Goal: Task Accomplishment & Management: Manage account settings

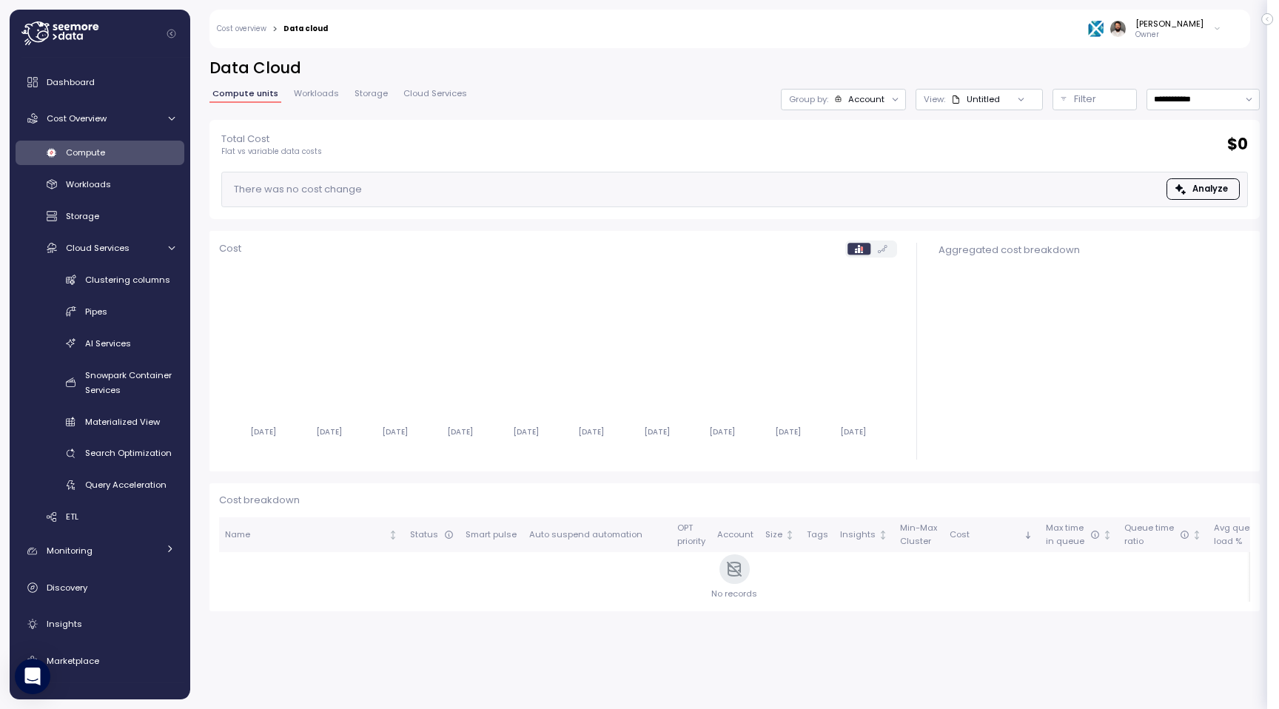
scroll to position [37, 0]
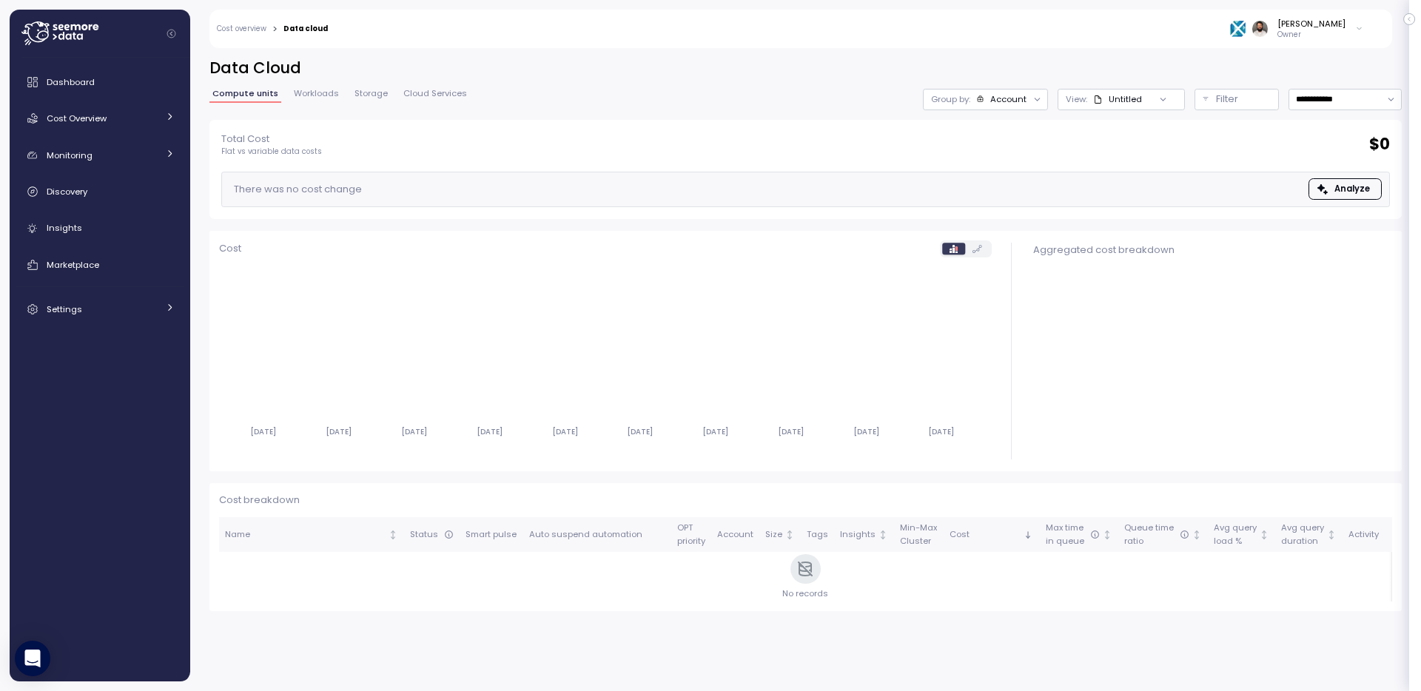
click at [1288, 33] on div "[PERSON_NAME] Owner" at bounding box center [1296, 29] width 133 height 22
click at [1304, 84] on div "Alludo" at bounding box center [1291, 84] width 97 height 13
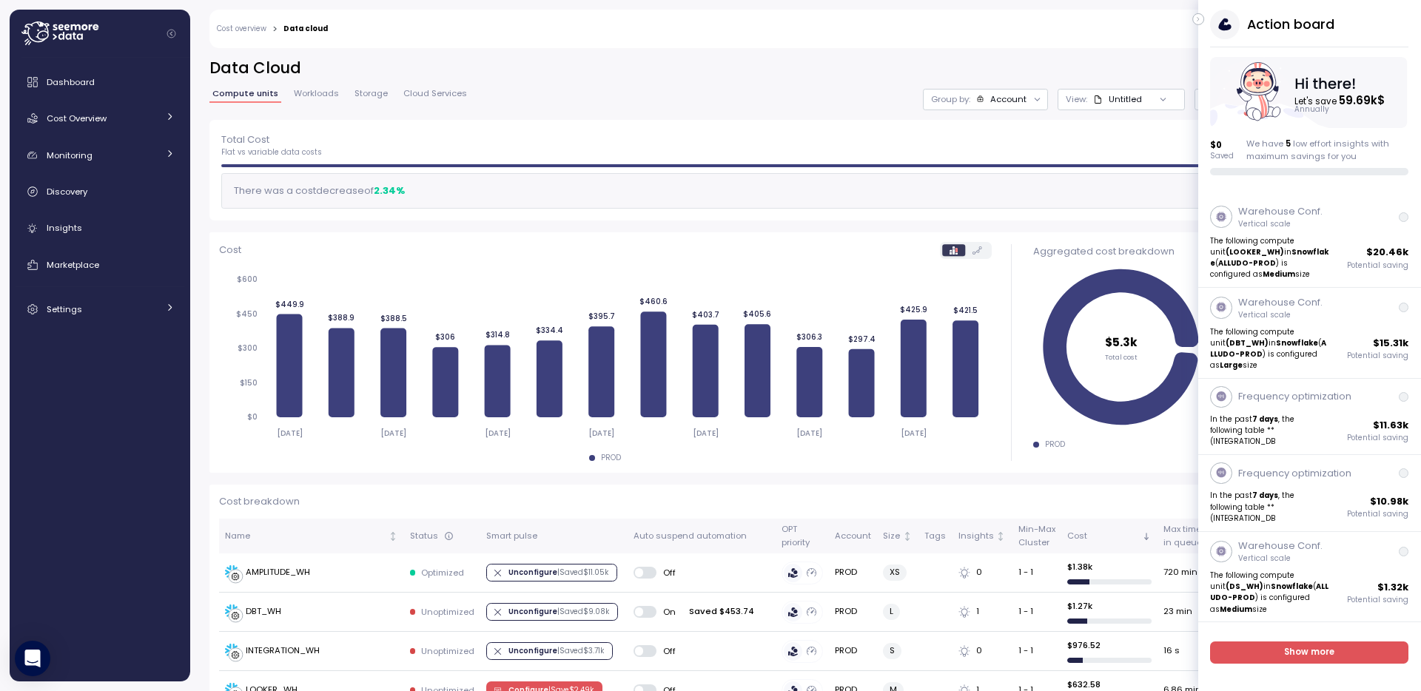
click at [1201, 19] on icon "button" at bounding box center [1199, 19] width 7 height 18
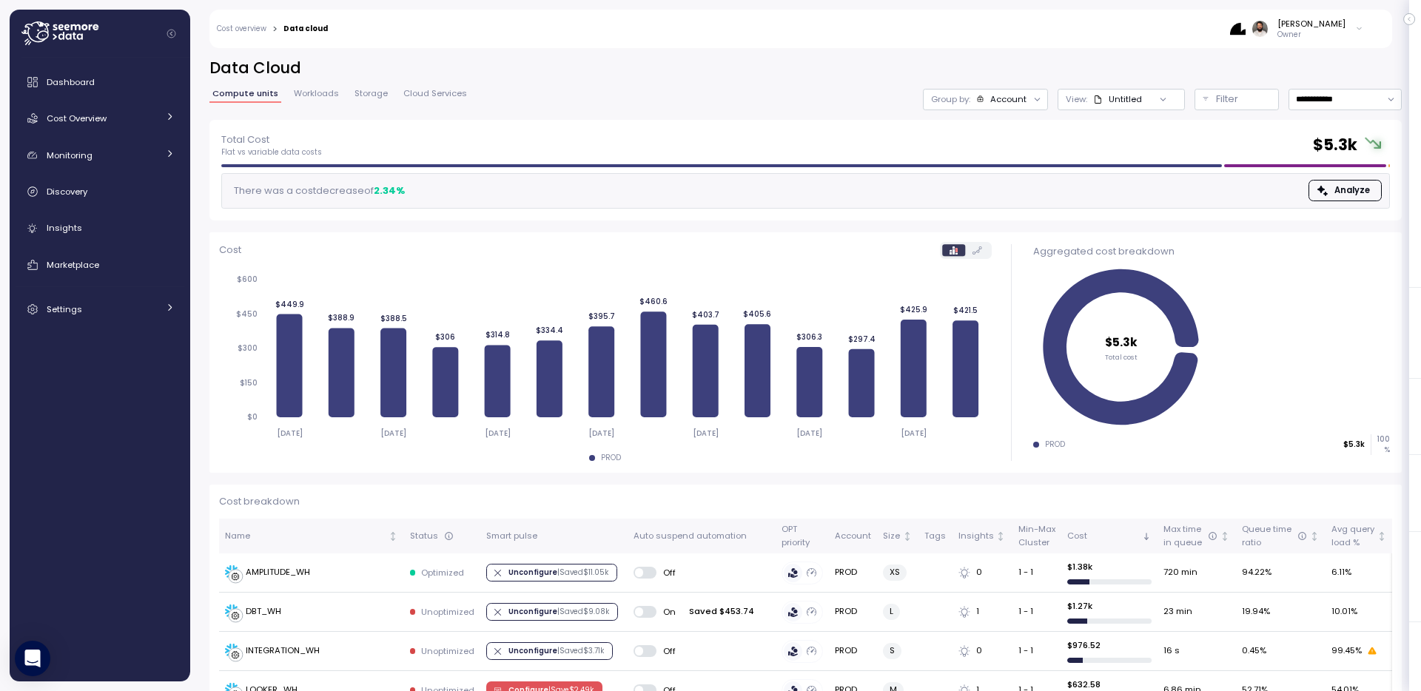
click at [1321, 43] on div "Guy Biecher Owner" at bounding box center [856, 29] width 1036 height 38
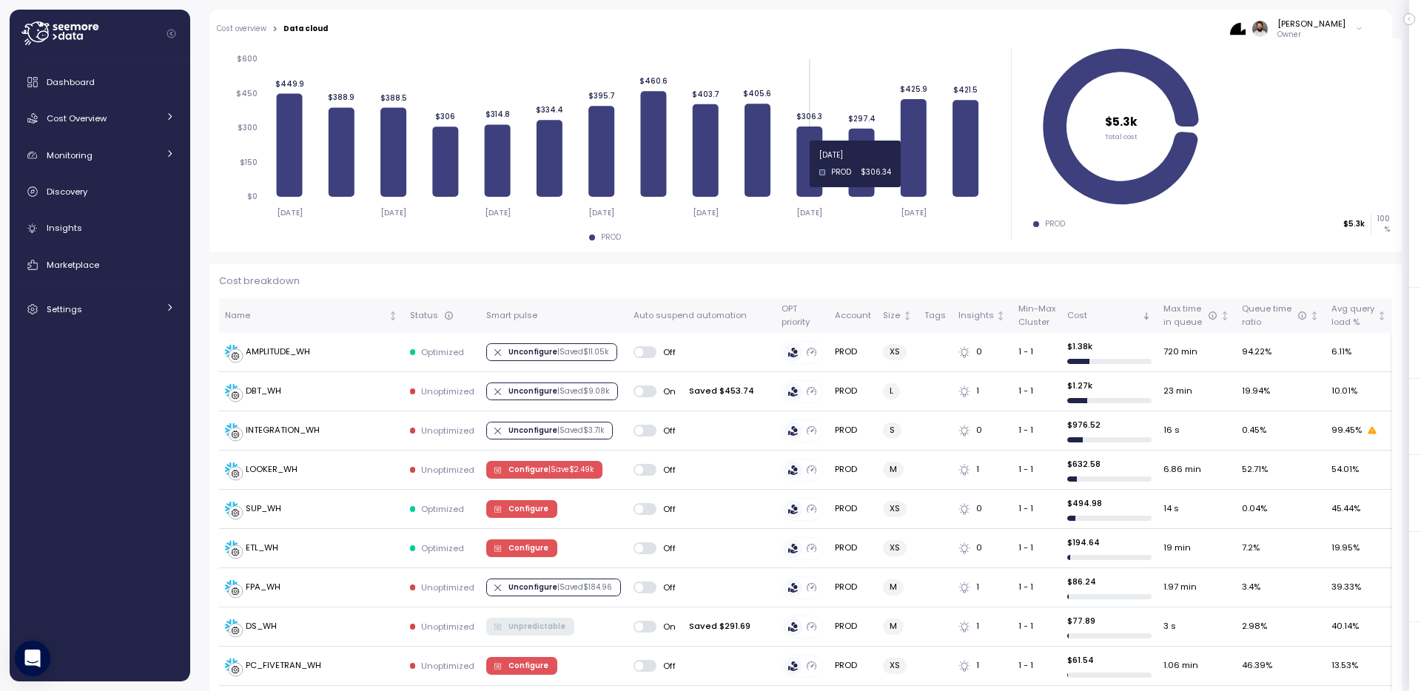
scroll to position [232, 0]
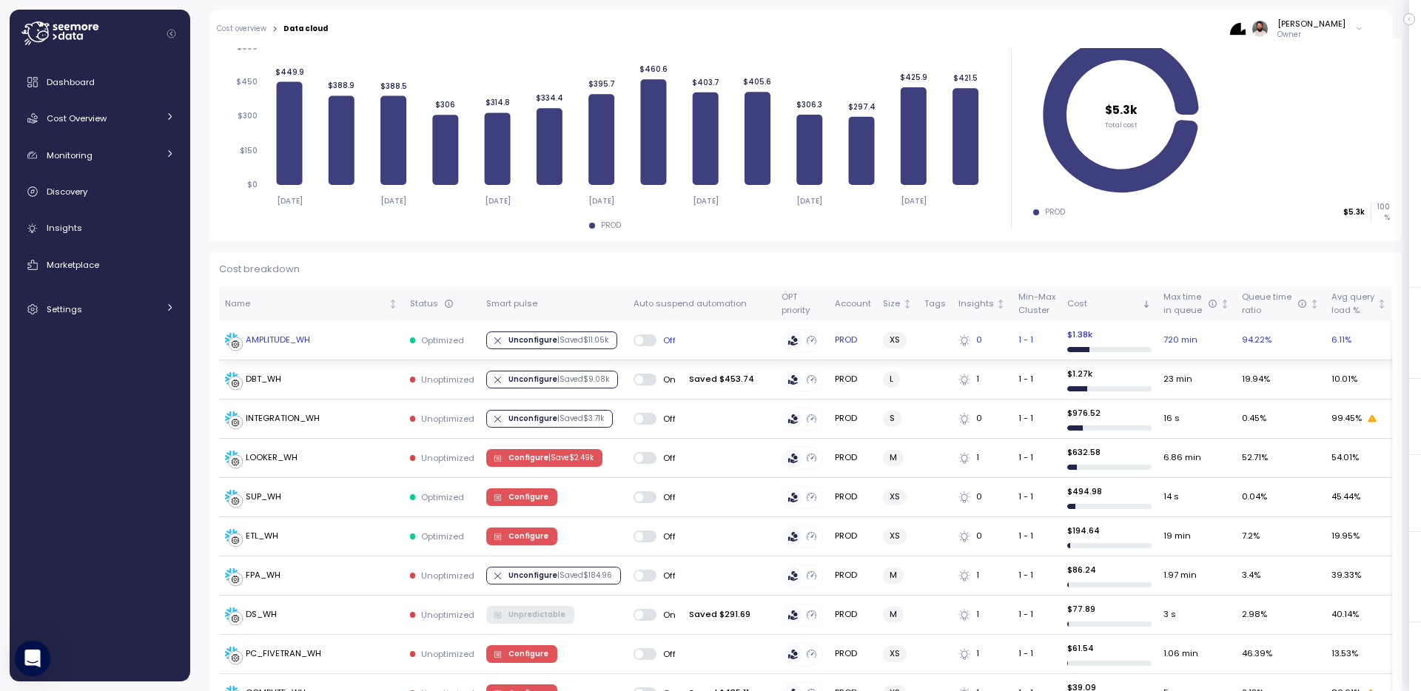
click at [301, 339] on div "AMPLITUDE_WH" at bounding box center [278, 340] width 64 height 13
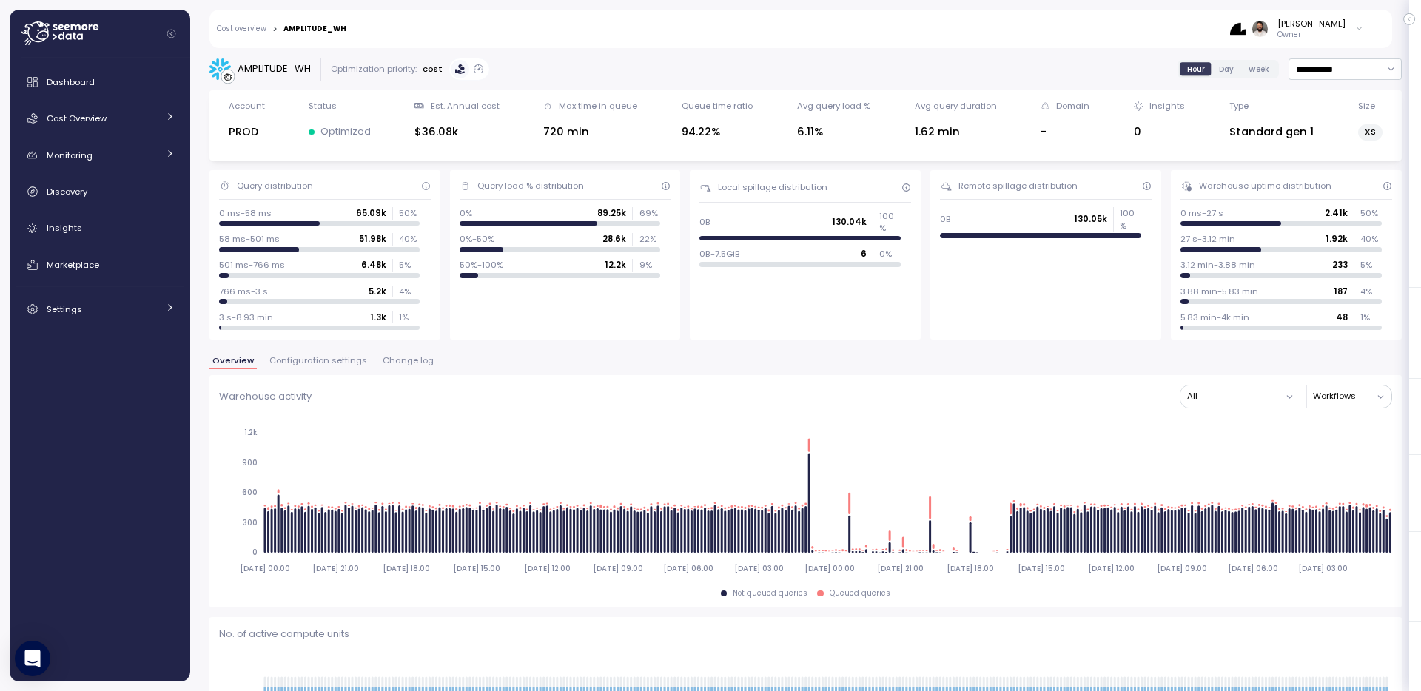
click at [419, 362] on span "Change log" at bounding box center [408, 361] width 51 height 8
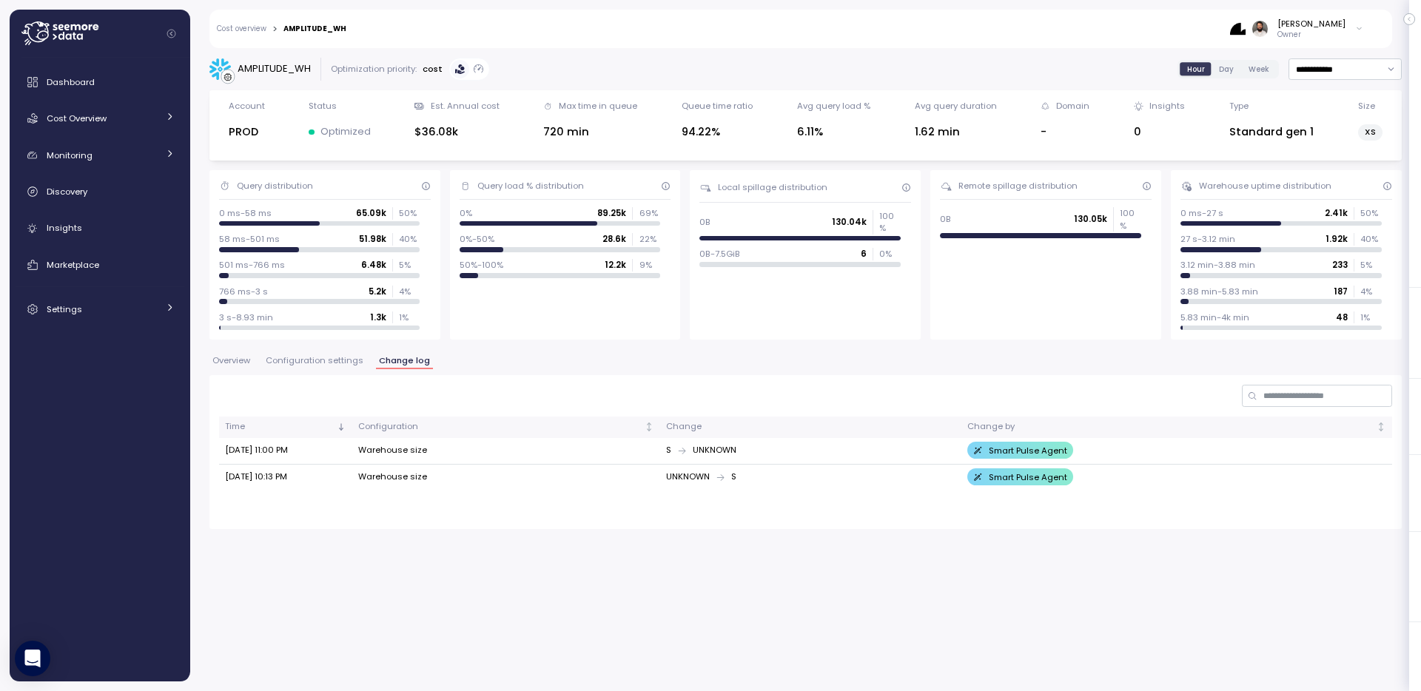
click at [324, 361] on span "Configuration settings" at bounding box center [315, 361] width 98 height 8
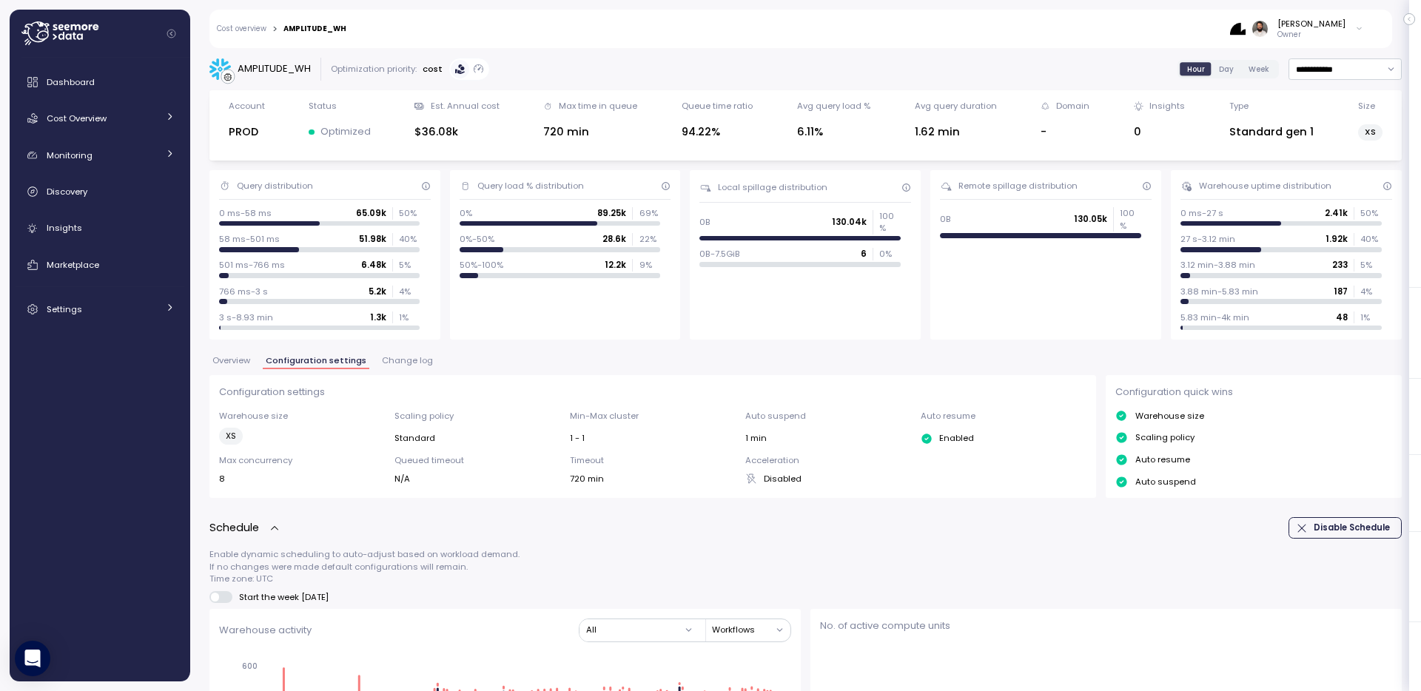
click at [249, 357] on span "Overview" at bounding box center [231, 361] width 38 height 8
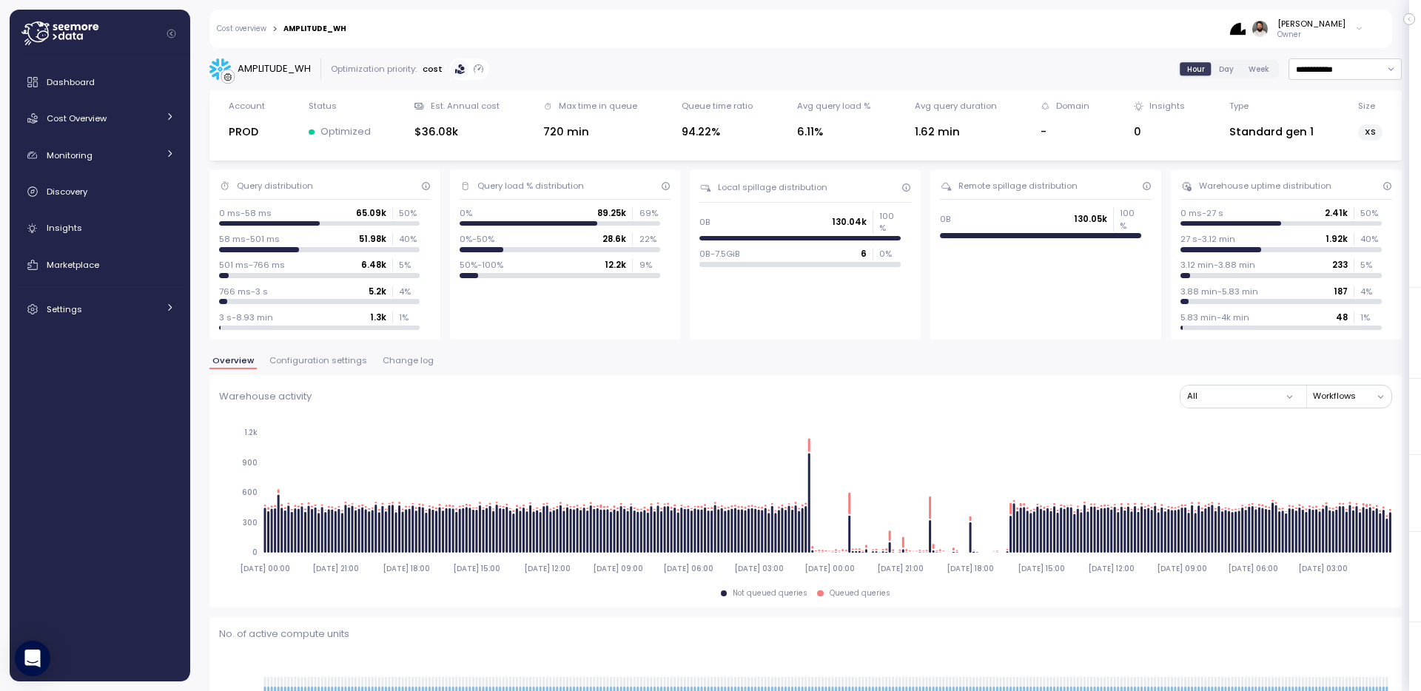
click at [409, 357] on span "Change log" at bounding box center [408, 361] width 51 height 8
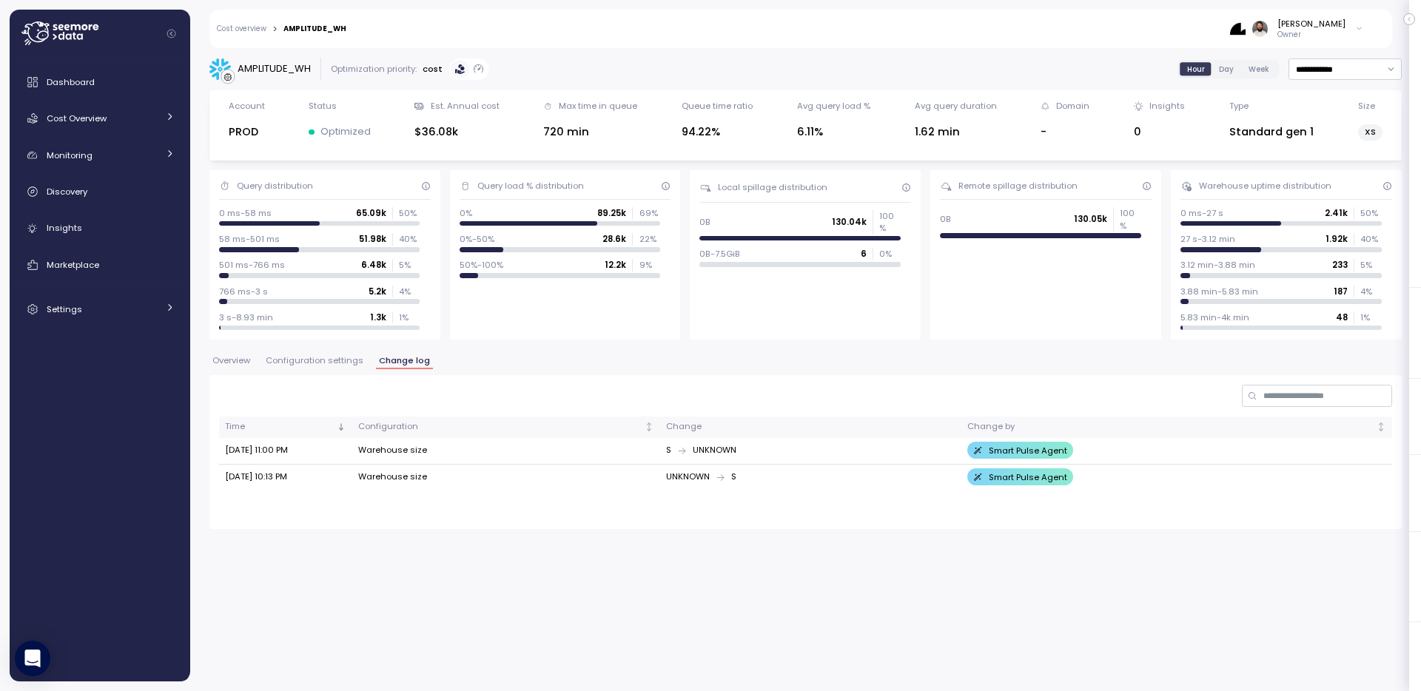
click at [308, 349] on div "**********" at bounding box center [805, 294] width 1193 height 472
click at [308, 360] on span "Configuration settings" at bounding box center [315, 361] width 98 height 8
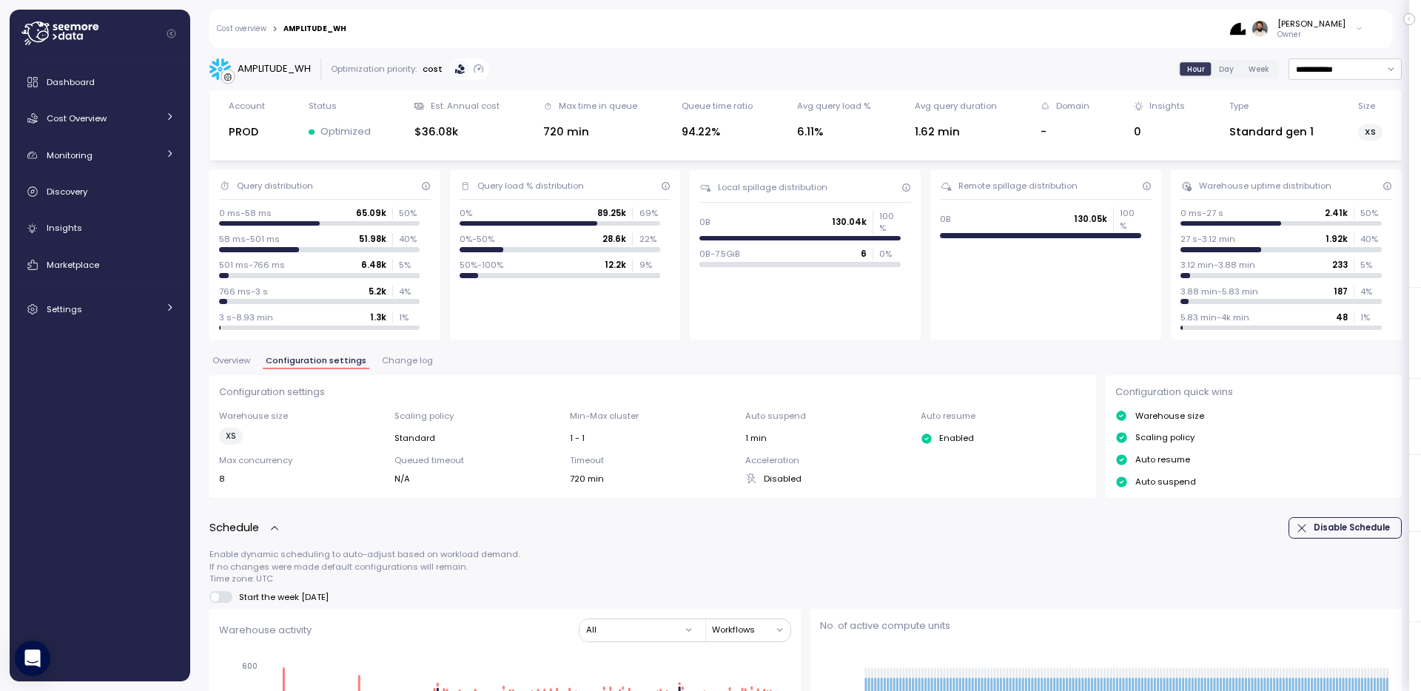
click at [239, 365] on span "Overview" at bounding box center [231, 361] width 38 height 8
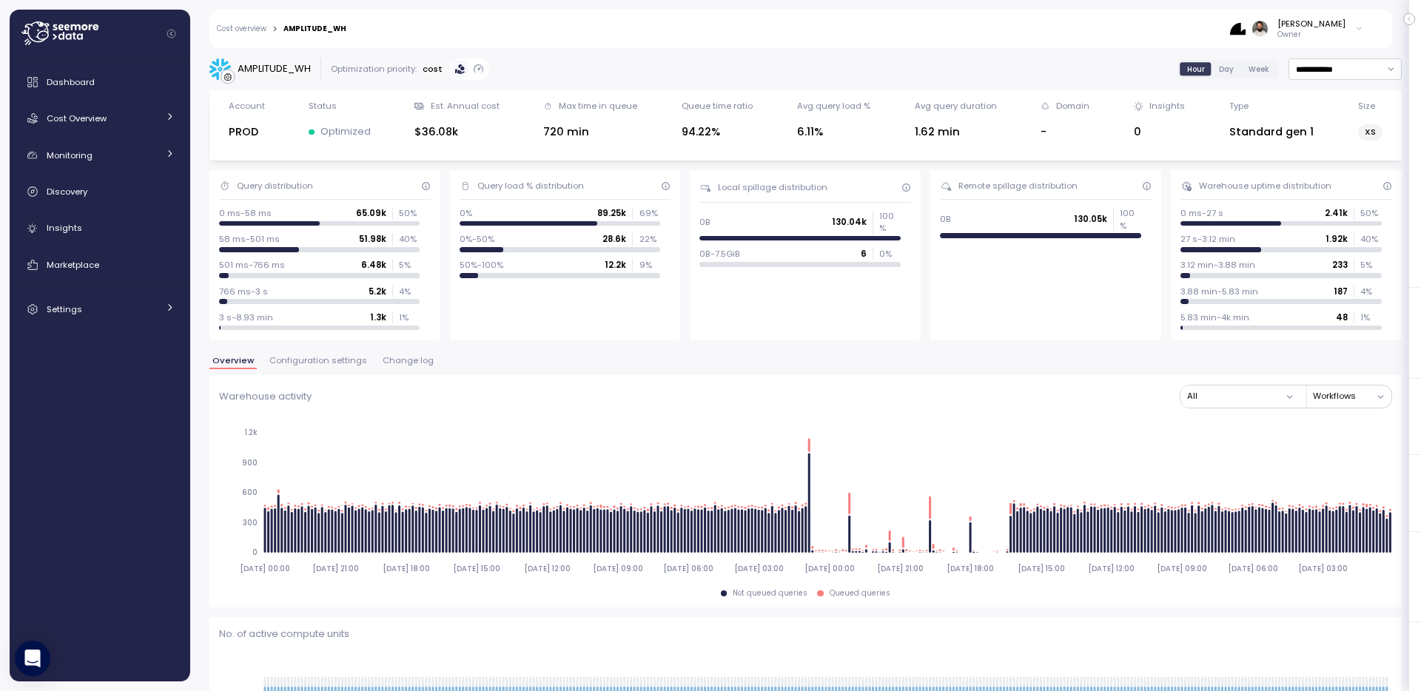
click at [318, 361] on span "Configuration settings" at bounding box center [318, 361] width 98 height 8
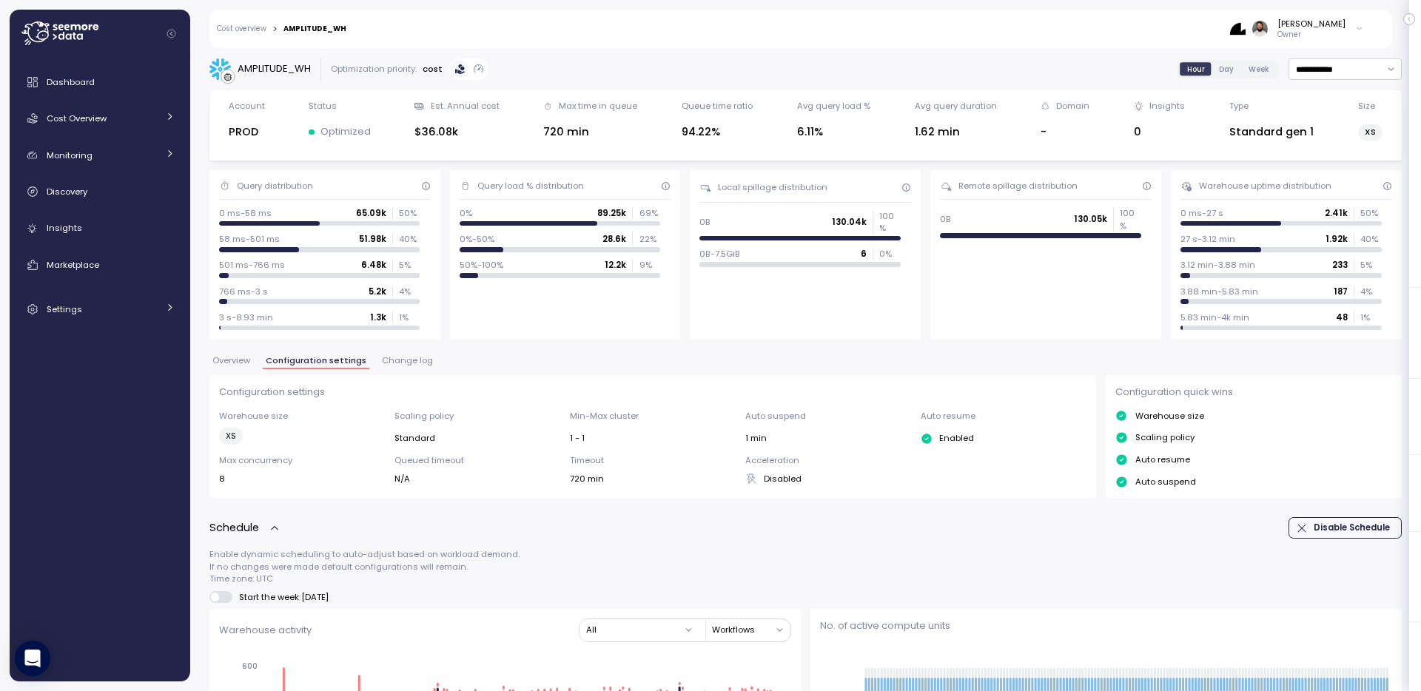
click at [398, 359] on span "Change log" at bounding box center [407, 361] width 51 height 8
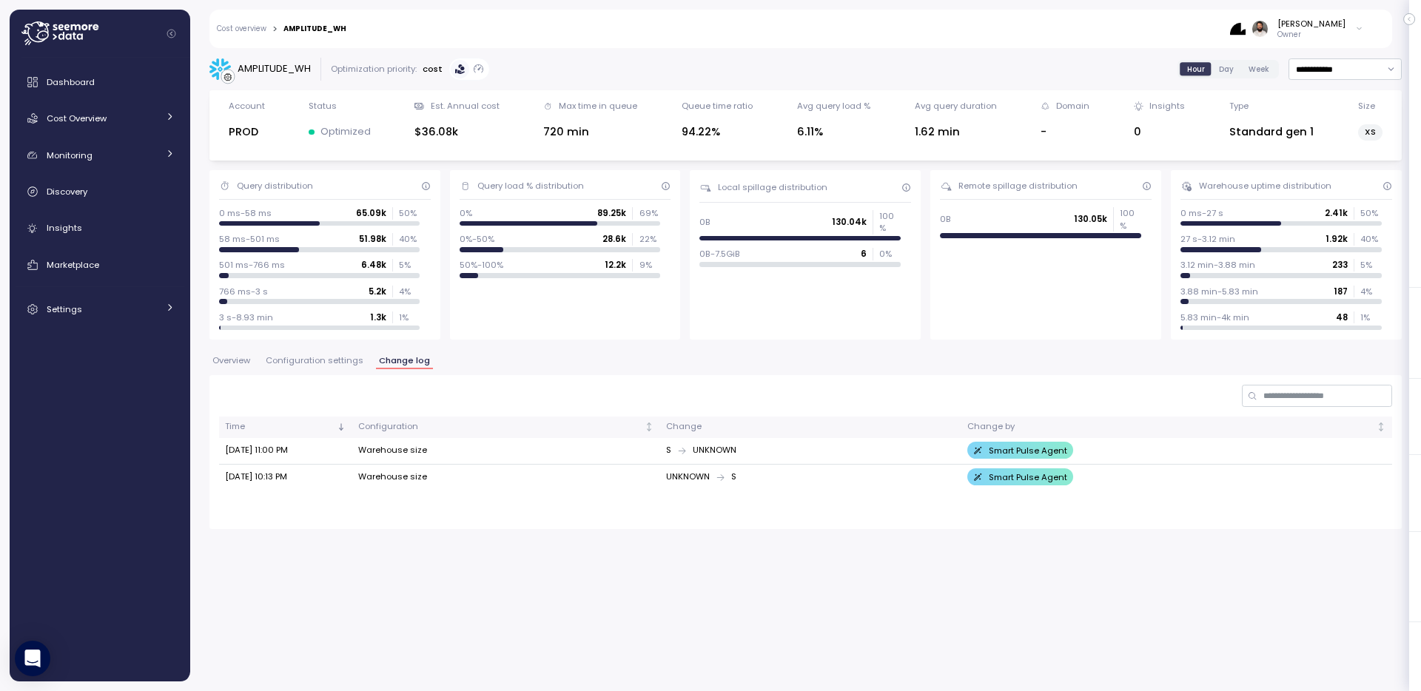
click at [235, 358] on span "Overview" at bounding box center [231, 361] width 38 height 8
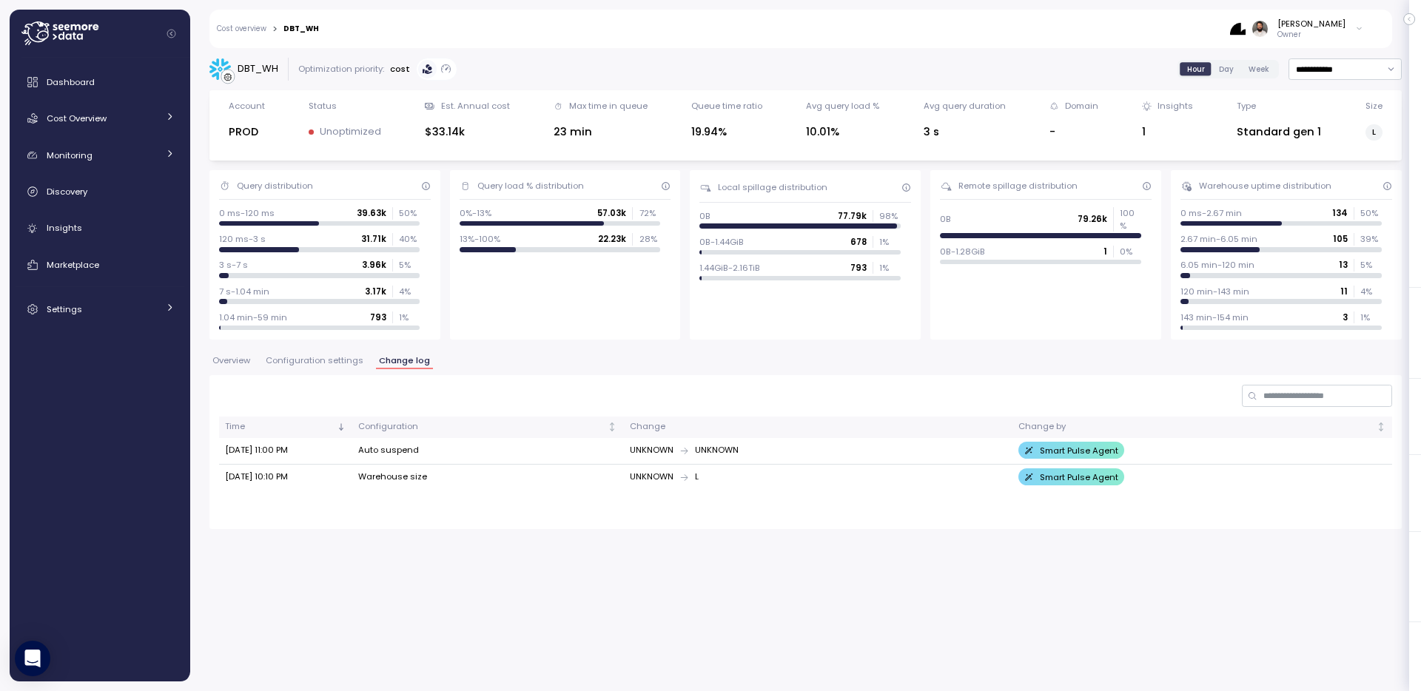
click at [1331, 30] on p "Owner" at bounding box center [1312, 35] width 68 height 10
click at [119, 315] on div "Settings" at bounding box center [102, 309] width 111 height 15
click at [121, 357] on div "Access control Users Teams Asset Groups Filters Channel Preferences Notificatio…" at bounding box center [100, 407] width 169 height 152
click at [121, 346] on span "Access control" at bounding box center [98, 344] width 64 height 12
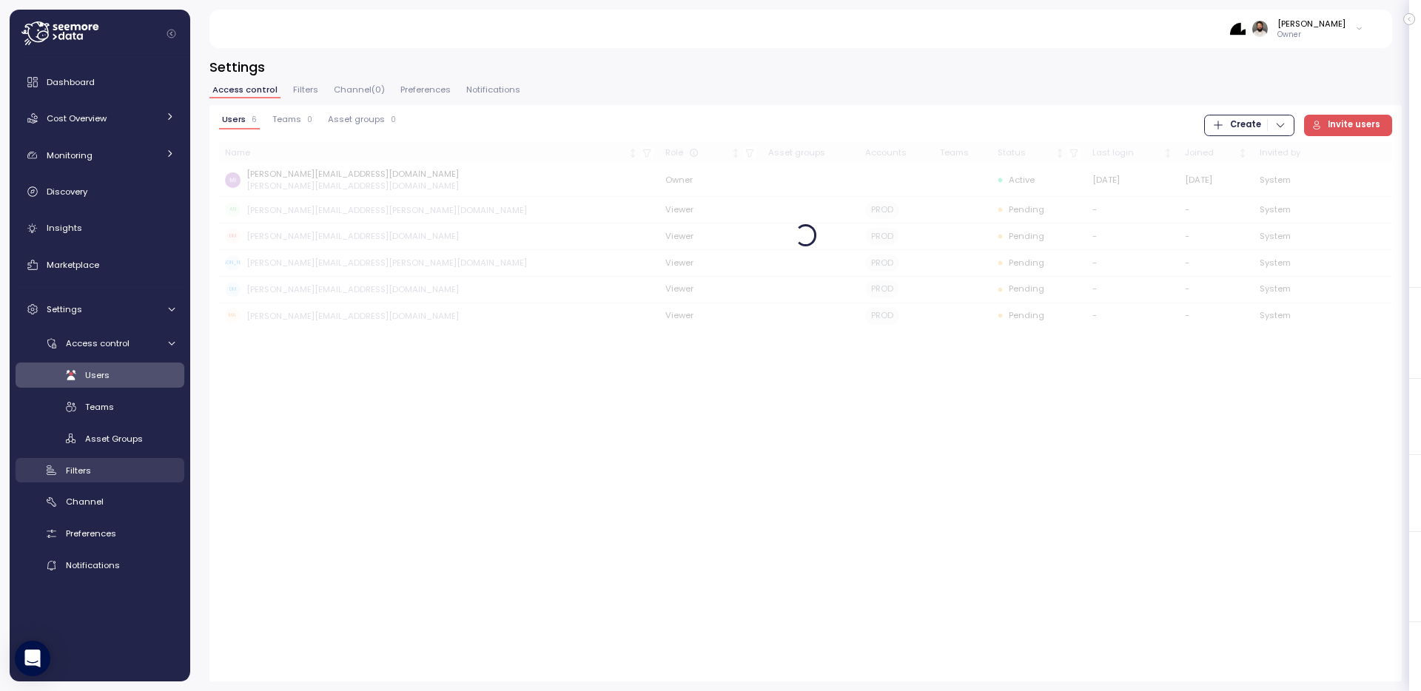
click at [118, 469] on div "Filters" at bounding box center [120, 470] width 109 height 15
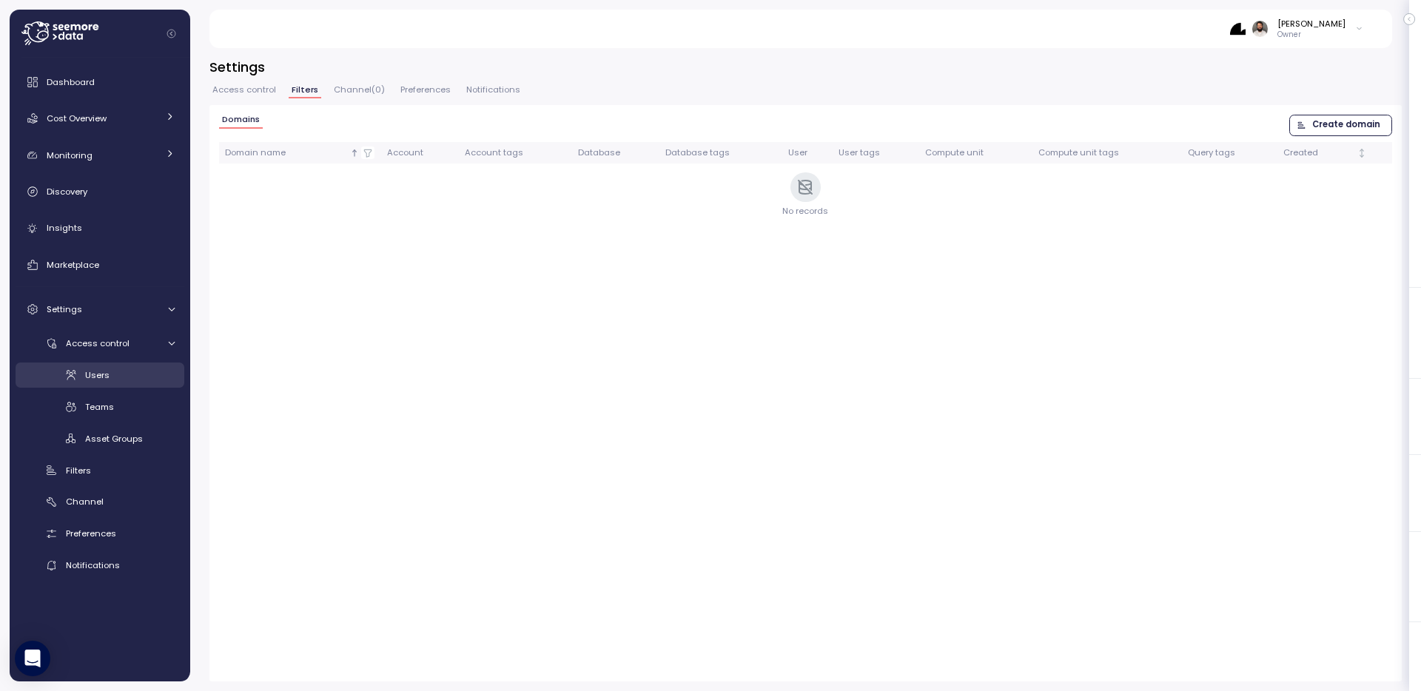
click at [144, 376] on div "Users" at bounding box center [130, 375] width 90 height 15
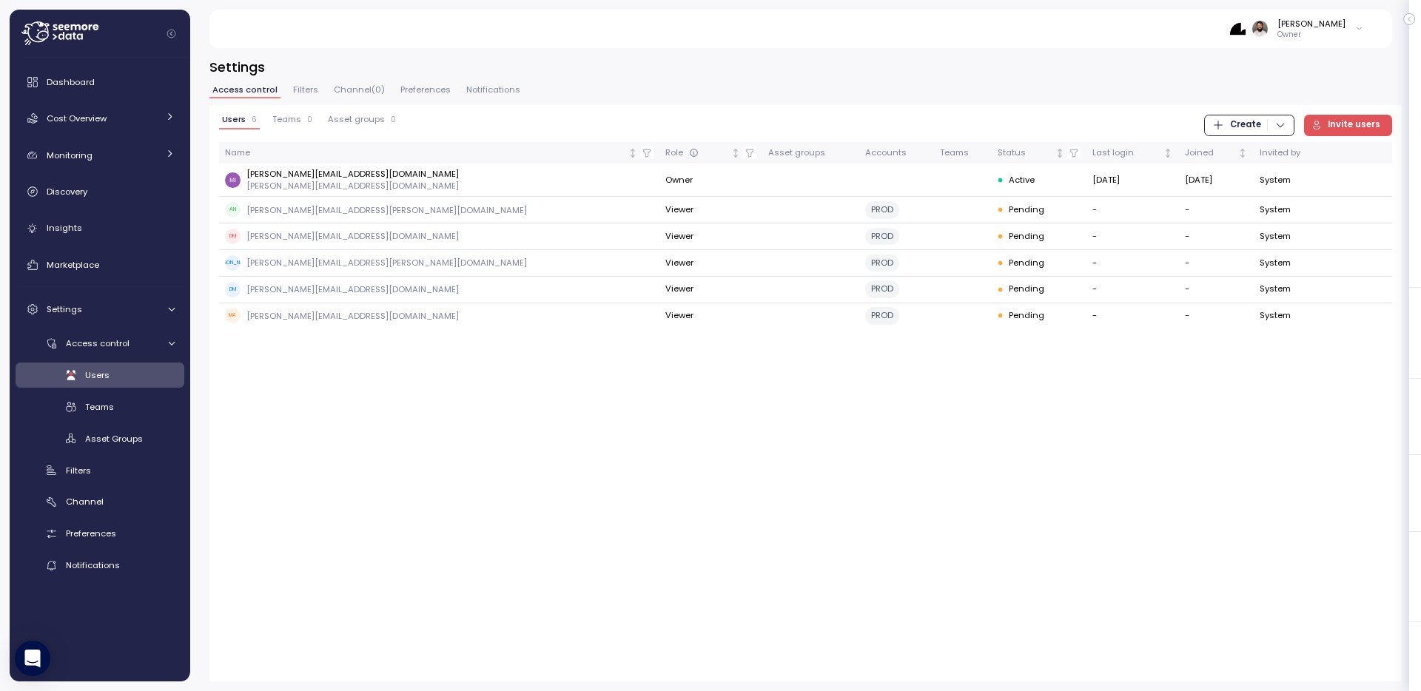
click at [1357, 124] on span "Invite users" at bounding box center [1354, 125] width 53 height 20
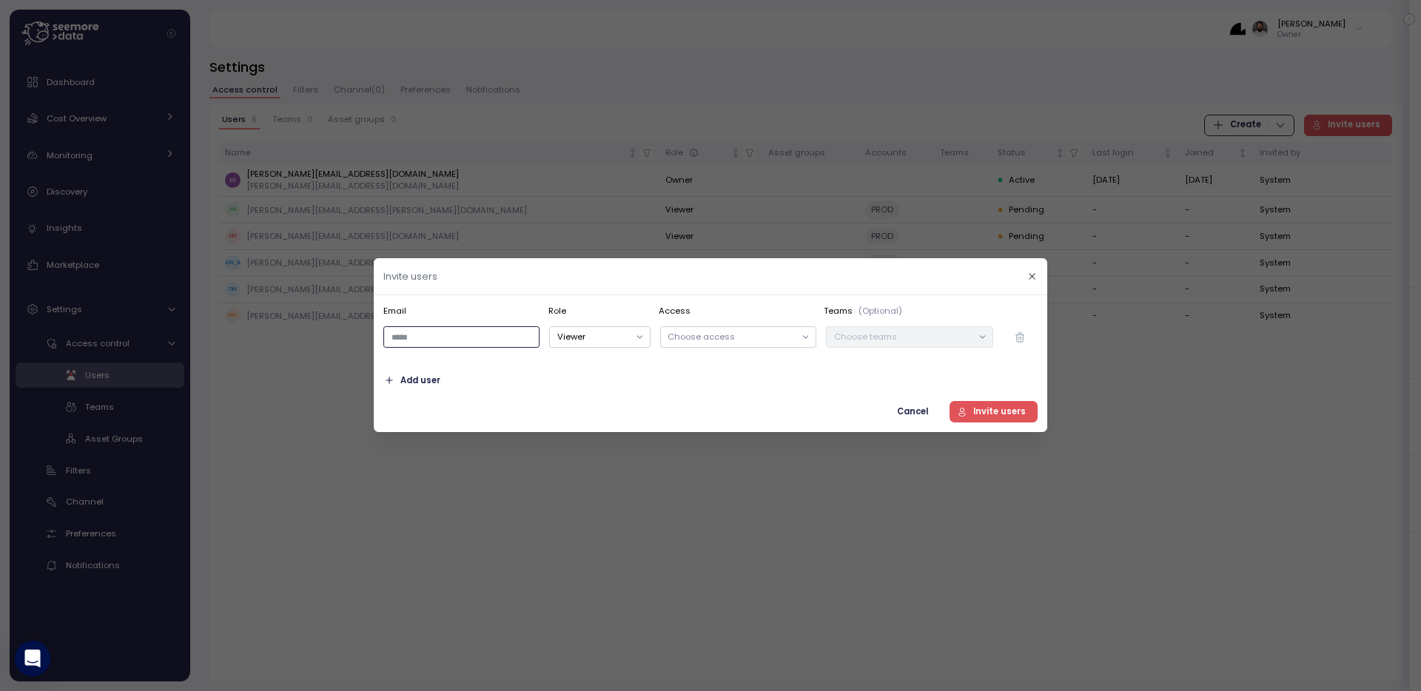
click at [486, 336] on input "email" at bounding box center [461, 337] width 156 height 21
type input "**********"
type button "viewer"
click at [601, 332] on button "Viewer" at bounding box center [599, 337] width 101 height 21
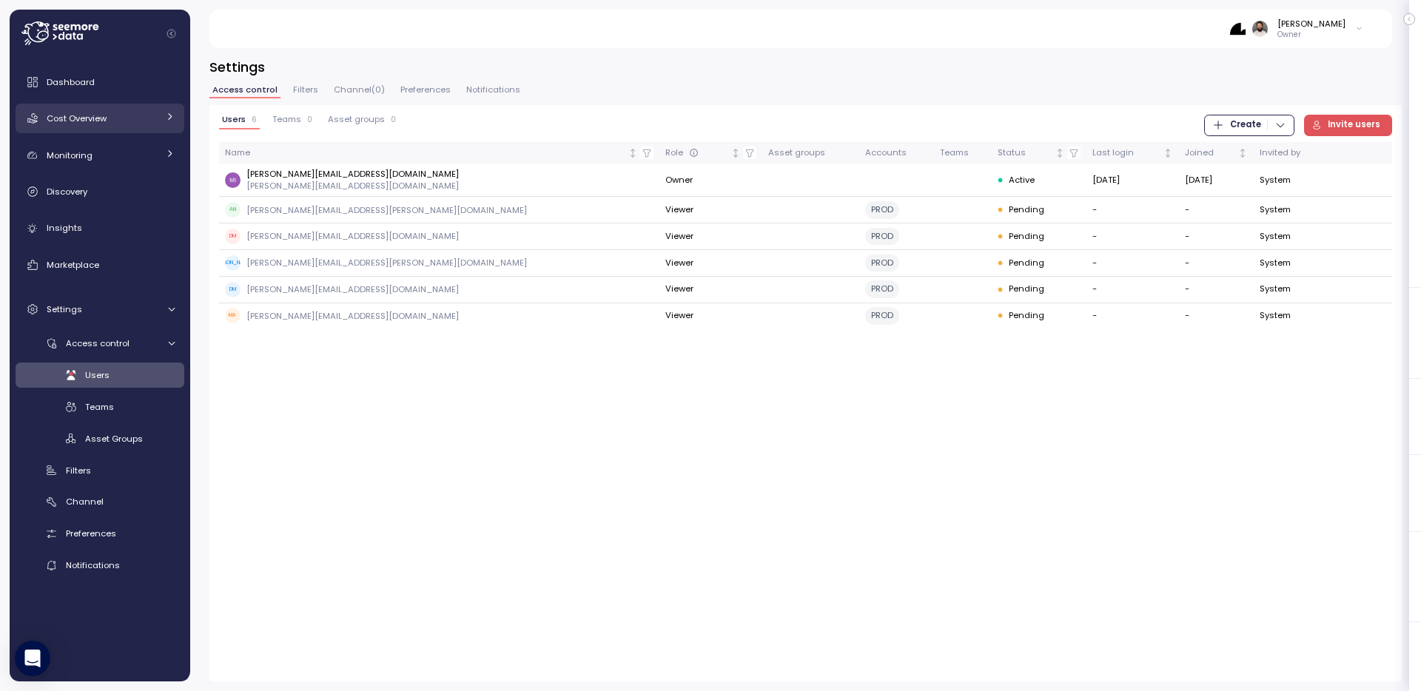
click at [105, 121] on span "Cost Overview" at bounding box center [77, 119] width 60 height 12
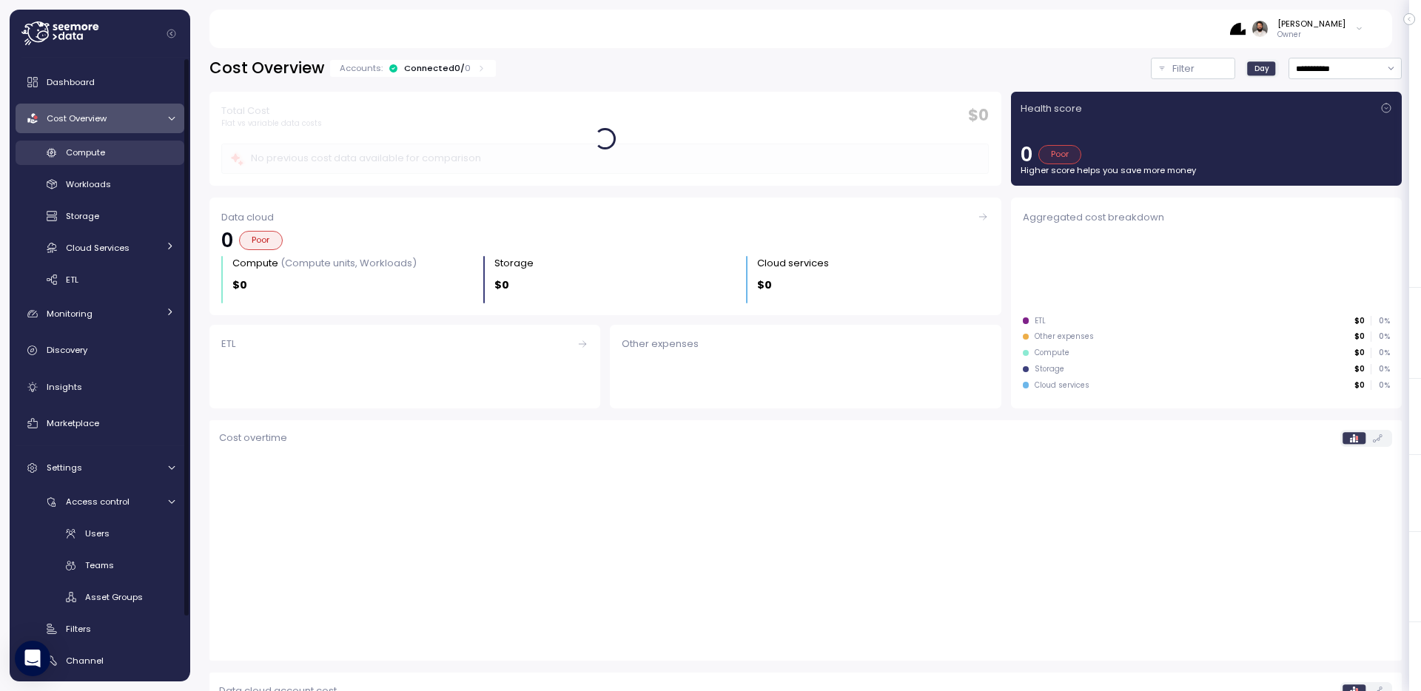
click at [105, 150] on span "Compute" at bounding box center [85, 153] width 39 height 12
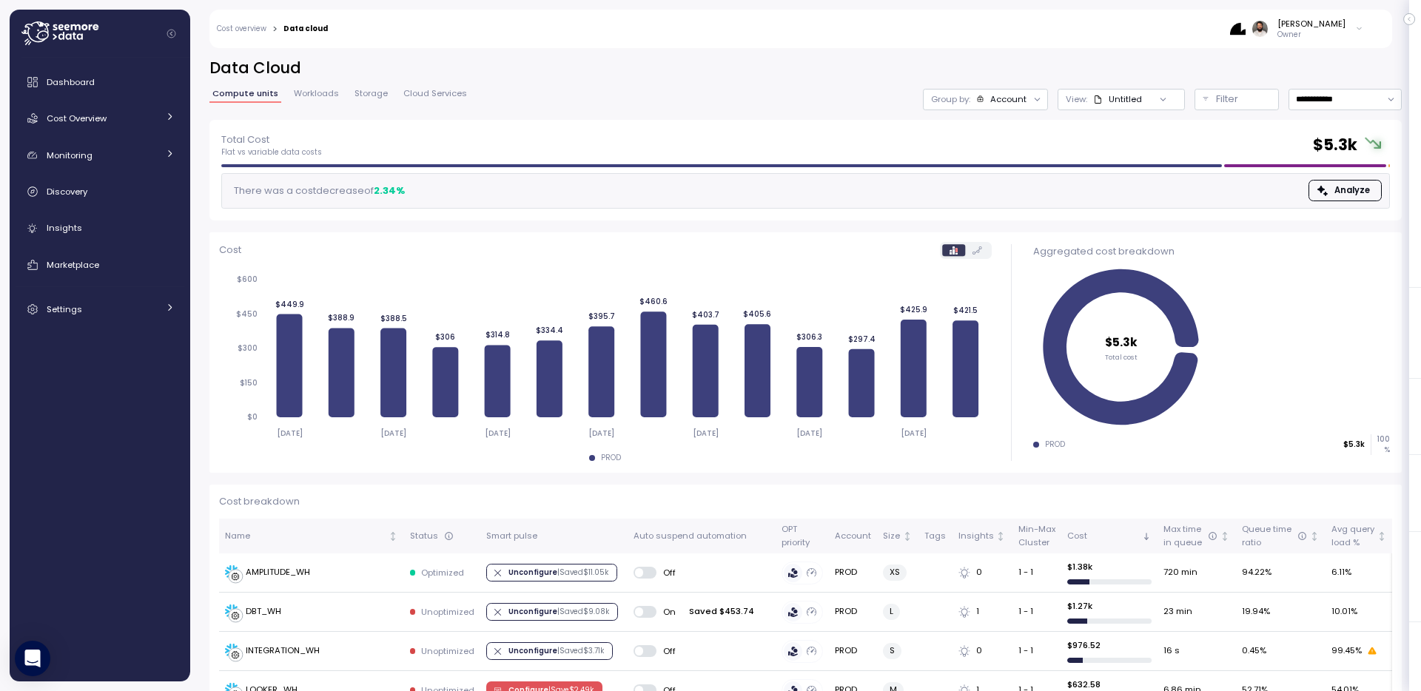
click at [1356, 87] on div "**********" at bounding box center [805, 89] width 1193 height 62
click at [1356, 98] on input "**********" at bounding box center [1345, 99] width 113 height 21
click at [1352, 204] on div "Last 30 days" at bounding box center [1340, 207] width 55 height 12
type input "**********"
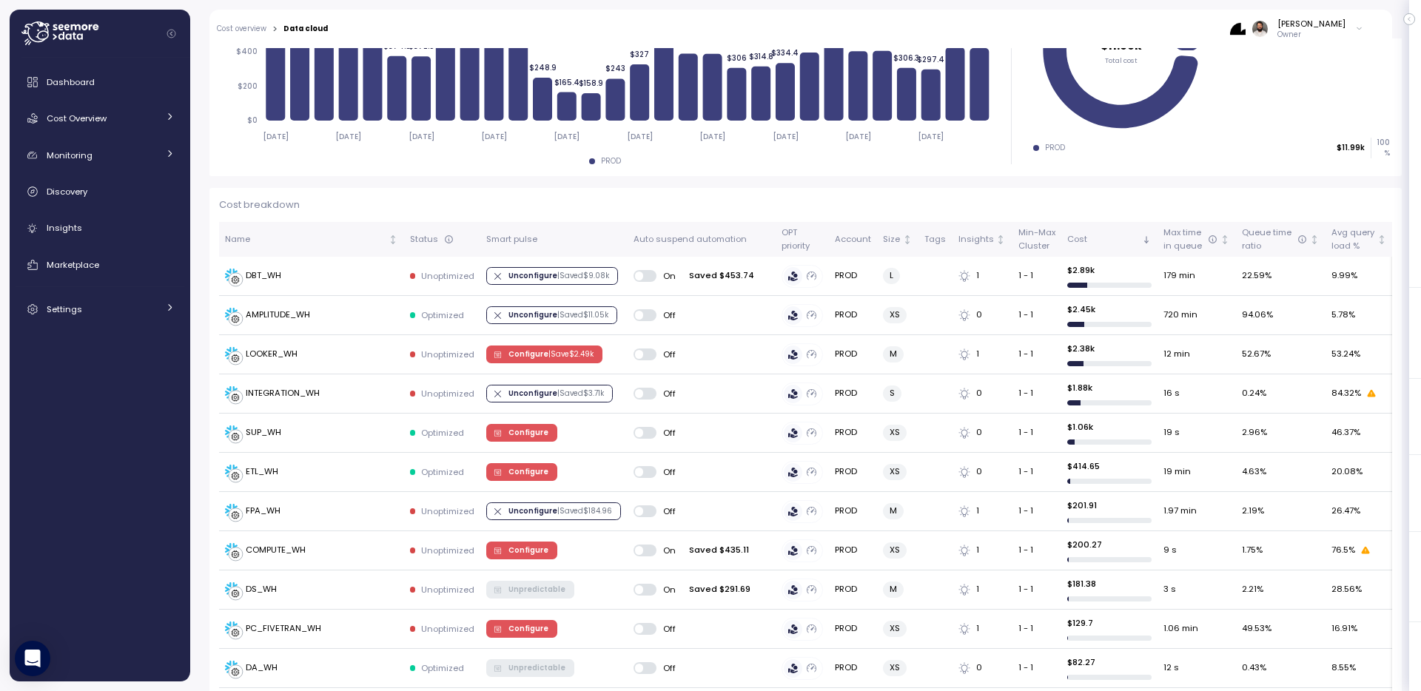
scroll to position [300, 0]
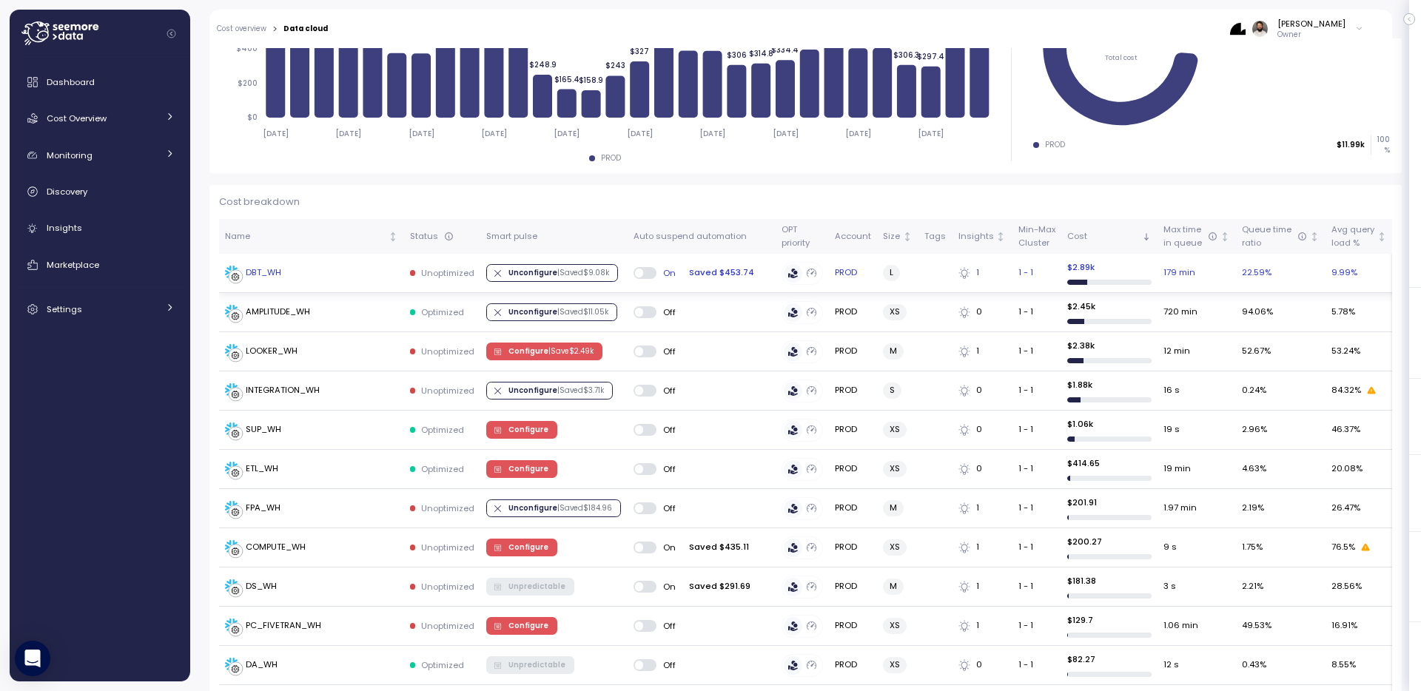
click at [349, 274] on div "DBT_WH" at bounding box center [311, 273] width 173 height 15
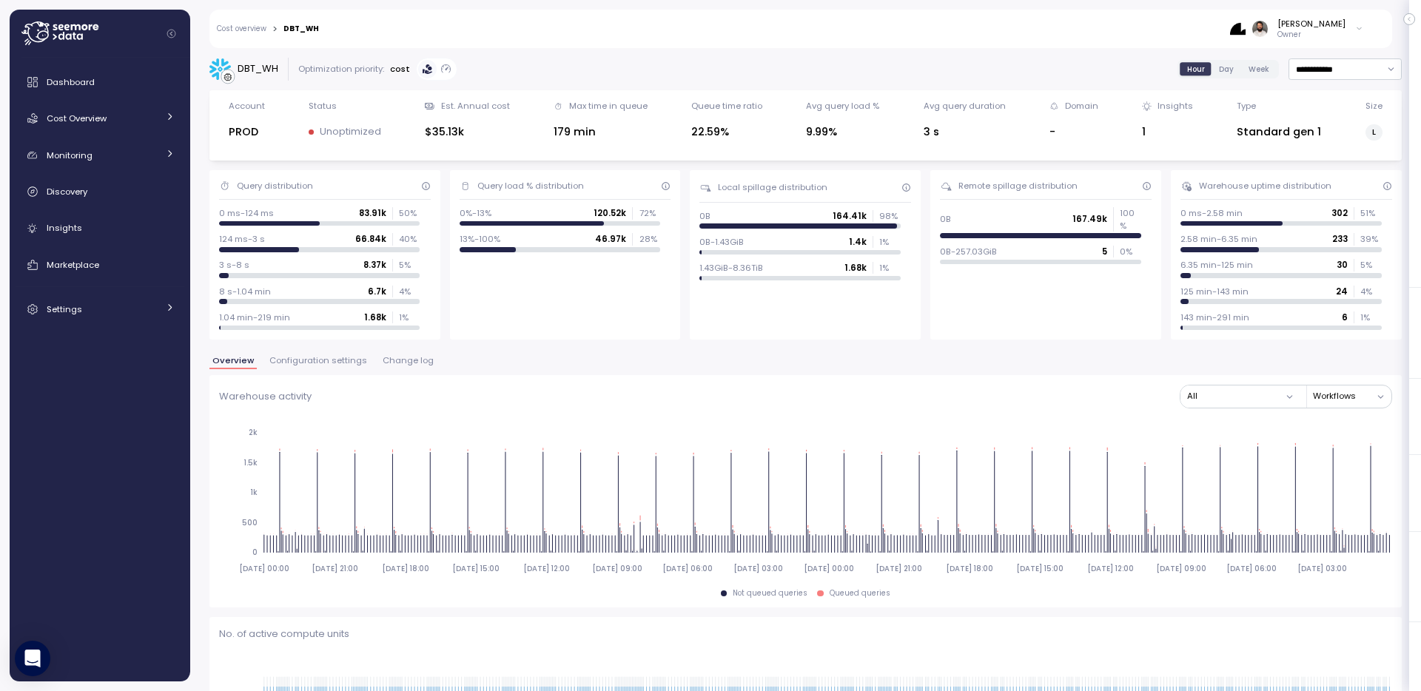
click at [1358, 56] on div "**********" at bounding box center [805, 364] width 1231 height 653
click at [1358, 58] on input "**********" at bounding box center [1345, 68] width 113 height 21
click at [1346, 135] on div "Last 7 days" at bounding box center [1337, 138] width 48 height 12
type input "**********"
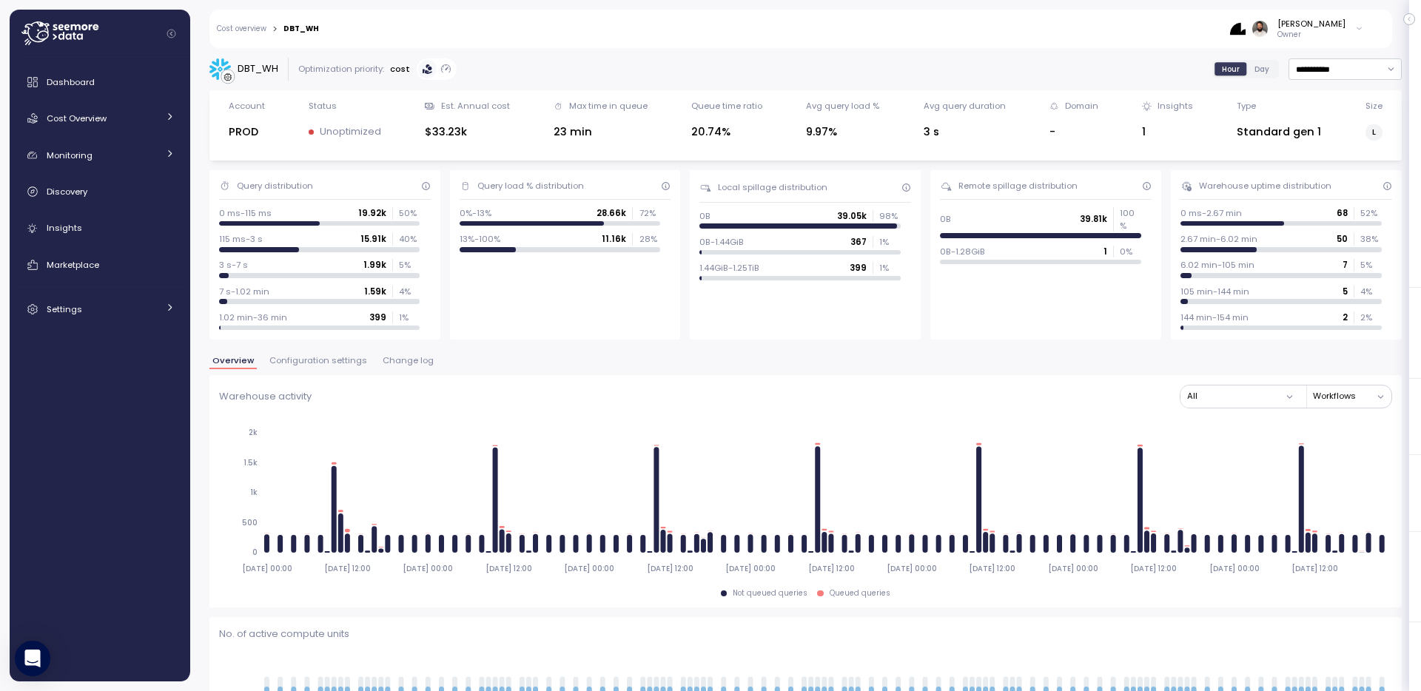
click at [318, 372] on div "Overview Configuration settings Change log" at bounding box center [805, 366] width 1193 height 19
click at [326, 357] on span "Configuration settings" at bounding box center [318, 361] width 98 height 8
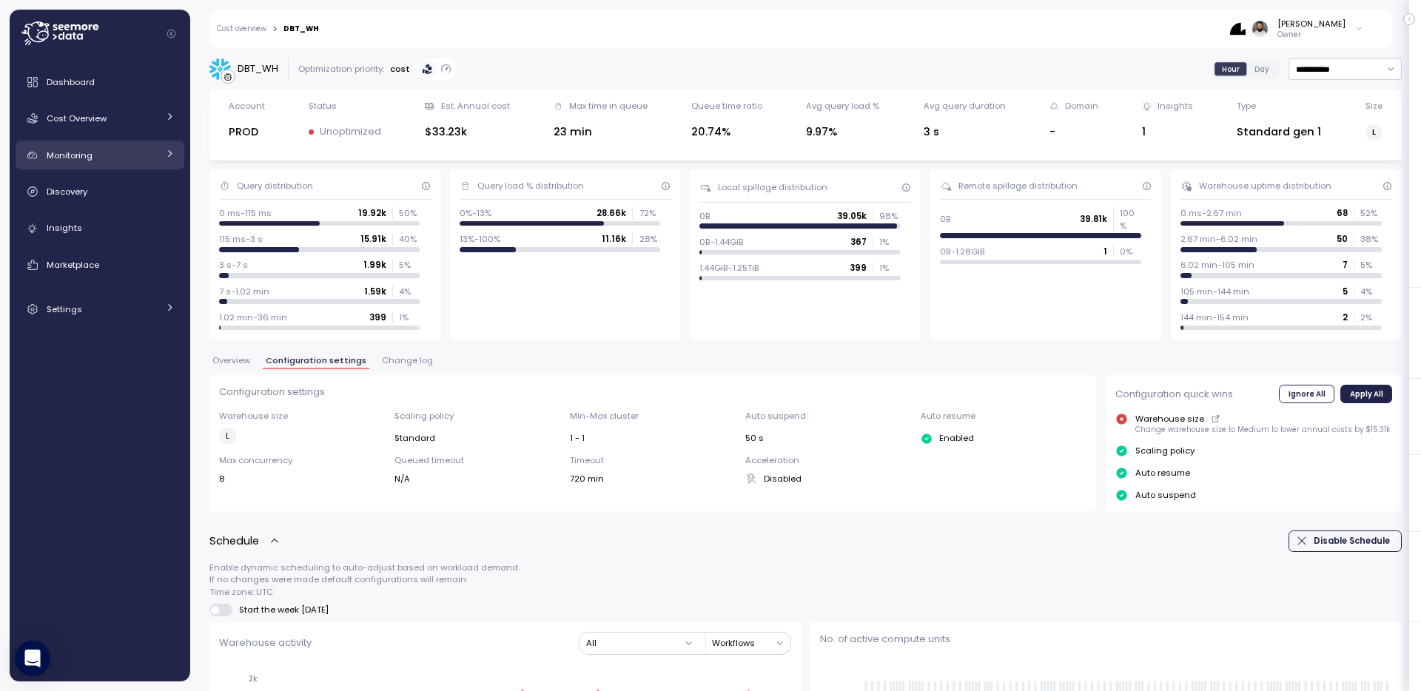
click at [124, 162] on link "Monitoring" at bounding box center [100, 156] width 169 height 30
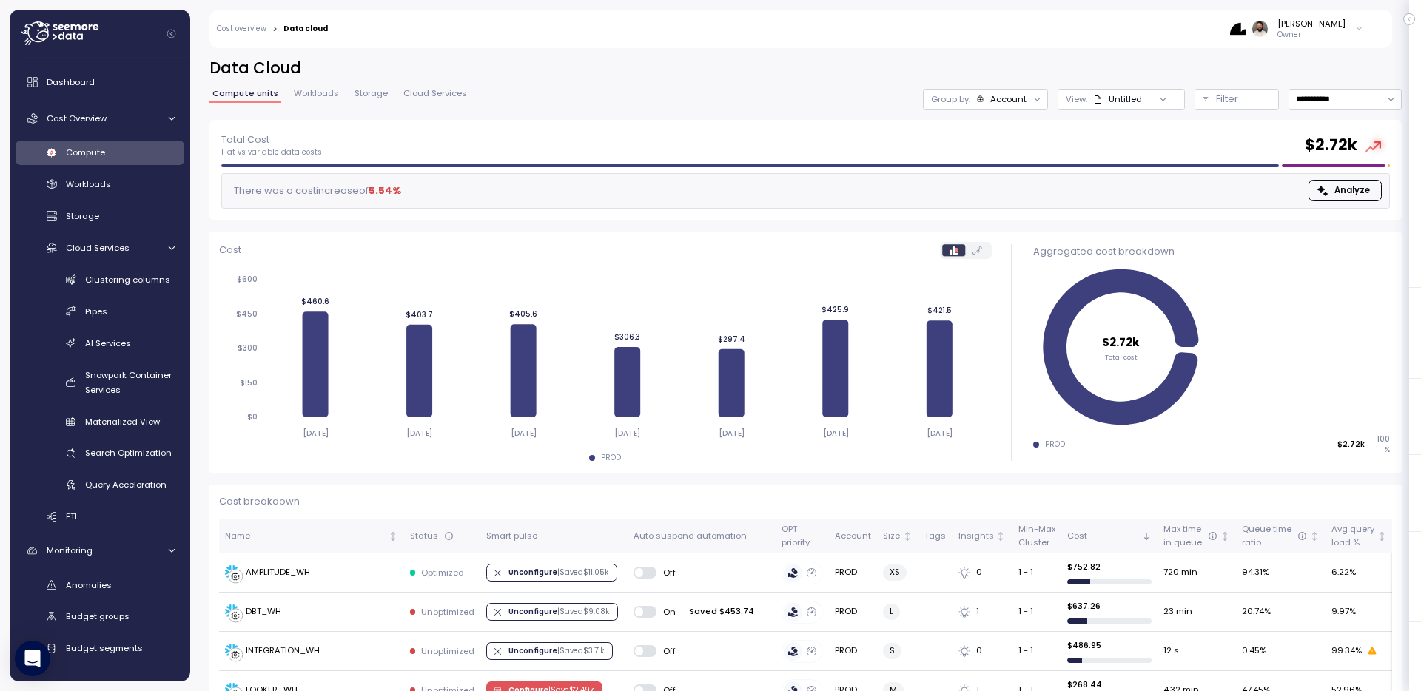
scroll to position [284, 0]
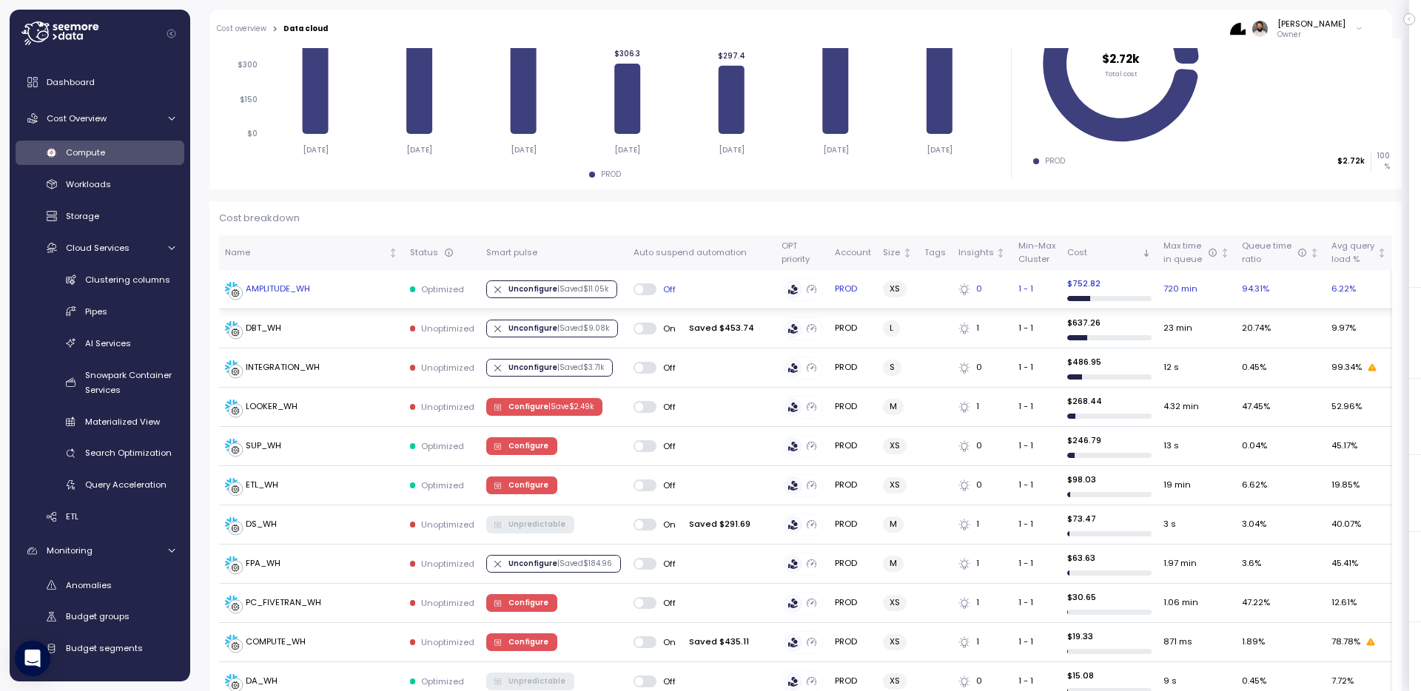
click at [331, 290] on div "AMPLITUDE_WH" at bounding box center [311, 289] width 173 height 15
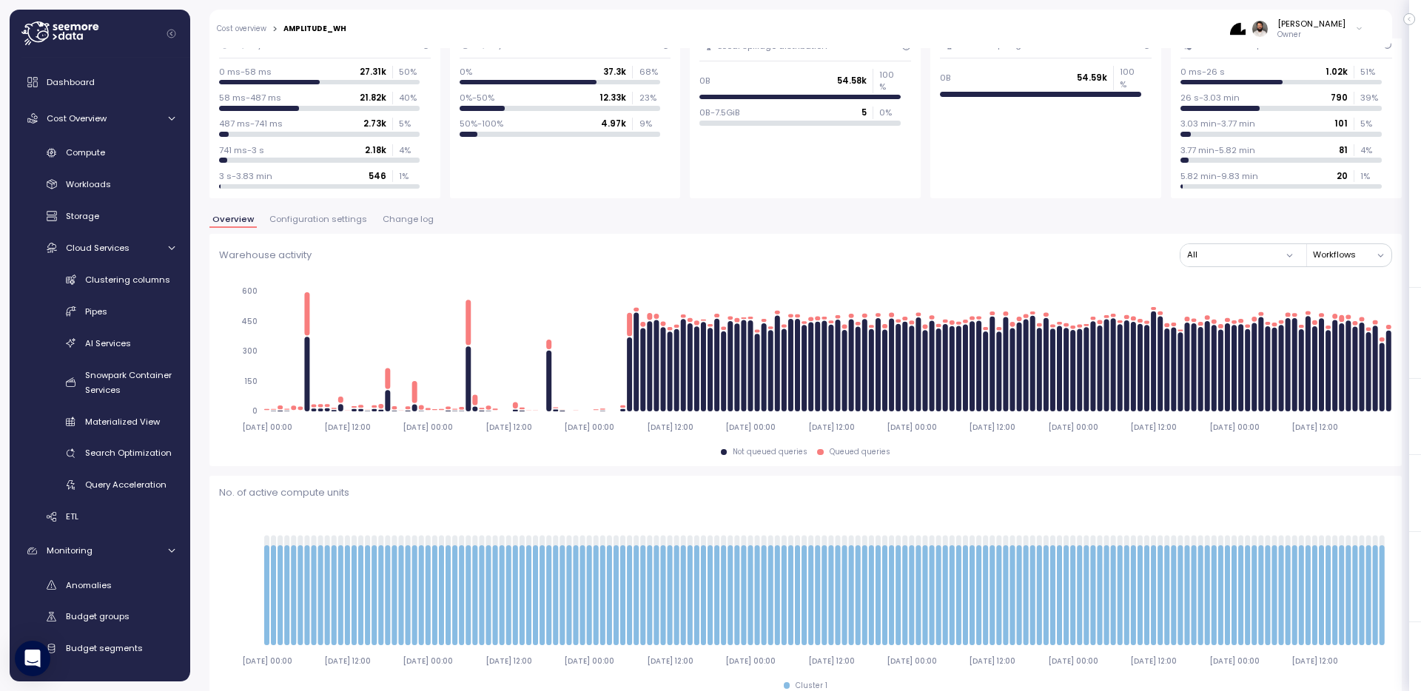
scroll to position [143, 0]
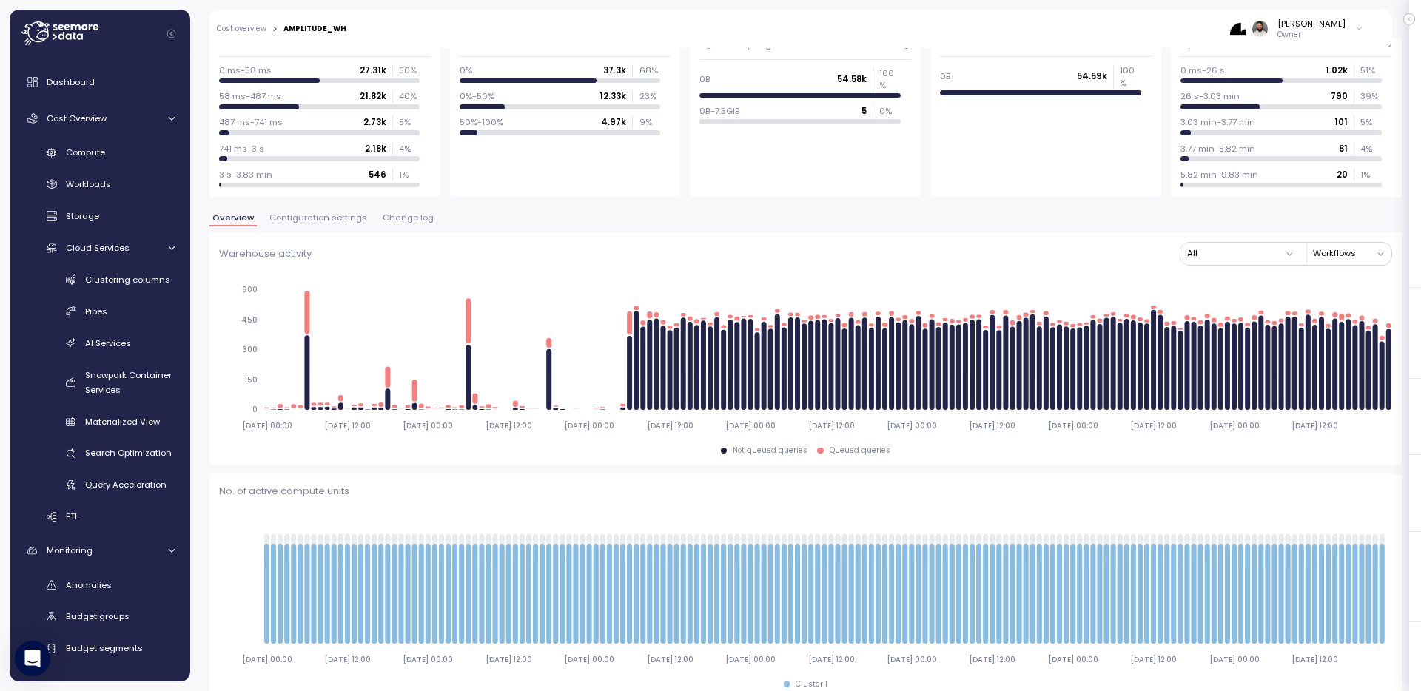
click at [410, 217] on span "Change log" at bounding box center [408, 218] width 51 height 8
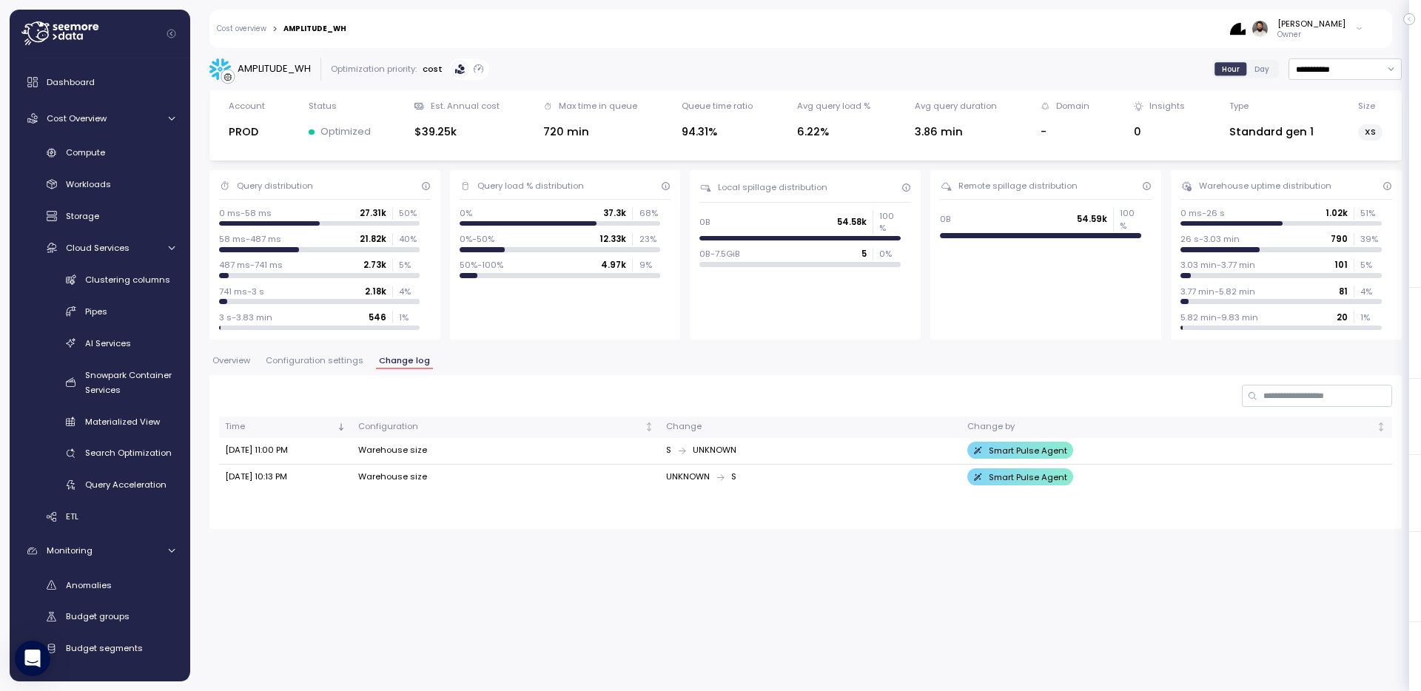
click at [232, 358] on span "Overview" at bounding box center [231, 361] width 38 height 8
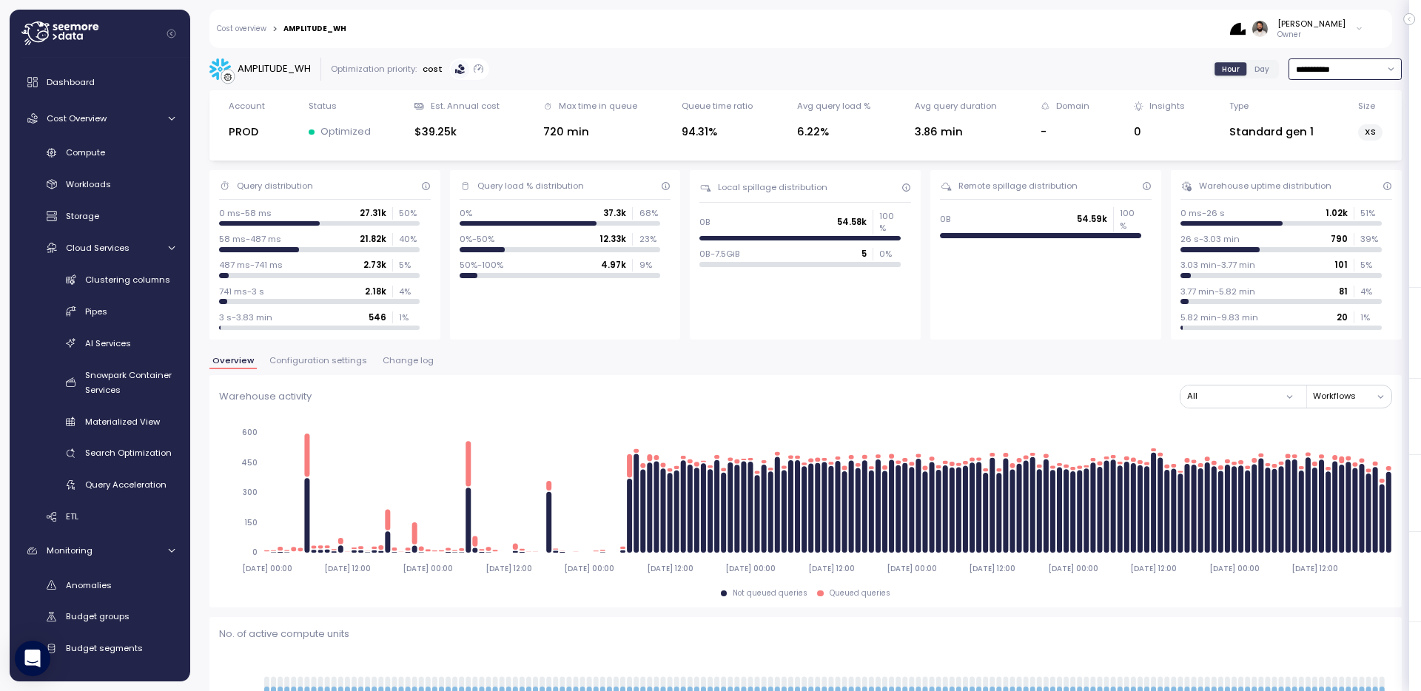
click at [1356, 63] on input "**********" at bounding box center [1345, 68] width 113 height 21
click at [1355, 123] on div "Last 3 days" at bounding box center [1337, 118] width 49 height 12
type input "**********"
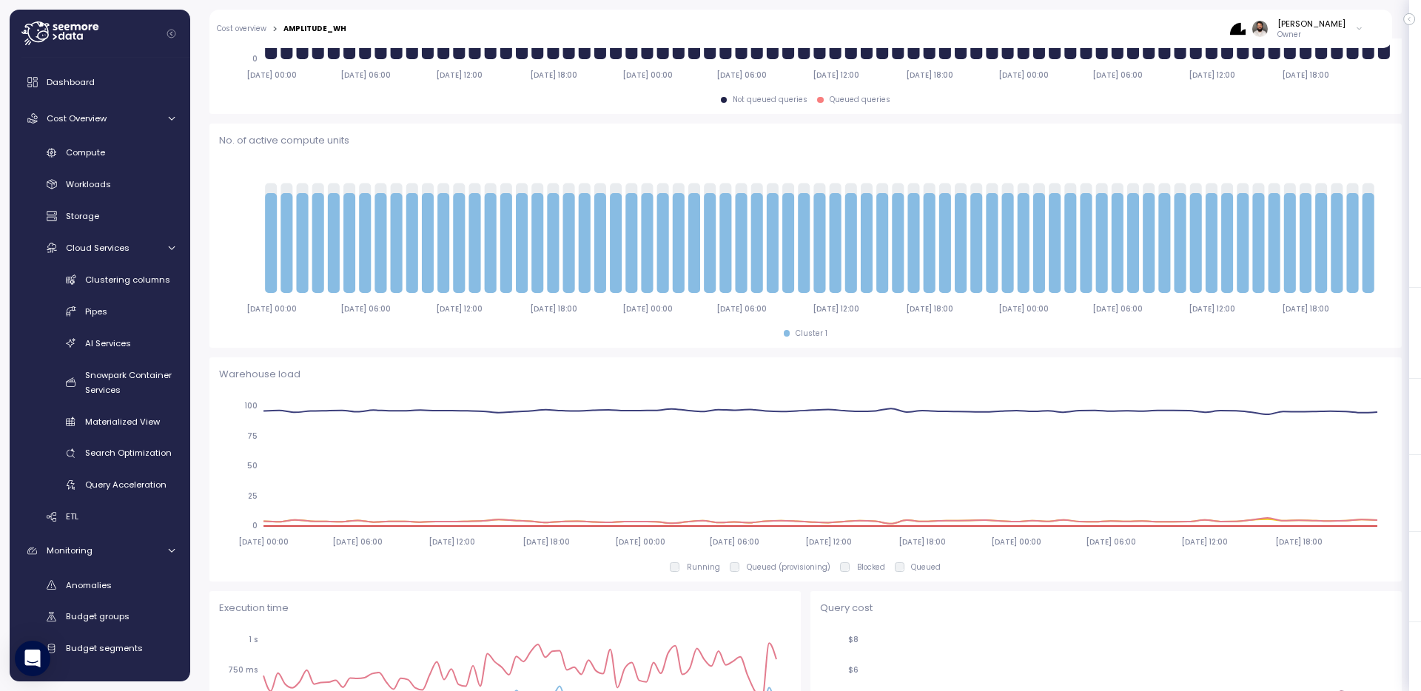
scroll to position [10, 0]
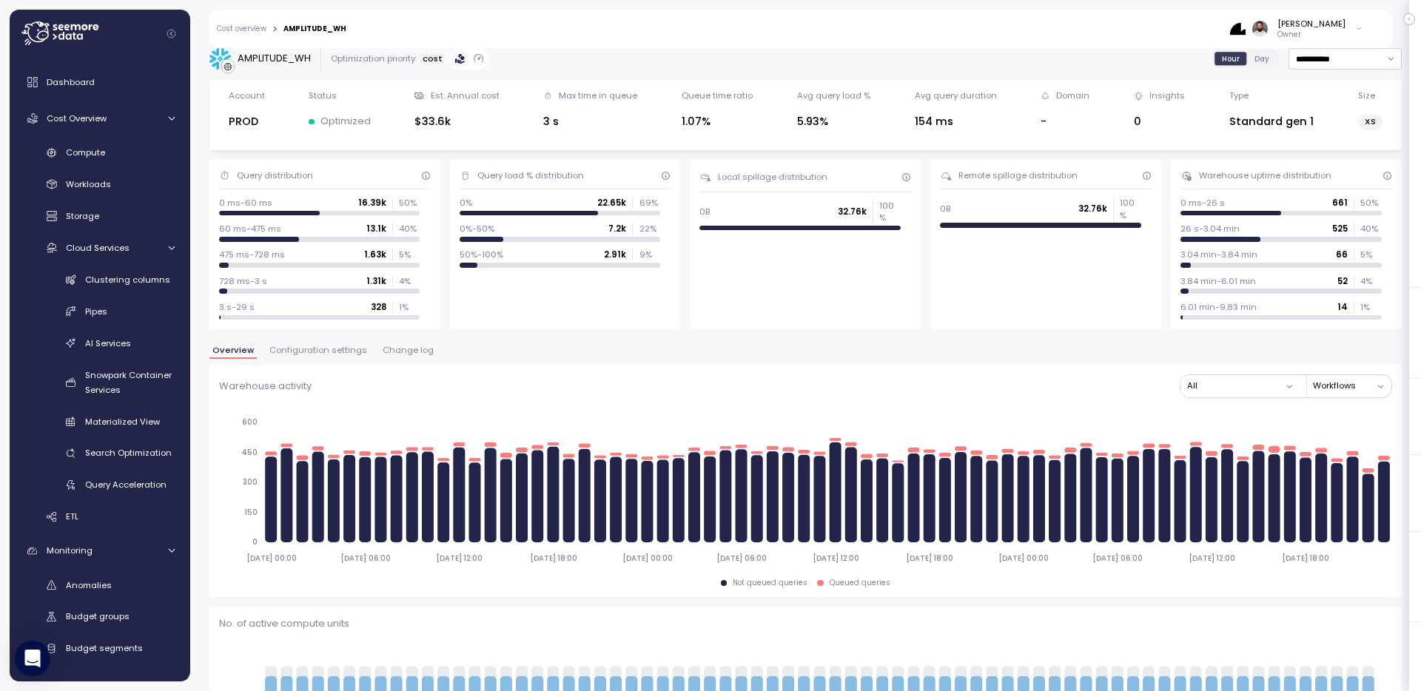
click at [303, 363] on div "Overview Configuration settings Change log" at bounding box center [805, 355] width 1193 height 19
click at [303, 354] on span "Configuration settings" at bounding box center [318, 350] width 98 height 8
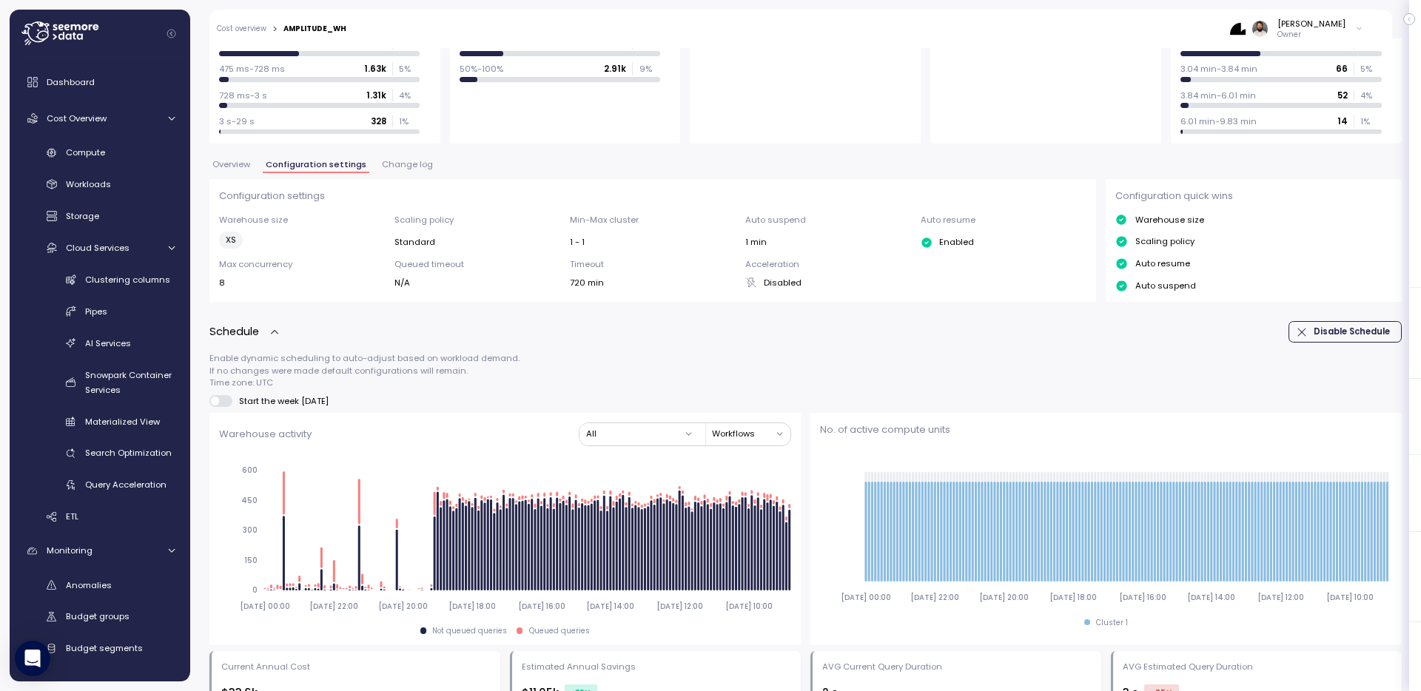
scroll to position [120, 0]
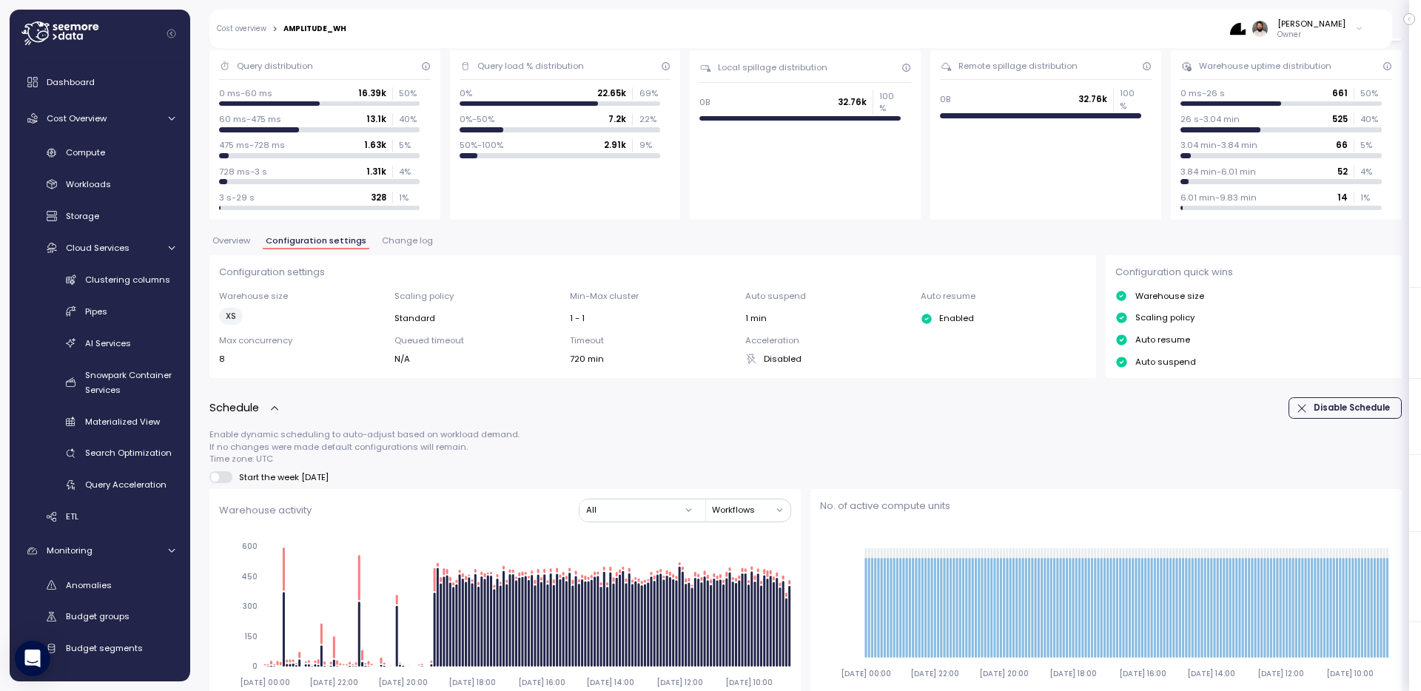
click at [382, 244] on span "Change log" at bounding box center [407, 241] width 51 height 8
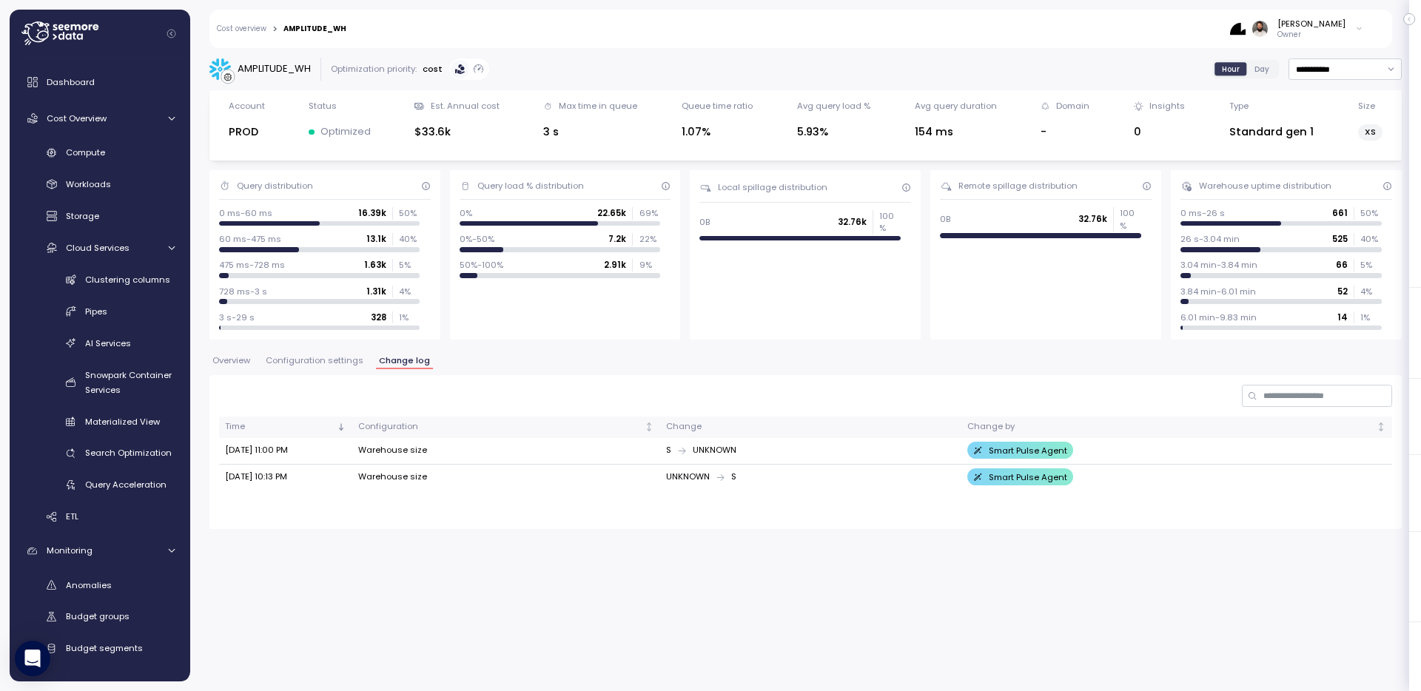
click at [341, 367] on button "Configuration settings" at bounding box center [315, 363] width 104 height 13
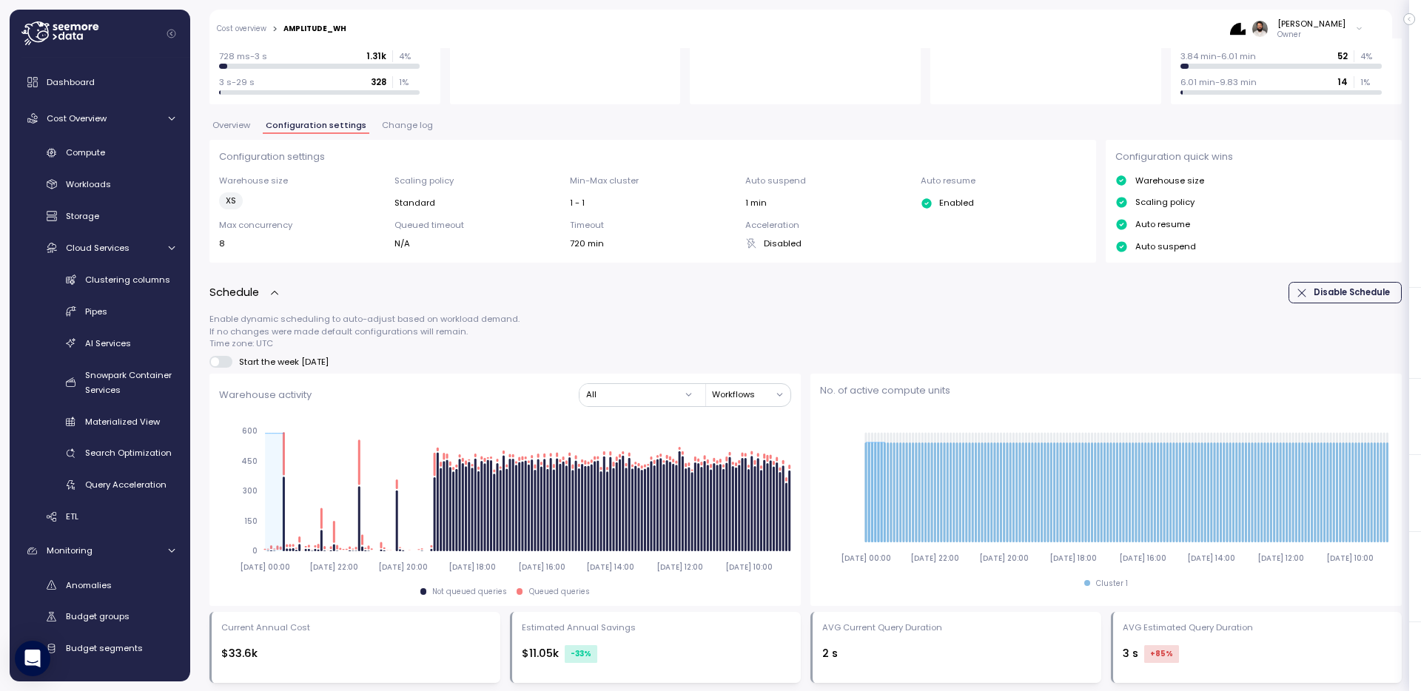
scroll to position [147, 0]
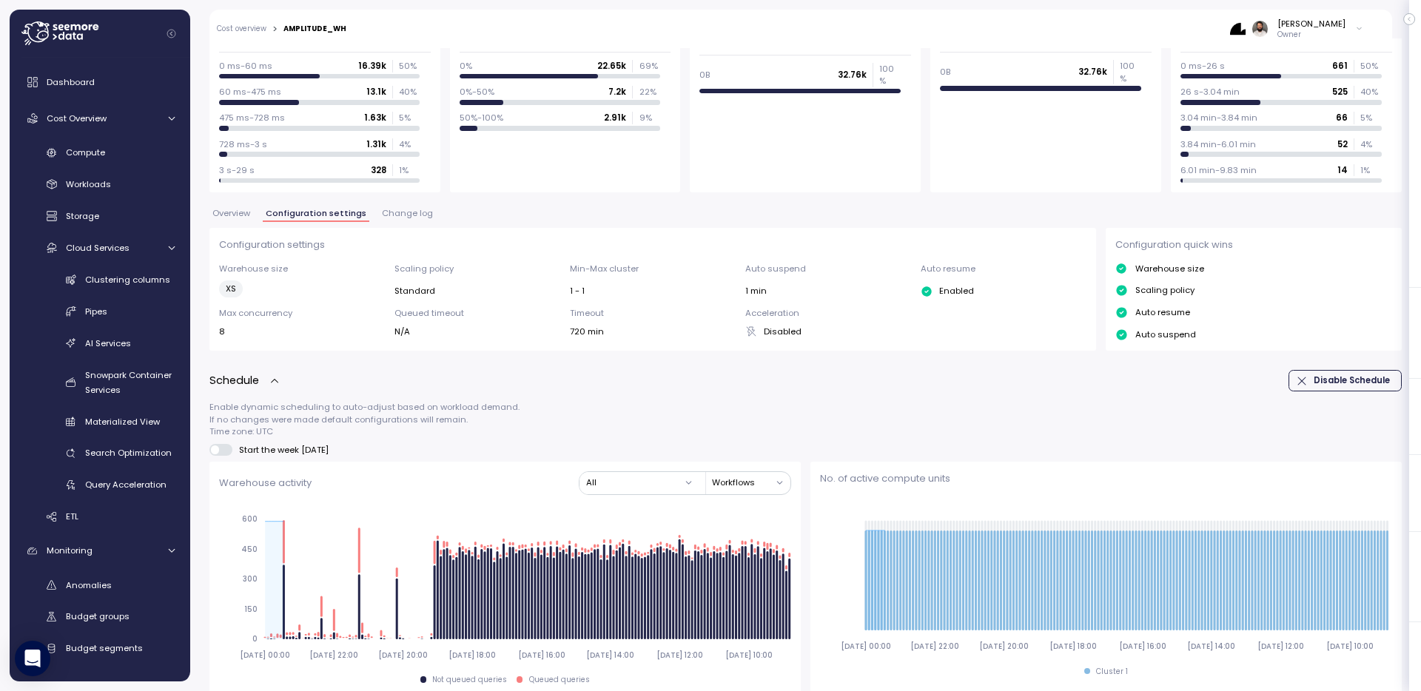
click at [395, 209] on span "Change log" at bounding box center [407, 213] width 51 height 8
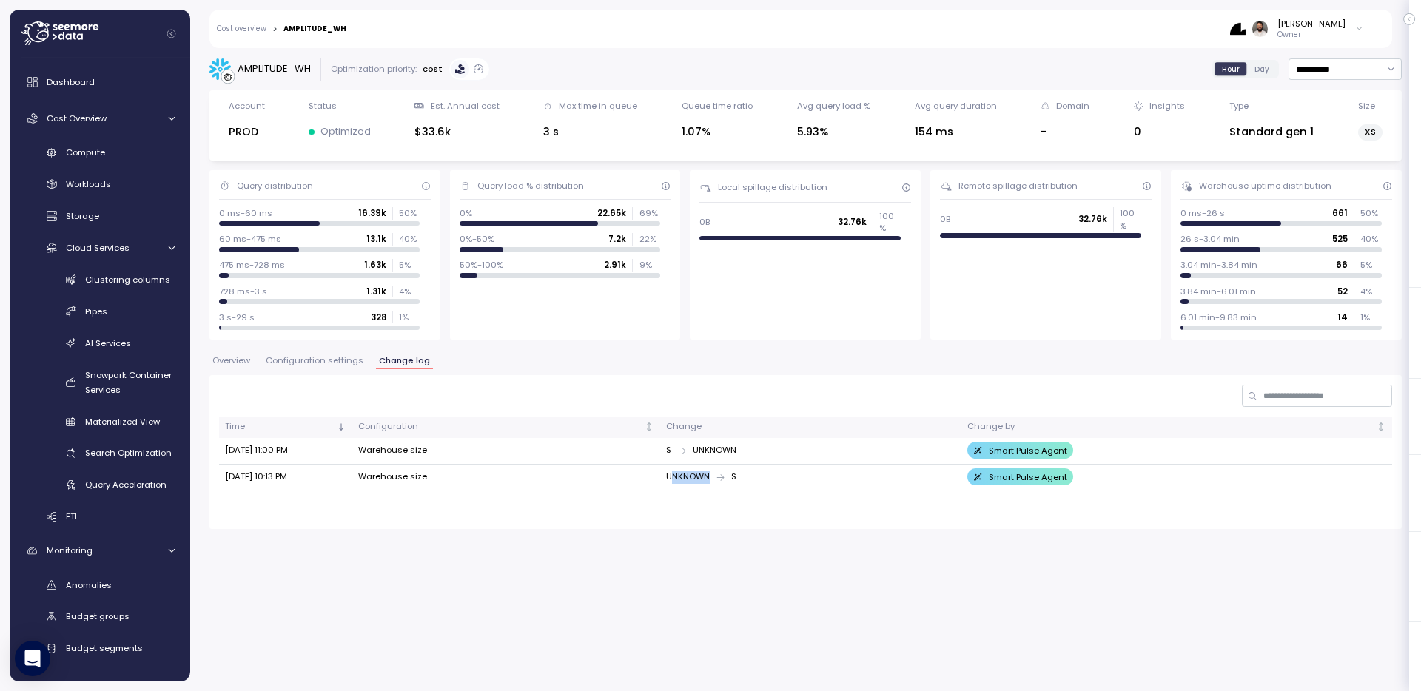
drag, startPoint x: 667, startPoint y: 476, endPoint x: 736, endPoint y: 476, distance: 68.8
click at [736, 476] on div "UNKNOWN S" at bounding box center [810, 477] width 289 height 13
click at [697, 456] on div "S UNKNOWN" at bounding box center [810, 450] width 289 height 13
click at [688, 449] on div "S UNKNOWN" at bounding box center [810, 450] width 289 height 13
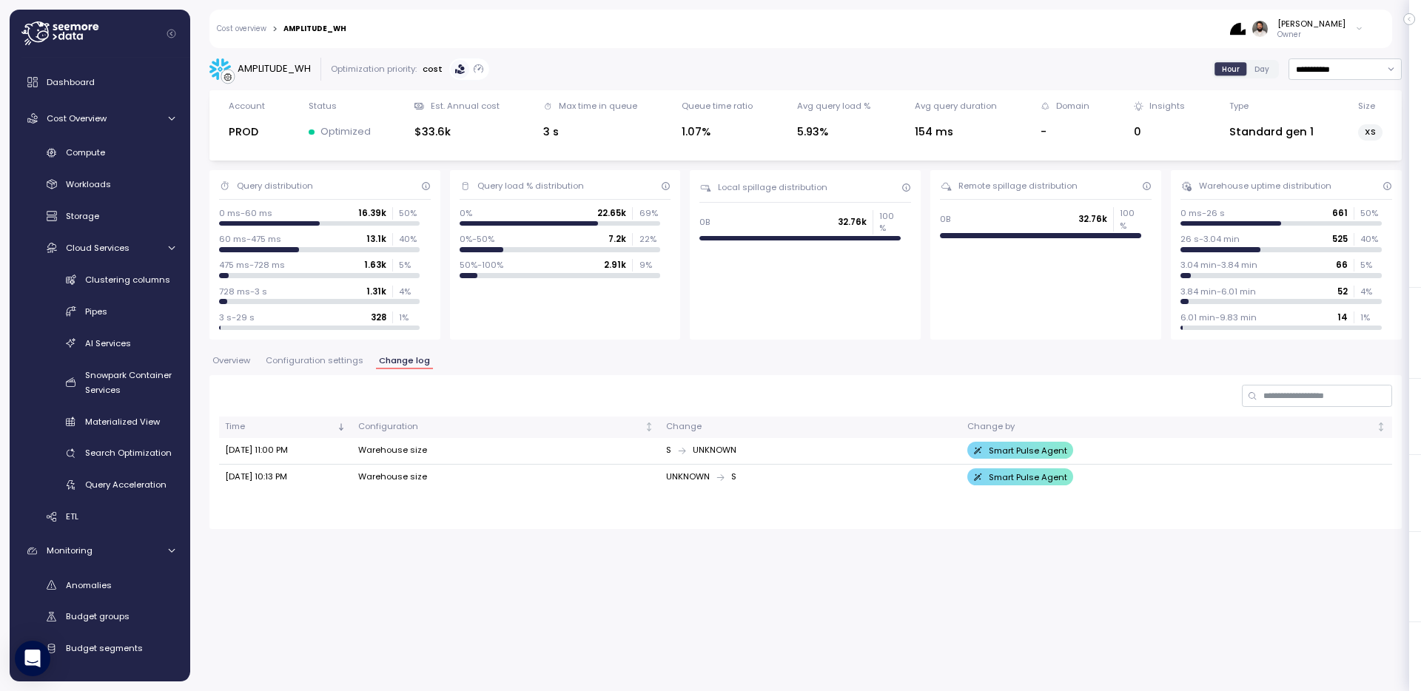
click at [688, 449] on div "S UNKNOWN" at bounding box center [810, 450] width 289 height 13
click at [703, 449] on div "S UNKNOWN" at bounding box center [810, 450] width 289 height 13
click at [341, 362] on span "Configuration settings" at bounding box center [315, 361] width 98 height 8
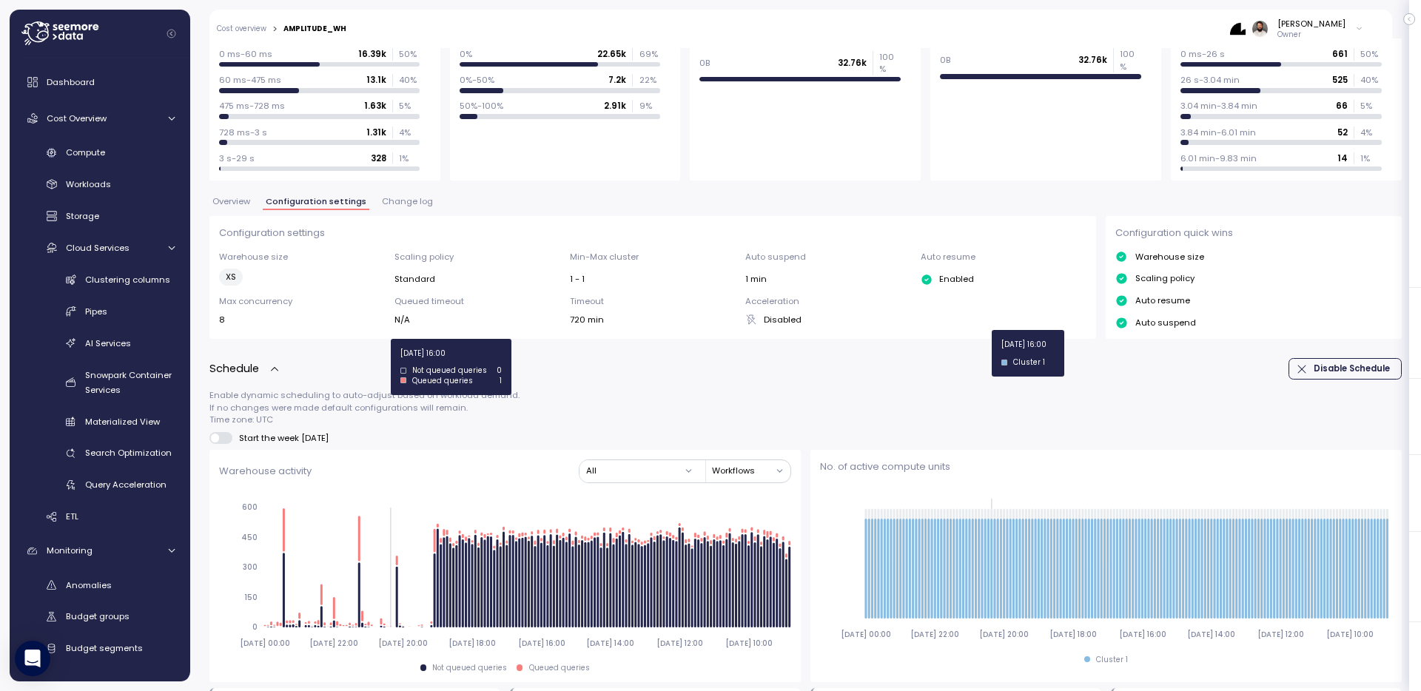
scroll to position [143, 0]
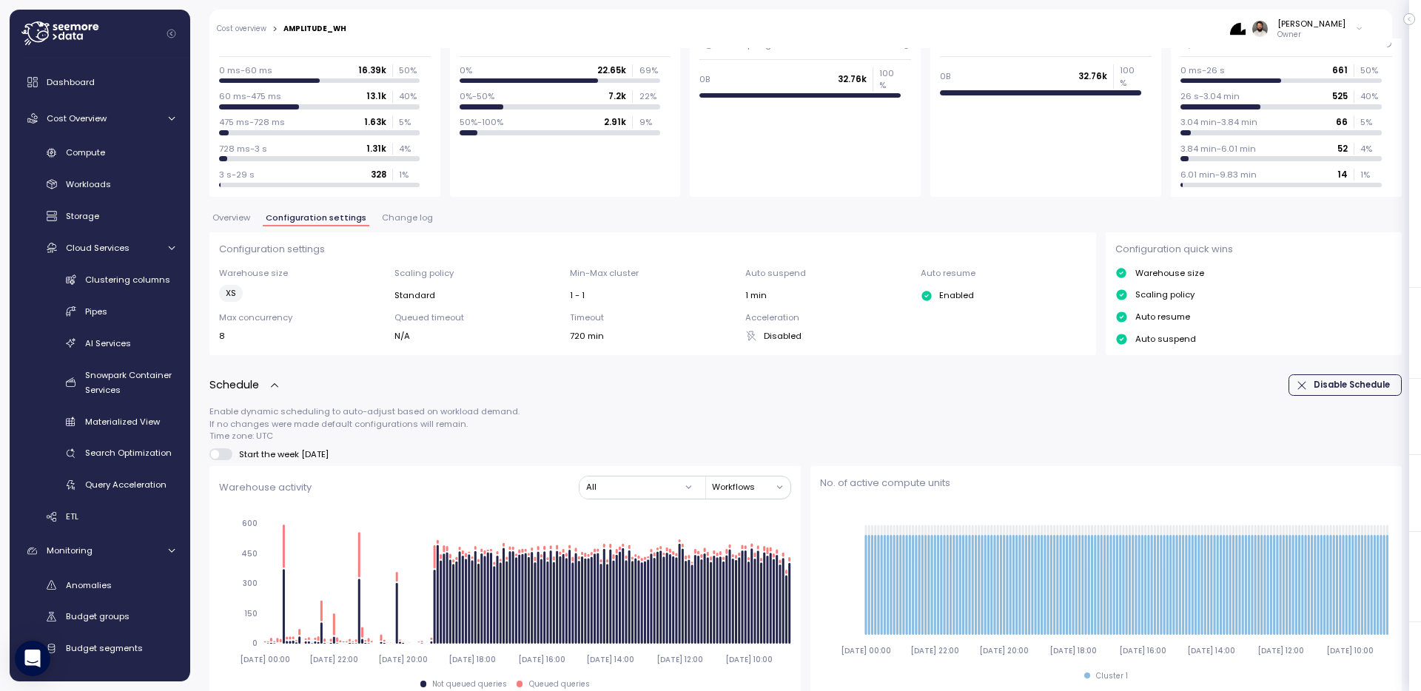
click at [240, 216] on span "Overview" at bounding box center [231, 218] width 38 height 8
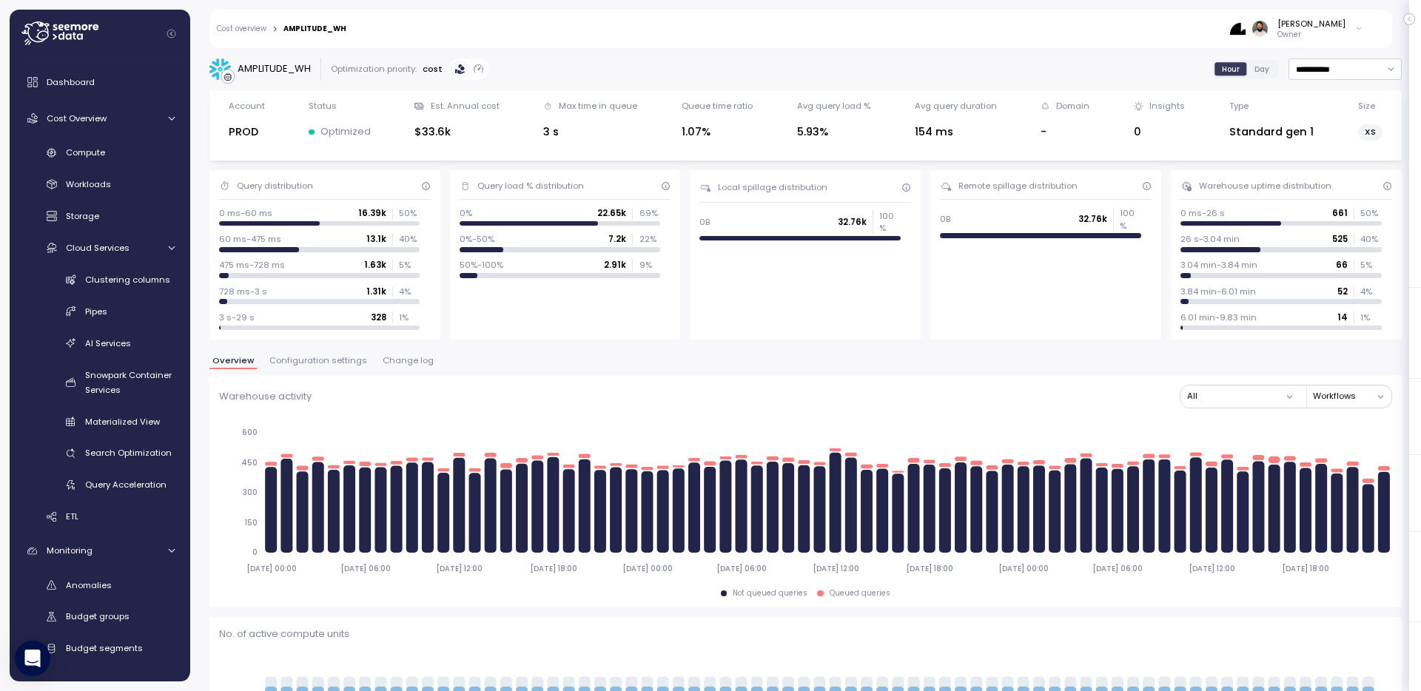
drag, startPoint x: 1371, startPoint y: 134, endPoint x: 1389, endPoint y: 134, distance: 17.8
click at [1389, 134] on div "Account PROD Status Optimized Est. Annual cost $33.6k Max time in queue 3 s Que…" at bounding box center [805, 125] width 1173 height 51
drag, startPoint x: 1375, startPoint y: 133, endPoint x: 1357, endPoint y: 134, distance: 18.5
click at [1356, 134] on div "Account PROD Status Optimized Est. Annual cost $33.6k Max time in queue 3 s Que…" at bounding box center [805, 125] width 1173 height 51
click at [388, 357] on span "Change log" at bounding box center [408, 361] width 51 height 8
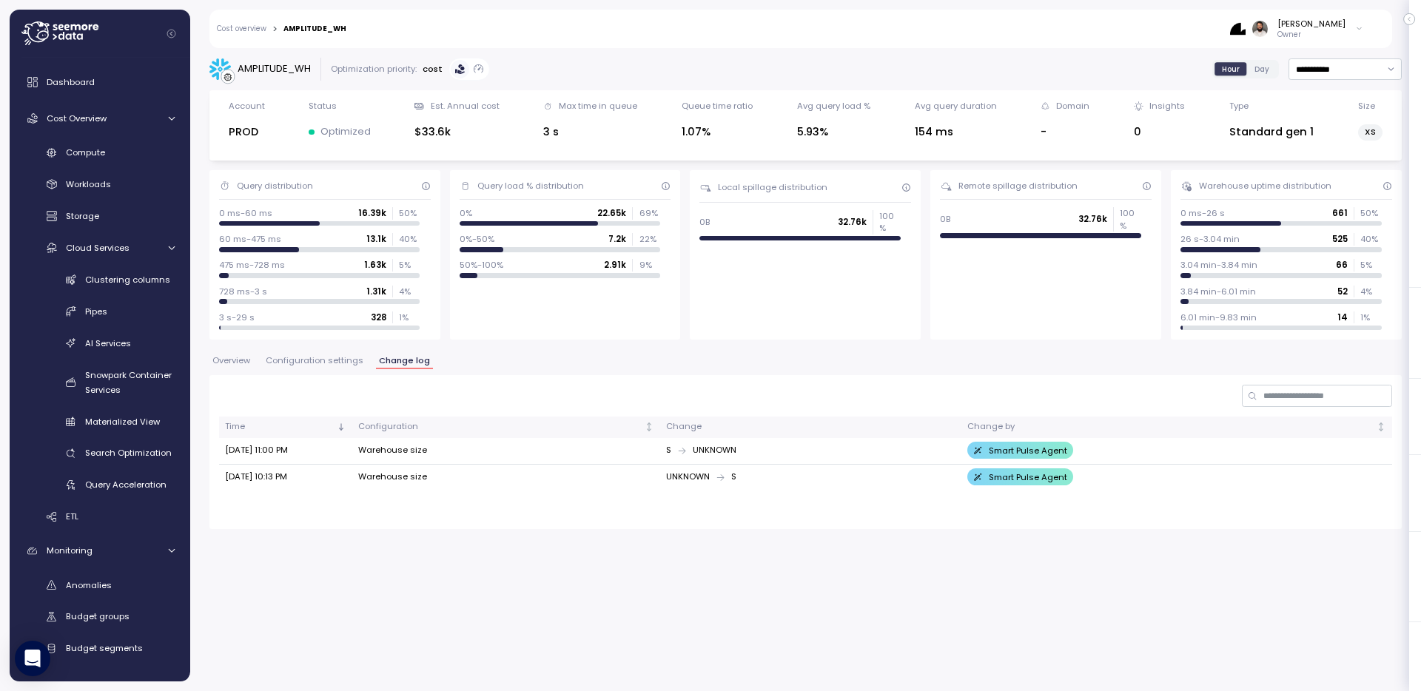
click at [341, 357] on span "Configuration settings" at bounding box center [315, 361] width 98 height 8
click at [112, 157] on div "Compute" at bounding box center [120, 152] width 109 height 15
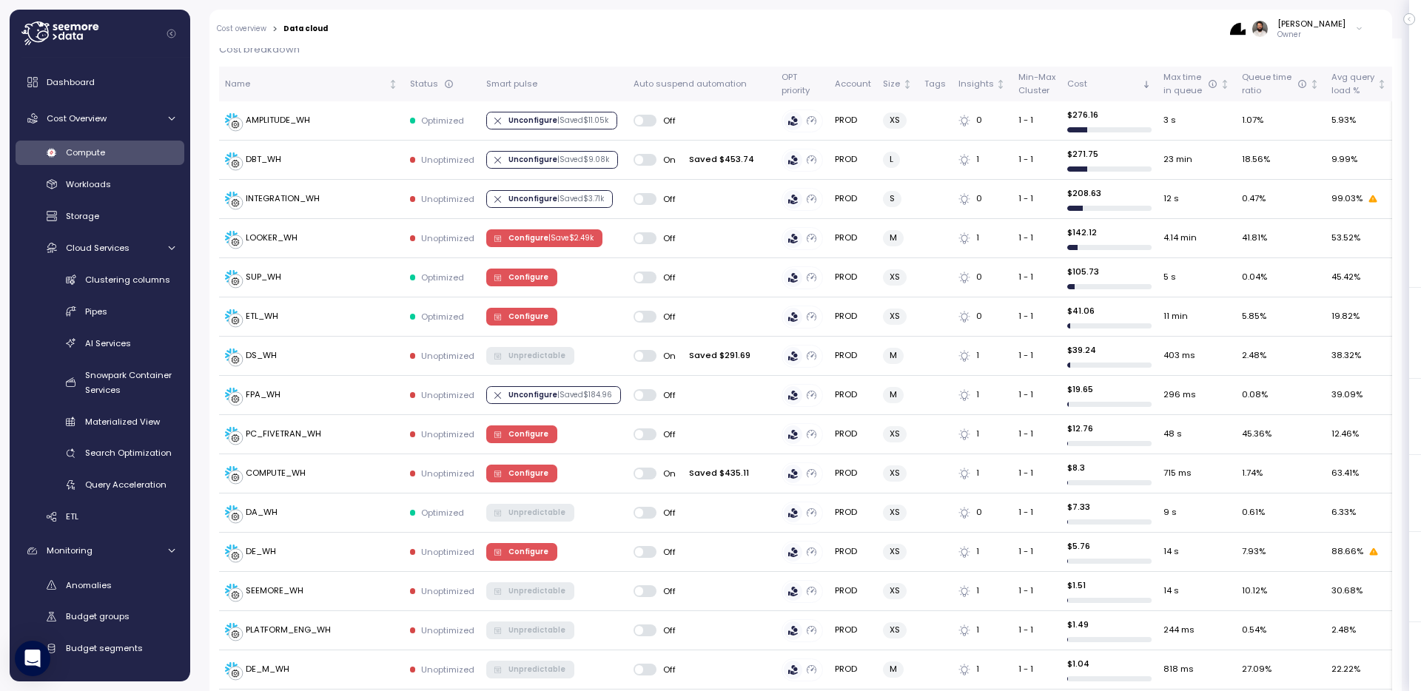
scroll to position [395, 0]
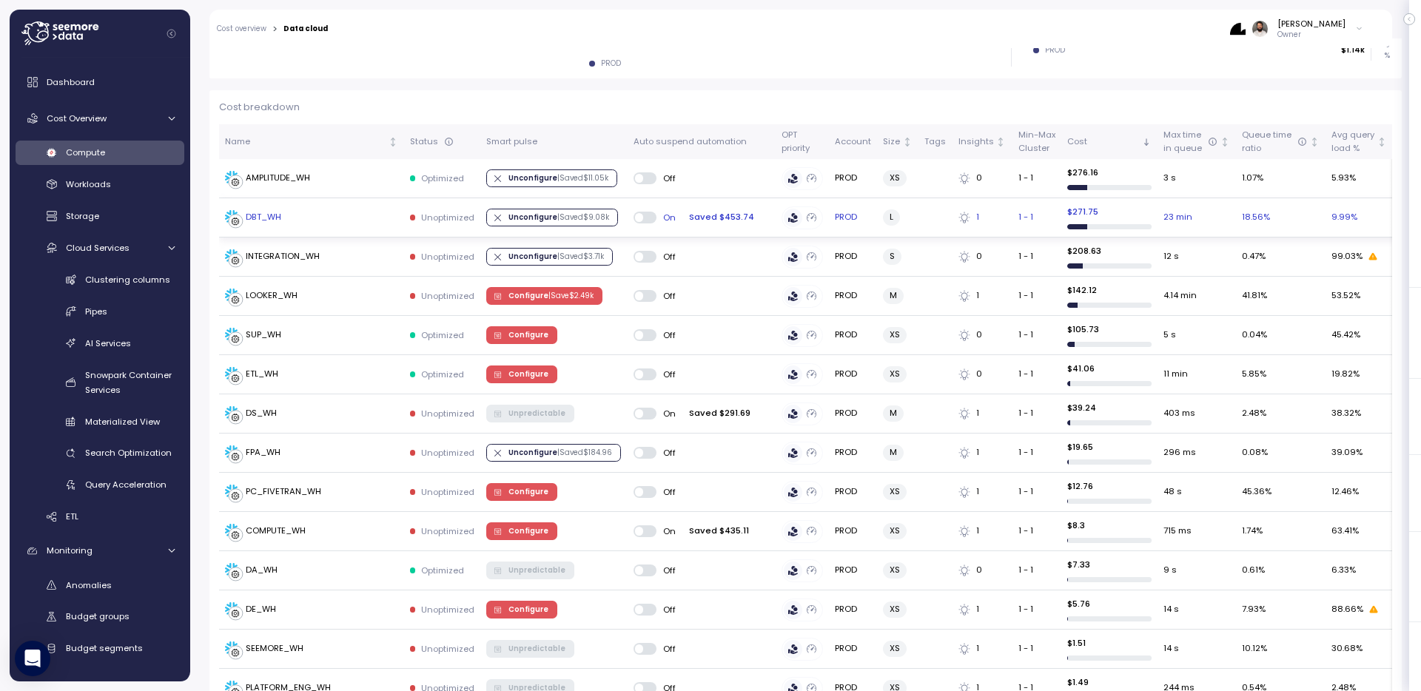
click at [343, 218] on div "DBT_WH" at bounding box center [311, 217] width 173 height 15
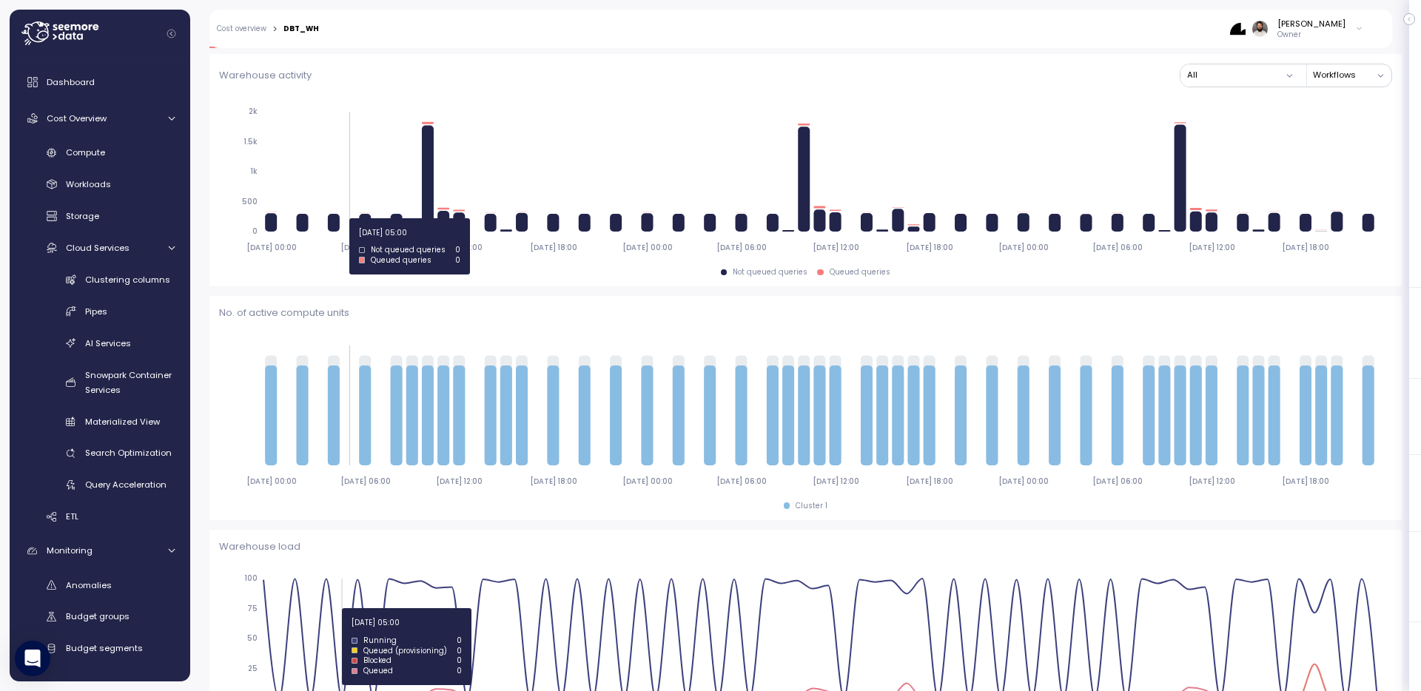
scroll to position [187, 0]
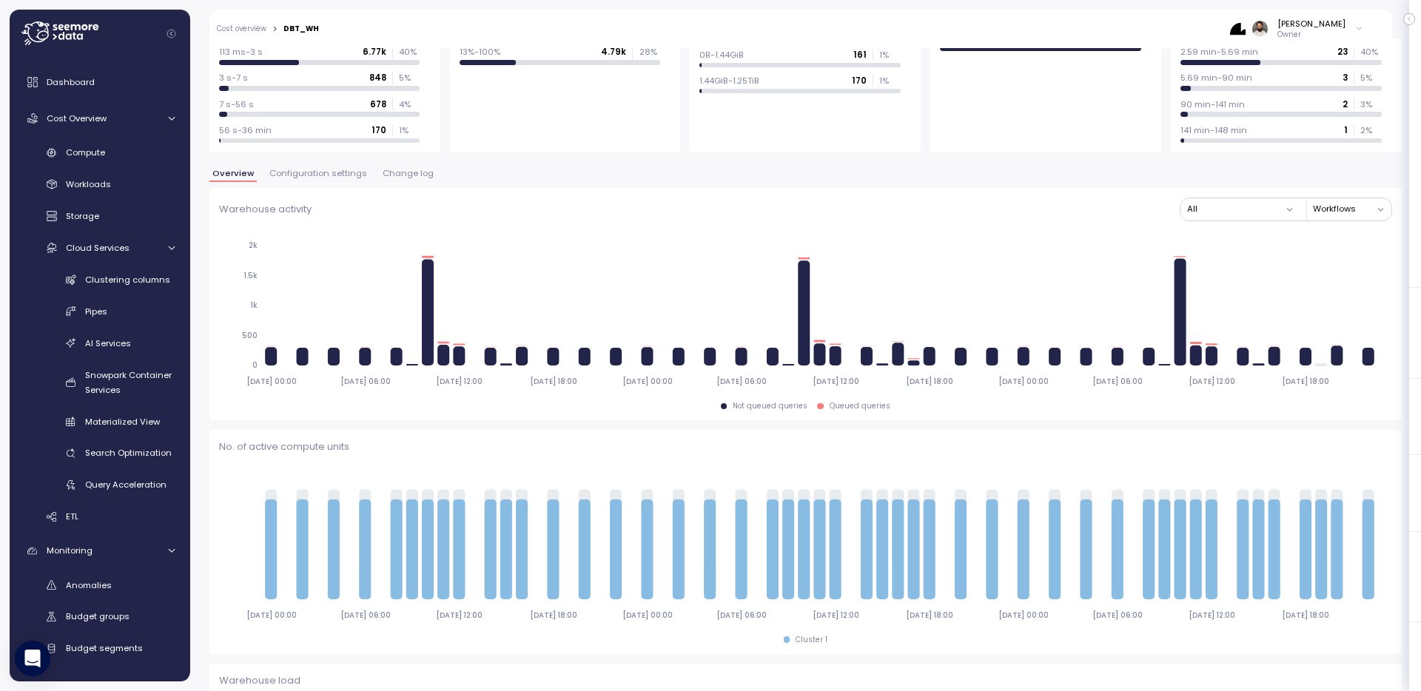
click at [352, 171] on span "Configuration settings" at bounding box center [318, 174] width 98 height 8
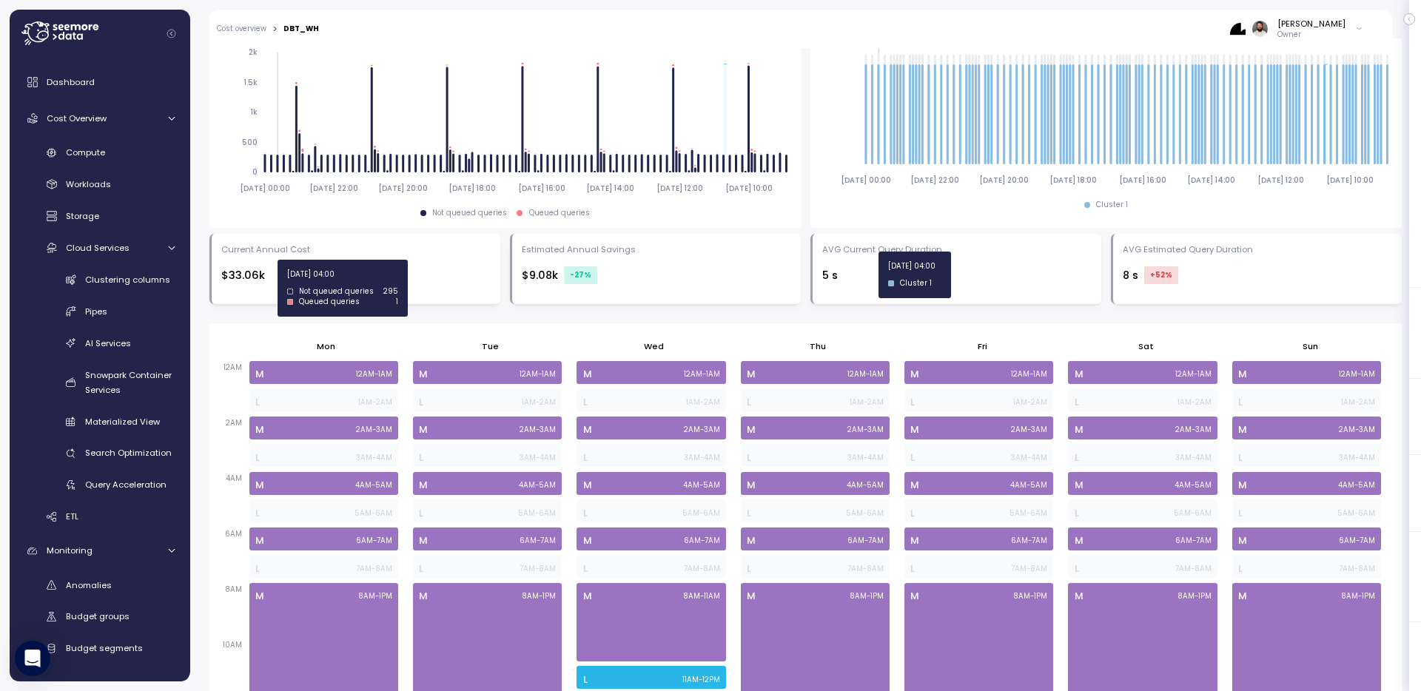
scroll to position [628, 0]
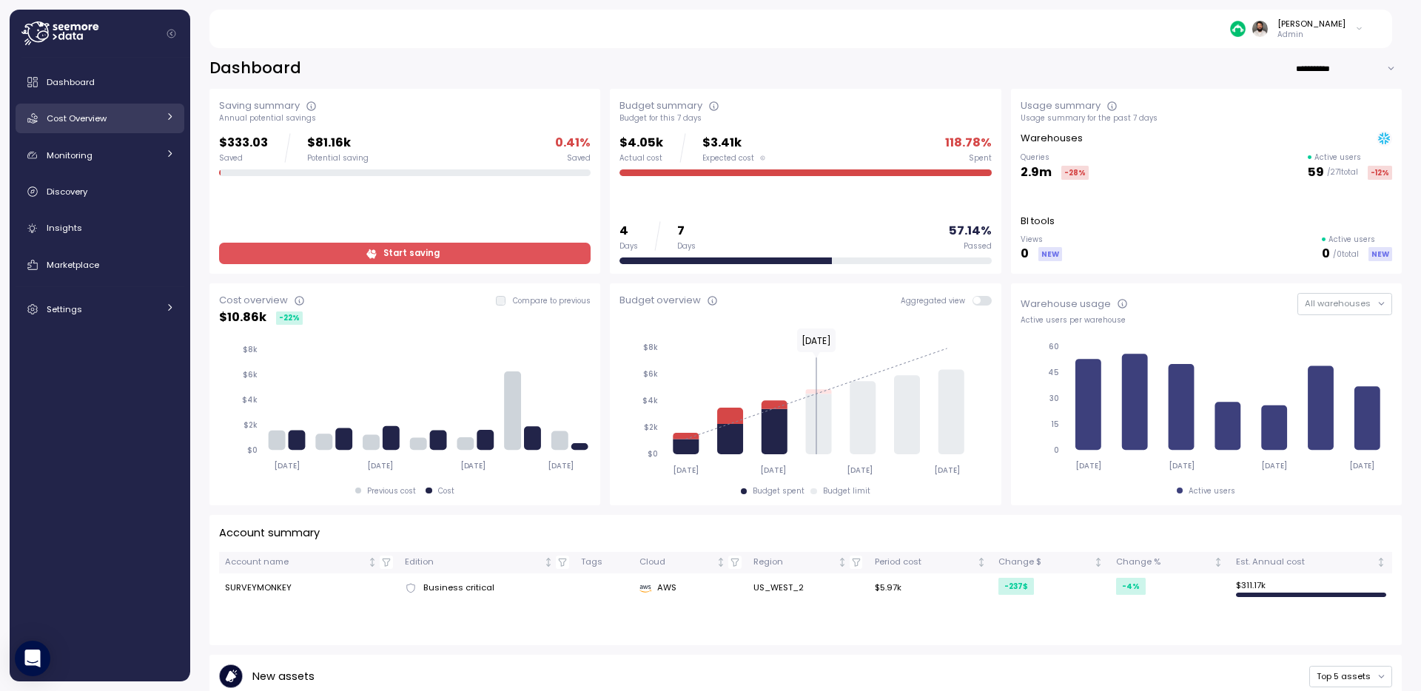
click at [159, 115] on link "Cost Overview" at bounding box center [100, 119] width 169 height 30
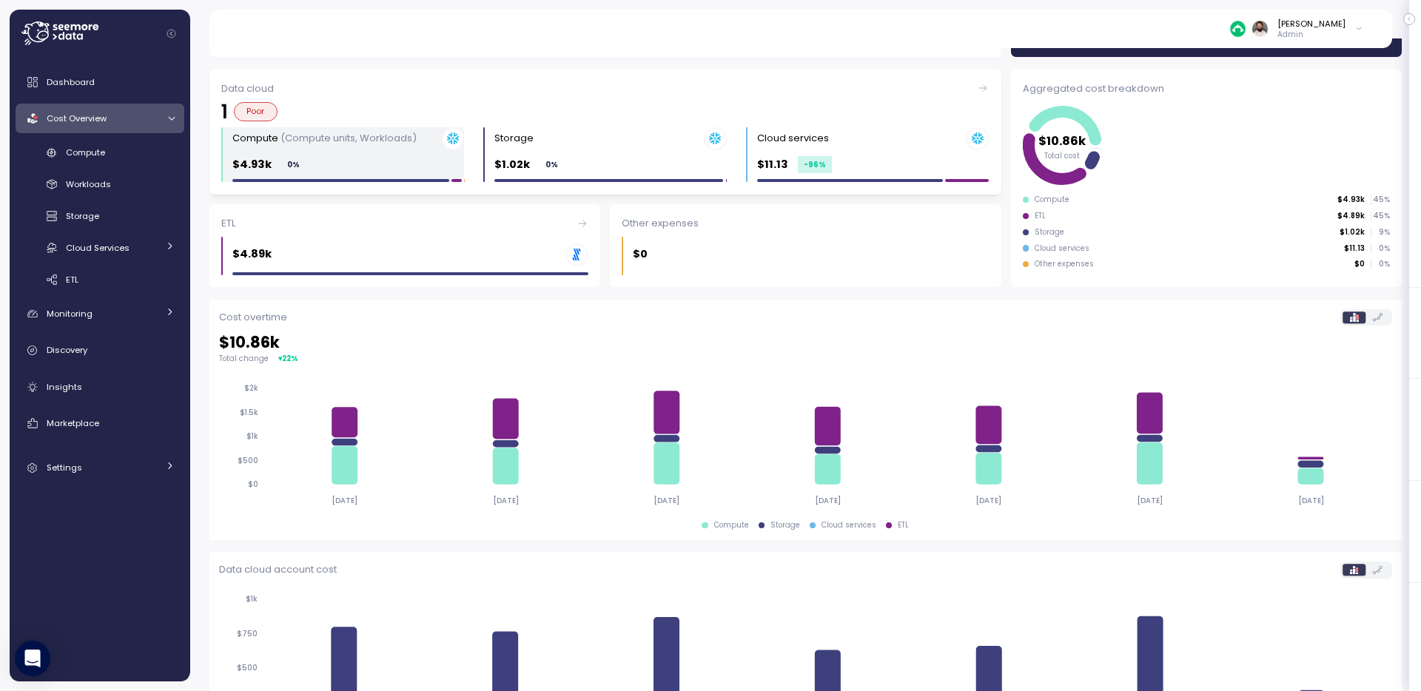
scroll to position [241, 0]
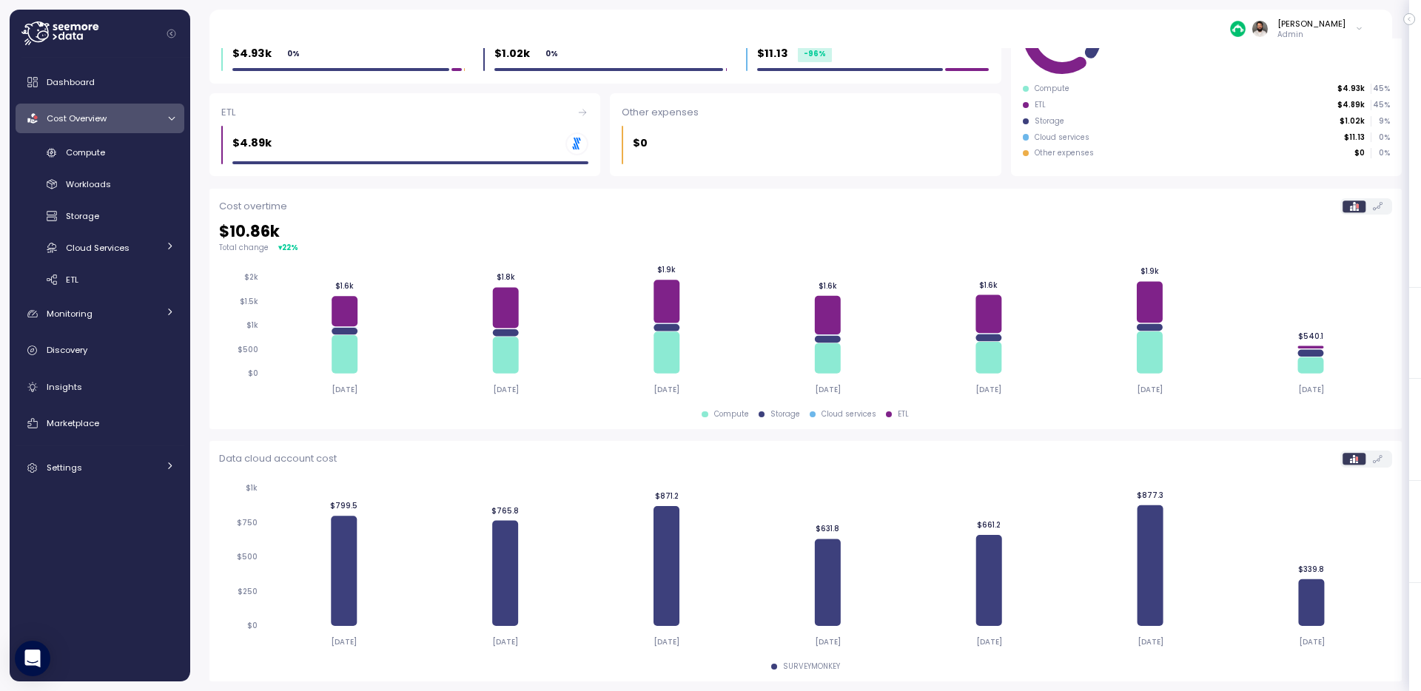
click at [129, 170] on div "Compute Workloads Storage Cloud Services Clustering columns Pipes AI Services S…" at bounding box center [100, 217] width 169 height 152
click at [129, 157] on div "Compute" at bounding box center [120, 152] width 109 height 15
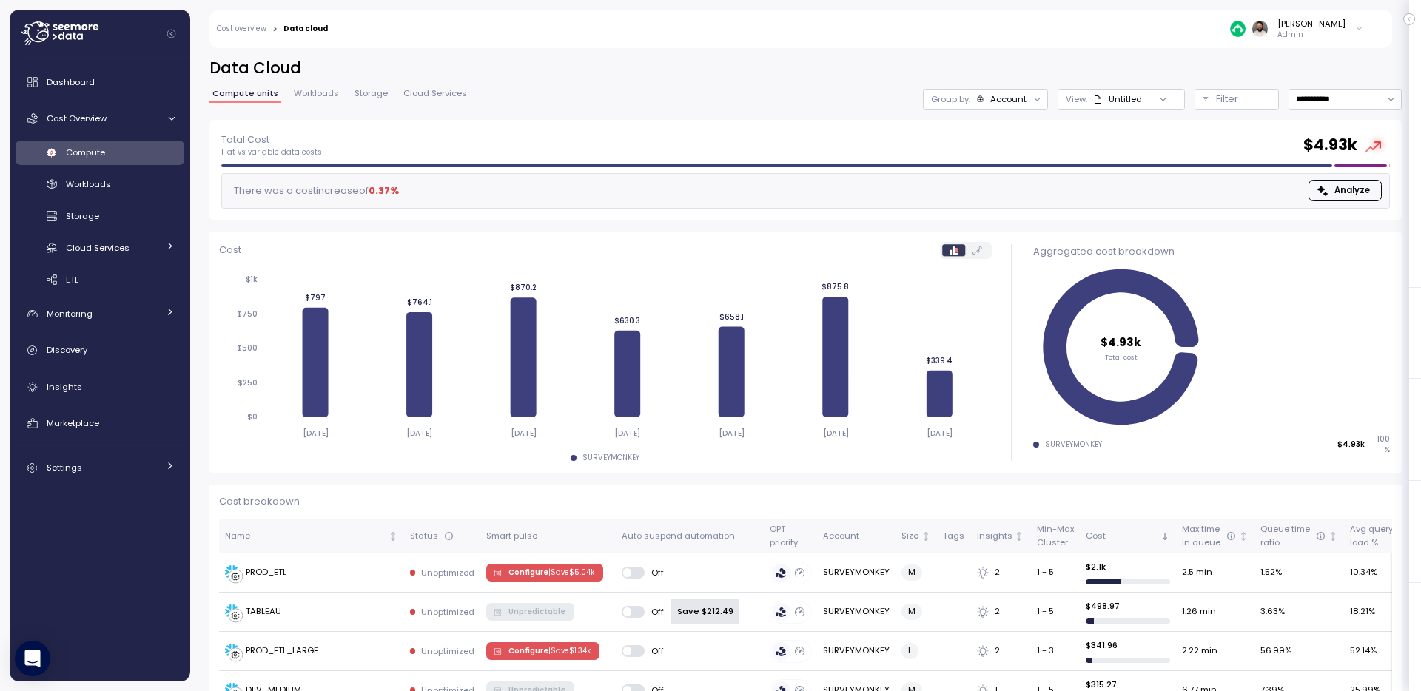
click at [1022, 98] on div "Account" at bounding box center [1008, 99] width 36 height 12
click at [1012, 182] on p "Compute unit" at bounding box center [994, 181] width 58 height 12
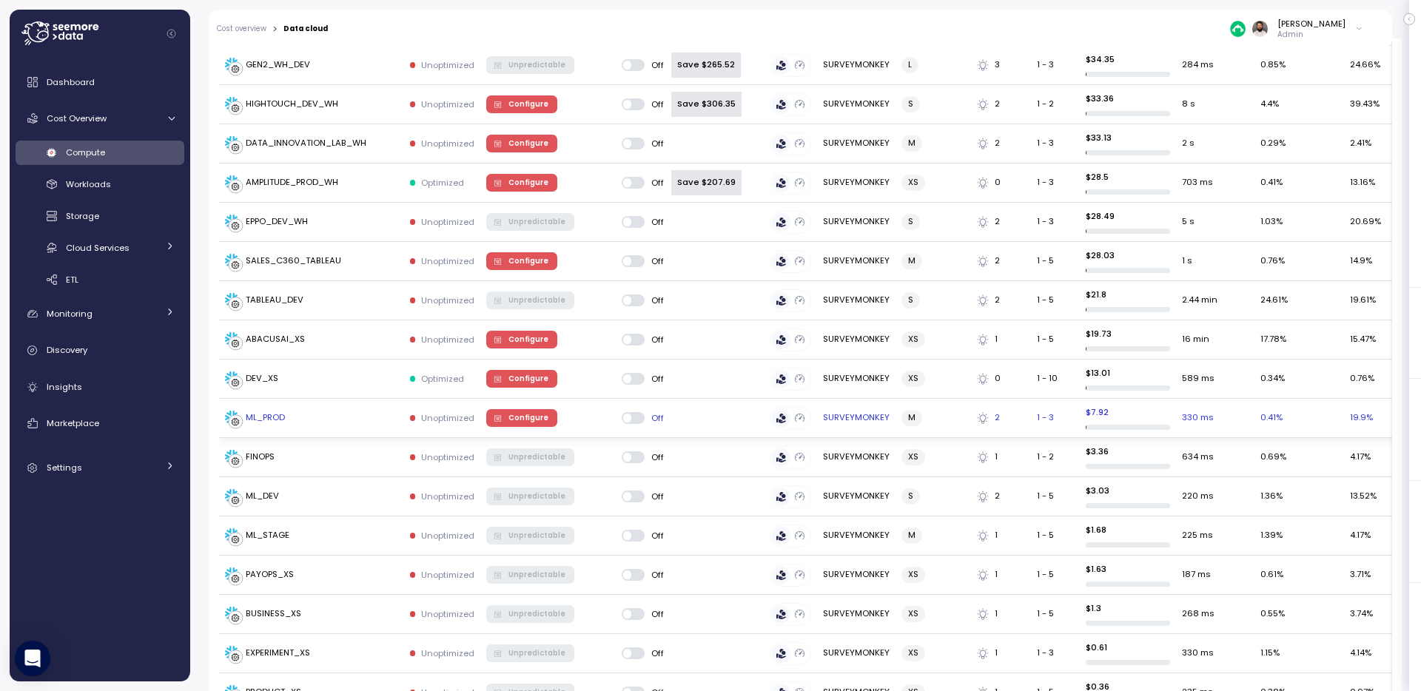
scroll to position [1152, 0]
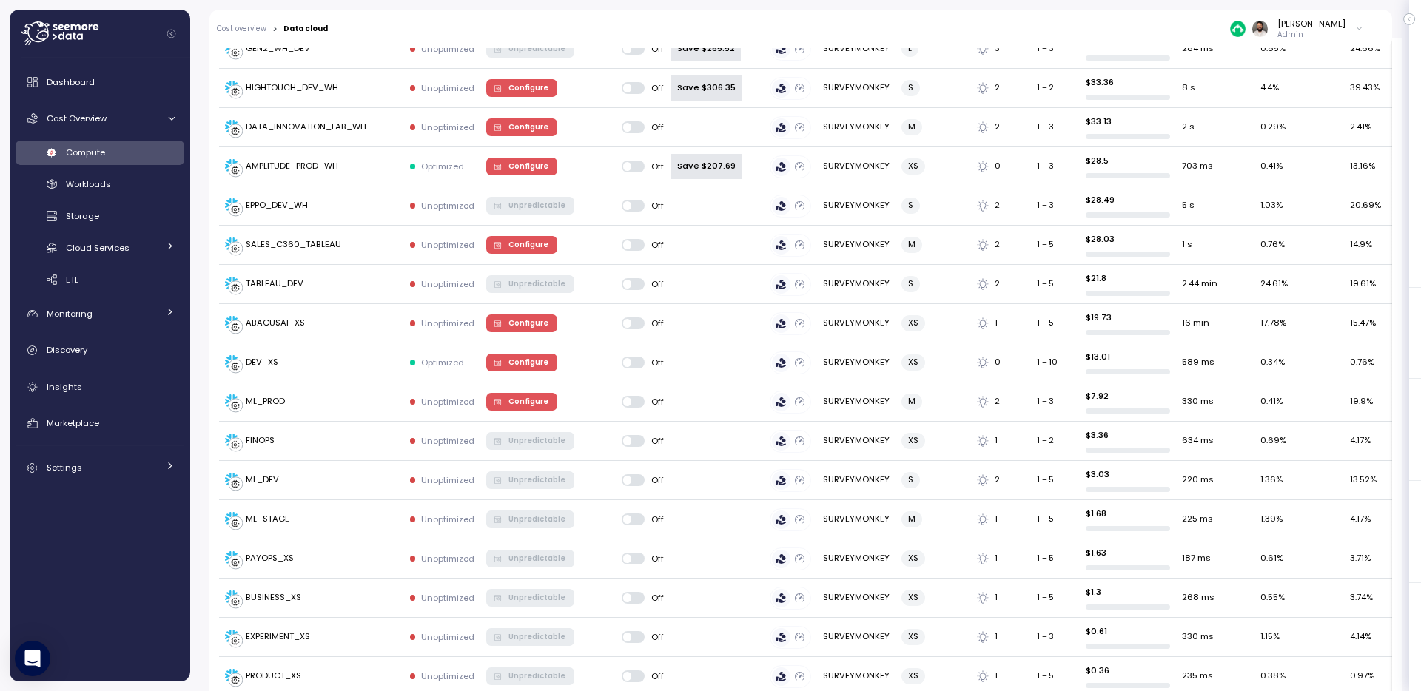
click at [1293, 28] on div "Guy Biecher Admin" at bounding box center [1296, 29] width 133 height 22
click at [1320, 34] on p "Admin" at bounding box center [1312, 35] width 68 height 10
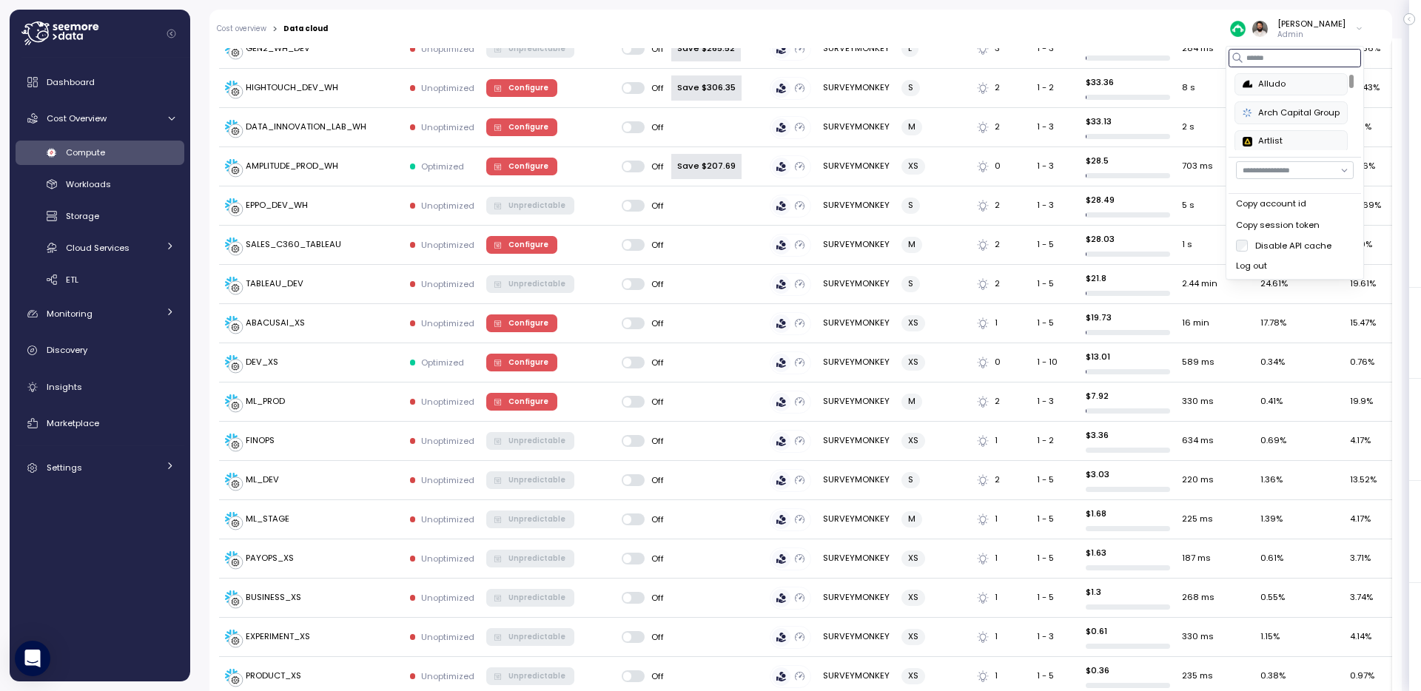
click at [1299, 58] on input at bounding box center [1295, 58] width 133 height 18
type input "*"
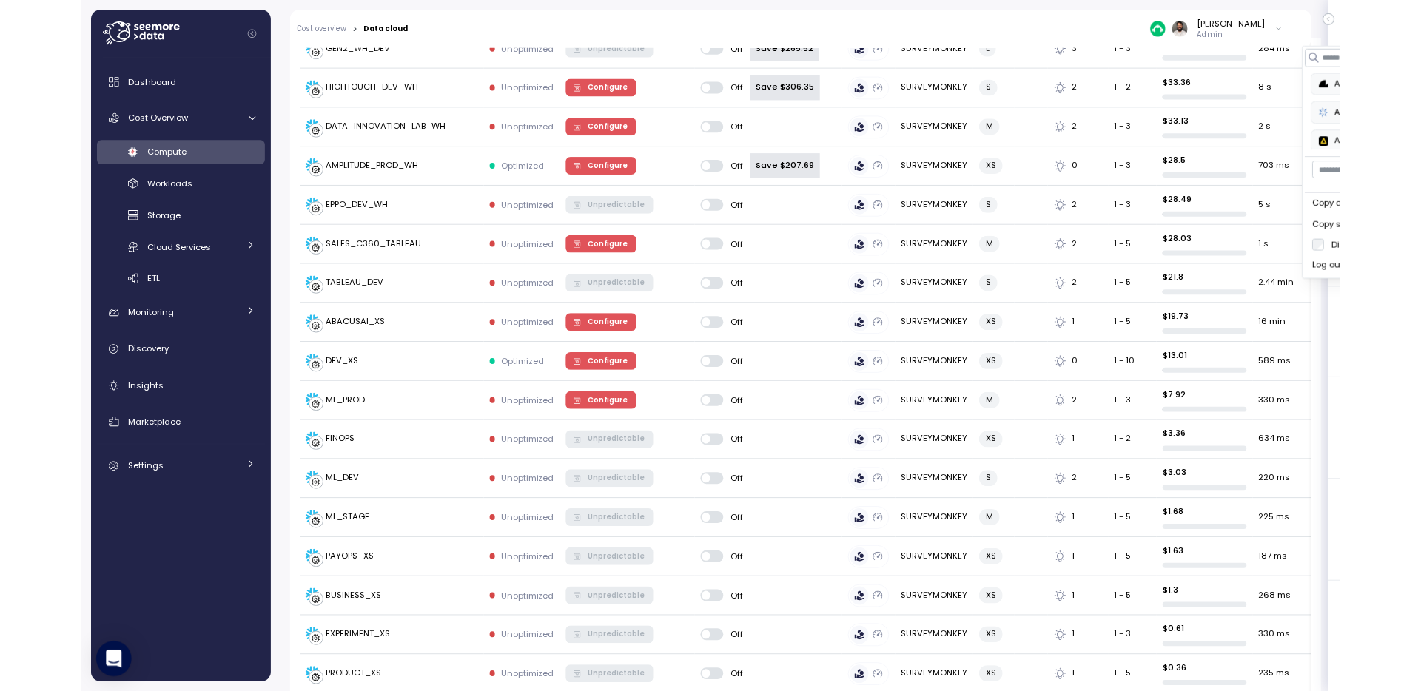
scroll to position [1152, 0]
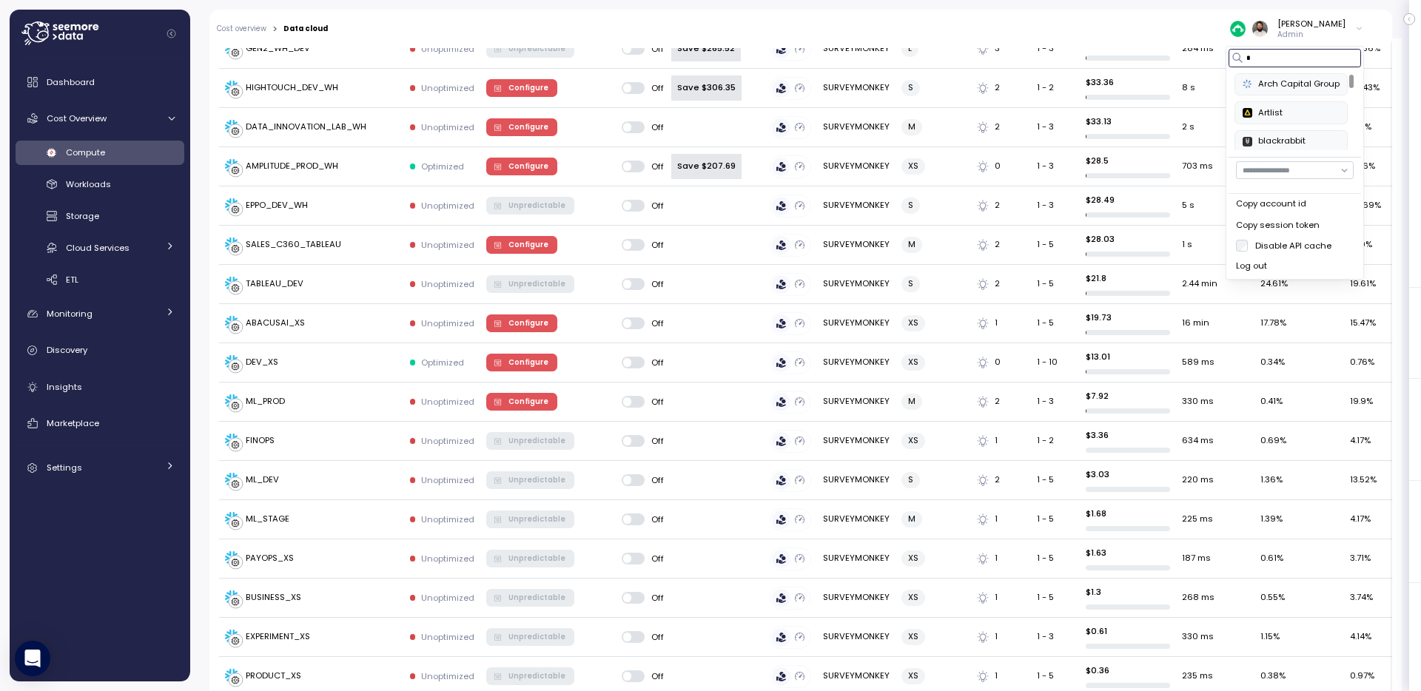
type input "*"
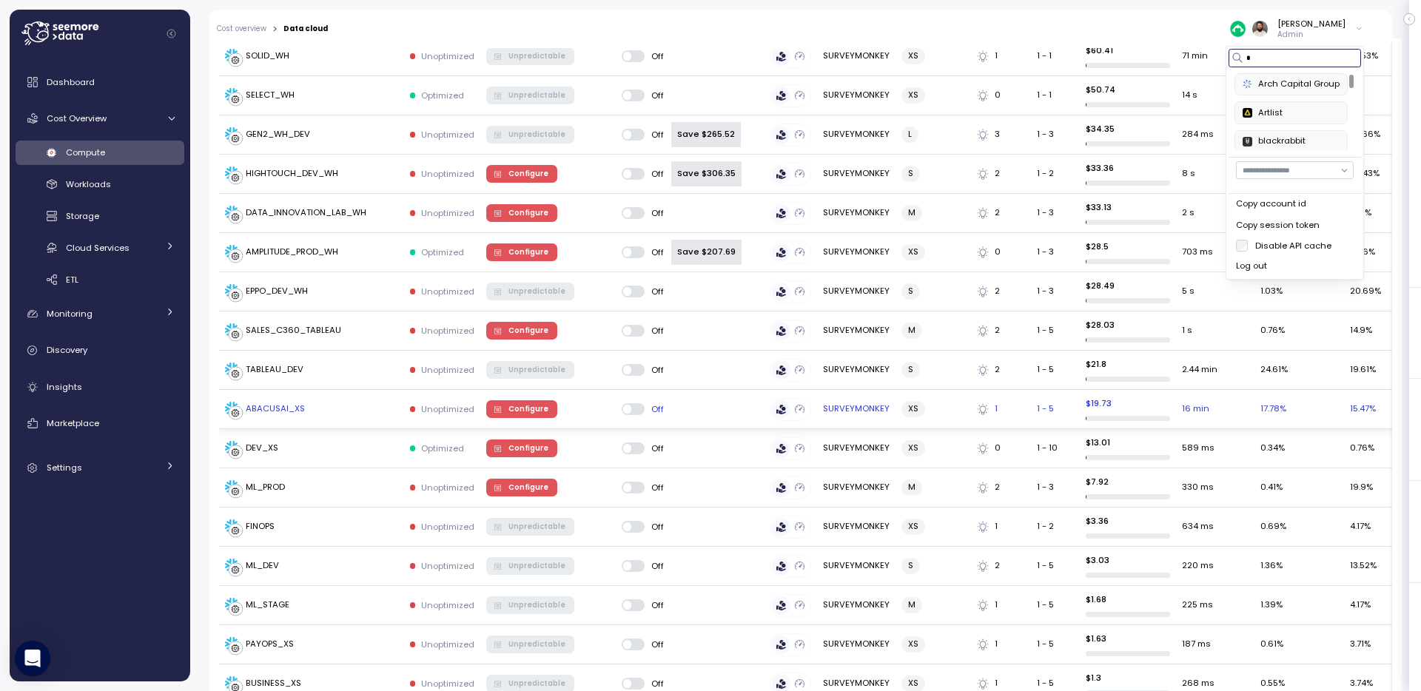
scroll to position [0, 0]
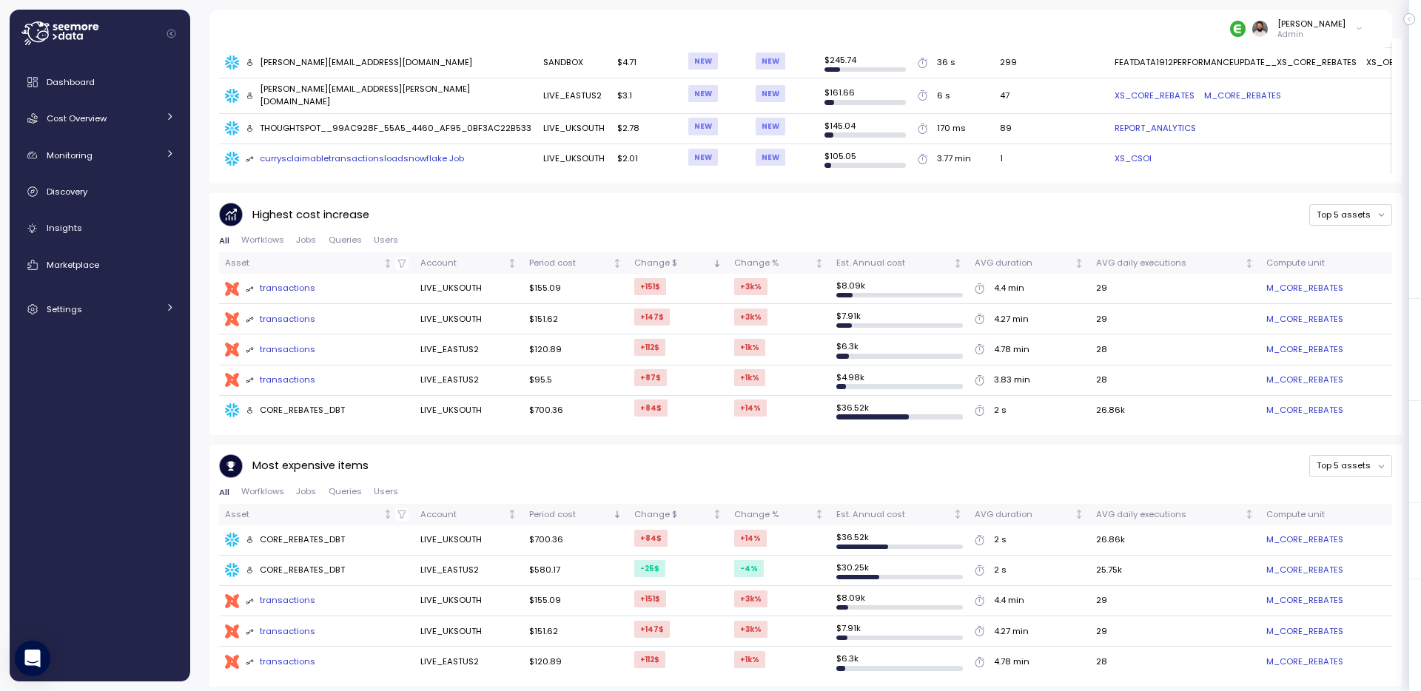
scroll to position [426, 0]
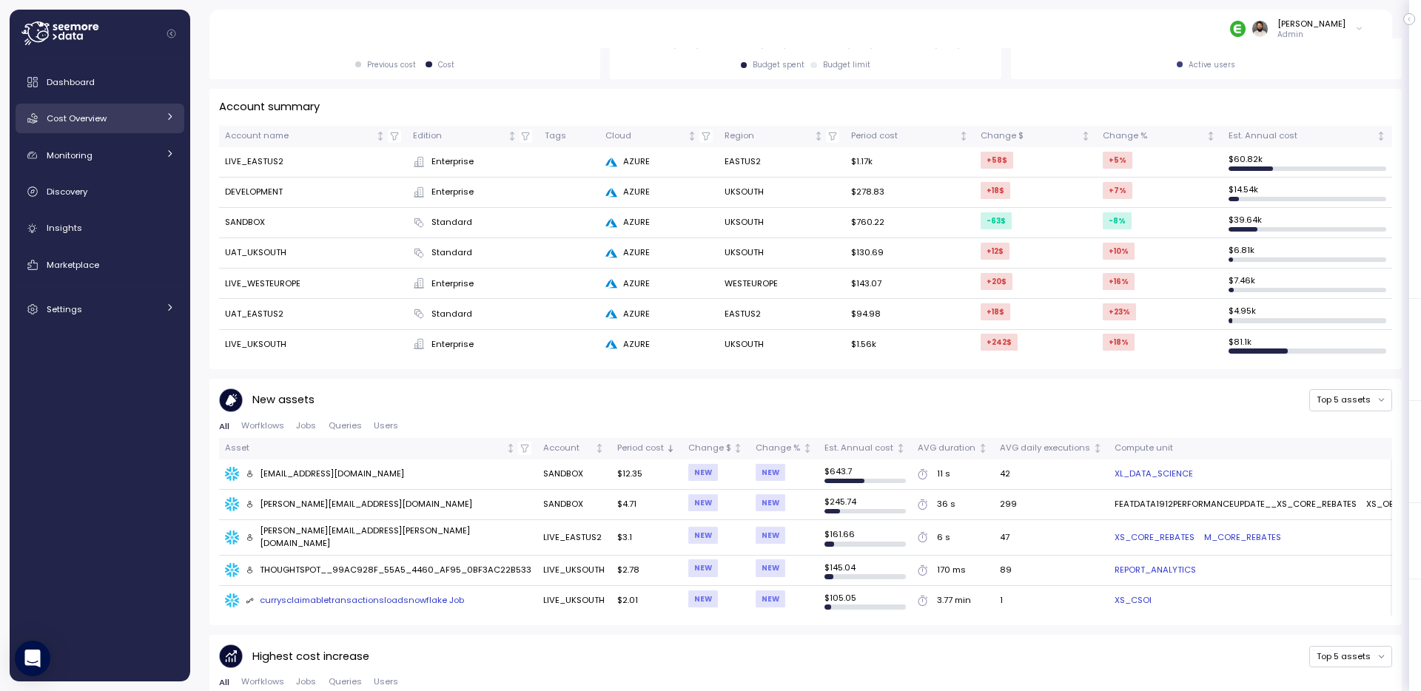
click at [118, 110] on link "Cost Overview" at bounding box center [100, 119] width 169 height 30
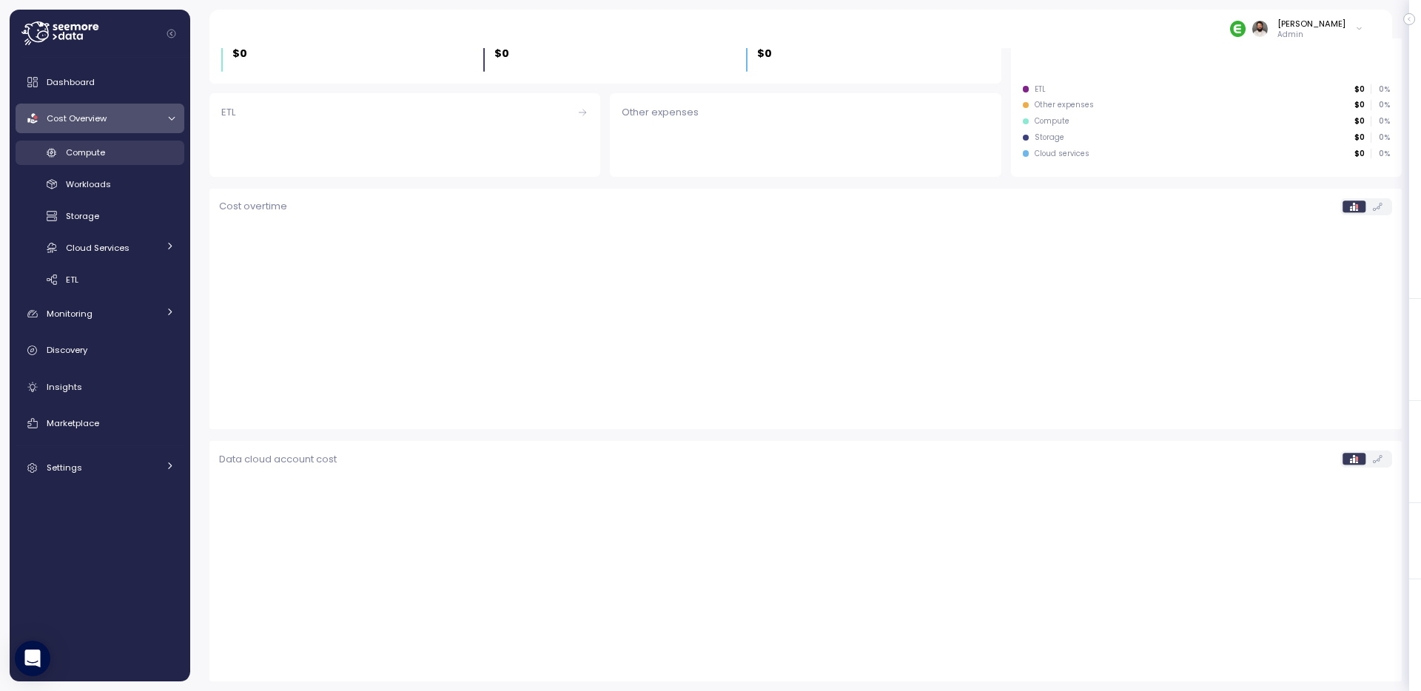
scroll to position [233, 0]
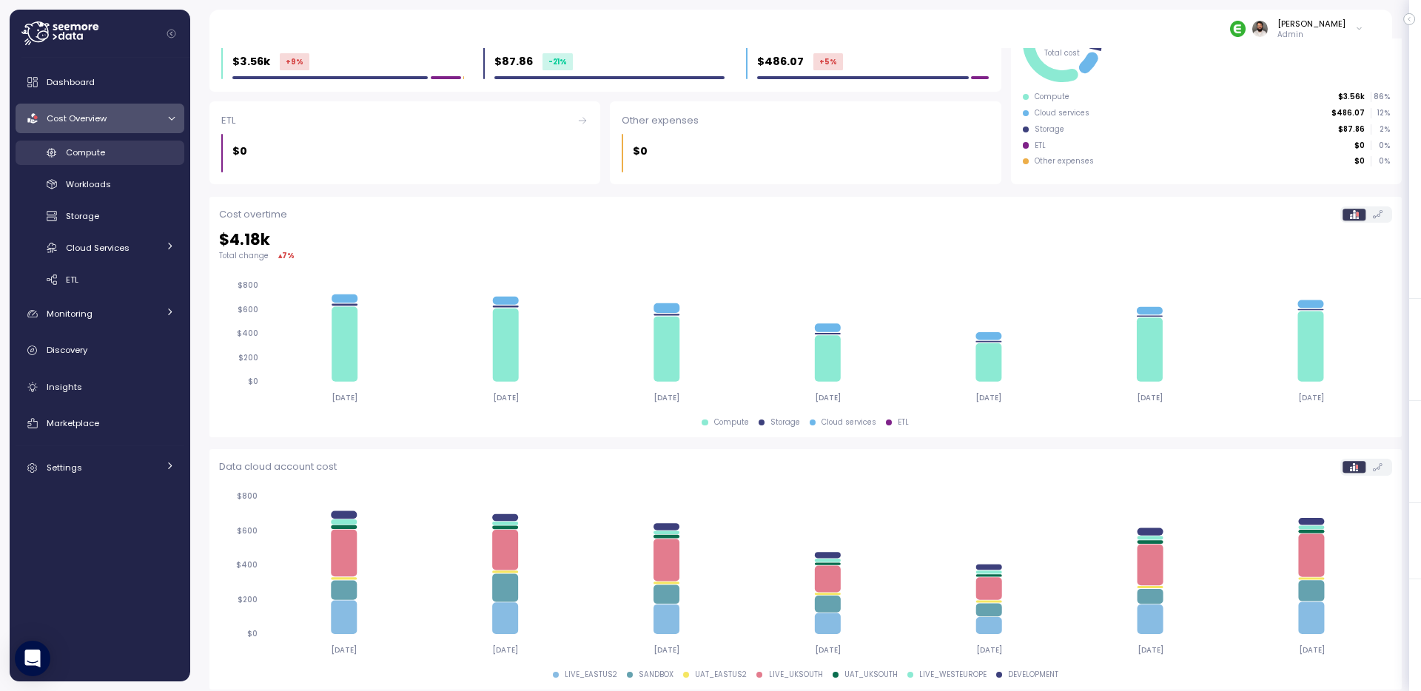
click at [143, 141] on link "Compute" at bounding box center [100, 153] width 169 height 24
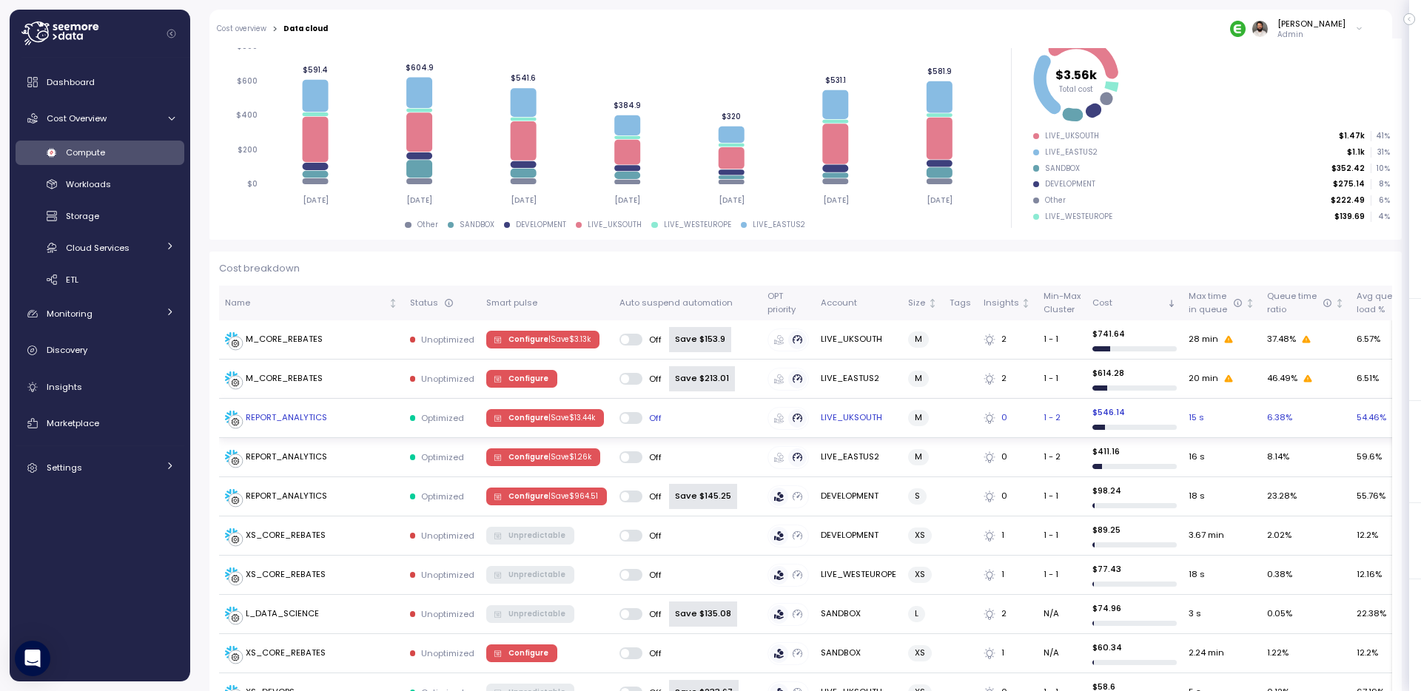
click at [375, 413] on div "REPORT_ANALYTICS" at bounding box center [311, 418] width 173 height 15
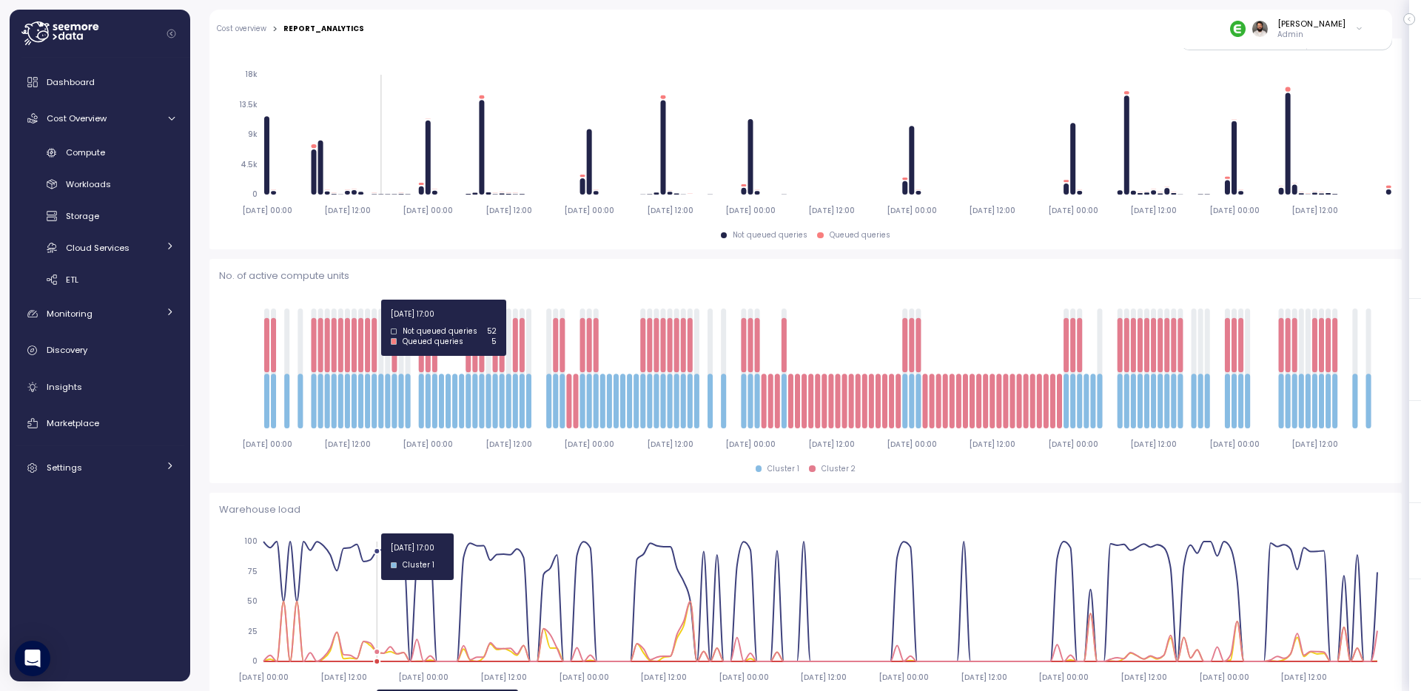
scroll to position [241, 0]
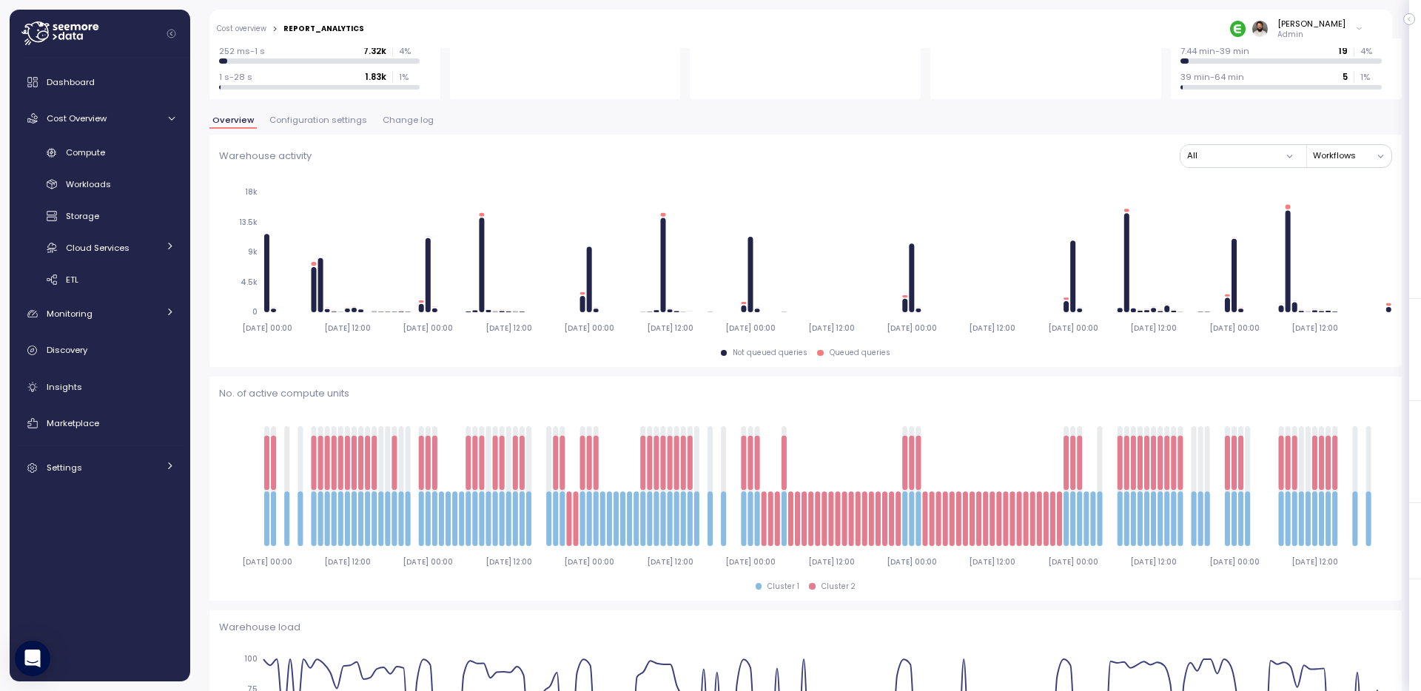
click at [396, 124] on span "Change log" at bounding box center [408, 120] width 51 height 8
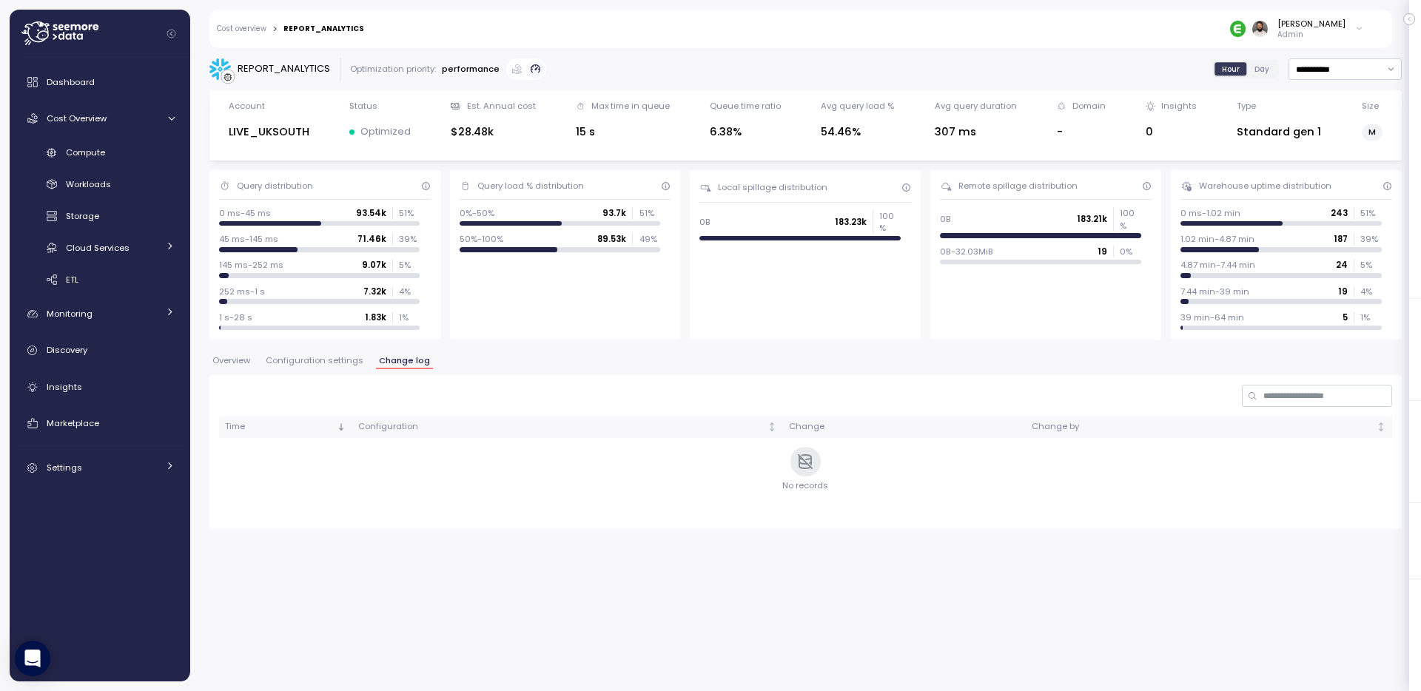
click at [338, 358] on span "Configuration settings" at bounding box center [315, 361] width 98 height 8
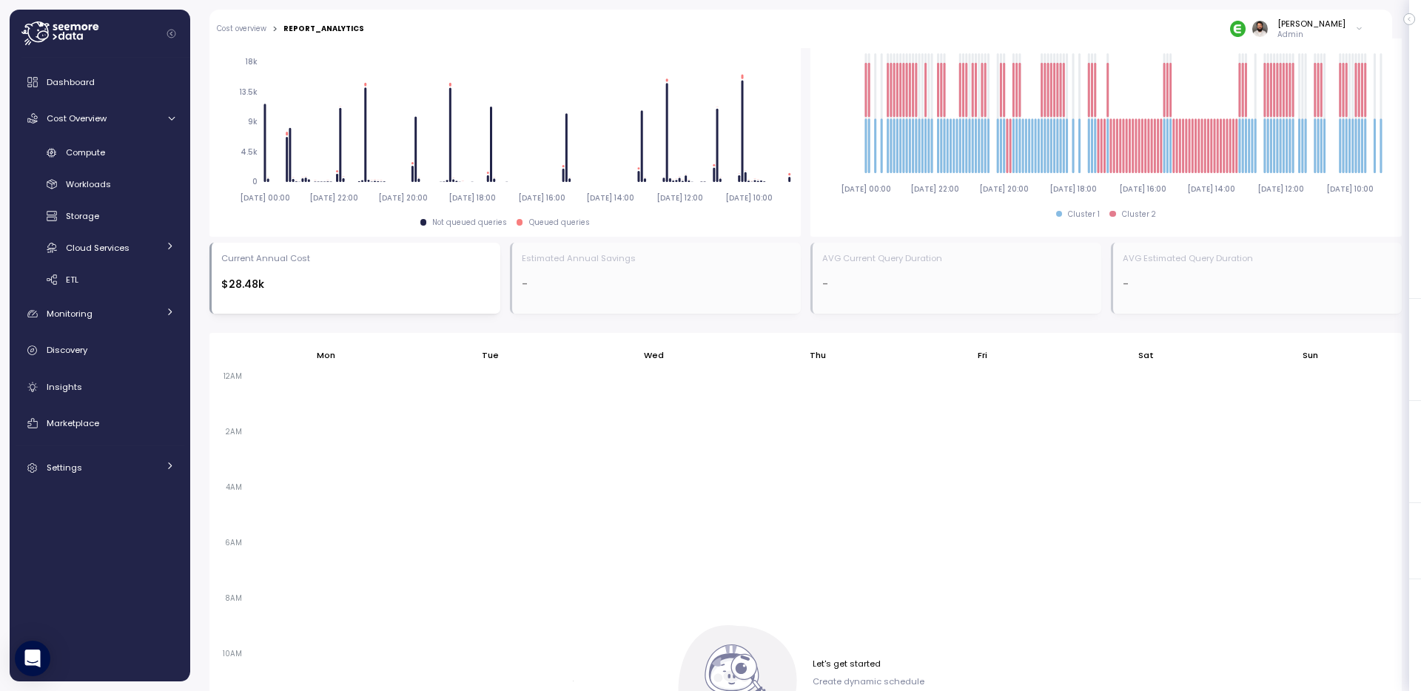
scroll to position [968, 0]
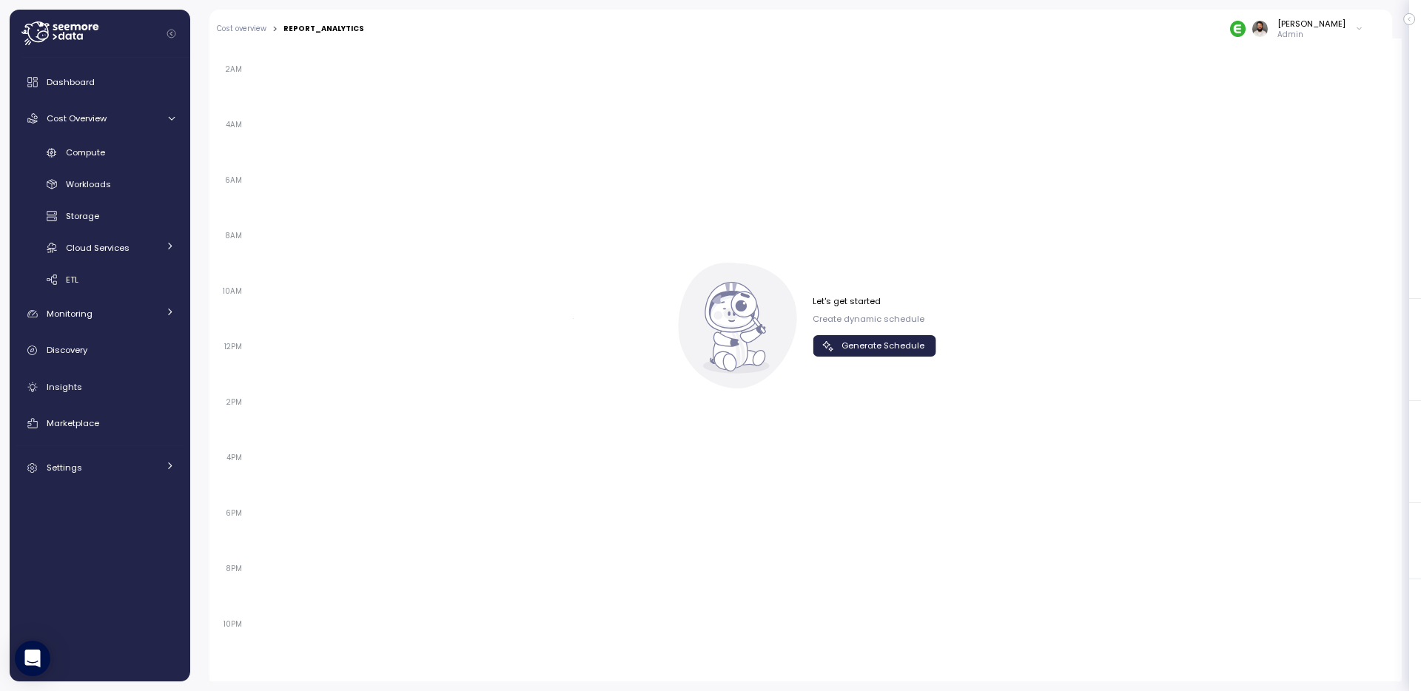
click at [896, 344] on span "Generate Schedule" at bounding box center [883, 346] width 83 height 20
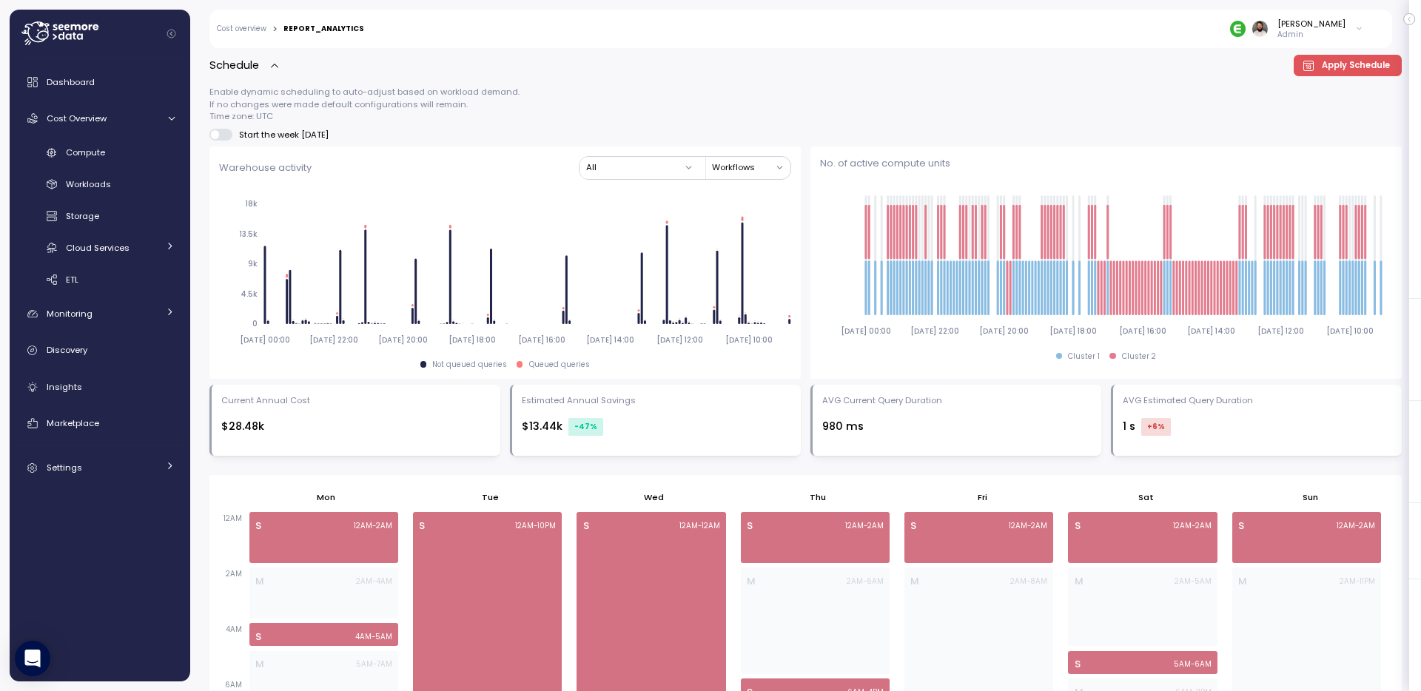
scroll to position [292, 0]
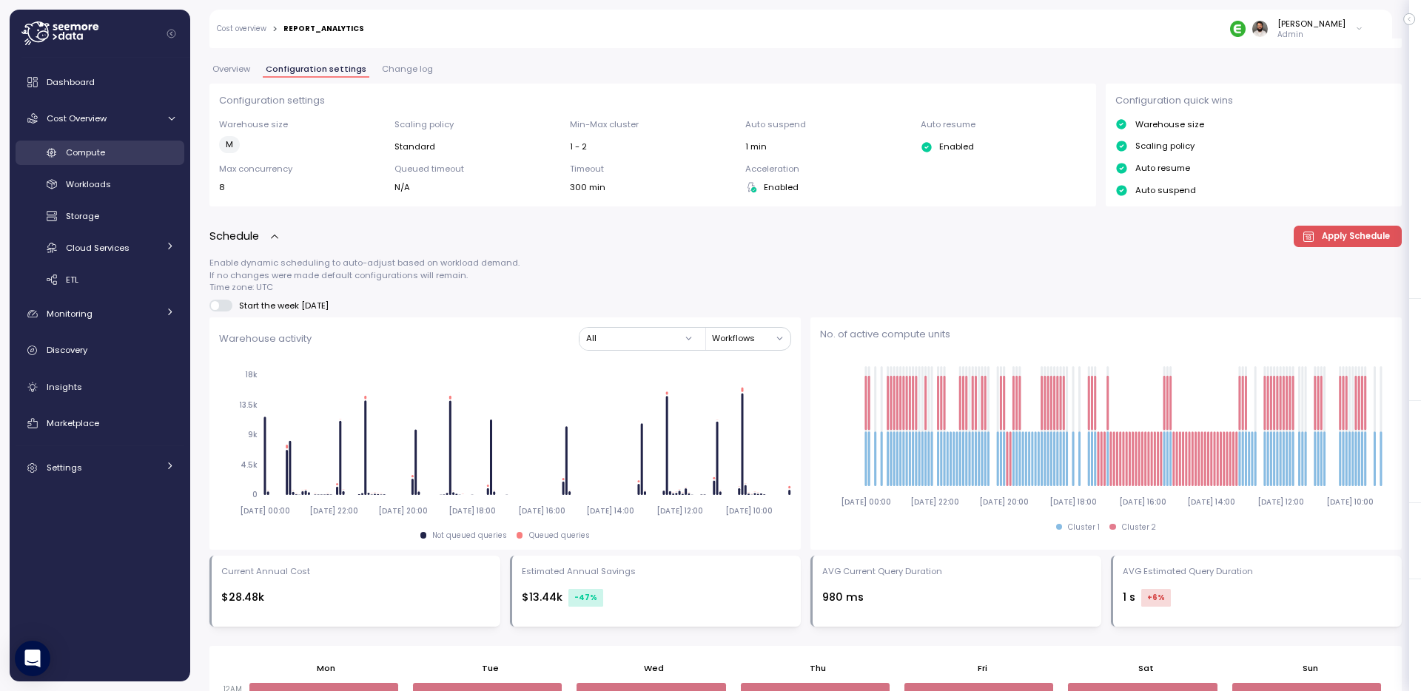
click at [160, 158] on div "Compute" at bounding box center [120, 152] width 109 height 15
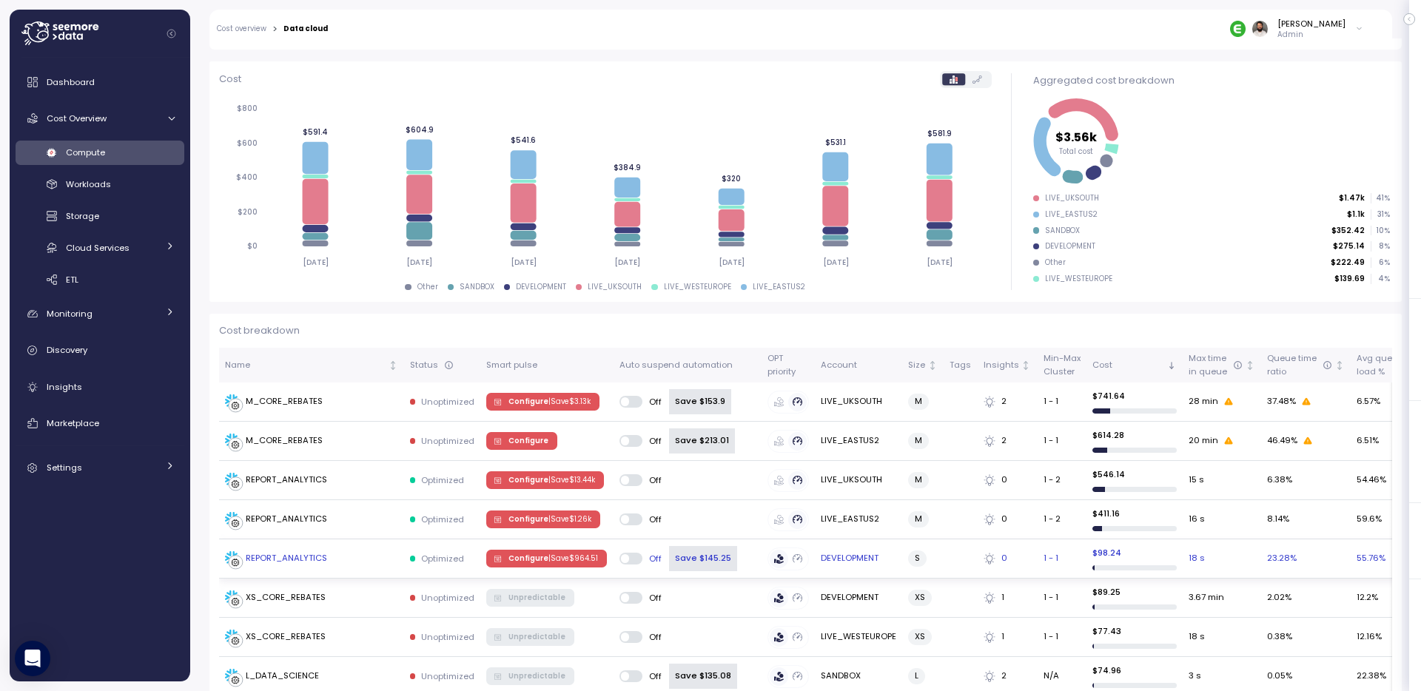
scroll to position [169, 0]
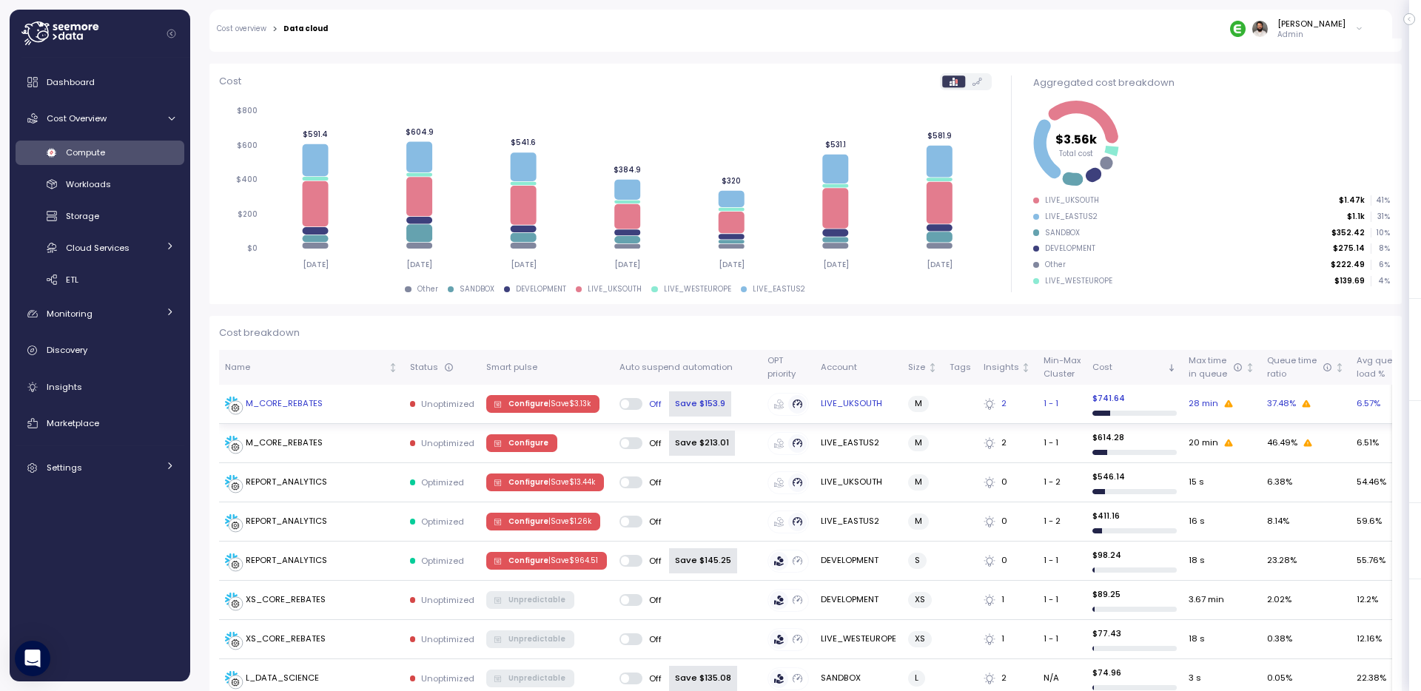
click at [358, 412] on td "M_CORE_REBATES" at bounding box center [311, 404] width 185 height 39
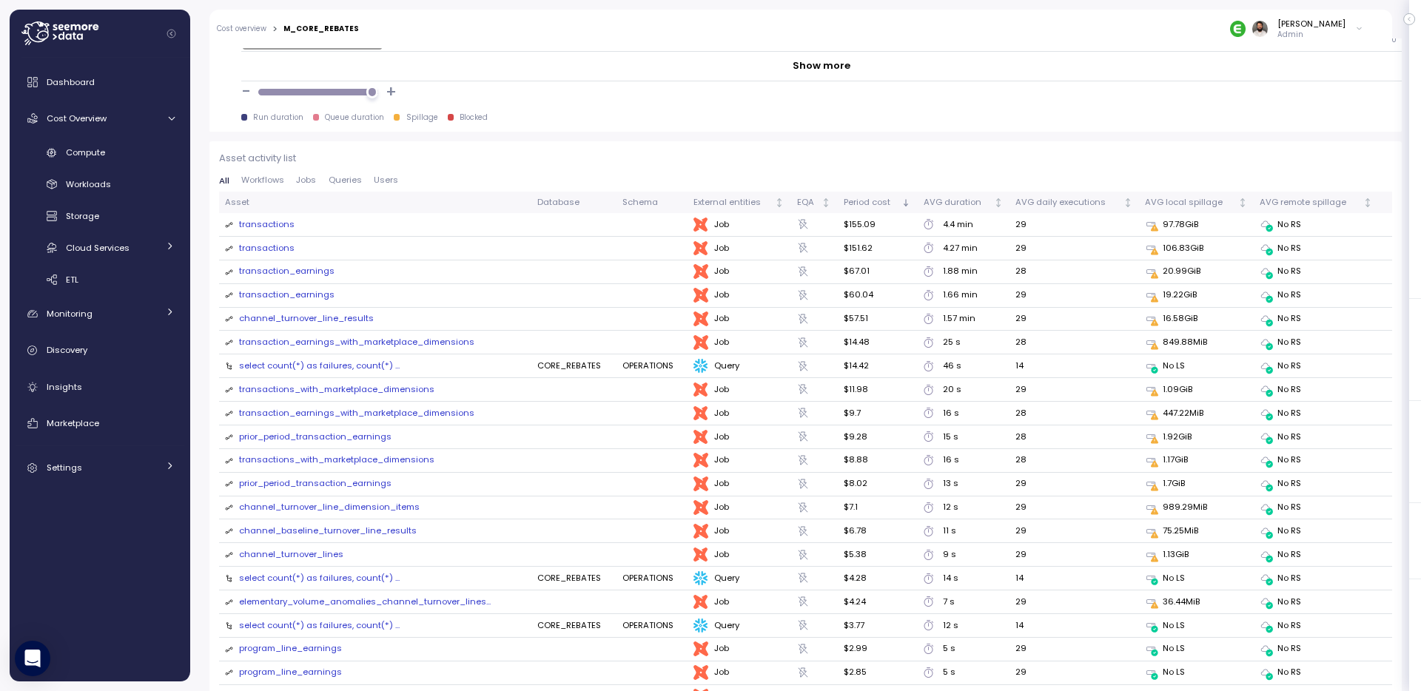
scroll to position [1514, 0]
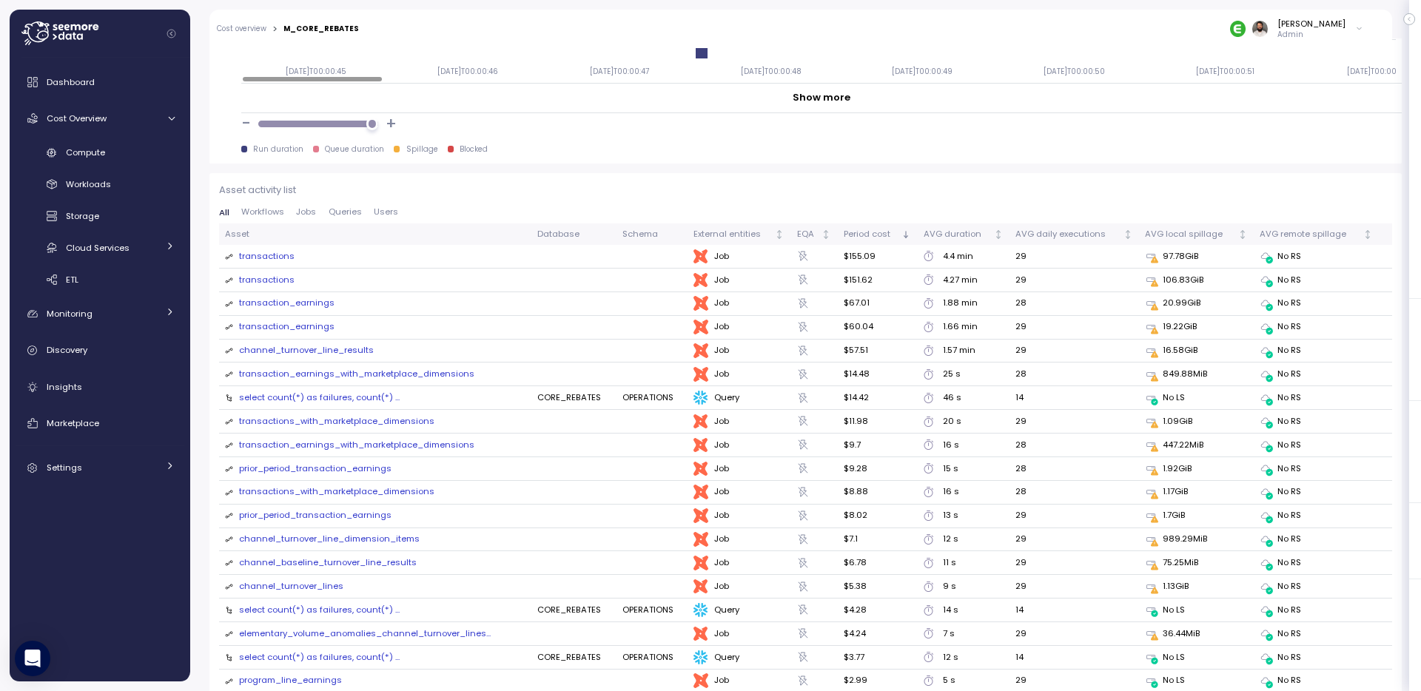
click at [275, 255] on div "transactions" at bounding box center [267, 256] width 56 height 13
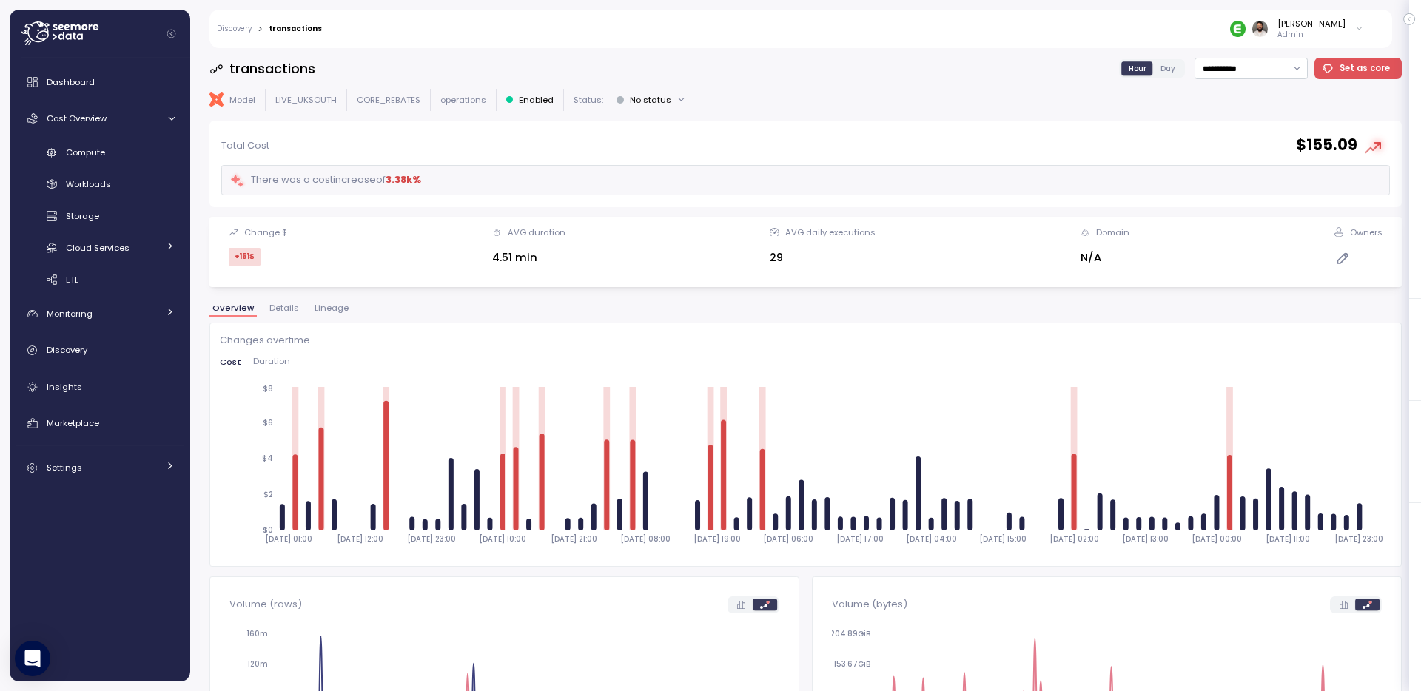
click at [254, 358] on span "Duration" at bounding box center [271, 362] width 37 height 8
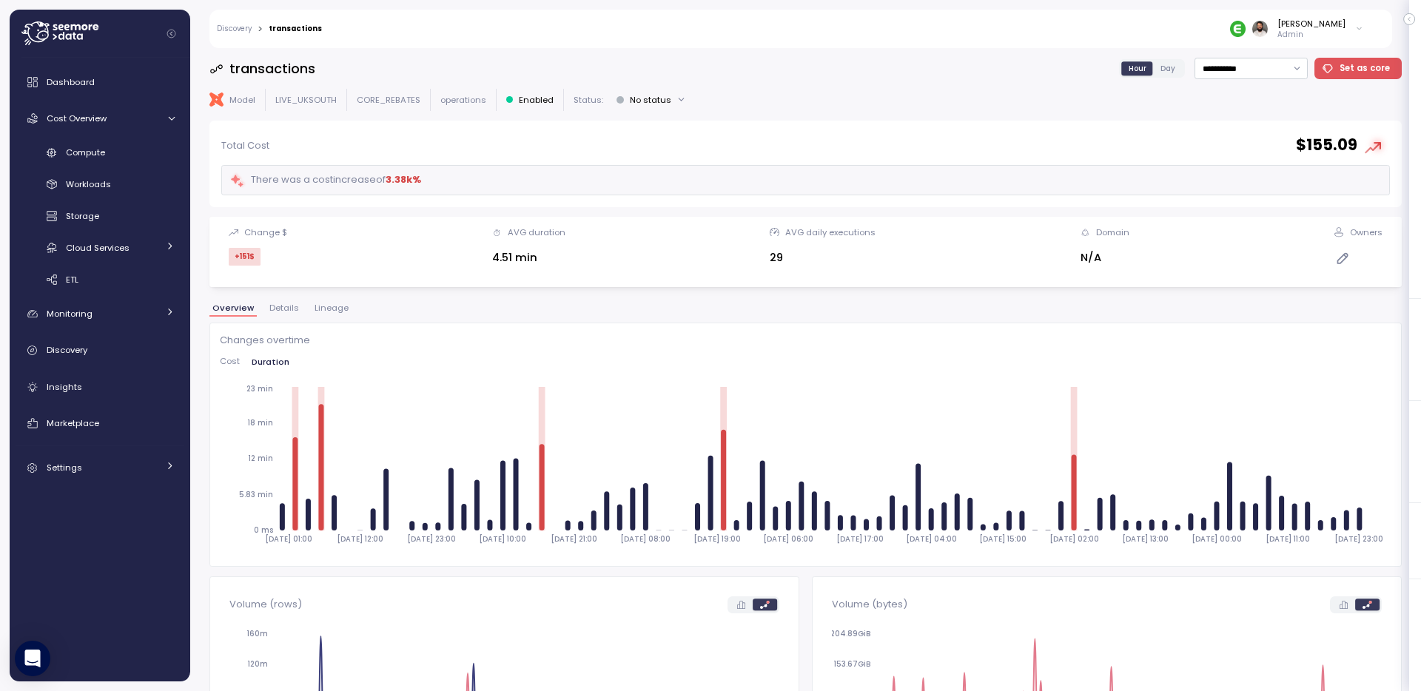
click at [1268, 82] on div "**********" at bounding box center [805, 370] width 1193 height 624
click at [1268, 73] on input "**********" at bounding box center [1251, 68] width 113 height 21
click at [1258, 149] on div "Last 14 days" at bounding box center [1254, 156] width 109 height 19
type input "**********"
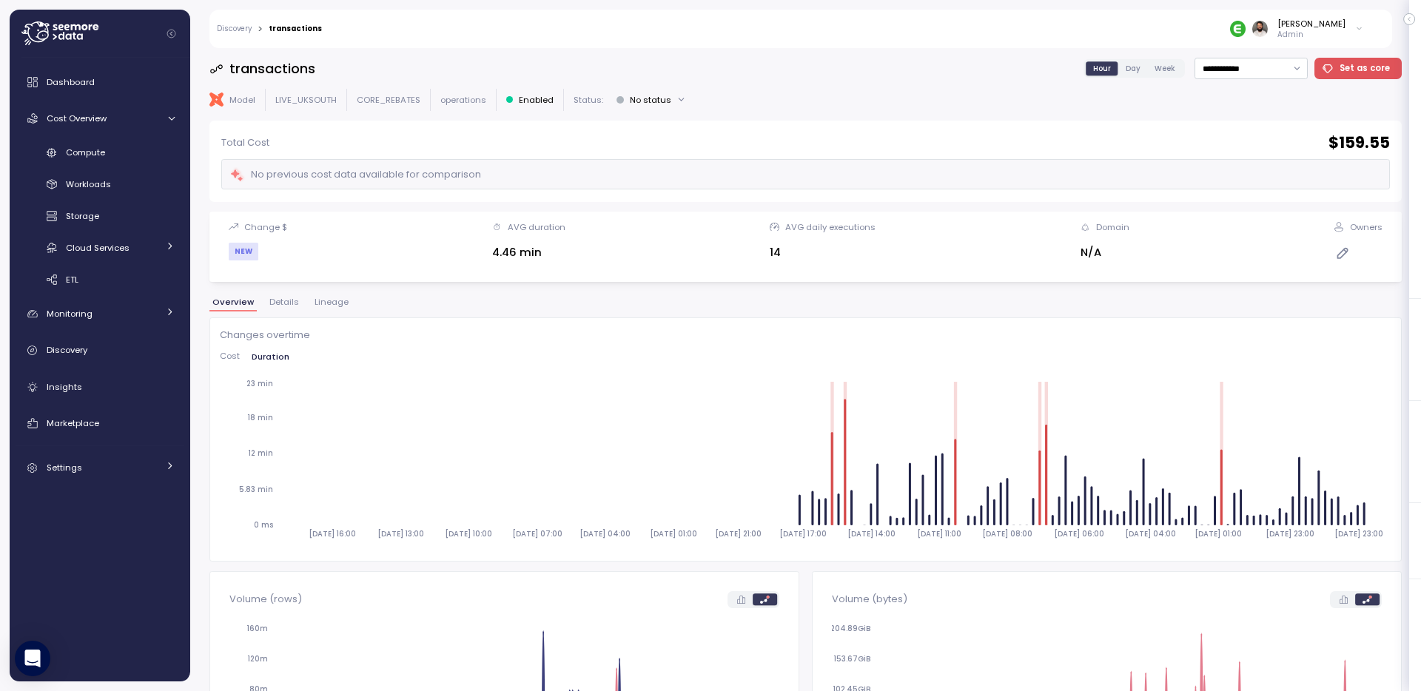
click at [326, 300] on span "Lineage" at bounding box center [332, 302] width 34 height 8
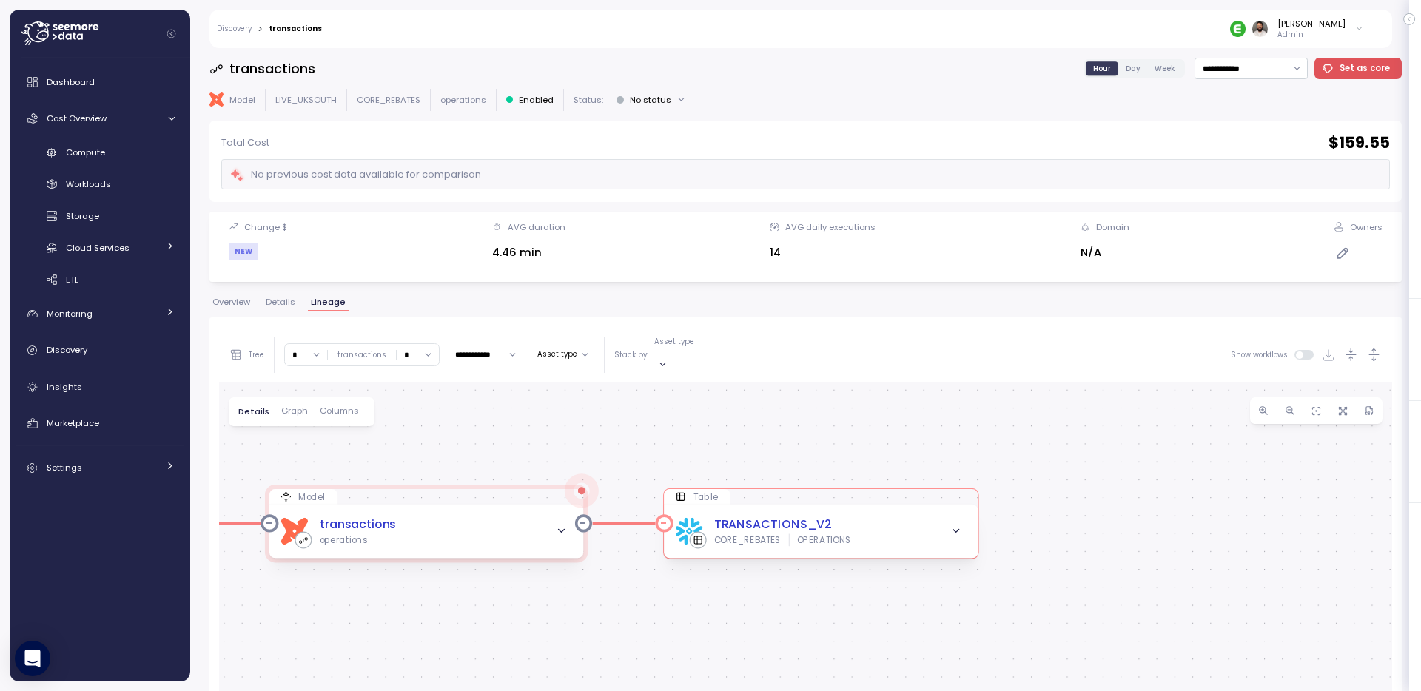
click at [941, 517] on div "TRANSACTIONS_V2 CORE_REBATES OPERATIONS" at bounding box center [821, 532] width 291 height 30
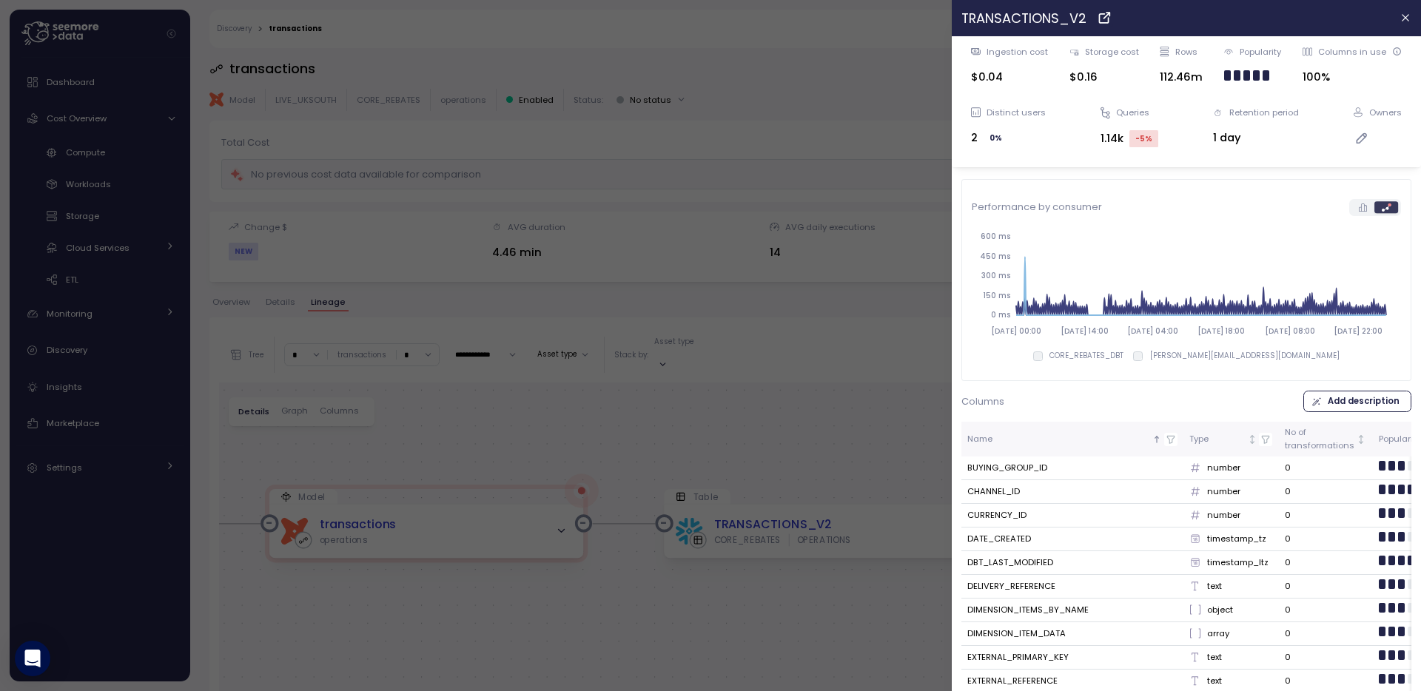
click at [894, 437] on div at bounding box center [710, 345] width 1421 height 691
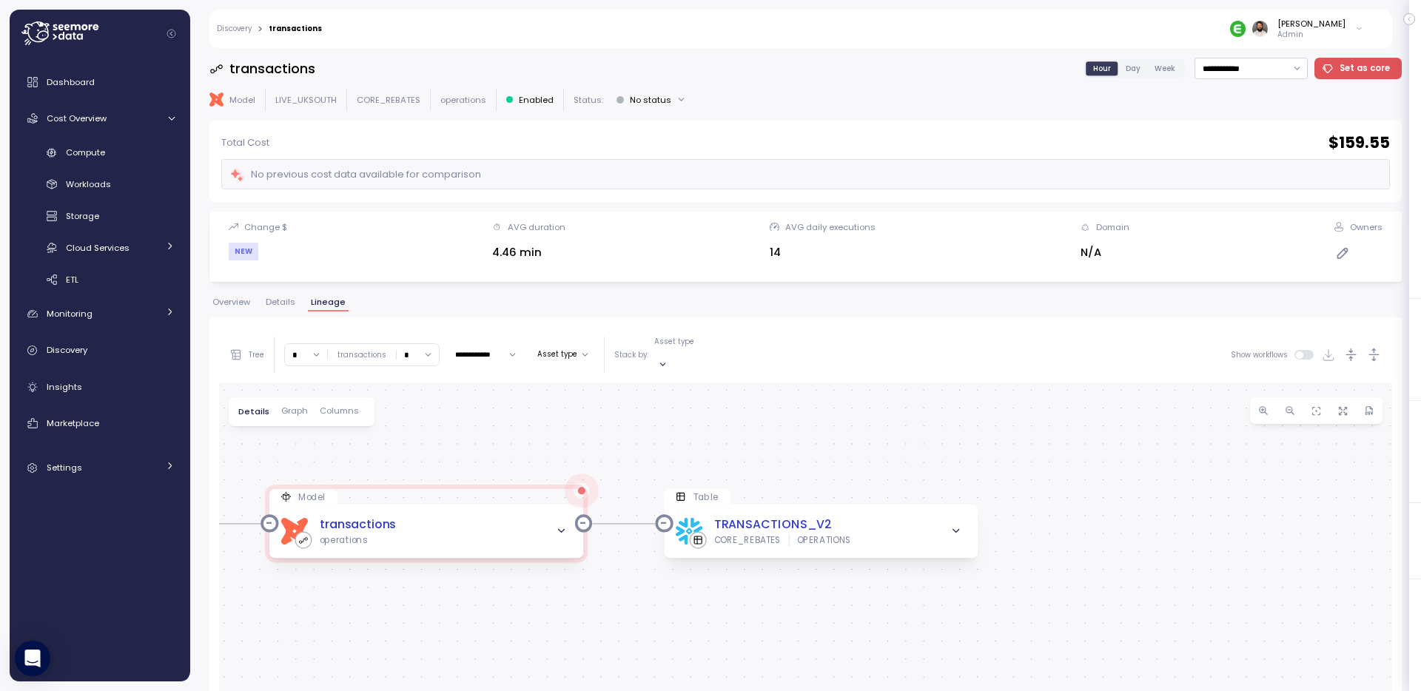
click at [289, 407] on span "Graph" at bounding box center [294, 411] width 27 height 8
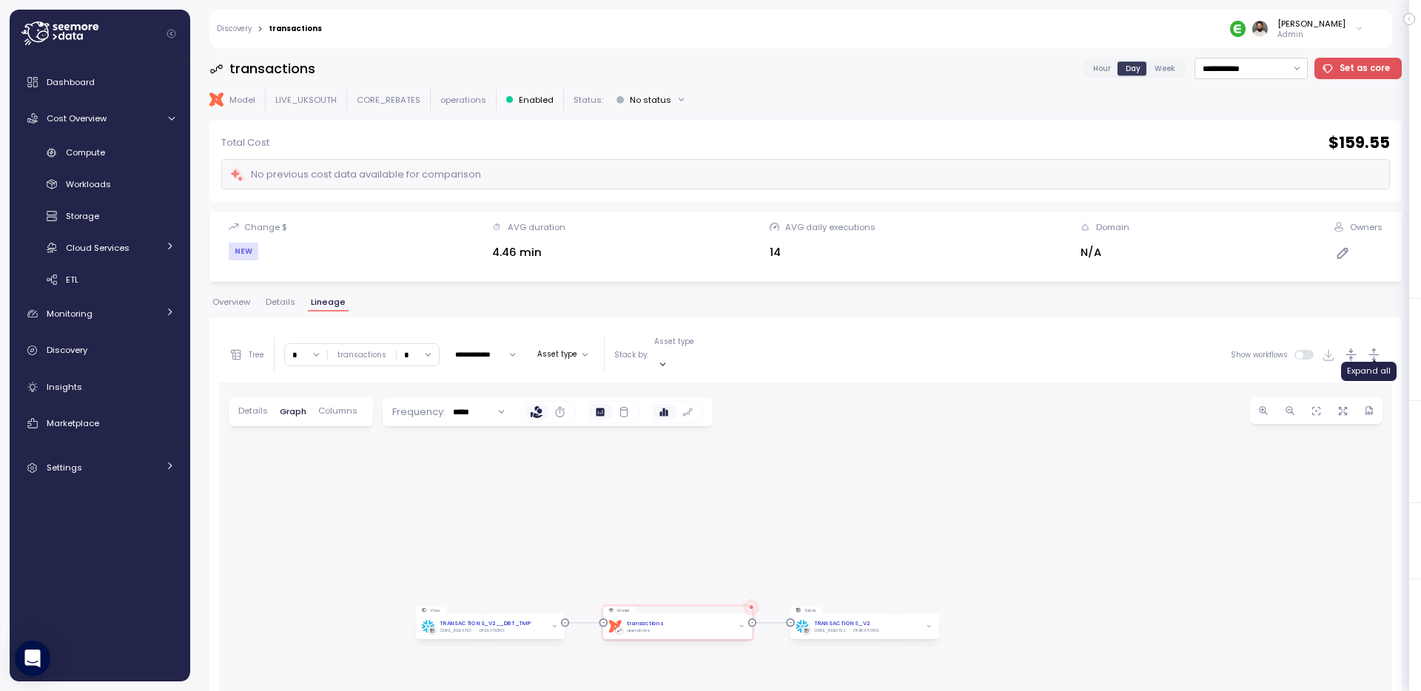
click at [1373, 347] on icon "button" at bounding box center [1375, 355] width 16 height 16
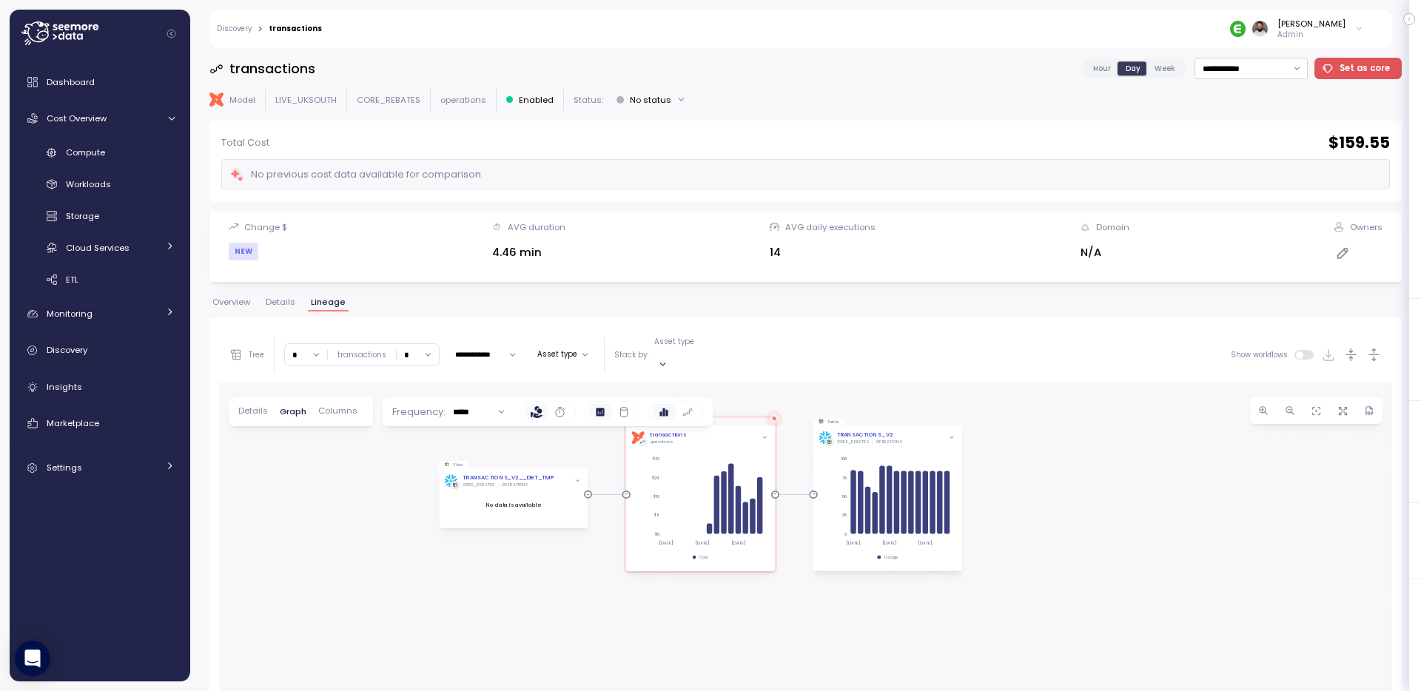
drag, startPoint x: 1045, startPoint y: 532, endPoint x: 1067, endPoint y: 341, distance: 192.2
click at [1067, 341] on div "**********" at bounding box center [805, 644] width 1173 height 634
click at [623, 406] on icon at bounding box center [624, 412] width 12 height 12
click at [250, 29] on link "Discovery" at bounding box center [234, 28] width 35 height 7
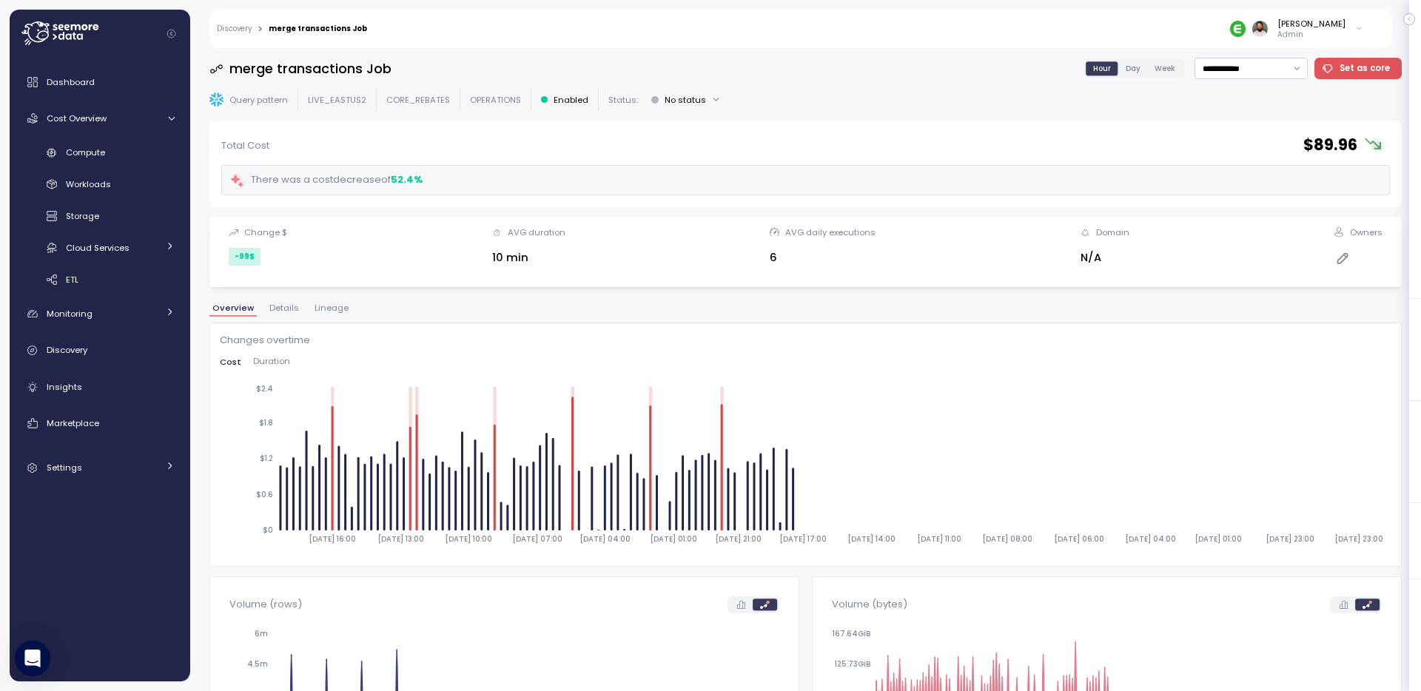
click at [276, 355] on div "Changes overtime Cost Duration [DATE] 16:00 [DATE] 13:00 [DATE] 10:00 [DATE] 07…" at bounding box center [806, 445] width 1172 height 224
click at [276, 359] on span "Duration" at bounding box center [271, 362] width 37 height 8
click at [1284, 60] on input "**********" at bounding box center [1251, 68] width 113 height 21
click at [1264, 173] on div "Last 30 days" at bounding box center [1250, 176] width 55 height 12
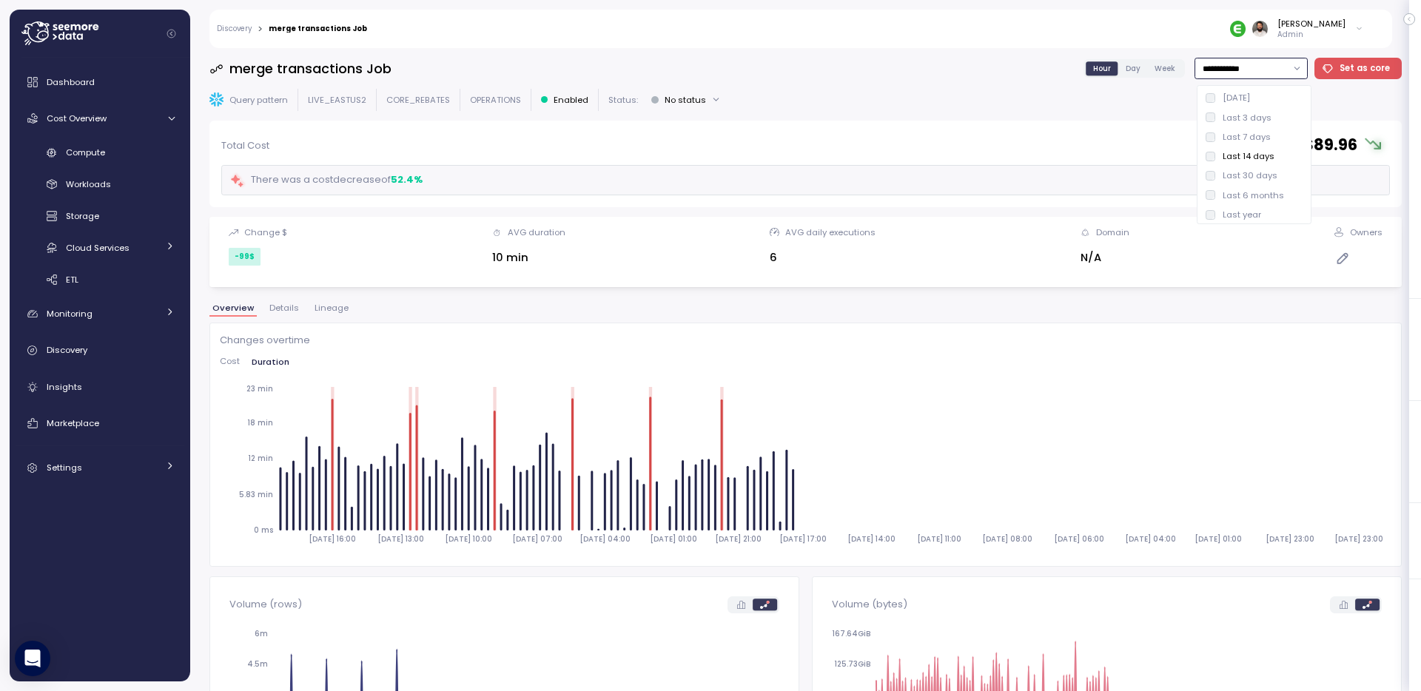
type input "**********"
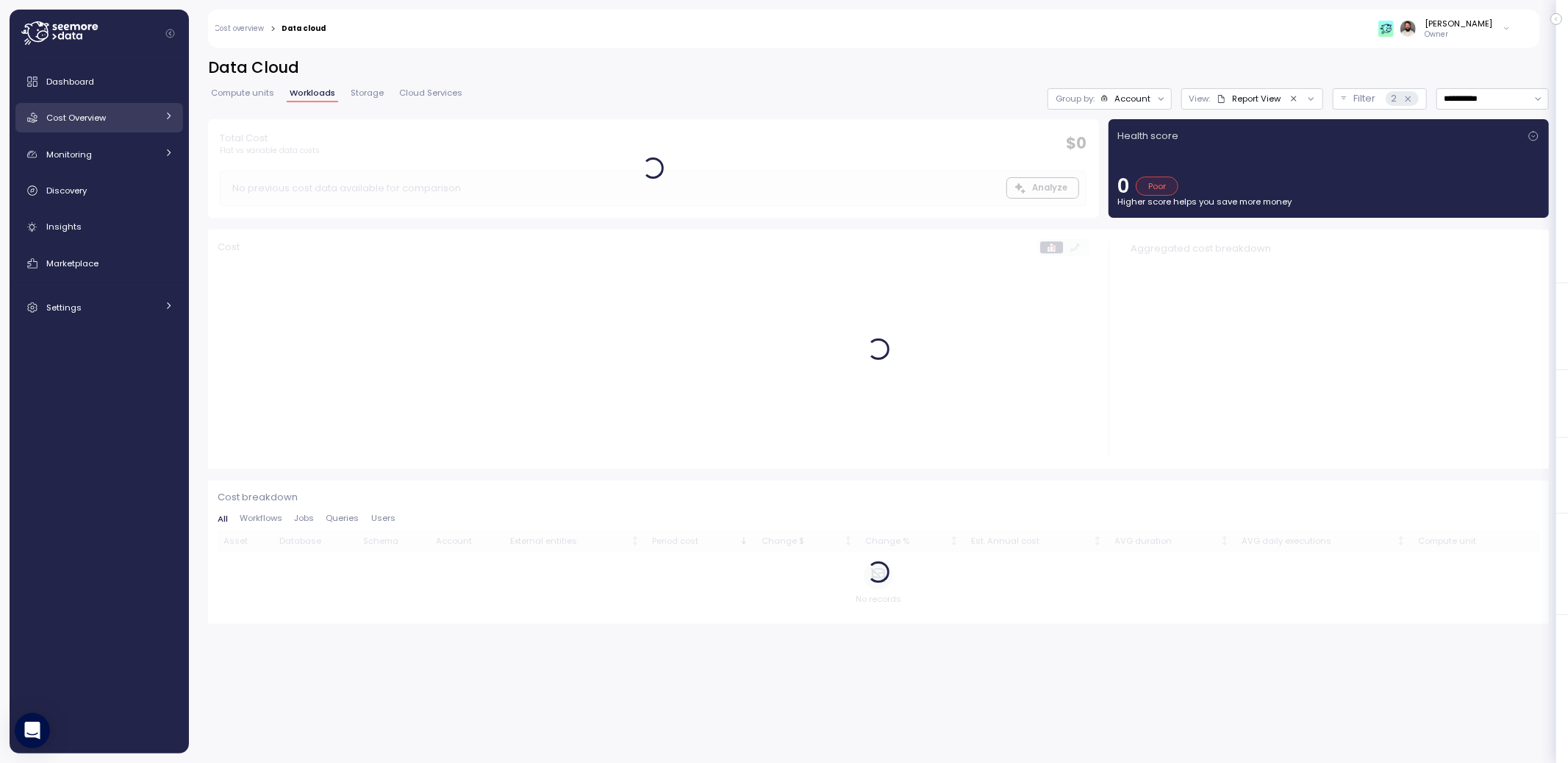
click at [120, 114] on div "Cost Overview" at bounding box center [101, 117] width 110 height 15
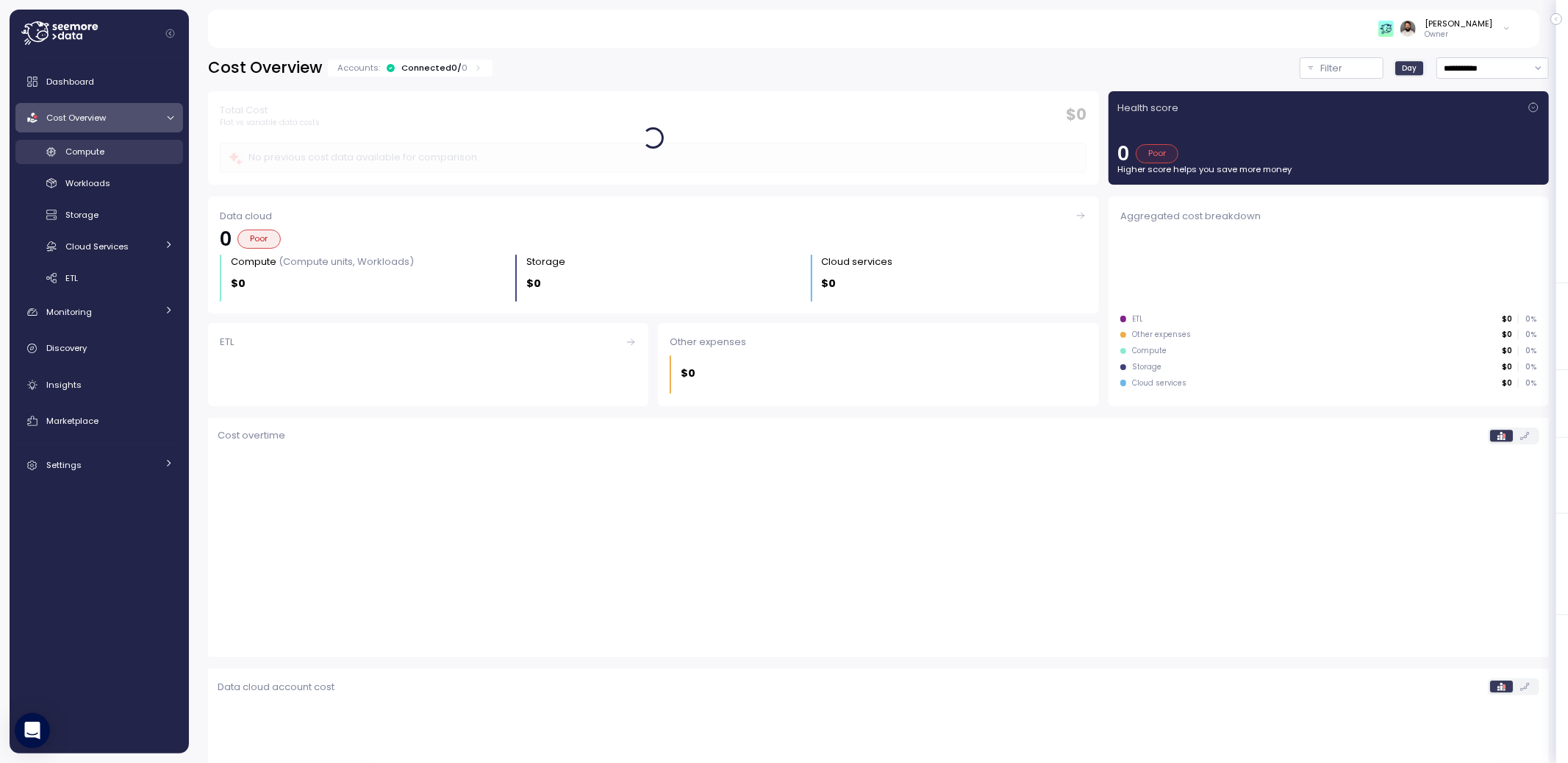
click at [128, 149] on div "Compute" at bounding box center [119, 151] width 108 height 15
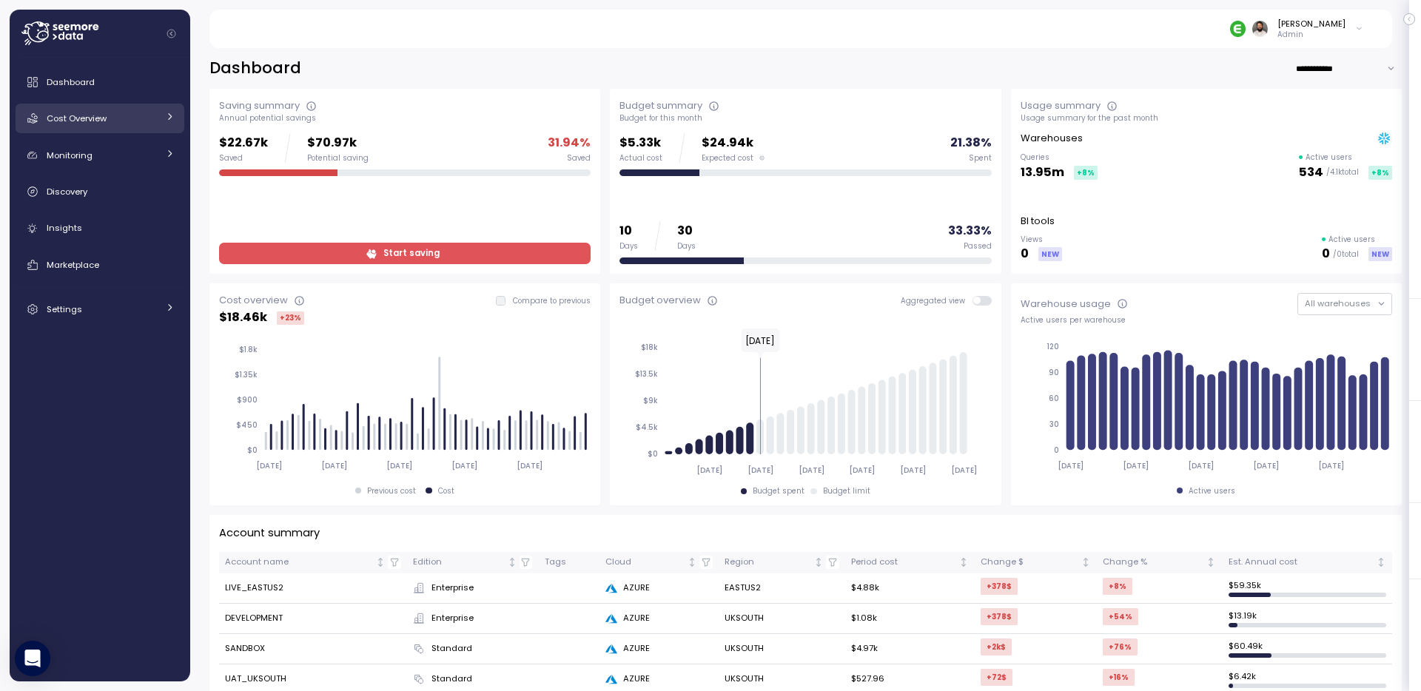
click at [147, 112] on div "Cost Overview" at bounding box center [102, 118] width 111 height 15
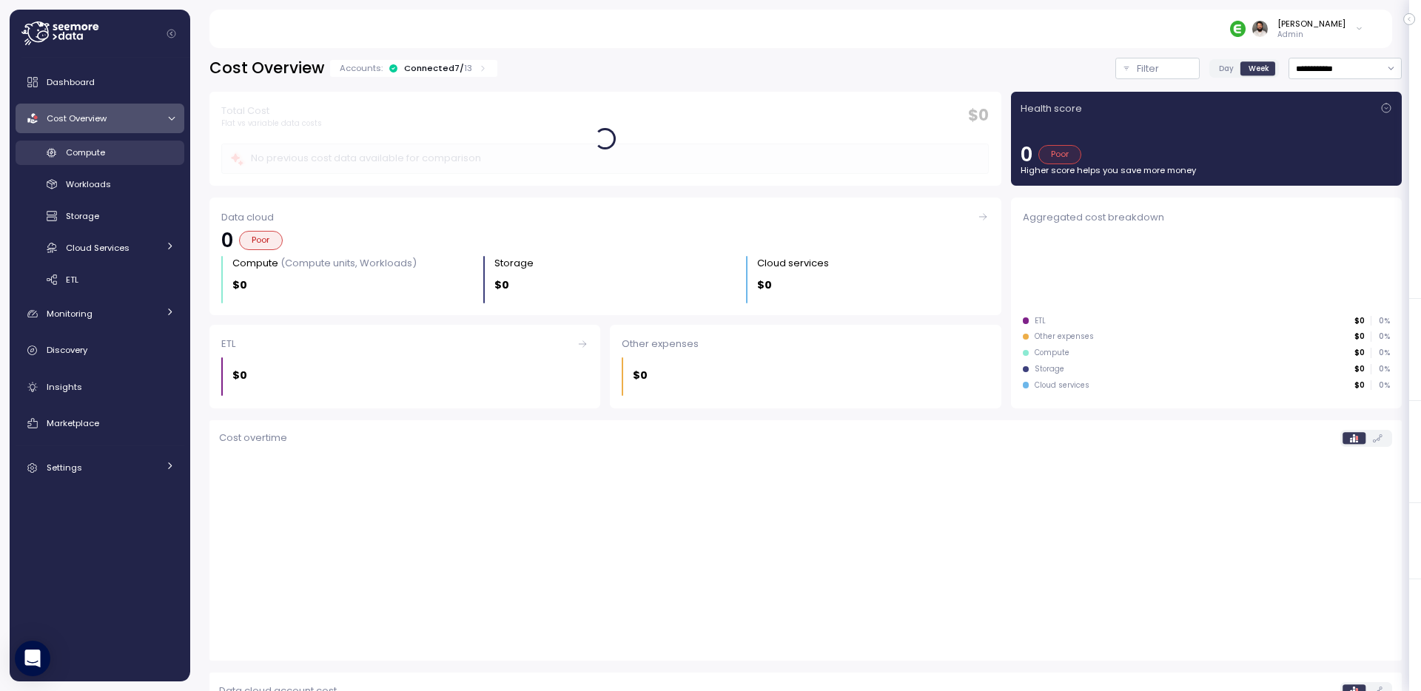
click at [142, 153] on div "Compute" at bounding box center [120, 152] width 109 height 15
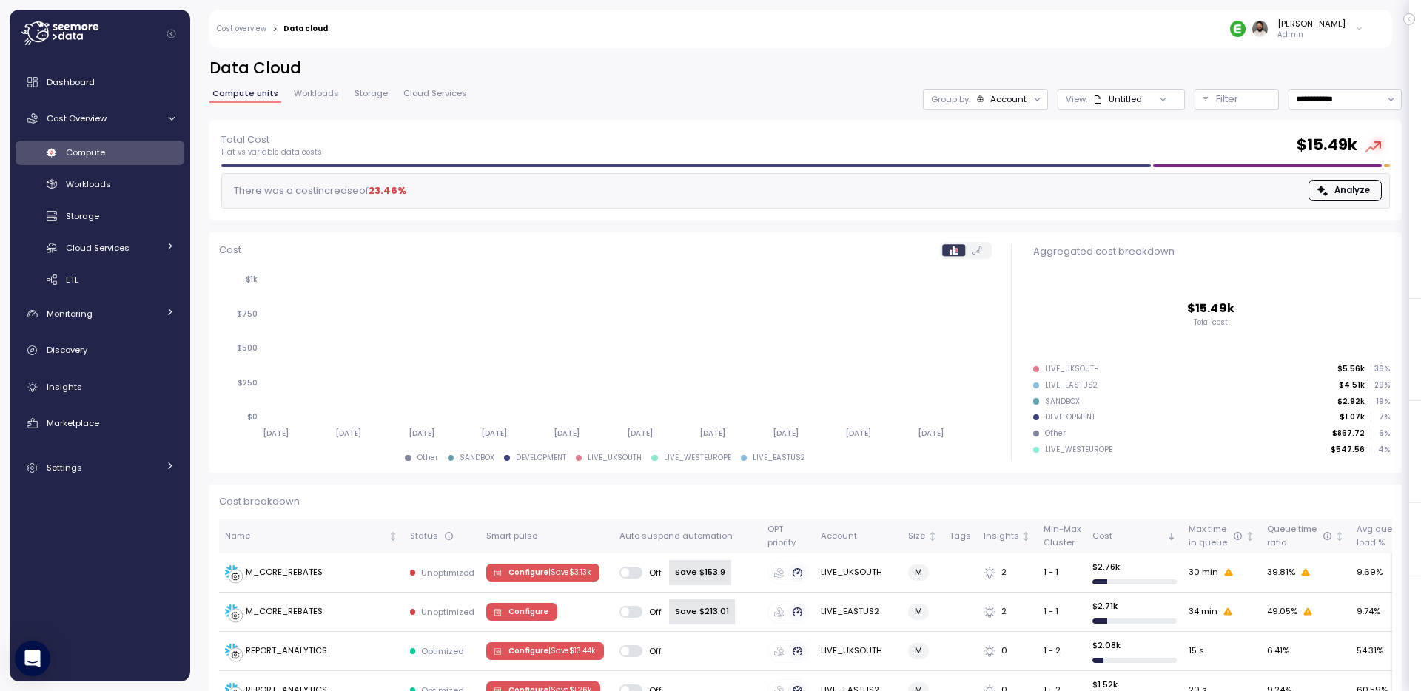
scroll to position [415, 0]
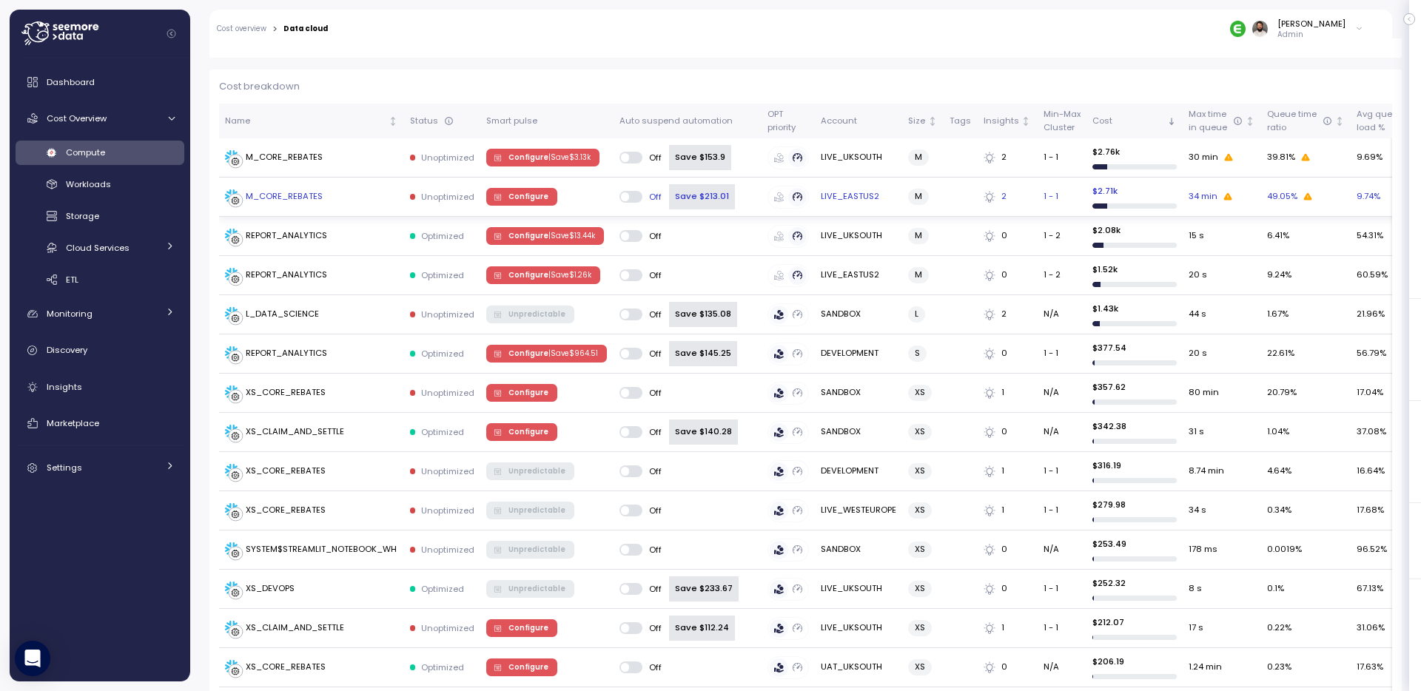
click at [336, 192] on div "M_CORE_REBATES" at bounding box center [311, 197] width 173 height 15
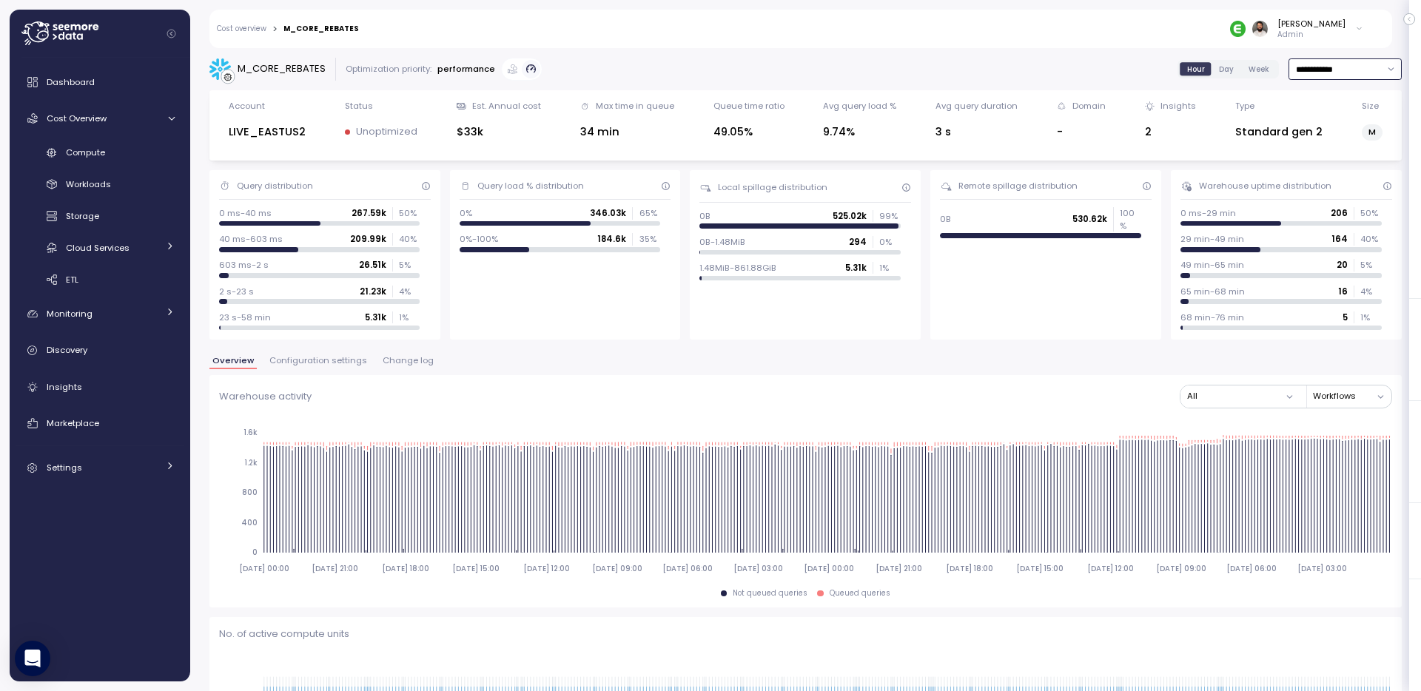
click at [1307, 67] on input "**********" at bounding box center [1345, 68] width 113 height 21
click at [1118, 64] on div "**********" at bounding box center [805, 69] width 1193 height 23
click at [1338, 64] on input "**********" at bounding box center [1345, 68] width 113 height 21
click at [1339, 134] on div "Last 7 days" at bounding box center [1337, 138] width 48 height 12
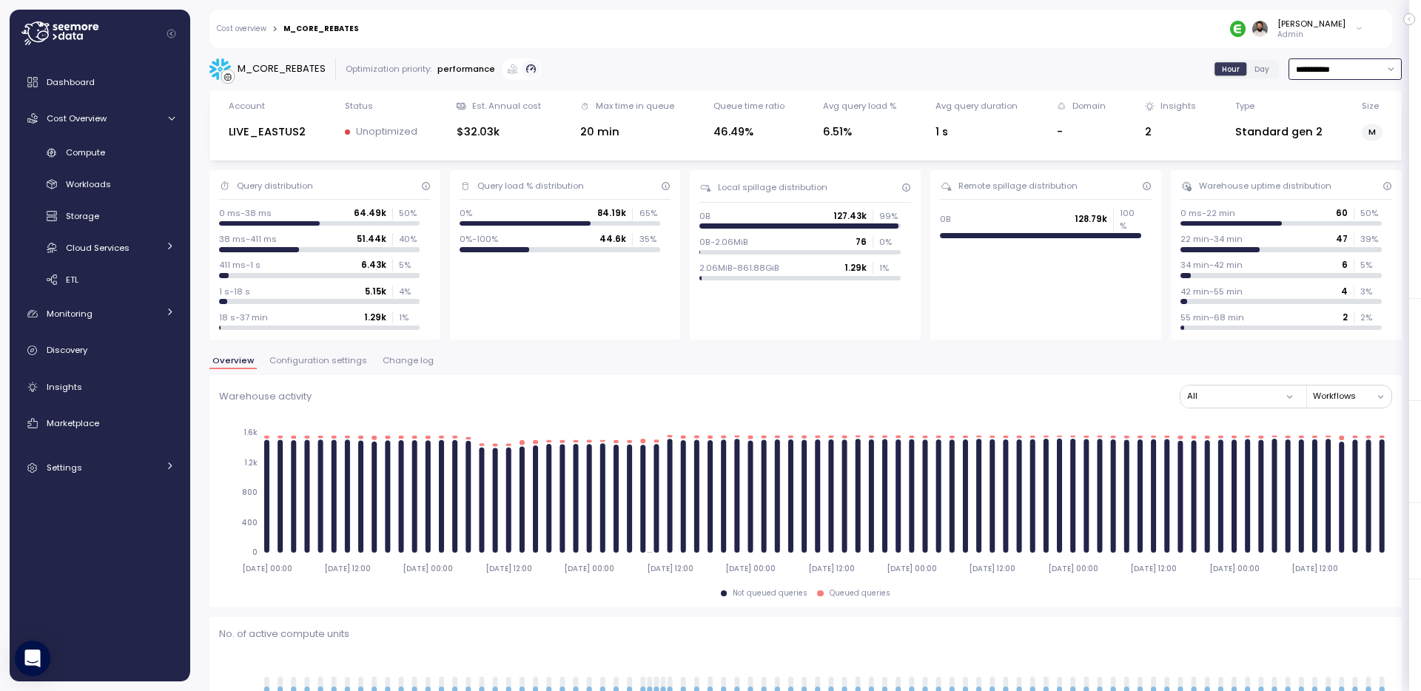
click at [1326, 65] on input "**********" at bounding box center [1345, 68] width 113 height 21
click at [1326, 151] on div "Last 14 days" at bounding box center [1339, 157] width 52 height 12
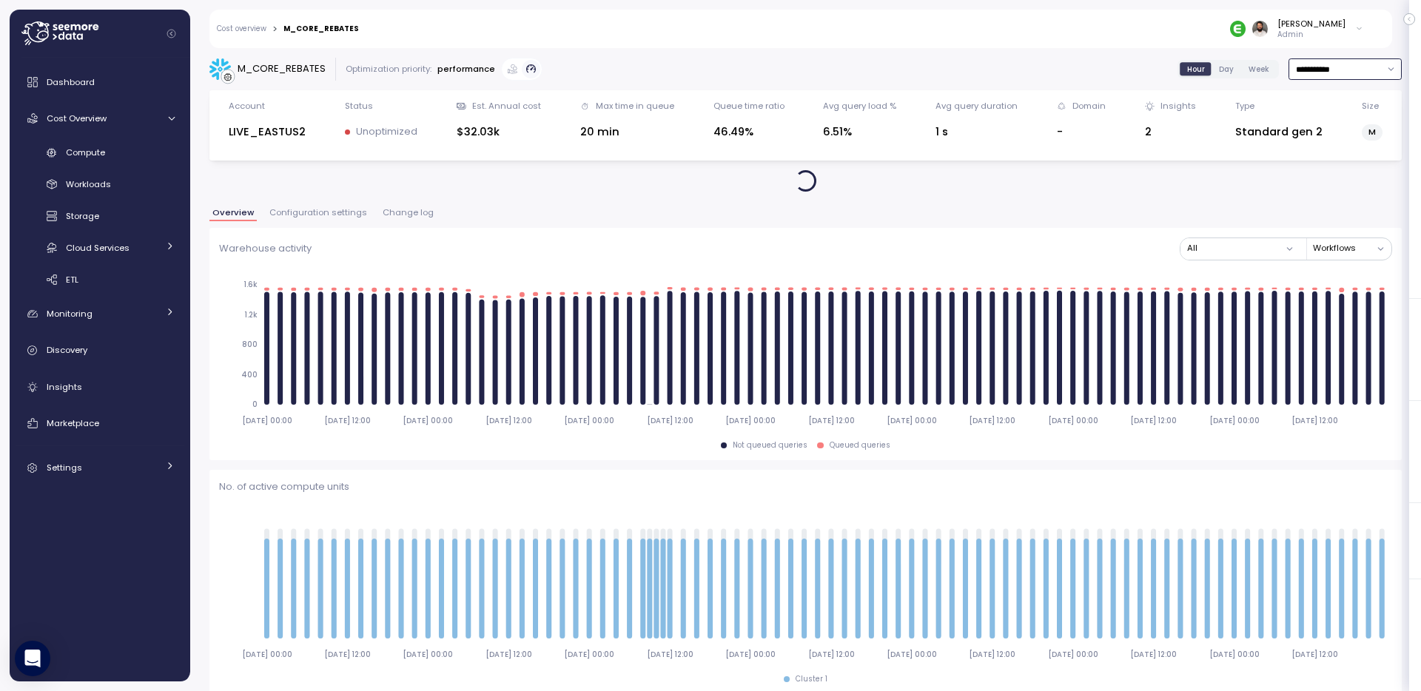
type input "**********"
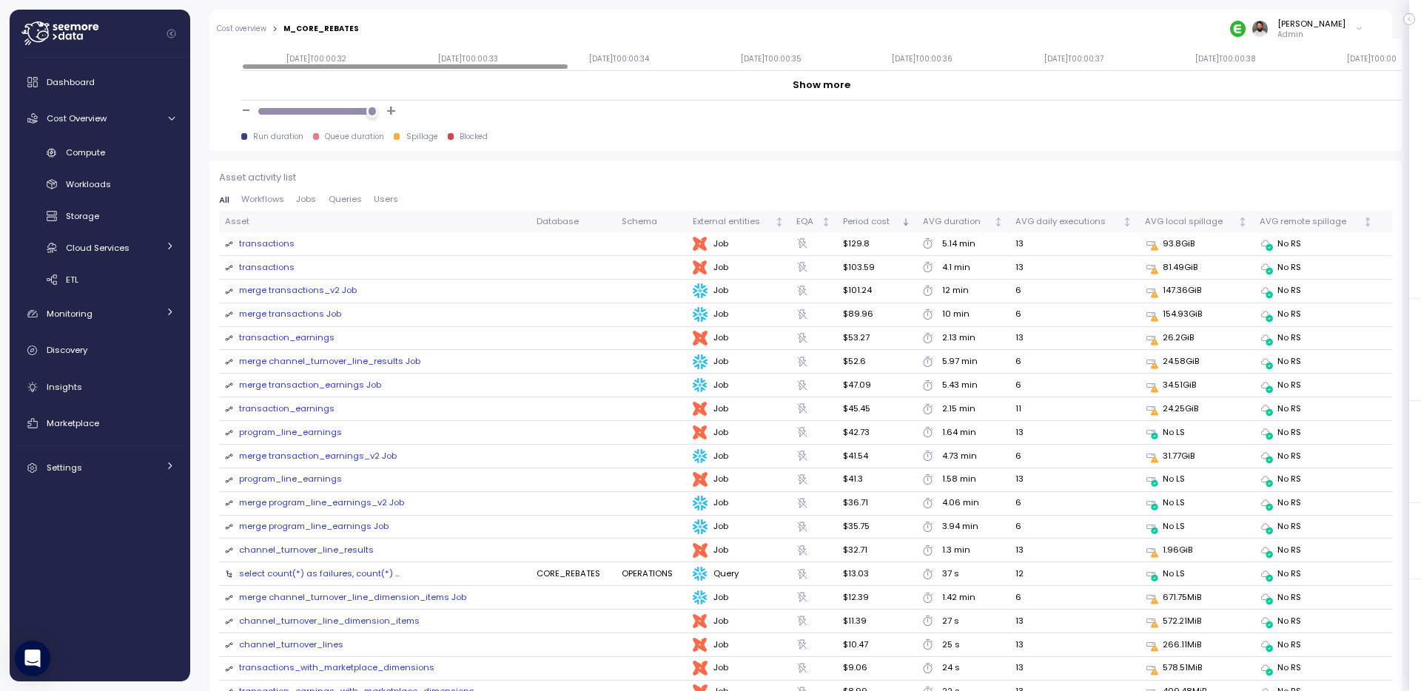
scroll to position [1521, 0]
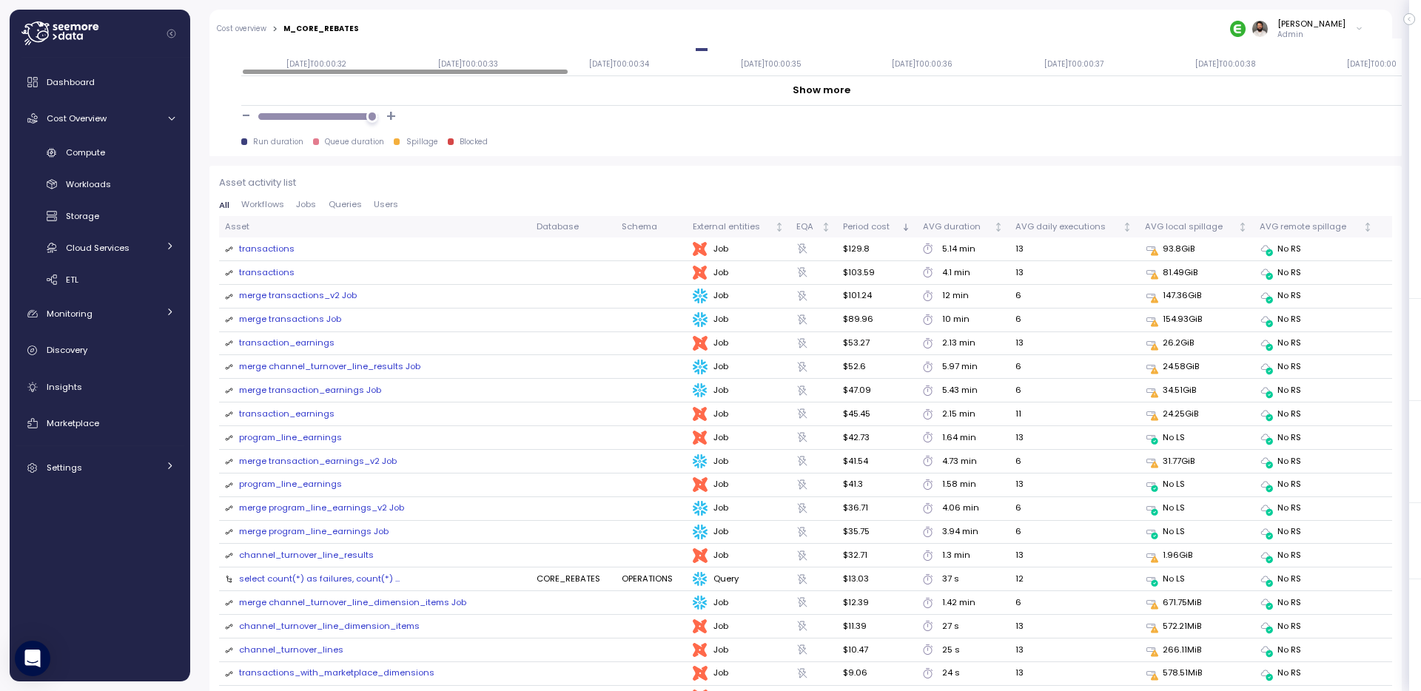
click at [315, 296] on div "merge transactions_v2 Job" at bounding box center [298, 295] width 118 height 13
click at [285, 248] on div "transactions" at bounding box center [267, 249] width 56 height 13
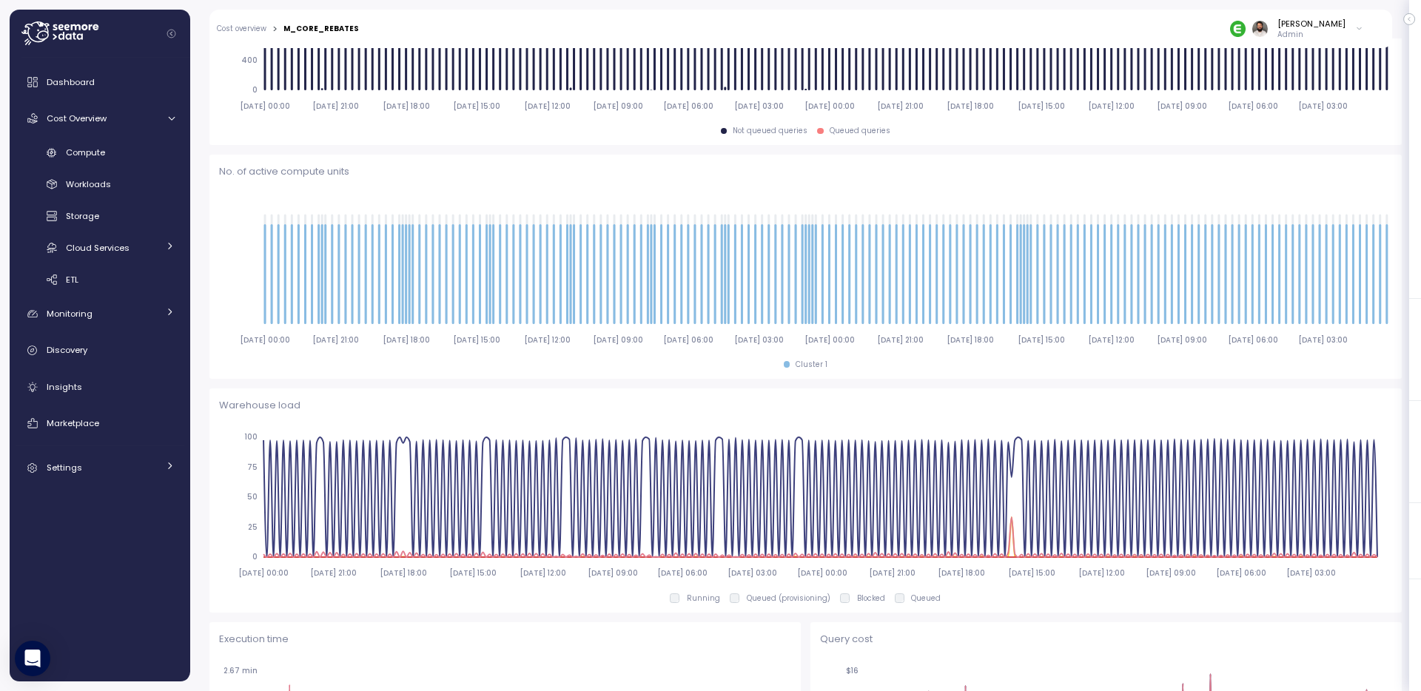
scroll to position [0, 0]
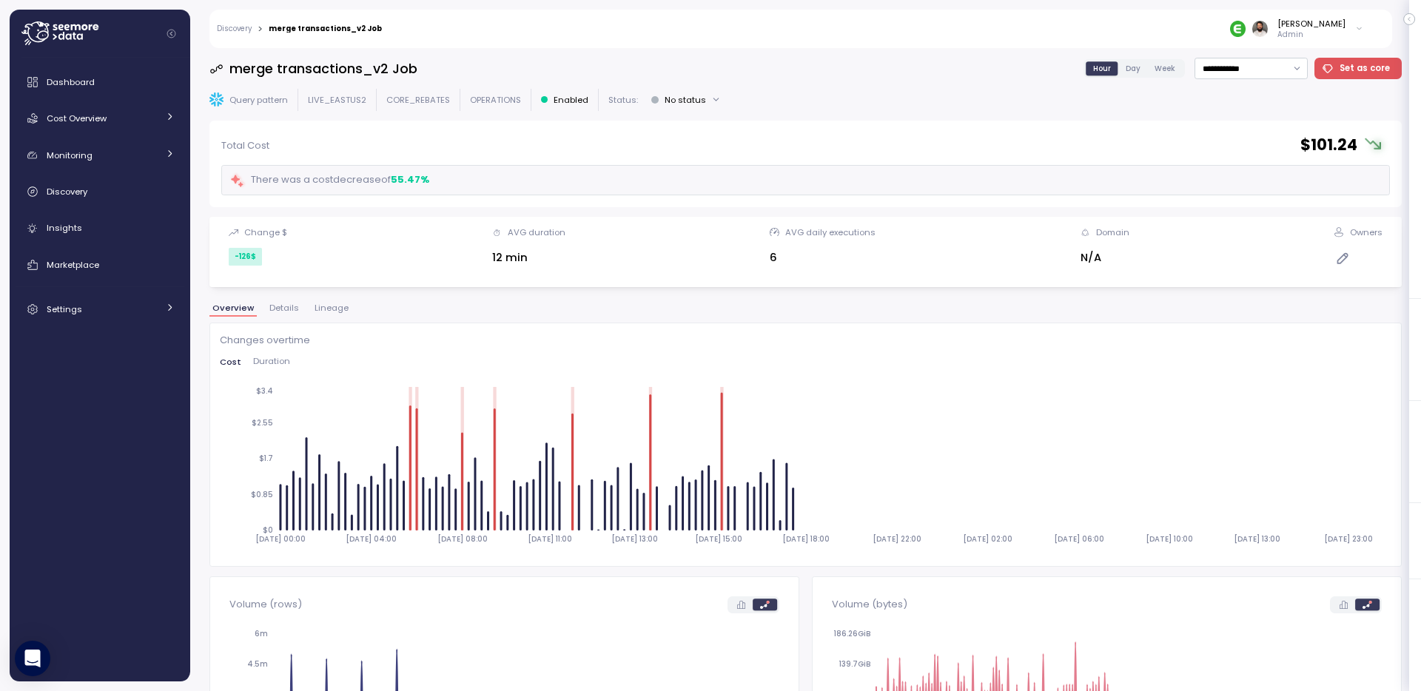
click at [1137, 67] on span "Day" at bounding box center [1133, 68] width 15 height 11
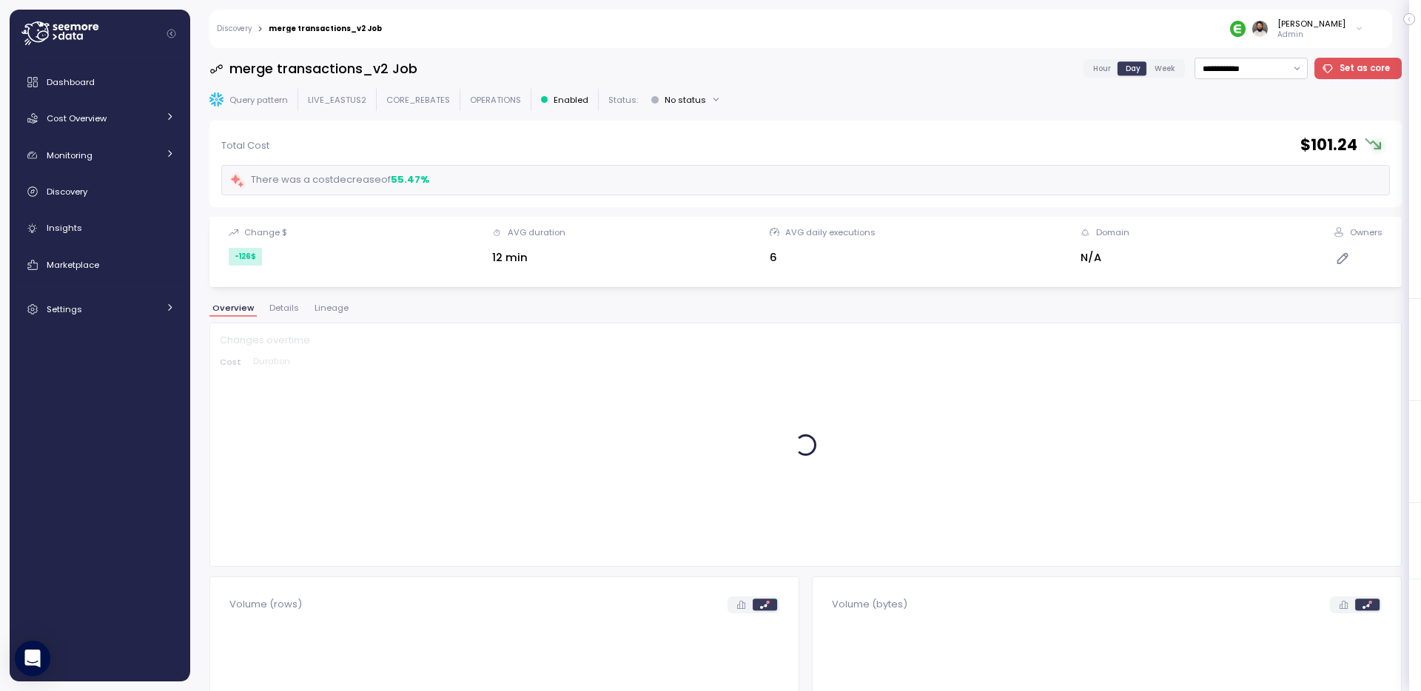
click at [1137, 67] on span "Day" at bounding box center [1133, 68] width 15 height 11
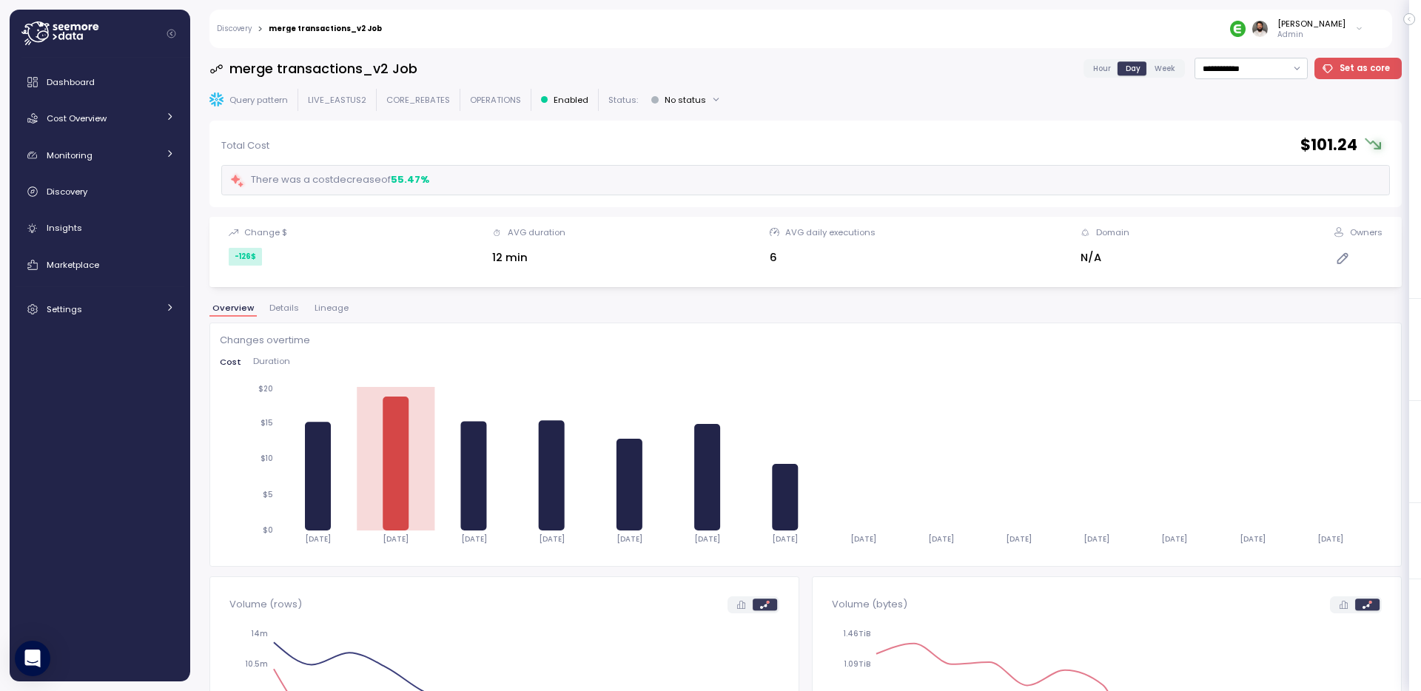
click at [1108, 73] on span "Hour" at bounding box center [1102, 68] width 18 height 11
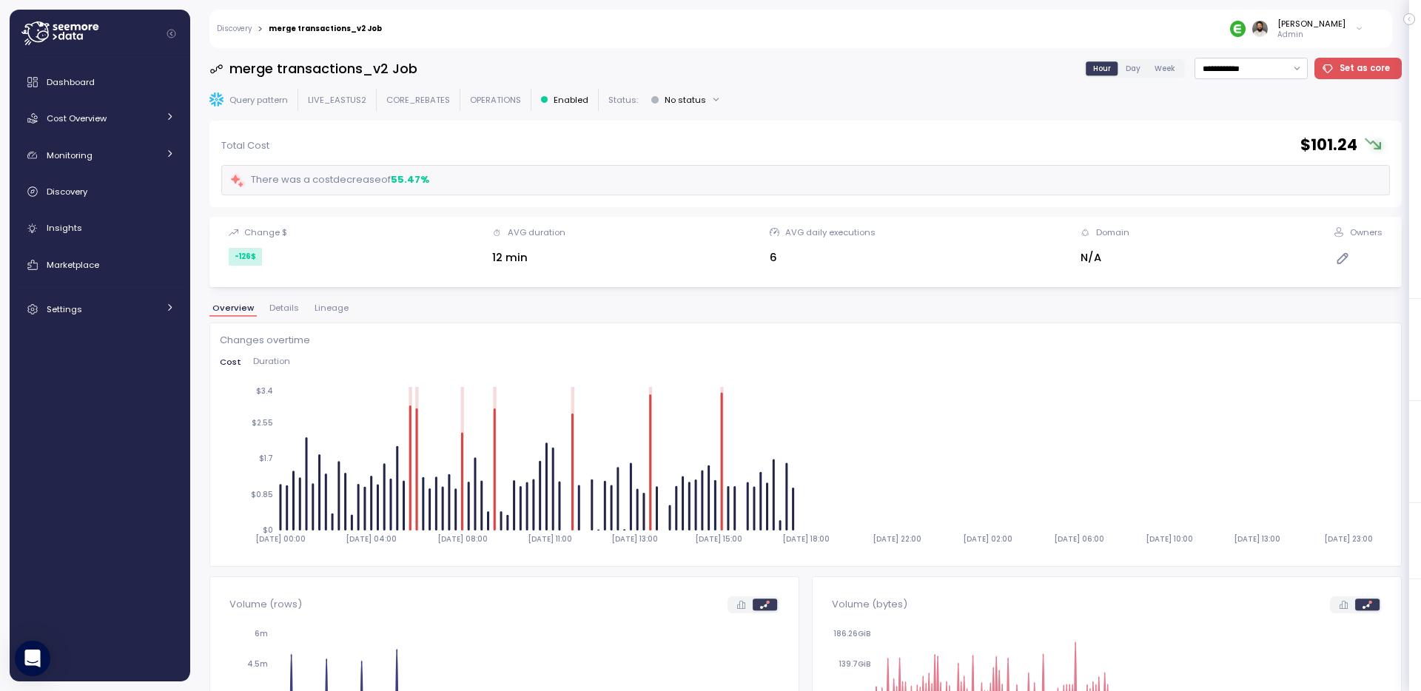
click at [268, 358] on span "Duration" at bounding box center [271, 362] width 37 height 8
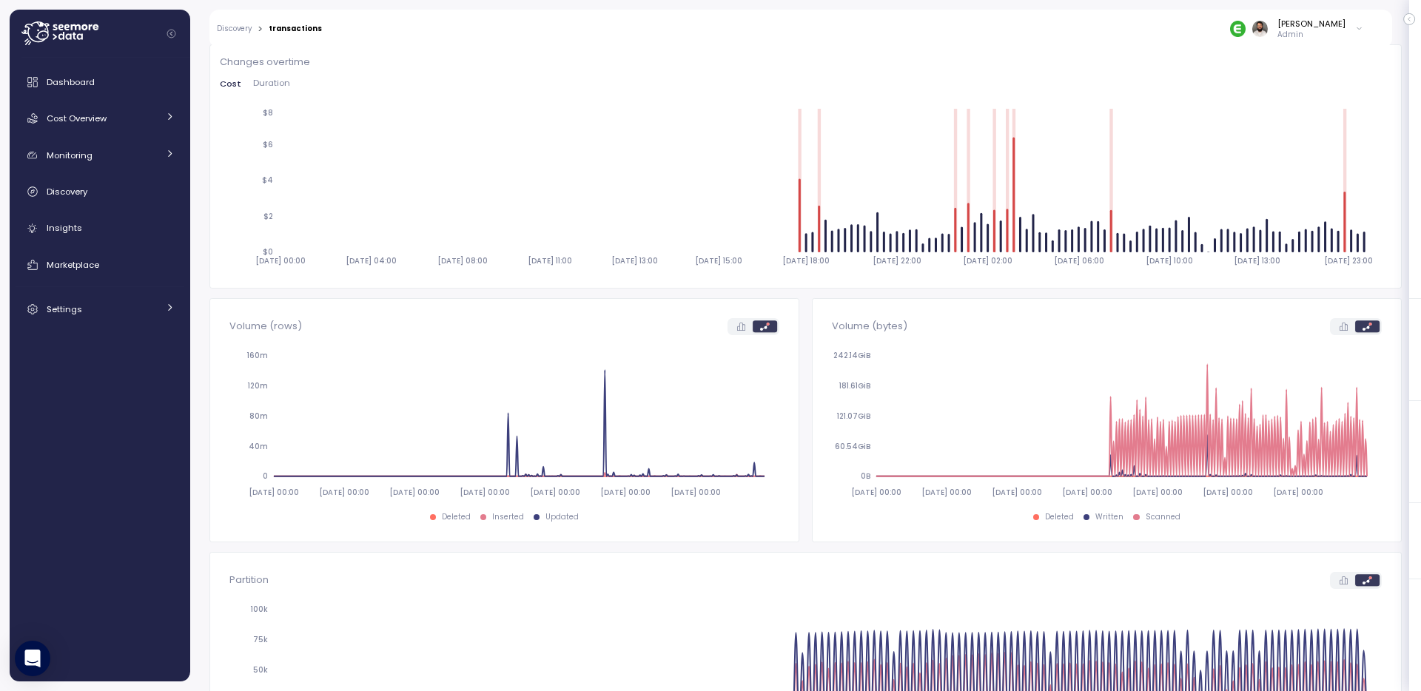
scroll to position [259, 0]
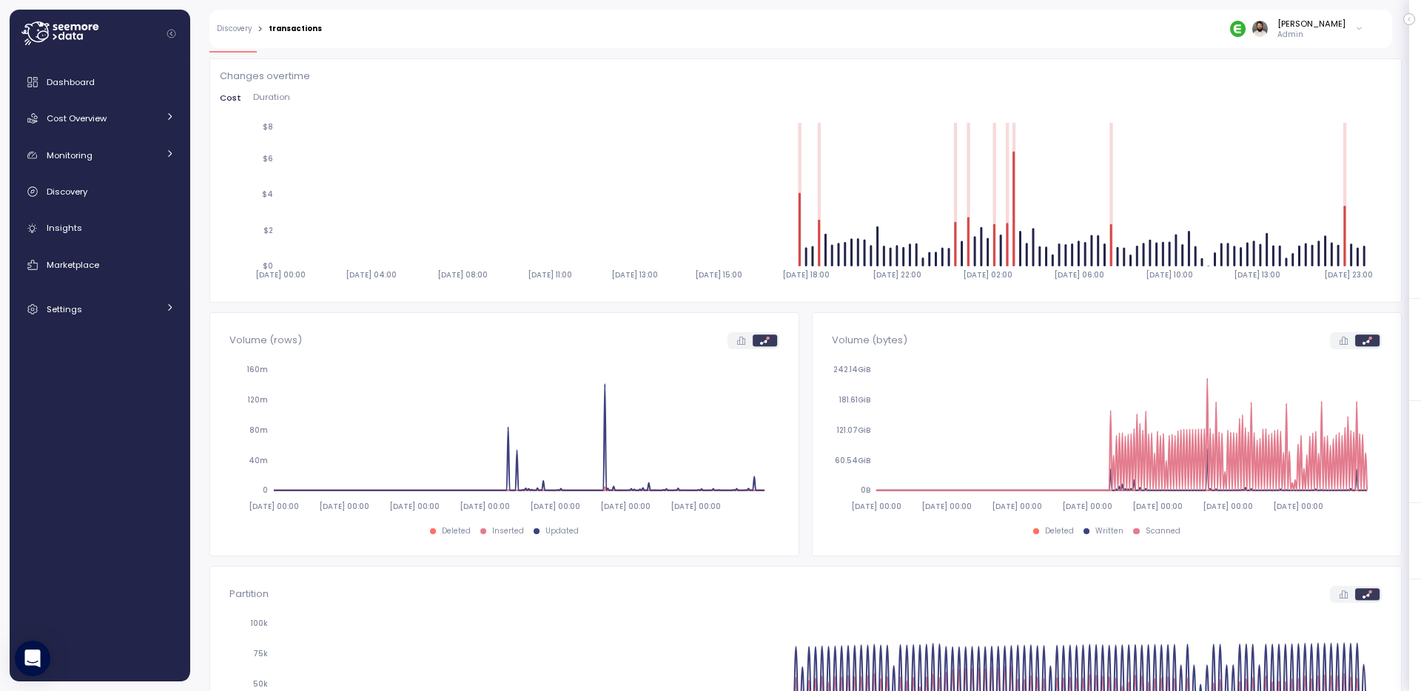
click at [269, 98] on span "Duration" at bounding box center [271, 97] width 37 height 8
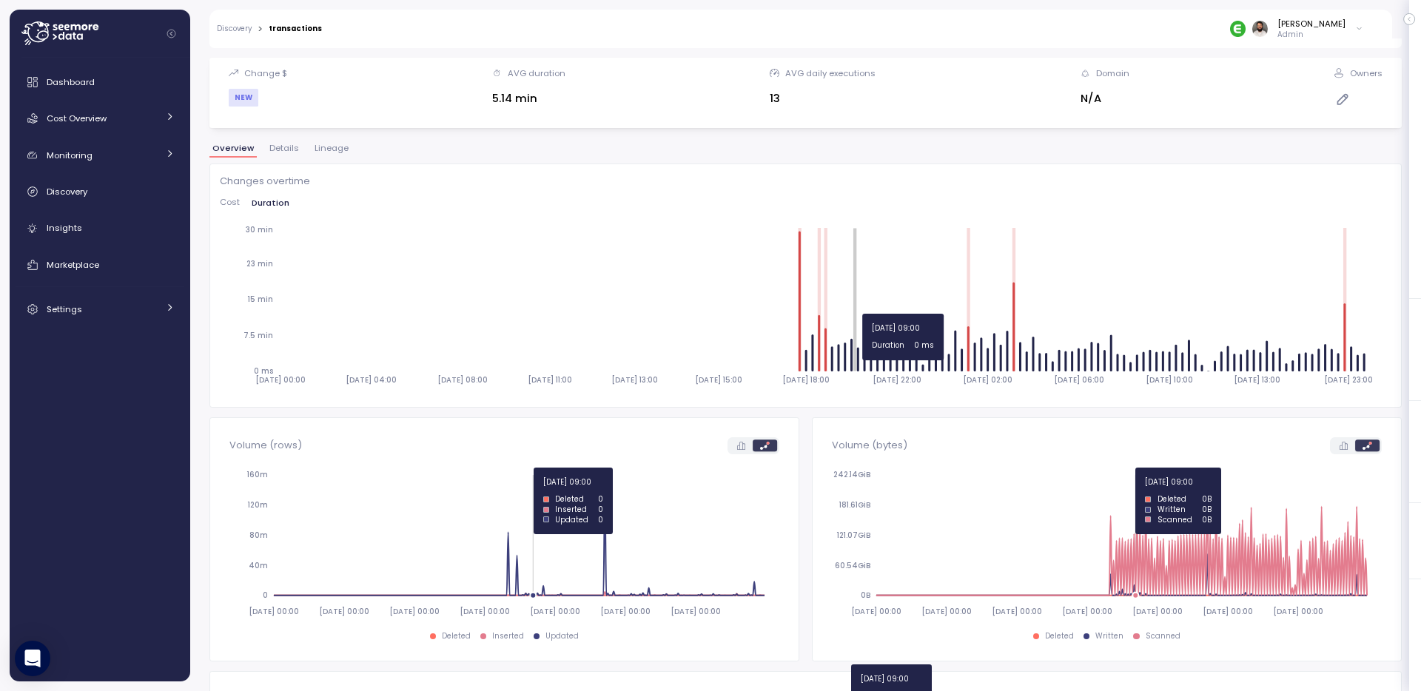
scroll to position [135, 0]
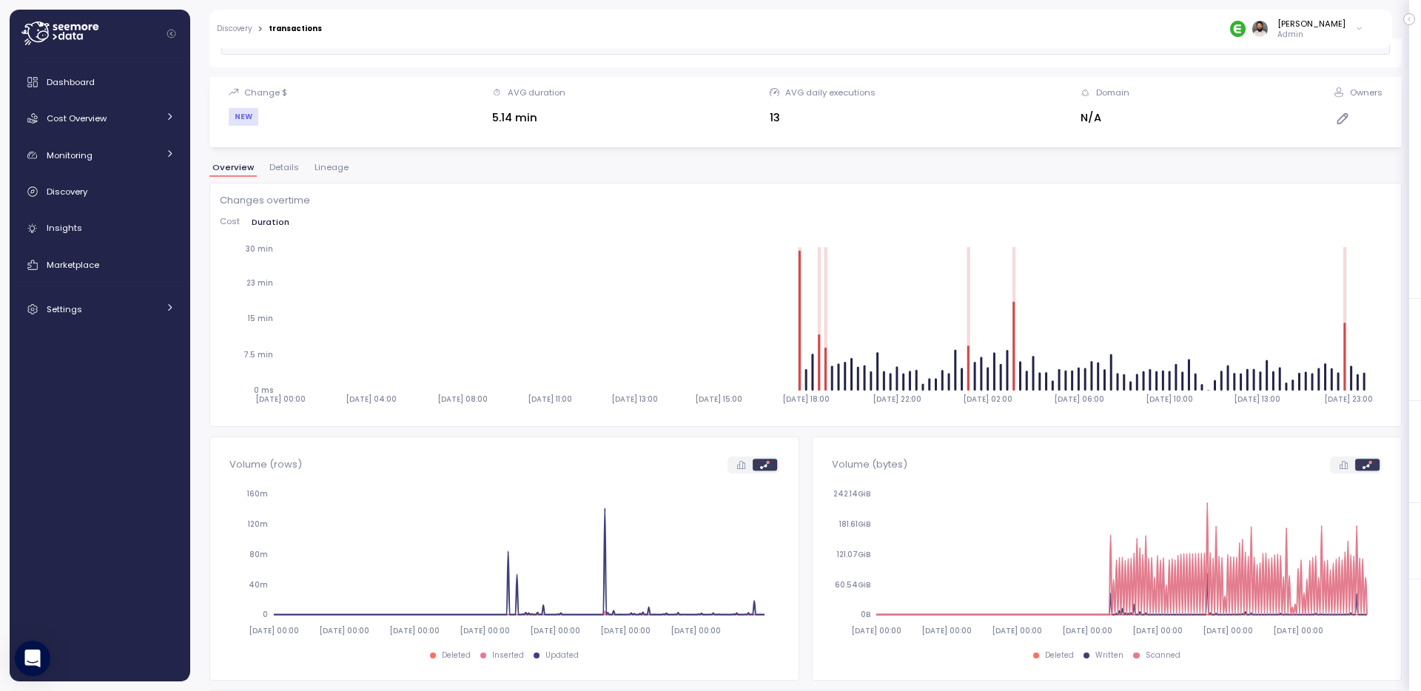
click at [237, 225] on span "Cost" at bounding box center [230, 222] width 20 height 8
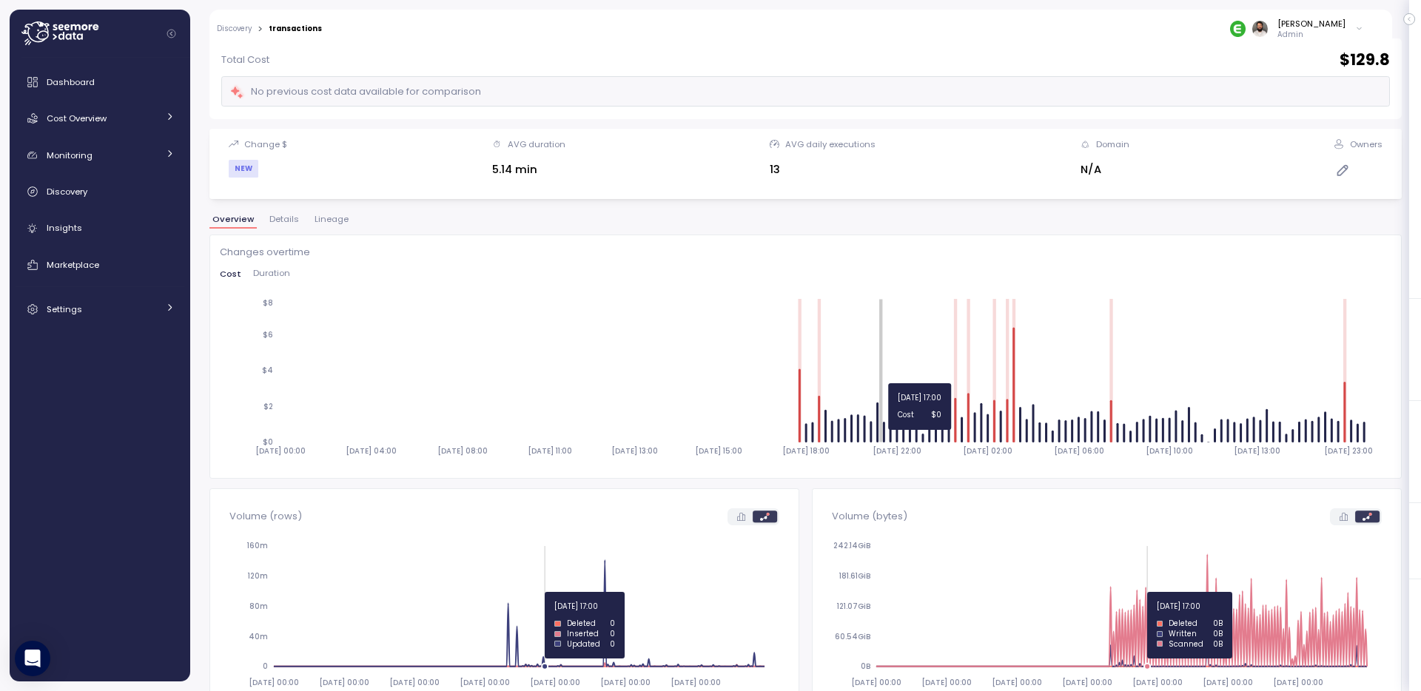
scroll to position [0, 0]
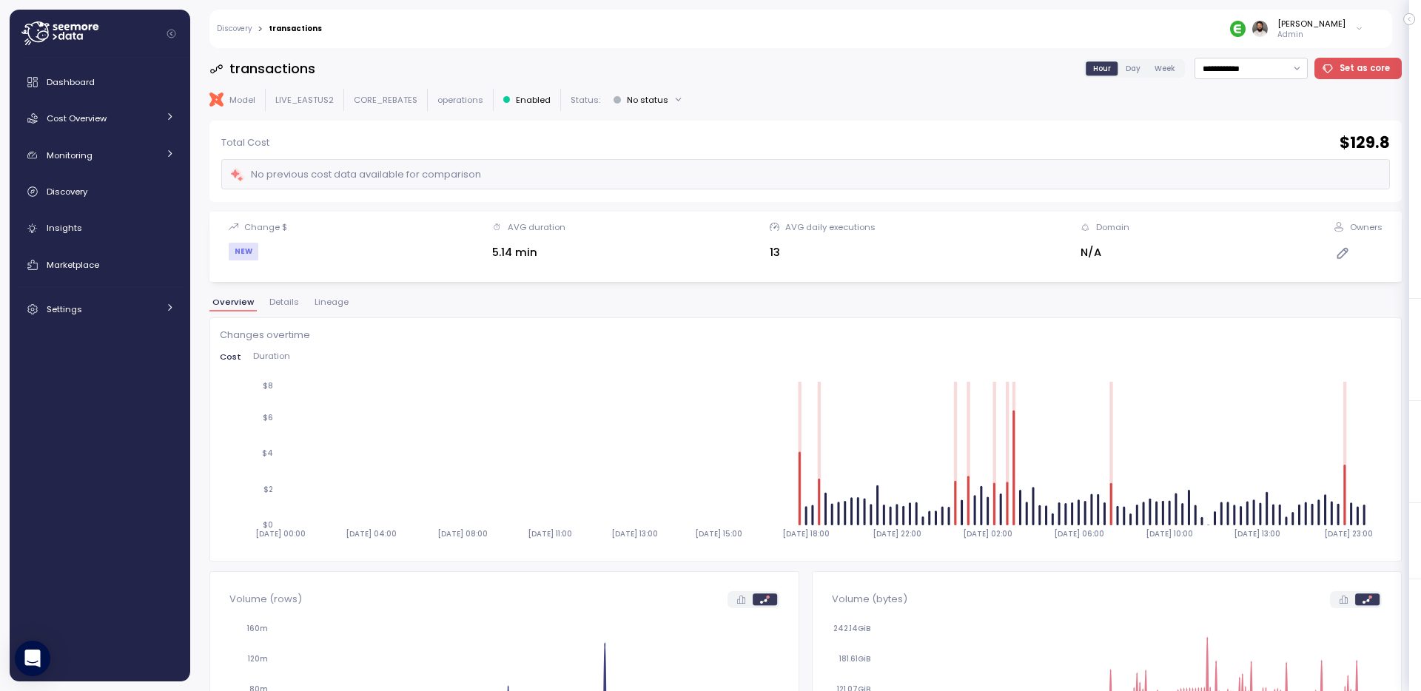
click at [1137, 73] on span "Day" at bounding box center [1133, 68] width 15 height 11
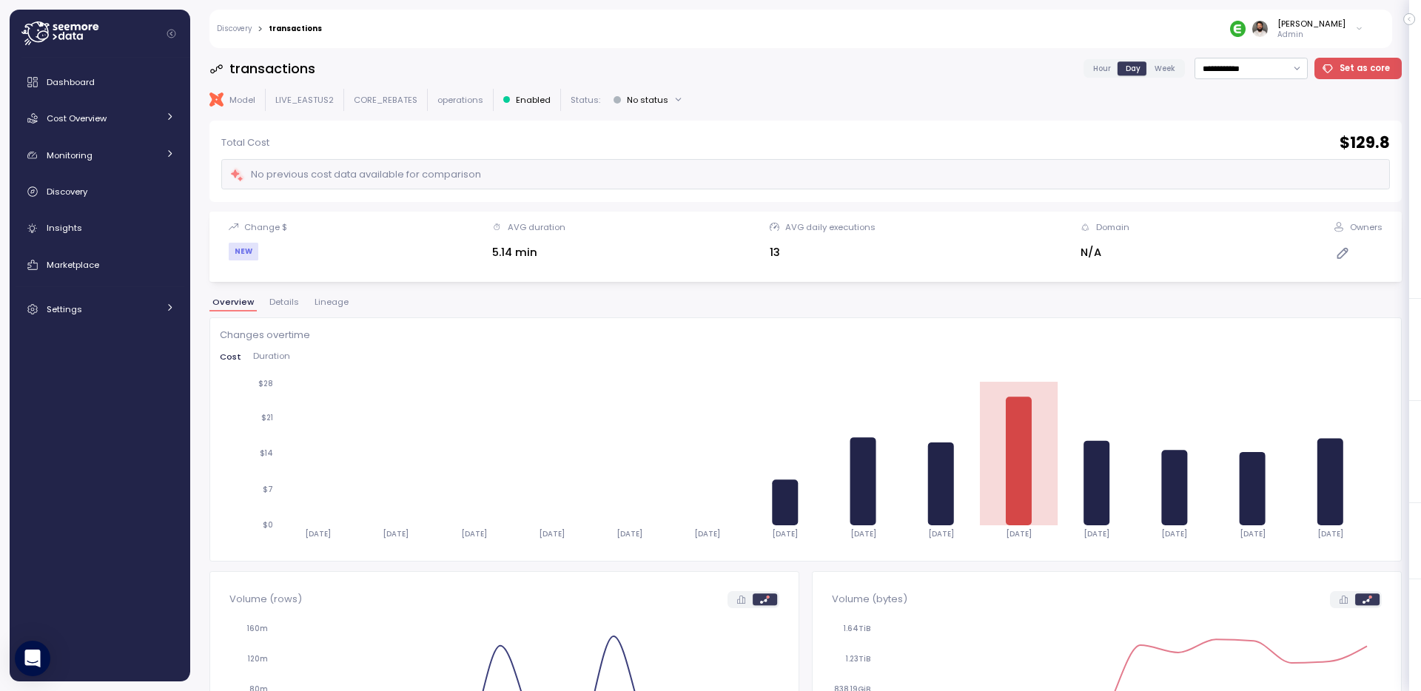
click at [1106, 64] on span "Hour" at bounding box center [1102, 68] width 18 height 11
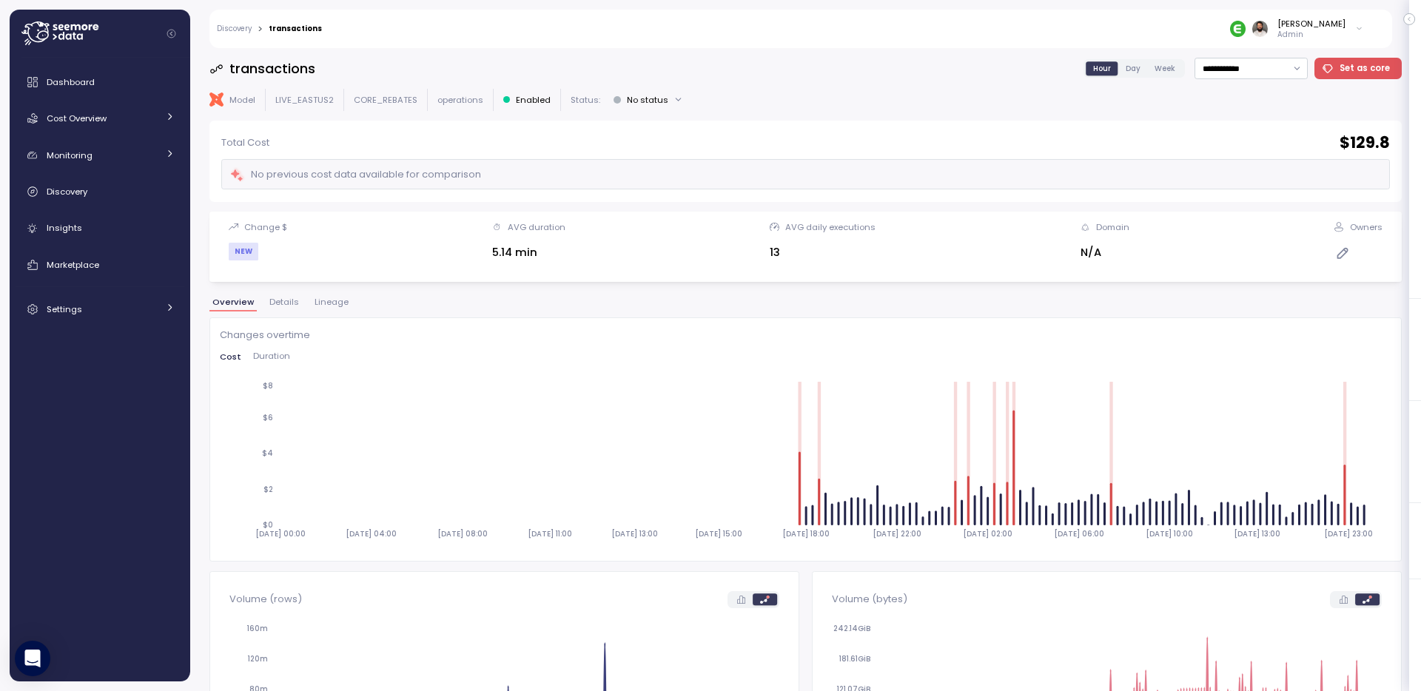
click at [261, 349] on div "Changes overtime Cost Duration [DATE] 00:00 [DATE] 04:00 [DATE] 08:00 [DATE] 11…" at bounding box center [806, 440] width 1172 height 224
click at [261, 355] on span "Duration" at bounding box center [271, 356] width 37 height 8
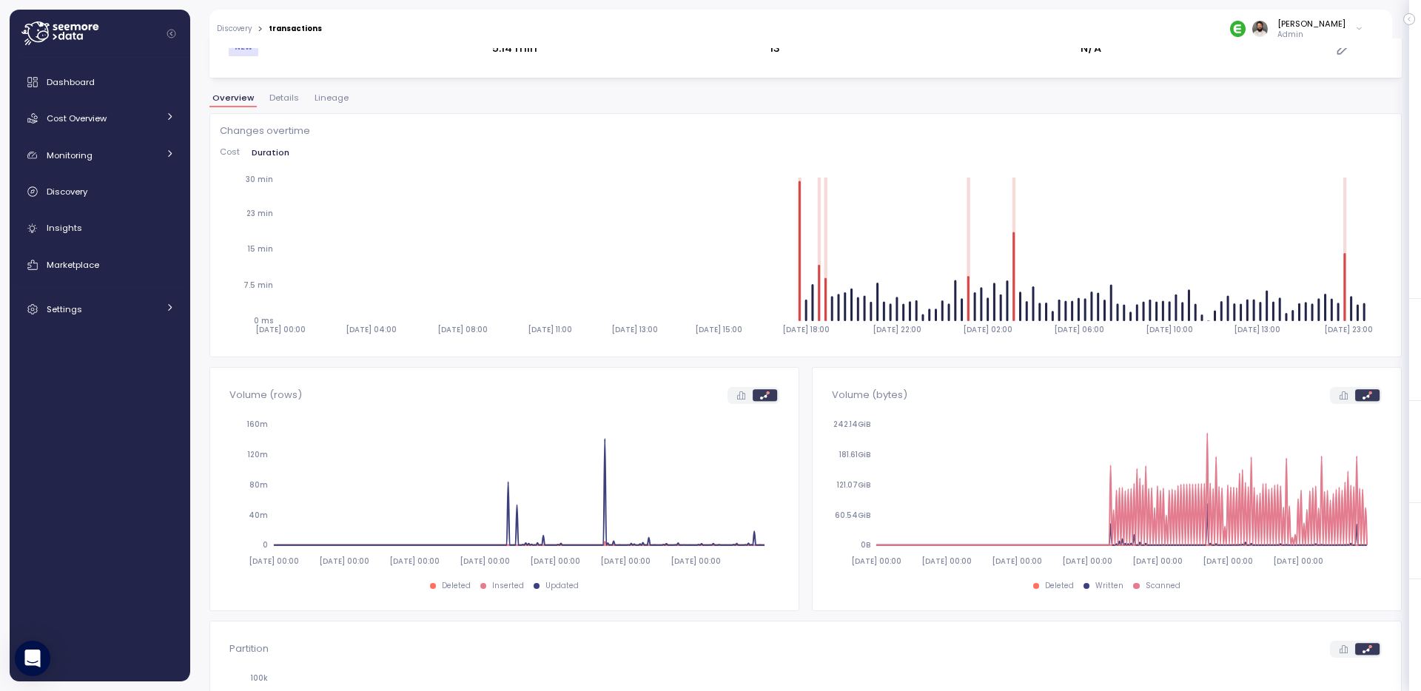
scroll to position [787, 0]
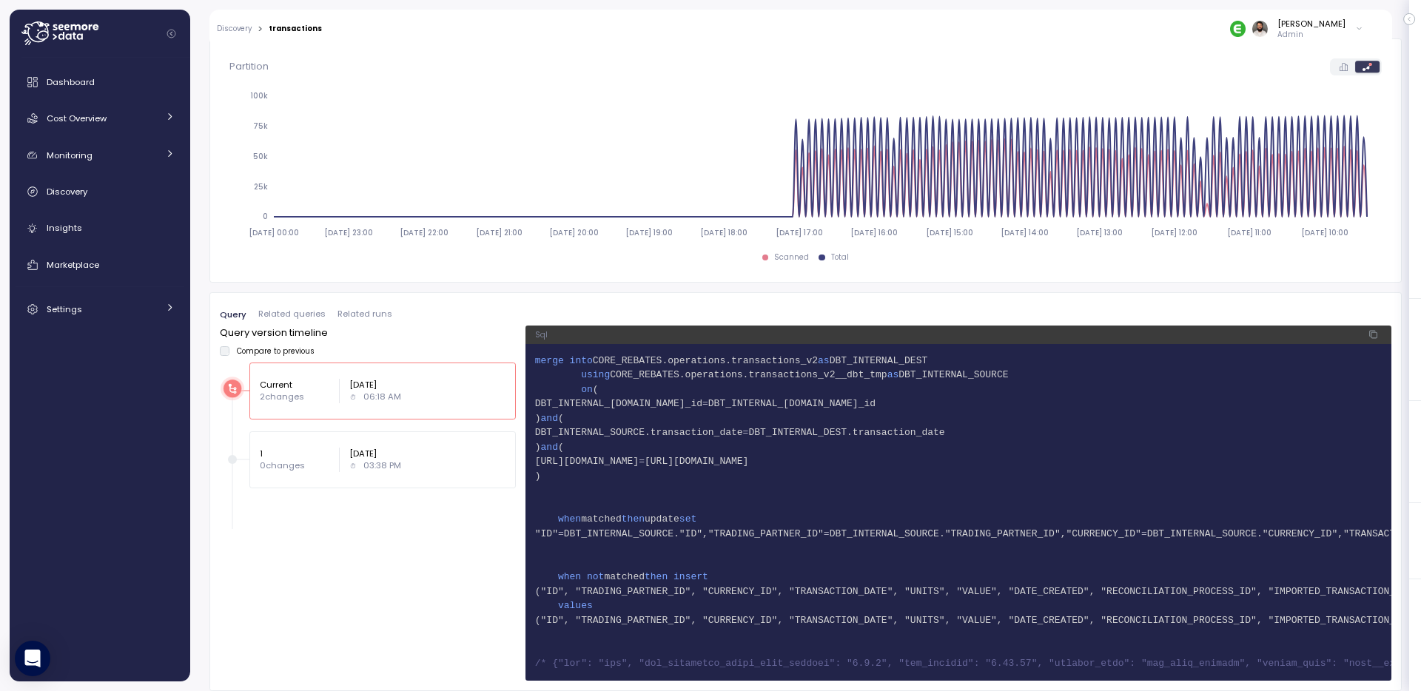
click at [689, 427] on span "DBT_INTERNAL_SOURCE.transaction_date" at bounding box center [639, 432] width 208 height 11
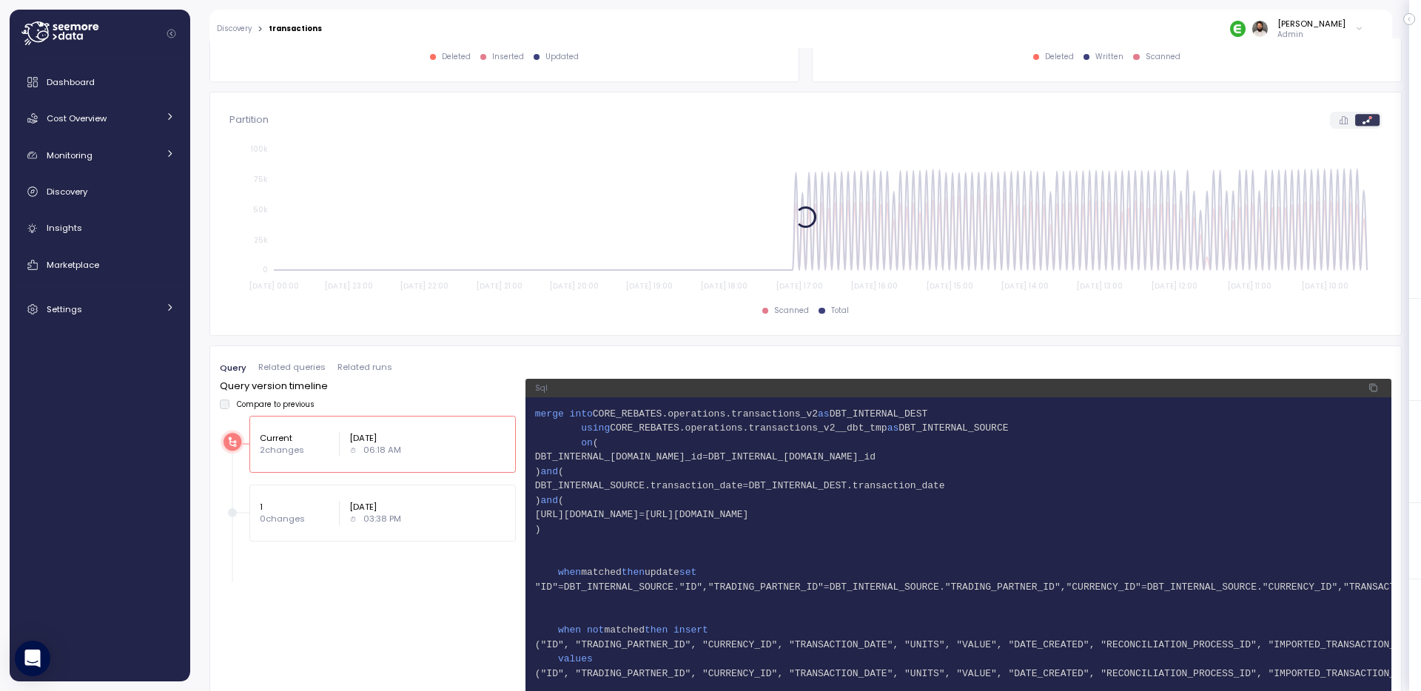
scroll to position [734, 0]
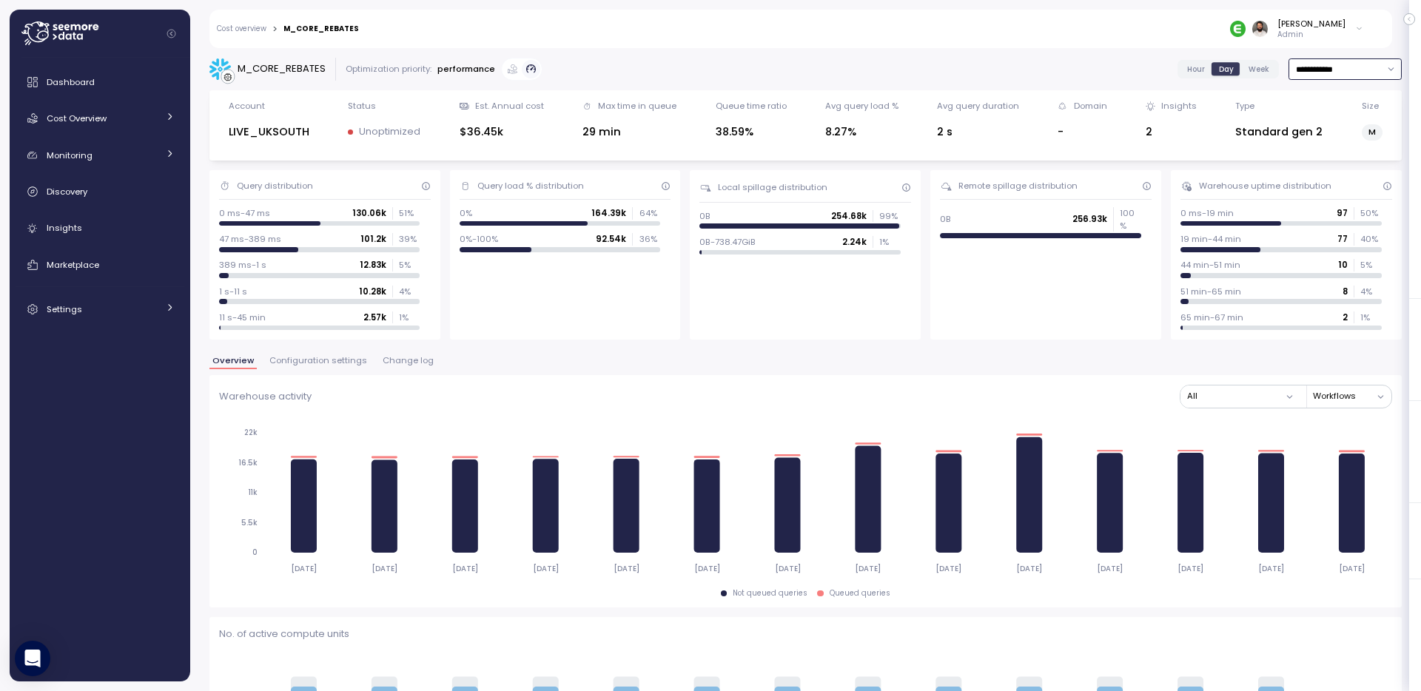
click at [1336, 76] on input "**********" at bounding box center [1345, 68] width 113 height 21
click at [280, 63] on div "M_CORE_REBATES" at bounding box center [282, 68] width 88 height 15
copy div "M_CORE_REBATES"
click at [87, 134] on div "Dashboard Cost Overview Compute Workloads Storage Cloud Services Clustering col…" at bounding box center [100, 195] width 169 height 257
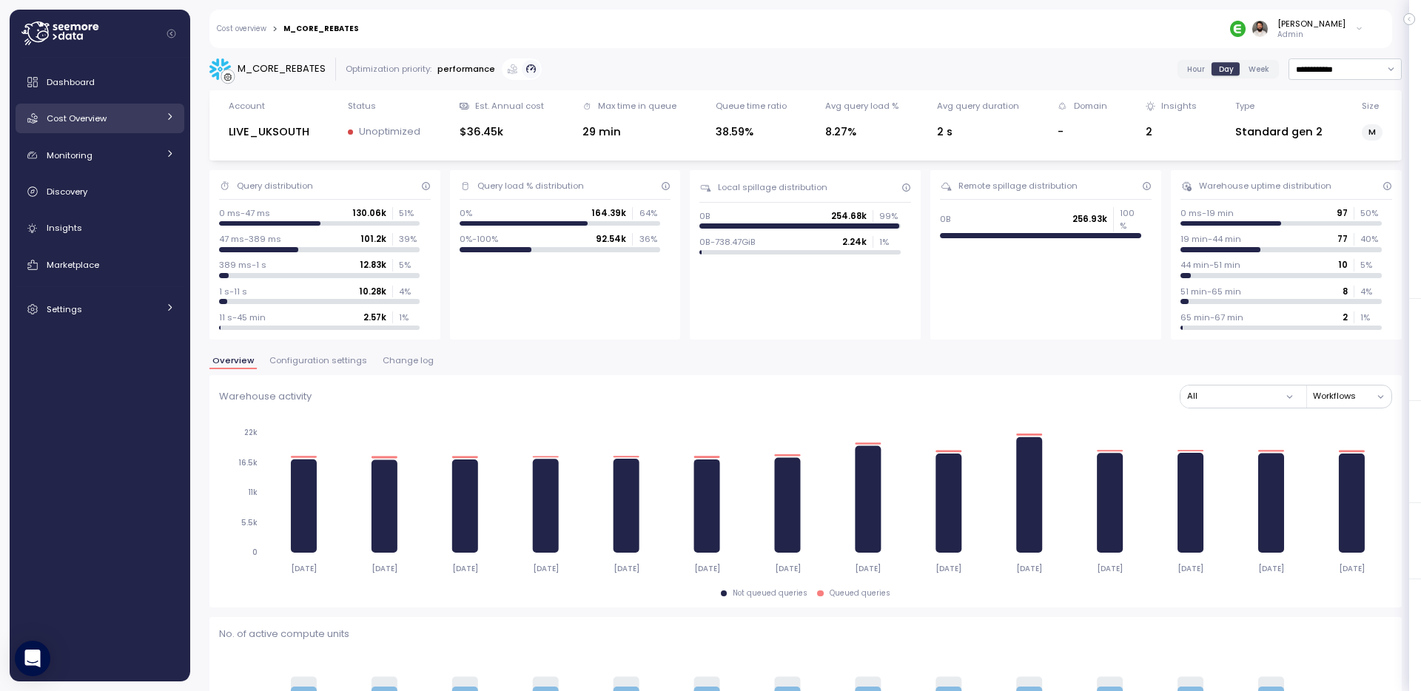
click at [87, 130] on link "Cost Overview" at bounding box center [100, 119] width 169 height 30
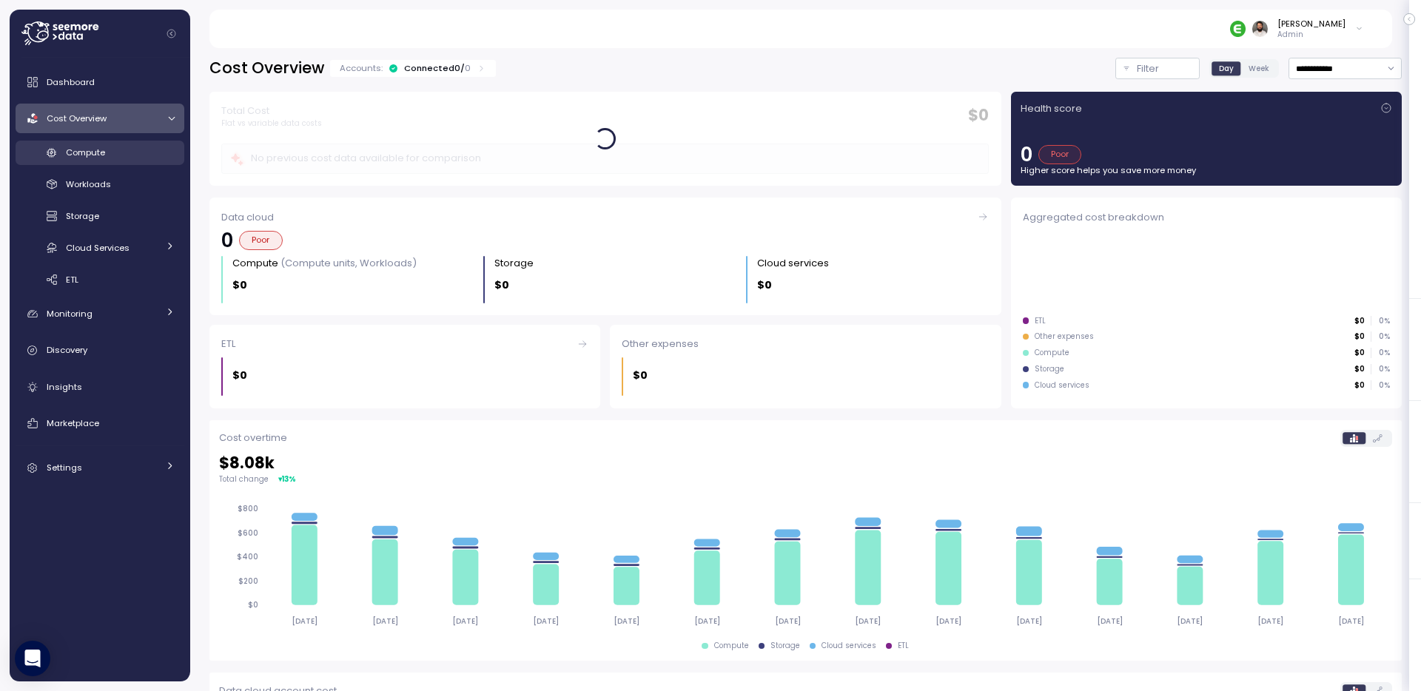
click at [152, 155] on div "Compute" at bounding box center [120, 152] width 109 height 15
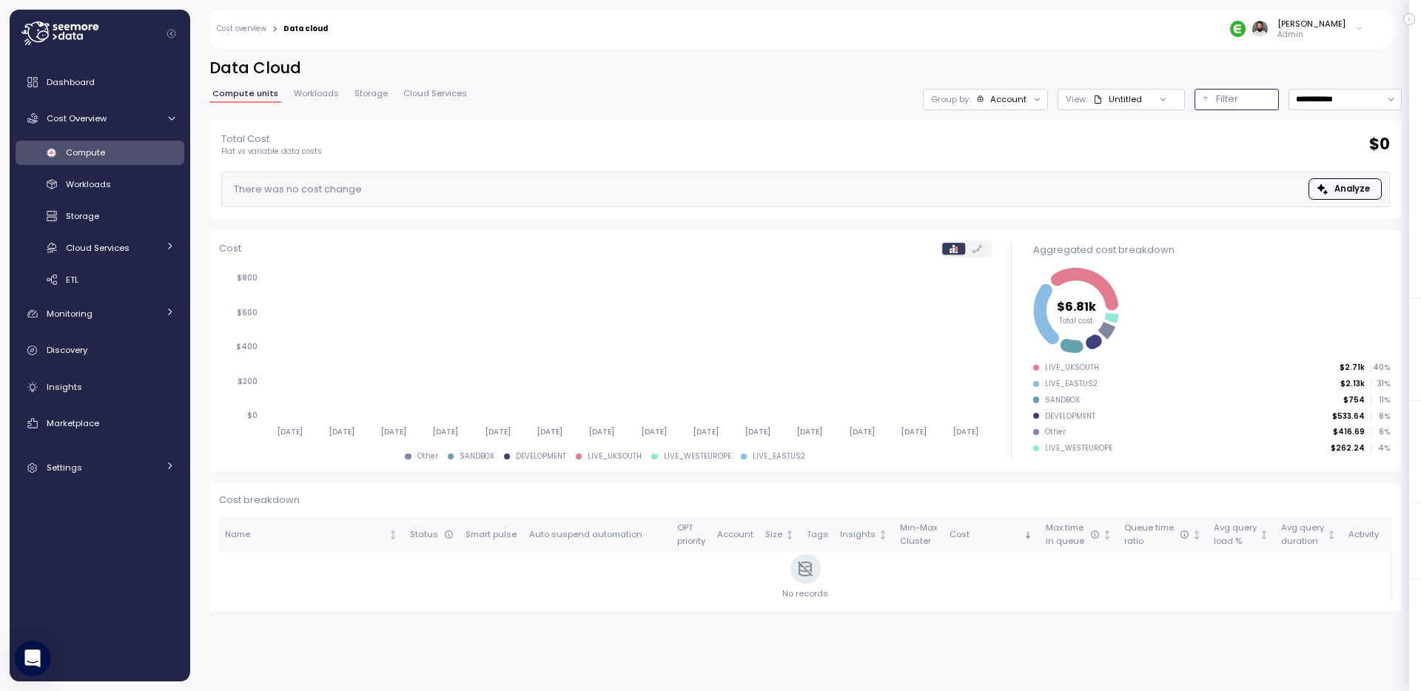
click at [1207, 103] on button "Filter" at bounding box center [1237, 99] width 84 height 21
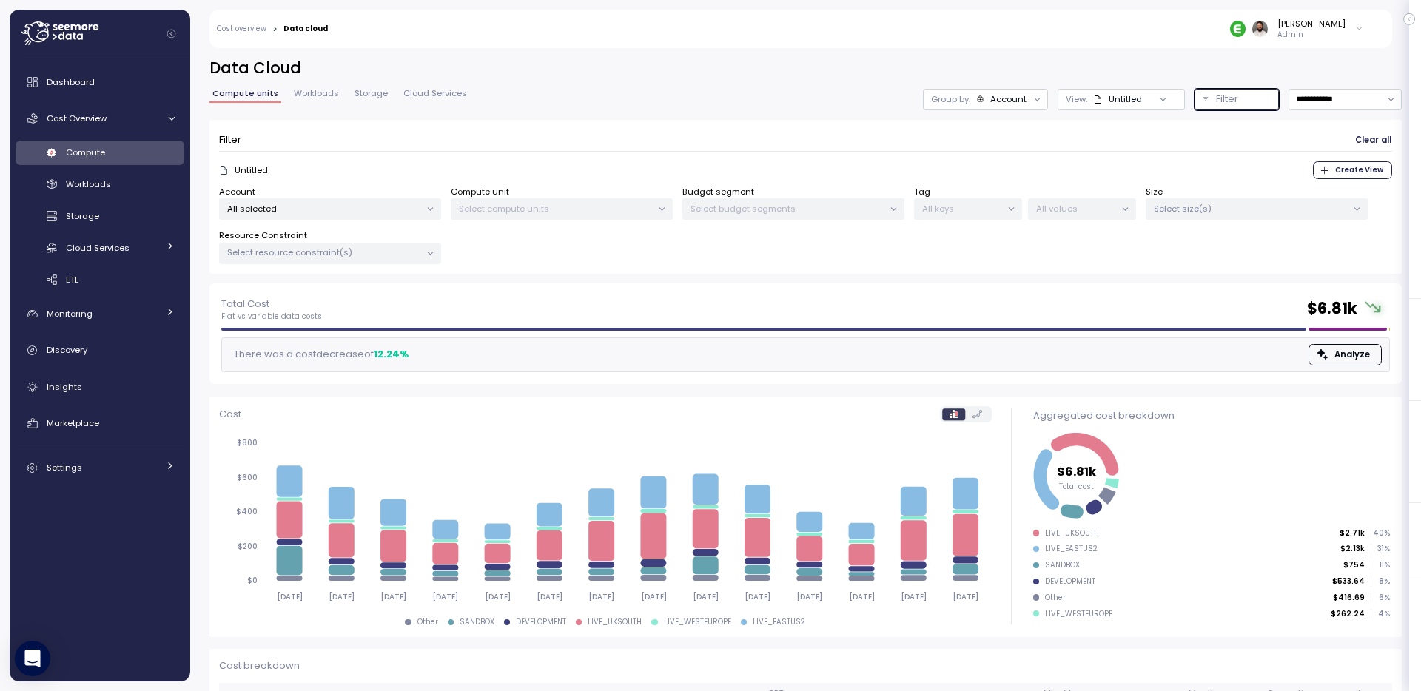
click at [310, 207] on p "All selected" at bounding box center [323, 209] width 193 height 12
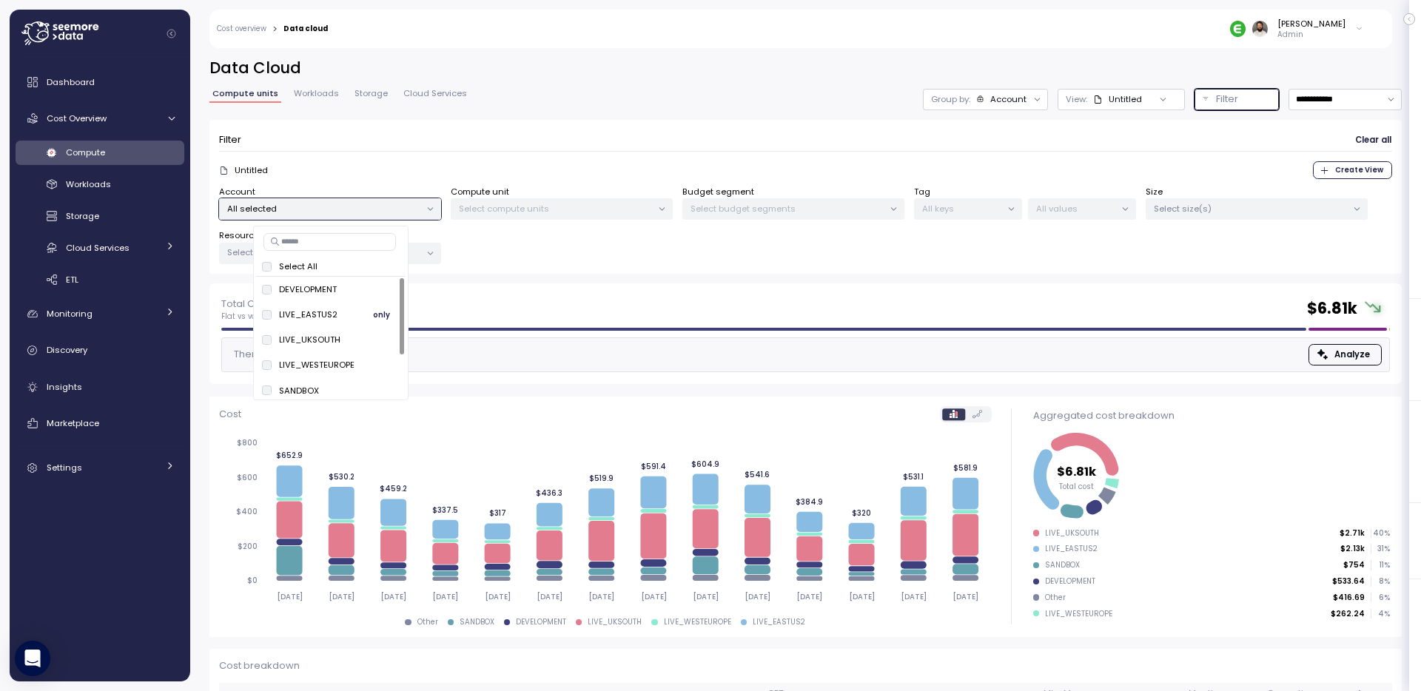
click at [376, 315] on span "only" at bounding box center [381, 314] width 17 height 16
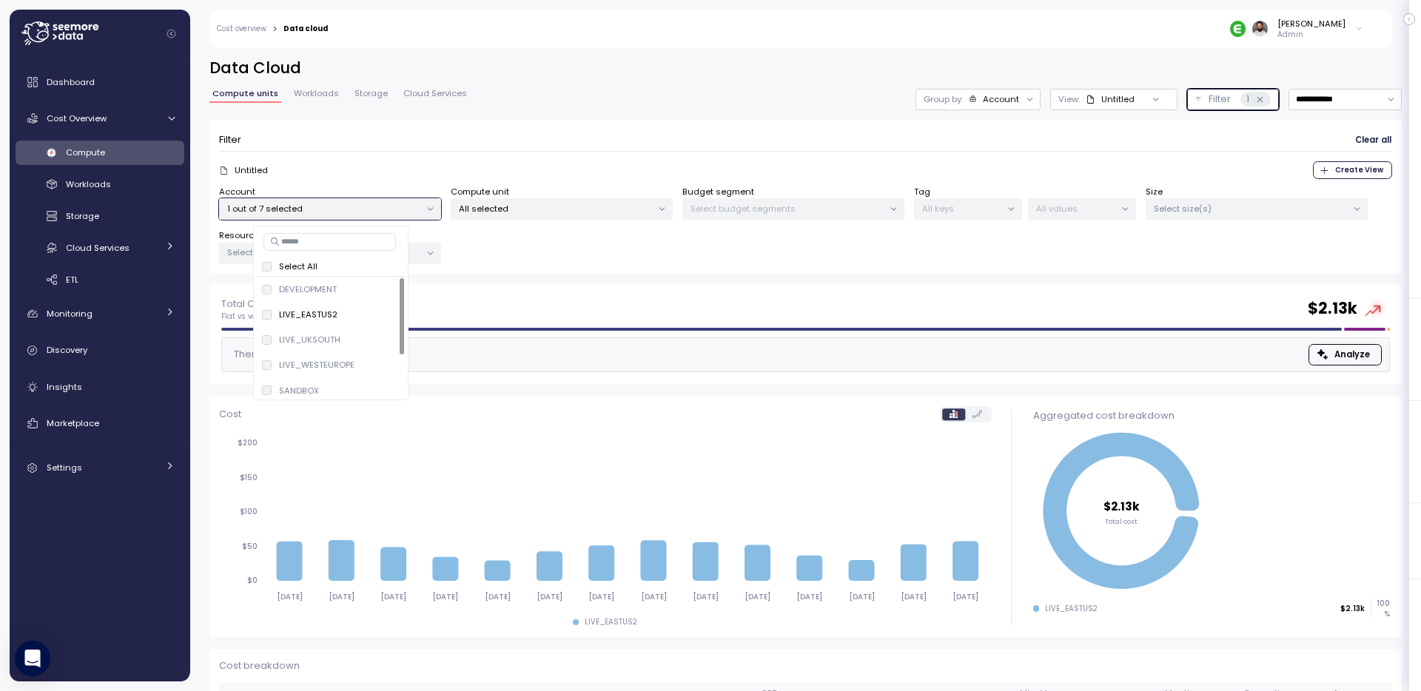
click at [577, 218] on div "All selected" at bounding box center [562, 208] width 222 height 21
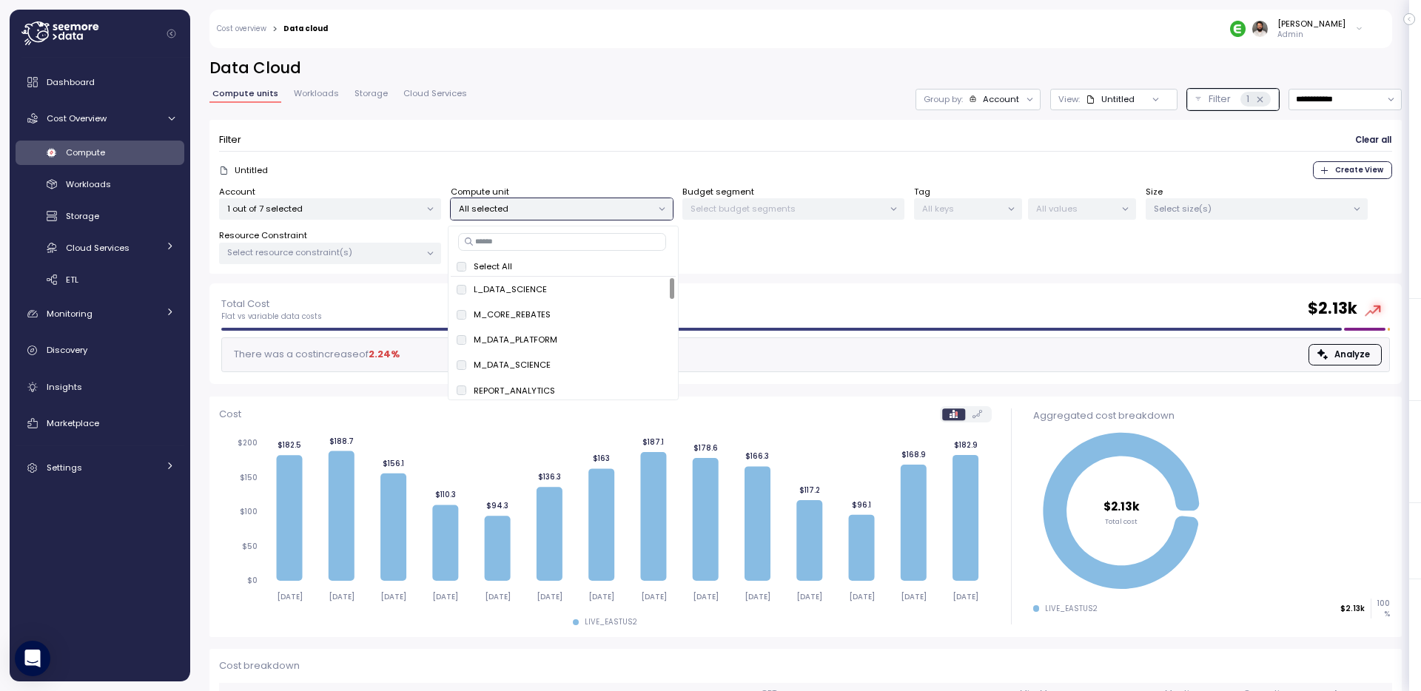
click at [565, 243] on input at bounding box center [562, 242] width 208 height 18
paste input "**********"
type input "**********"
click at [610, 285] on span "only" at bounding box center [614, 289] width 17 height 16
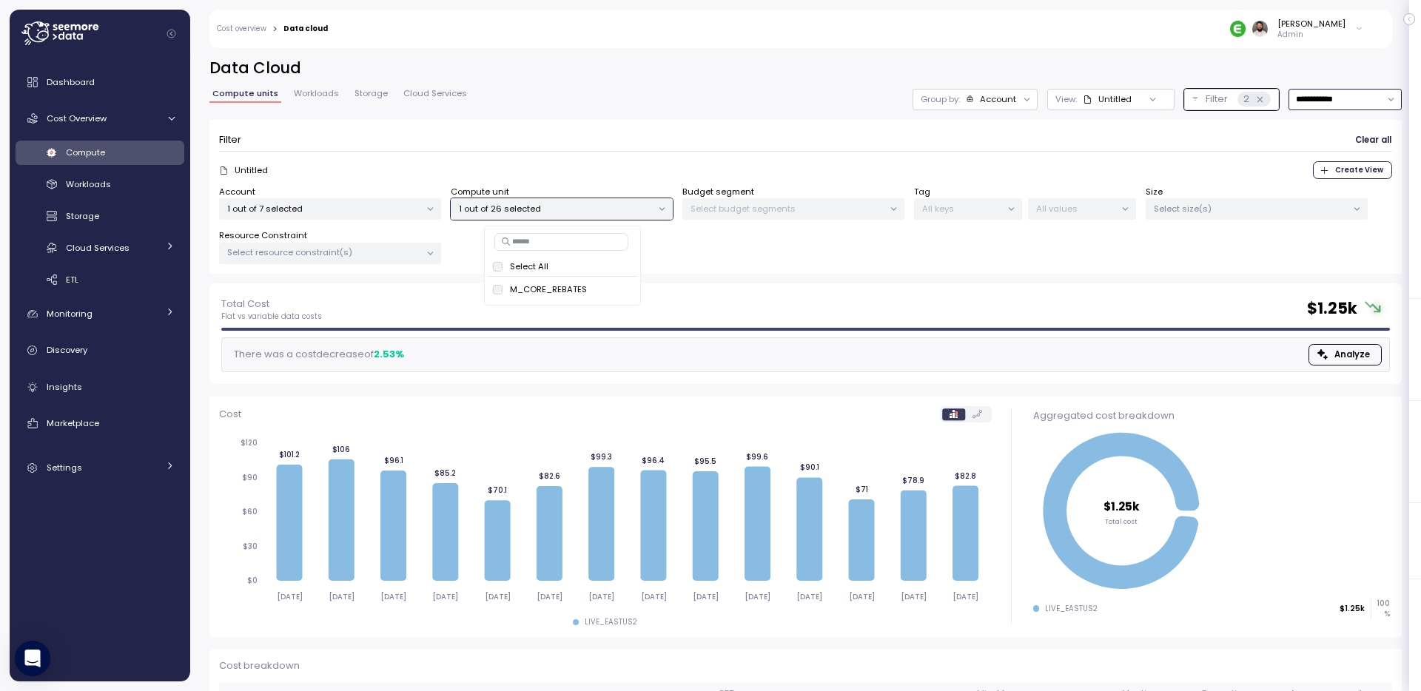
click at [1335, 96] on input "**********" at bounding box center [1345, 99] width 113 height 21
click at [1334, 204] on div "Last 30 days" at bounding box center [1340, 207] width 55 height 12
type input "**********"
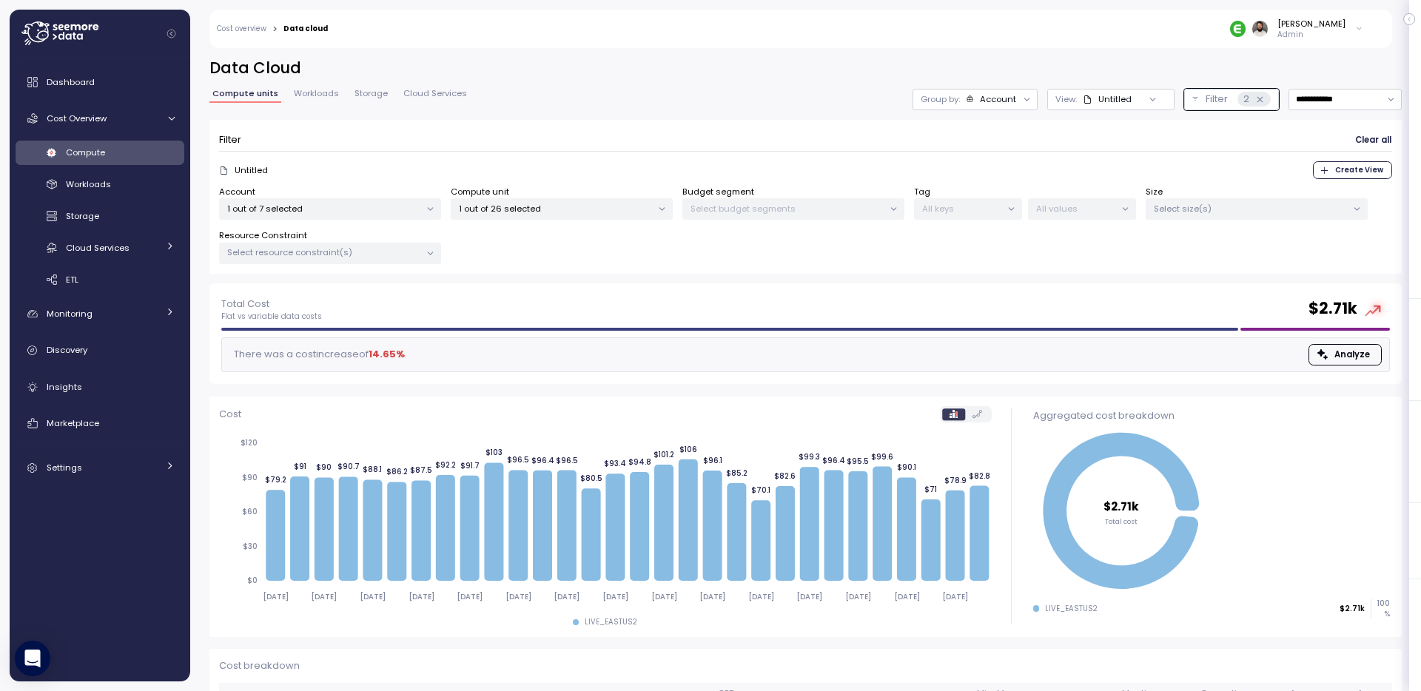
click at [95, 370] on div "Dashboard Cost Overview Compute Workloads Storage Cloud Services Clustering col…" at bounding box center [100, 274] width 169 height 415
click at [91, 380] on div "Insights" at bounding box center [111, 387] width 128 height 15
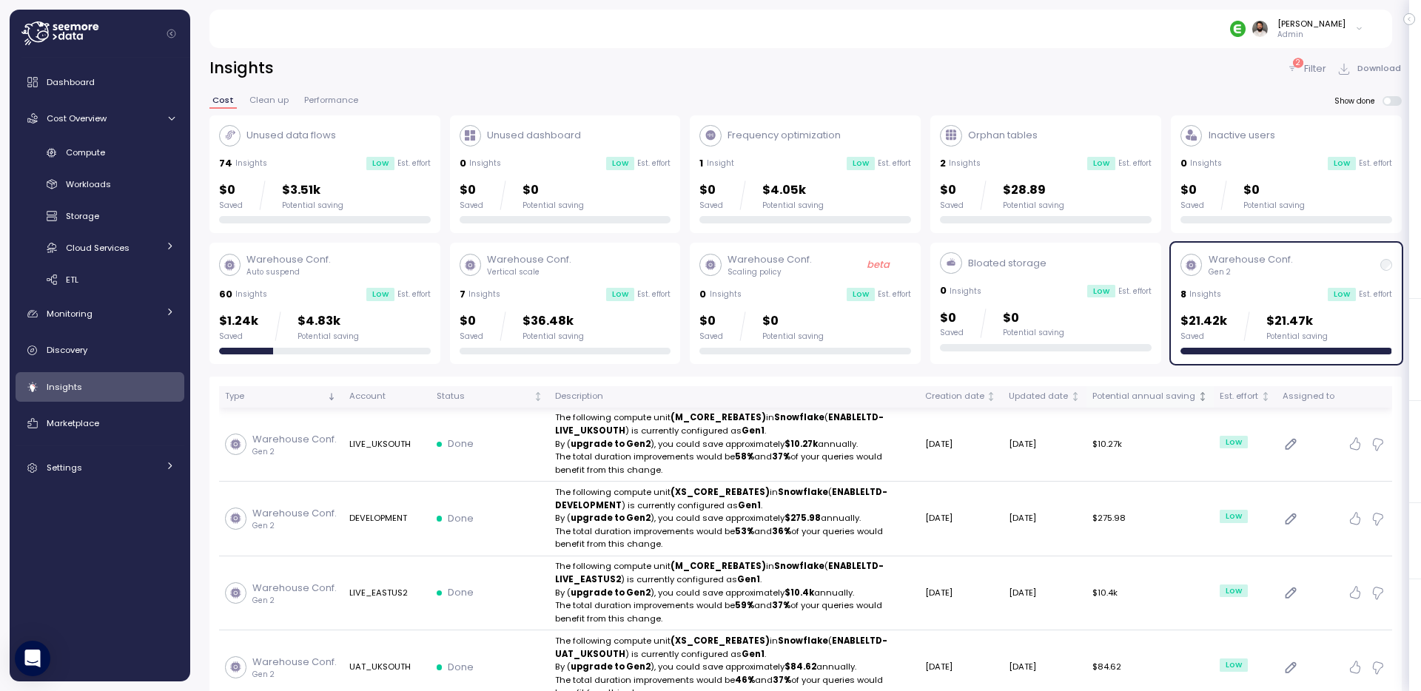
click at [1159, 405] on th "Potential annual saving" at bounding box center [1150, 396] width 127 height 21
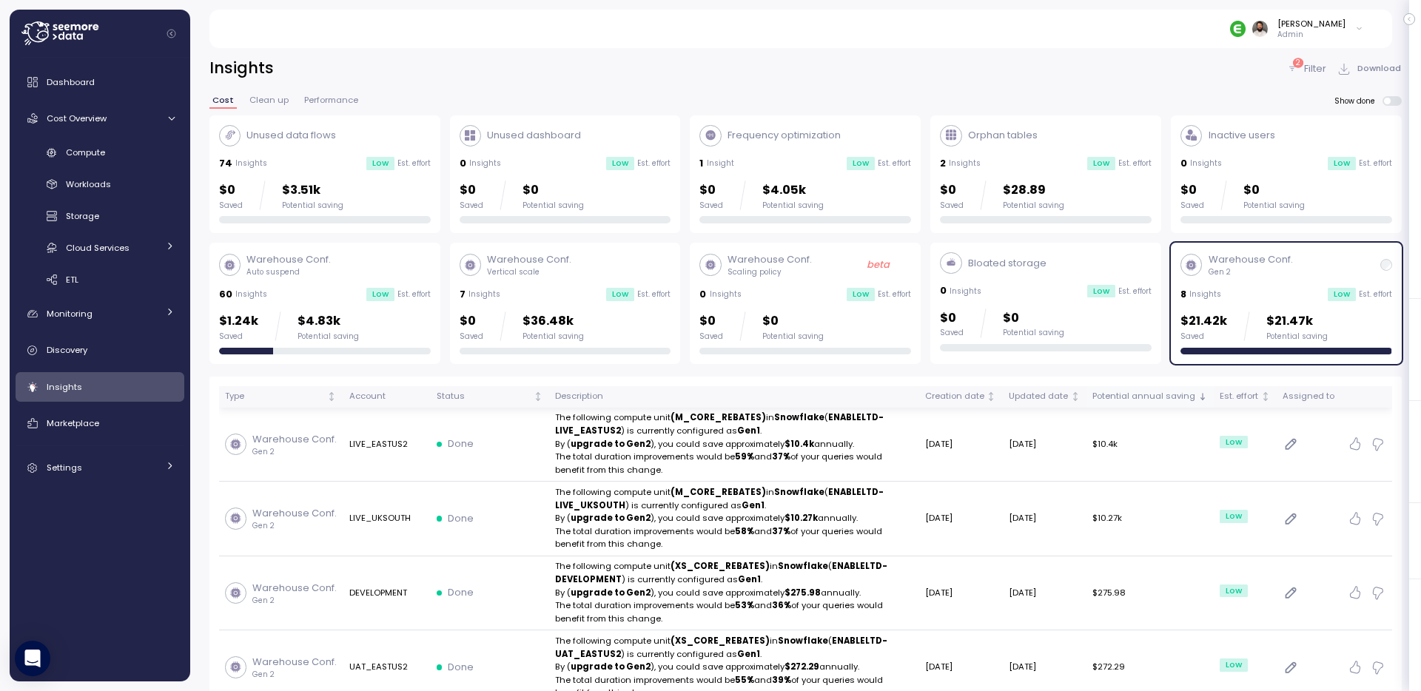
click at [1159, 405] on th "Potential annual saving" at bounding box center [1150, 396] width 127 height 21
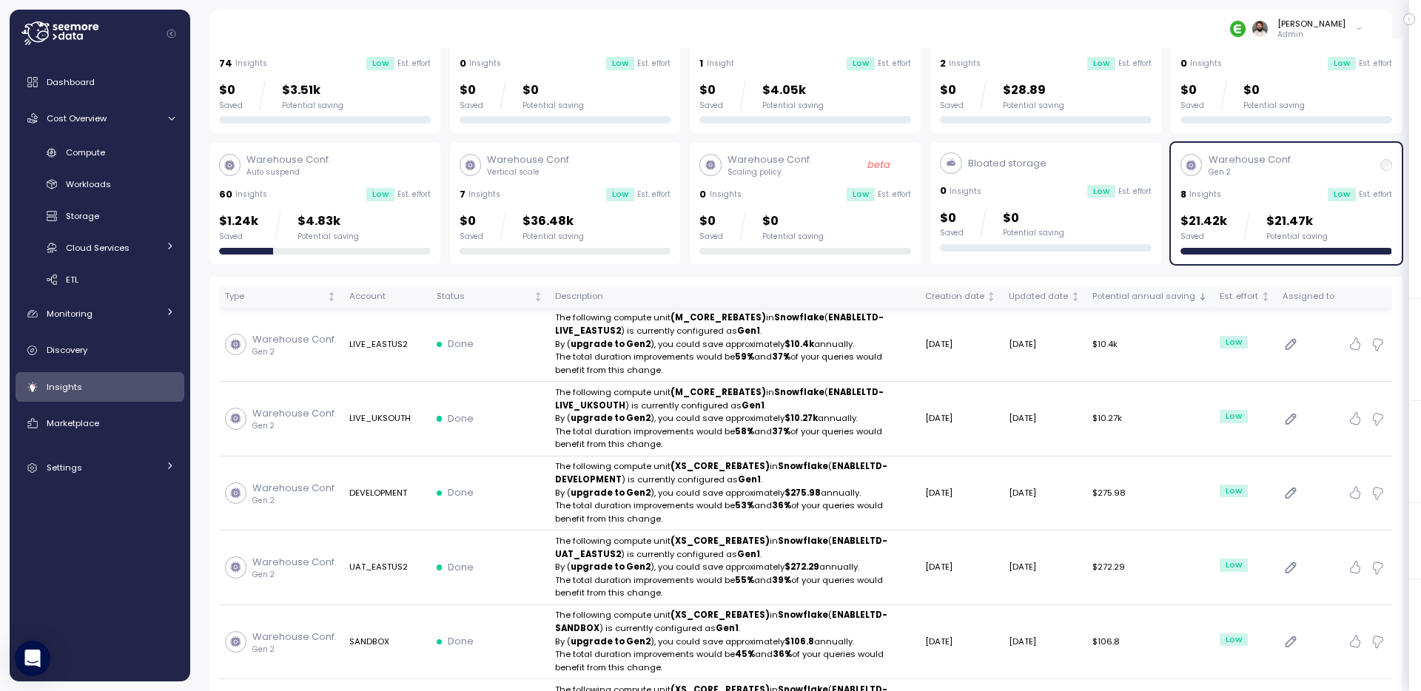
scroll to position [119, 0]
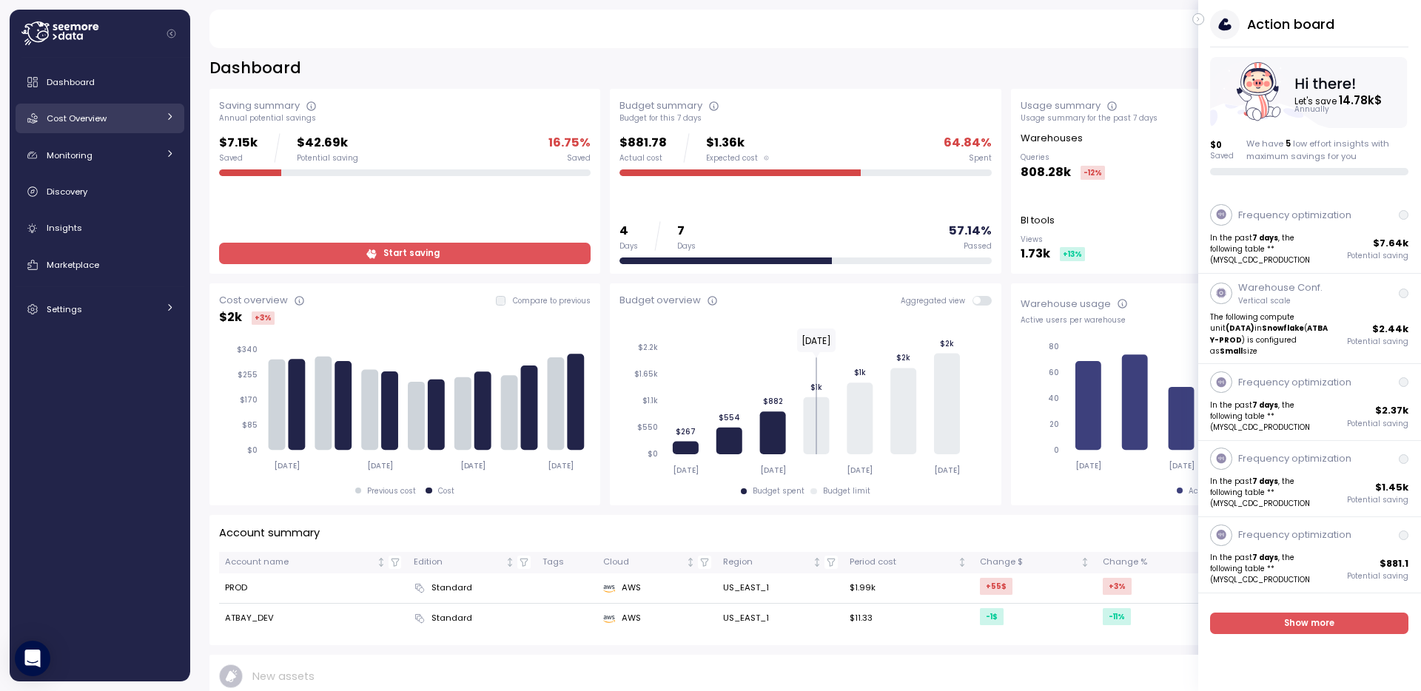
click at [136, 115] on div "Cost Overview" at bounding box center [102, 118] width 111 height 15
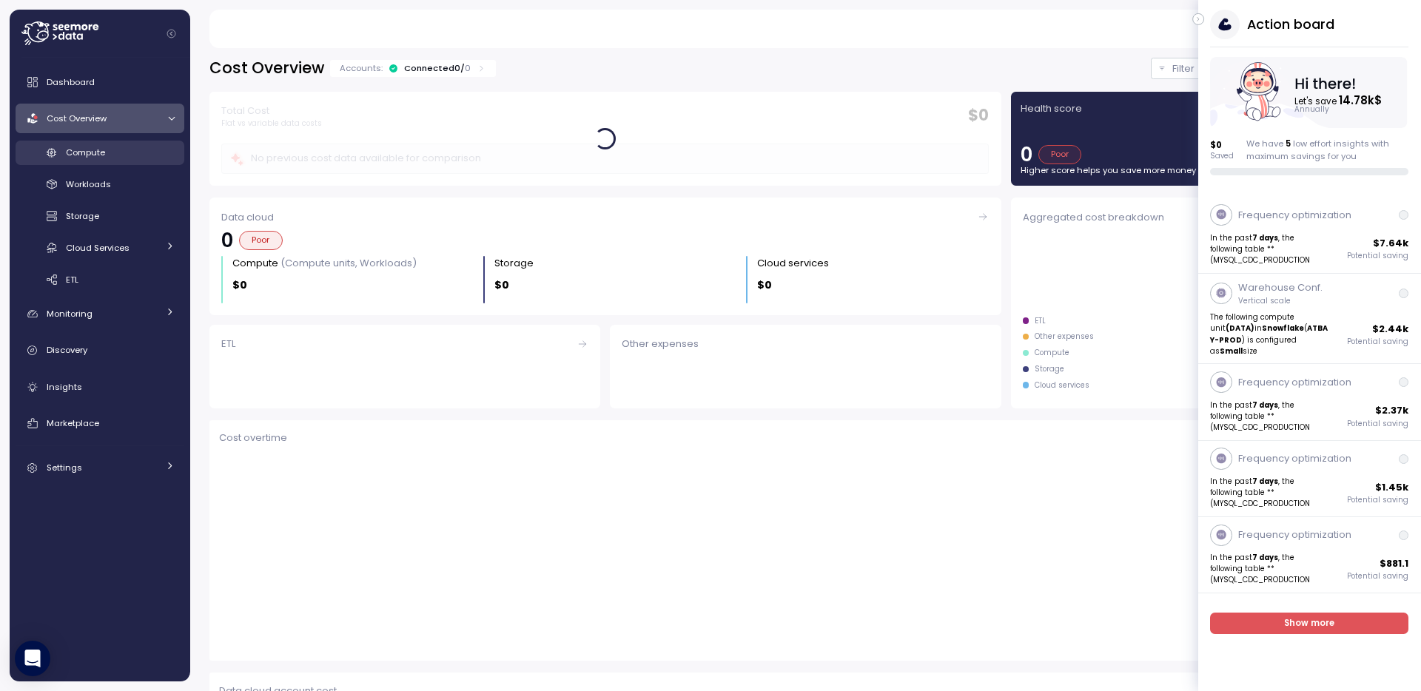
click at [128, 153] on div "Compute" at bounding box center [120, 152] width 109 height 15
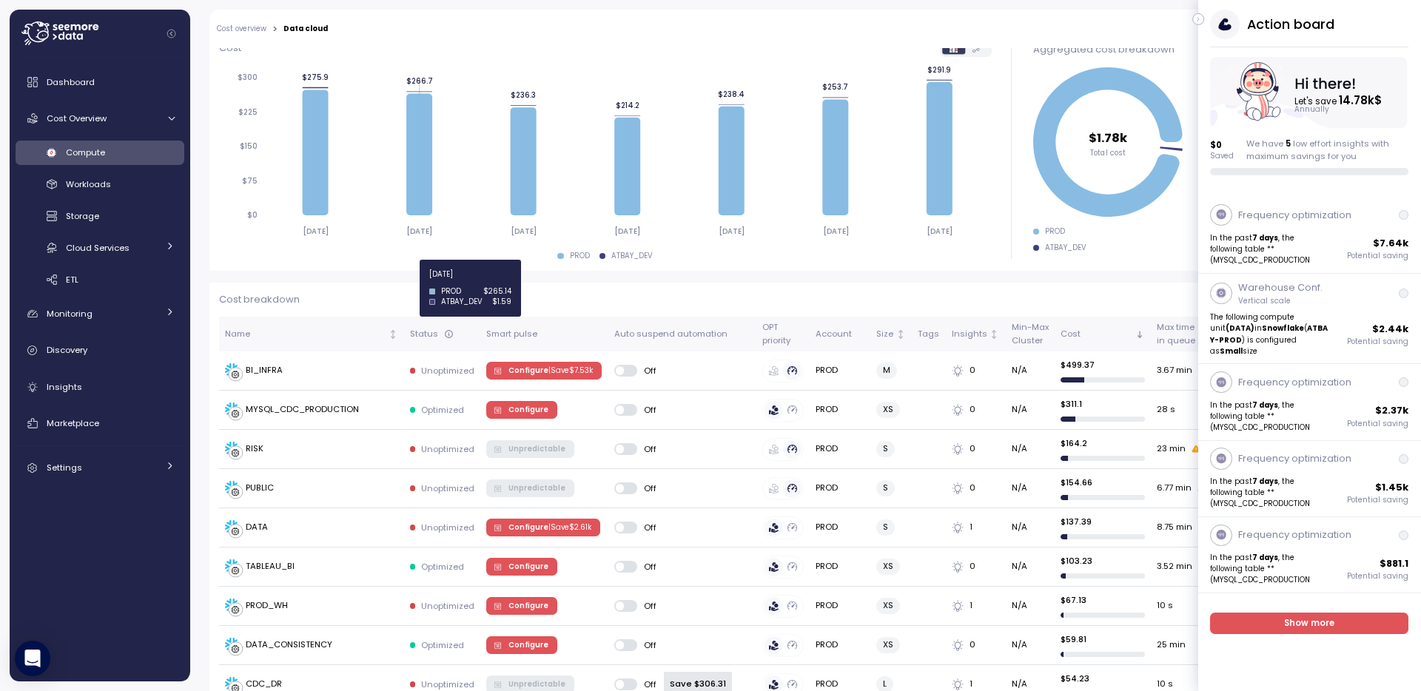
scroll to position [342, 0]
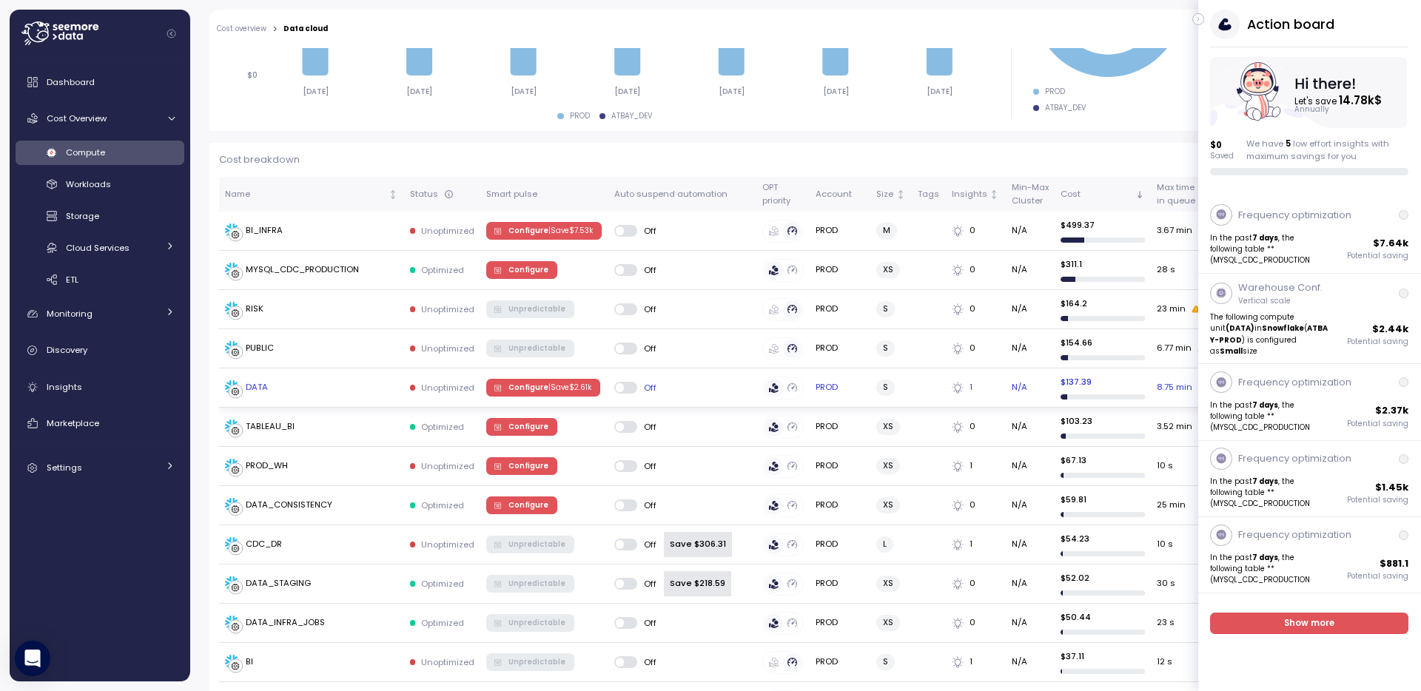
click at [519, 387] on span "Configure | Save $ 2.61k" at bounding box center [550, 388] width 83 height 16
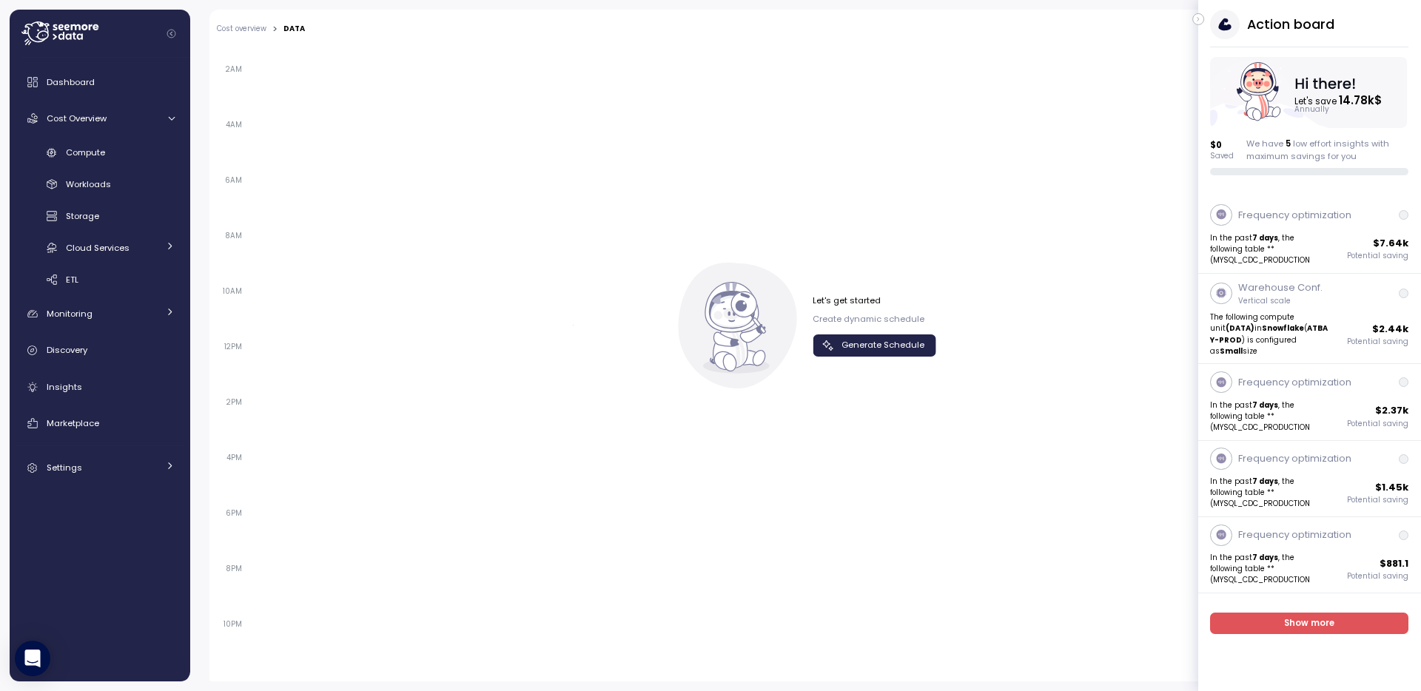
scroll to position [979, 0]
click at [895, 352] on span "Generate Schedule" at bounding box center [883, 347] width 83 height 20
click at [1206, 17] on div "Action board Let's save 14.78k $ Annually $ 0 Saved We have 5 low effort insigh…" at bounding box center [1309, 93] width 223 height 166
click at [1196, 17] on icon "button" at bounding box center [1199, 19] width 7 height 18
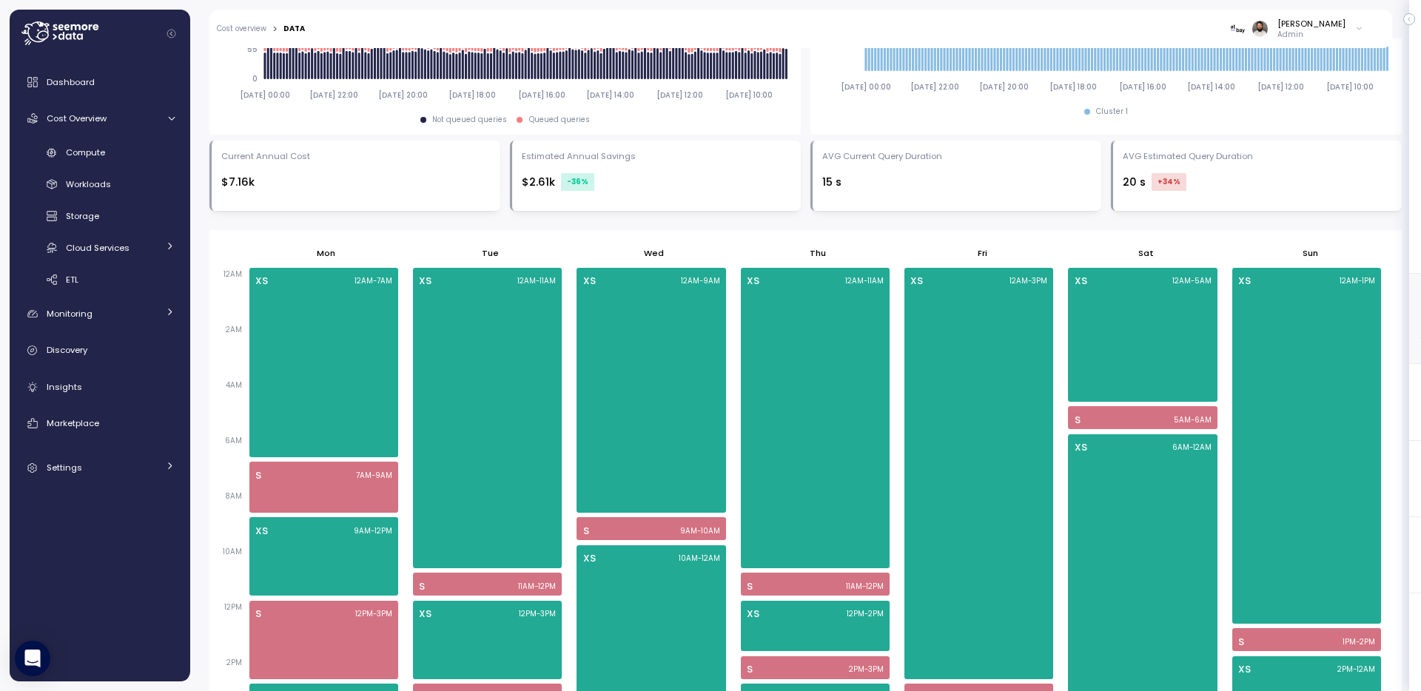
scroll to position [720, 0]
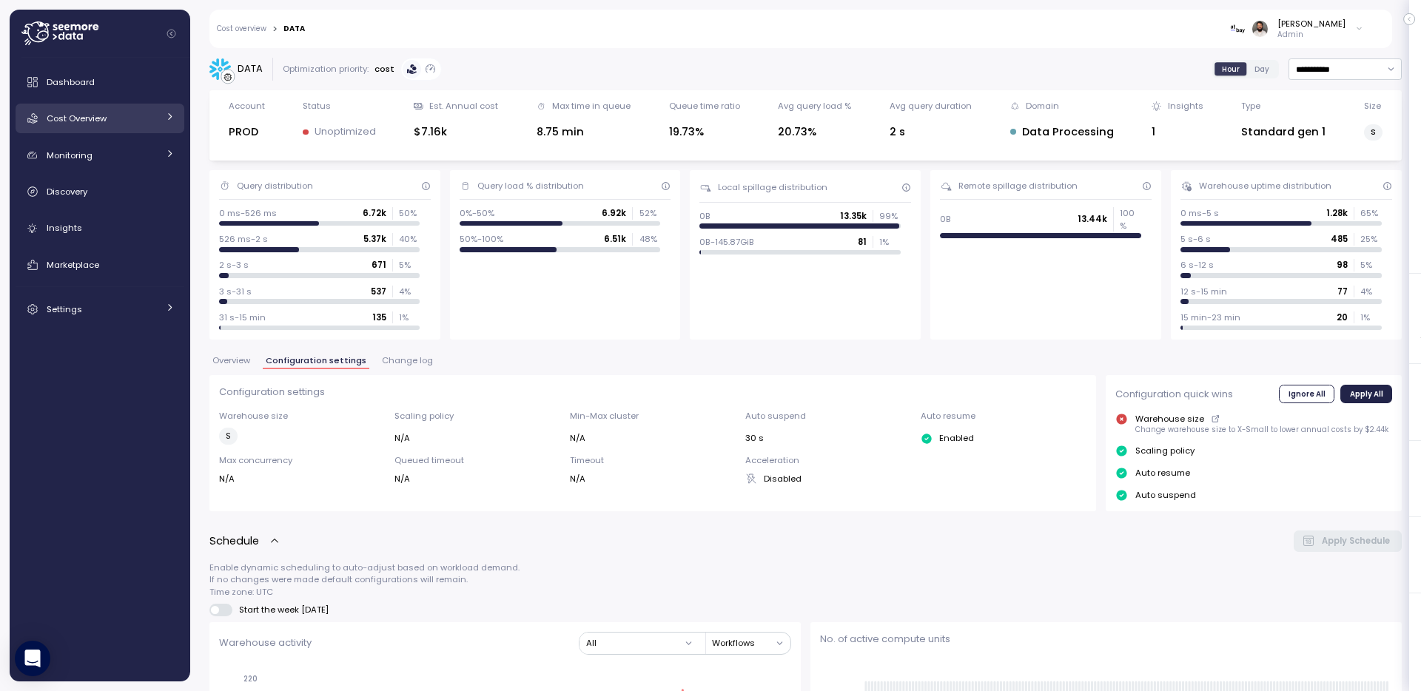
click at [147, 112] on div "Cost Overview" at bounding box center [102, 118] width 111 height 15
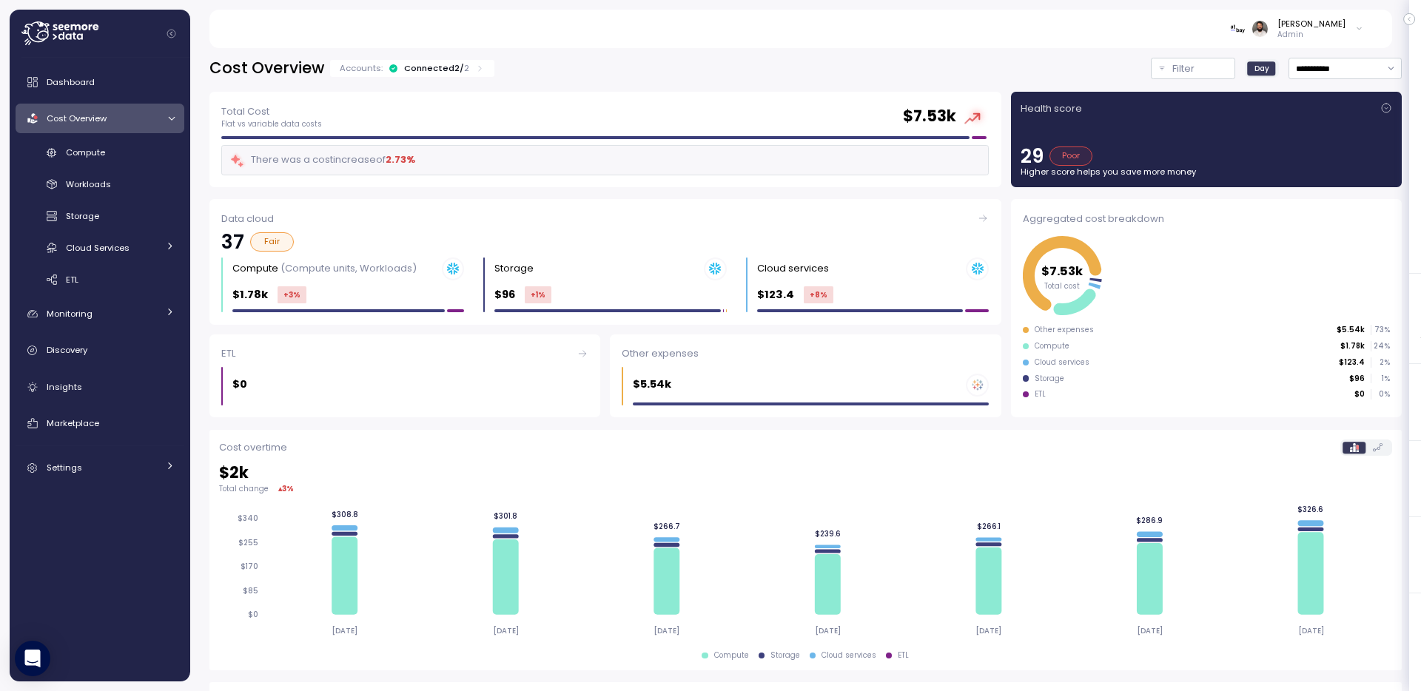
click at [130, 138] on div "Dashboard Cost Overview Compute Workloads Storage Cloud Services Clustering col…" at bounding box center [100, 274] width 169 height 415
click at [121, 163] on link "Compute" at bounding box center [100, 153] width 169 height 24
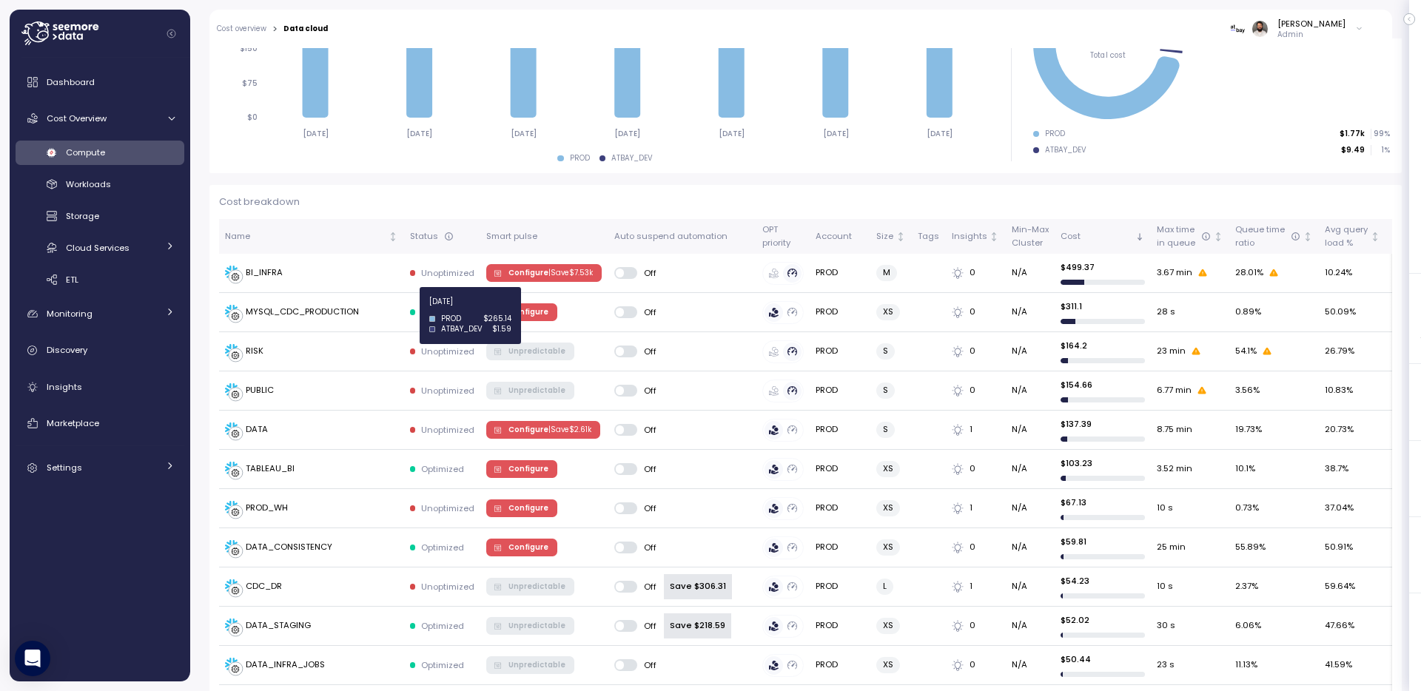
scroll to position [353, 0]
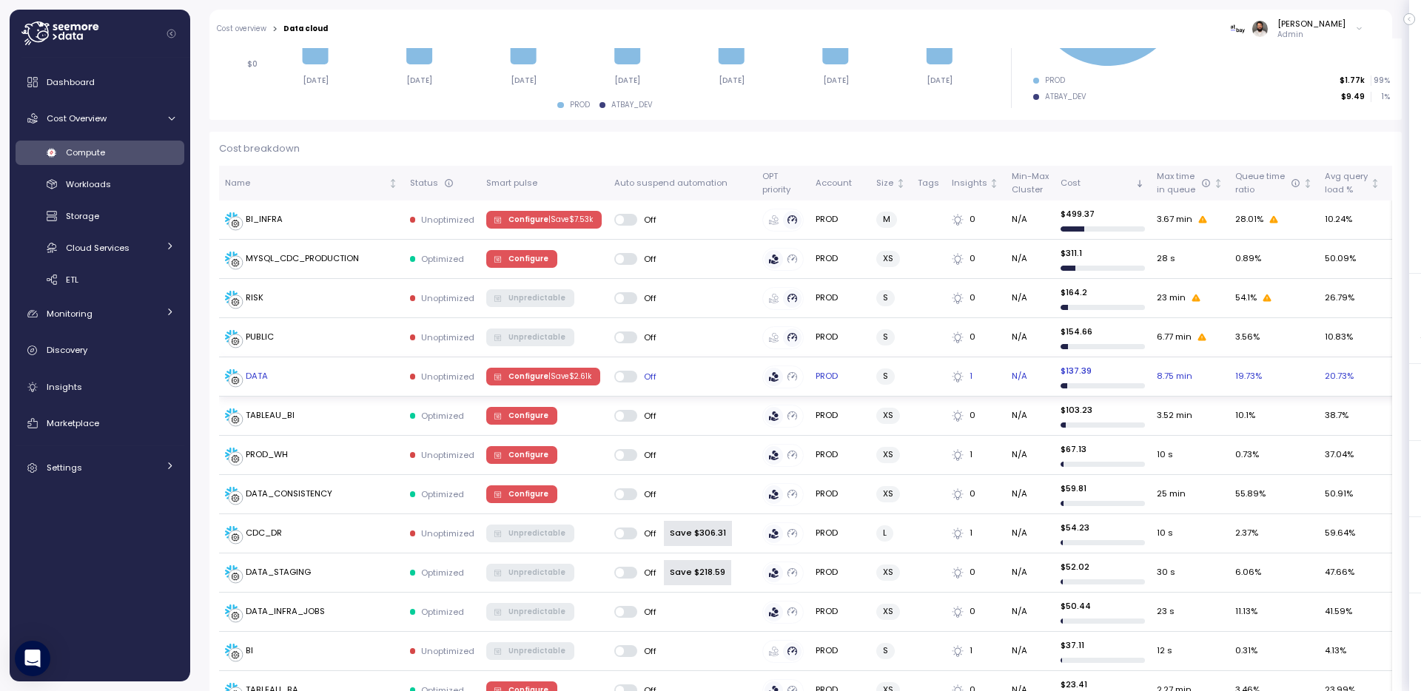
click at [355, 368] on td "DATA" at bounding box center [311, 377] width 185 height 39
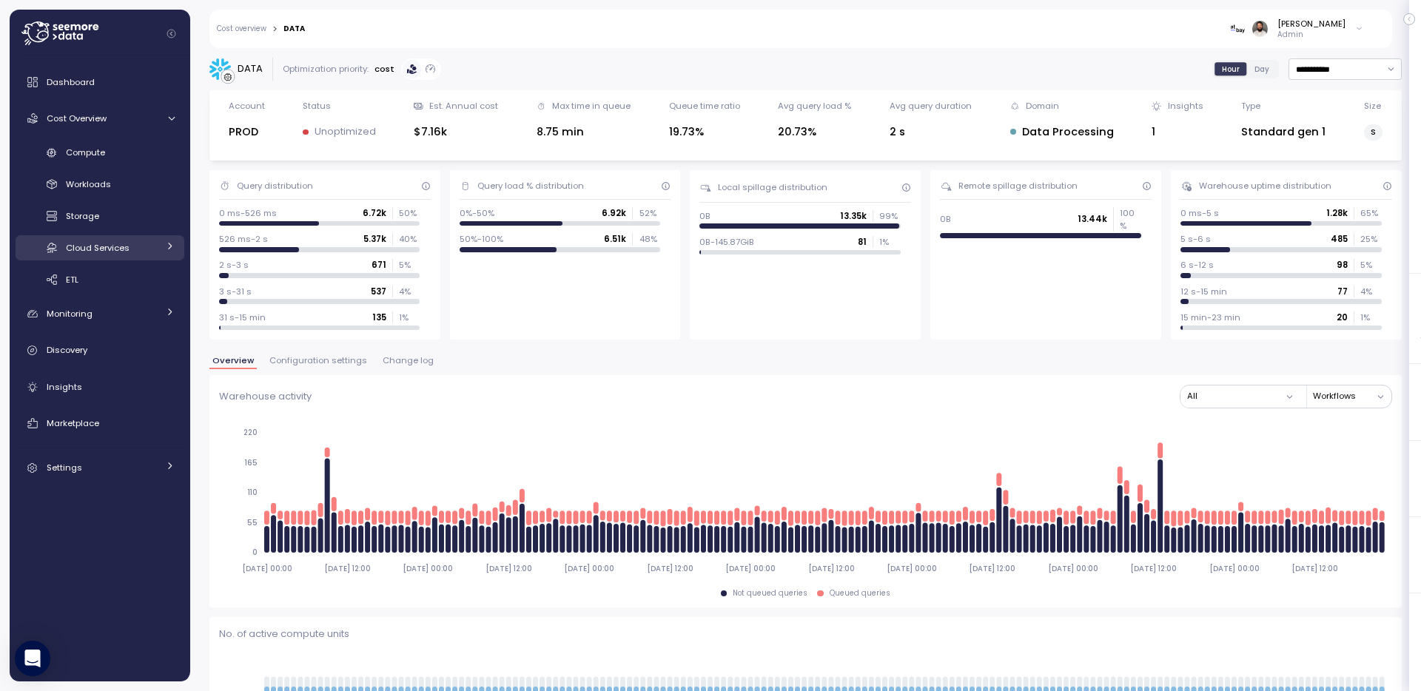
click at [128, 239] on link "Cloud Services" at bounding box center [100, 247] width 169 height 24
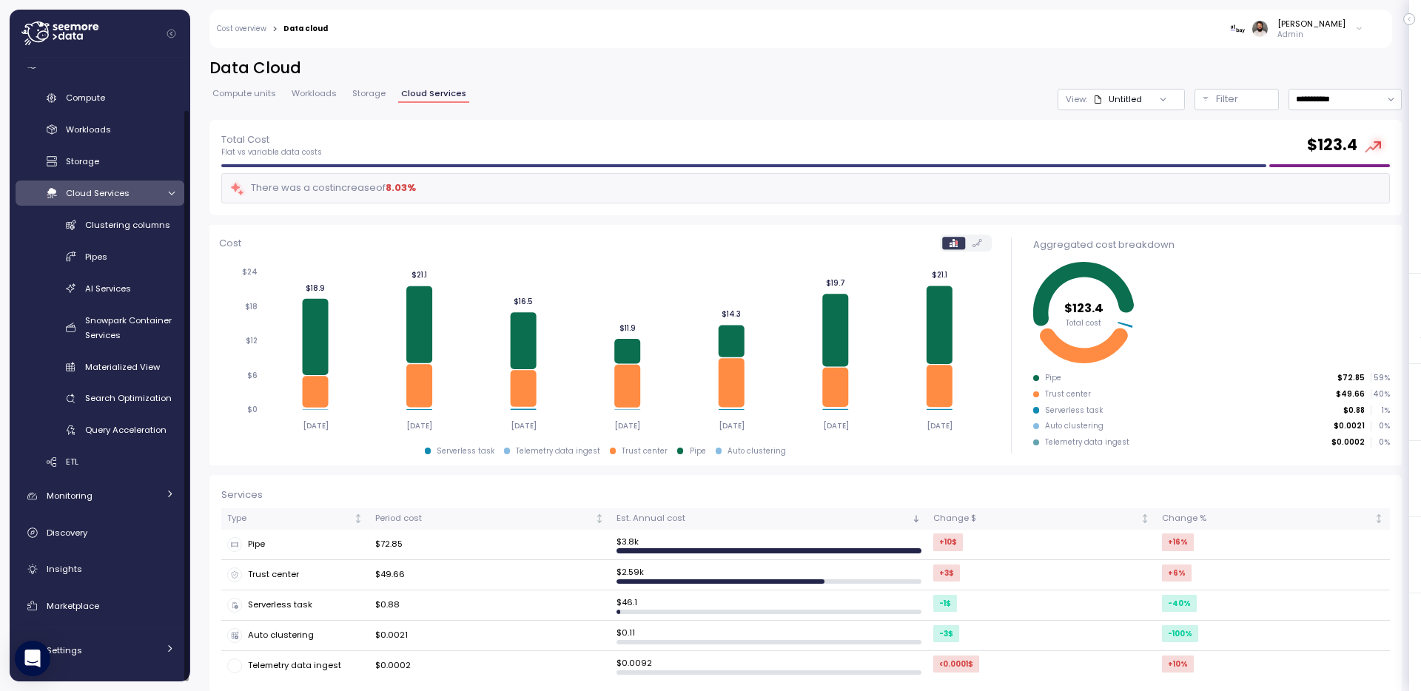
scroll to position [12, 0]
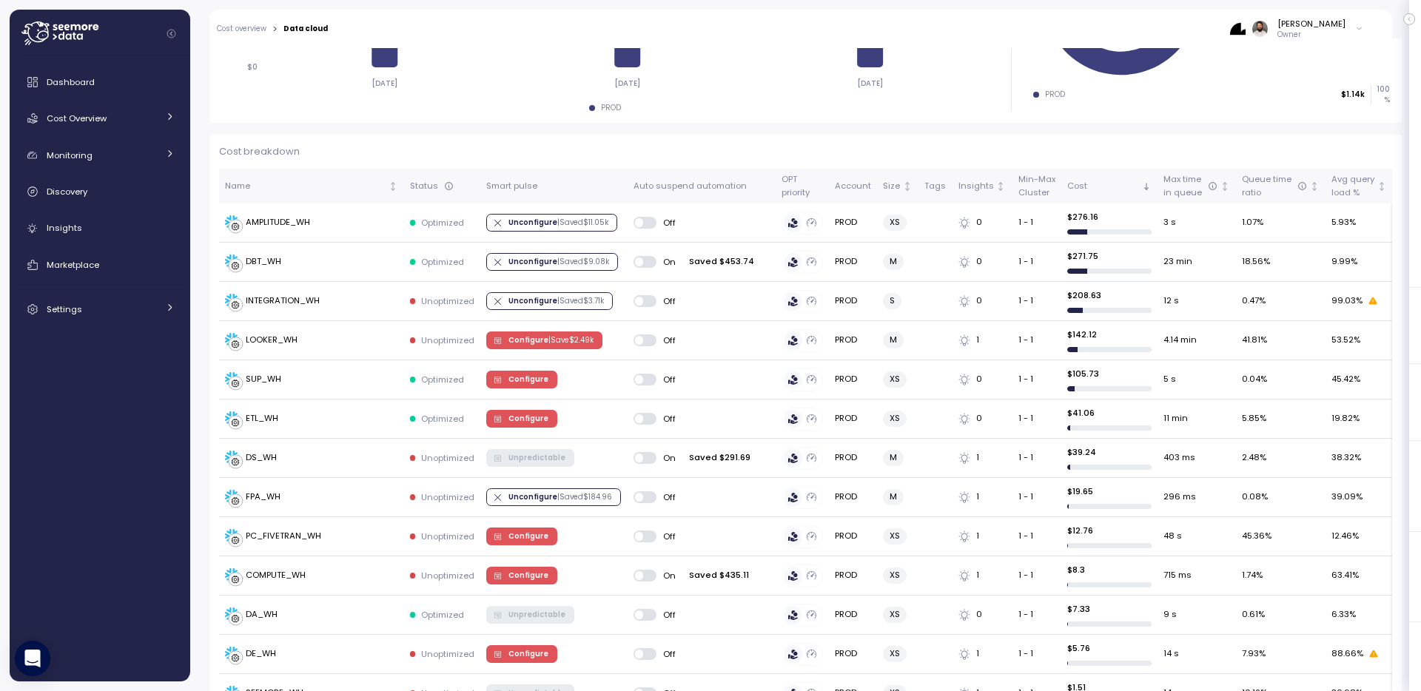
scroll to position [355, 0]
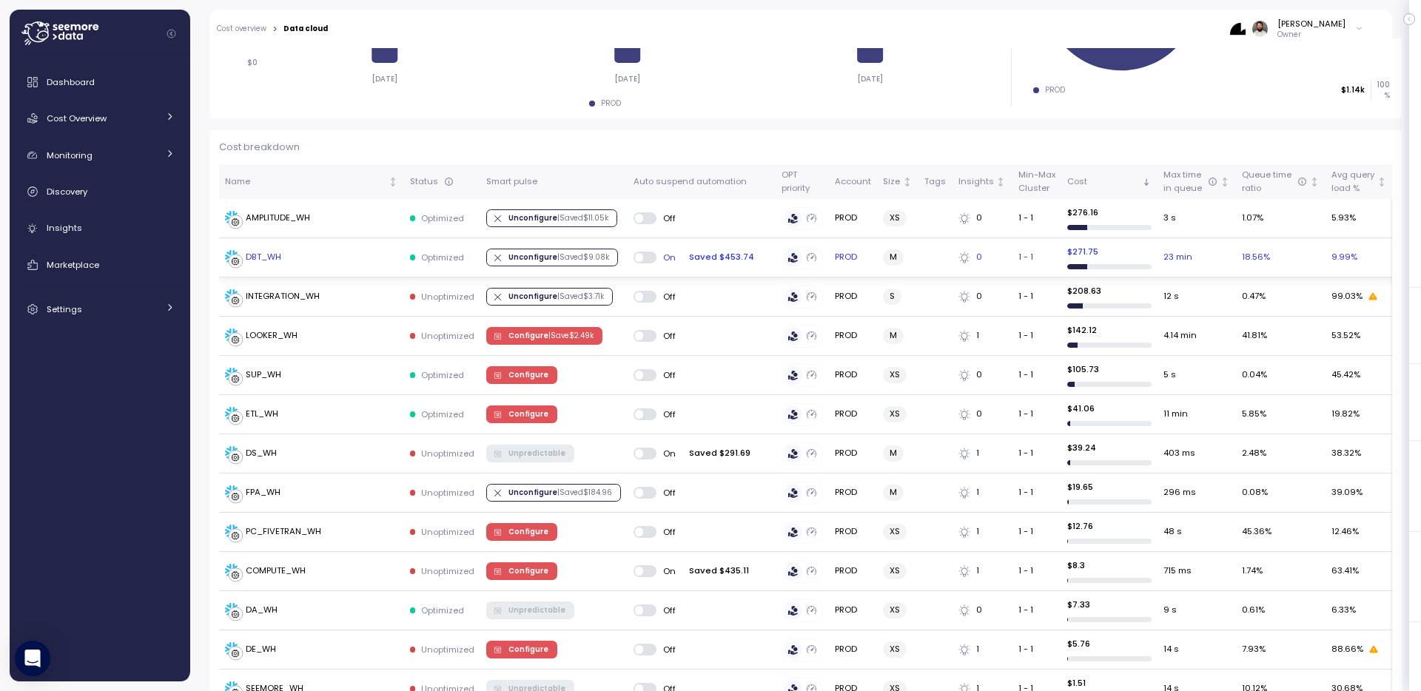
click at [372, 249] on td "DBT_WH" at bounding box center [311, 257] width 185 height 39
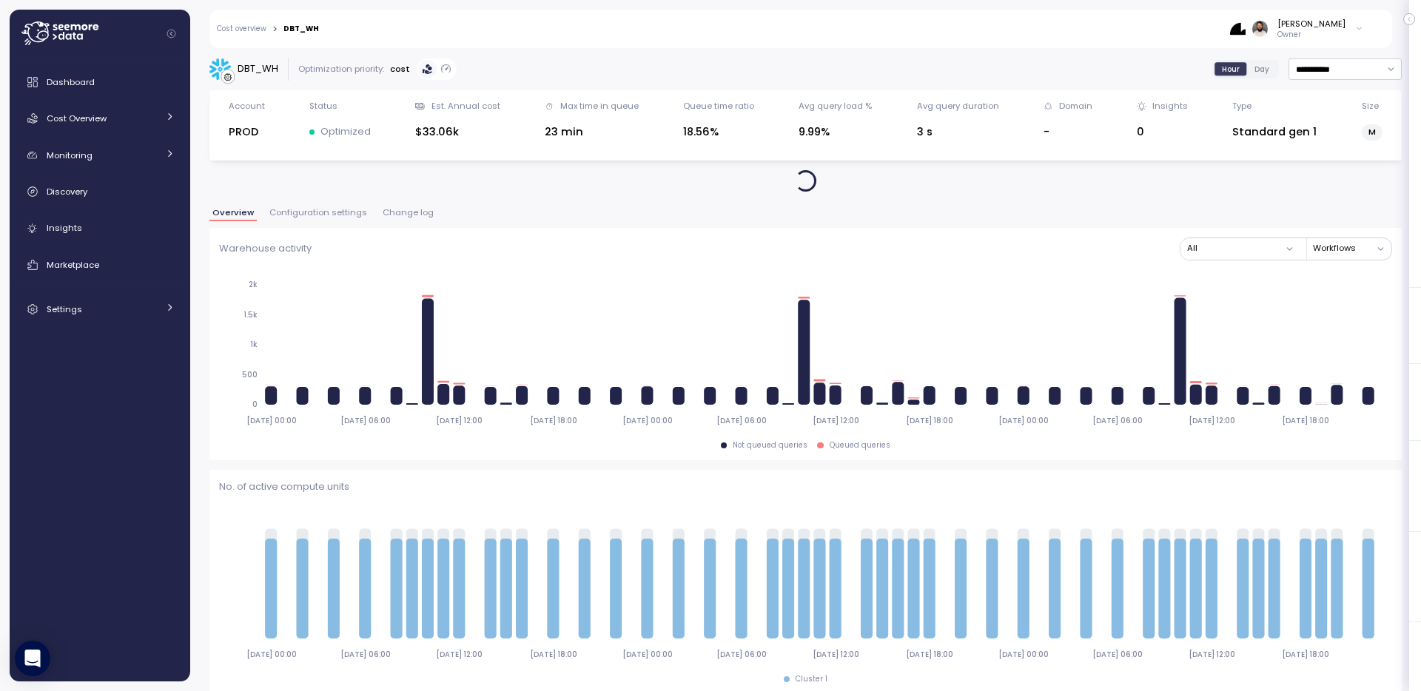
click at [392, 212] on span "Change log" at bounding box center [408, 213] width 51 height 8
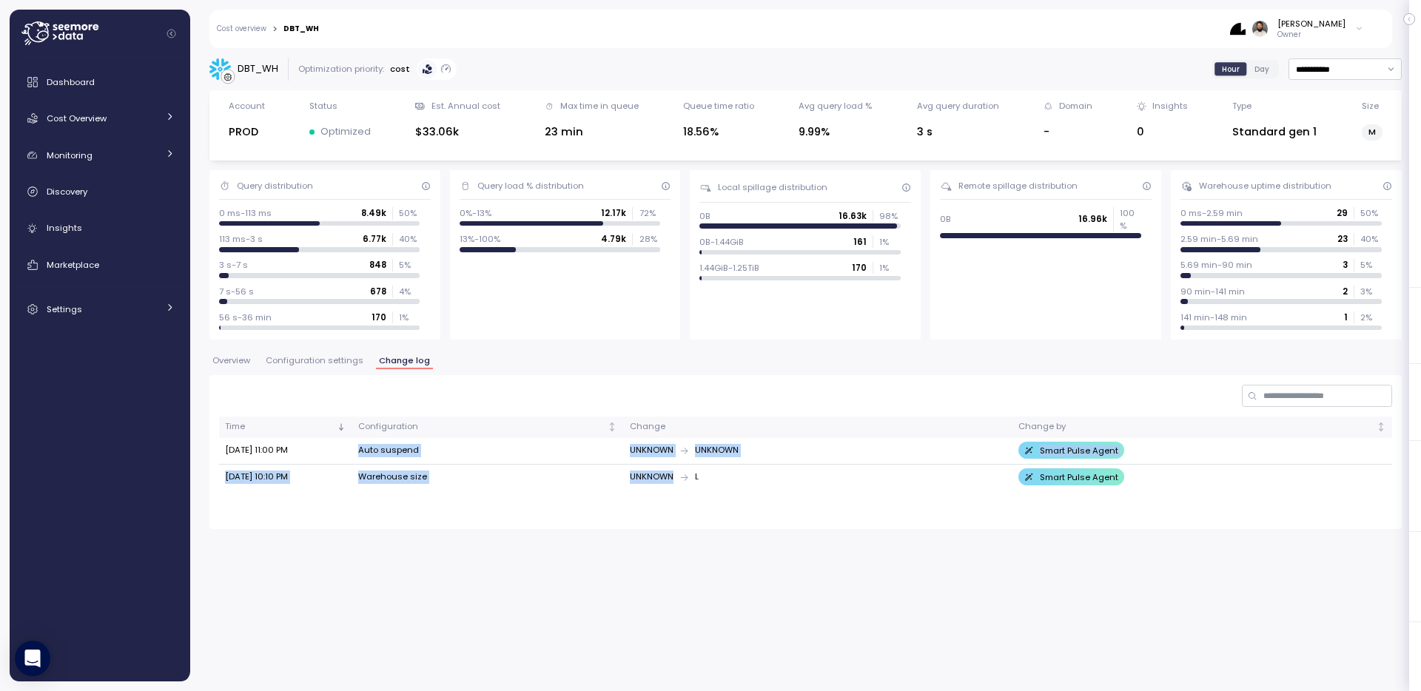
drag, startPoint x: 680, startPoint y: 481, endPoint x: 613, endPoint y: 443, distance: 77.2
click at [613, 443] on tbody "[DATE] 11:00 PM Auto suspend UNKNOWN UNKNOWN Smart Pulse Agent [DATE] 10:10 PM …" at bounding box center [805, 464] width 1173 height 53
click at [613, 443] on td "Auto suspend" at bounding box center [488, 451] width 272 height 27
click at [334, 361] on span "Configuration settings" at bounding box center [315, 361] width 98 height 8
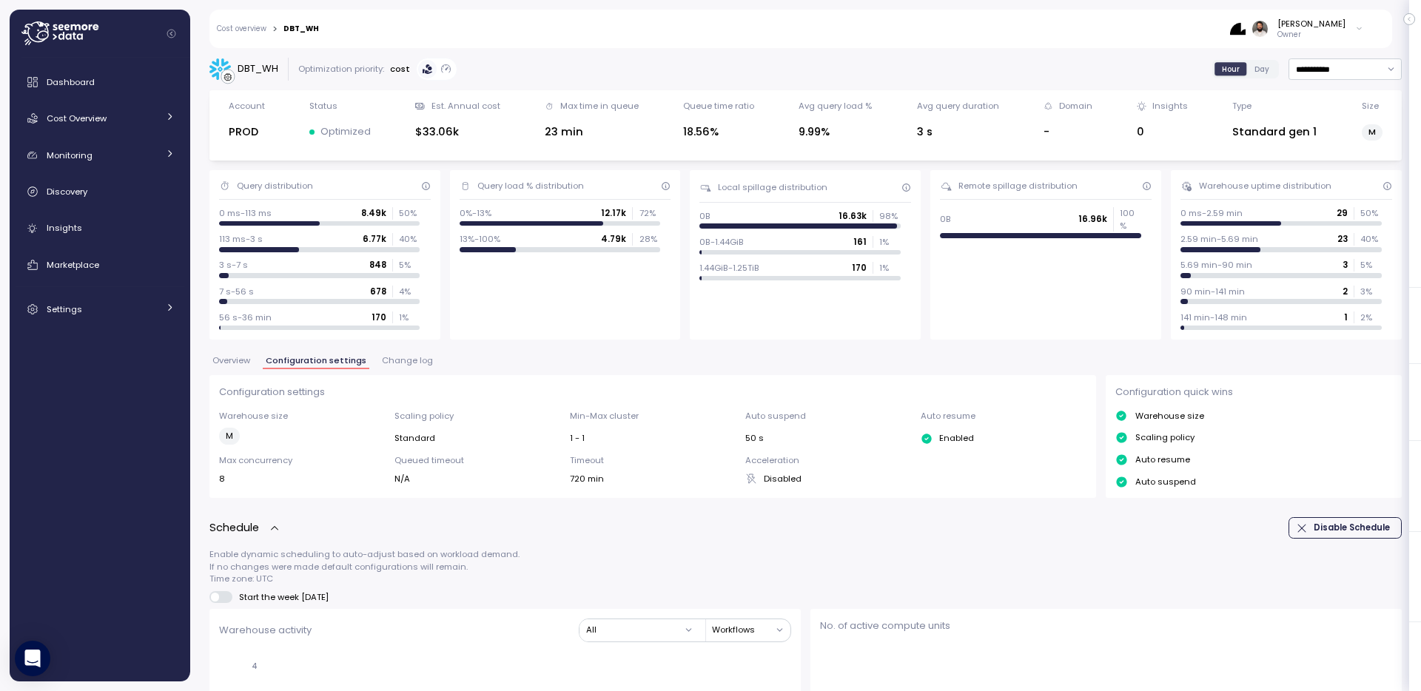
click at [412, 365] on span "Change log" at bounding box center [407, 361] width 51 height 8
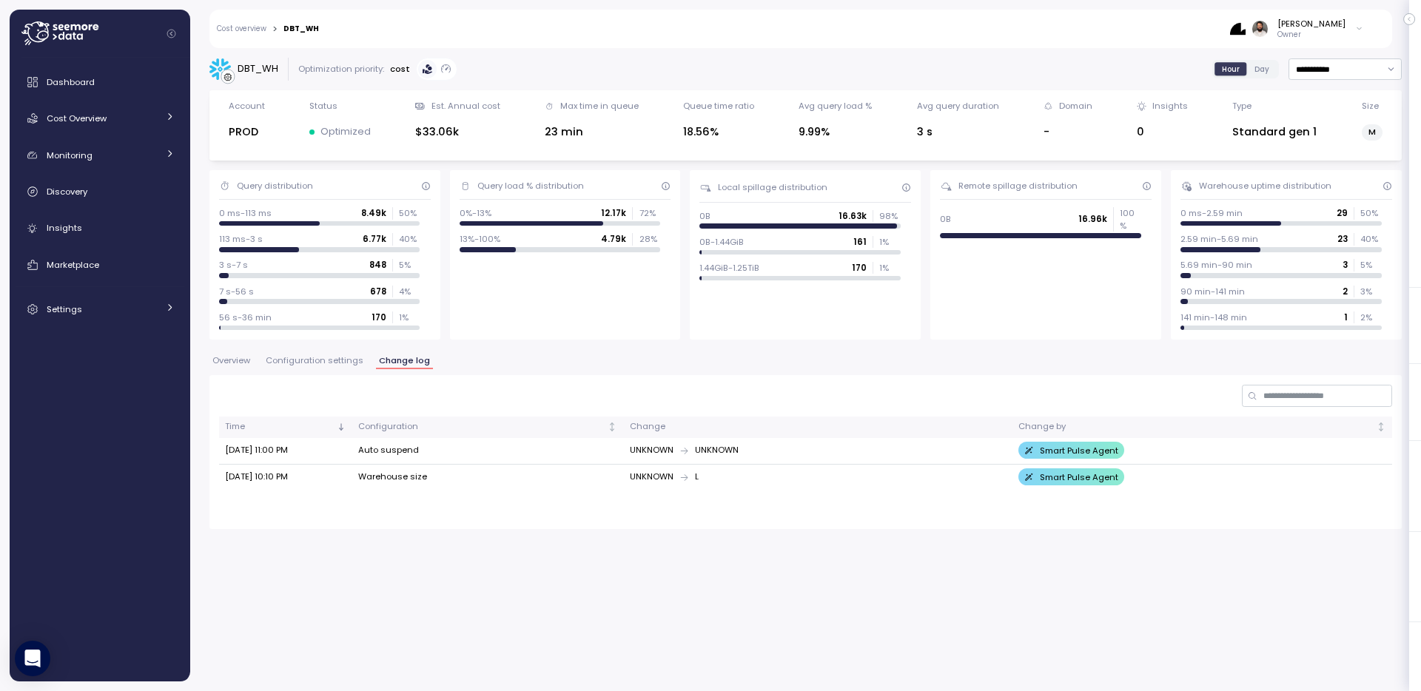
click at [349, 361] on span "Configuration settings" at bounding box center [315, 361] width 98 height 8
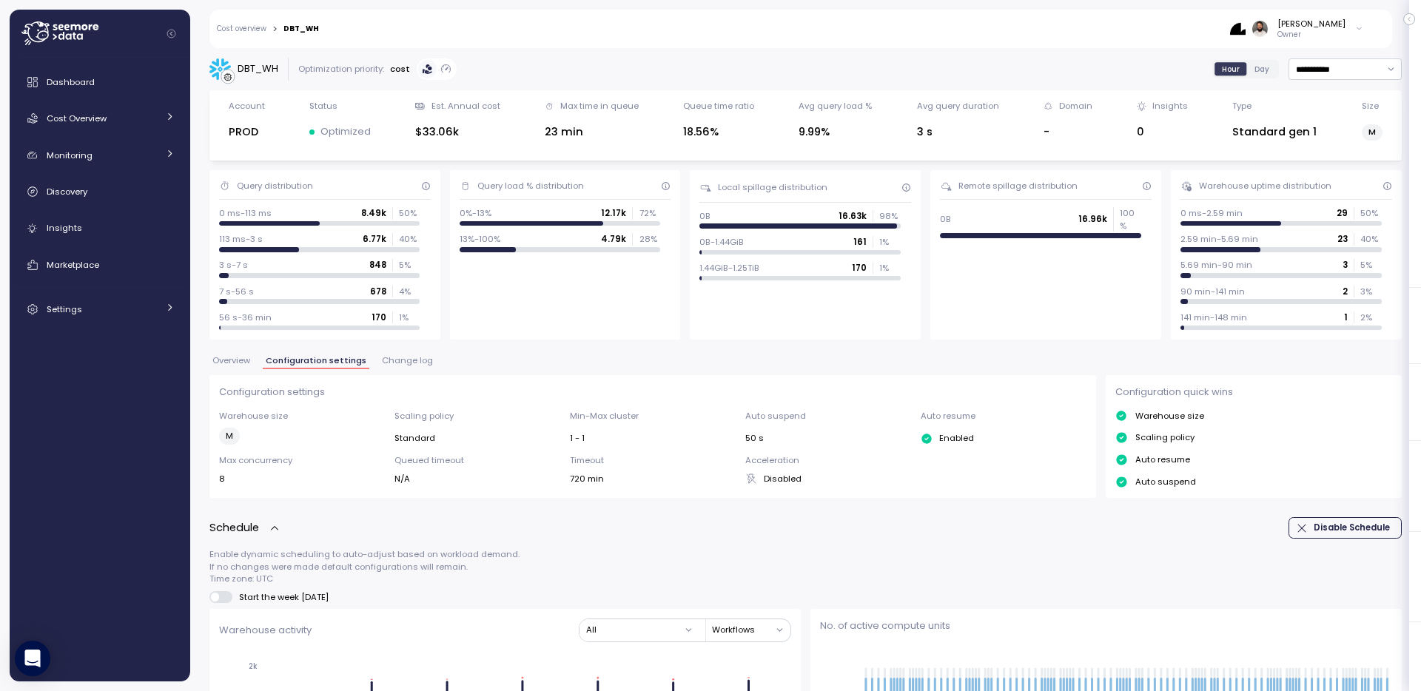
click at [246, 357] on span "Overview" at bounding box center [231, 361] width 38 height 8
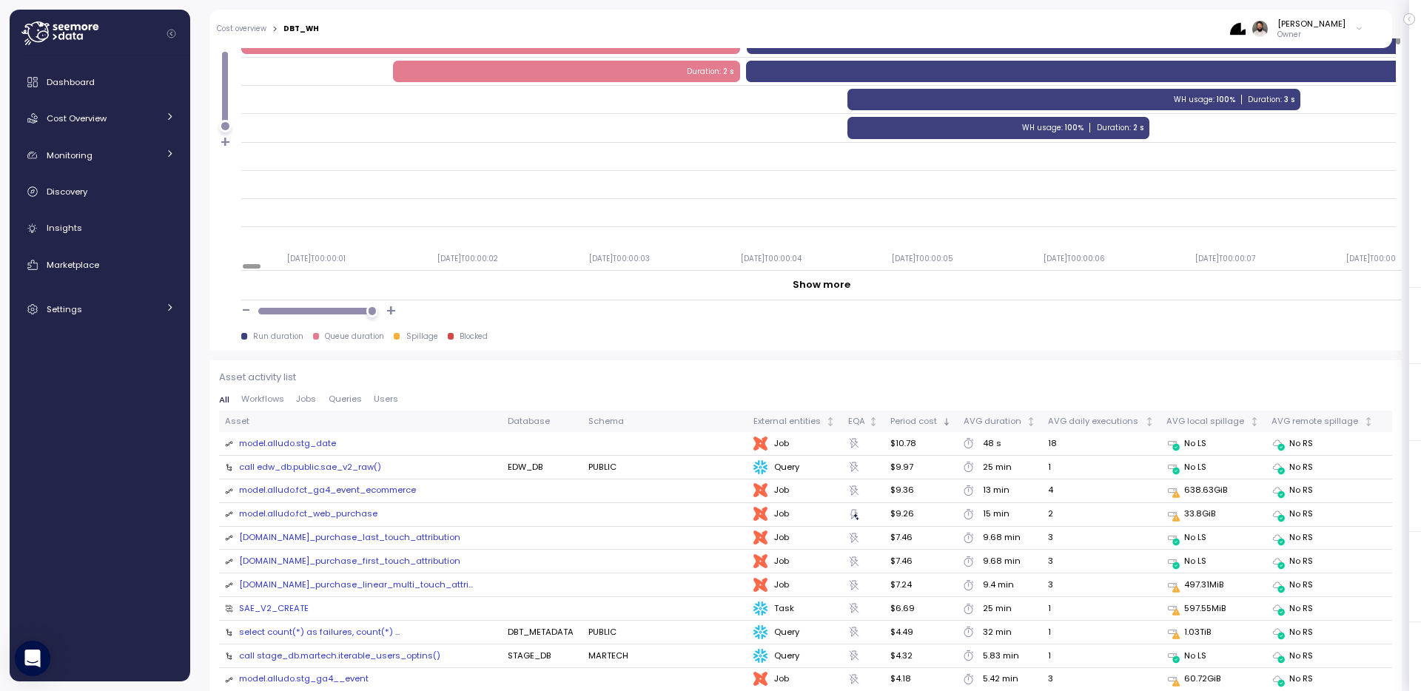
scroll to position [1335, 0]
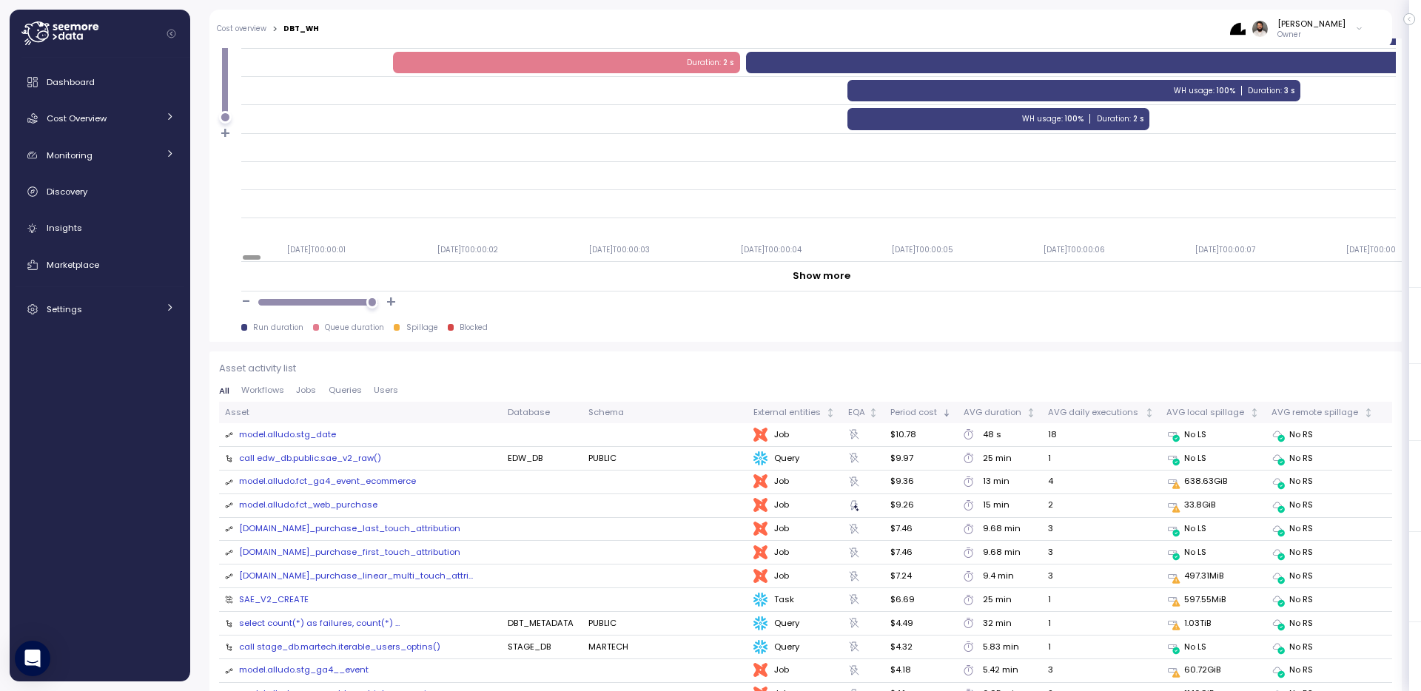
click at [1330, 33] on p "Owner" at bounding box center [1312, 35] width 68 height 10
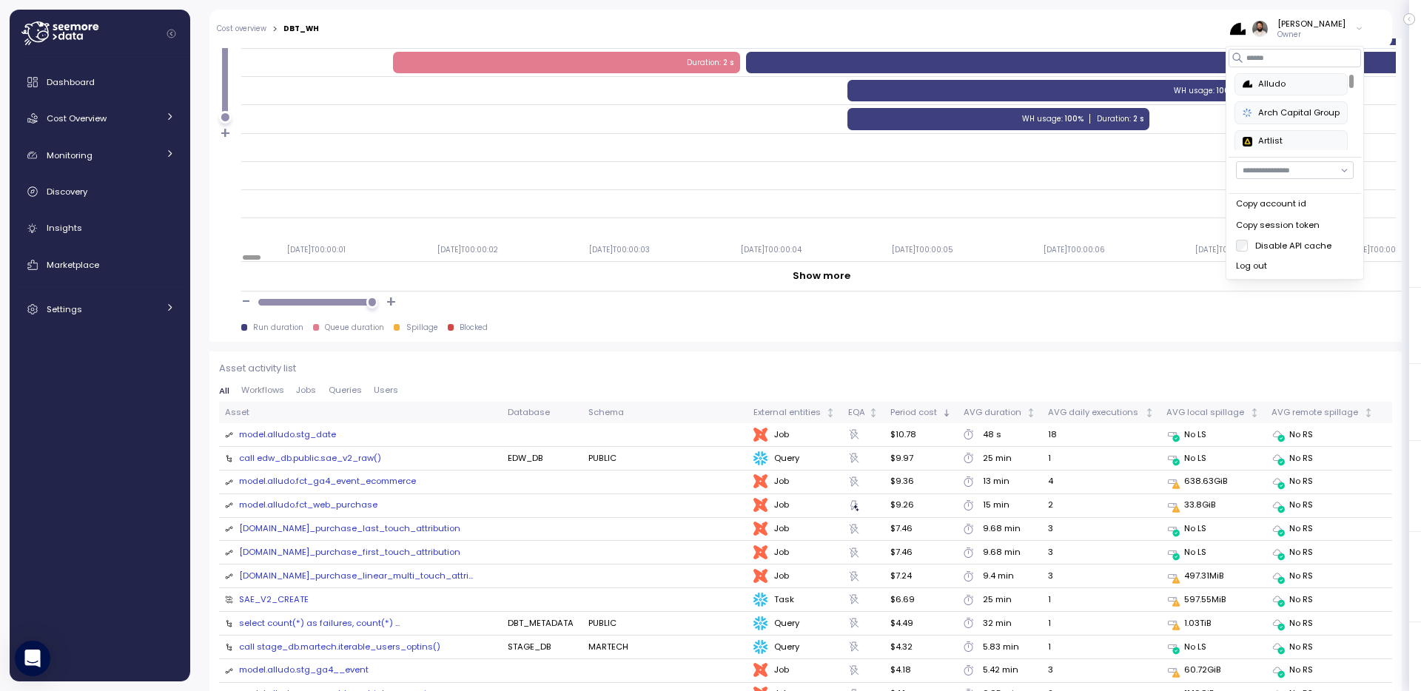
click at [1310, 208] on div "Copy account id" at bounding box center [1295, 204] width 118 height 13
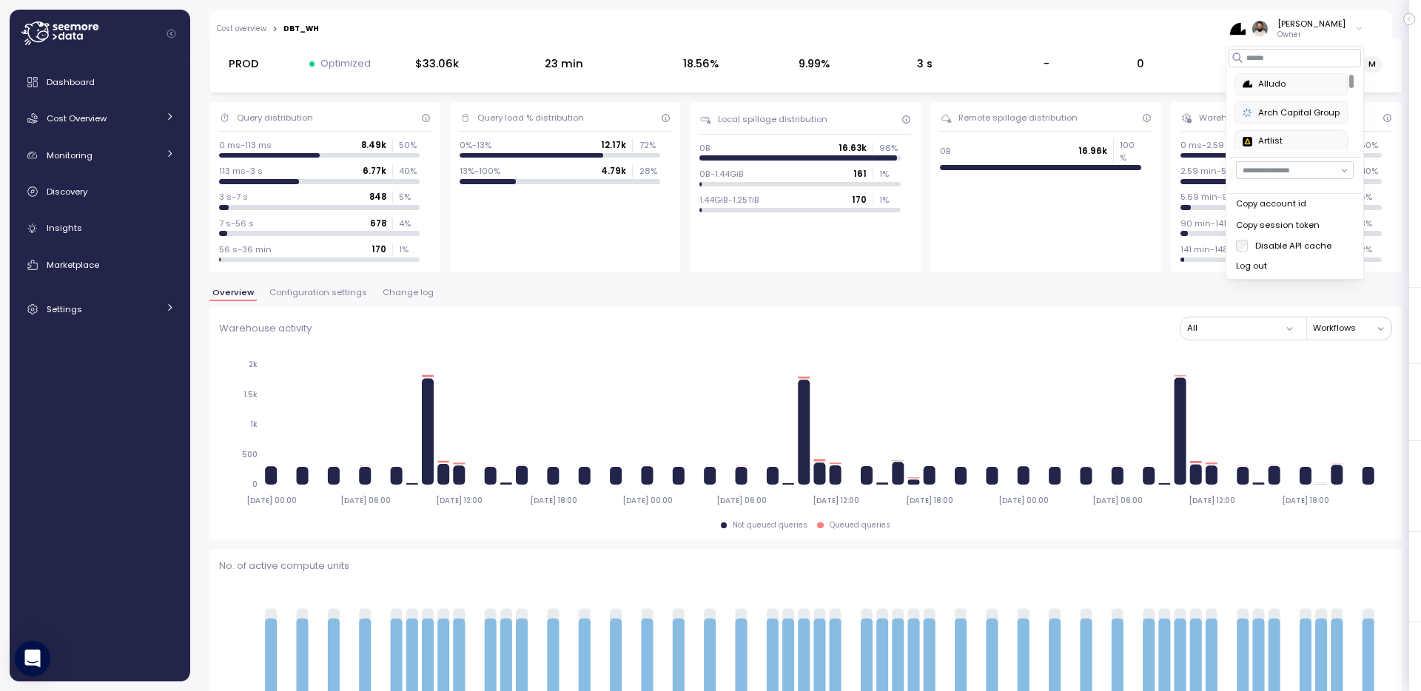
scroll to position [0, 0]
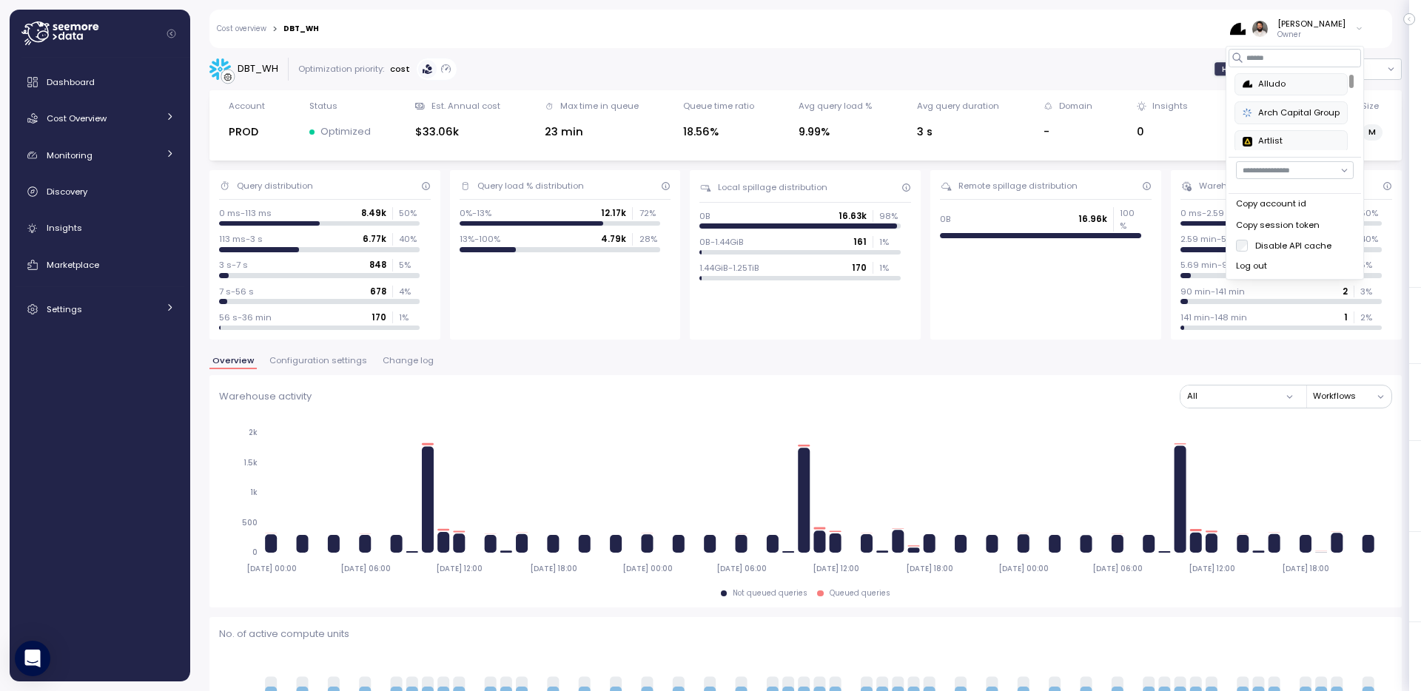
click at [260, 58] on div "DBT_WH" at bounding box center [243, 69] width 69 height 22
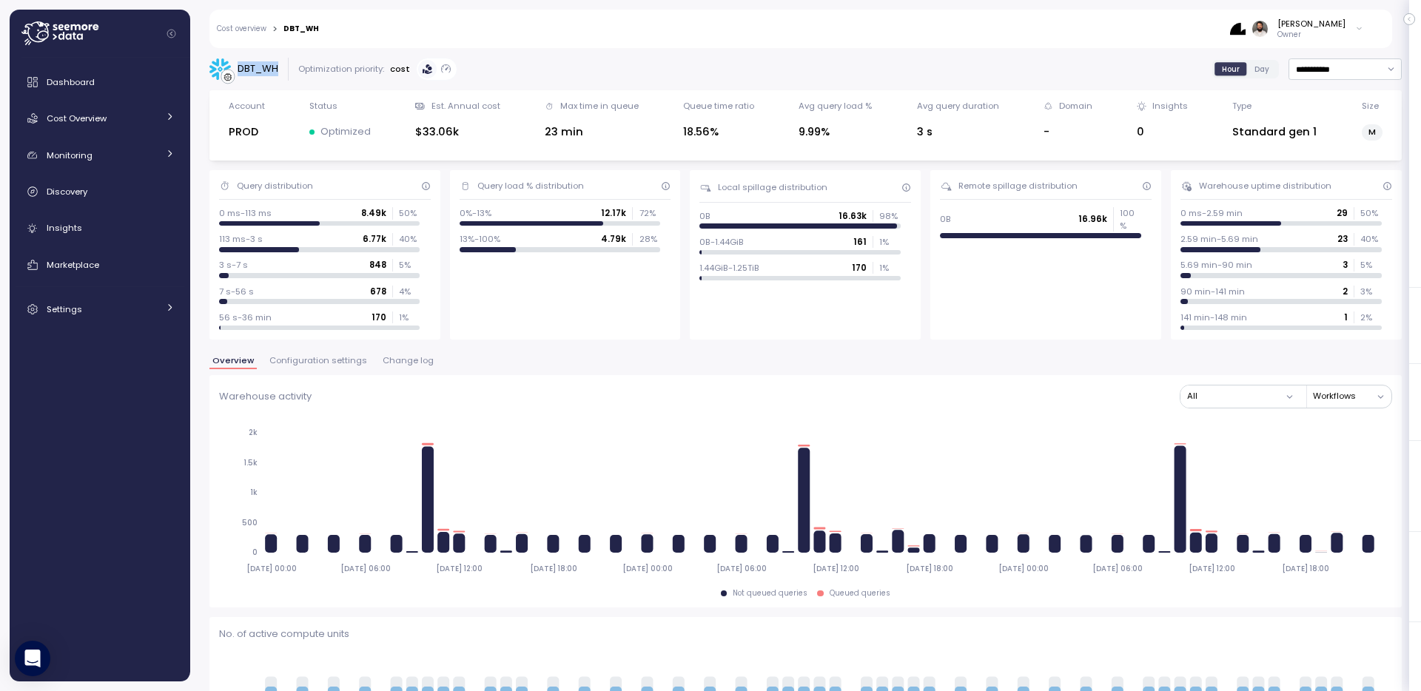
copy div "DBT_WH"
click at [262, 30] on link "Cost overview" at bounding box center [242, 28] width 50 height 7
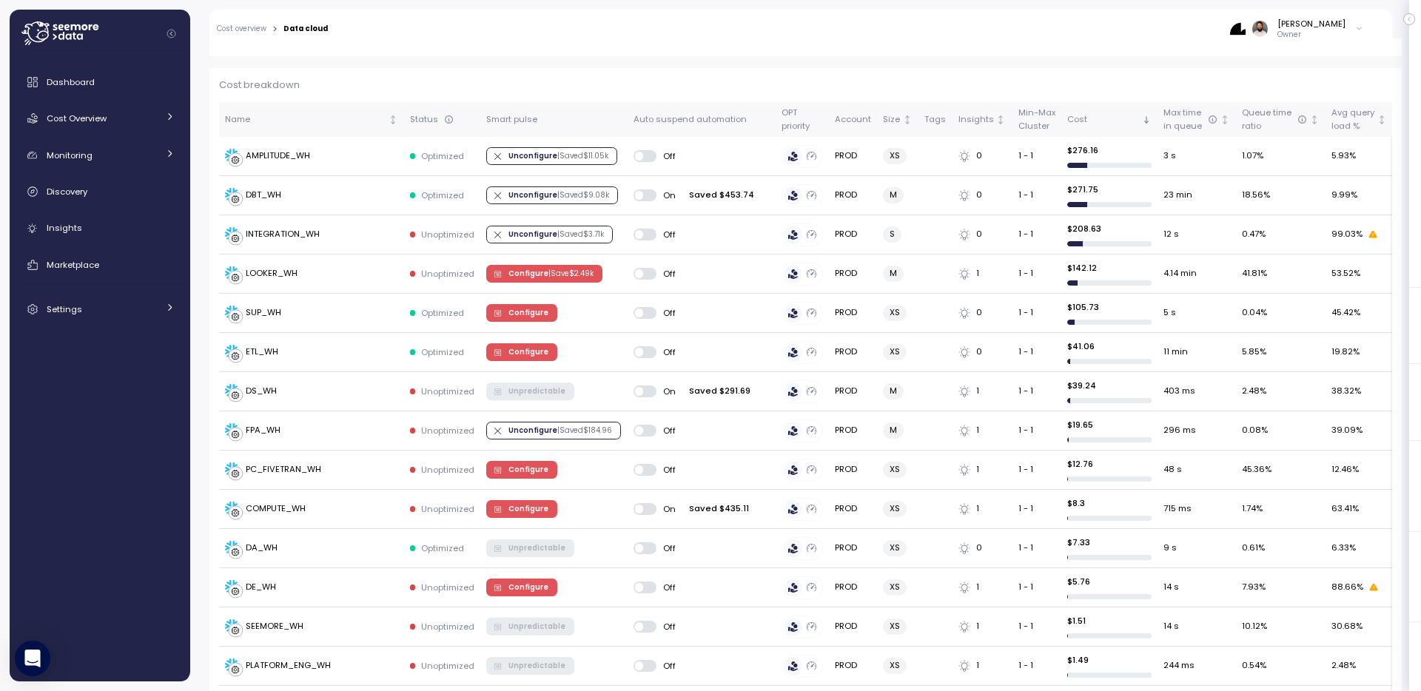
scroll to position [412, 0]
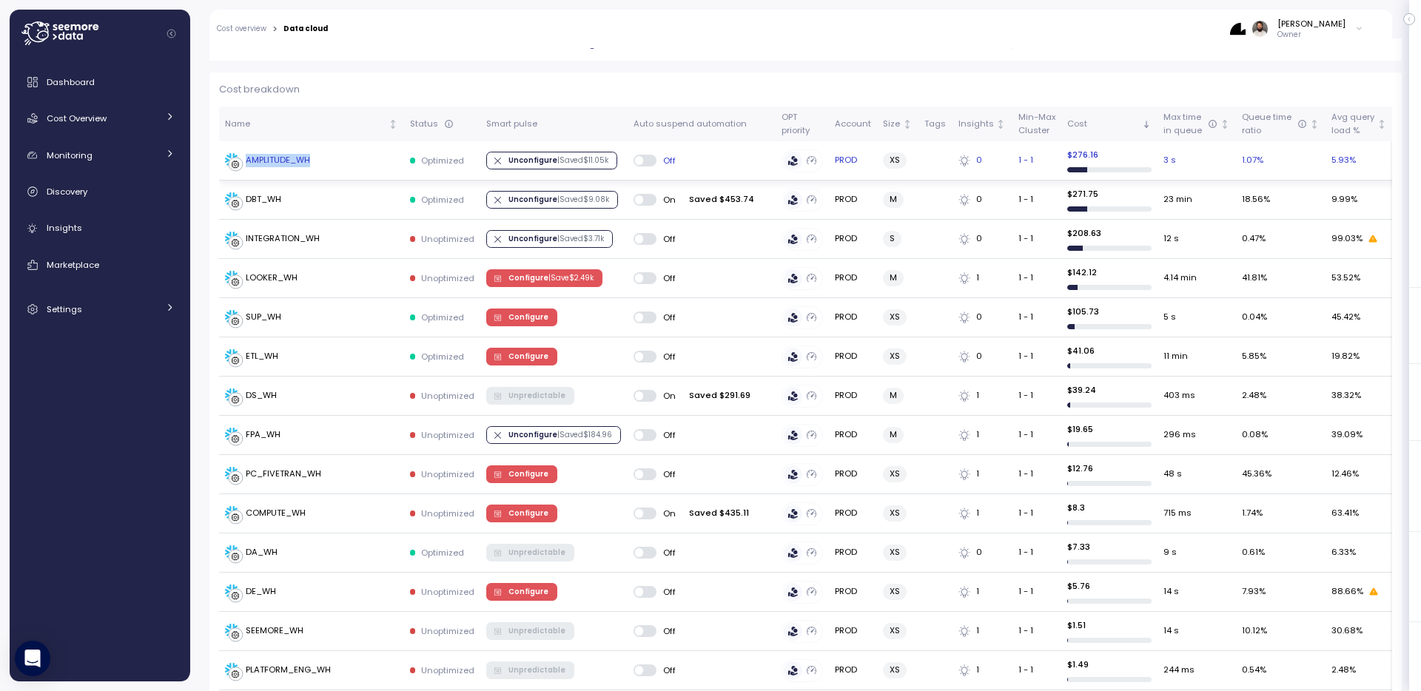
copy div "AMPLITUDE_WH"
drag, startPoint x: 358, startPoint y: 157, endPoint x: 247, endPoint y: 163, distance: 111.2
click at [247, 163] on div "AMPLITUDE_WH" at bounding box center [311, 160] width 173 height 15
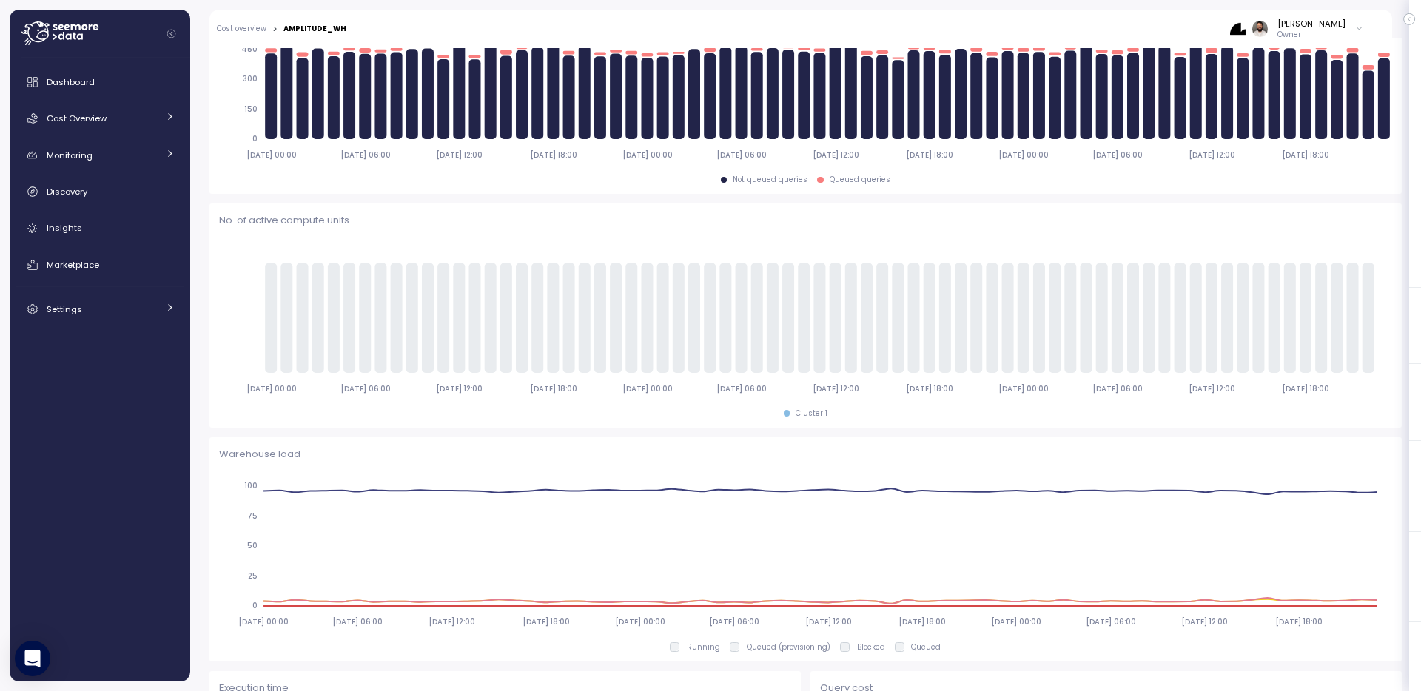
scroll to position [561, 0]
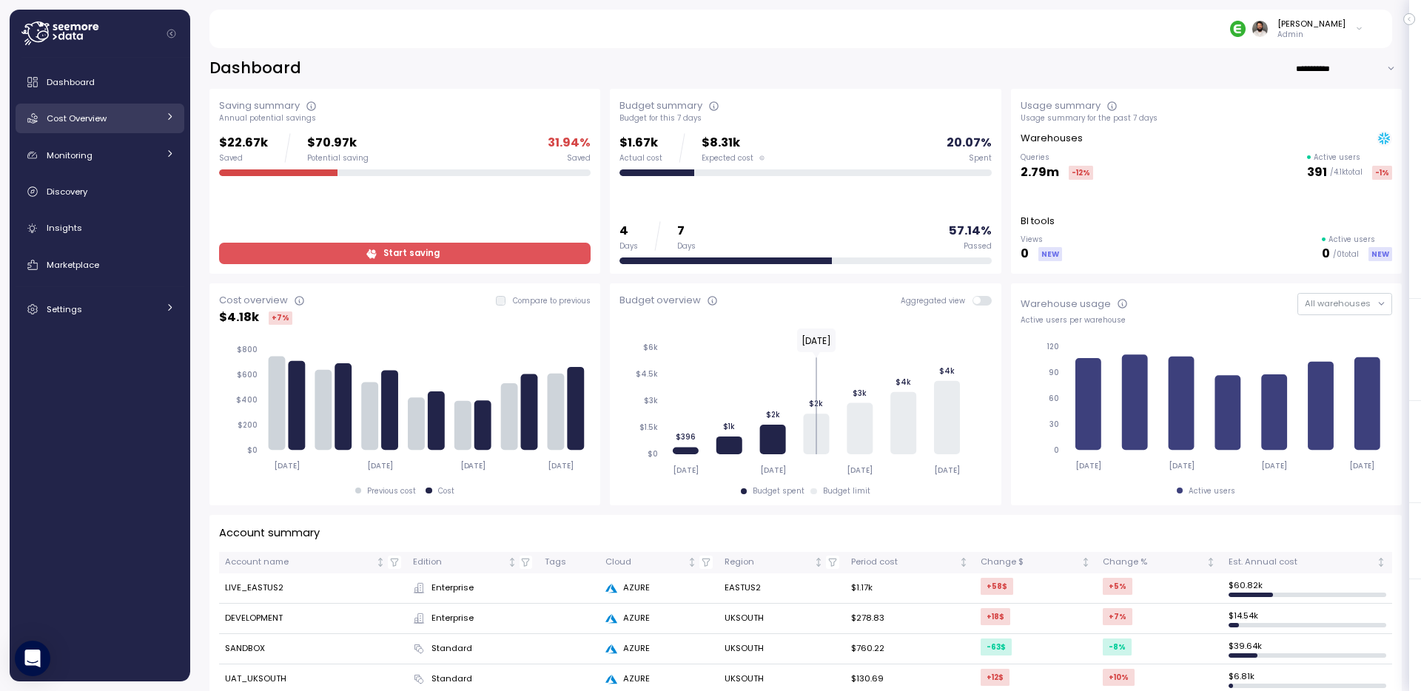
click at [167, 122] on div at bounding box center [170, 118] width 10 height 15
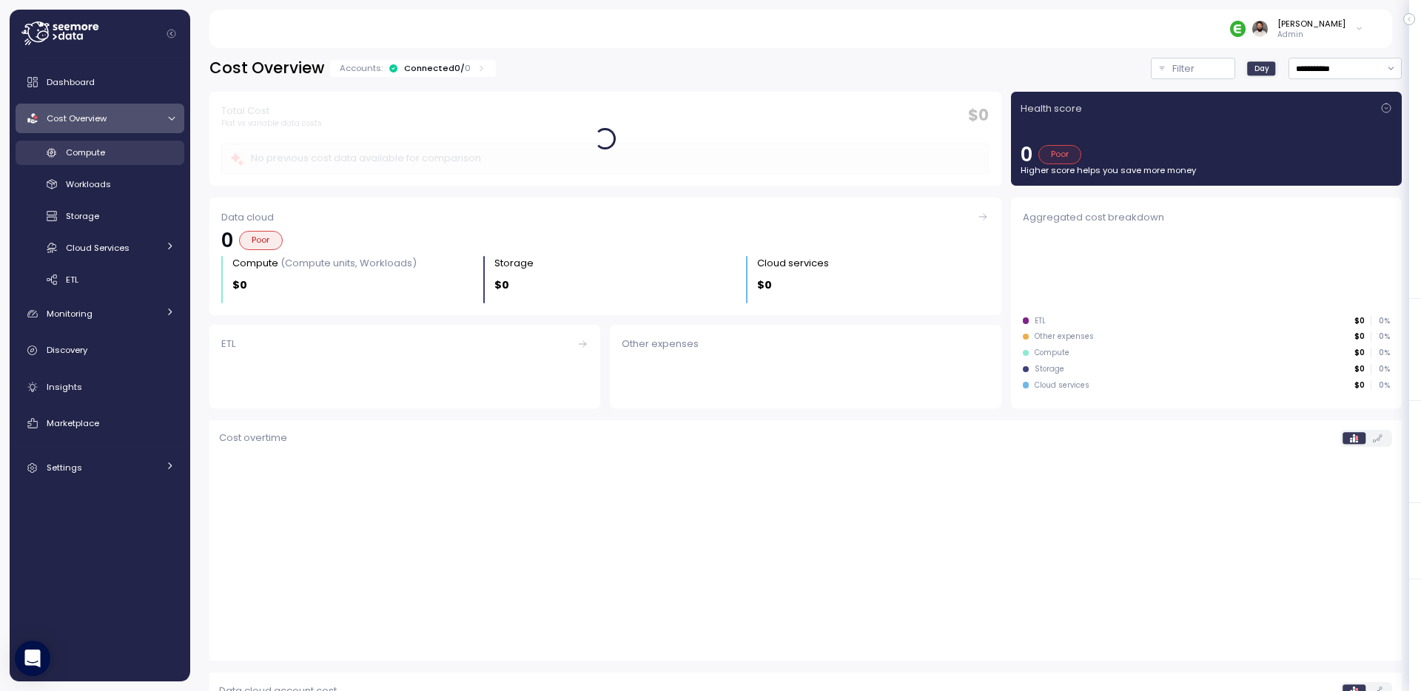
click at [154, 152] on div "Compute" at bounding box center [120, 152] width 109 height 15
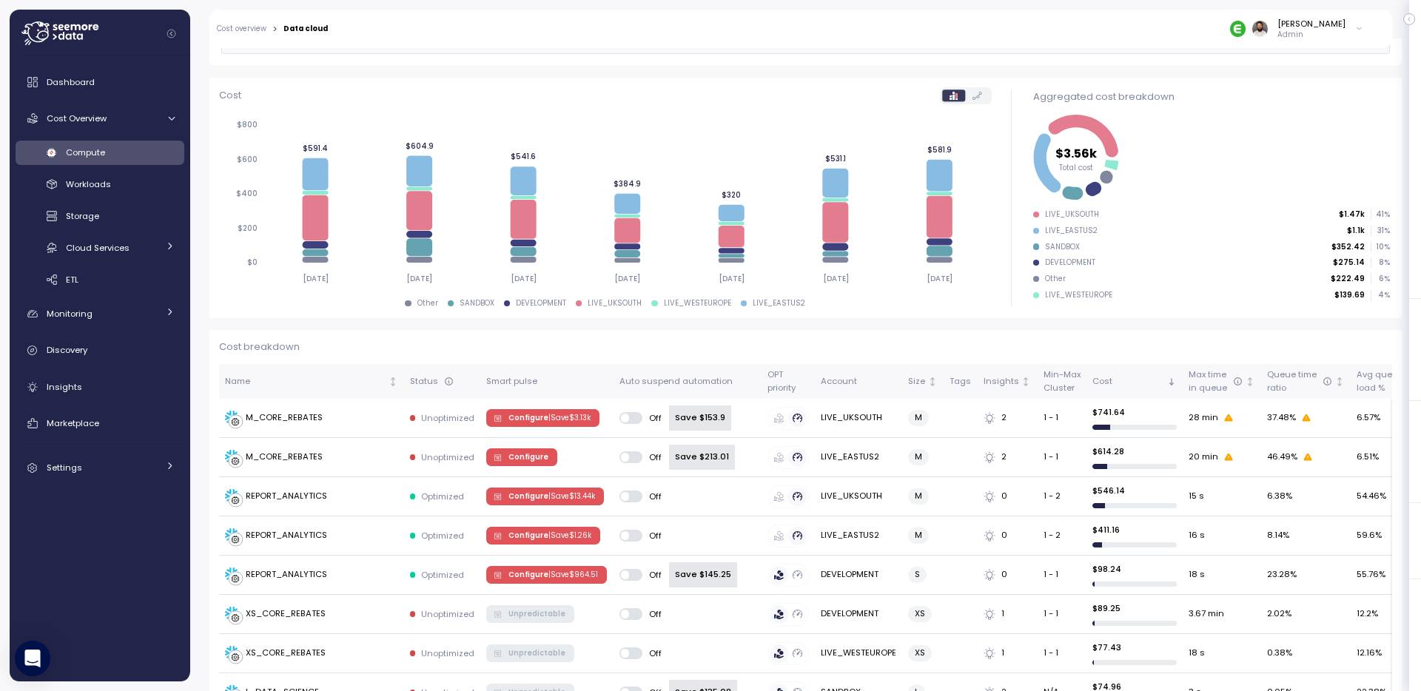
scroll to position [192, 0]
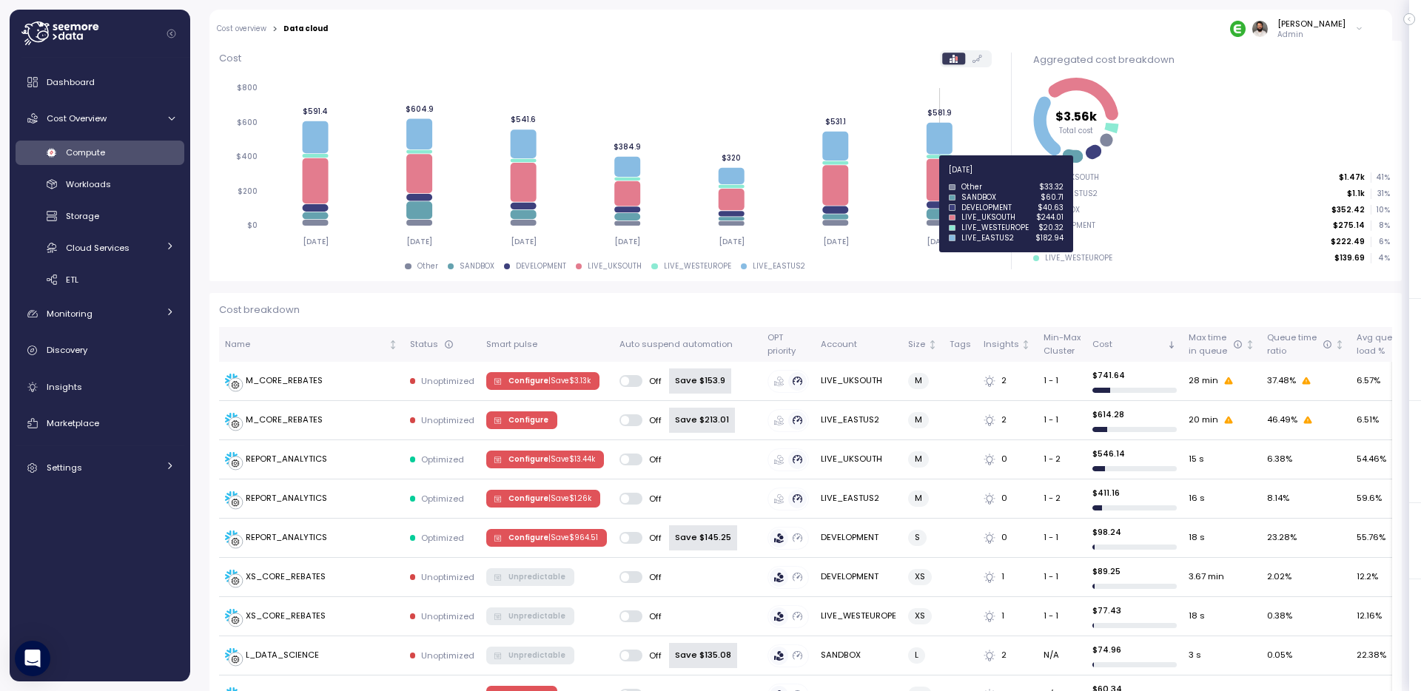
click at [943, 178] on icon at bounding box center [940, 180] width 26 height 42
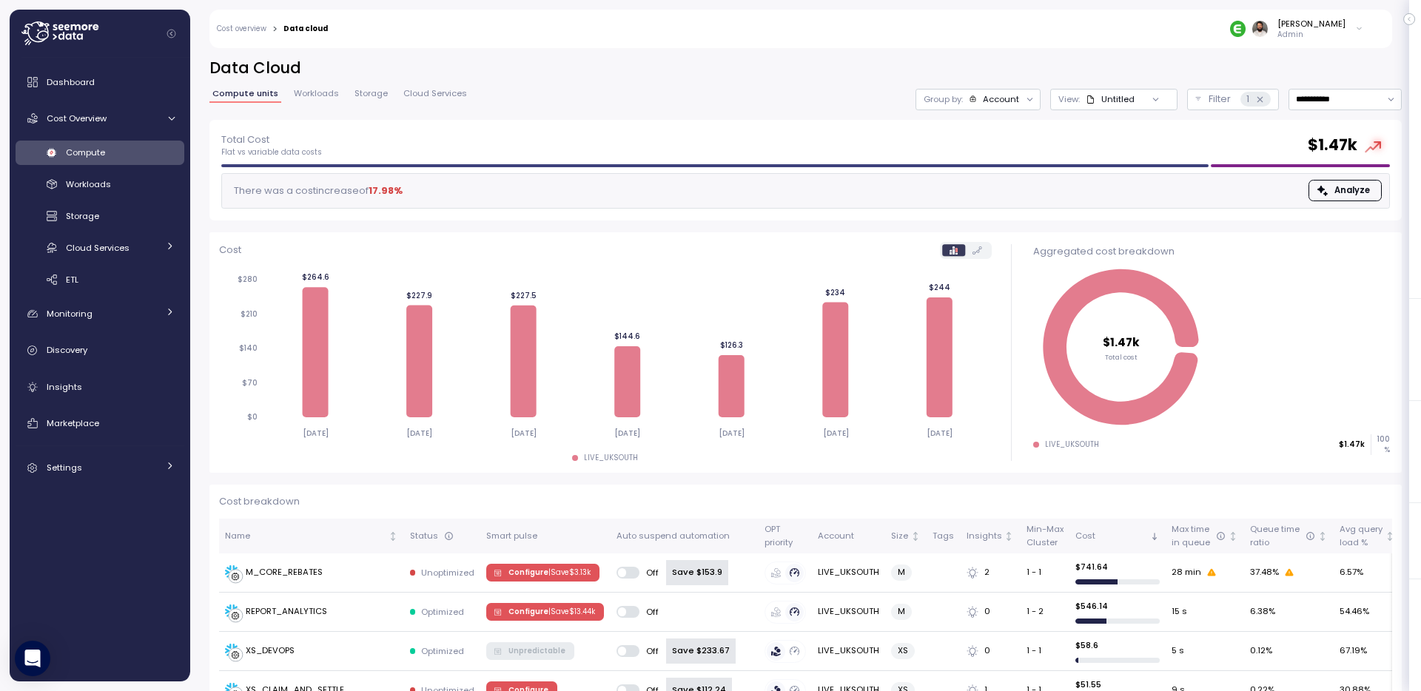
click at [1016, 101] on div "Account" at bounding box center [1001, 99] width 36 height 12
click at [1010, 181] on p "Compute unit" at bounding box center [986, 181] width 58 height 12
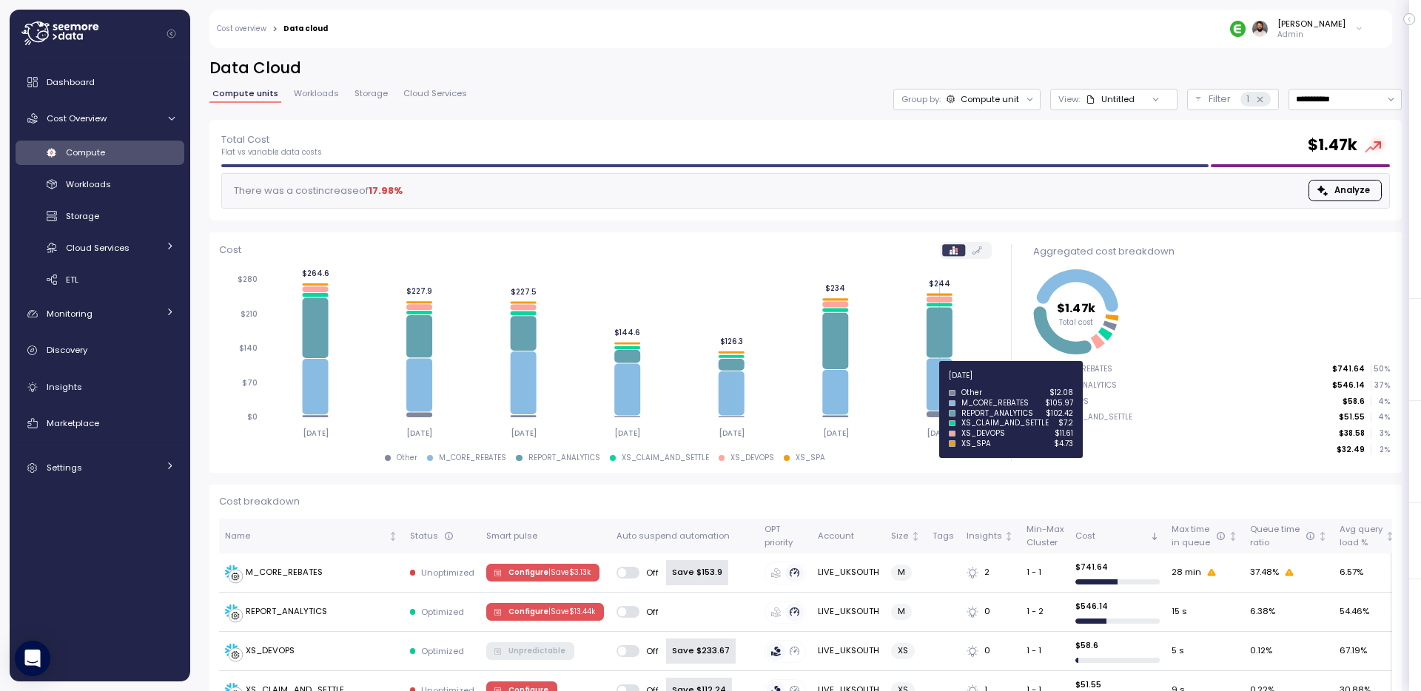
click at [926, 388] on icon "[DATE] [DATE] [DATE] [DATE] [DATE] [DATE] [DATE] $0 $70 $140 $210 $280 $264.6 $…" at bounding box center [605, 356] width 773 height 182
click at [935, 388] on icon at bounding box center [940, 384] width 26 height 52
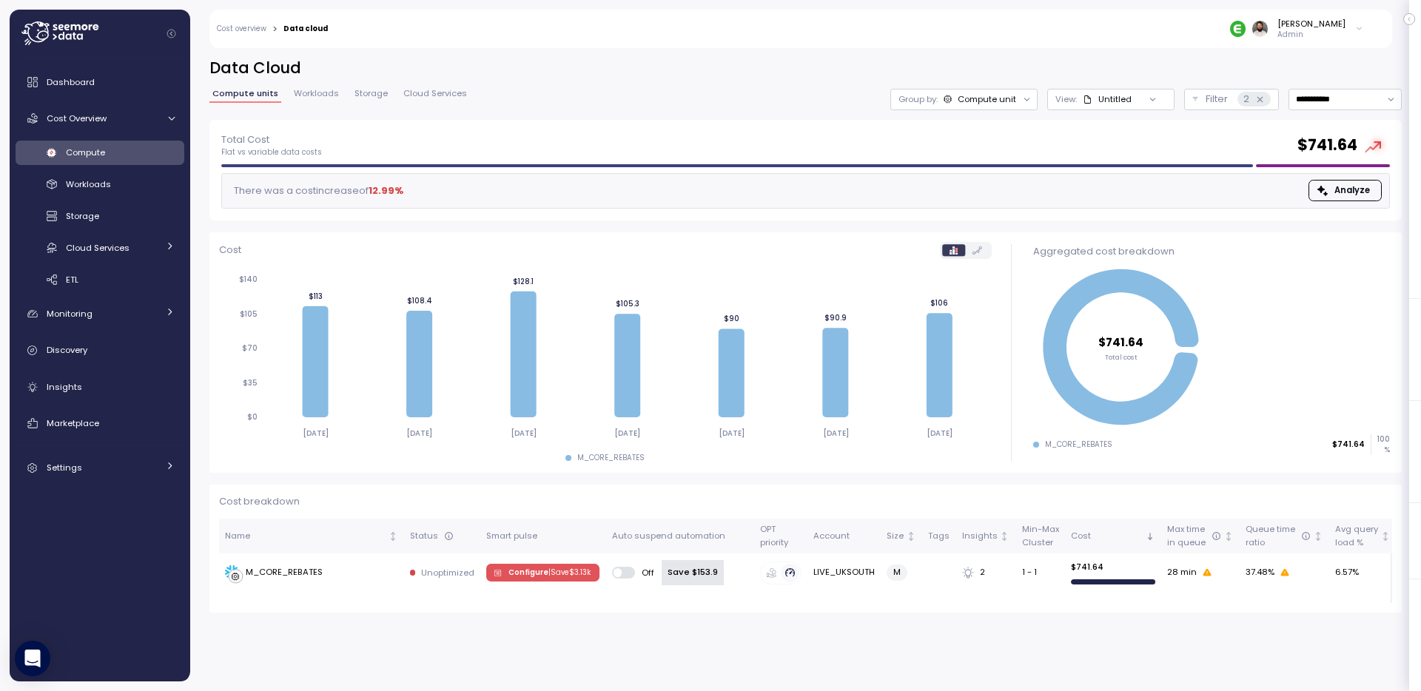
click at [1358, 89] on div "**********" at bounding box center [1345, 99] width 113 height 21
click at [1357, 107] on input "**********" at bounding box center [1345, 99] width 113 height 21
click at [1352, 187] on div "Last 14 days" at bounding box center [1339, 187] width 52 height 12
type input "**********"
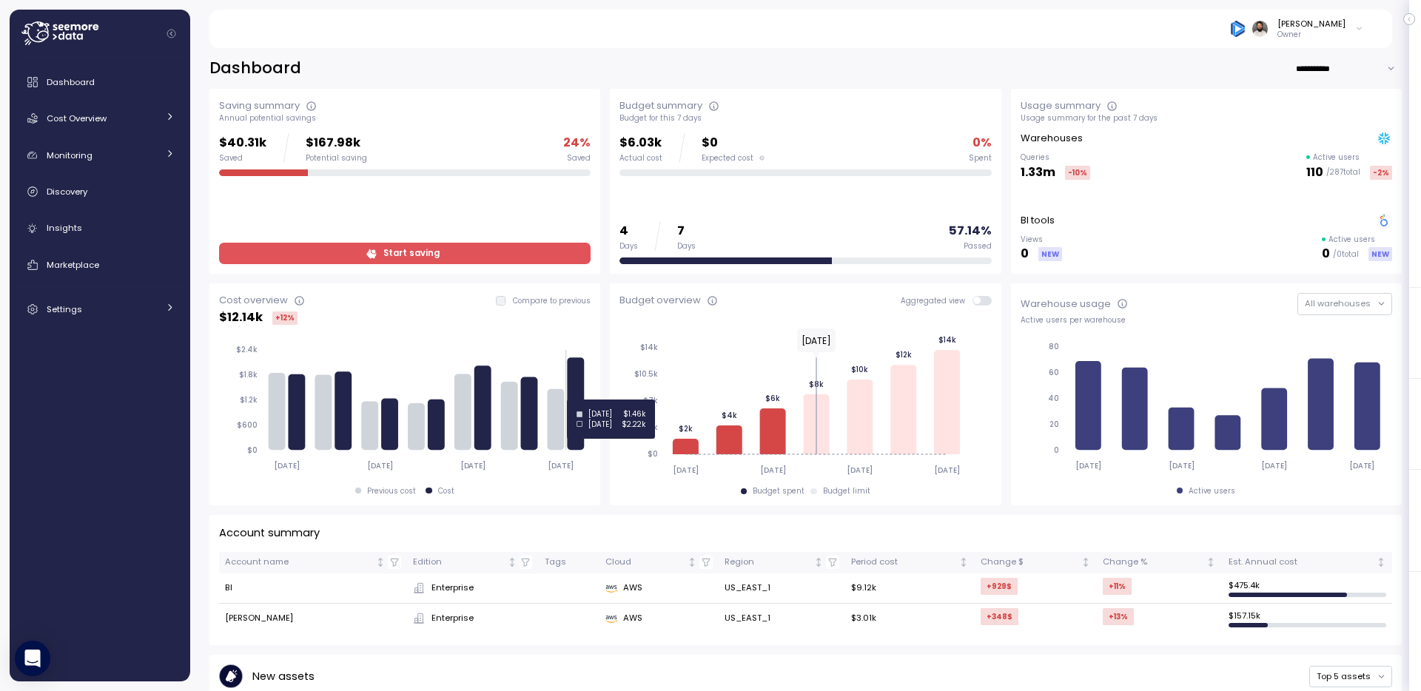
click at [577, 400] on icon at bounding box center [576, 404] width 17 height 93
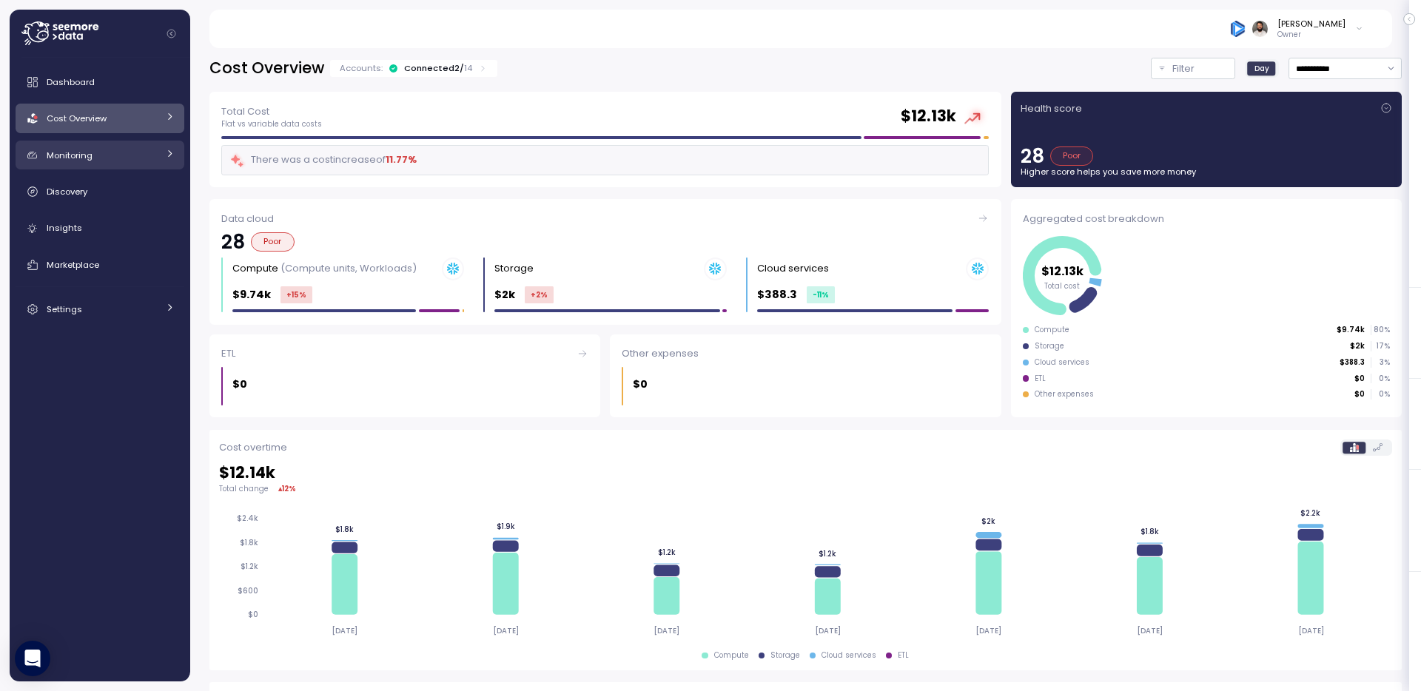
click at [152, 153] on div "Monitoring" at bounding box center [102, 155] width 111 height 15
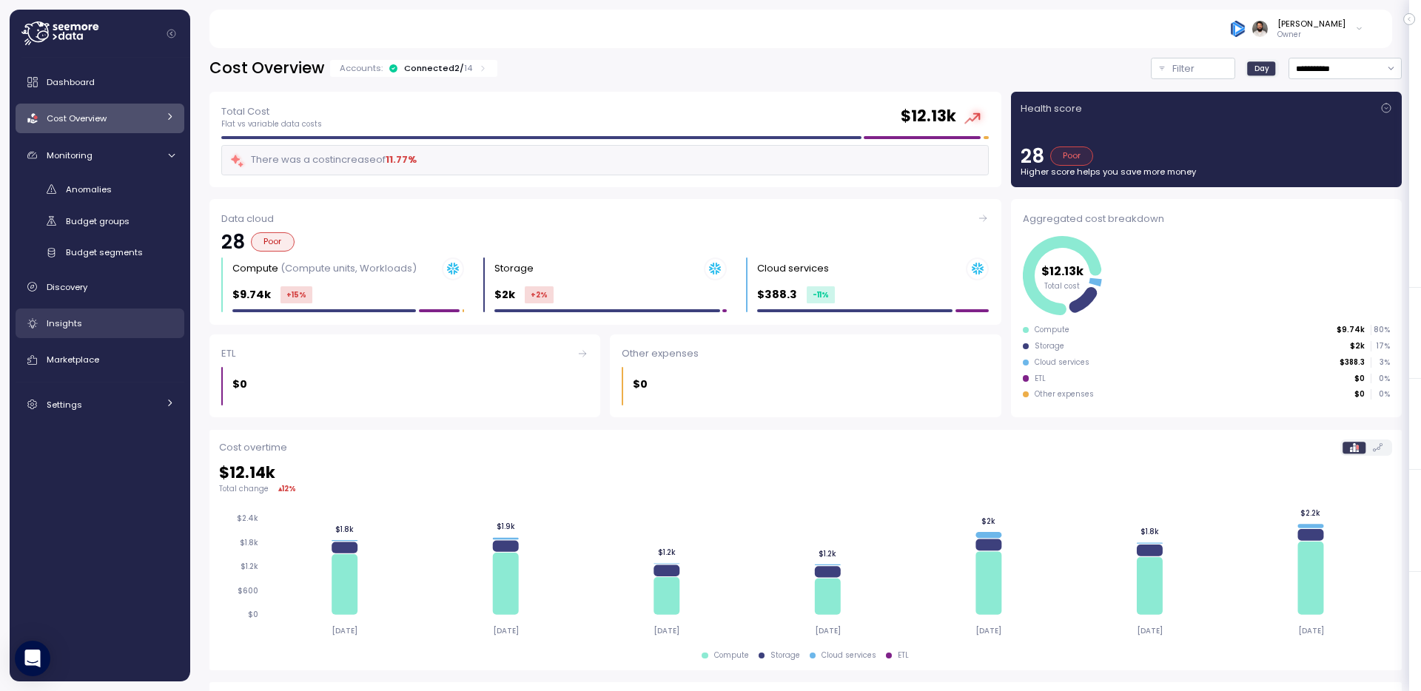
click at [124, 318] on div "Insights" at bounding box center [111, 323] width 128 height 15
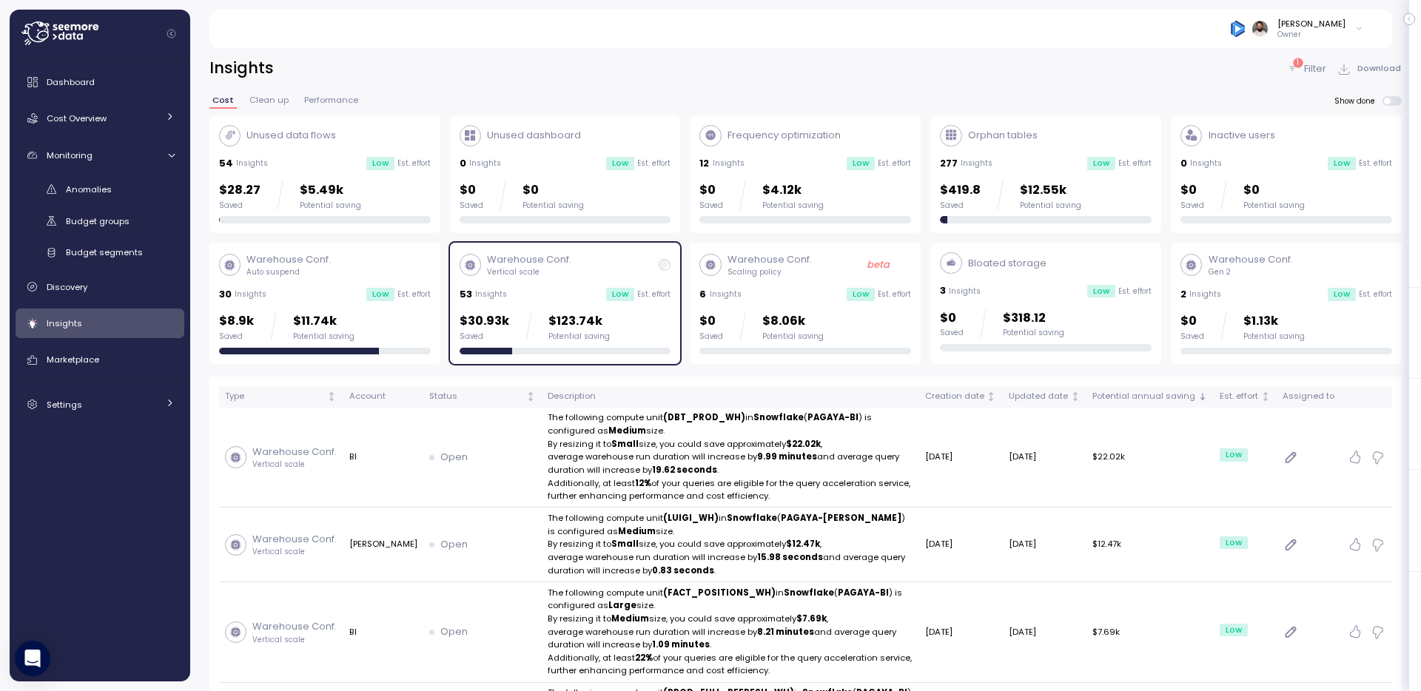
click at [1240, 287] on div "2 Insights Low Est. effort" at bounding box center [1287, 294] width 212 height 15
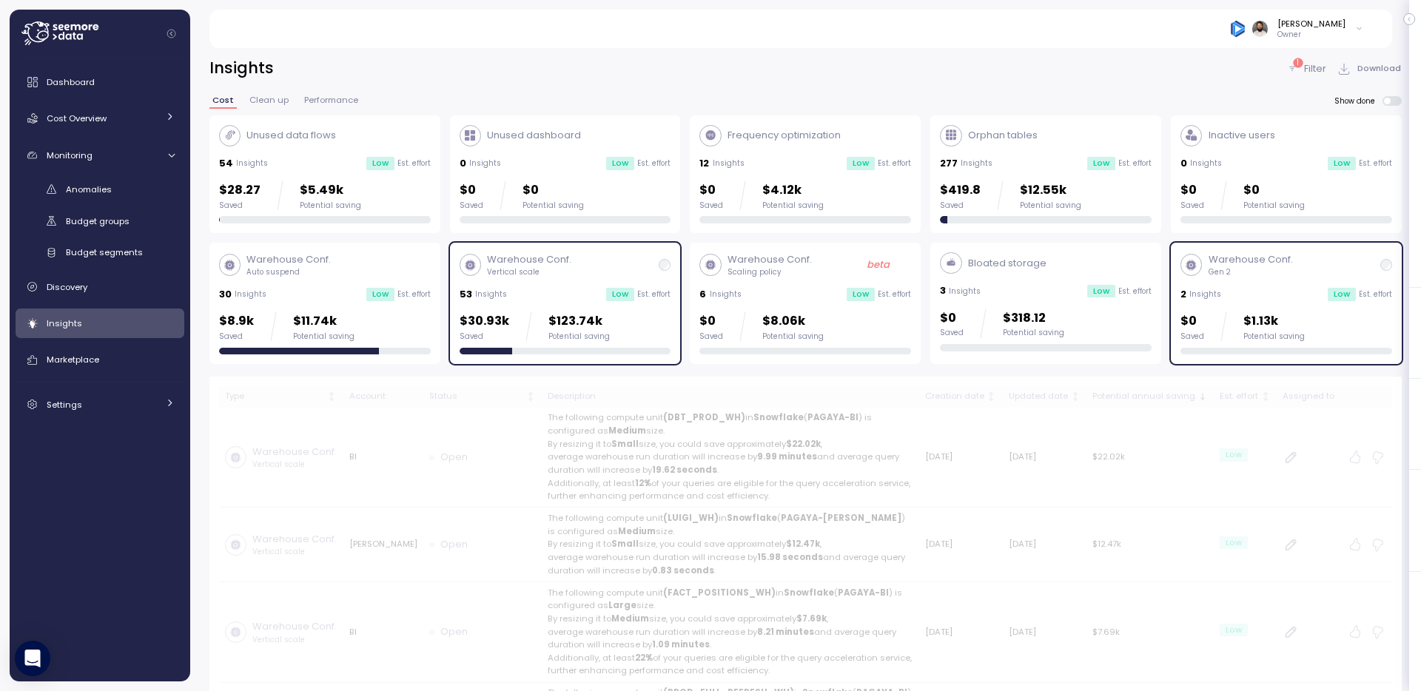
click at [648, 290] on p "Est. effort" at bounding box center [653, 294] width 33 height 10
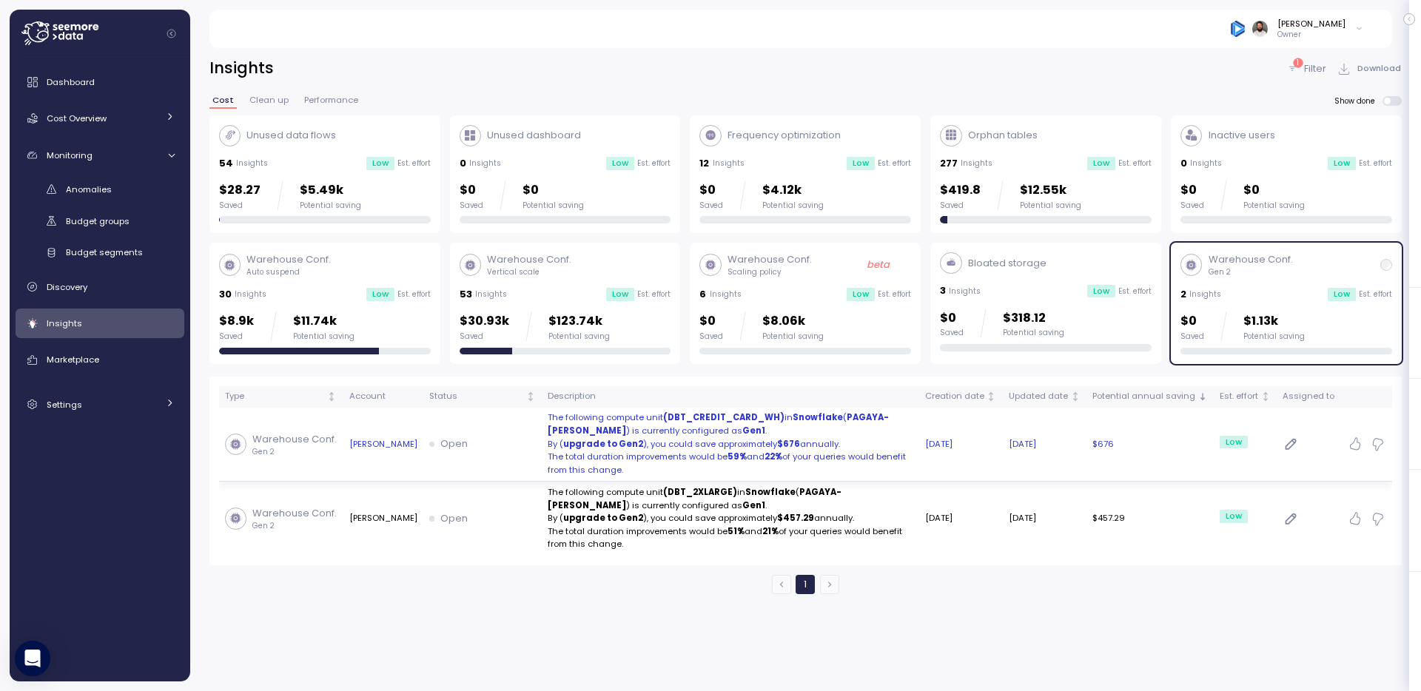
click at [696, 449] on p "By ( upgrade to Gen2 ), you could save approximately $676 annually." at bounding box center [731, 444] width 366 height 13
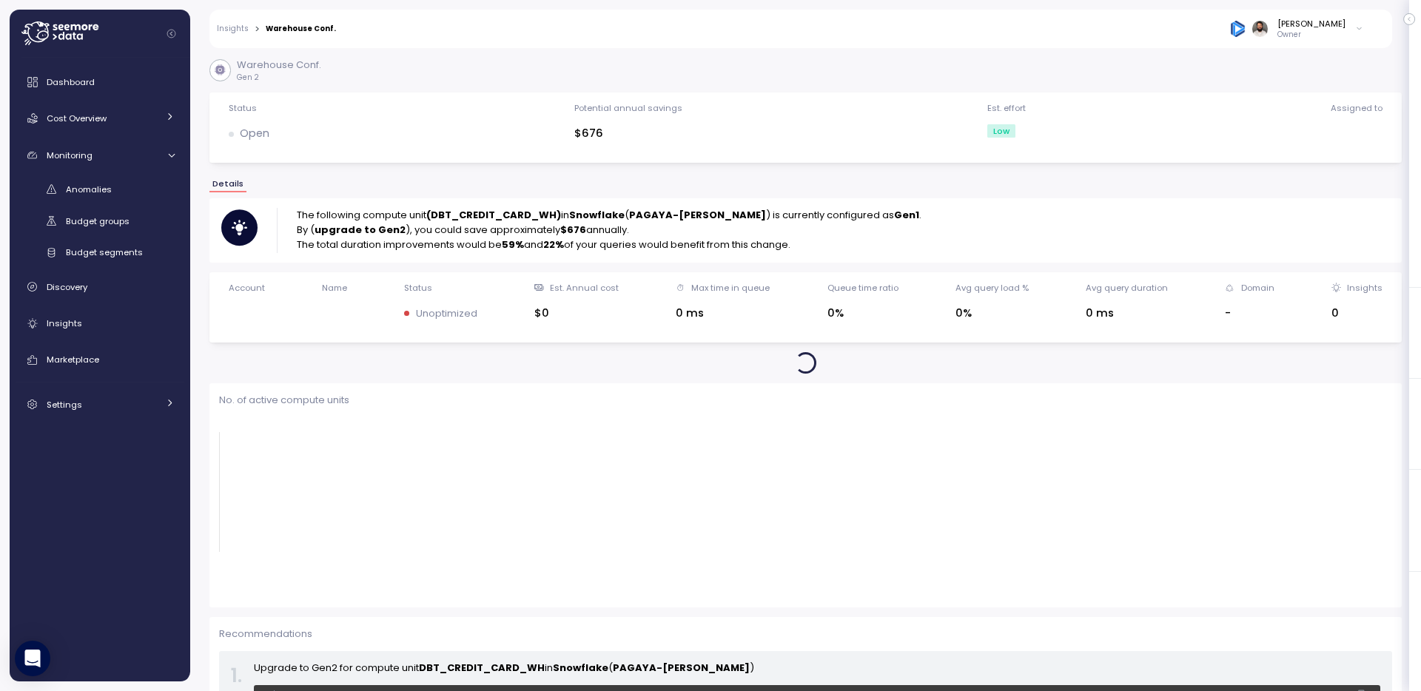
scroll to position [1, 0]
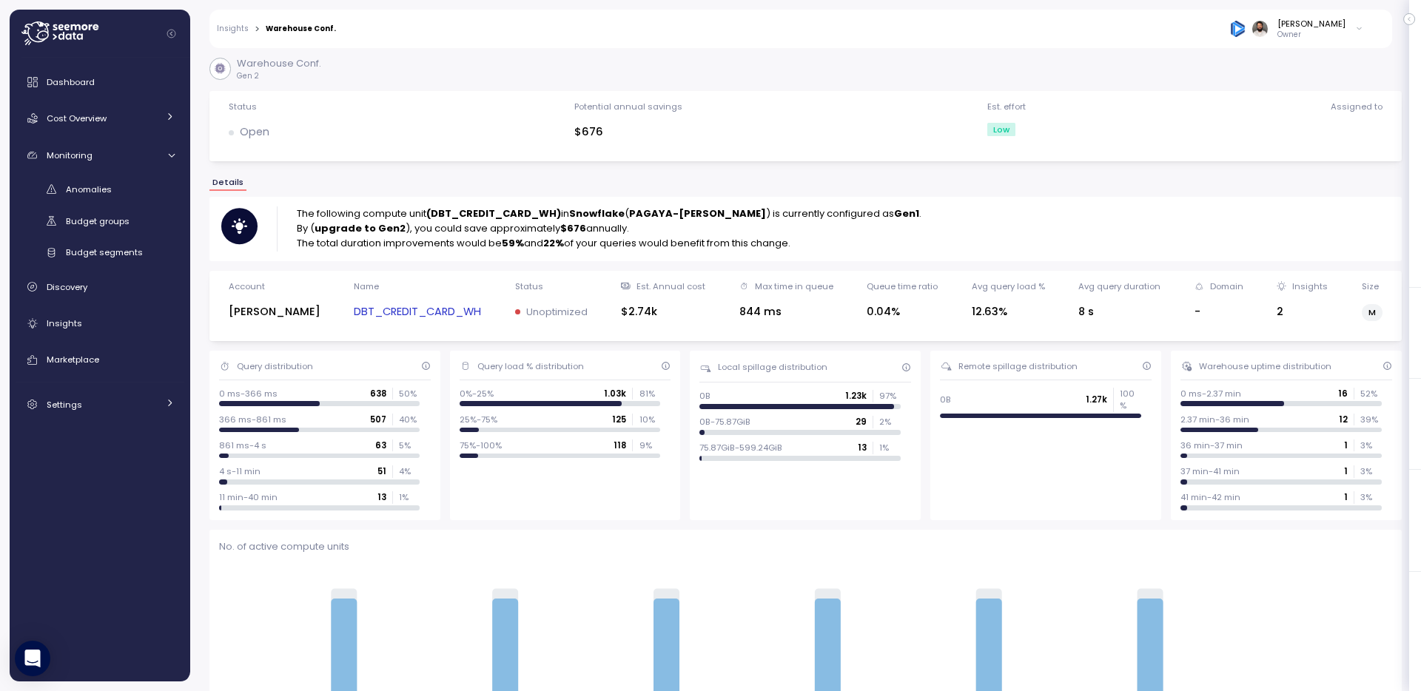
click at [382, 306] on link "DBT_CREDIT_CARD_WH" at bounding box center [417, 312] width 127 height 17
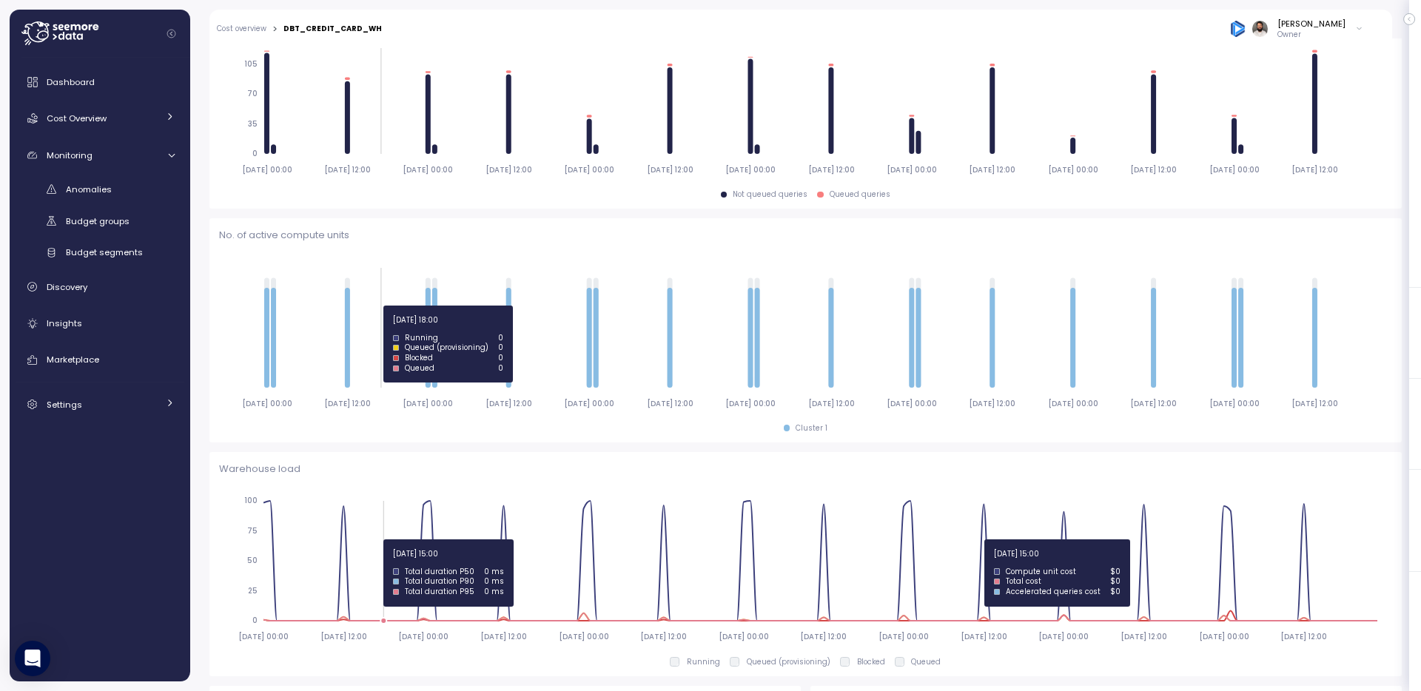
scroll to position [148, 0]
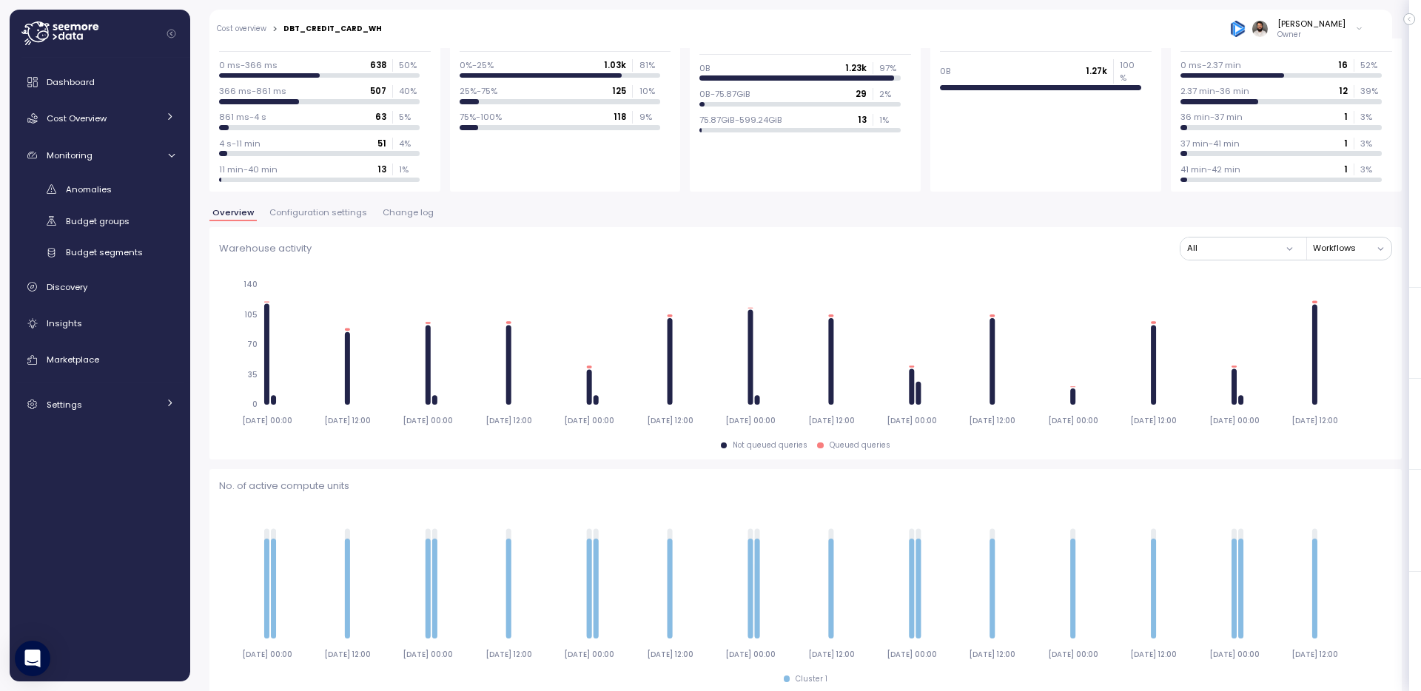
click at [399, 225] on div "Overview Configuration settings Change log" at bounding box center [805, 218] width 1193 height 19
click at [399, 216] on span "Change log" at bounding box center [408, 213] width 51 height 8
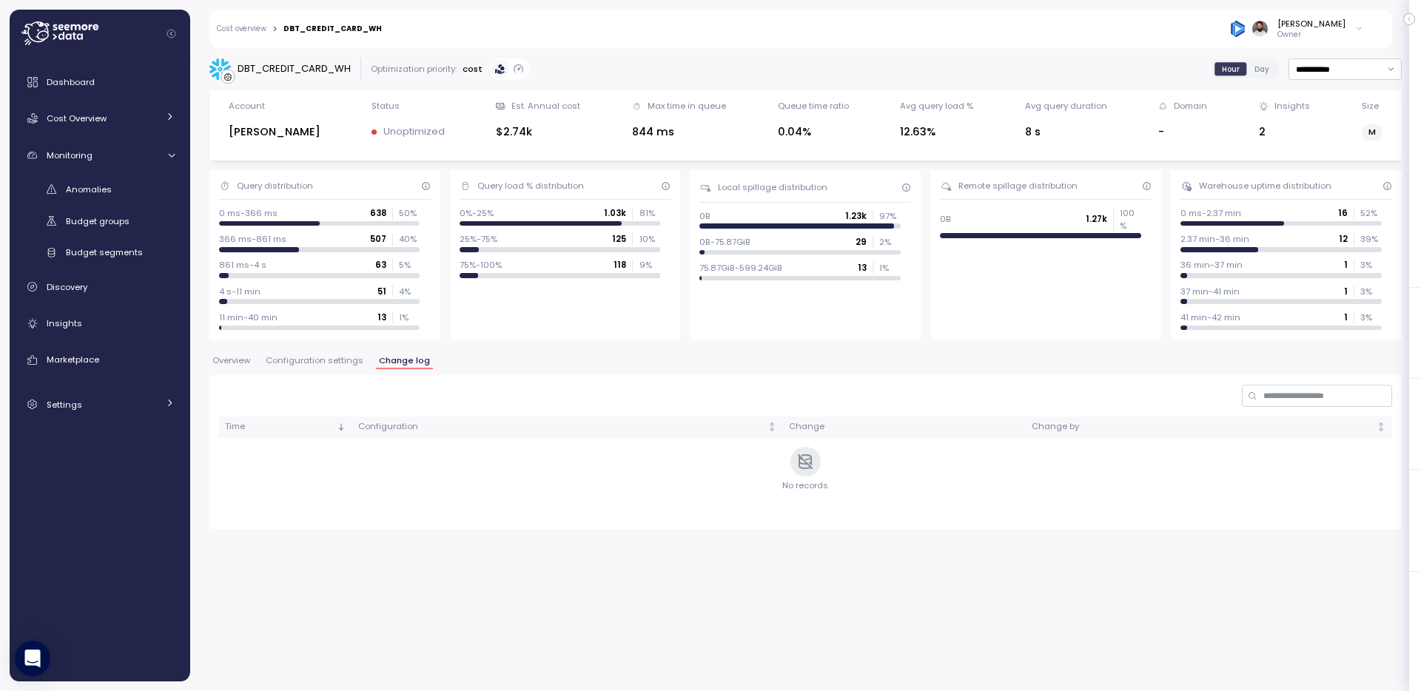
click at [310, 357] on span "Configuration settings" at bounding box center [315, 361] width 98 height 8
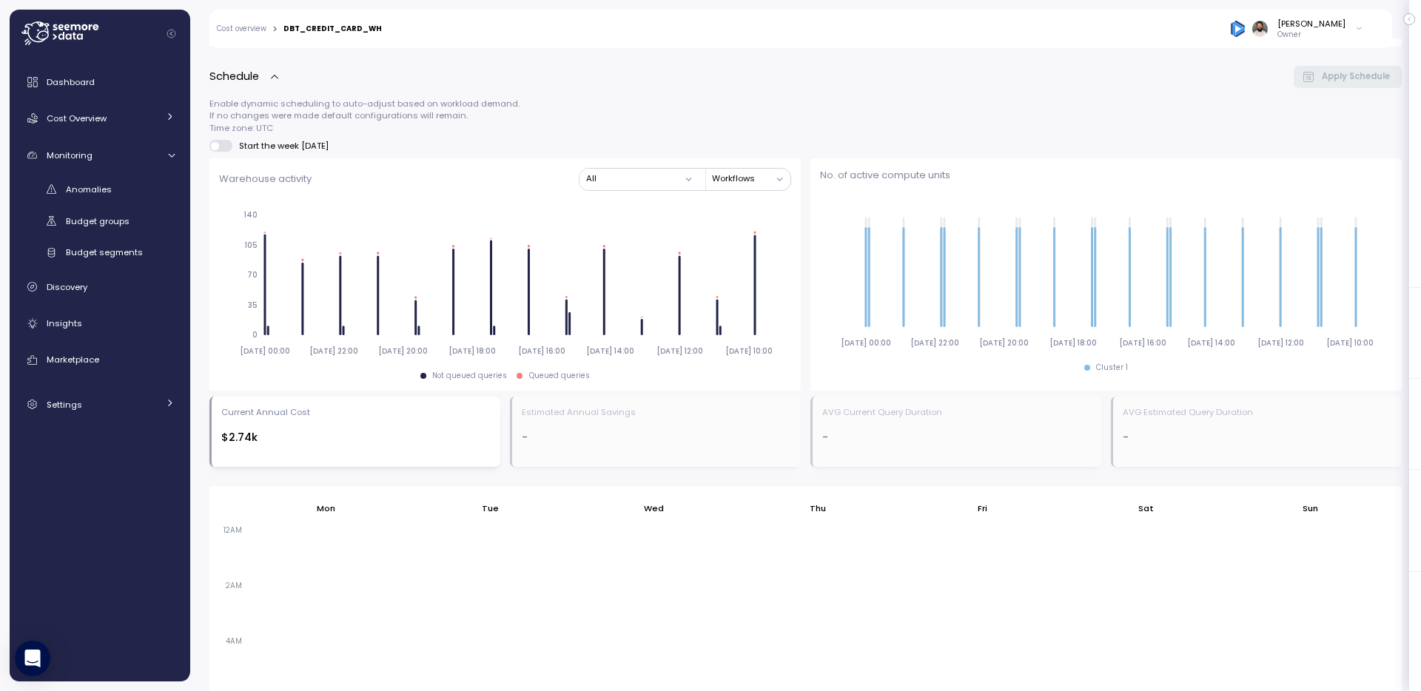
scroll to position [251, 0]
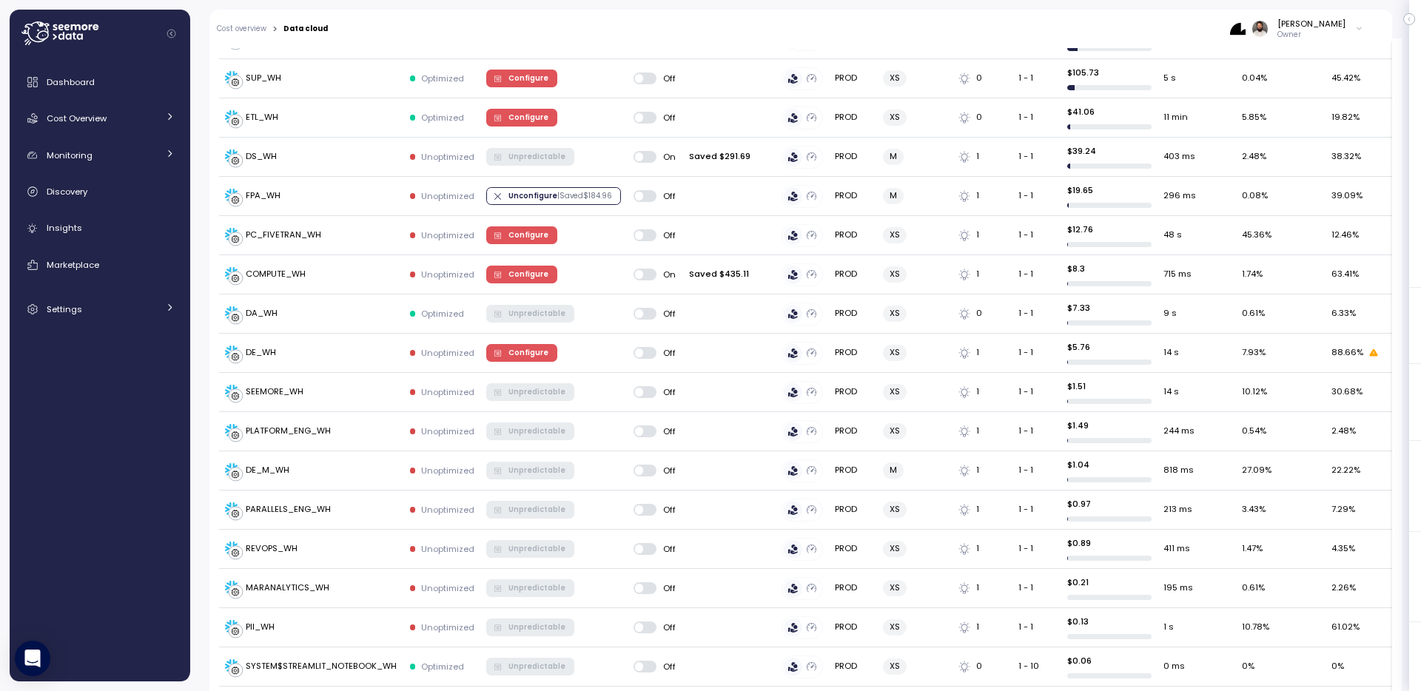
scroll to position [651, 0]
click at [119, 306] on div "Settings" at bounding box center [102, 309] width 111 height 15
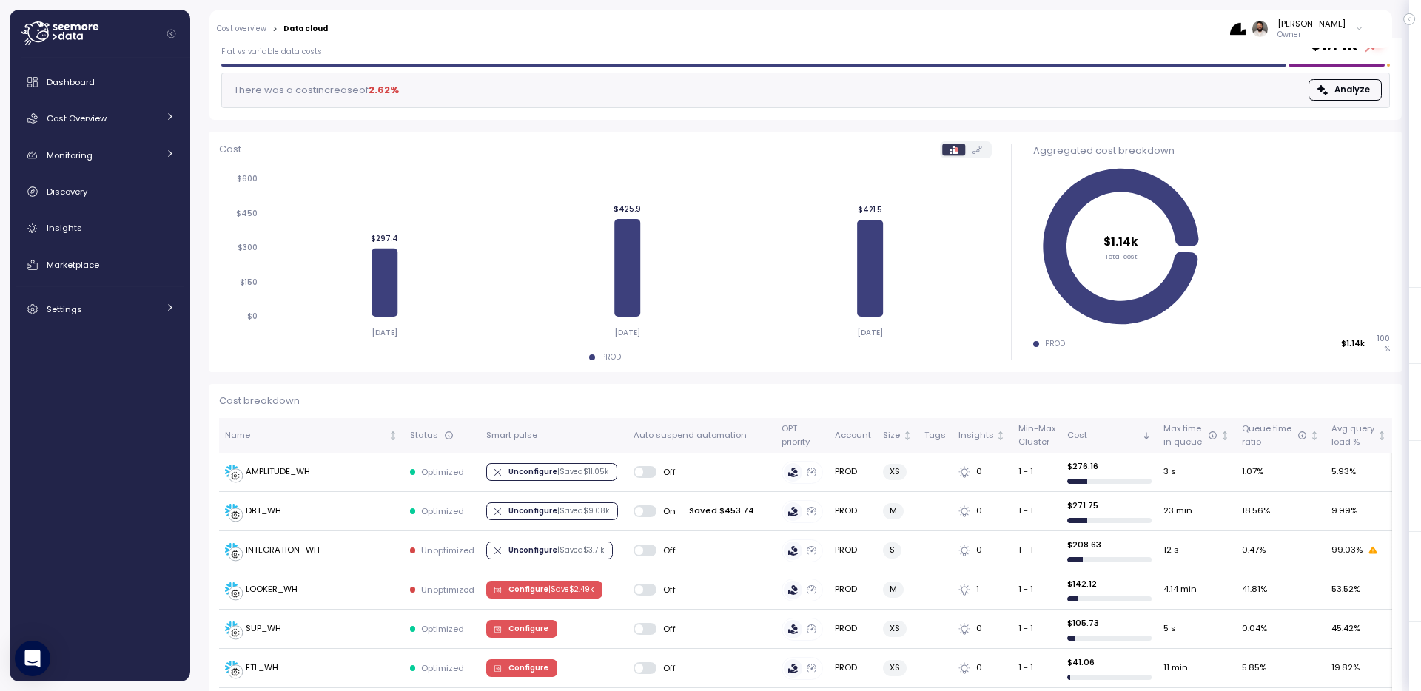
scroll to position [104, 0]
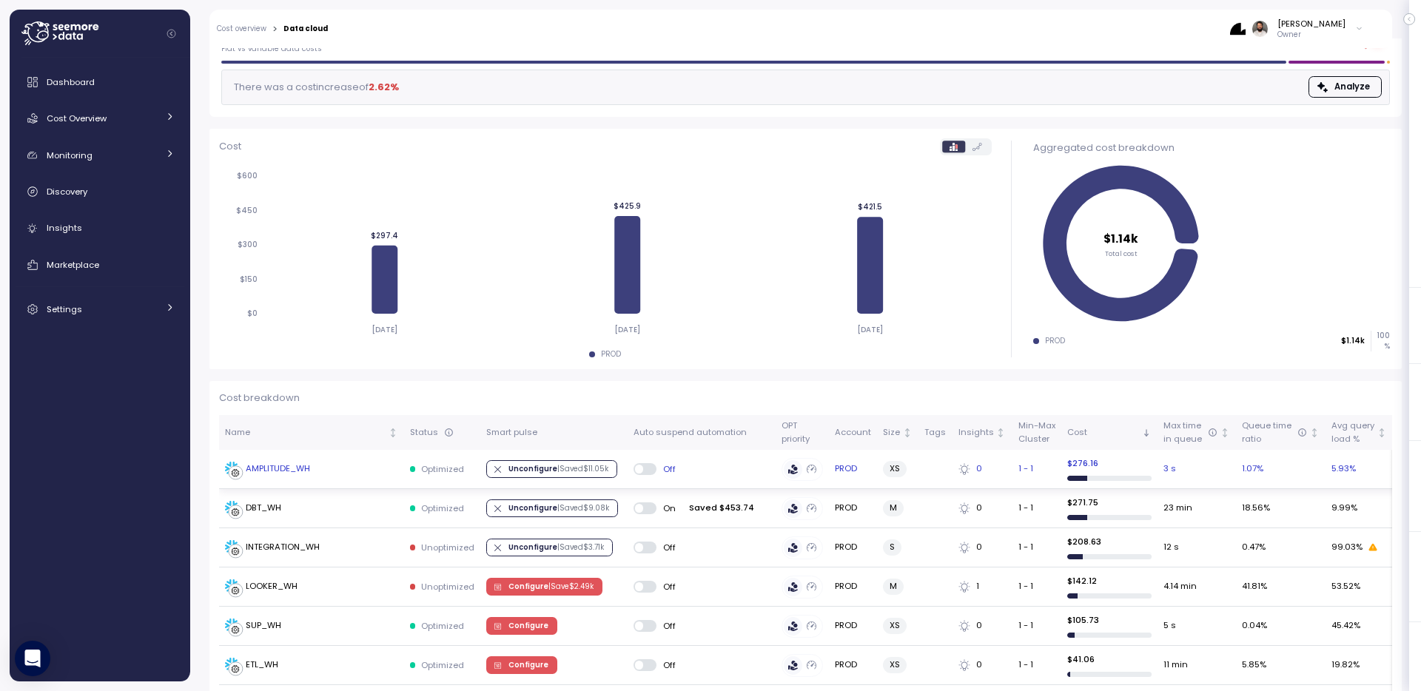
click at [333, 469] on div "AMPLITUDE_WH" at bounding box center [311, 469] width 173 height 15
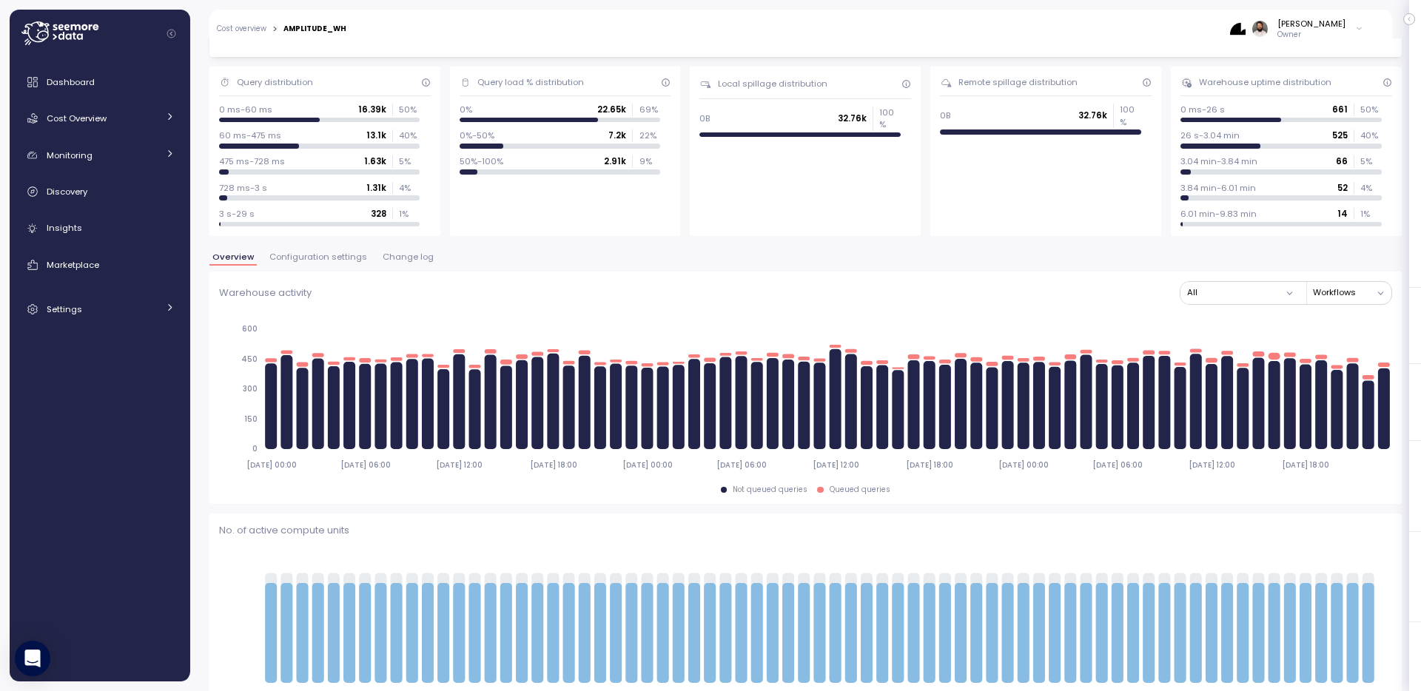
scroll to position [105, 0]
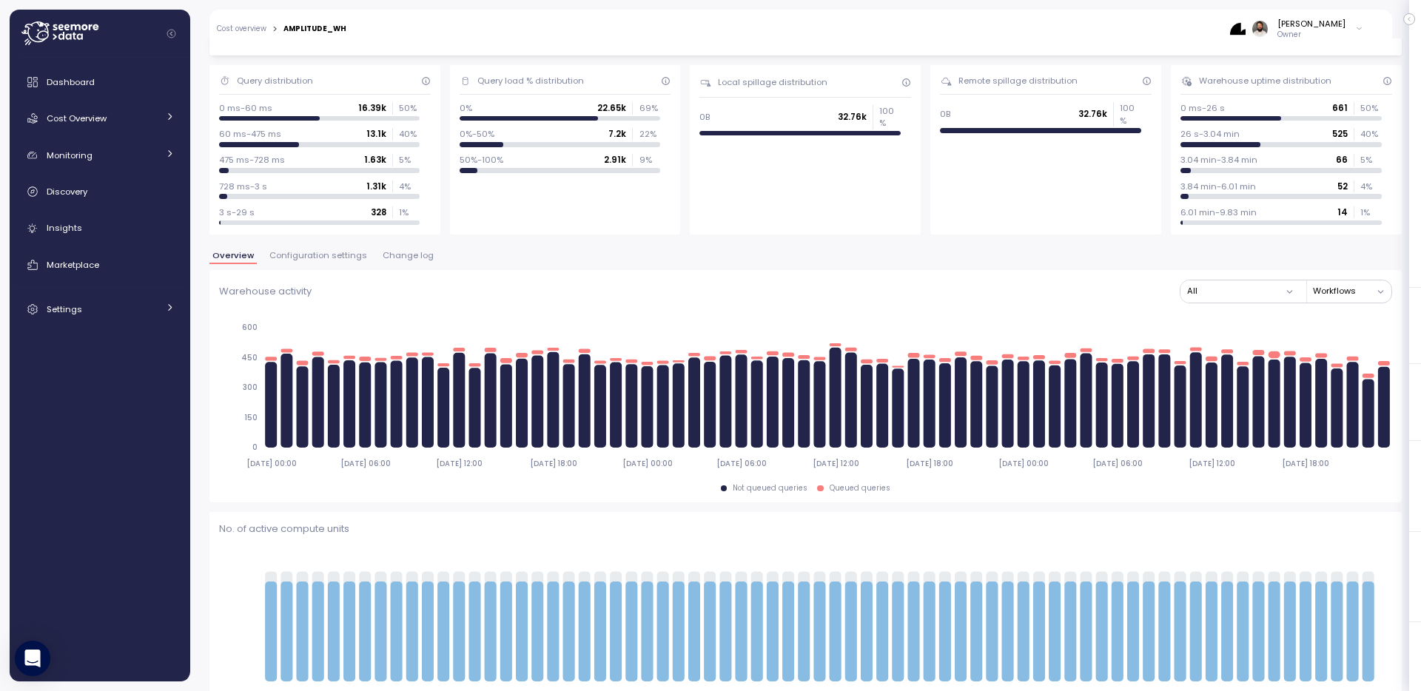
click at [298, 259] on span "Configuration settings" at bounding box center [318, 256] width 98 height 8
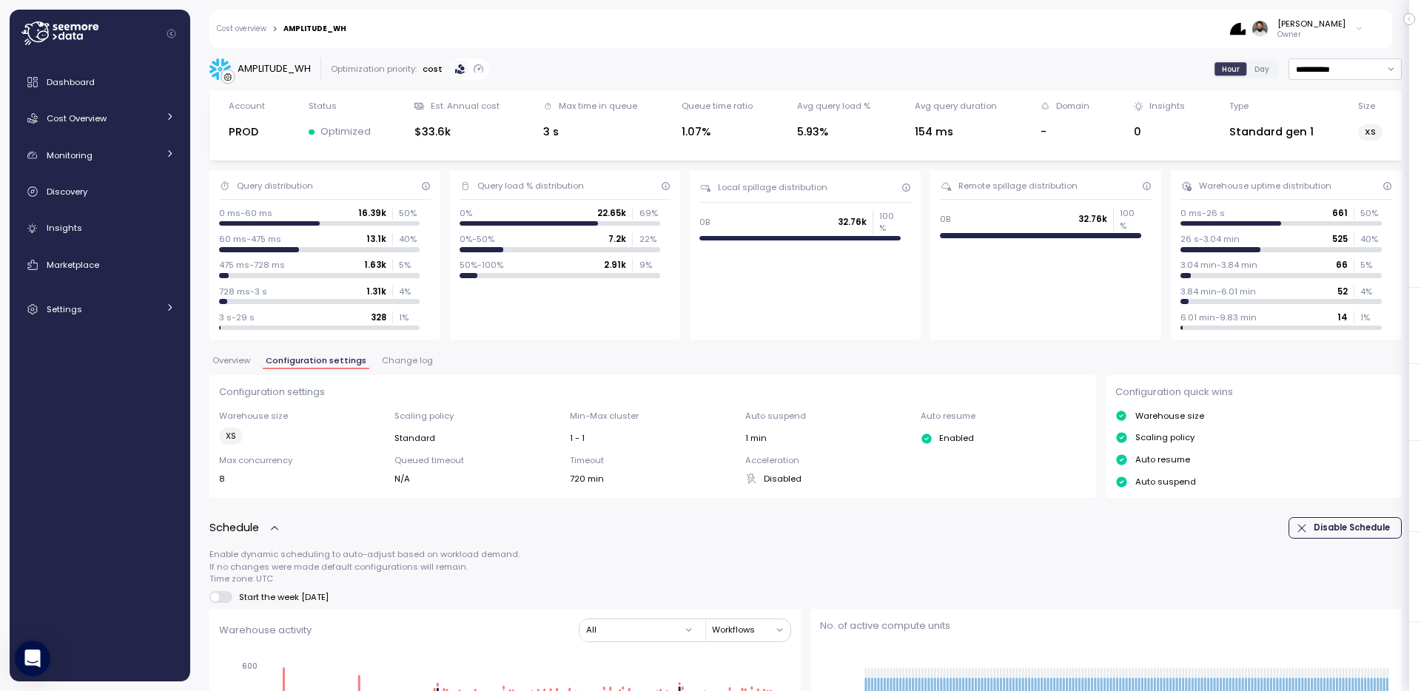
click at [232, 594] on label "Start the week [DATE]" at bounding box center [269, 597] width 120 height 12
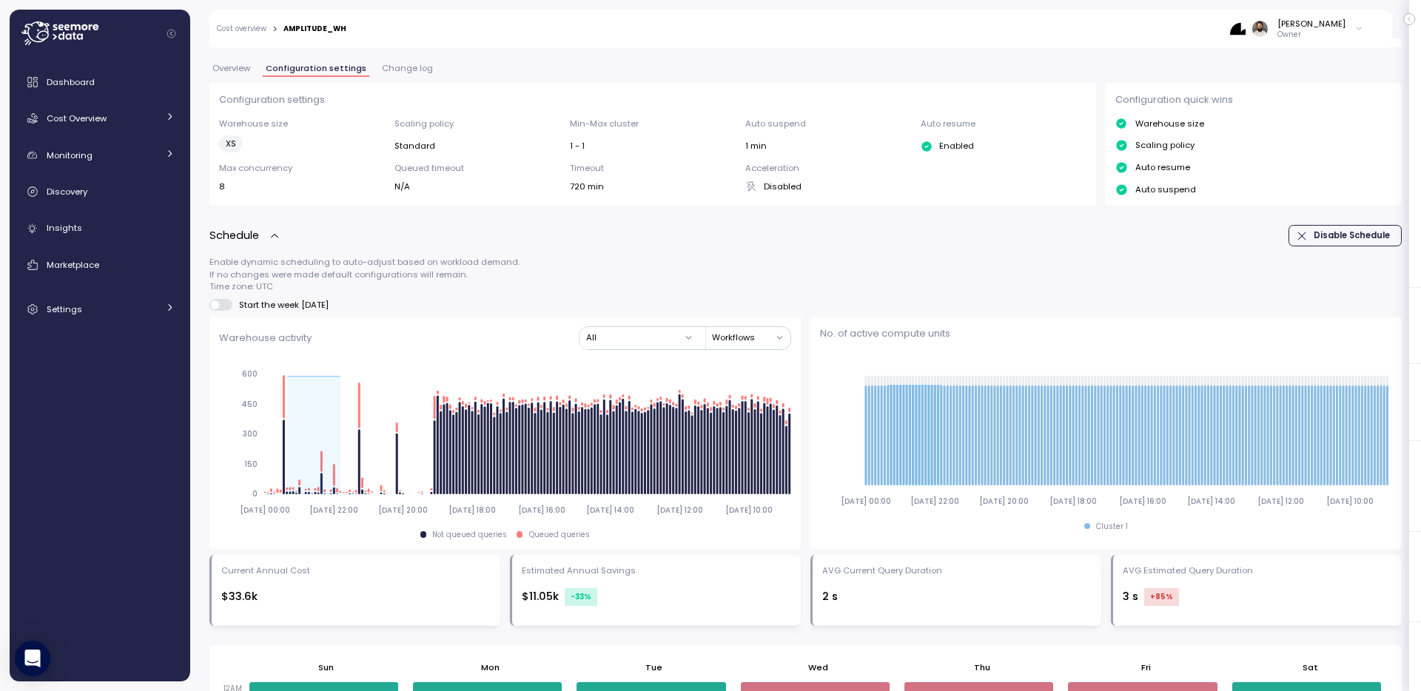
scroll to position [247, 0]
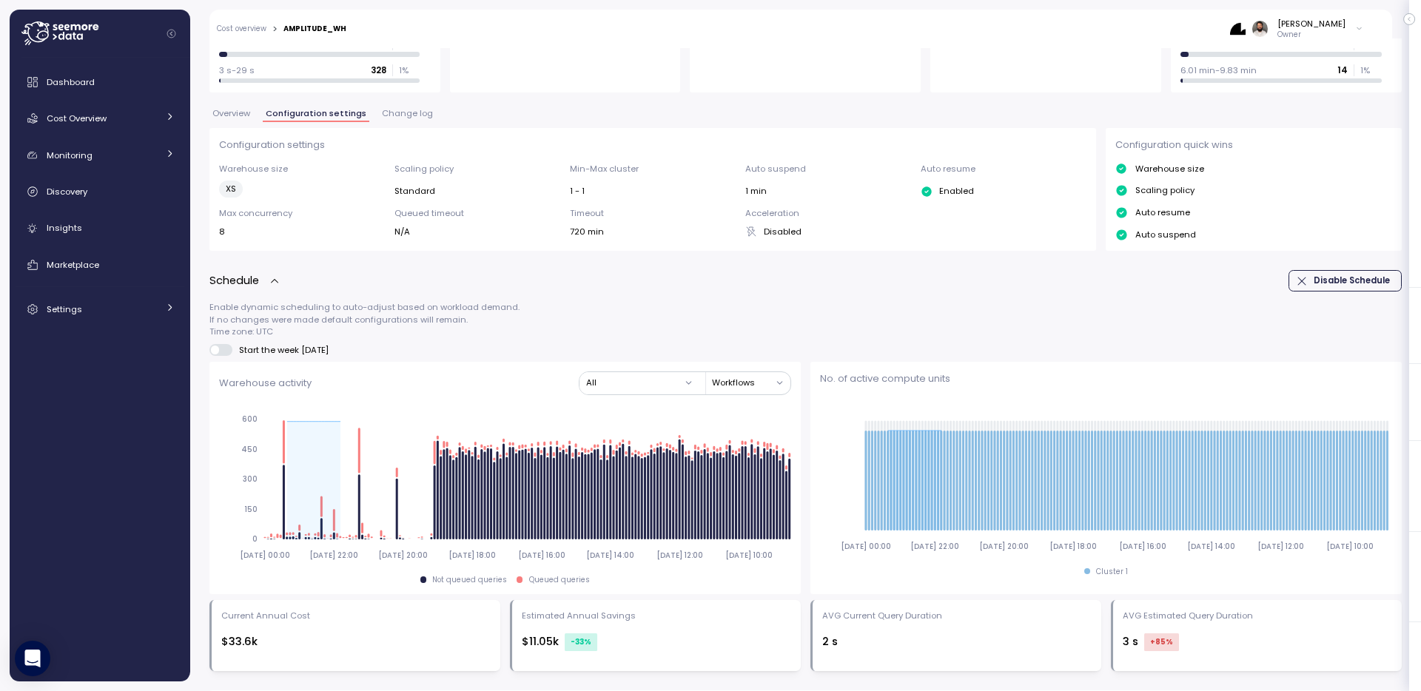
click at [219, 352] on span at bounding box center [226, 350] width 15 height 12
drag, startPoint x: 270, startPoint y: 338, endPoint x: 252, endPoint y: 338, distance: 18.5
click at [252, 338] on div "Enable dynamic scheduling to auto-adjust based on workload demand. If no change…" at bounding box center [805, 485] width 1193 height 369
click at [267, 333] on p "Enable dynamic scheduling to auto-adjust based on workload demand. If no change…" at bounding box center [805, 319] width 1193 height 36
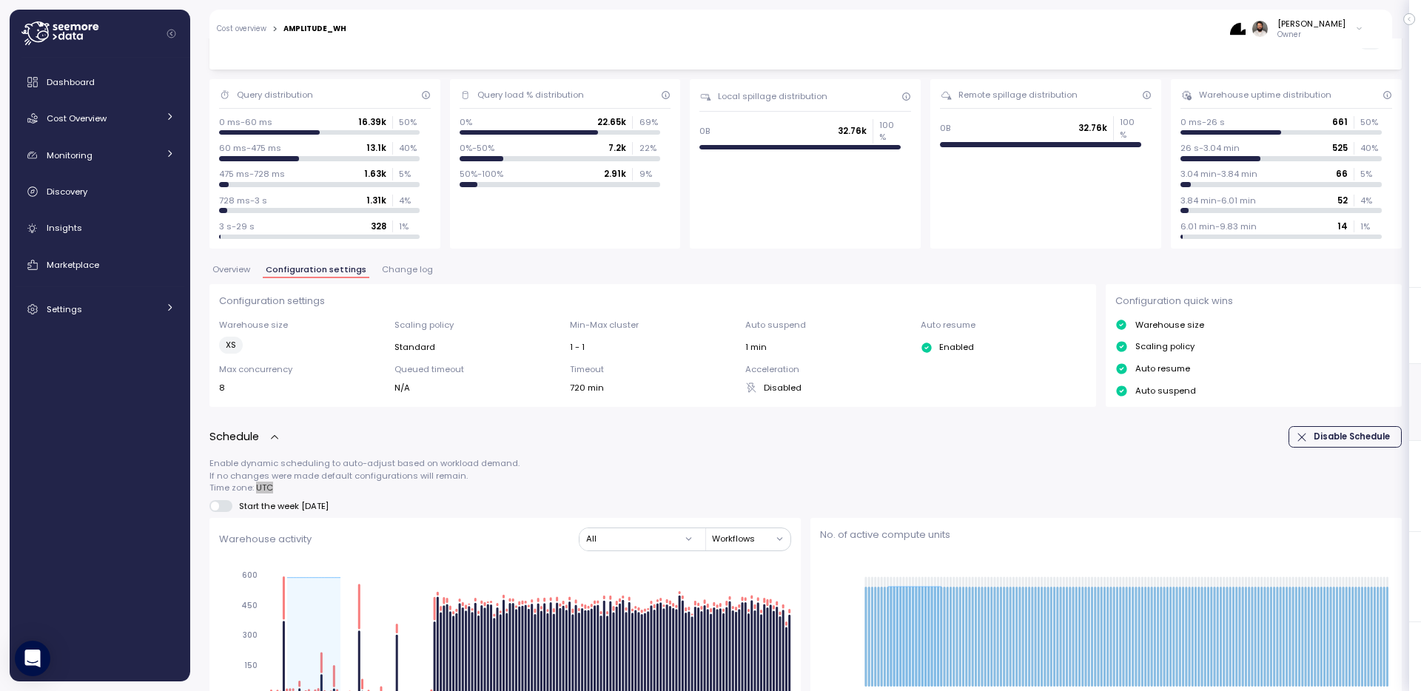
scroll to position [94, 0]
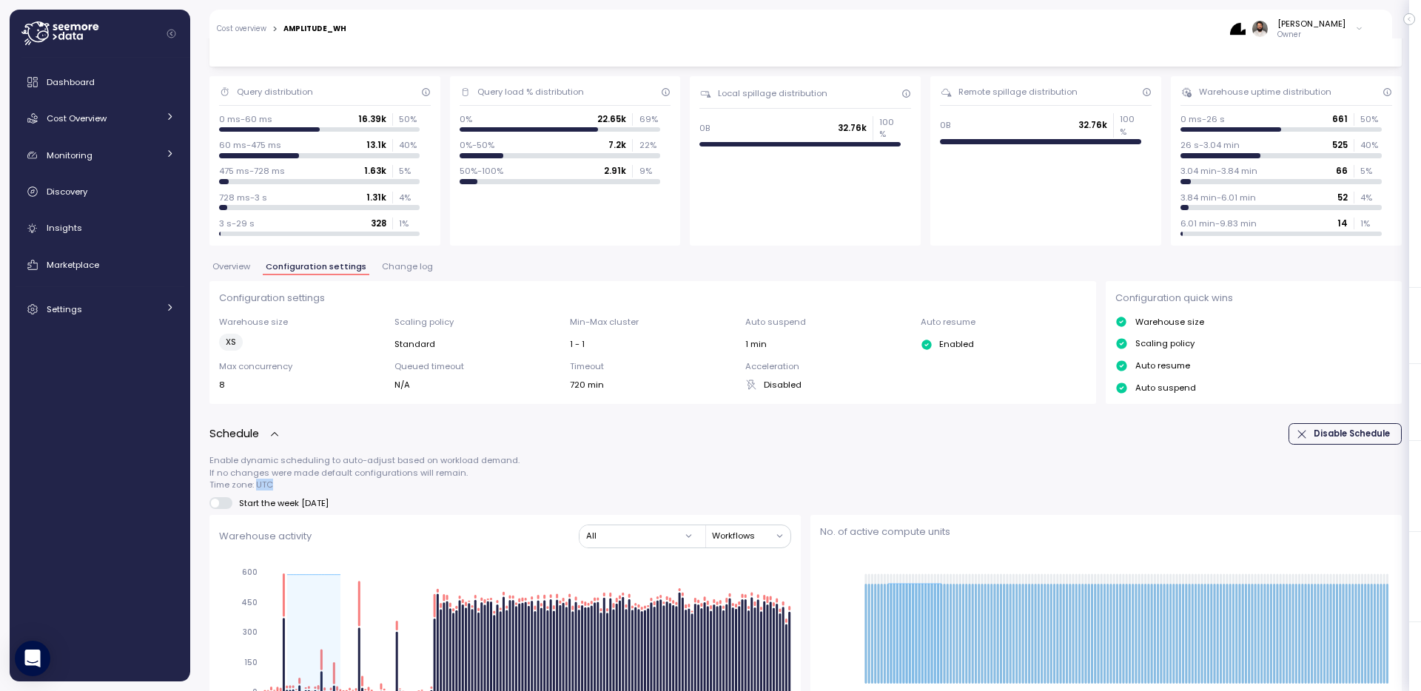
click at [235, 265] on span "Overview" at bounding box center [231, 267] width 38 height 8
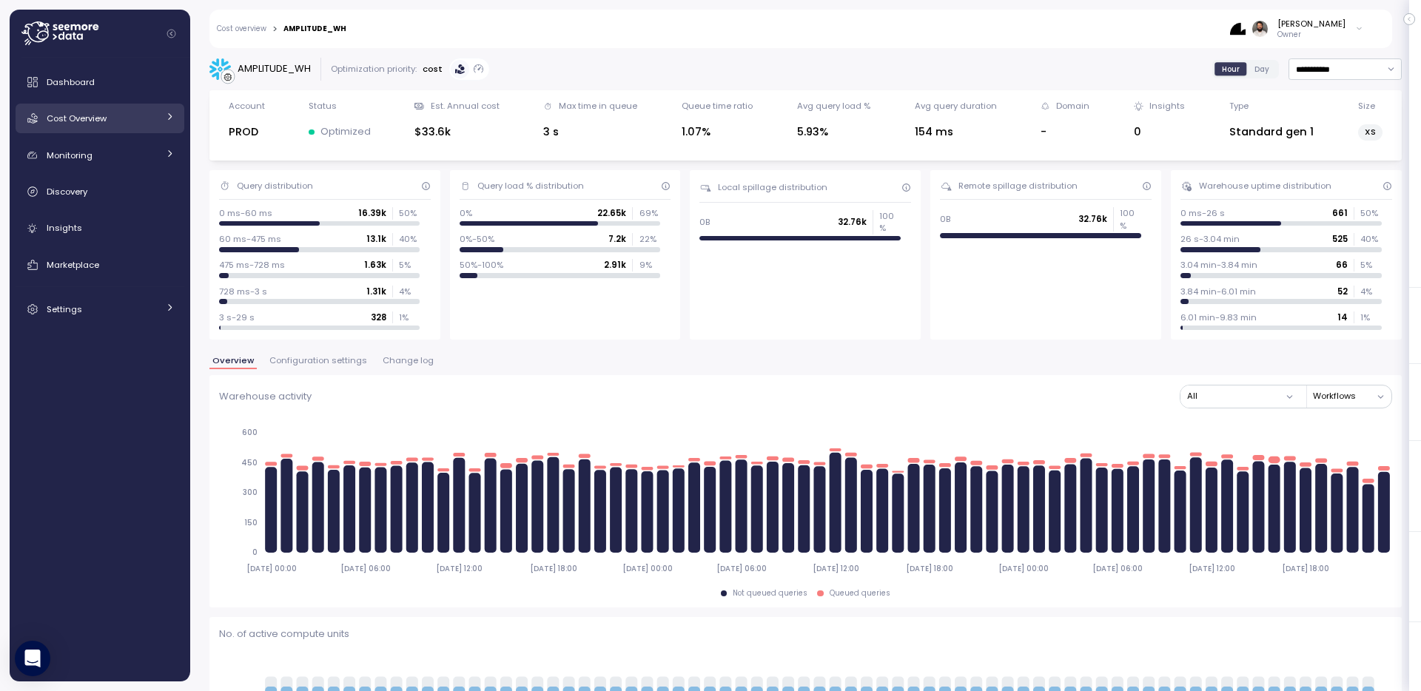
click at [157, 117] on div "Cost Overview" at bounding box center [102, 118] width 111 height 15
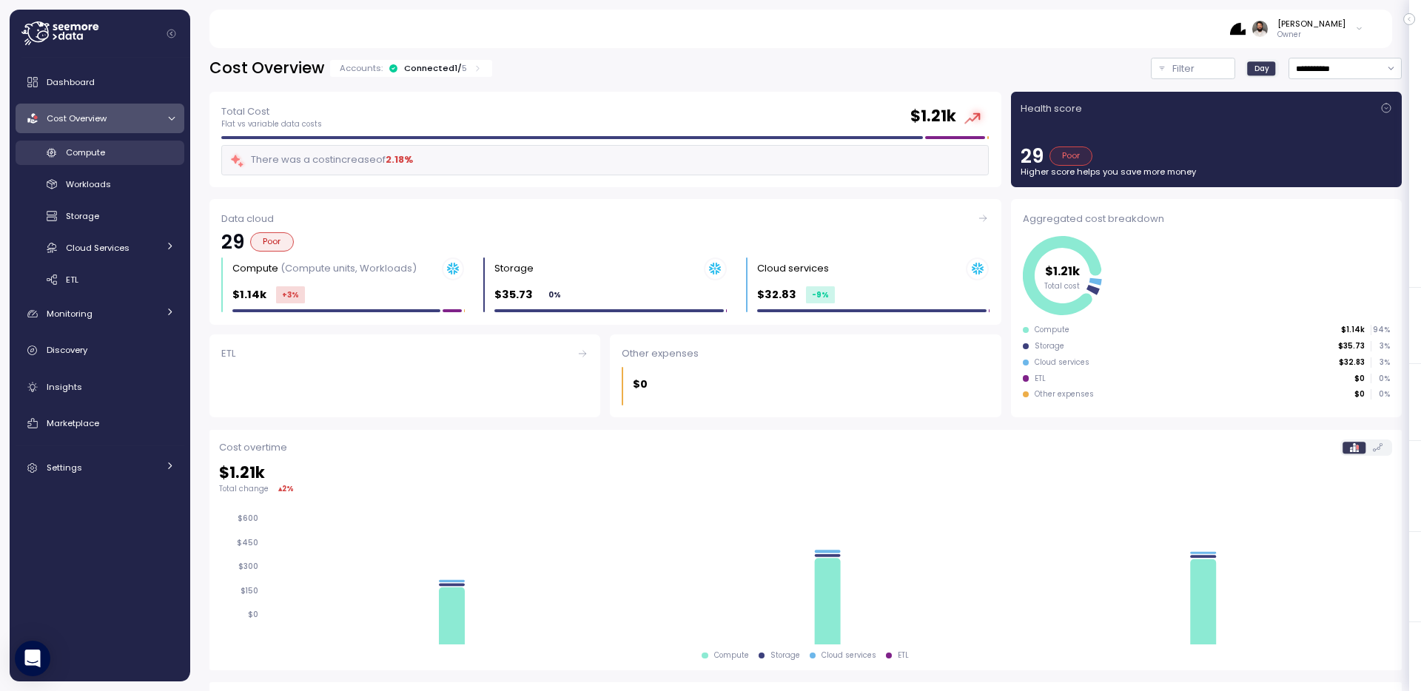
click at [141, 157] on div "Compute" at bounding box center [120, 152] width 109 height 15
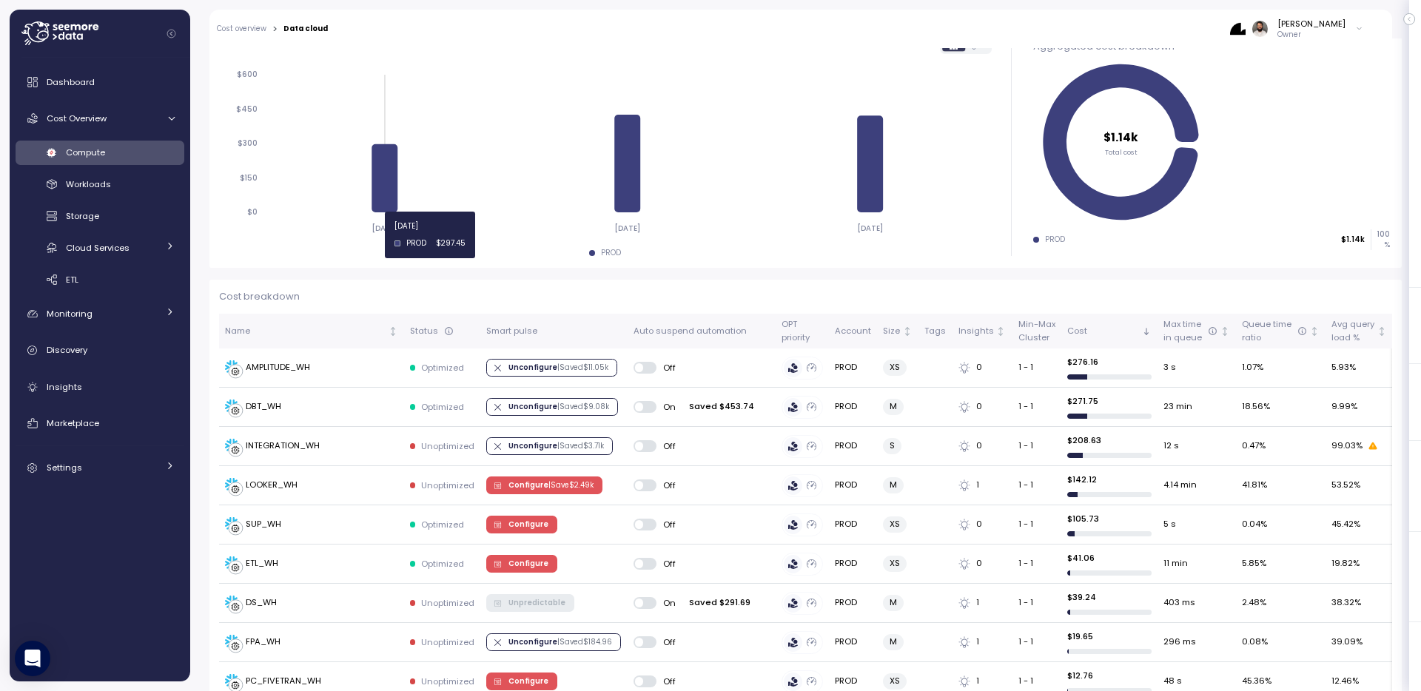
scroll to position [207, 0]
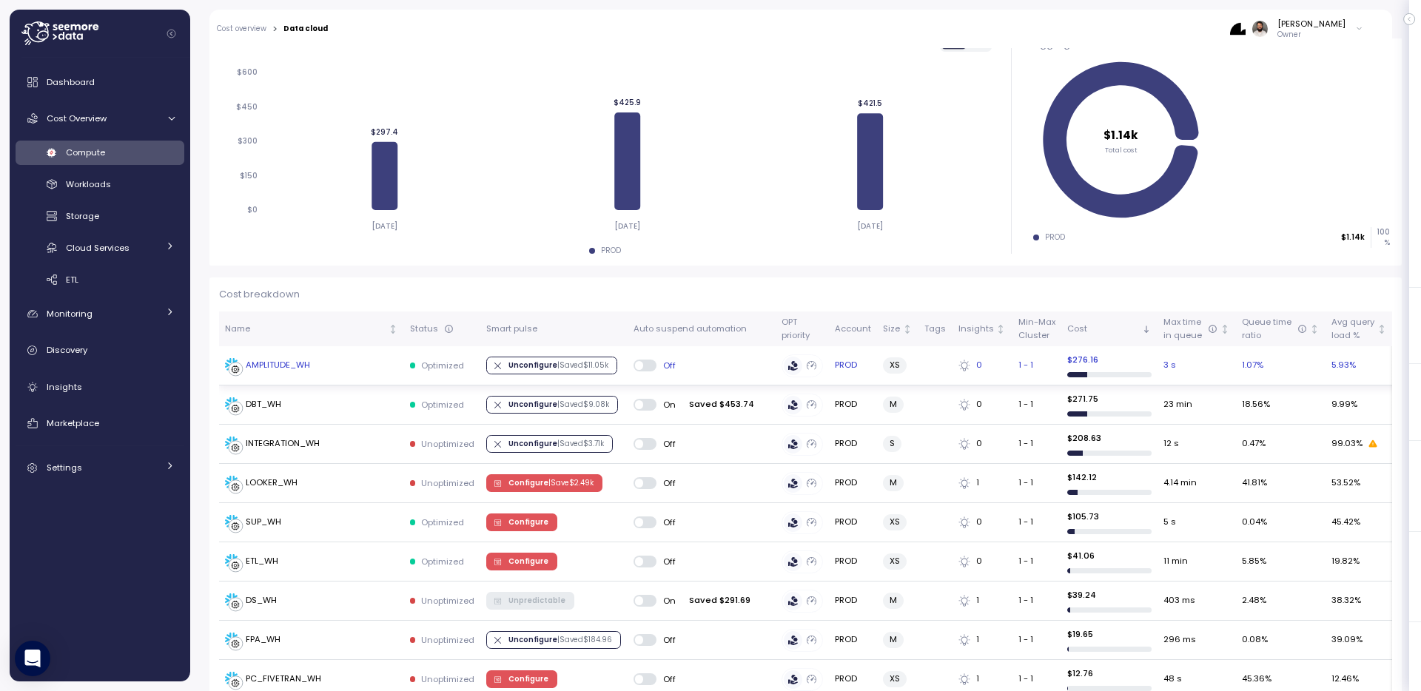
click at [329, 365] on div "AMPLITUDE_WH" at bounding box center [311, 365] width 173 height 15
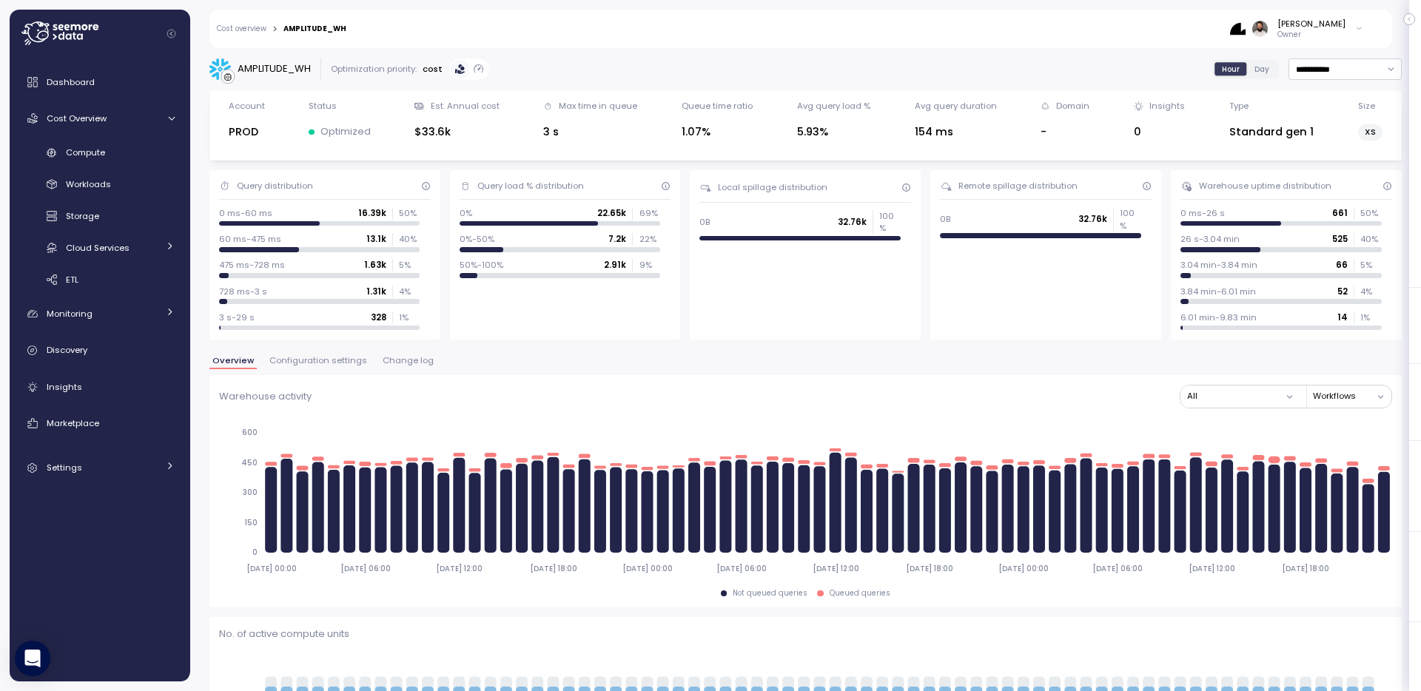
click at [335, 360] on span "Configuration settings" at bounding box center [318, 361] width 98 height 8
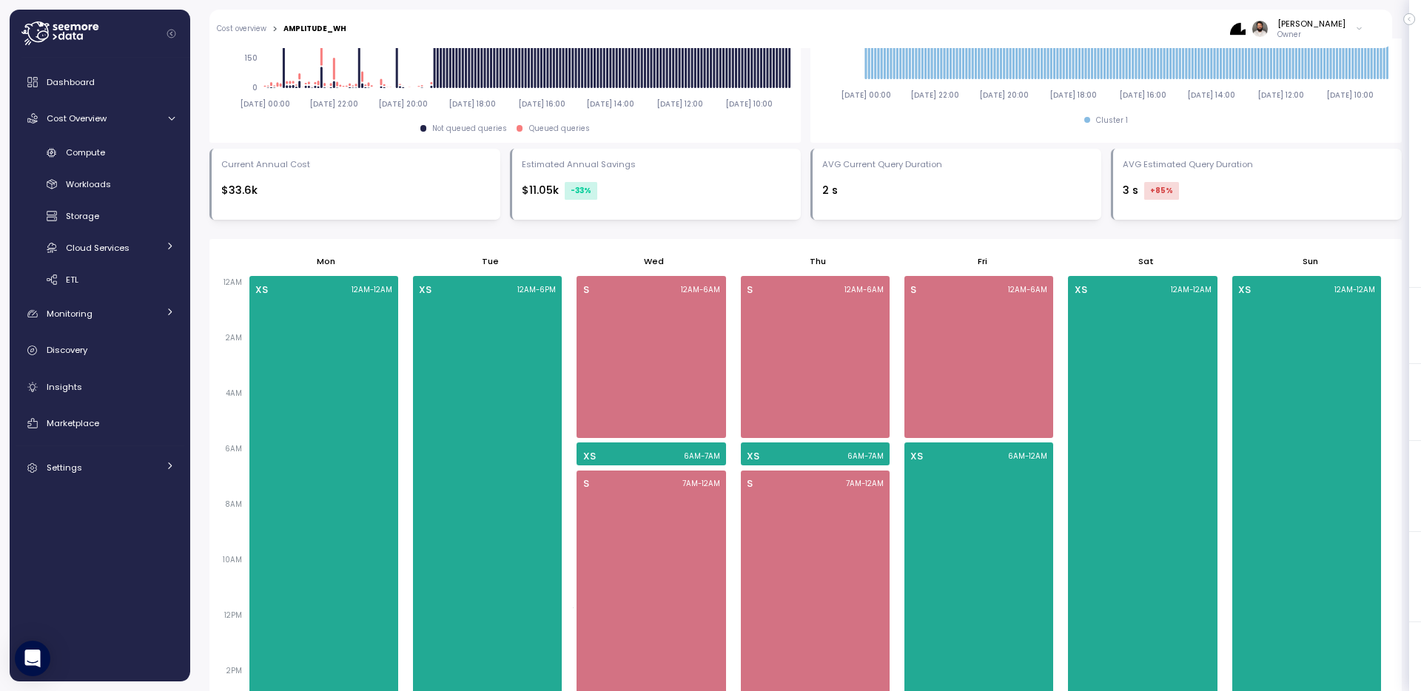
scroll to position [705, 0]
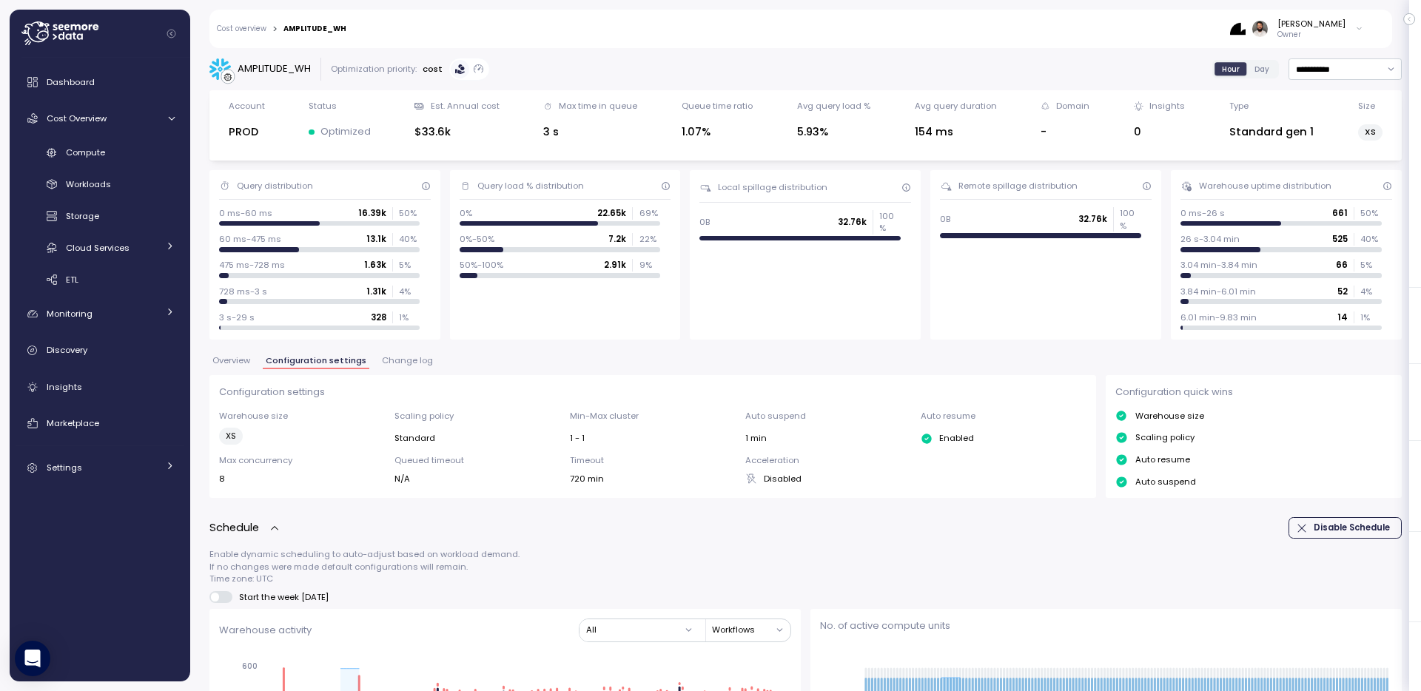
scroll to position [633, 0]
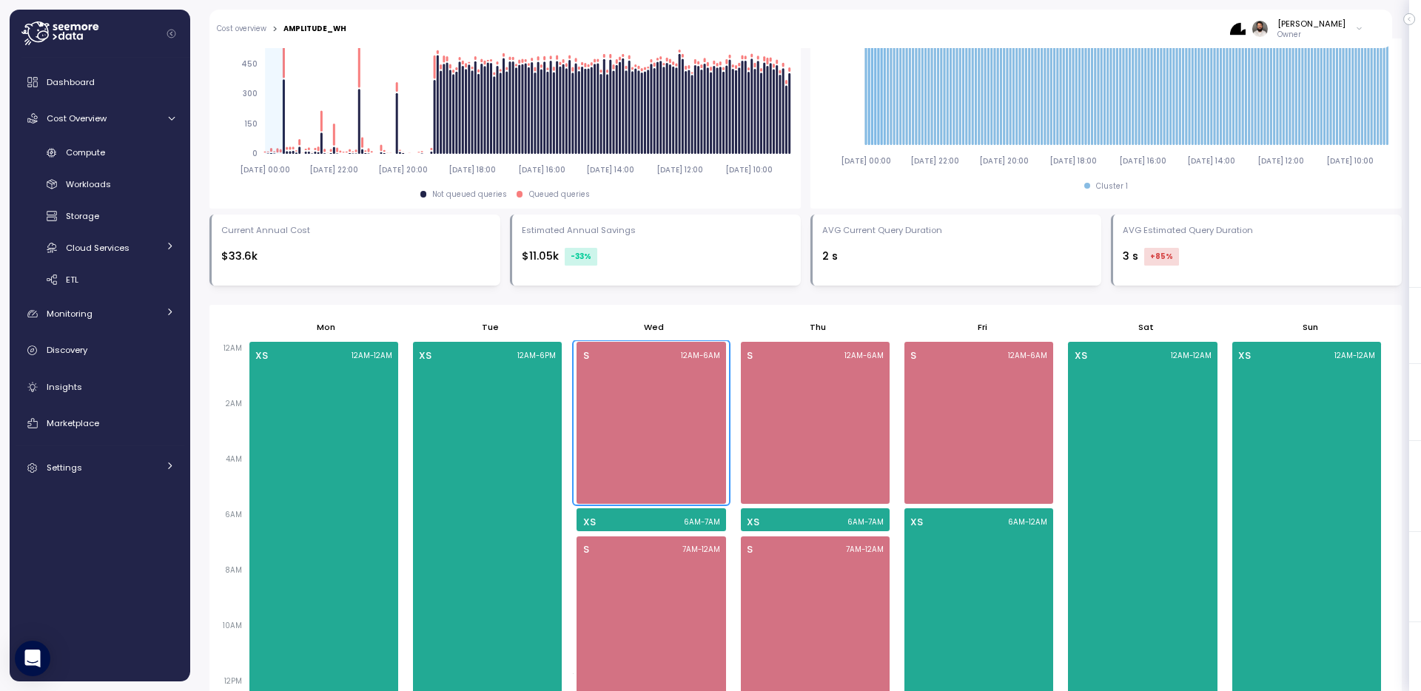
click at [675, 400] on div "S 12AM - 6AM" at bounding box center [651, 422] width 149 height 161
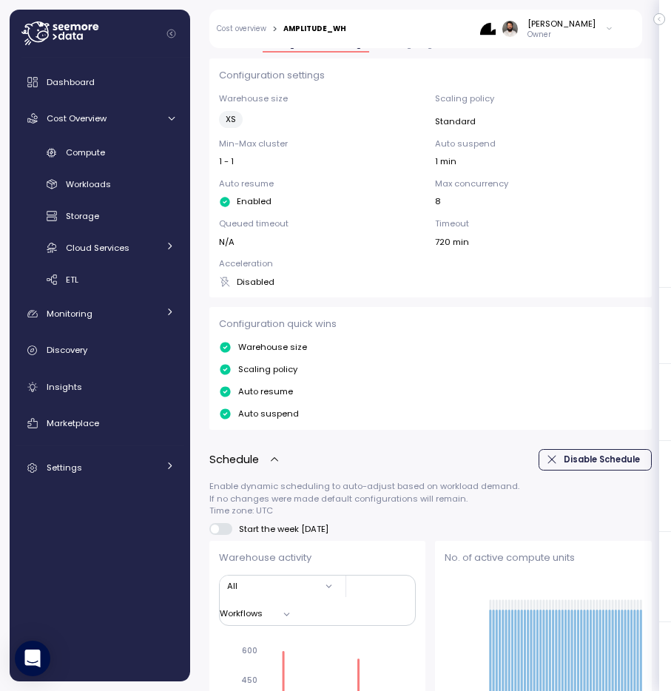
scroll to position [1388, 0]
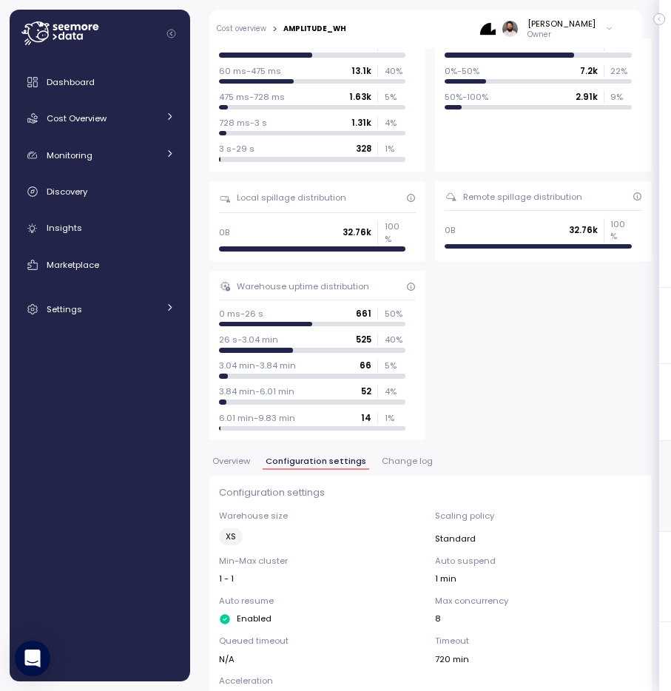
scroll to position [486, 0]
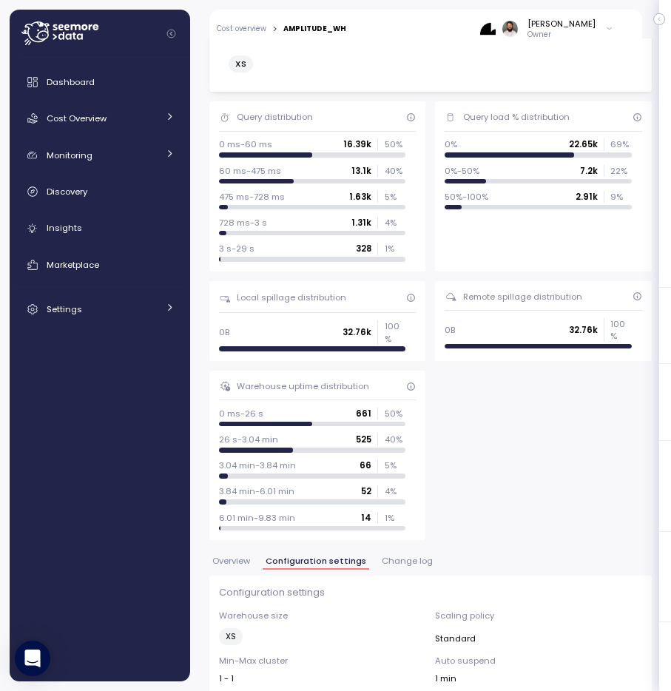
click at [408, 557] on span "Change log" at bounding box center [407, 561] width 51 height 8
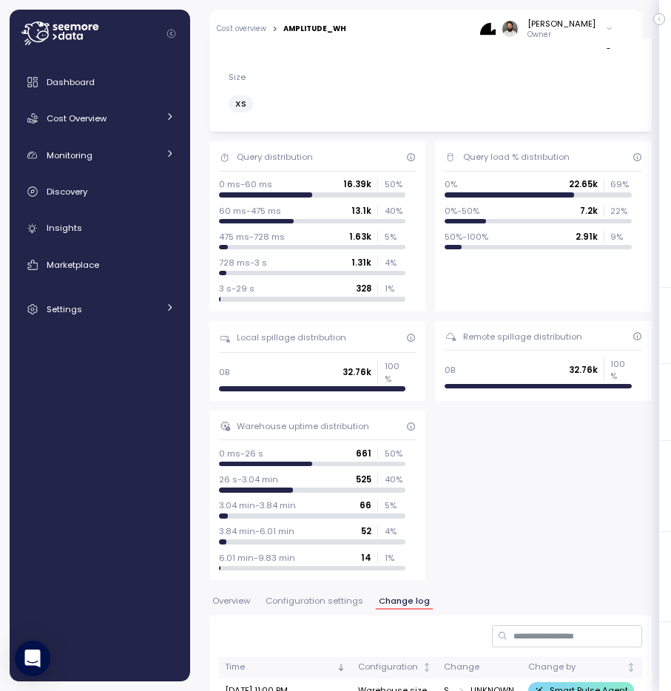
scroll to position [197, 0]
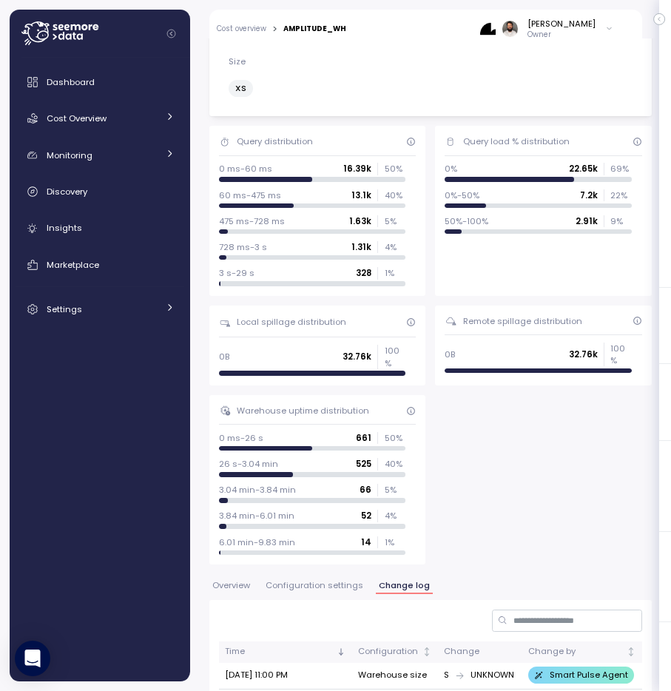
click at [285, 582] on div "Overview Configuration settings Change log" at bounding box center [430, 591] width 443 height 19
click at [286, 582] on button "Configuration settings" at bounding box center [315, 588] width 104 height 13
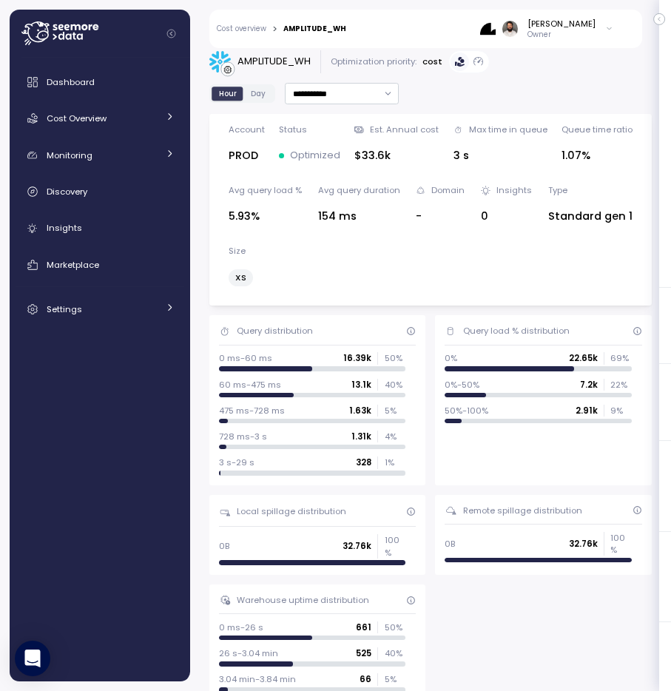
scroll to position [9, 0]
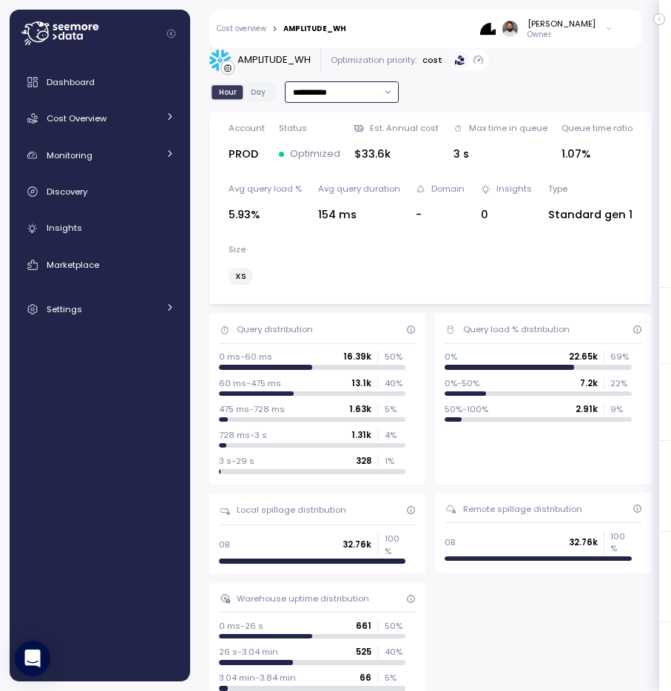
click at [368, 95] on input "**********" at bounding box center [341, 91] width 113 height 21
click at [367, 178] on div "Last 14 days" at bounding box center [341, 179] width 109 height 19
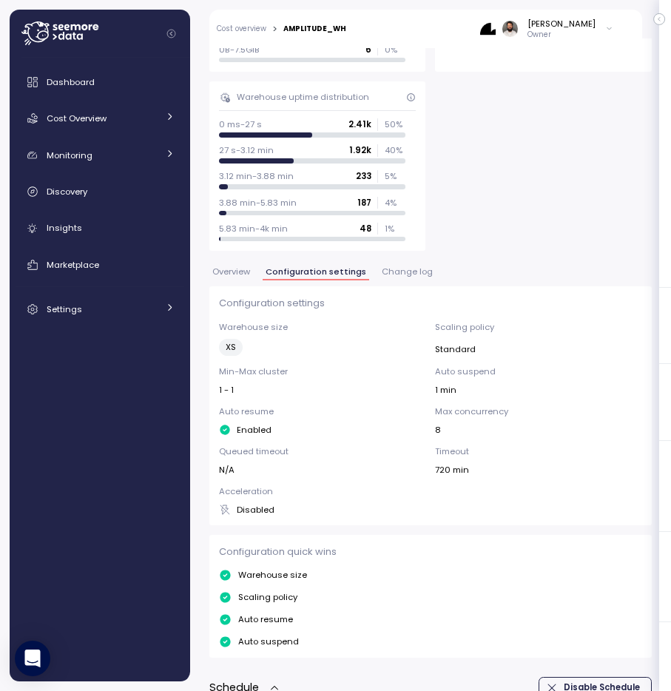
scroll to position [375, 0]
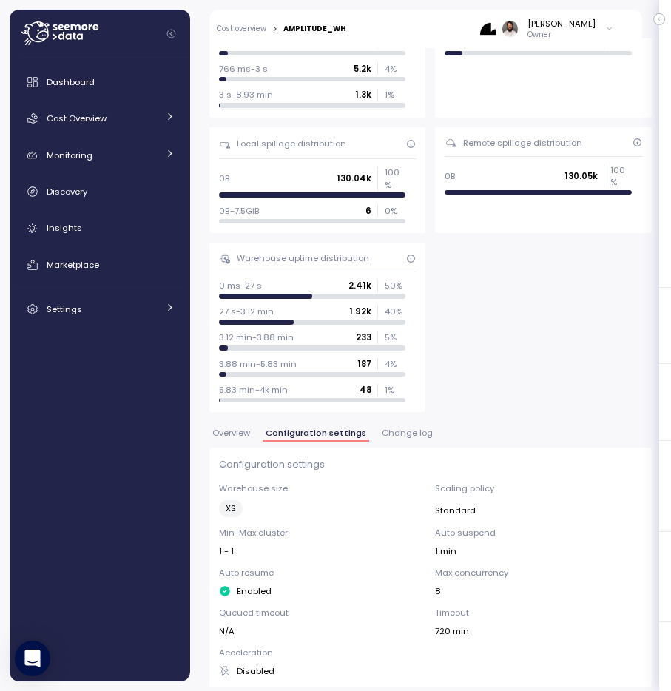
click at [241, 429] on span "Overview" at bounding box center [231, 433] width 38 height 8
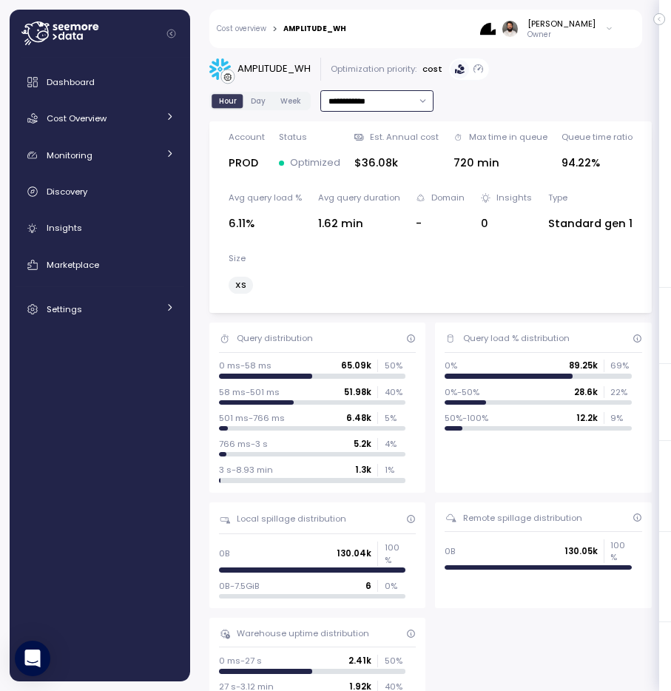
click at [413, 98] on input "**********" at bounding box center [377, 100] width 113 height 21
click at [400, 209] on div "Last 30 days" at bounding box center [376, 207] width 109 height 19
type input "**********"
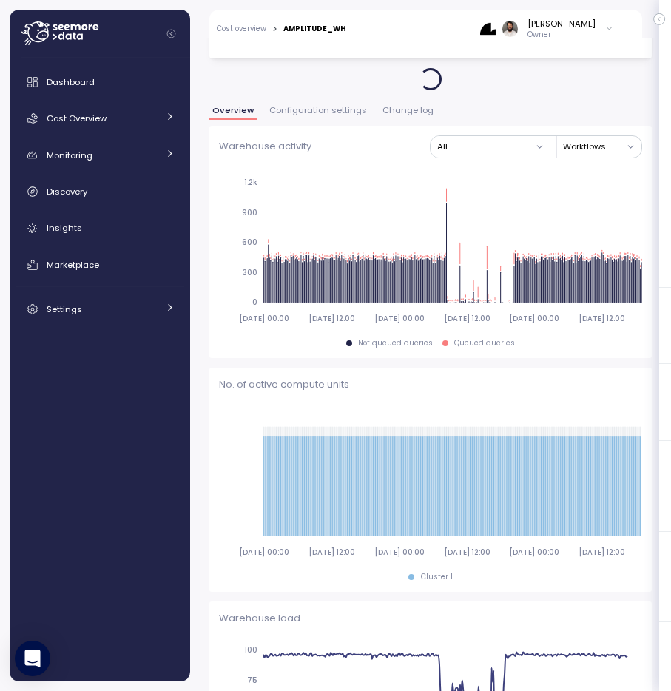
scroll to position [253, 0]
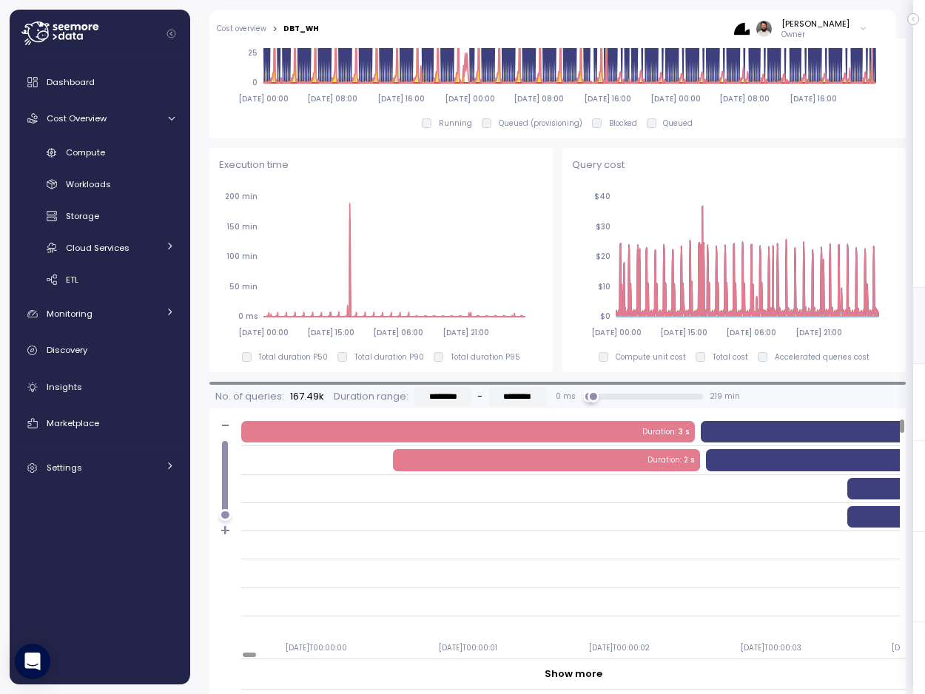
scroll to position [928, 0]
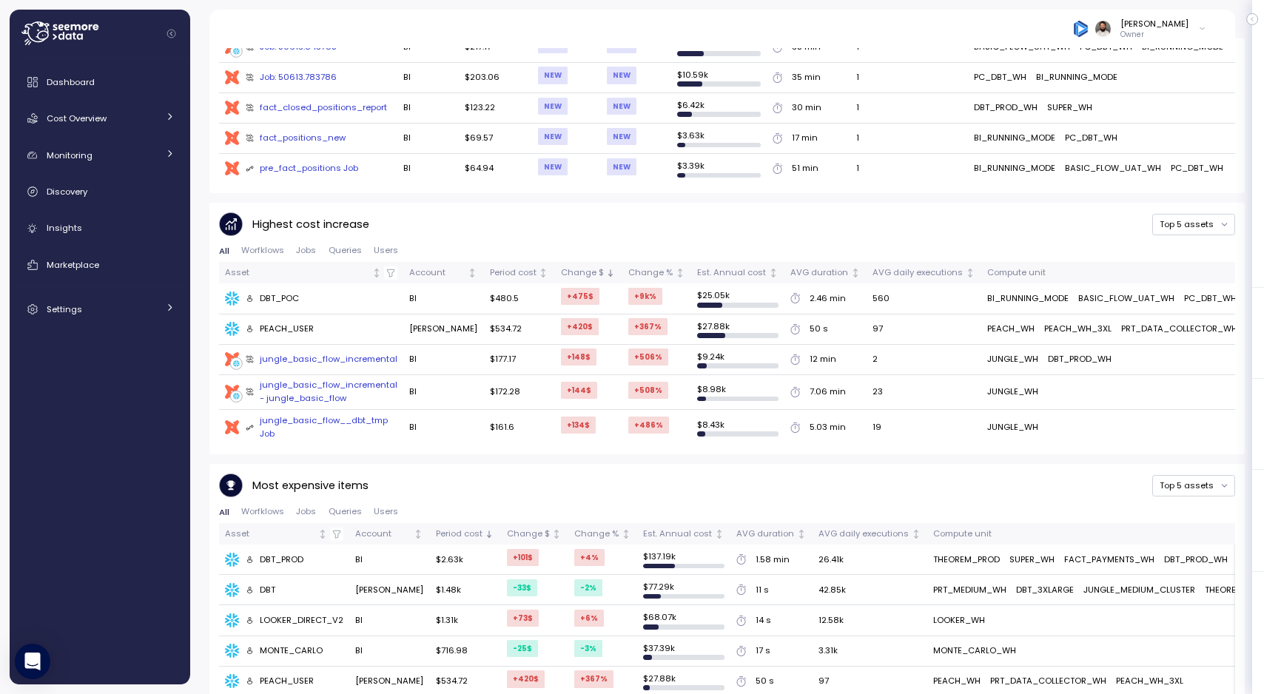
scroll to position [711, 0]
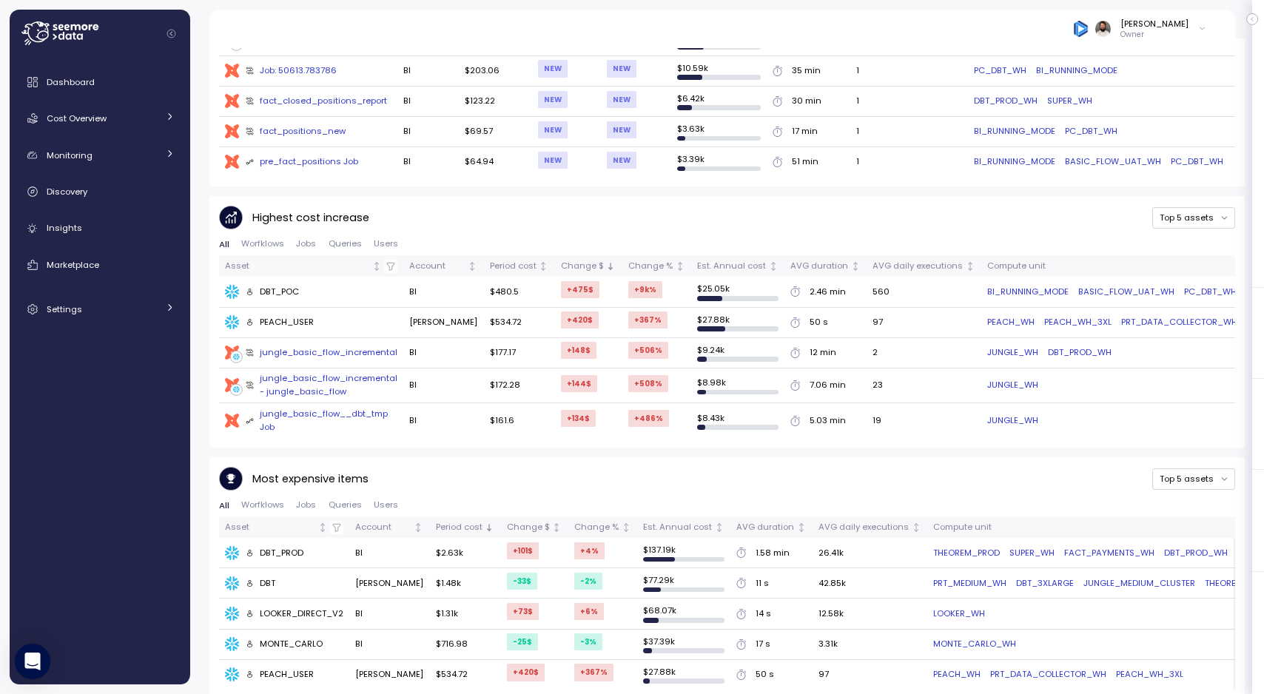
click at [185, 133] on div "Dashboard Cost Overview Compute Workloads Storage Cloud Services Clustering col…" at bounding box center [100, 371] width 181 height 627
click at [144, 128] on link "Cost Overview" at bounding box center [100, 119] width 169 height 30
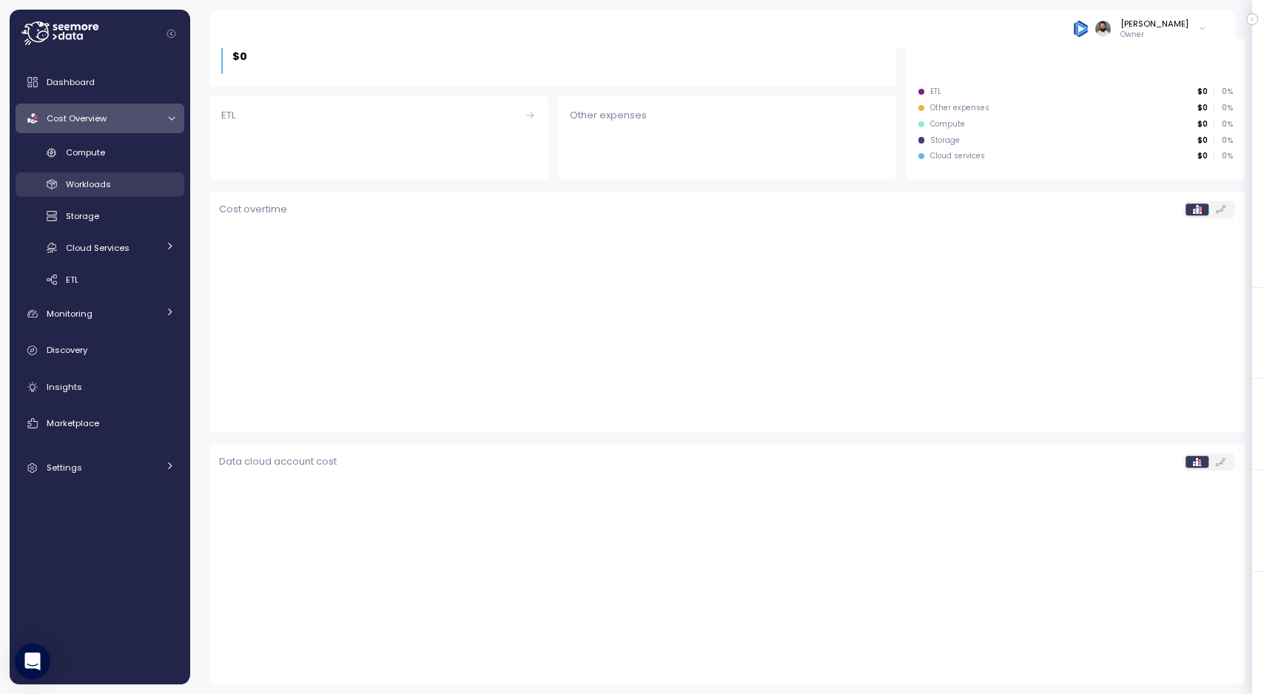
click at [136, 179] on div "Workloads" at bounding box center [120, 184] width 109 height 15
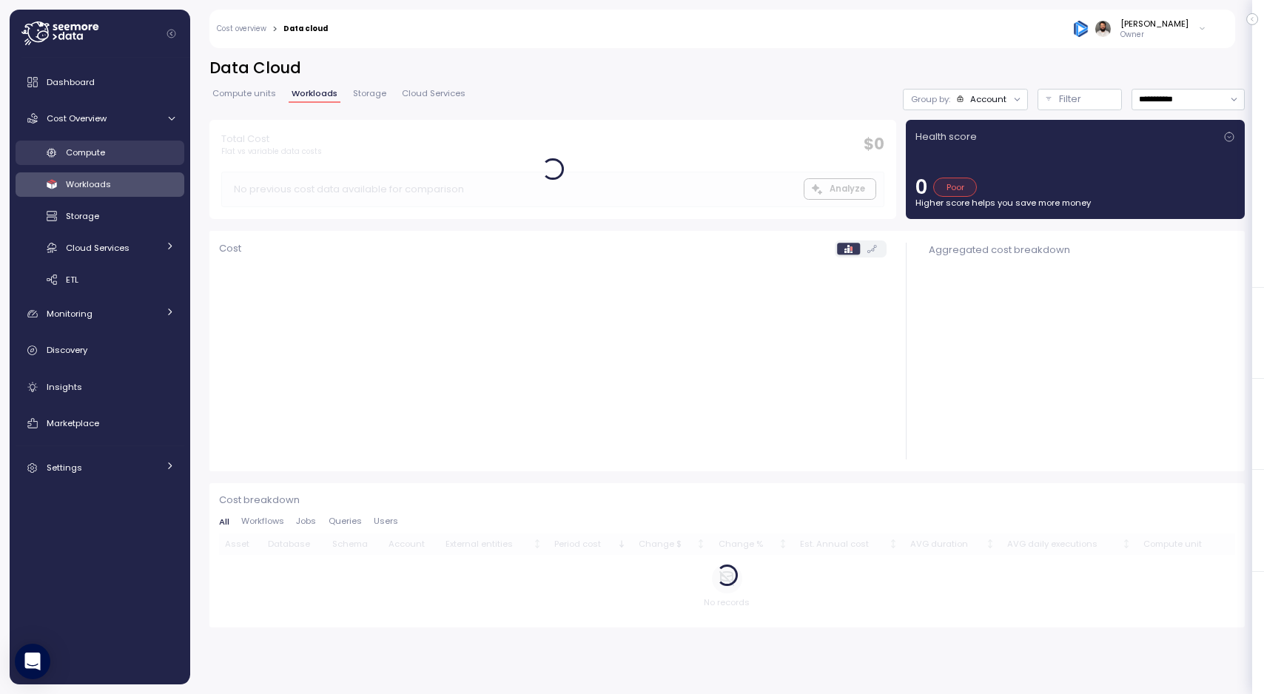
click at [136, 159] on div "Compute" at bounding box center [120, 152] width 109 height 15
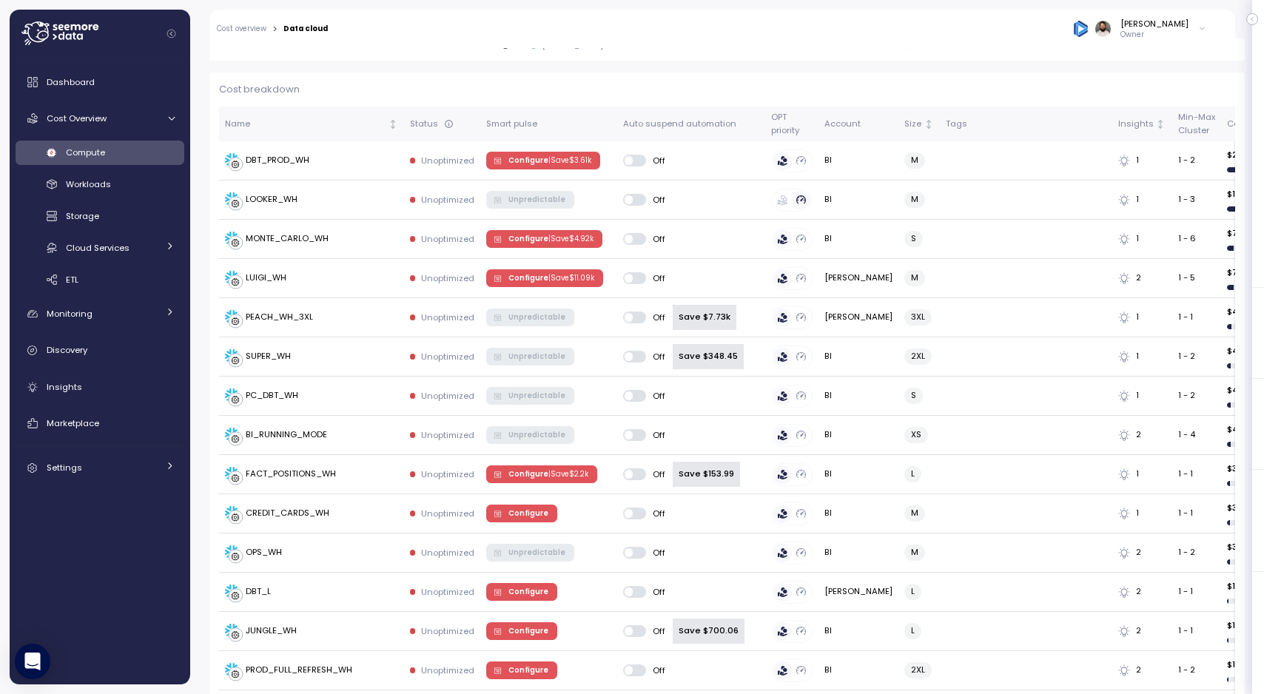
scroll to position [413, 0]
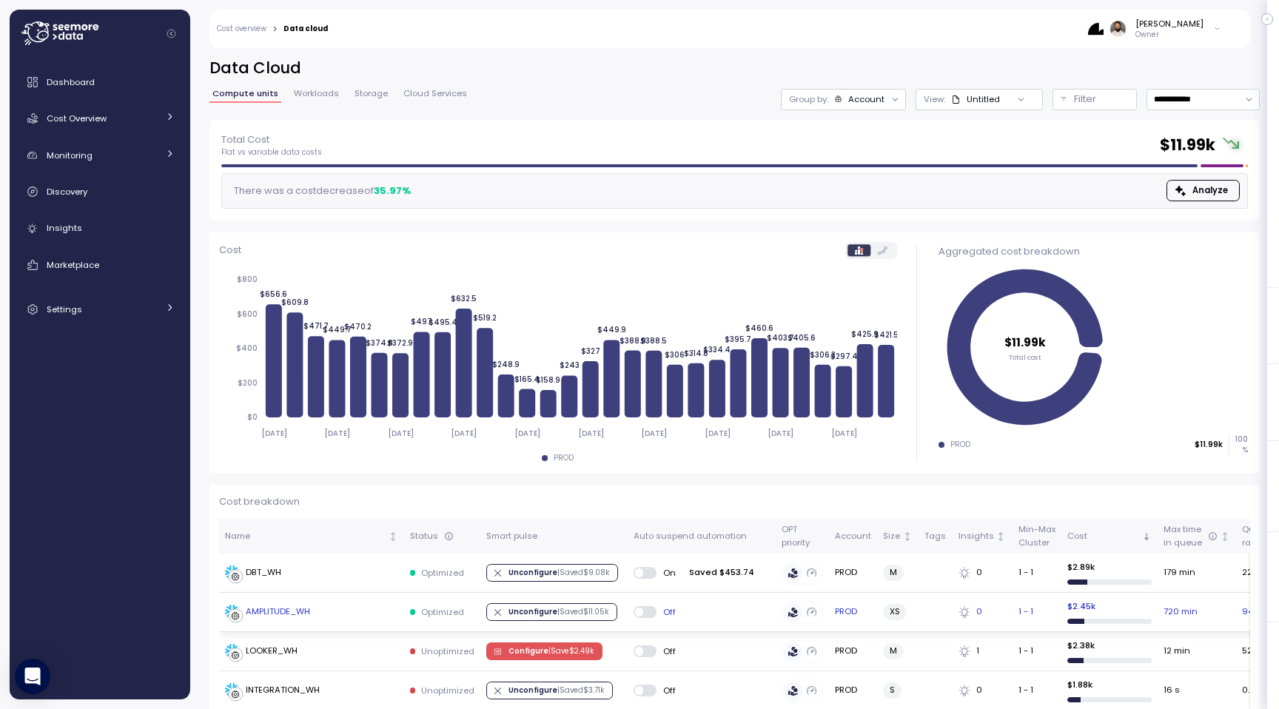
click at [291, 608] on div "AMPLITUDE_WH" at bounding box center [278, 612] width 64 height 13
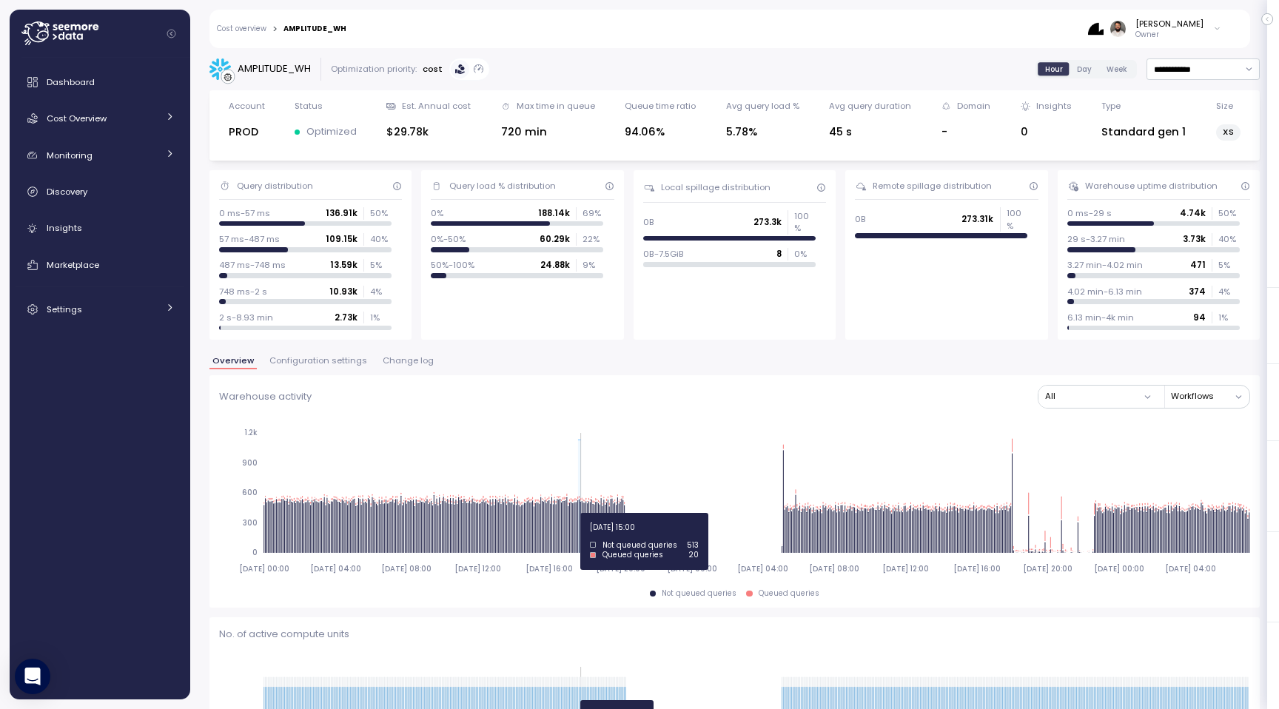
drag, startPoint x: 577, startPoint y: 513, endPoint x: 589, endPoint y: 513, distance: 11.8
click at [589, 513] on icon "2025-08-11 00:00 2025-08-13 04:00 2025-08-15 08:00 2025-08-17 12:00 2025-08-19 …" at bounding box center [734, 500] width 1031 height 164
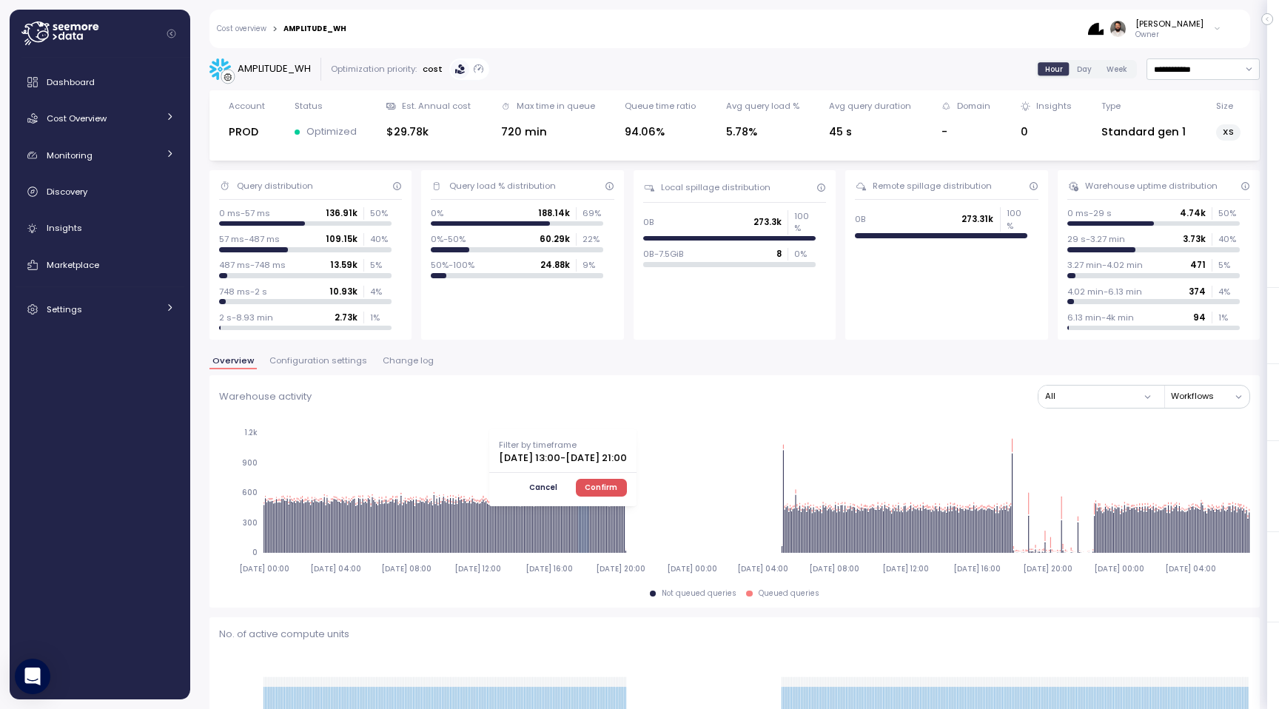
click at [637, 500] on div "Filter by timeframe 2025-08-20 13:00 - 2025-08-20 21:00 Cancel Confirm" at bounding box center [562, 467] width 147 height 77
click at [566, 485] on button "Cancel" at bounding box center [543, 488] width 47 height 18
click at [1196, 69] on input "**********" at bounding box center [1203, 68] width 113 height 21
click at [1202, 139] on div "Last 7 days" at bounding box center [1195, 138] width 48 height 12
type input "**********"
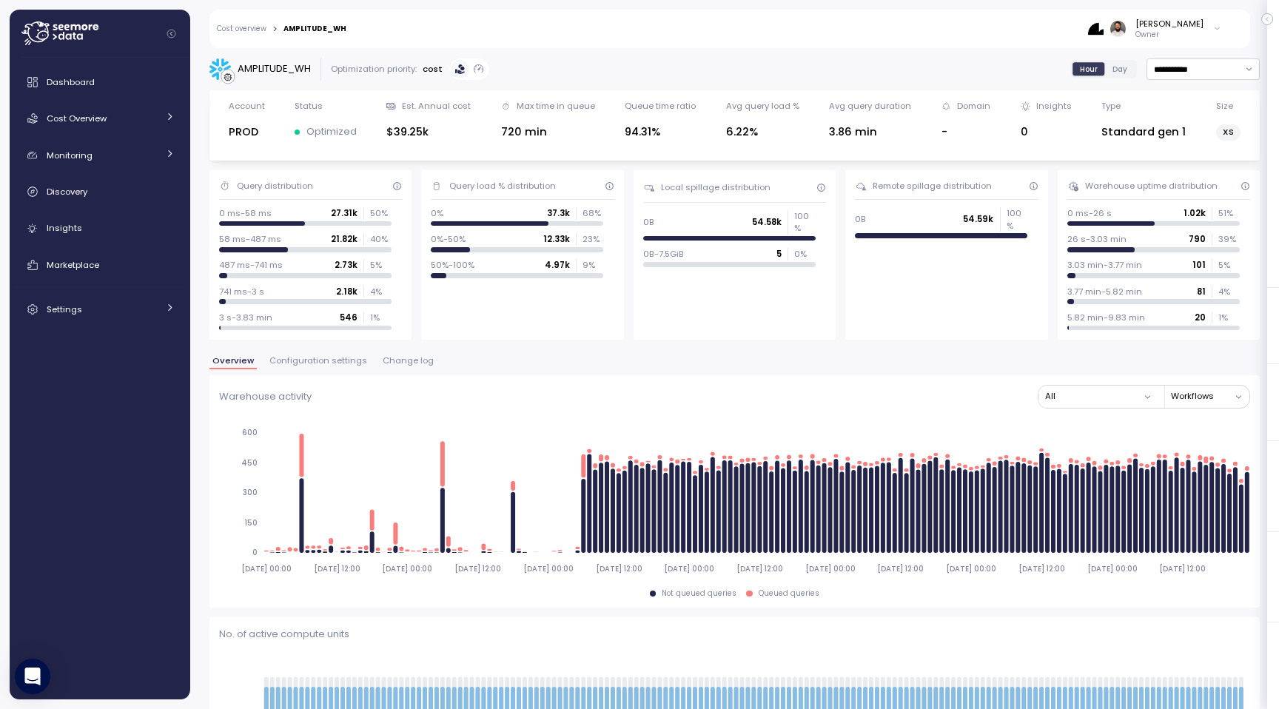
click at [247, 32] on link "Cost overview" at bounding box center [242, 28] width 50 height 7
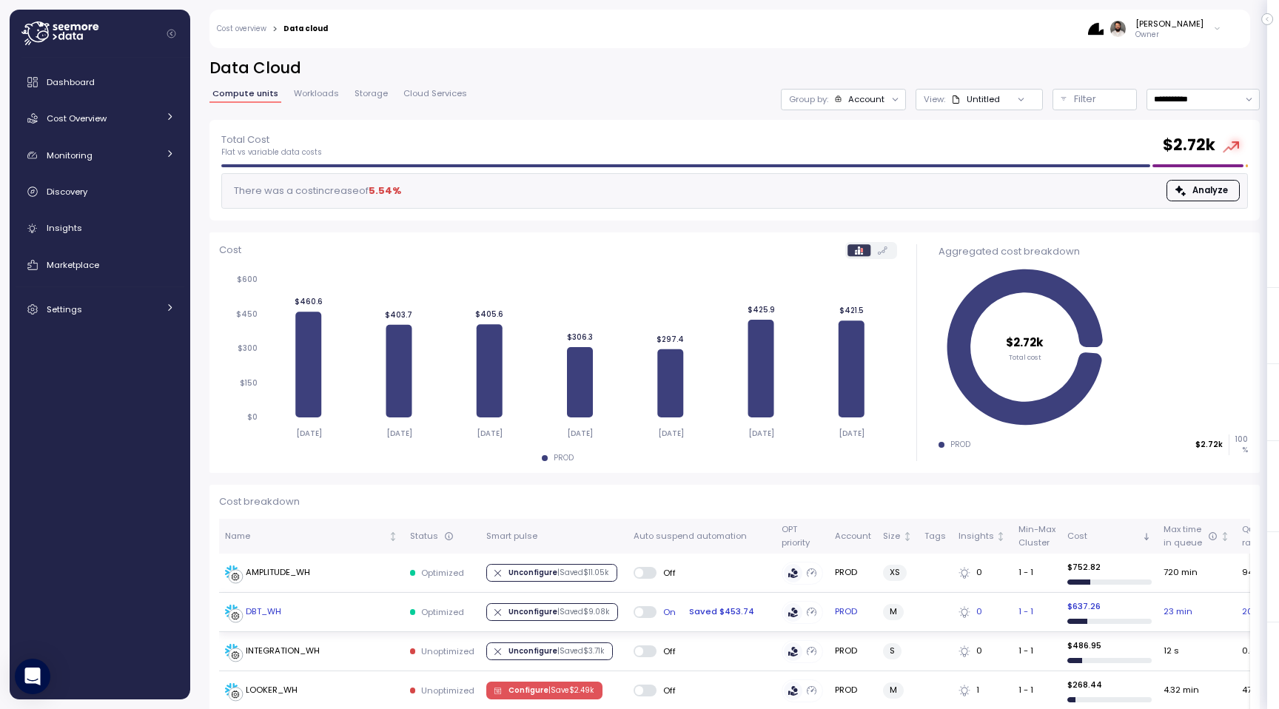
click at [328, 606] on div "DBT_WH" at bounding box center [311, 612] width 173 height 15
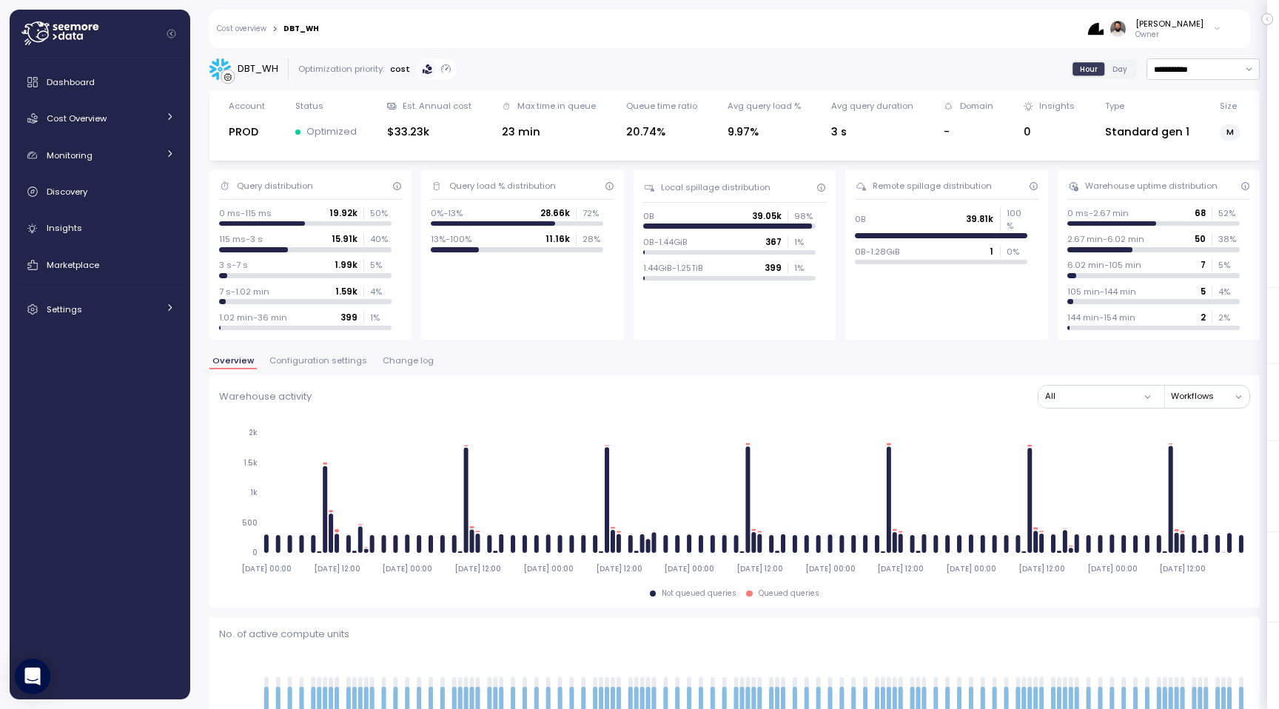
click at [305, 31] on div "DBT_WH" at bounding box center [302, 28] width 36 height 7
copy div "DBT_WH"
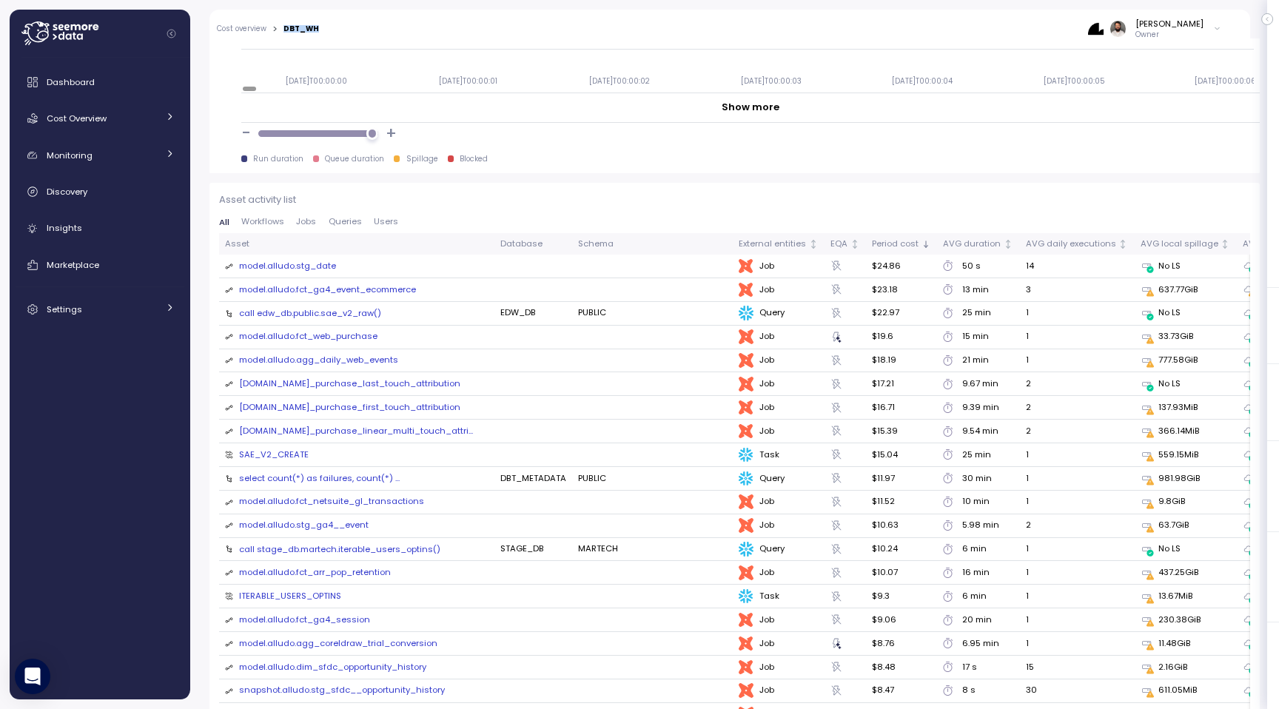
scroll to position [1505, 0]
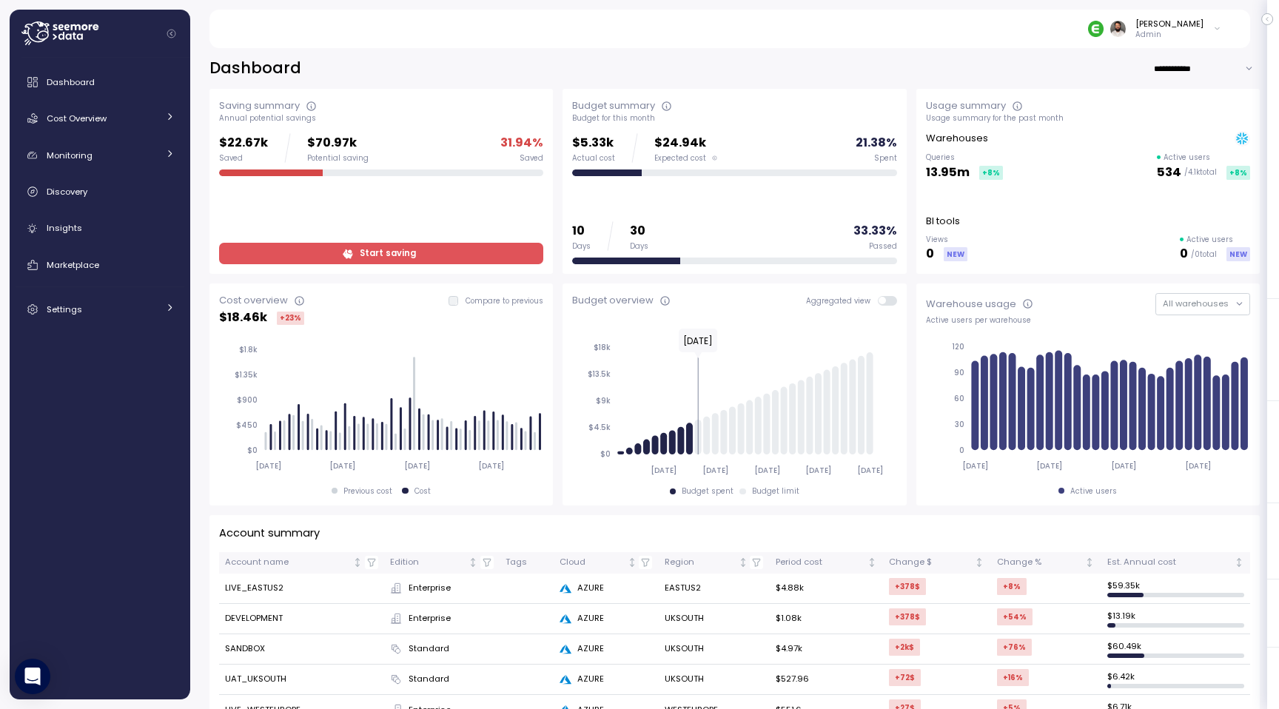
click at [1201, 69] on input "**********" at bounding box center [1206, 68] width 107 height 21
click at [1194, 102] on div "Last 7 days" at bounding box center [1202, 98] width 48 height 12
type input "**********"
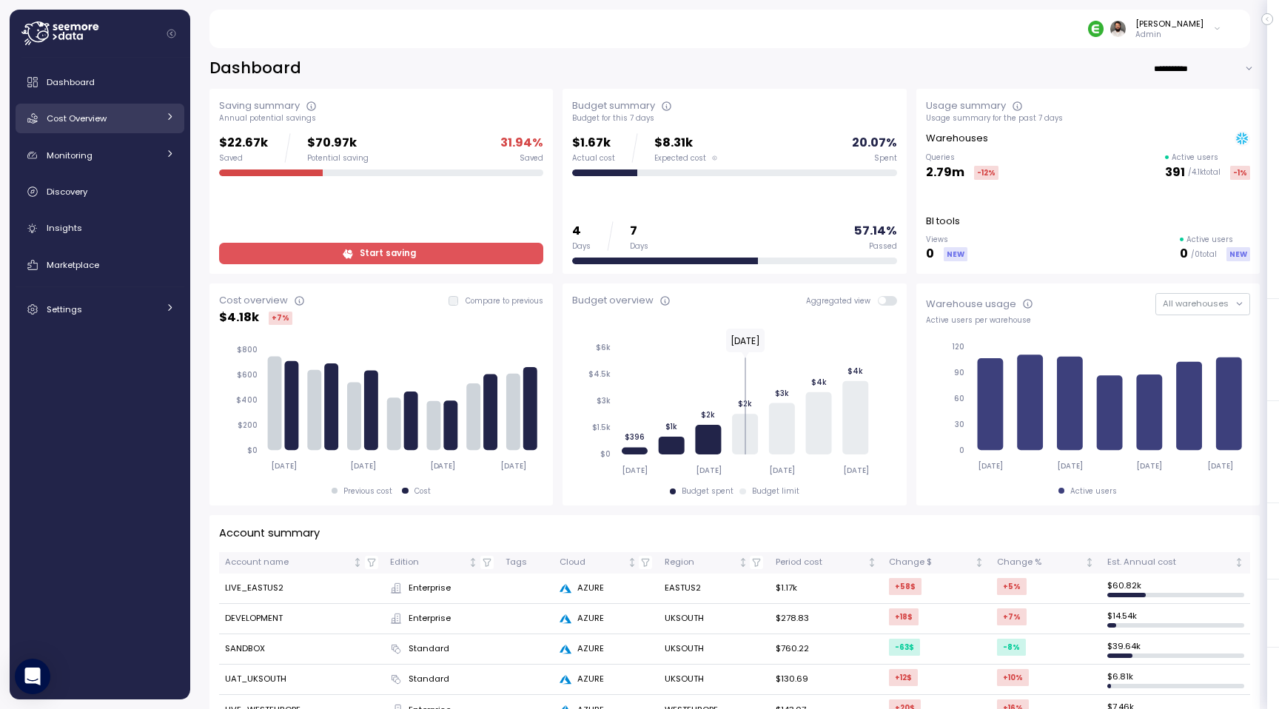
click at [127, 122] on div "Cost Overview" at bounding box center [102, 118] width 111 height 15
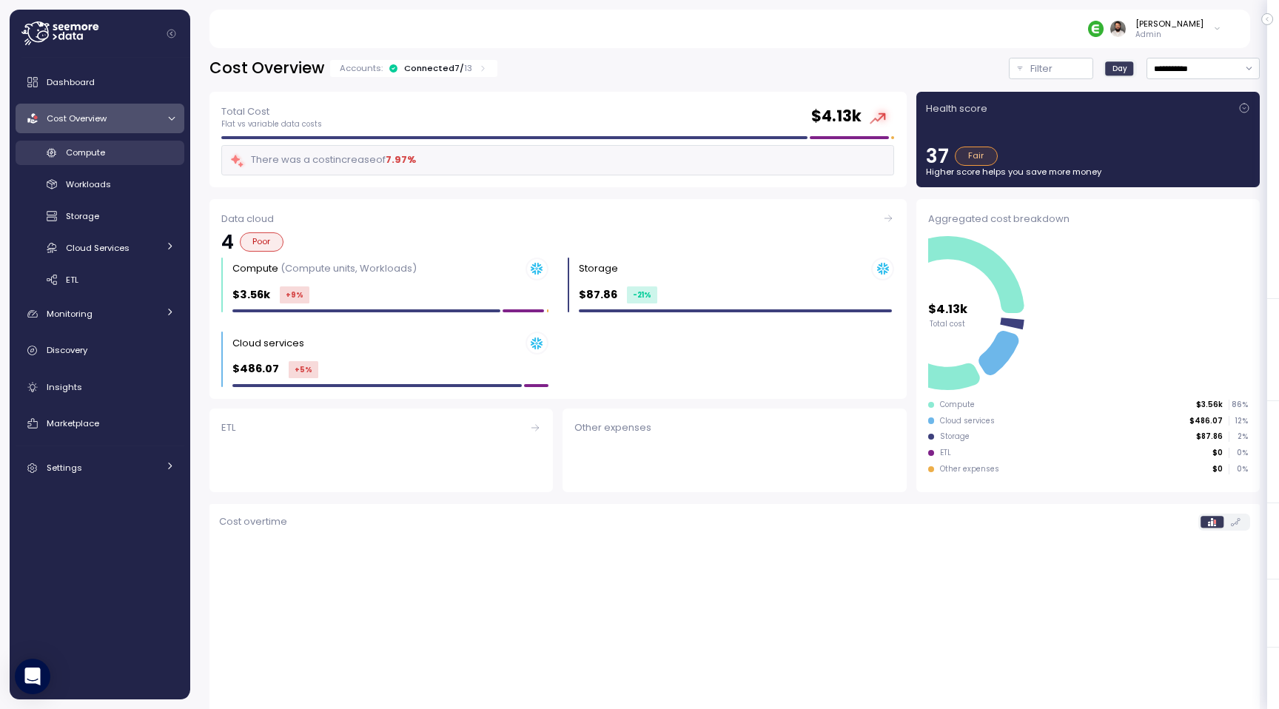
click at [127, 154] on div "Compute" at bounding box center [120, 152] width 109 height 15
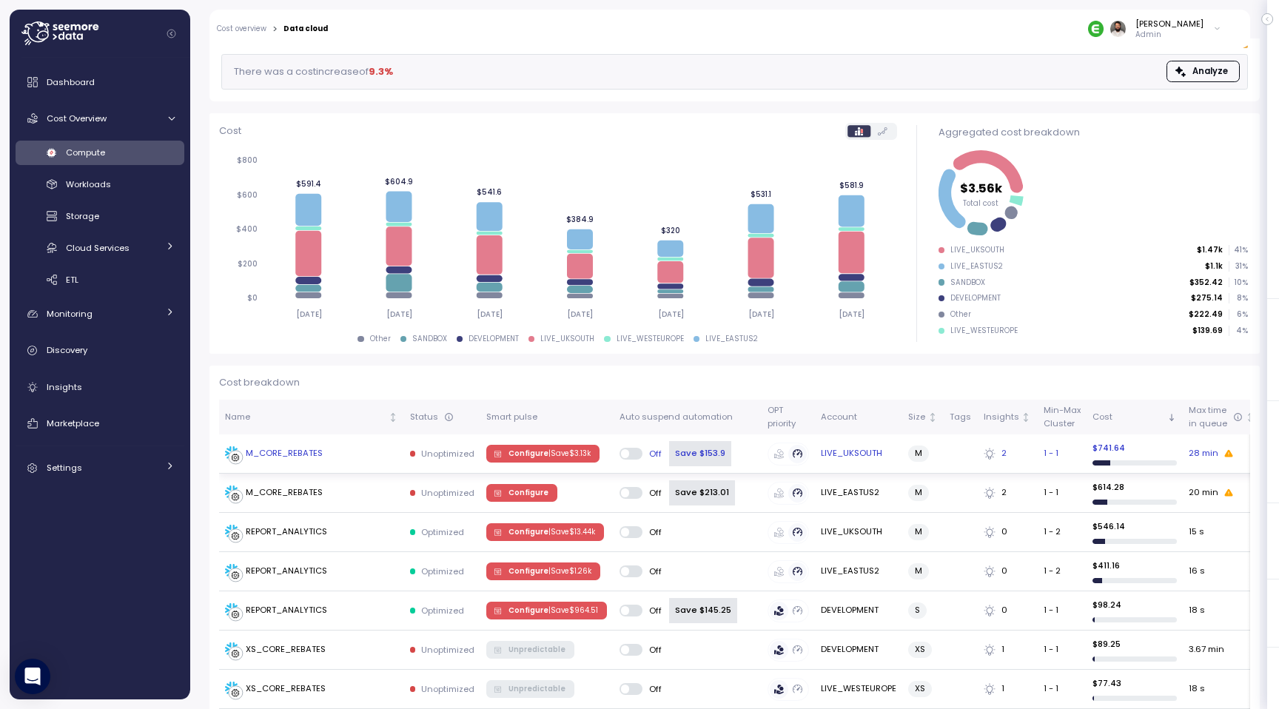
scroll to position [124, 0]
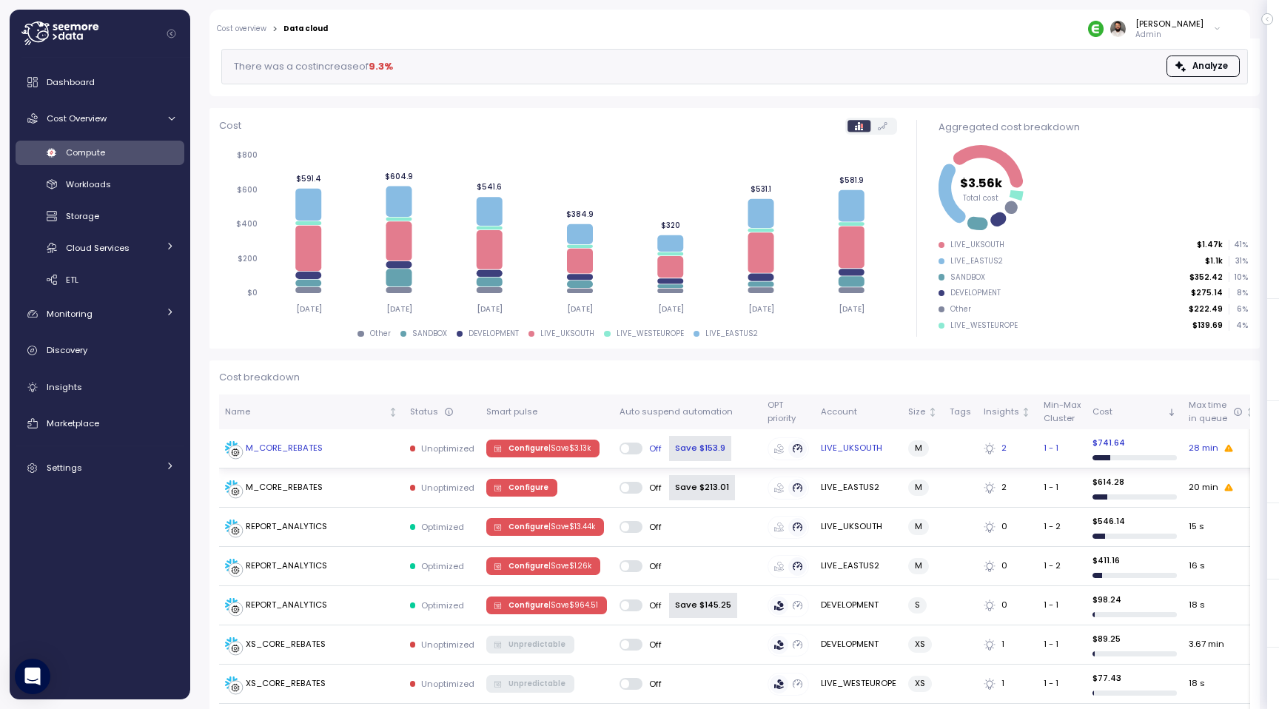
click at [358, 461] on td "M_CORE_REBATES" at bounding box center [311, 448] width 185 height 39
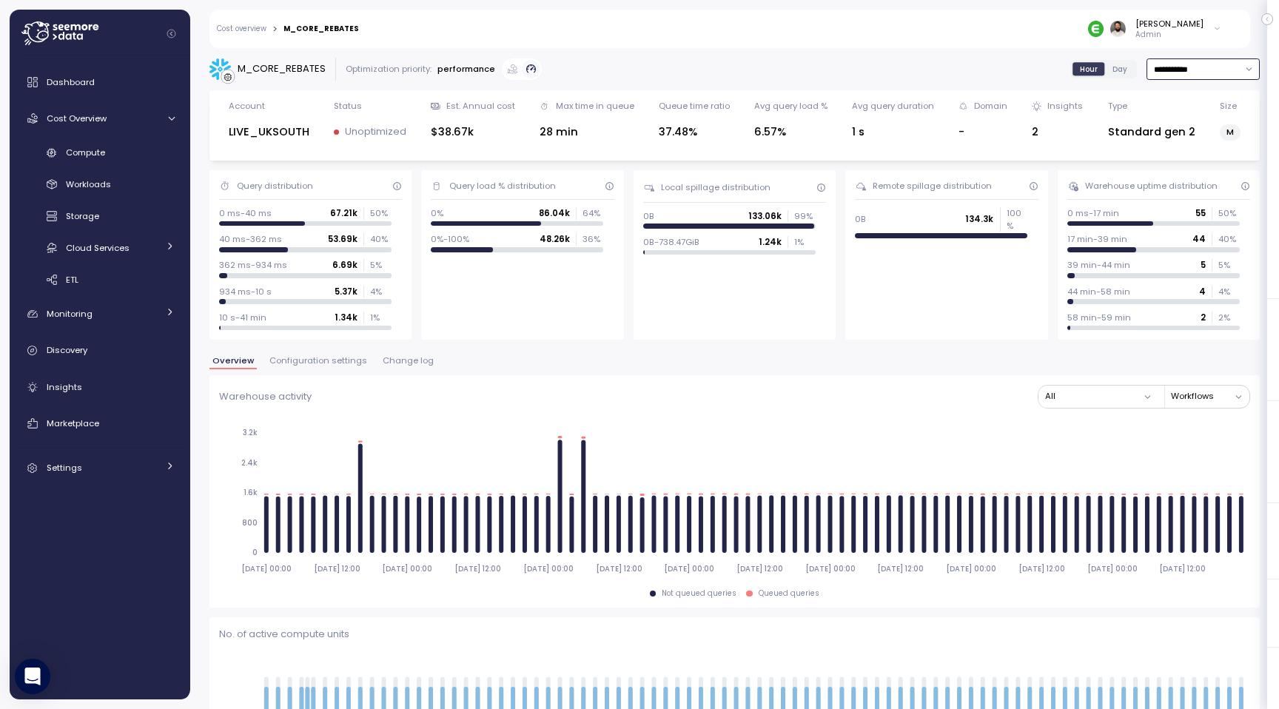
click at [1215, 79] on input "**********" at bounding box center [1203, 68] width 113 height 21
click at [1198, 164] on div "Last 14 days" at bounding box center [1202, 156] width 108 height 19
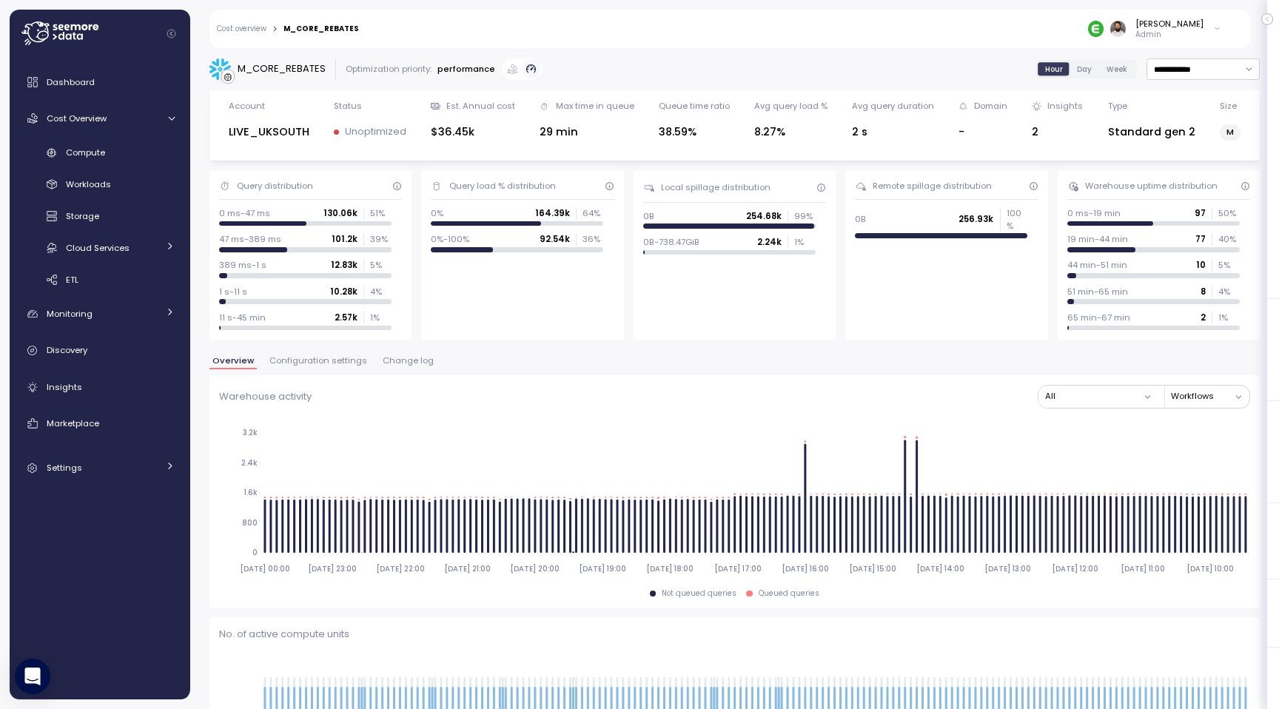
click at [1082, 72] on span "Day" at bounding box center [1084, 69] width 15 height 11
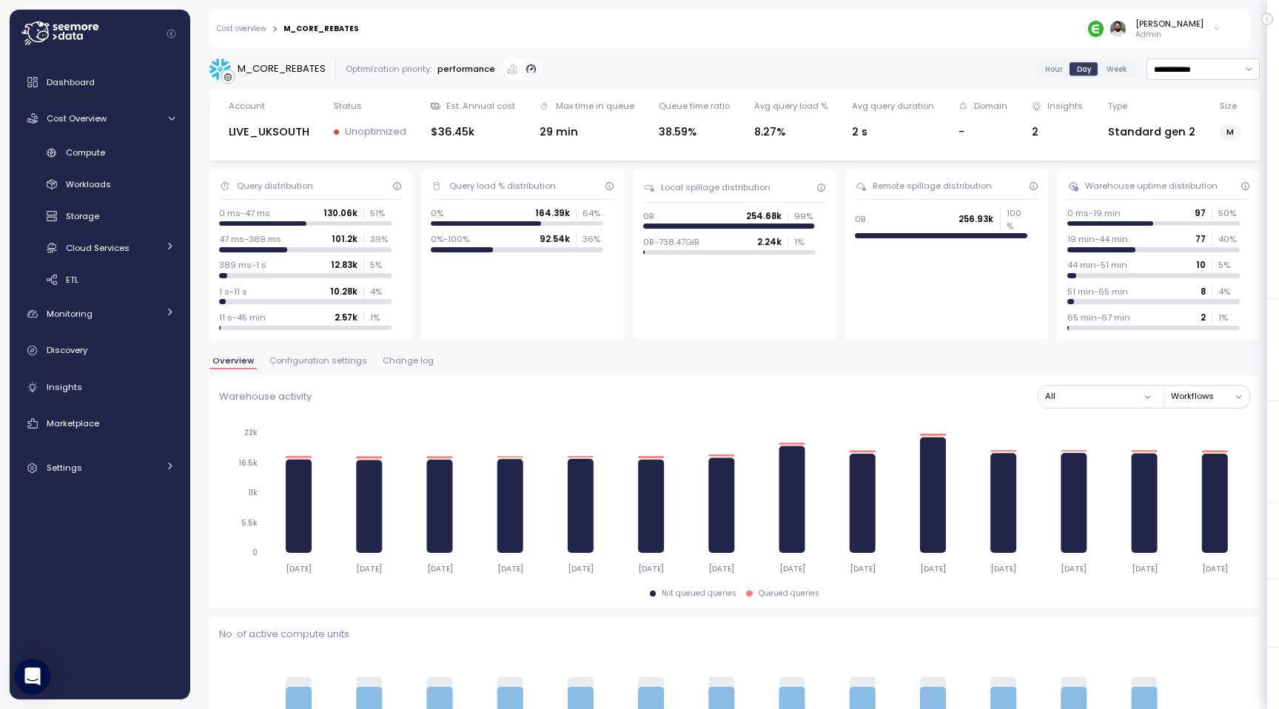
click at [1067, 76] on div "Hour" at bounding box center [1054, 68] width 33 height 13
click at [1059, 73] on span "Hour" at bounding box center [1054, 69] width 18 height 11
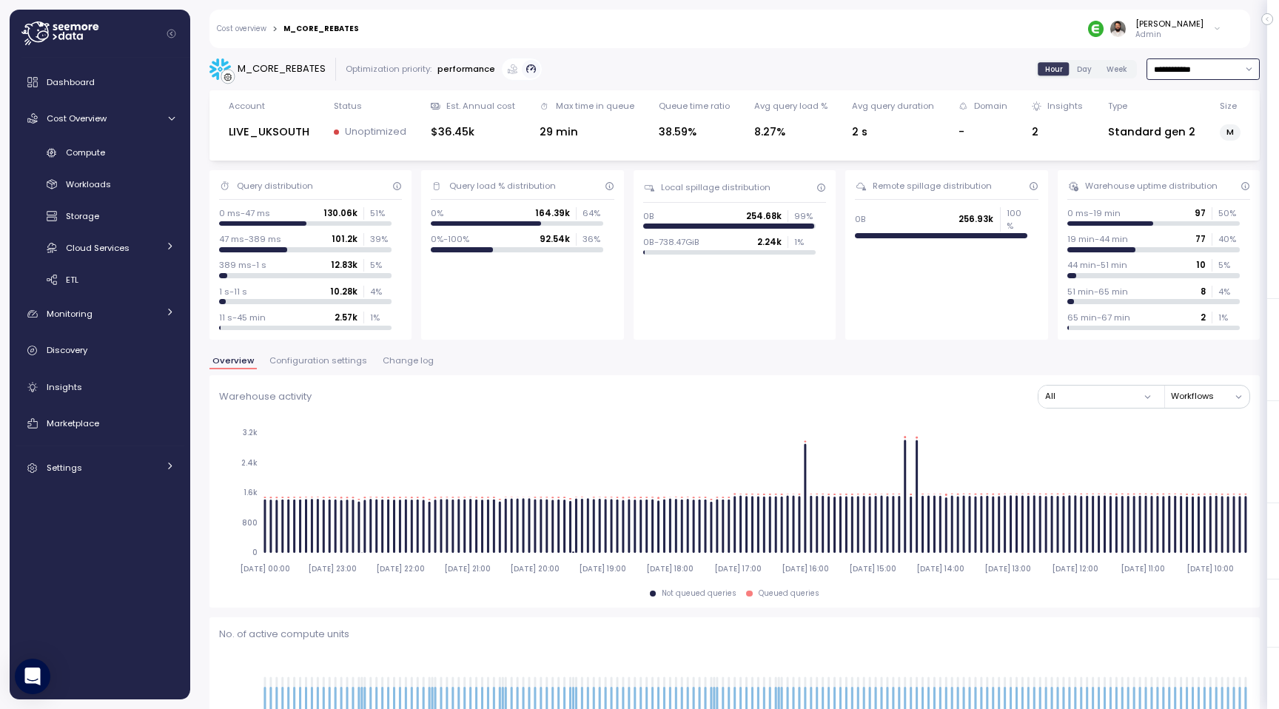
click at [1210, 59] on input "**********" at bounding box center [1203, 68] width 113 height 21
click at [1189, 136] on div "Last 7 days" at bounding box center [1195, 138] width 48 height 12
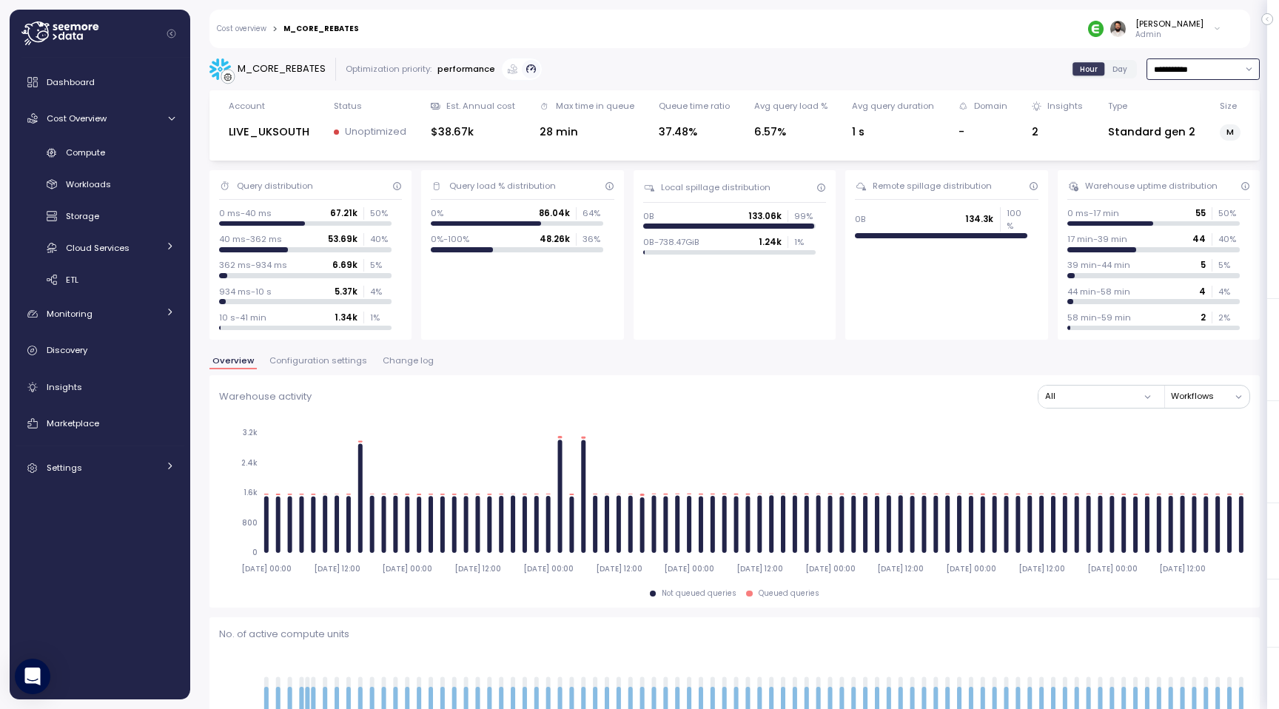
click at [1164, 62] on input "**********" at bounding box center [1203, 68] width 113 height 21
click at [1170, 117] on div "Last 3 days" at bounding box center [1187, 118] width 66 height 12
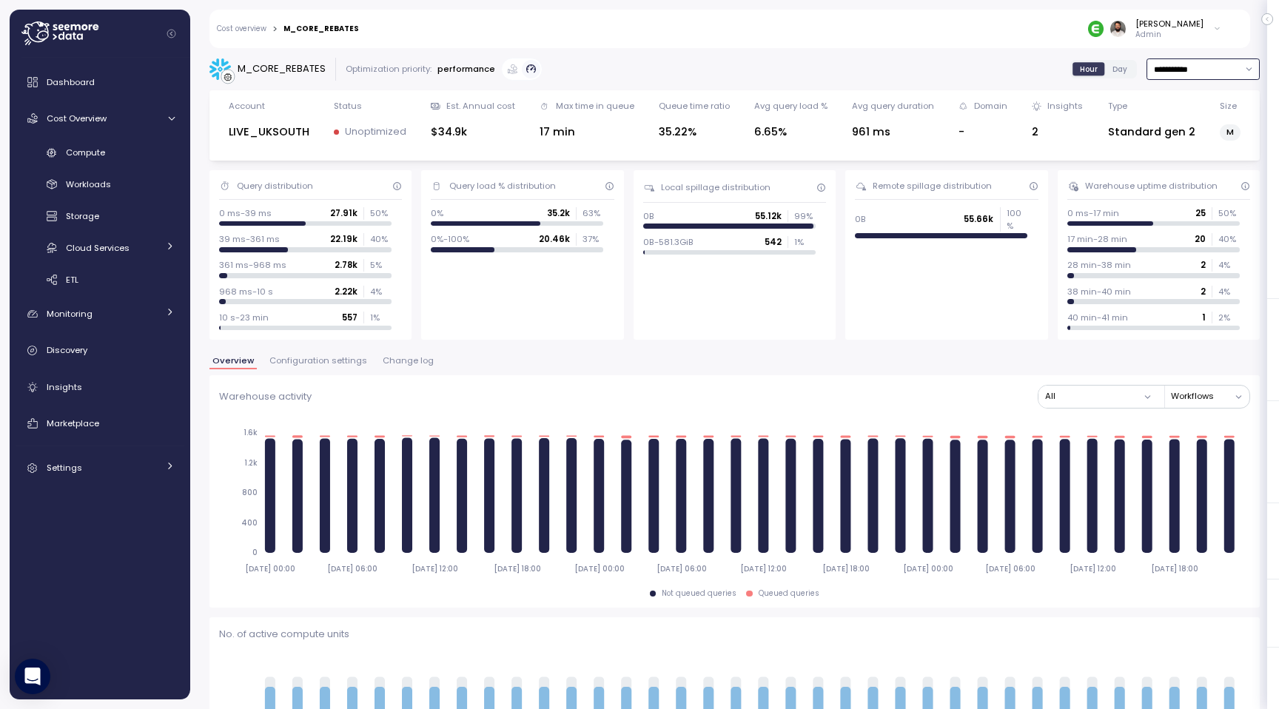
click at [1160, 76] on input "**********" at bounding box center [1203, 68] width 113 height 21
click at [1170, 136] on div "Last 7 days" at bounding box center [1186, 138] width 65 height 12
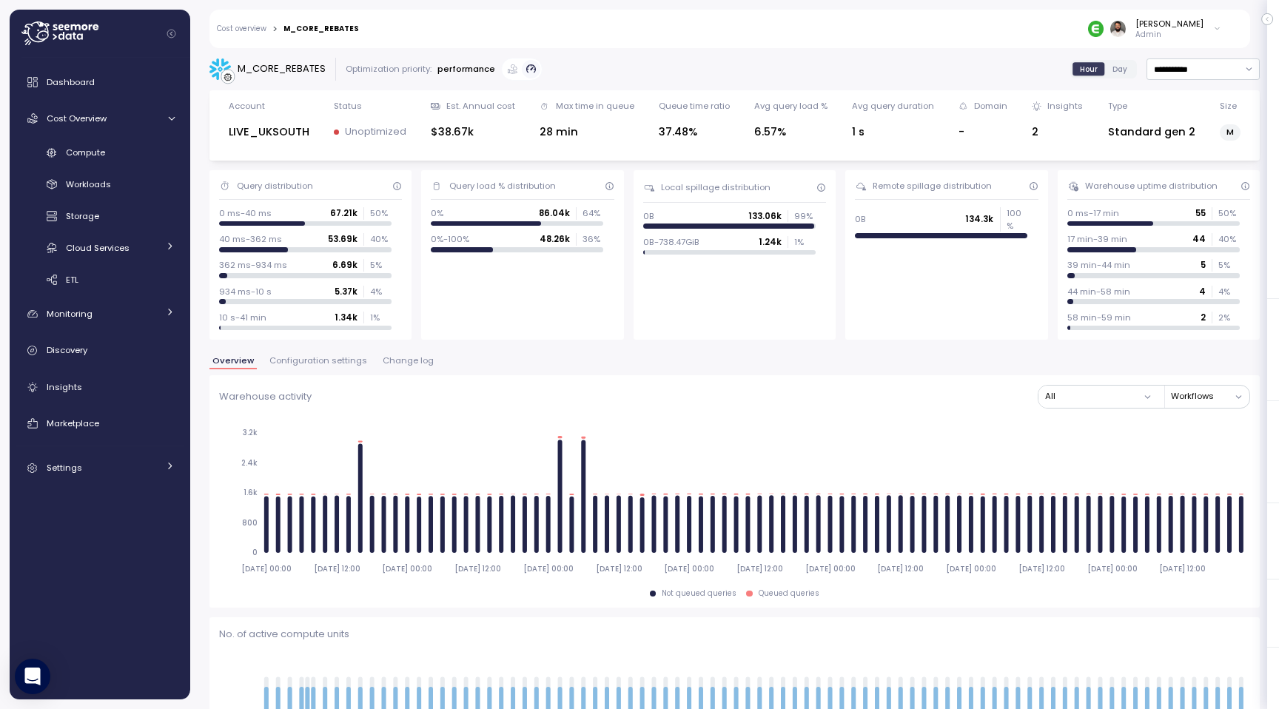
click at [1181, 72] on input "**********" at bounding box center [1203, 68] width 113 height 21
click at [1181, 157] on div "Last 14 days" at bounding box center [1197, 157] width 52 height 12
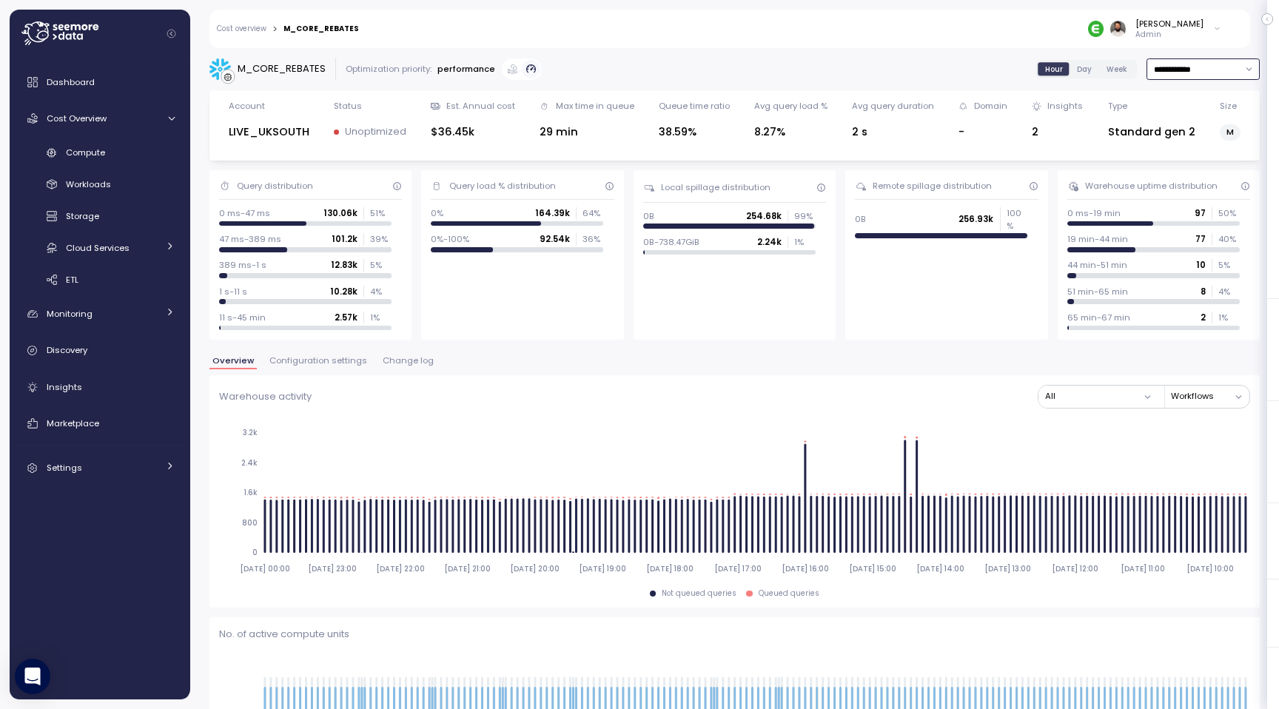
click at [1170, 61] on input "**********" at bounding box center [1203, 68] width 113 height 21
click at [1173, 137] on div "Last 7 days" at bounding box center [1195, 138] width 48 height 12
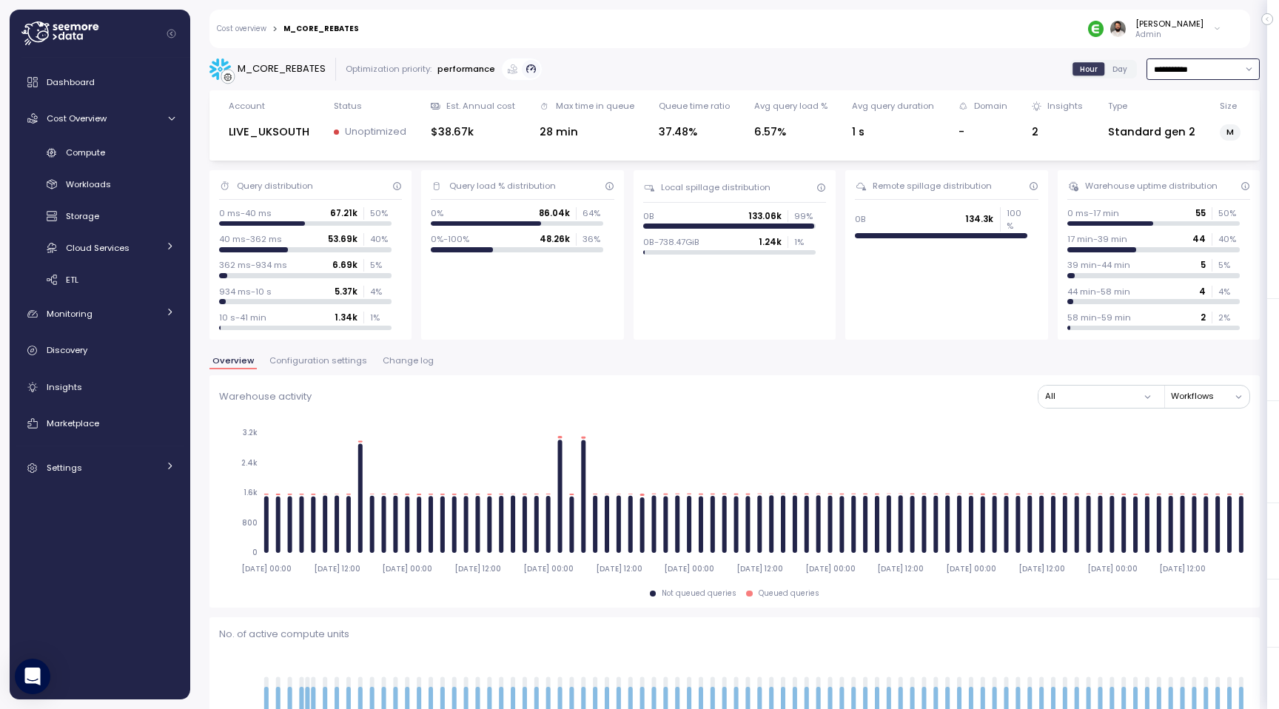
click at [1187, 78] on input "**********" at bounding box center [1203, 68] width 113 height 21
click at [1188, 155] on div "Last 14 days" at bounding box center [1197, 157] width 52 height 12
type input "**********"
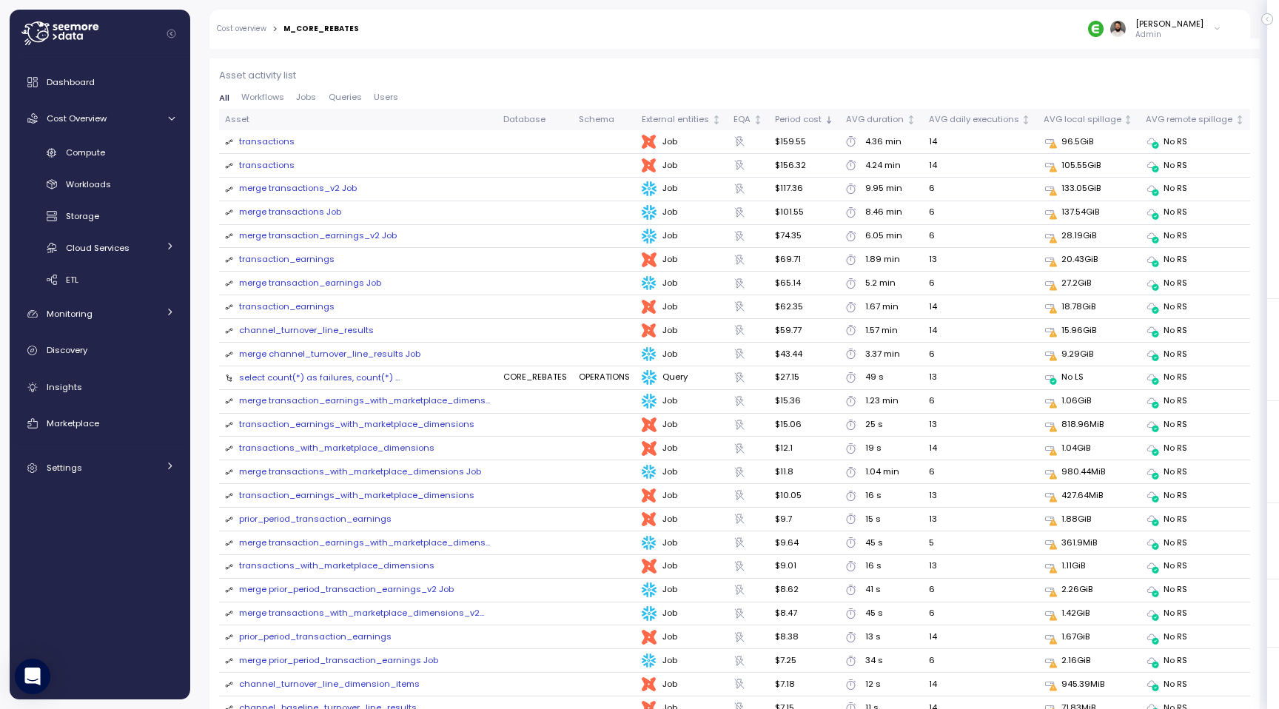
scroll to position [1629, 0]
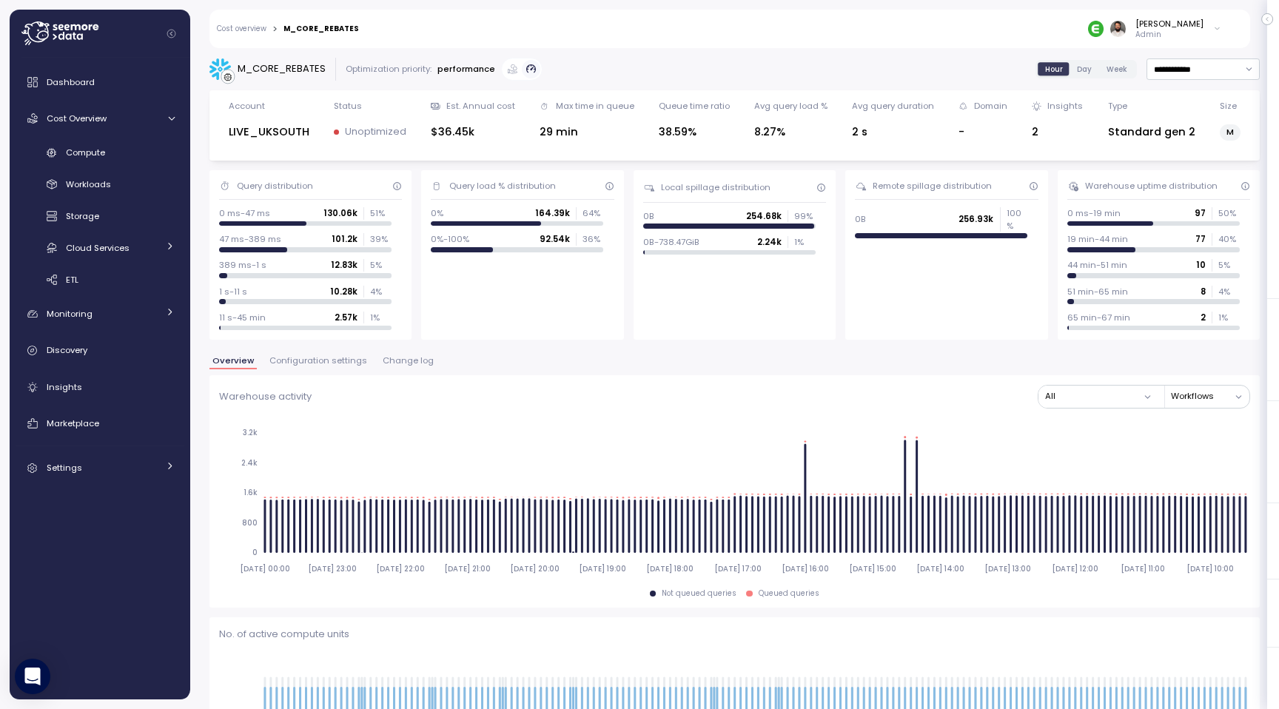
scroll to position [840, 0]
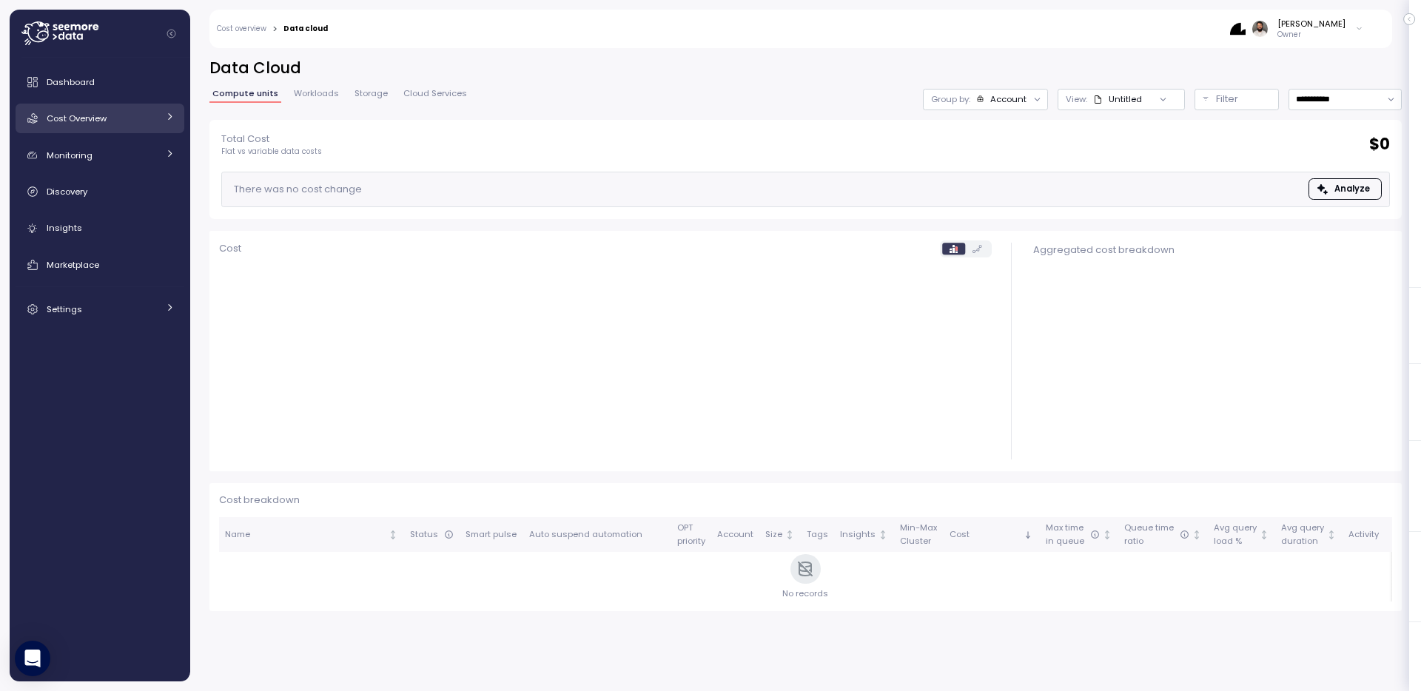
click at [117, 125] on div "Cost Overview" at bounding box center [102, 118] width 111 height 15
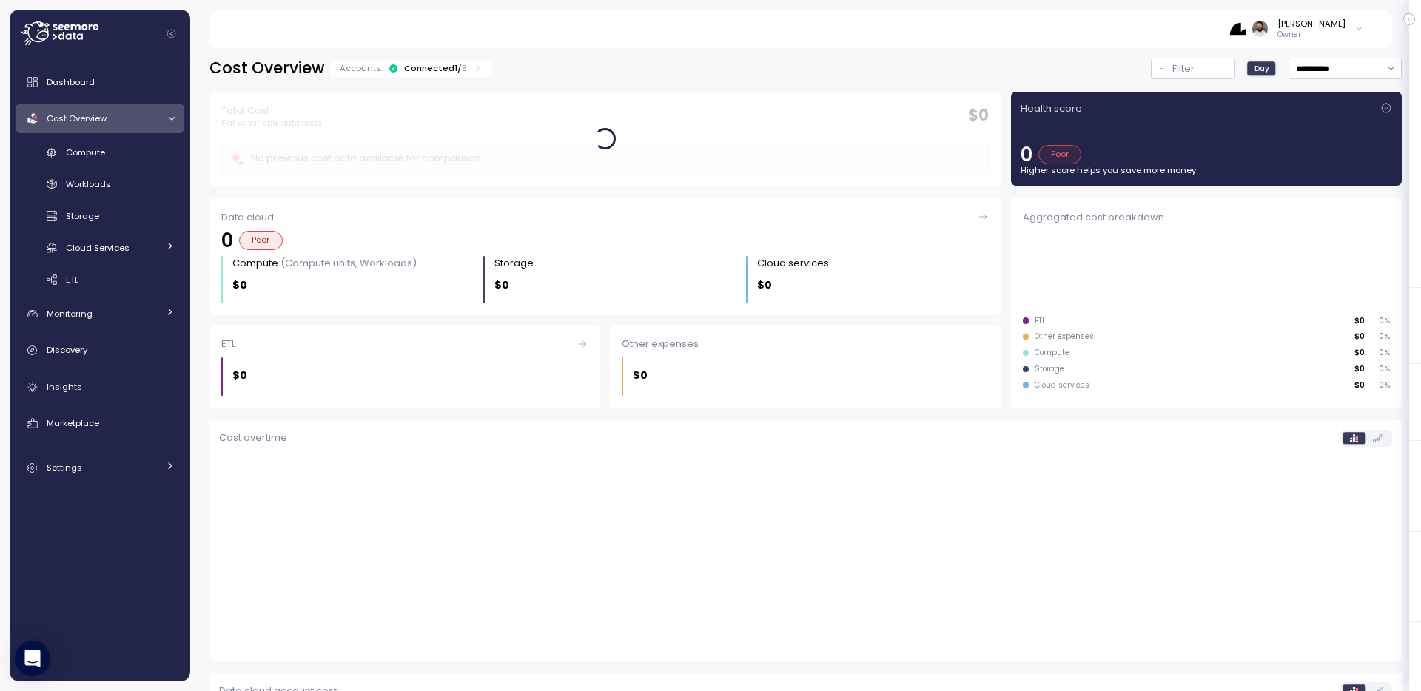
click at [449, 64] on div "Connected 1 / 5" at bounding box center [435, 68] width 63 height 12
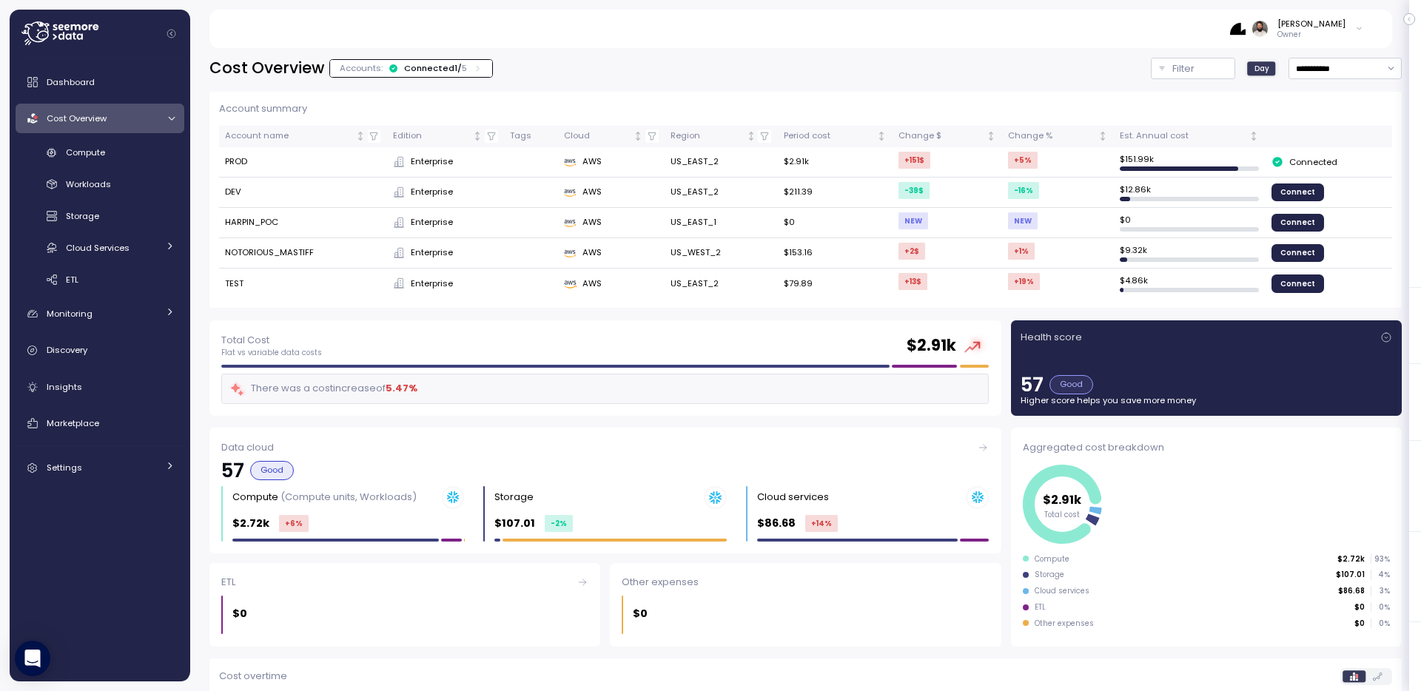
click at [449, 63] on div "Connected 1 / 5" at bounding box center [435, 68] width 63 height 12
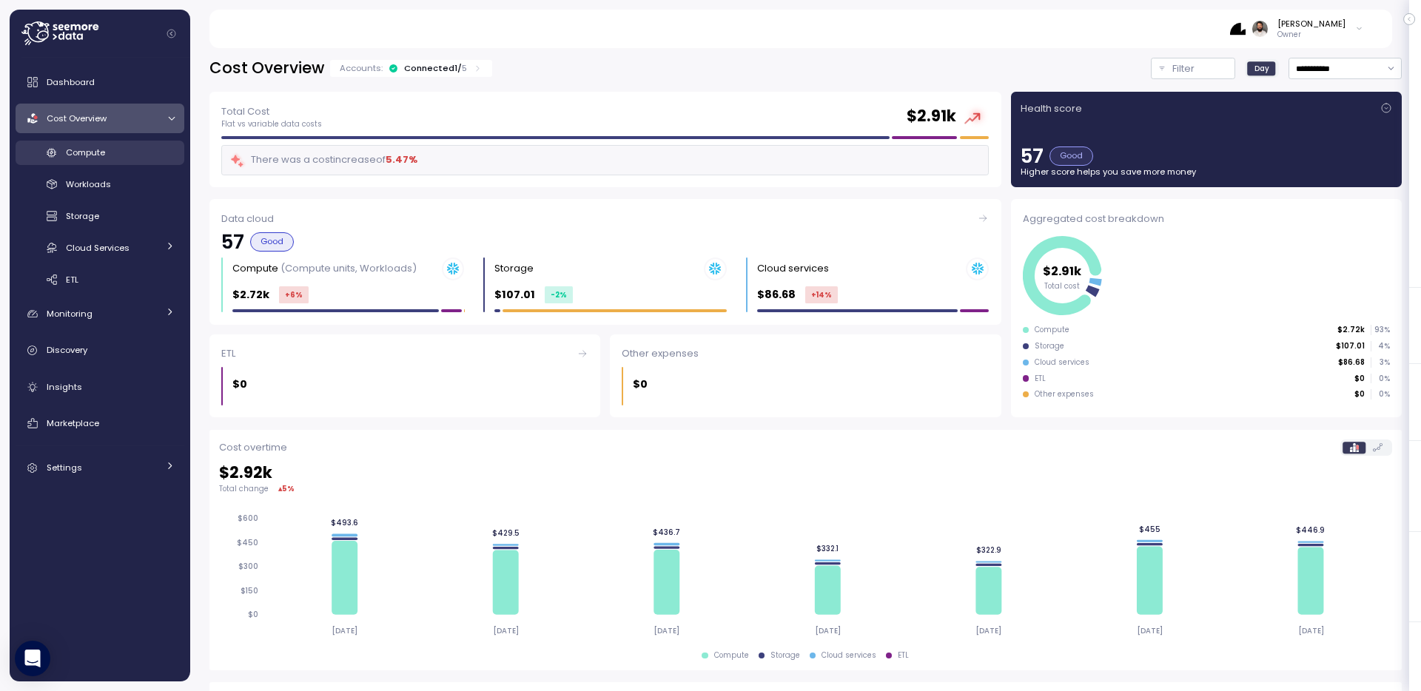
click at [164, 154] on div "Compute" at bounding box center [120, 152] width 109 height 15
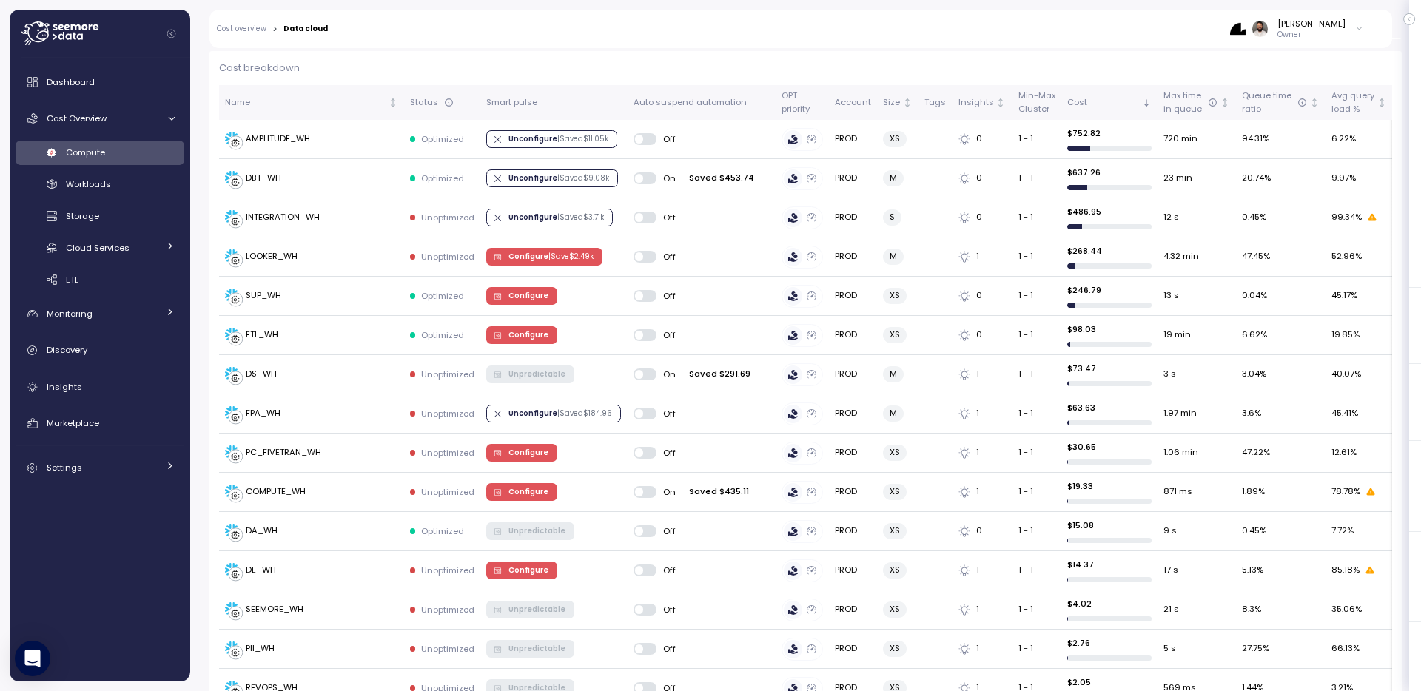
scroll to position [433, 0]
click at [354, 145] on div "AMPLITUDE_WH" at bounding box center [311, 140] width 173 height 15
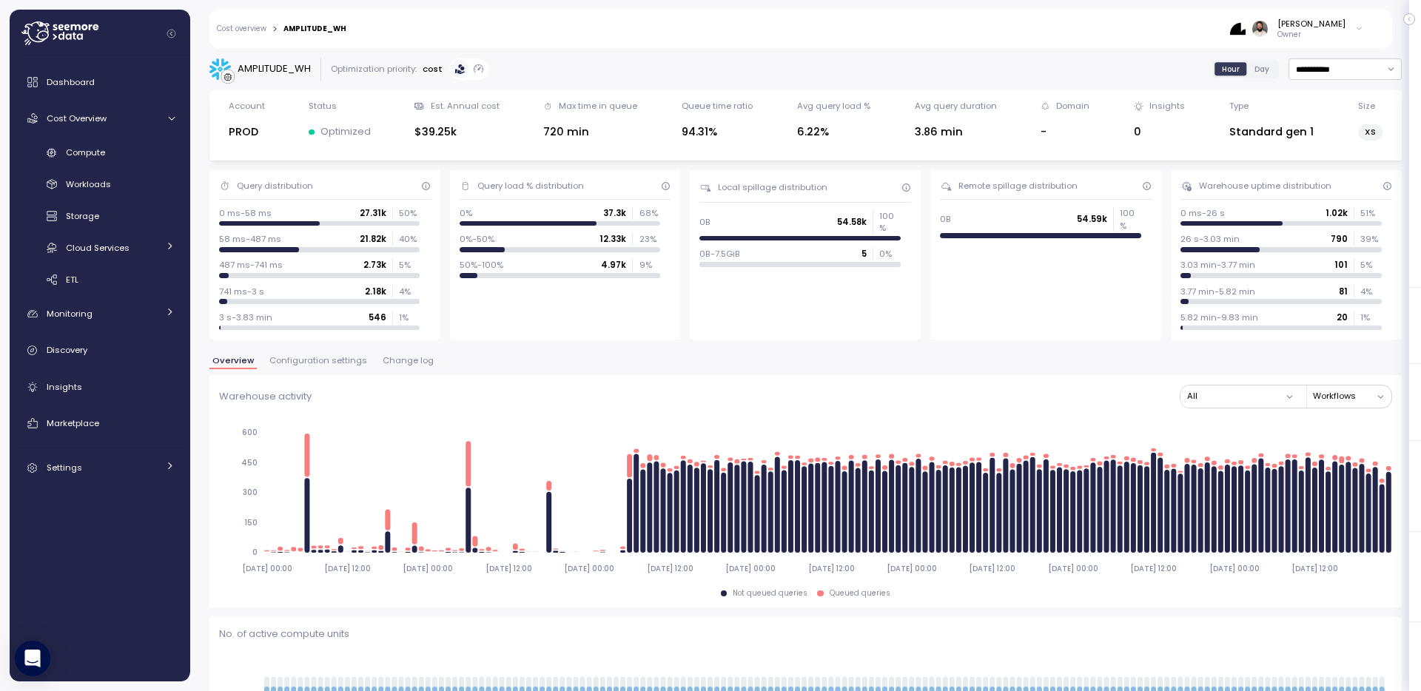
click at [252, 34] on div "Cost overview > AMPLITUDE_WH Guy Biecher Owner" at bounding box center [791, 29] width 1164 height 38
click at [253, 29] on link "Cost overview" at bounding box center [242, 28] width 50 height 7
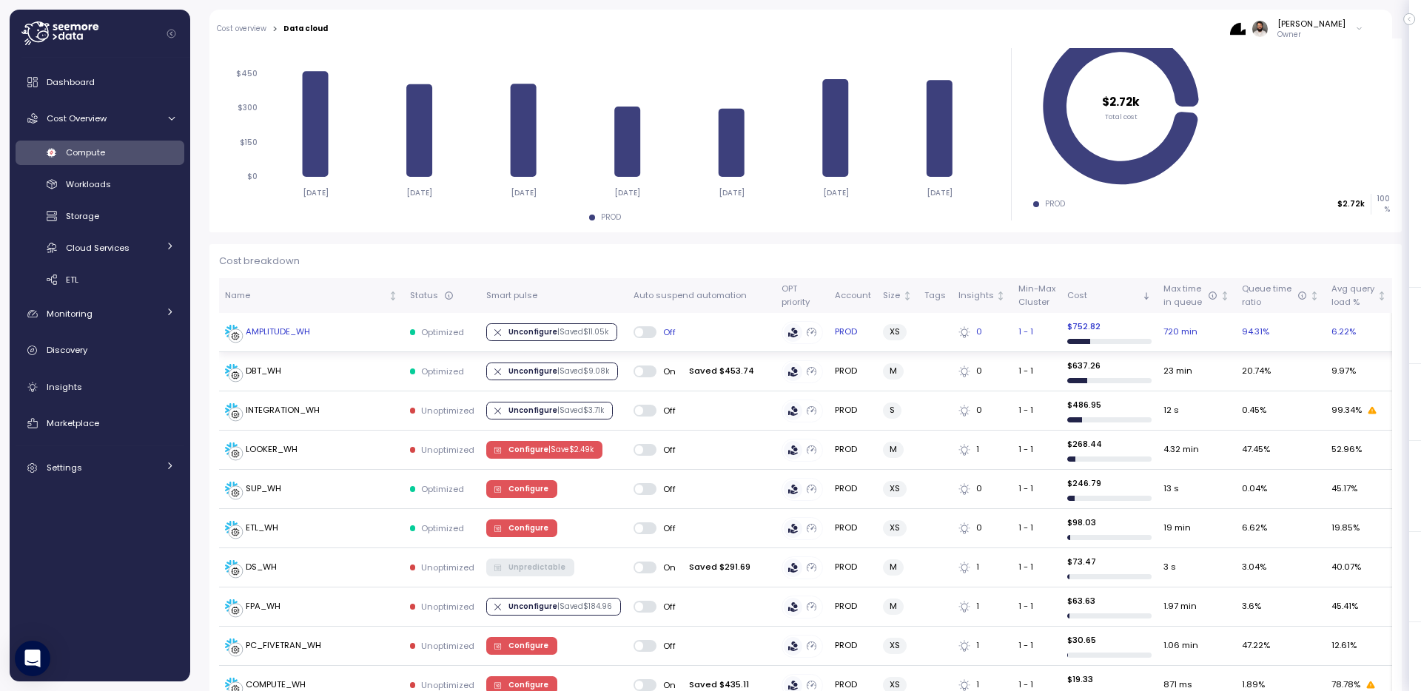
scroll to position [259, 0]
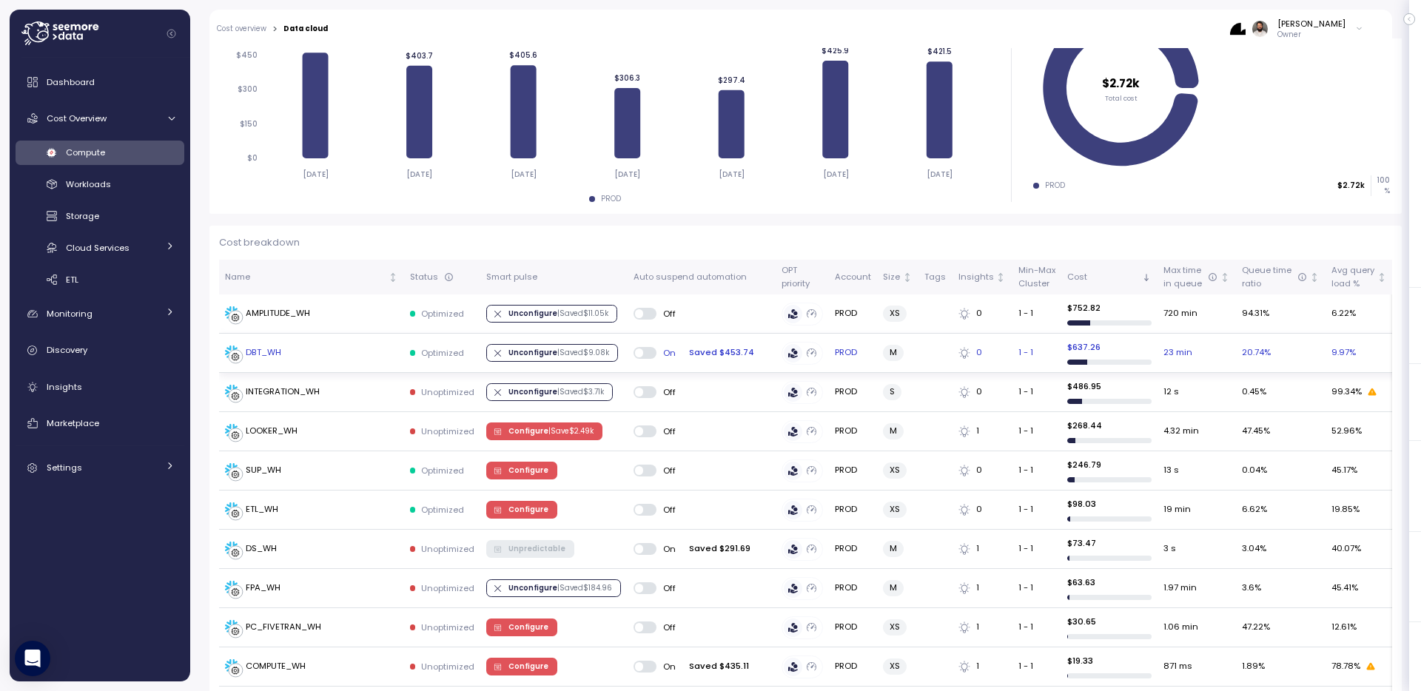
click at [333, 352] on div "DBT_WH" at bounding box center [311, 353] width 173 height 15
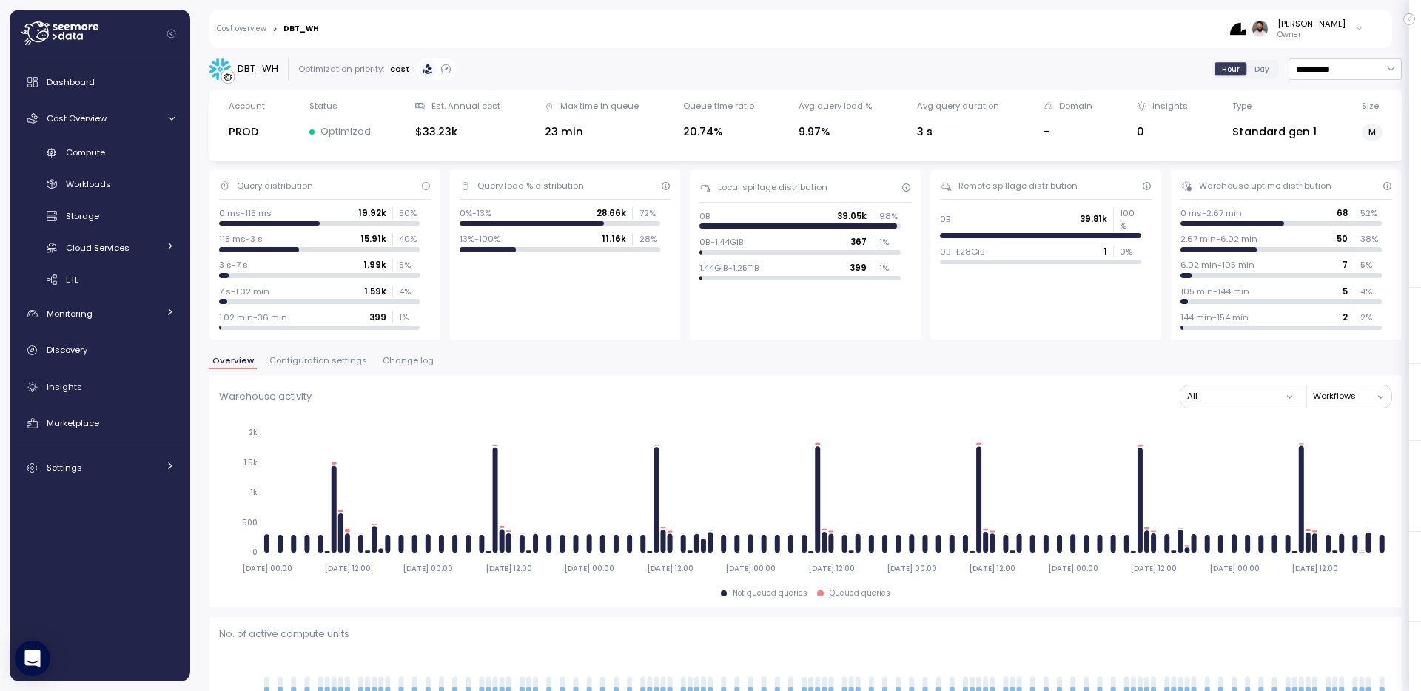
click at [338, 364] on span "Configuration settings" at bounding box center [318, 361] width 98 height 8
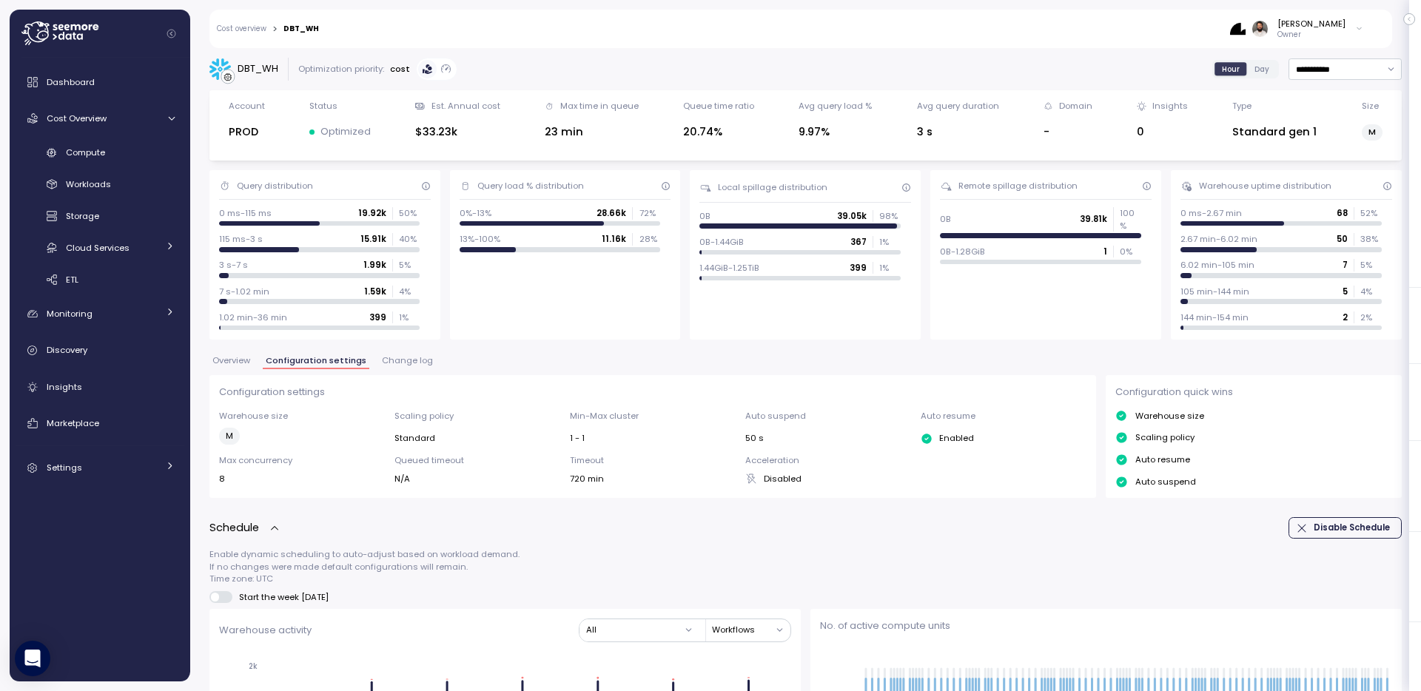
click at [234, 361] on span "Overview" at bounding box center [231, 361] width 38 height 8
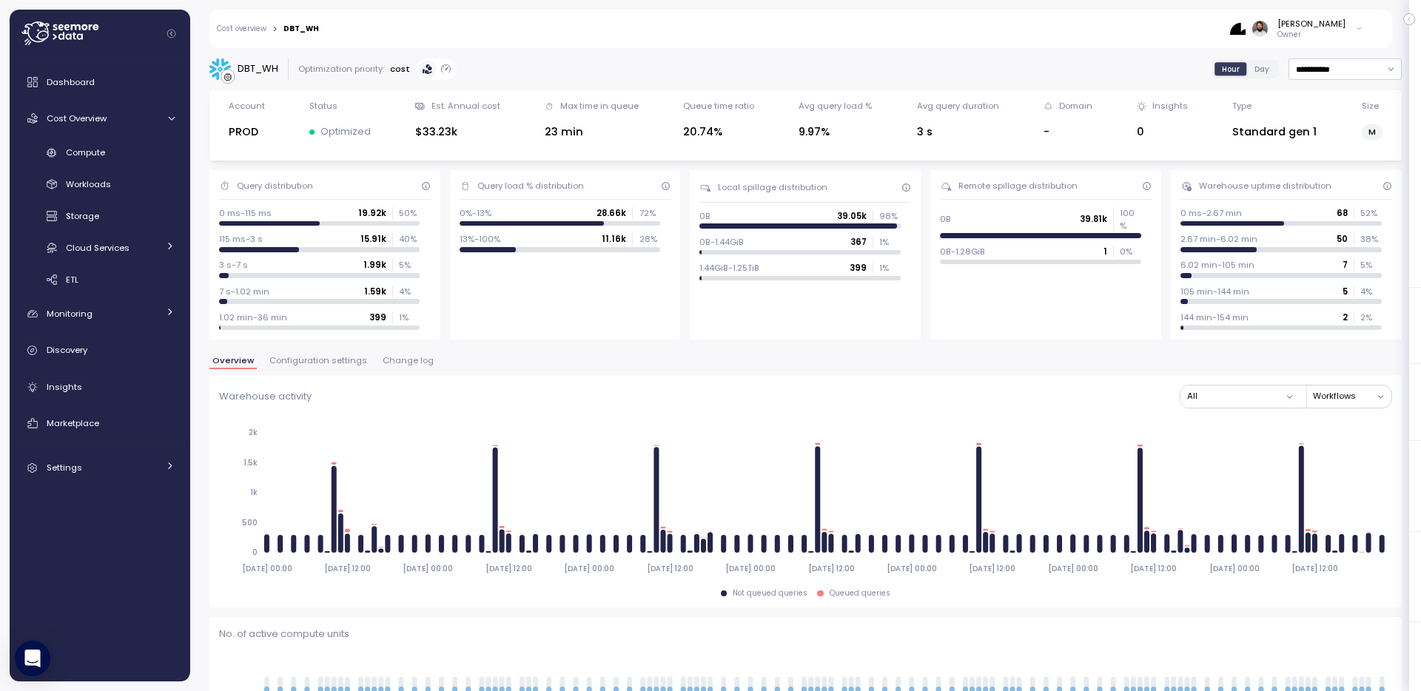
click at [300, 363] on span "Configuration settings" at bounding box center [318, 361] width 98 height 8
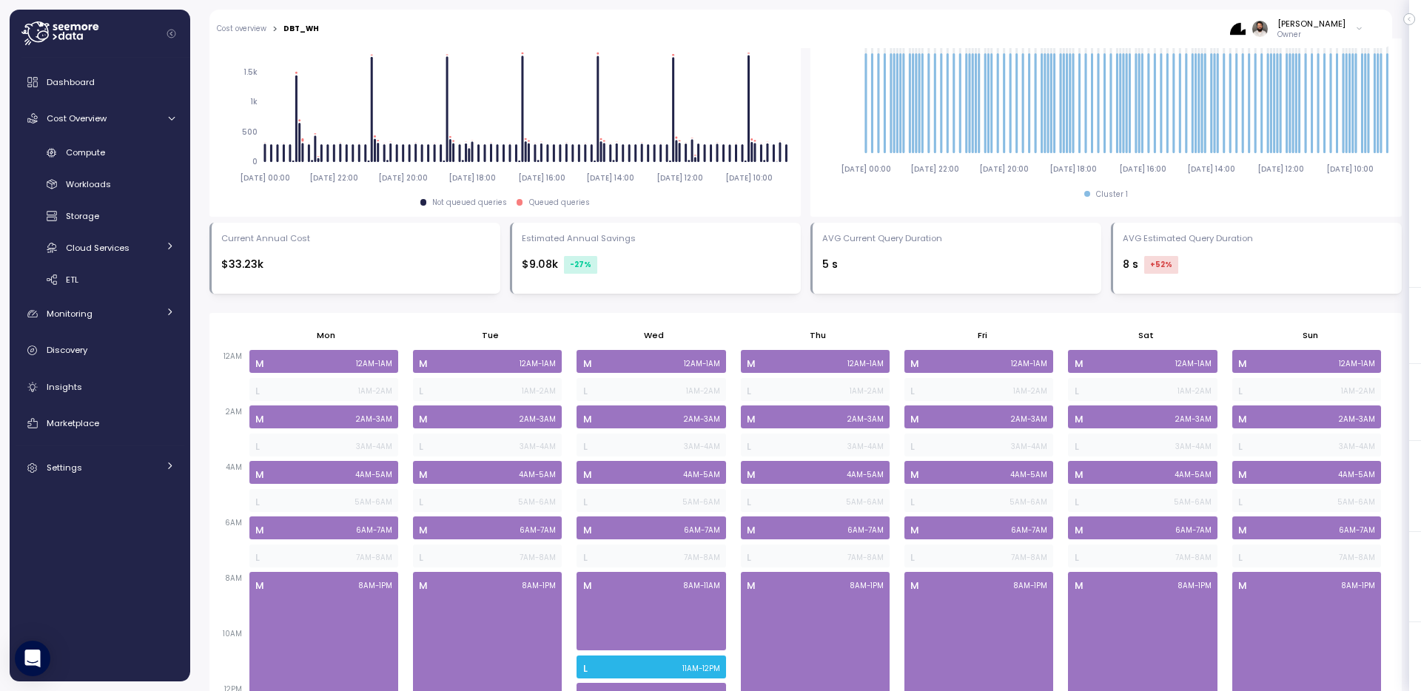
scroll to position [808, 0]
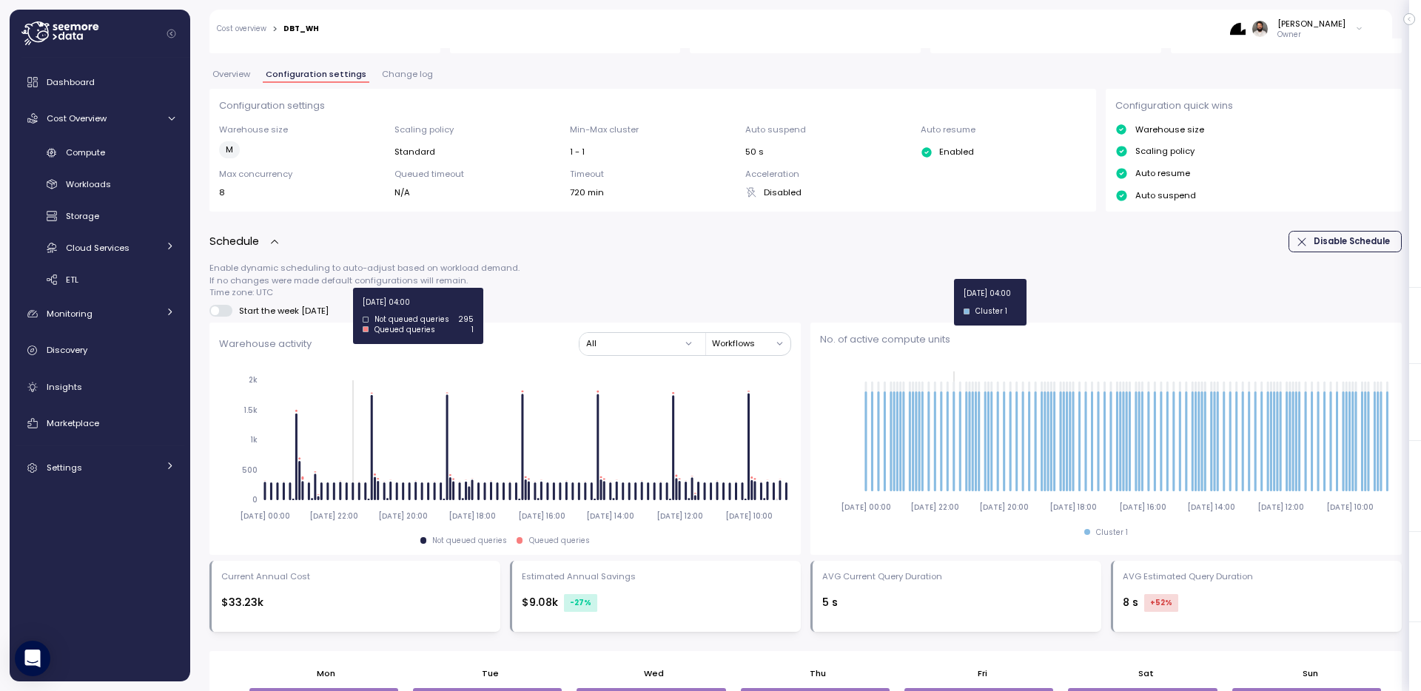
scroll to position [400, 0]
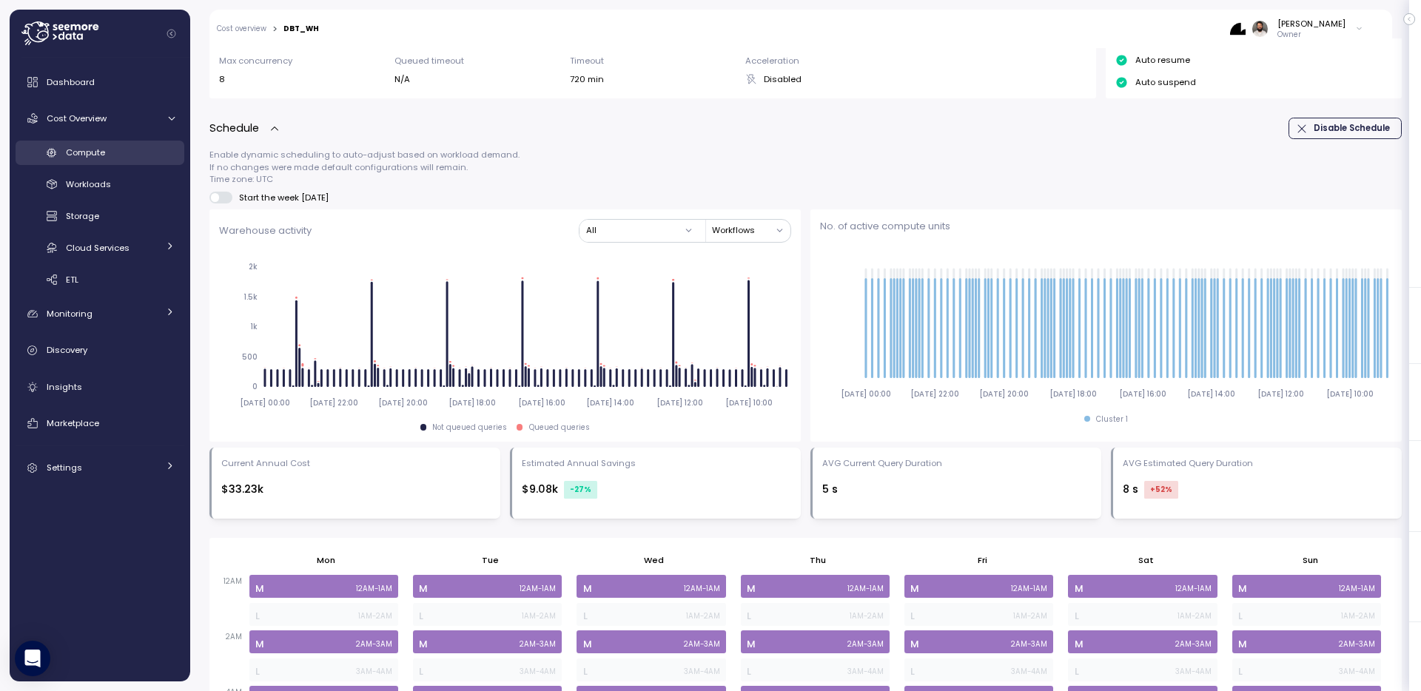
click at [104, 149] on span "Compute" at bounding box center [85, 153] width 39 height 12
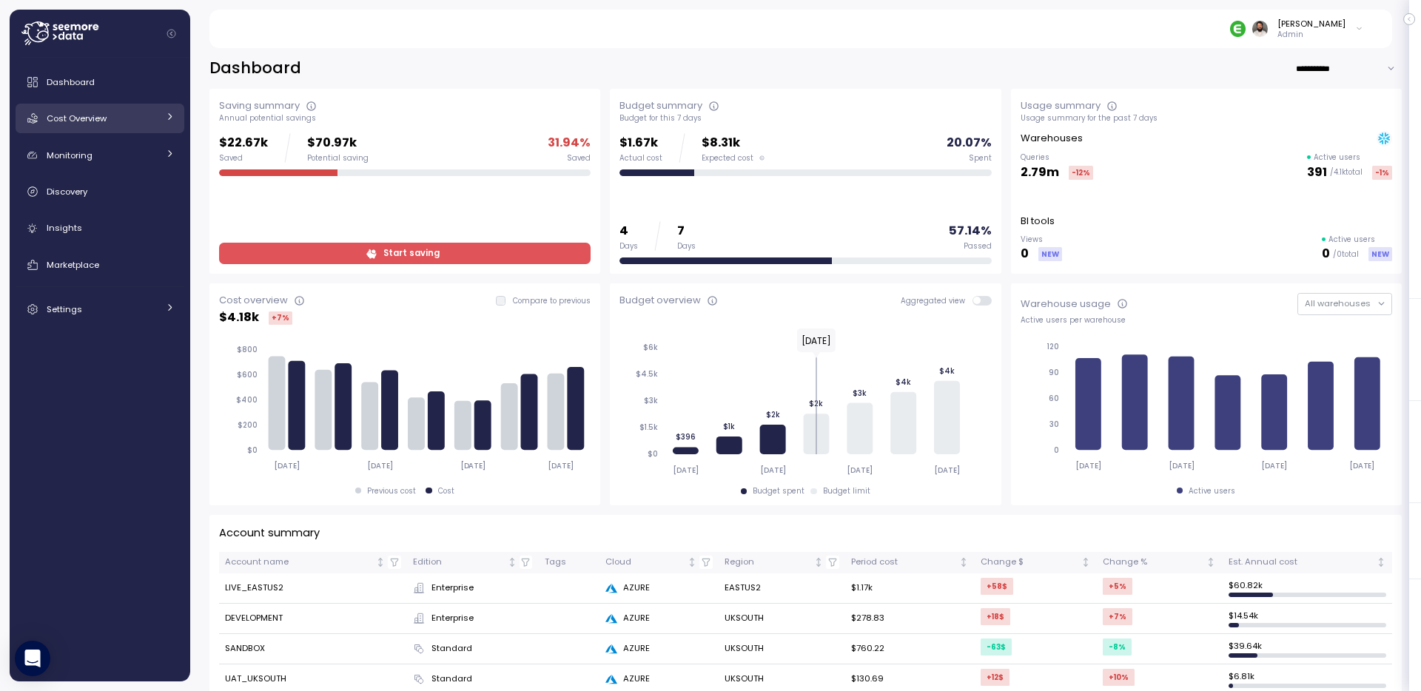
click at [124, 117] on div "Cost Overview" at bounding box center [102, 118] width 111 height 15
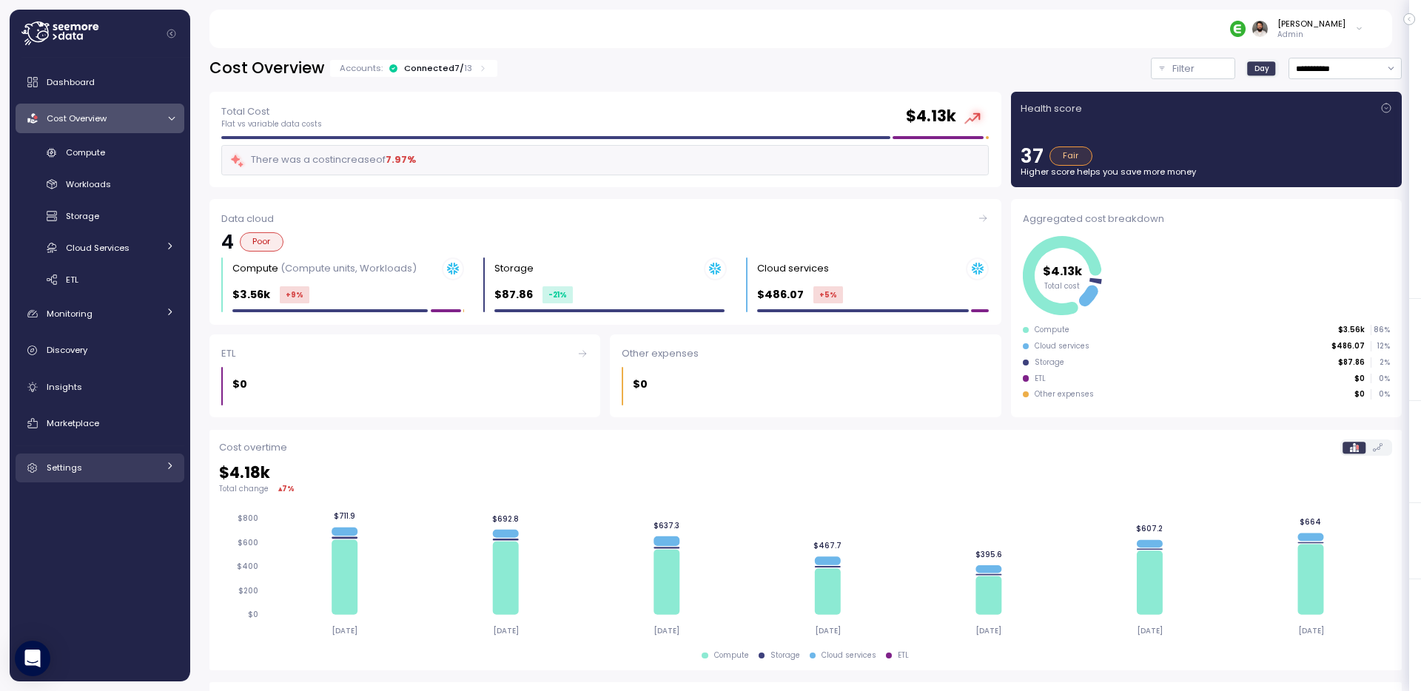
click at [90, 471] on div "Settings" at bounding box center [102, 467] width 111 height 15
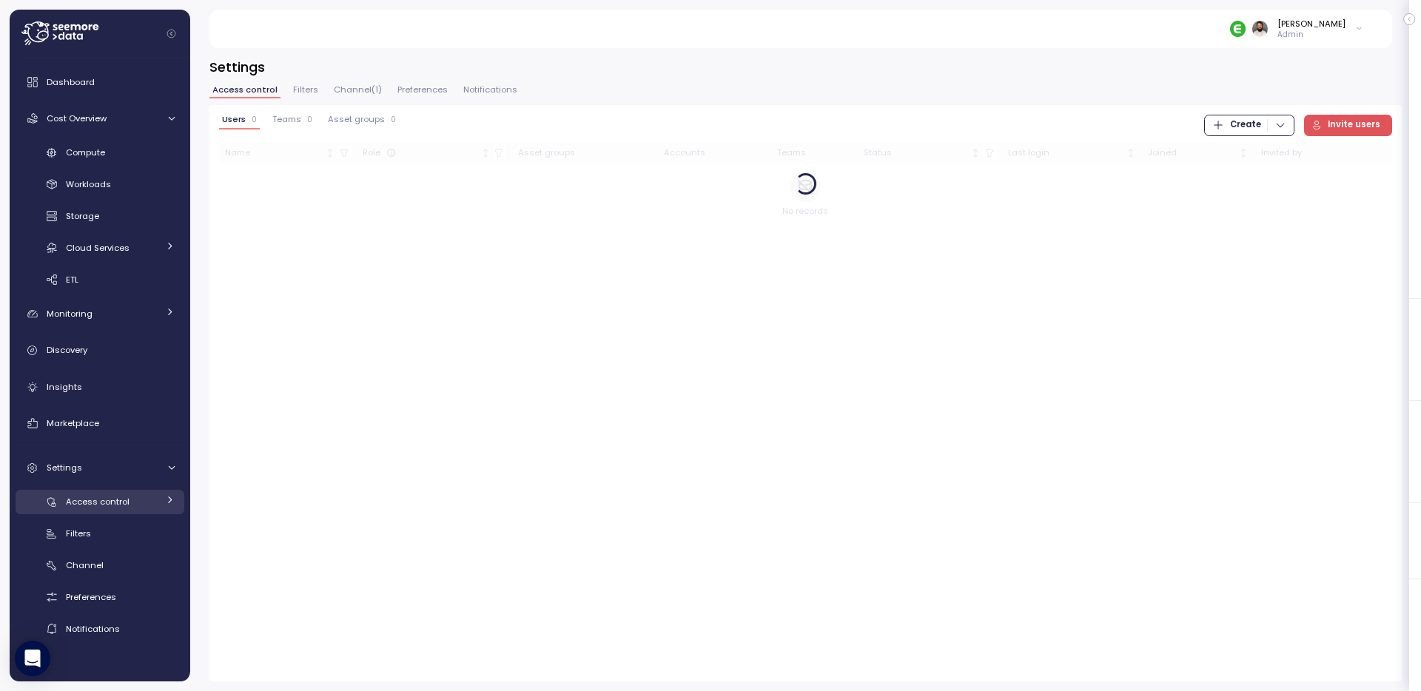
click at [156, 503] on div "Access control" at bounding box center [112, 501] width 92 height 15
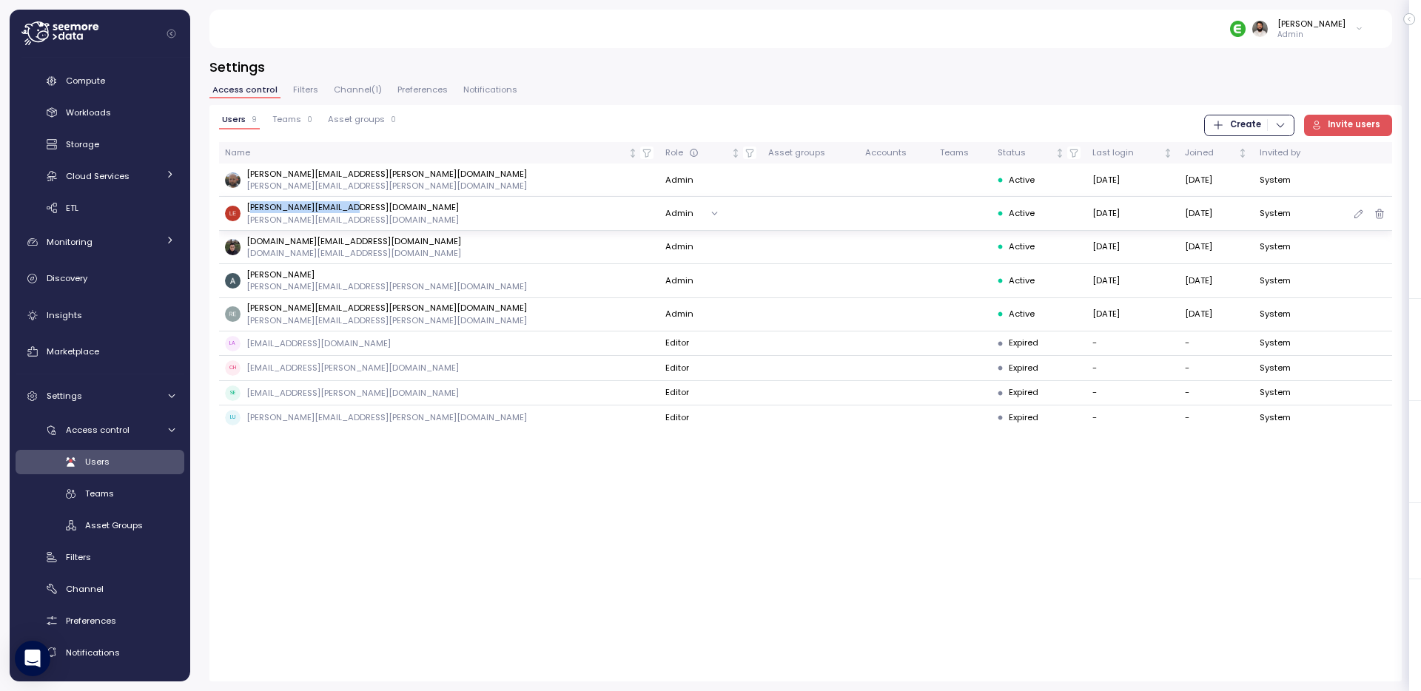
drag, startPoint x: 275, startPoint y: 210, endPoint x: 351, endPoint y: 212, distance: 76.3
click at [351, 212] on p "[PERSON_NAME][EMAIL_ADDRESS][DOMAIN_NAME]" at bounding box center [353, 207] width 212 height 12
click at [352, 98] on button "Channel ( 1 )" at bounding box center [358, 92] width 54 height 13
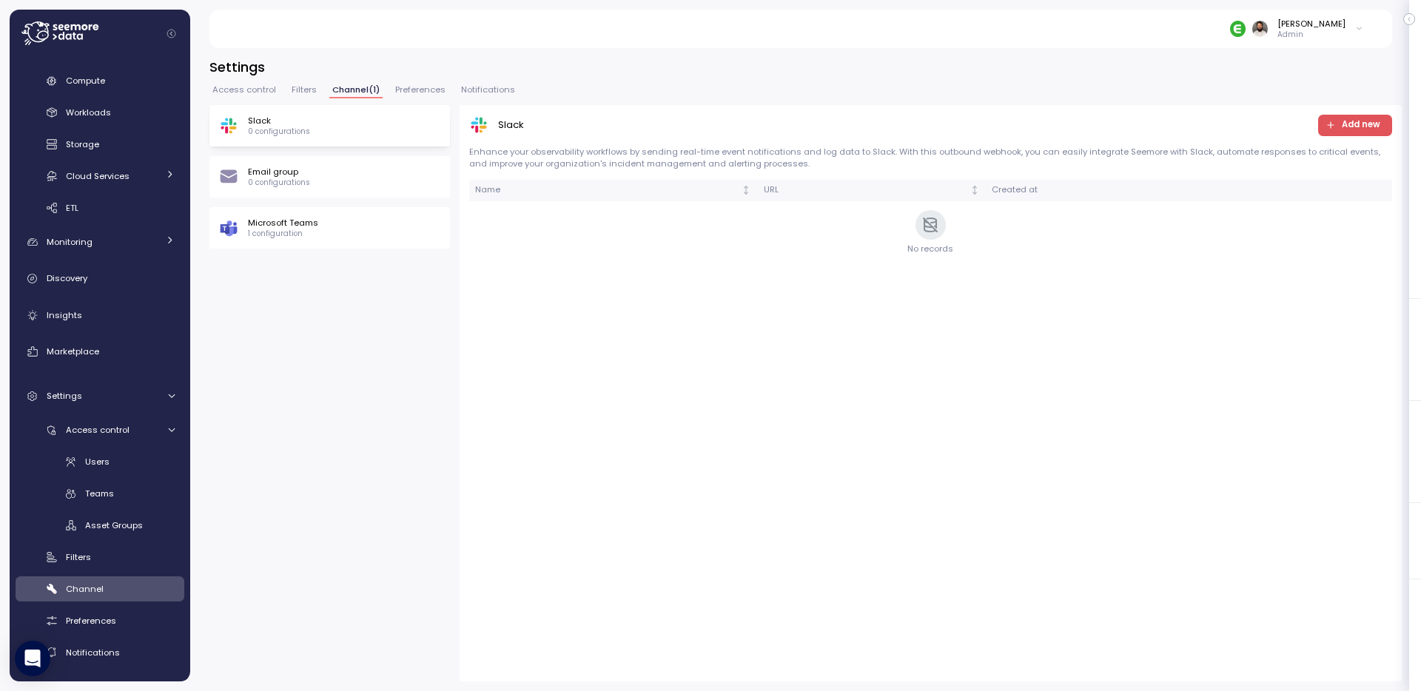
click at [303, 98] on button "Filters" at bounding box center [304, 92] width 31 height 13
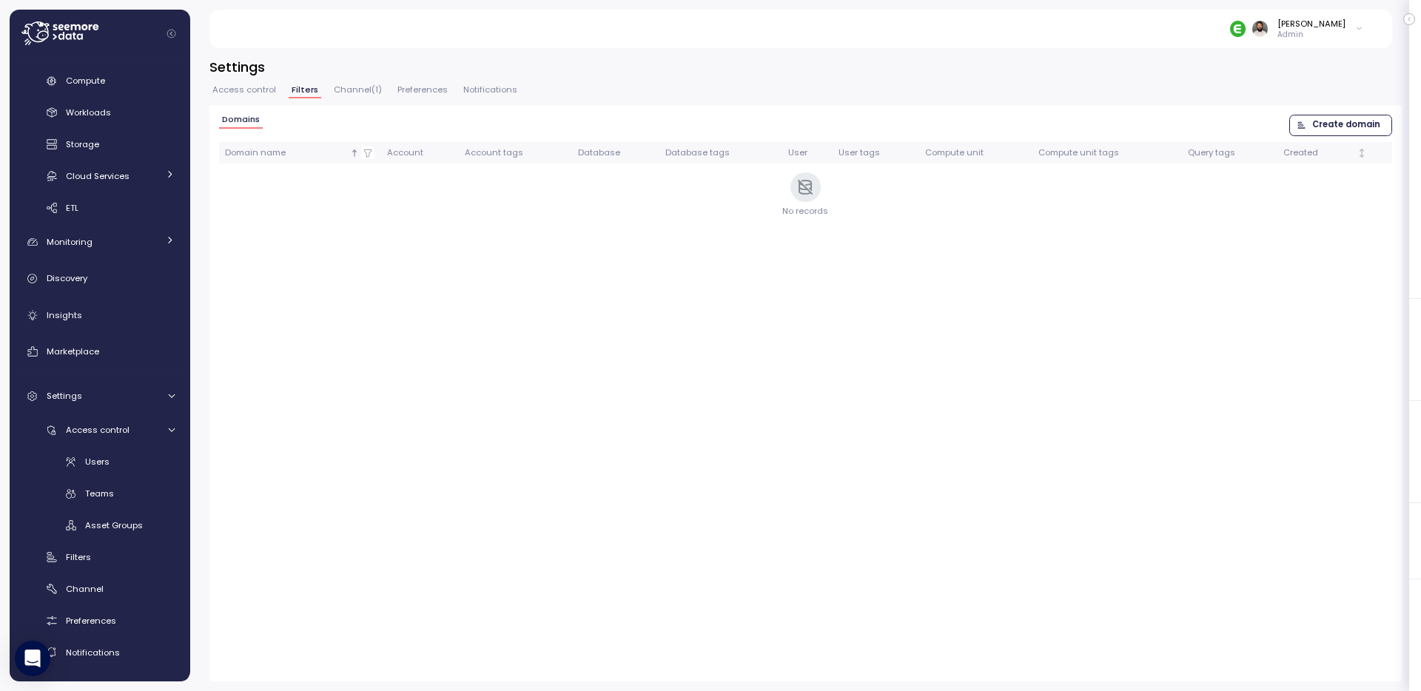
click at [261, 94] on span "Access control" at bounding box center [244, 90] width 64 height 8
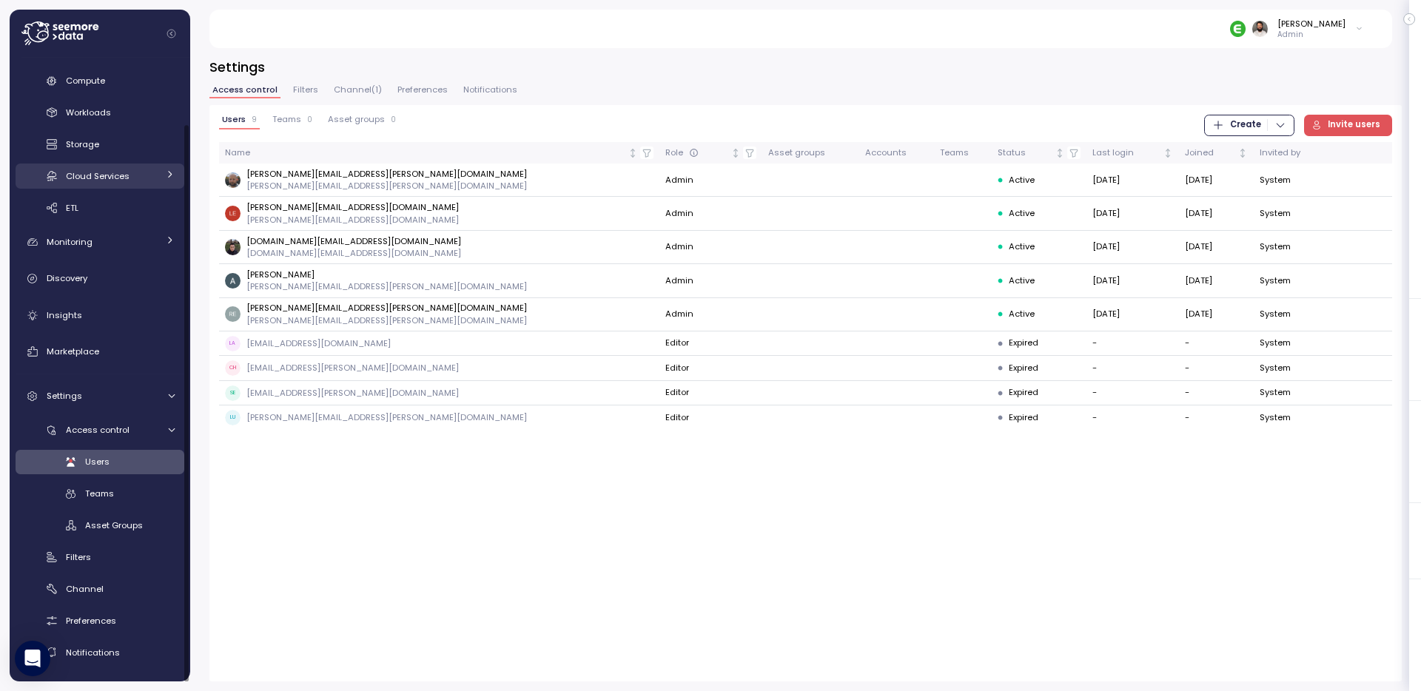
click at [134, 183] on div "Cloud Services" at bounding box center [112, 176] width 92 height 15
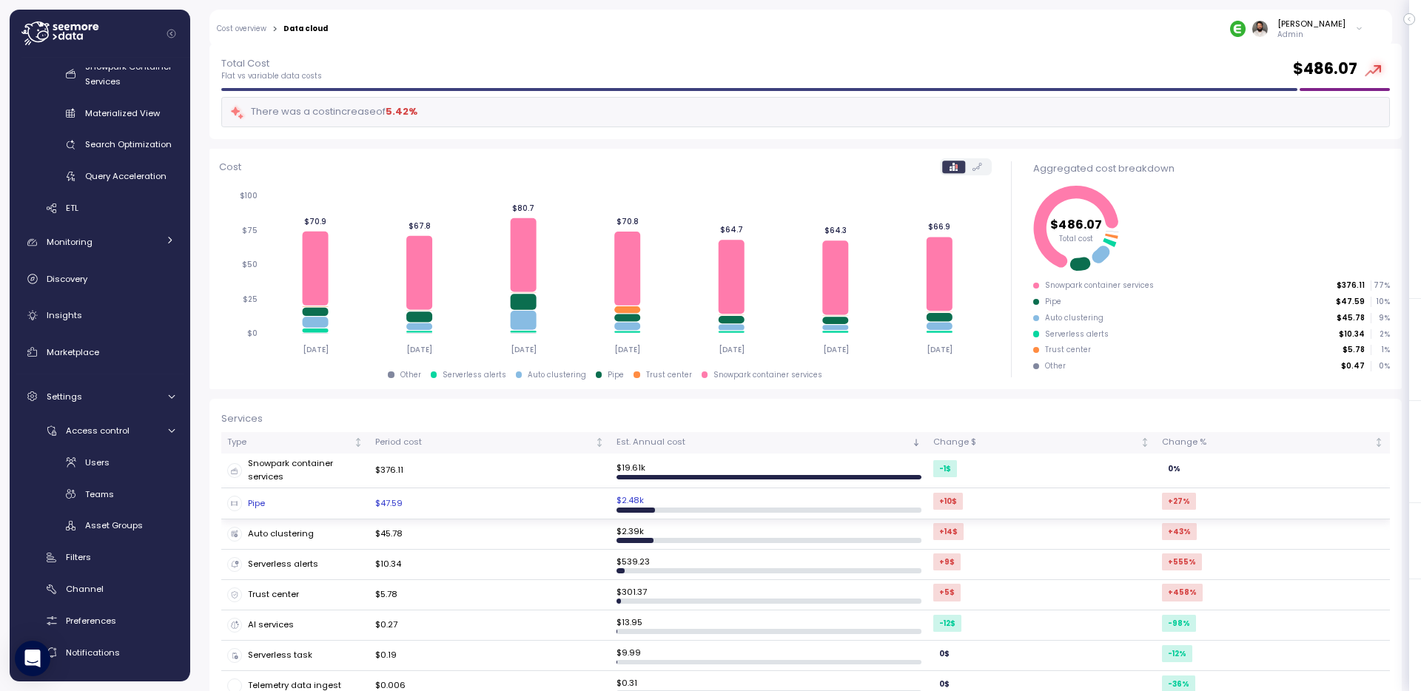
scroll to position [107, 0]
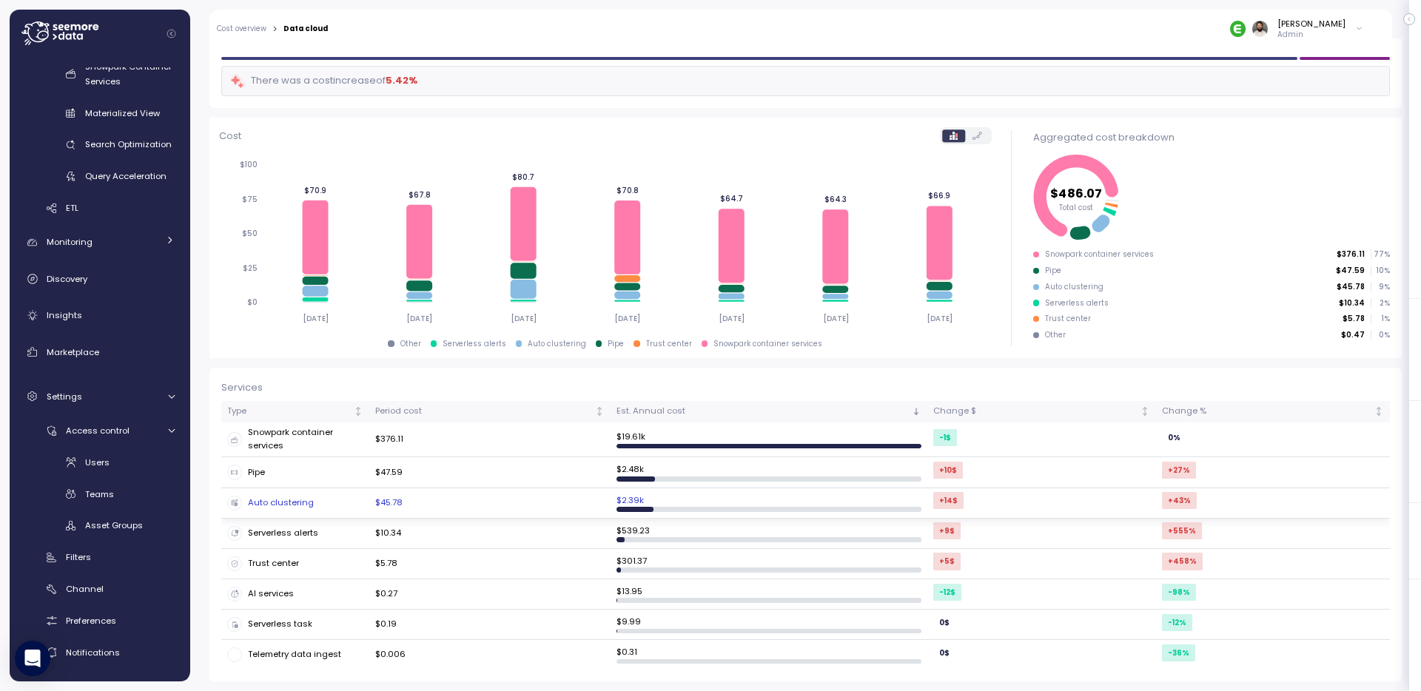
click at [346, 497] on div "Auto clustering" at bounding box center [295, 503] width 136 height 15
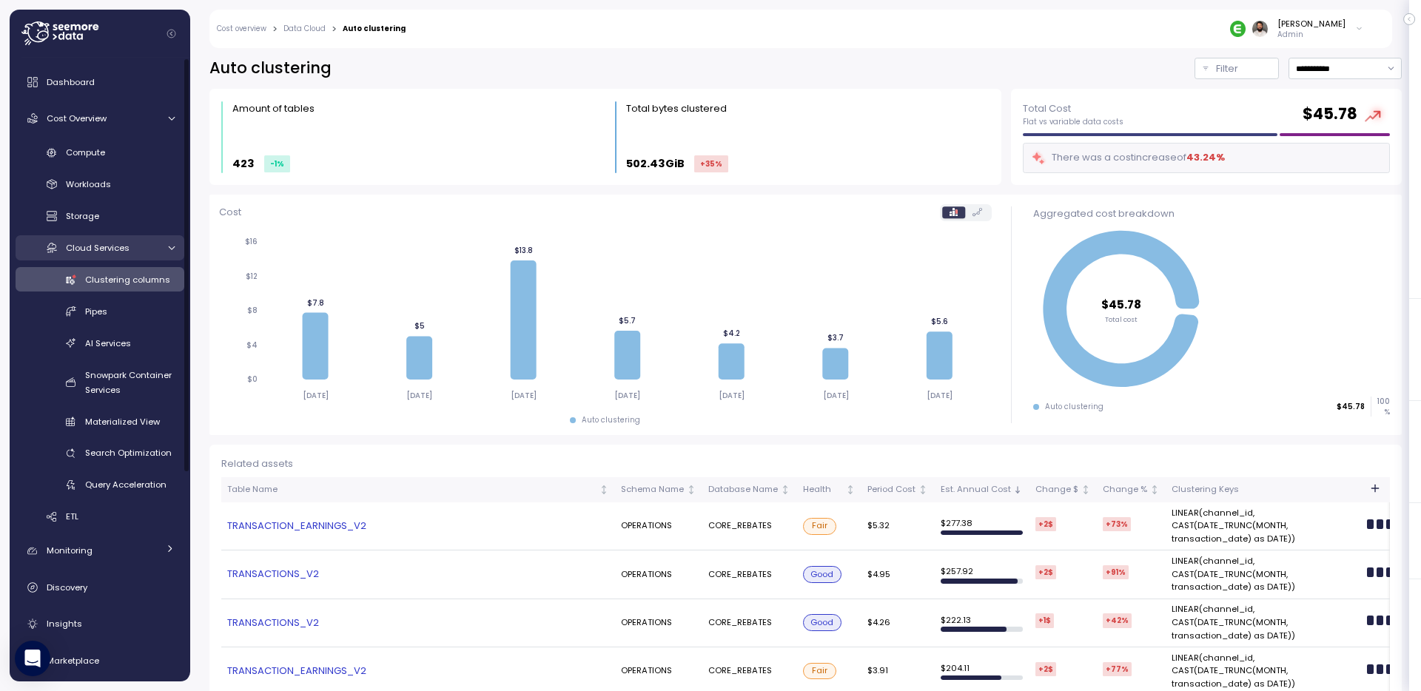
click at [138, 245] on div "Cloud Services" at bounding box center [112, 248] width 92 height 15
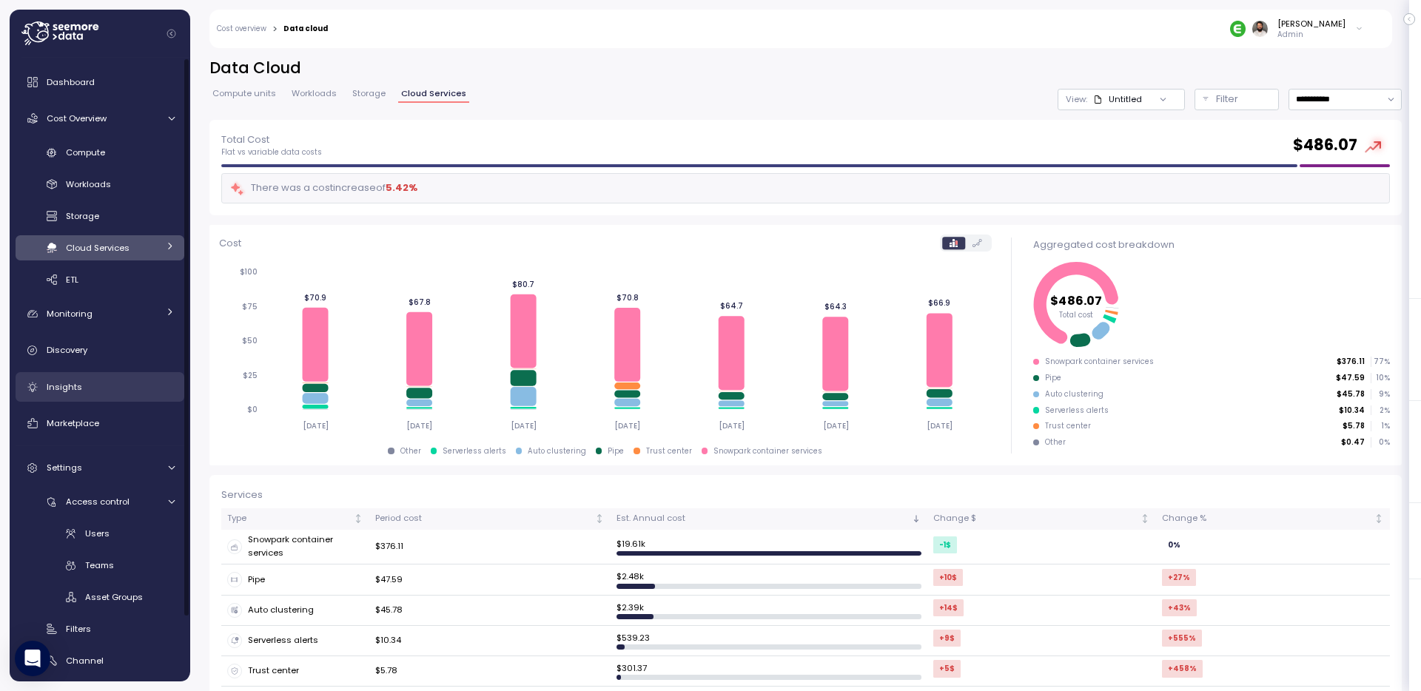
click at [118, 390] on div "Insights" at bounding box center [111, 387] width 128 height 15
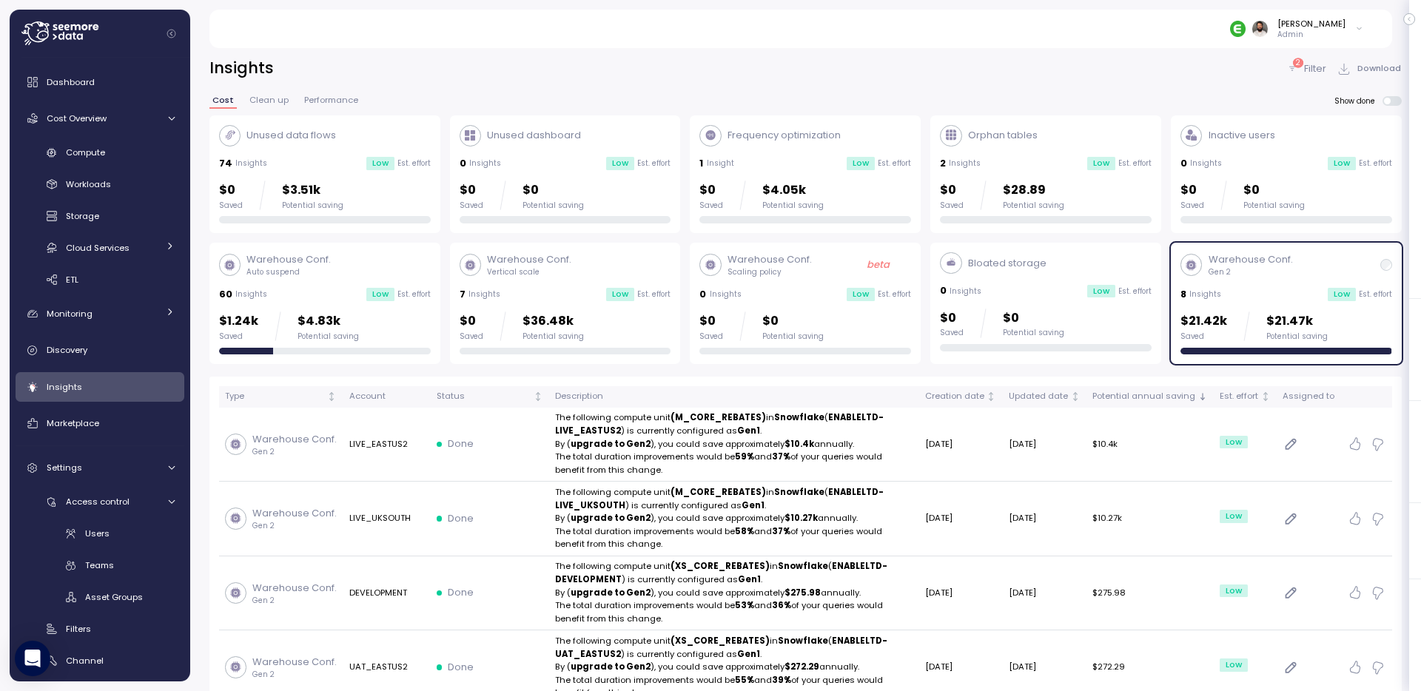
click at [1213, 273] on p "Gen 2" at bounding box center [1251, 272] width 84 height 10
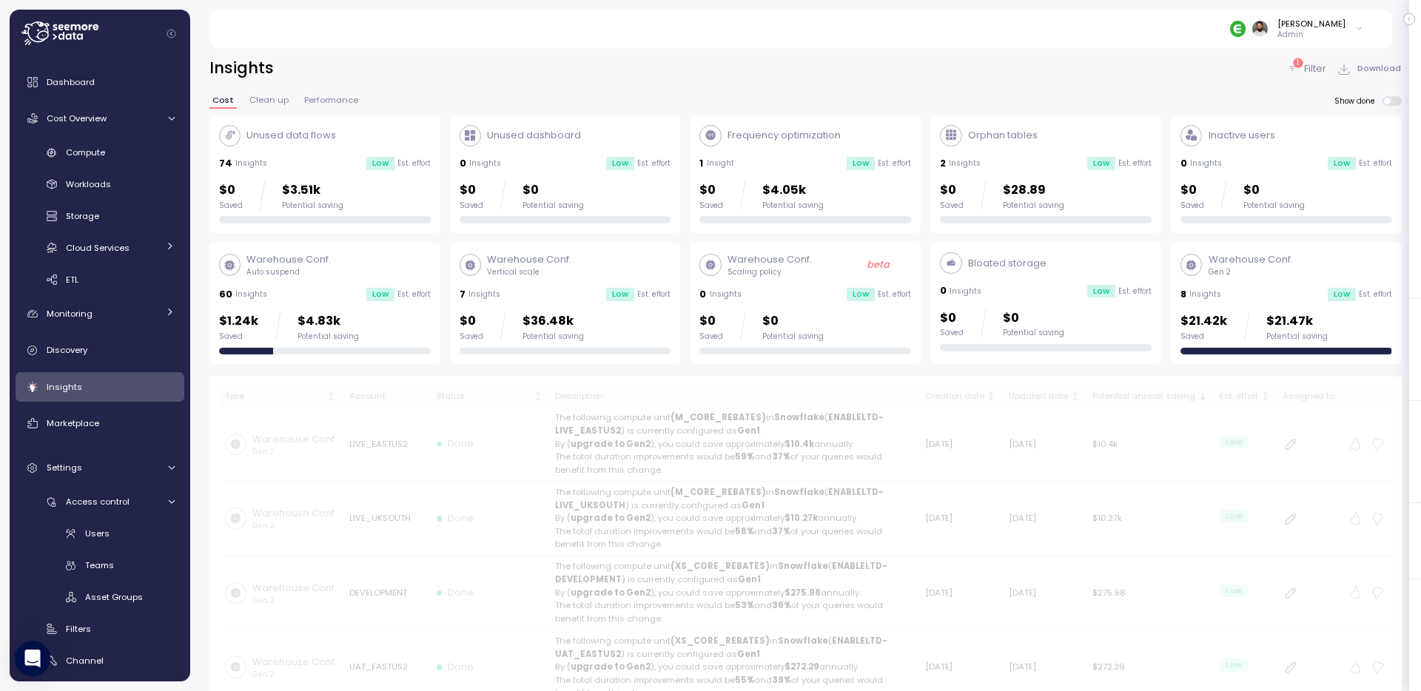
click at [389, 285] on div "Warehouse Conf. Auto suspend 60 Insights Low Est. effort $1.24k Saved $4.83k Po…" at bounding box center [325, 303] width 212 height 102
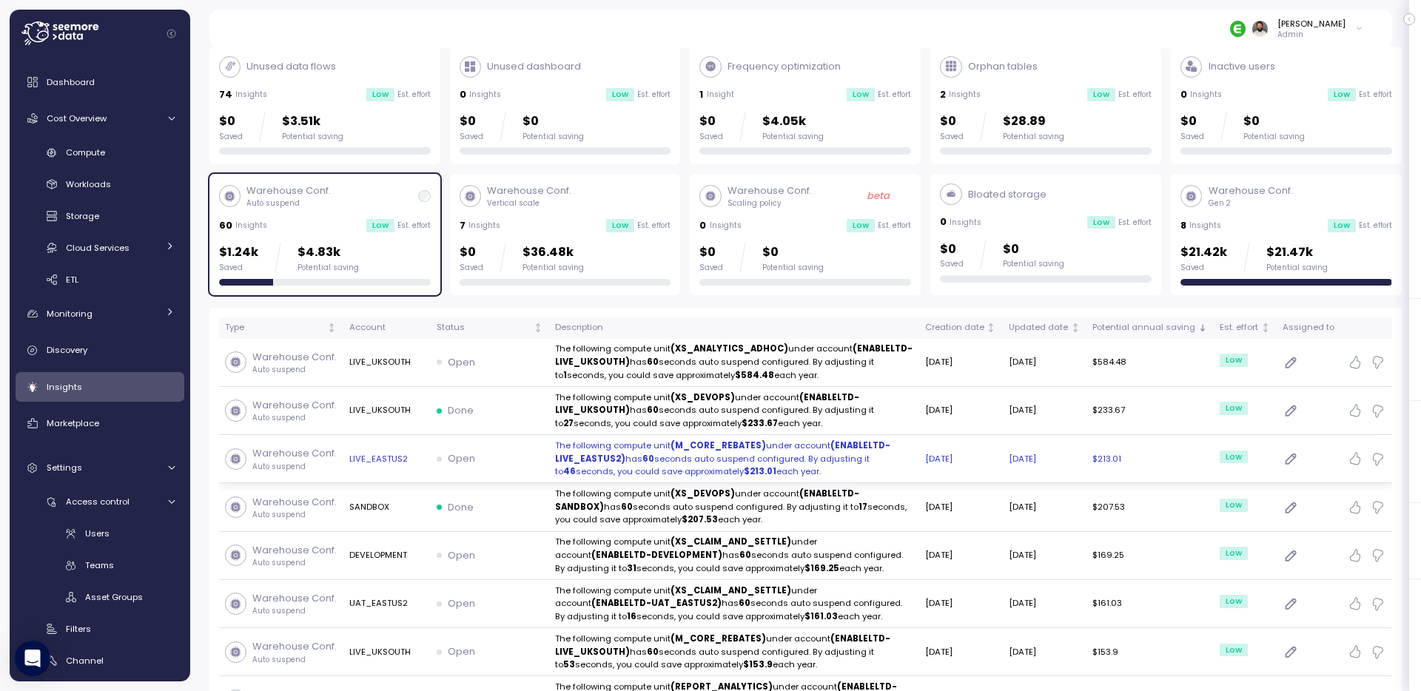
scroll to position [67, 0]
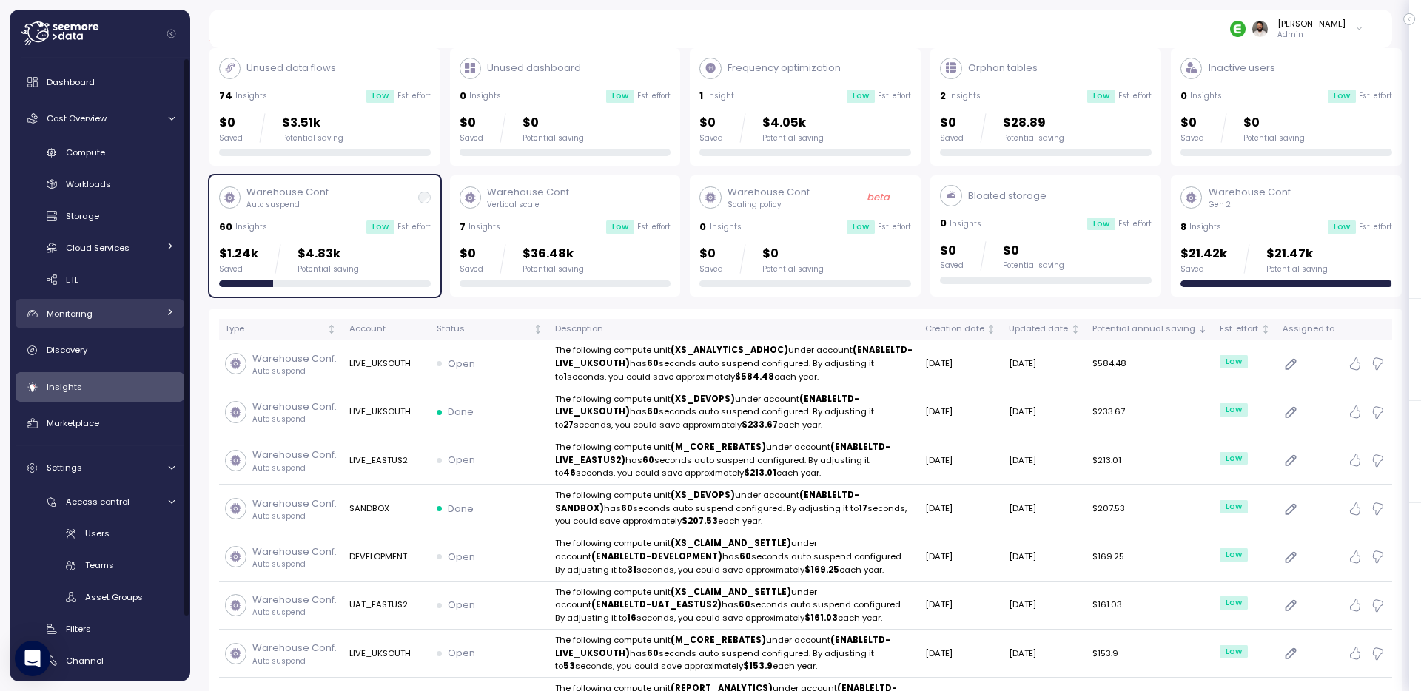
click at [113, 324] on link "Monitoring" at bounding box center [100, 314] width 169 height 30
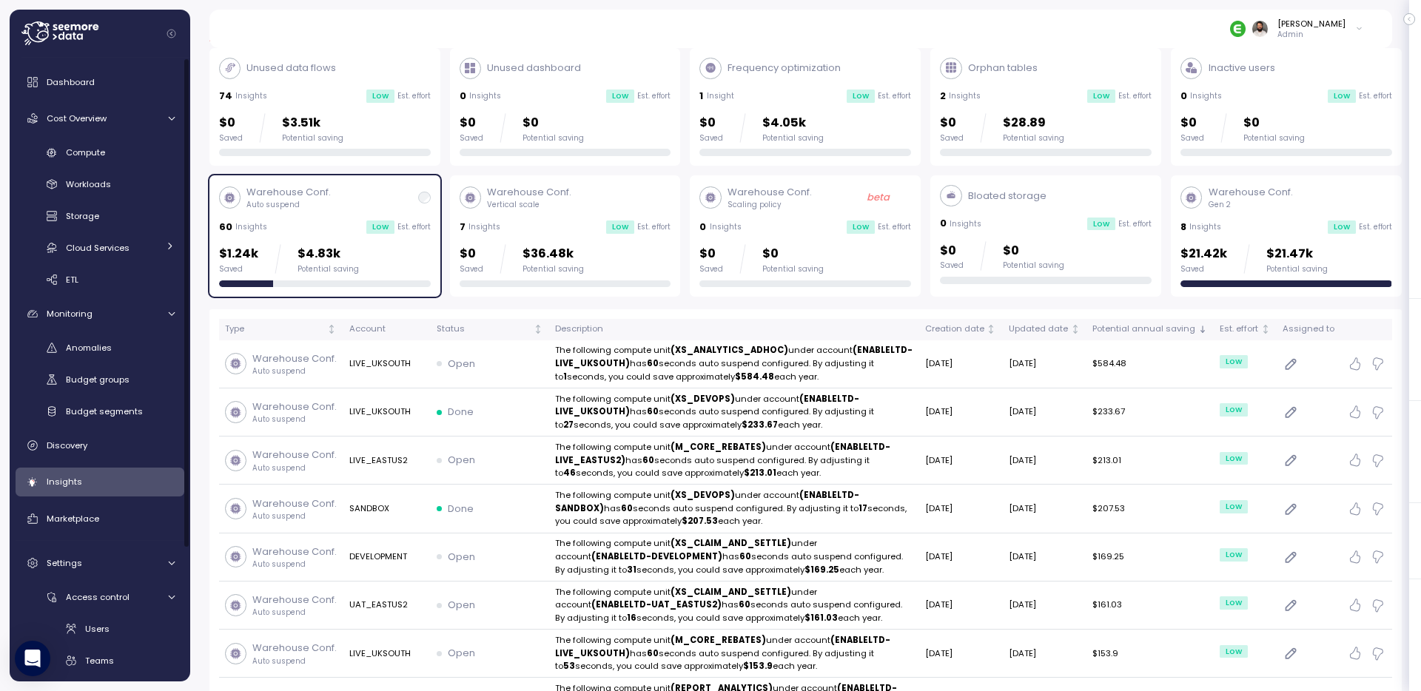
click at [110, 336] on div "Anomalies Budget groups Budget segments" at bounding box center [100, 380] width 169 height 88
click at [104, 349] on span "Anomalies" at bounding box center [89, 348] width 46 height 12
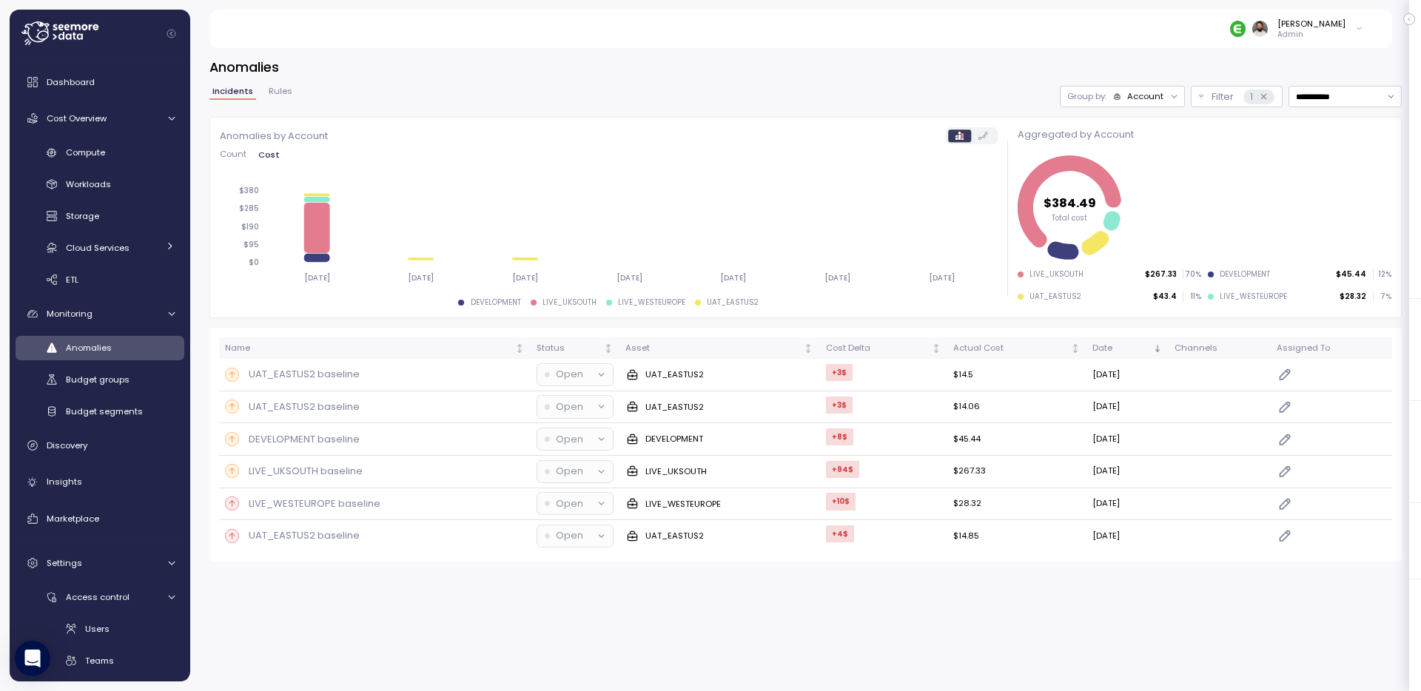
click at [1157, 98] on div "Account" at bounding box center [1145, 96] width 36 height 12
click at [1217, 101] on p "Filter" at bounding box center [1223, 97] width 22 height 15
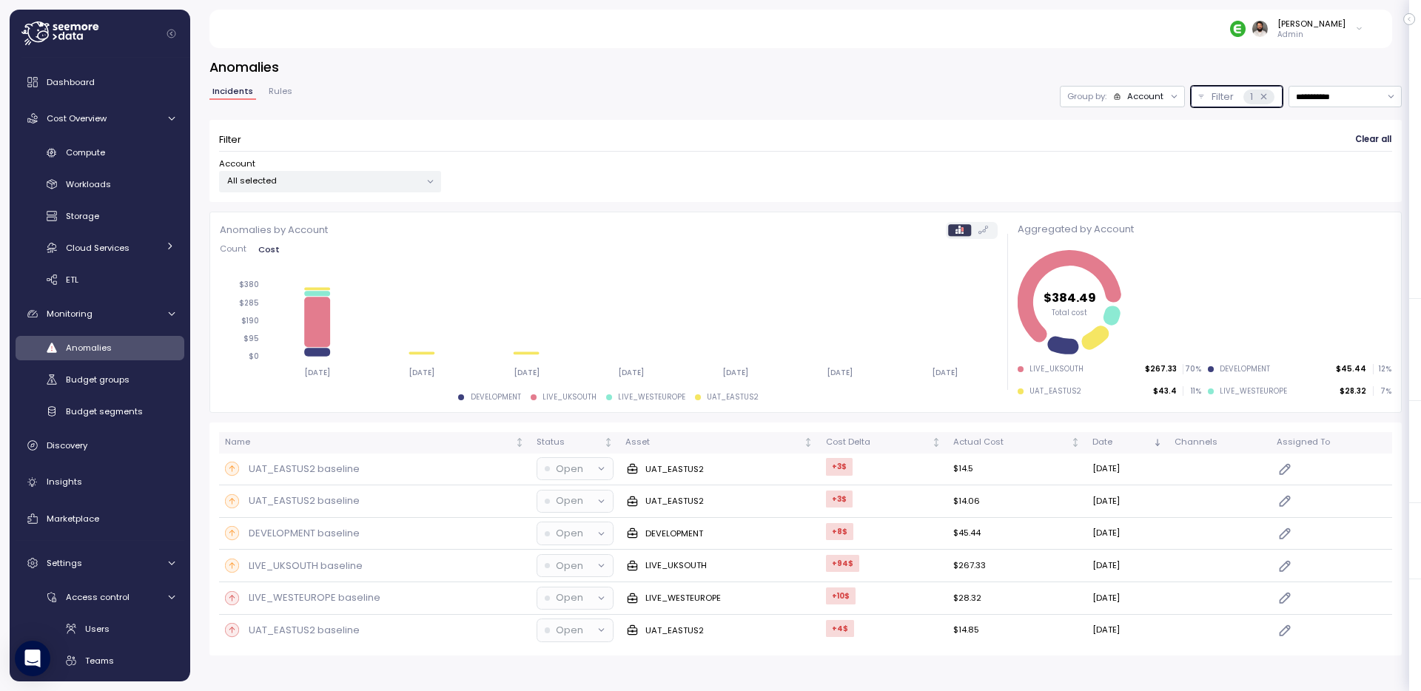
click at [356, 173] on div "All selected" at bounding box center [330, 181] width 222 height 21
click at [377, 314] on span "only" at bounding box center [381, 310] width 17 height 16
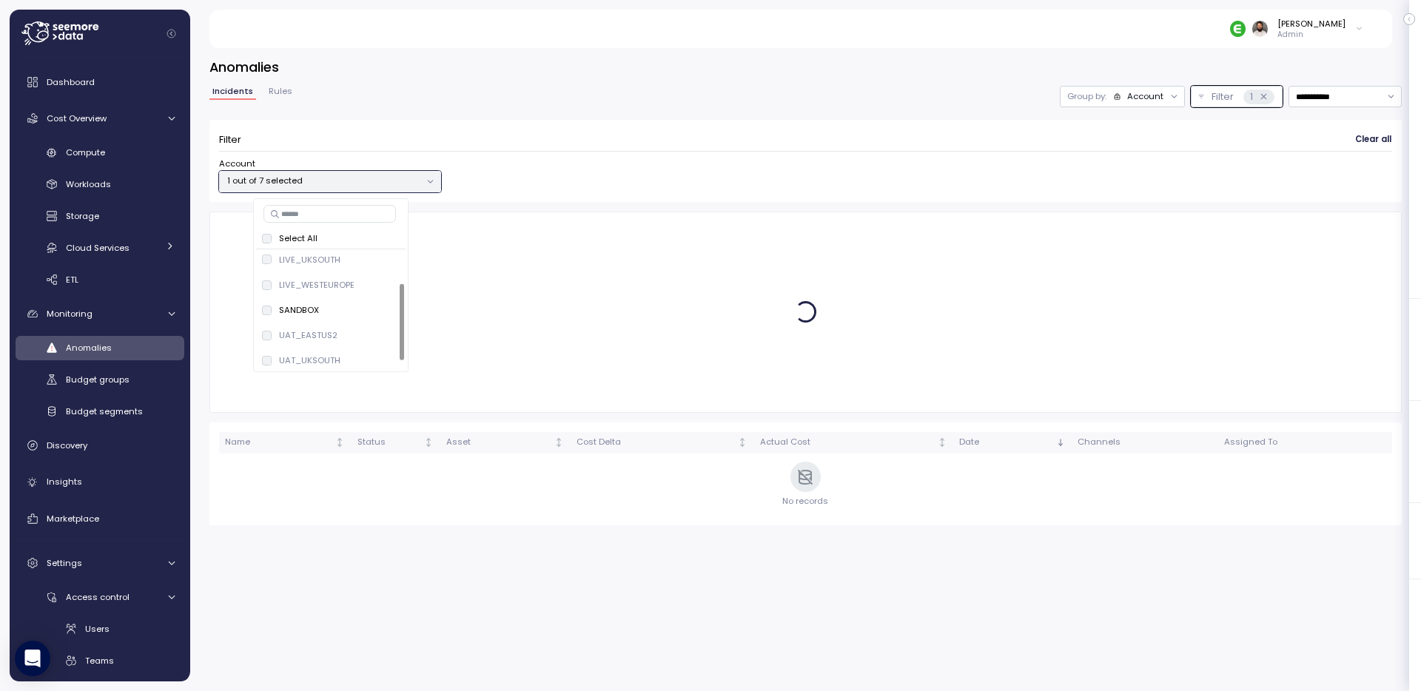
click at [766, 110] on div "**********" at bounding box center [805, 144] width 1193 height 116
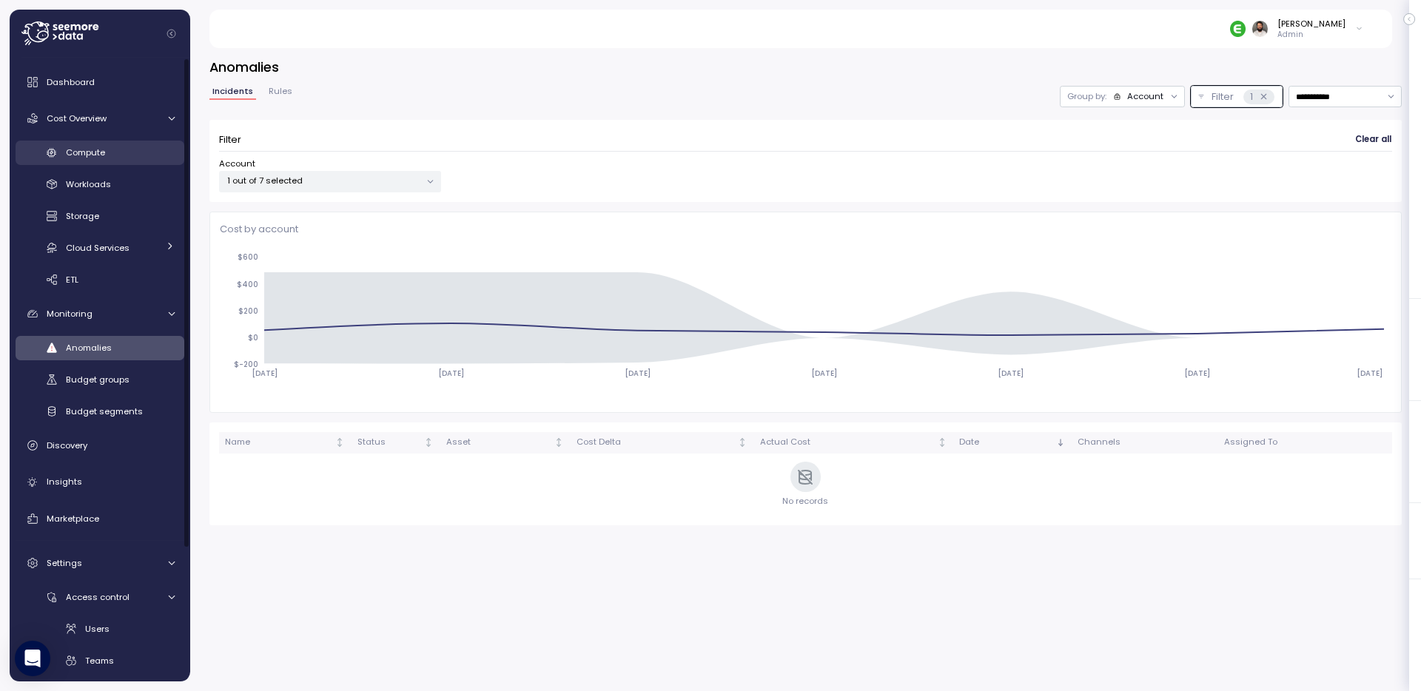
click at [133, 160] on div "Compute" at bounding box center [120, 152] width 109 height 15
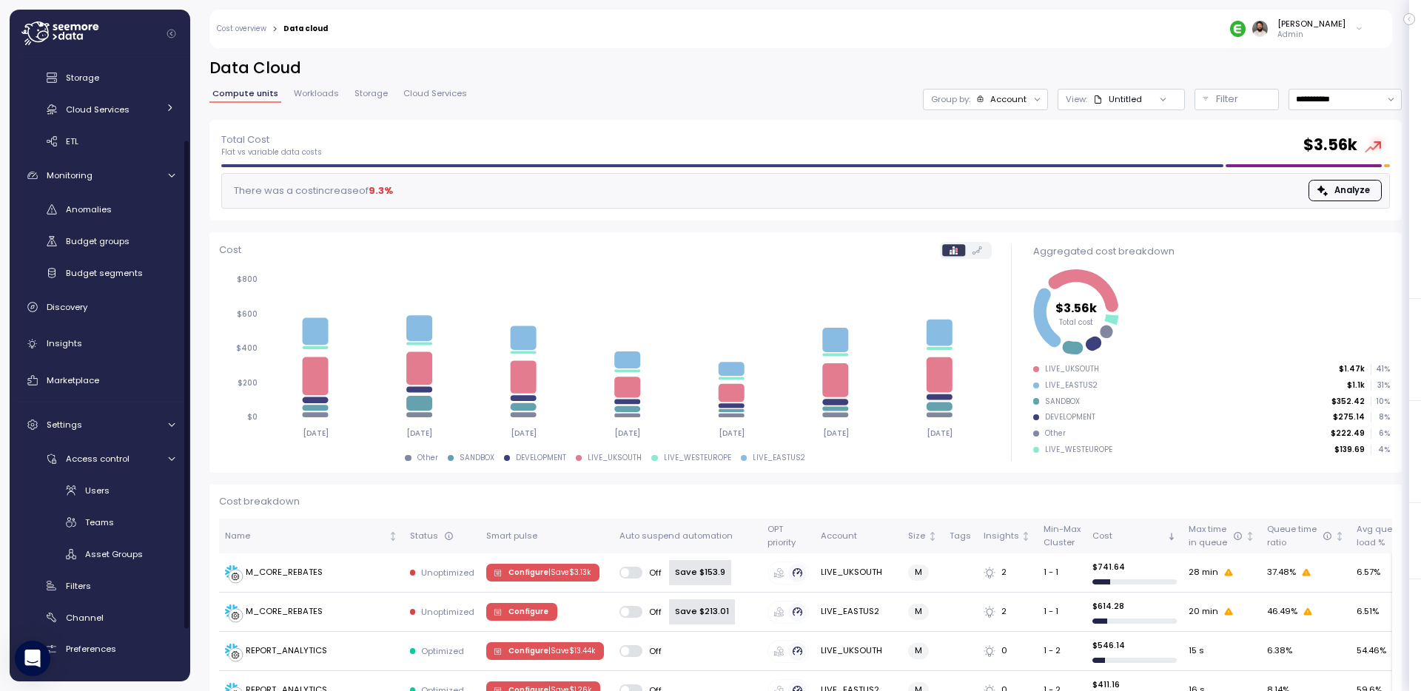
scroll to position [167, 0]
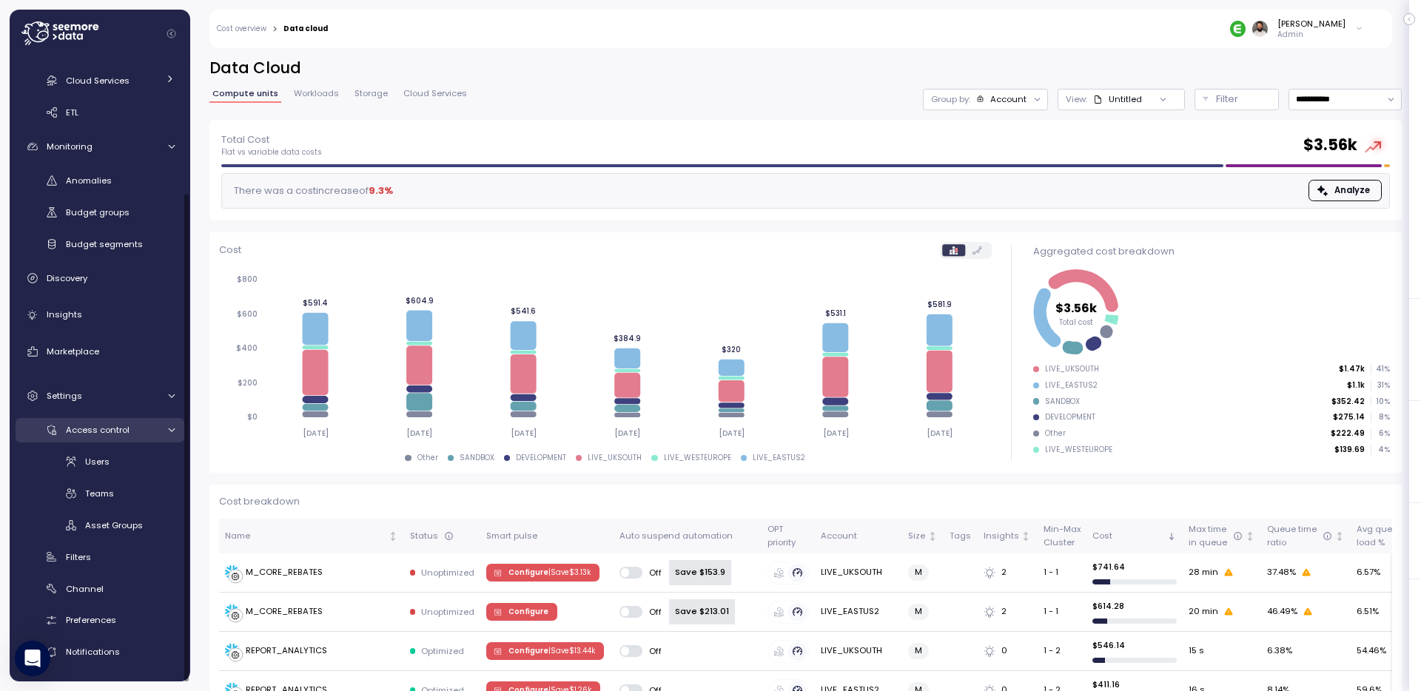
click at [146, 429] on div "Access control" at bounding box center [112, 430] width 92 height 15
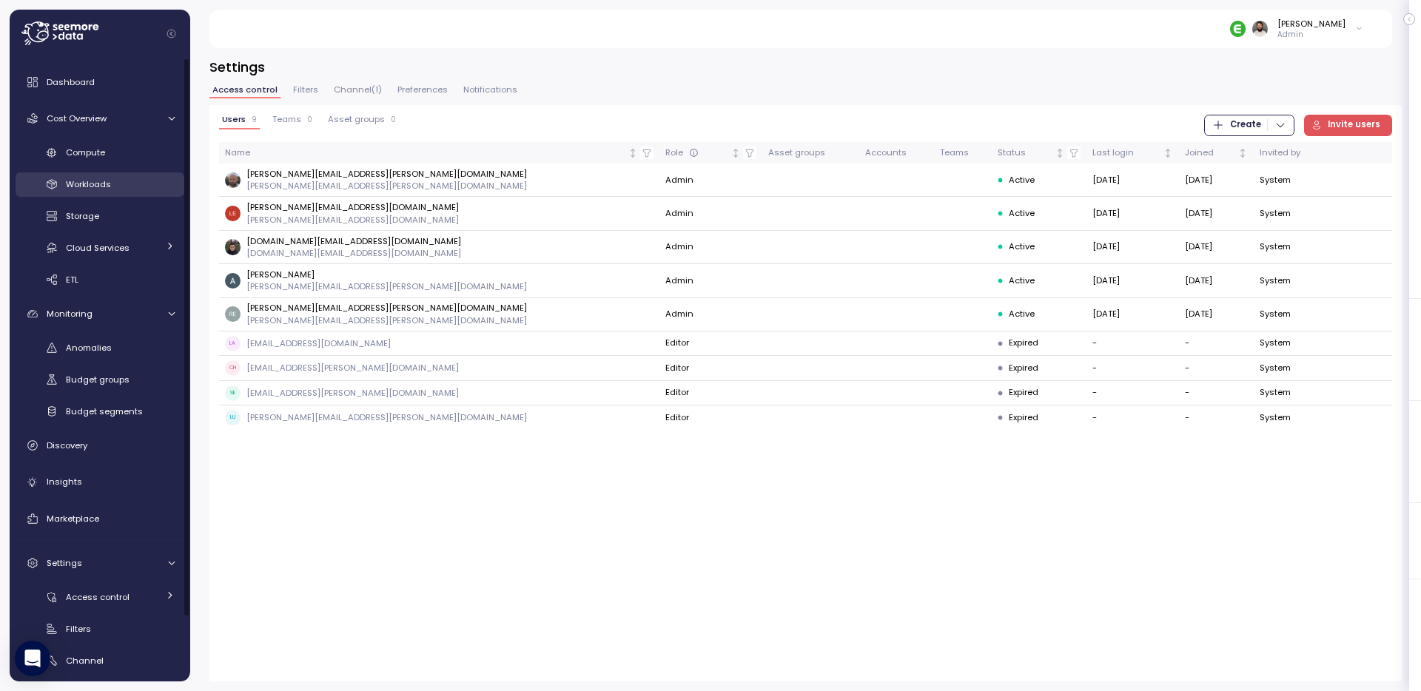
click at [132, 179] on div "Workloads" at bounding box center [120, 184] width 109 height 15
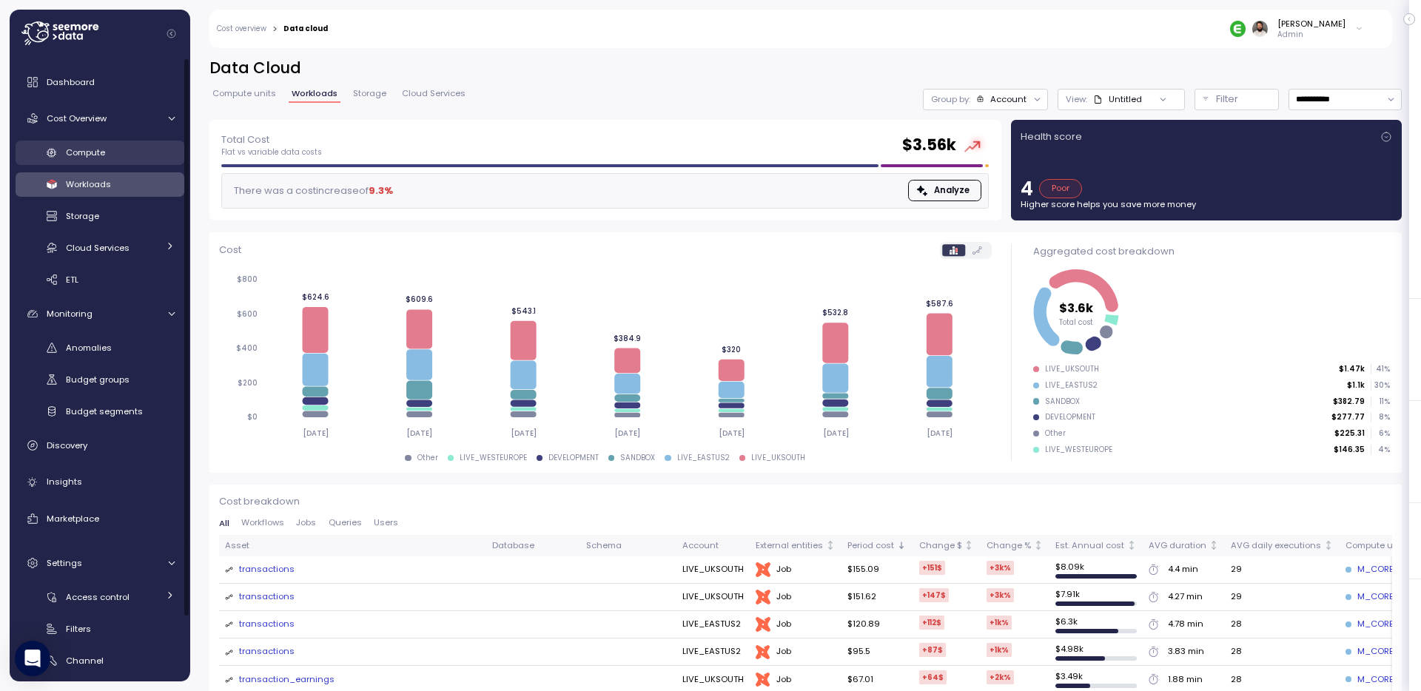
click at [107, 149] on div "Compute" at bounding box center [120, 152] width 109 height 15
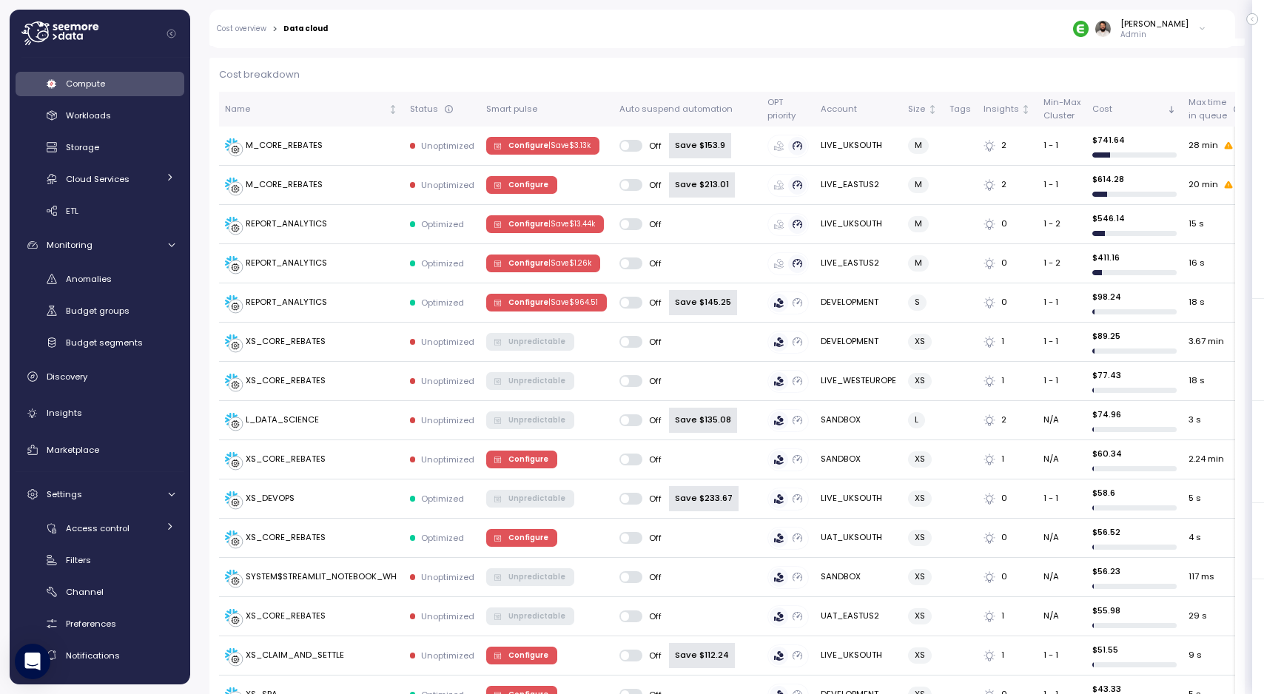
scroll to position [427, 0]
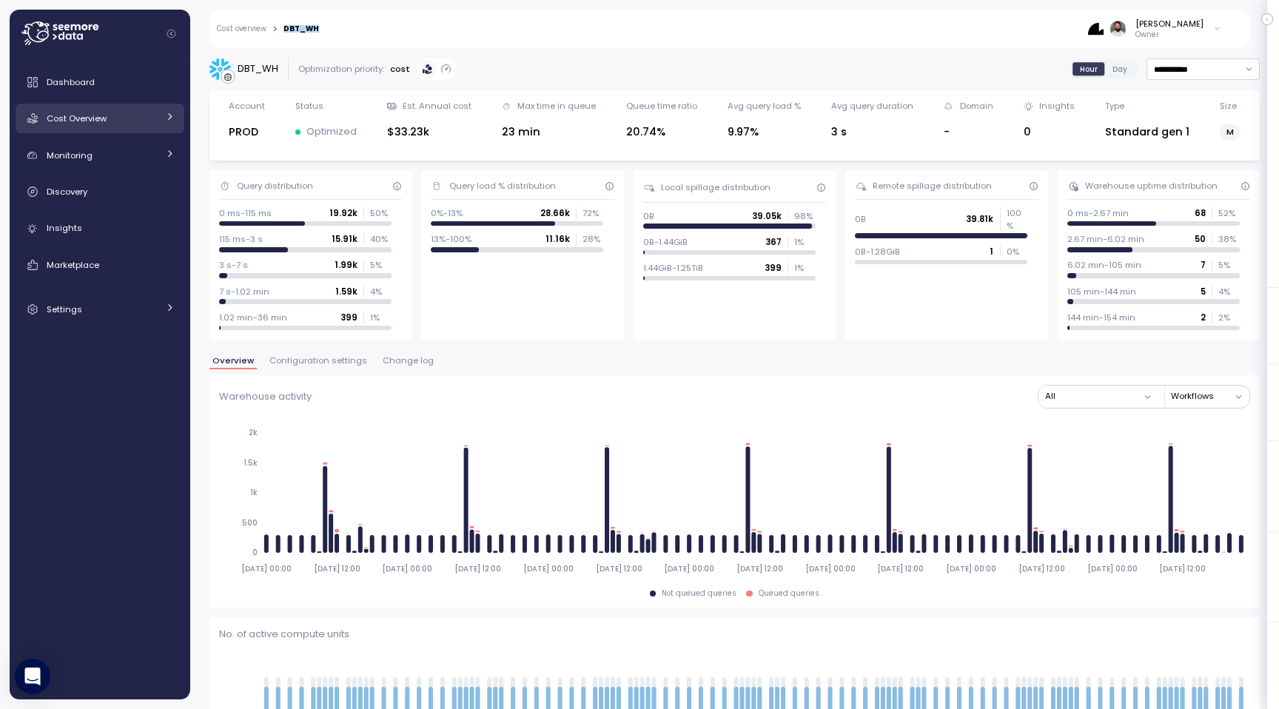
click at [129, 126] on link "Cost Overview" at bounding box center [100, 119] width 169 height 30
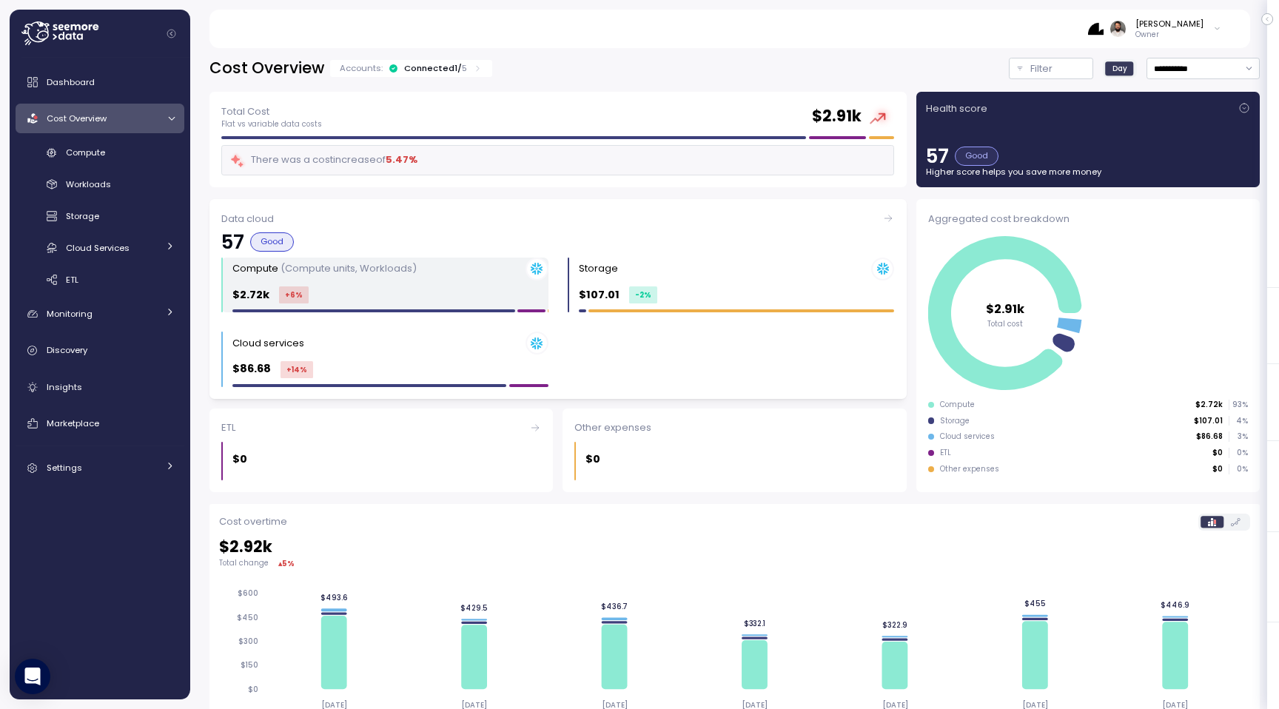
click at [262, 290] on p "$2.72k" at bounding box center [250, 294] width 37 height 17
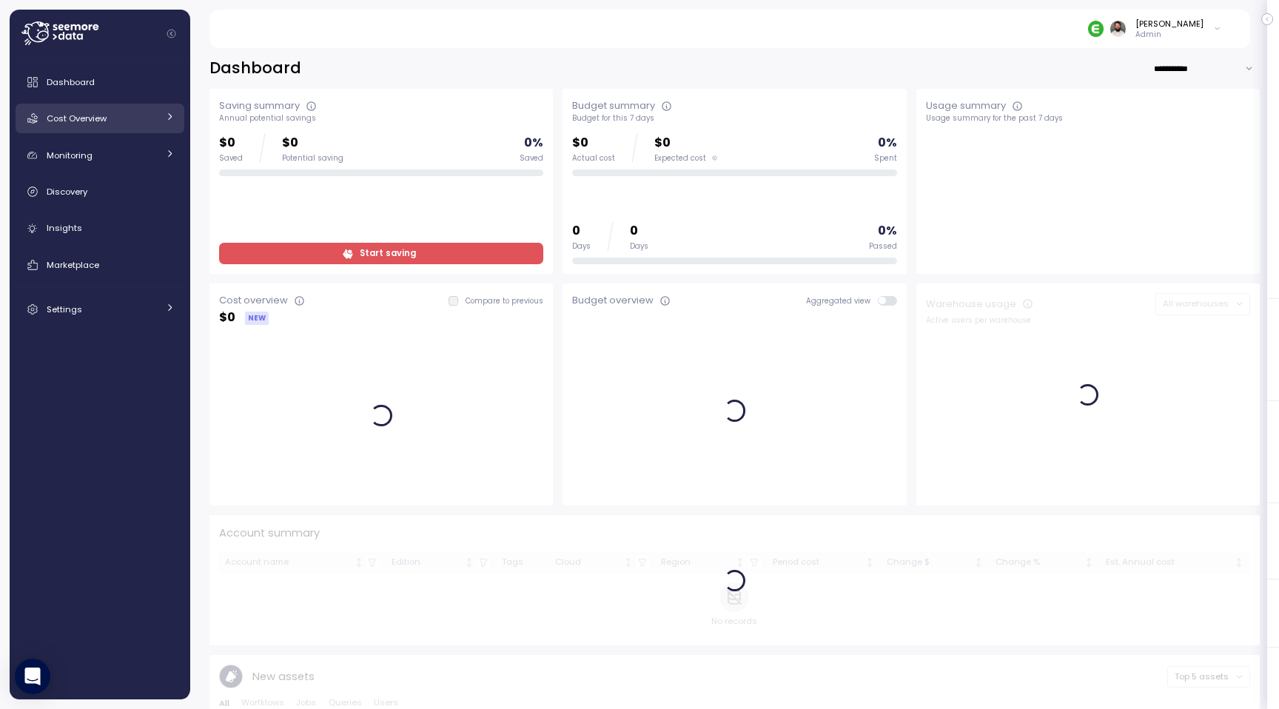
click at [165, 118] on icon at bounding box center [170, 117] width 10 height 10
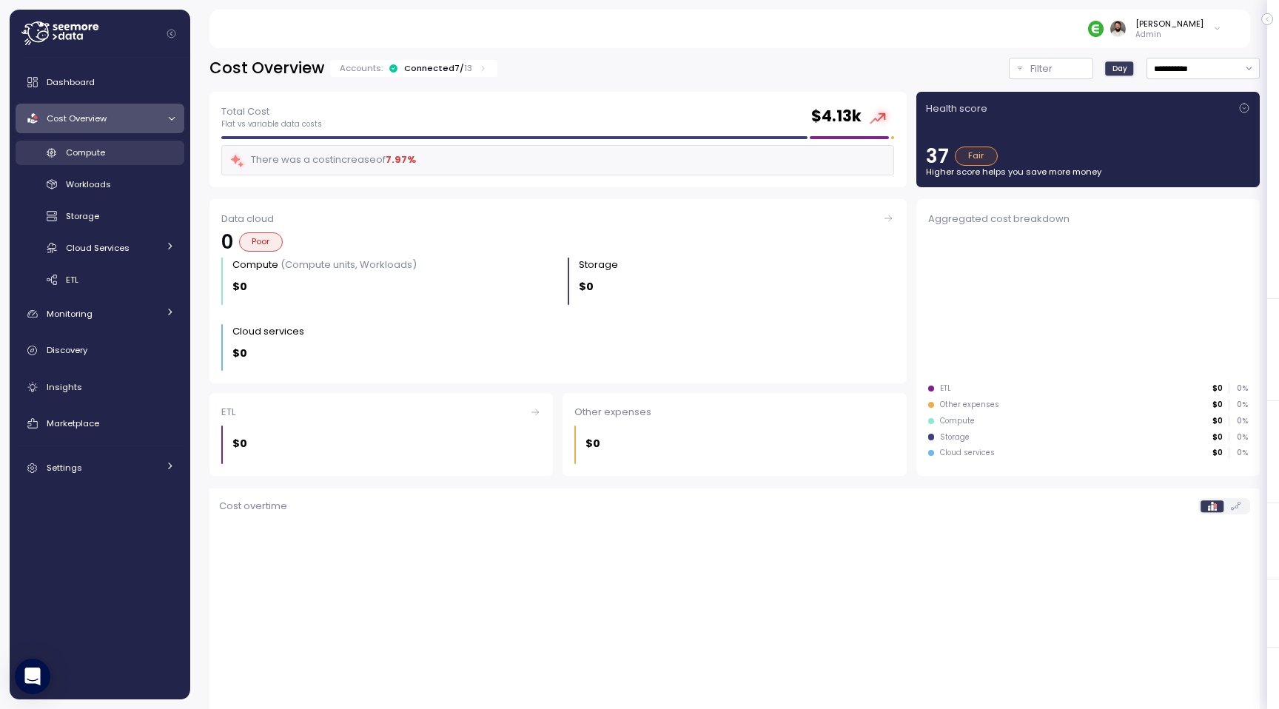
click at [151, 152] on div "Compute" at bounding box center [120, 152] width 109 height 15
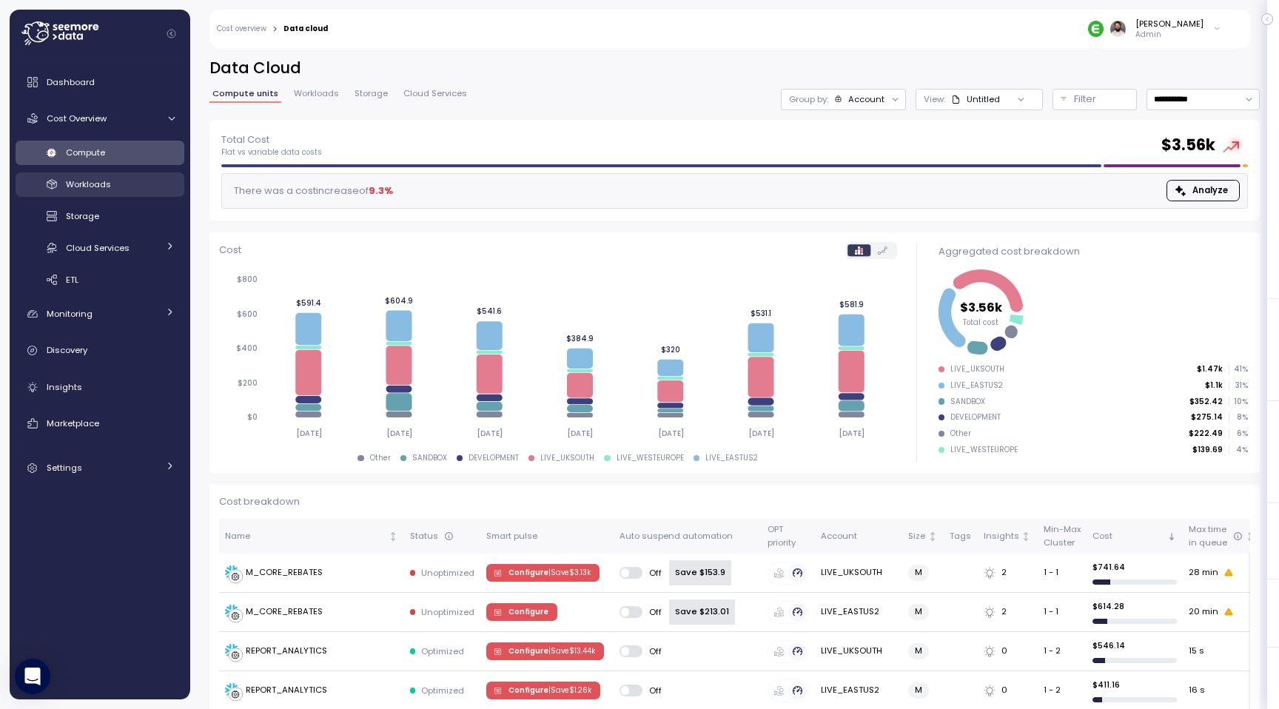
click at [144, 188] on div "Workloads" at bounding box center [120, 184] width 109 height 15
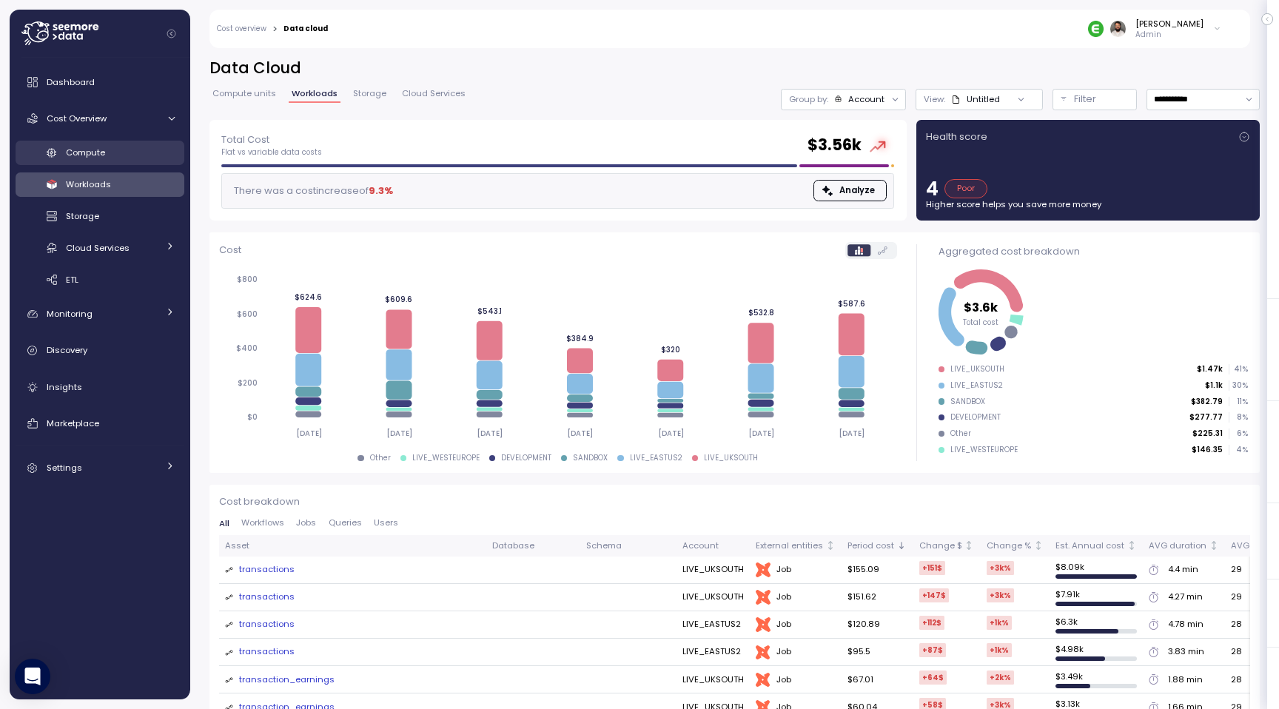
click at [148, 155] on div "Compute" at bounding box center [120, 152] width 109 height 15
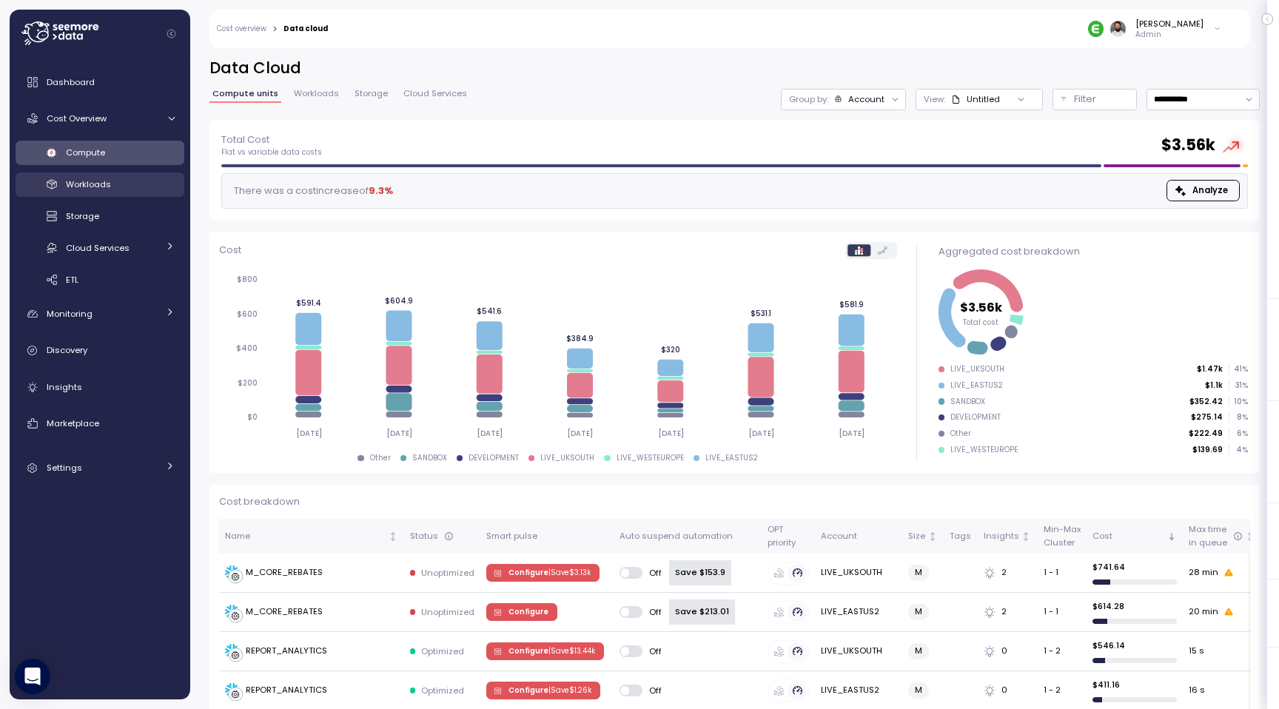
click at [121, 181] on div "Workloads" at bounding box center [120, 184] width 109 height 15
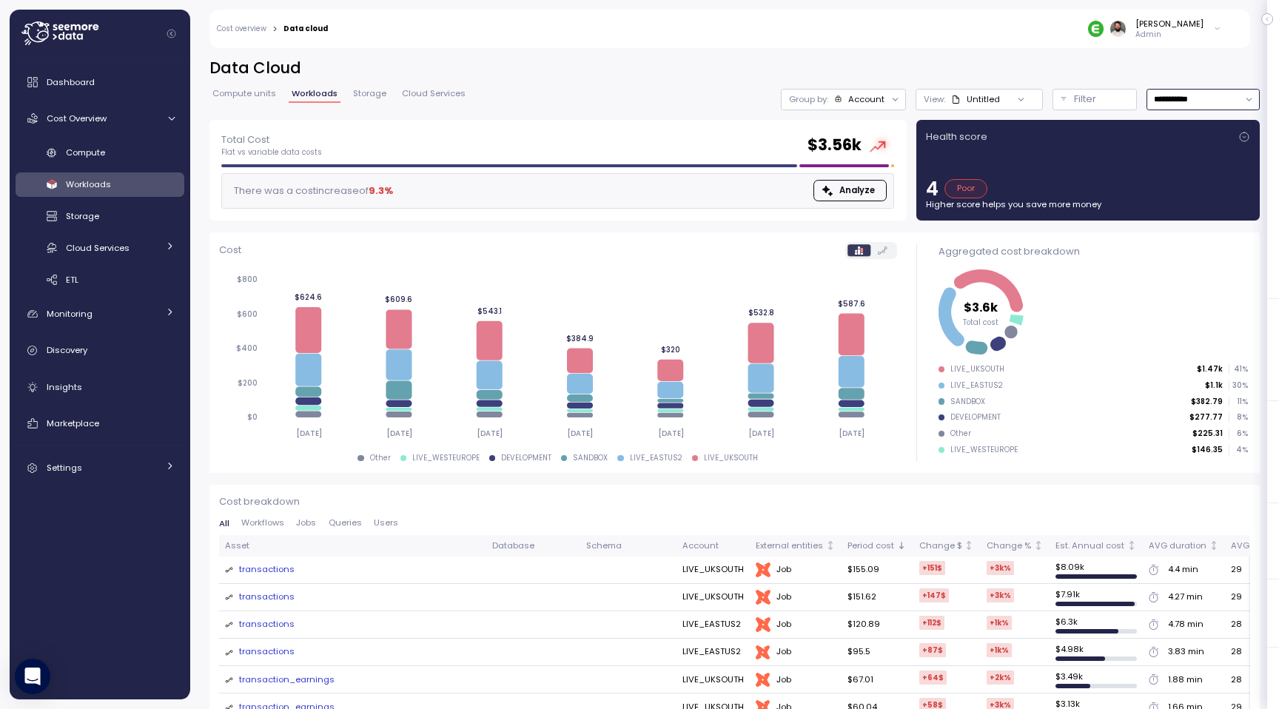
click at [1176, 108] on input "**********" at bounding box center [1203, 99] width 113 height 21
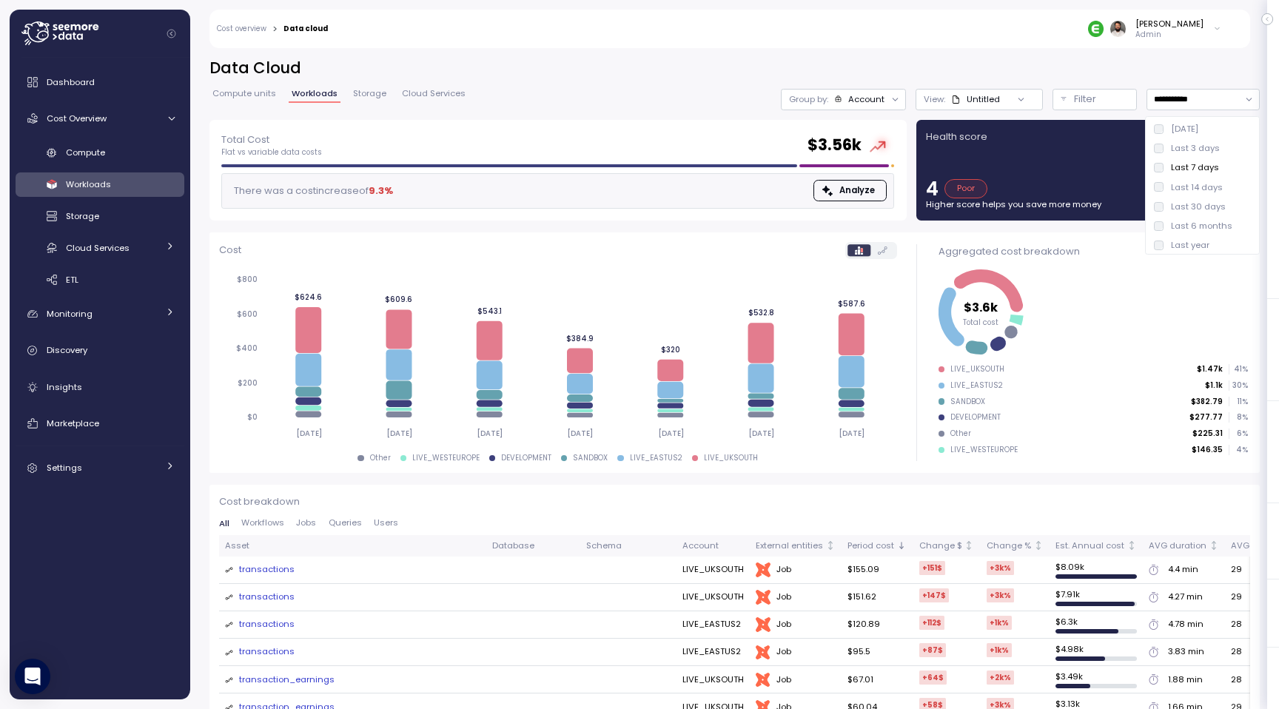
click at [751, 44] on div "[PERSON_NAME] Admin" at bounding box center [784, 29] width 893 height 38
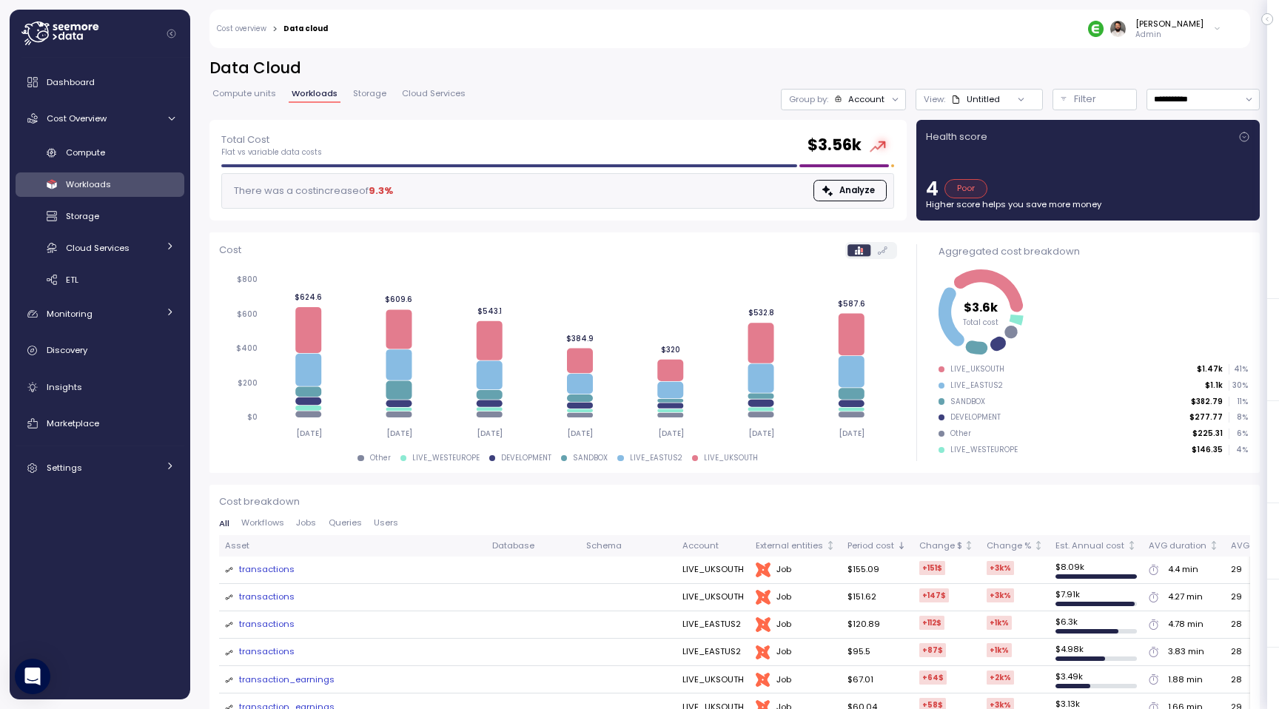
click at [238, 91] on span "Compute units" at bounding box center [244, 94] width 64 height 8
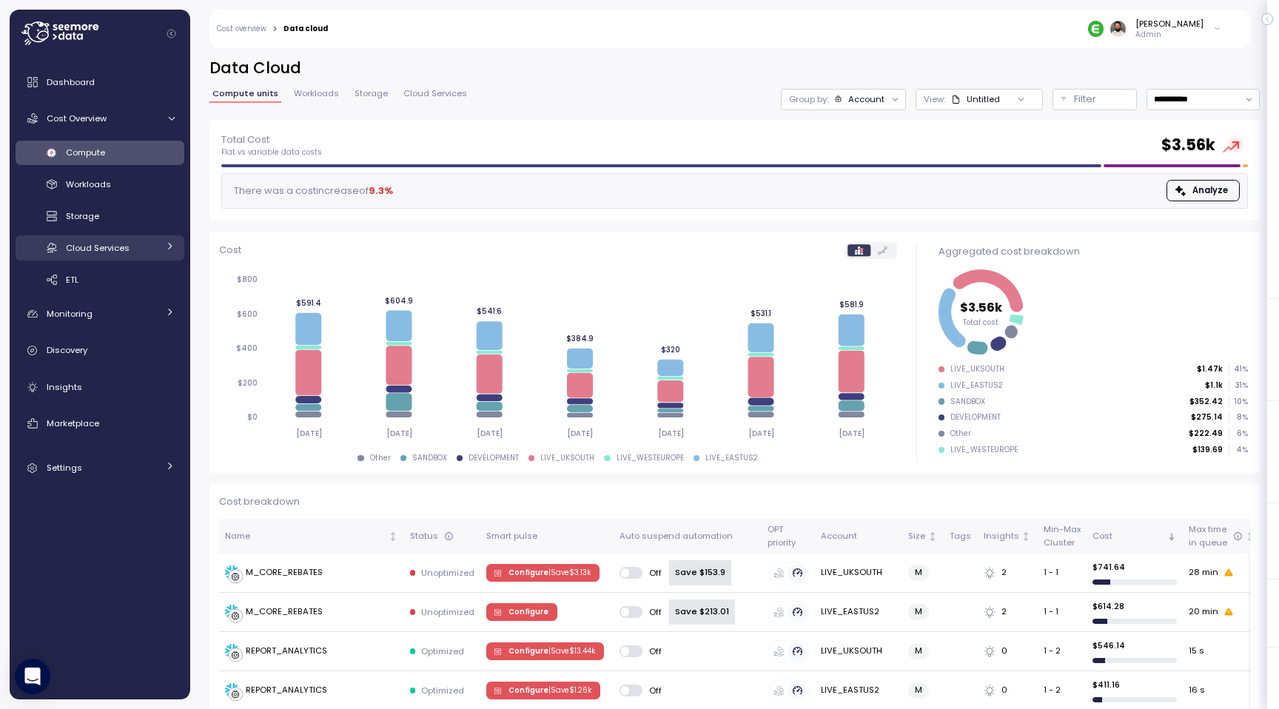
click at [144, 247] on div "Cloud Services" at bounding box center [112, 248] width 92 height 15
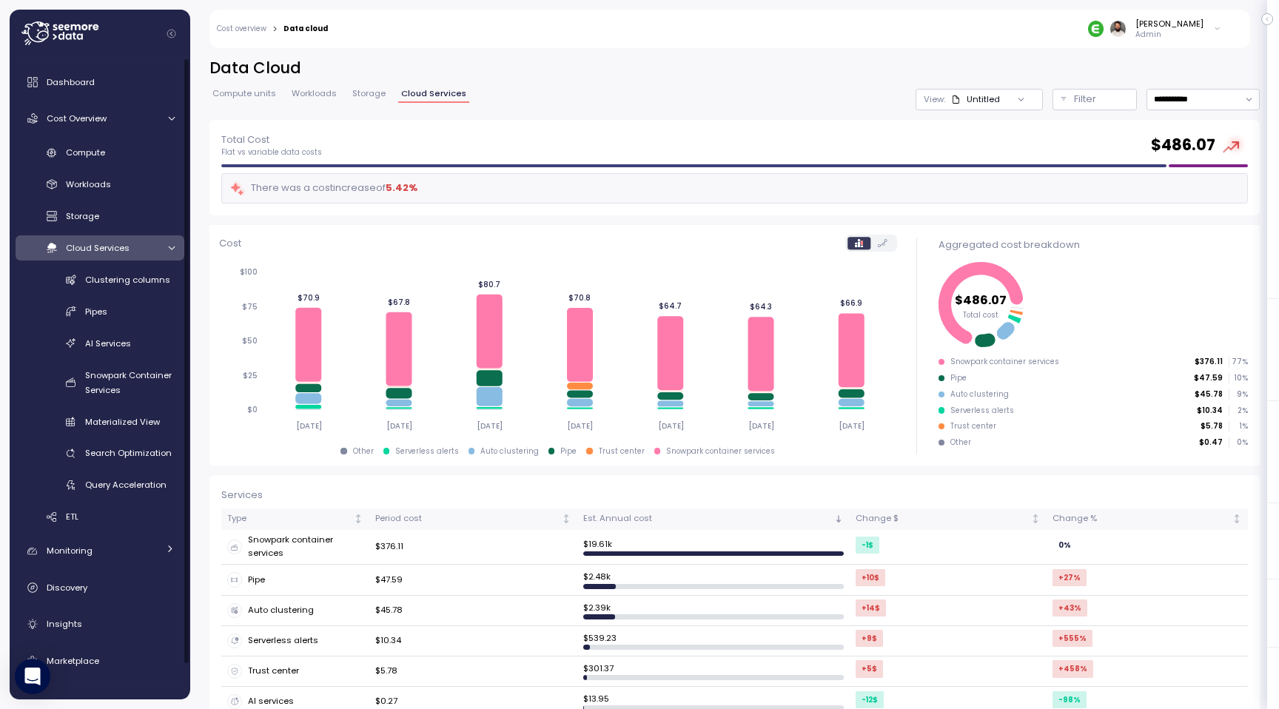
click at [144, 247] on div "Cloud Services" at bounding box center [112, 248] width 92 height 15
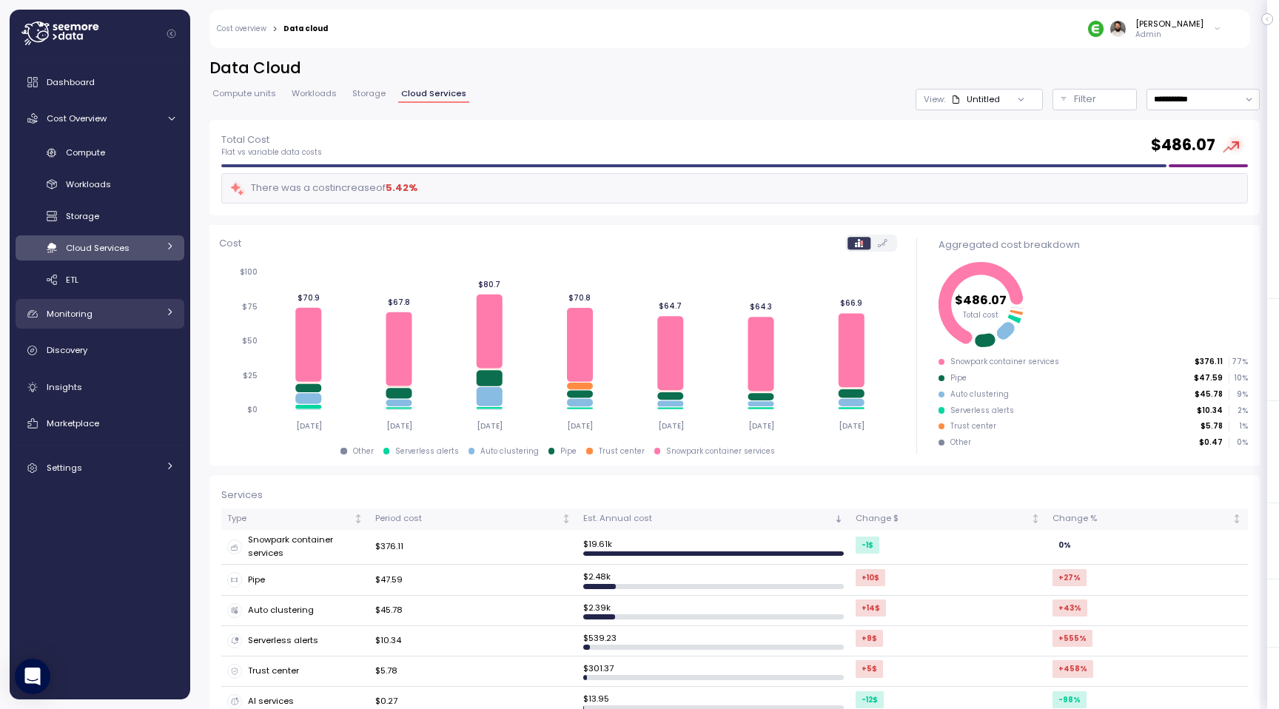
click at [139, 303] on link "Monitoring" at bounding box center [100, 314] width 169 height 30
click at [135, 315] on div "Monitoring" at bounding box center [102, 313] width 111 height 15
click at [150, 109] on link "Cost Overview" at bounding box center [100, 119] width 169 height 30
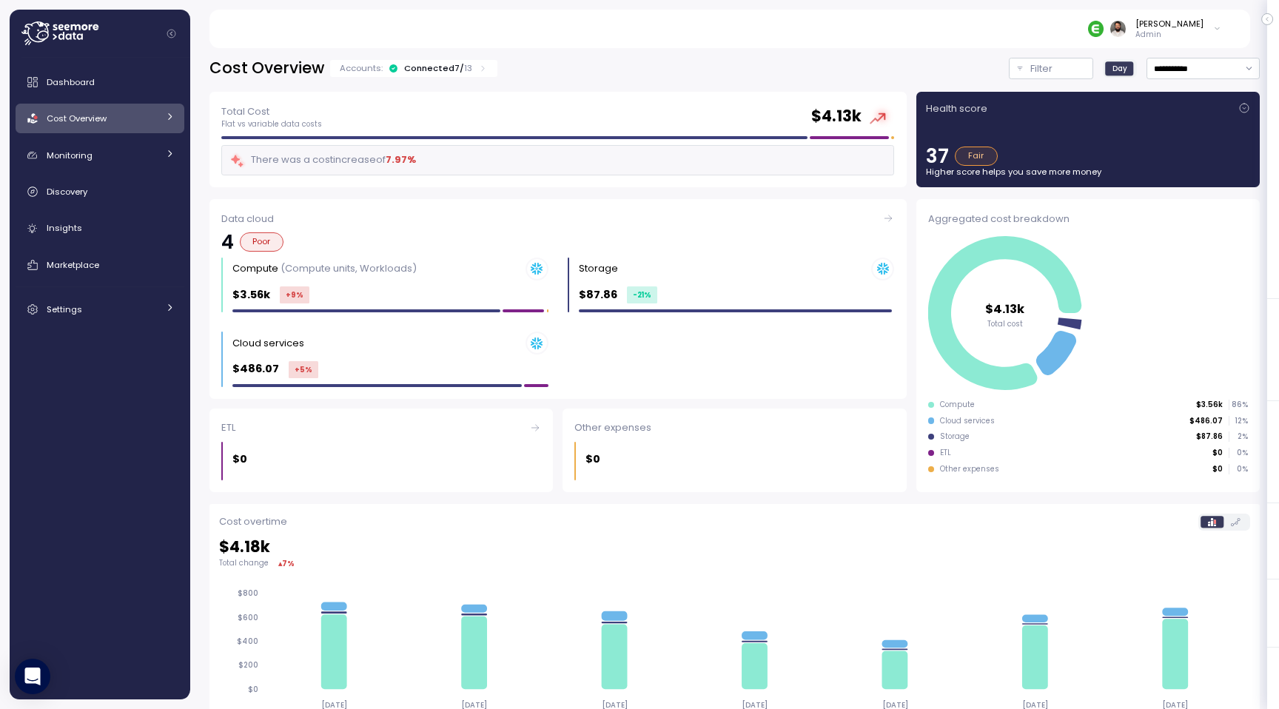
click at [150, 109] on link "Cost Overview" at bounding box center [100, 119] width 169 height 30
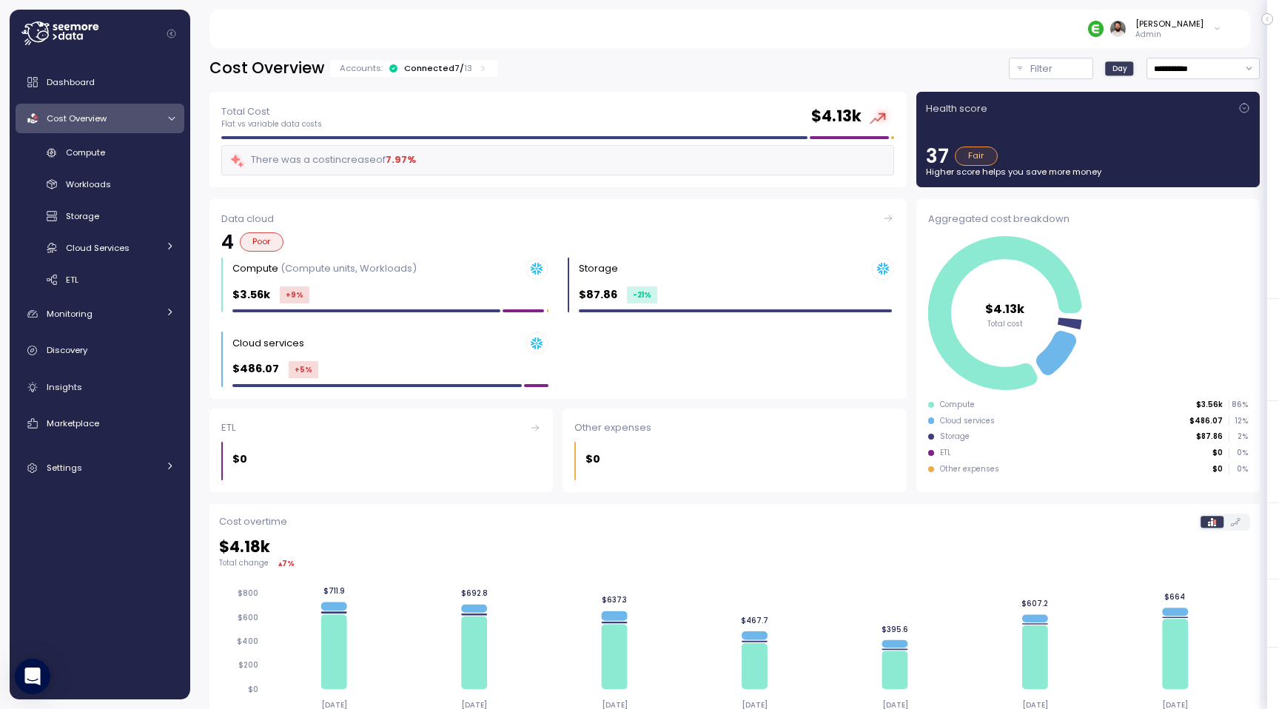
click at [1166, 38] on p "Admin" at bounding box center [1170, 35] width 68 height 10
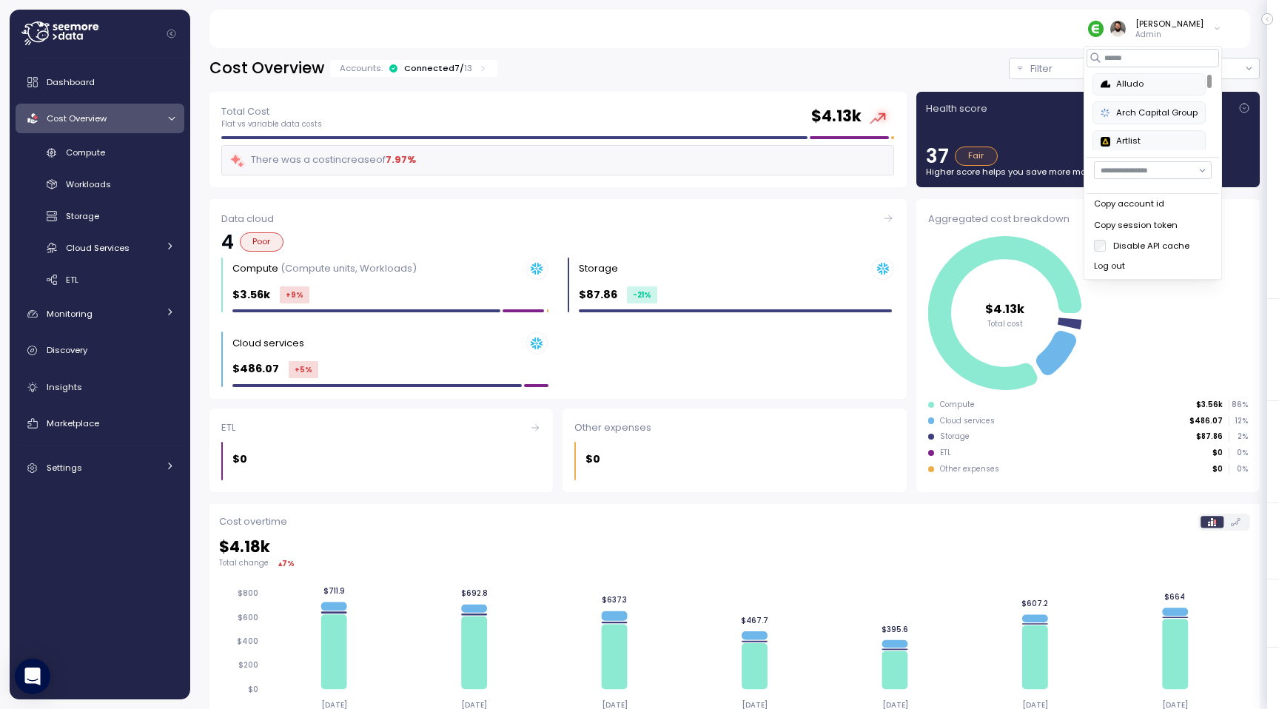
click at [999, 33] on div "Guy Biecher Admin" at bounding box center [729, 29] width 1005 height 38
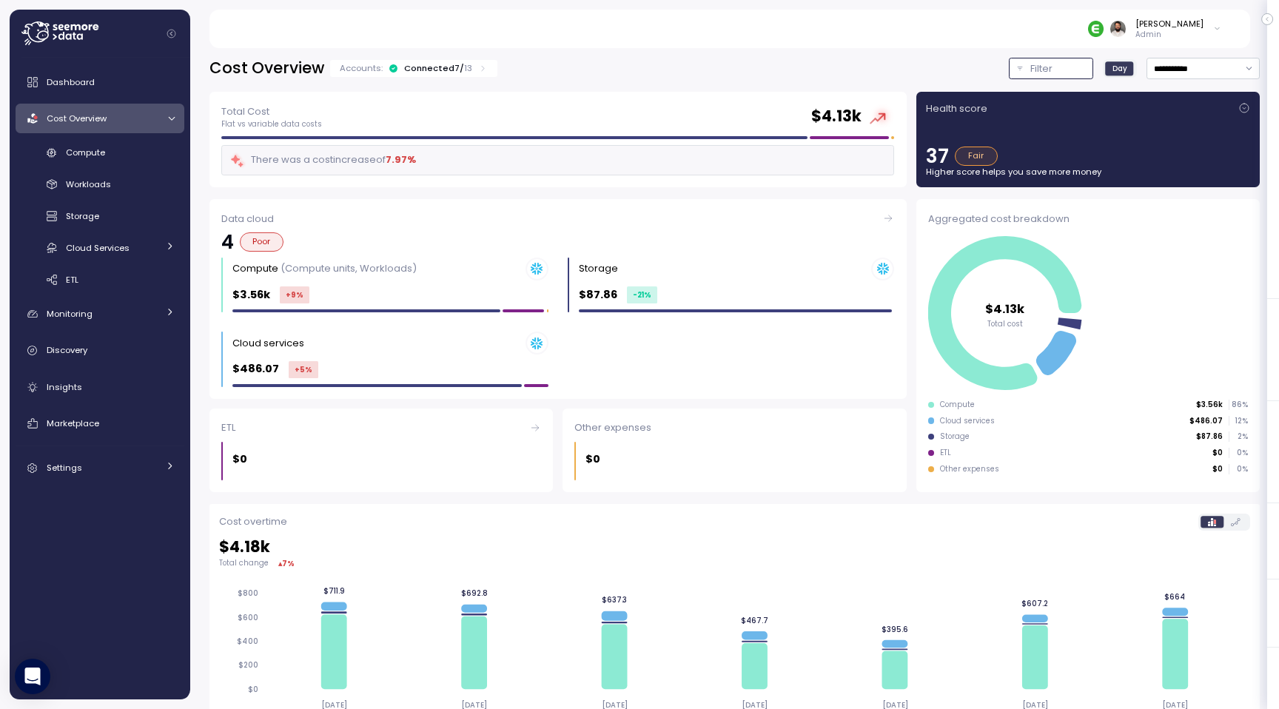
click at [1078, 65] on div "Filter" at bounding box center [1057, 68] width 55 height 15
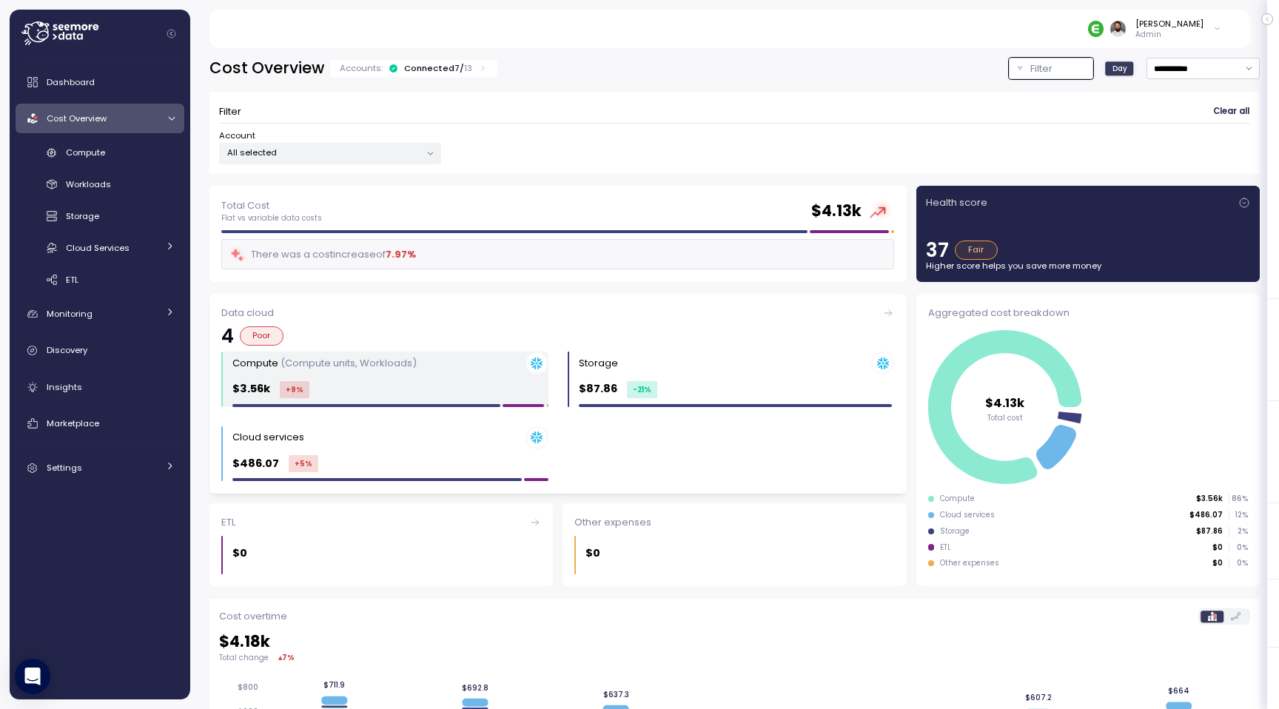
click at [329, 367] on p "(Compute units, Workloads)" at bounding box center [349, 363] width 136 height 14
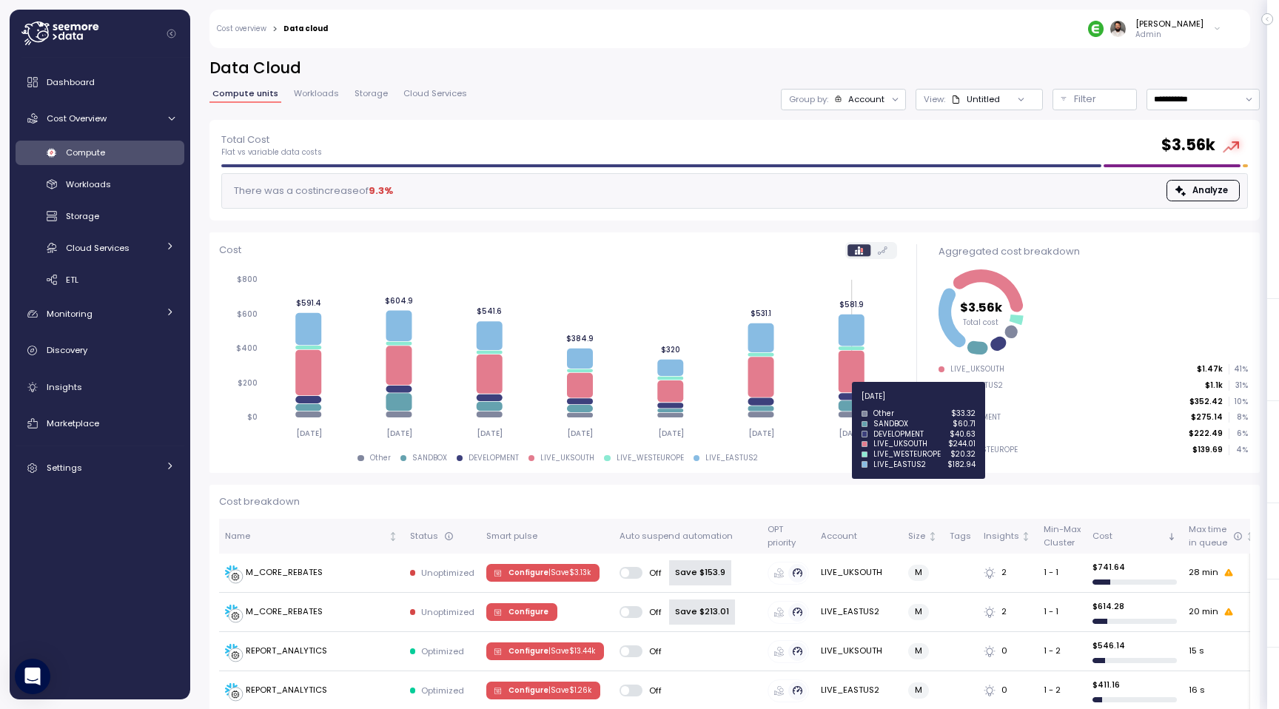
click at [853, 405] on icon at bounding box center [852, 405] width 26 height 10
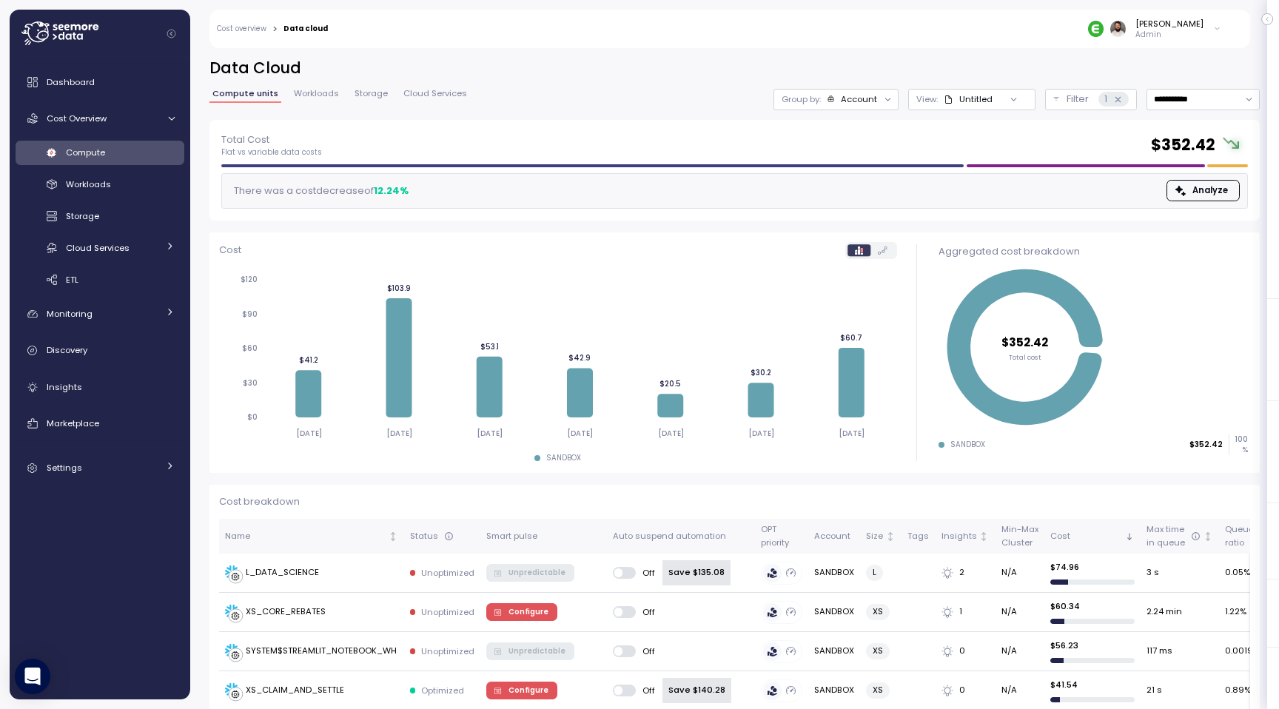
click at [843, 100] on div "Account" at bounding box center [859, 99] width 36 height 12
click at [847, 184] on p "Compute unit" at bounding box center [846, 181] width 58 height 12
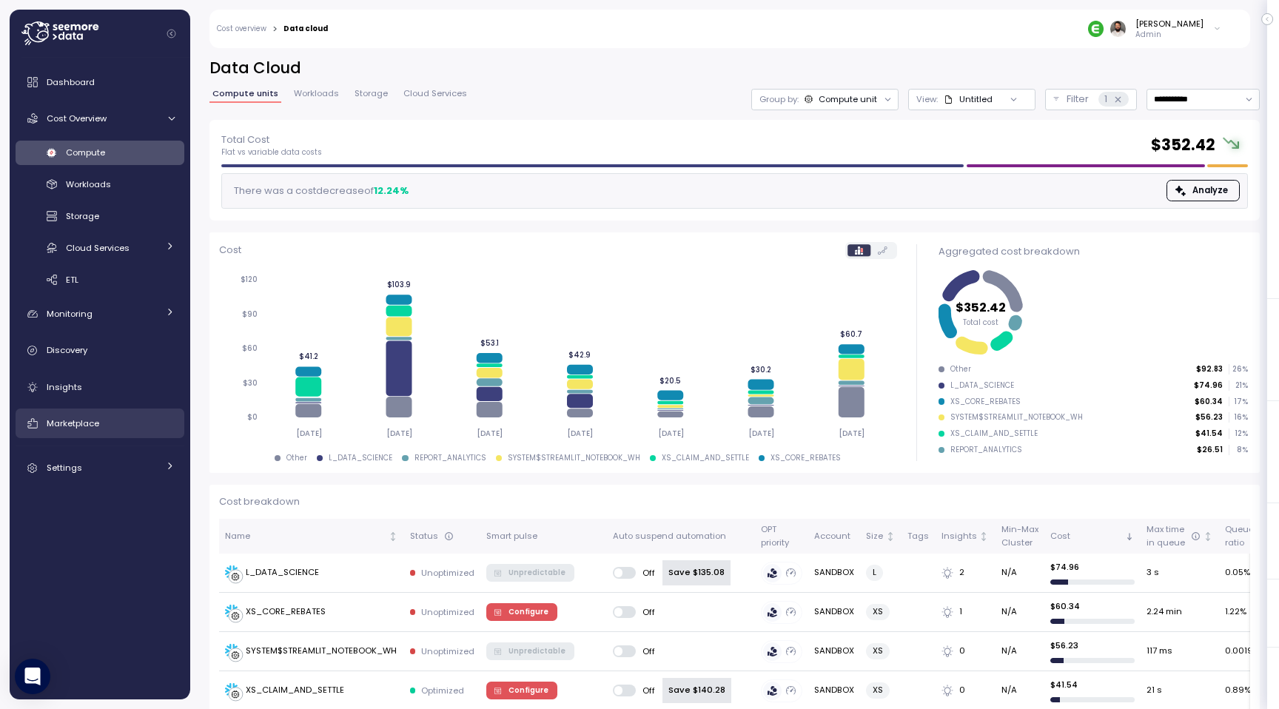
click at [123, 423] on div "Marketplace" at bounding box center [111, 423] width 128 height 15
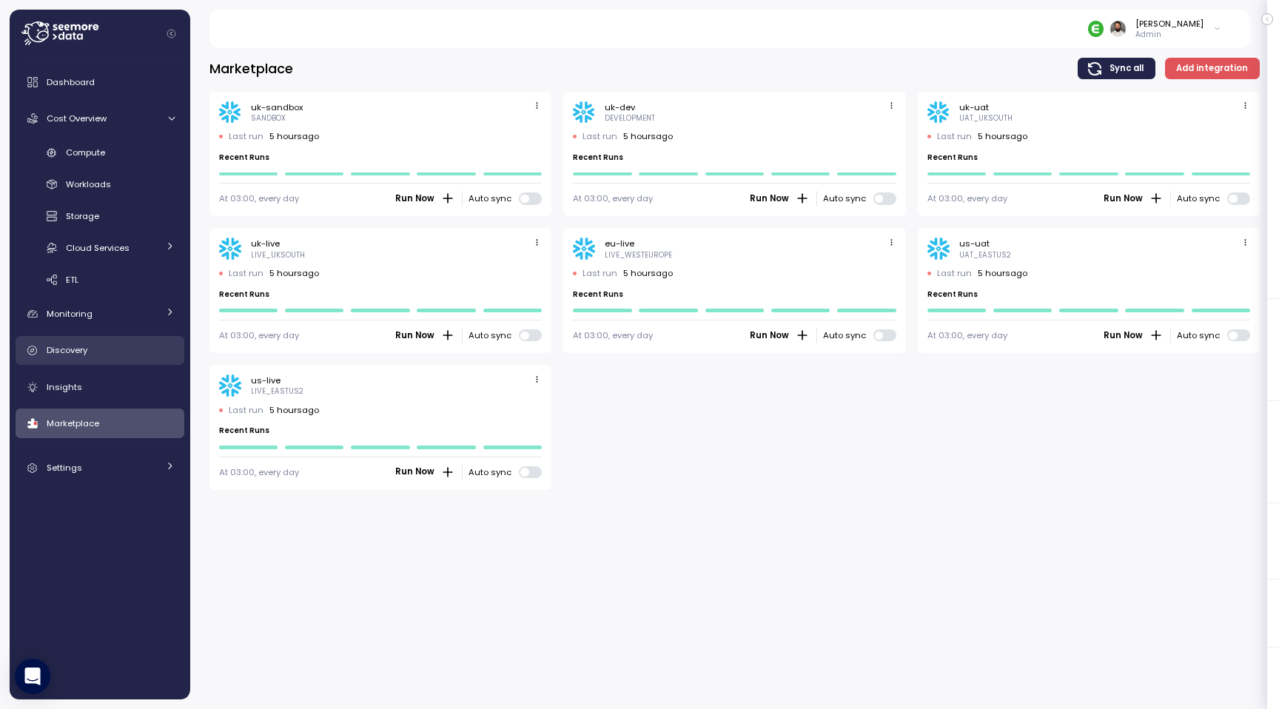
click at [142, 360] on link "Discovery" at bounding box center [100, 351] width 169 height 30
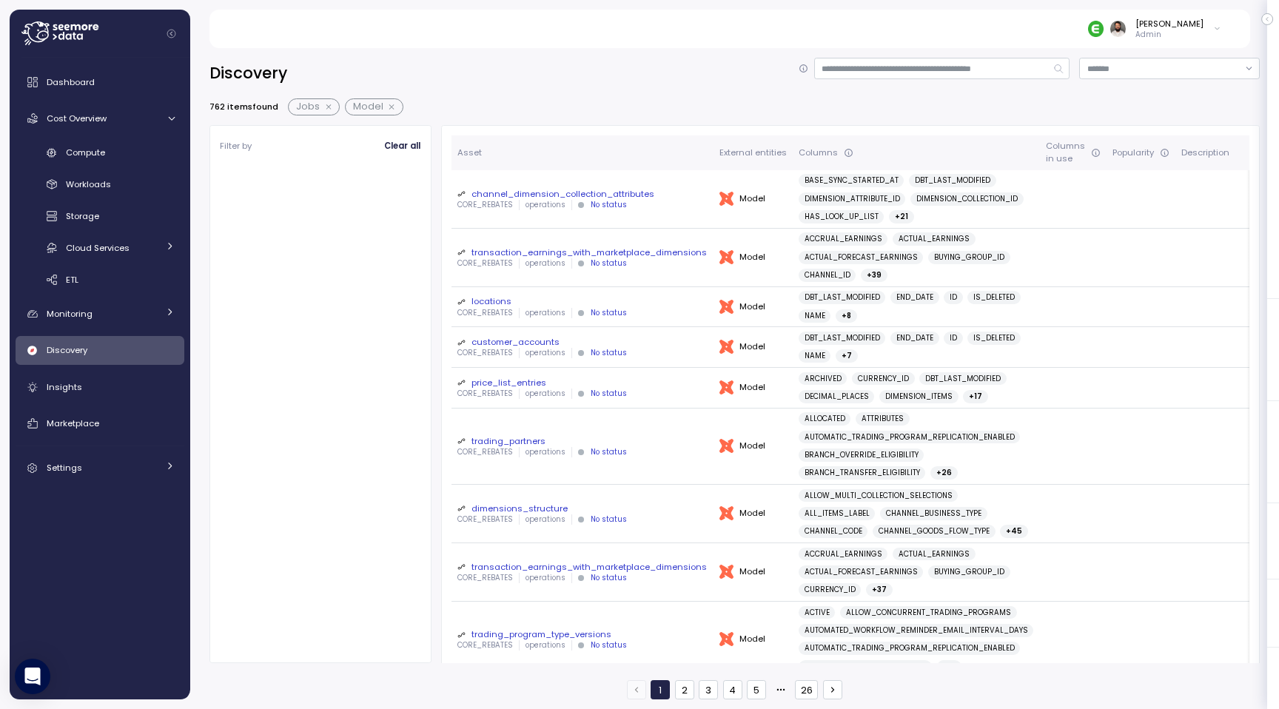
click at [383, 110] on button "button" at bounding box center [392, 107] width 19 height 12
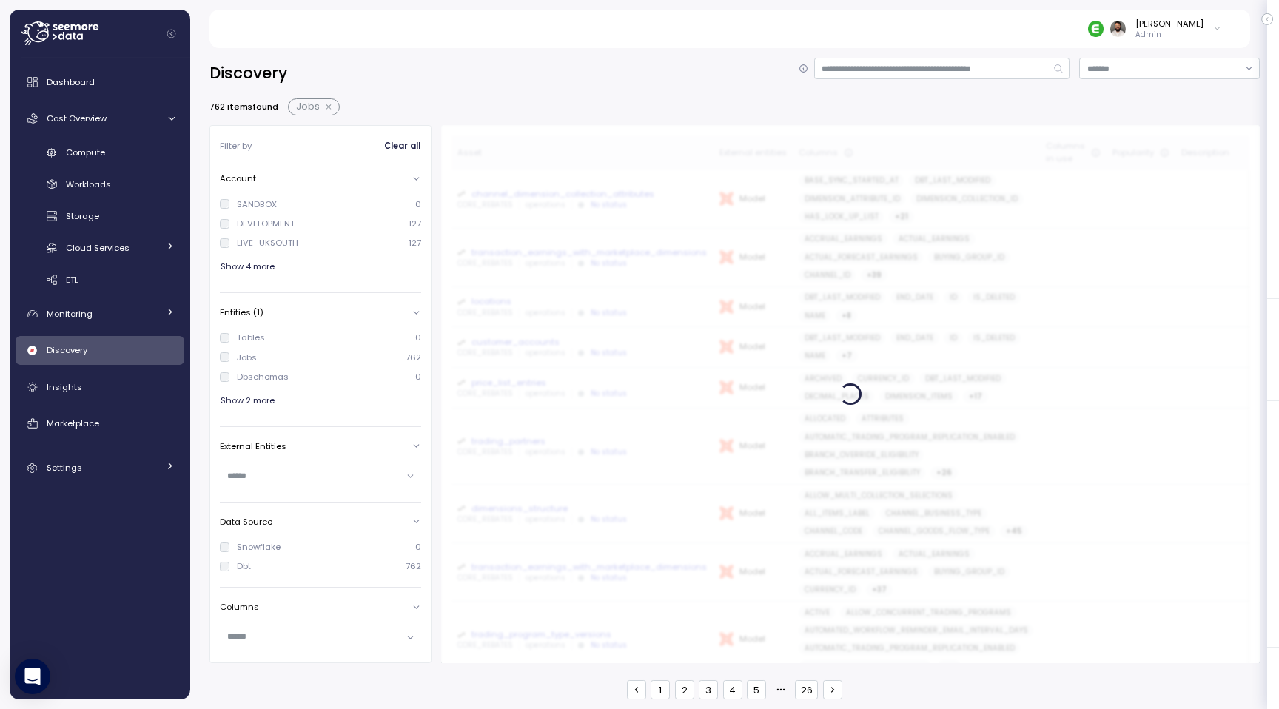
click at [325, 109] on button "button" at bounding box center [329, 107] width 19 height 12
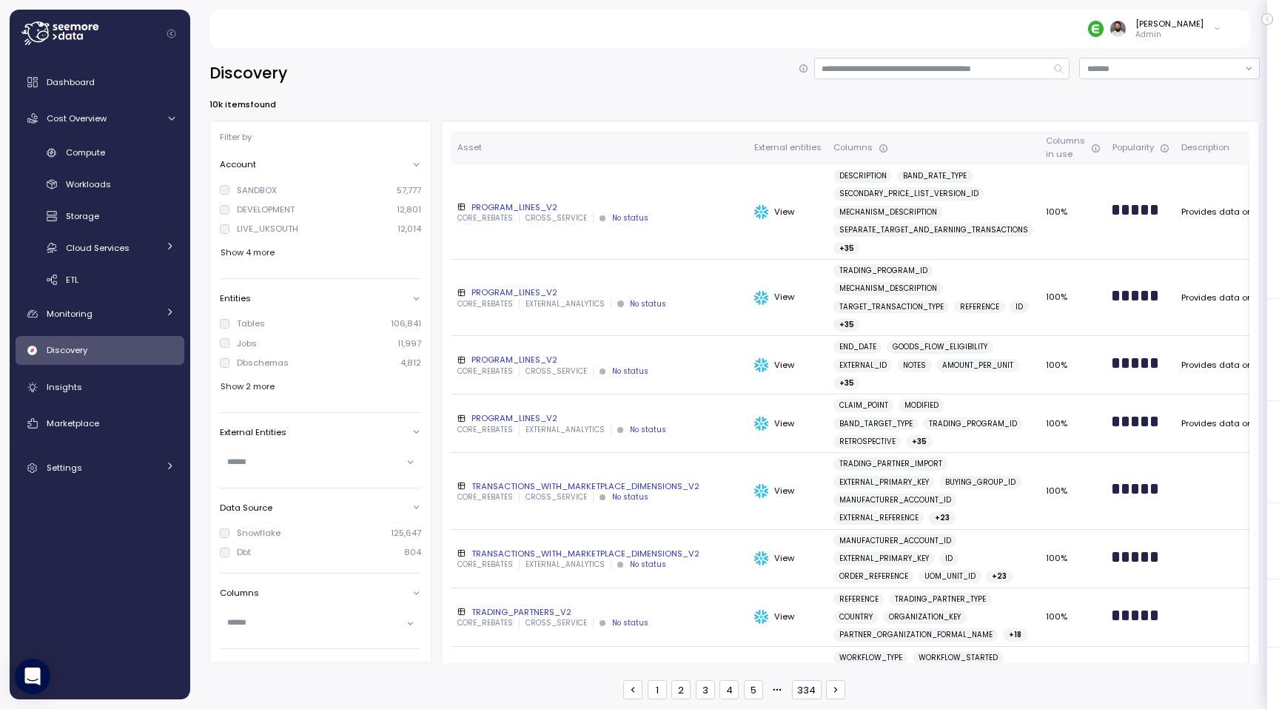
click at [130, 486] on div "Dashboard Cost Overview Compute Workloads Storage Cloud Services Clustering col…" at bounding box center [100, 378] width 169 height 623
click at [130, 469] on div "Settings" at bounding box center [102, 467] width 111 height 15
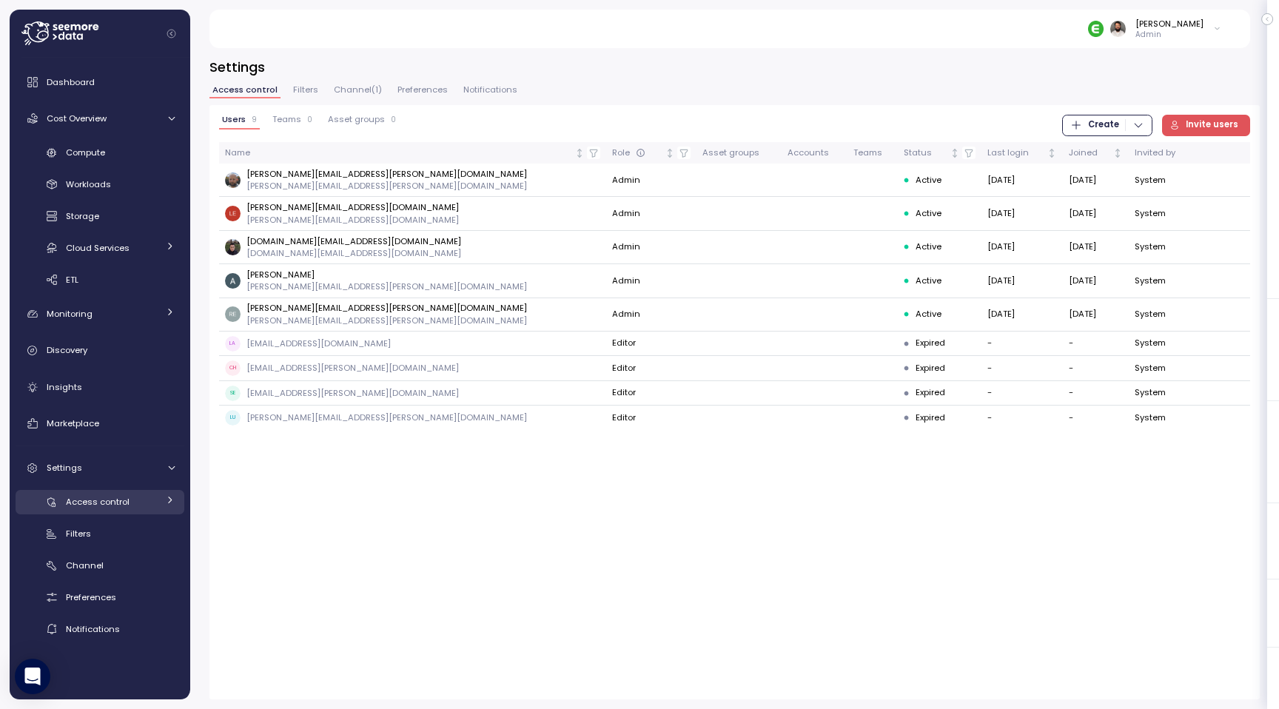
click at [136, 500] on div "Access control" at bounding box center [112, 501] width 92 height 15
click at [163, 560] on div "Channel" at bounding box center [120, 565] width 109 height 15
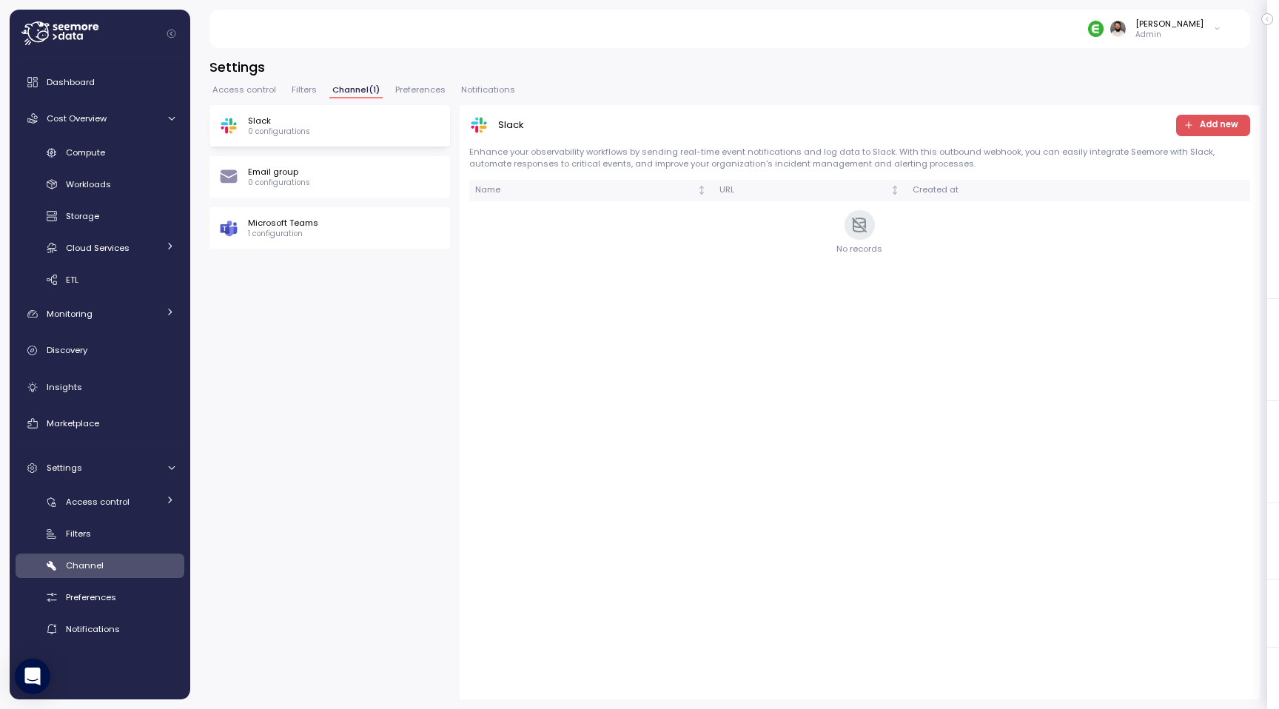
click at [401, 229] on div "Microsoft Teams 1 configuration" at bounding box center [329, 228] width 221 height 22
click at [474, 81] on div "Settings Access control Filters Channel ( 1 ) Preferences Notifications Slack 0…" at bounding box center [734, 379] width 1050 height 642
click at [474, 91] on span "Notifications" at bounding box center [488, 90] width 54 height 8
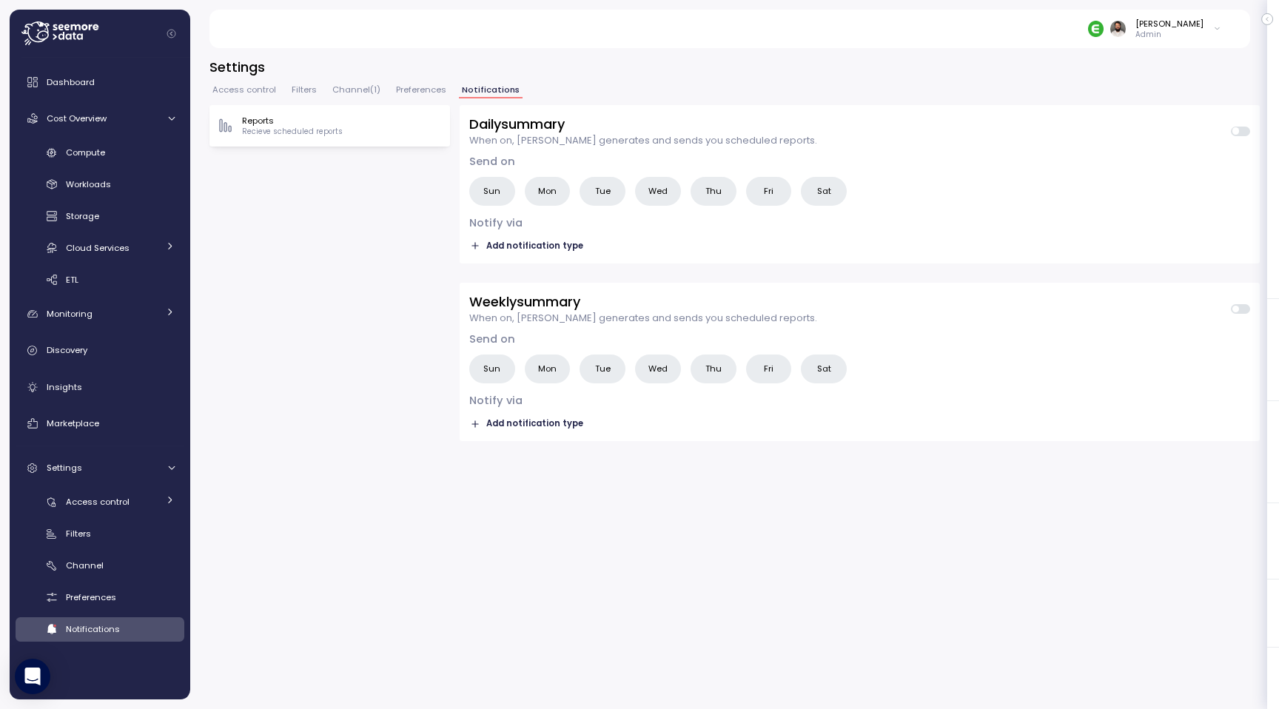
click at [345, 90] on span "Channel ( 1 )" at bounding box center [356, 90] width 48 height 8
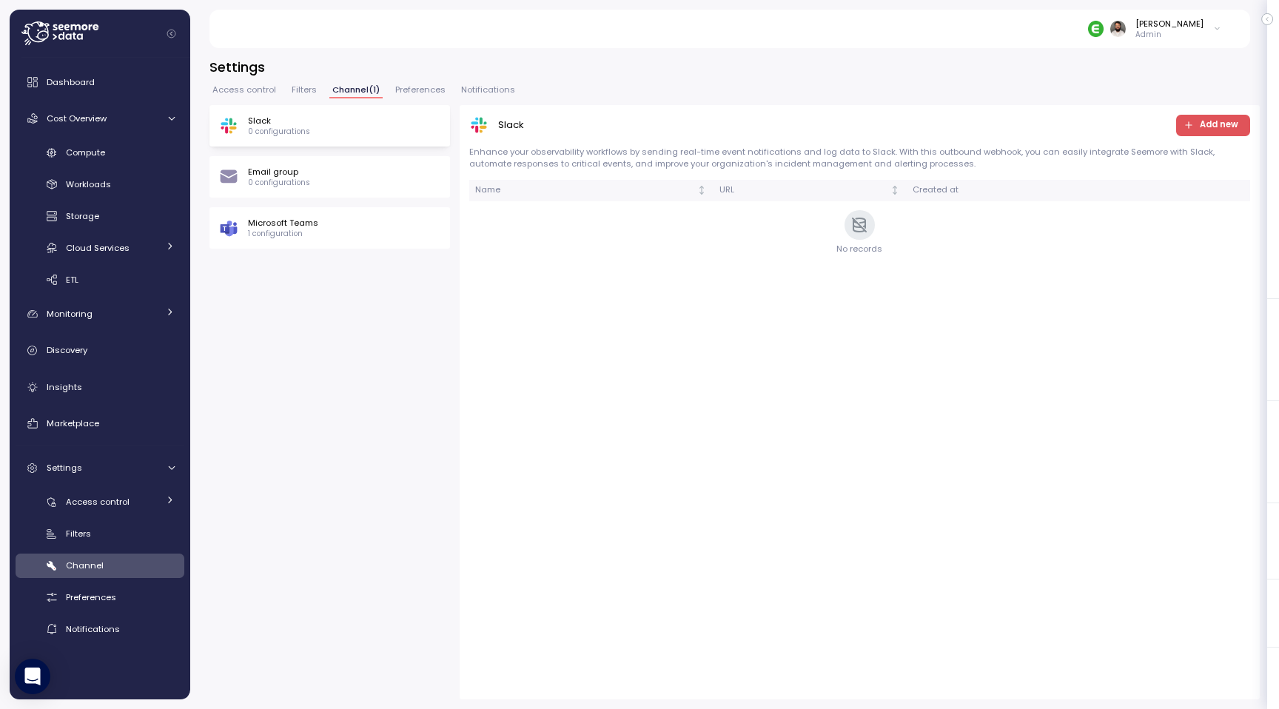
click at [344, 233] on div "Microsoft Teams 1 configuration" at bounding box center [329, 228] width 221 height 22
click at [479, 89] on span "Notifications" at bounding box center [488, 90] width 54 height 8
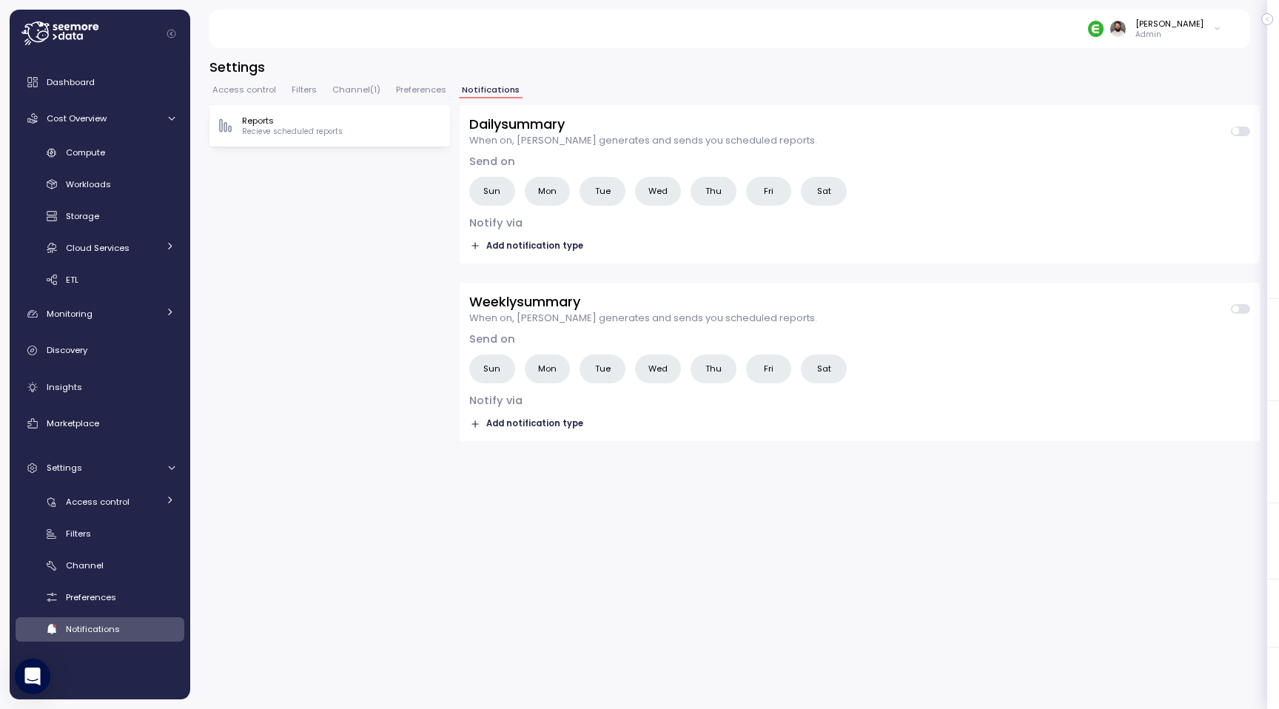
click at [560, 246] on span "Add notification type" at bounding box center [534, 246] width 97 height 14
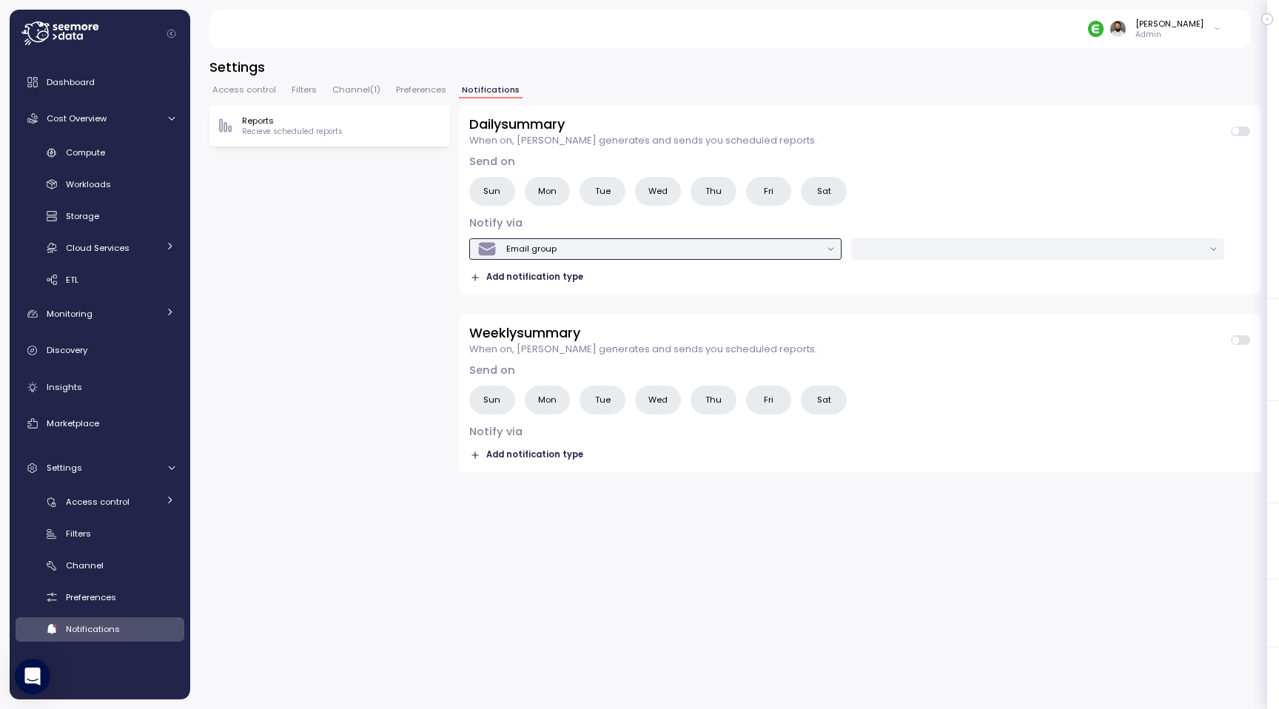
click at [564, 248] on div "Email group" at bounding box center [648, 249] width 343 height 20
click at [642, 332] on div "Microsoft Teams" at bounding box center [664, 335] width 99 height 19
click at [876, 251] on input "text" at bounding box center [1030, 248] width 343 height 13
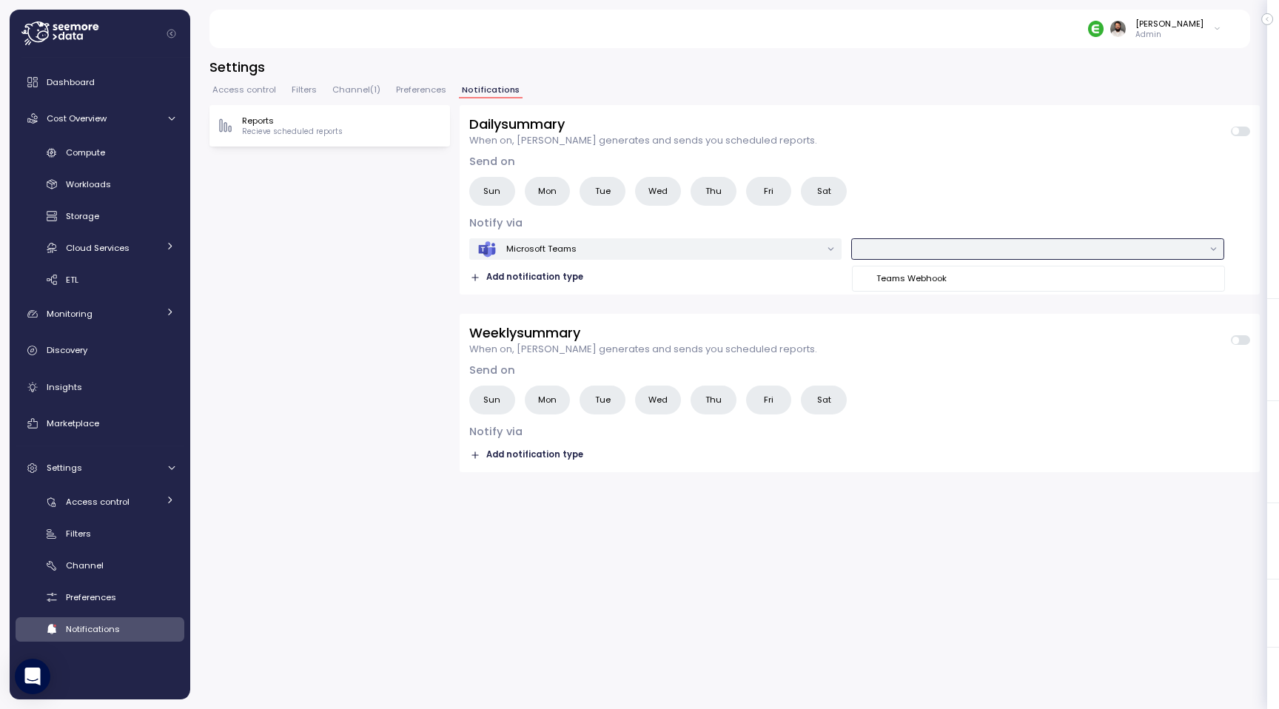
click at [896, 281] on div "Teams Webhook" at bounding box center [911, 278] width 70 height 12
click at [916, 214] on div "Send on Sun Mon Tue Wed Thu Fri Sat Notify via Microsoft Teams Teams Webhook Ad…" at bounding box center [859, 219] width 781 height 131
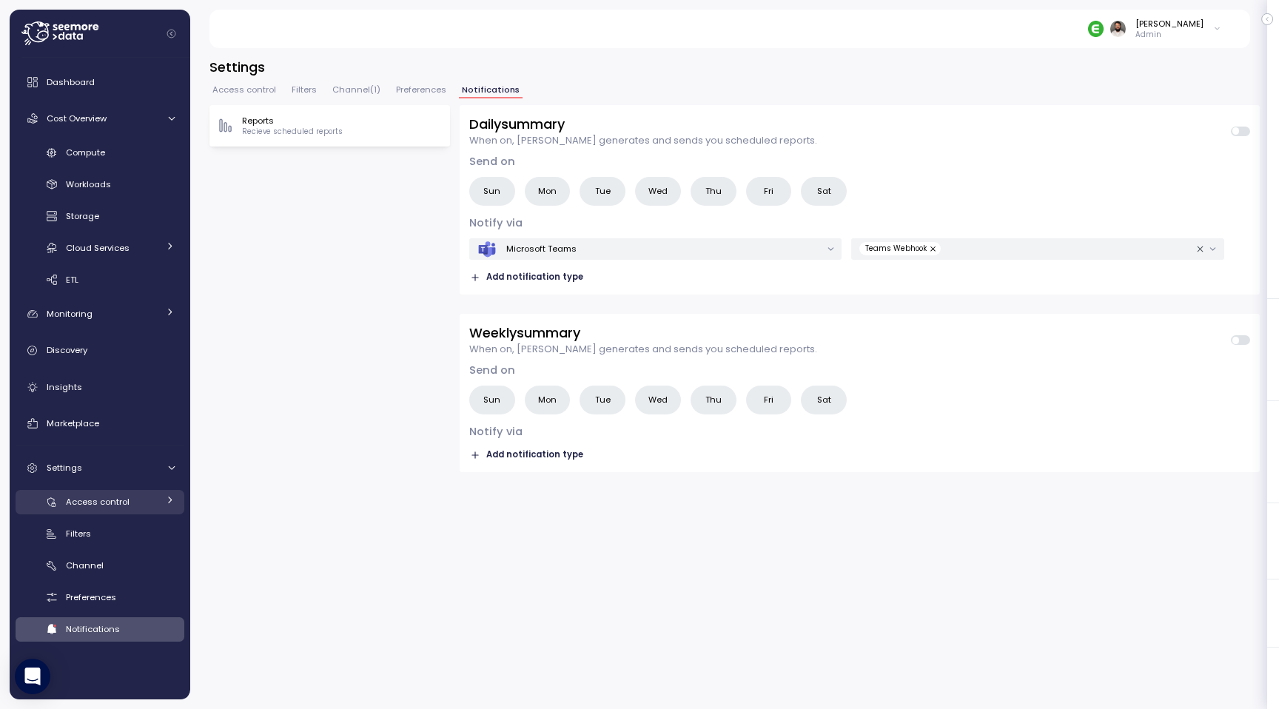
click at [127, 501] on span "Access control" at bounding box center [98, 502] width 64 height 12
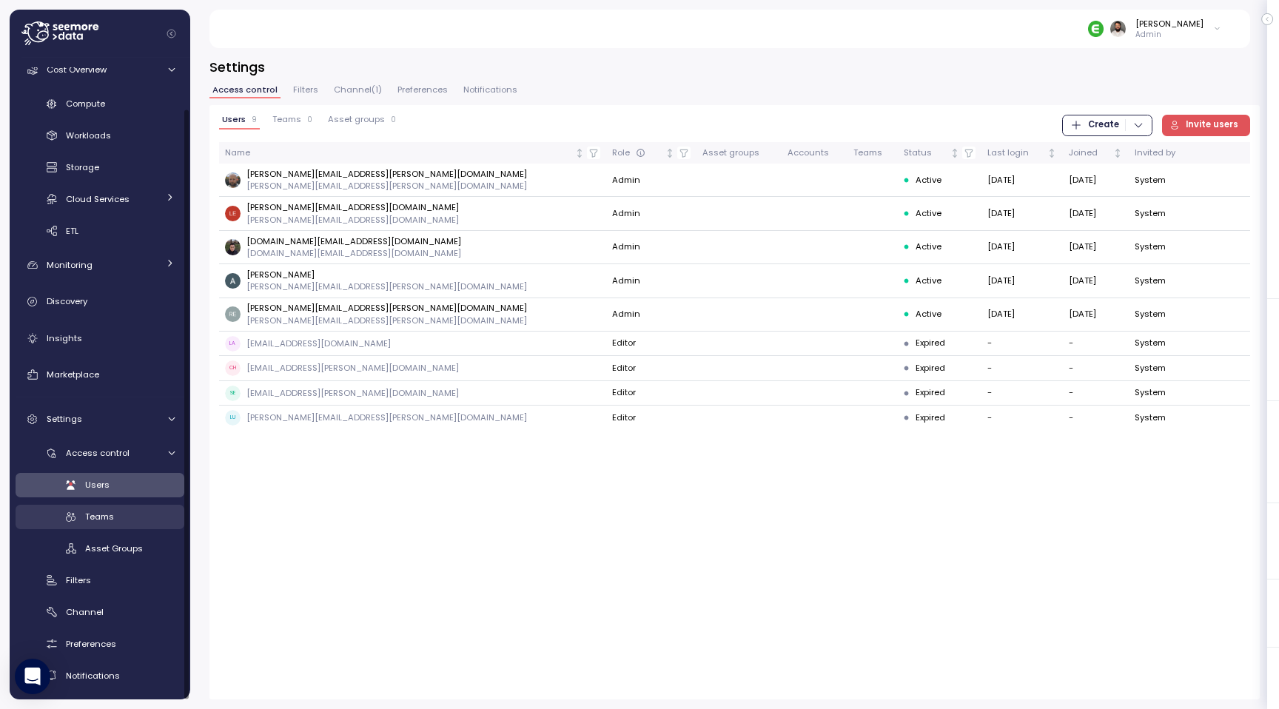
scroll to position [53, 0]
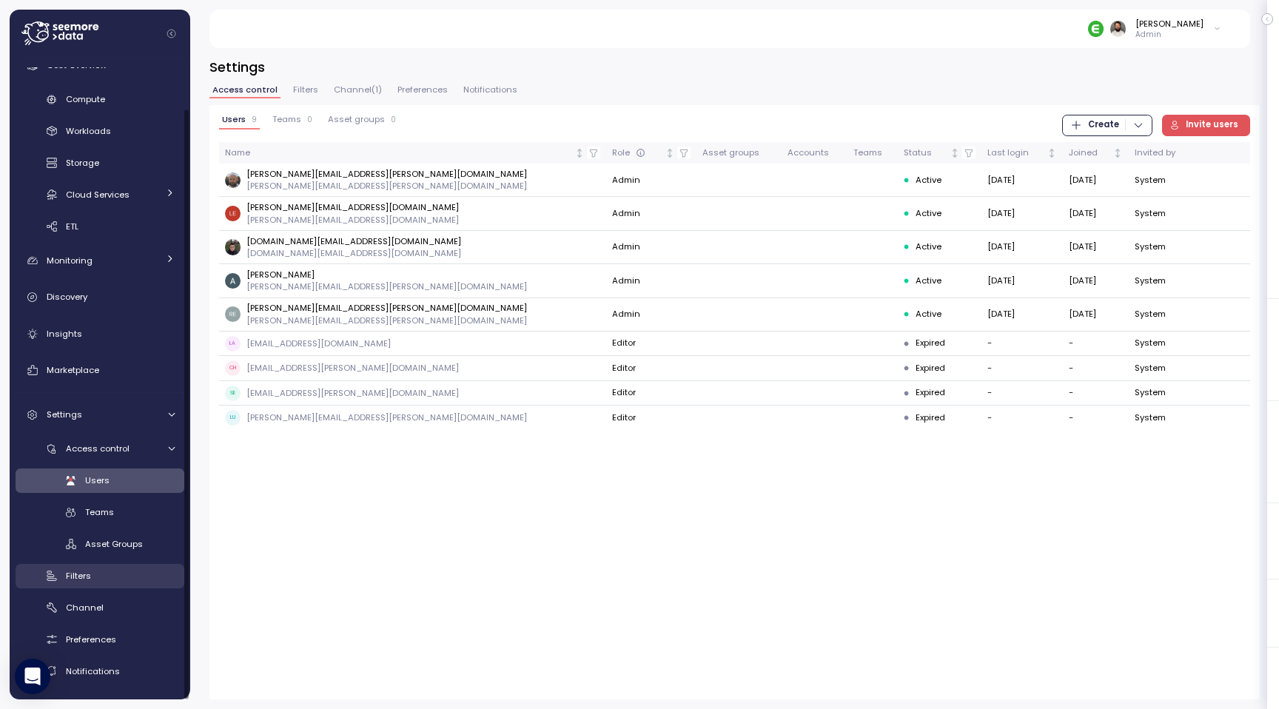
click at [121, 574] on div "Filters" at bounding box center [120, 576] width 109 height 15
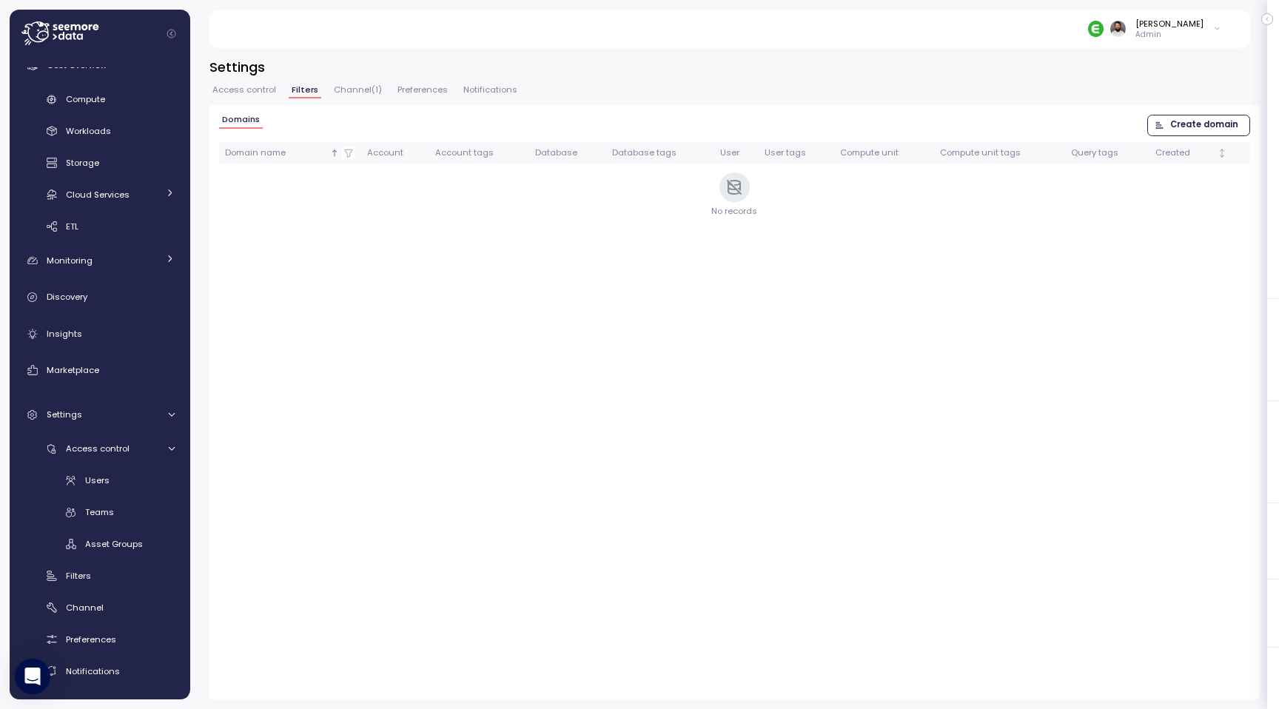
click at [1208, 123] on span "Create domain" at bounding box center [1204, 125] width 68 height 20
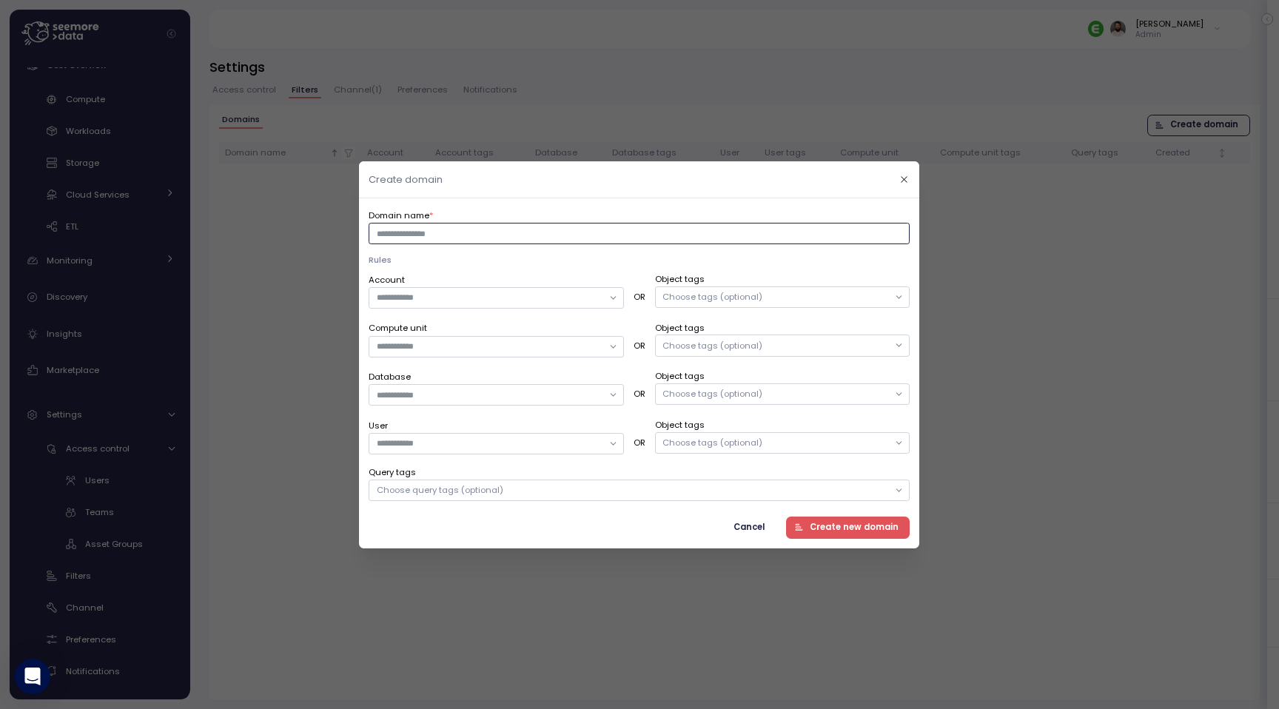
click at [629, 235] on input "Domain name *" at bounding box center [639, 233] width 541 height 21
type input "*******"
click at [567, 297] on input "Account" at bounding box center [490, 297] width 226 height 13
click at [442, 359] on div "SANDBOX" at bounding box center [496, 366] width 249 height 19
click at [538, 269] on div "Rules Account SANDBOX OR Object tags Choose tags (optional) Compute unit OR Obj…" at bounding box center [639, 377] width 541 height 247
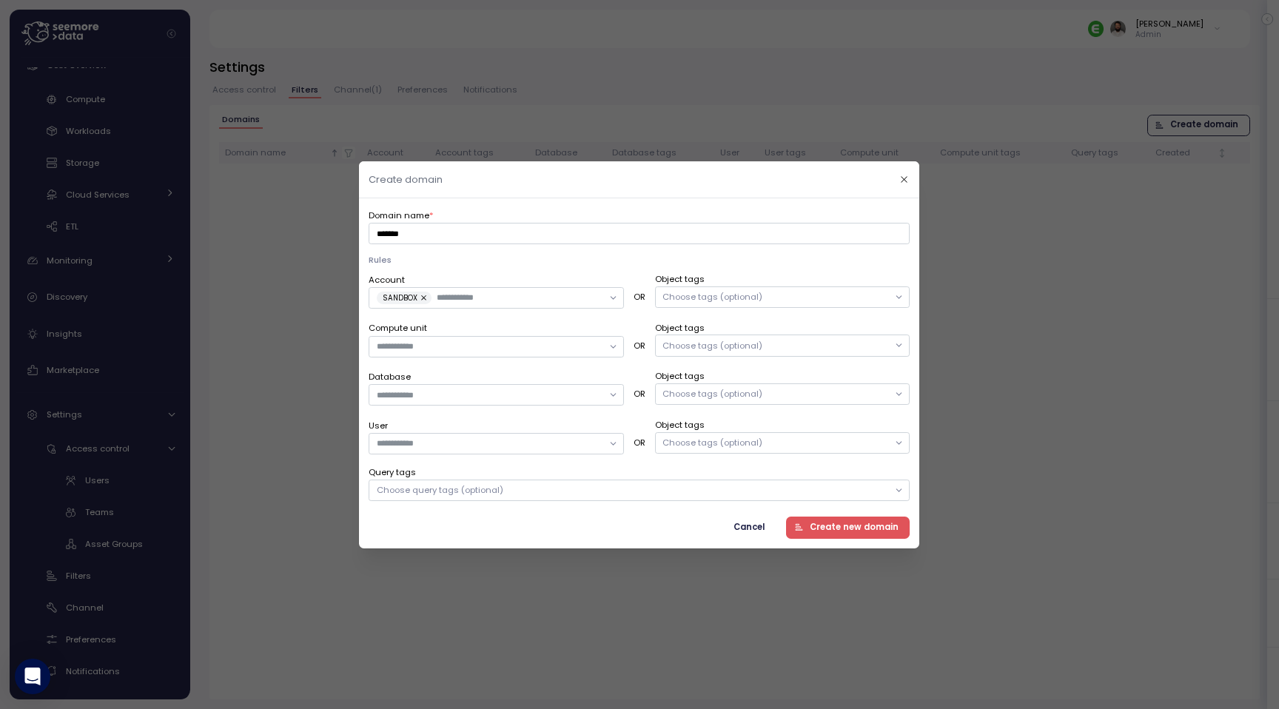
click at [714, 294] on div "Choose tags (optional)" at bounding box center [713, 297] width 100 height 12
click at [713, 269] on div "Rules Account SANDBOX OR Object tags Compute unit OR Object tags Choose tags (o…" at bounding box center [639, 377] width 541 height 247
click at [705, 341] on div "Choose tags (optional)" at bounding box center [713, 345] width 100 height 12
click at [705, 341] on input "text" at bounding box center [779, 345] width 220 height 13
click at [720, 325] on label "Object tags" at bounding box center [782, 327] width 255 height 13
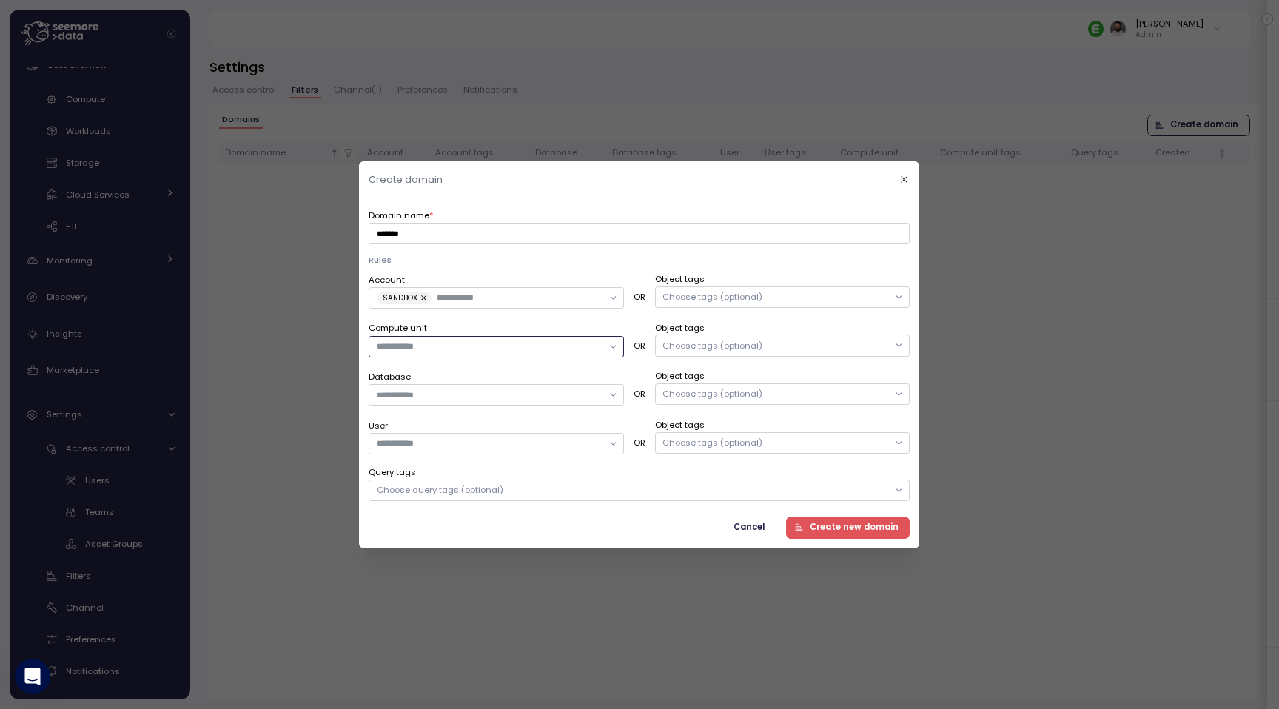
click at [477, 348] on input "Compute unit" at bounding box center [490, 346] width 226 height 13
click at [491, 329] on div "Compute unit" at bounding box center [496, 339] width 255 height 36
click at [475, 391] on input "Database" at bounding box center [490, 394] width 226 height 13
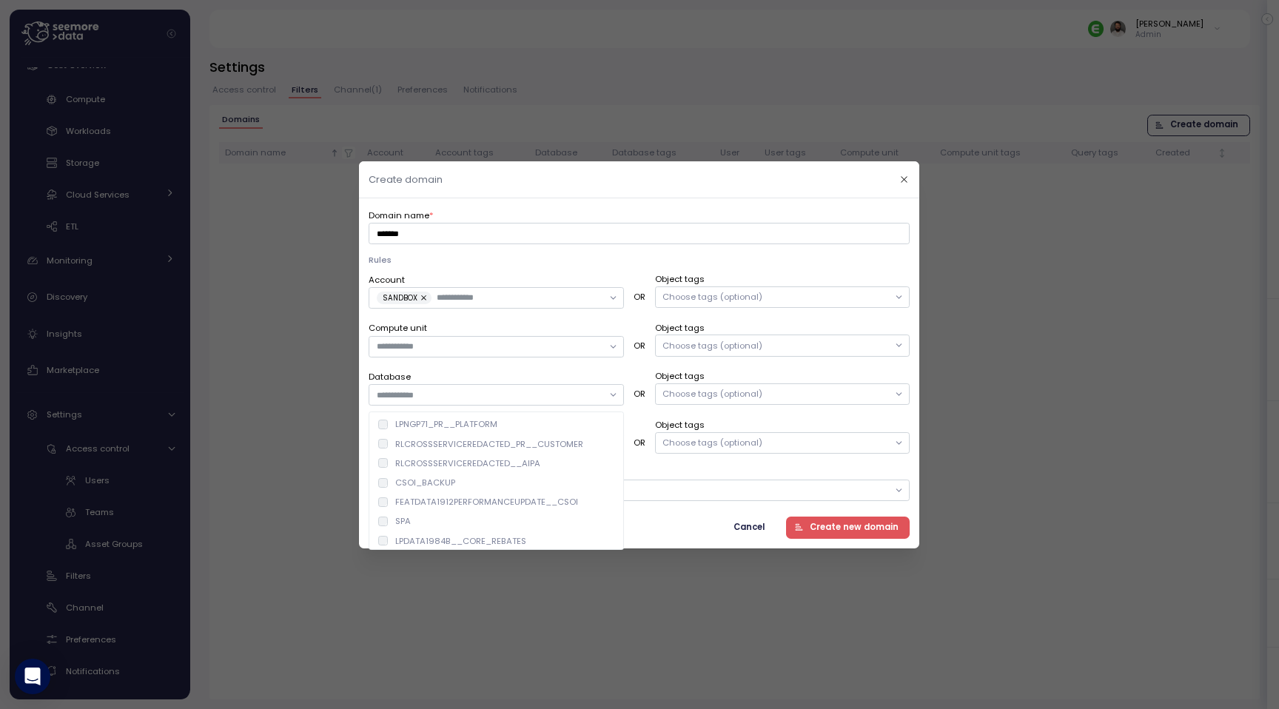
click at [483, 380] on div "Database" at bounding box center [496, 387] width 255 height 36
click at [475, 437] on input "User" at bounding box center [490, 443] width 226 height 13
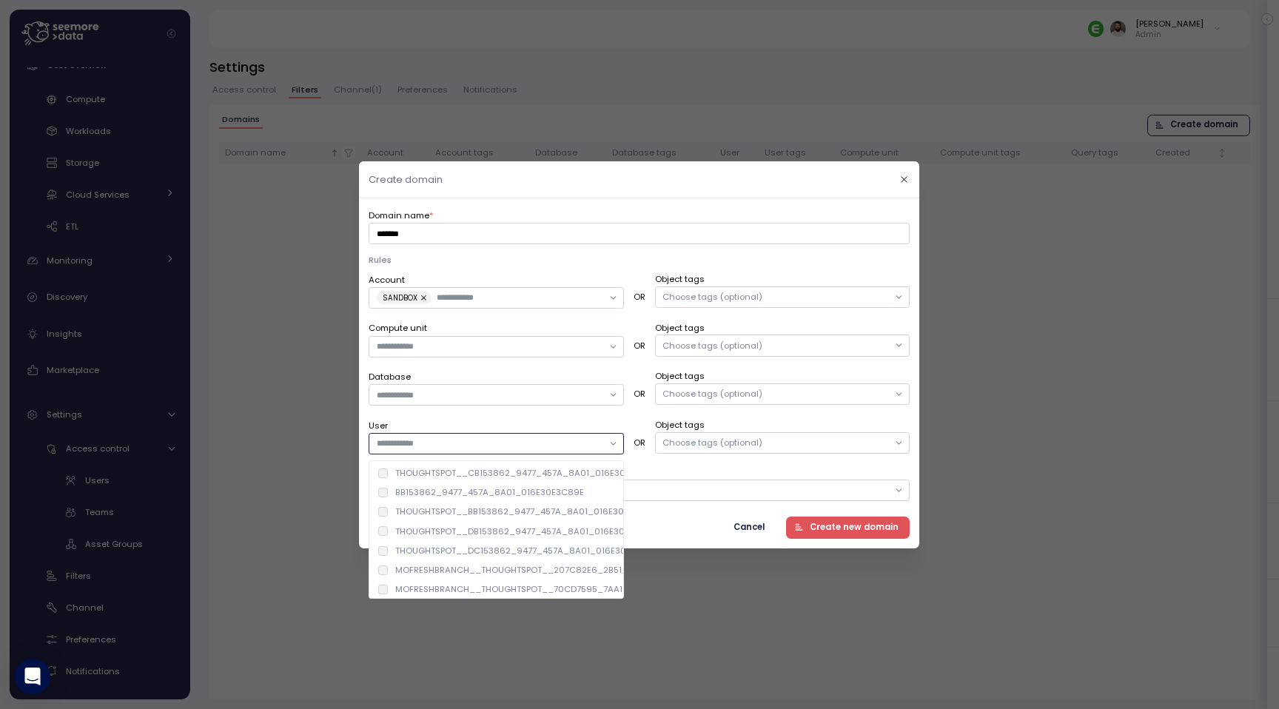
click at [474, 446] on input "User" at bounding box center [490, 443] width 226 height 13
click at [482, 412] on div "Account SANDBOX OR Object tags Choose tags (optional) Compute unit OR Object ta…" at bounding box center [639, 386] width 541 height 229
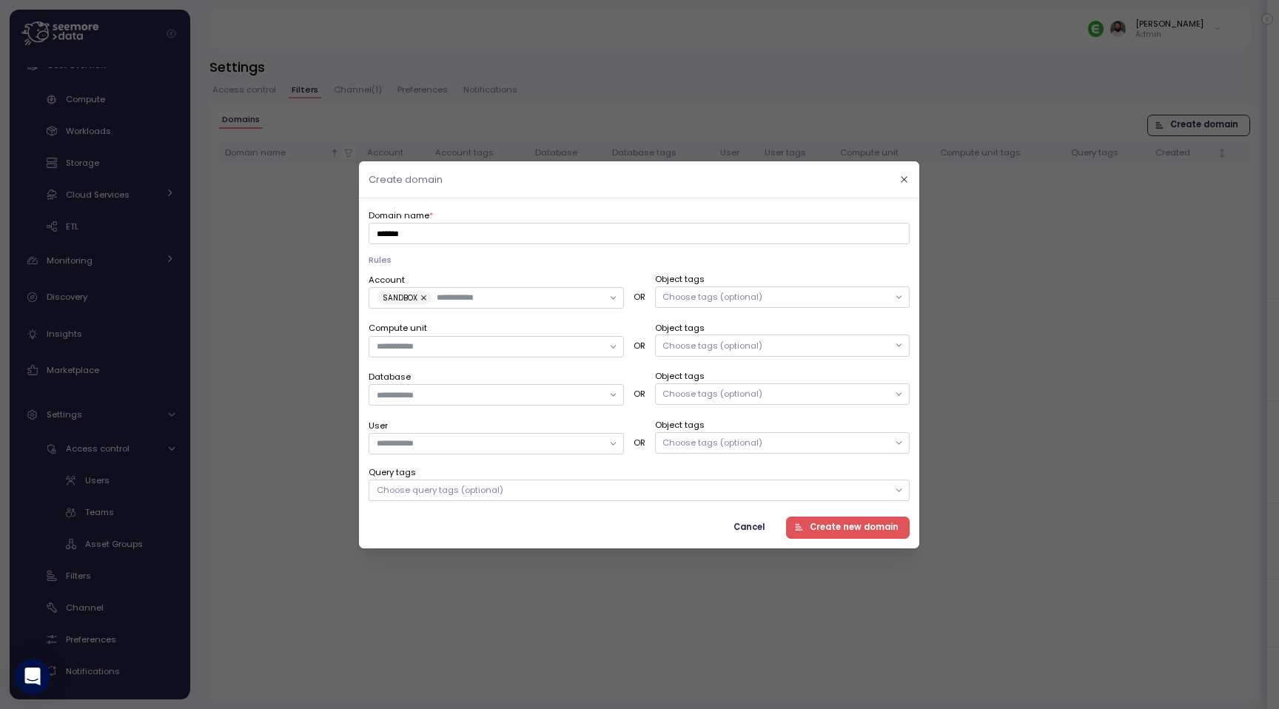
click at [504, 487] on div "Choose query tags (optional)" at bounding box center [639, 490] width 541 height 21
click at [503, 465] on div "Account SANDBOX OR Object tags Choose tags (optional) Compute unit OR Object ta…" at bounding box center [639, 386] width 541 height 229
click at [842, 531] on span "Create new domain" at bounding box center [854, 527] width 89 height 20
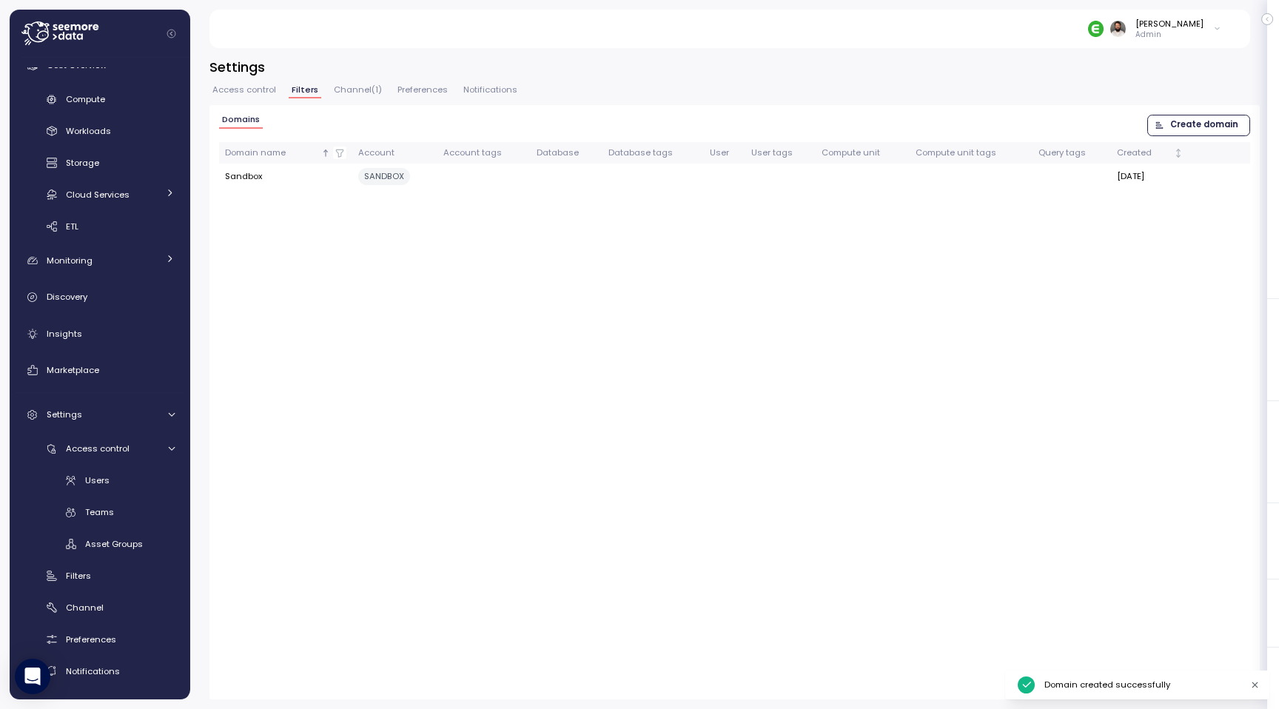
click at [266, 94] on span "Access control" at bounding box center [244, 90] width 64 height 8
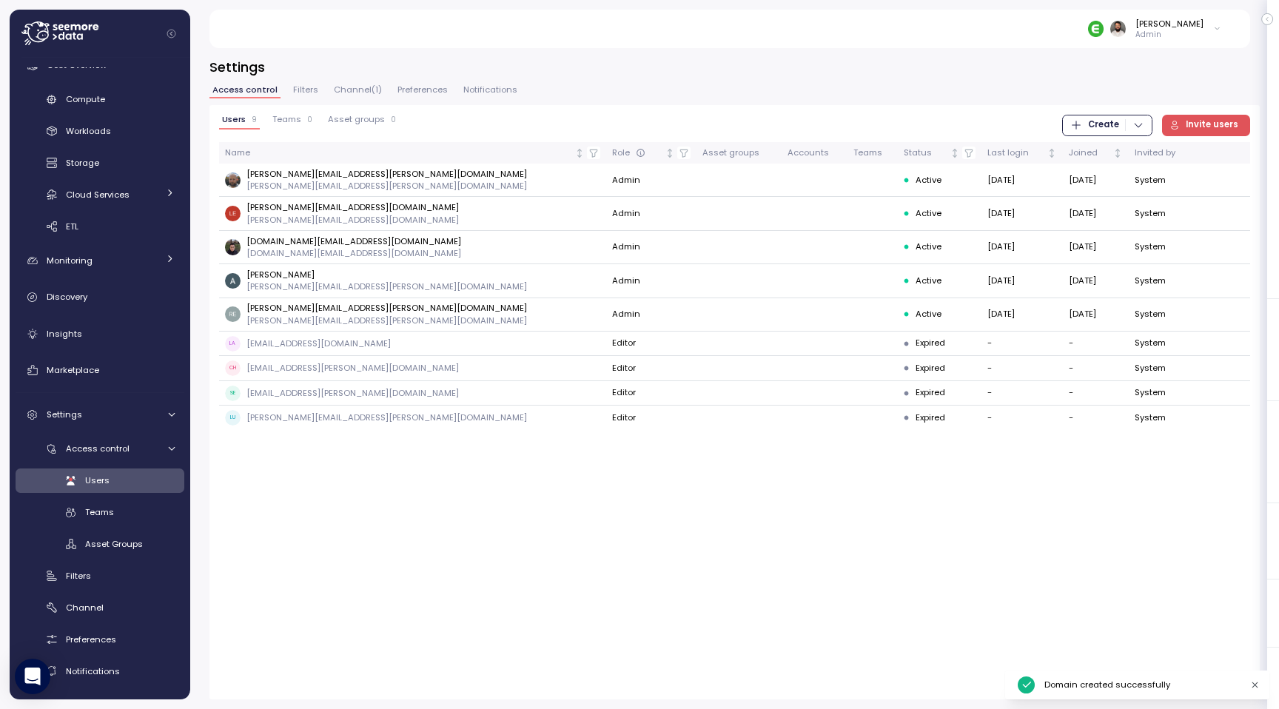
click at [279, 117] on span "Teams" at bounding box center [286, 119] width 29 height 8
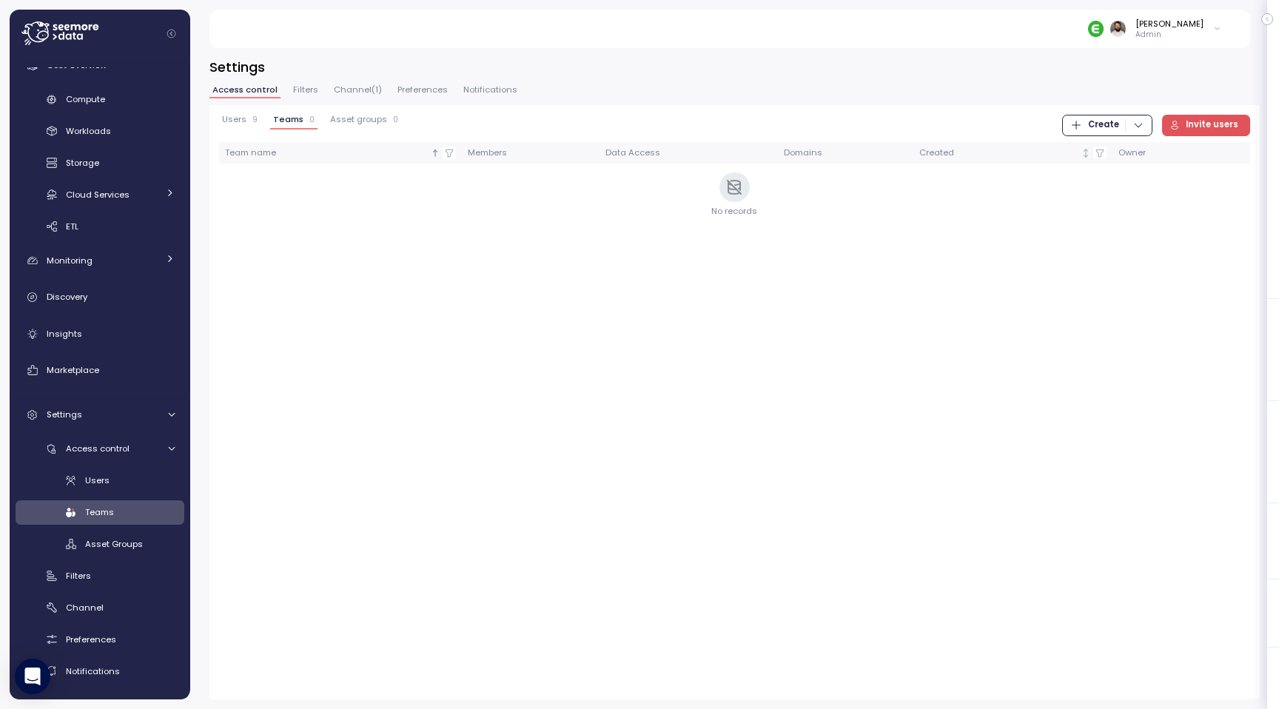
click at [1117, 127] on span "Create" at bounding box center [1103, 125] width 31 height 20
click at [1114, 146] on button "Team" at bounding box center [1115, 155] width 84 height 21
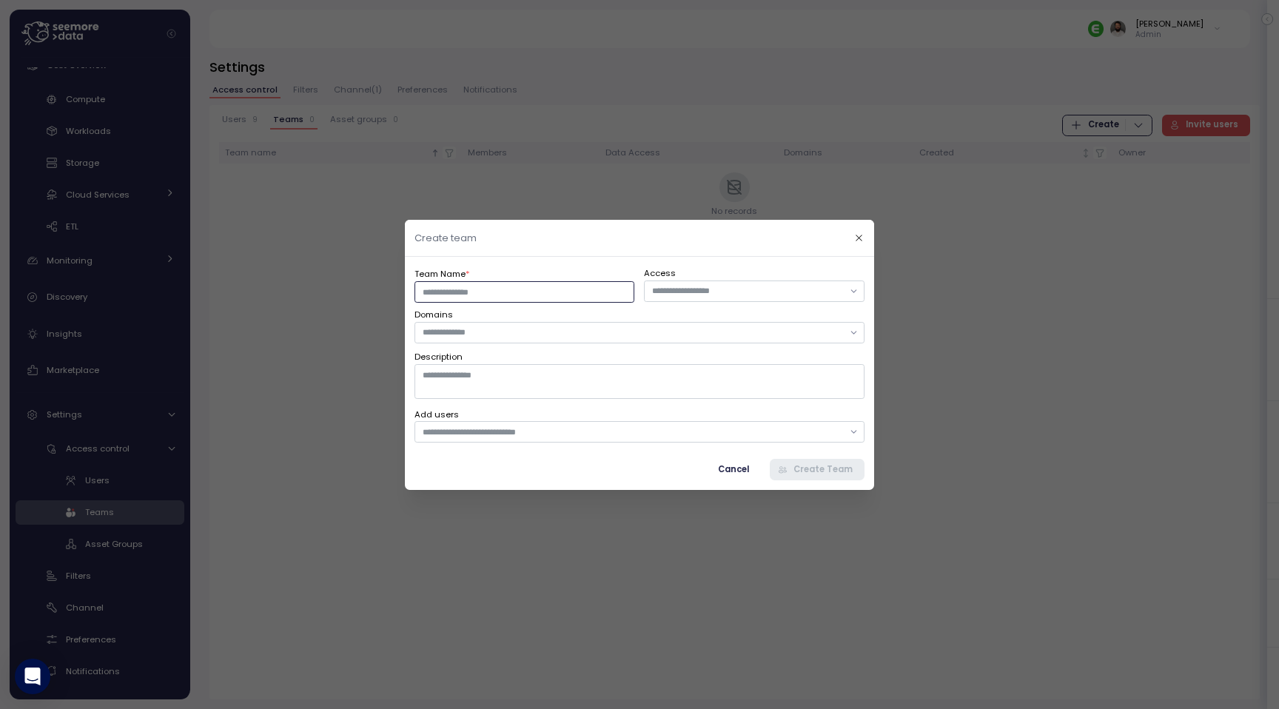
click at [595, 295] on input "Team Name *" at bounding box center [525, 291] width 220 height 21
type input "**********"
click at [601, 321] on label "Domains" at bounding box center [640, 315] width 450 height 13
click at [594, 329] on input "text" at bounding box center [633, 332] width 420 height 13
click at [483, 361] on div "Sandbox" at bounding box center [640, 362] width 432 height 12
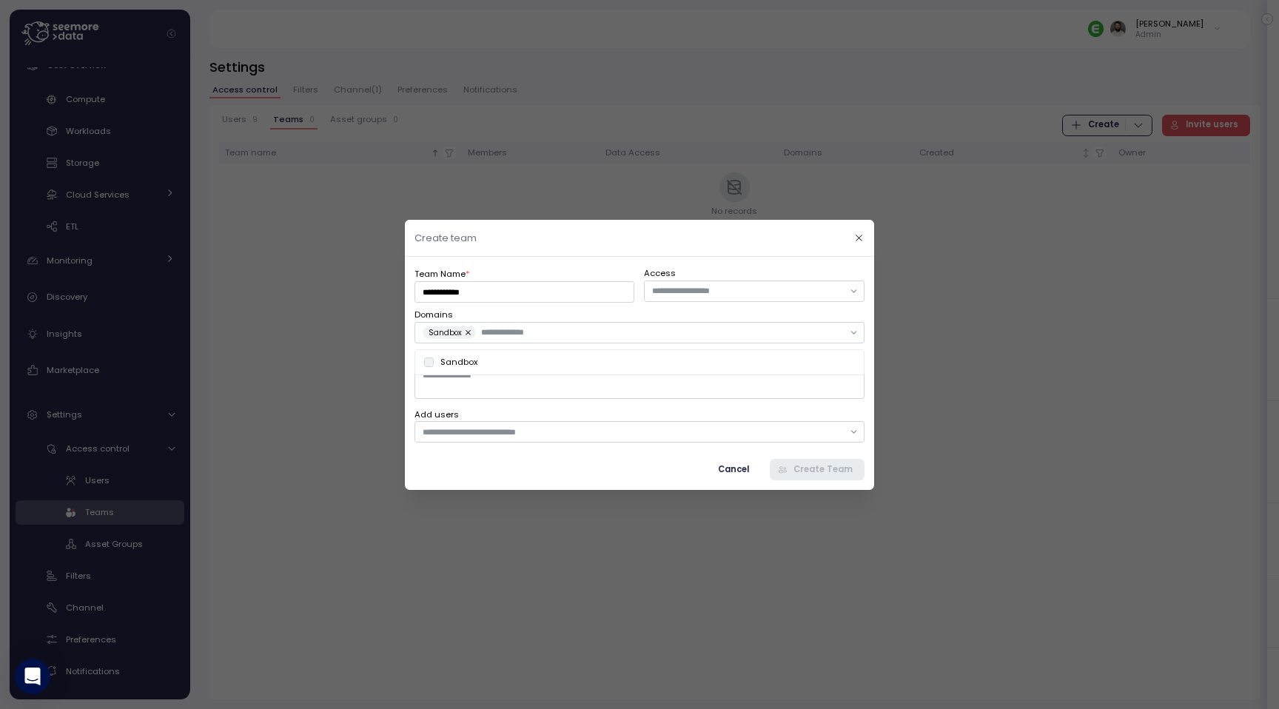
click at [524, 312] on label "Domains" at bounding box center [640, 315] width 450 height 13
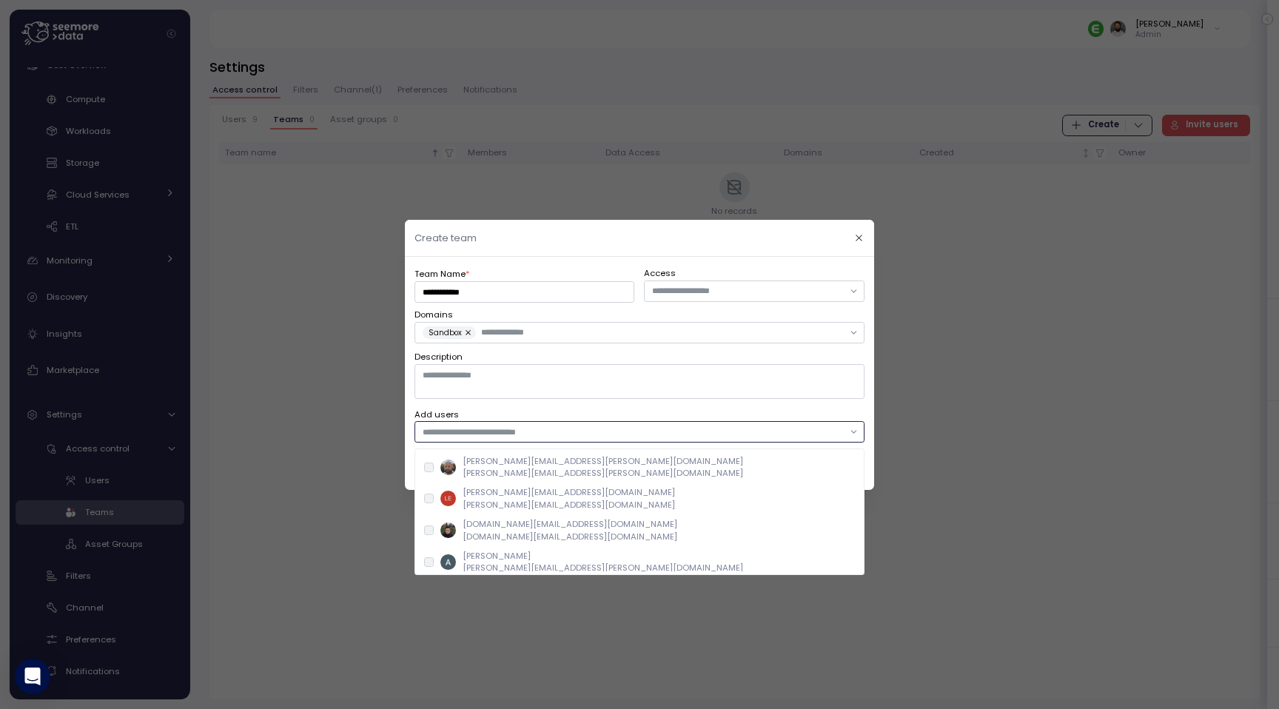
click at [511, 429] on input "text" at bounding box center [633, 431] width 420 height 13
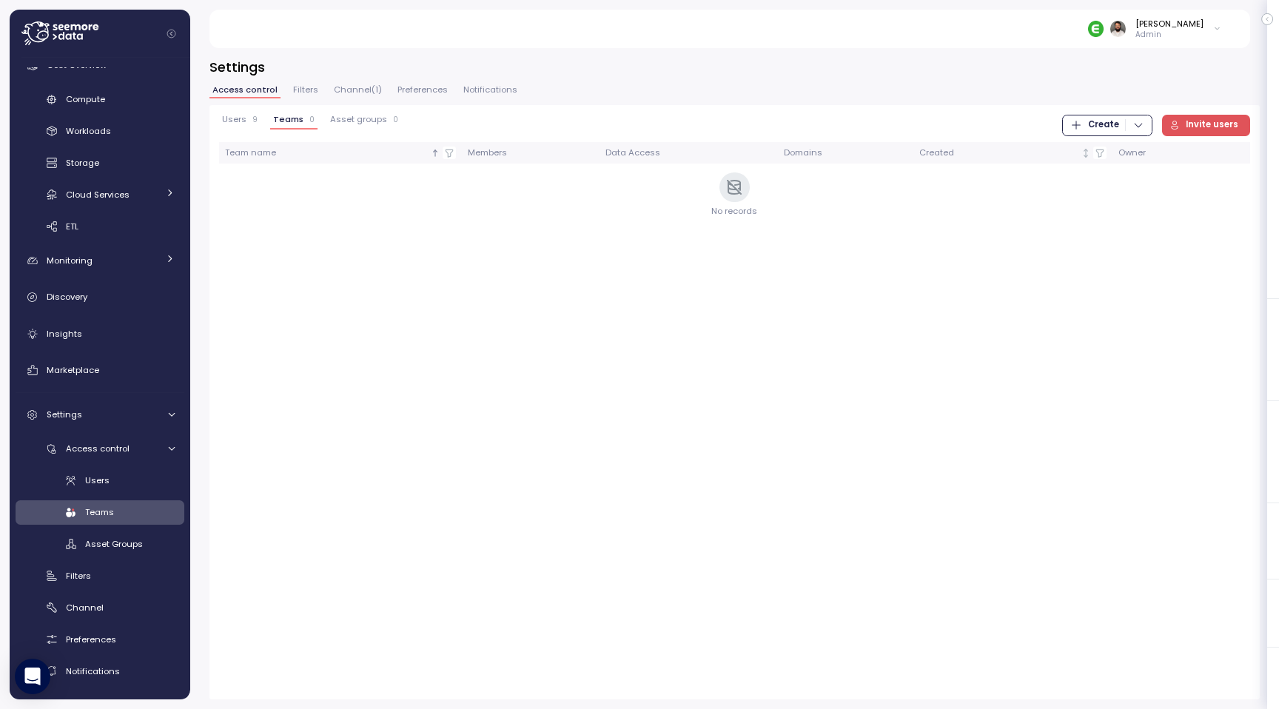
click at [249, 119] on div "Users 9" at bounding box center [240, 120] width 36 height 10
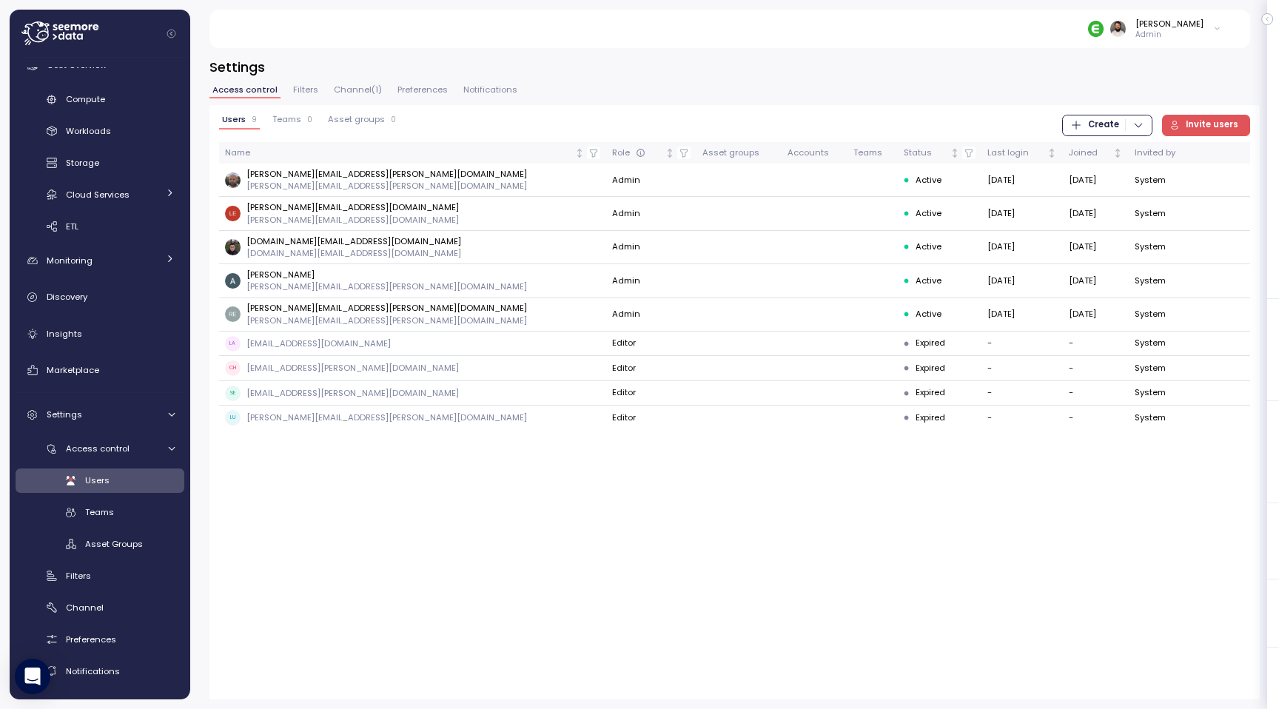
click at [1194, 50] on div "Settings Access control Filters Channel ( 1 ) Preferences Notifications Users 9…" at bounding box center [734, 373] width 1089 height 671
click at [1193, 43] on div "[PERSON_NAME] Admin" at bounding box center [729, 29] width 1005 height 38
click at [1192, 33] on p "Admin" at bounding box center [1170, 35] width 68 height 10
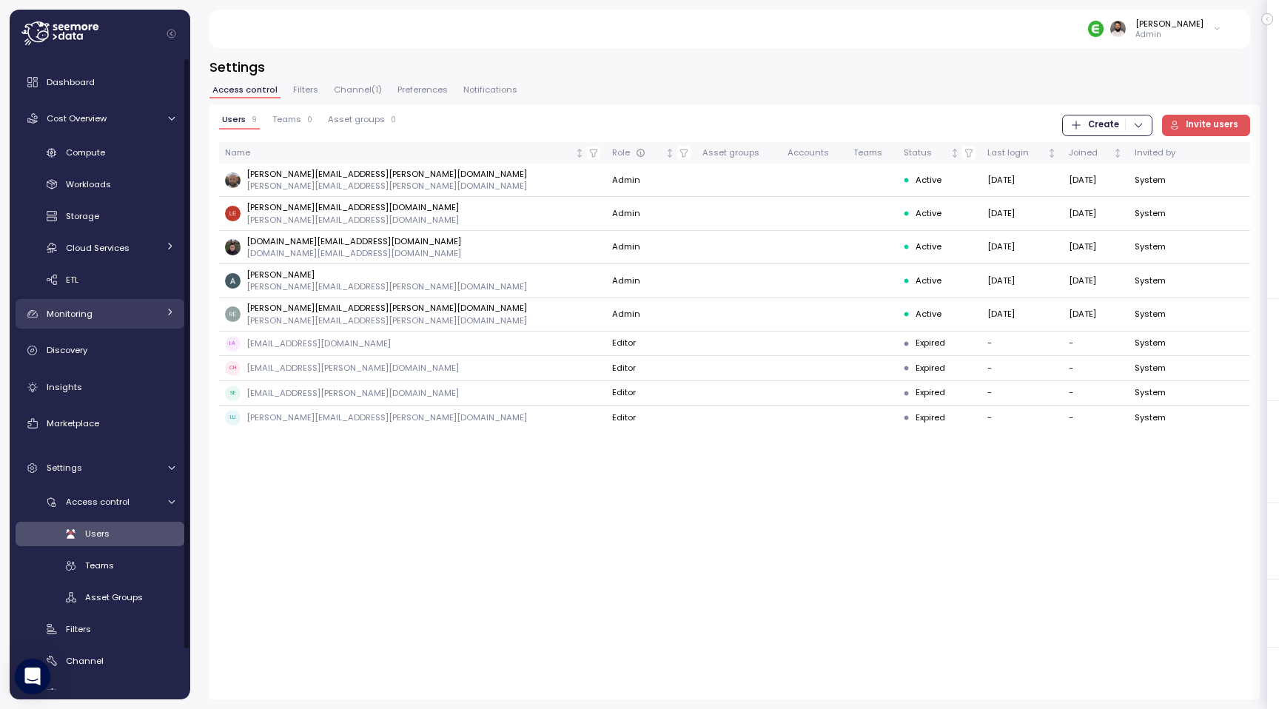
click at [127, 317] on div "Monitoring" at bounding box center [102, 313] width 111 height 15
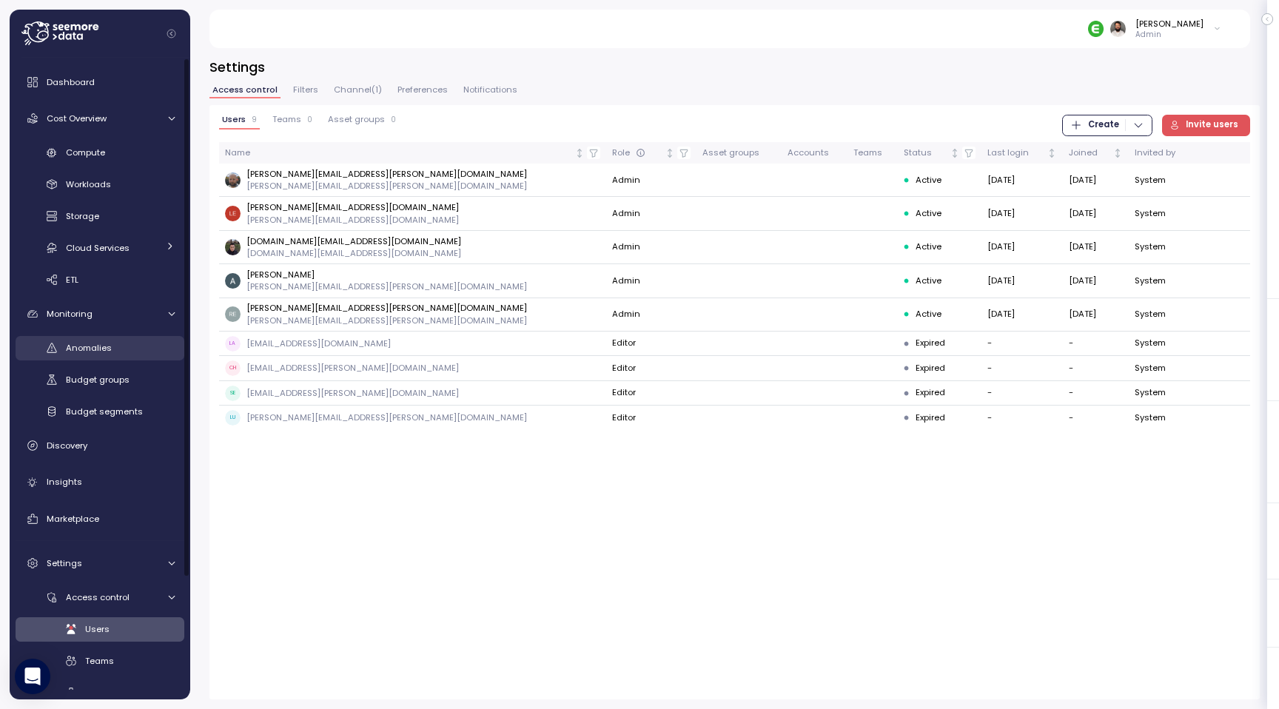
click at [128, 352] on div "Anomalies" at bounding box center [120, 348] width 109 height 15
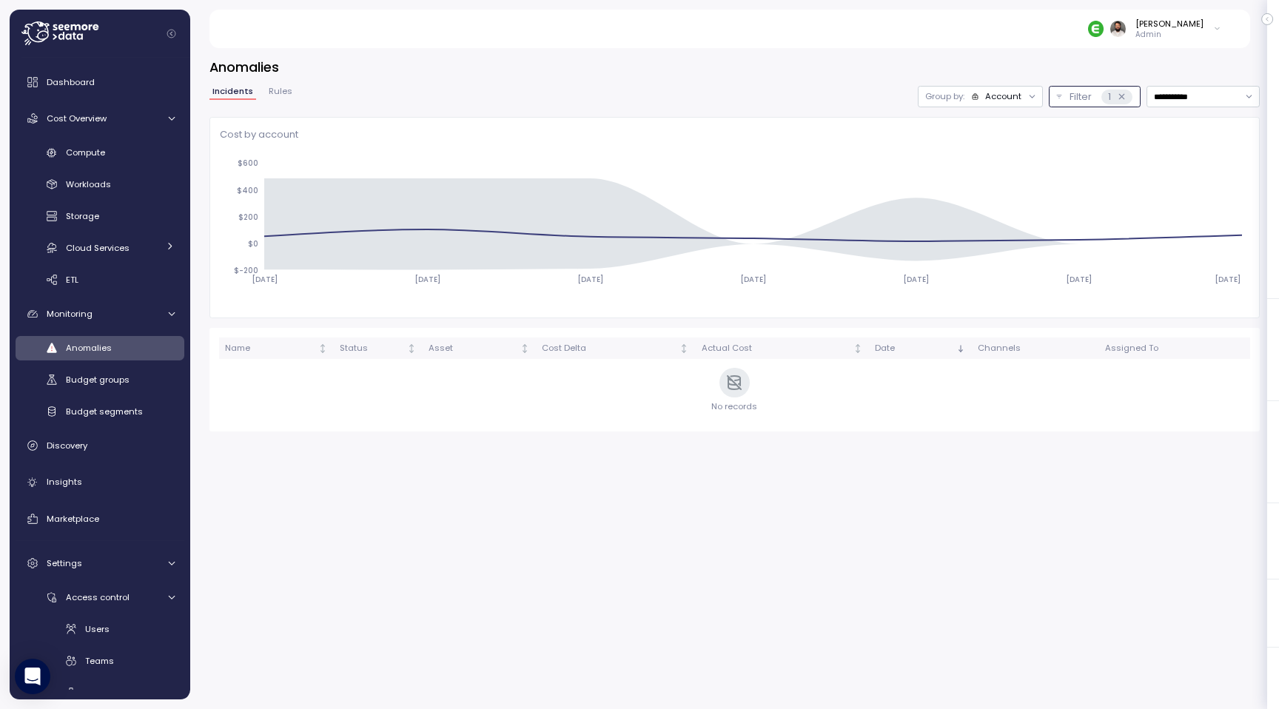
click at [1119, 94] on icon at bounding box center [1121, 96] width 5 height 5
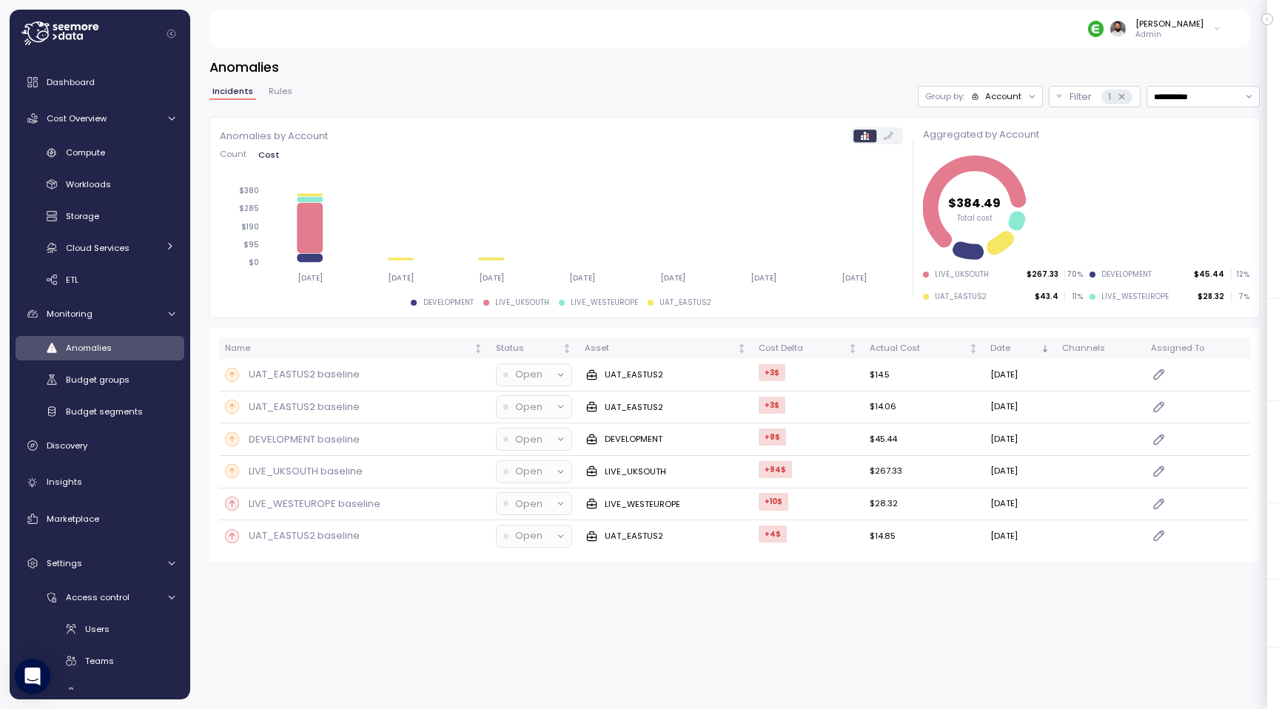
click at [280, 92] on span "Rules" at bounding box center [281, 91] width 24 height 8
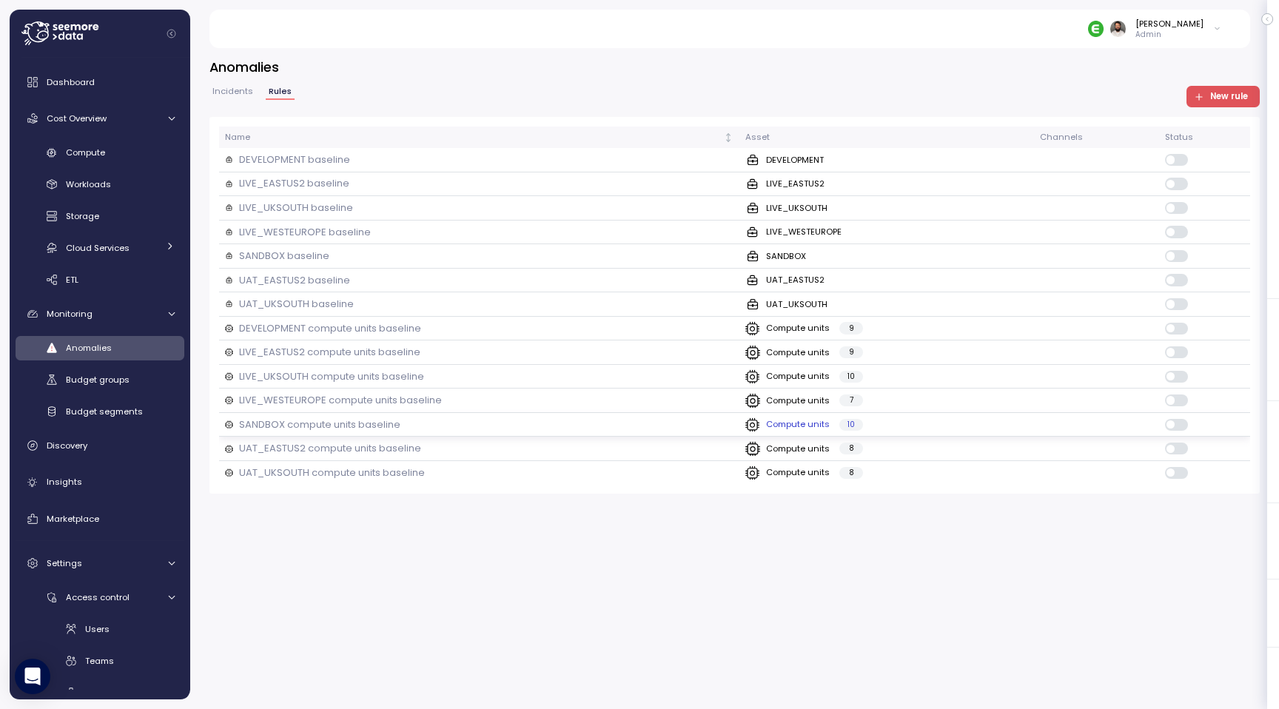
click at [596, 424] on div "SANDBOX compute units baseline" at bounding box center [479, 425] width 509 height 15
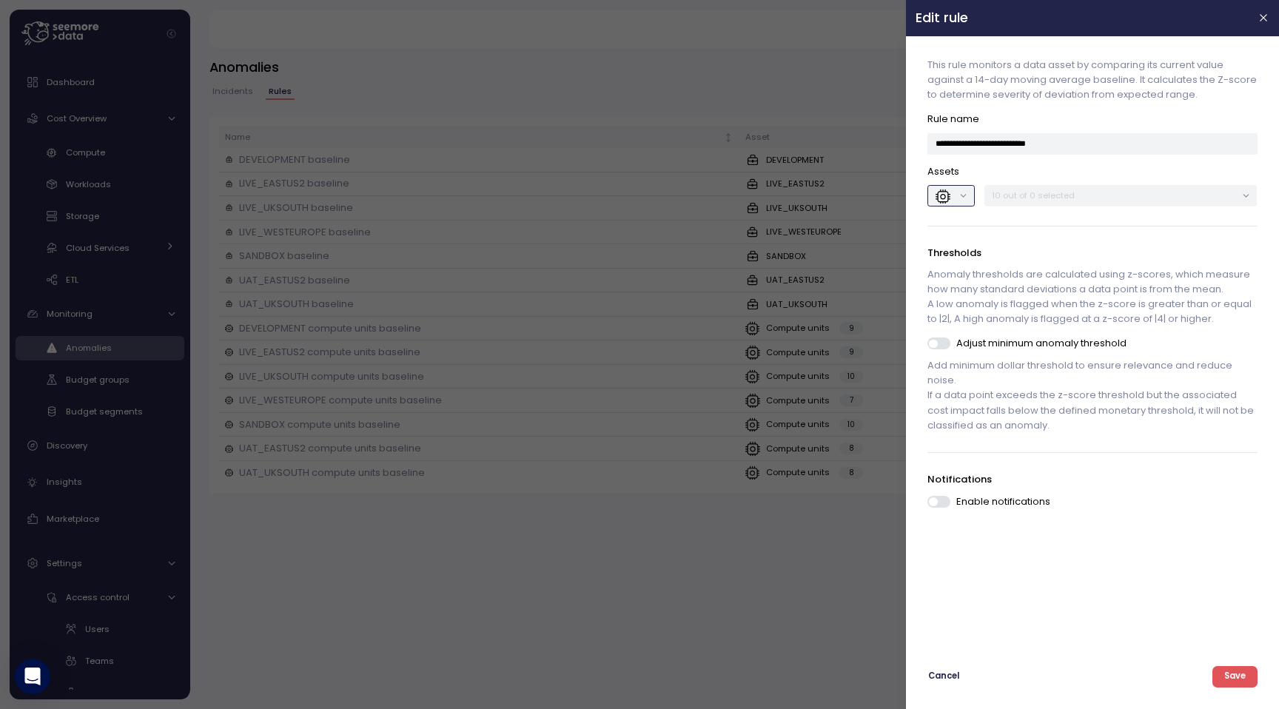
click at [965, 198] on button "button" at bounding box center [951, 195] width 47 height 21
click at [1042, 191] on p "10 out of 182 selected" at bounding box center [1115, 196] width 244 height 12
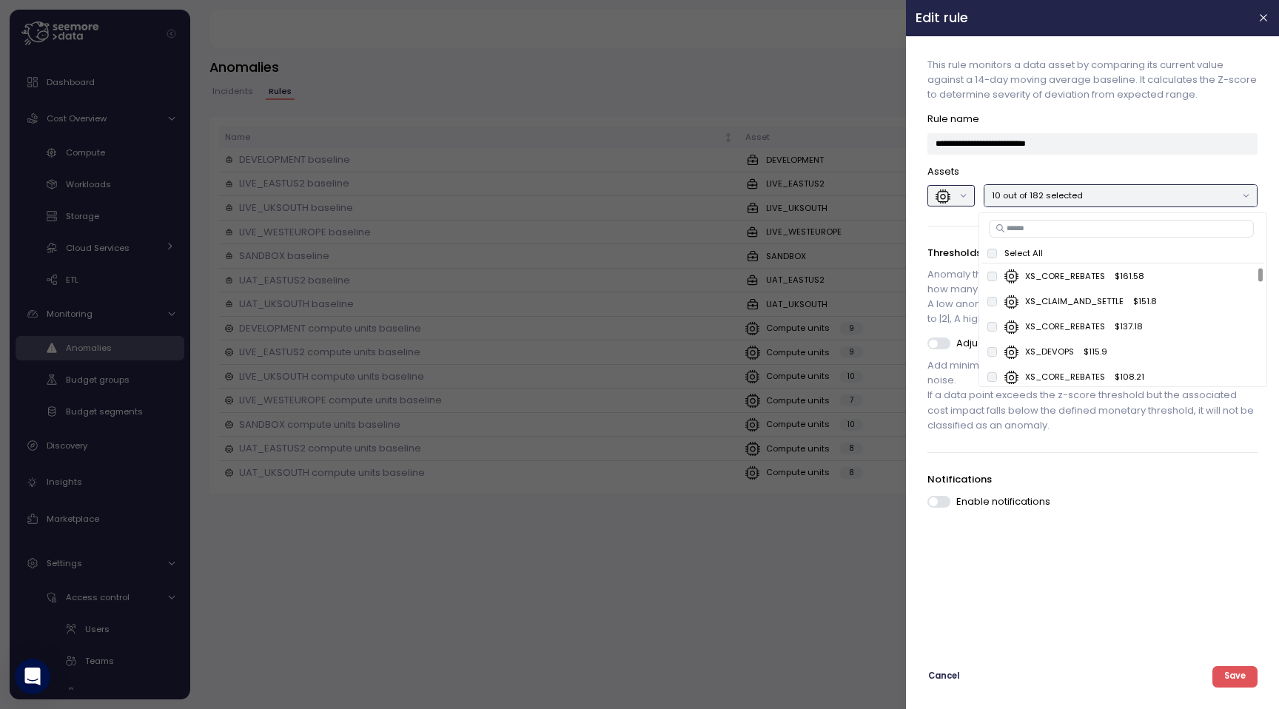
scroll to position [158, 0]
click at [1030, 167] on p "Assets" at bounding box center [1092, 171] width 329 height 15
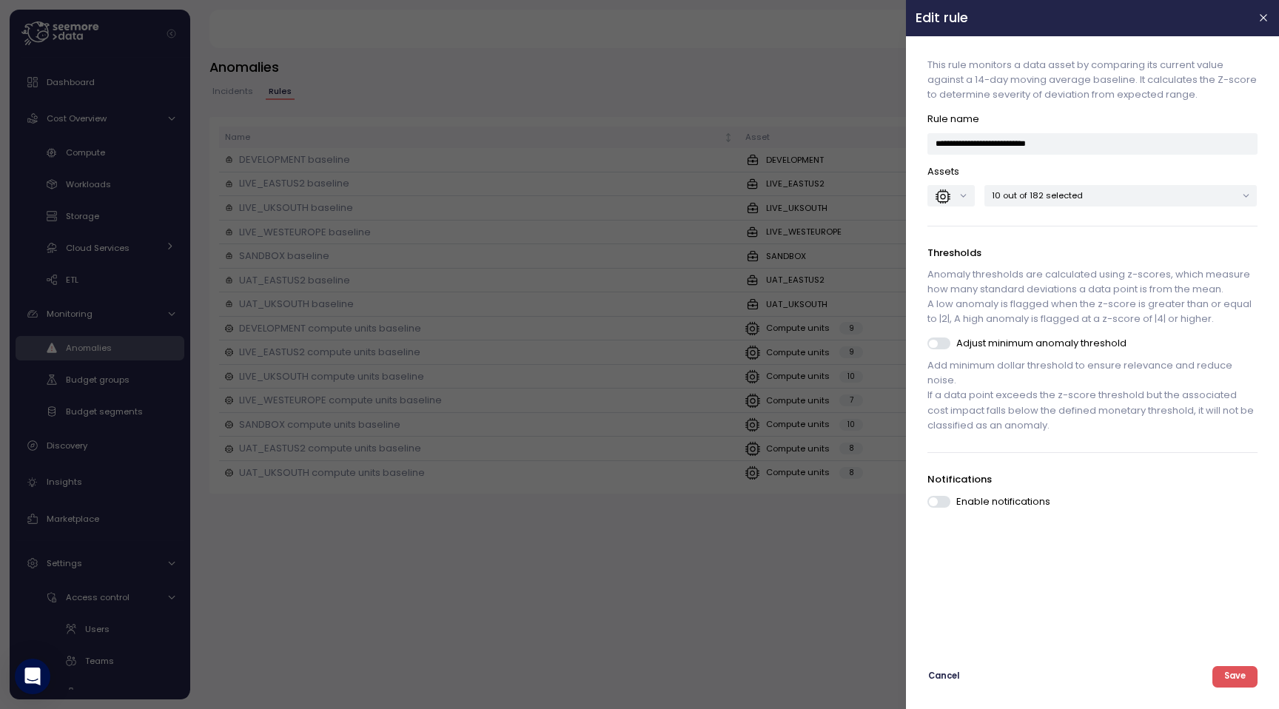
click at [943, 345] on span at bounding box center [945, 344] width 15 height 12
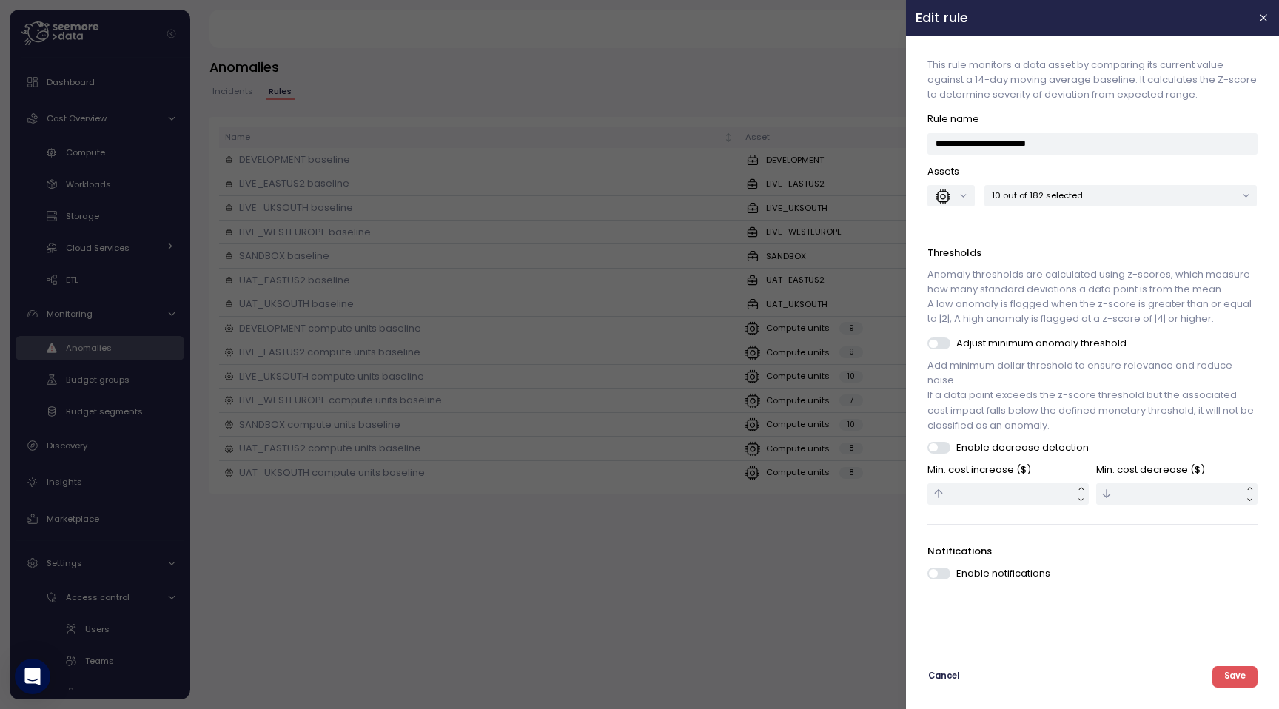
click at [944, 571] on span at bounding box center [945, 574] width 15 height 12
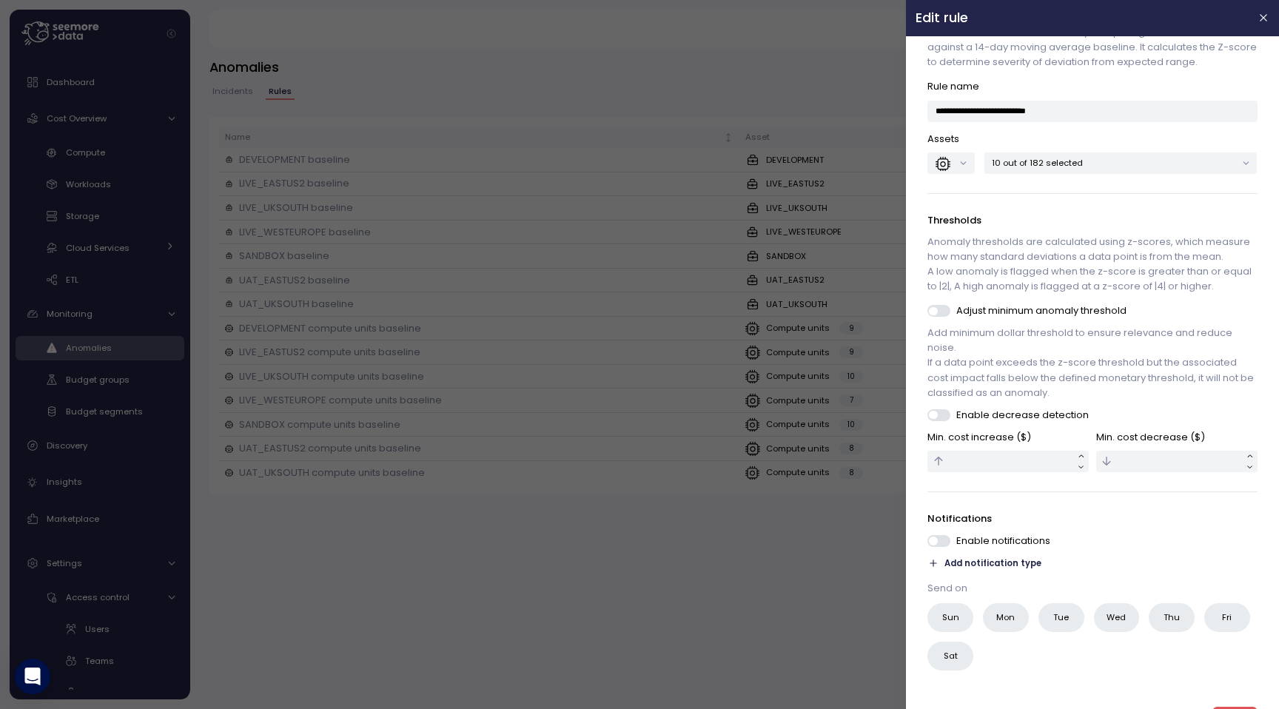
scroll to position [63, 0]
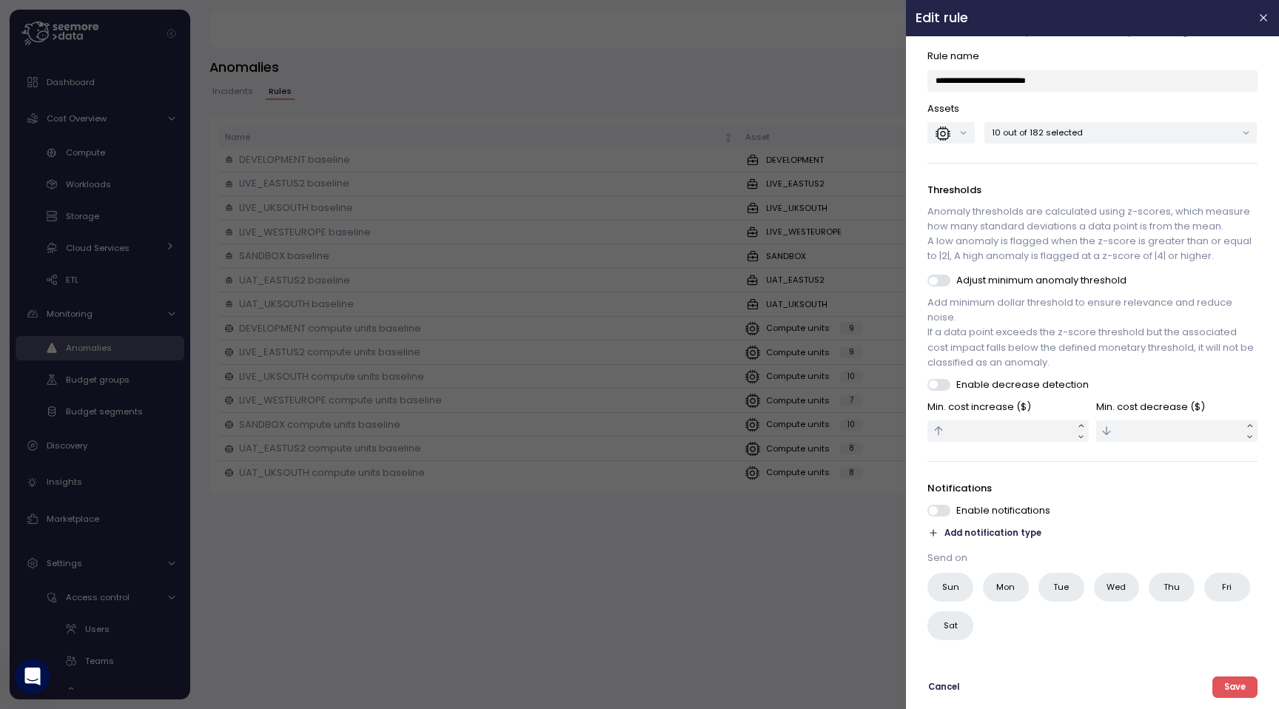
click at [974, 532] on span "Add notification type" at bounding box center [993, 533] width 97 height 14
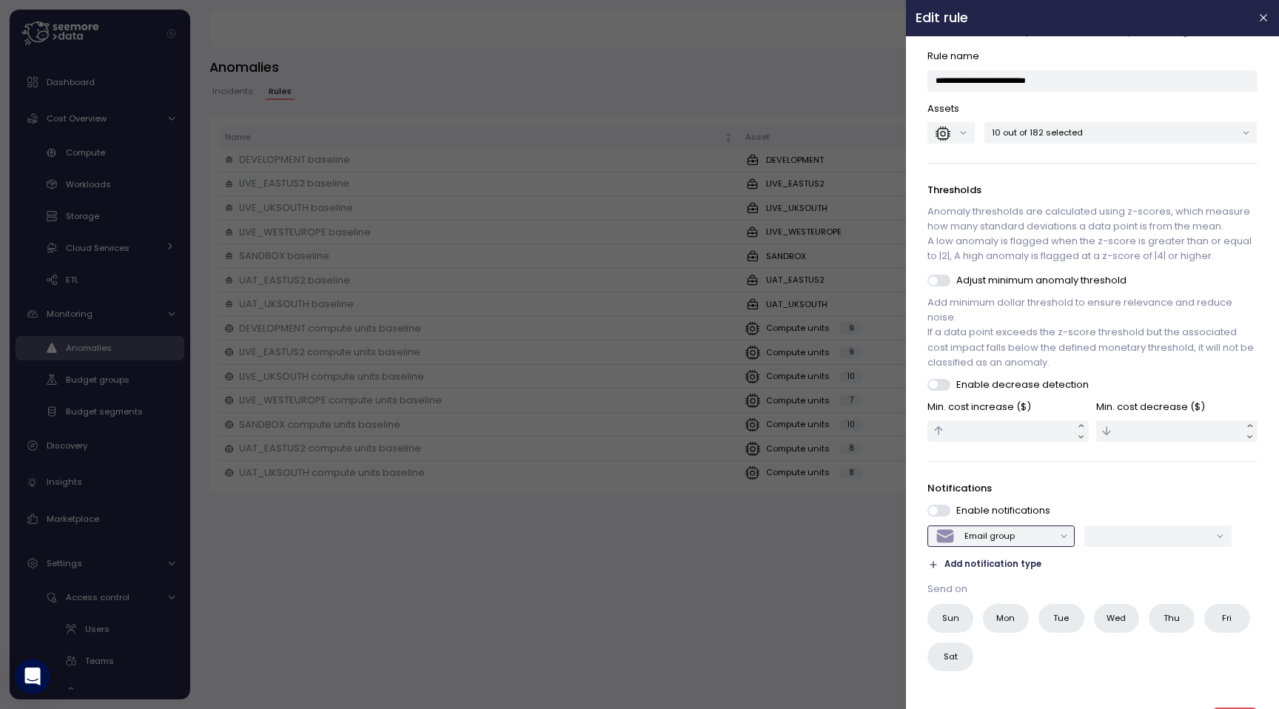
click at [976, 537] on div "Email group" at bounding box center [990, 536] width 50 height 12
click at [1104, 537] on input "text" at bounding box center [1152, 535] width 118 height 13
click at [1127, 559] on div "Teams Webhook" at bounding box center [1144, 565] width 70 height 12
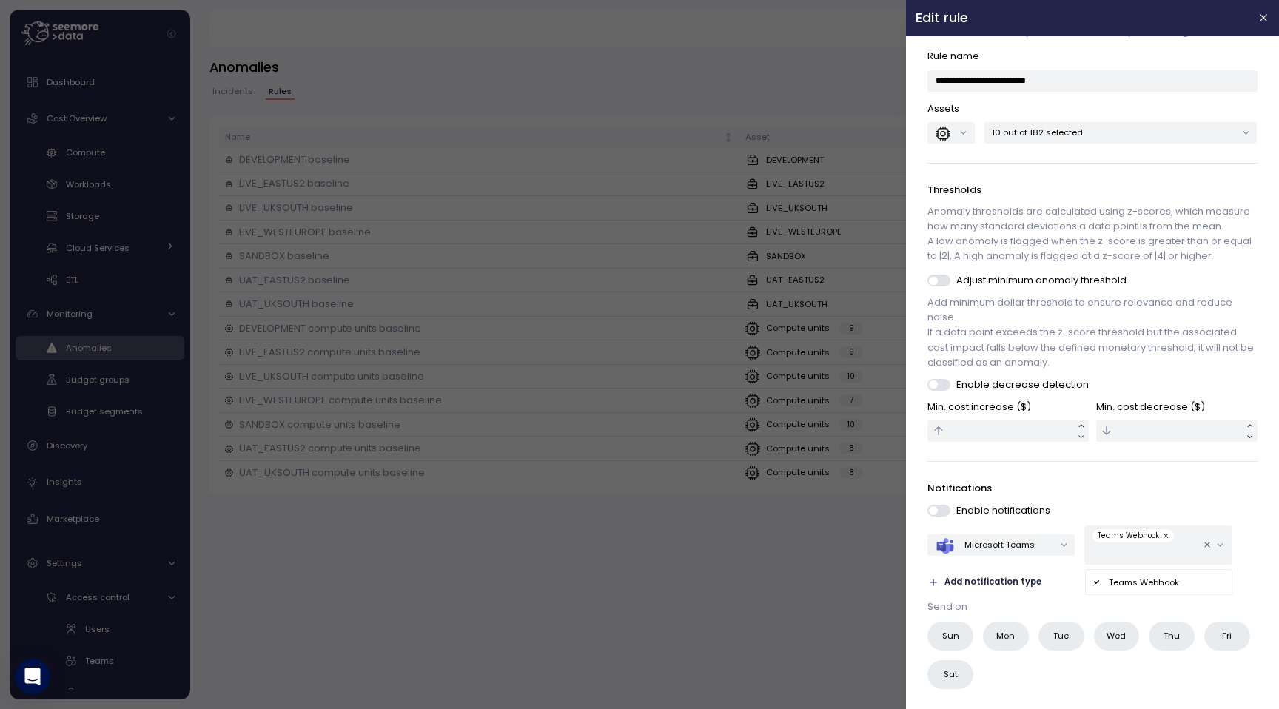
click at [938, 386] on span at bounding box center [945, 385] width 15 height 12
click at [1019, 434] on input "text" at bounding box center [1008, 430] width 161 height 21
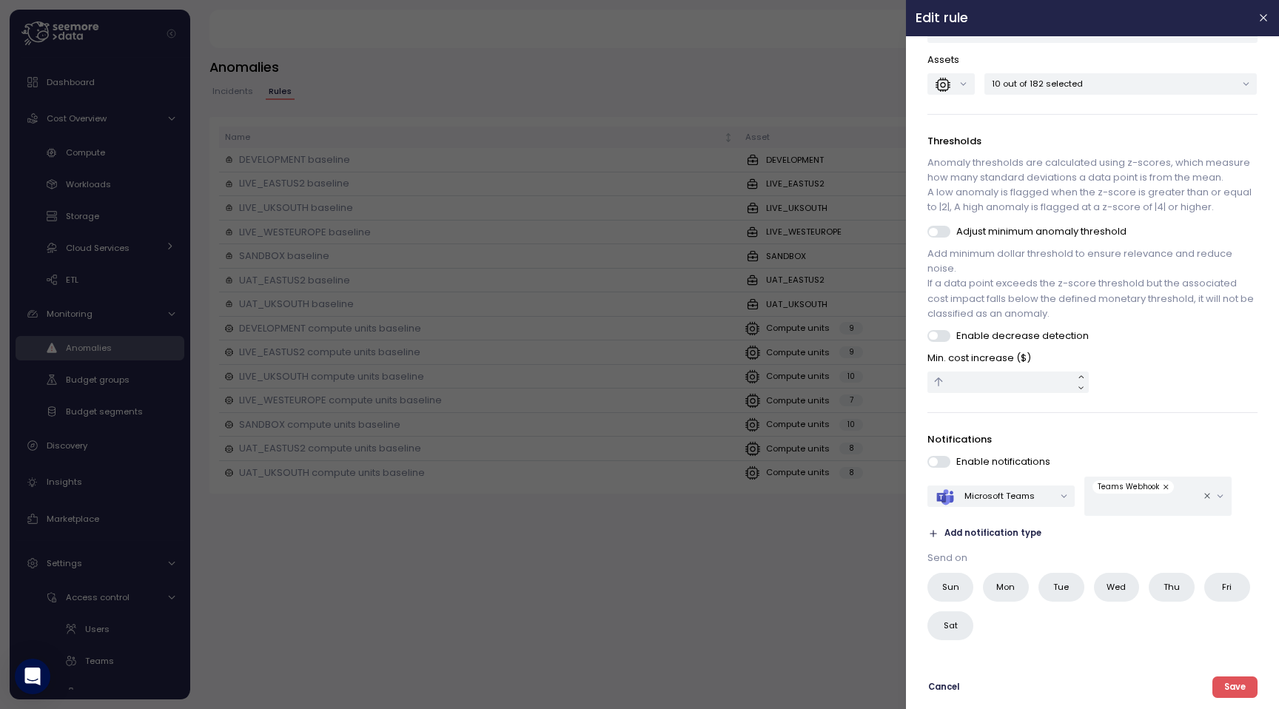
click at [809, 566] on div at bounding box center [639, 354] width 1279 height 709
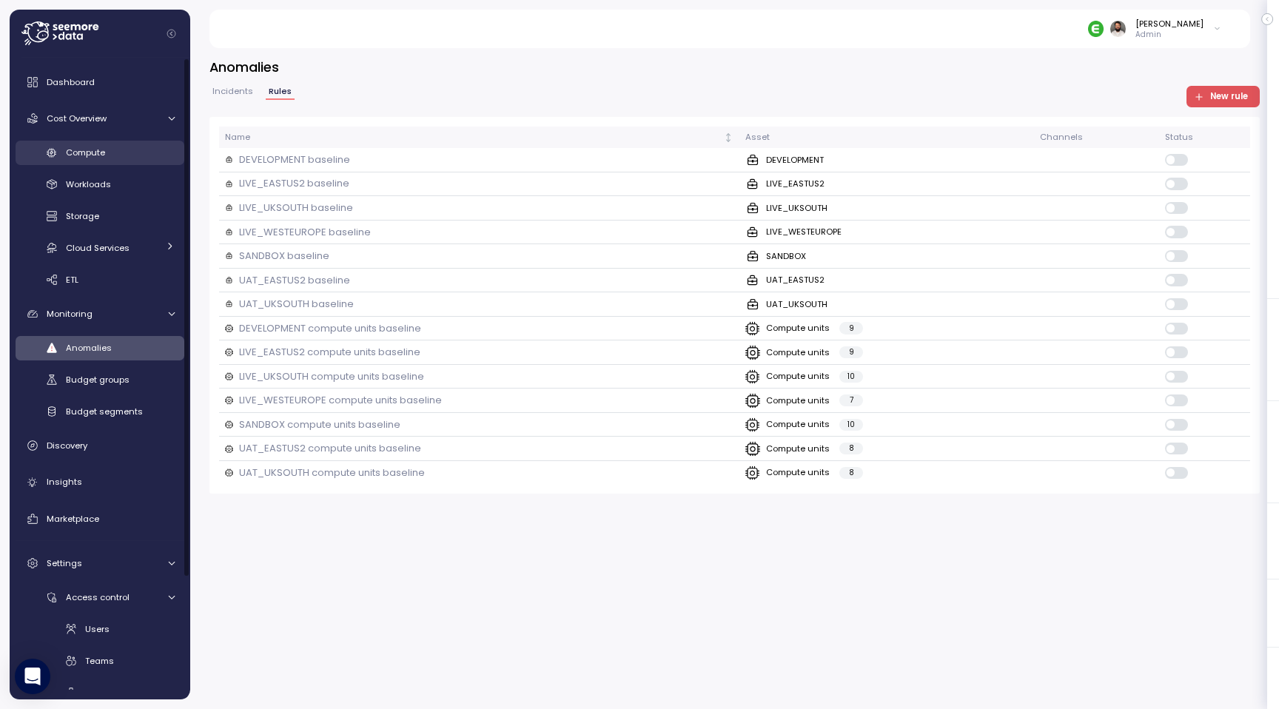
click at [95, 155] on span "Compute" at bounding box center [85, 153] width 39 height 12
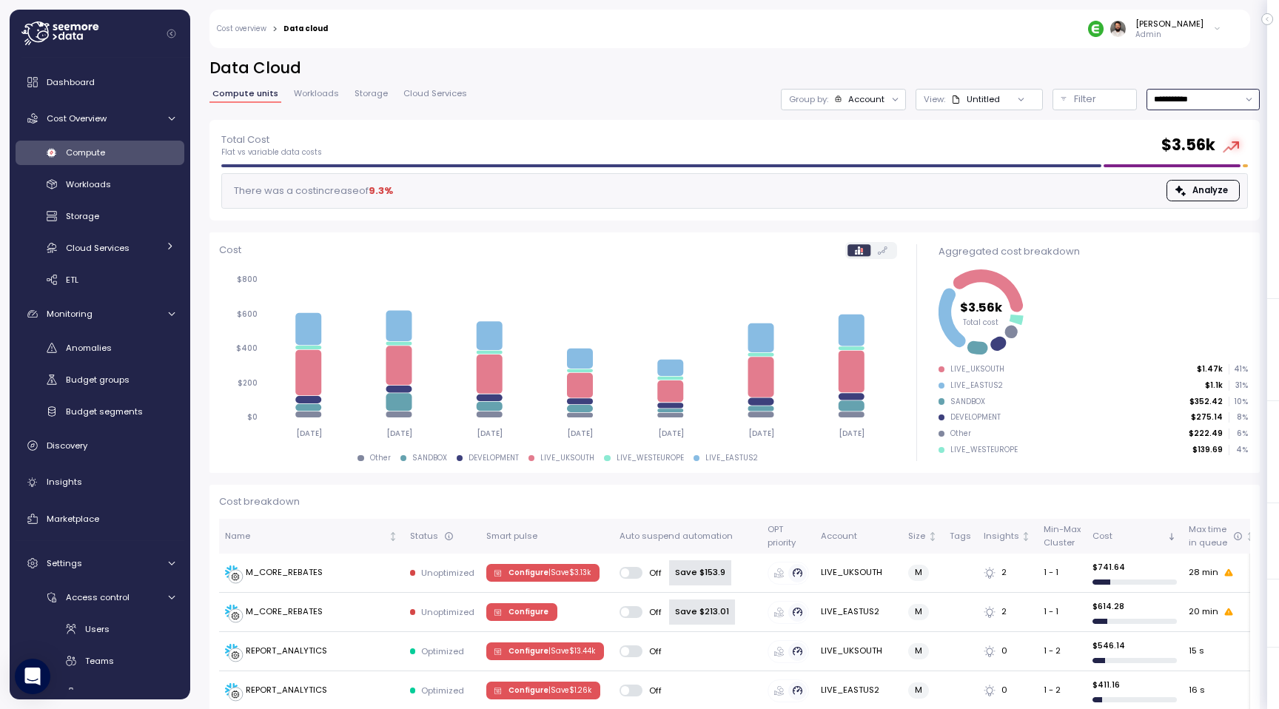
click at [1178, 89] on input "**********" at bounding box center [1203, 99] width 113 height 21
click at [1187, 207] on div "Last 30 days" at bounding box center [1198, 207] width 55 height 12
type input "**********"
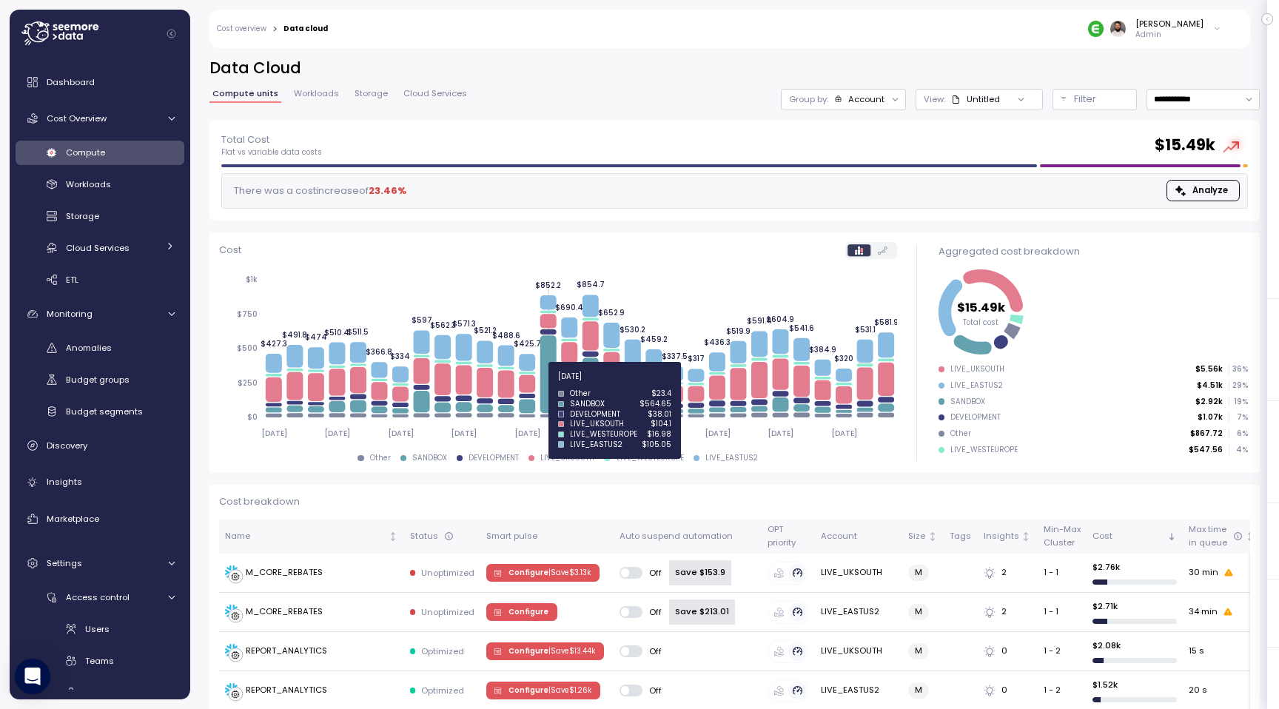
click at [547, 385] on icon at bounding box center [548, 374] width 16 height 78
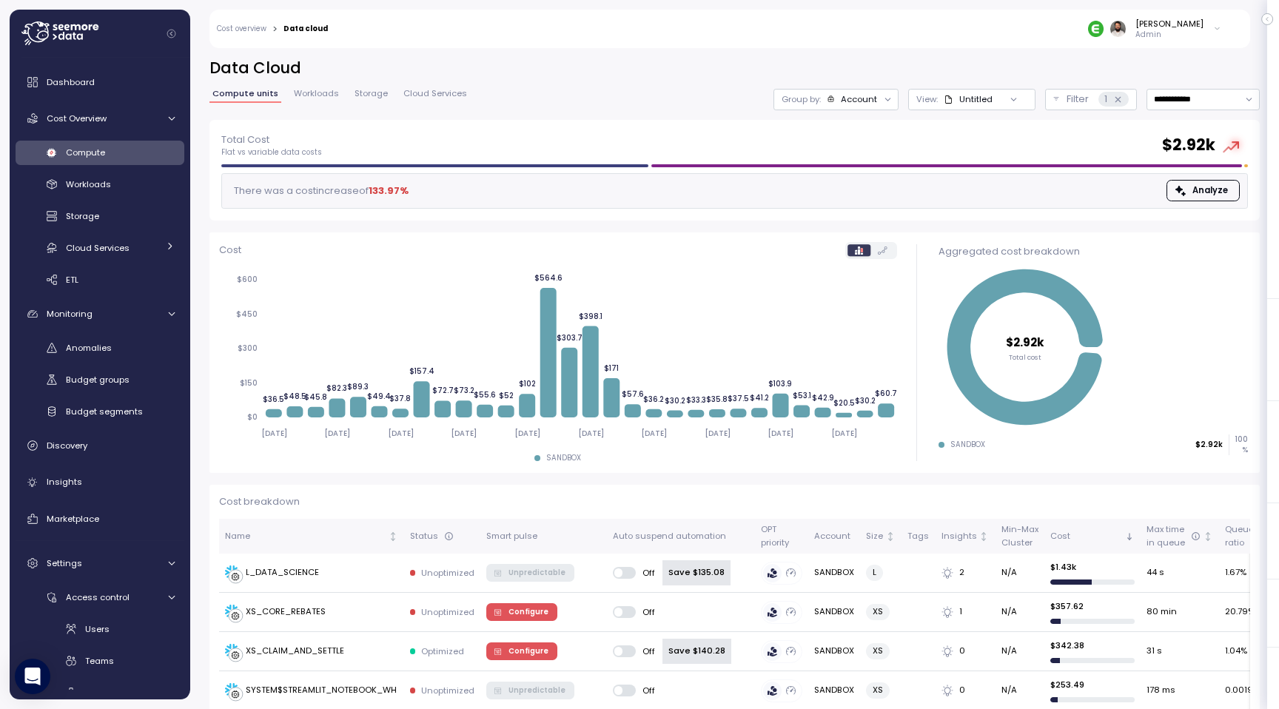
click at [843, 94] on div "Account" at bounding box center [859, 99] width 36 height 12
click at [842, 175] on div "Compute unit" at bounding box center [838, 181] width 102 height 18
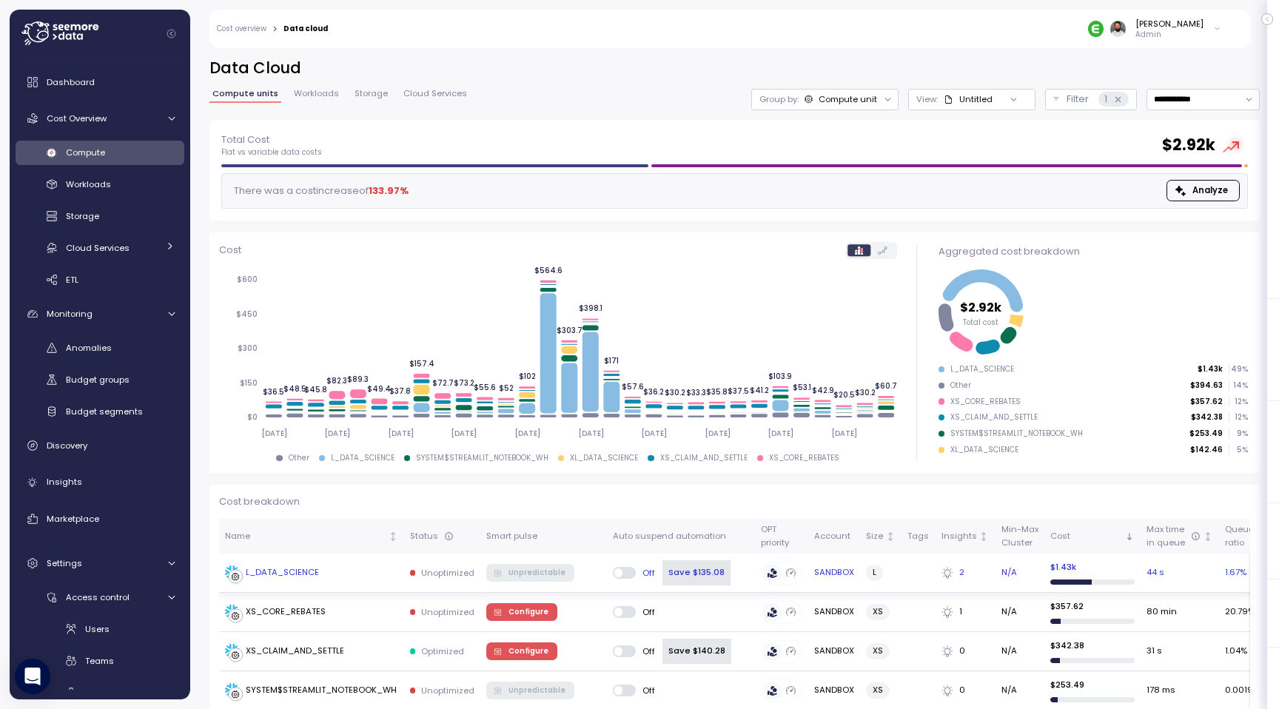
scroll to position [4, 0]
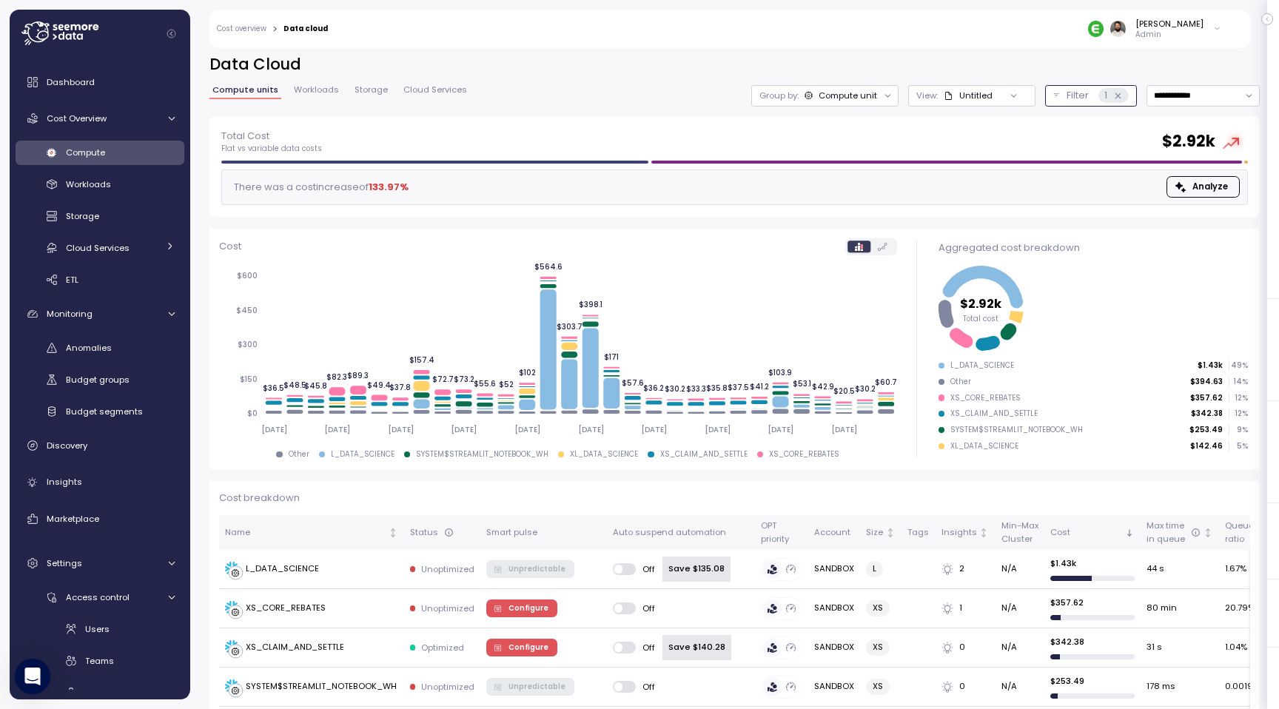
click at [1123, 94] on div "1" at bounding box center [1114, 95] width 30 height 15
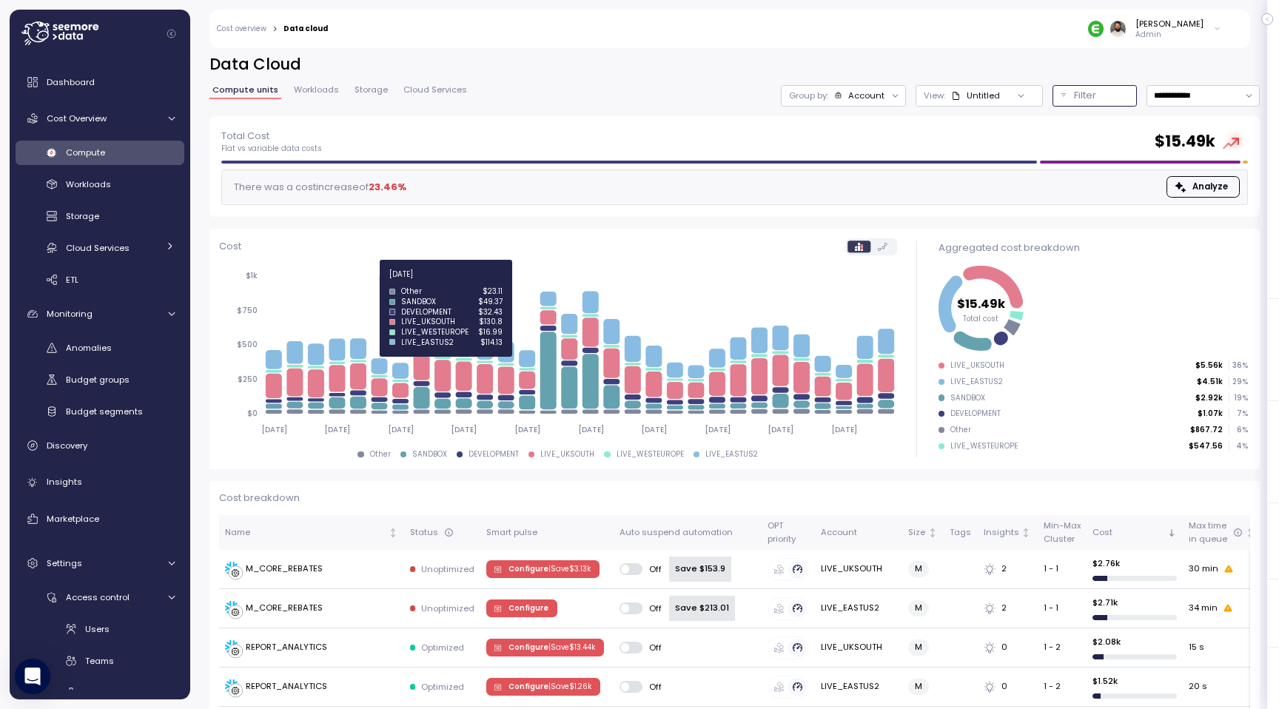
scroll to position [10, 0]
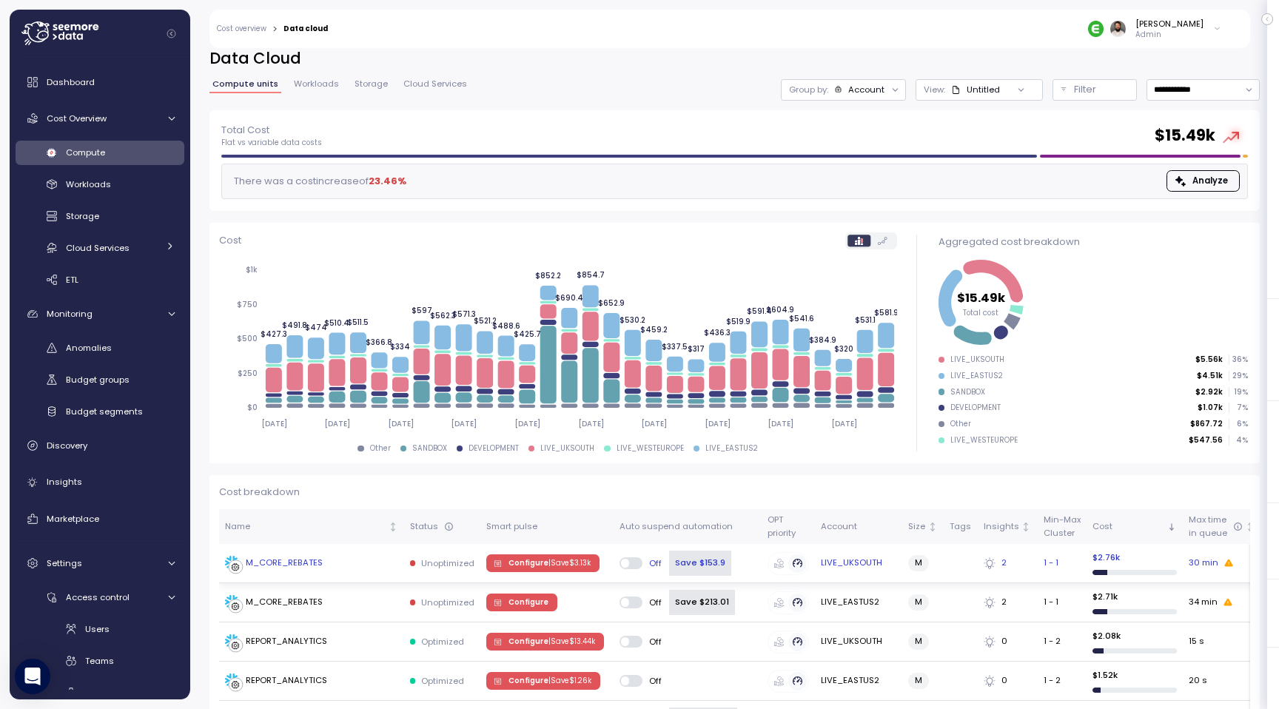
click at [327, 572] on td "M_CORE_REBATES" at bounding box center [311, 563] width 185 height 39
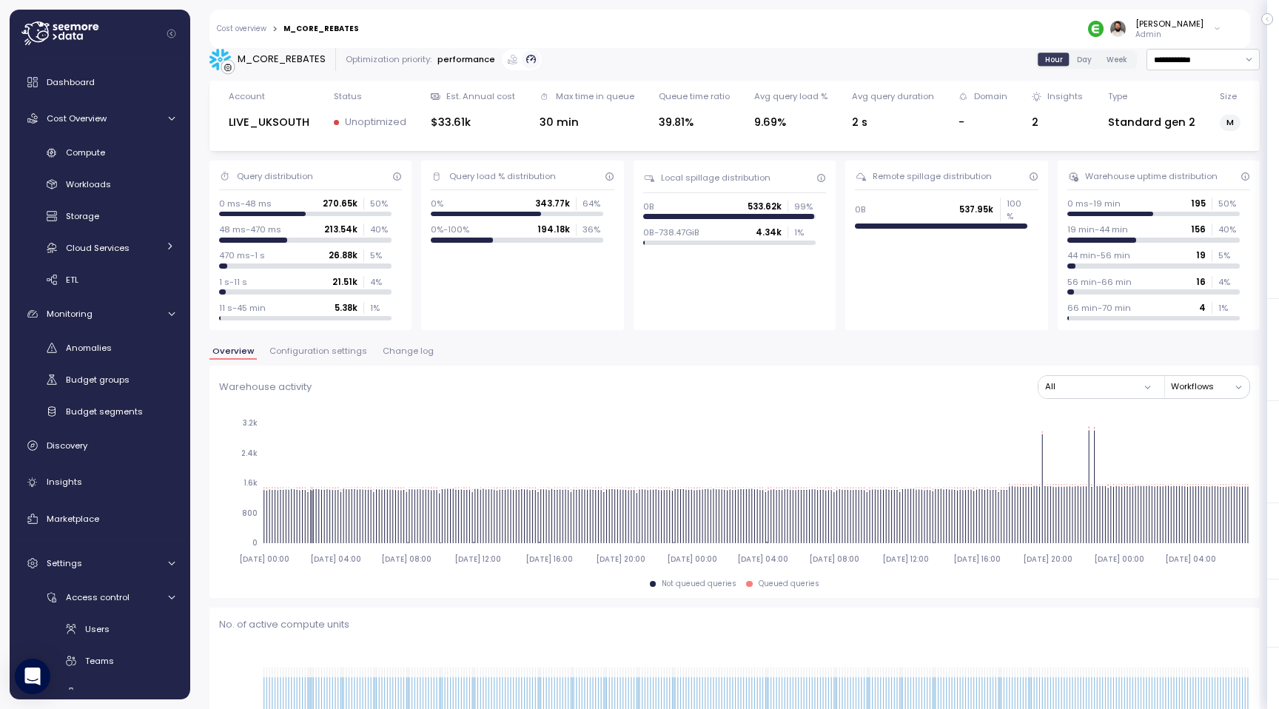
click at [1173, 61] on input "**********" at bounding box center [1203, 59] width 113 height 21
click at [1181, 124] on div "Last 7 days" at bounding box center [1195, 128] width 48 height 12
type input "**********"
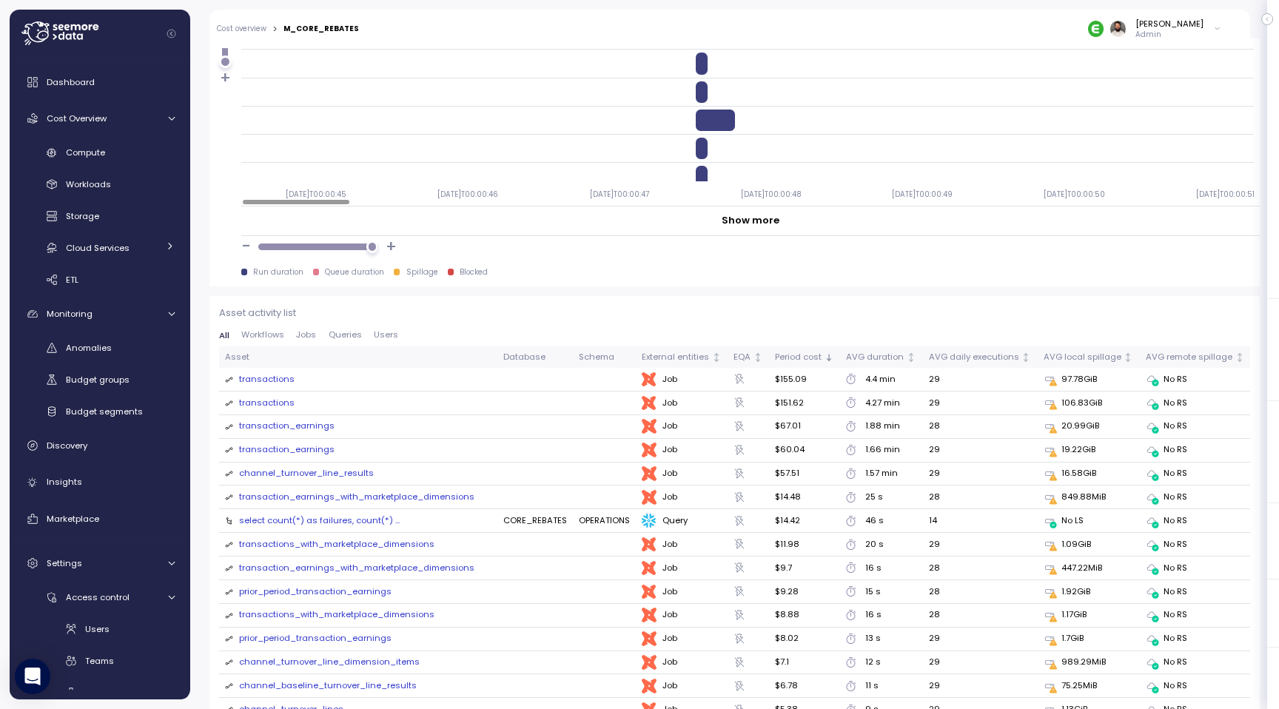
scroll to position [1401, 0]
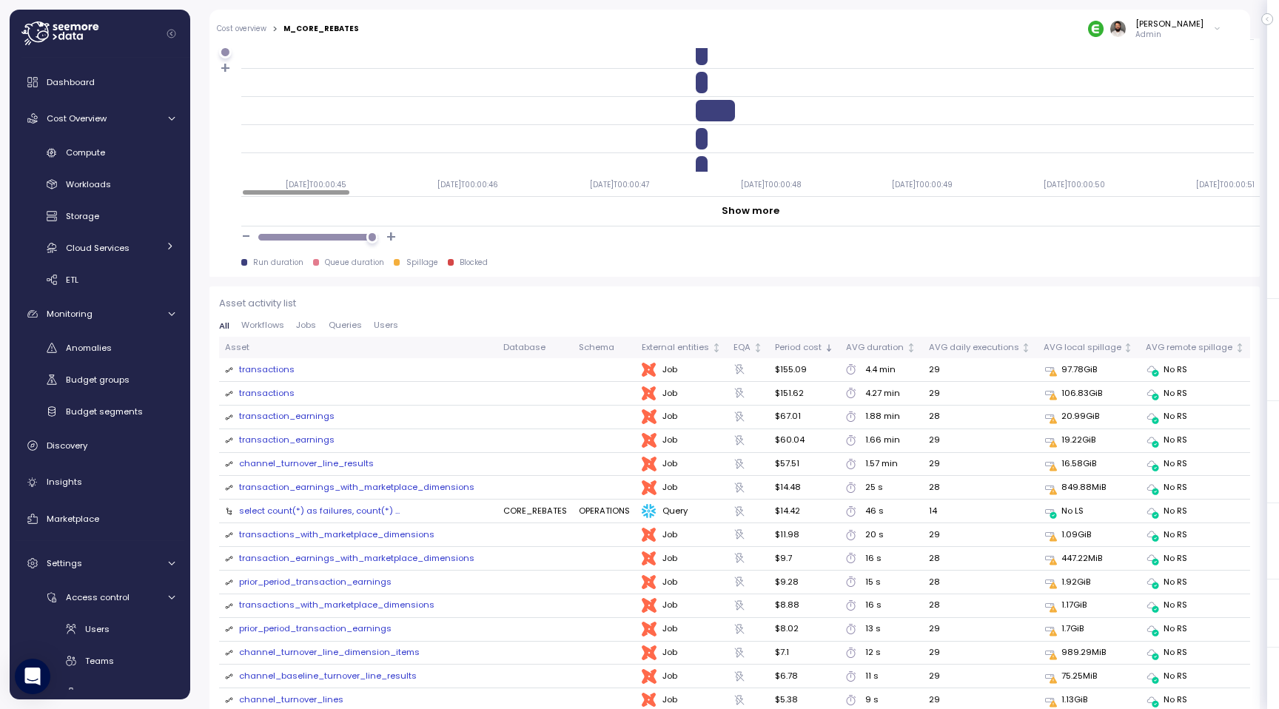
click at [328, 510] on div "select count(*) as failures, count(*) ..." at bounding box center [319, 511] width 161 height 12
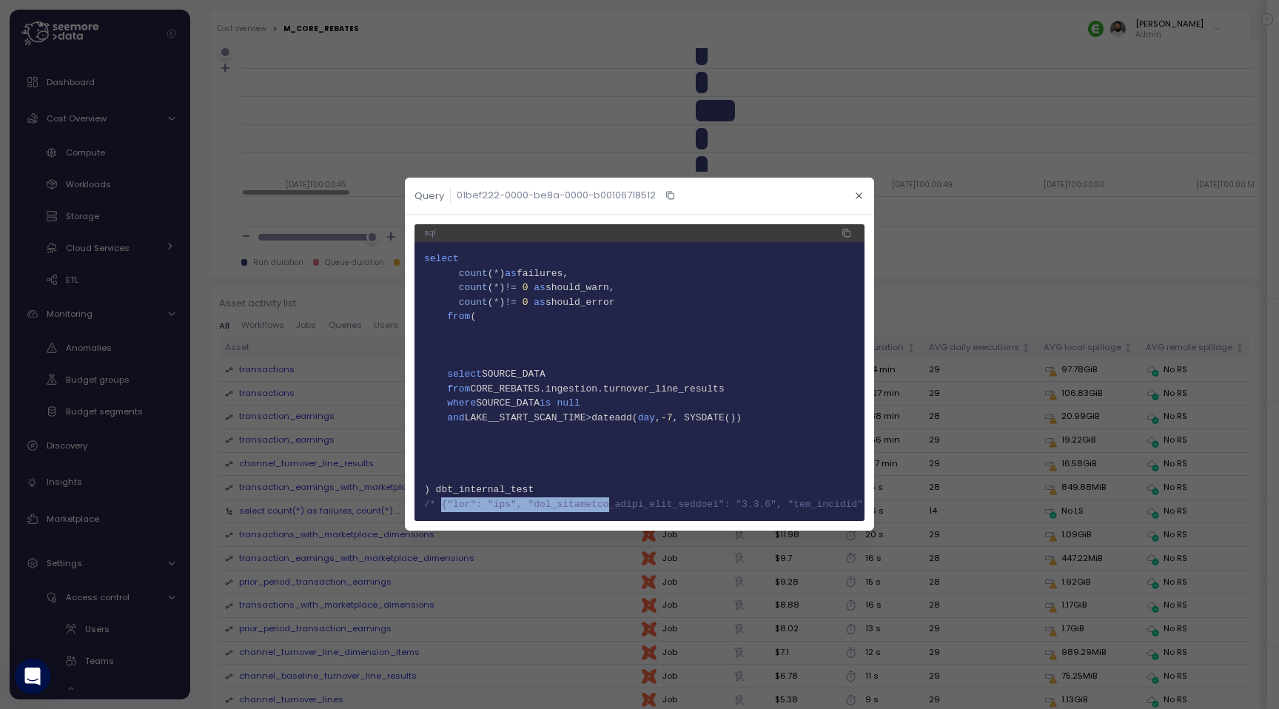
drag, startPoint x: 441, startPoint y: 508, endPoint x: 607, endPoint y: 509, distance: 165.8
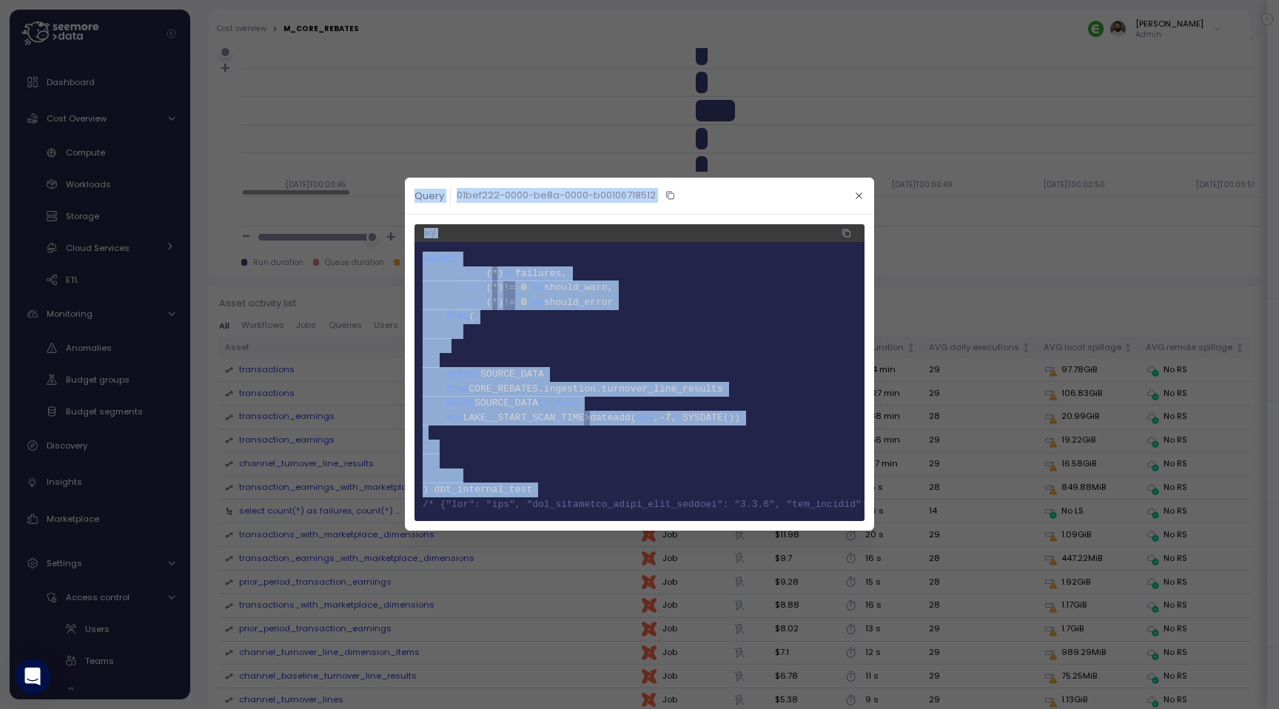
click at [862, 195] on icon "button" at bounding box center [859, 196] width 10 height 10
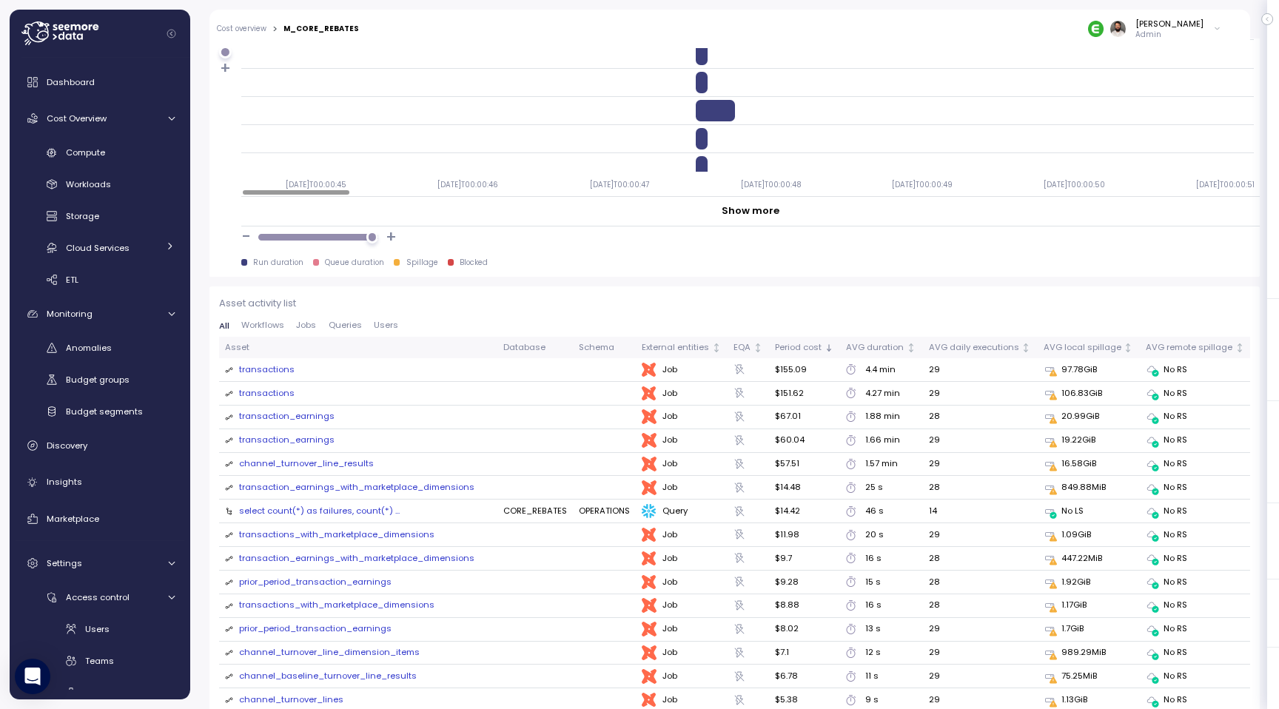
click at [276, 372] on div "transactions" at bounding box center [267, 369] width 56 height 13
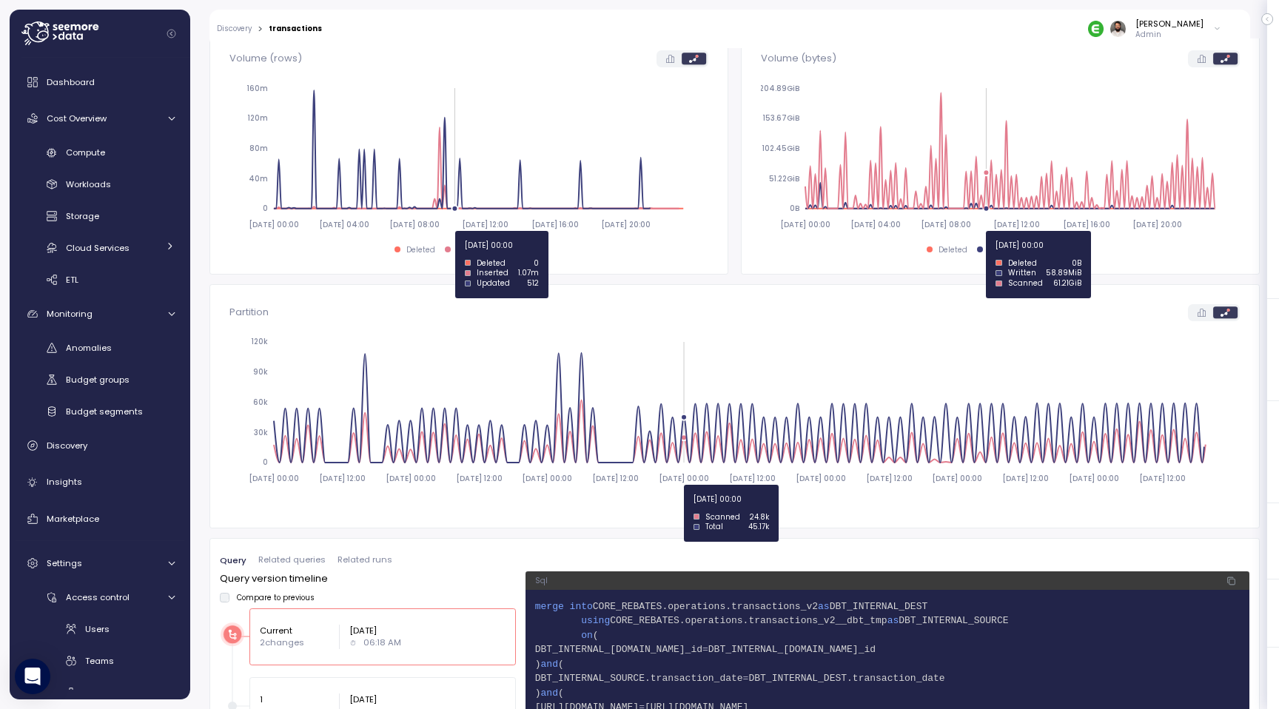
scroll to position [774, 0]
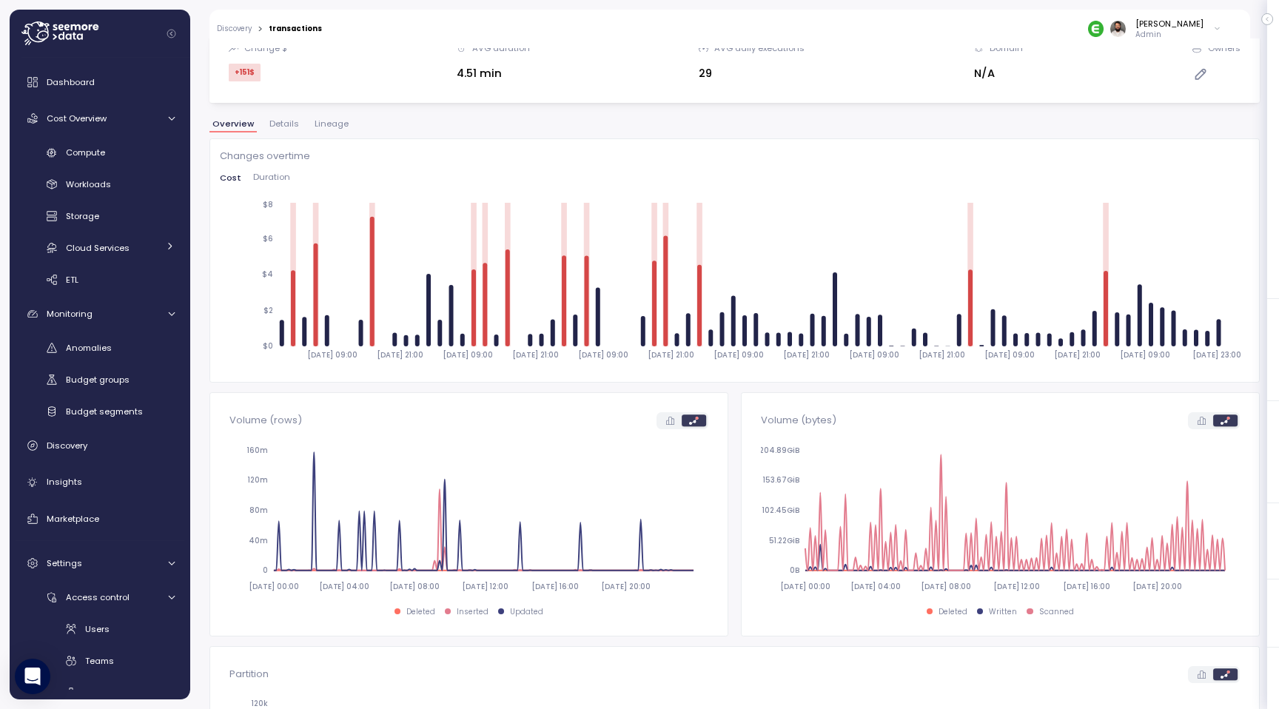
scroll to position [149, 0]
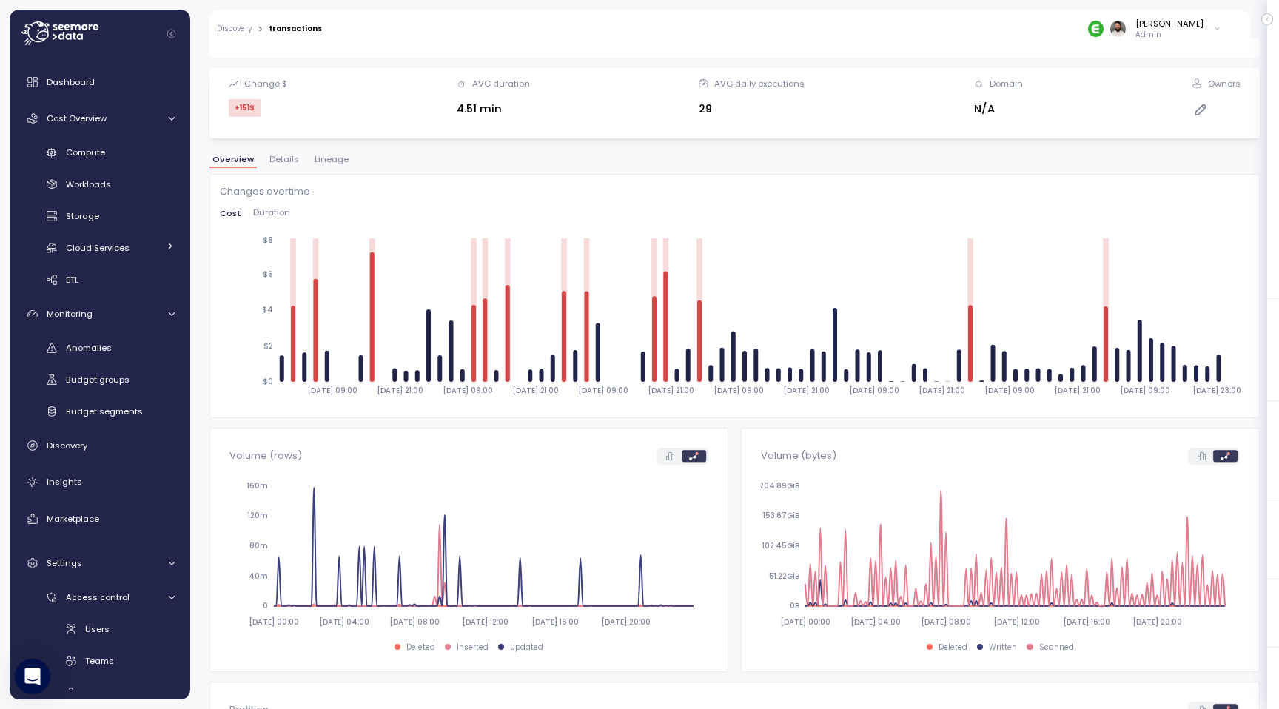
click at [277, 211] on span "Duration" at bounding box center [271, 213] width 37 height 8
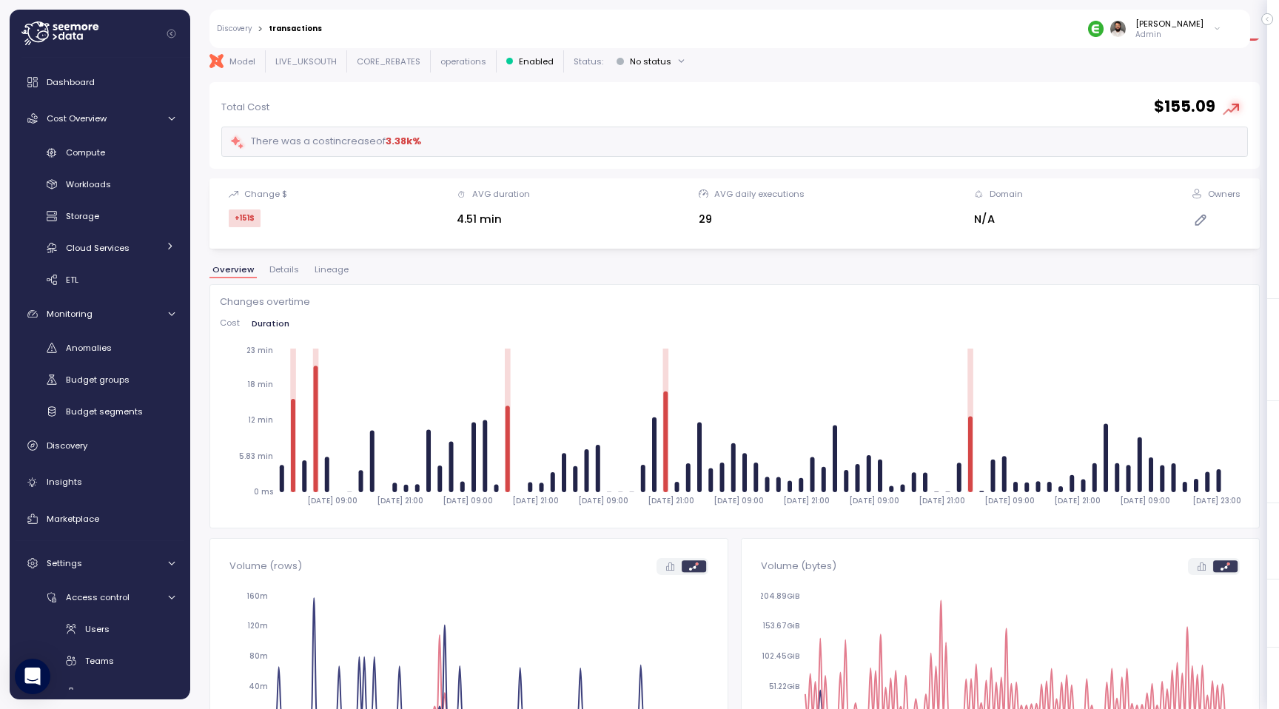
scroll to position [0, 0]
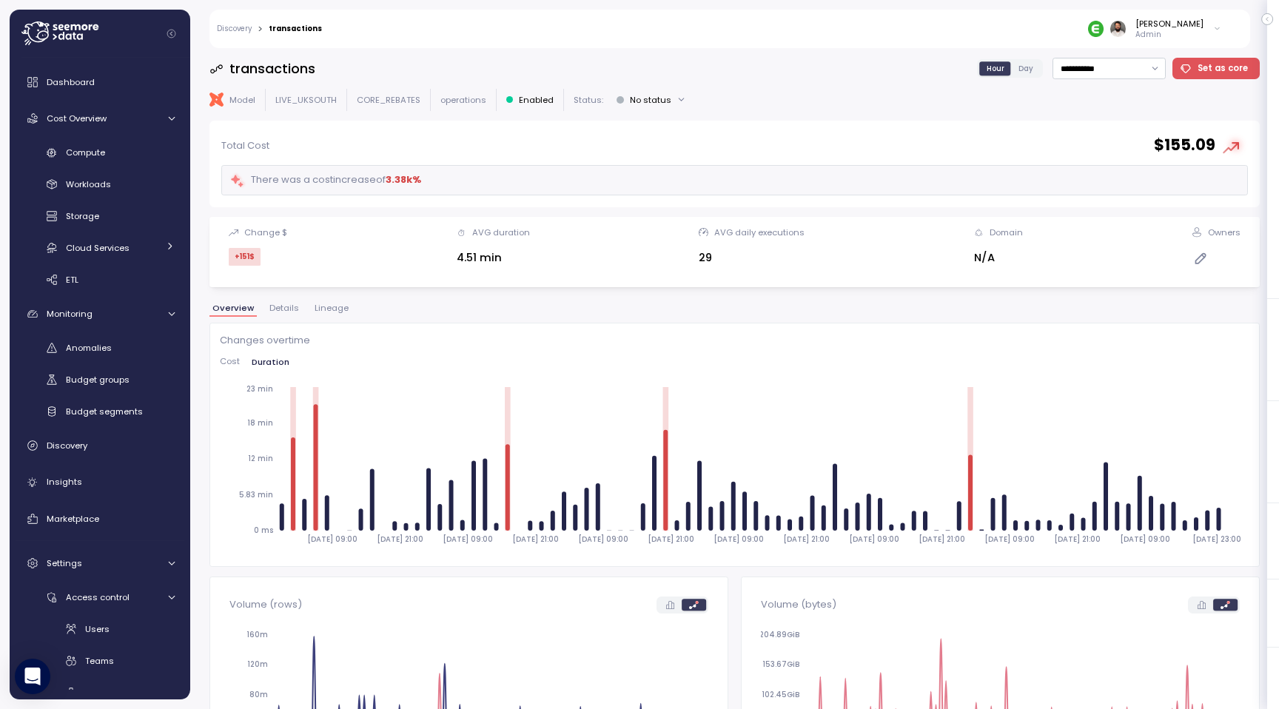
click at [337, 297] on div "**********" at bounding box center [734, 379] width 1050 height 642
click at [337, 301] on div "**********" at bounding box center [734, 379] width 1050 height 642
click at [336, 307] on span "Lineage" at bounding box center [332, 308] width 34 height 8
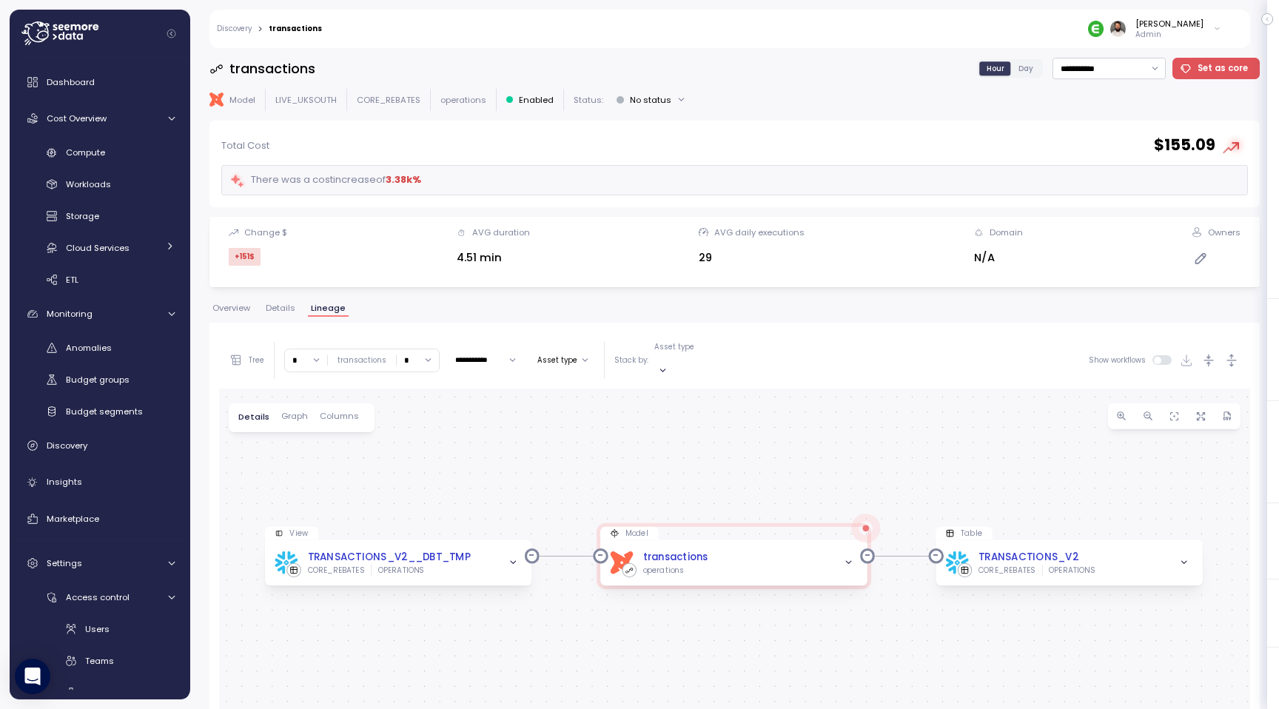
drag, startPoint x: 507, startPoint y: 576, endPoint x: 507, endPoint y: 441, distance: 134.7
click at [507, 440] on div "View TRANSACTIONS_V2__DBT_TMP CORE_REBATES OPERATIONS Model dbt transactions op…" at bounding box center [734, 687] width 1031 height 596
click at [412, 352] on input "*" at bounding box center [418, 359] width 42 height 21
click at [413, 459] on div "3" at bounding box center [413, 461] width 22 height 12
type input "*"
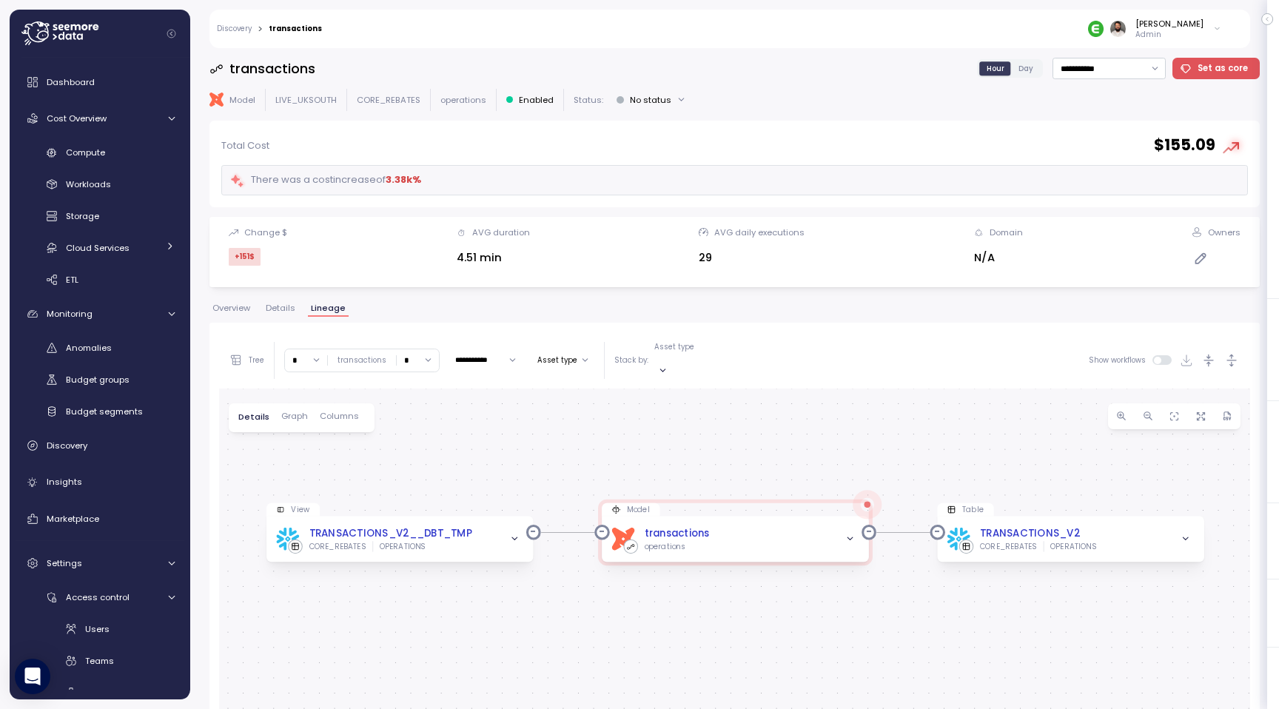
drag, startPoint x: 442, startPoint y: 505, endPoint x: 442, endPoint y: 345, distance: 159.9
click at [443, 345] on div "**********" at bounding box center [734, 657] width 1031 height 651
click at [1234, 353] on icon "button" at bounding box center [1232, 361] width 16 height 16
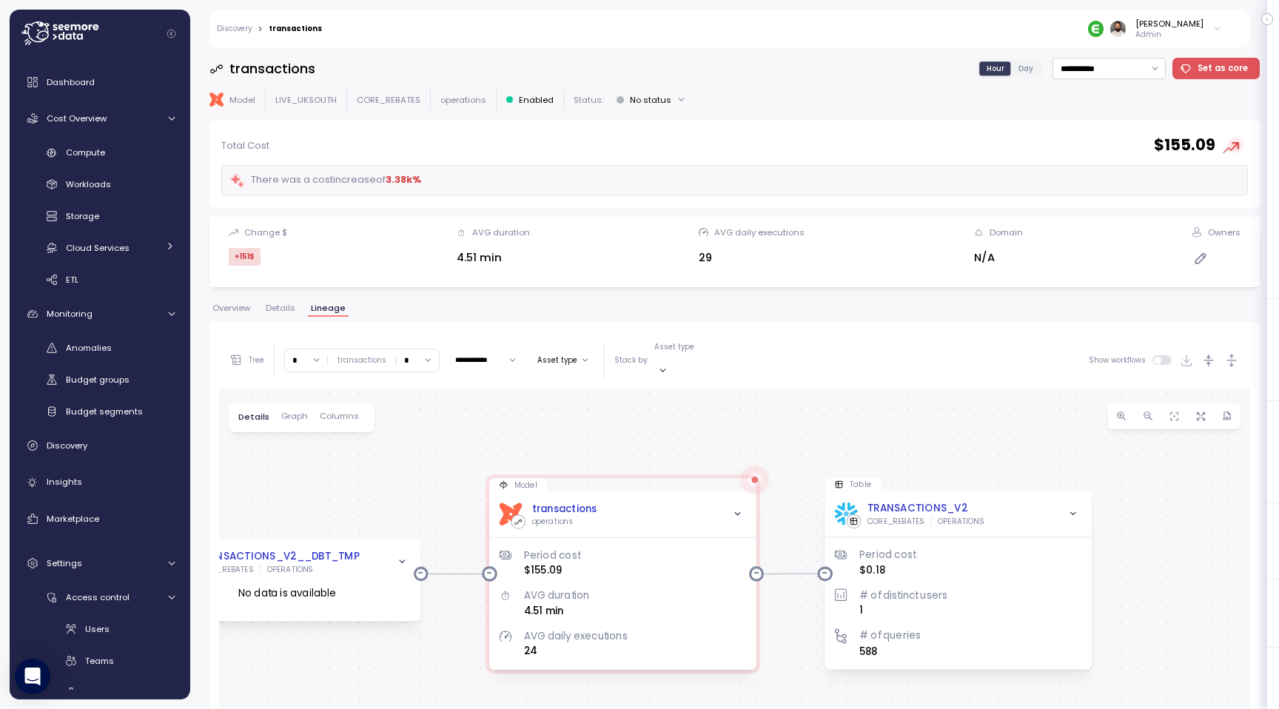
drag, startPoint x: 1053, startPoint y: 436, endPoint x: 904, endPoint y: 399, distance: 154.0
click at [904, 399] on div "View TRANSACTIONS_V2__DBT_TMP CORE_REBATES OPERATIONS No data is available Mode…" at bounding box center [734, 687] width 1031 height 596
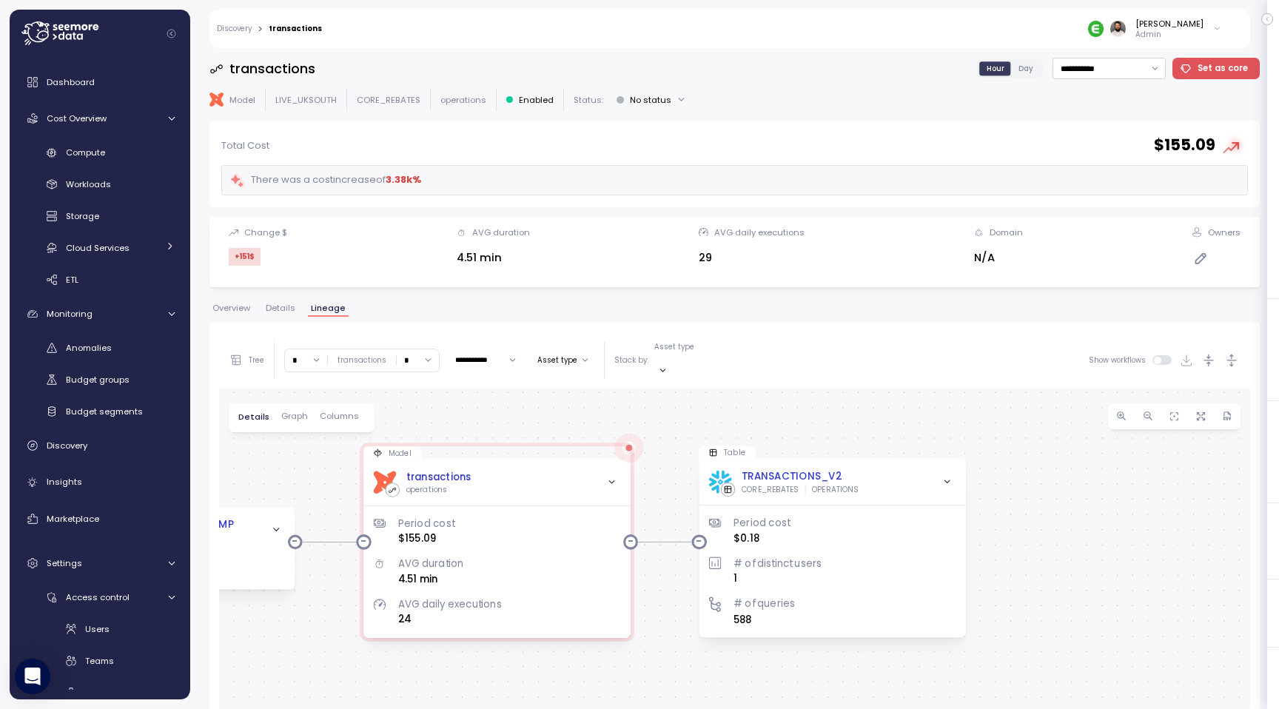
drag, startPoint x: 904, startPoint y: 399, endPoint x: 814, endPoint y: 378, distance: 92.7
click at [814, 389] on div "View TRANSACTIONS_V2__DBT_TMP CORE_REBATES OPERATIONS No data is available Mode…" at bounding box center [734, 687] width 1031 height 596
click at [908, 475] on div "TRANSACTIONS_V2 CORE_REBATES OPERATIONS" at bounding box center [831, 482] width 247 height 26
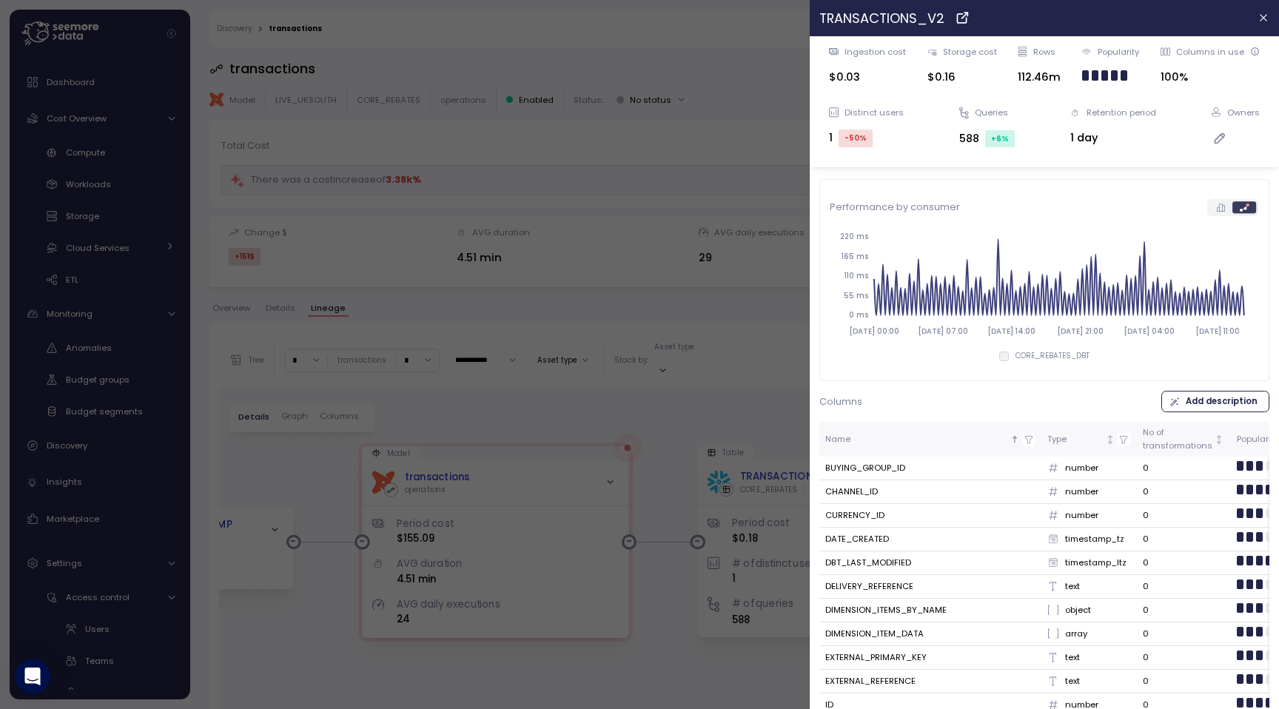
click at [779, 423] on div at bounding box center [639, 354] width 1279 height 709
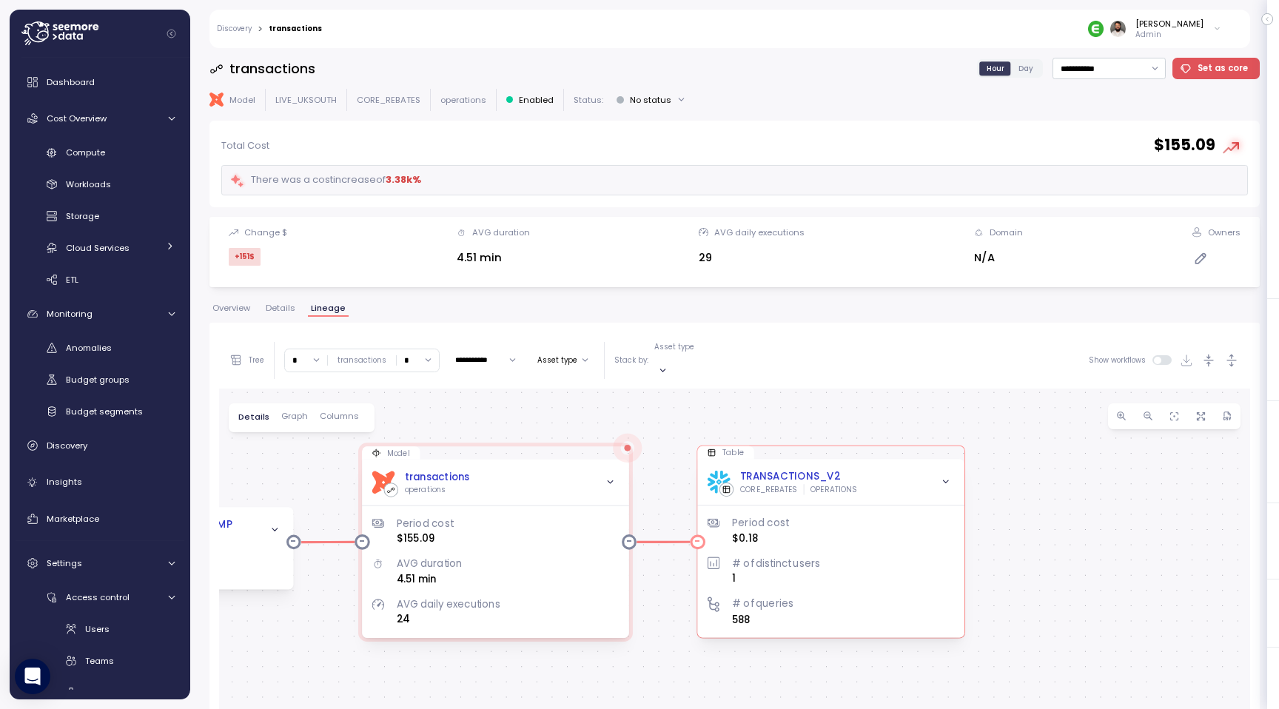
click at [891, 469] on div "TRANSACTIONS_V2 CORE_REBATES OPERATIONS" at bounding box center [831, 482] width 247 height 26
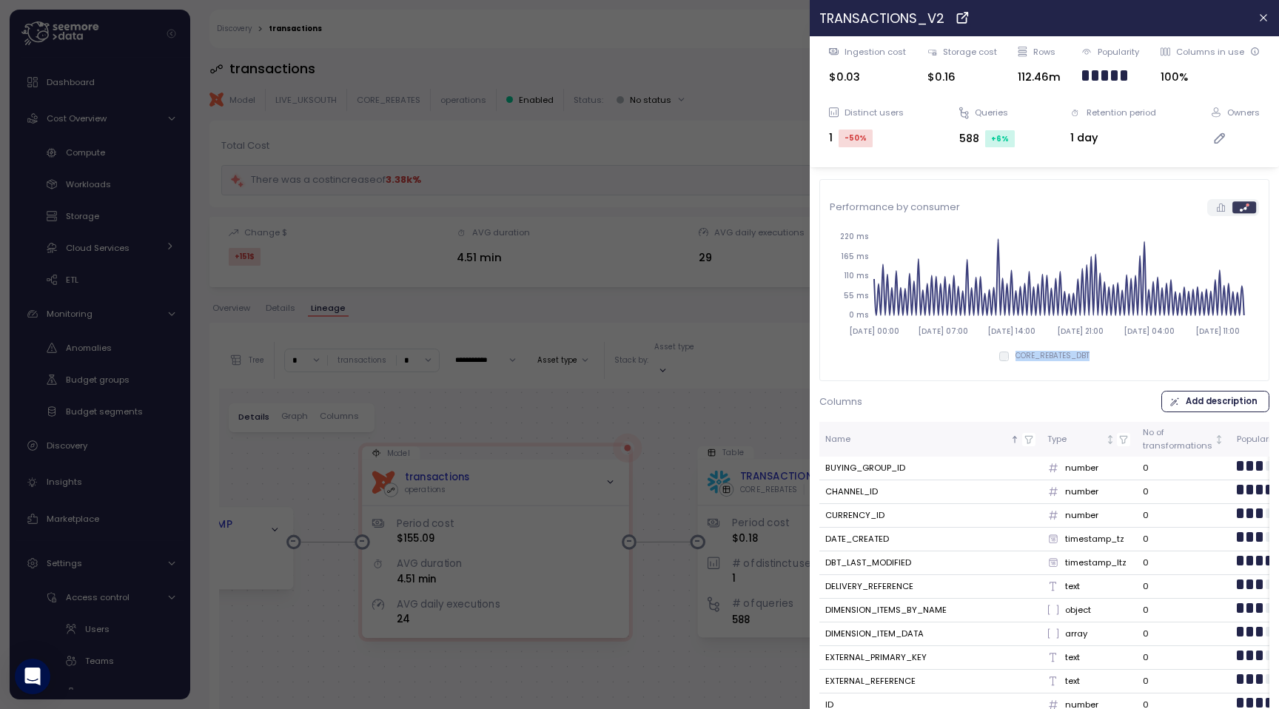
drag, startPoint x: 1013, startPoint y: 358, endPoint x: 1112, endPoint y: 358, distance: 99.2
click at [1112, 358] on div "CORE_REBATES_DBT" at bounding box center [1044, 356] width 429 height 10
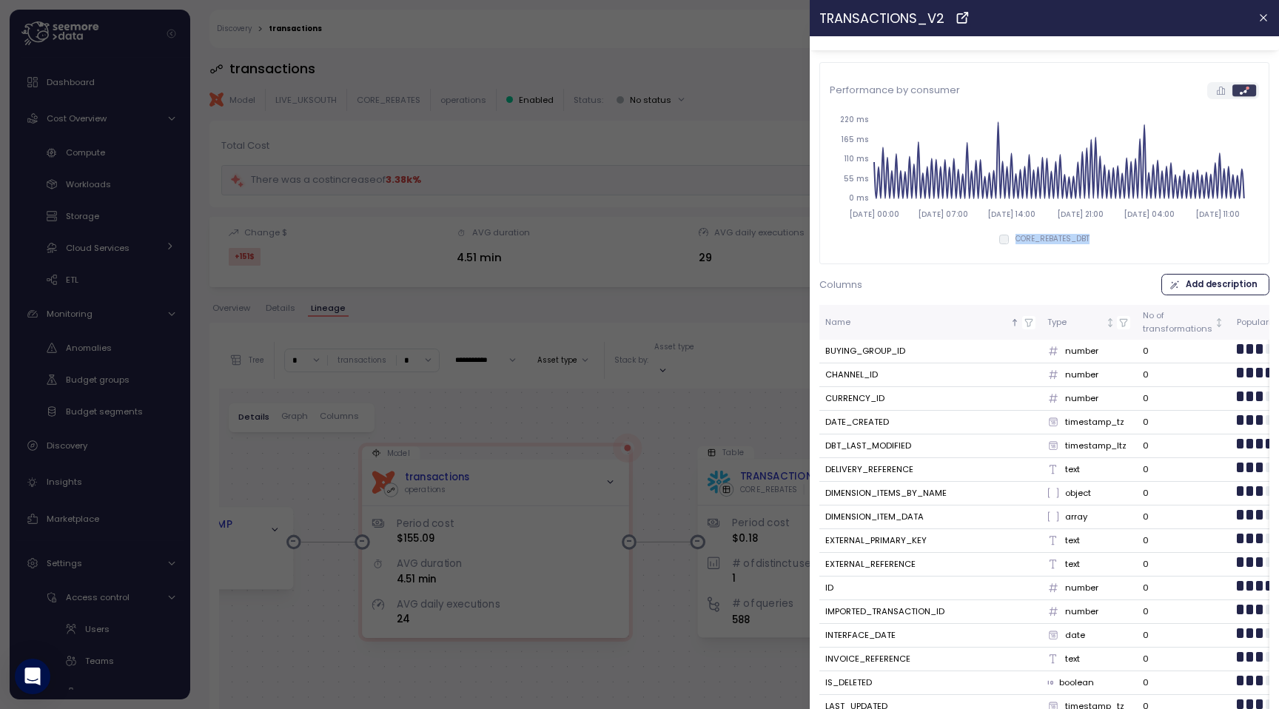
scroll to position [60, 0]
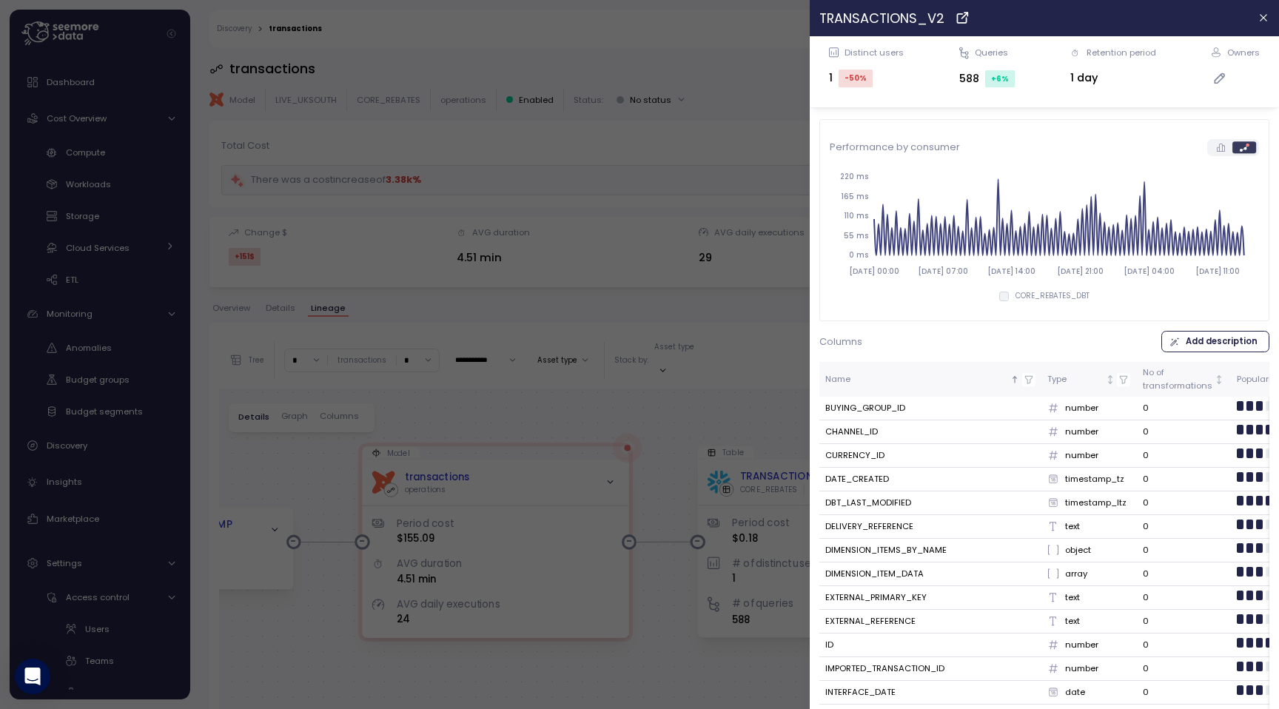
click at [771, 403] on div at bounding box center [639, 354] width 1279 height 709
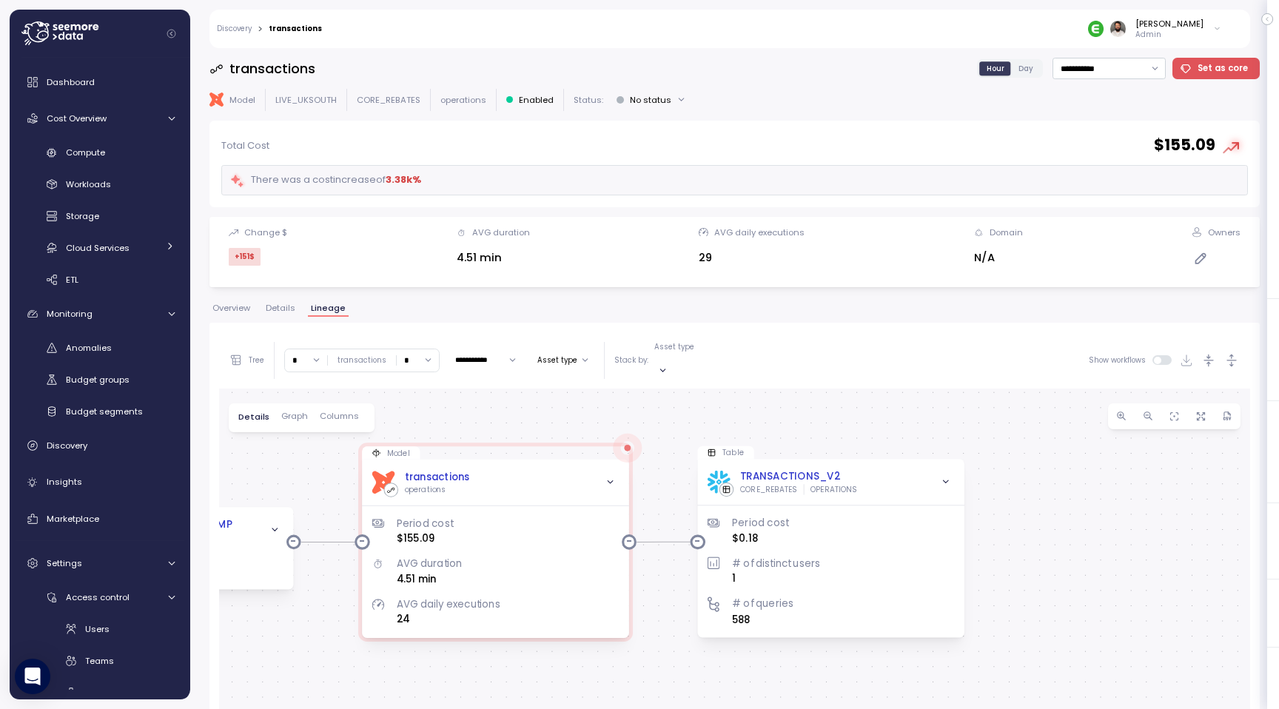
scroll to position [0, 0]
click at [794, 469] on div "TRANSACTIONS_V2" at bounding box center [790, 477] width 100 height 16
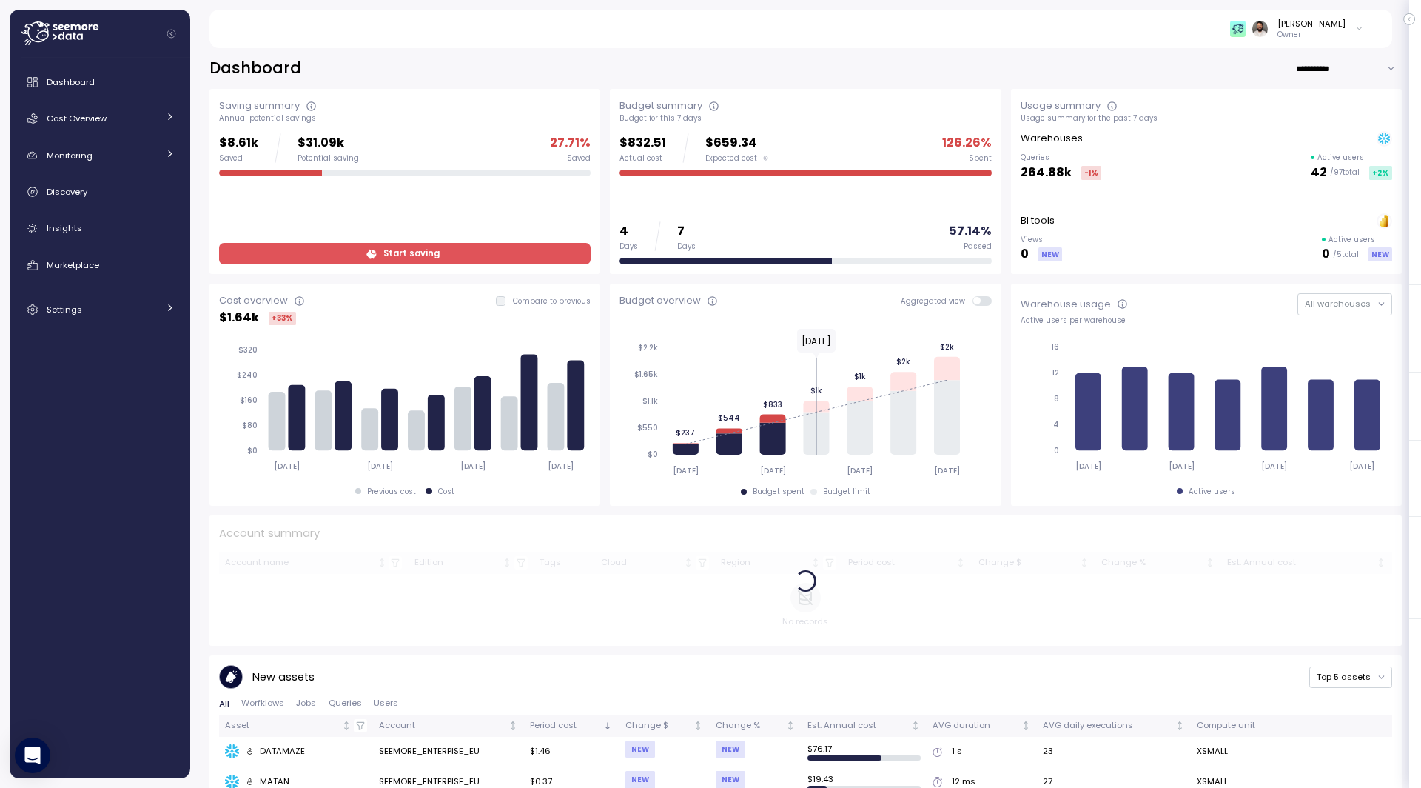
click at [1324, 20] on div "[PERSON_NAME]" at bounding box center [1312, 24] width 68 height 12
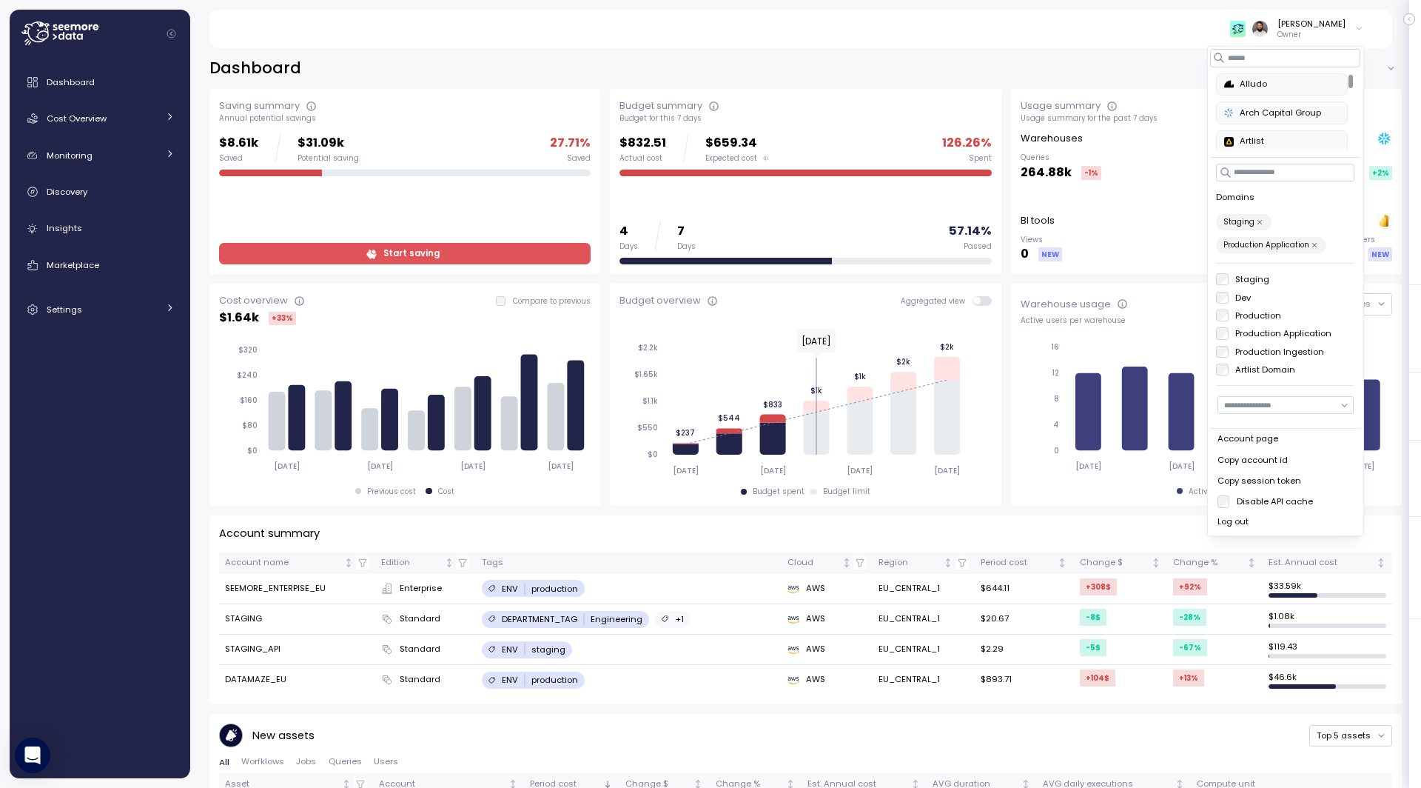
click at [1293, 39] on div "[PERSON_NAME] Owner" at bounding box center [1296, 29] width 133 height 22
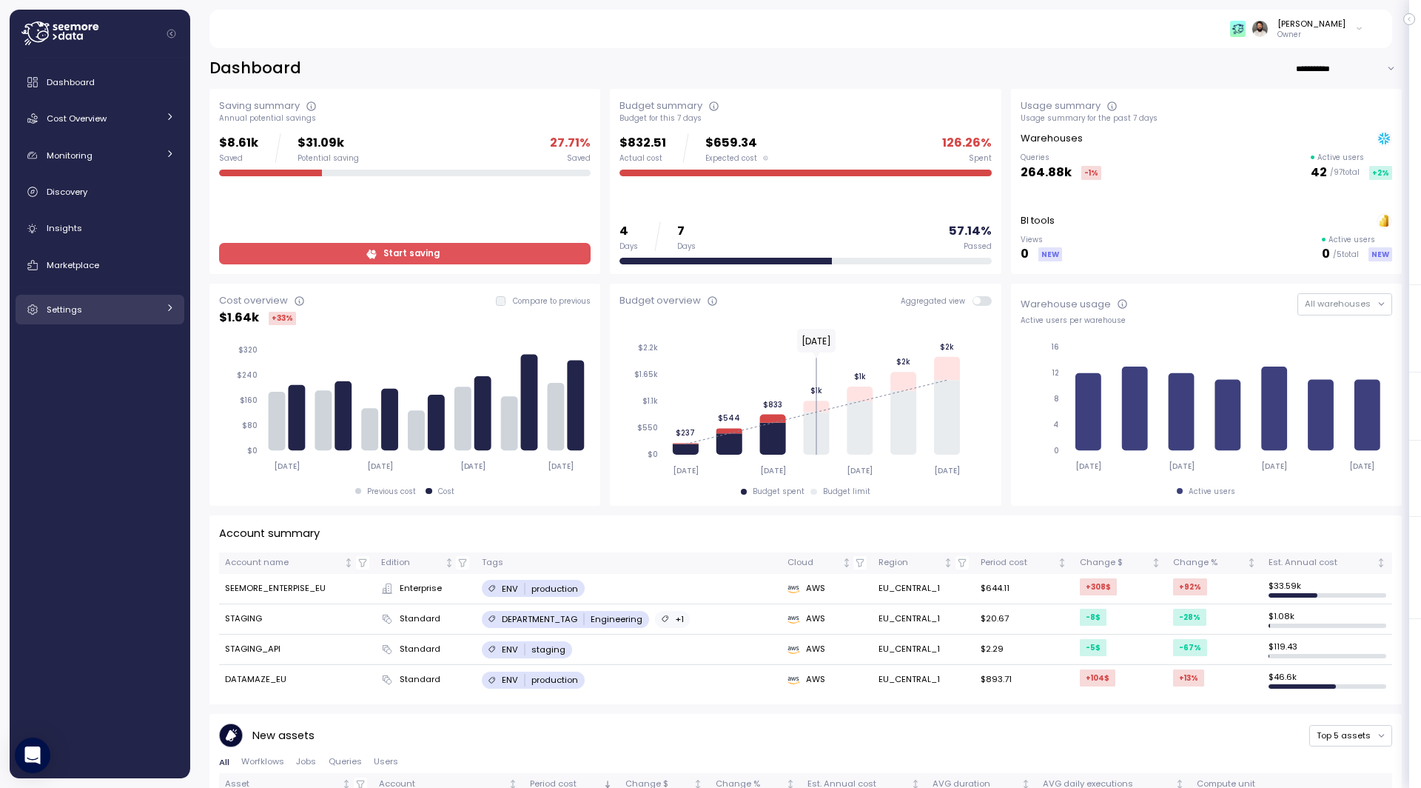
click at [128, 300] on link "Settings" at bounding box center [100, 310] width 169 height 30
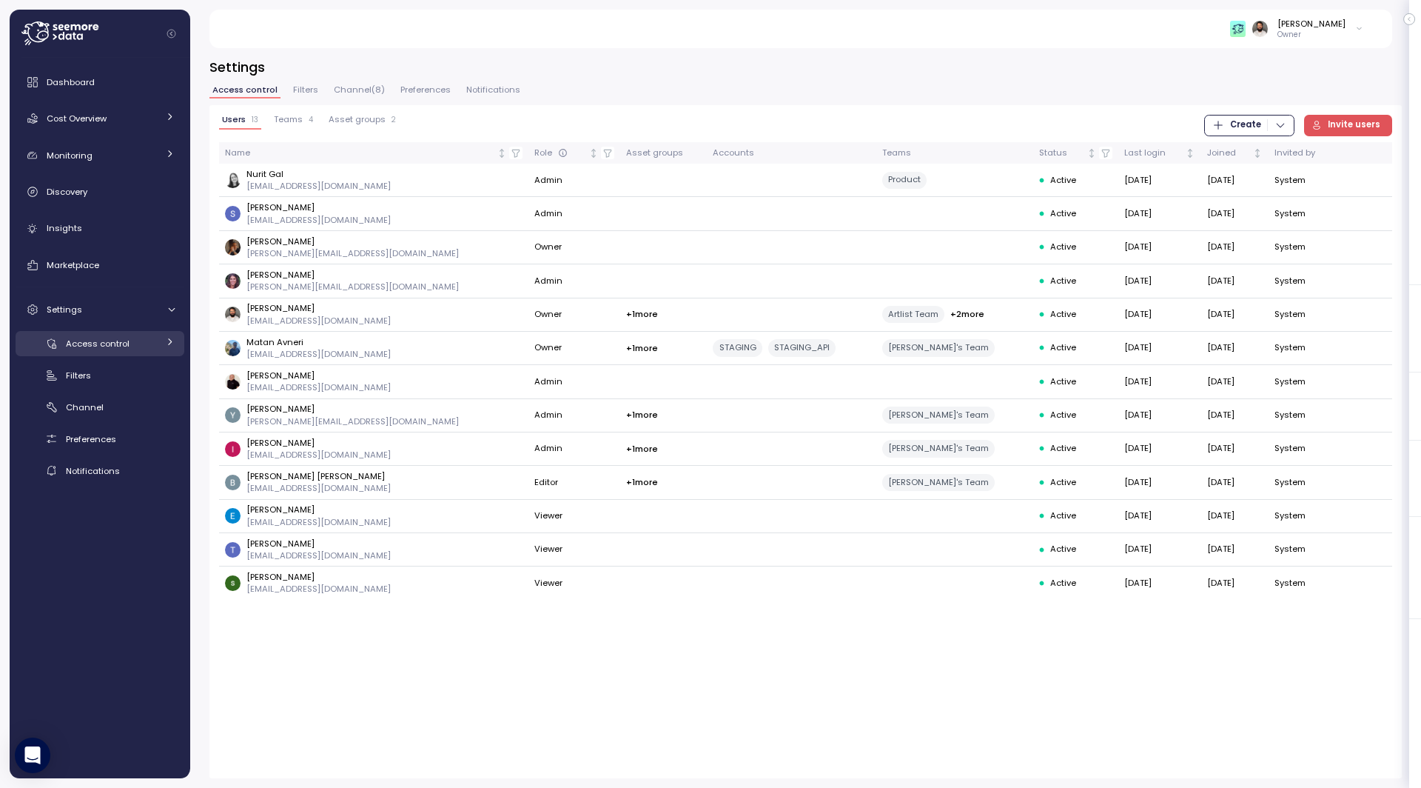
click at [145, 346] on div "Access control" at bounding box center [112, 343] width 92 height 15
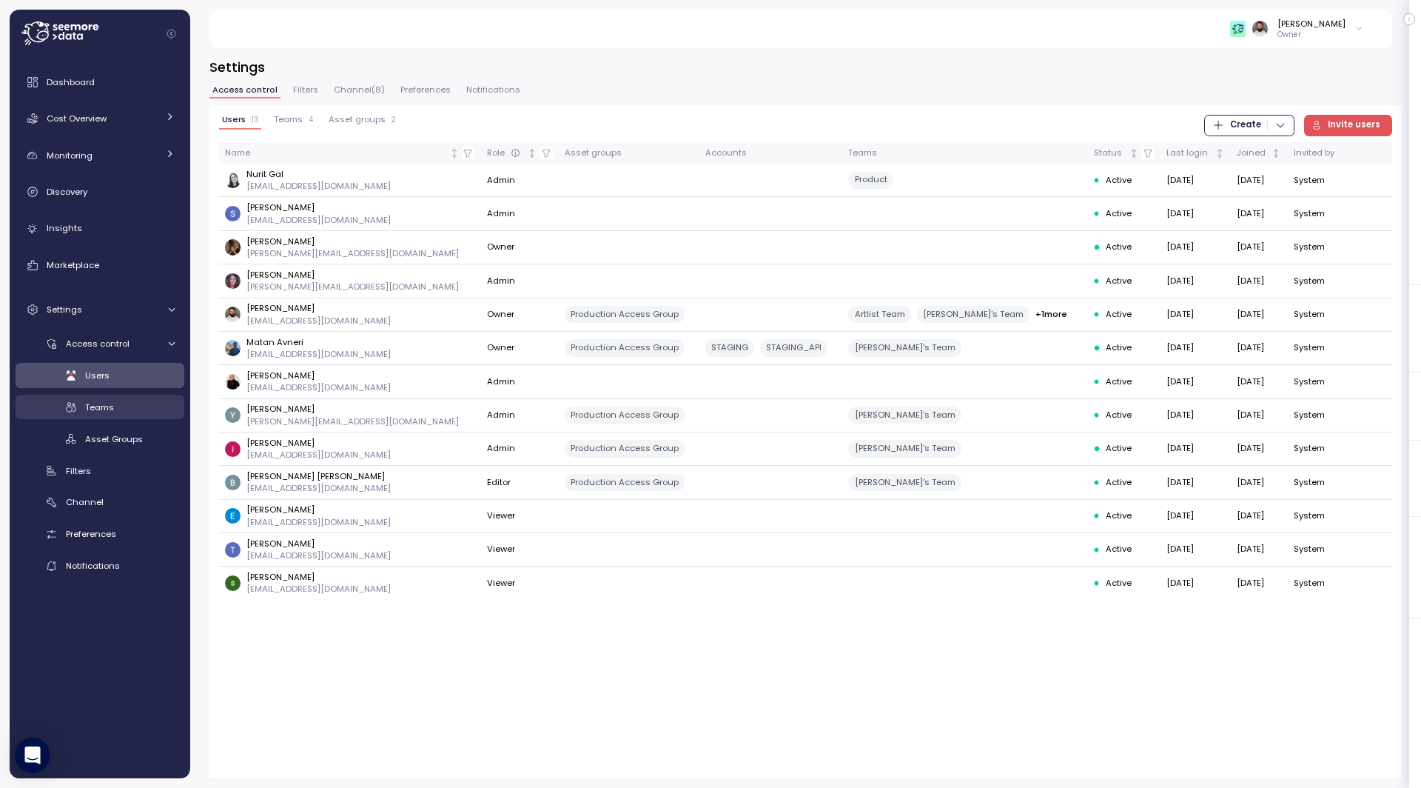
click at [138, 401] on div "Teams" at bounding box center [130, 407] width 90 height 15
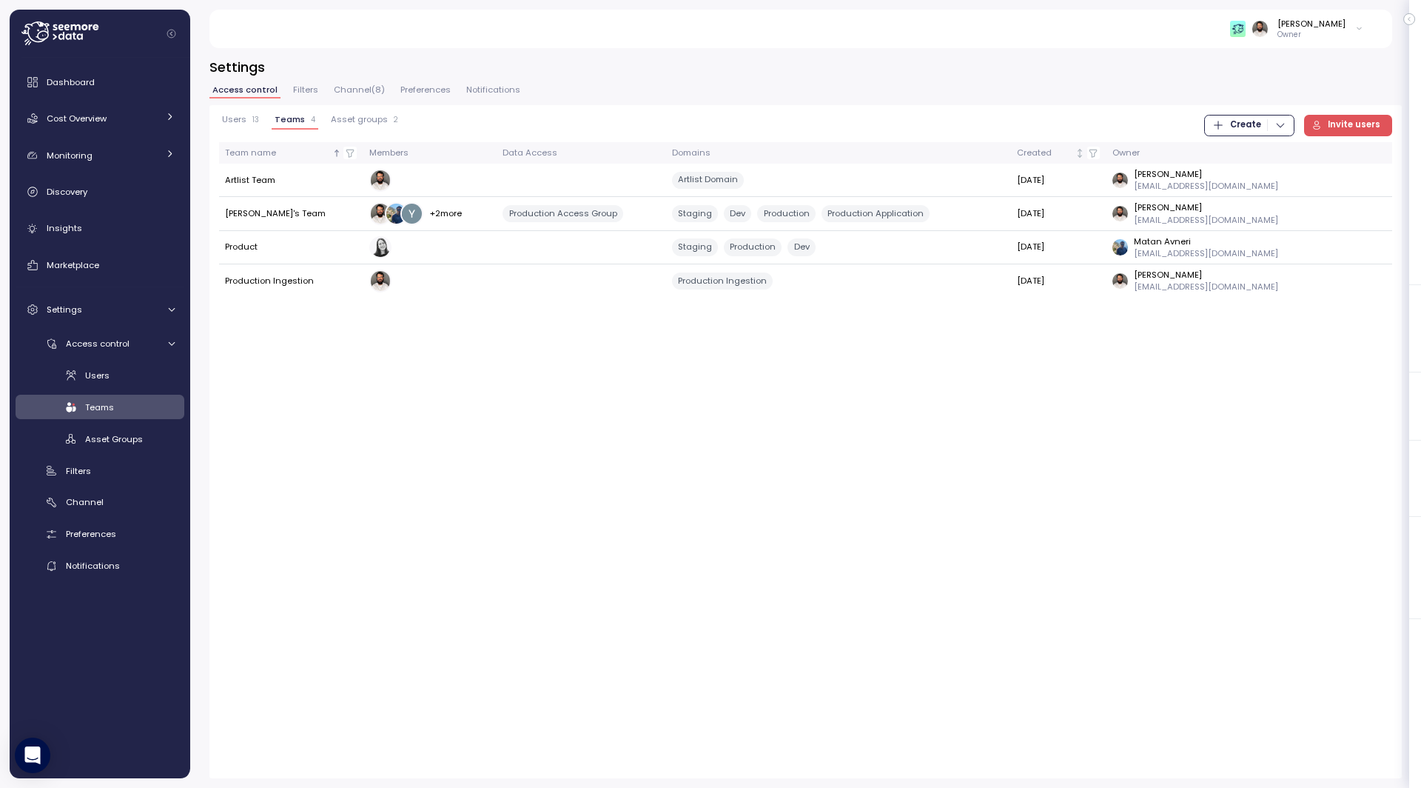
click at [294, 97] on button "Filters" at bounding box center [305, 92] width 31 height 13
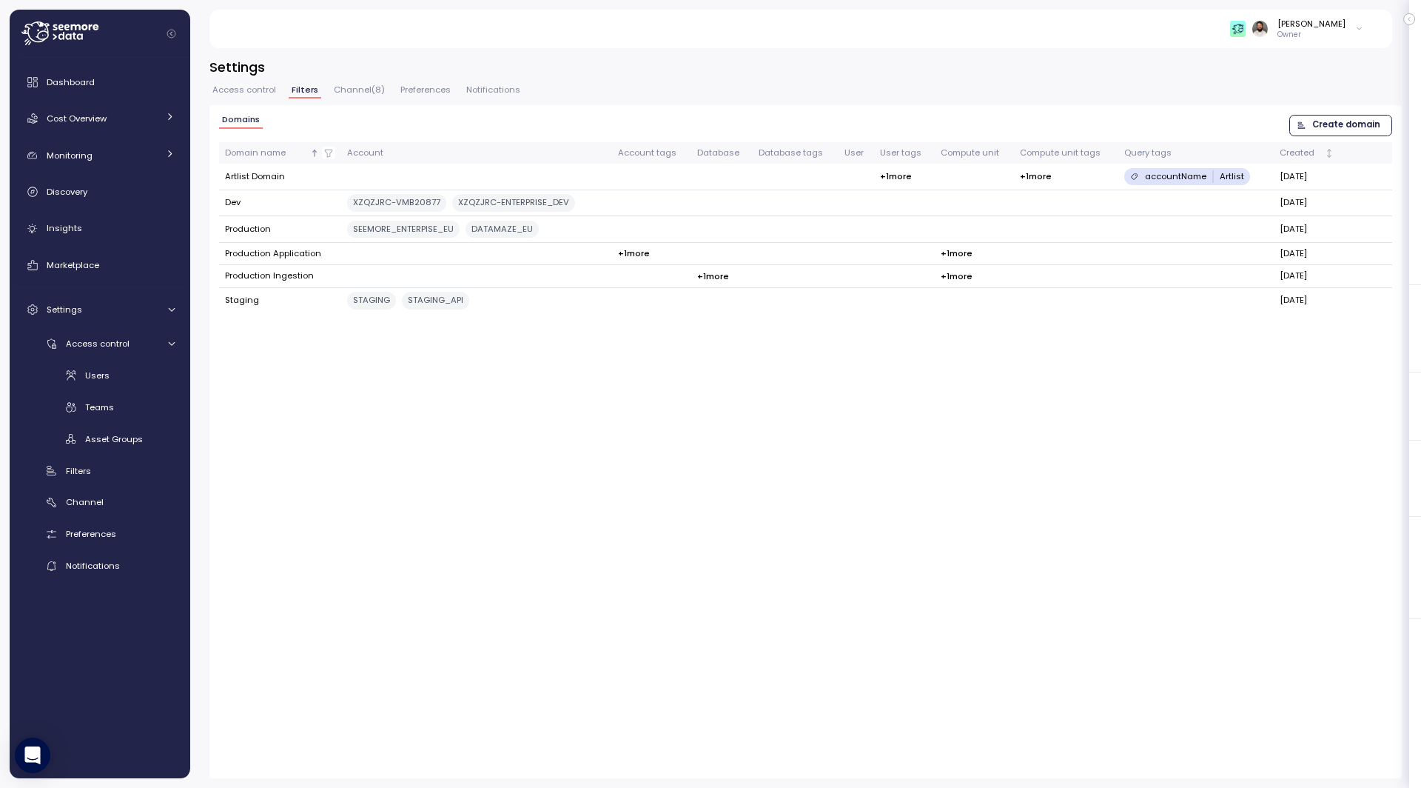
click at [262, 94] on span "Access control" at bounding box center [244, 90] width 64 height 8
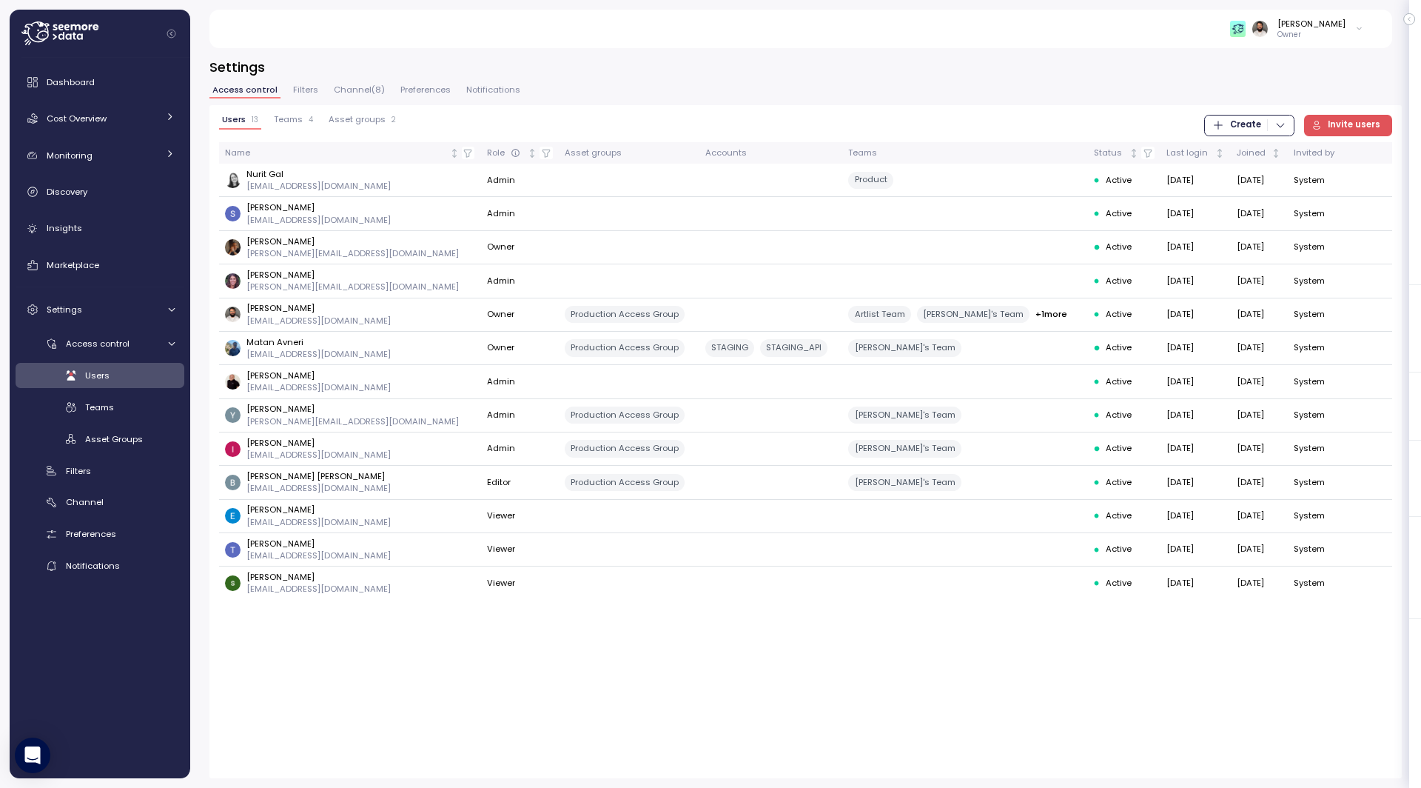
click at [301, 123] on span "Teams" at bounding box center [288, 119] width 29 height 8
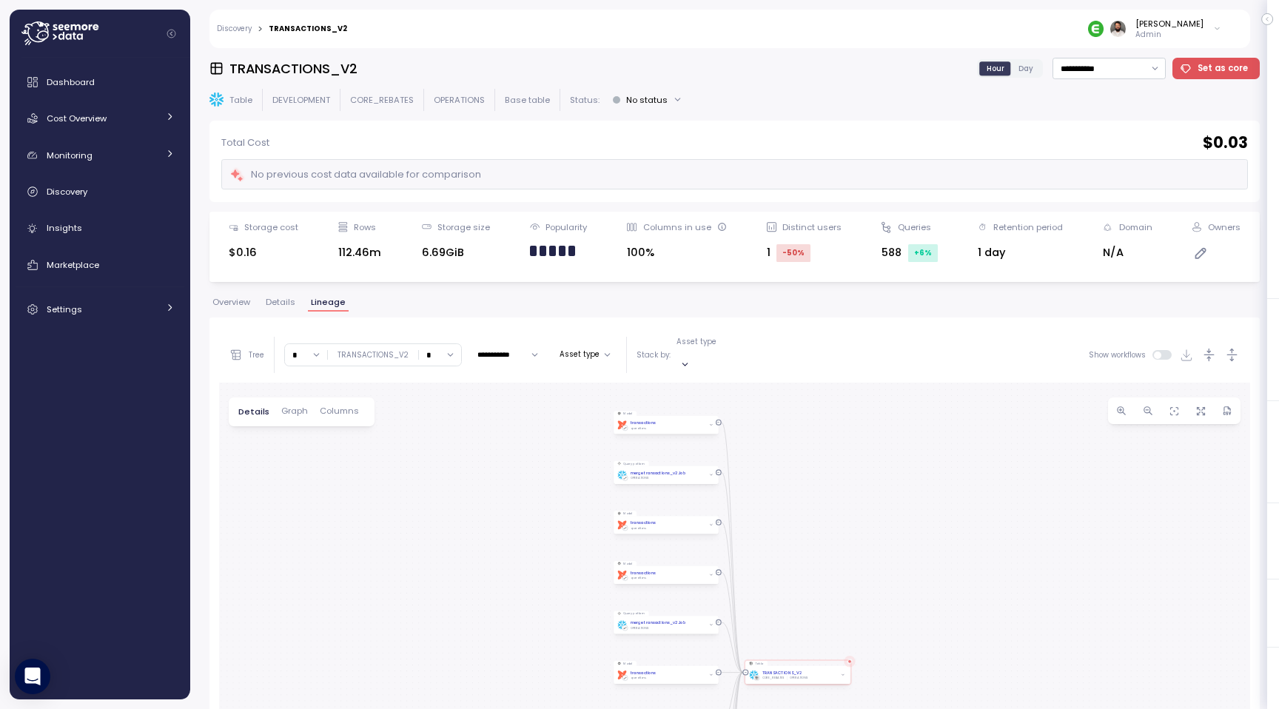
click at [231, 299] on span "Overview" at bounding box center [231, 302] width 38 height 8
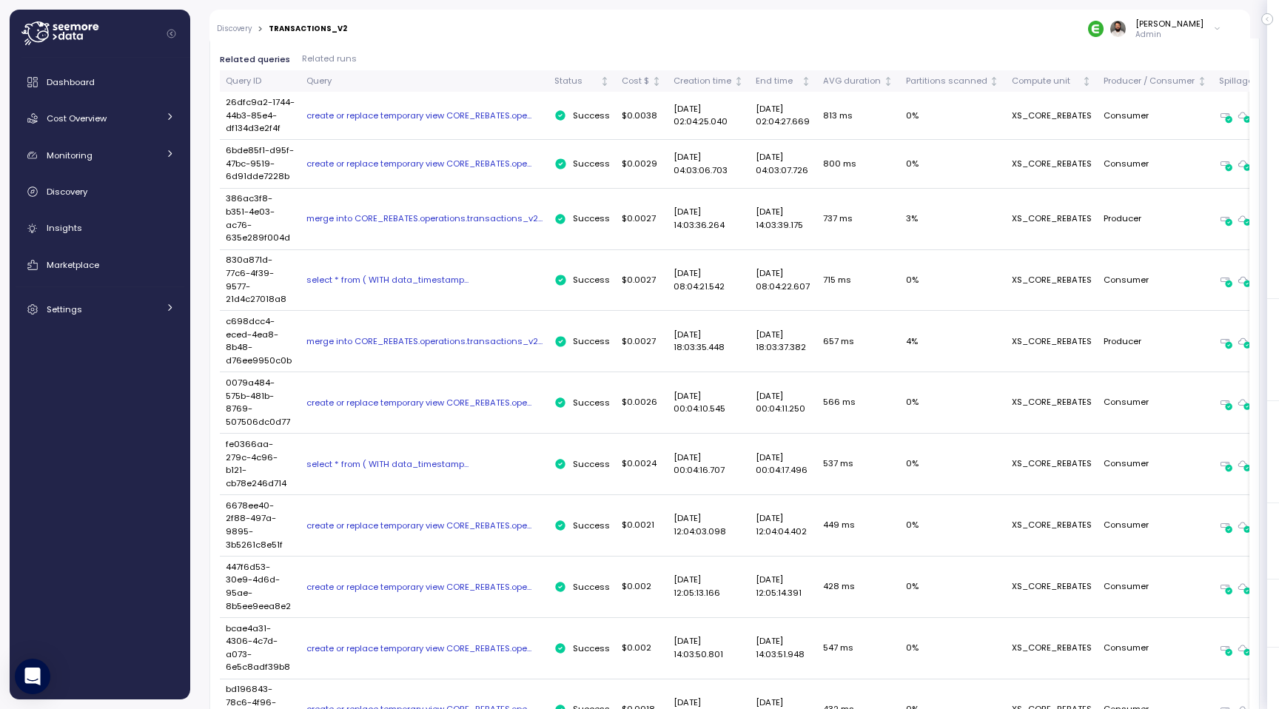
scroll to position [777, 0]
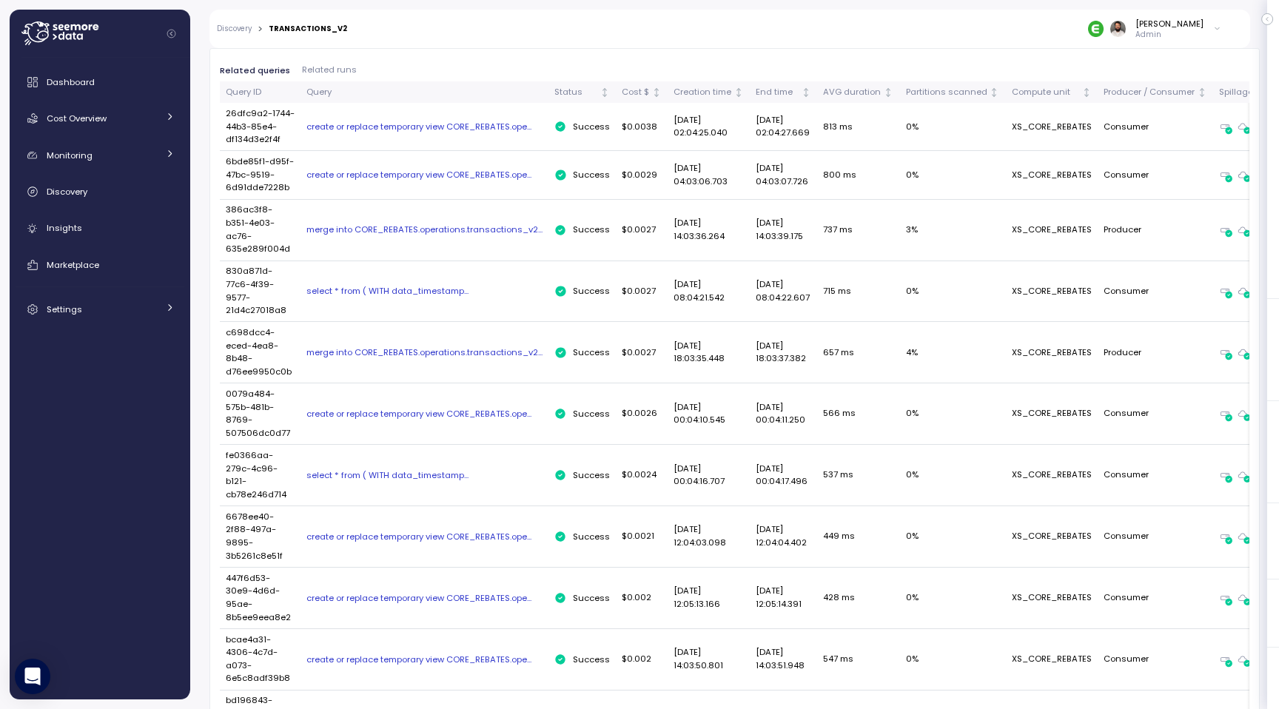
click at [415, 297] on div "select * from ( WITH data_timestamp..." at bounding box center [424, 291] width 236 height 12
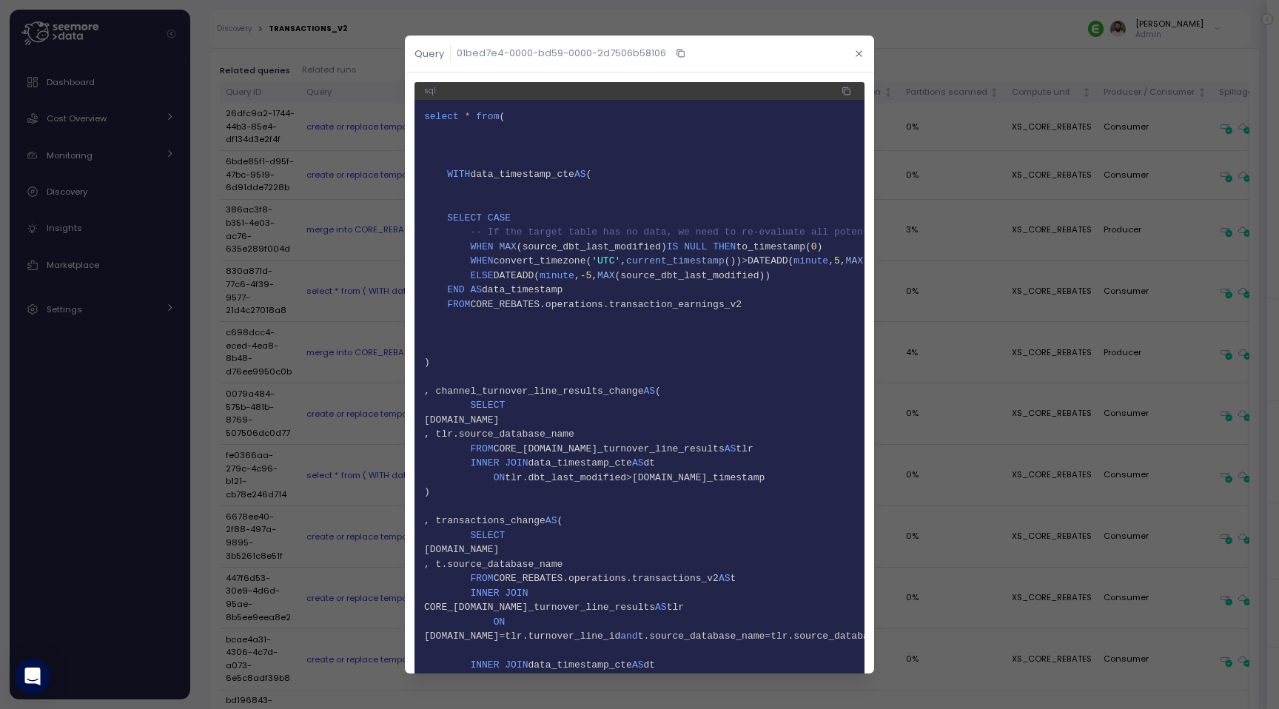
click at [854, 50] on icon "button" at bounding box center [859, 54] width 10 height 10
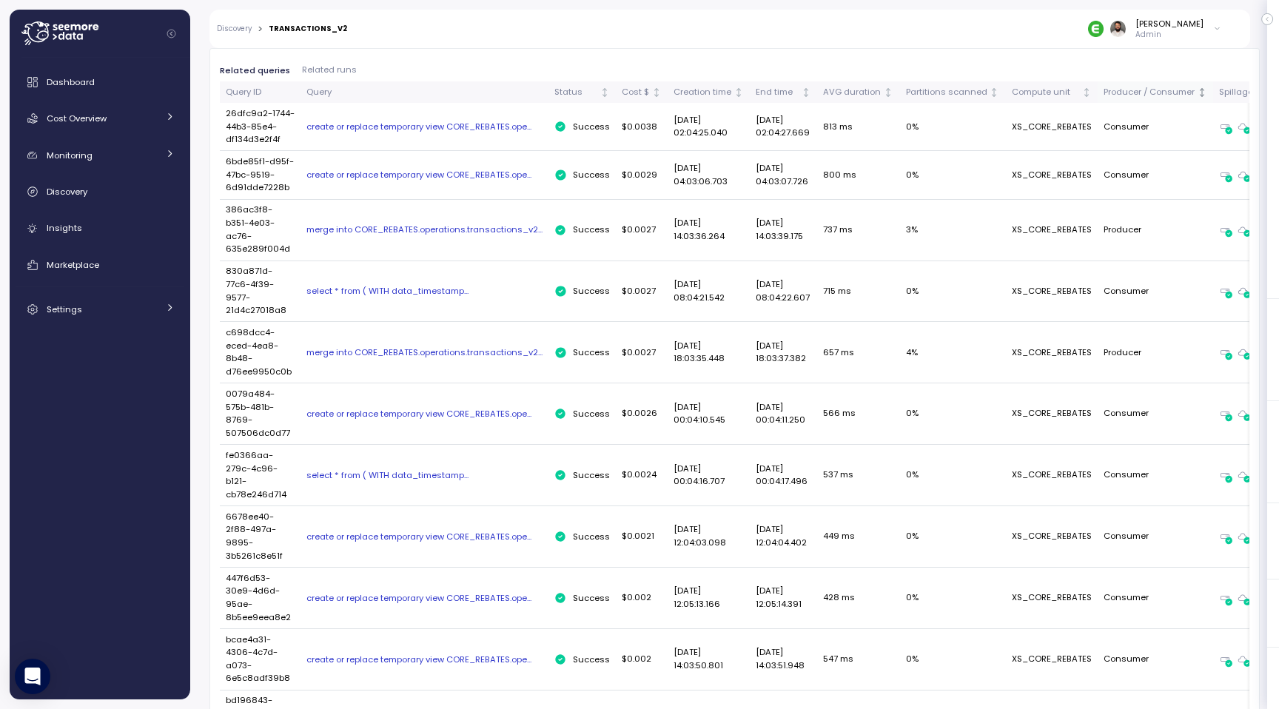
click at [1118, 98] on th "Producer / Consumer" at bounding box center [1155, 91] width 115 height 21
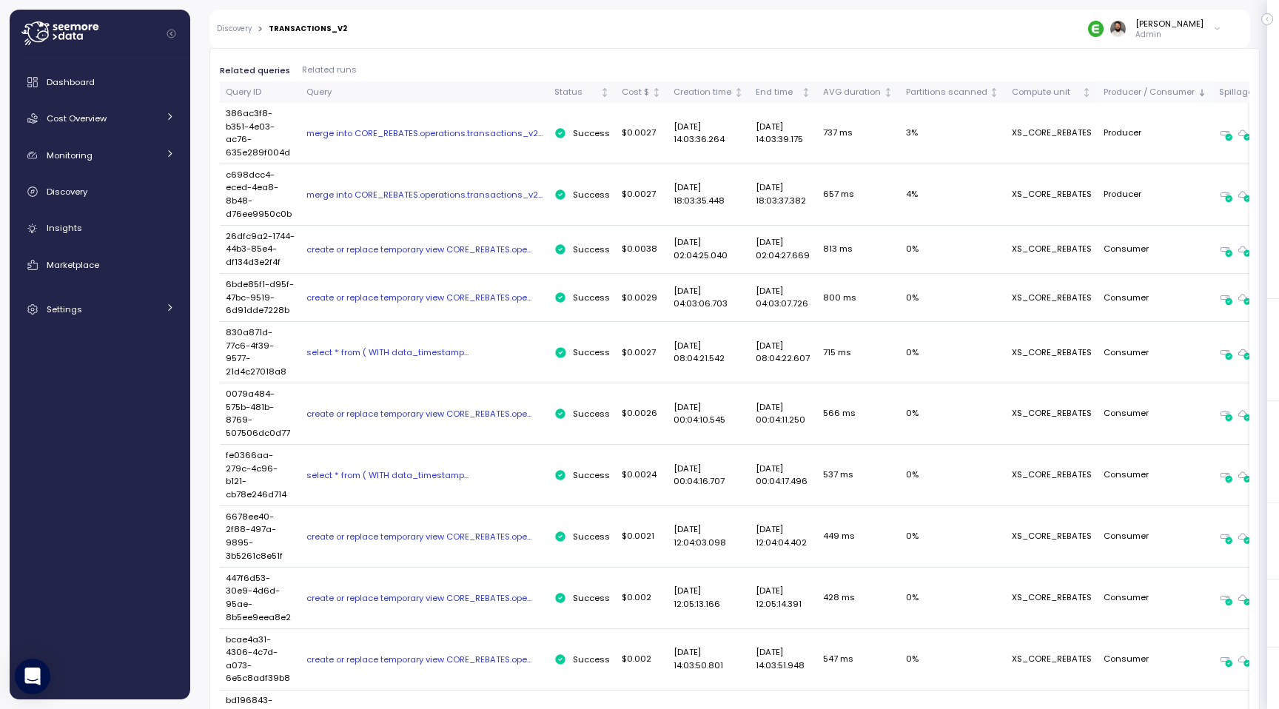
click at [1128, 99] on th "Producer / Consumer" at bounding box center [1155, 91] width 115 height 21
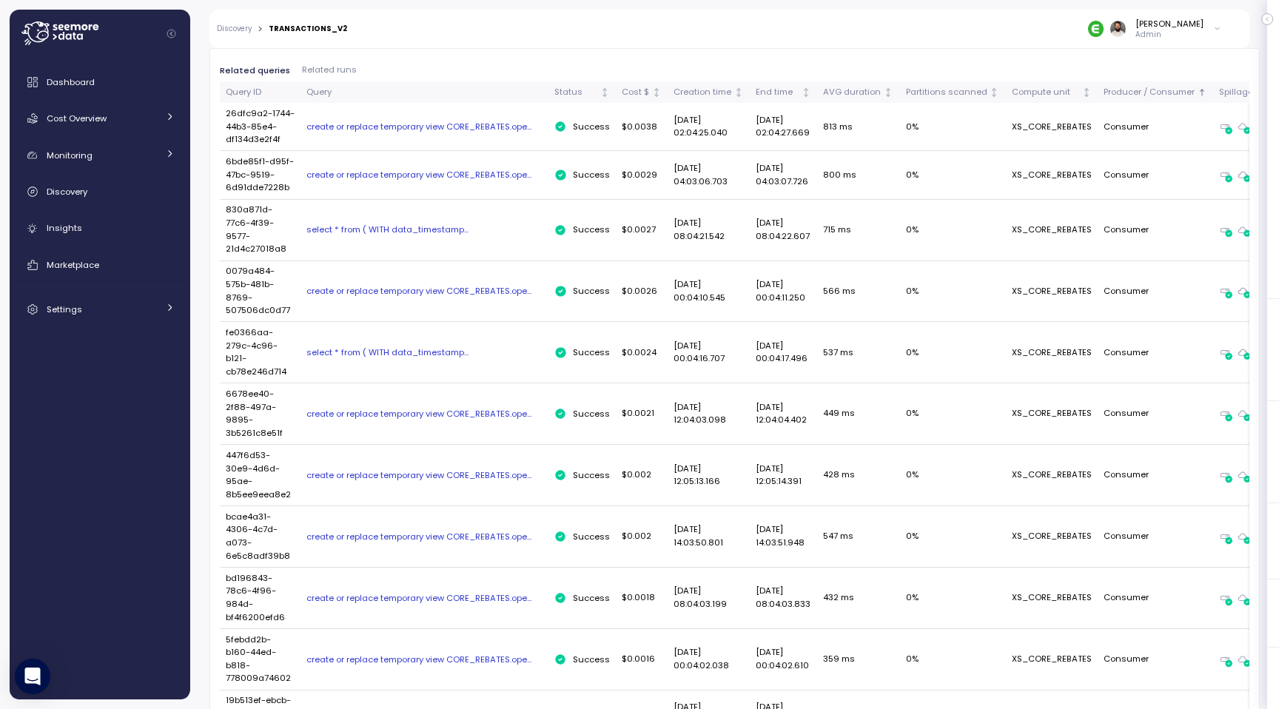
click at [497, 129] on div "create or replace temporary view CORE_REBATES.ope..." at bounding box center [424, 127] width 236 height 12
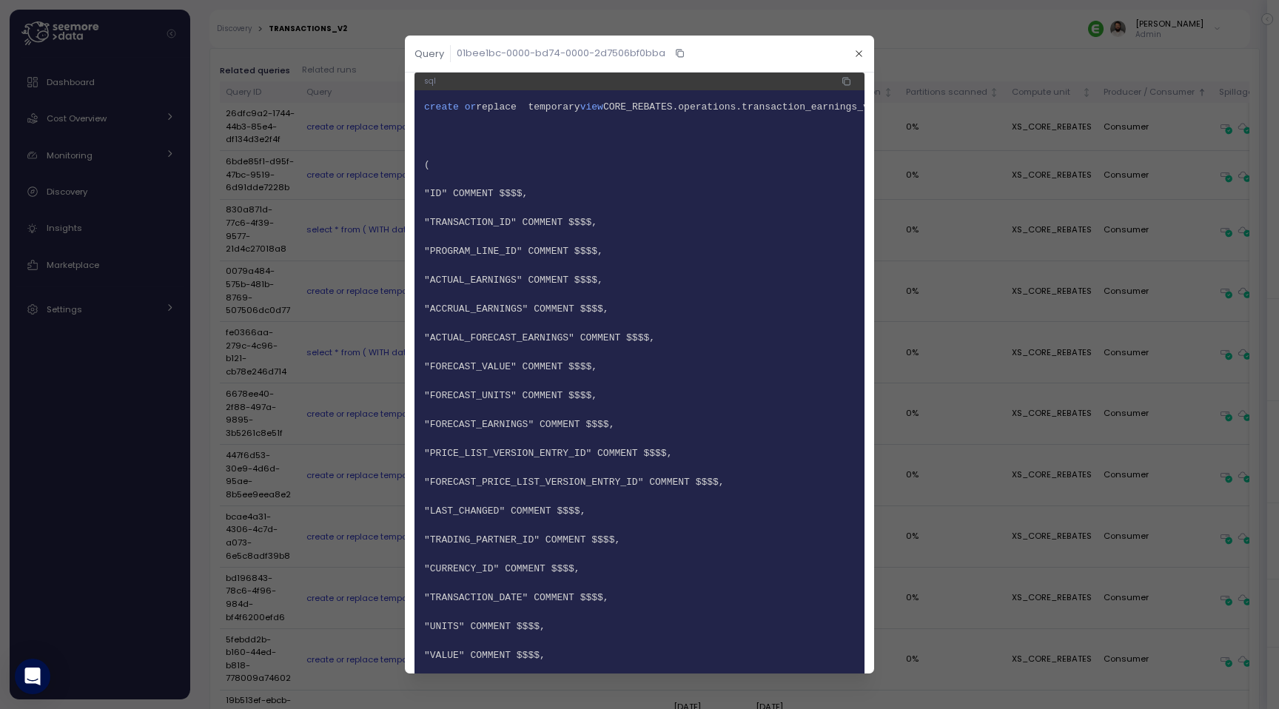
scroll to position [0, 0]
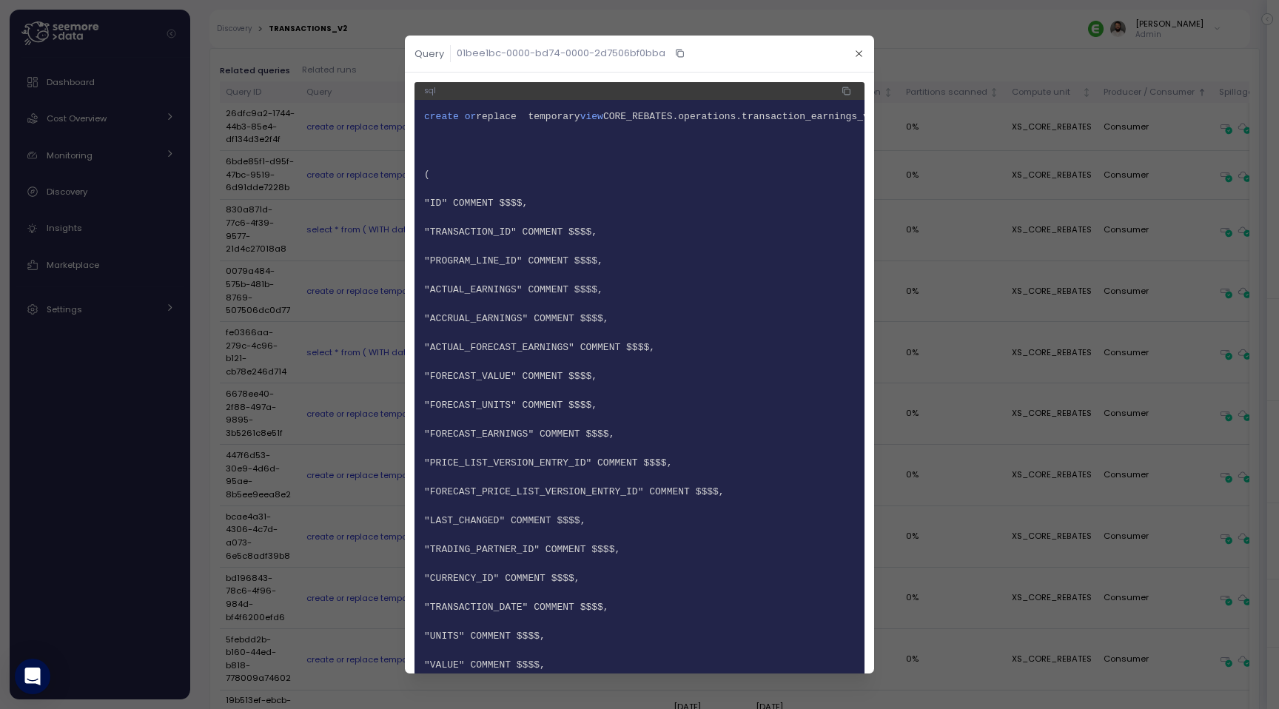
click at [589, 124] on span "2" at bounding box center [639, 131] width 431 height 15
click at [856, 54] on icon "button" at bounding box center [859, 54] width 10 height 10
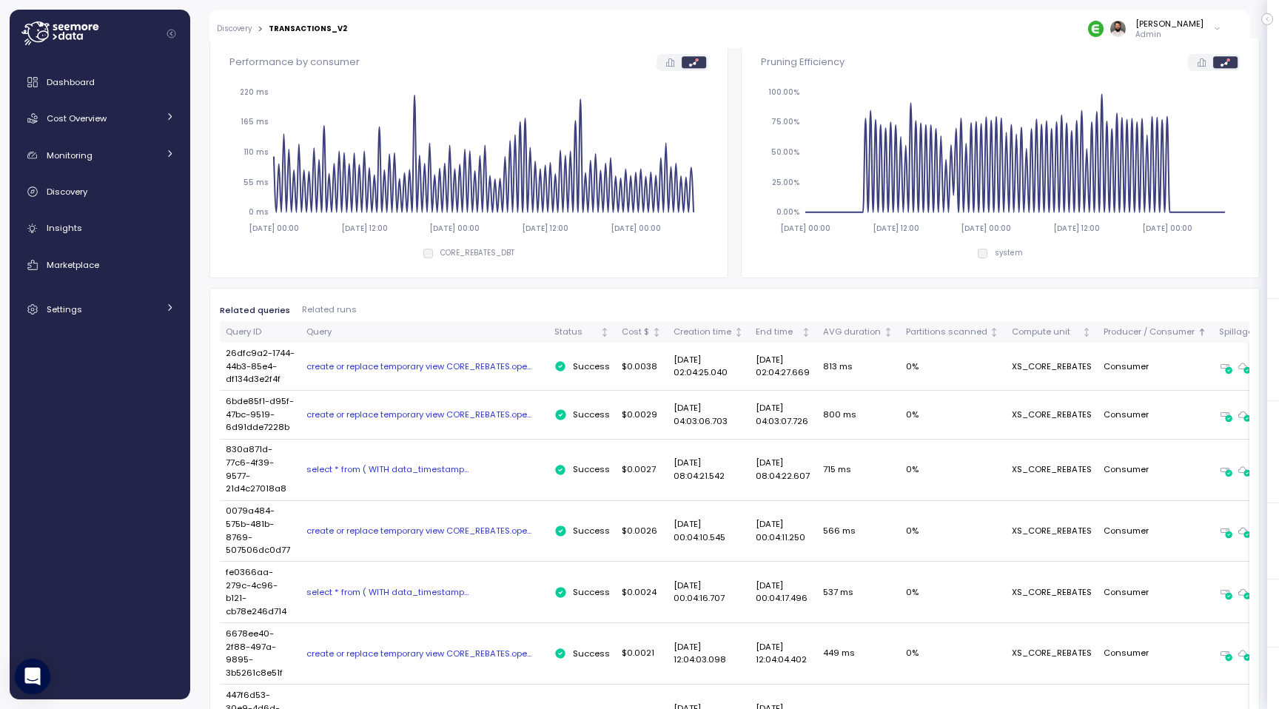
scroll to position [538, 0]
click at [479, 372] on div "create or replace temporary view CORE_REBATES.ope..." at bounding box center [424, 366] width 236 height 12
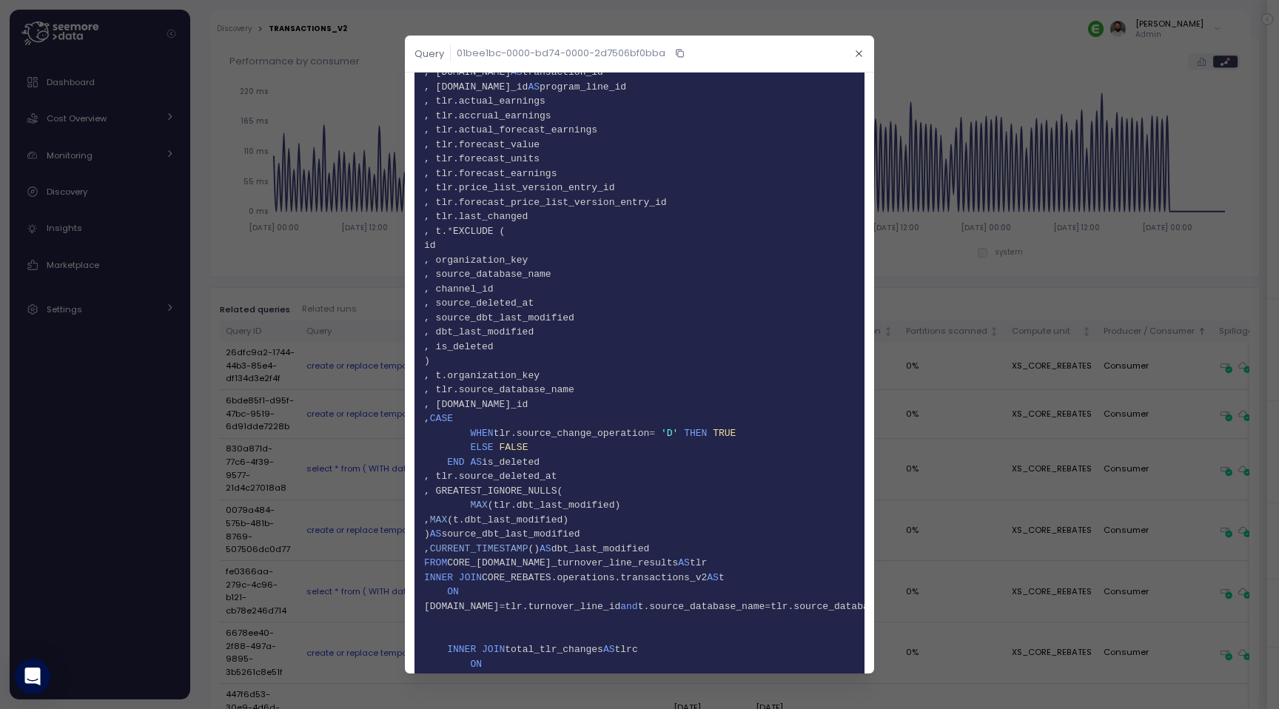
scroll to position [2212, 0]
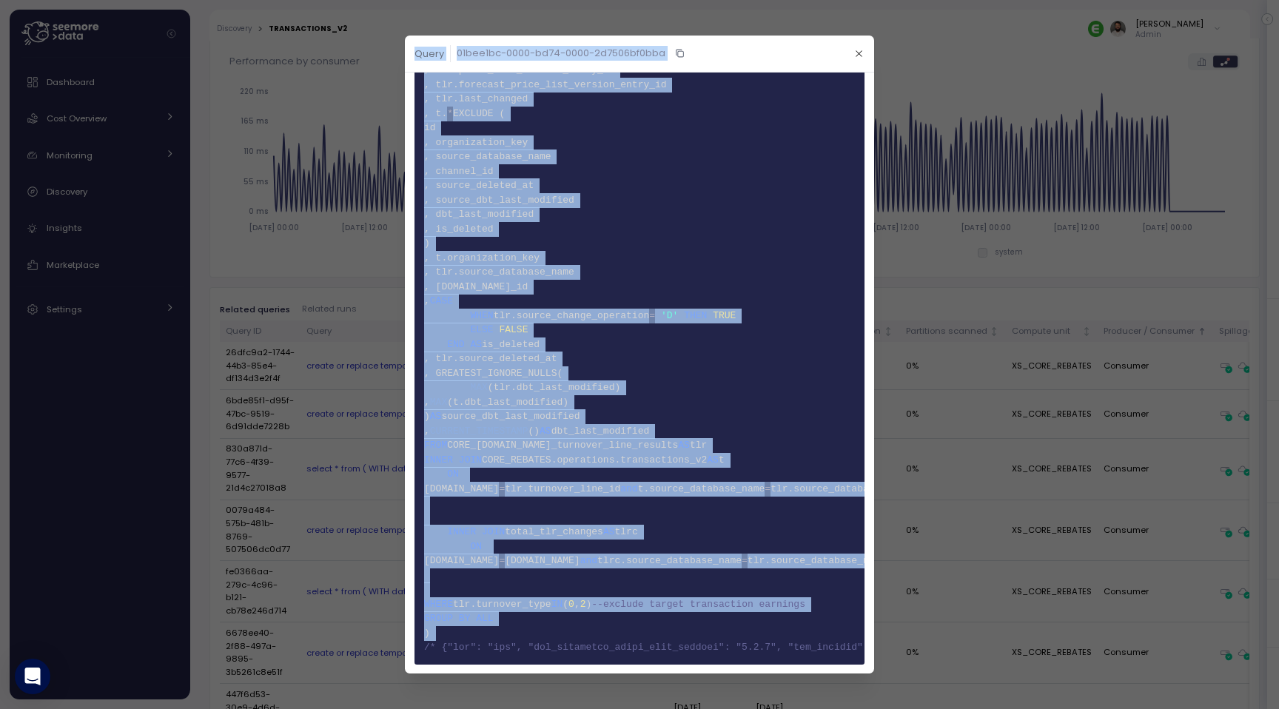
click at [864, 55] on button "button" at bounding box center [859, 53] width 17 height 17
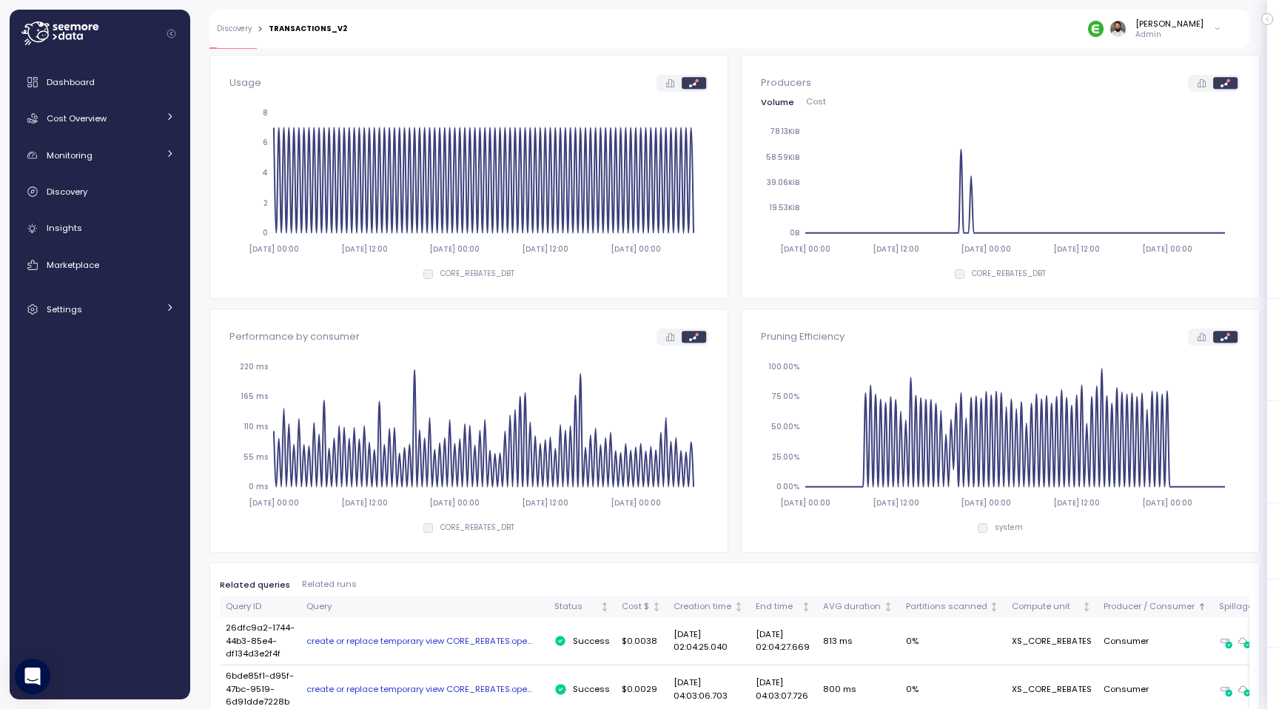
scroll to position [0, 0]
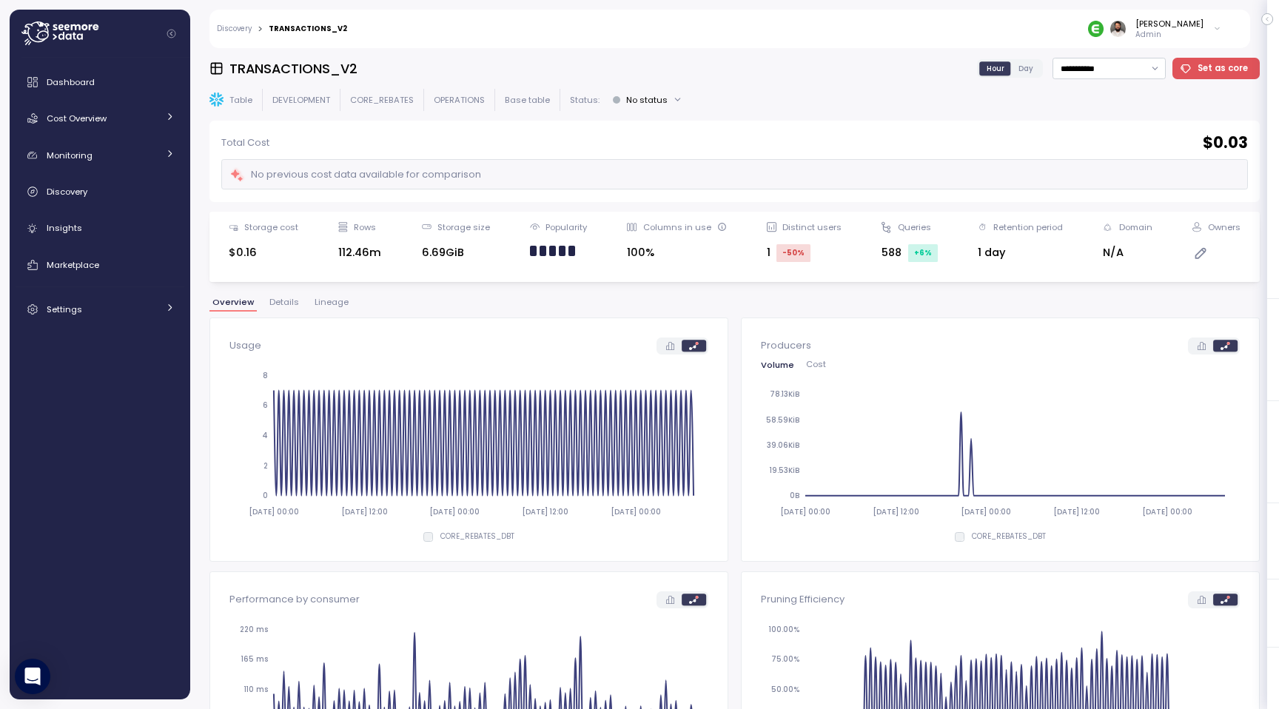
click at [273, 67] on h3 "TRANSACTIONS_V2" at bounding box center [293, 68] width 128 height 19
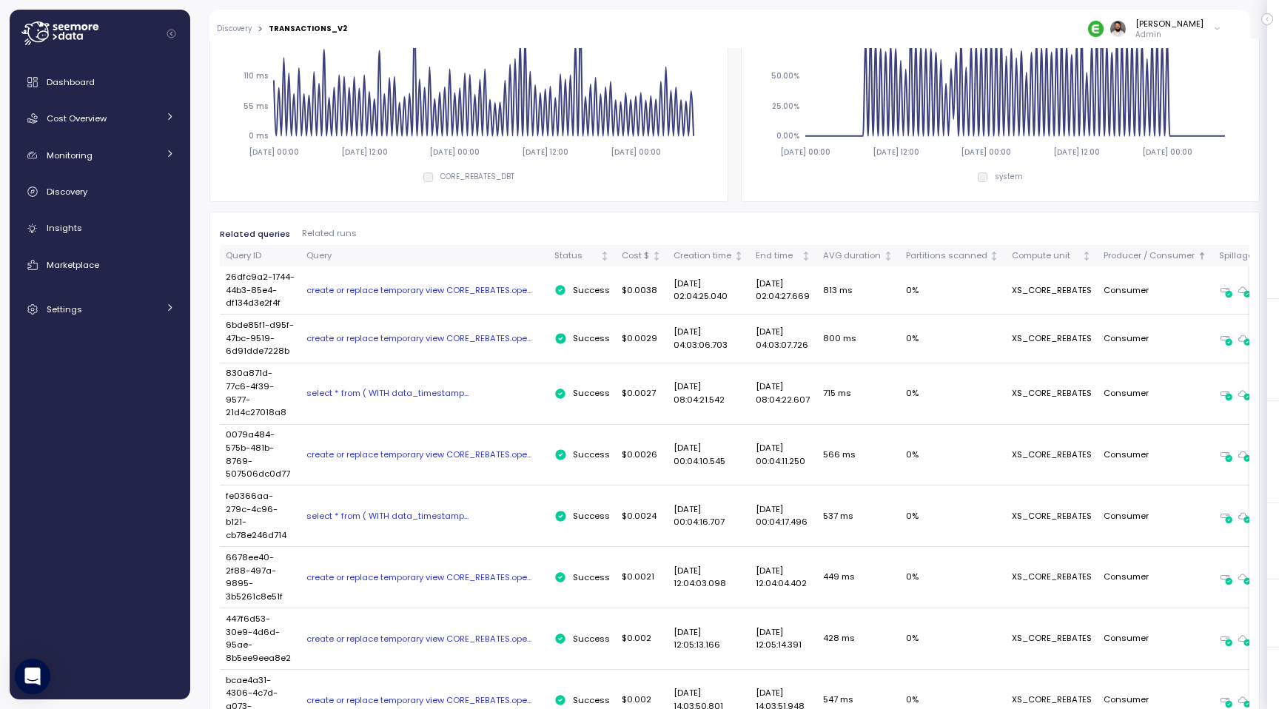
scroll to position [615, 0]
click at [484, 303] on td "create or replace temporary view CORE_REBATES.ope..." at bounding box center [425, 289] width 248 height 48
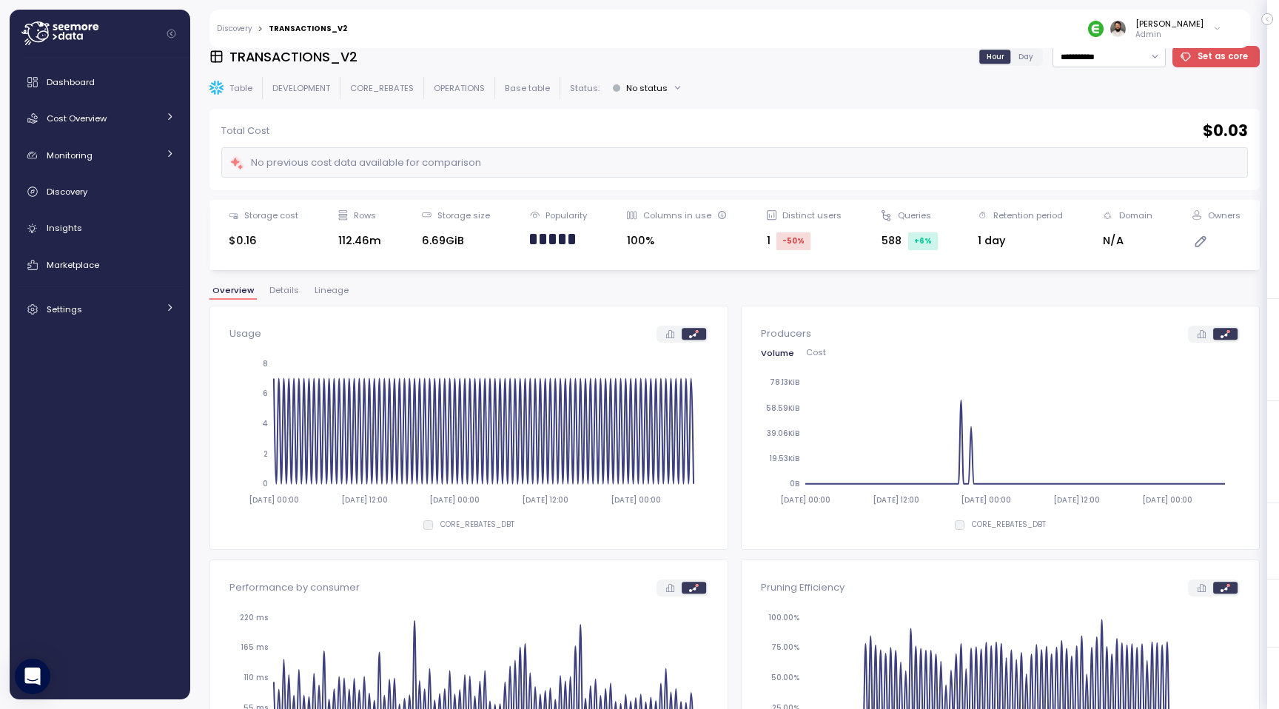
scroll to position [0, 0]
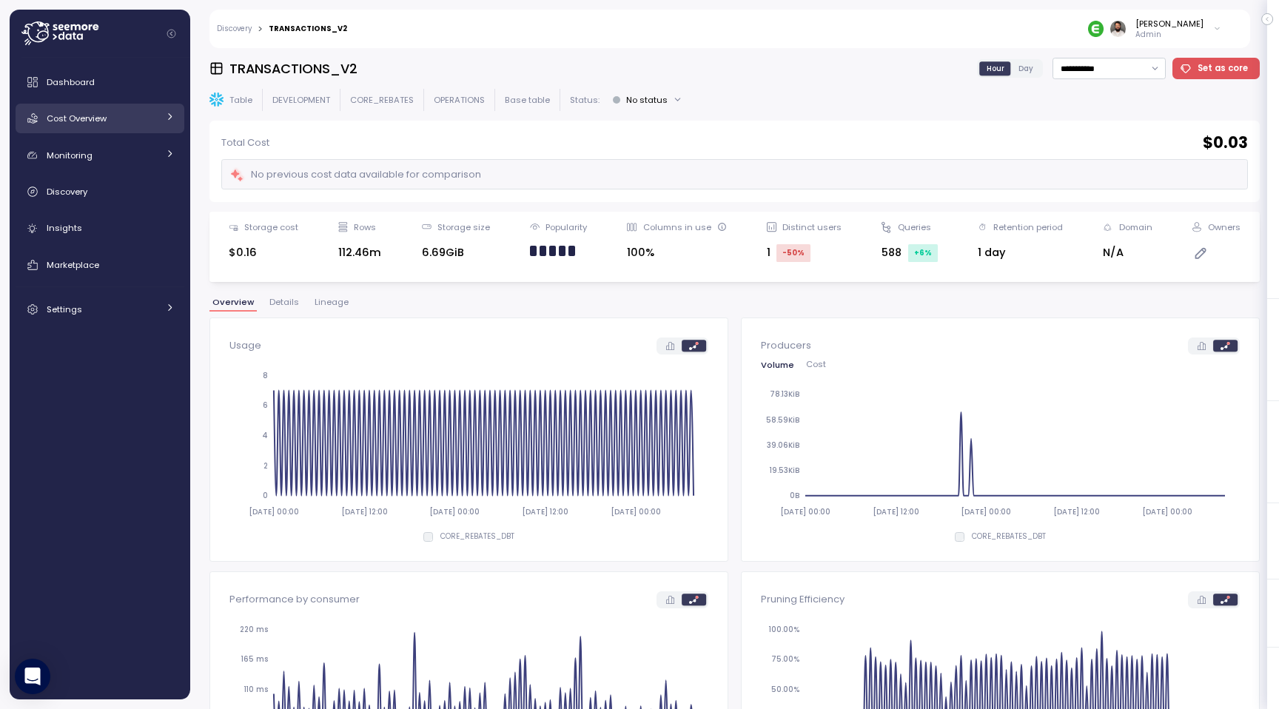
click at [138, 114] on div "Cost Overview" at bounding box center [102, 118] width 111 height 15
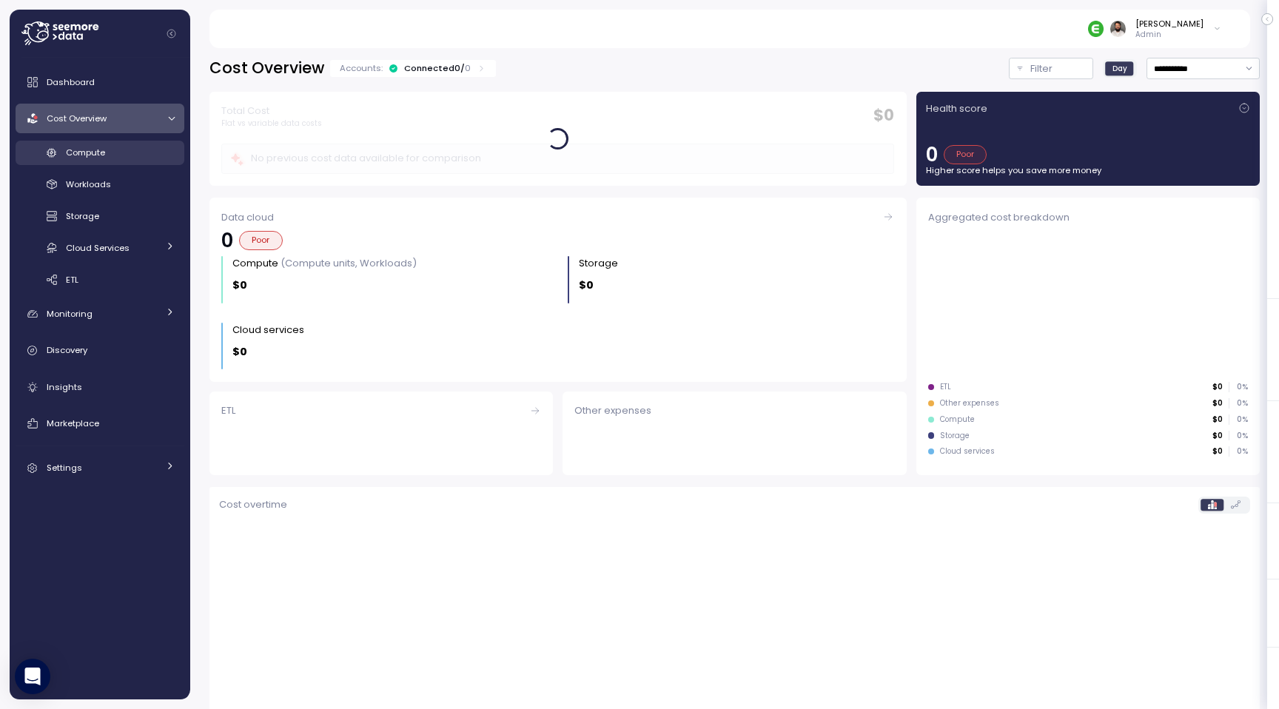
click at [141, 159] on div "Compute" at bounding box center [120, 152] width 109 height 15
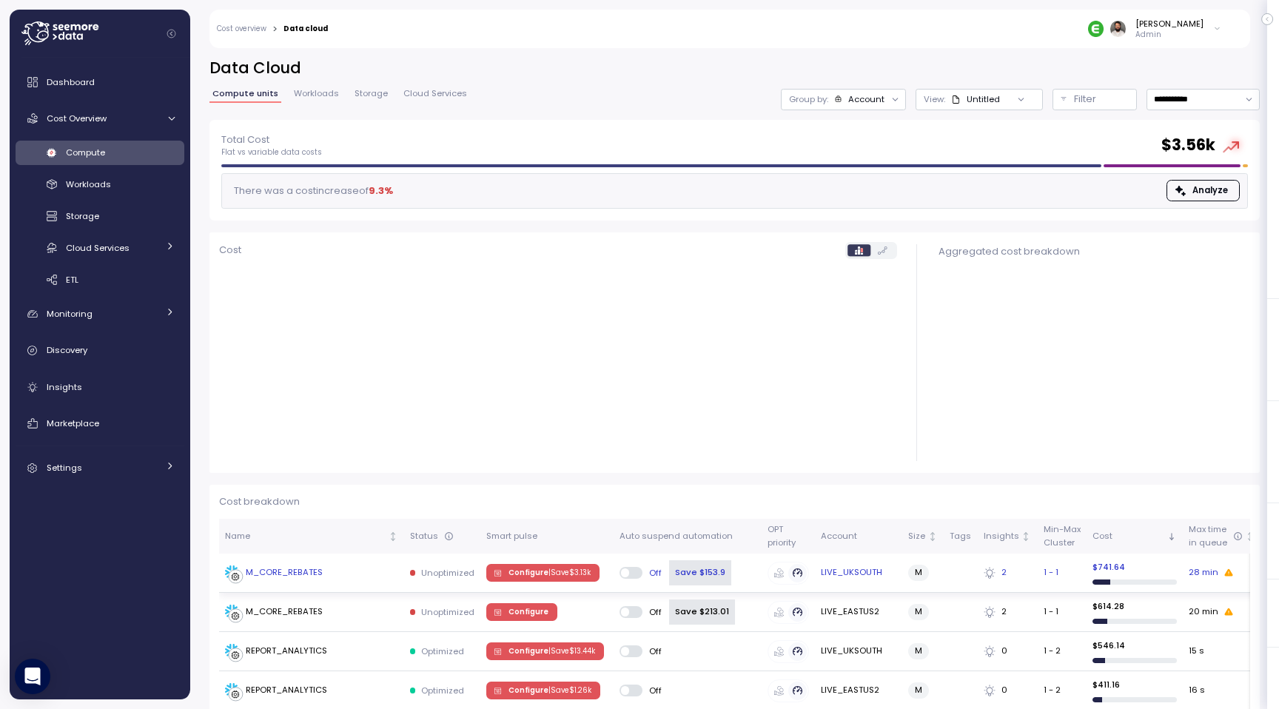
click at [348, 585] on td "M_CORE_REBATES" at bounding box center [311, 573] width 185 height 39
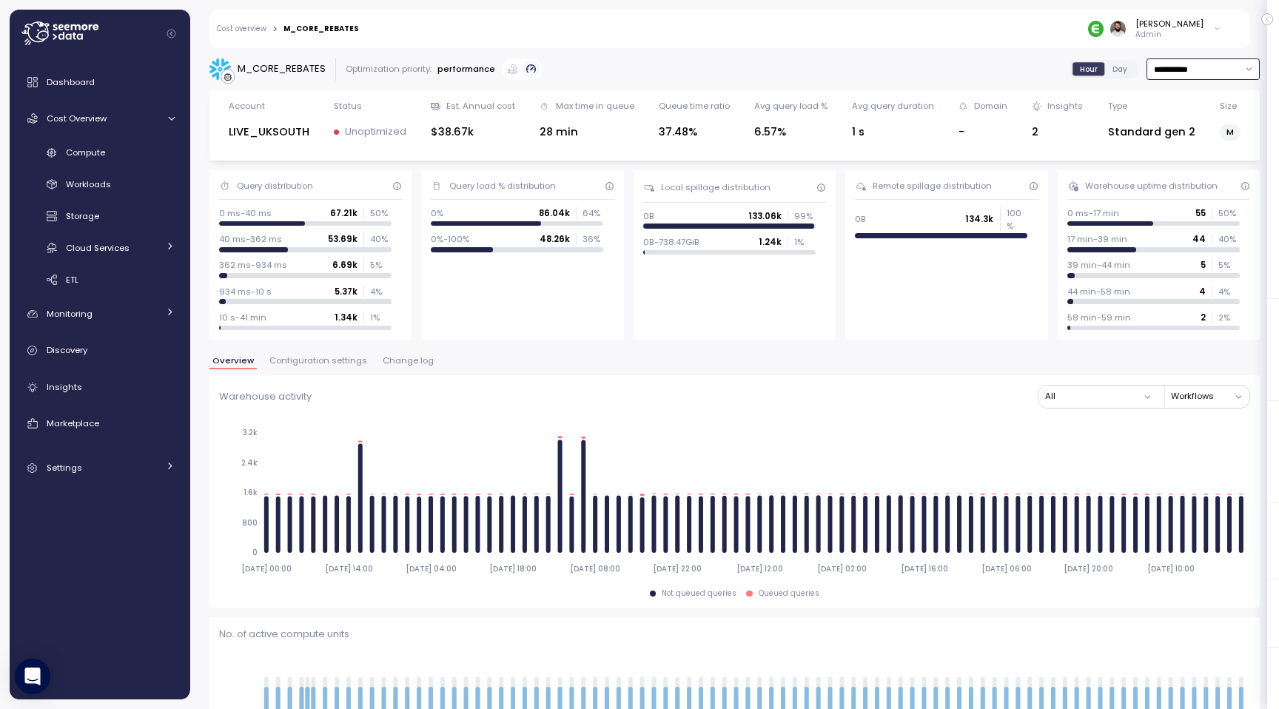
click at [1196, 67] on input "**********" at bounding box center [1203, 68] width 113 height 21
click at [1196, 144] on div "Last 7 days" at bounding box center [1202, 137] width 108 height 19
click at [1190, 56] on div "**********" at bounding box center [734, 373] width 1089 height 671
click at [1190, 69] on input "**********" at bounding box center [1203, 68] width 113 height 21
click at [1189, 152] on div "Last 14 days" at bounding box center [1197, 157] width 52 height 12
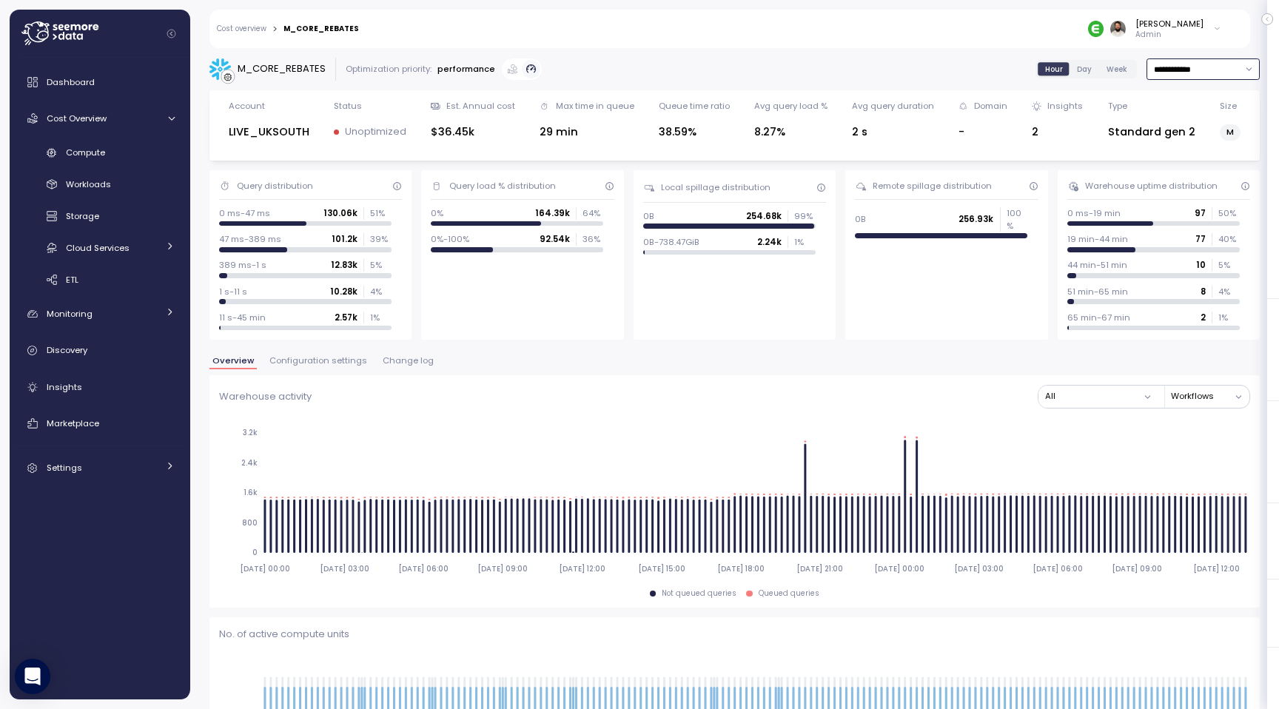
click at [1187, 66] on input "**********" at bounding box center [1203, 68] width 113 height 21
click at [1189, 142] on div "Last 7 days" at bounding box center [1195, 138] width 48 height 12
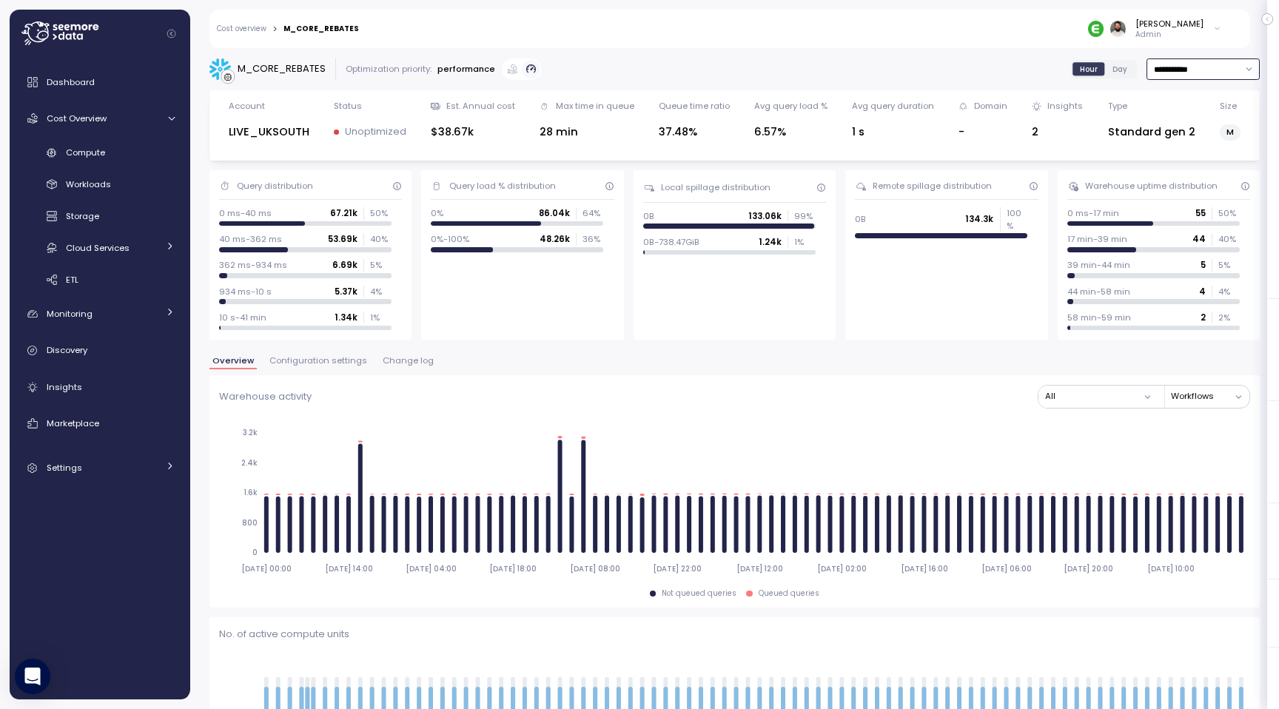
click at [1214, 79] on input "**********" at bounding box center [1203, 68] width 113 height 21
click at [1185, 153] on div "Last 14 days" at bounding box center [1197, 157] width 52 height 12
type input "**********"
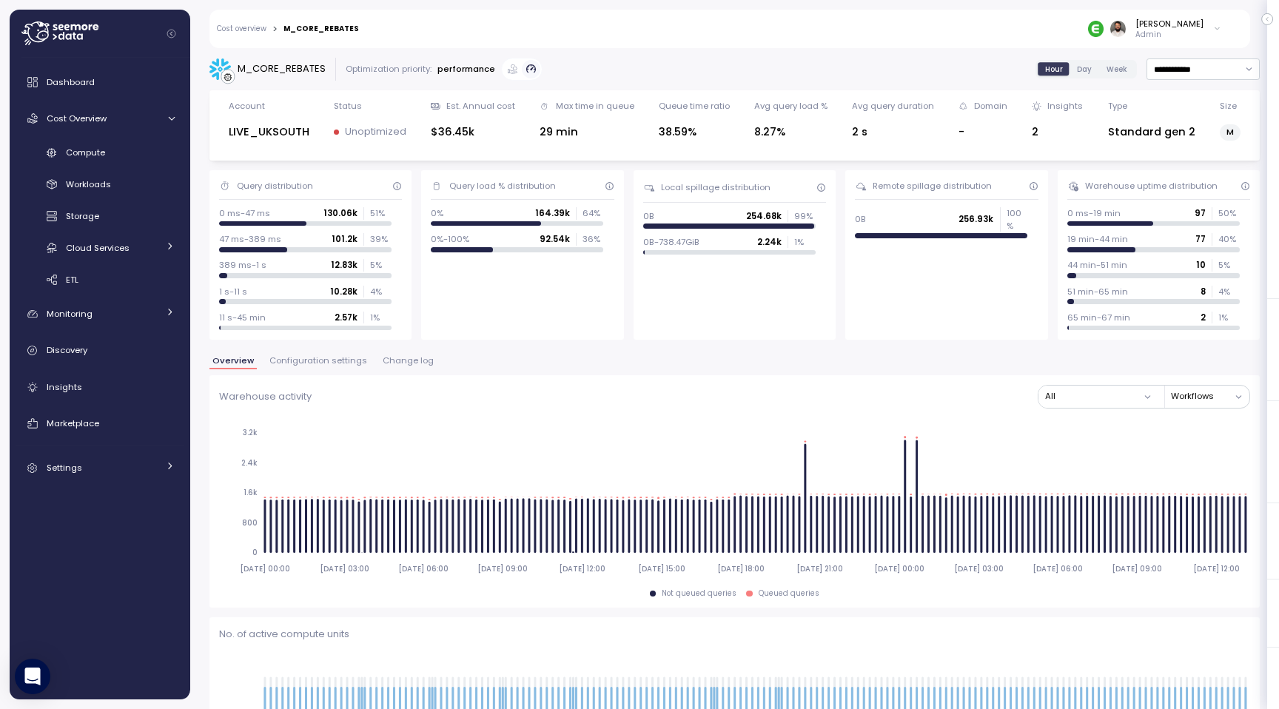
click at [1089, 69] on span "Day" at bounding box center [1084, 69] width 15 height 11
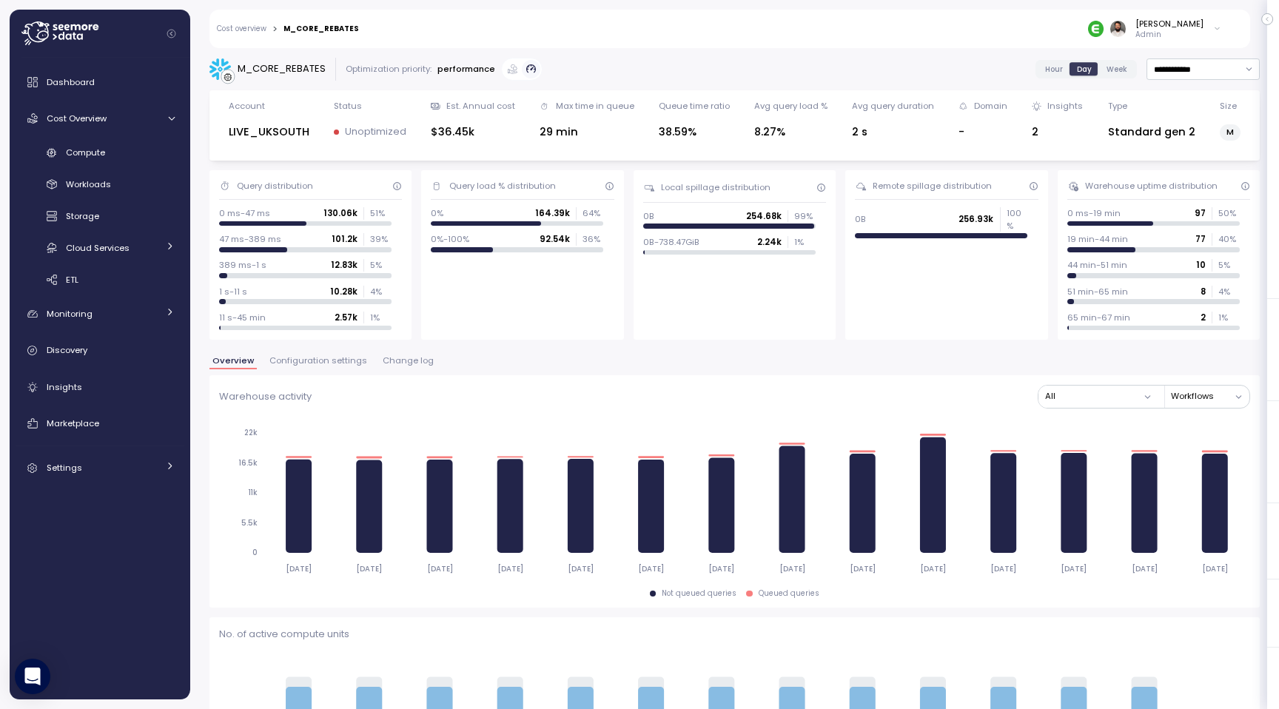
click at [306, 357] on span "Configuration settings" at bounding box center [318, 361] width 98 height 8
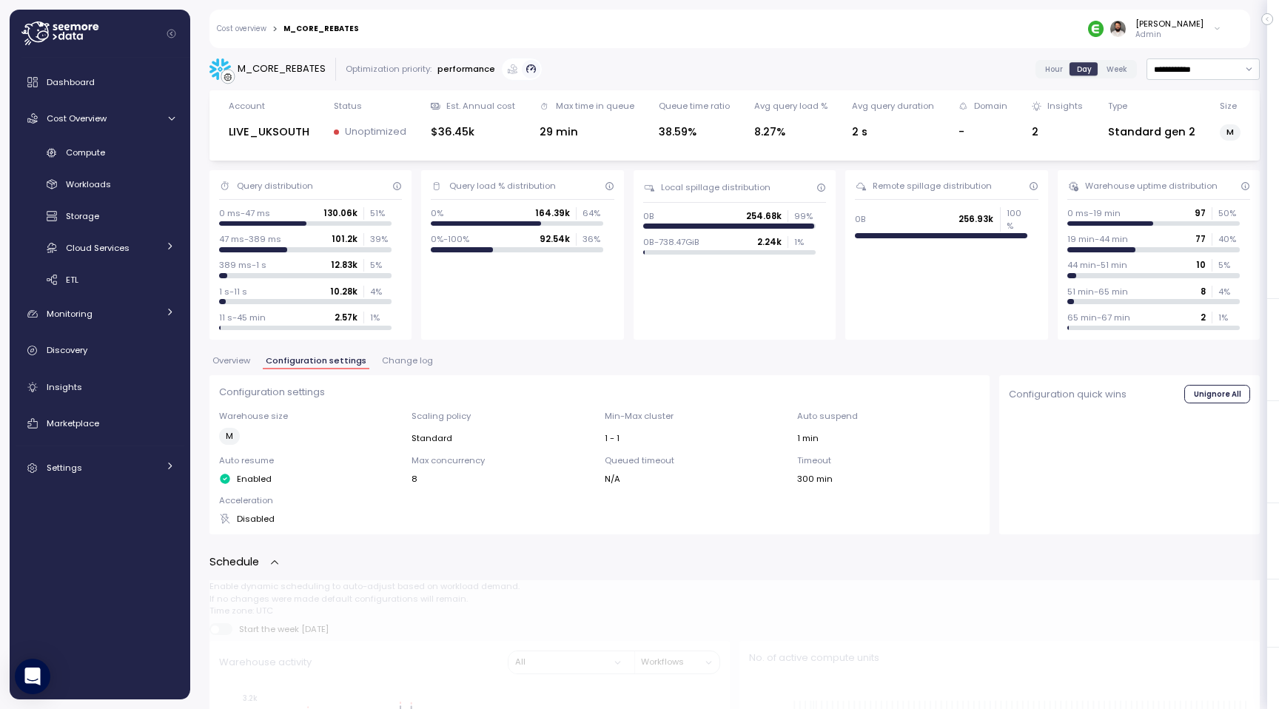
click at [387, 360] on span "Change log" at bounding box center [407, 361] width 51 height 8
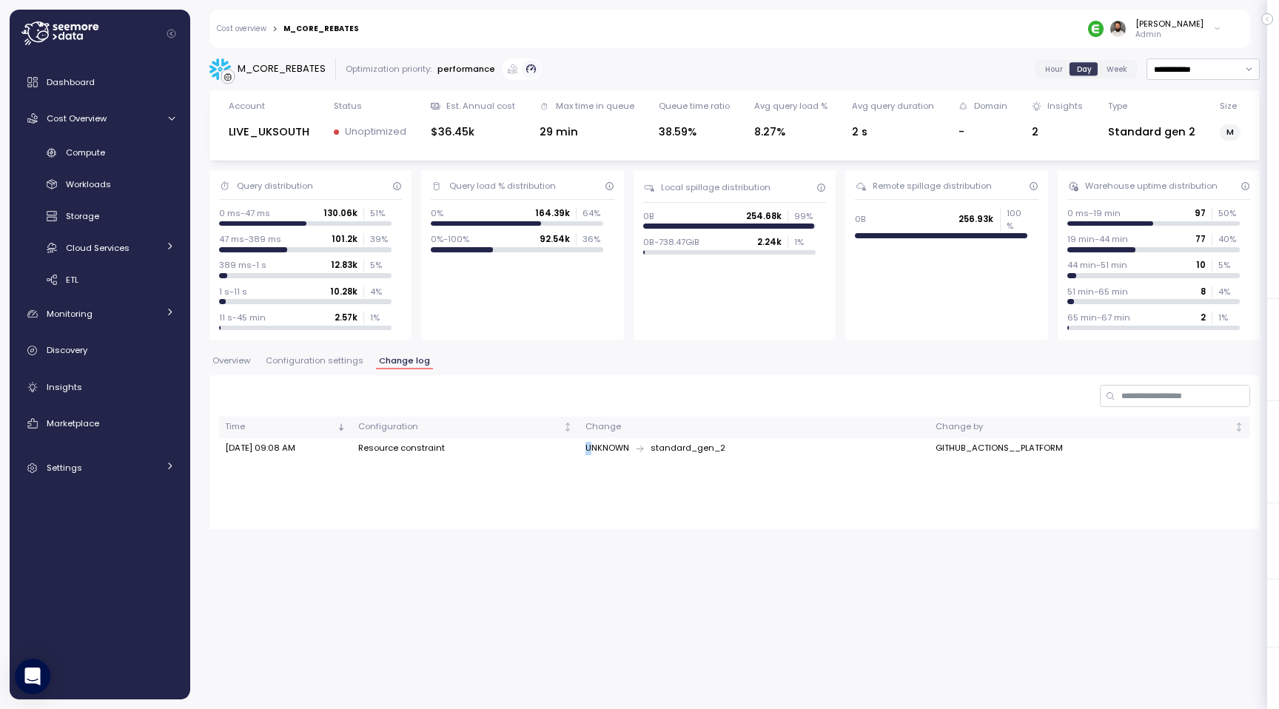
drag, startPoint x: 660, startPoint y: 440, endPoint x: 586, endPoint y: 443, distance: 74.1
click at [586, 443] on td "UNKNOWN standard_gen_2" at bounding box center [755, 448] width 350 height 21
click at [651, 444] on div "UNKNOWN standard_gen_2" at bounding box center [755, 448] width 338 height 13
drag, startPoint x: 220, startPoint y: 448, endPoint x: 306, endPoint y: 448, distance: 86.6
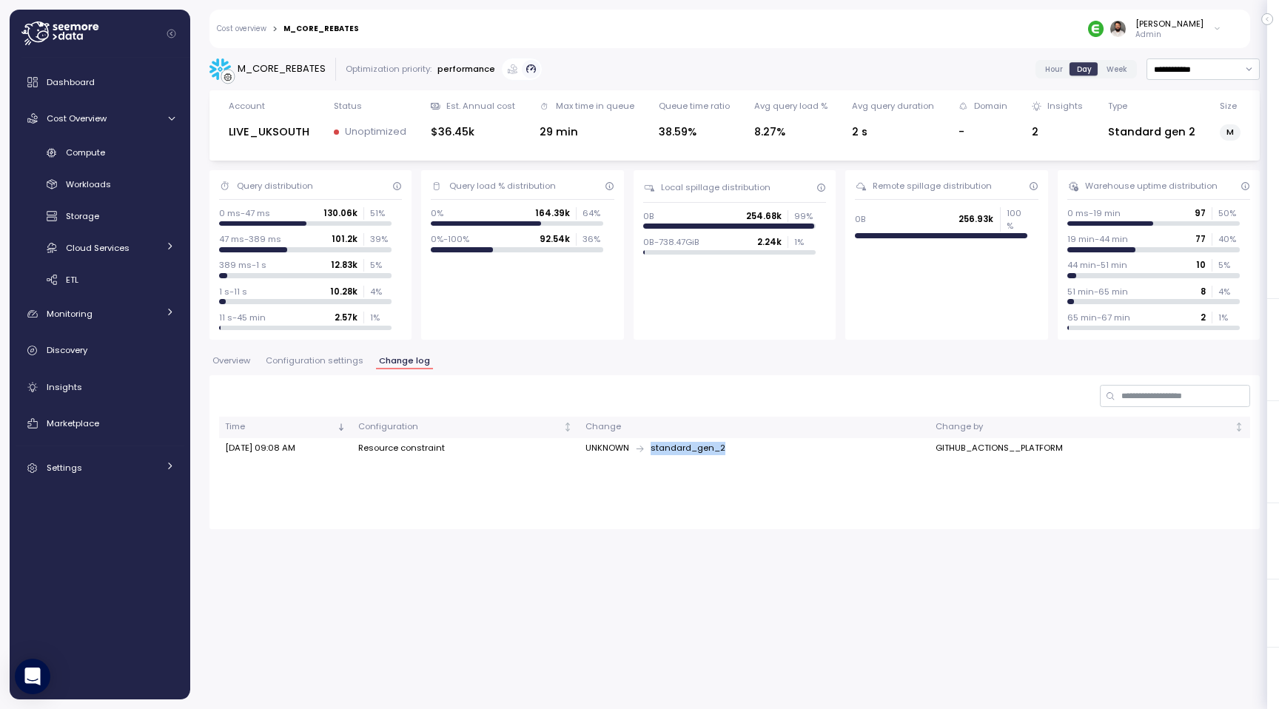
click at [307, 448] on td "Sep 03, 2025 09:08 AM" at bounding box center [285, 448] width 133 height 21
click at [300, 450] on td "Sep 03, 2025 09:08 AM" at bounding box center [285, 448] width 133 height 21
click at [229, 360] on span "Overview" at bounding box center [231, 361] width 38 height 8
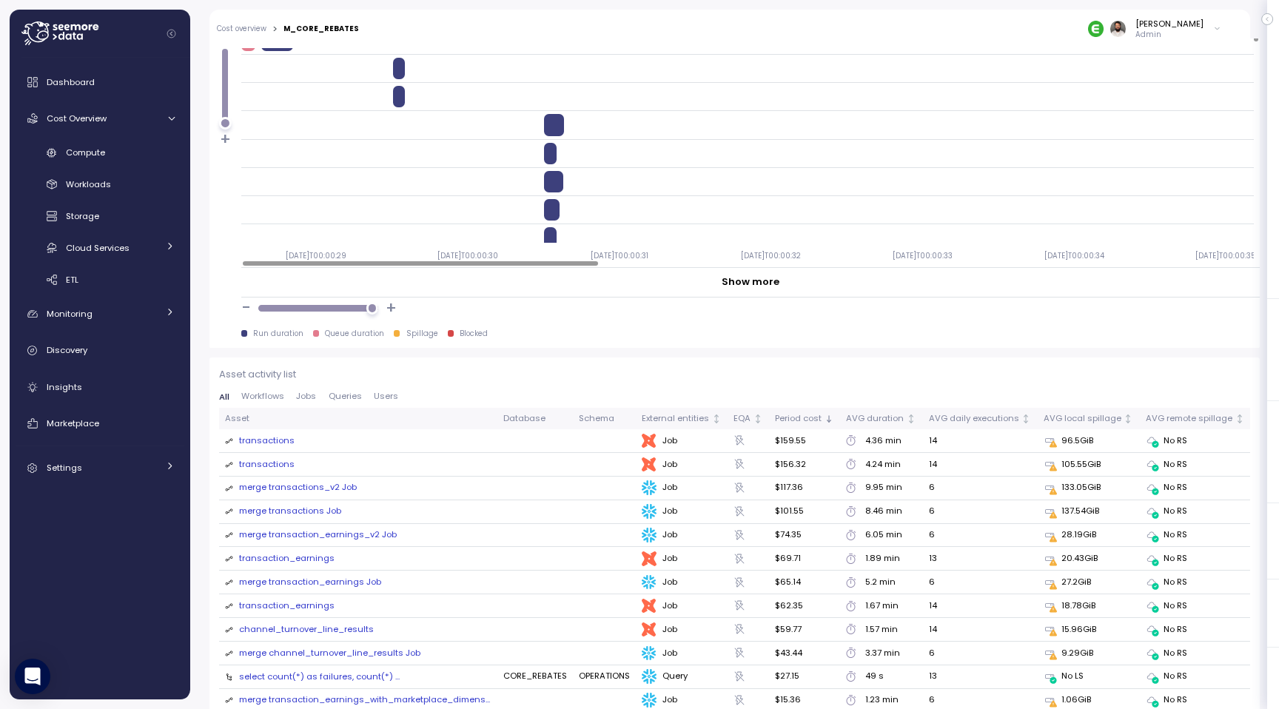
scroll to position [1495, 0]
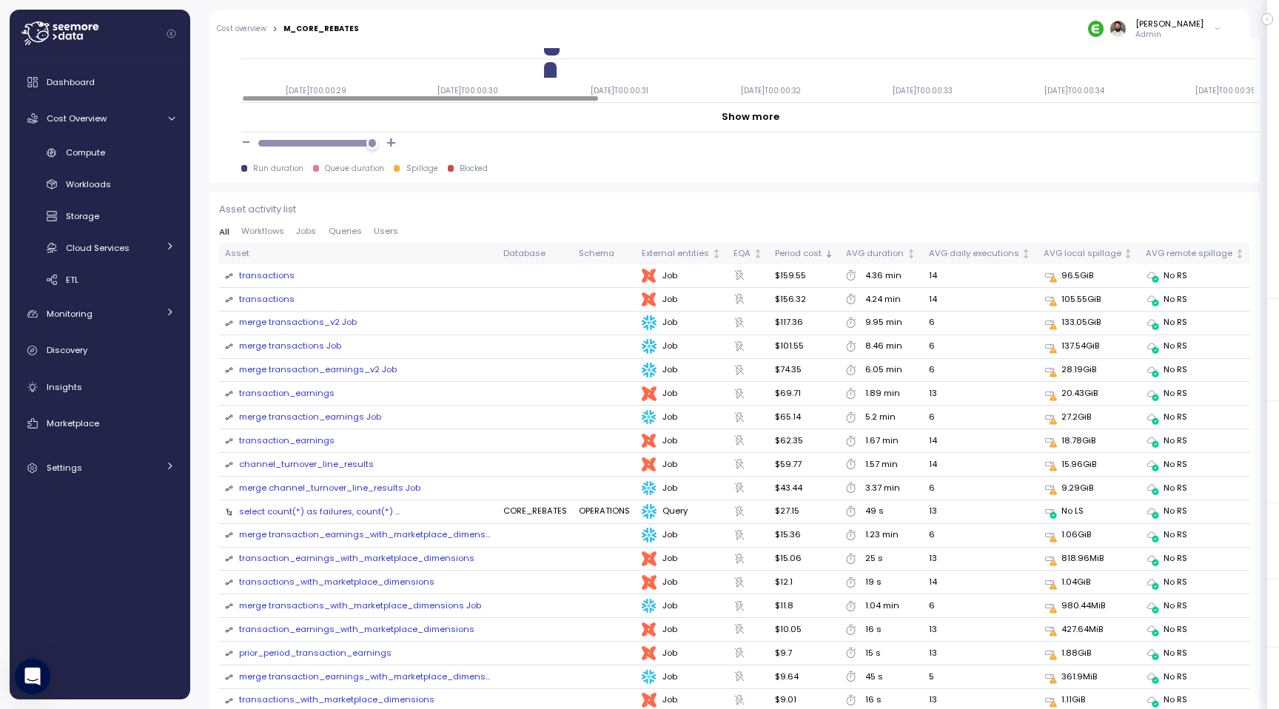
click at [301, 322] on div "merge transactions_v2 Job" at bounding box center [298, 322] width 118 height 13
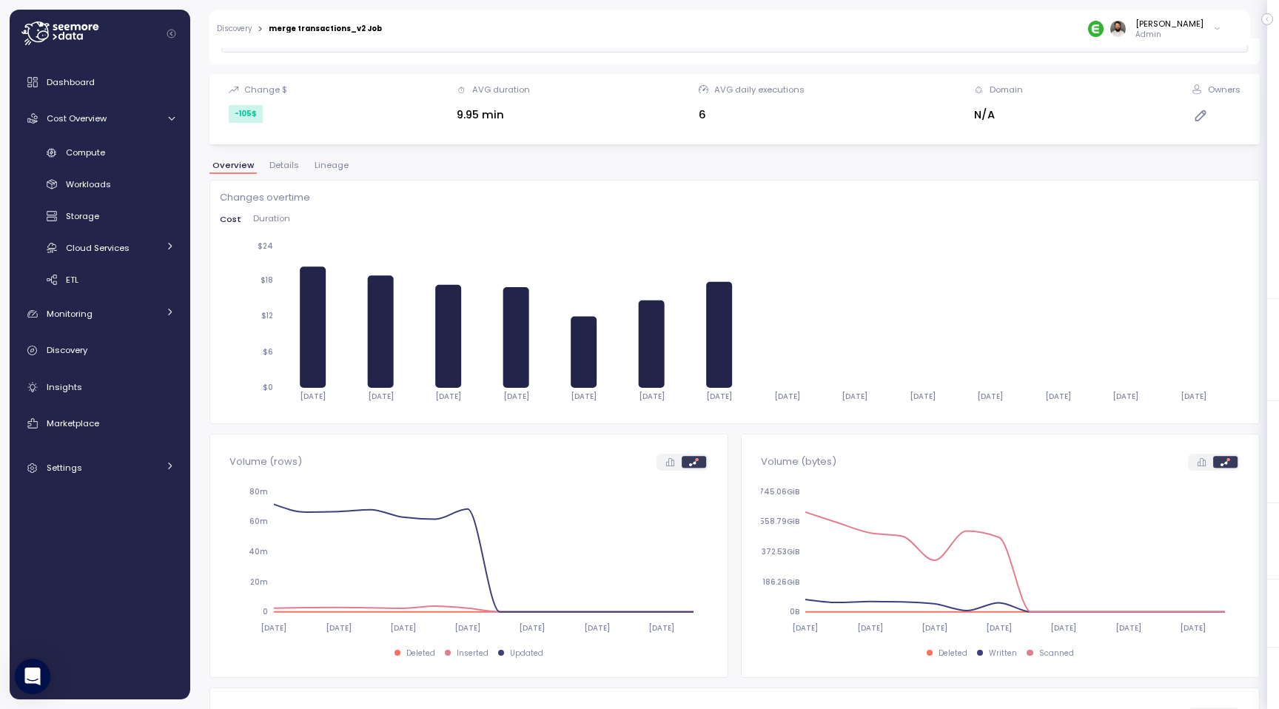
scroll to position [147, 0]
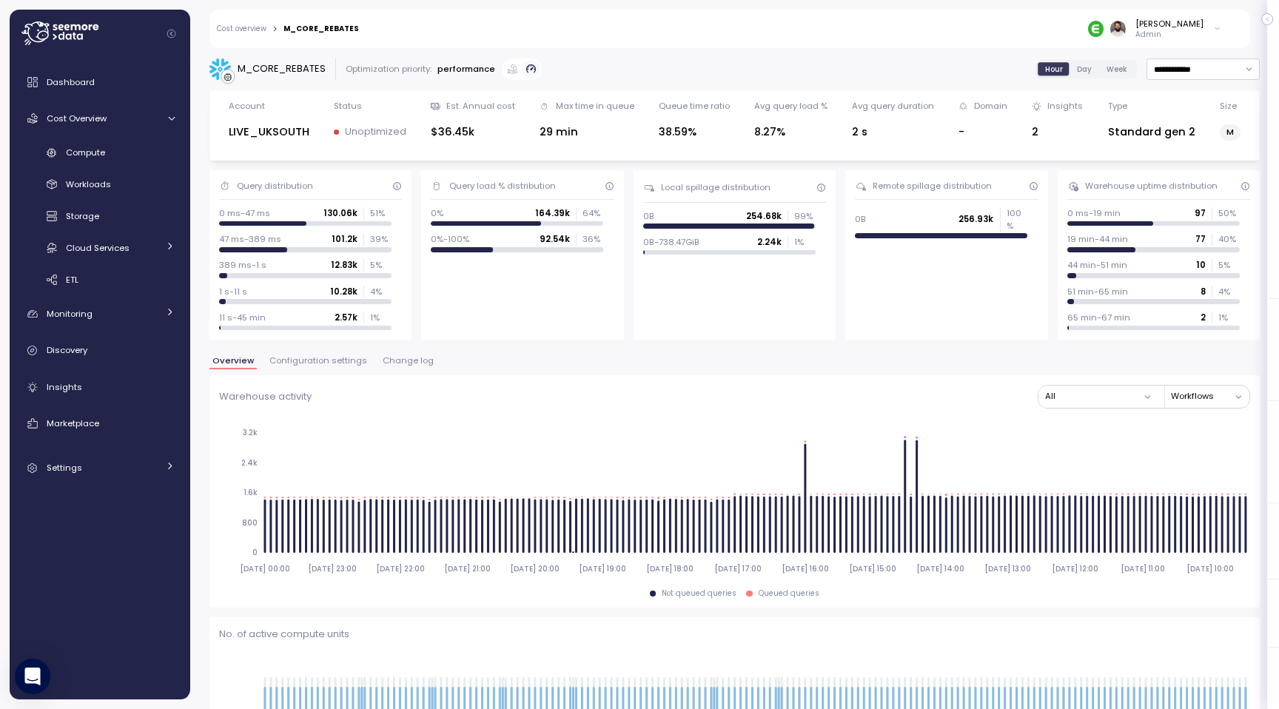
click at [1090, 70] on span "Day" at bounding box center [1084, 69] width 15 height 11
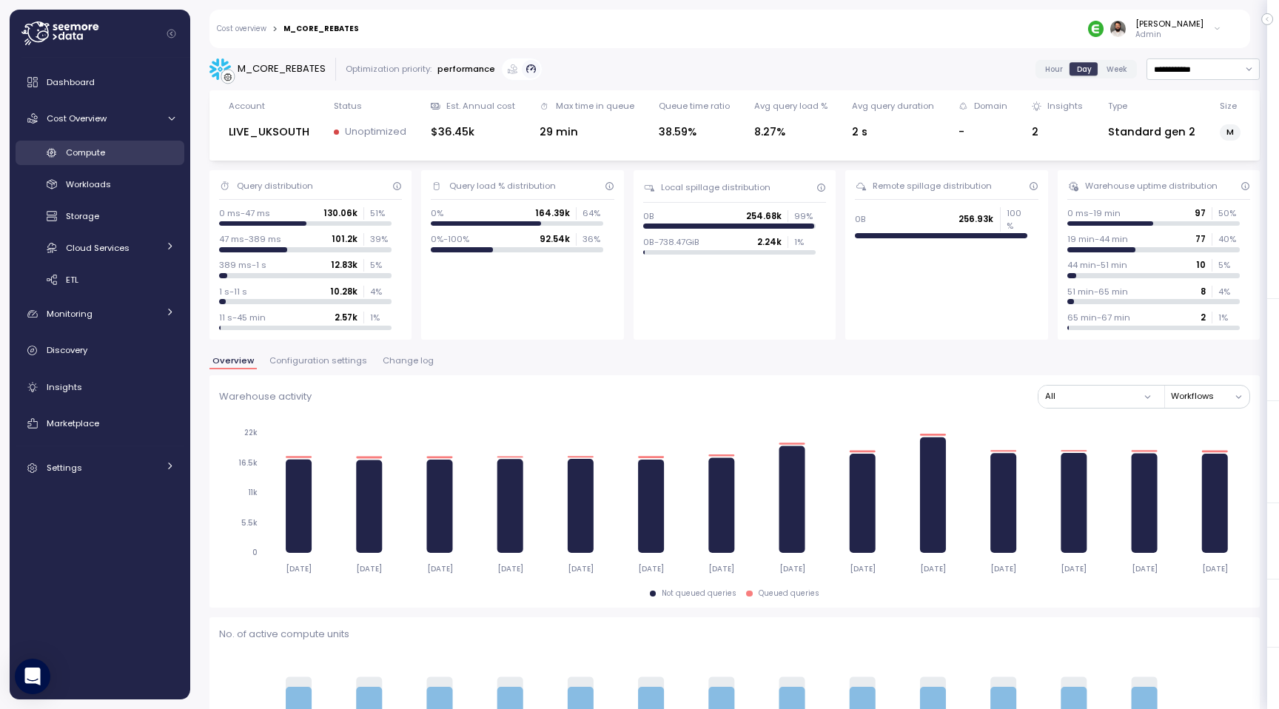
click at [110, 149] on div "Compute" at bounding box center [120, 152] width 109 height 15
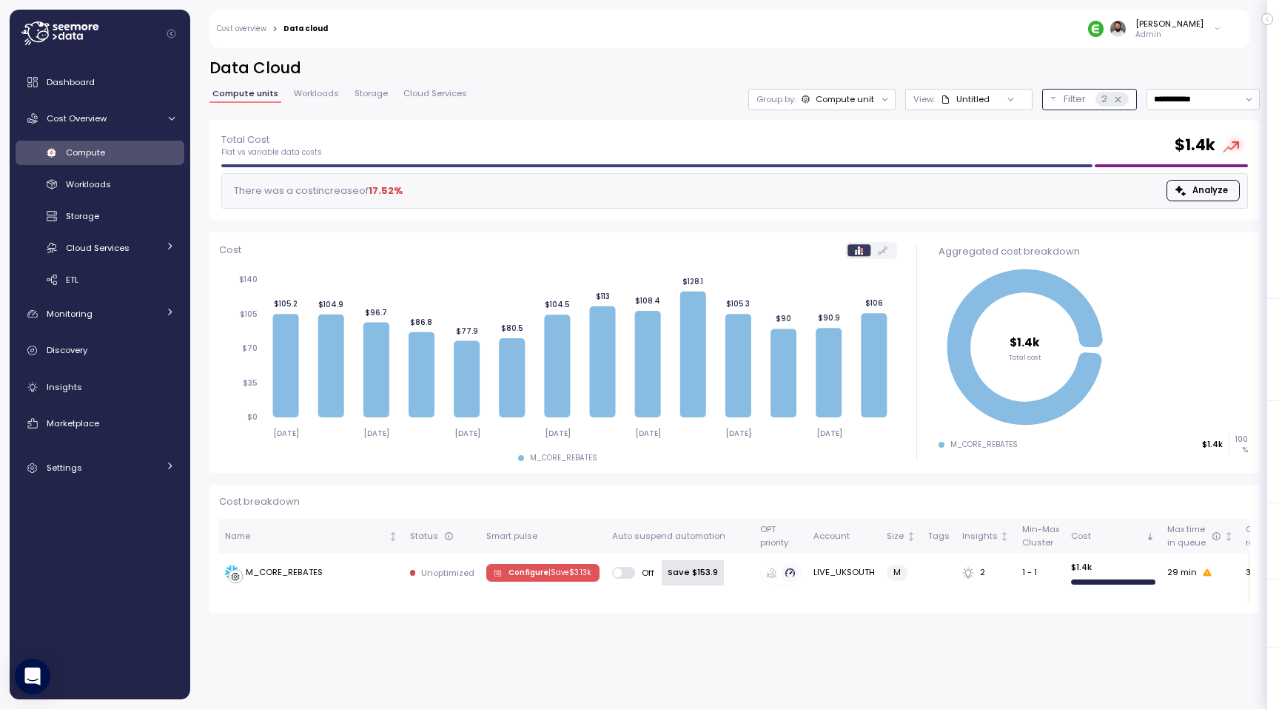
click at [1061, 100] on button "Filter 2" at bounding box center [1089, 99] width 95 height 21
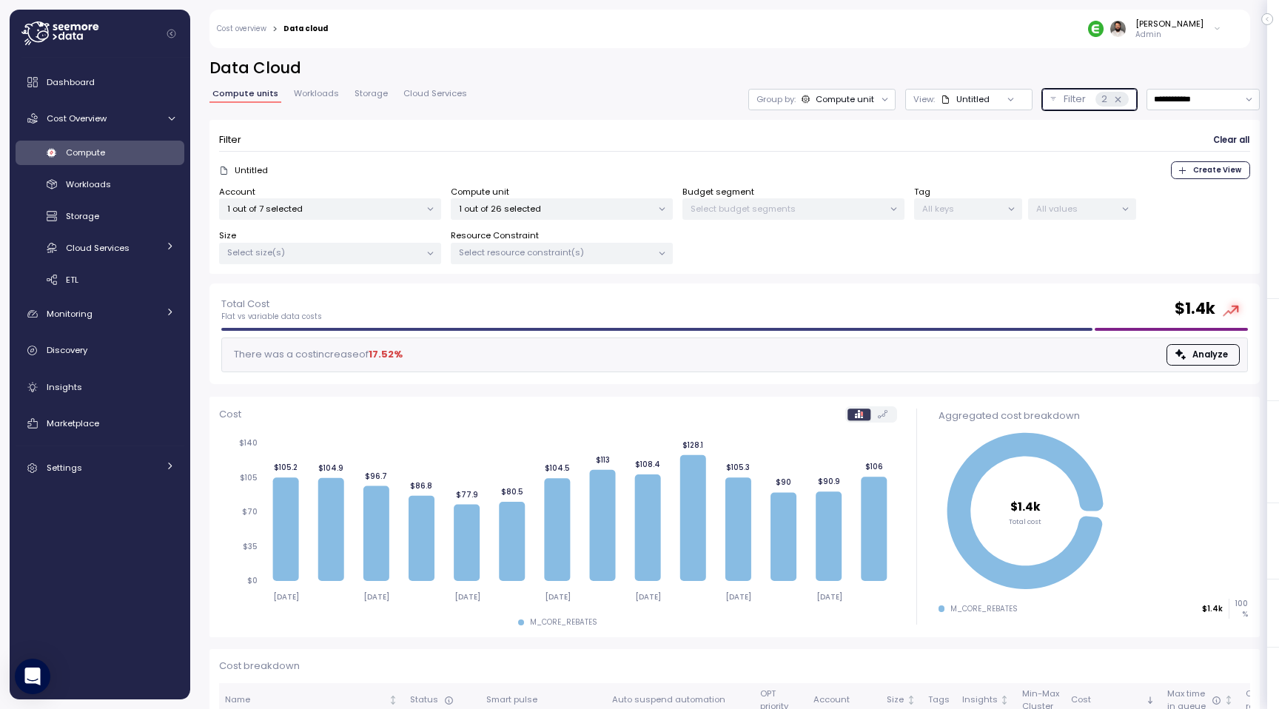
click at [365, 205] on p "1 out of 7 selected" at bounding box center [323, 209] width 193 height 12
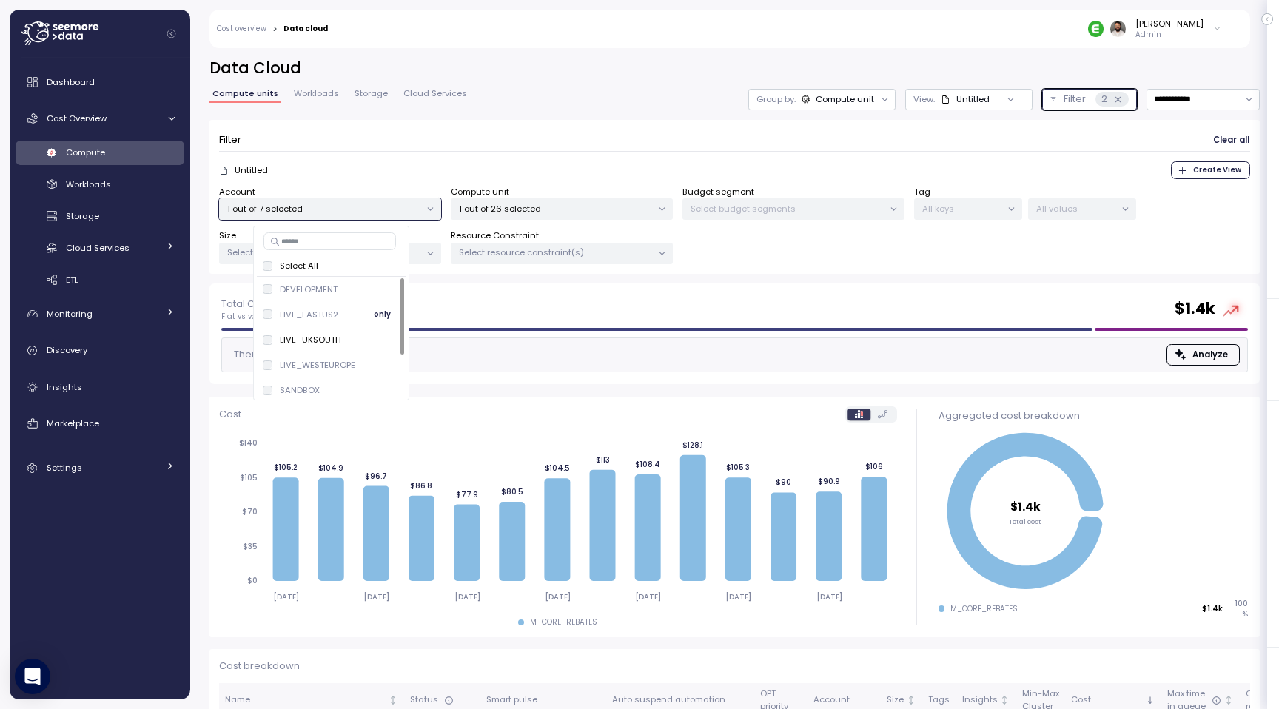
click at [372, 316] on button "only" at bounding box center [383, 315] width 36 height 18
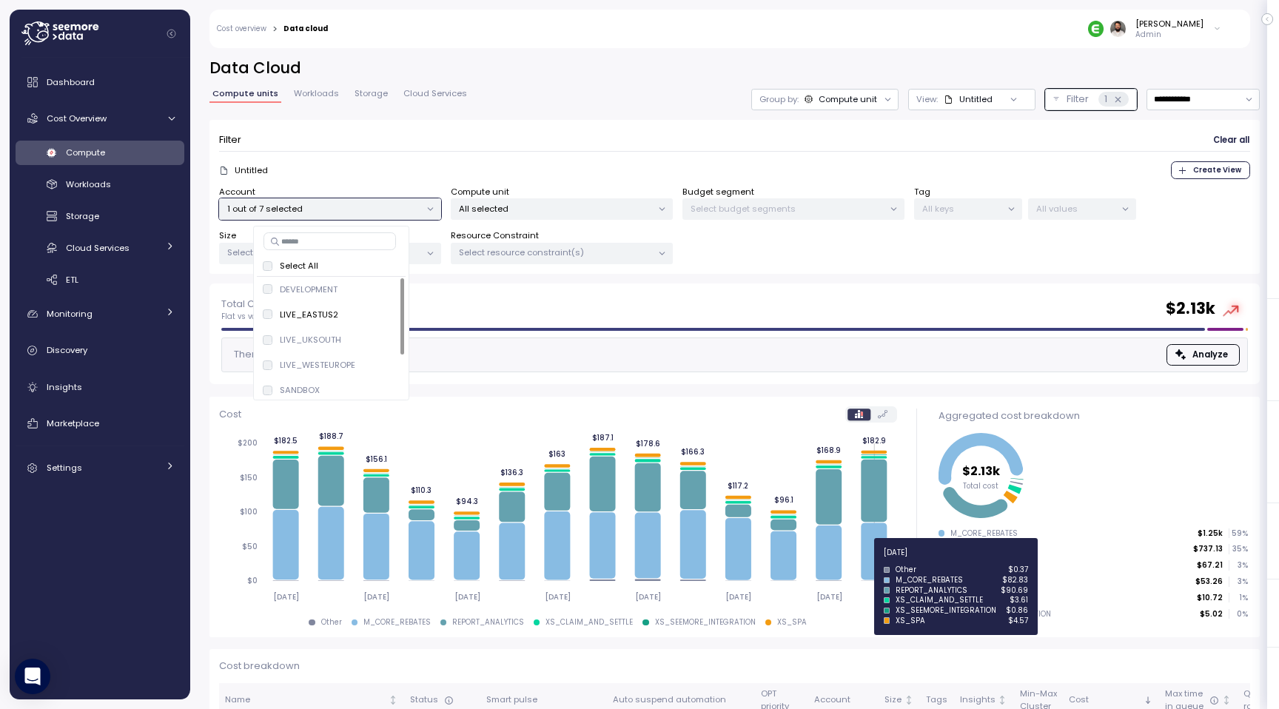
click at [862, 561] on icon at bounding box center [874, 551] width 26 height 57
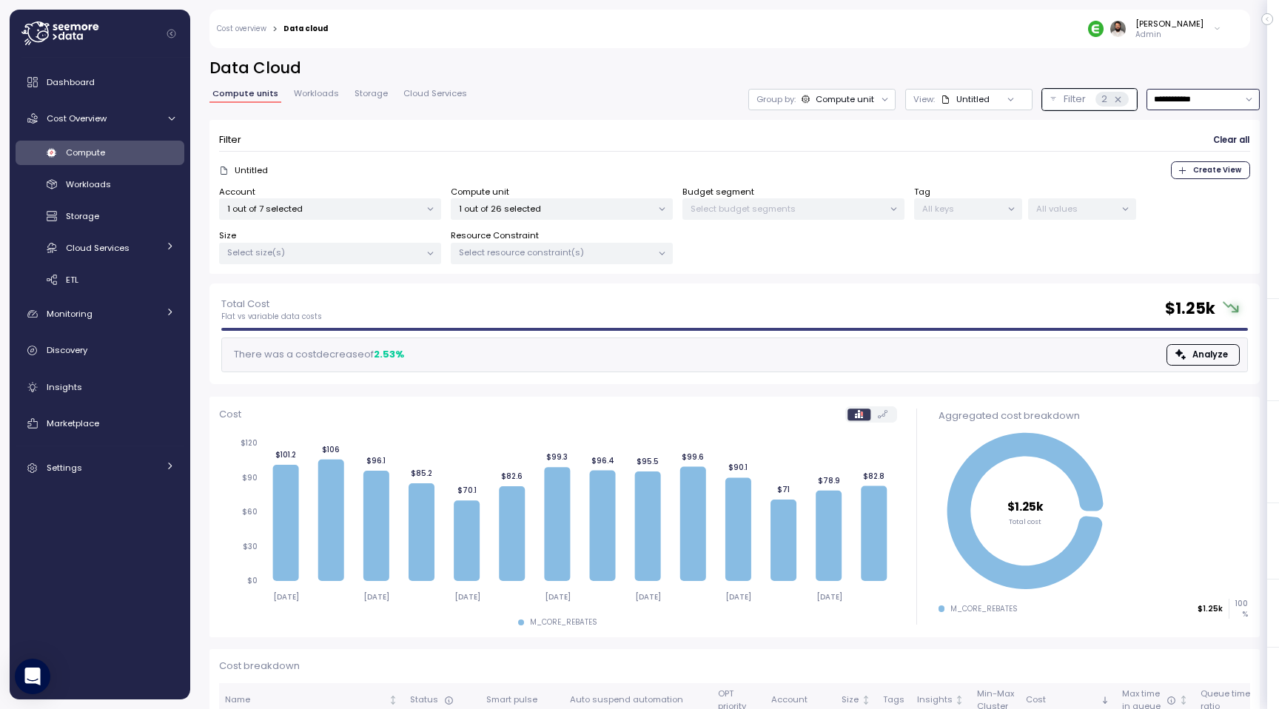
click at [1185, 103] on input "**********" at bounding box center [1203, 99] width 113 height 21
click at [1190, 204] on div "Last 30 days" at bounding box center [1198, 207] width 55 height 12
type input "**********"
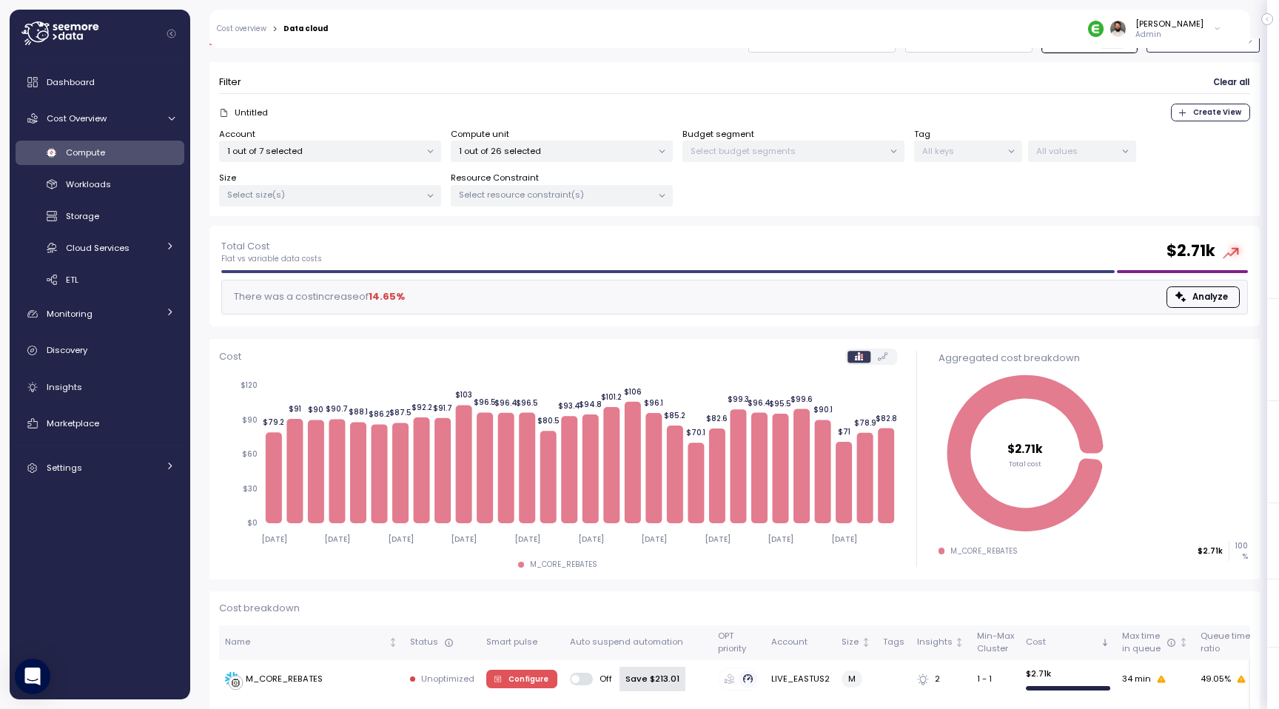
scroll to position [77, 0]
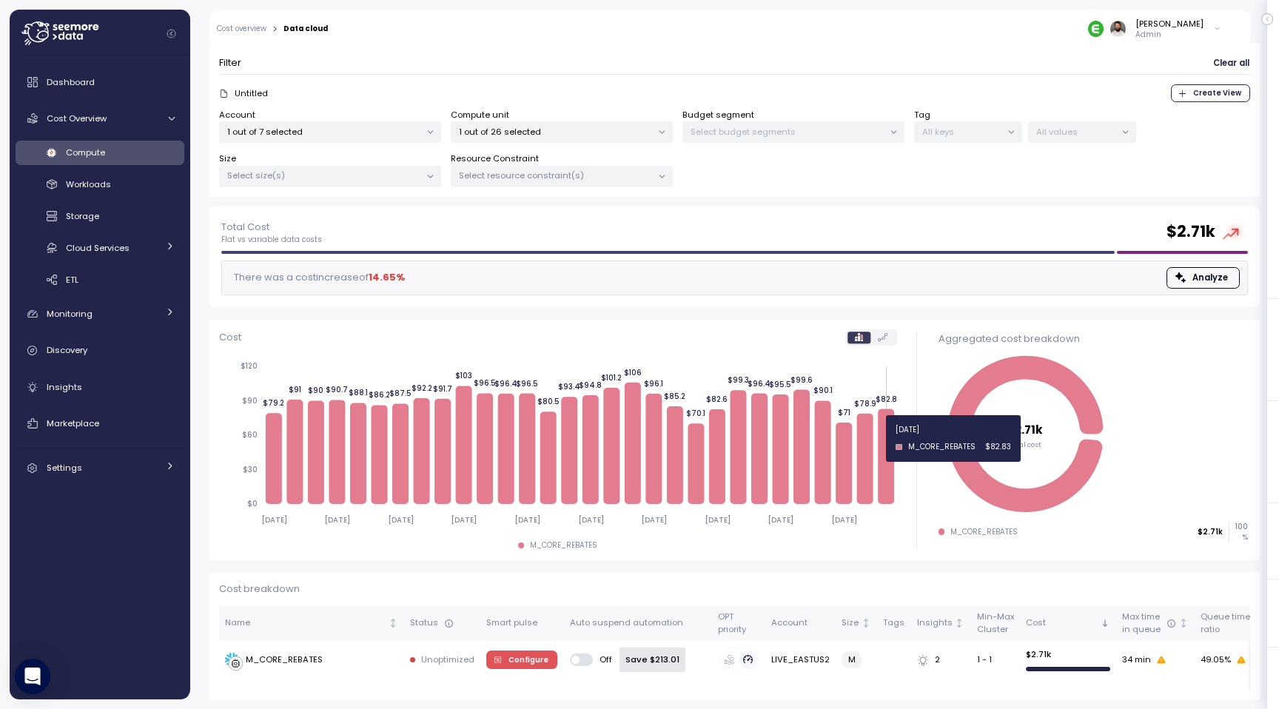
click at [890, 438] on icon at bounding box center [886, 456] width 16 height 95
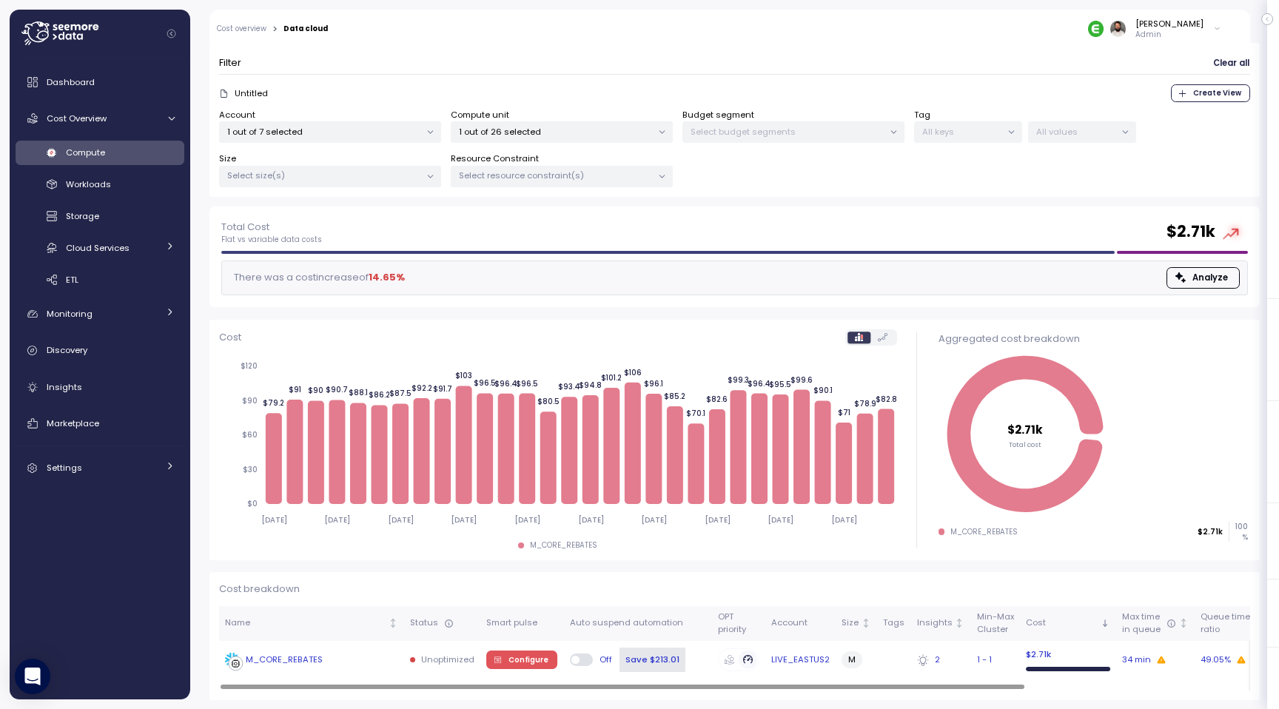
click at [375, 657] on div "M_CORE_REBATES" at bounding box center [311, 660] width 173 height 15
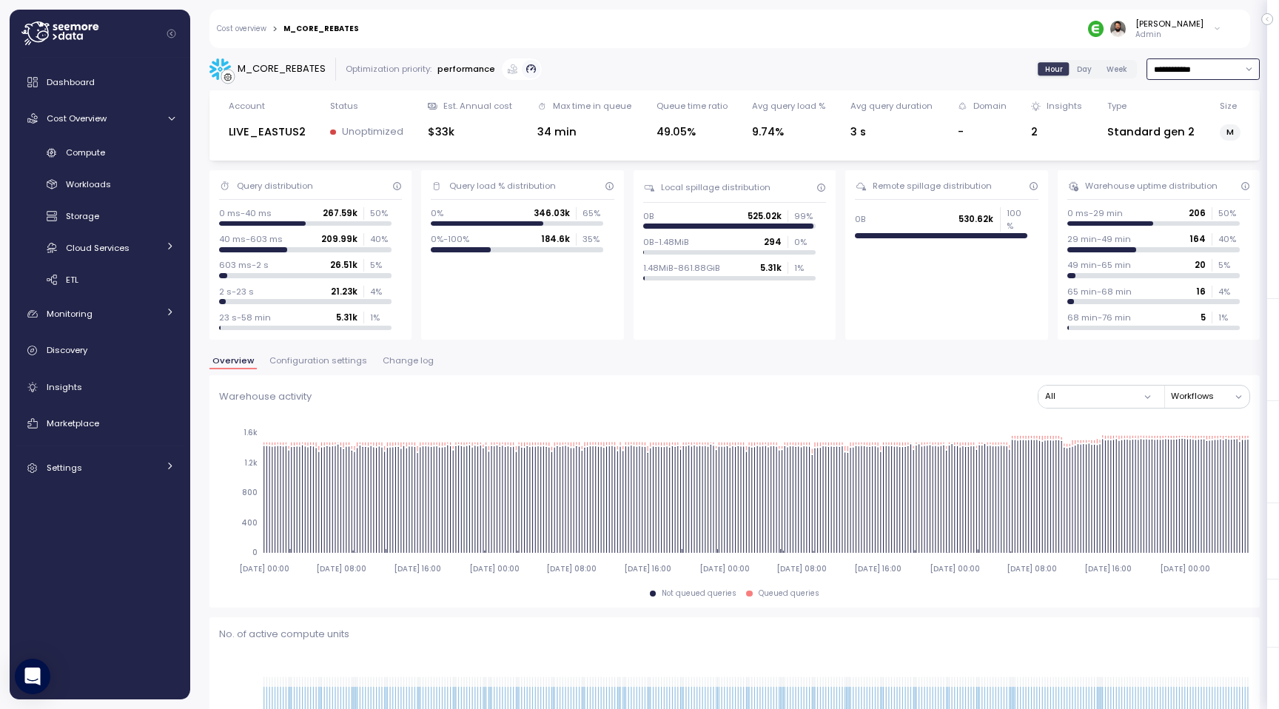
click at [1183, 67] on input "**********" at bounding box center [1203, 68] width 113 height 21
click at [1196, 154] on div "Last 14 days" at bounding box center [1197, 157] width 52 height 12
type input "**********"
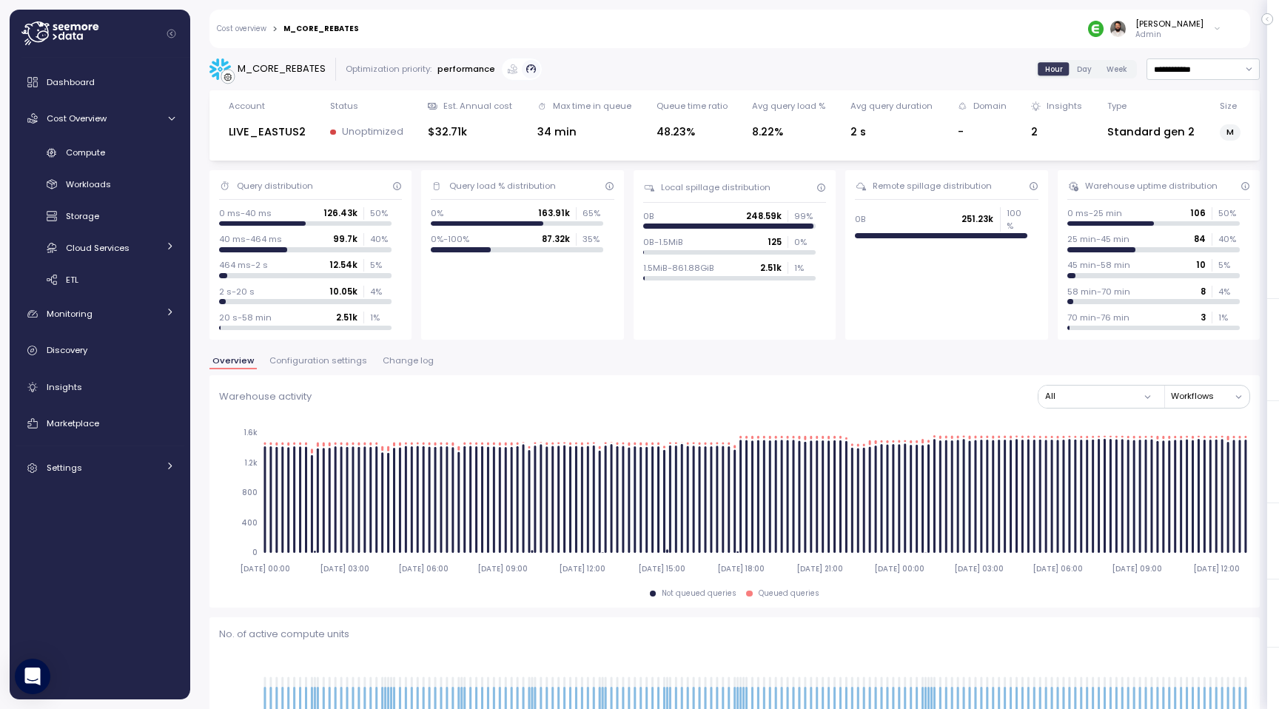
click at [259, 31] on link "Cost overview" at bounding box center [242, 28] width 50 height 7
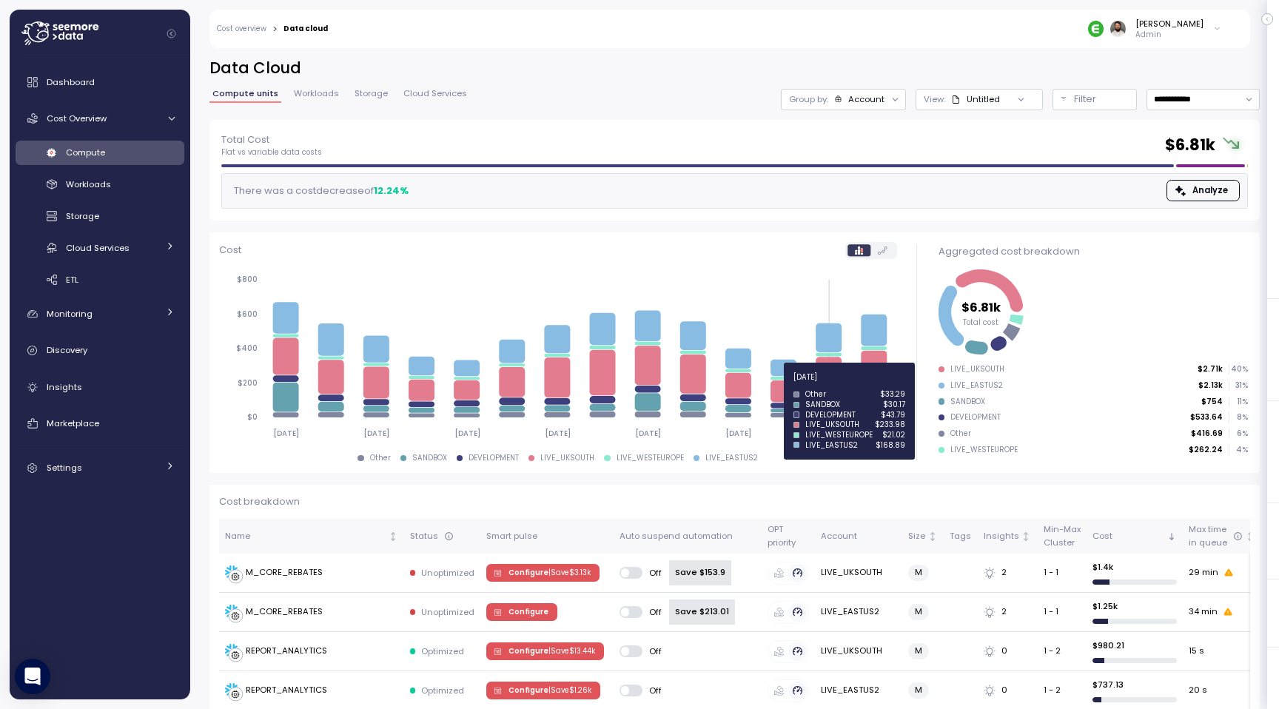
click at [833, 389] on icon at bounding box center [829, 377] width 26 height 40
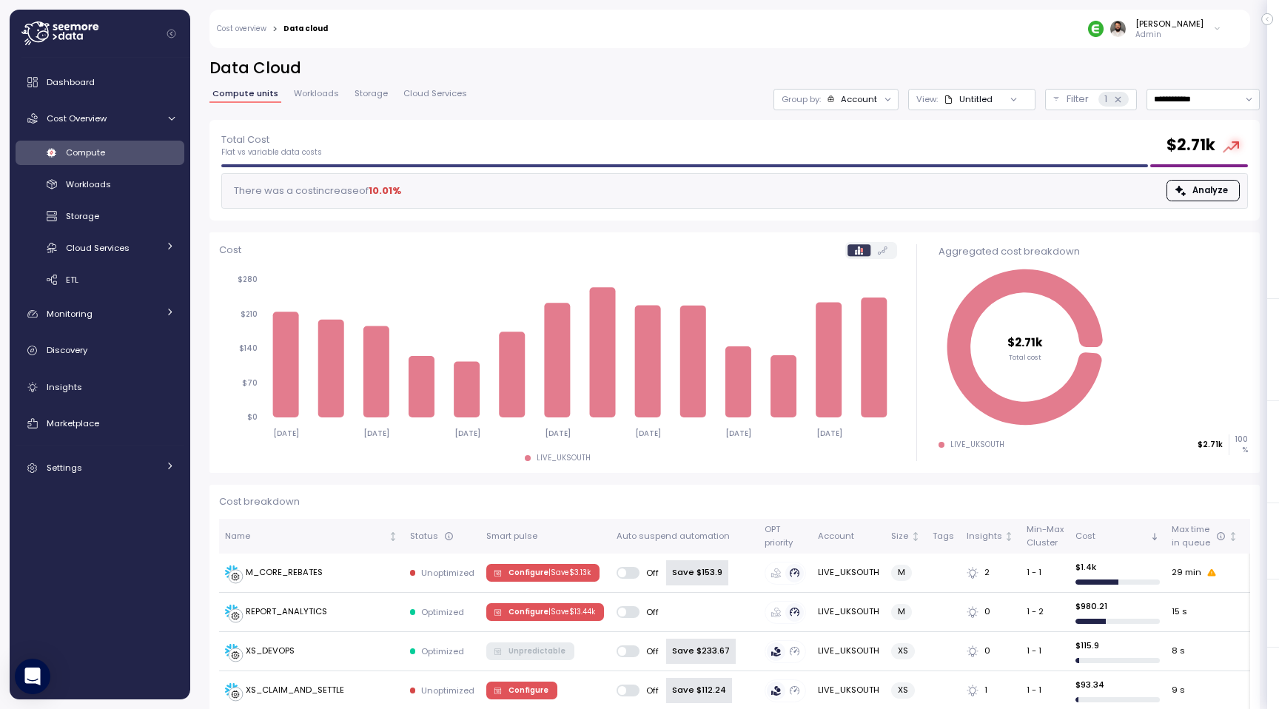
click at [870, 104] on div "Account" at bounding box center [859, 99] width 36 height 12
click at [862, 176] on p "Compute unit" at bounding box center [846, 181] width 58 height 12
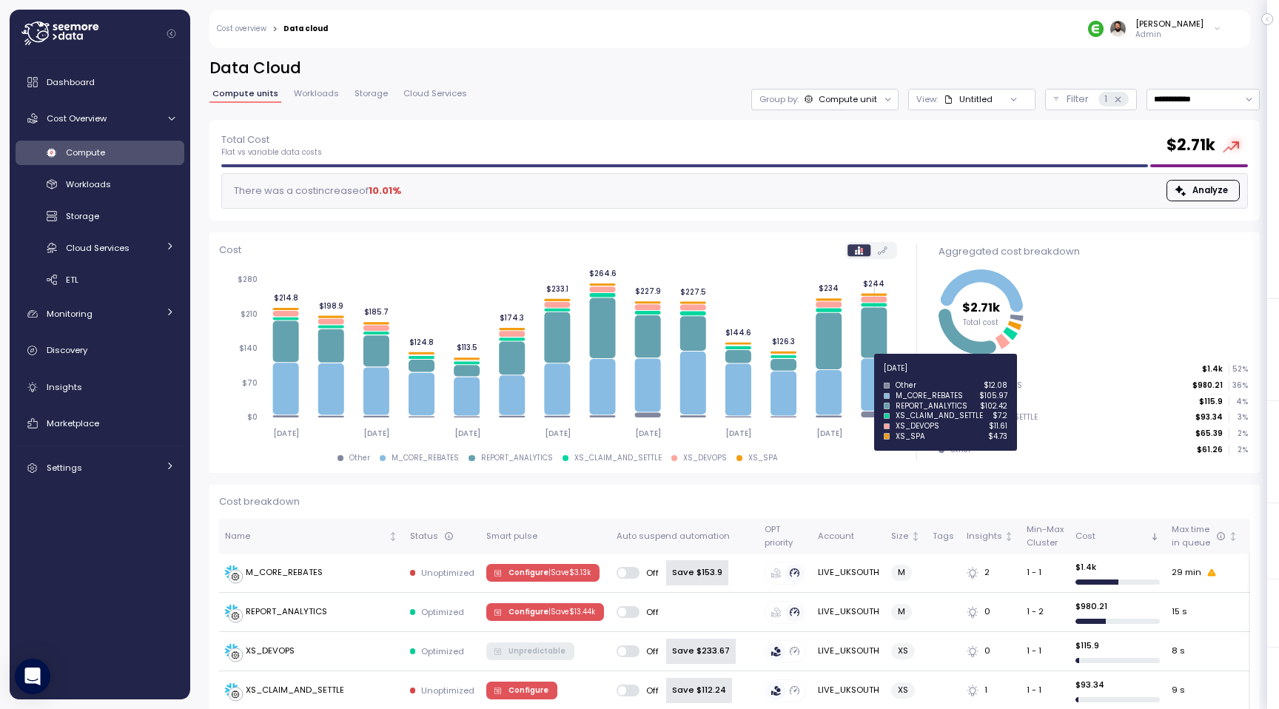
click at [875, 377] on icon at bounding box center [874, 384] width 26 height 52
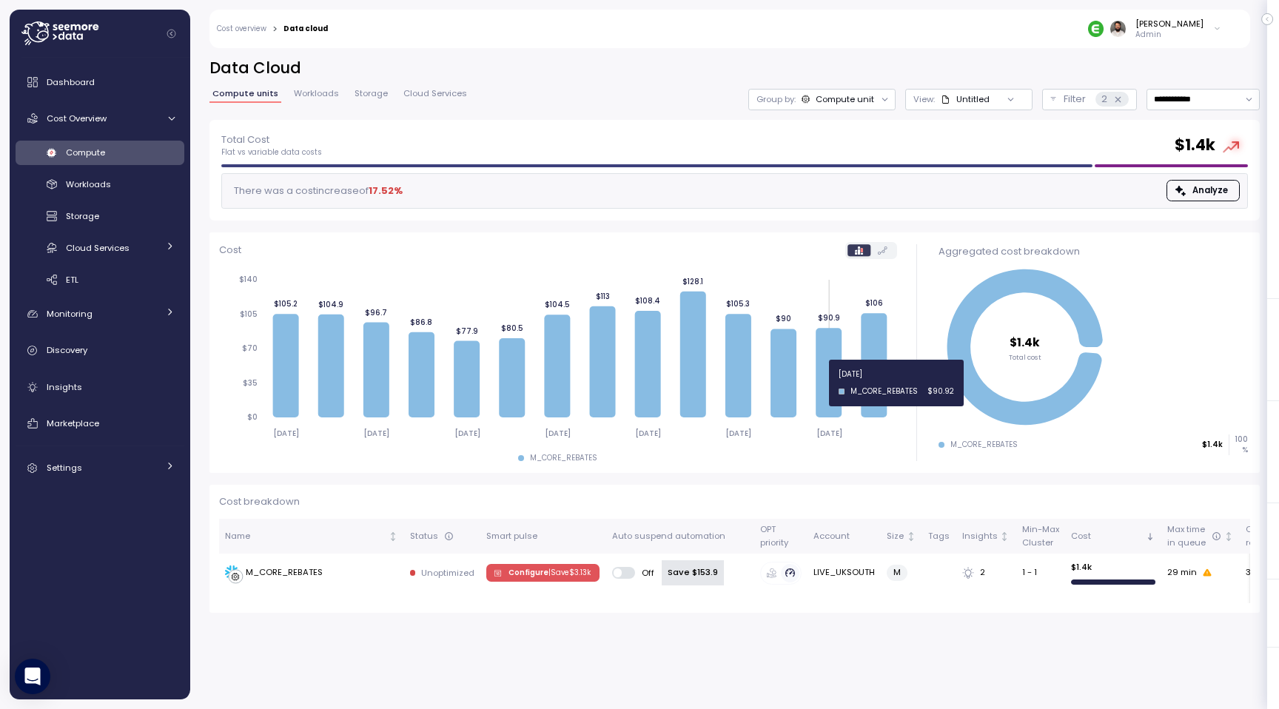
click at [834, 383] on icon at bounding box center [829, 373] width 26 height 90
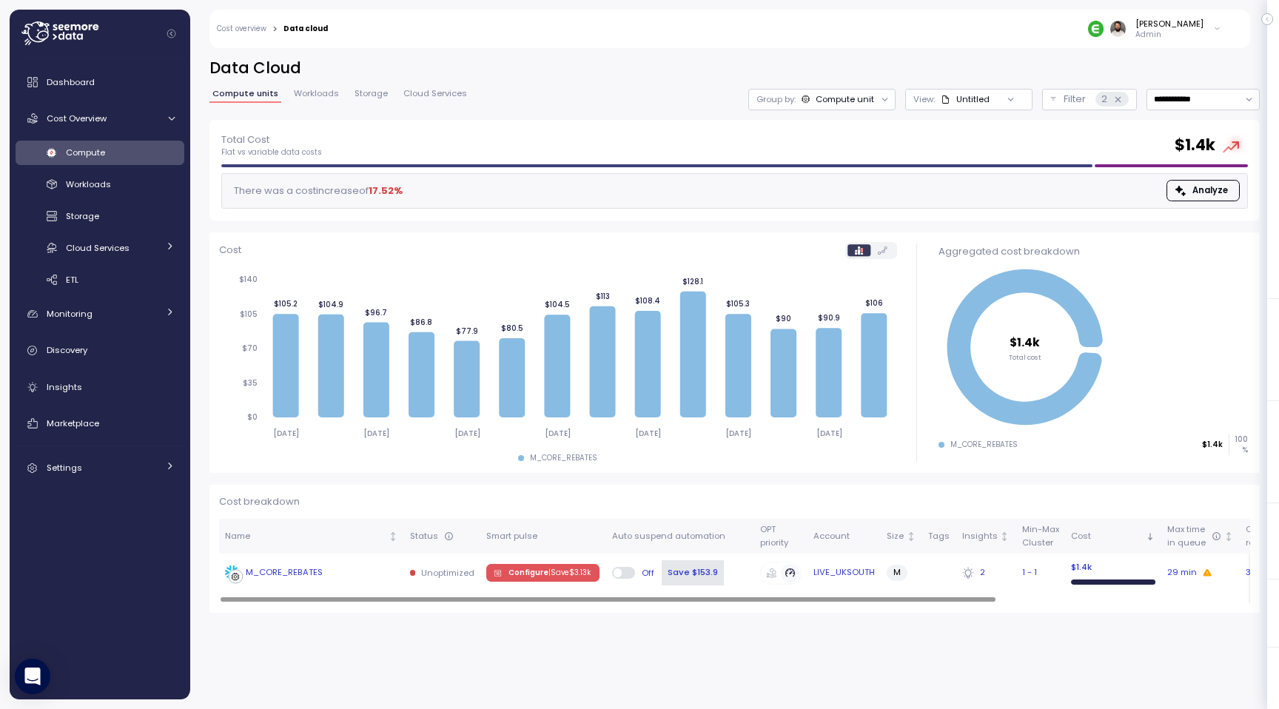
click at [302, 580] on div "M_CORE_REBATES" at bounding box center [274, 573] width 98 height 15
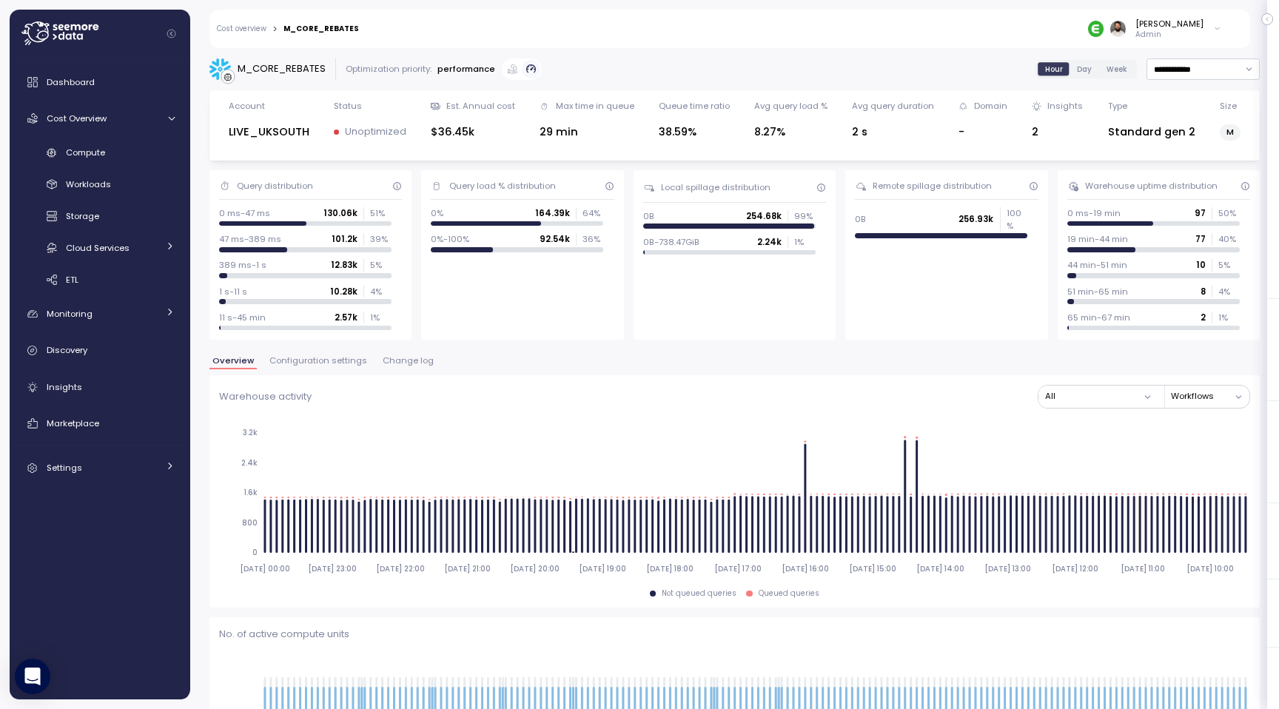
click at [303, 364] on span "Configuration settings" at bounding box center [318, 361] width 98 height 8
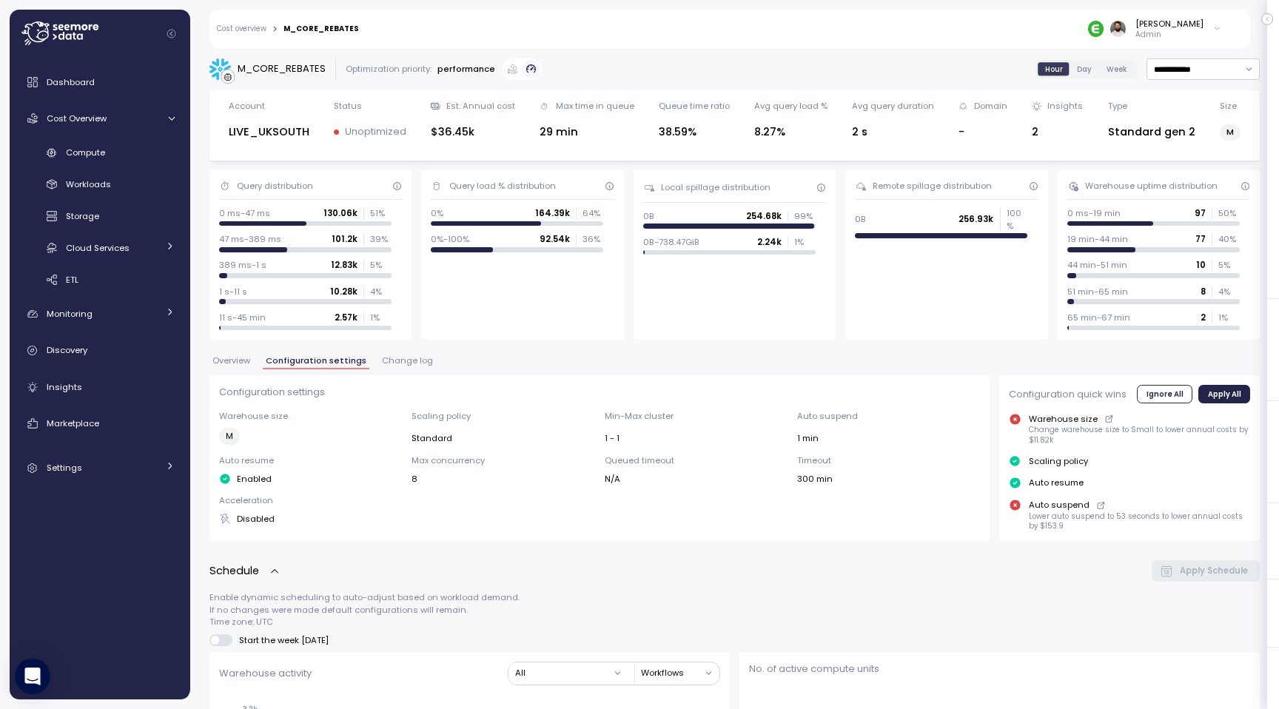
click at [239, 361] on span "Overview" at bounding box center [231, 361] width 38 height 8
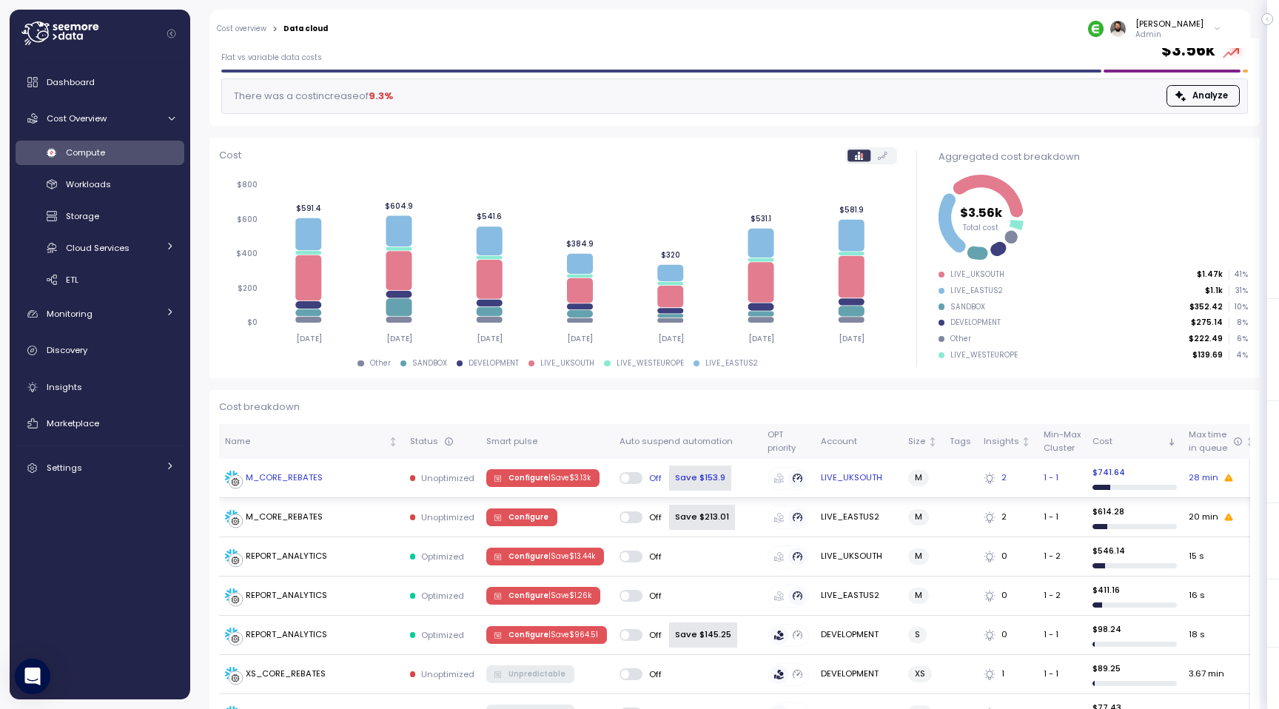
scroll to position [109, 0]
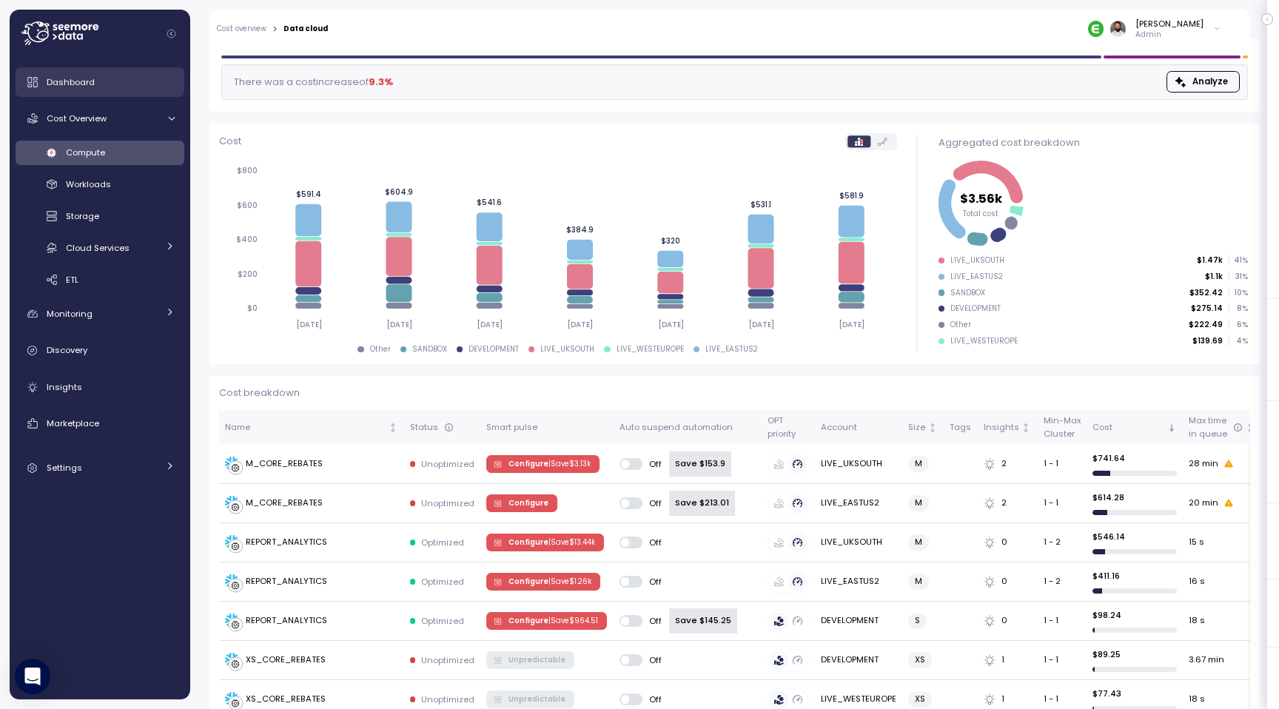
click at [81, 75] on div "Dashboard" at bounding box center [111, 82] width 128 height 15
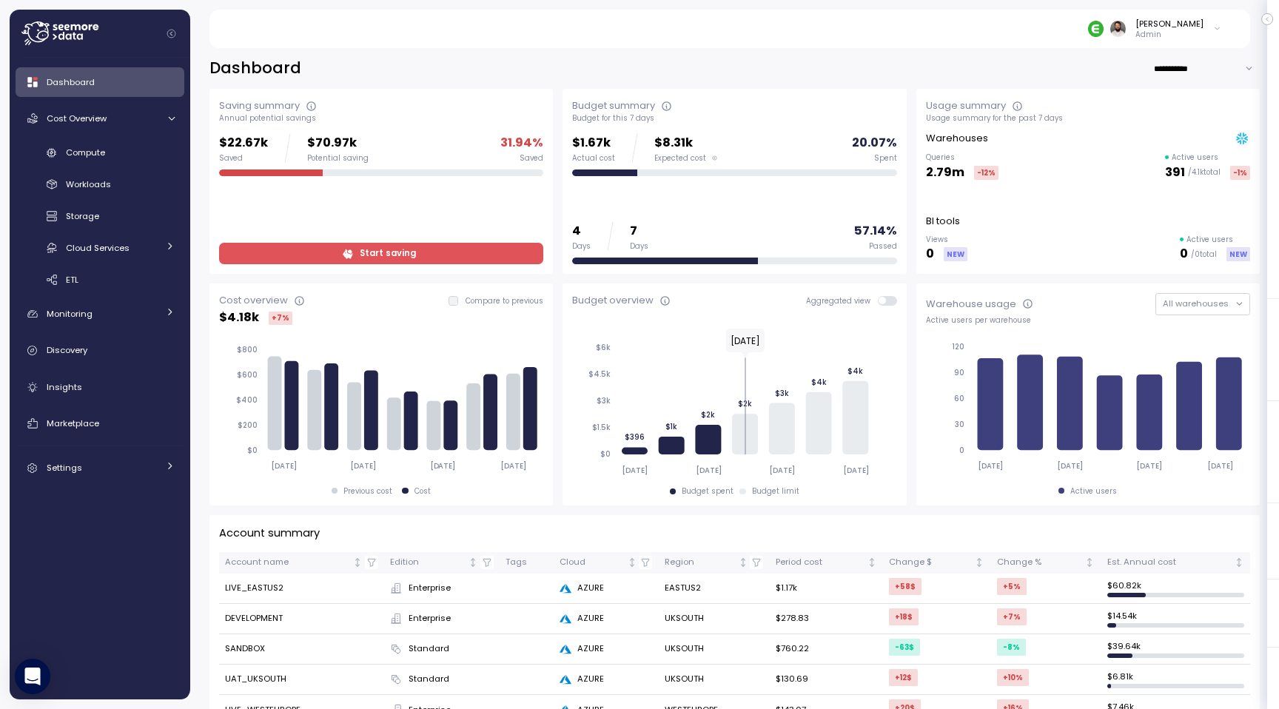
click at [403, 257] on span "Start saving" at bounding box center [388, 254] width 56 height 20
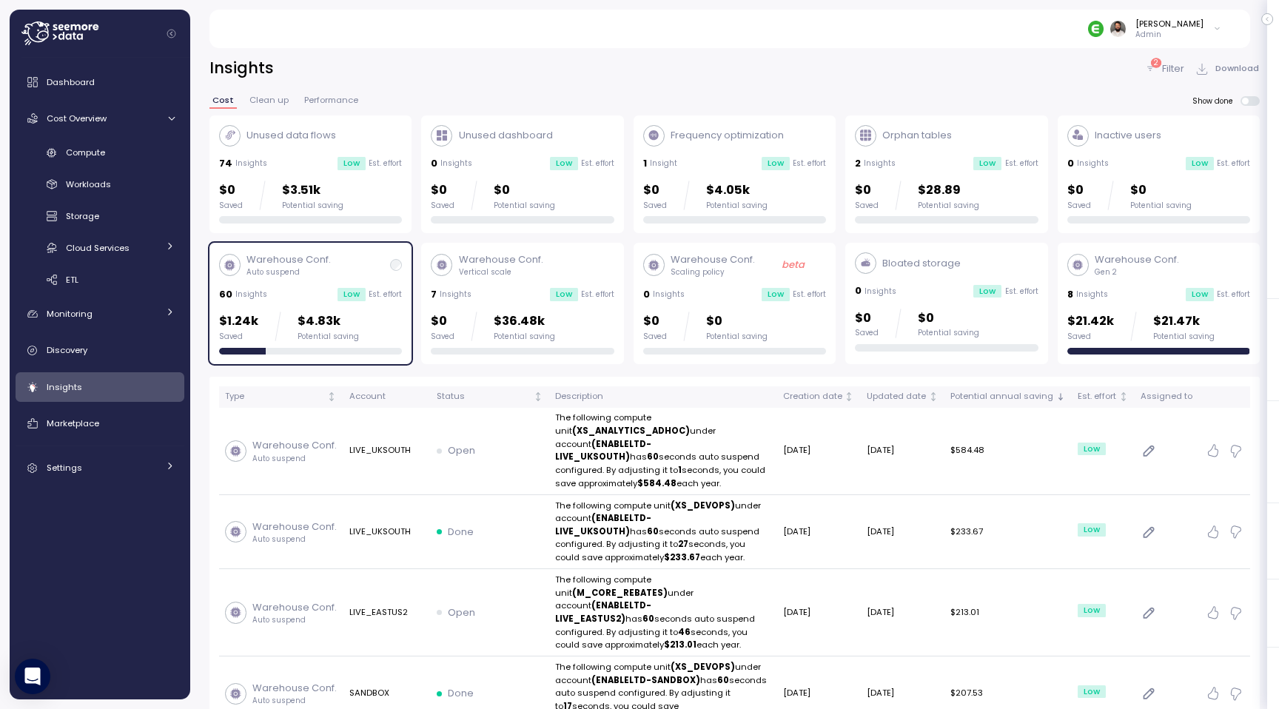
click at [380, 278] on div "Warehouse Conf. Auto suspend 60 Insights Low Est. effort $1.24k Saved $4.83k Po…" at bounding box center [310, 303] width 183 height 102
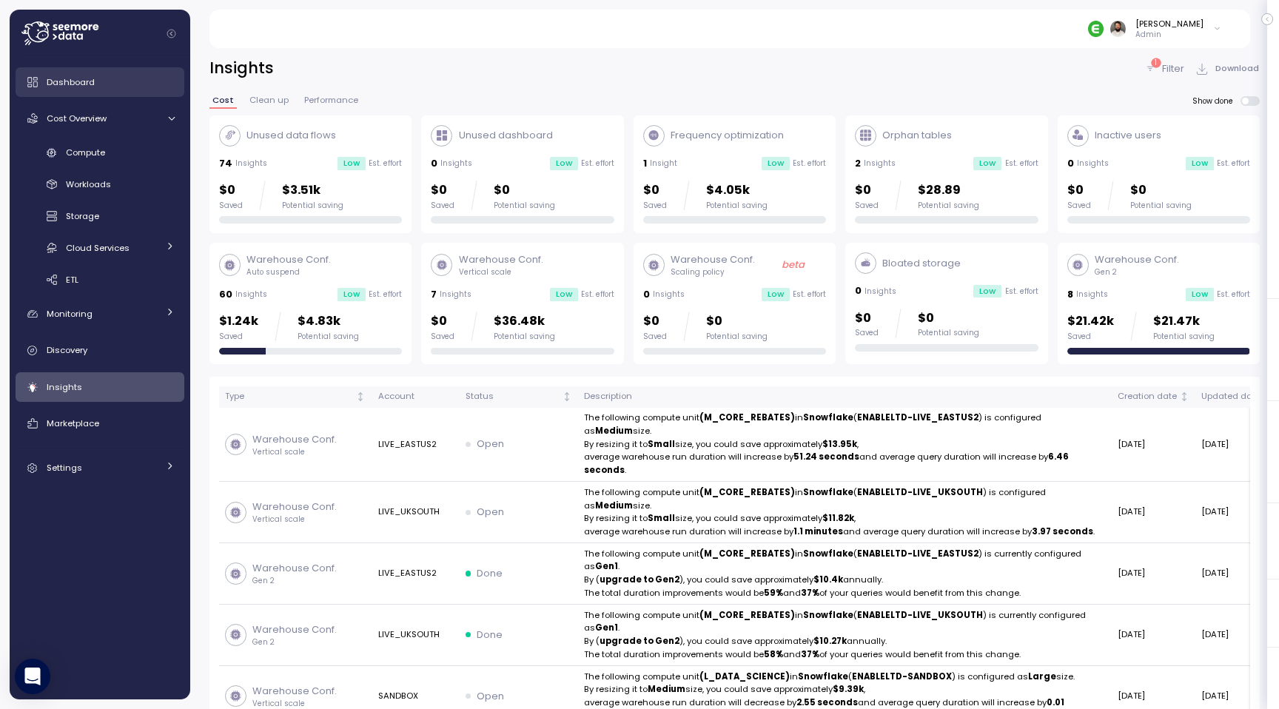
click at [130, 90] on link "Dashboard" at bounding box center [100, 82] width 169 height 30
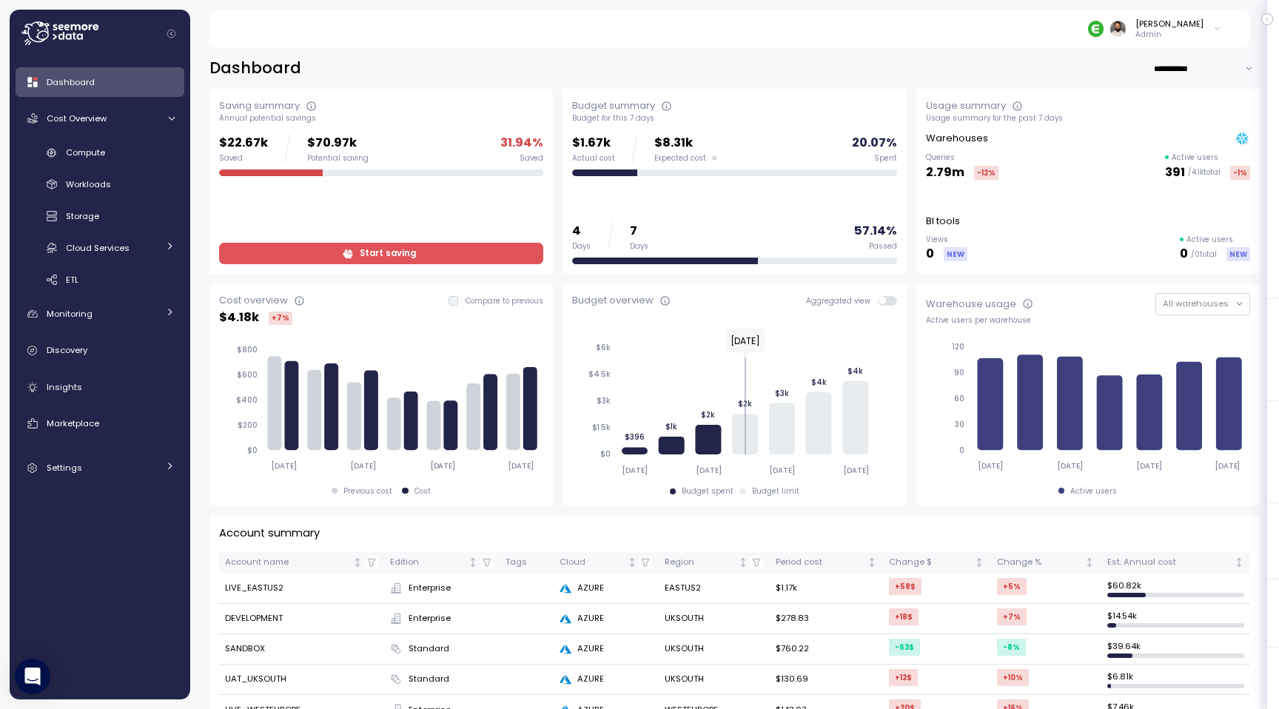
click at [326, 261] on span "Start saving" at bounding box center [379, 254] width 305 height 20
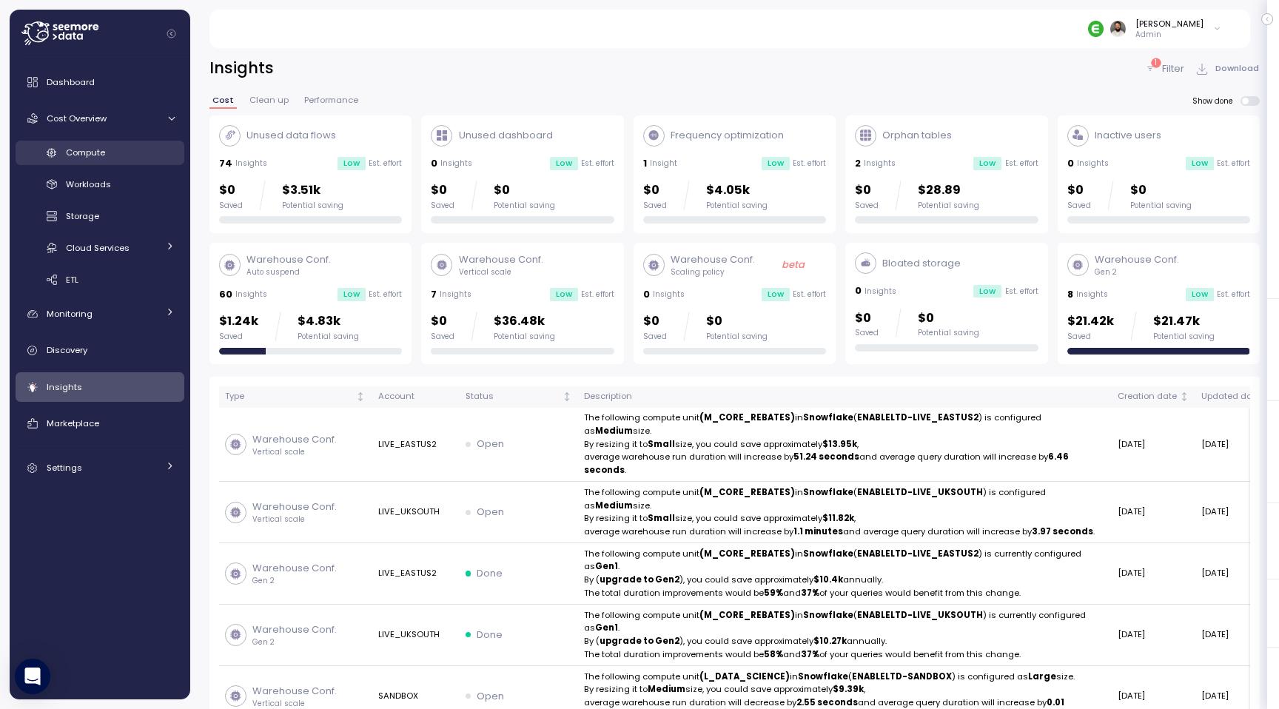
click at [136, 153] on div "Compute" at bounding box center [120, 152] width 109 height 15
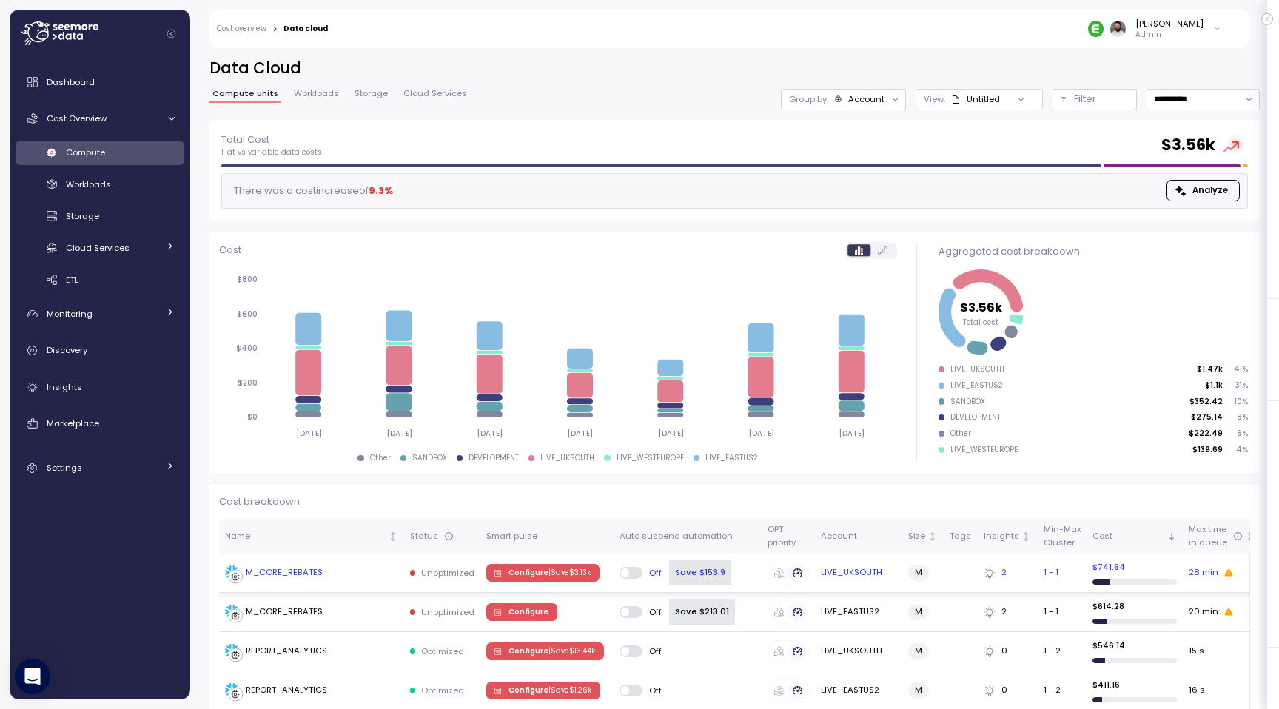
scroll to position [218, 0]
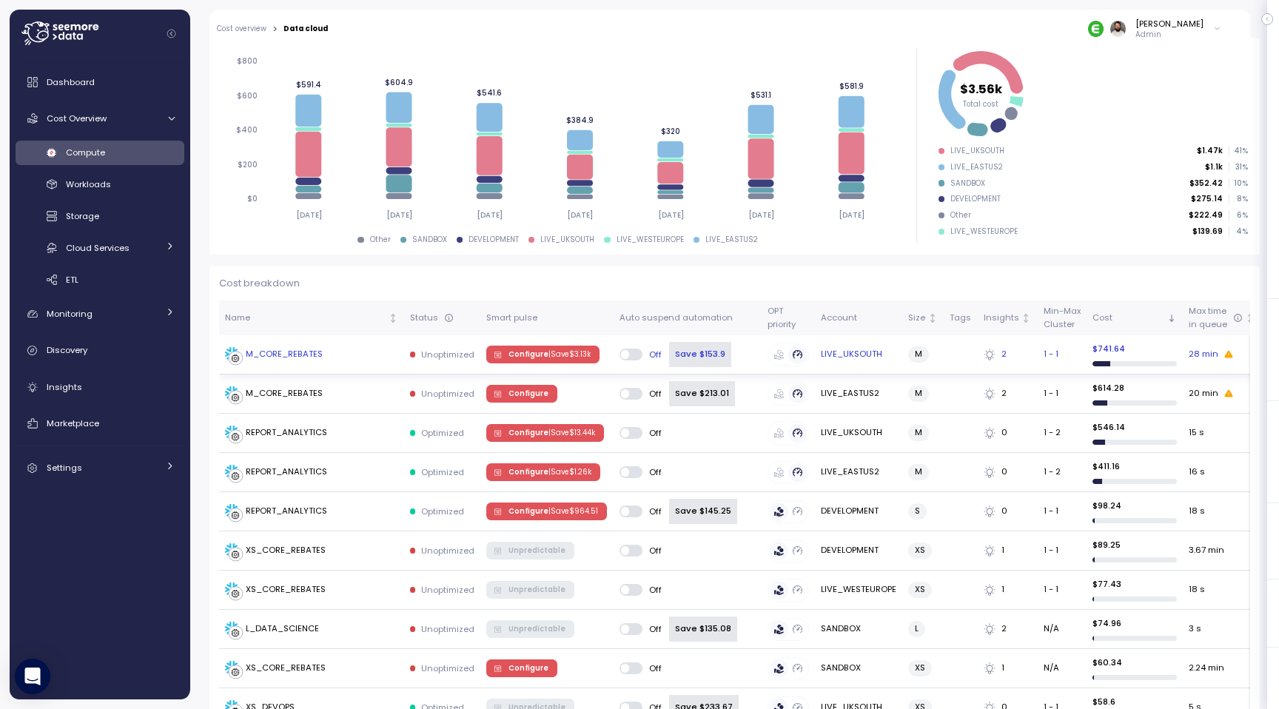
click at [551, 354] on p "| Save $ 3.13k" at bounding box center [570, 354] width 42 height 10
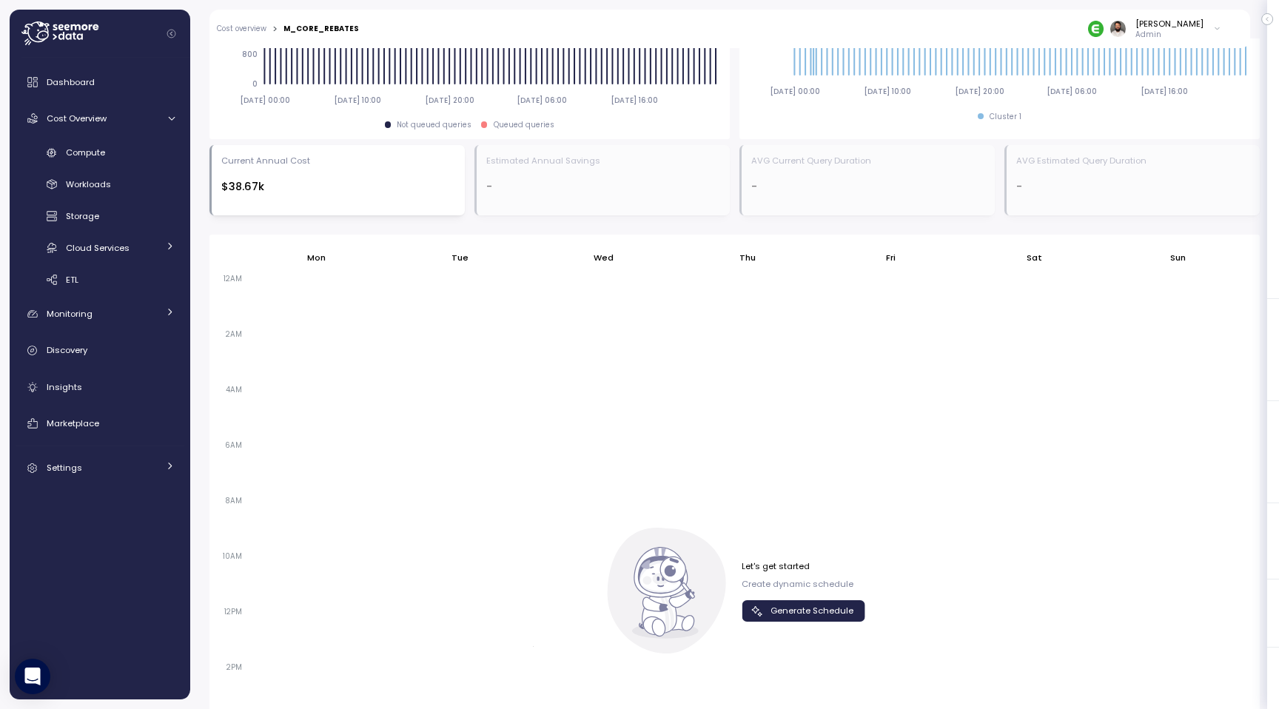
scroll to position [751, 0]
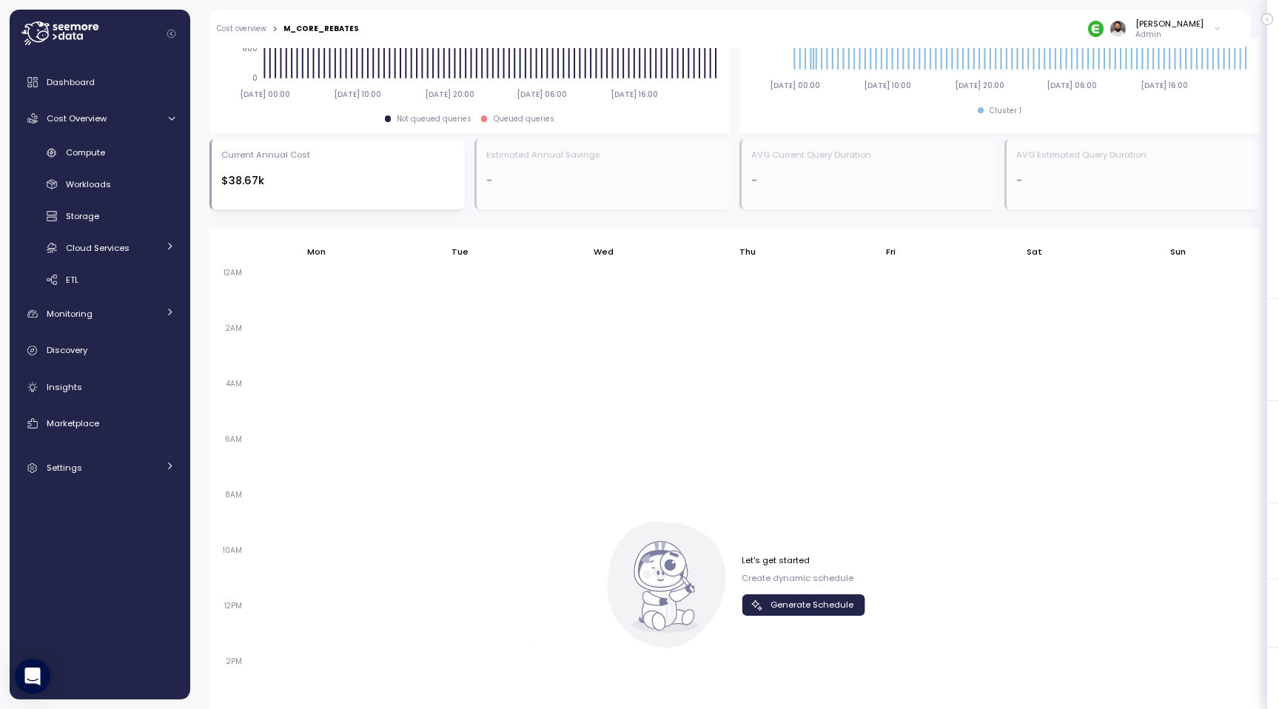
click at [814, 597] on span "Generate Schedule" at bounding box center [812, 605] width 83 height 20
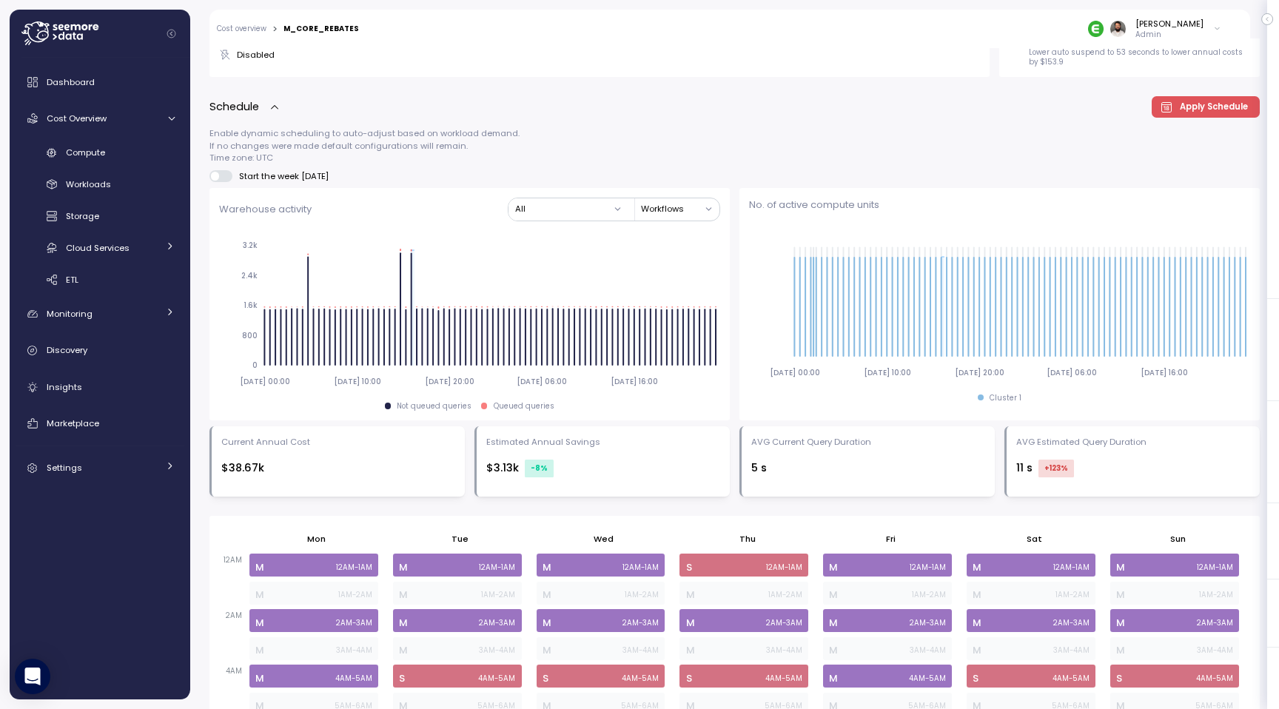
scroll to position [455, 0]
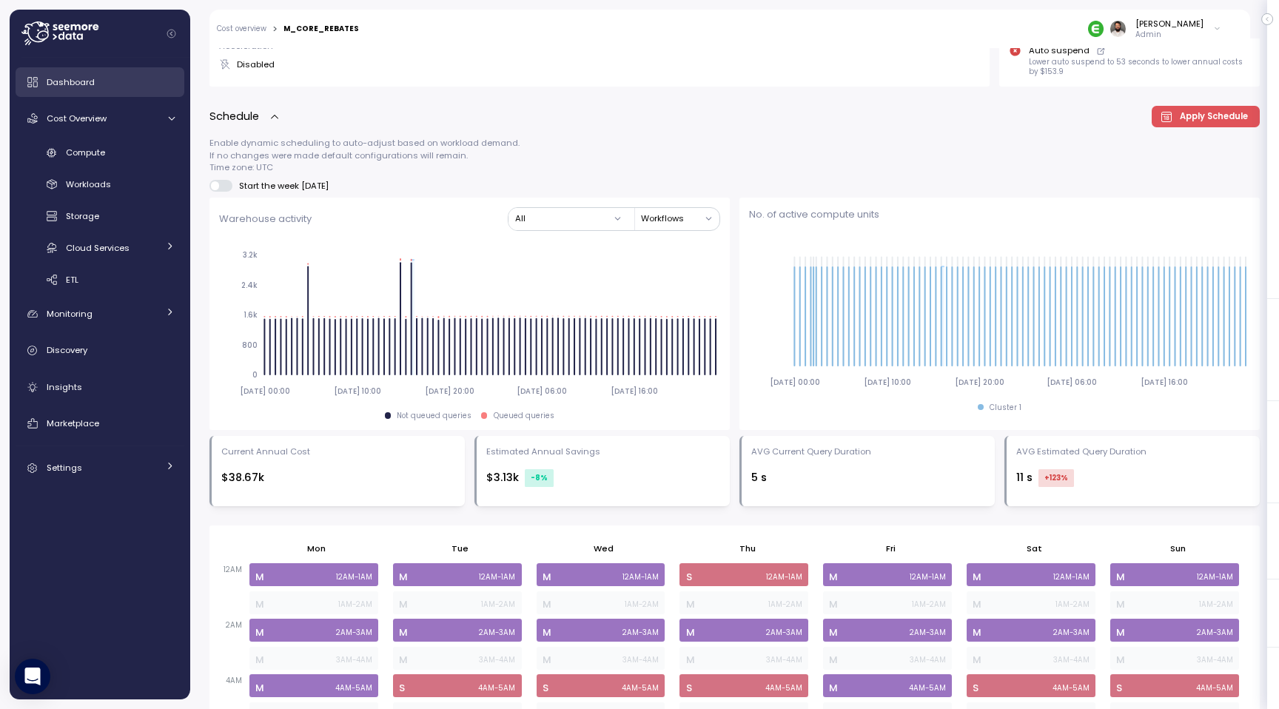
click at [123, 90] on link "Dashboard" at bounding box center [100, 82] width 169 height 30
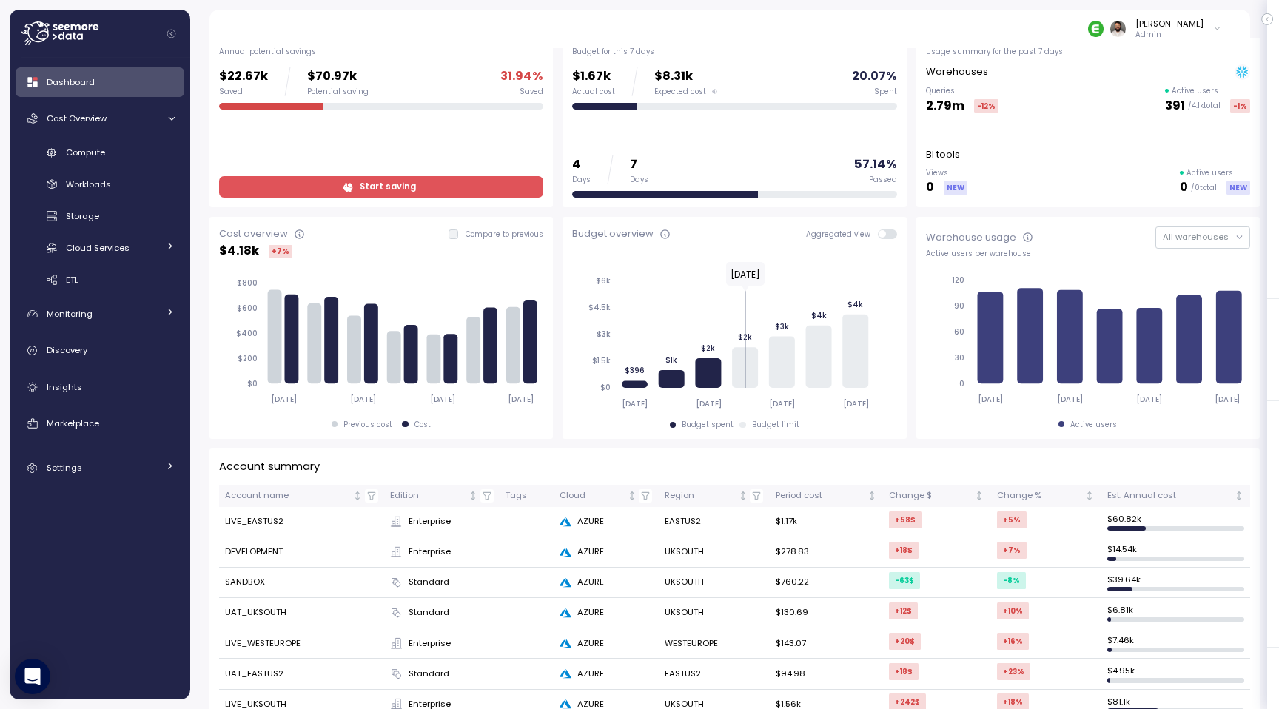
scroll to position [71, 0]
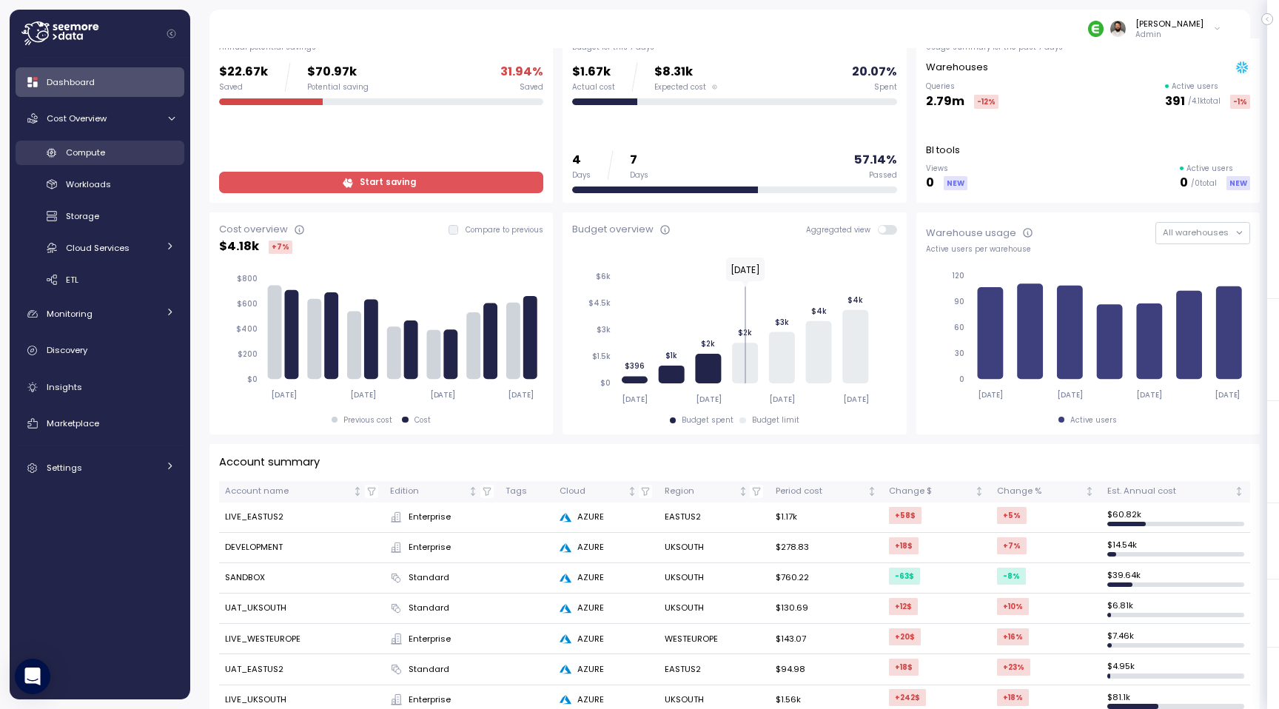
click at [155, 157] on div "Compute" at bounding box center [120, 152] width 109 height 15
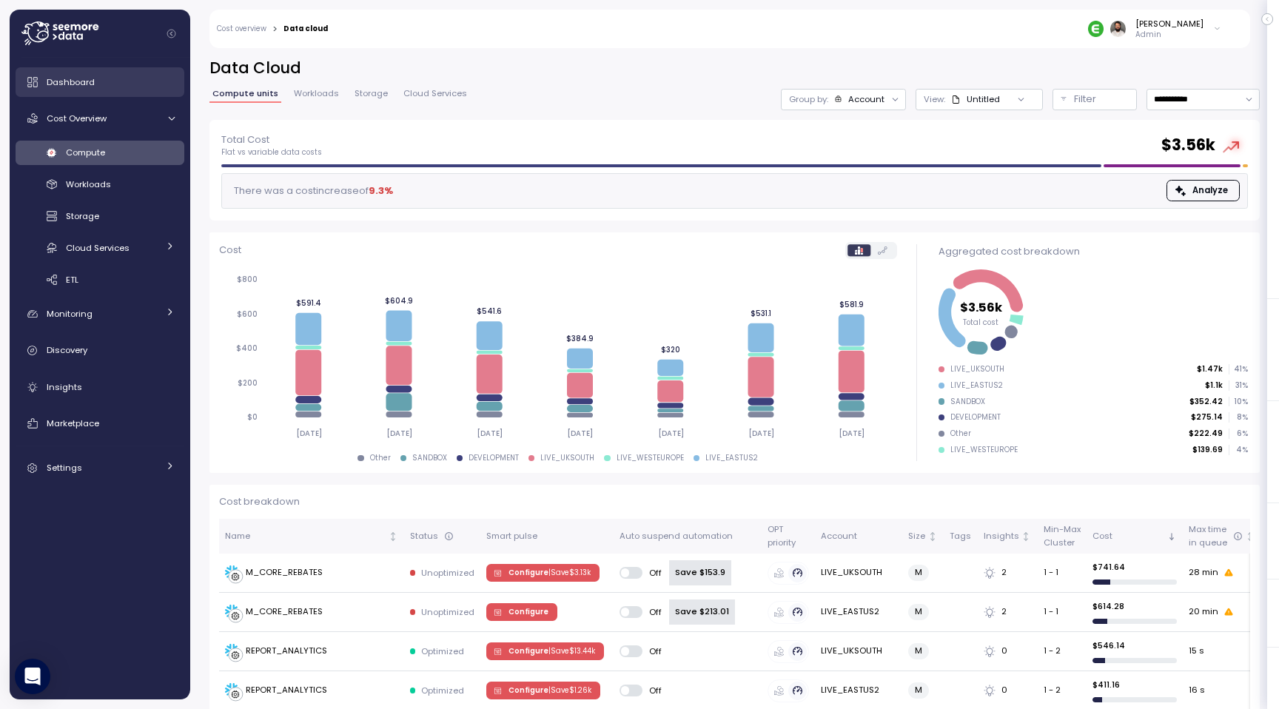
click at [98, 81] on div "Dashboard" at bounding box center [111, 82] width 128 height 15
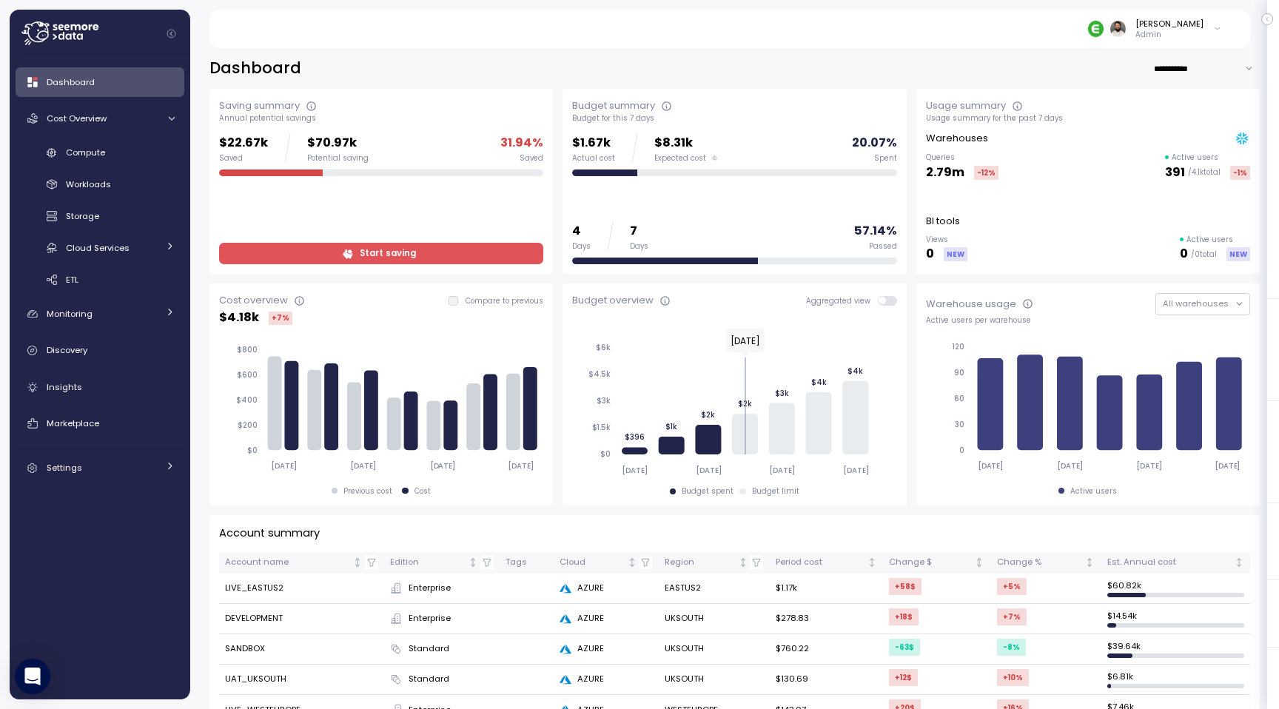
click at [429, 255] on span "Start saving" at bounding box center [379, 254] width 305 height 20
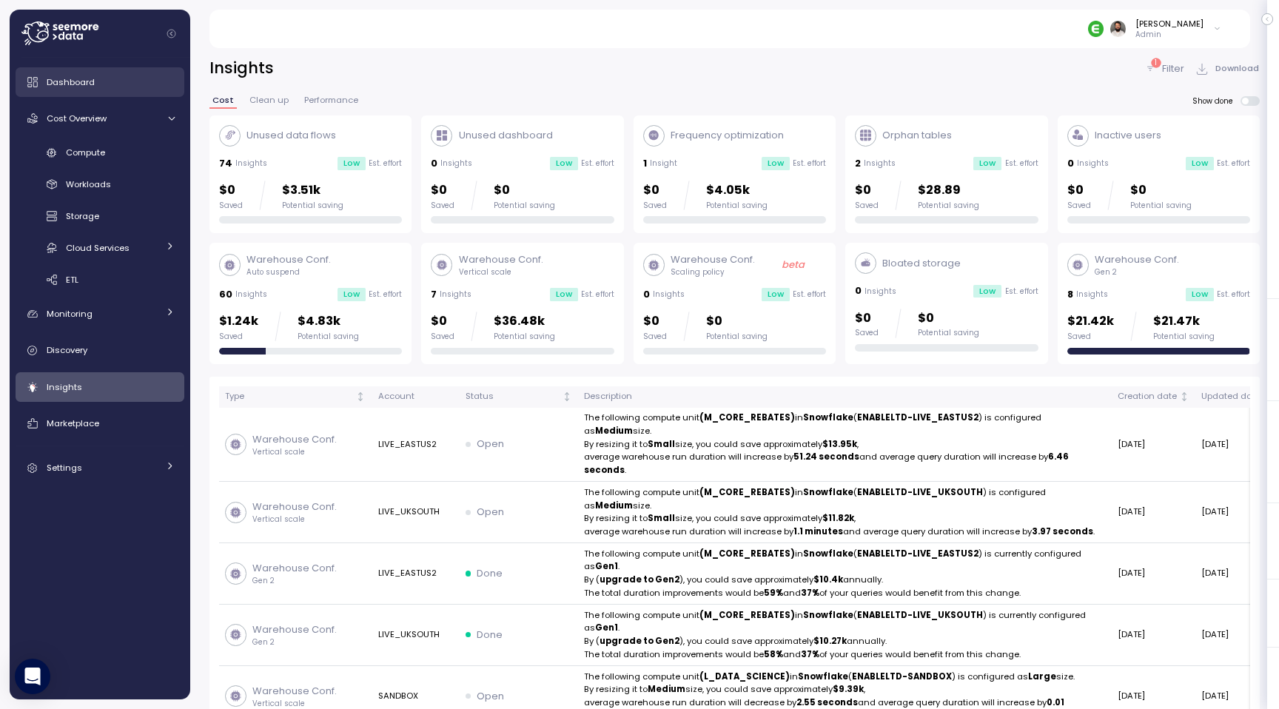
click at [154, 81] on div "Dashboard" at bounding box center [111, 82] width 128 height 15
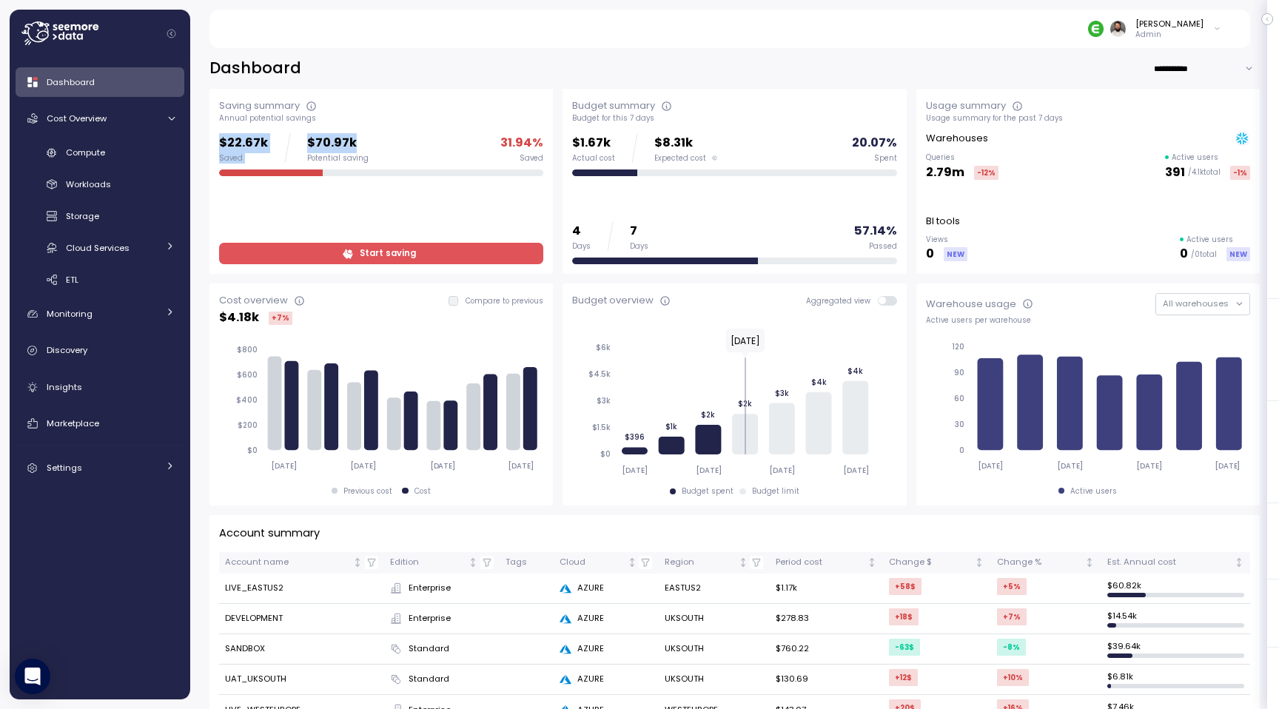
drag, startPoint x: 209, startPoint y: 139, endPoint x: 378, endPoint y: 150, distance: 169.9
click at [378, 150] on div "Saving summary Annual potential savings $22.67k Saved $70.97k Potential saving …" at bounding box center [380, 181] width 343 height 185
click at [378, 150] on div "$22.67k Saved $70.97k Potential saving 31.94 % Saved" at bounding box center [381, 148] width 324 height 30
drag, startPoint x: 260, startPoint y: 121, endPoint x: 311, endPoint y: 119, distance: 51.1
click at [311, 119] on div "Saving summary Annual potential savings $22.67k Saved $70.97k Potential saving …" at bounding box center [380, 181] width 343 height 185
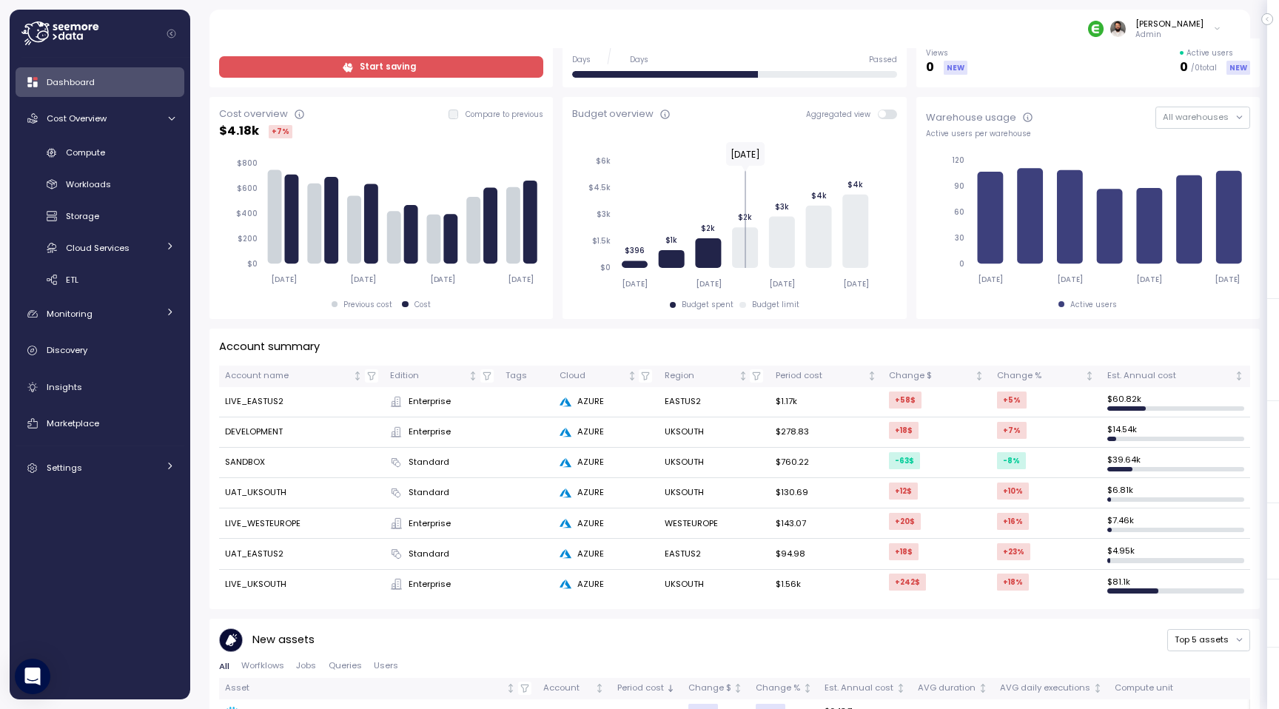
scroll to position [186, 0]
click at [1202, 378] on div "Est. Annual cost" at bounding box center [1169, 376] width 125 height 13
click at [113, 144] on link "Compute" at bounding box center [100, 153] width 169 height 24
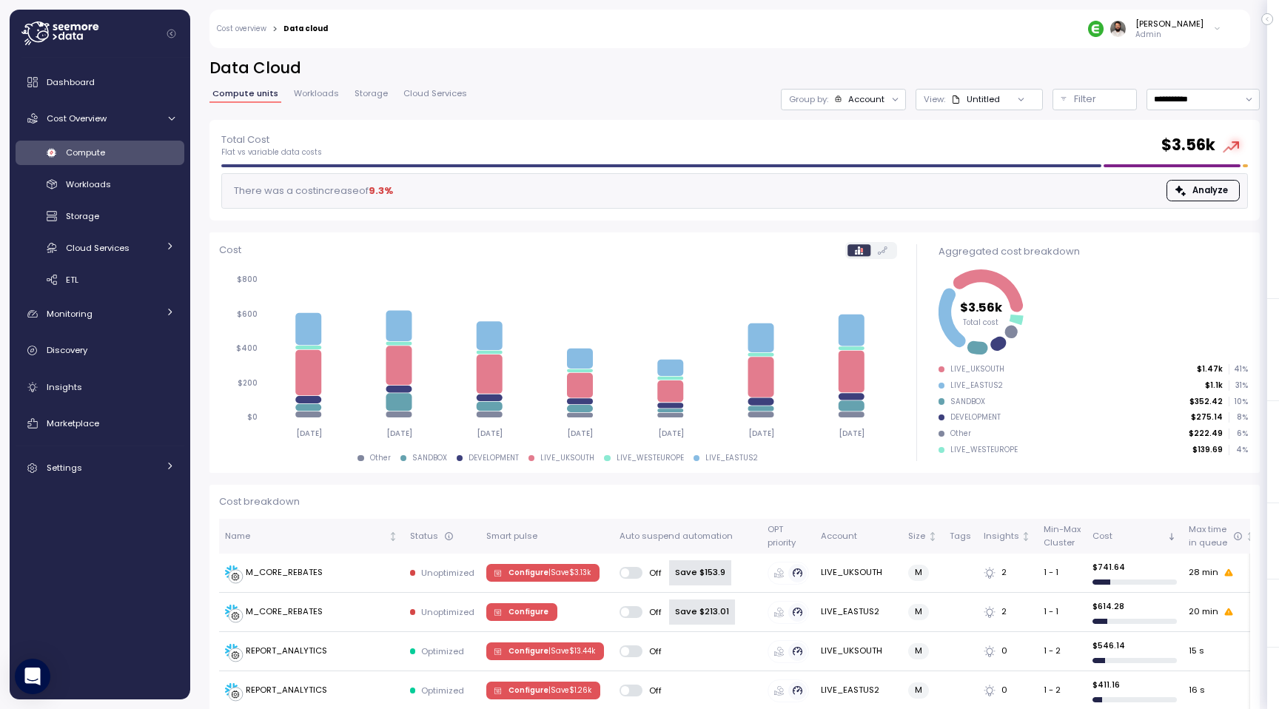
click at [962, 97] on div "Untitled" at bounding box center [975, 99] width 49 height 12
click at [1053, 101] on button "Filter" at bounding box center [1095, 99] width 84 height 21
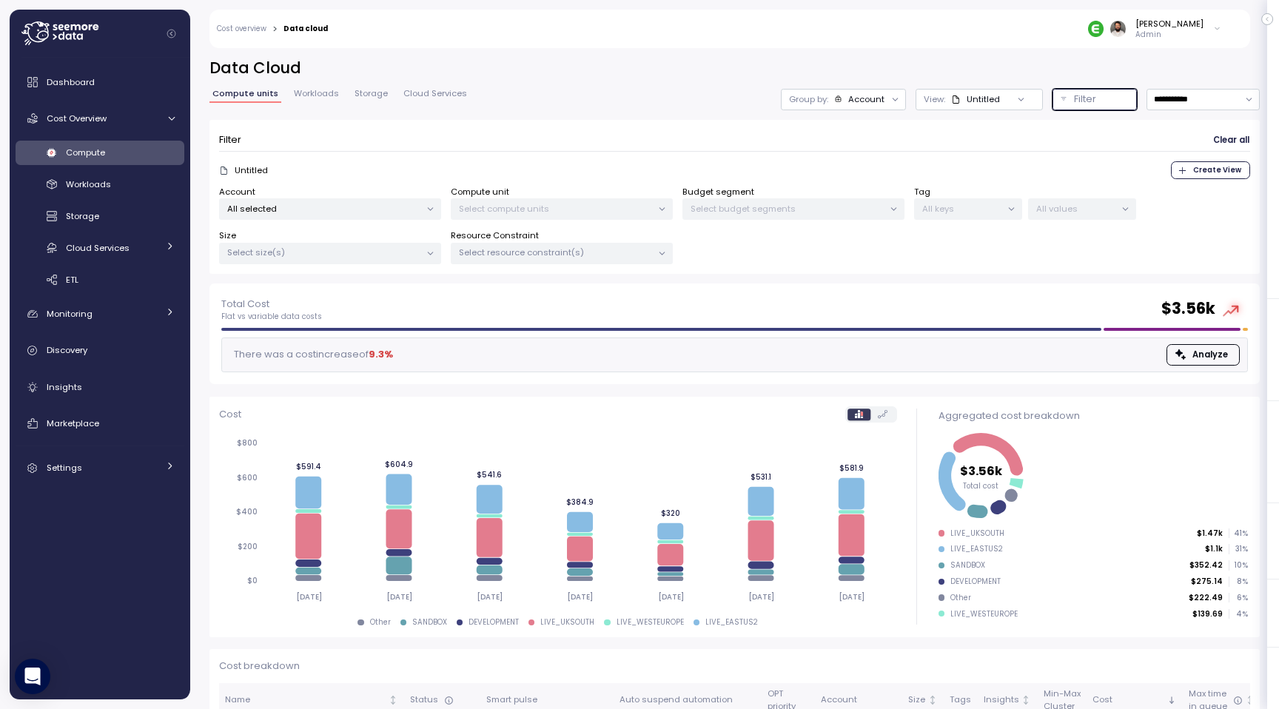
click at [372, 214] on div "All selected" at bounding box center [330, 208] width 222 height 21
click at [409, 161] on div "Untitled Create View" at bounding box center [734, 170] width 1031 height 18
click at [971, 212] on p "All keys" at bounding box center [961, 209] width 79 height 12
click at [97, 86] on div "Dashboard" at bounding box center [111, 82] width 128 height 15
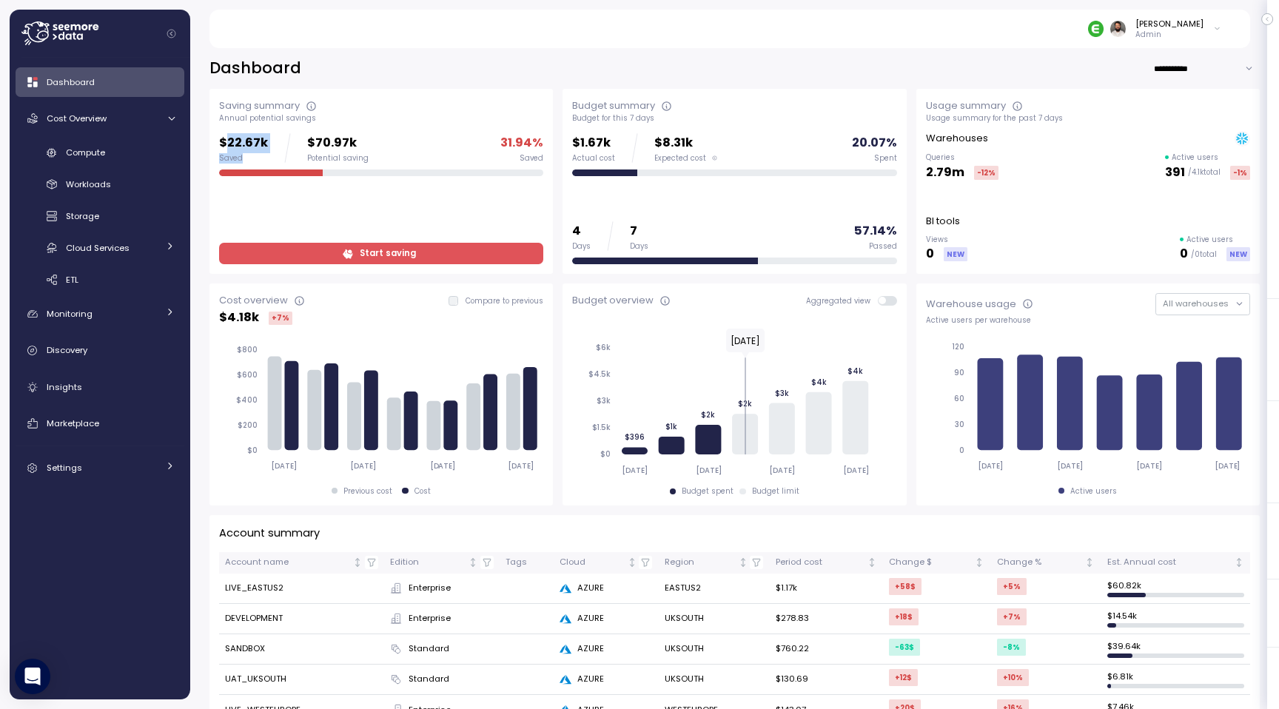
drag, startPoint x: 224, startPoint y: 141, endPoint x: 275, endPoint y: 141, distance: 51.1
click at [275, 141] on div "$22.67k Saved $70.97k Potential saving" at bounding box center [294, 148] width 150 height 30
click at [359, 255] on span "Start saving" at bounding box center [379, 254] width 305 height 20
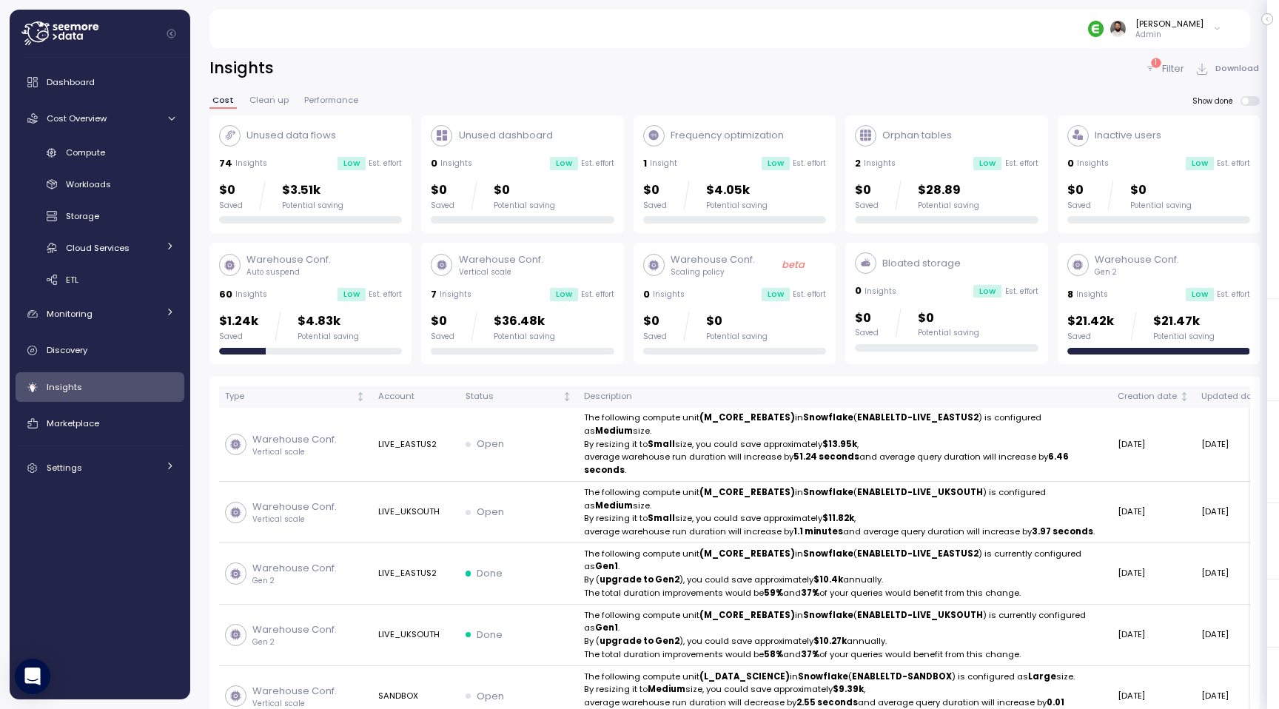
click at [540, 320] on p "$36.48k" at bounding box center [524, 322] width 61 height 20
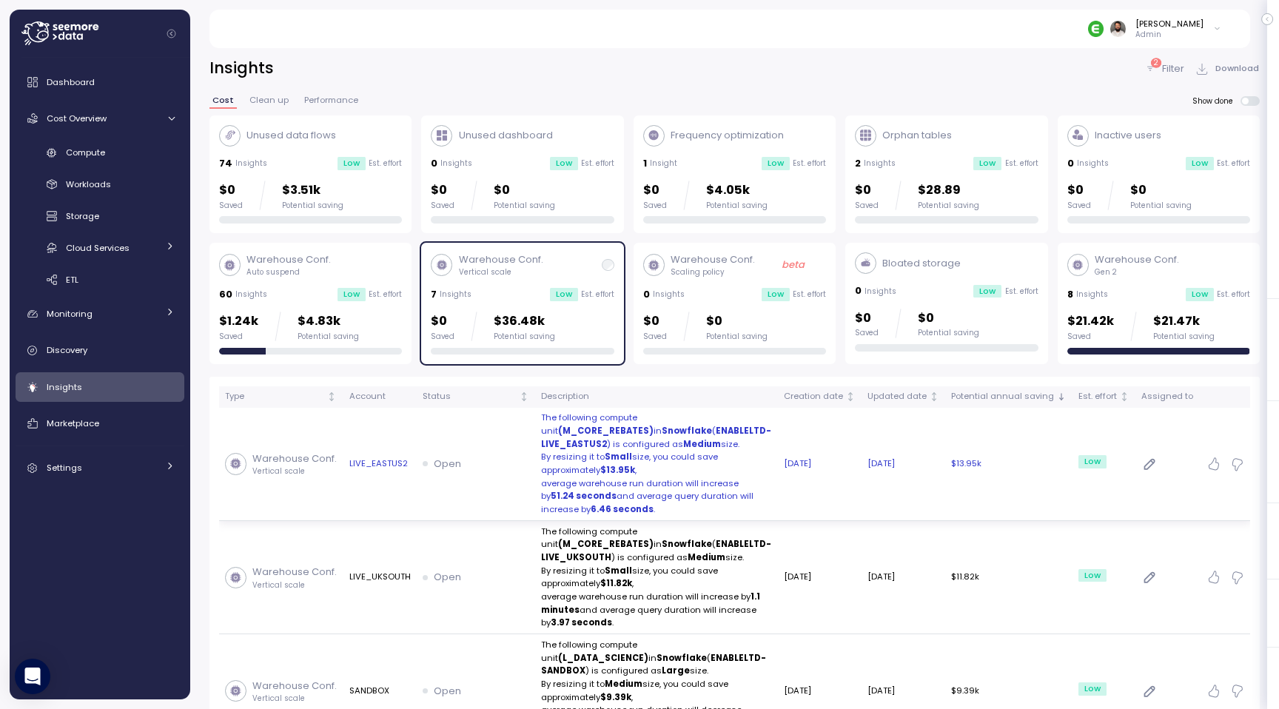
click at [535, 411] on td "The following compute unit (M_CORE_REBATES) in Snowflake ( ENABLELTD-LIVE_EASTU…" at bounding box center [656, 464] width 243 height 113
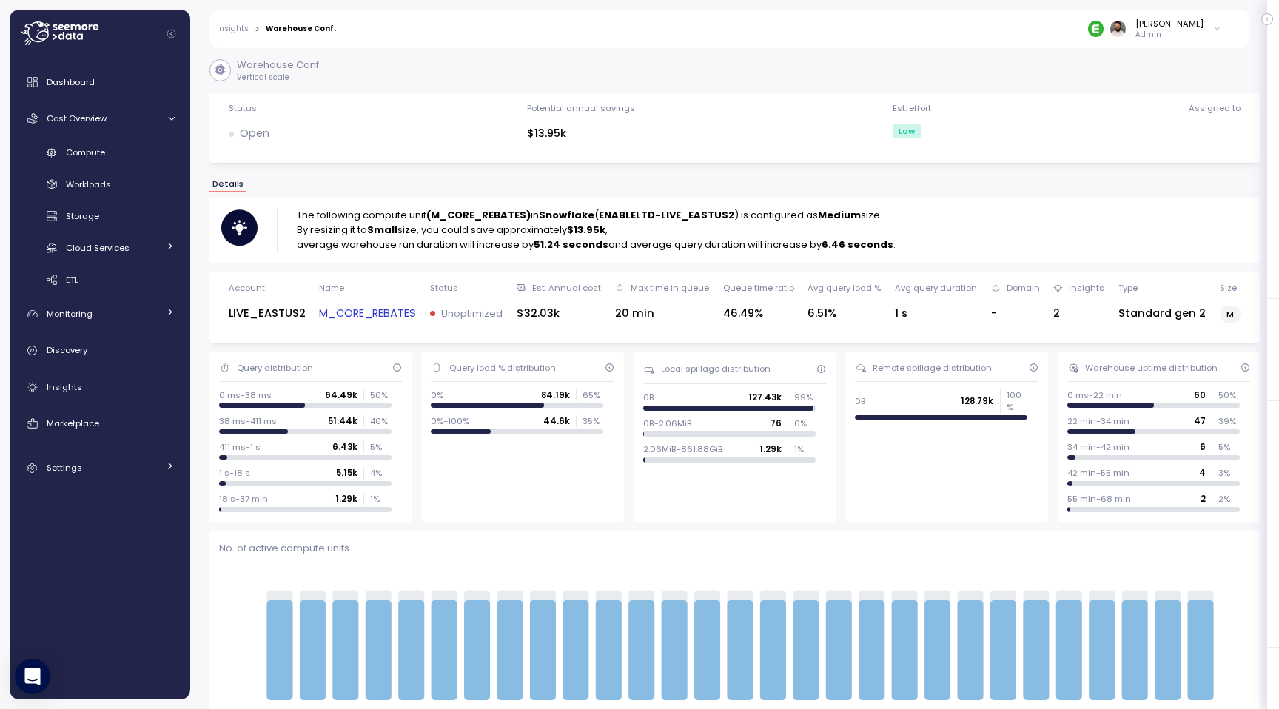
click at [651, 249] on p "average warehouse run duration will increase by 51.24 seconds and average query…" at bounding box center [596, 245] width 599 height 15
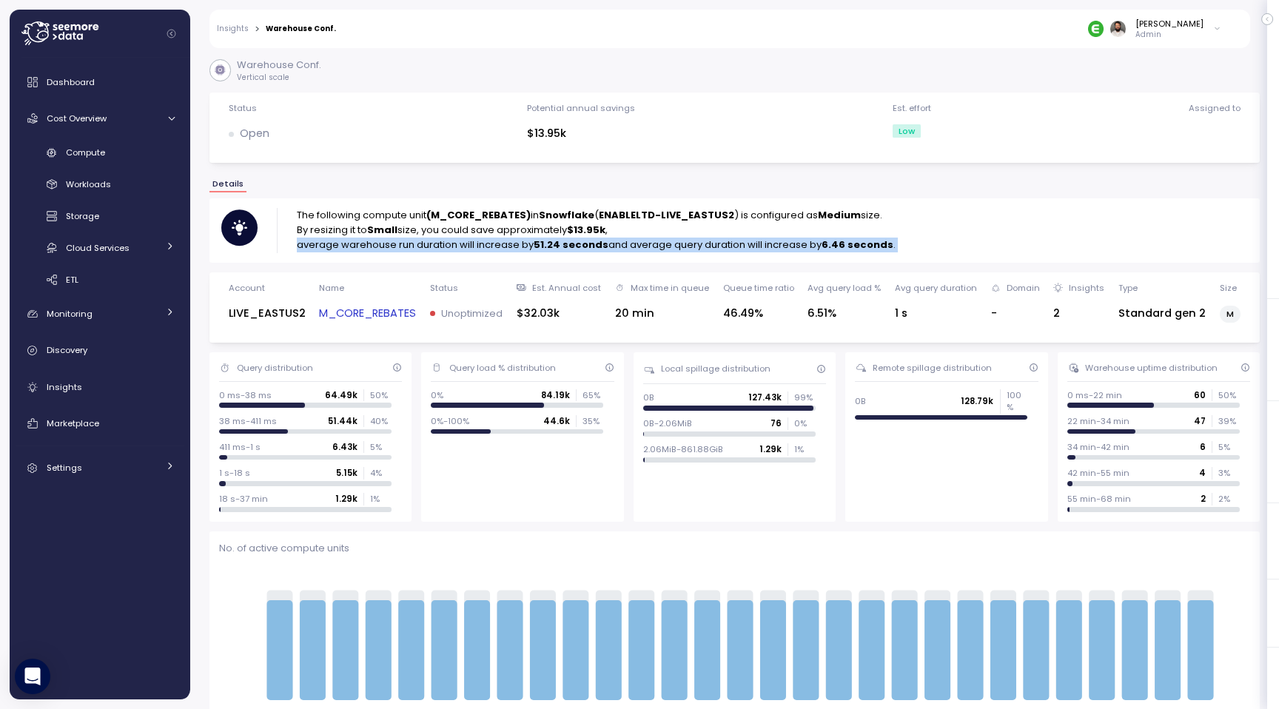
click at [819, 219] on strong "Medium" at bounding box center [839, 215] width 43 height 14
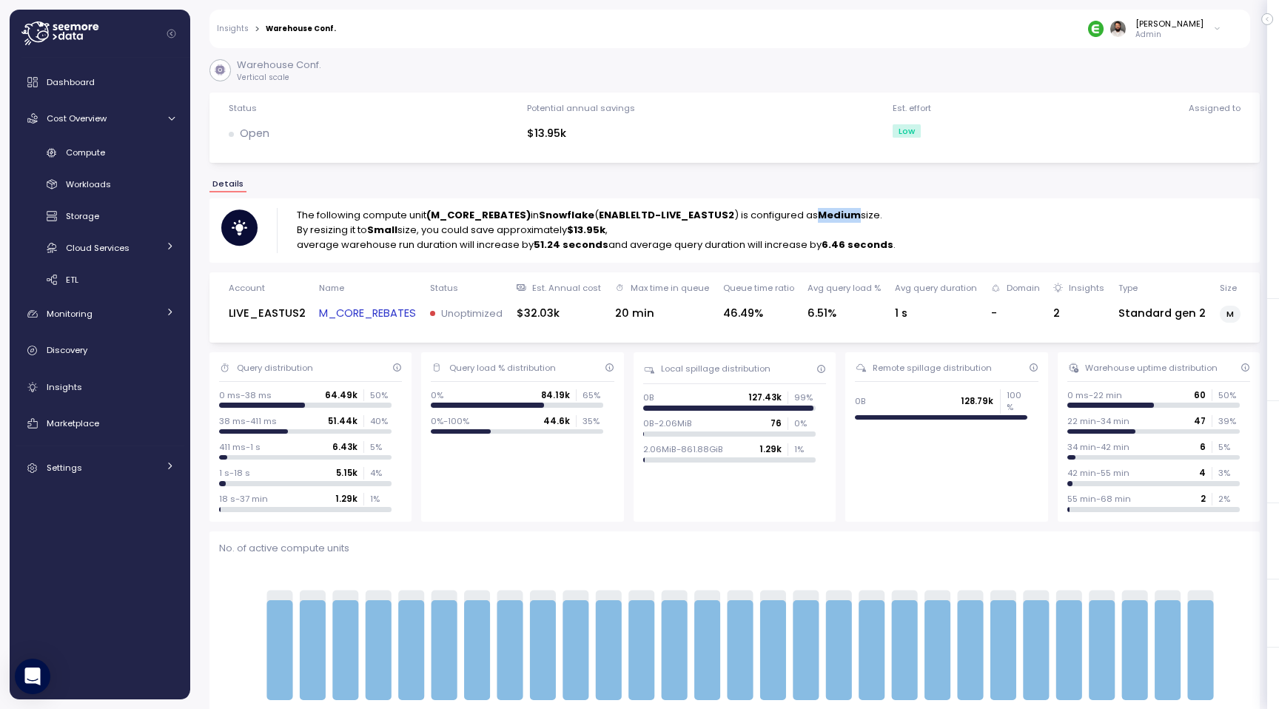
click at [819, 219] on strong "Medium" at bounding box center [839, 215] width 43 height 14
drag, startPoint x: 577, startPoint y: 233, endPoint x: 613, endPoint y: 233, distance: 35.5
click at [613, 233] on p "By resizing it to Small size, you could save approximately $13.95k ," at bounding box center [596, 230] width 599 height 15
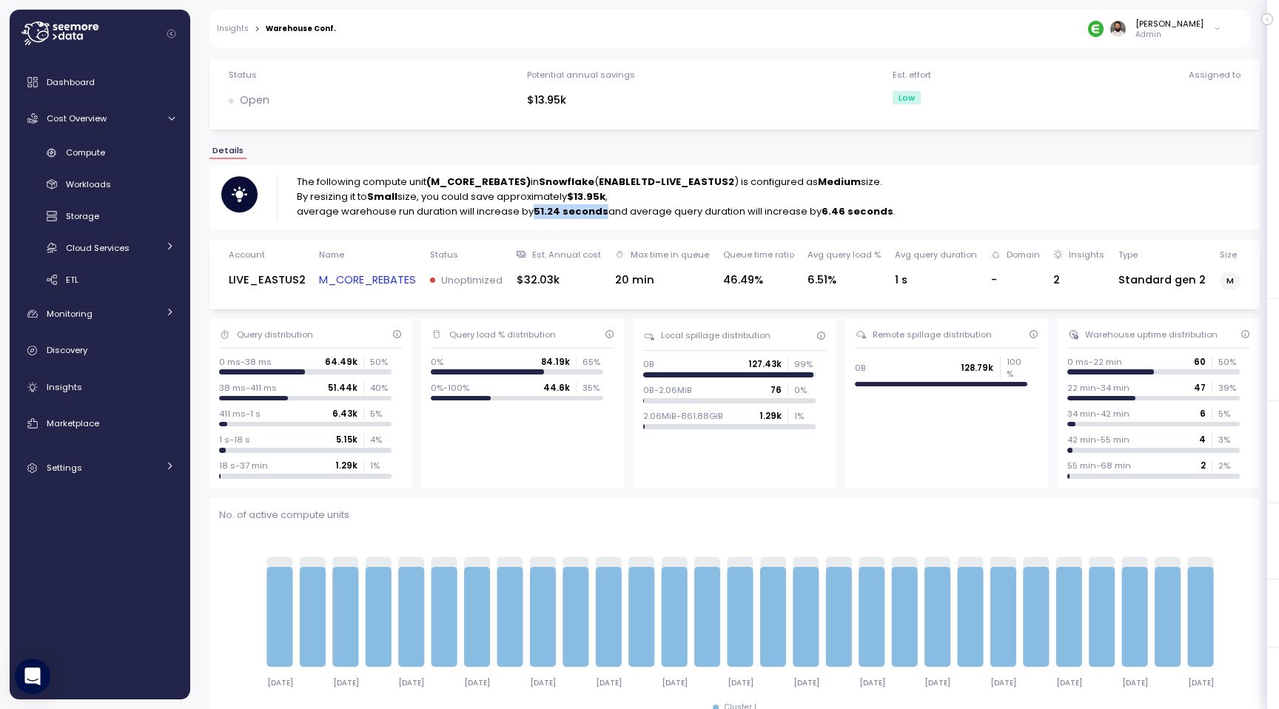
drag, startPoint x: 535, startPoint y: 212, endPoint x: 600, endPoint y: 217, distance: 64.6
click at [600, 217] on strong "51.24 seconds" at bounding box center [571, 211] width 75 height 14
click at [387, 284] on link "M_CORE_REBATES" at bounding box center [367, 280] width 97 height 17
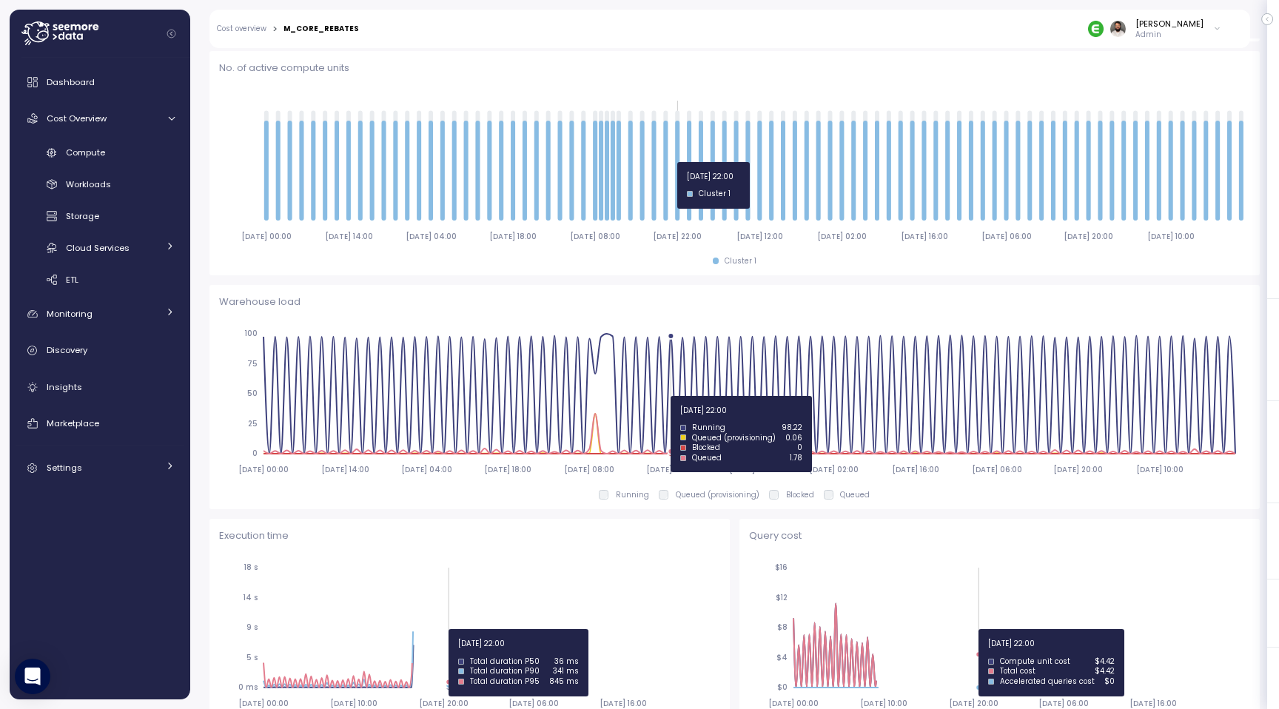
scroll to position [144, 0]
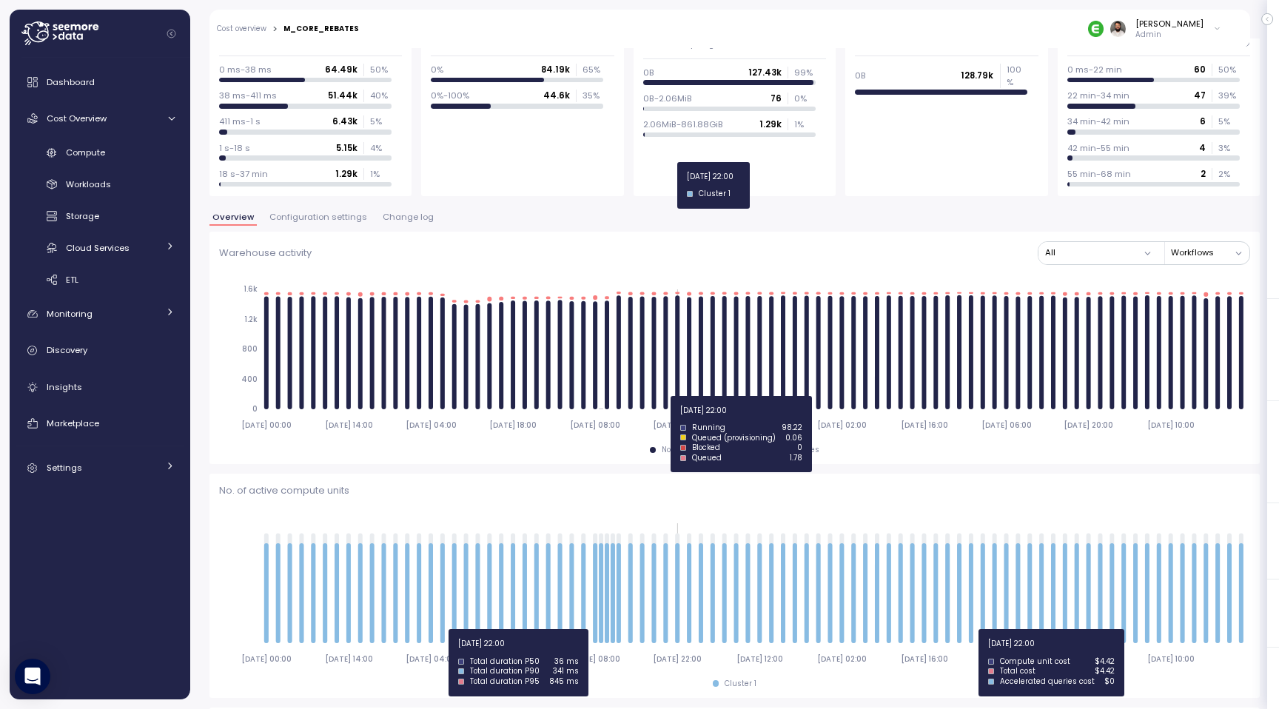
type input "*********"
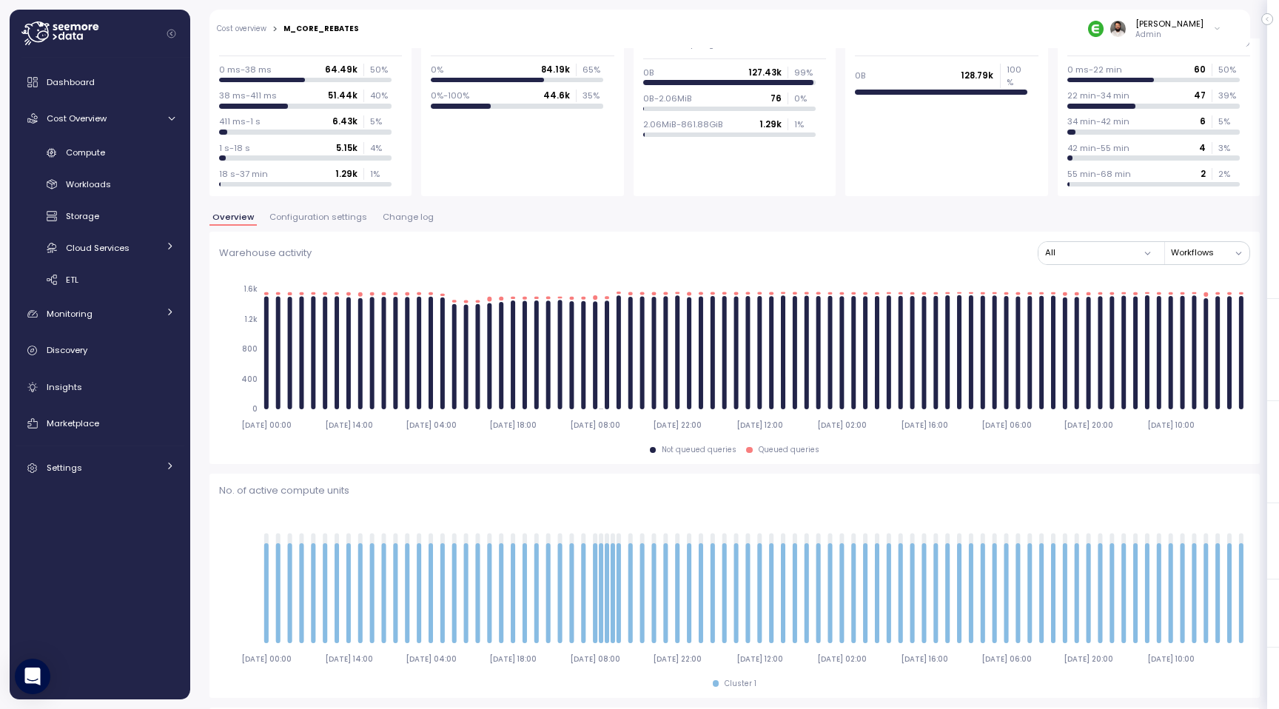
scroll to position [0, 0]
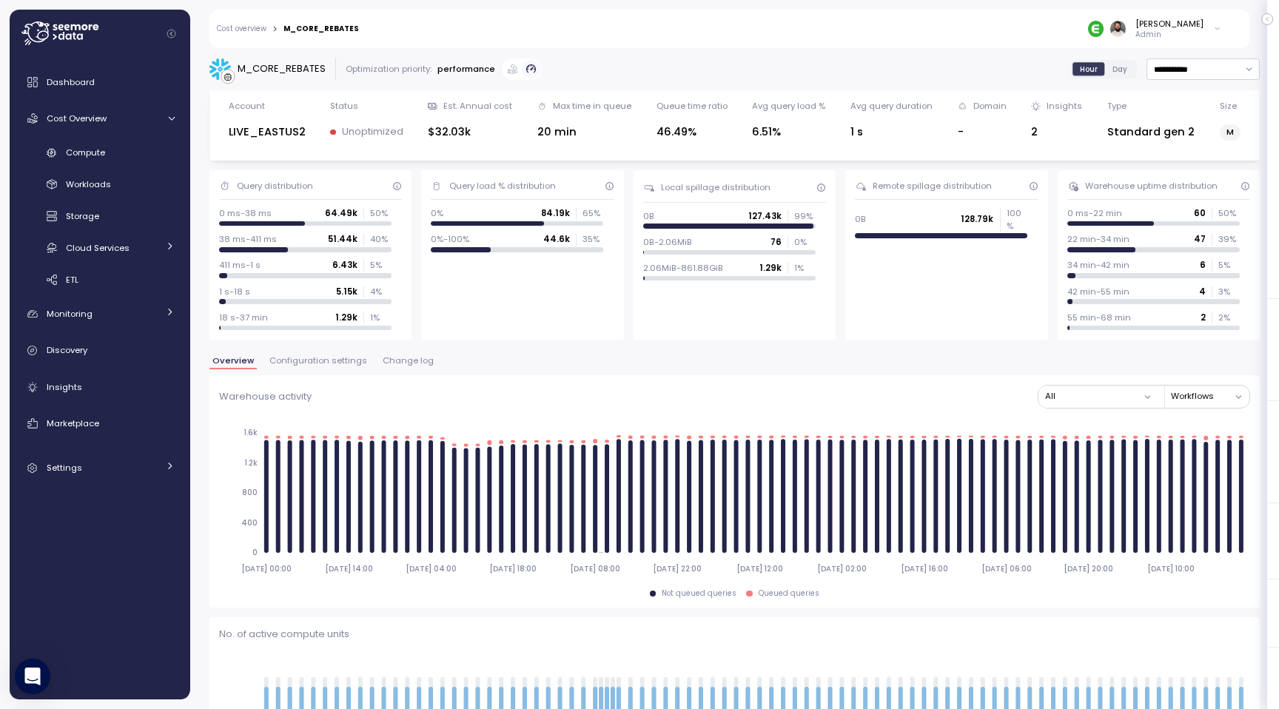
click at [318, 361] on span "Configuration settings" at bounding box center [318, 361] width 98 height 8
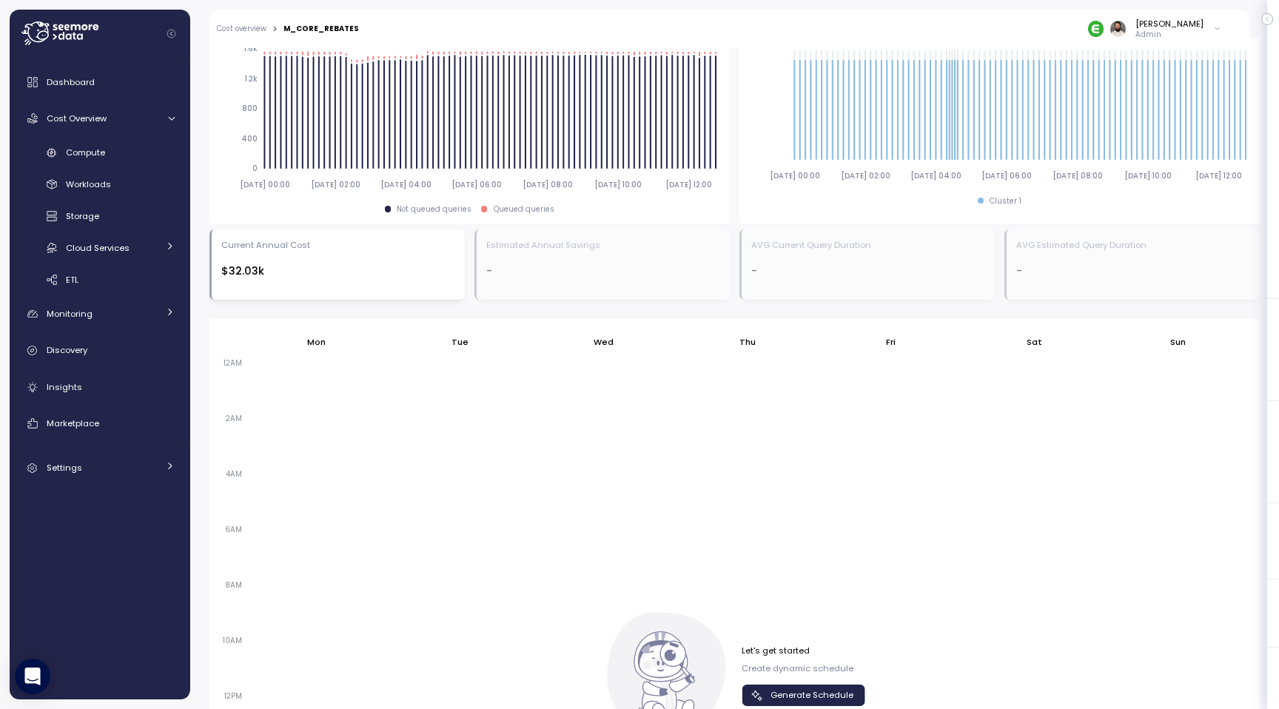
scroll to position [766, 0]
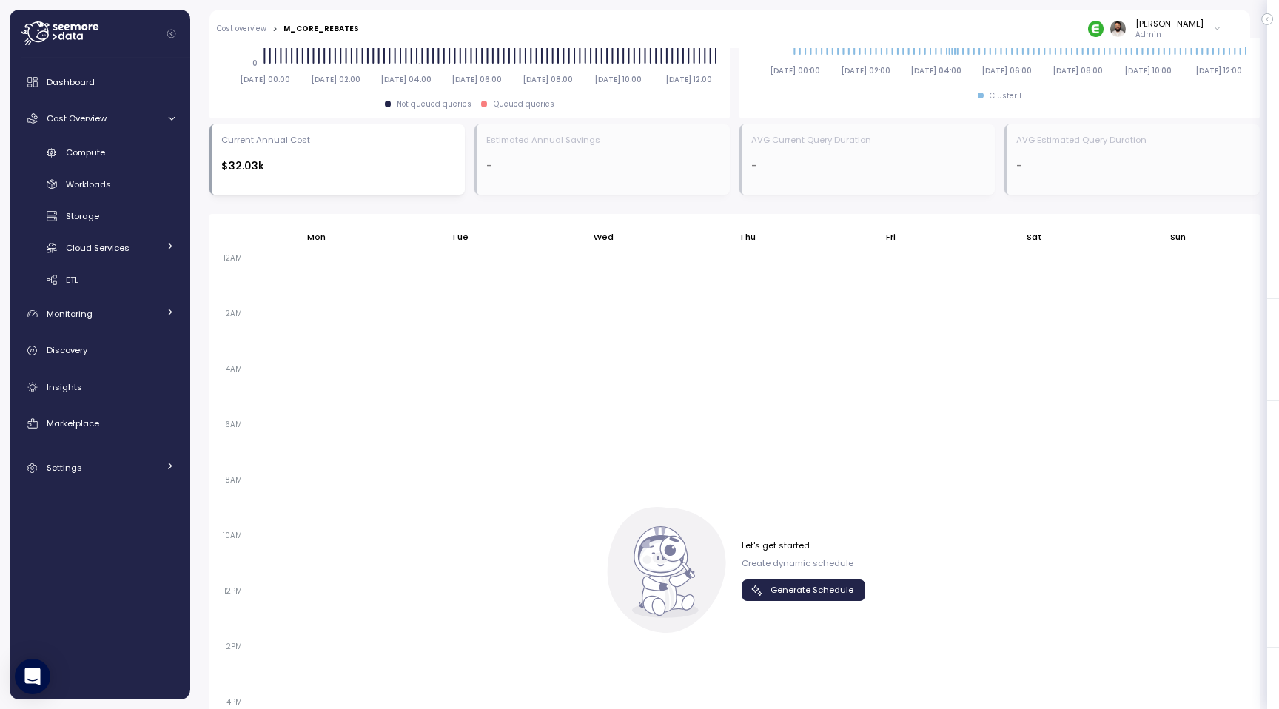
click at [819, 585] on span "Generate Schedule" at bounding box center [812, 590] width 83 height 20
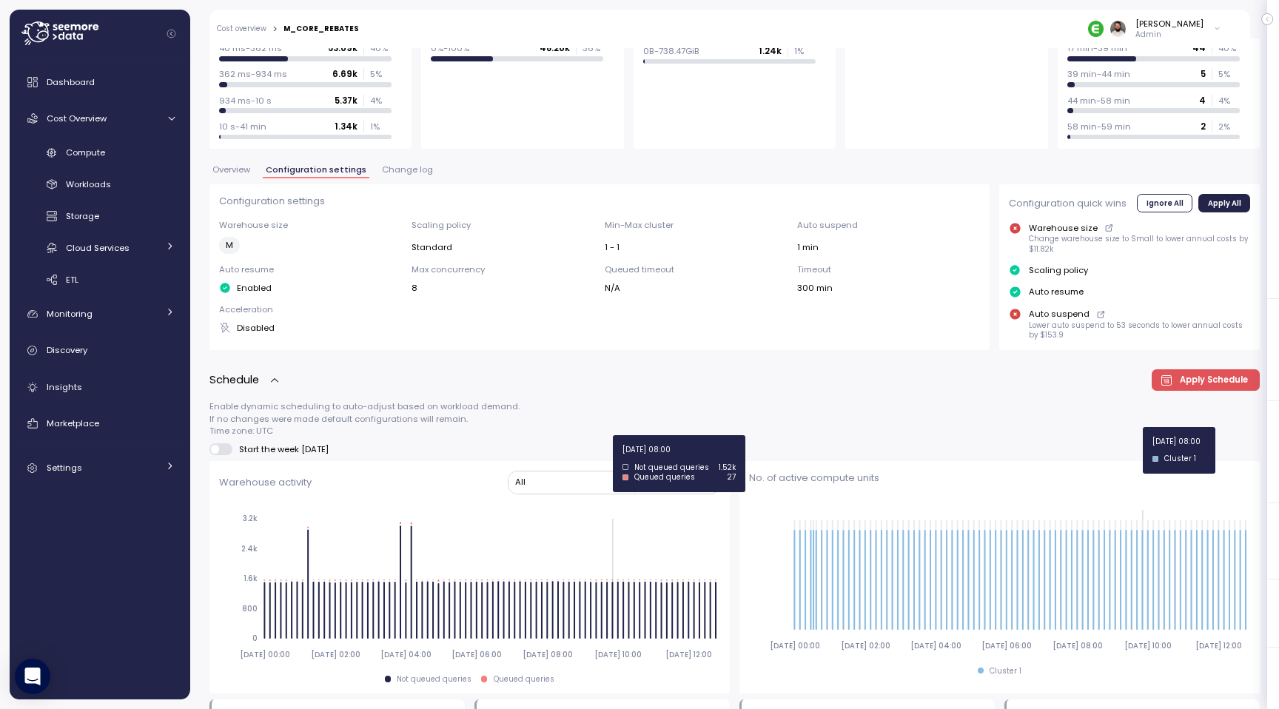
scroll to position [184, 0]
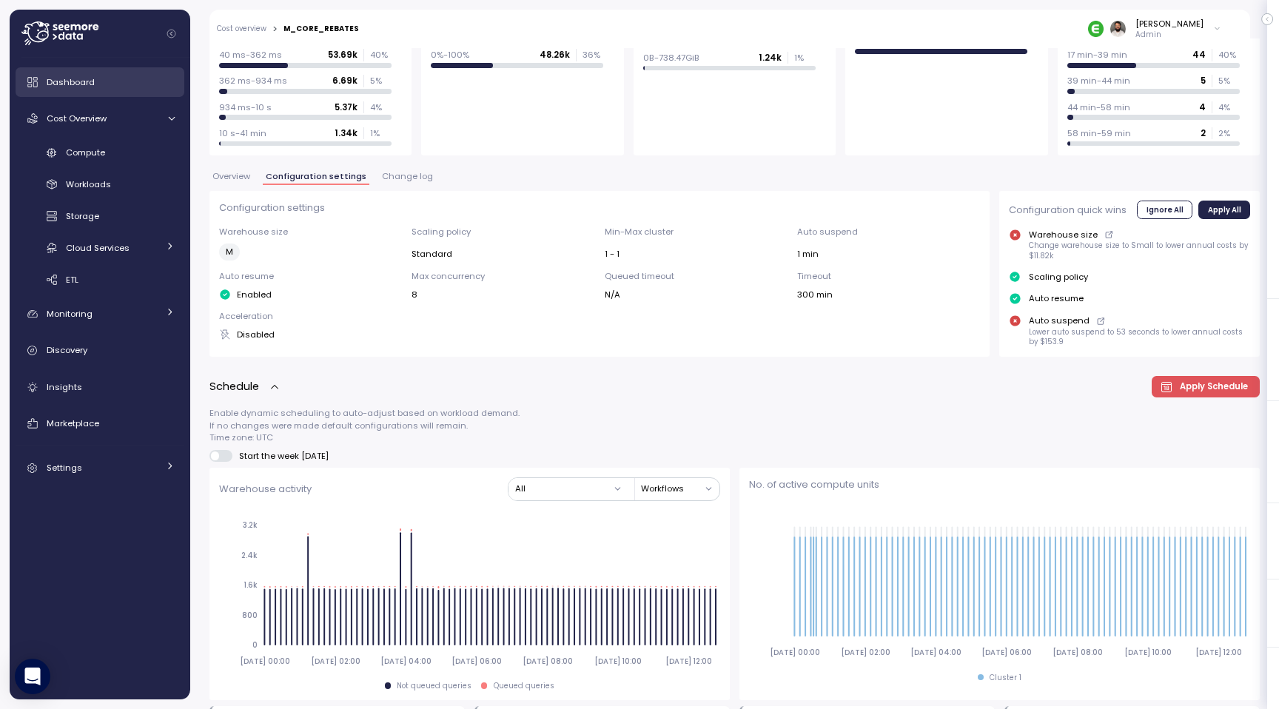
click at [66, 87] on span "Dashboard" at bounding box center [71, 82] width 48 height 12
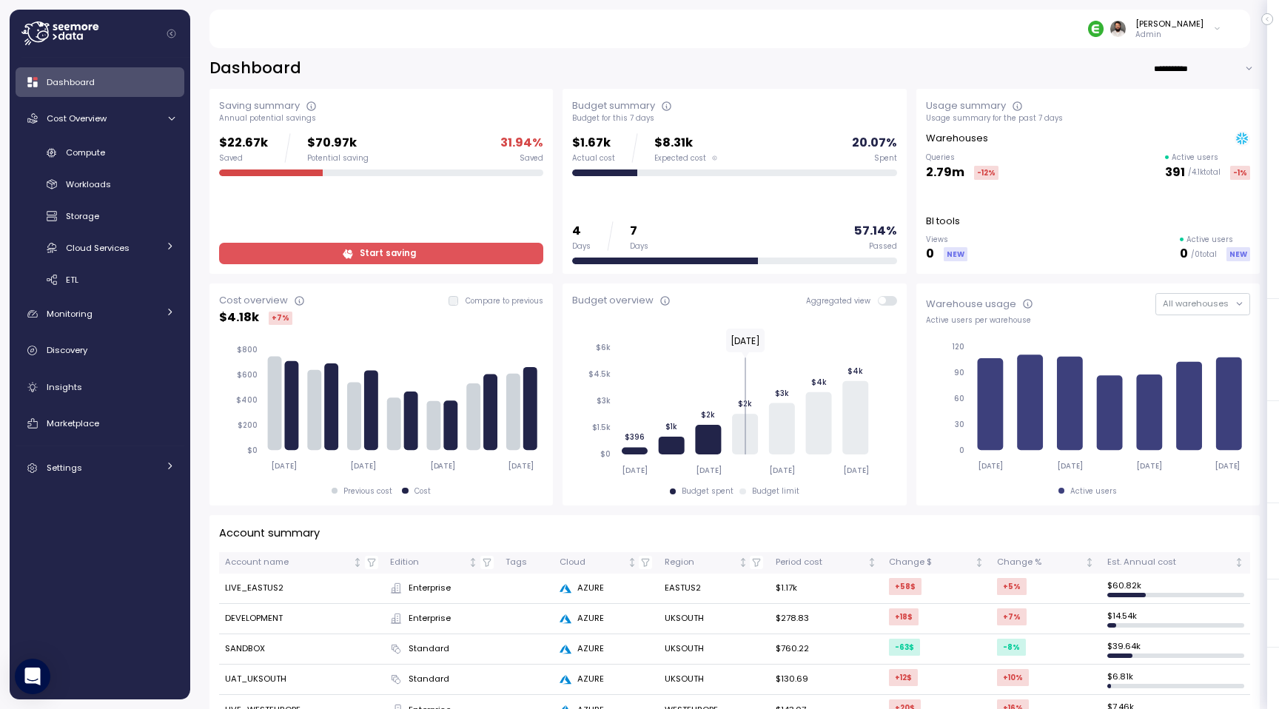
scroll to position [1, 0]
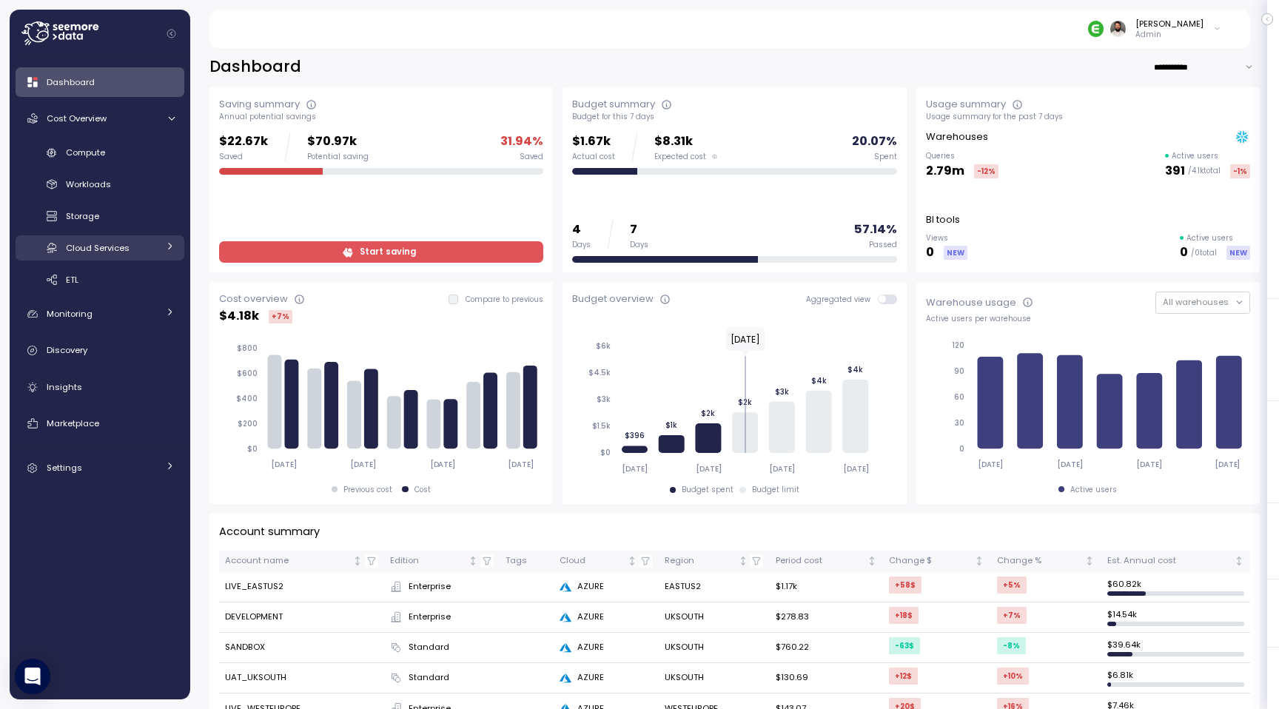
click at [140, 242] on div "Cloud Services" at bounding box center [112, 248] width 92 height 15
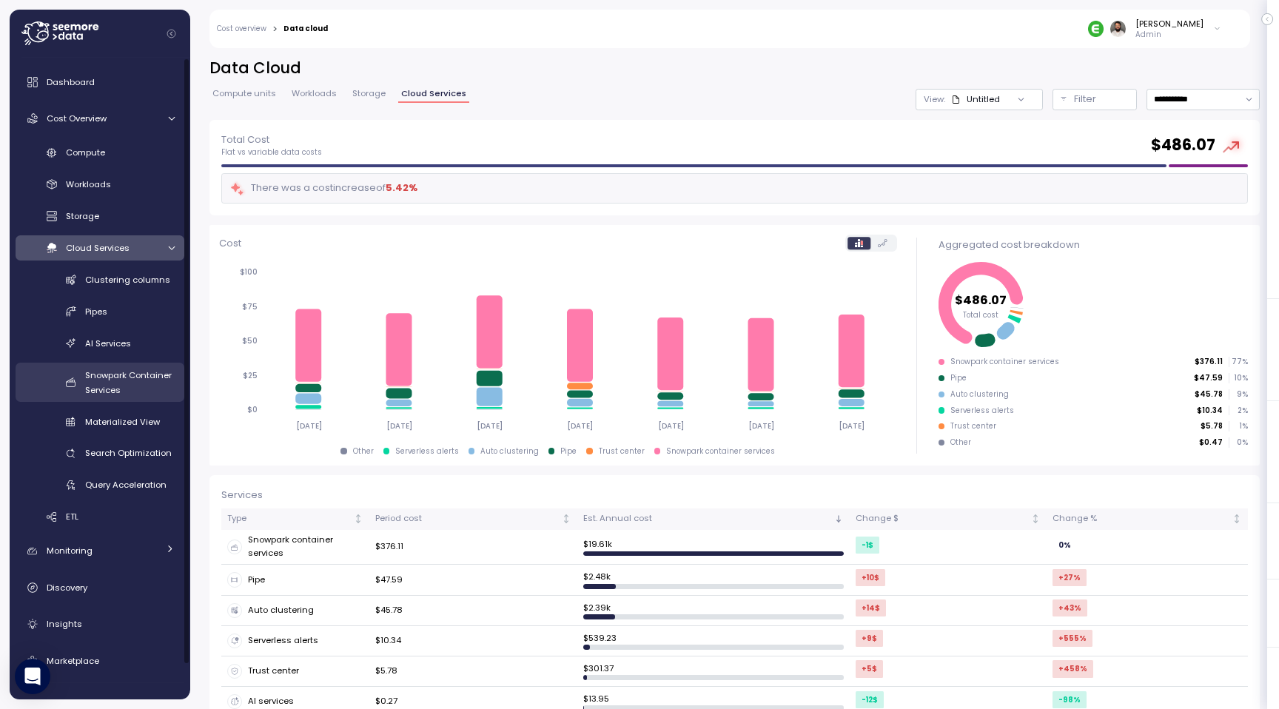
click at [148, 373] on span "Snowpark Container Services" at bounding box center [128, 382] width 87 height 27
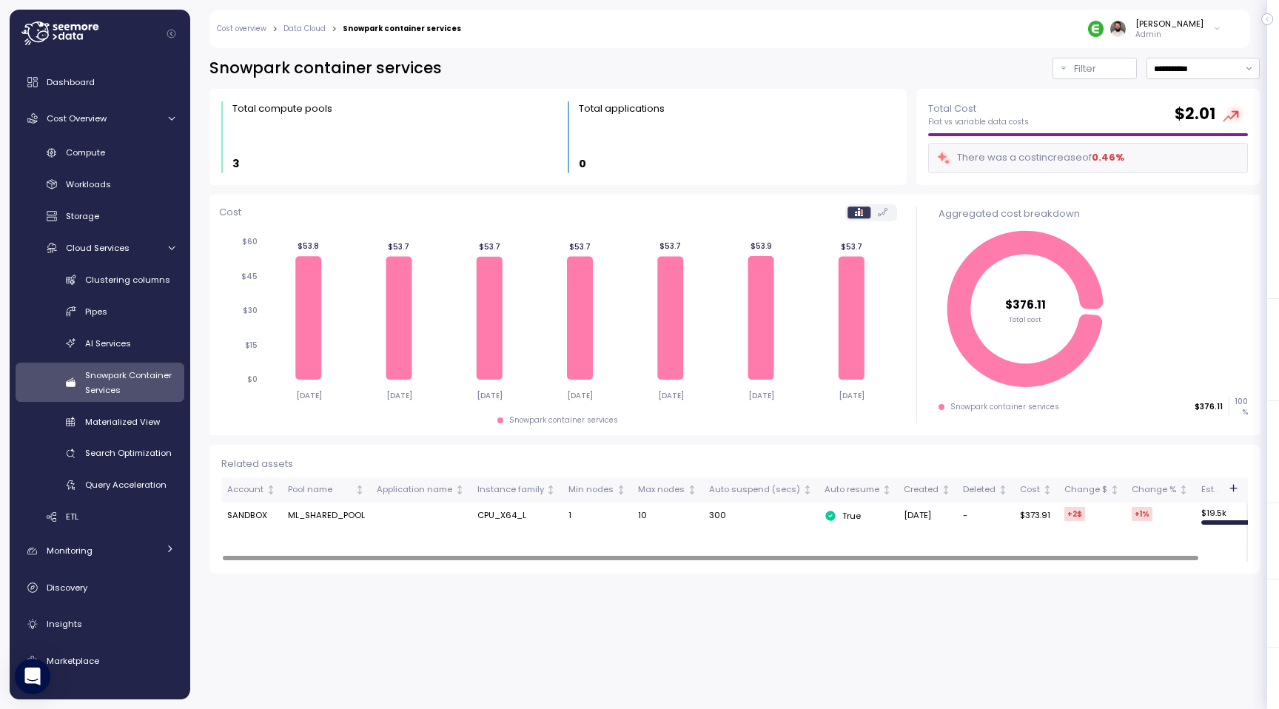
click at [329, 519] on td "ML_SHARED_POOL" at bounding box center [326, 516] width 89 height 27
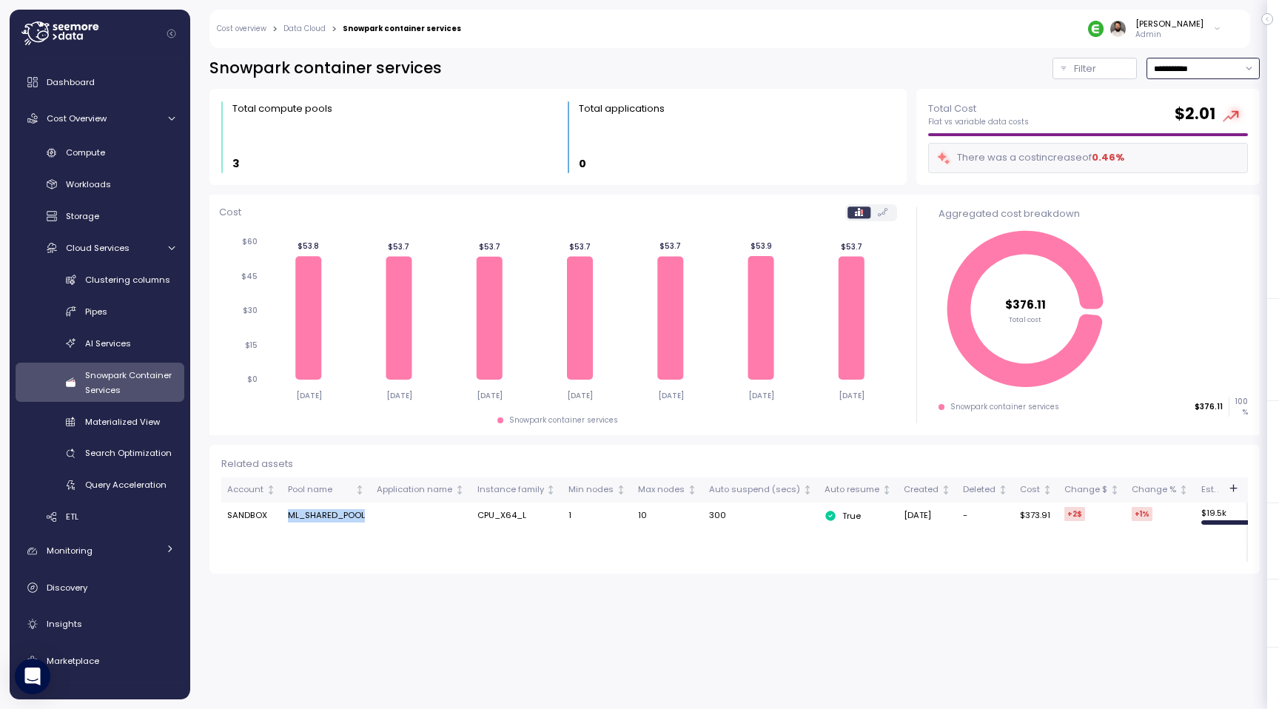
click at [1198, 61] on input "**********" at bounding box center [1203, 68] width 113 height 21
click at [1210, 178] on div "Last 30 days" at bounding box center [1198, 176] width 55 height 12
type input "**********"
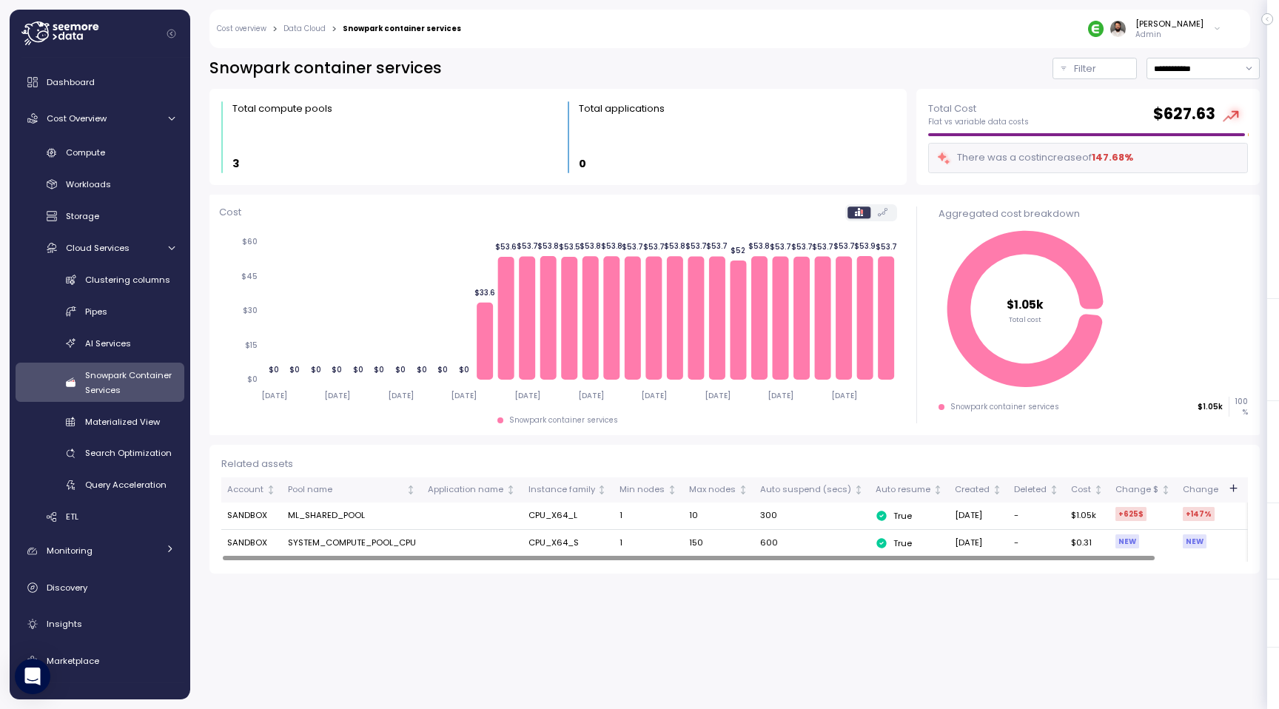
click at [335, 520] on td "ML_SHARED_POOL" at bounding box center [352, 516] width 140 height 27
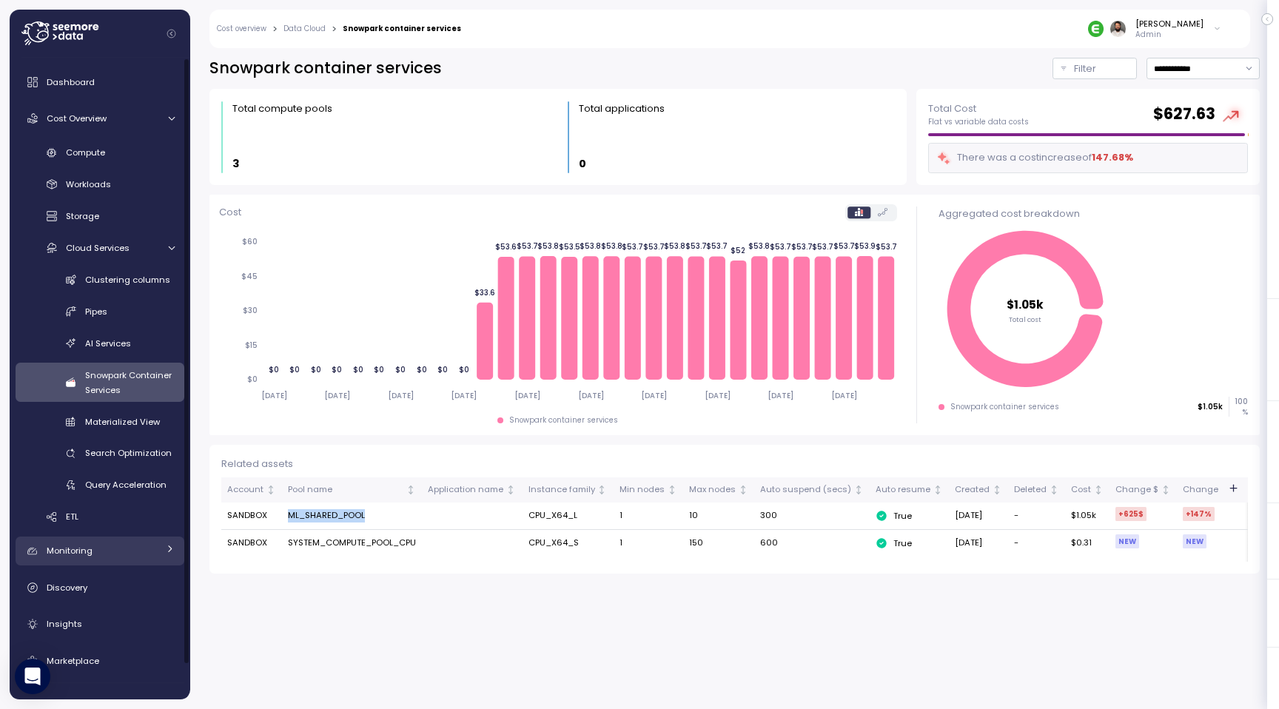
click at [105, 547] on div "Monitoring" at bounding box center [102, 550] width 111 height 15
click at [113, 622] on span "Budget groups" at bounding box center [98, 617] width 64 height 12
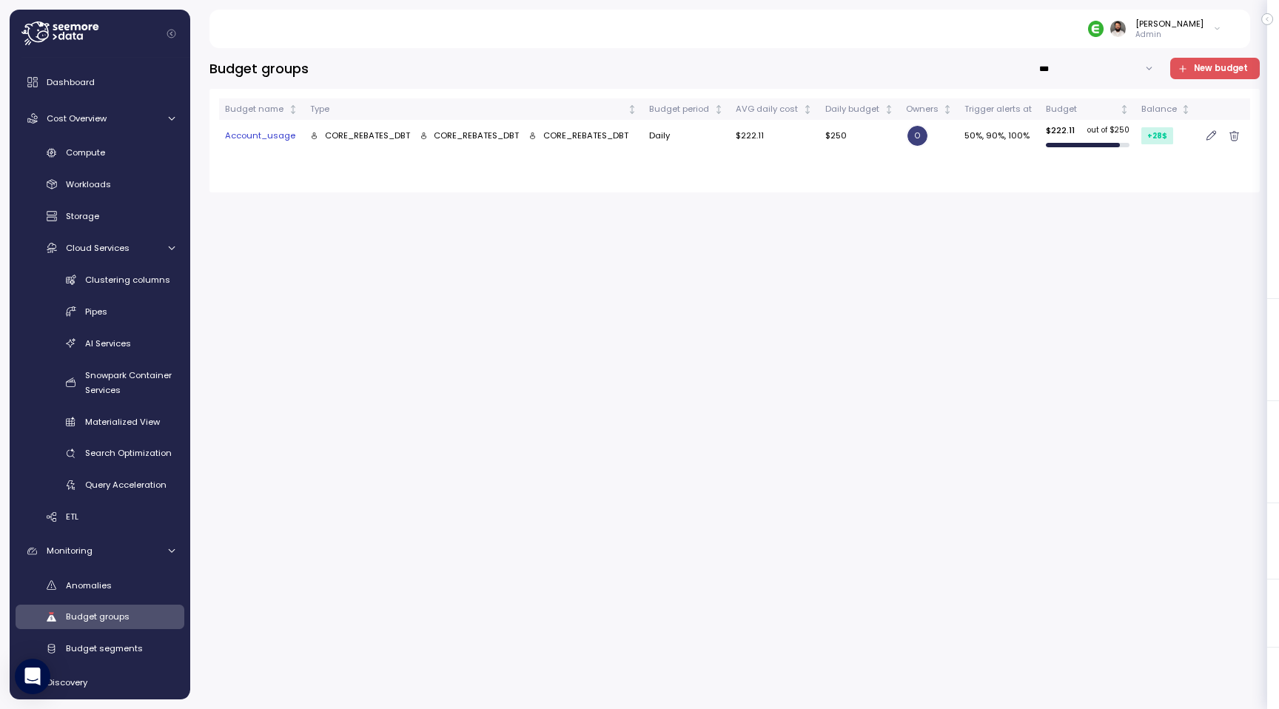
click at [1214, 69] on span "New budget" at bounding box center [1221, 68] width 54 height 20
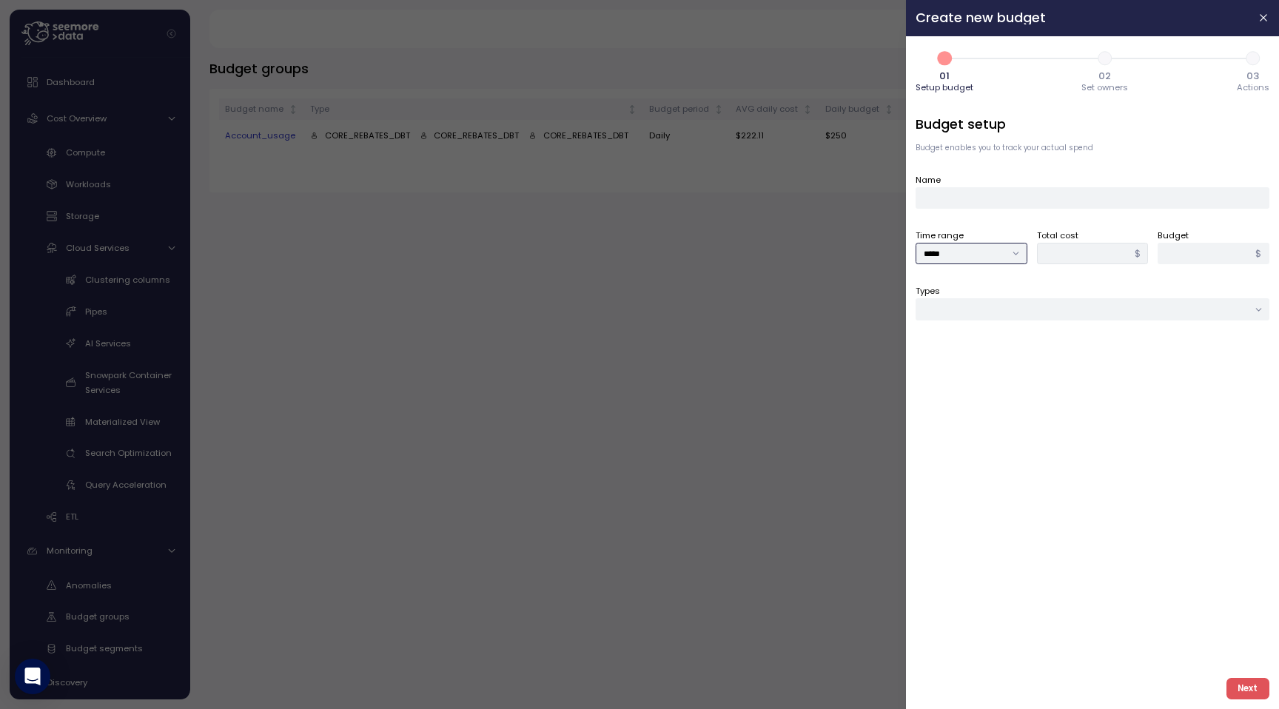
click at [987, 252] on input "*****" at bounding box center [972, 253] width 112 height 21
click at [978, 301] on div "Weekly" at bounding box center [971, 302] width 105 height 19
type input "******"
click at [1020, 315] on input "Types" at bounding box center [1093, 308] width 354 height 21
click at [997, 416] on div "Cloud service" at bounding box center [971, 417] width 58 height 12
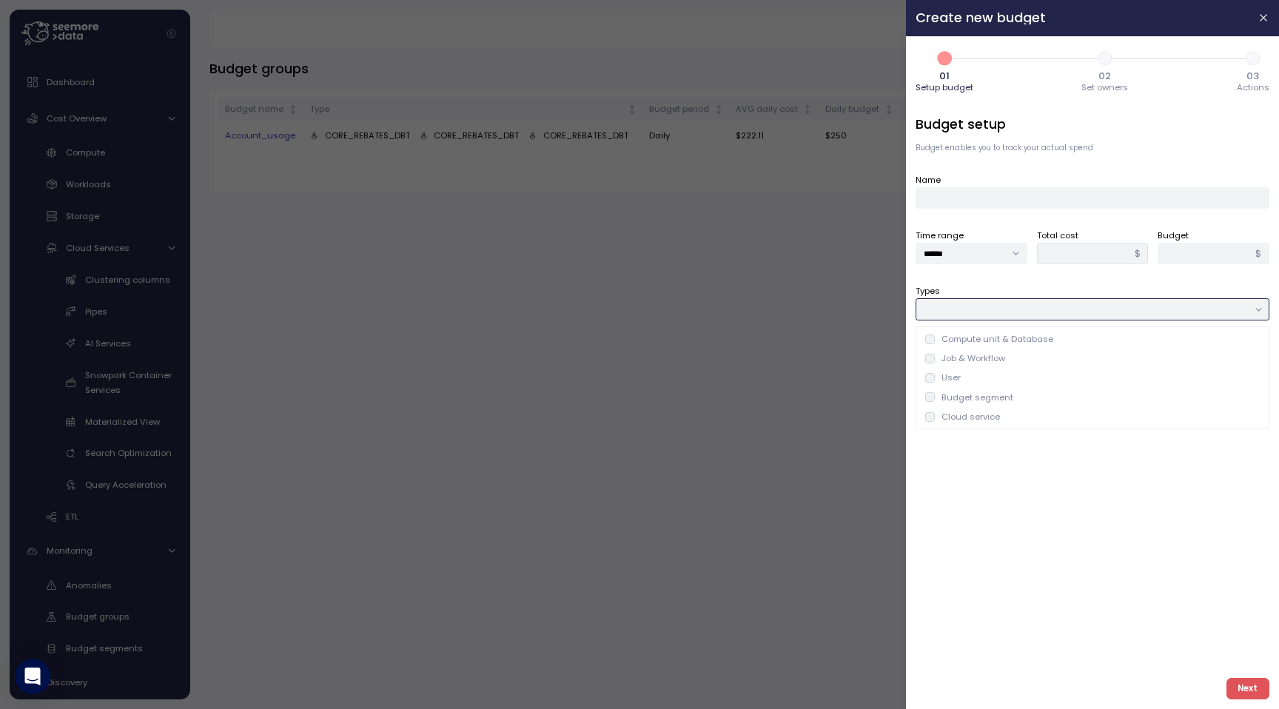
type input "**********"
click at [1016, 361] on div at bounding box center [1093, 365] width 354 height 21
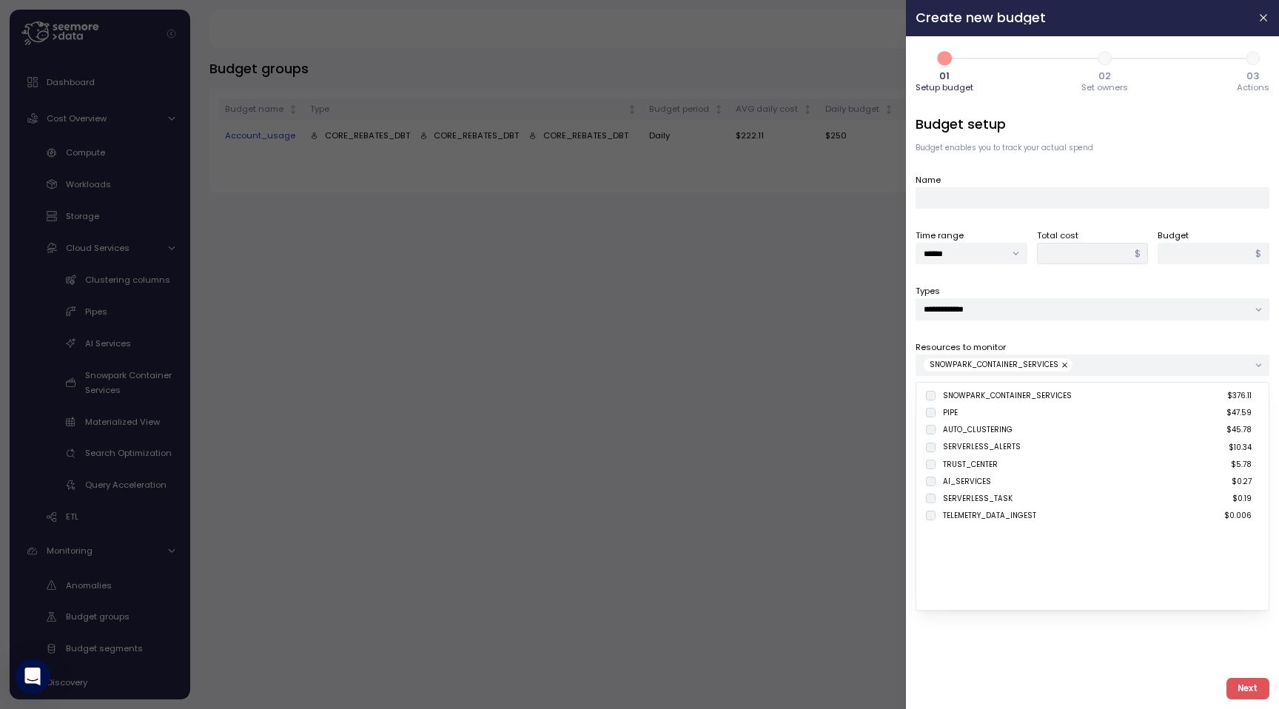
type input "******"
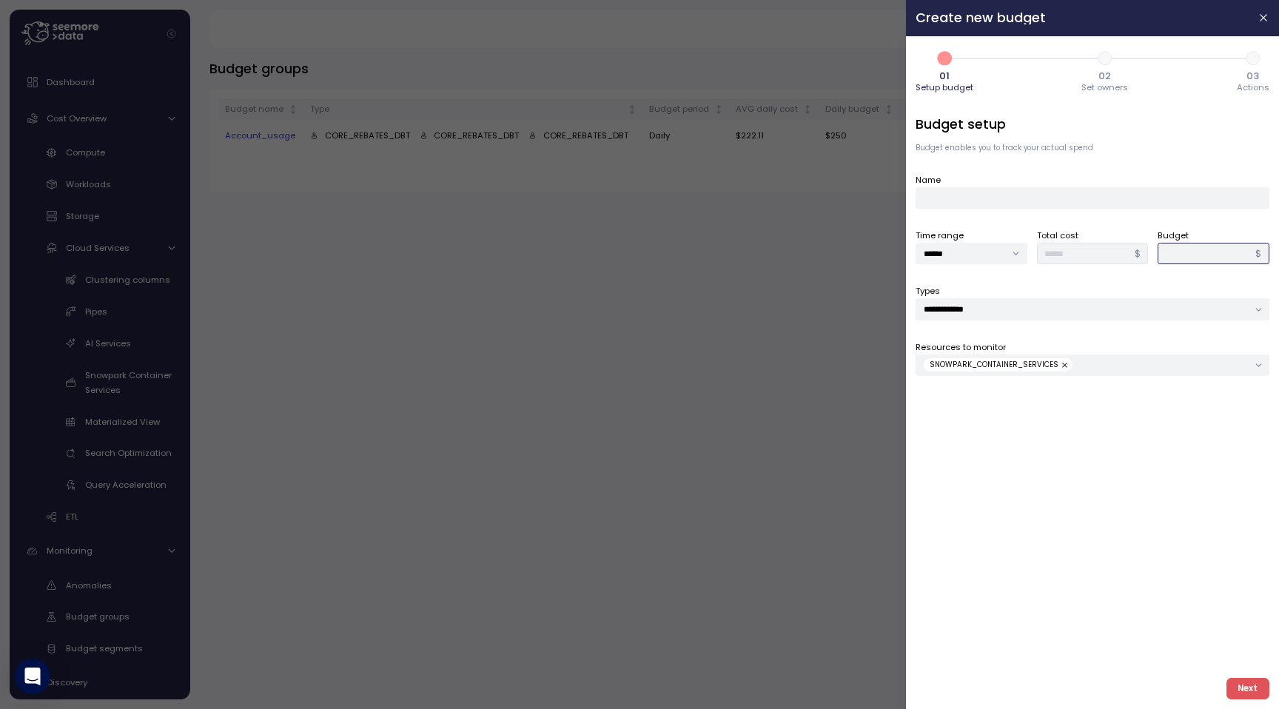
click at [1191, 249] on input "*" at bounding box center [1214, 253] width 112 height 21
click at [980, 258] on input "******" at bounding box center [972, 253] width 112 height 21
click at [1100, 260] on div "Time range ****** Total cost ****** $ Budget * $" at bounding box center [1093, 246] width 354 height 36
click at [1156, 369] on div "SNOWPARK_CONTAINER_SERVICES" at bounding box center [1086, 364] width 324 height 13
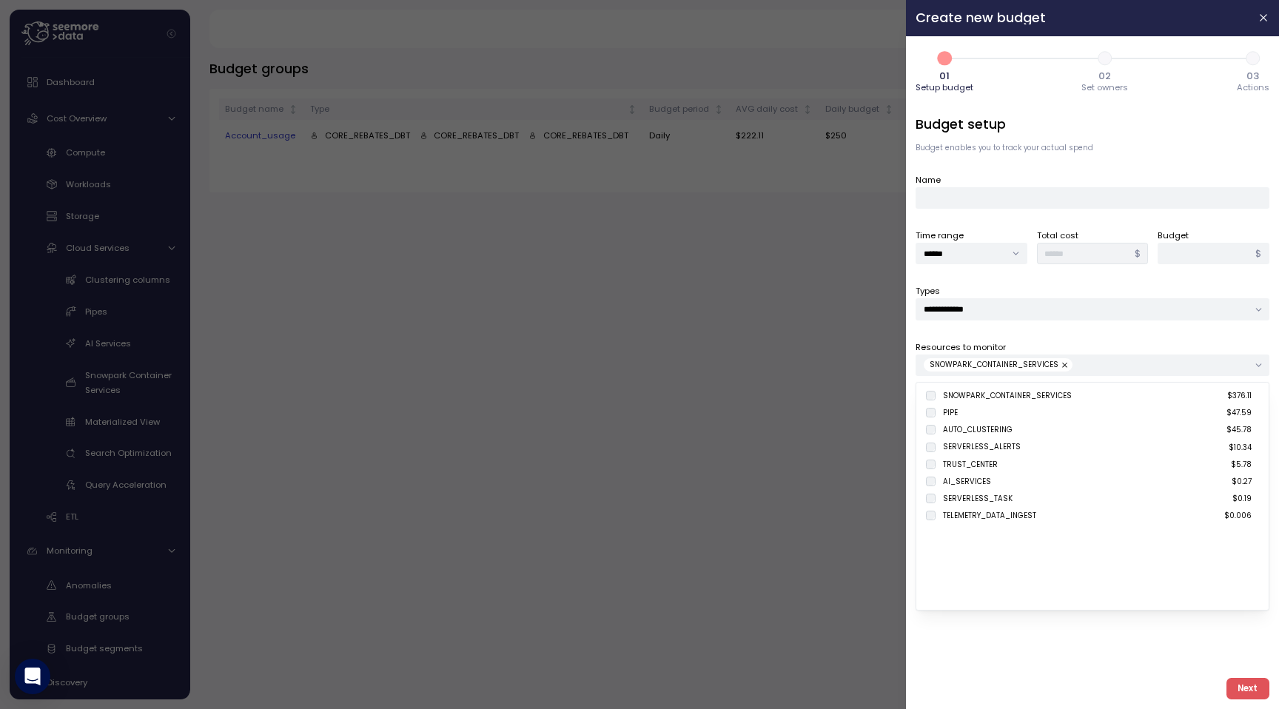
click at [1087, 350] on div "Resources to monitor SNOWPARK_CONTAINER_SERVICES" at bounding box center [1093, 358] width 354 height 36
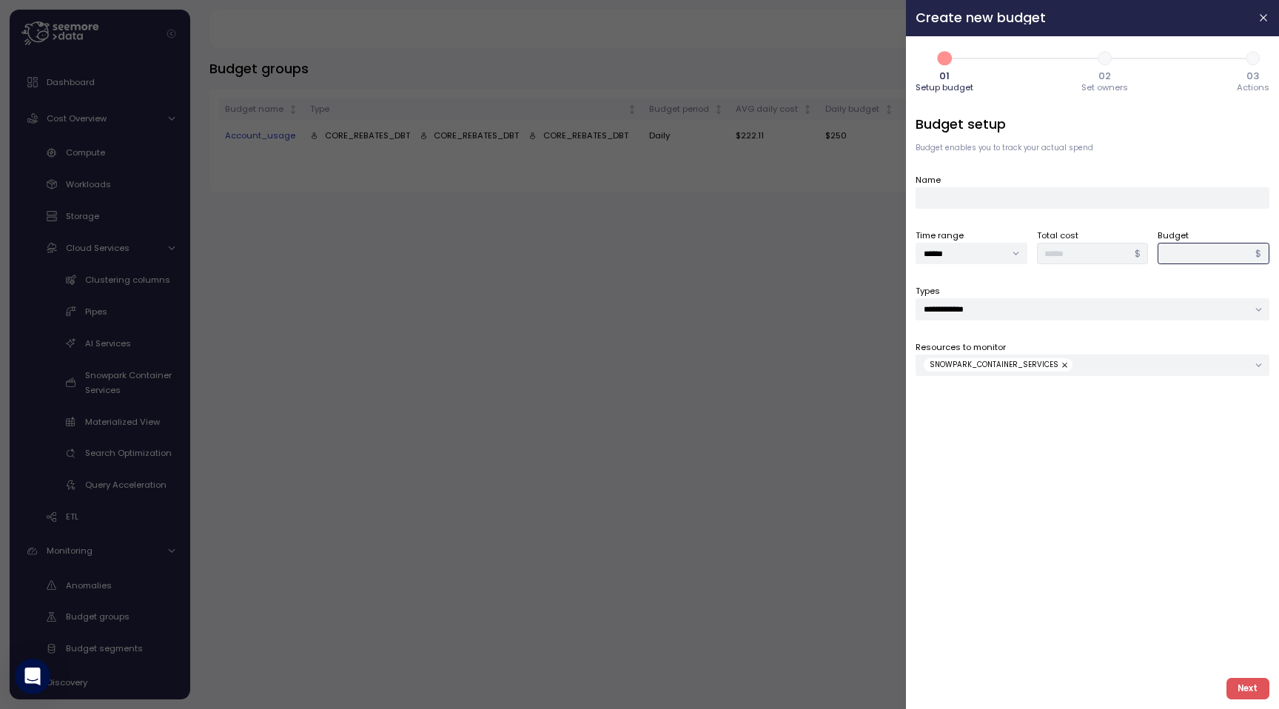
click at [1180, 249] on input "Budget" at bounding box center [1214, 253] width 112 height 21
type input "*"
type input "***"
click at [1035, 209] on div "**********" at bounding box center [1093, 390] width 354 height 551
click at [1016, 207] on input "Name" at bounding box center [1093, 197] width 354 height 21
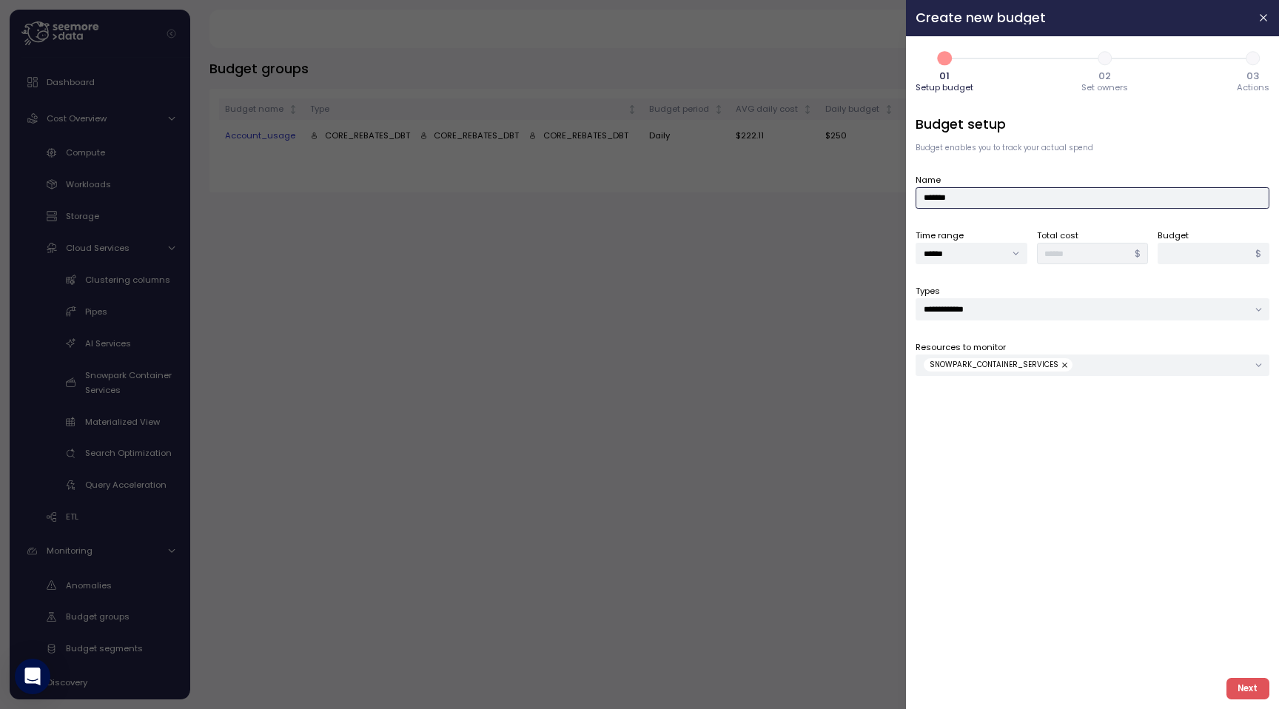
type input "********"
click at [1237, 689] on button "Next" at bounding box center [1248, 688] width 43 height 21
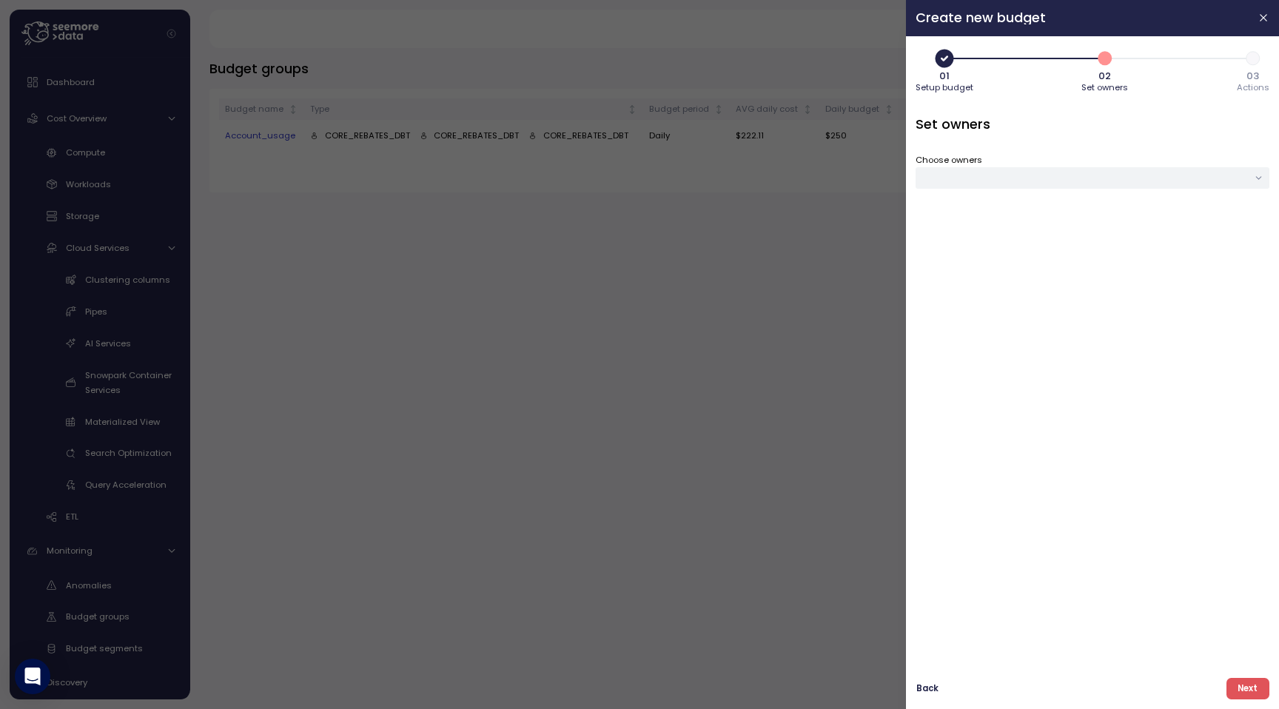
click at [1237, 689] on button "Next" at bounding box center [1248, 688] width 43 height 21
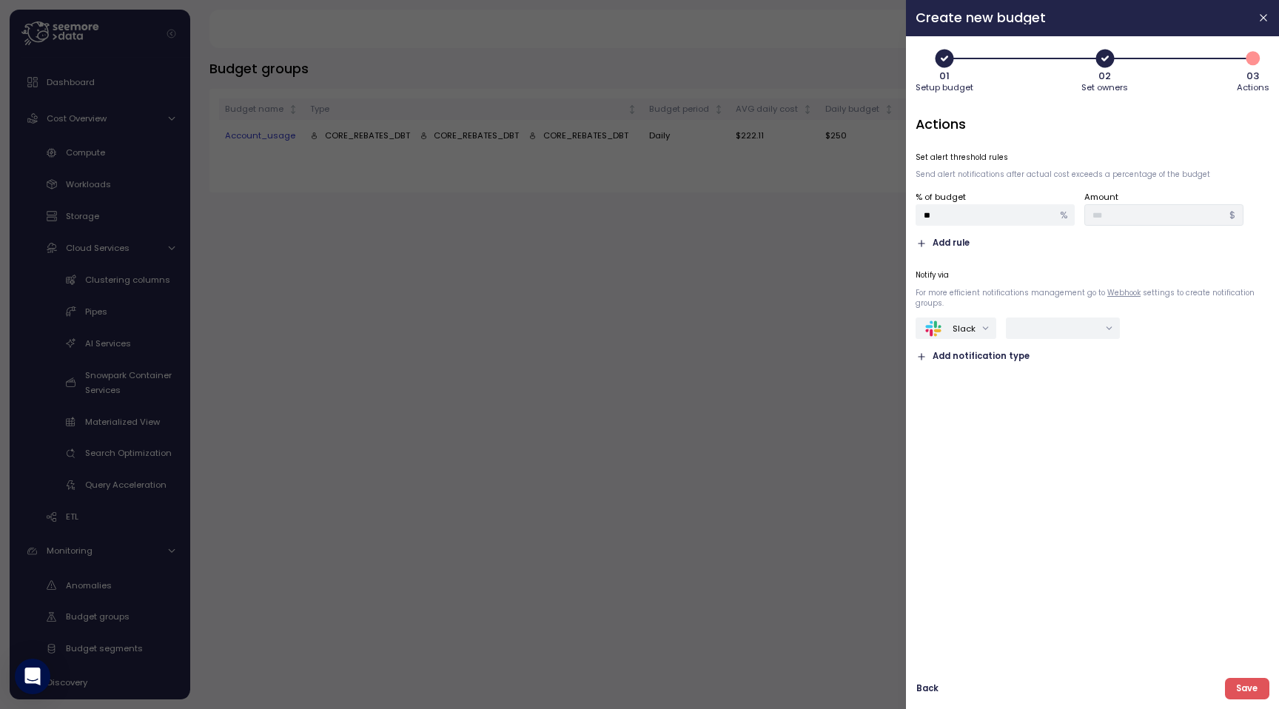
click at [954, 247] on span "Add rule" at bounding box center [951, 243] width 37 height 14
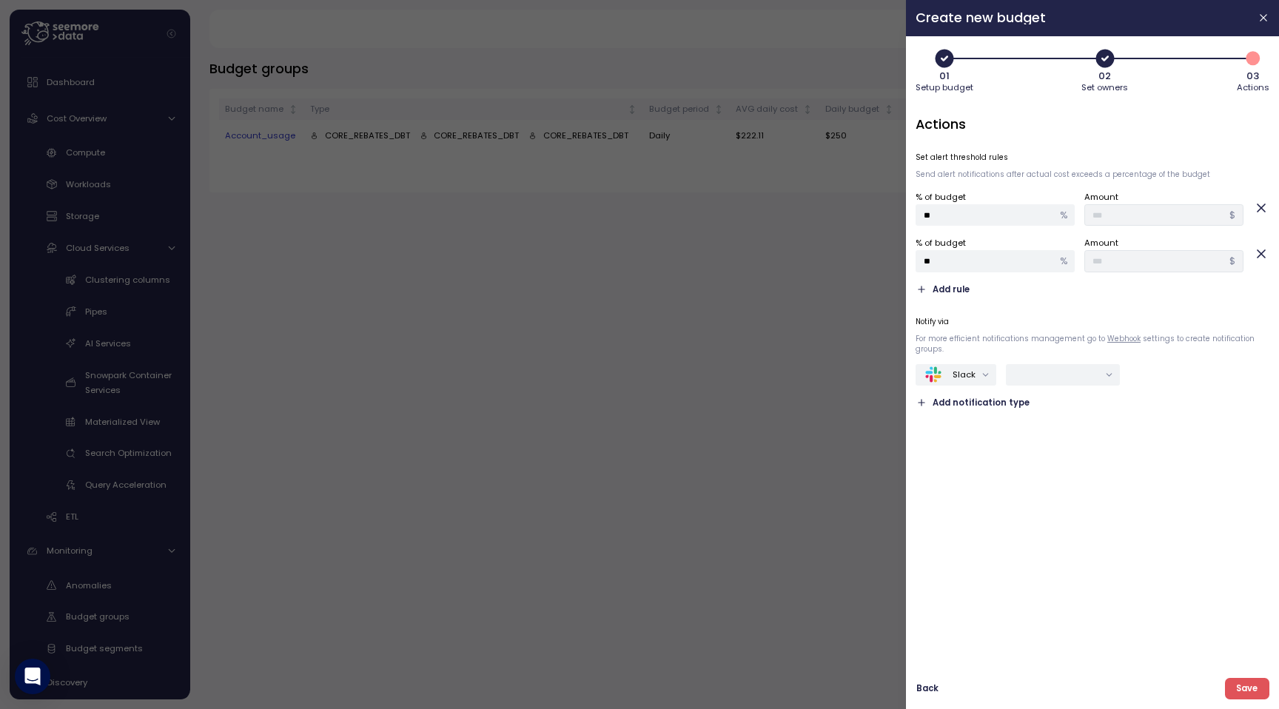
click at [954, 286] on span "Add rule" at bounding box center [951, 290] width 37 height 14
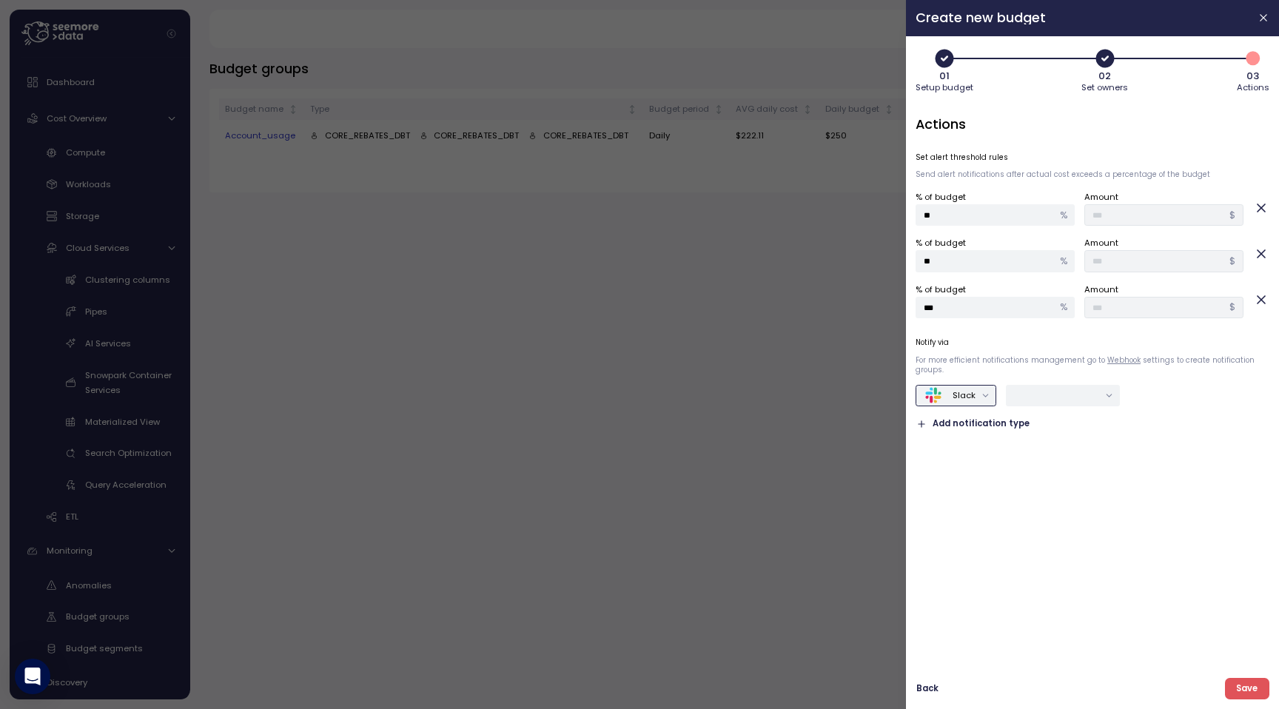
click at [953, 394] on div "Slack" at bounding box center [964, 395] width 23 height 12
click at [965, 489] on div "Microsoft Teams" at bounding box center [964, 482] width 99 height 19
click at [1105, 400] on input "text" at bounding box center [1104, 395] width 84 height 13
click at [1105, 431] on div "Teams Webhook" at bounding box center [1111, 425] width 70 height 12
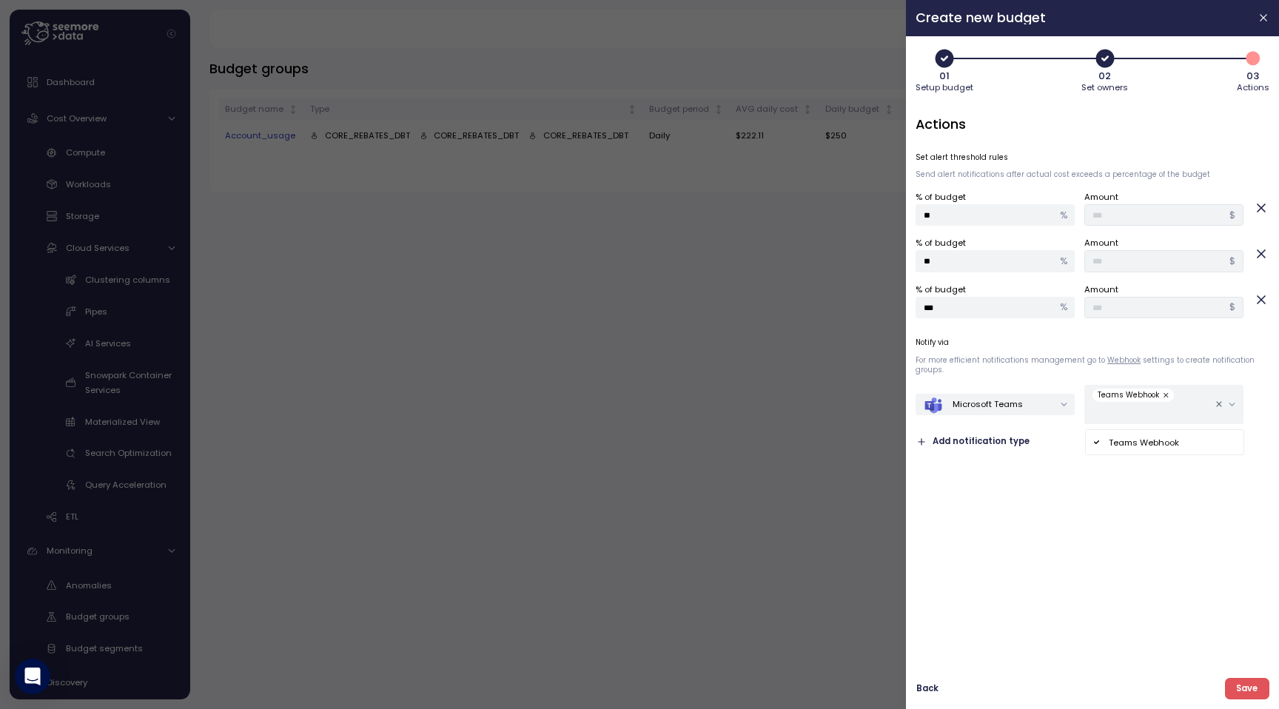
click at [1036, 486] on div "Actions Set alert threshold rules Send alert notifications after actual cost ex…" at bounding box center [1093, 390] width 354 height 551
click at [1262, 16] on icon "button" at bounding box center [1264, 18] width 7 height 7
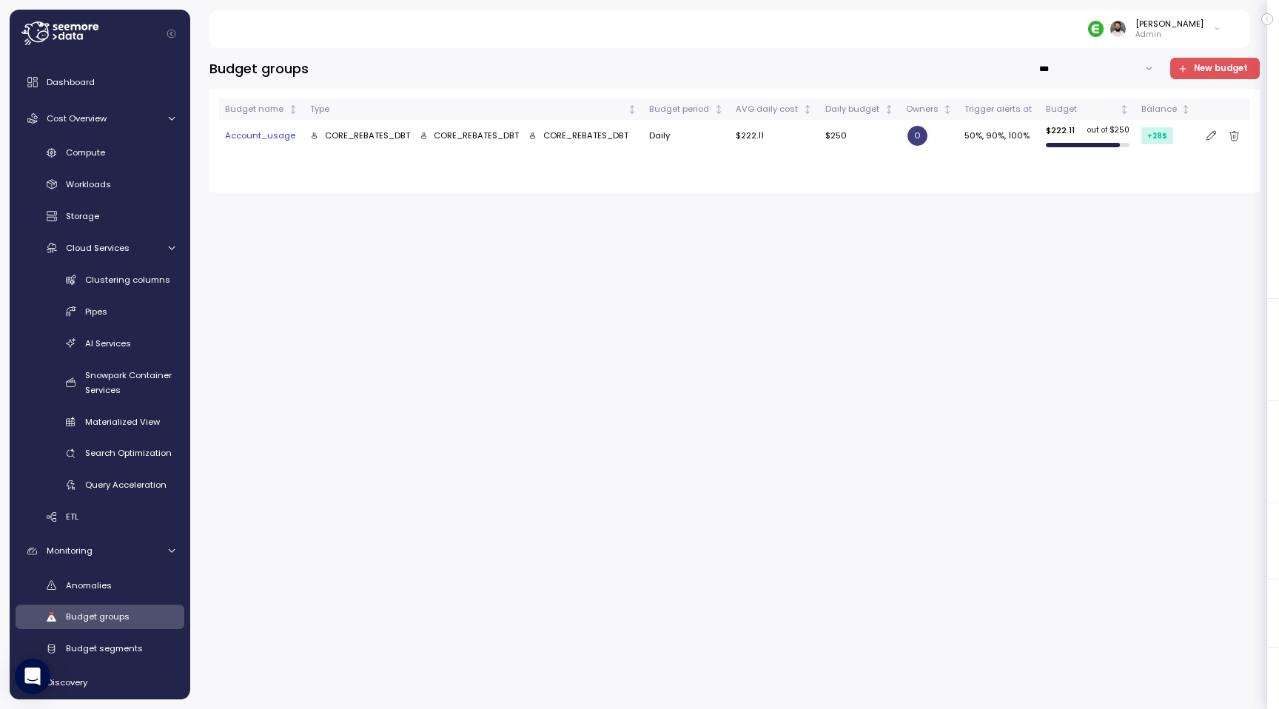
click at [885, 147] on td "$250" at bounding box center [859, 135] width 81 height 31
click at [1210, 135] on icon "button" at bounding box center [1212, 136] width 10 height 12
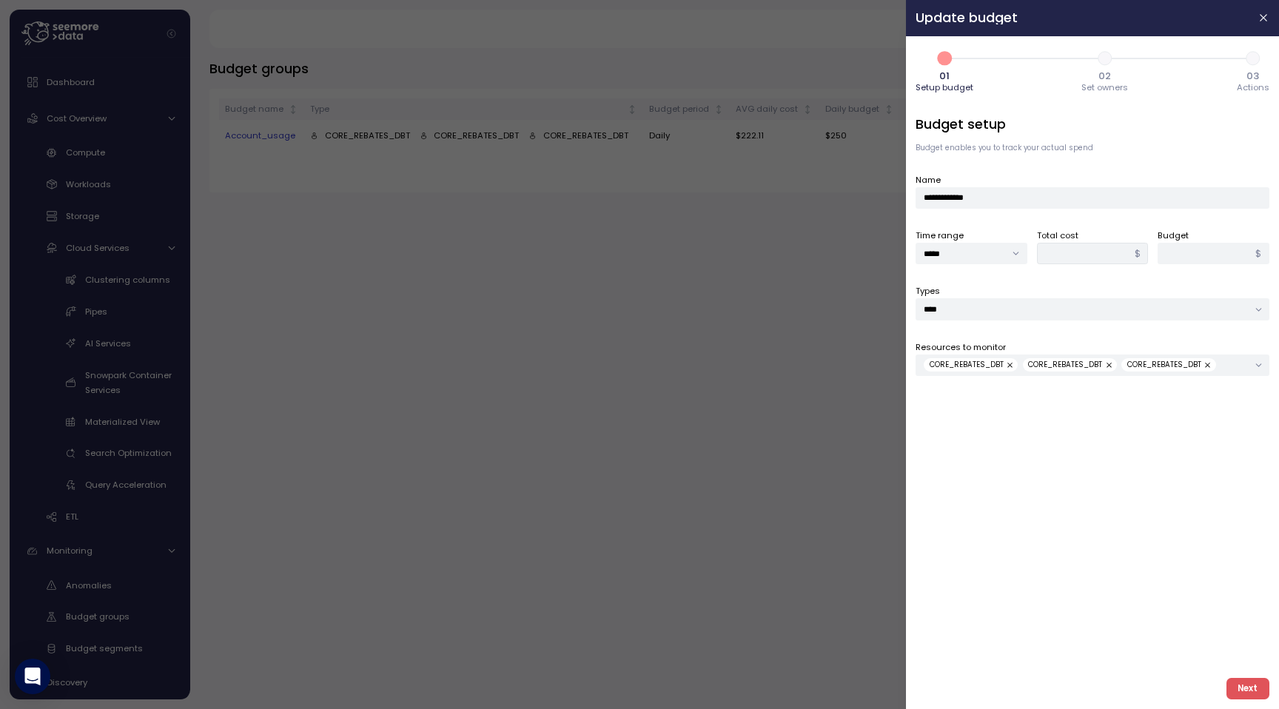
click at [1255, 53] on span "3" at bounding box center [1253, 58] width 25 height 25
type input "******"
click at [1255, 54] on span "3" at bounding box center [1253, 58] width 25 height 25
click at [1250, 695] on span "Next" at bounding box center [1248, 689] width 20 height 20
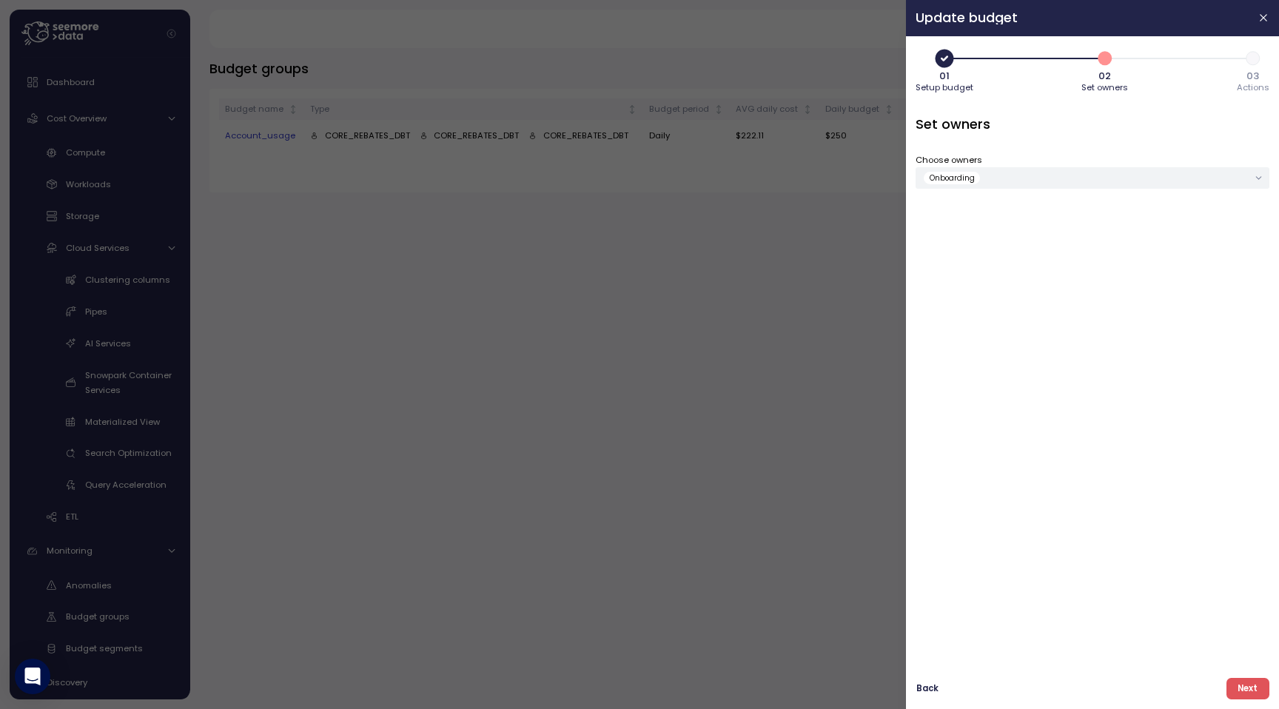
click at [1250, 695] on span "Next" at bounding box center [1248, 689] width 20 height 20
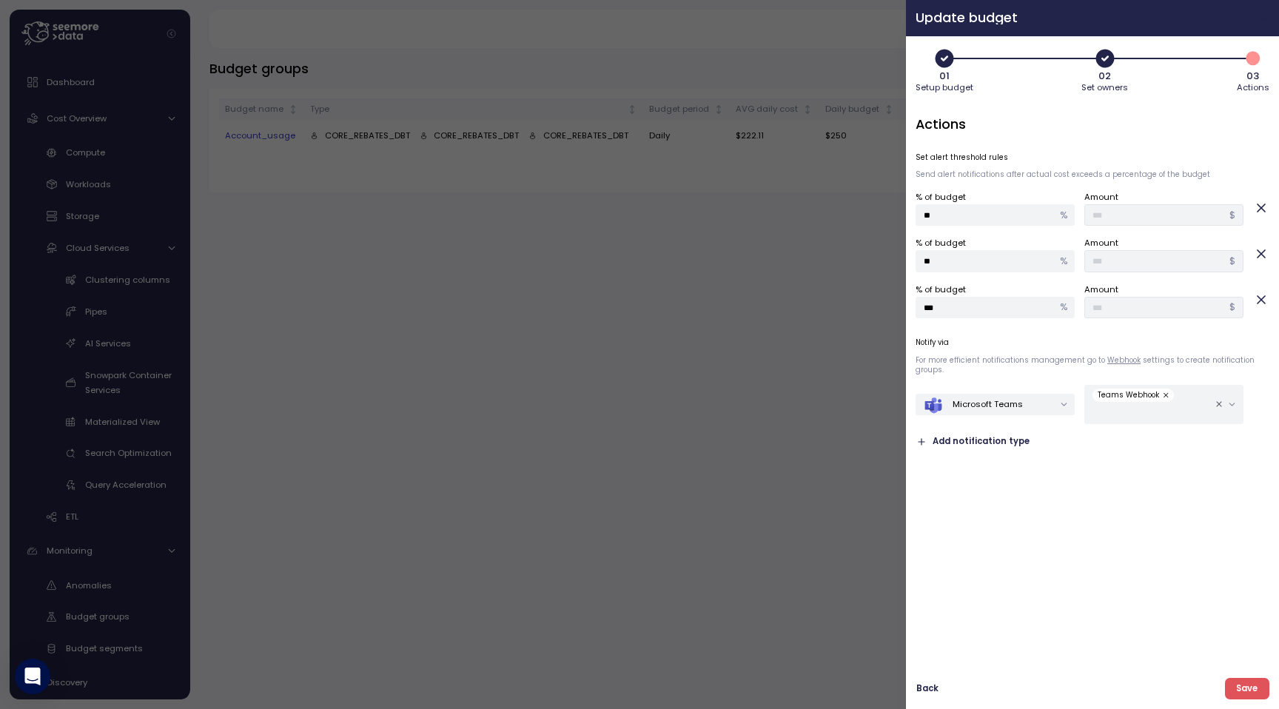
click at [1260, 17] on icon "button" at bounding box center [1264, 18] width 12 height 12
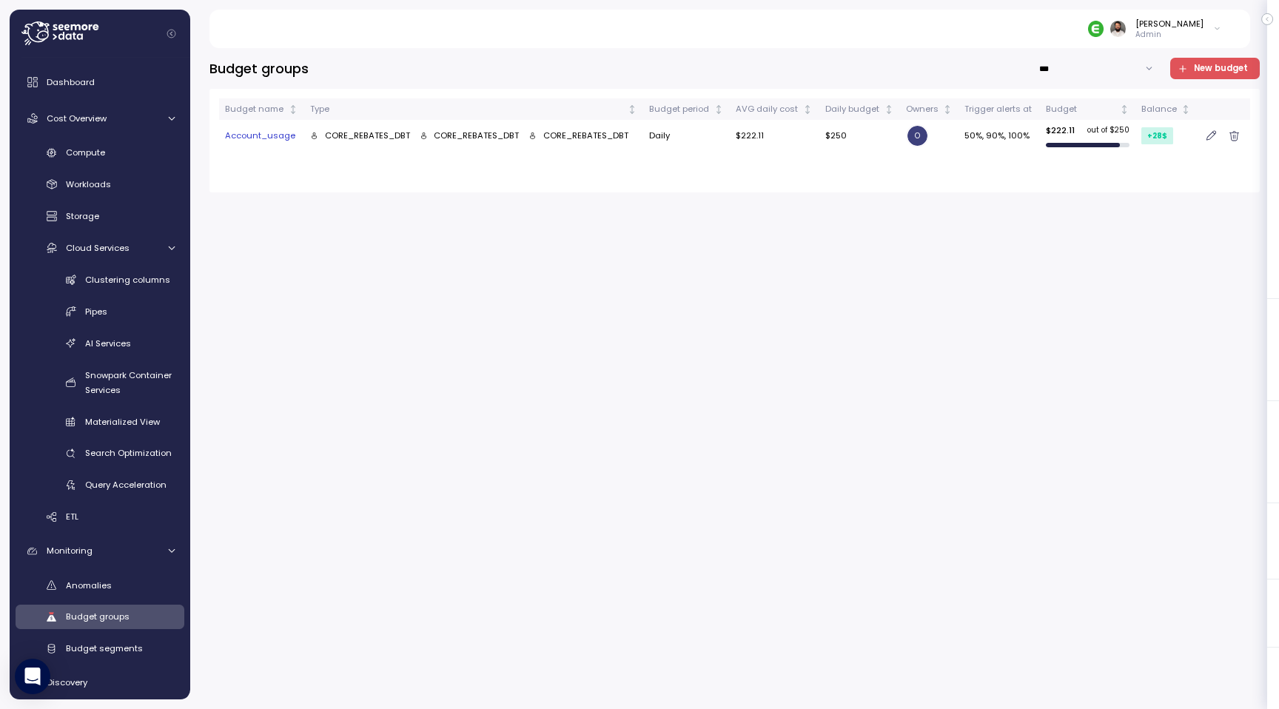
click at [246, 140] on div "Account_usage" at bounding box center [261, 136] width 73 height 13
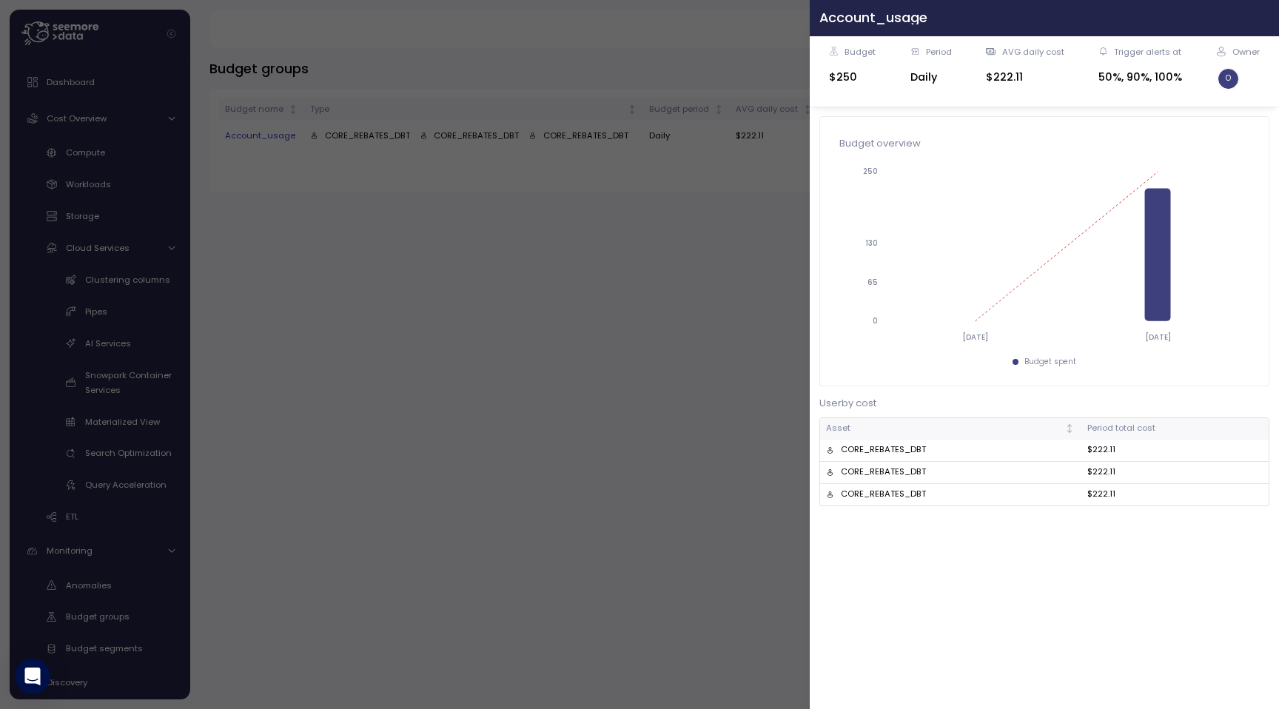
click at [1260, 16] on icon "button" at bounding box center [1264, 18] width 12 height 12
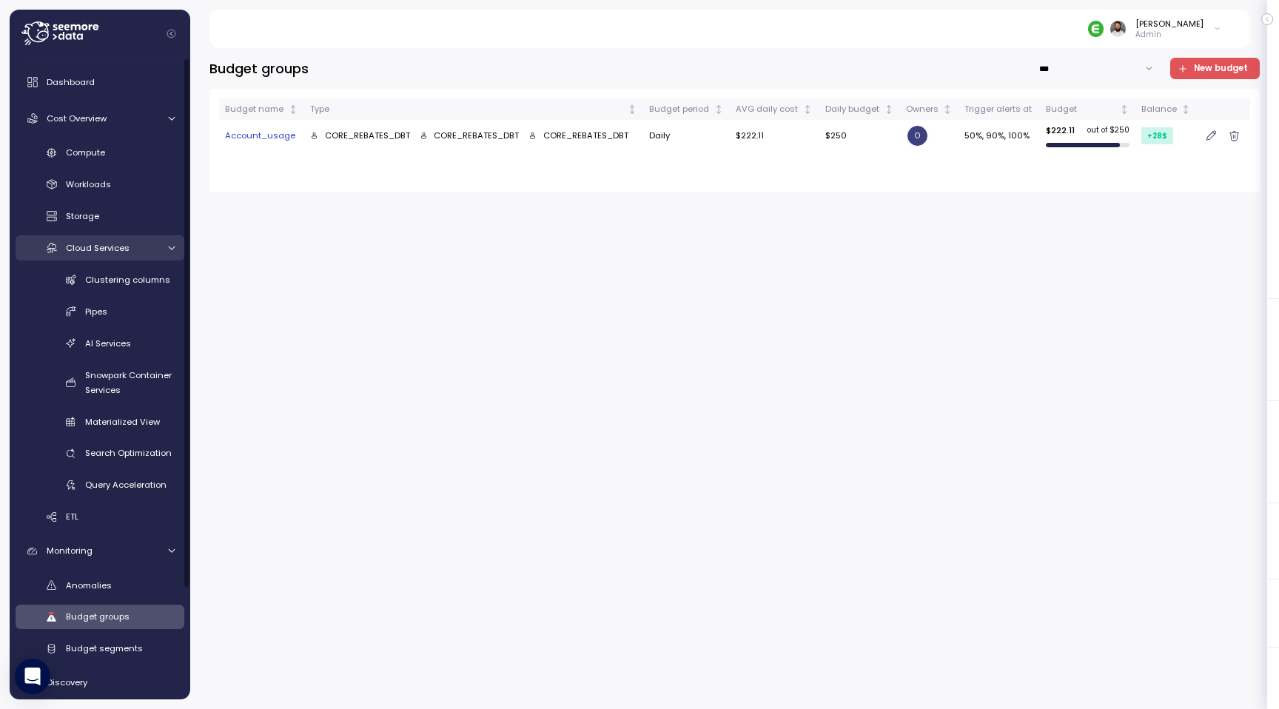
click at [139, 250] on div "Cloud Services" at bounding box center [112, 248] width 92 height 15
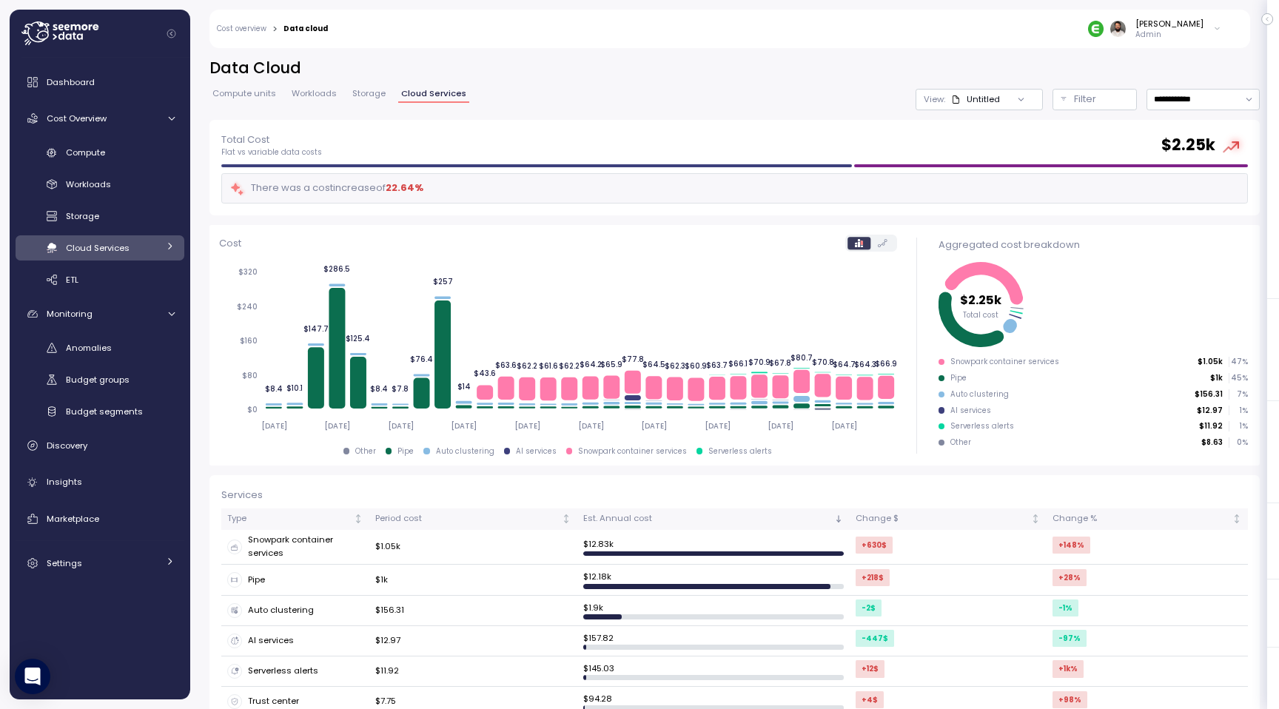
click at [378, 97] on span "Storage" at bounding box center [368, 94] width 33 height 8
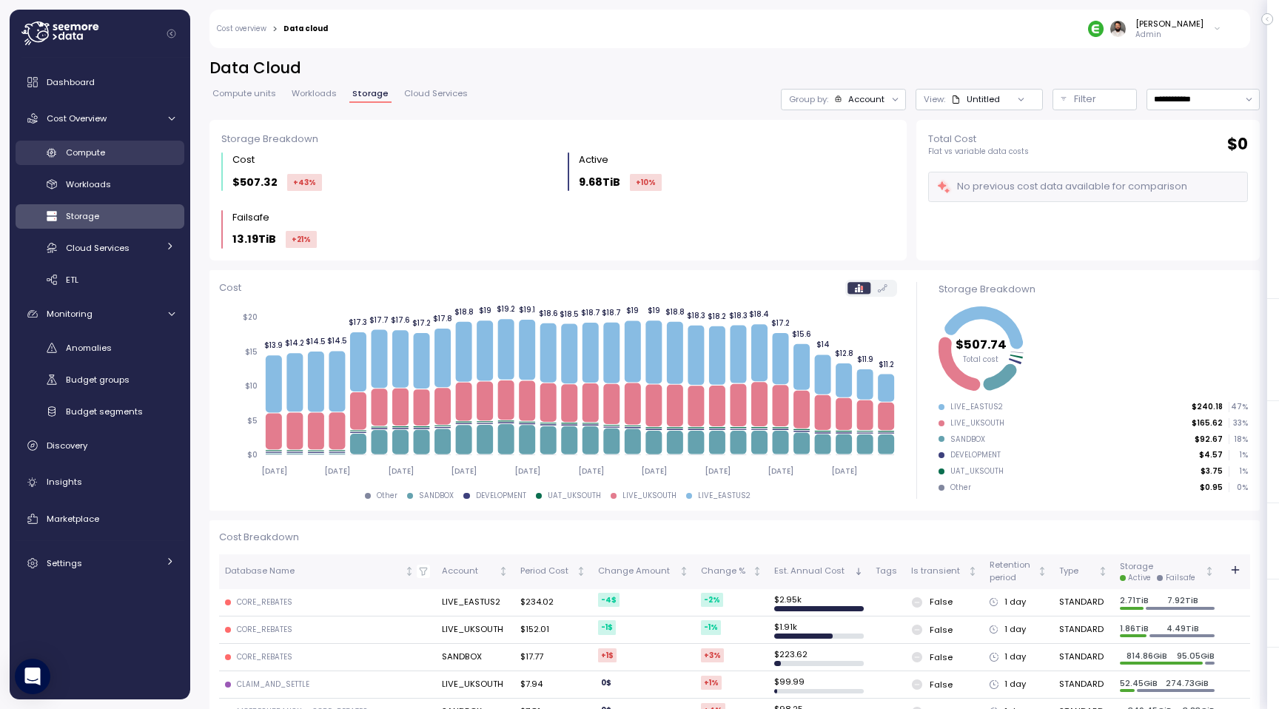
click at [152, 156] on div "Compute" at bounding box center [120, 152] width 109 height 15
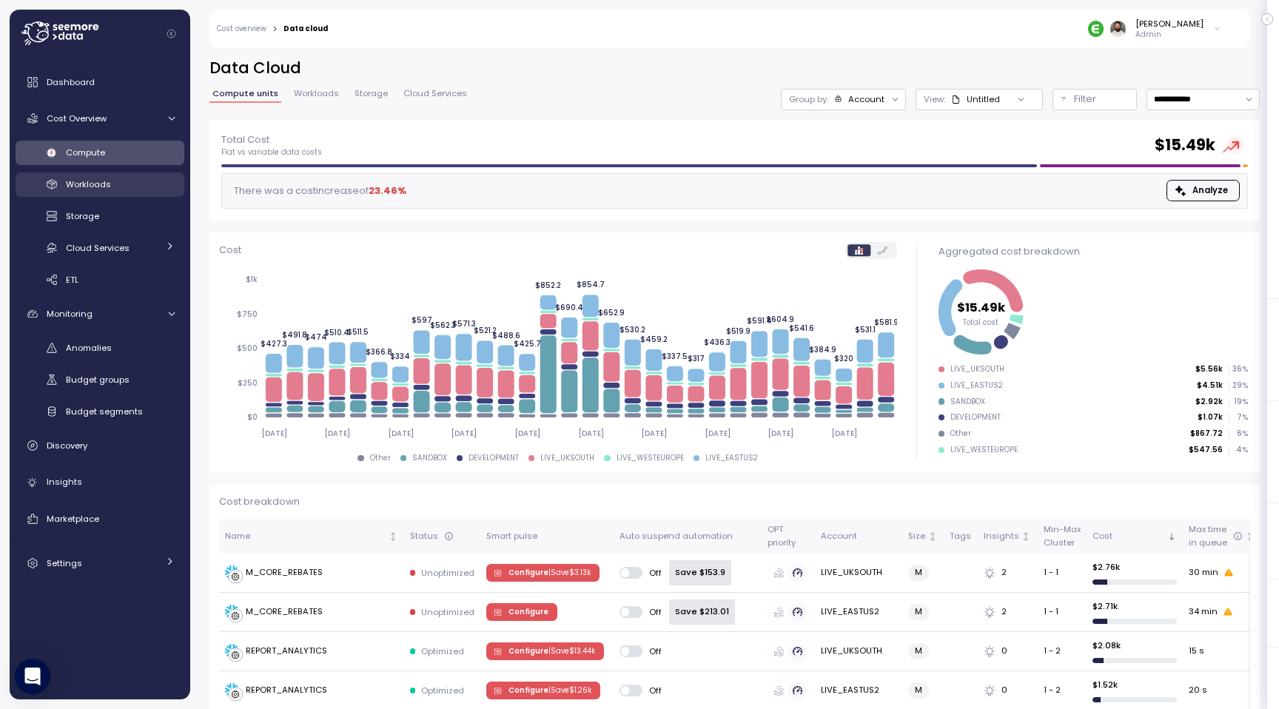
click at [161, 186] on div "Workloads" at bounding box center [120, 184] width 109 height 15
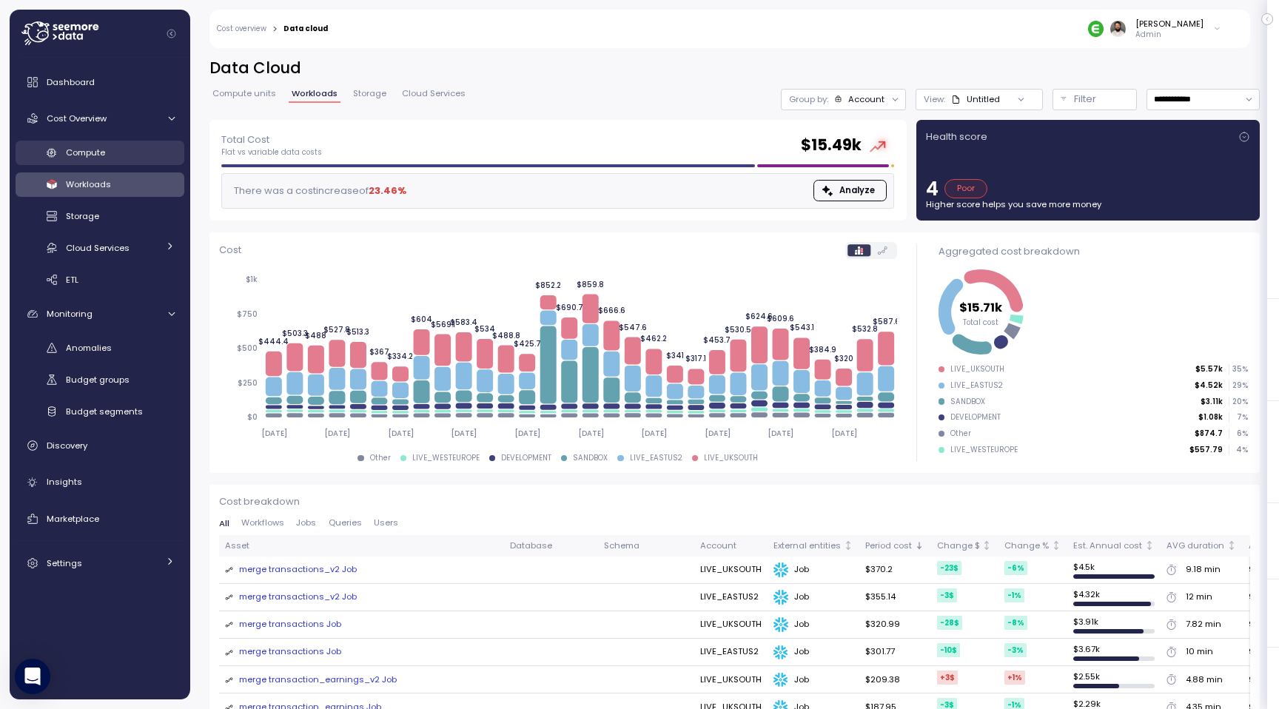
click at [132, 155] on div "Compute" at bounding box center [120, 152] width 109 height 15
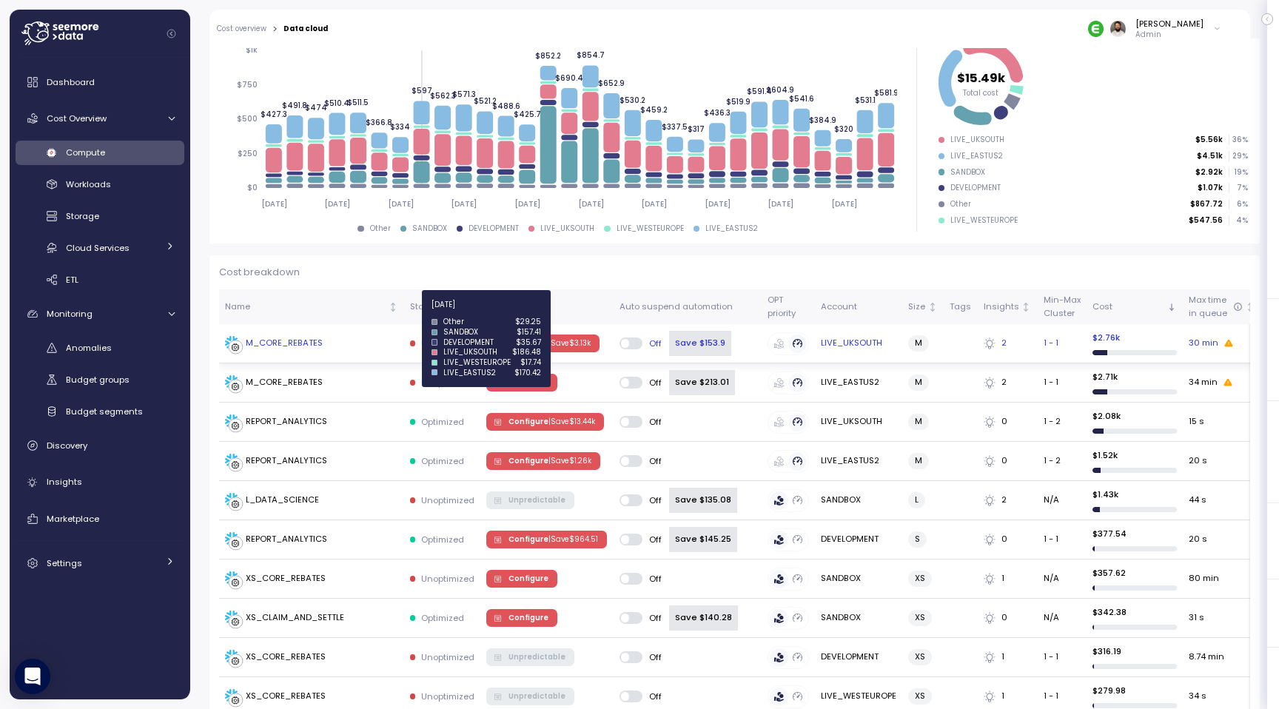
scroll to position [230, 0]
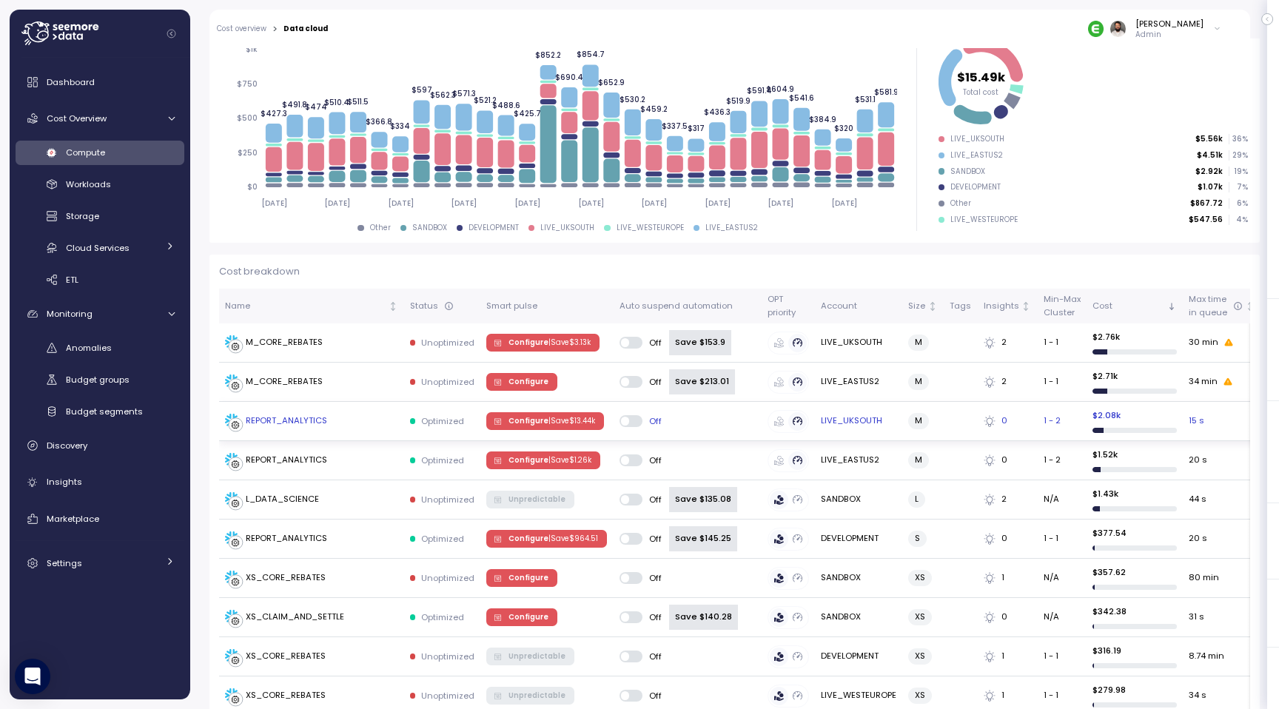
click at [352, 427] on div "REPORT_ANALYTICS" at bounding box center [311, 421] width 173 height 15
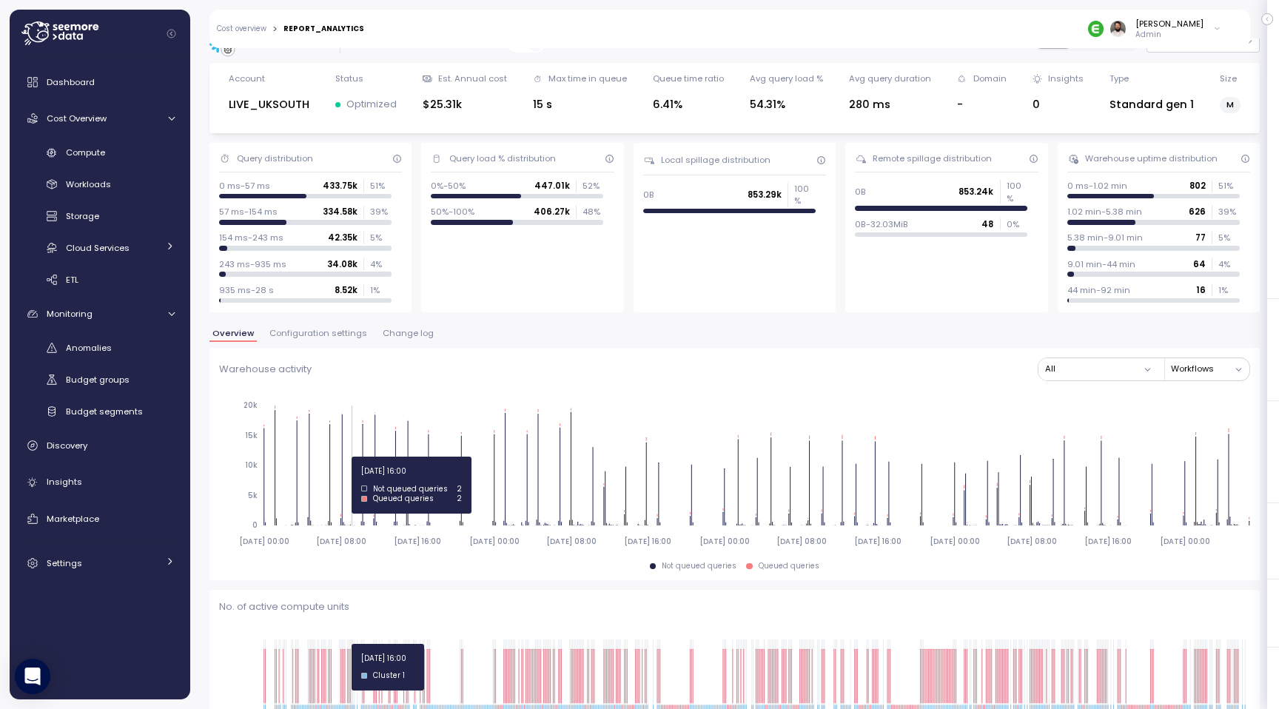
scroll to position [29, 0]
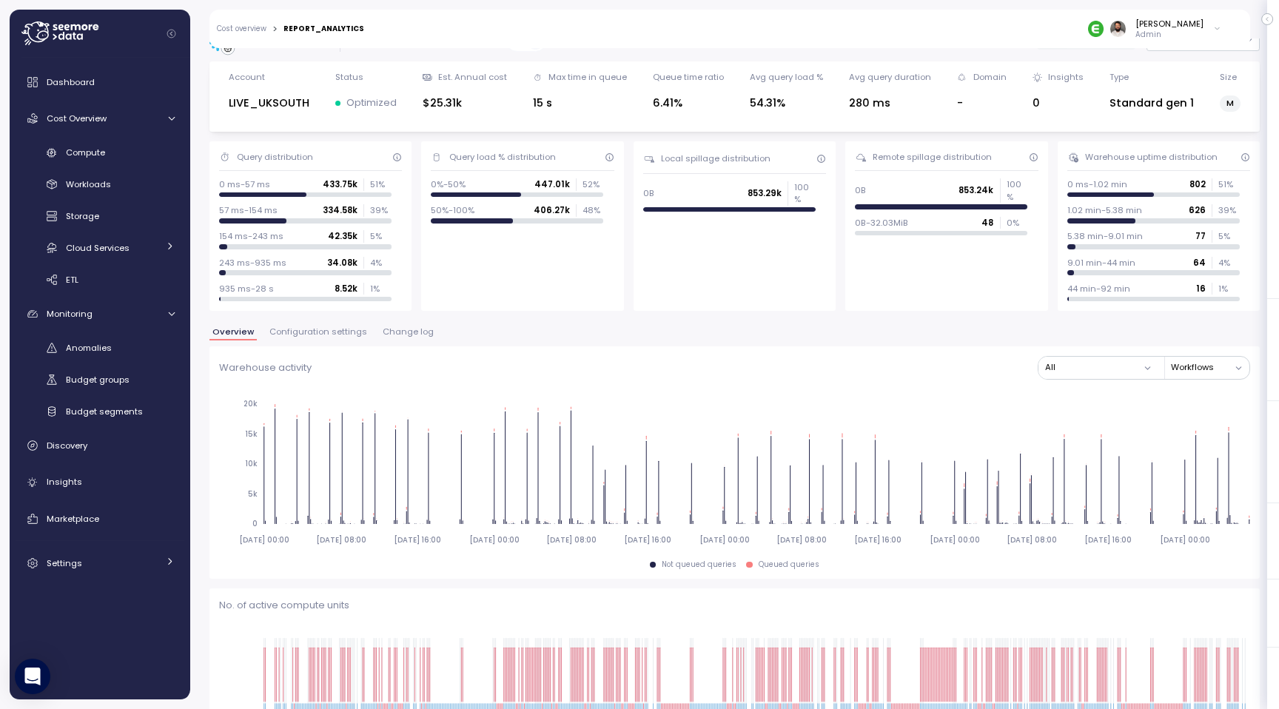
click at [331, 335] on span "Configuration settings" at bounding box center [318, 332] width 98 height 8
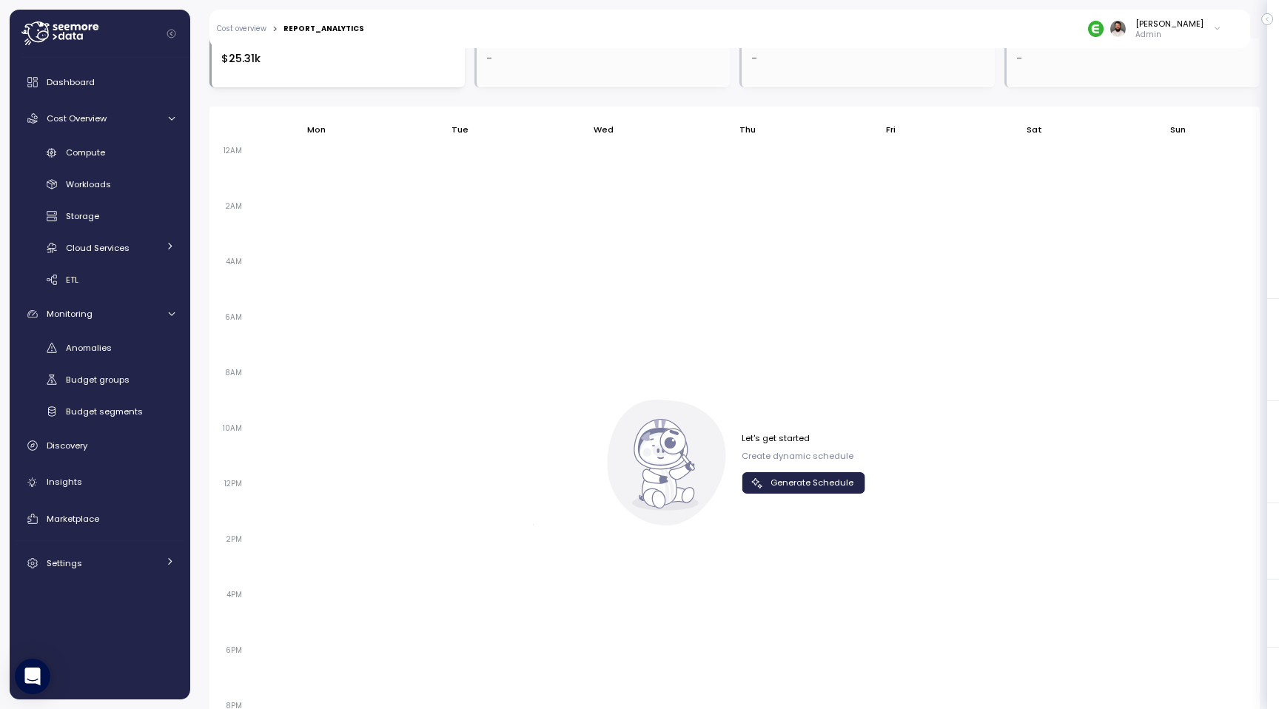
scroll to position [878, 0]
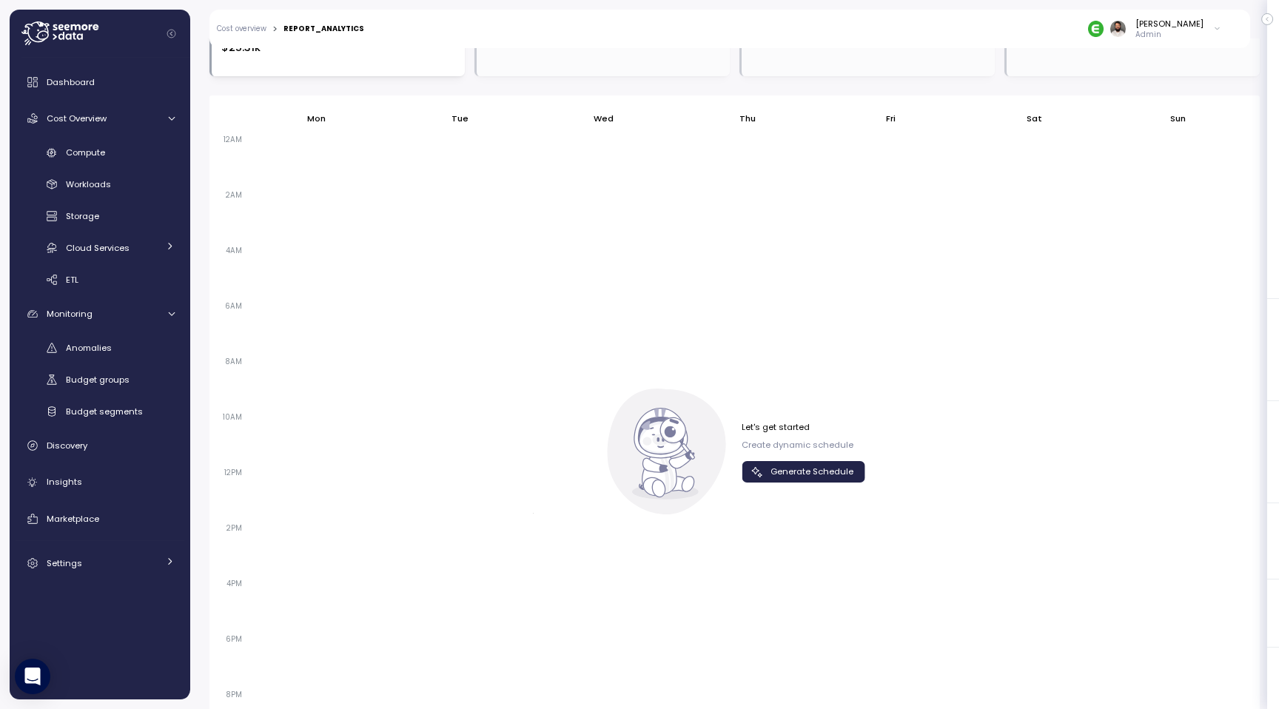
click at [757, 459] on div "Let's get started Create dynamic schedule Generate Schedule" at bounding box center [804, 451] width 124 height 61
click at [757, 472] on icon "button" at bounding box center [757, 472] width 15 height 15
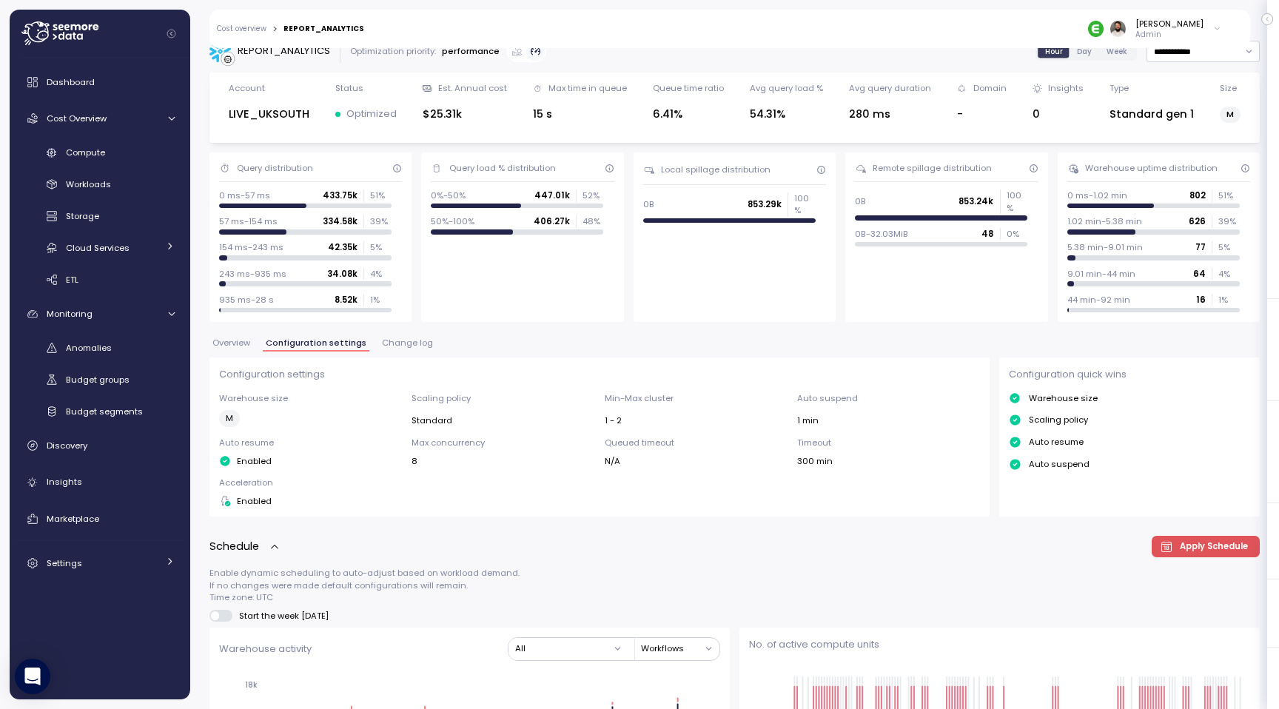
scroll to position [13, 0]
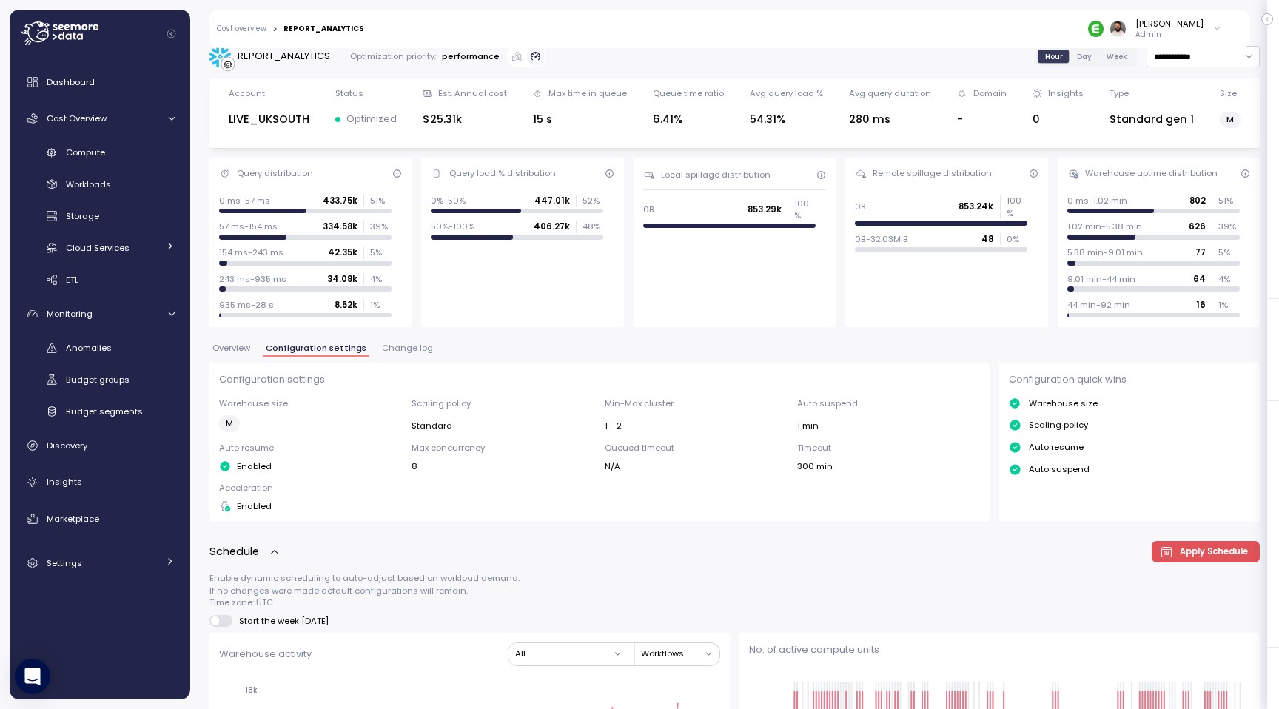
click at [400, 349] on span "Change log" at bounding box center [407, 348] width 51 height 8
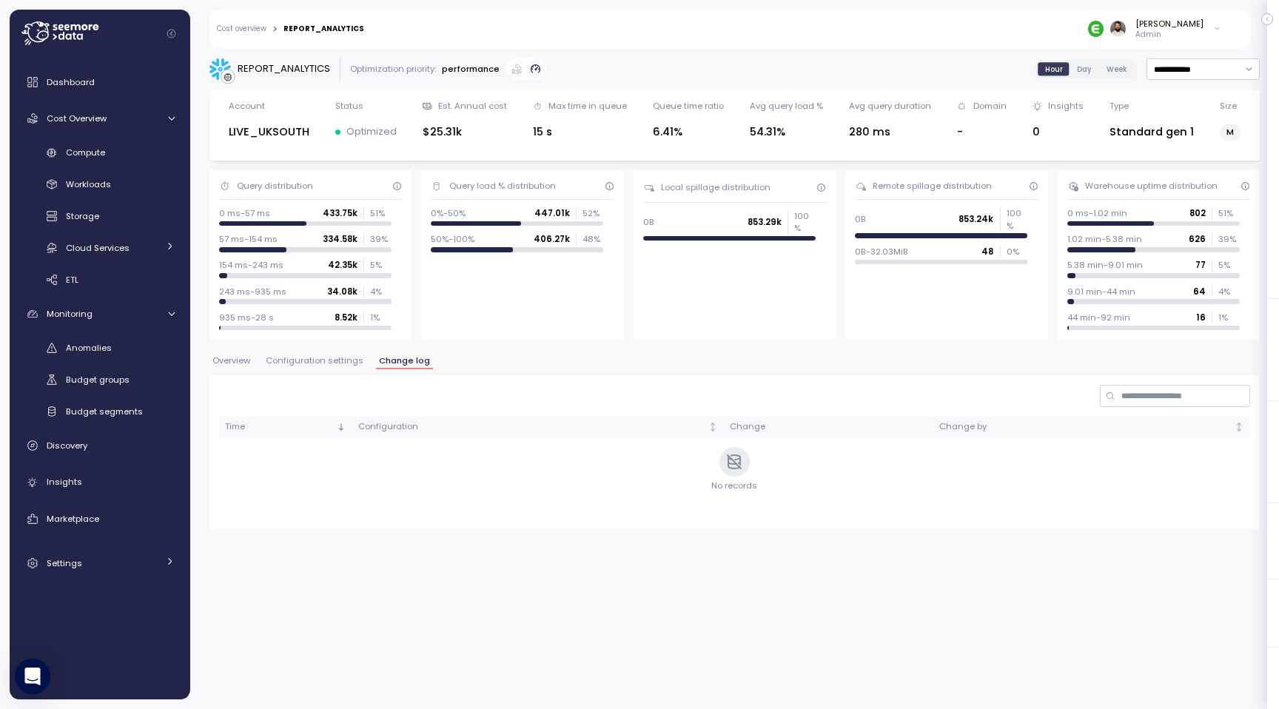
click at [333, 362] on span "Configuration settings" at bounding box center [315, 361] width 98 height 8
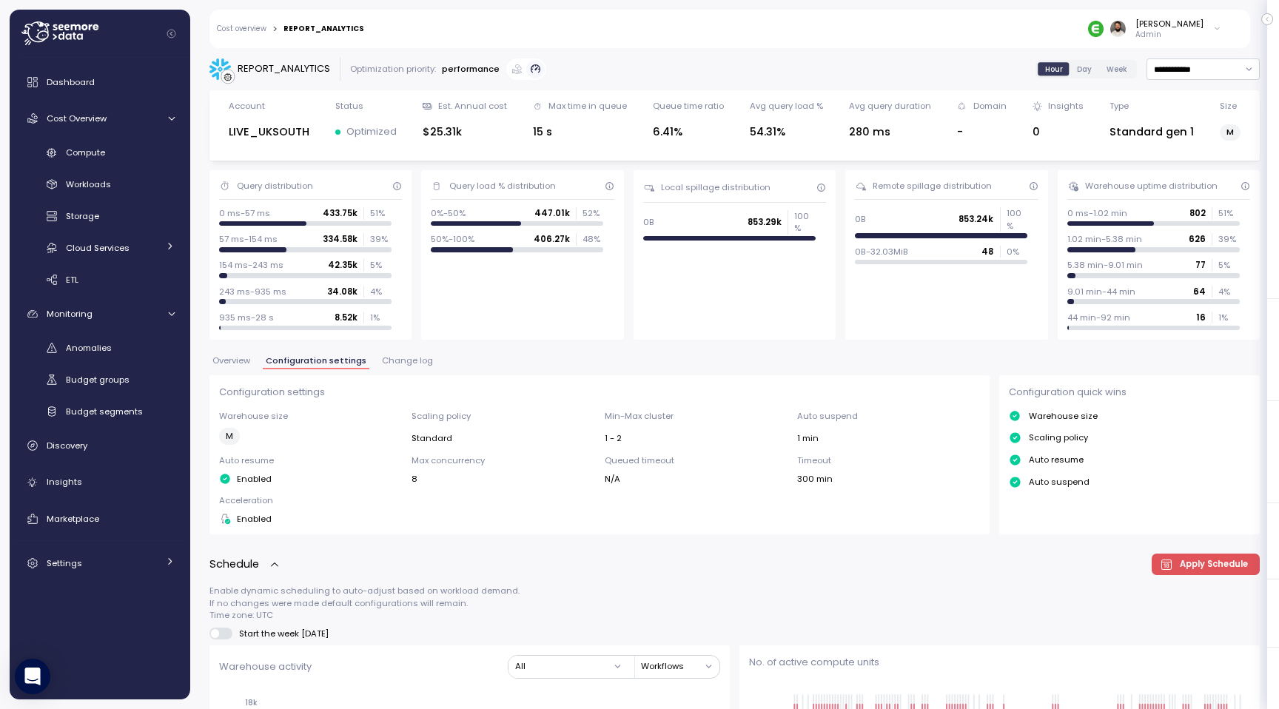
click at [241, 363] on span "Overview" at bounding box center [231, 361] width 38 height 8
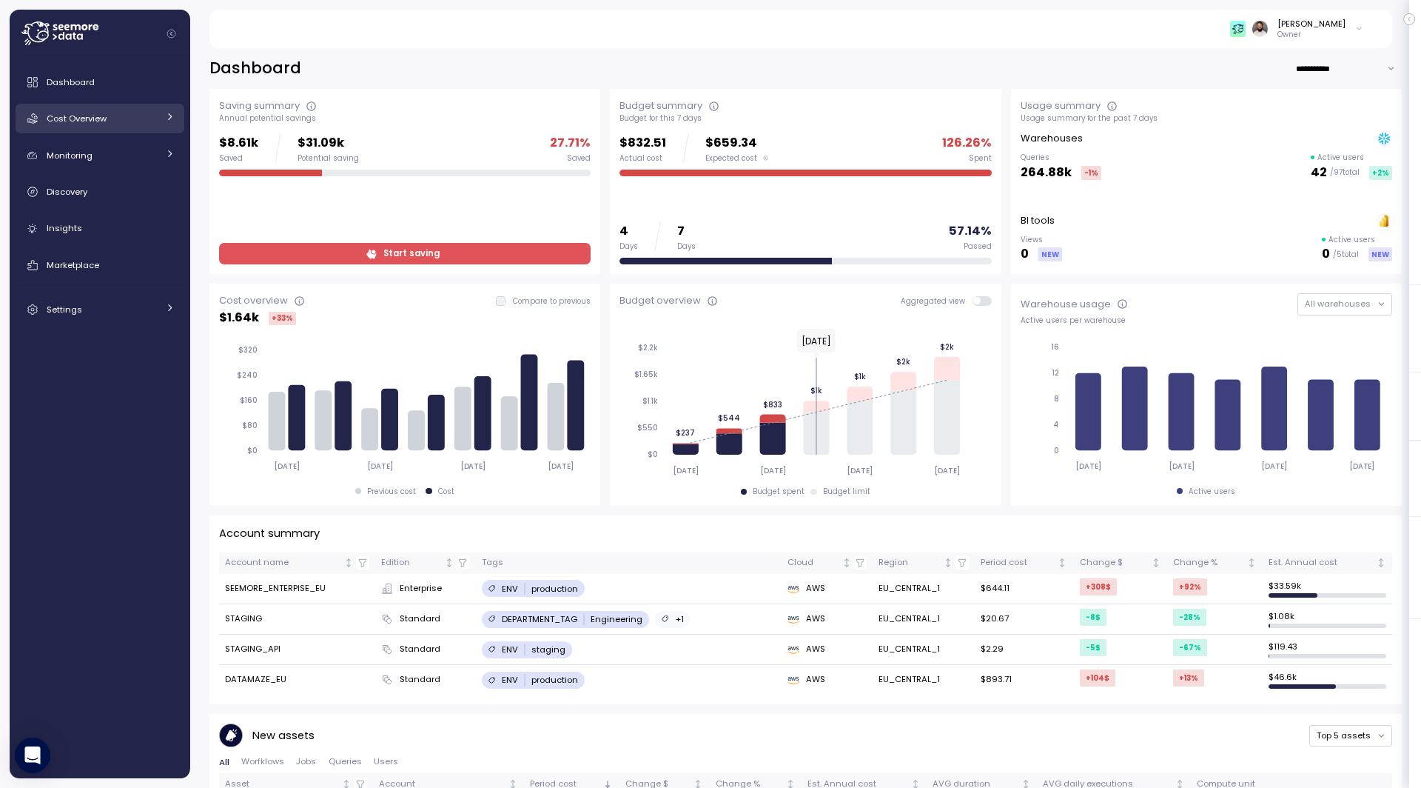
click at [106, 129] on link "Cost Overview" at bounding box center [100, 119] width 169 height 30
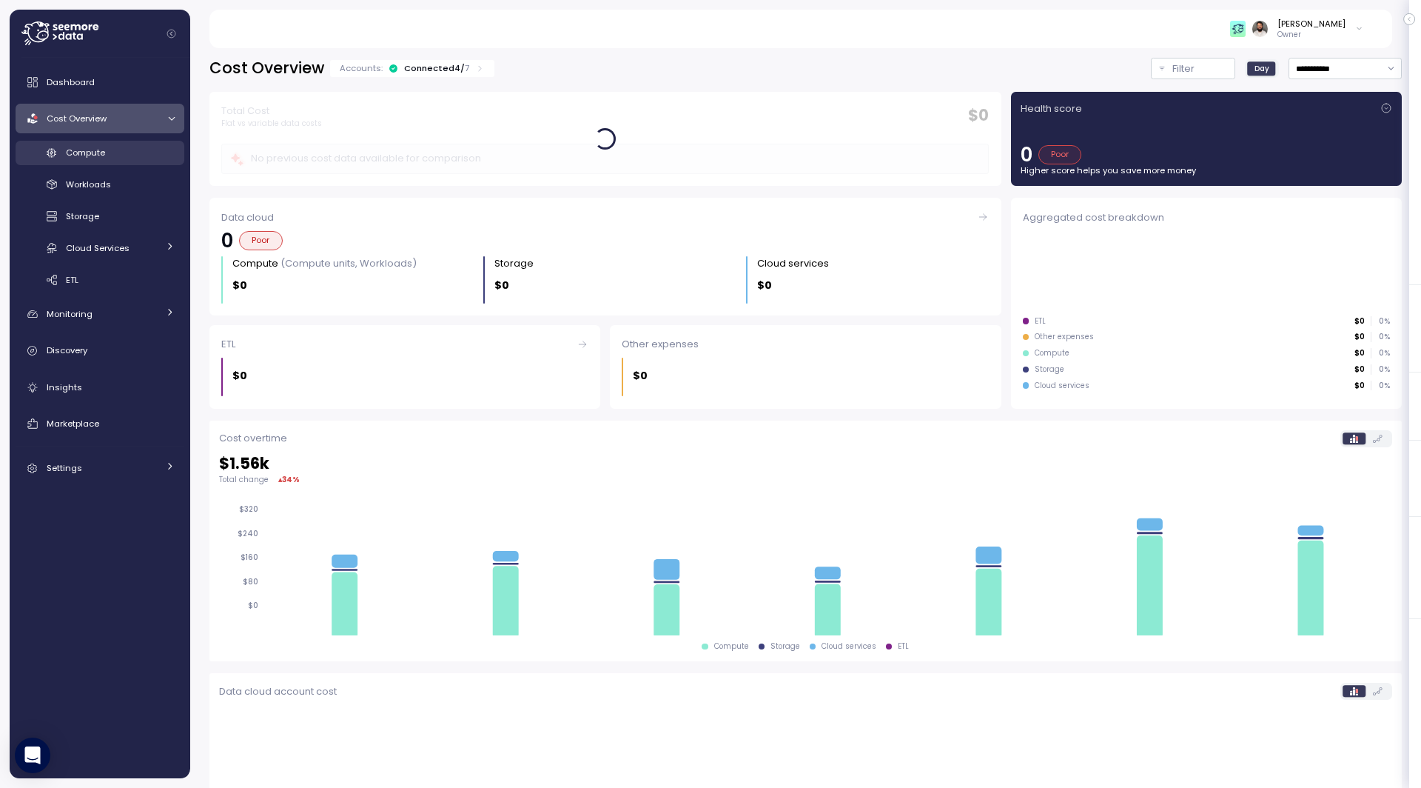
click at [104, 148] on span "Compute" at bounding box center [85, 153] width 39 height 12
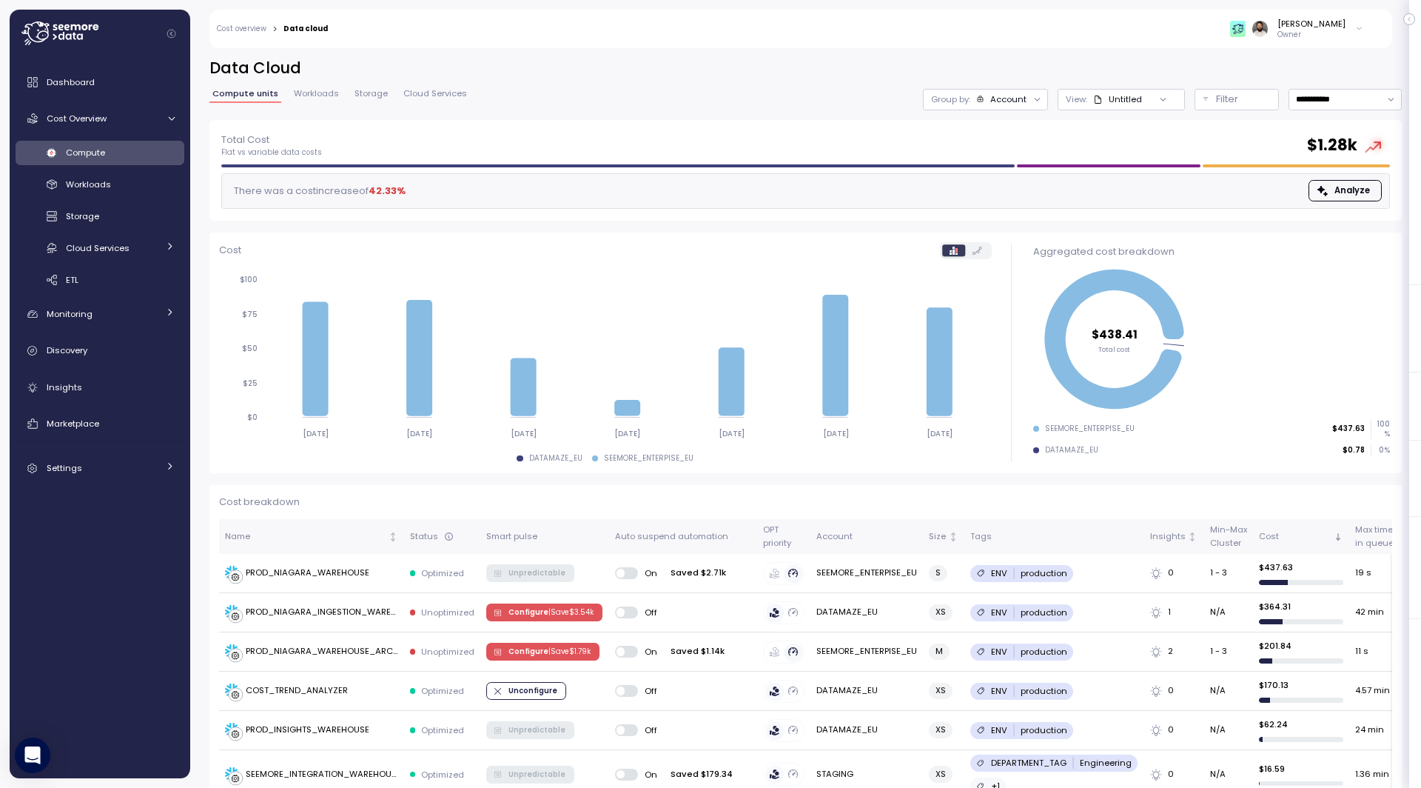
click at [310, 98] on span "Workloads" at bounding box center [316, 94] width 45 height 8
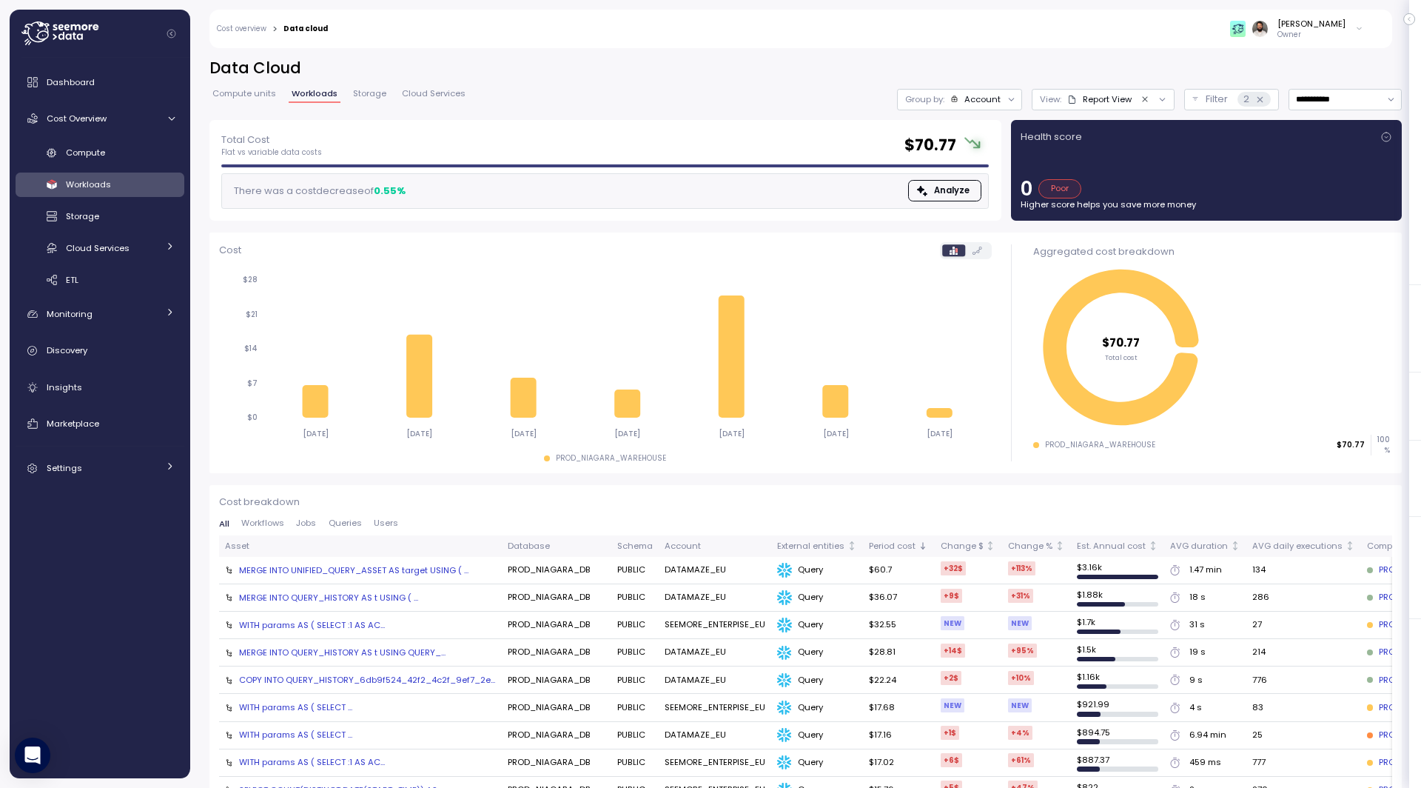
click at [1146, 99] on icon "Clear value" at bounding box center [1146, 100] width 10 height 10
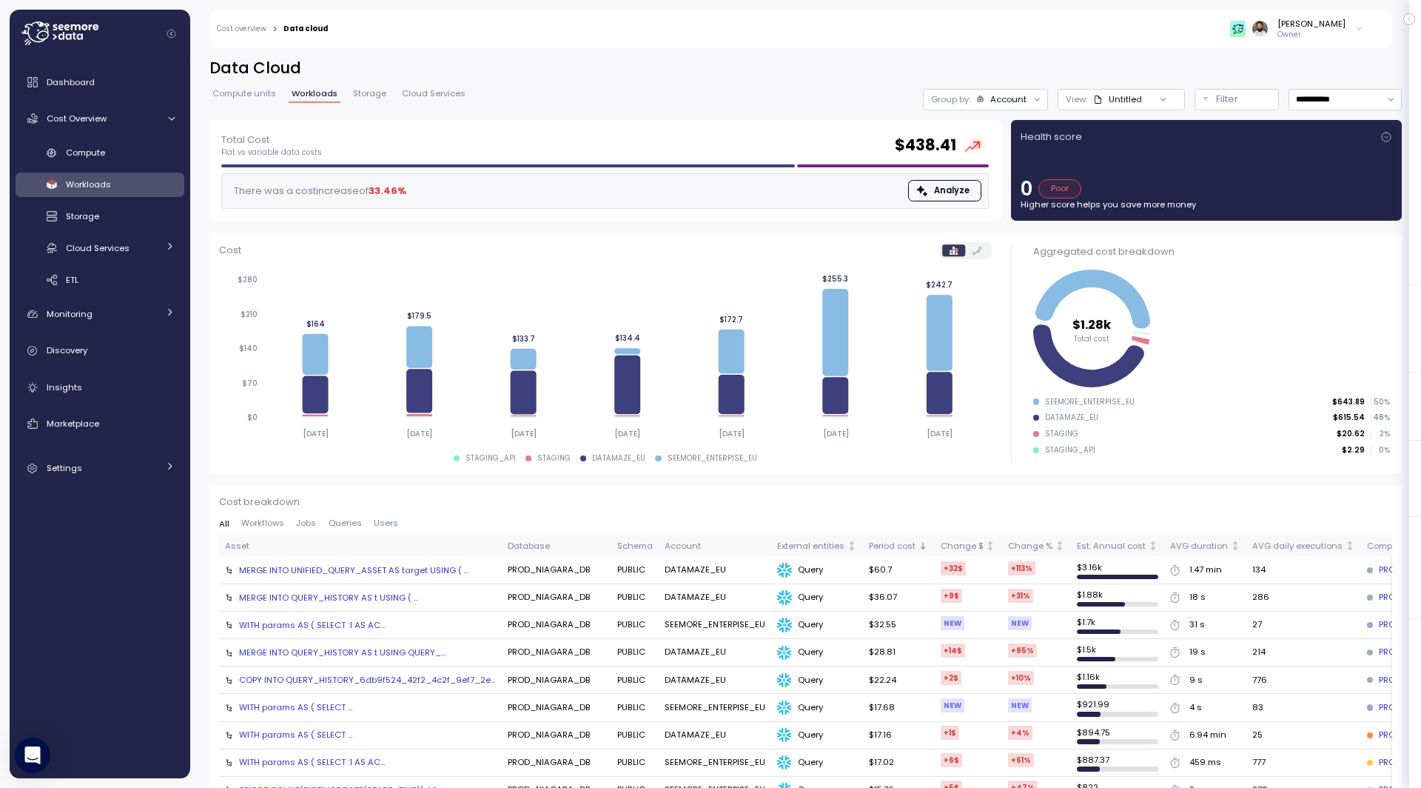
click at [328, 566] on div "MERGE INTO UNIFIED_QUERY_ASSET AS target USING ( ..." at bounding box center [353, 570] width 229 height 12
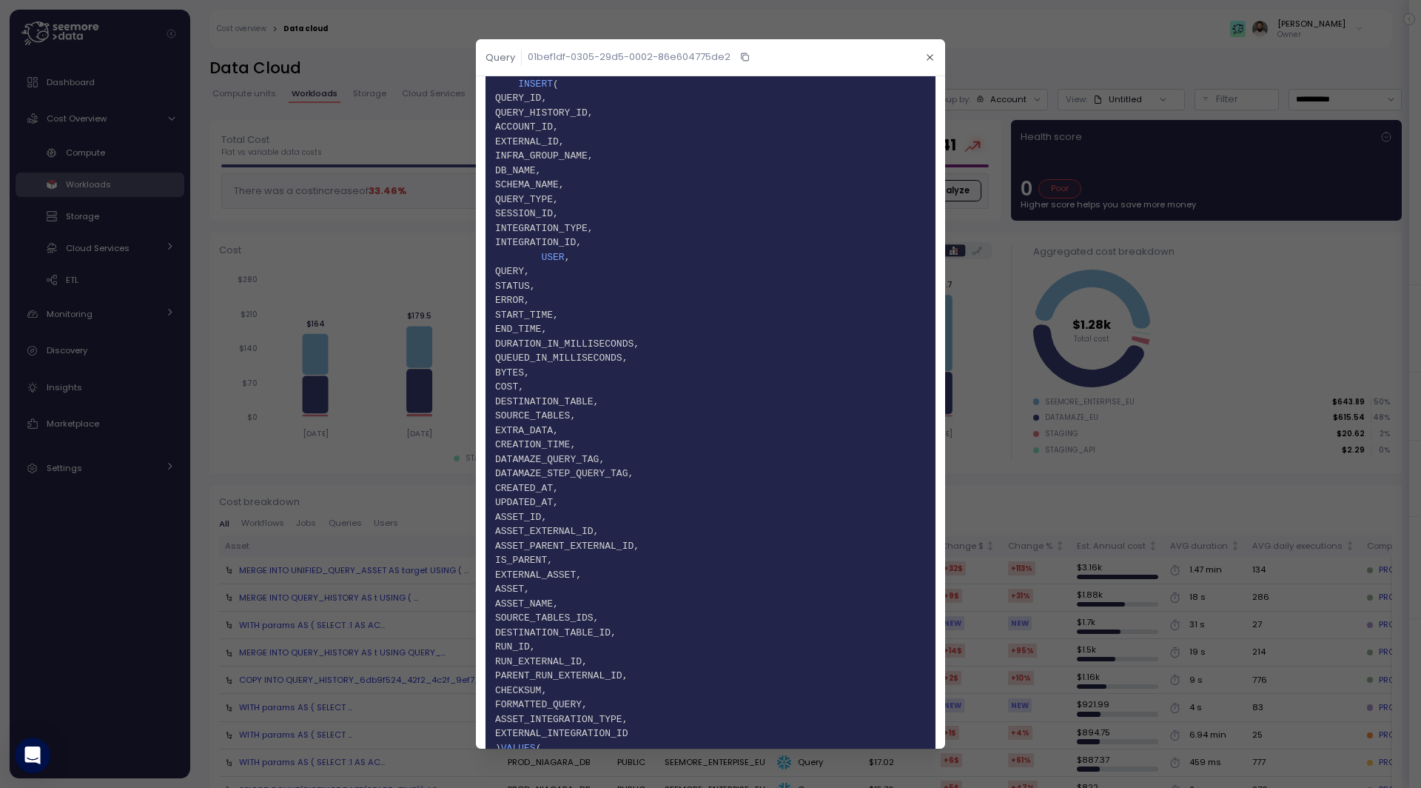
scroll to position [2401, 0]
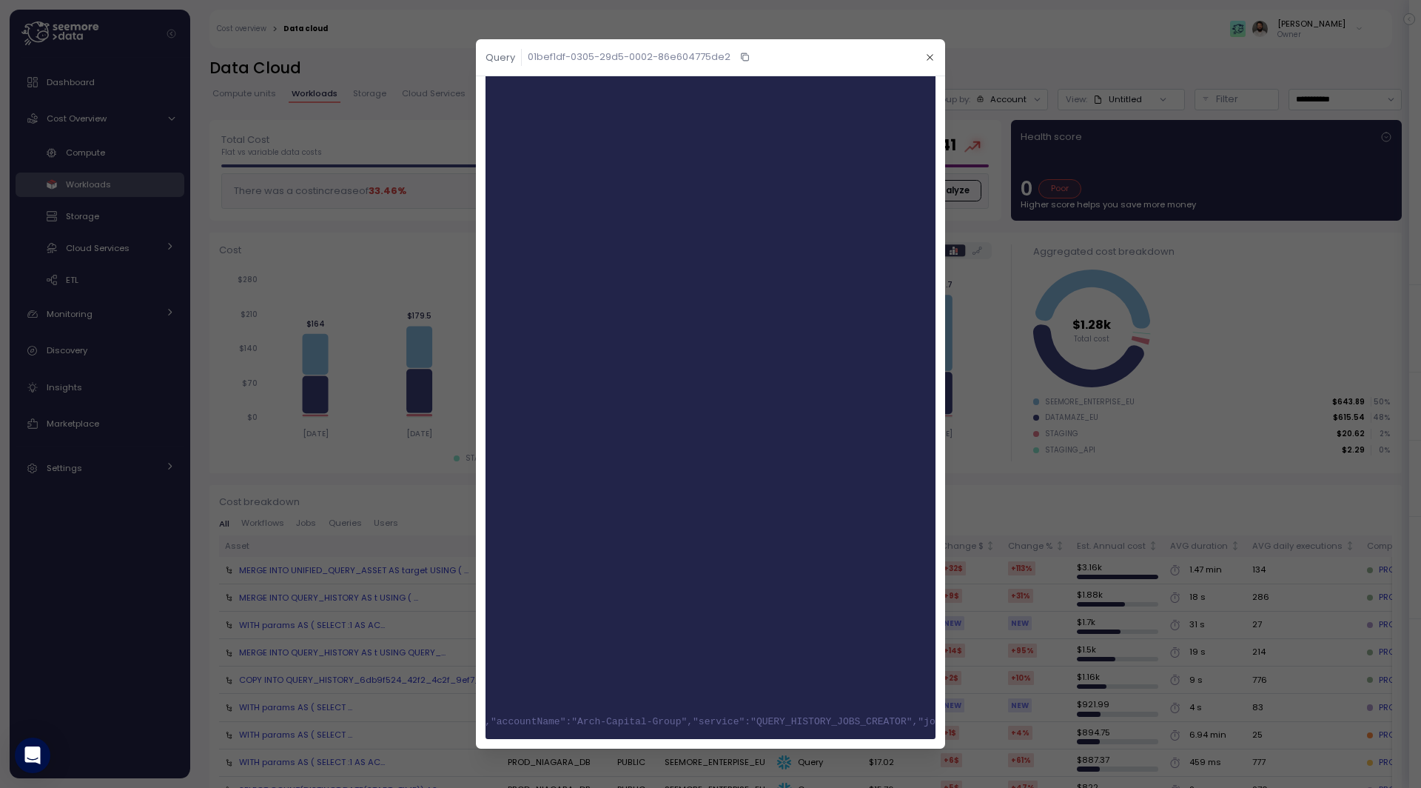
scroll to position [0, 1000]
click at [774, 719] on span "/* {"correlationId":"be49f3ca-21ad-433a-8f0d-159448a2fa86","accountId":"68790ce…" at bounding box center [572, 721] width 2154 height 11
click at [939, 58] on header "Query 01bef1df-0305-29d5-0002-86e604775de2" at bounding box center [710, 57] width 469 height 37
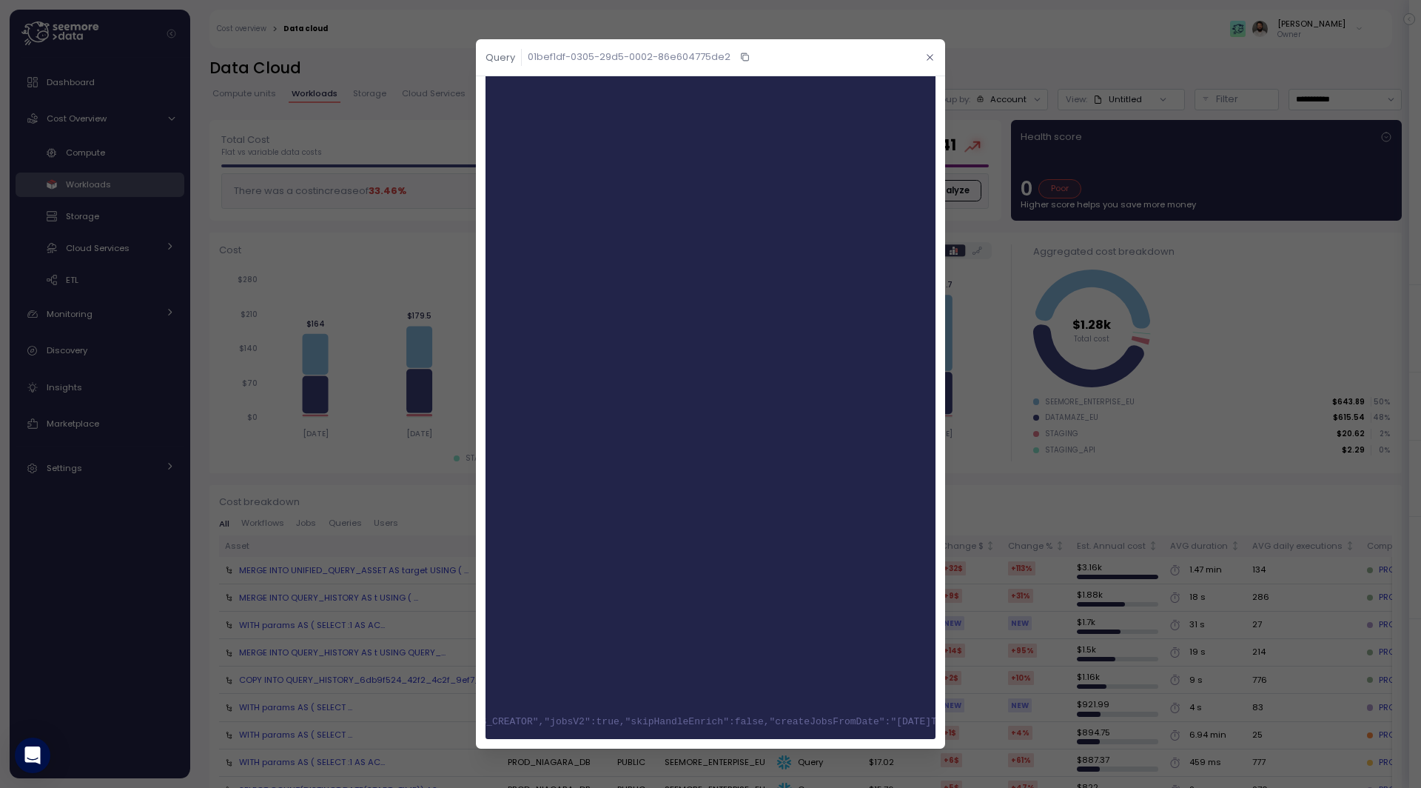
click at [929, 58] on icon "button" at bounding box center [930, 57] width 6 height 6
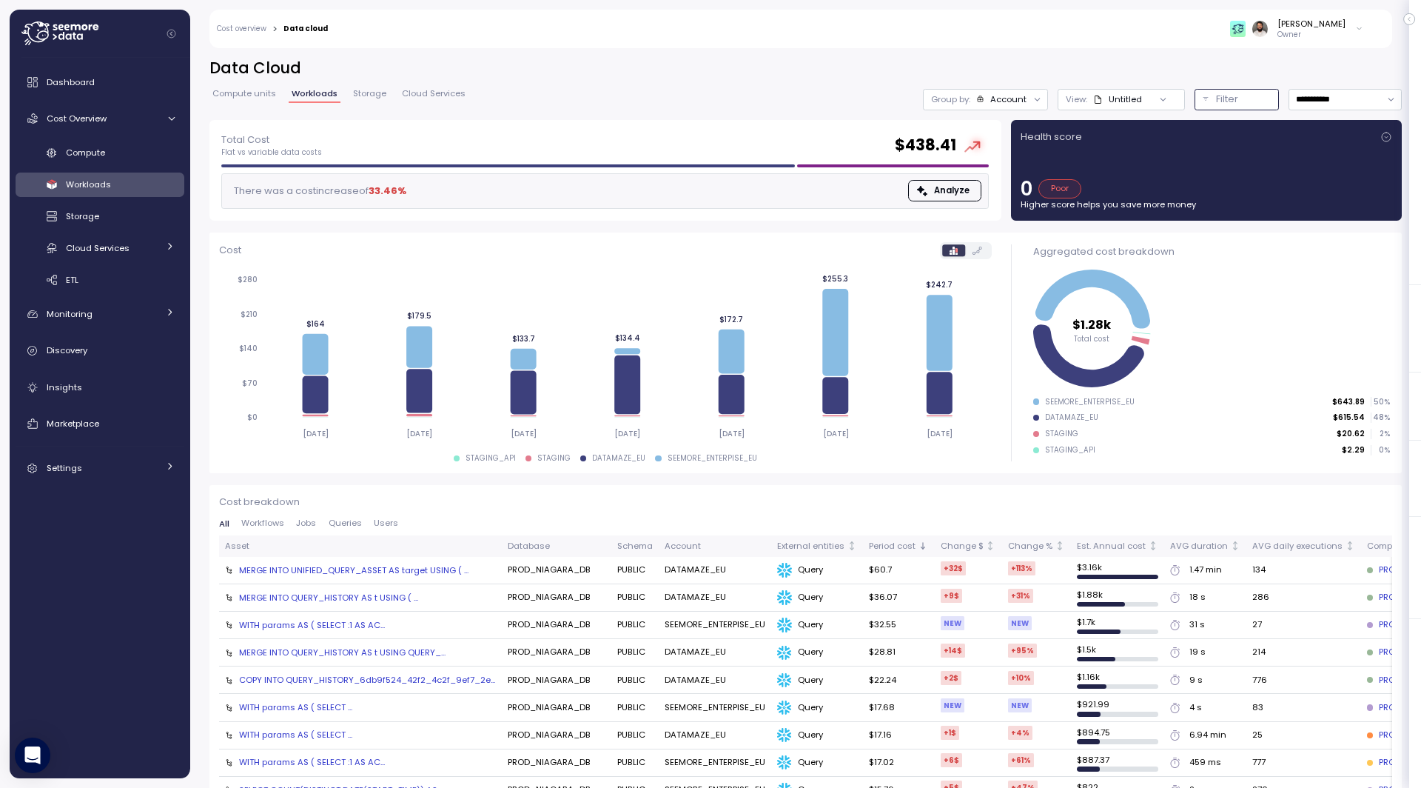
click at [1222, 109] on button "Filter" at bounding box center [1237, 99] width 84 height 21
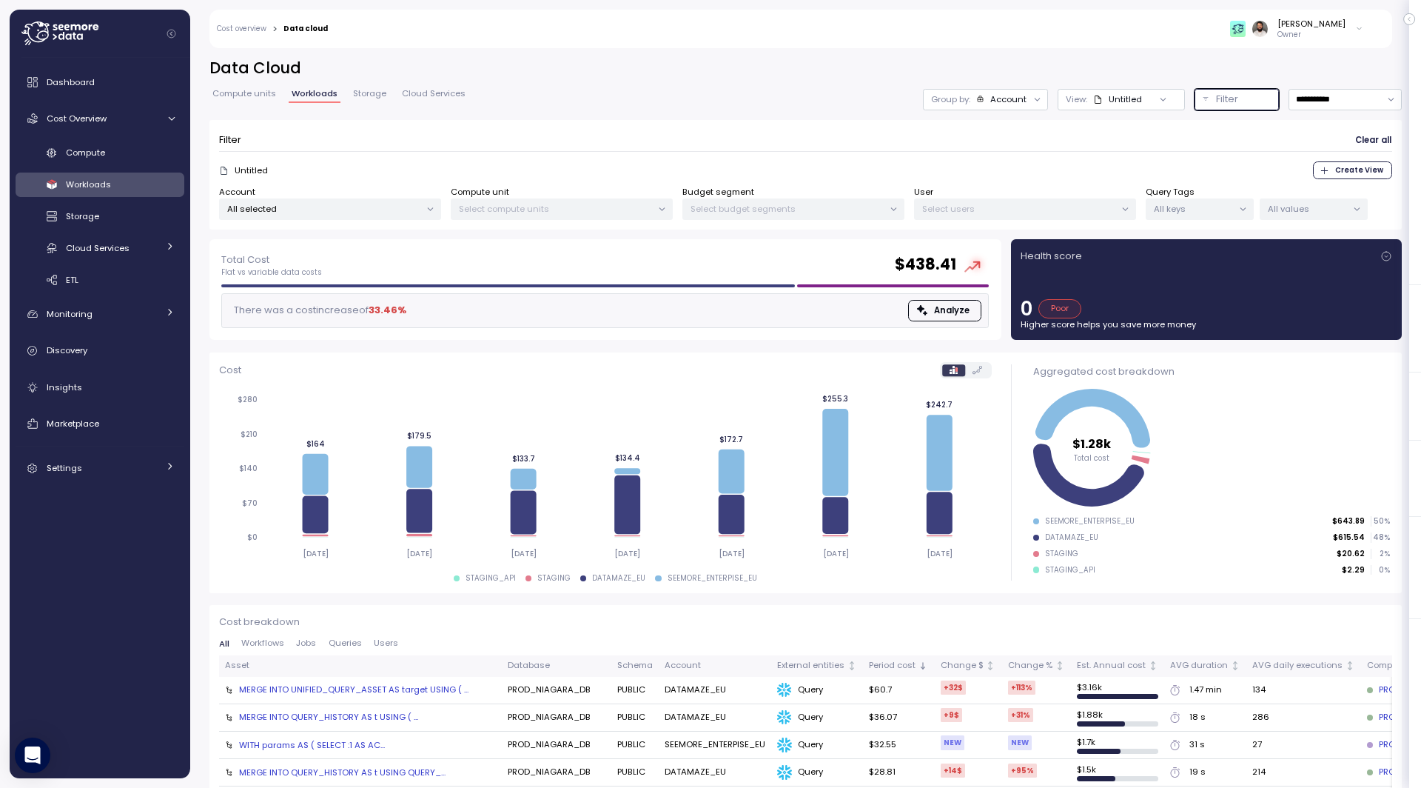
click at [1022, 102] on div "Account" at bounding box center [1008, 99] width 36 height 12
click at [1017, 148] on div "Tags" at bounding box center [986, 157] width 67 height 18
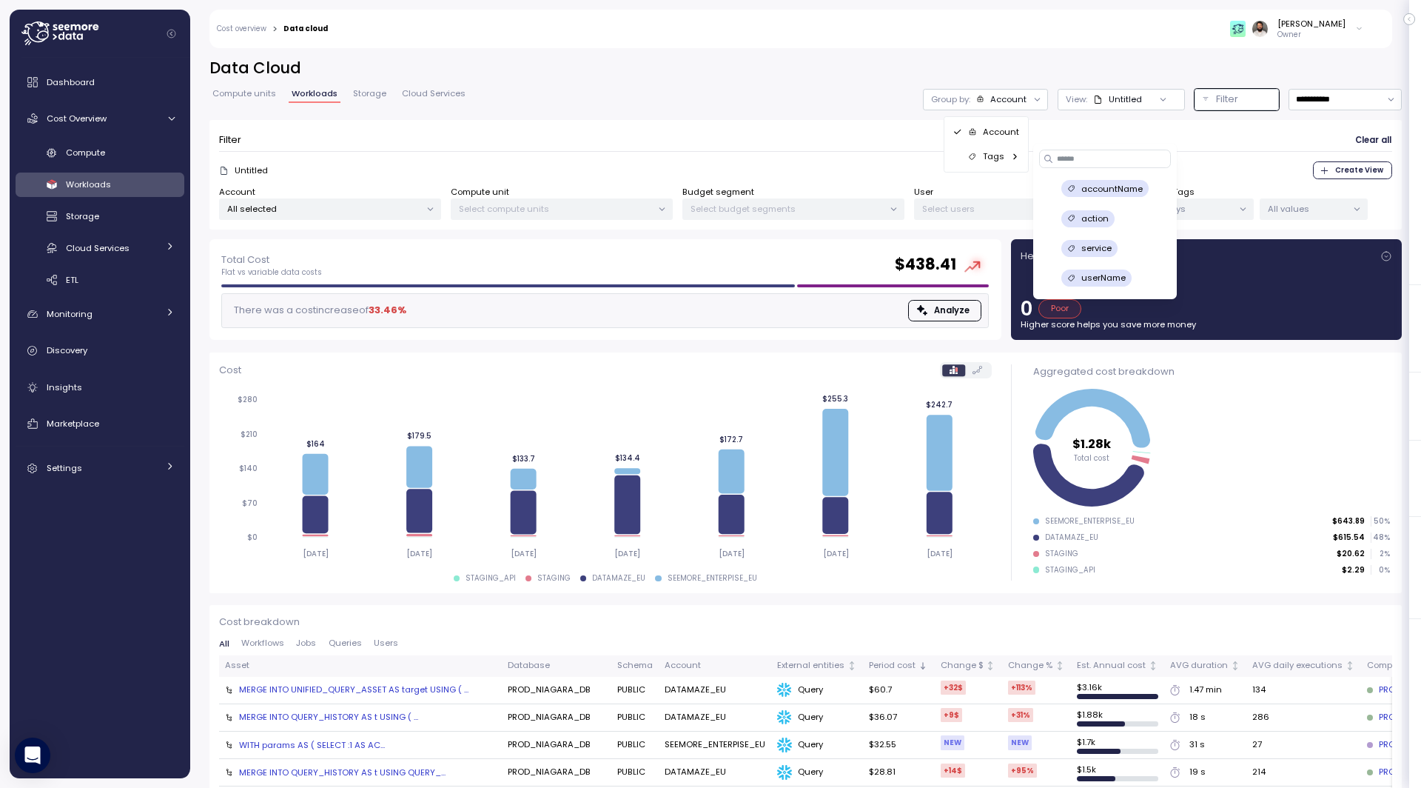
click at [1133, 193] on p "accountName" at bounding box center [1112, 189] width 61 height 12
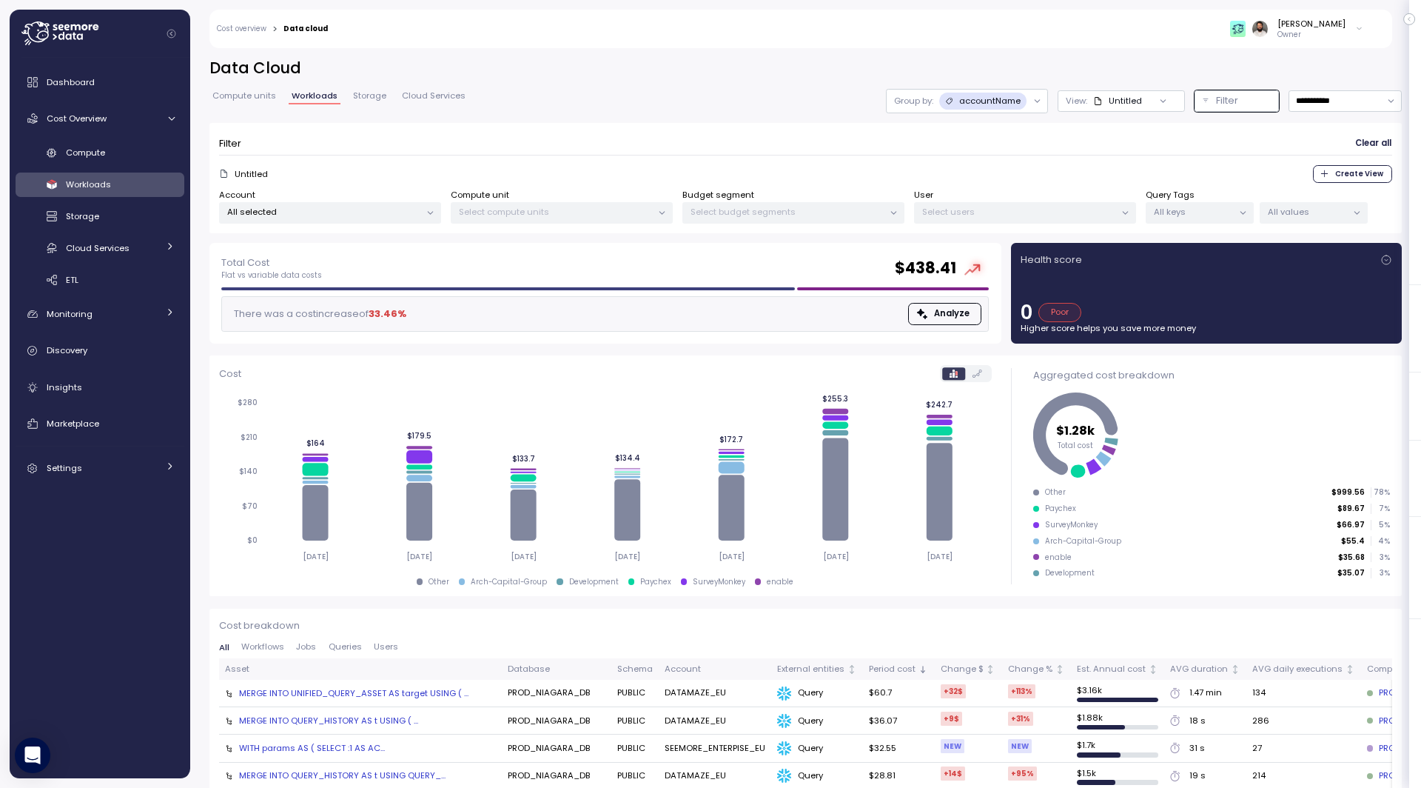
click at [1273, 207] on p "All values" at bounding box center [1307, 212] width 79 height 12
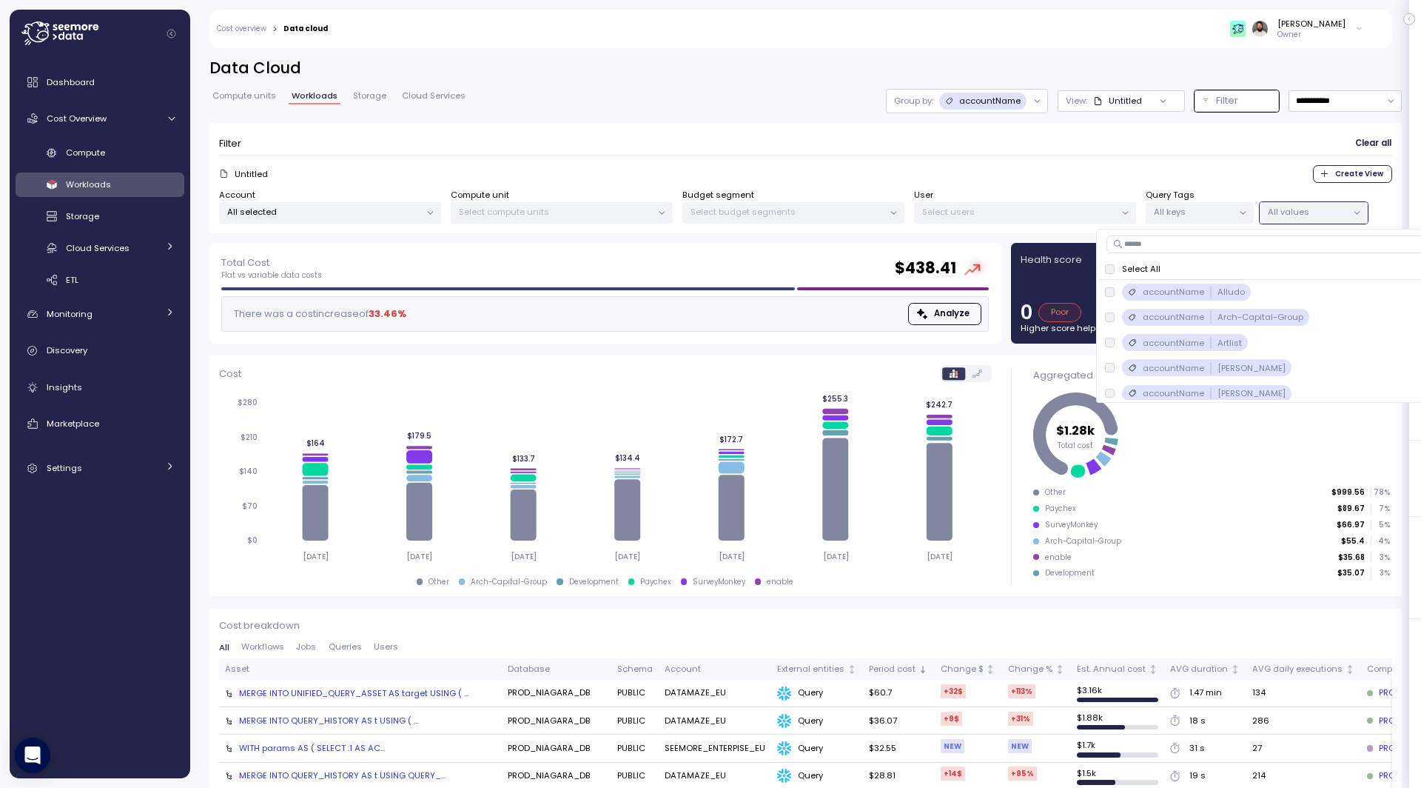
click at [1199, 246] on input at bounding box center [1319, 244] width 424 height 18
type input "******"
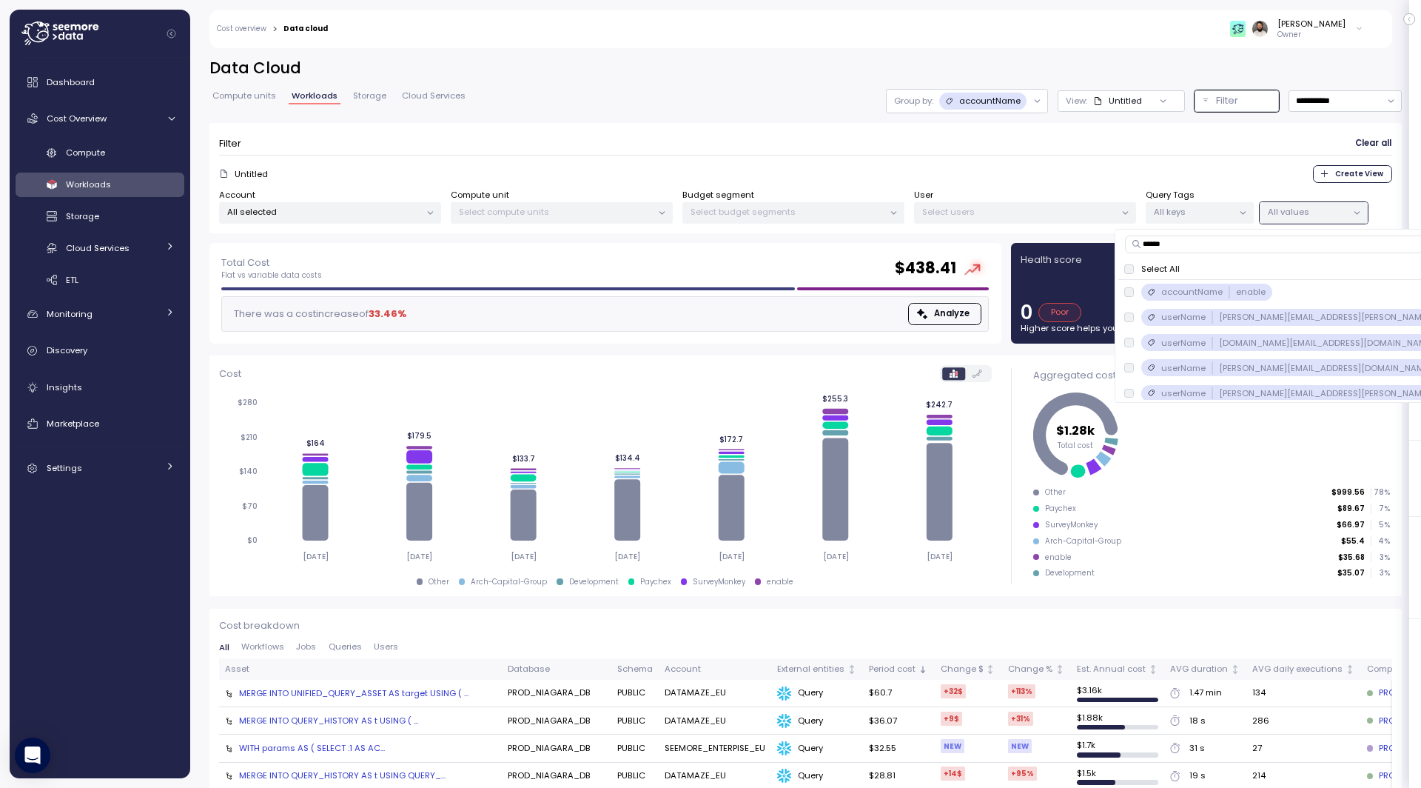
click at [1236, 292] on p "enable" at bounding box center [1251, 292] width 30 height 12
click at [996, 218] on div "Select users" at bounding box center [1025, 212] width 222 height 21
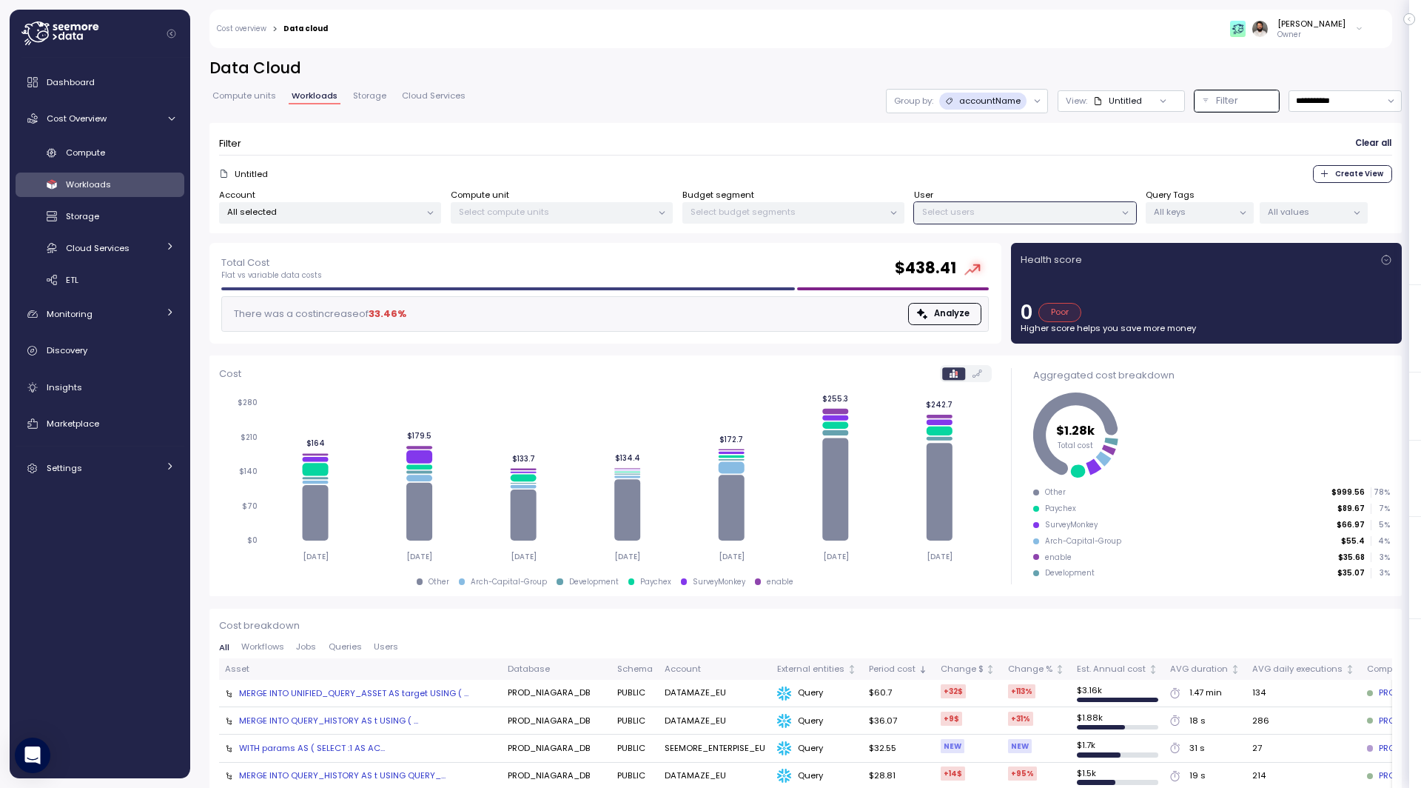
click at [995, 203] on div "Select users" at bounding box center [1025, 212] width 222 height 21
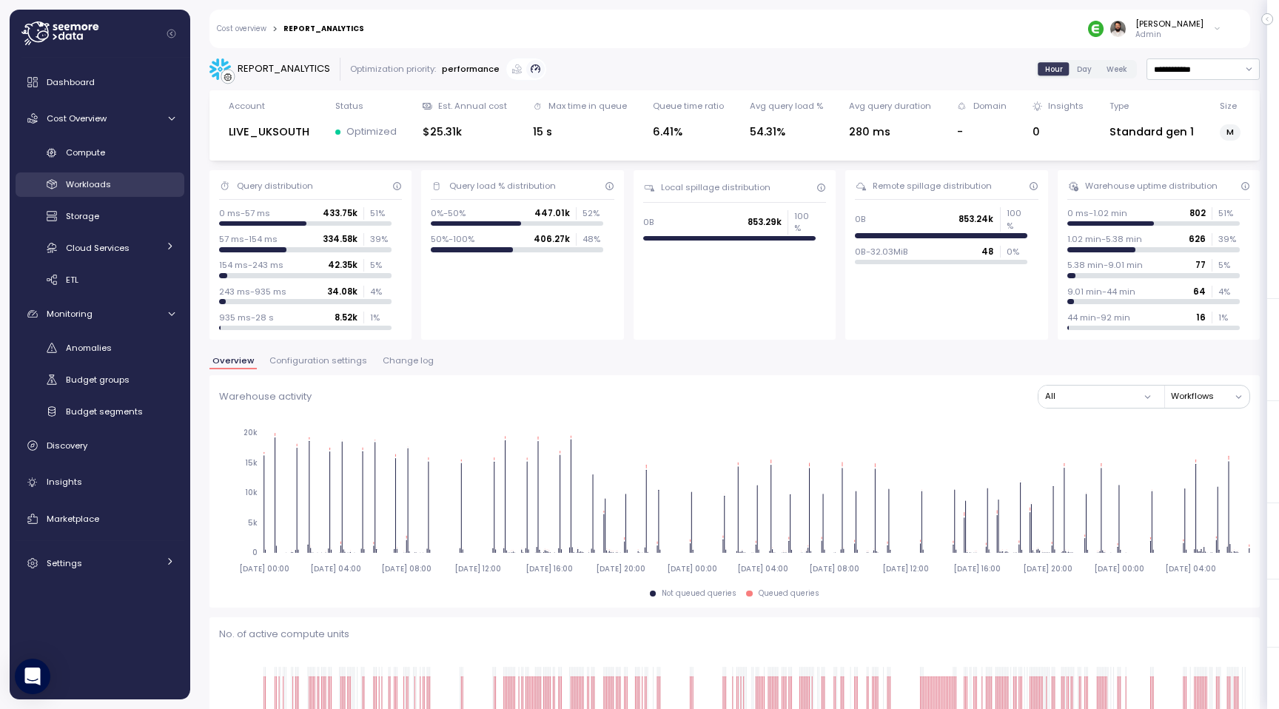
click at [148, 189] on div "Workloads" at bounding box center [120, 184] width 109 height 15
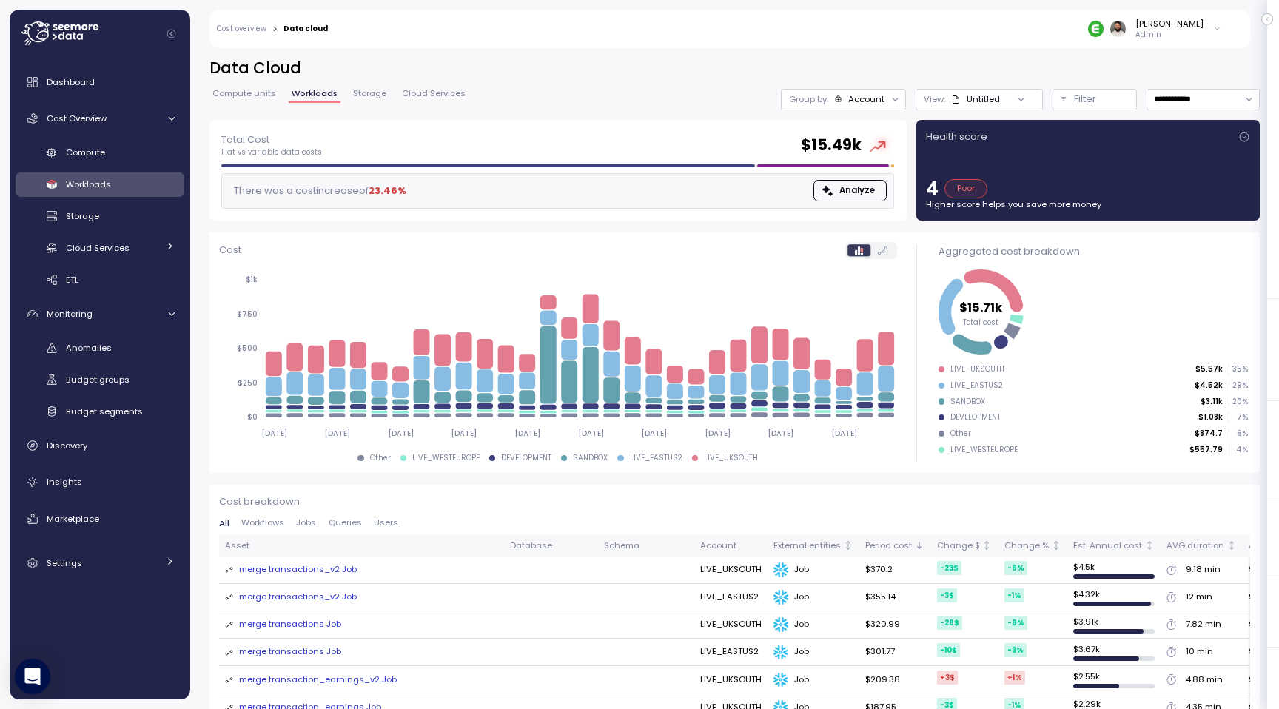
click at [143, 167] on div "Compute Workloads Storage Cloud Services Clustering columns Pipes AI Services S…" at bounding box center [100, 217] width 169 height 152
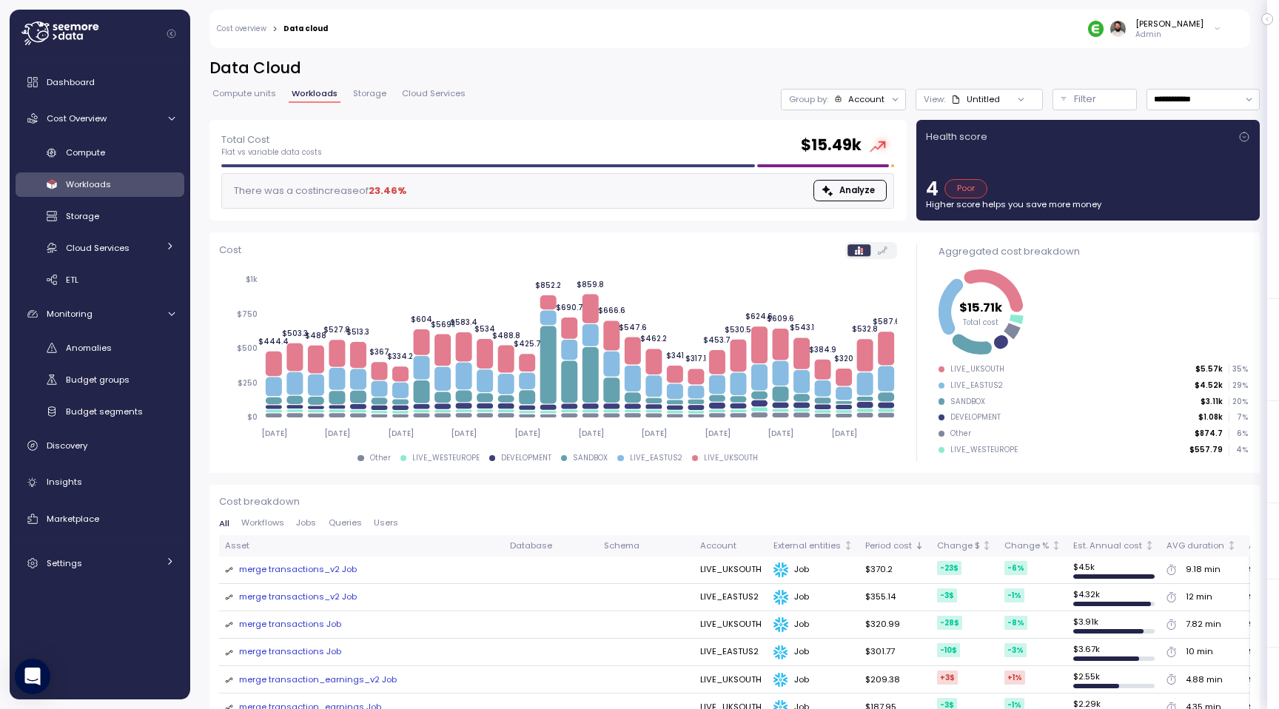
click at [392, 523] on span "Users" at bounding box center [386, 523] width 24 height 8
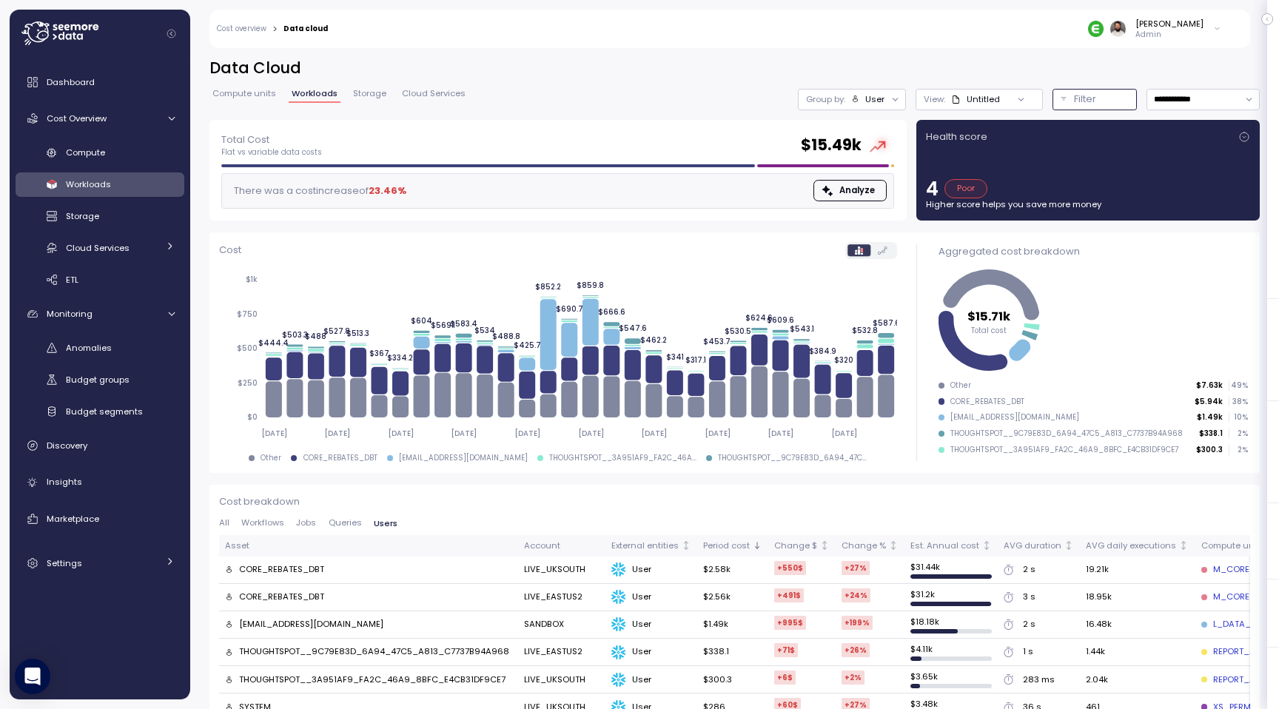
click at [1079, 98] on p "Filter" at bounding box center [1085, 99] width 22 height 15
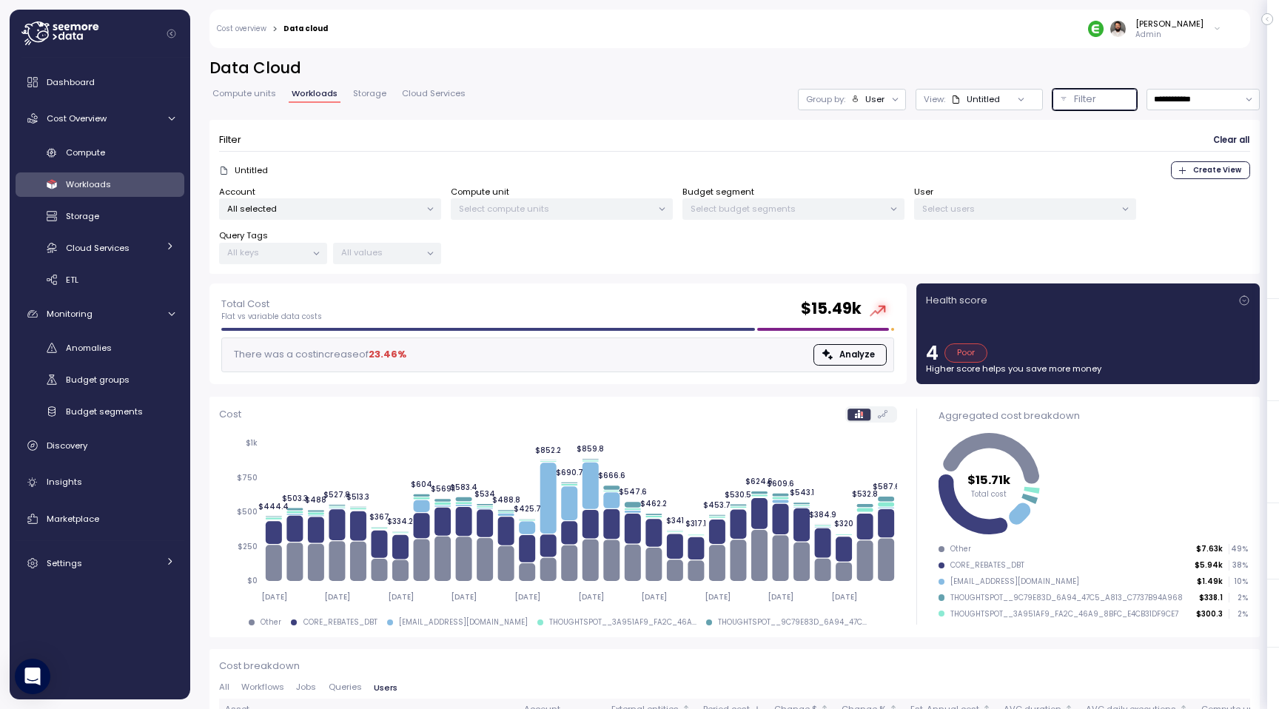
click at [960, 207] on p "Select users" at bounding box center [1018, 209] width 193 height 12
click at [419, 211] on div "All selected" at bounding box center [330, 208] width 222 height 21
click at [405, 209] on p "All selected" at bounding box center [323, 209] width 193 height 12
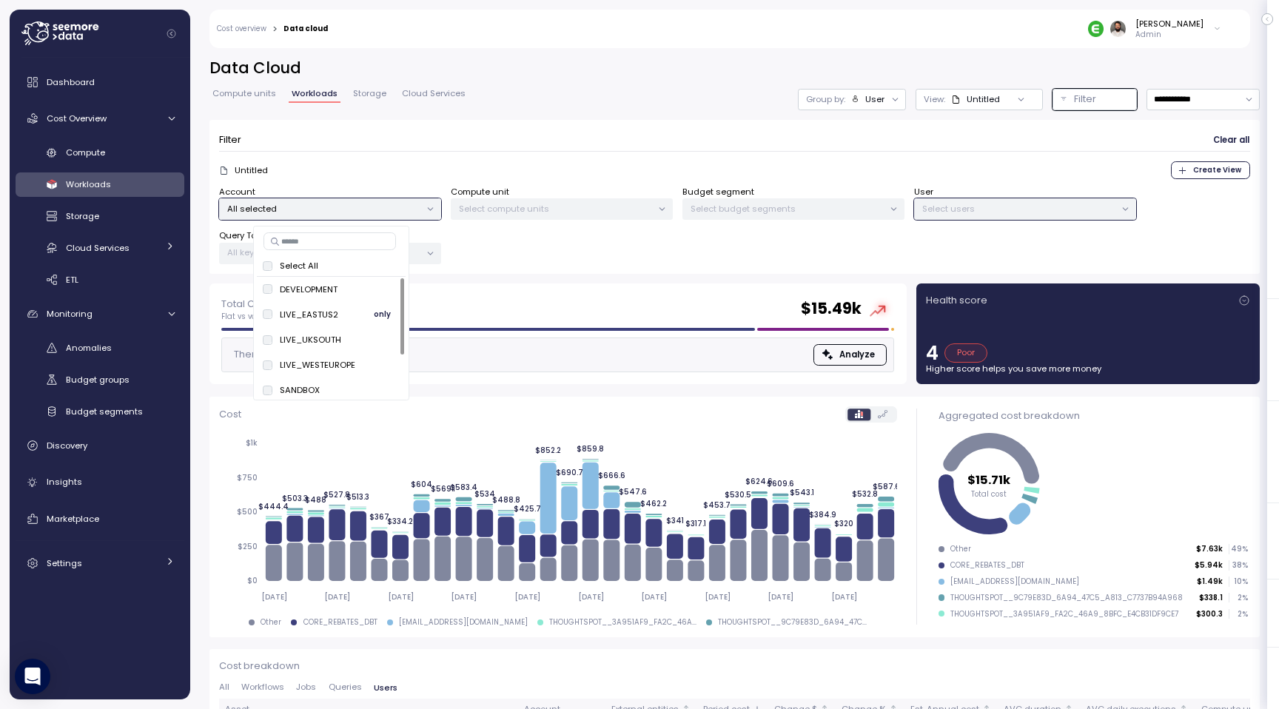
click at [378, 314] on span "only" at bounding box center [382, 314] width 17 height 16
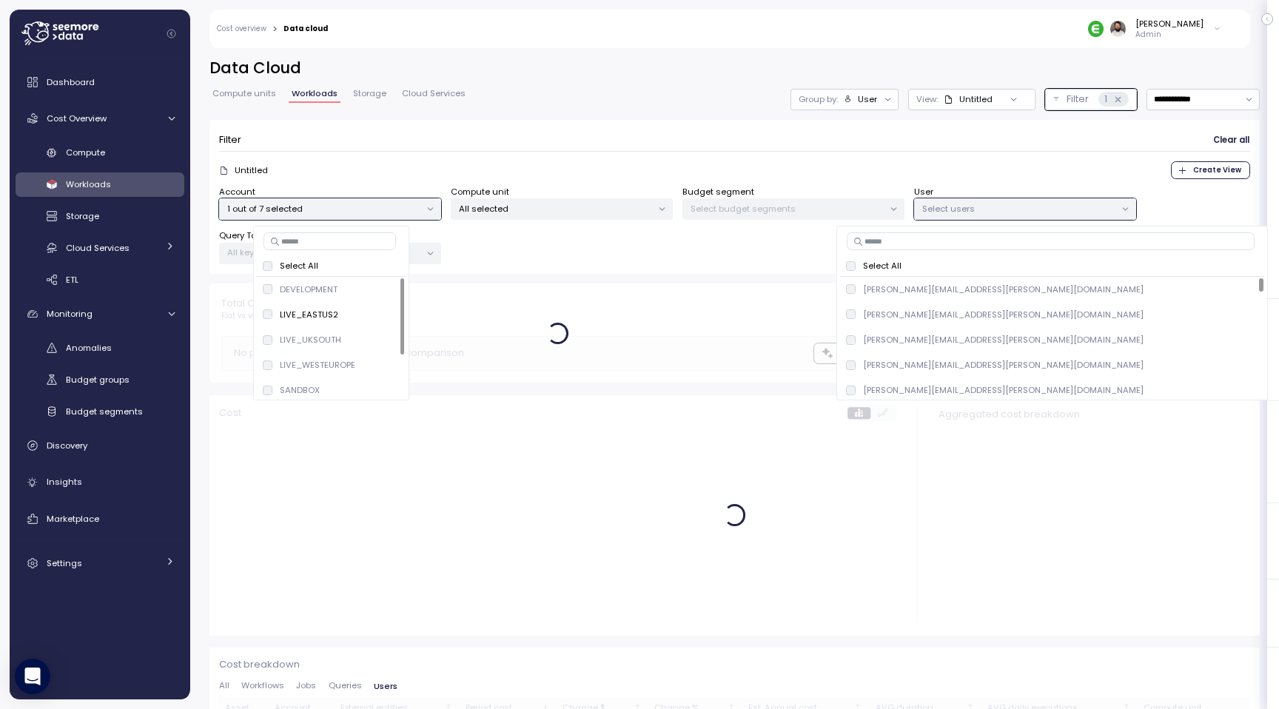
click at [953, 244] on input at bounding box center [1051, 241] width 408 height 18
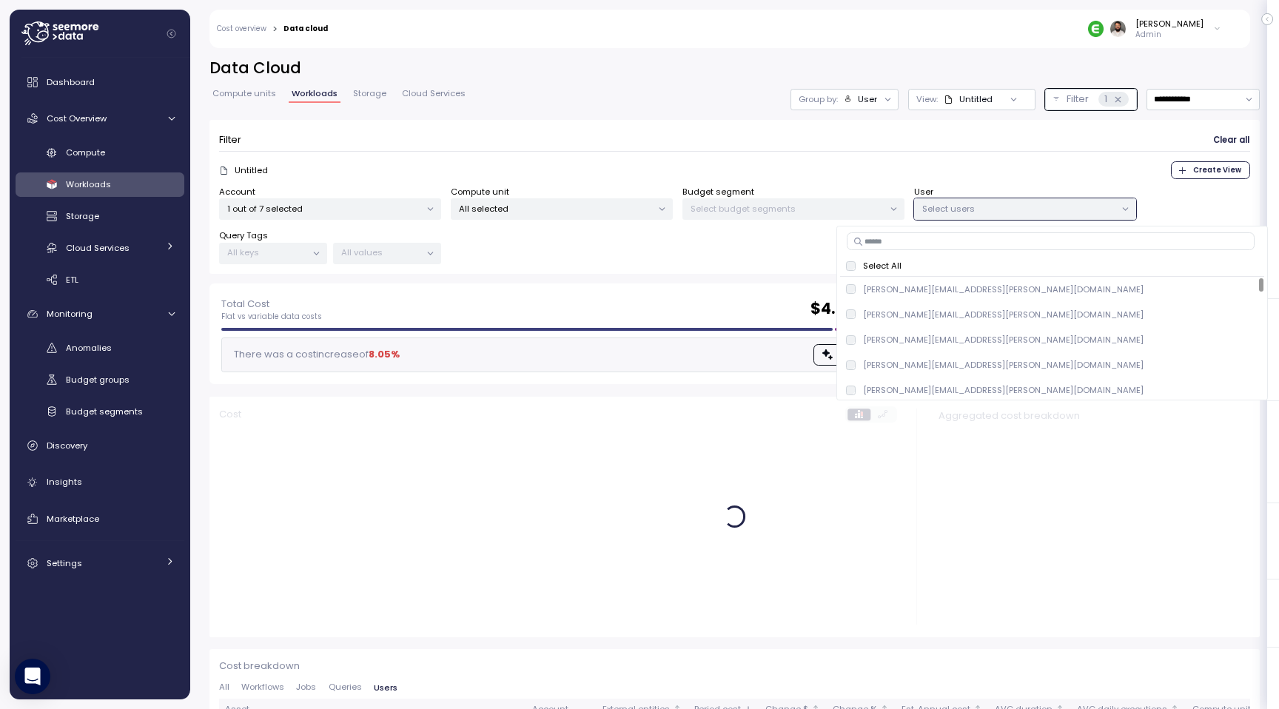
click at [993, 176] on div "Untitled Create View" at bounding box center [734, 170] width 1031 height 18
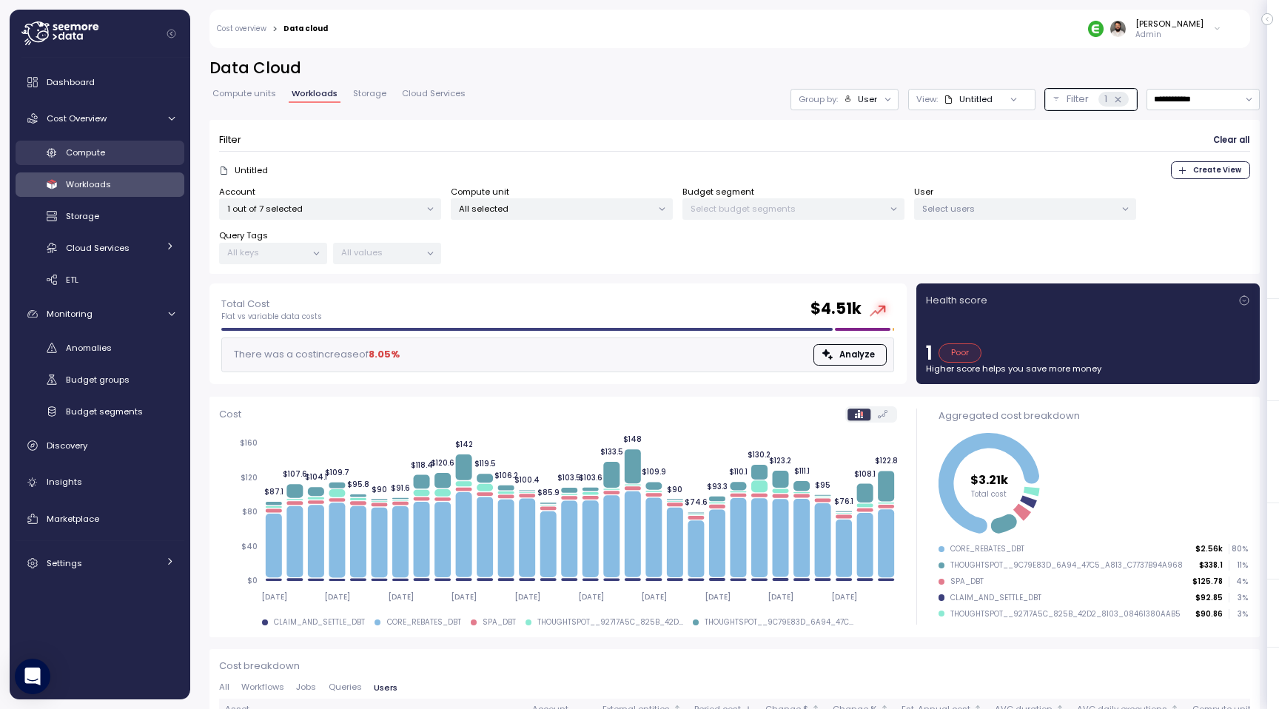
click at [146, 154] on div "Compute" at bounding box center [120, 152] width 109 height 15
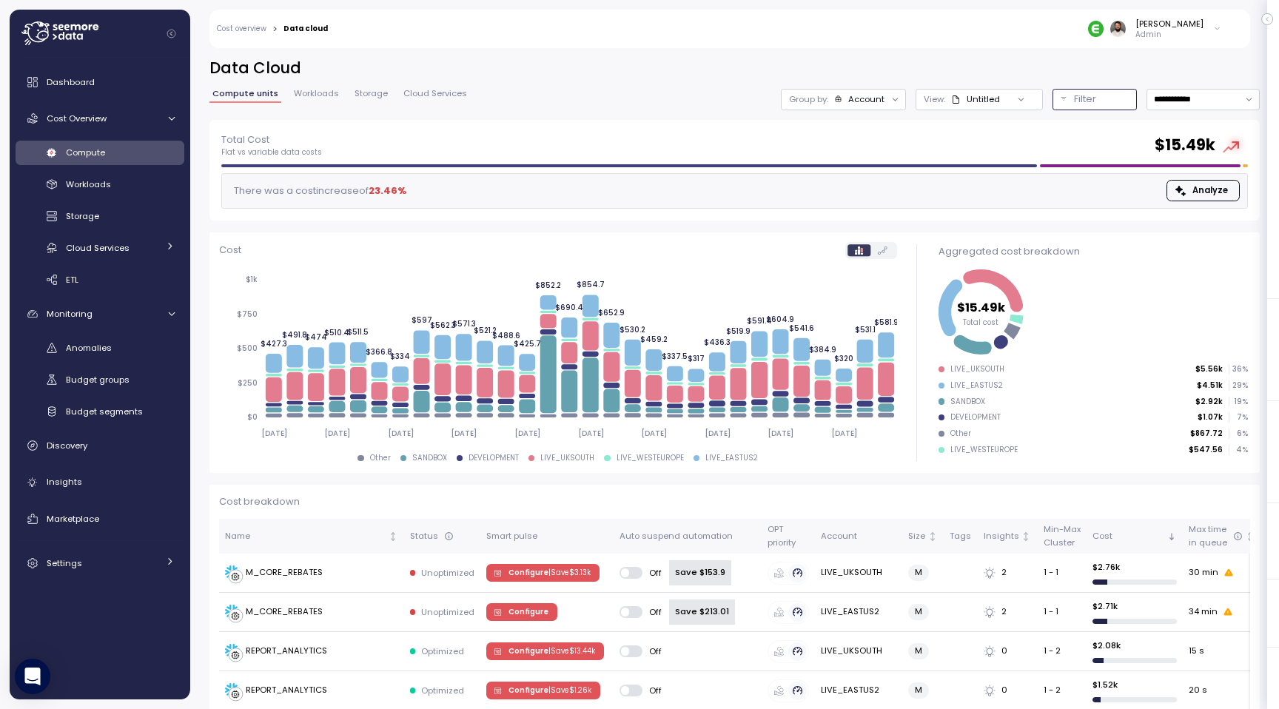
click at [1090, 101] on p "Filter" at bounding box center [1085, 99] width 22 height 15
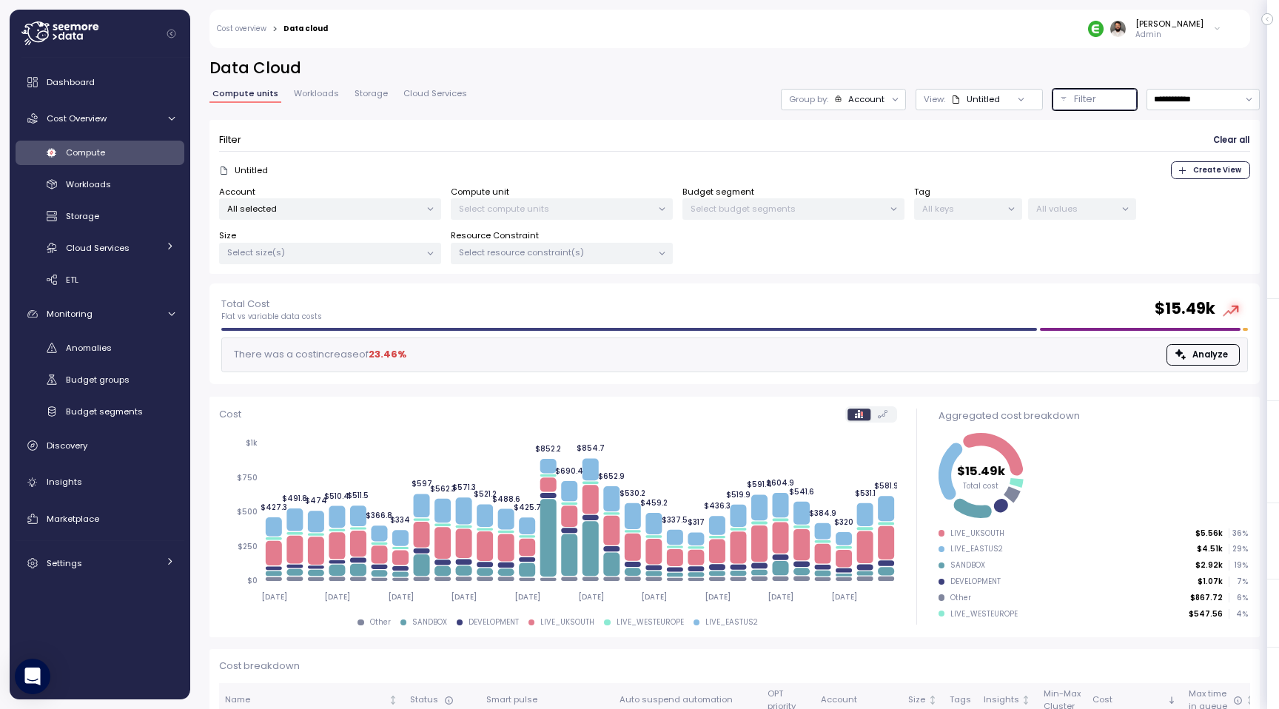
click at [854, 200] on div "Select budget segments" at bounding box center [794, 208] width 222 height 21
click at [963, 207] on p "All keys" at bounding box center [961, 209] width 79 height 12
click at [561, 198] on div "Select compute units" at bounding box center [562, 208] width 222 height 21
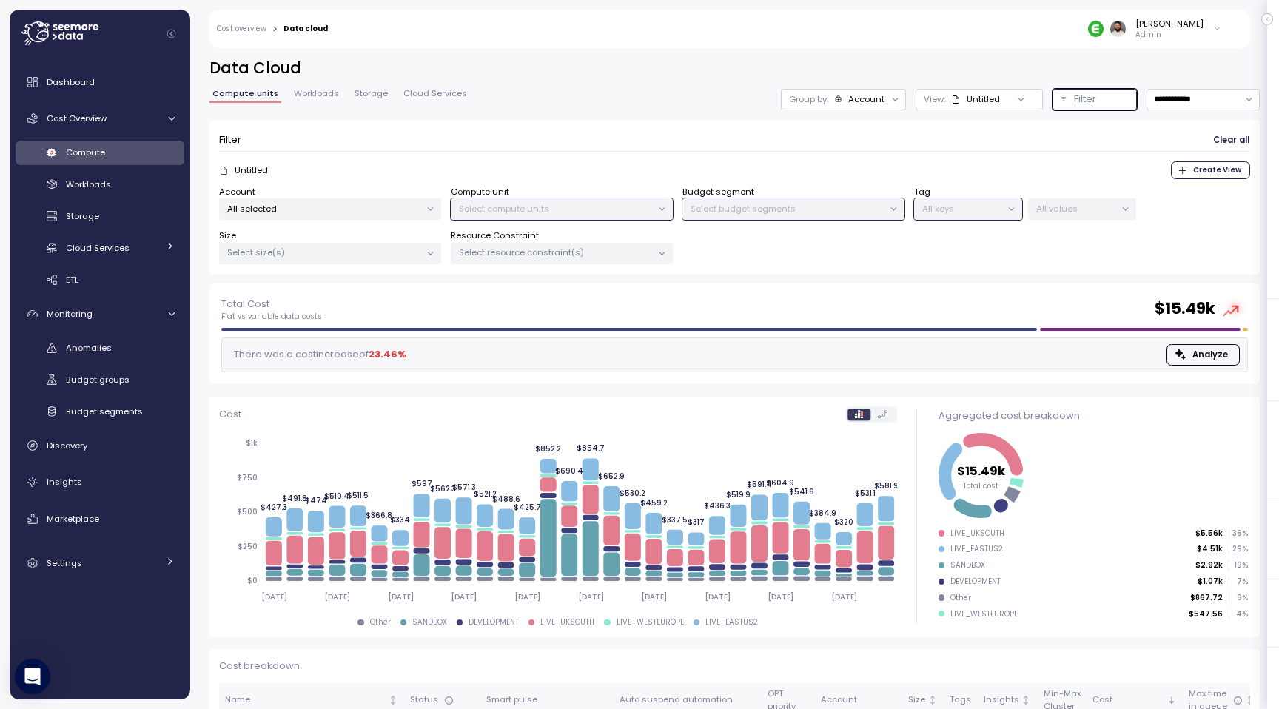
click at [343, 213] on p "All selected" at bounding box center [323, 209] width 193 height 12
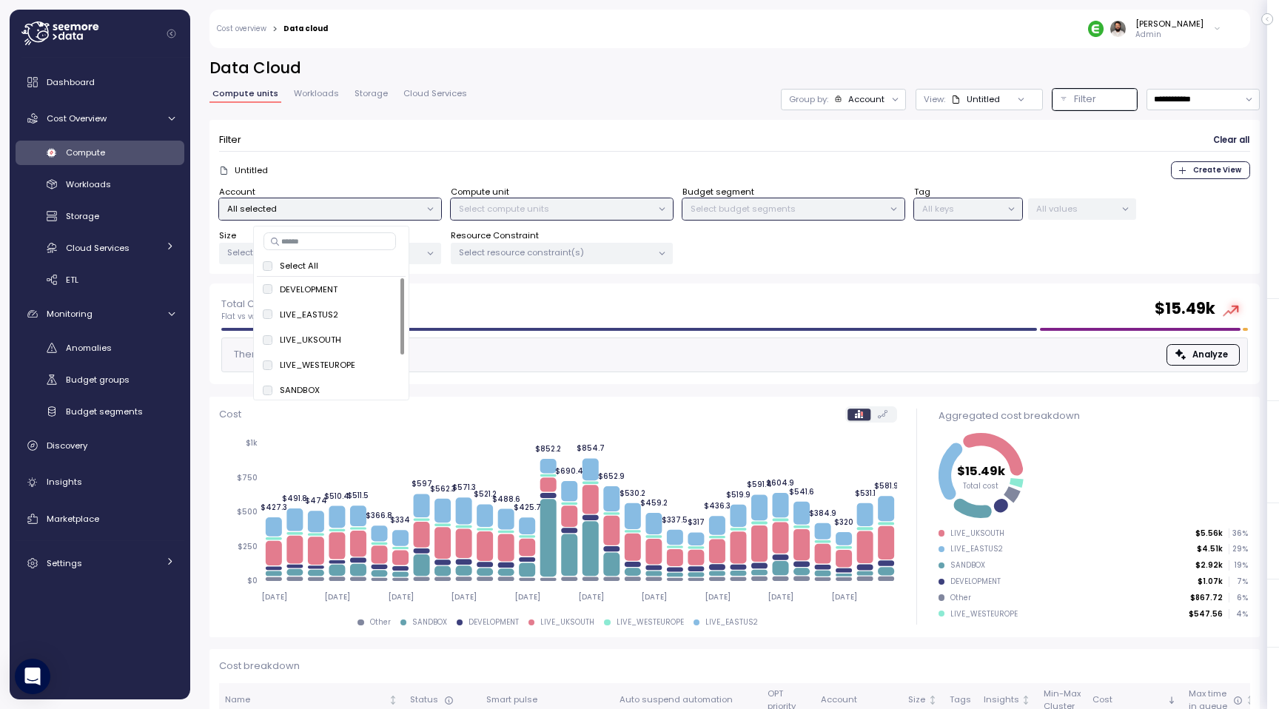
click at [346, 238] on input at bounding box center [330, 241] width 133 height 18
click at [378, 289] on span "only" at bounding box center [382, 289] width 17 height 16
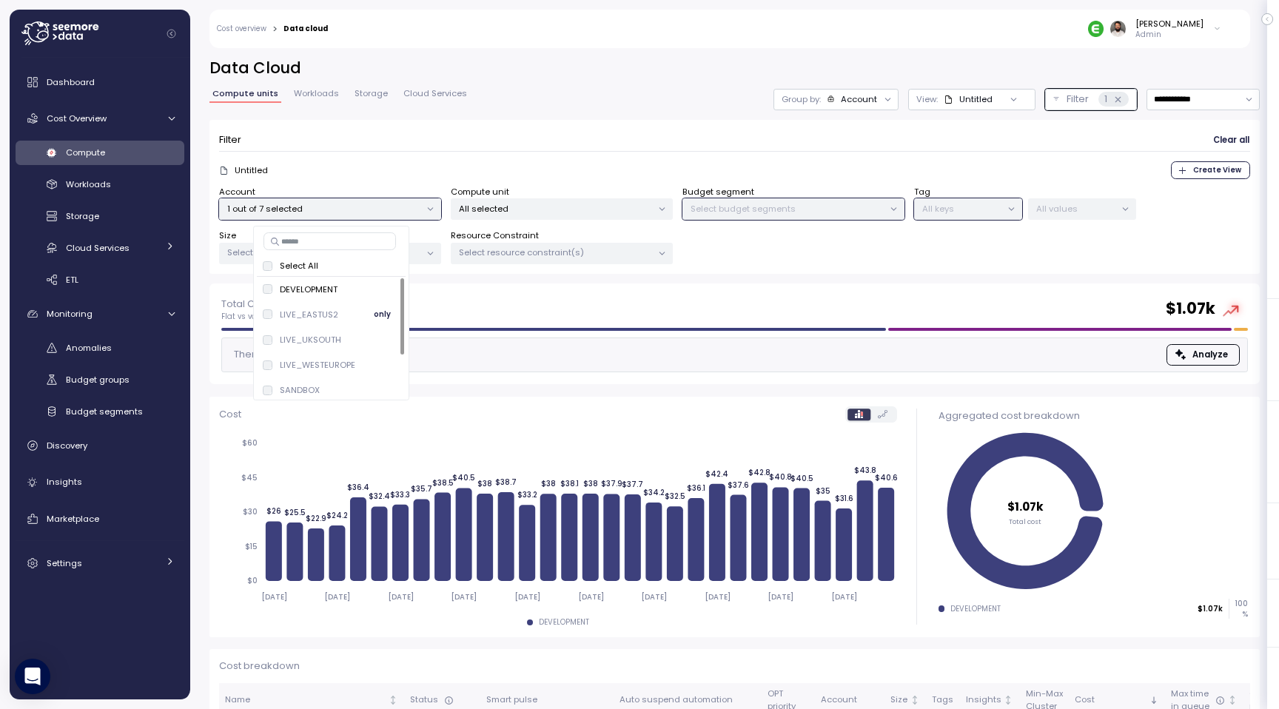
click at [365, 317] on button "only" at bounding box center [383, 315] width 36 height 18
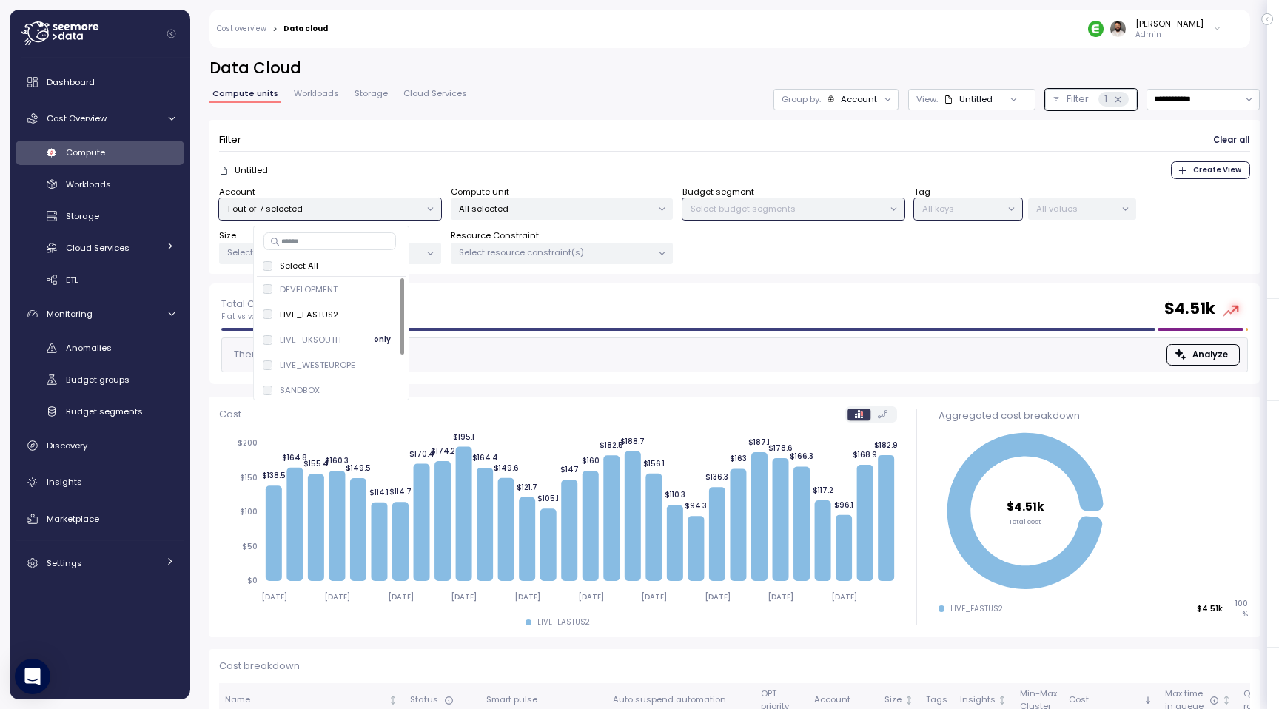
click at [378, 335] on span "only" at bounding box center [382, 340] width 17 height 16
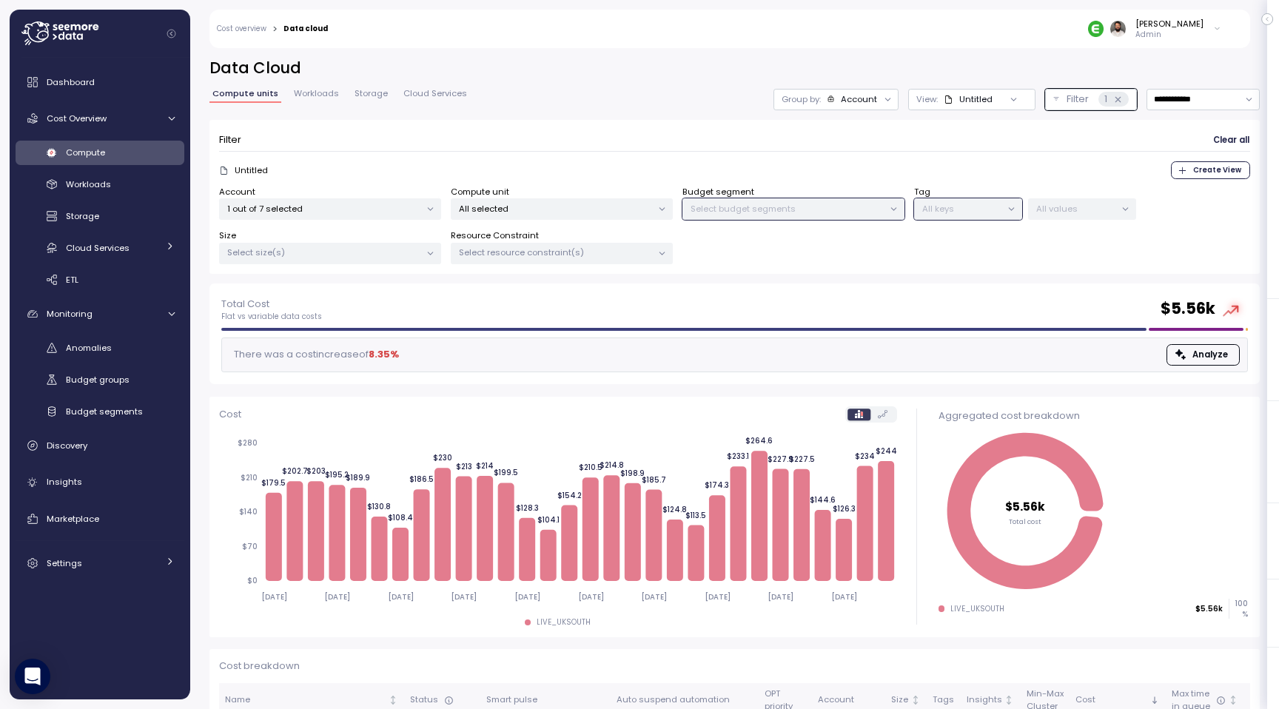
click at [936, 164] on div "Untitled Create View" at bounding box center [734, 170] width 1031 height 18
click at [859, 93] on div "Account" at bounding box center [859, 99] width 36 height 12
click at [864, 176] on p "Compute unit" at bounding box center [846, 181] width 58 height 12
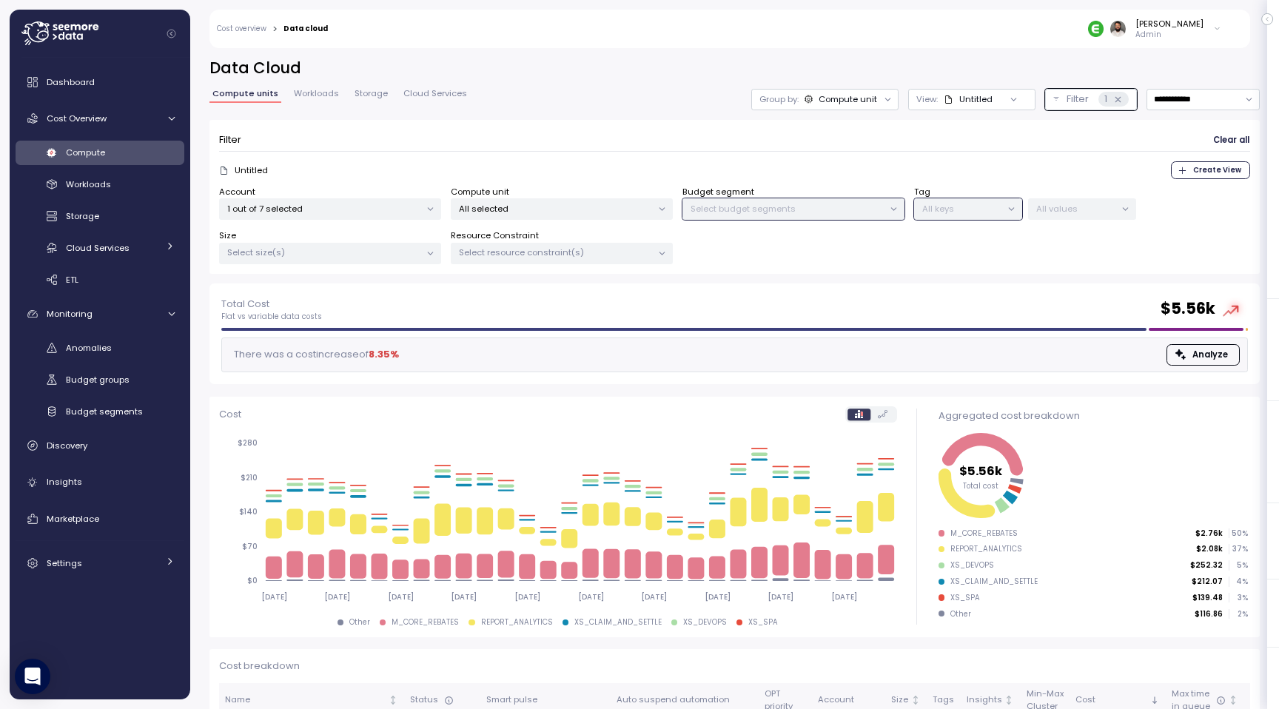
click at [625, 203] on p "All selected" at bounding box center [555, 209] width 193 height 12
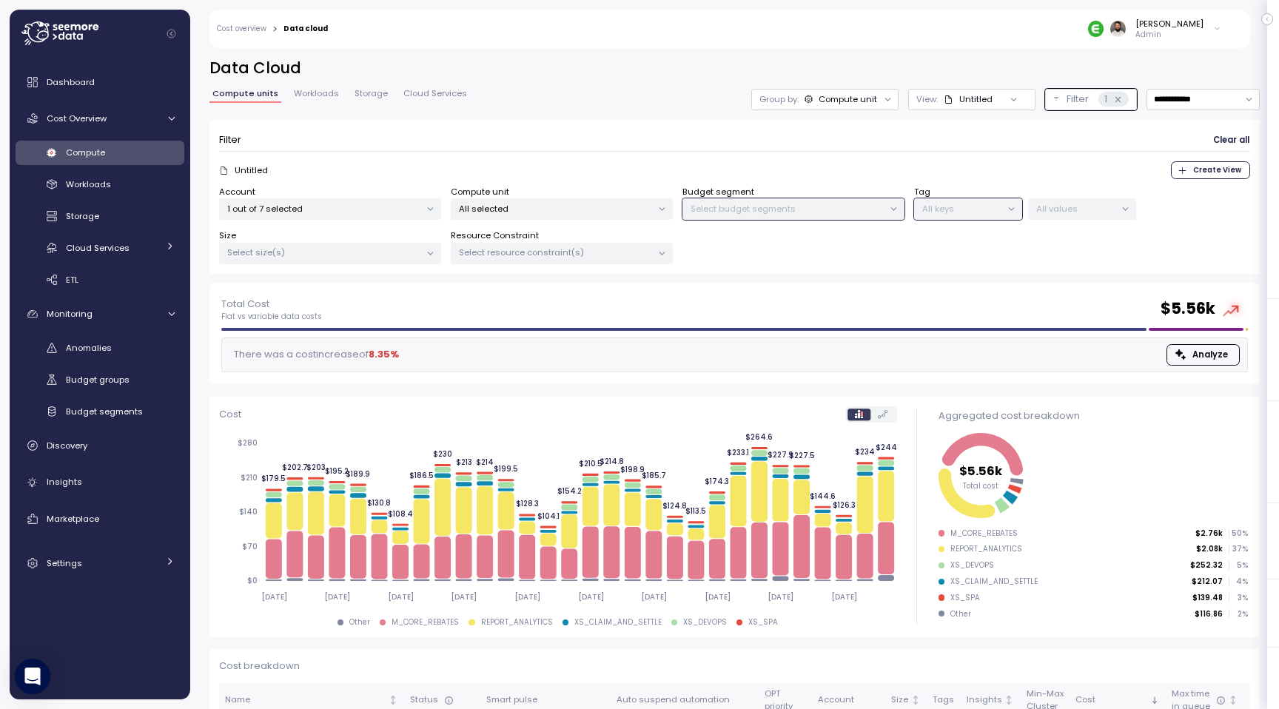
click at [673, 88] on div "**********" at bounding box center [734, 171] width 1050 height 226
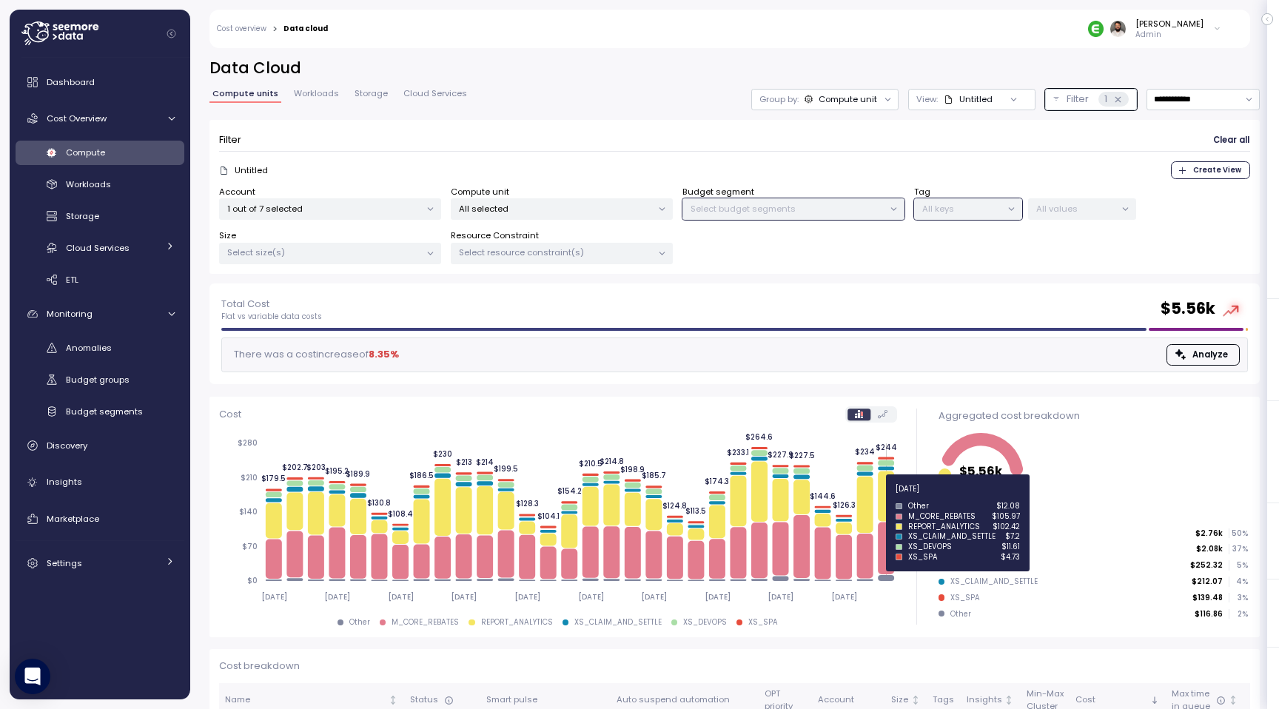
click at [893, 497] on icon at bounding box center [886, 497] width 16 height 50
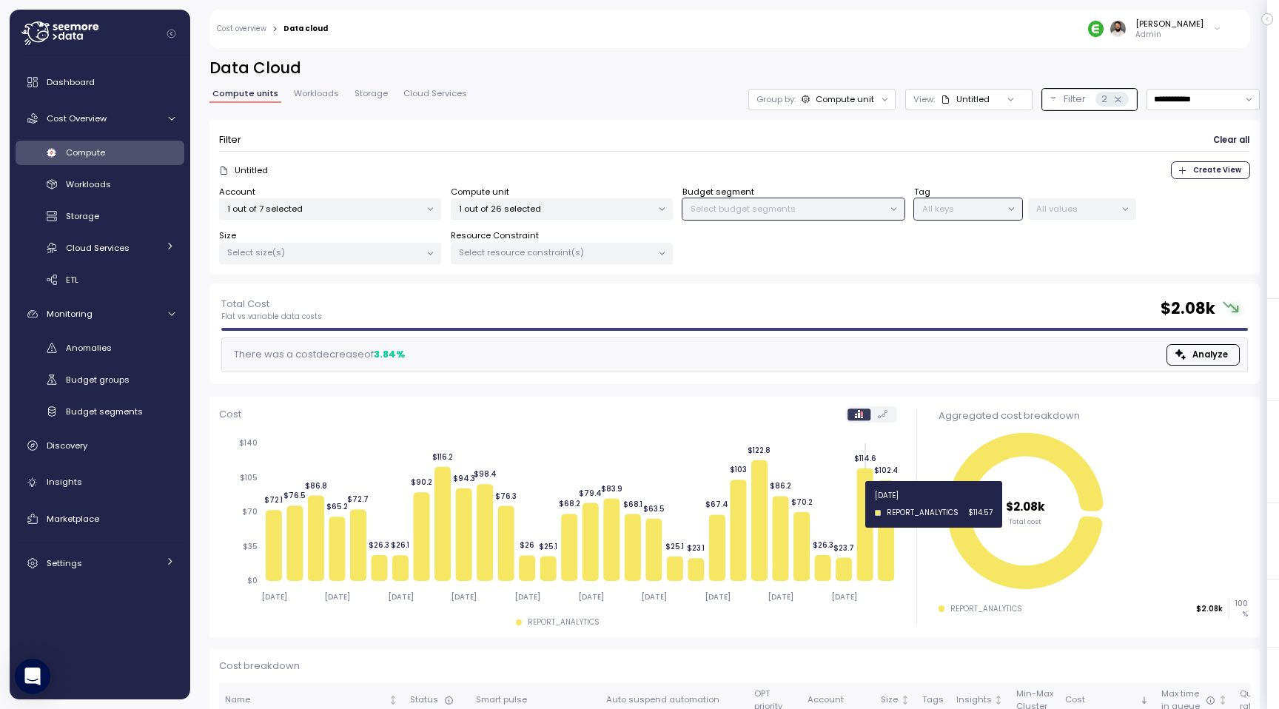
scroll to position [77, 0]
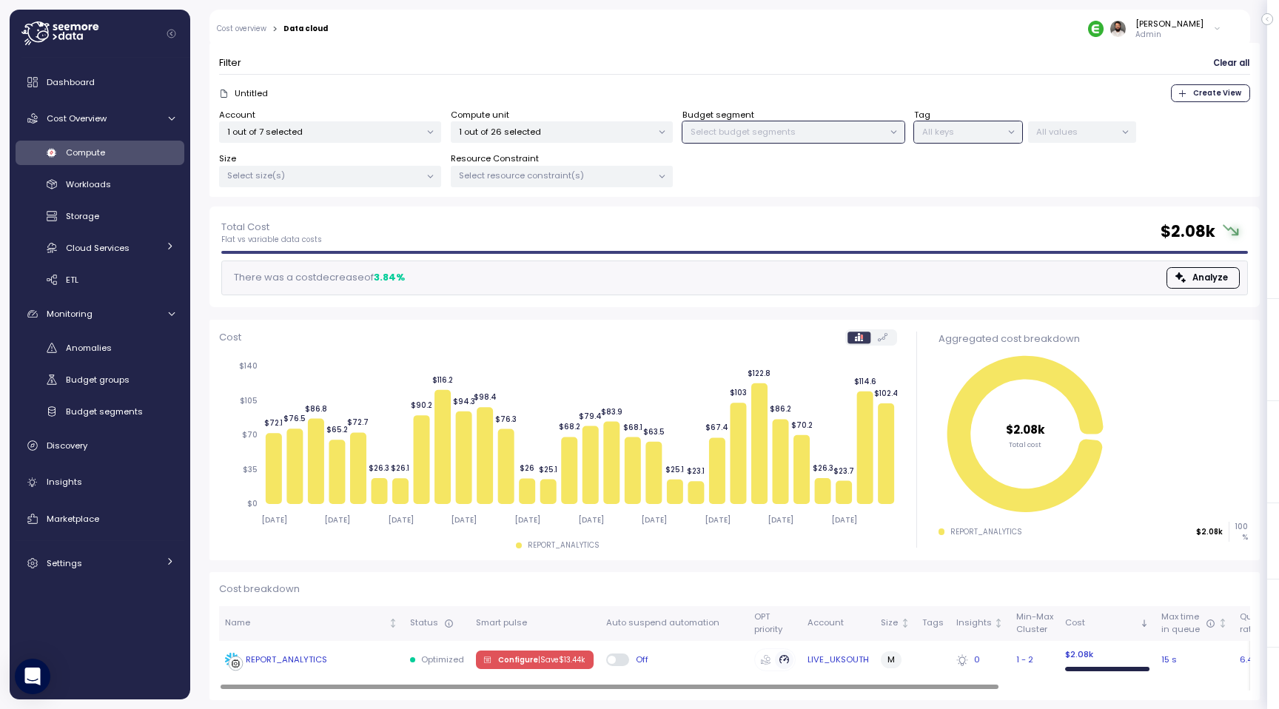
click at [316, 663] on div "REPORT_ANALYTICS" at bounding box center [286, 660] width 81 height 13
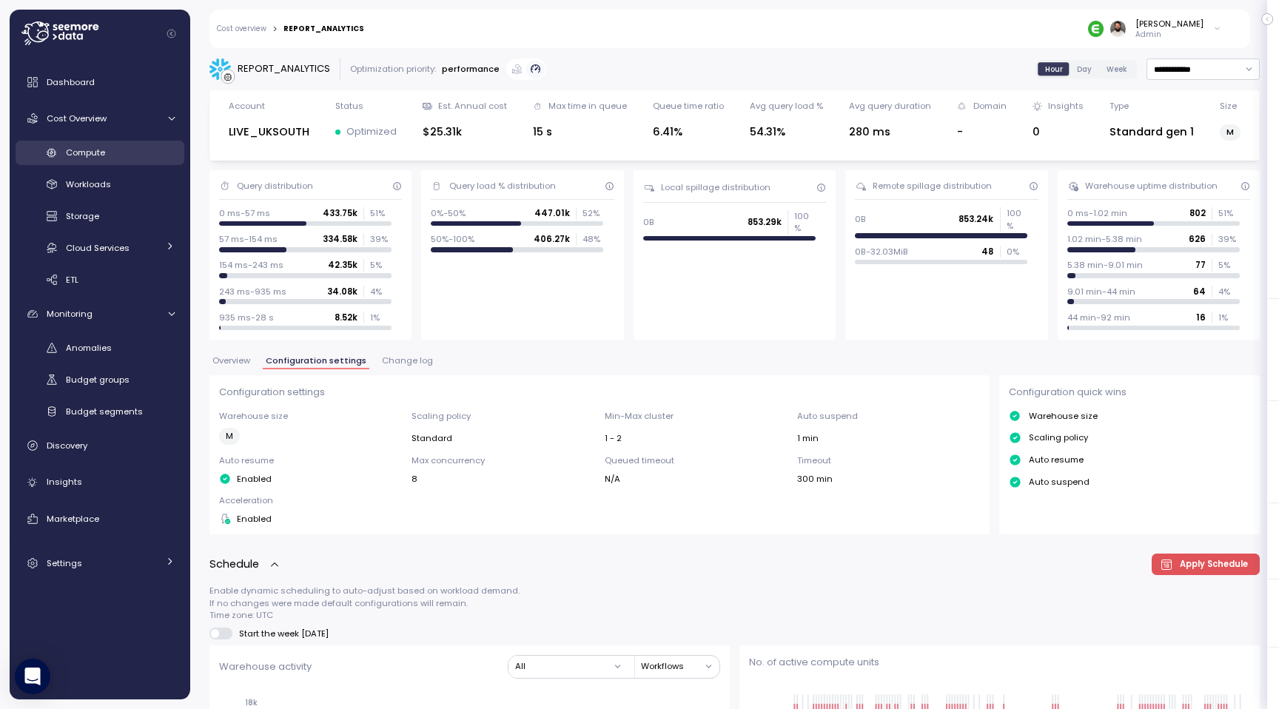
click at [141, 147] on div "Compute" at bounding box center [120, 152] width 109 height 15
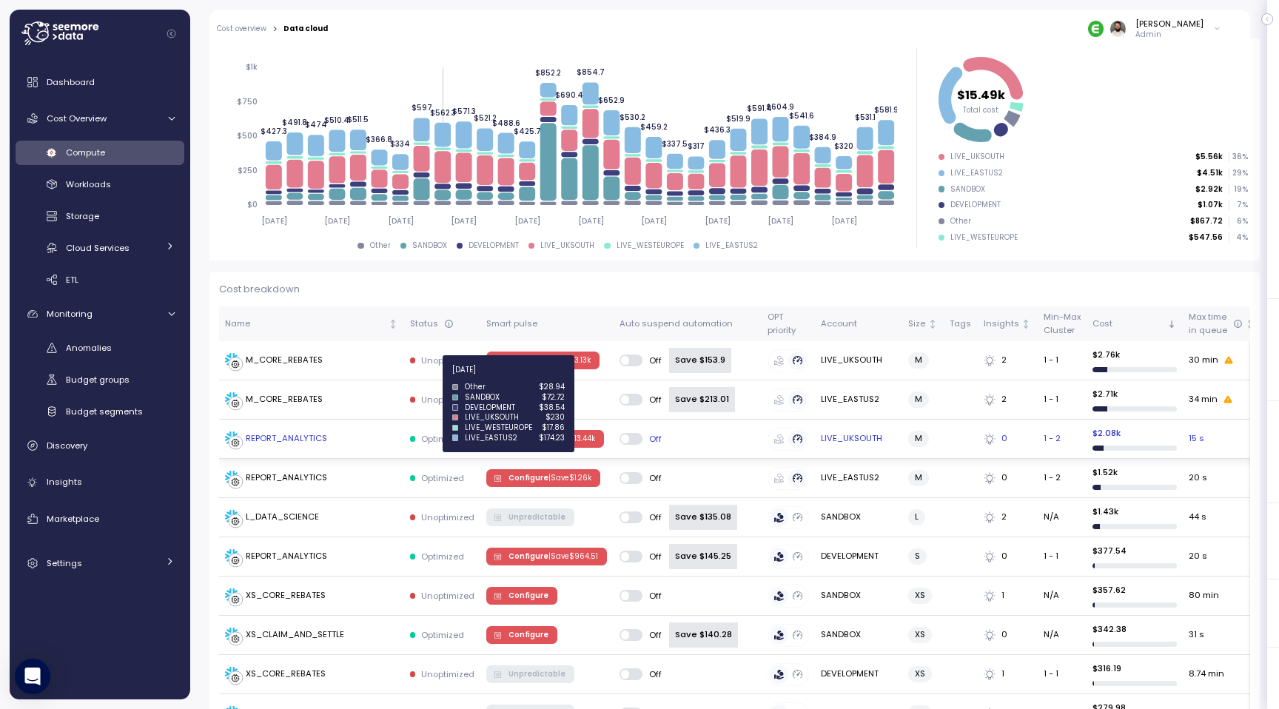
scroll to position [239, 0]
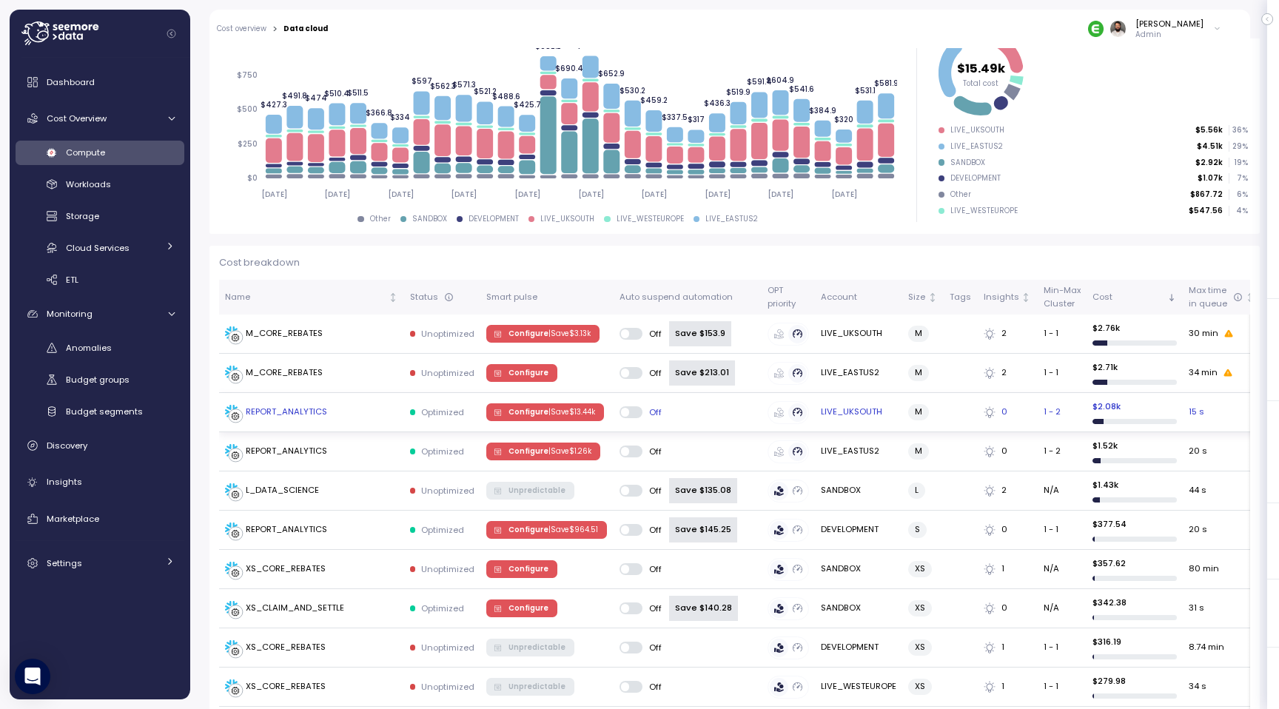
click at [567, 403] on button "Configure | Save $ 13.44k" at bounding box center [545, 412] width 118 height 18
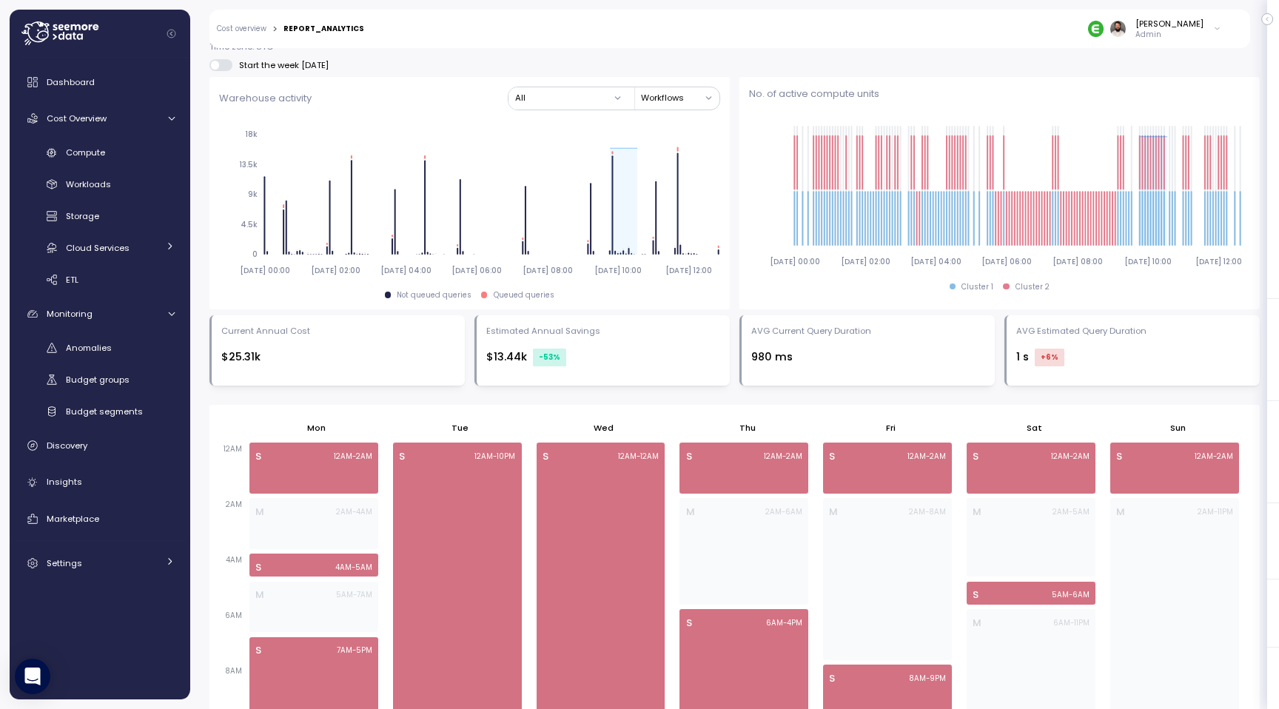
scroll to position [93, 0]
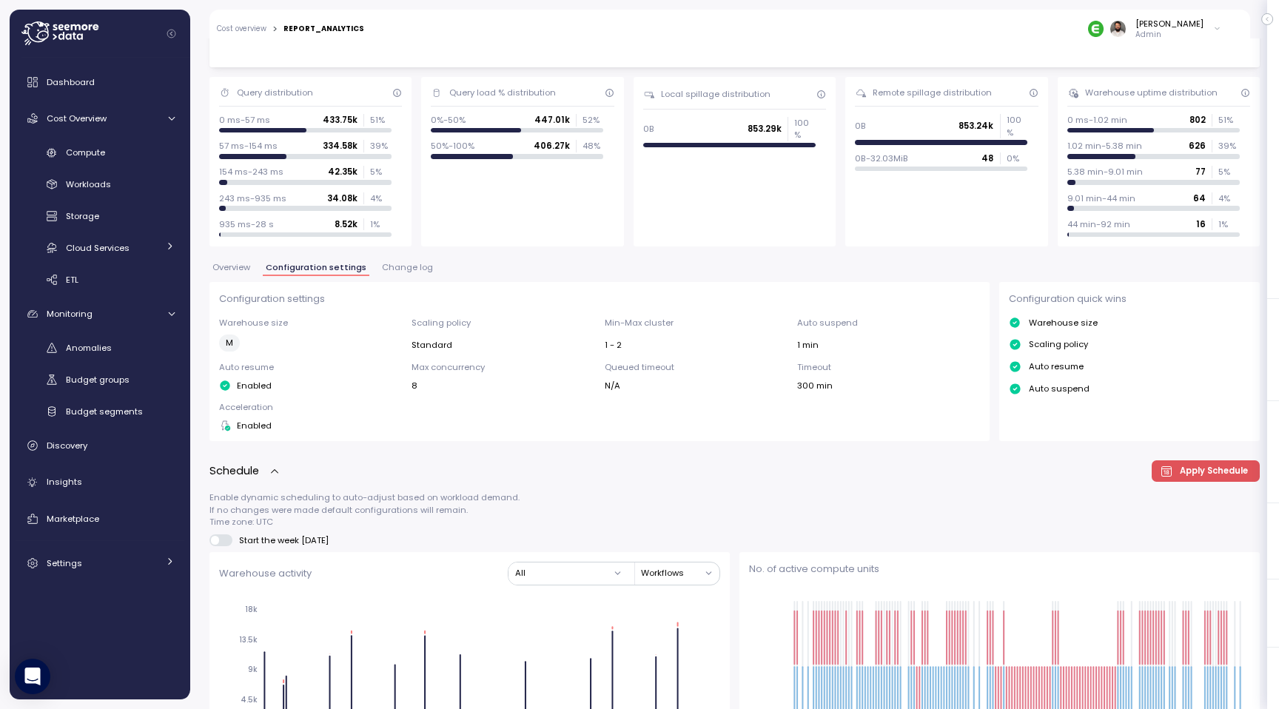
click at [252, 267] on button "Overview" at bounding box center [231, 270] width 44 height 13
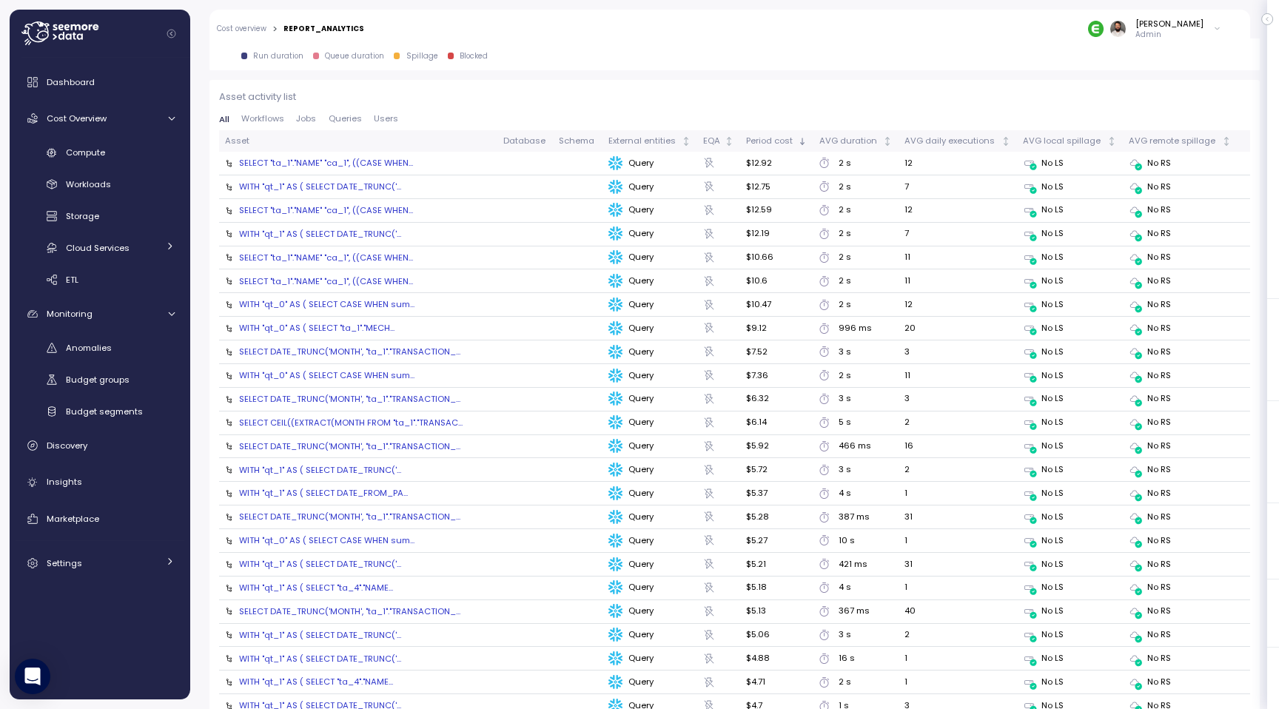
scroll to position [1611, 0]
click at [377, 160] on div "SELECT "ta_1"."NAME" "ca_1", ((CASE WHEN..." at bounding box center [326, 159] width 174 height 12
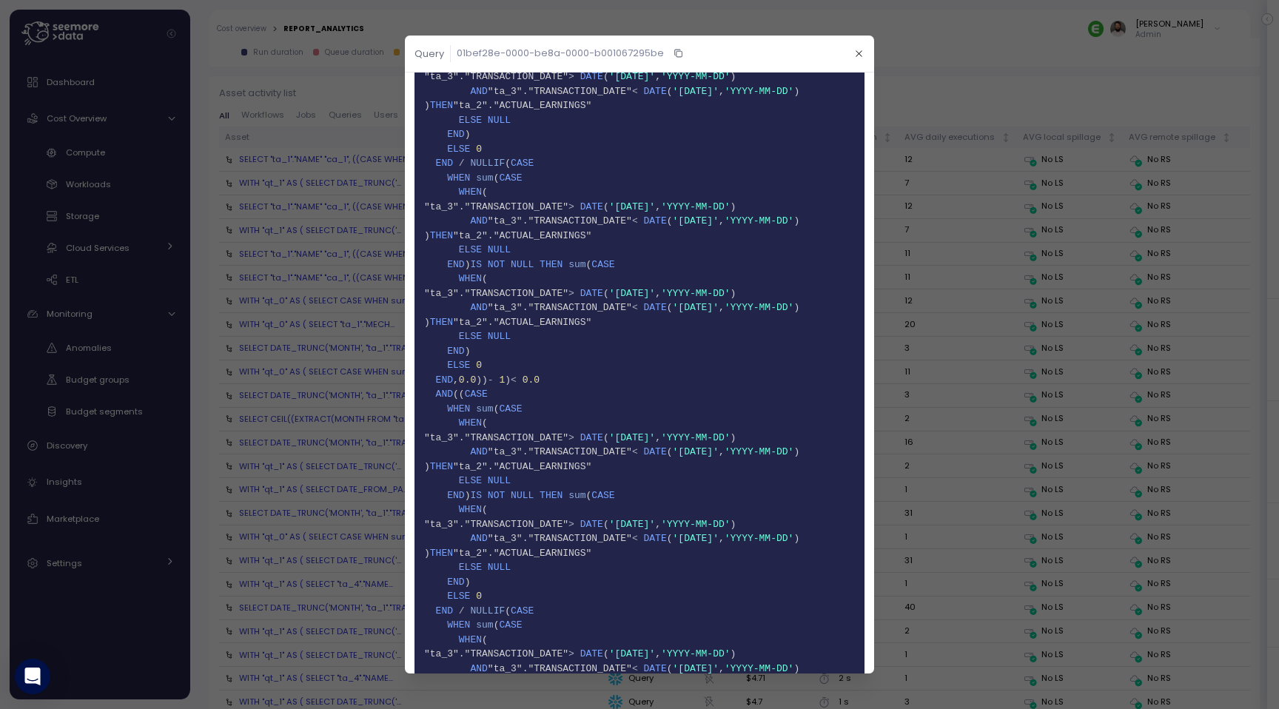
scroll to position [1389, 0]
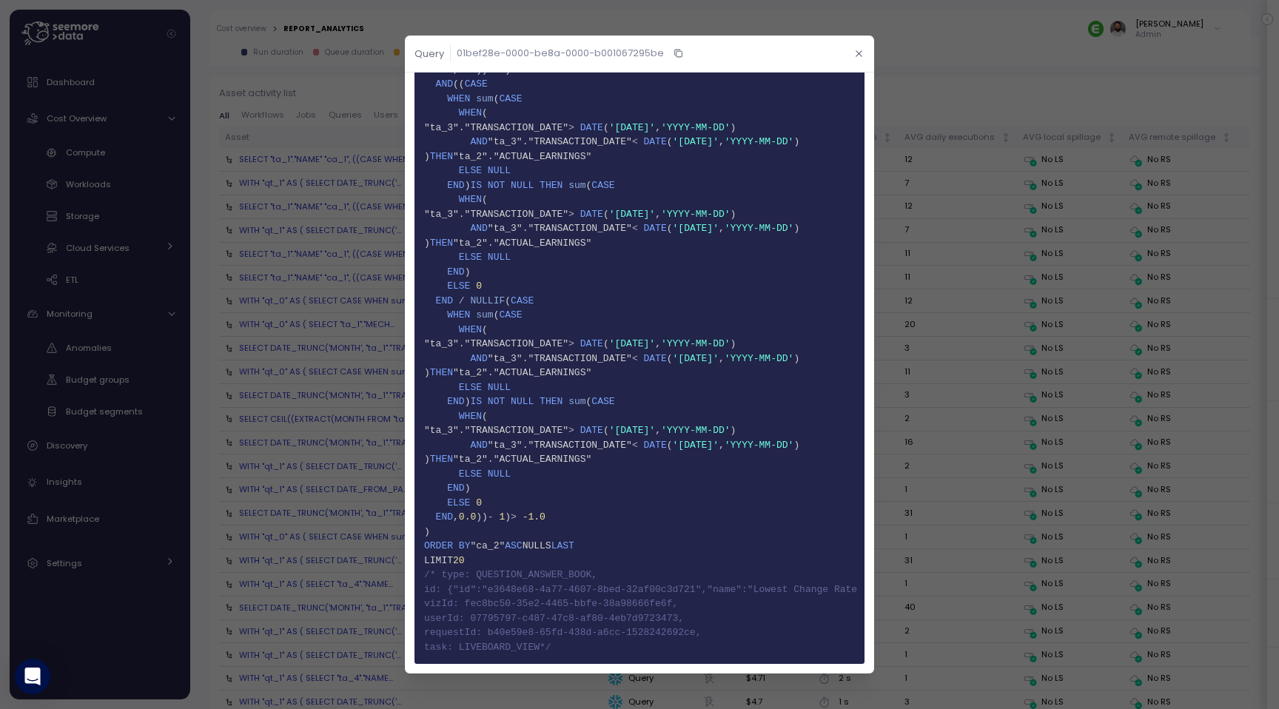
click at [857, 52] on icon "button" at bounding box center [859, 53] width 6 height 6
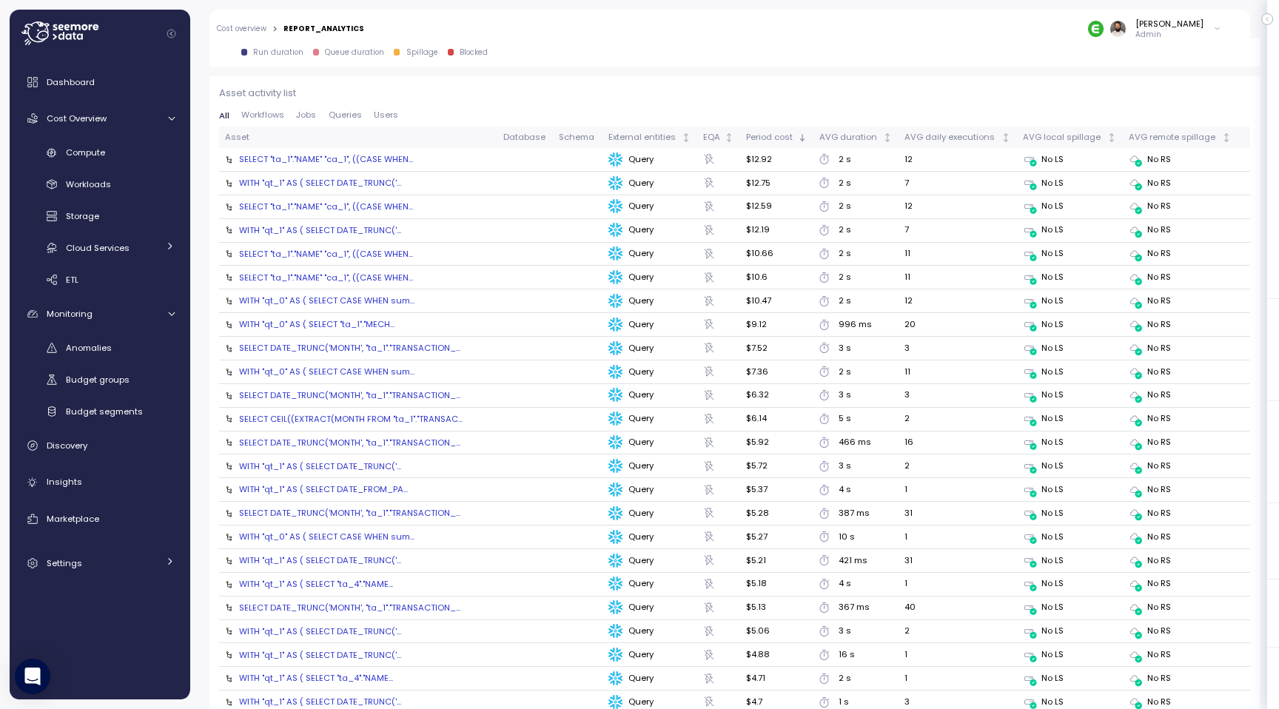
click div "SELECT "ta_1"."NAME" "ca_1", ((CASE WHEN..."
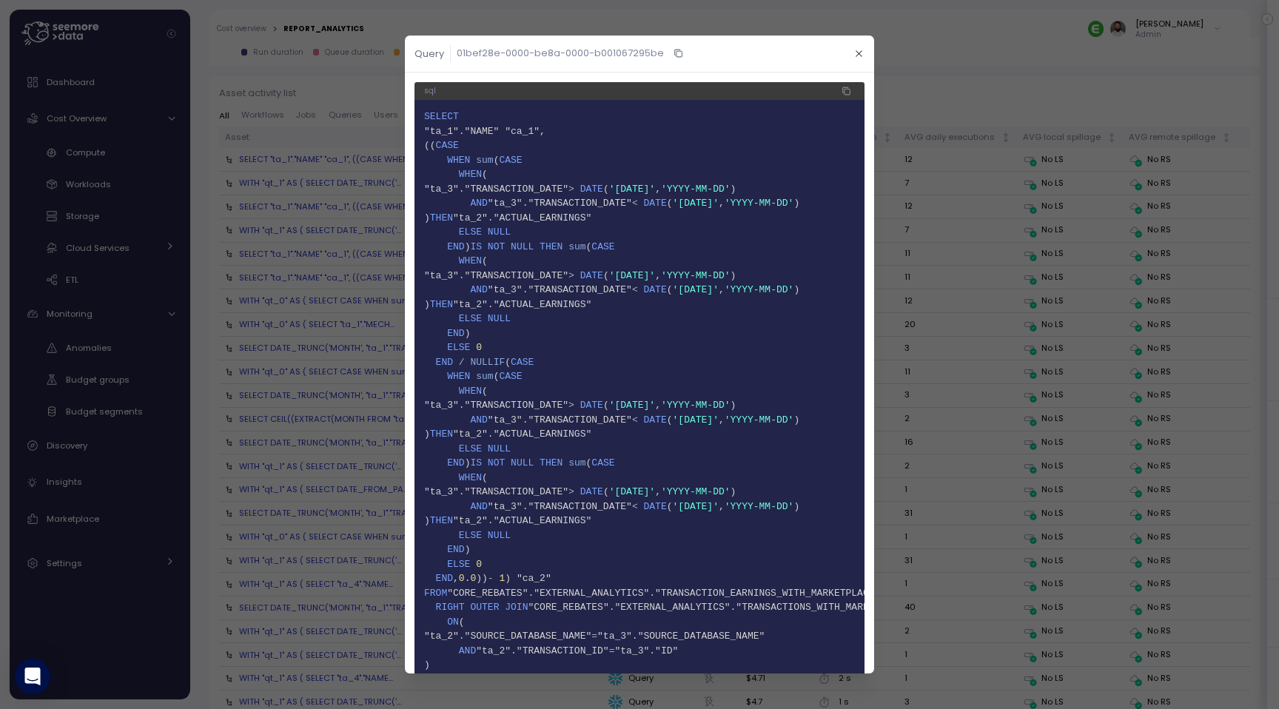
click div
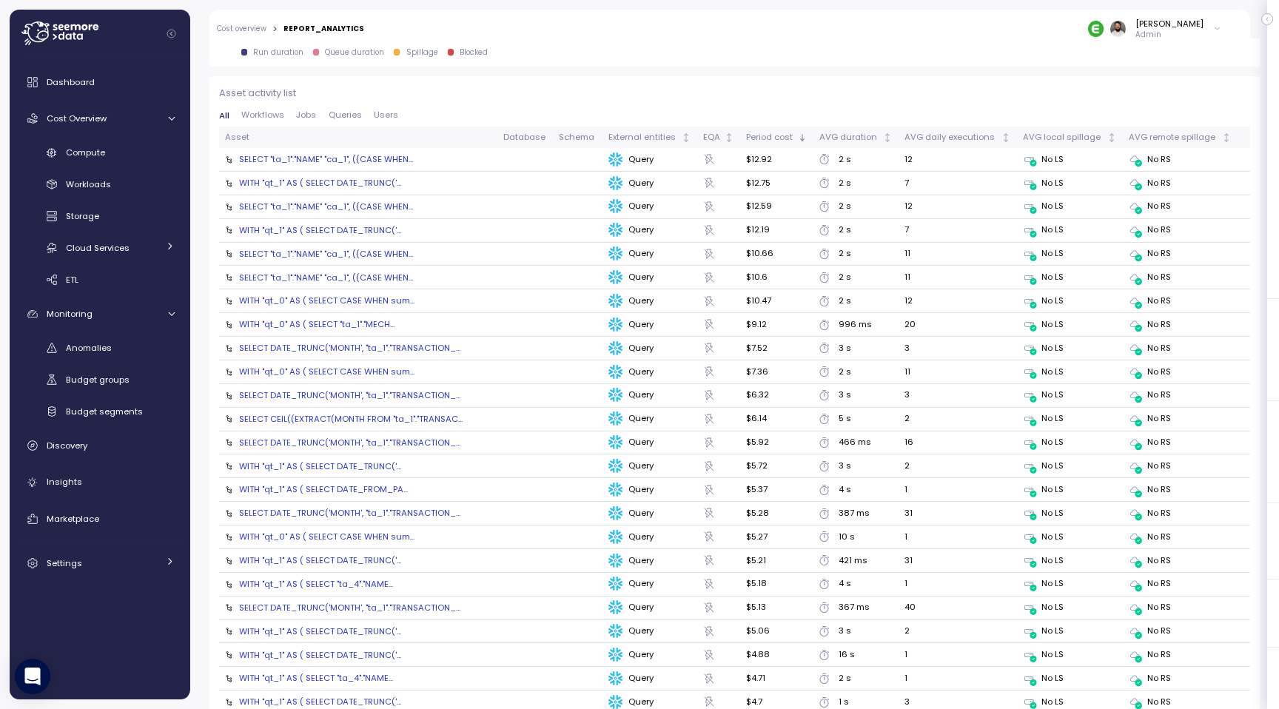
click div "WITH "qt_1" AS ( SELECT DATE_TRUNC('..."
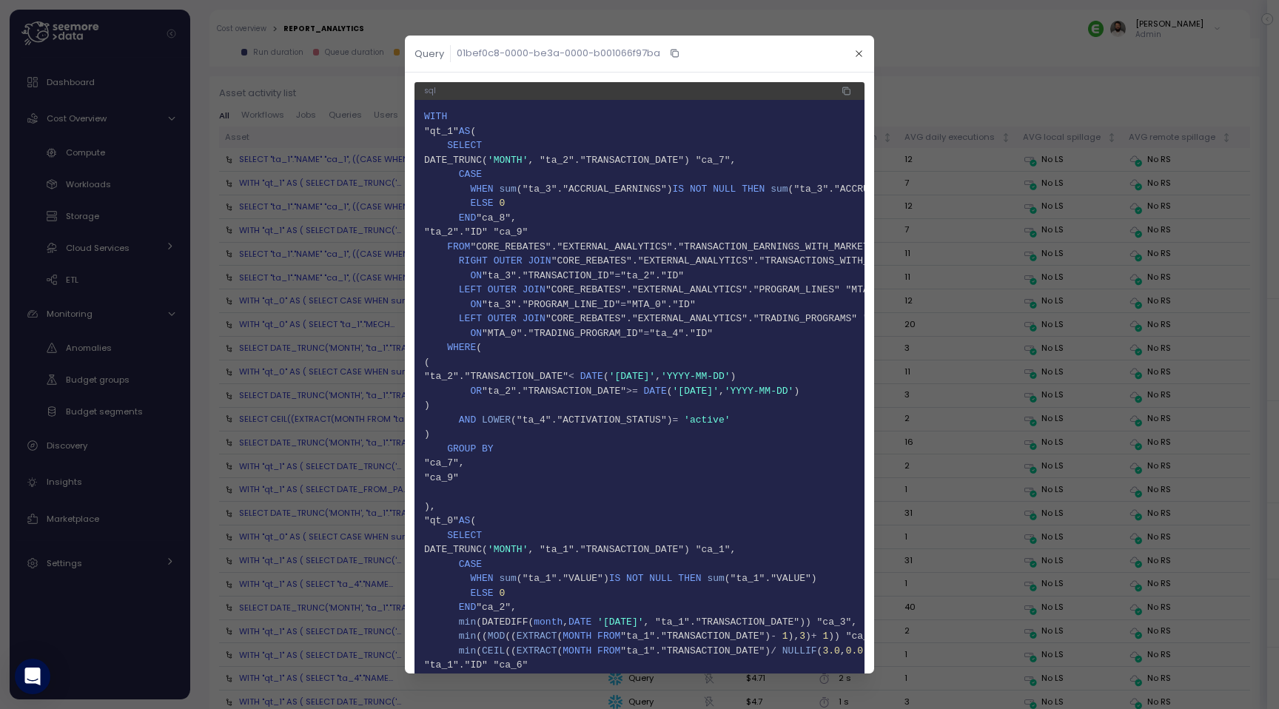
scroll to position [595, 0]
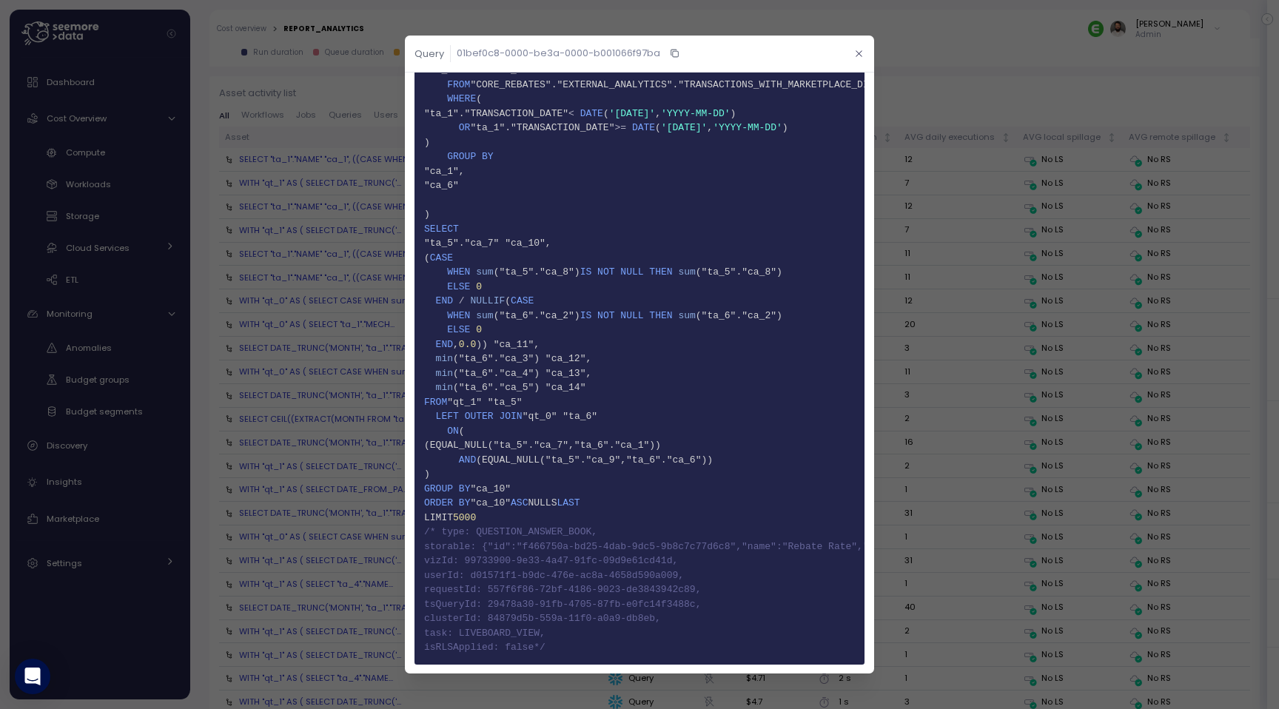
click icon "button"
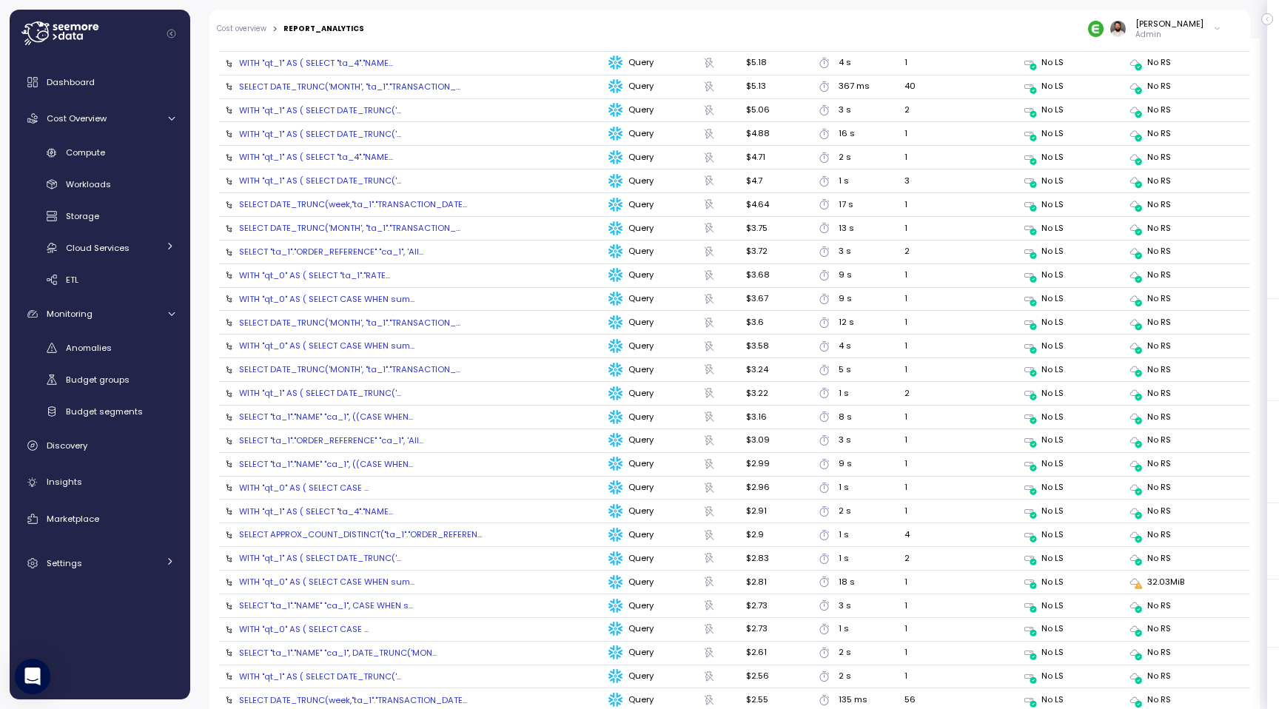
scroll to position [2230, 0]
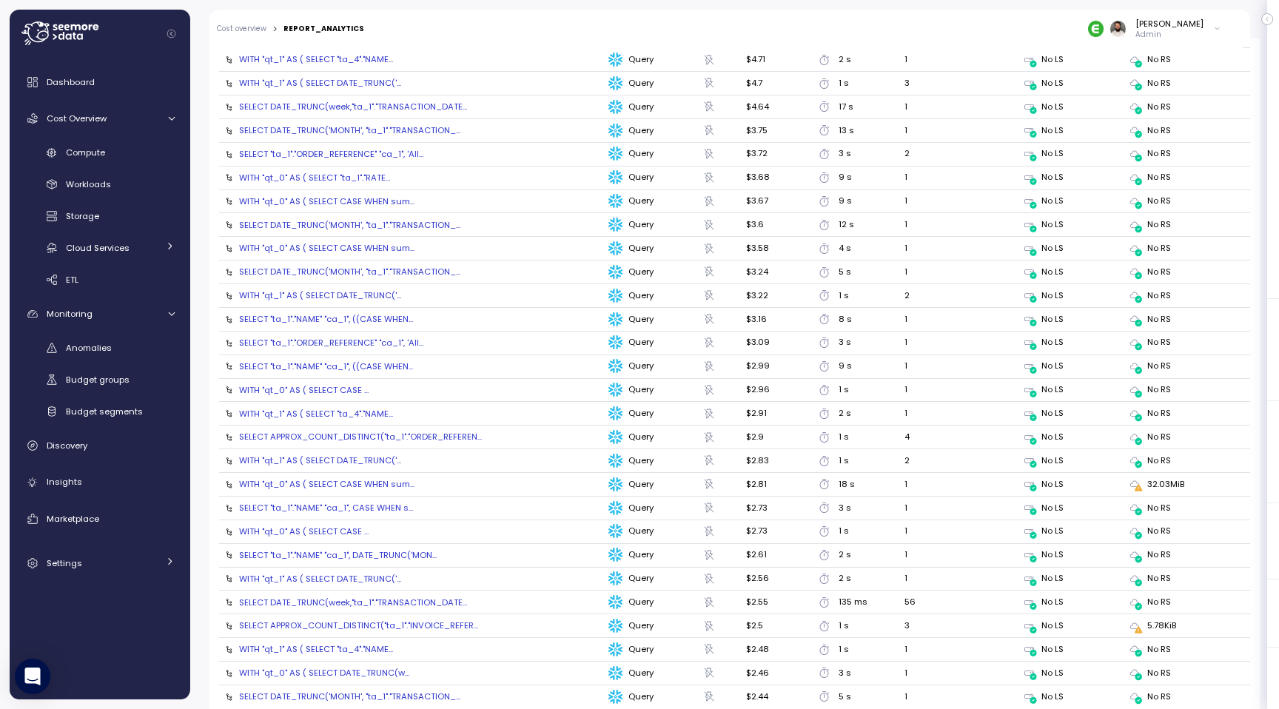
click div "SELECT DATE_TRUNC('MONTH', "ta_1"."TRANSACTION_..."
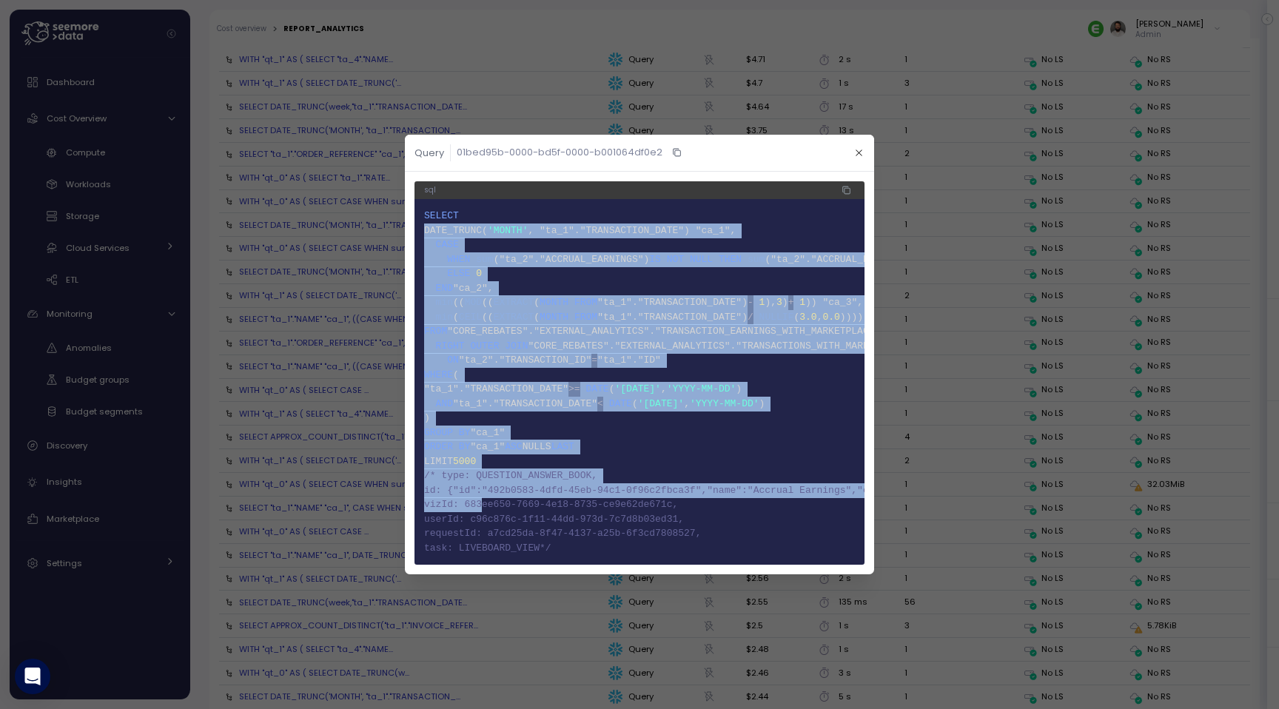
drag, startPoint x: 560, startPoint y: 555, endPoint x: 497, endPoint y: 520, distance: 72.3
click pre "1 SELECT 2 DATE_TRUNC( 'MONTH' , "ta_1"."TRANSACTION_DATE") "ca_1", 3 CASE 4 WH…"
click span "22 userId: c96c876c-1f11-44dd-973d-7c7d8b03ed31,"
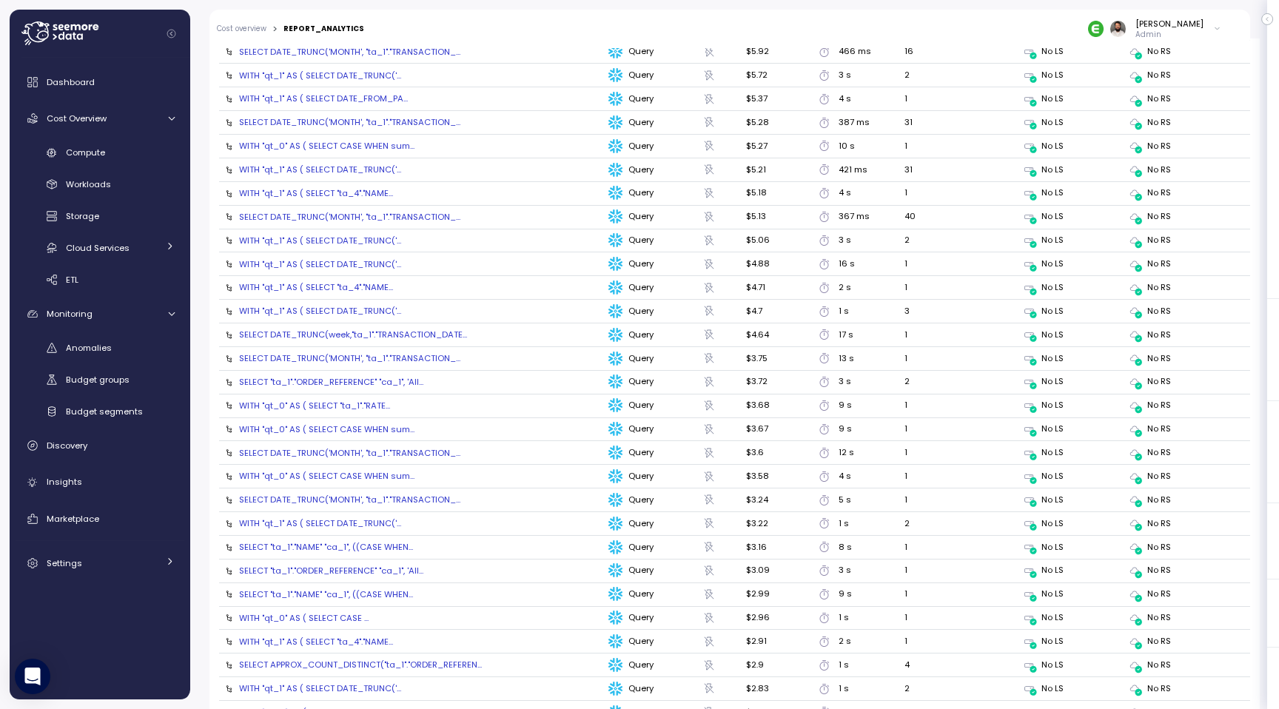
scroll to position [2005, 0]
click td "WITH "qt_1" AS ( SELECT DATE_TRUNC('..."
click div "WITH "qt_1" AS ( SELECT DATE_TRUNC('..."
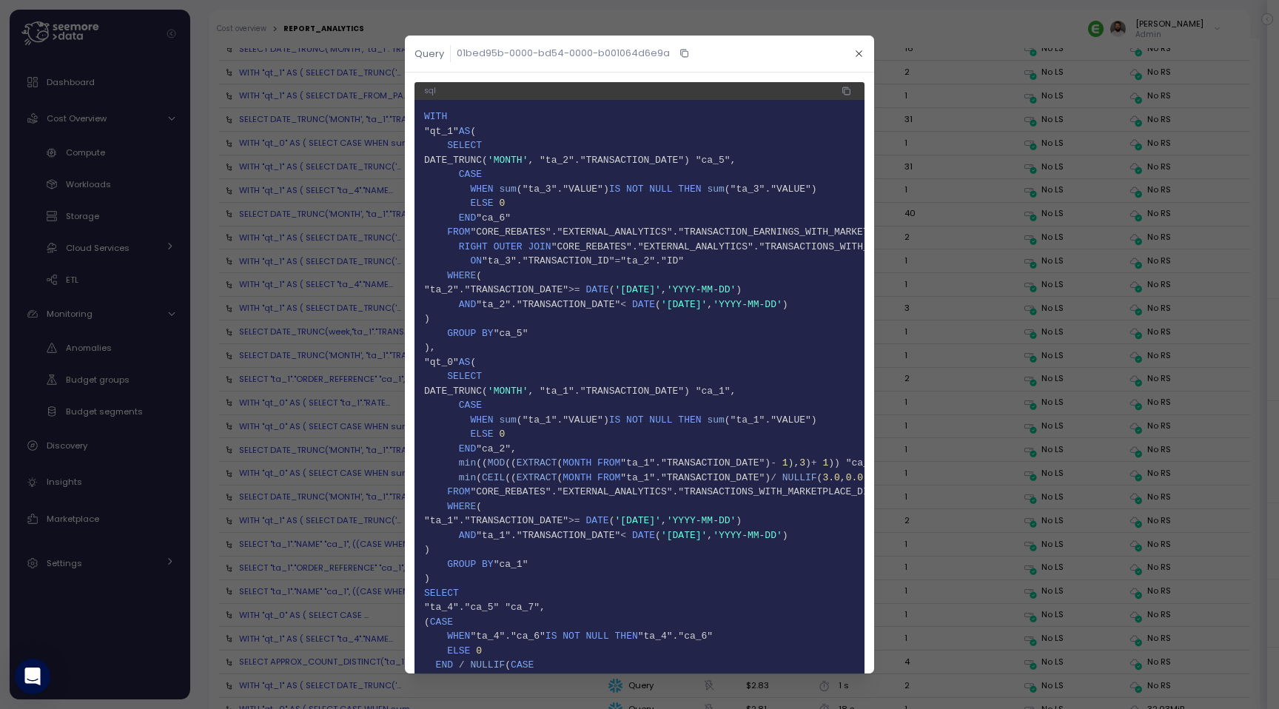
scroll to position [249, 0]
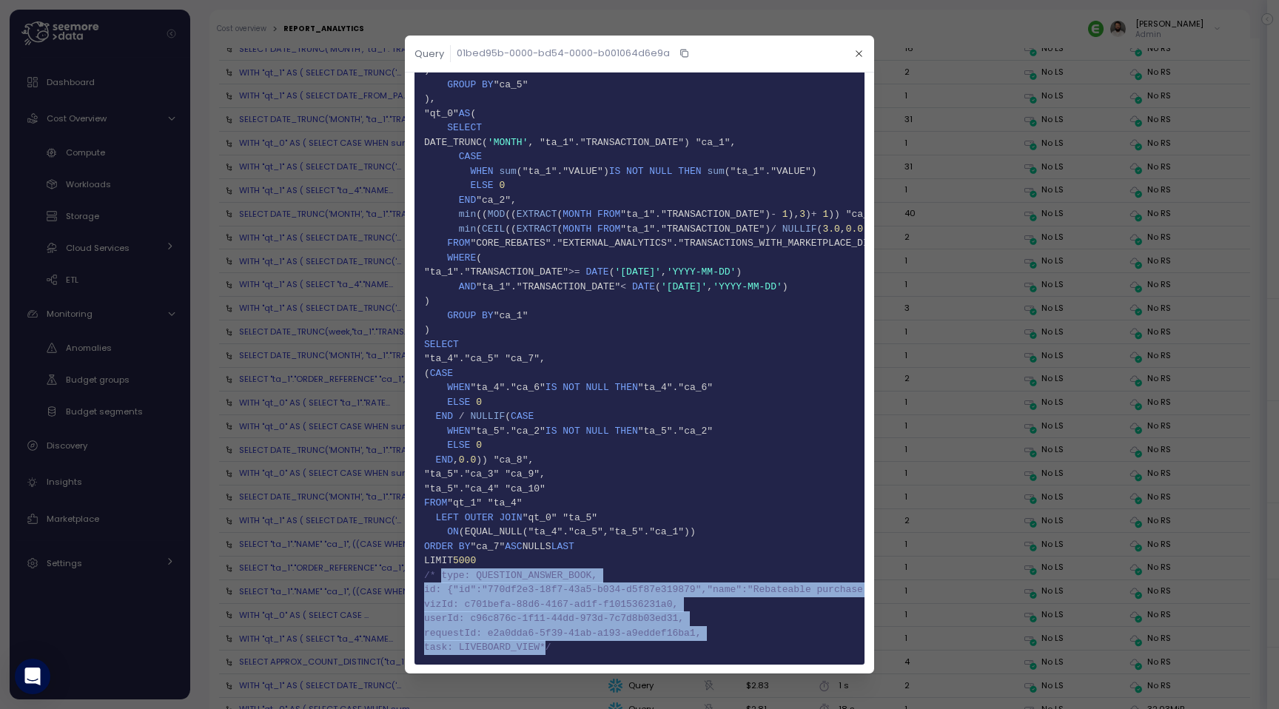
drag, startPoint x: 442, startPoint y: 575, endPoint x: 546, endPoint y: 649, distance: 127.4
click code "1 WITH 2 "qt_1" AS ( 3 SELECT 4 DATE_TRUNC( 'MONTH' , "ta_2"."TRANSACTION_DATE"…"
click span "55 task: LIVEBOARD_VIEW*/"
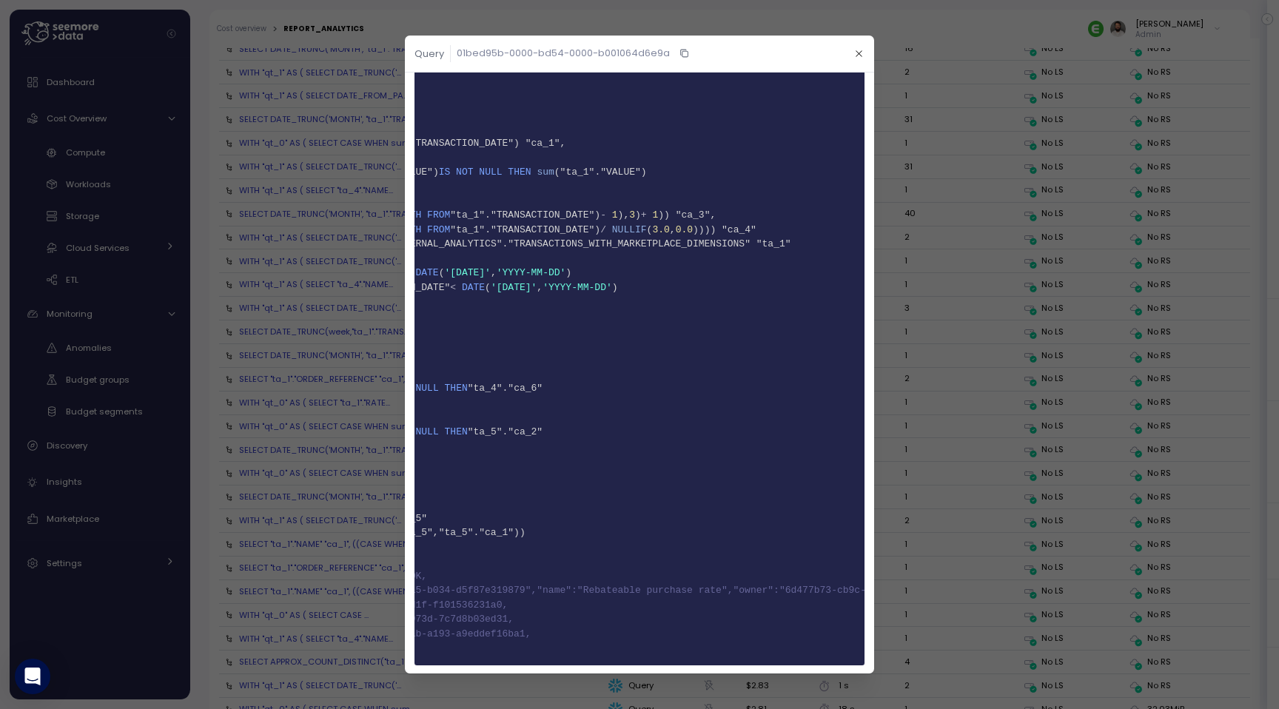
scroll to position [0, 0]
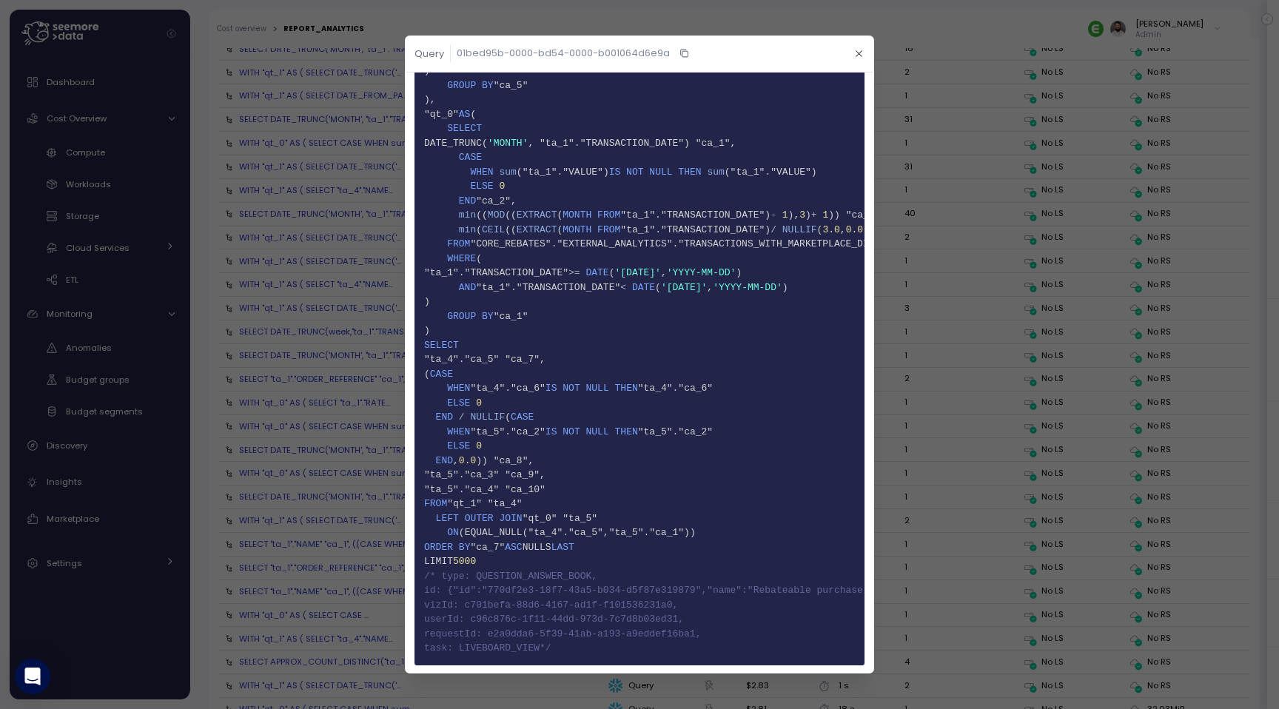
click span "53 userId: c96c876c-1f11-44dd-973d-7c7d8b03ed31,"
click button "button"
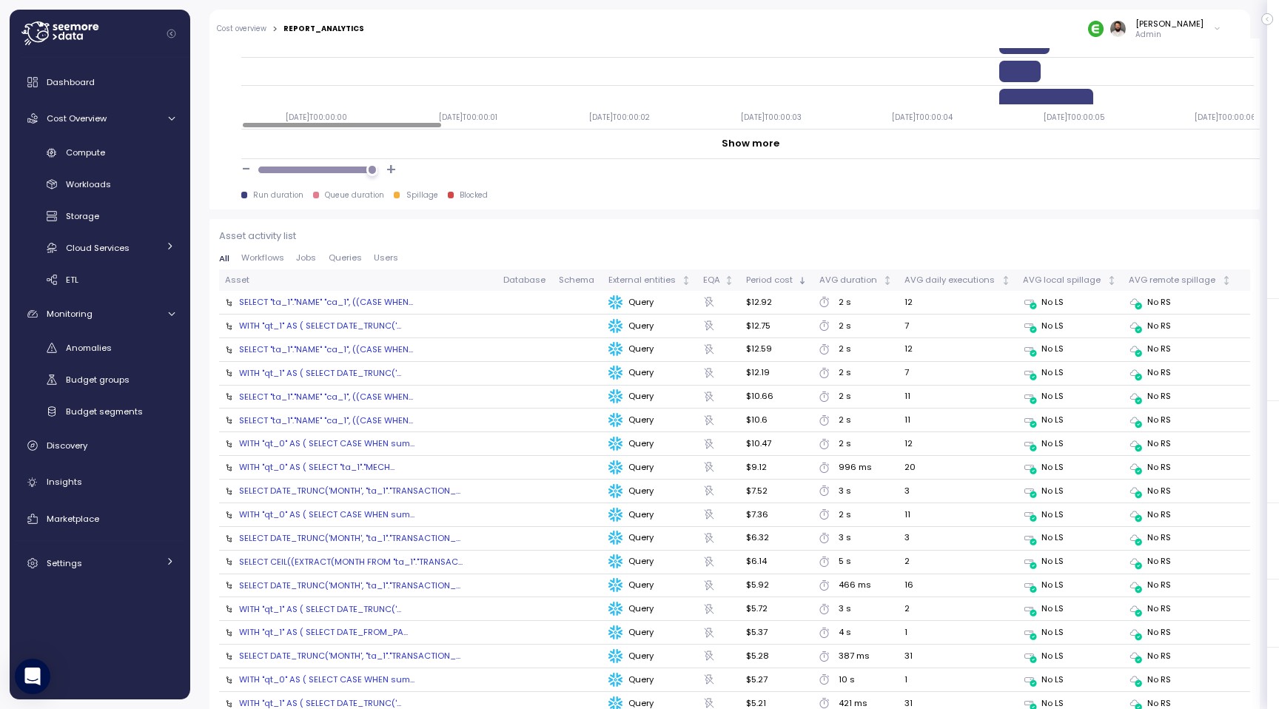
scroll to position [1498, 0]
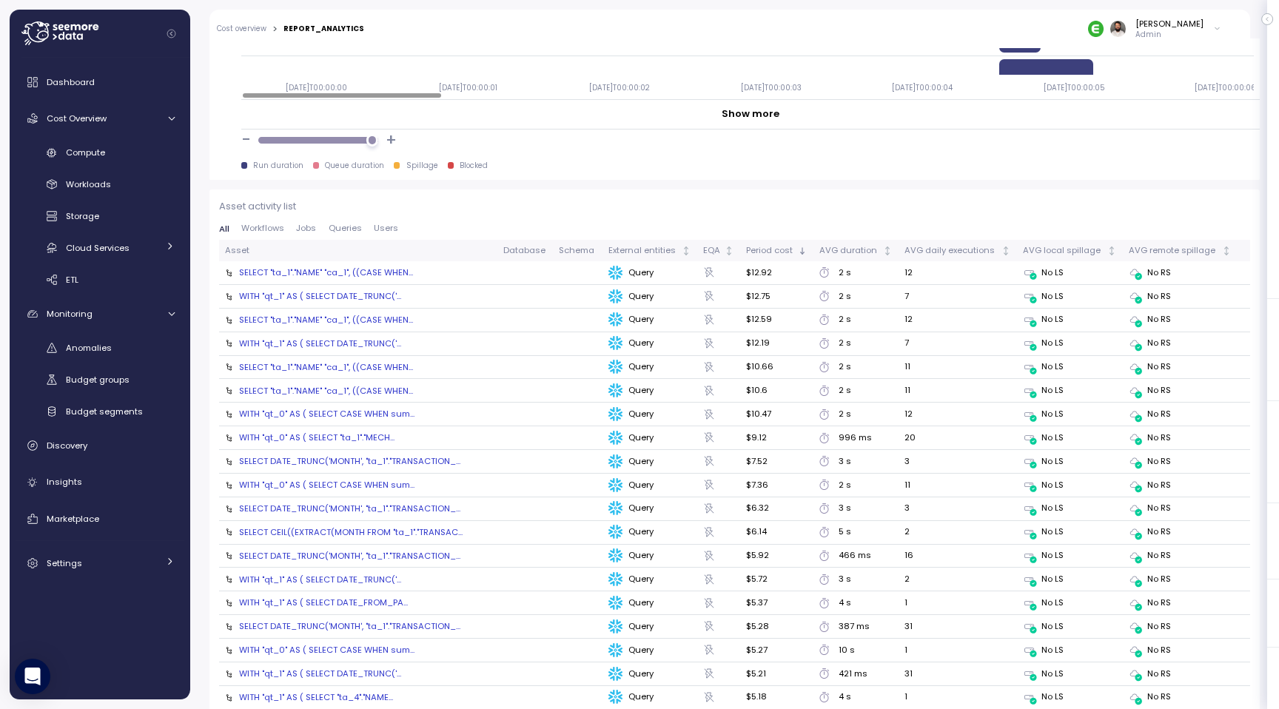
click div "SELECT "ta_1"."NAME" "ca_1", ((CASE WHEN..."
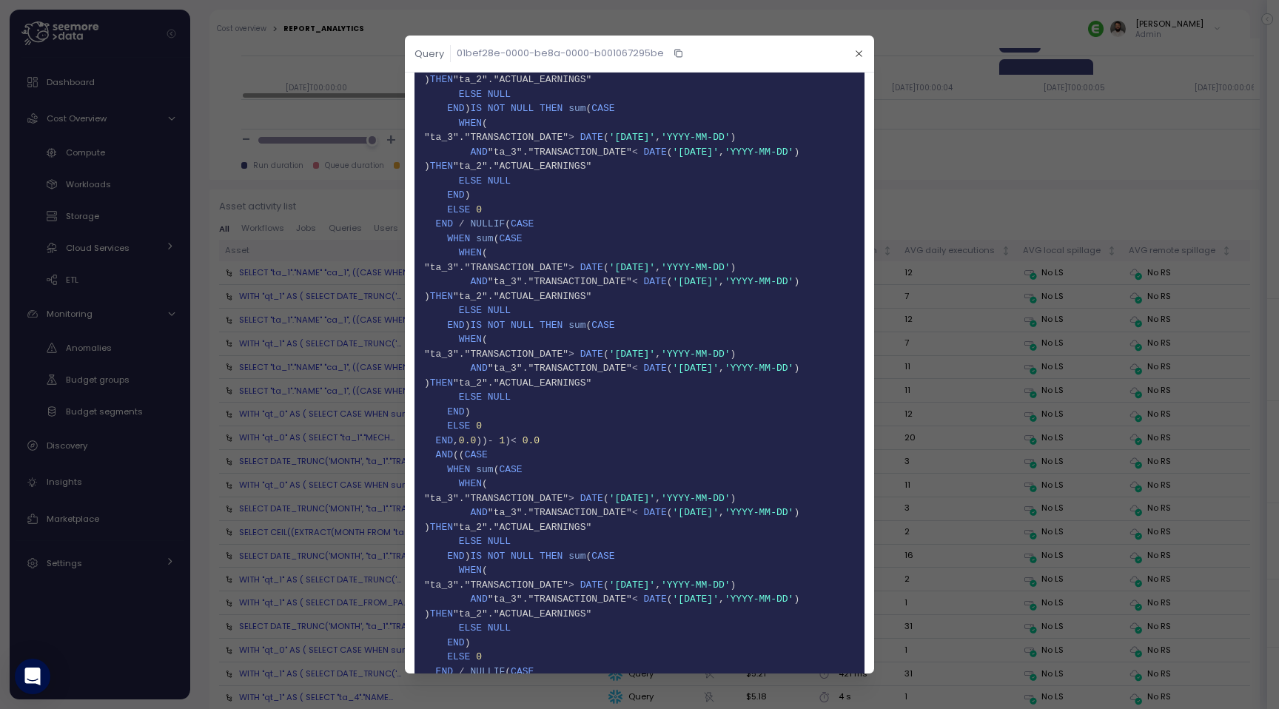
scroll to position [1389, 0]
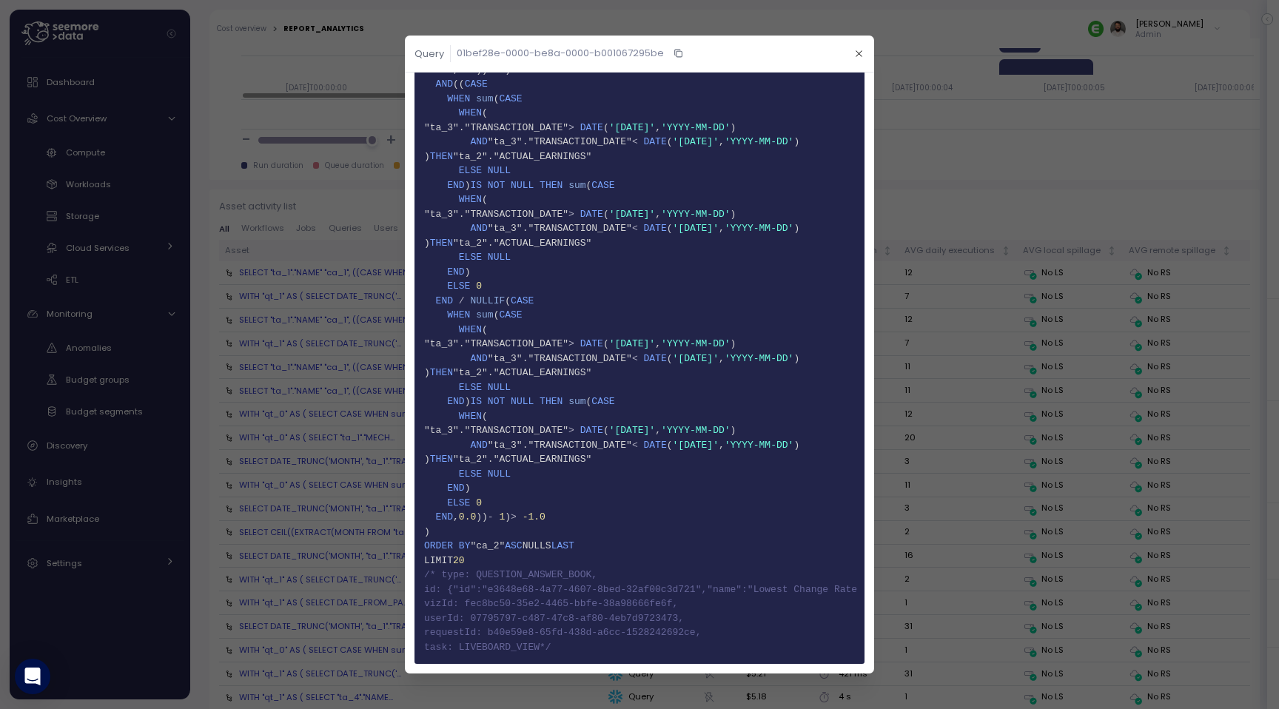
drag, startPoint x: 557, startPoint y: 650, endPoint x: 429, endPoint y: 577, distance: 147.2
click code "1 SELECT 2 "ta_1"."NAME" "ca_1", 3 (( CASE 4 WHEN sum ( CASE 5 WHEN ( 6 "ta_3".…"
click span "/* type: QUESTION_ANSWER_BOOK,"
drag, startPoint x: 478, startPoint y: 580, endPoint x: 569, endPoint y: 579, distance: 90.3
click span "/* type: QUESTION_ANSWER_BOOK,"
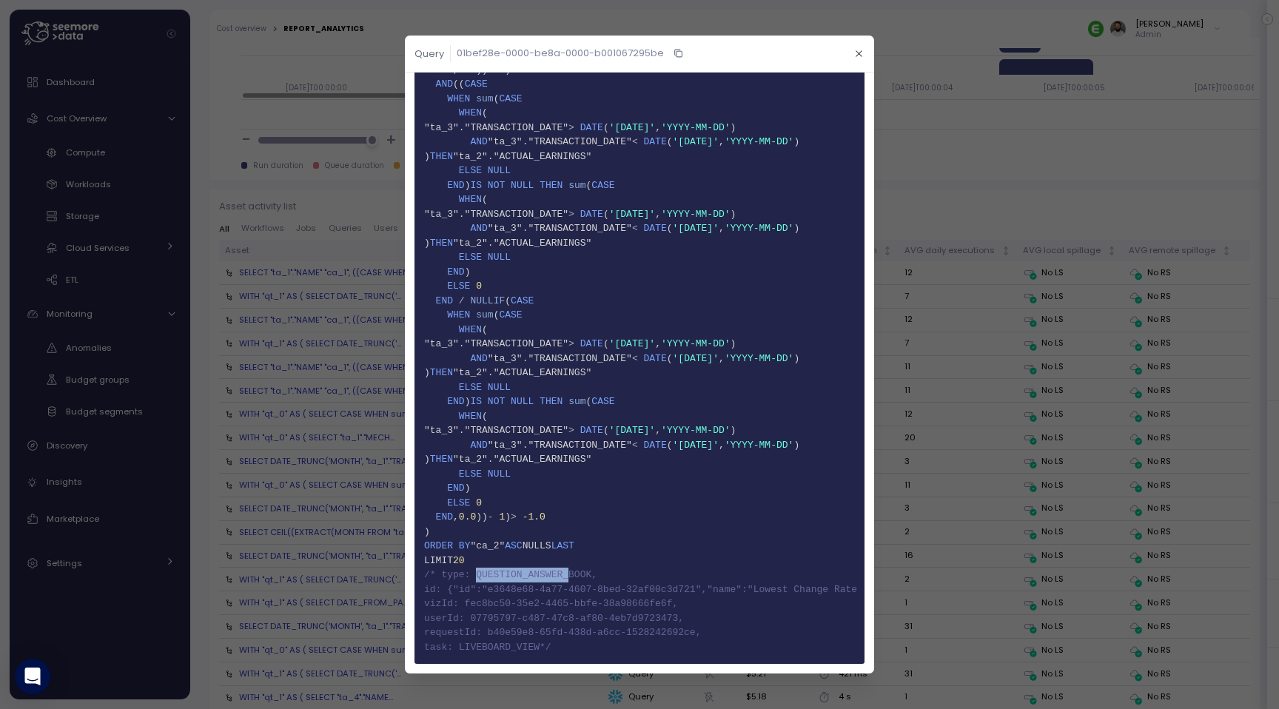
click span "130 id: {"id":"e3648e68-4a77-4607-8bed-32af00c3d721","name":"Lowest Change Rate…"
click span "131 vizId: fec8bc50-35e2-4465-bbfe-38a98666fe6f,"
click span "132 userId: 07795797-c487-47c8-af80-4eb7d9723473,"
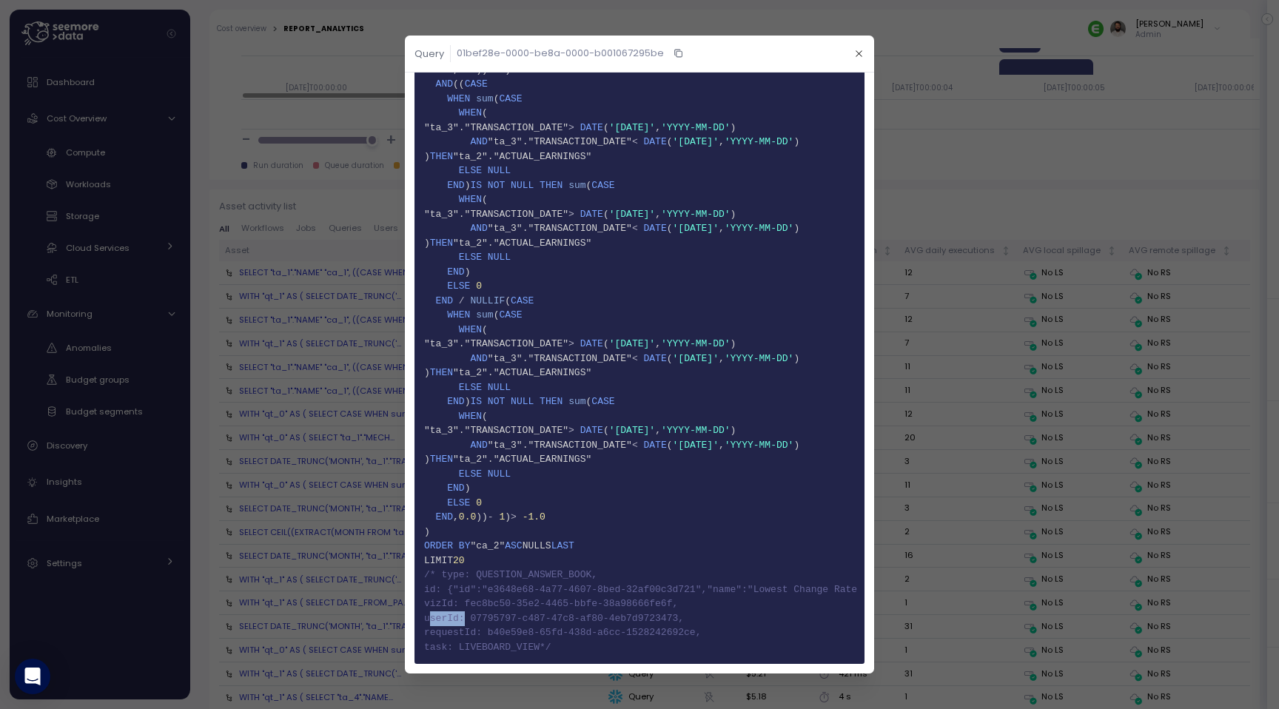
click span "132 userId: 07795797-c487-47c8-af80-4eb7d9723473,"
click span "133 requestId: b40e59e8-65fd-438d-a6cc-1528242692ce,"
click span "134 task: LIVEBOARD_VIEW*/"
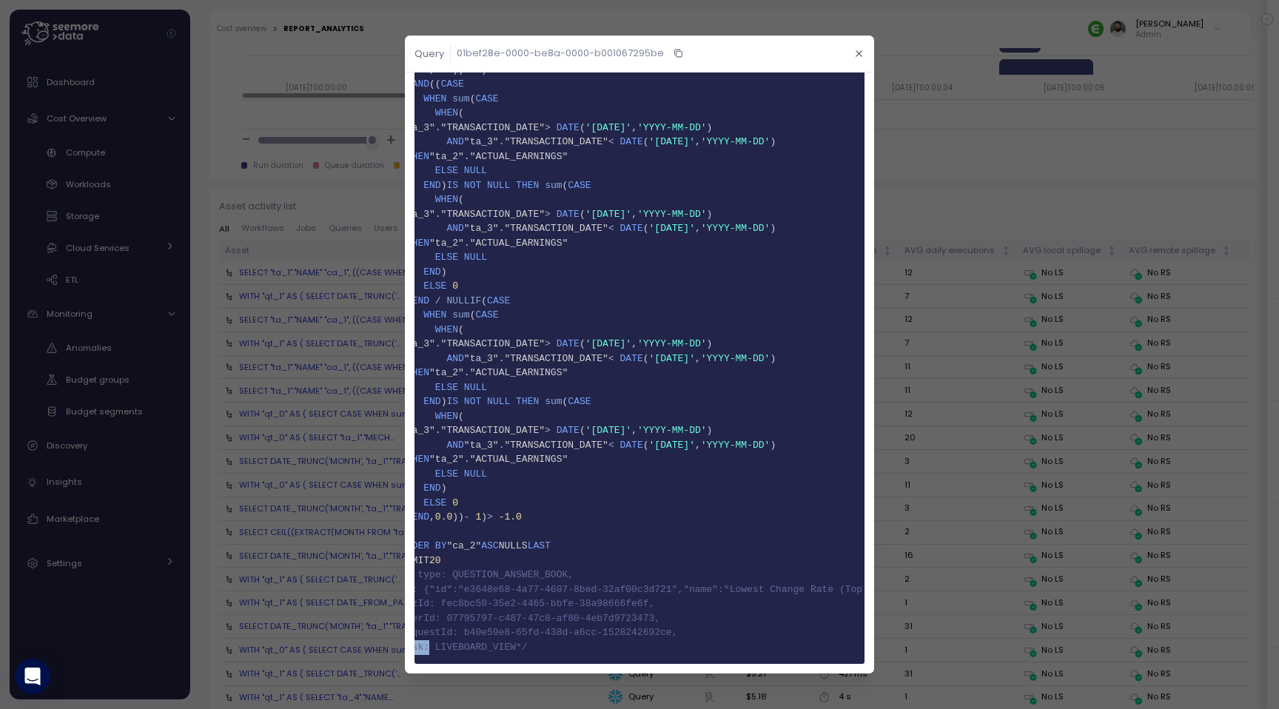
scroll to position [0, 0]
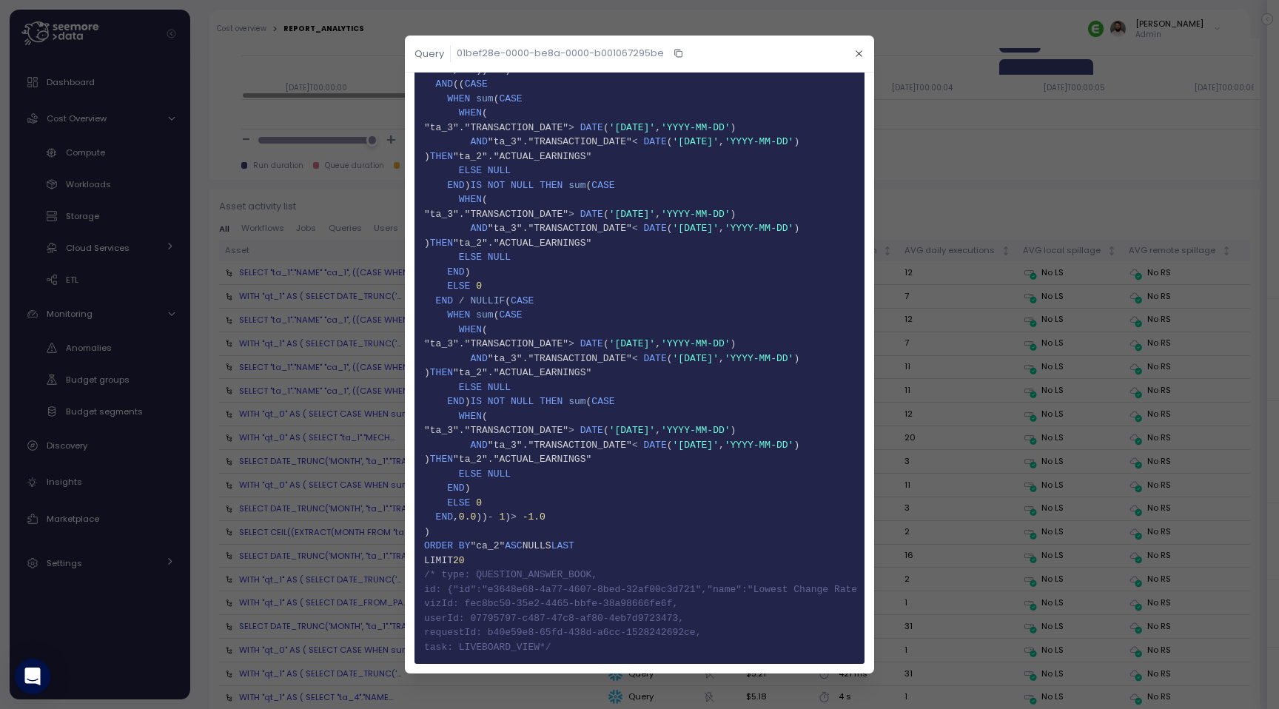
click div
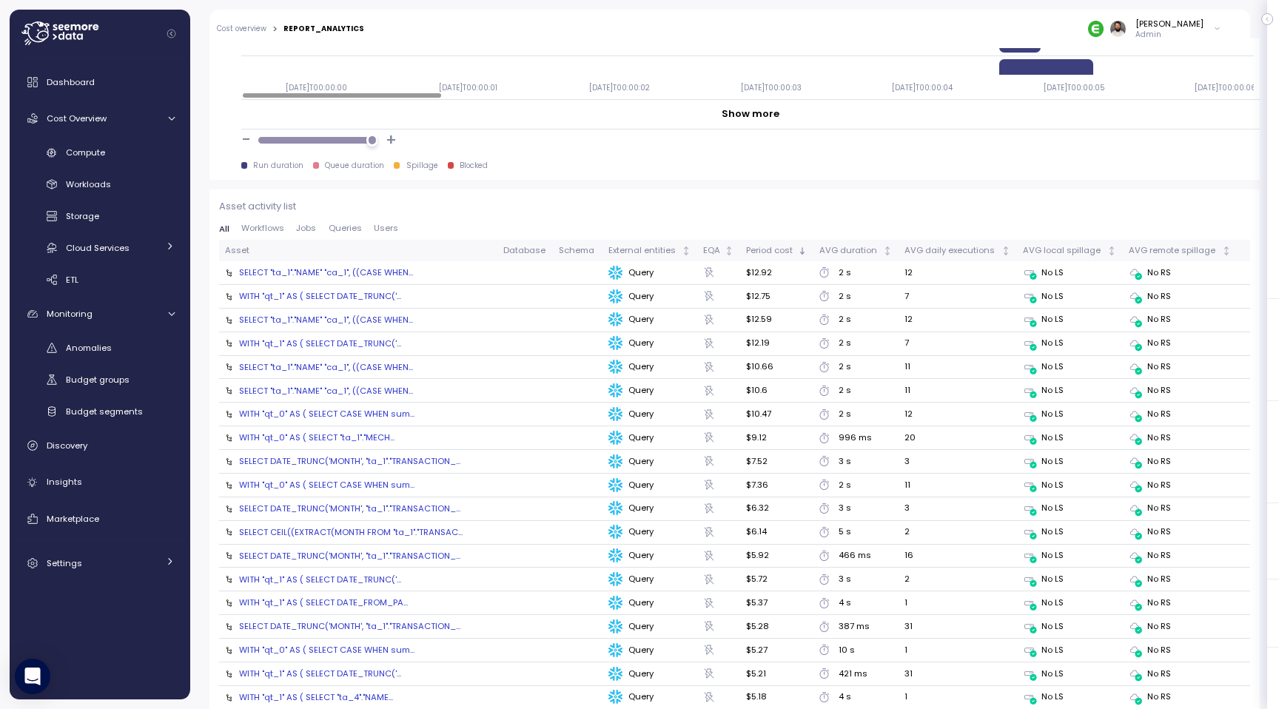
click div "WITH "qt_1" AS ( SELECT DATE_TRUNC('..."
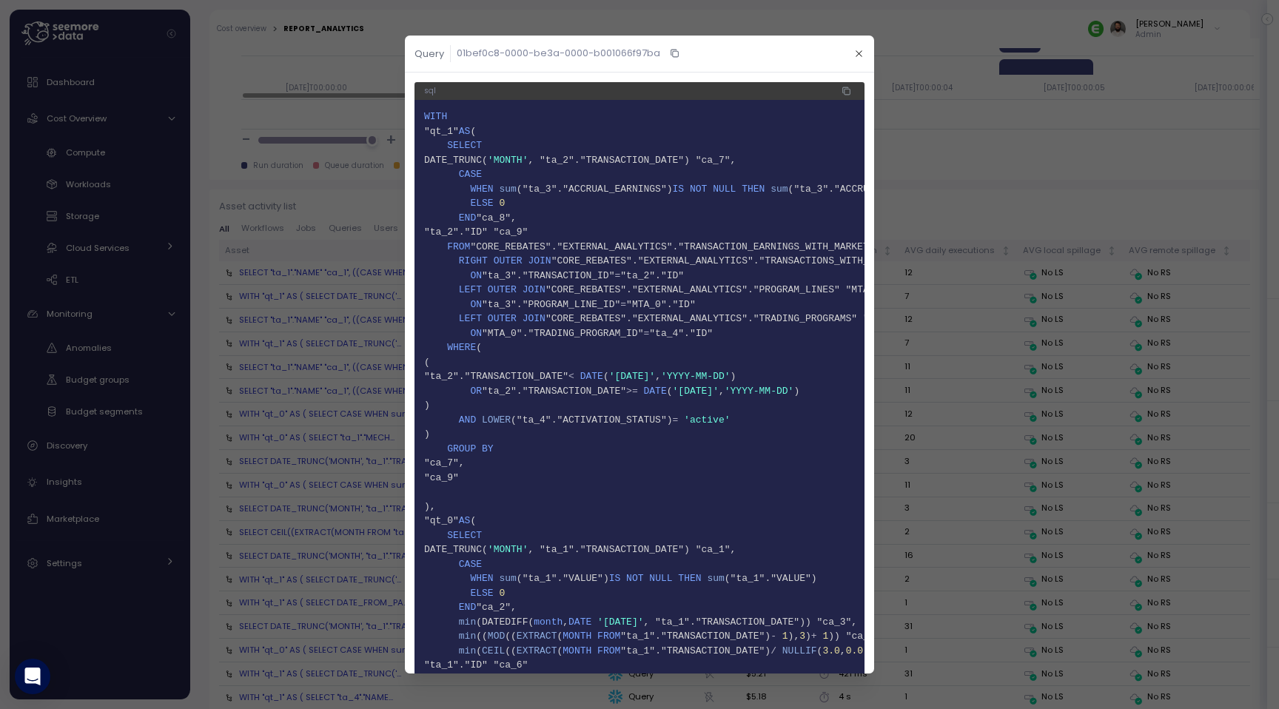
scroll to position [595, 0]
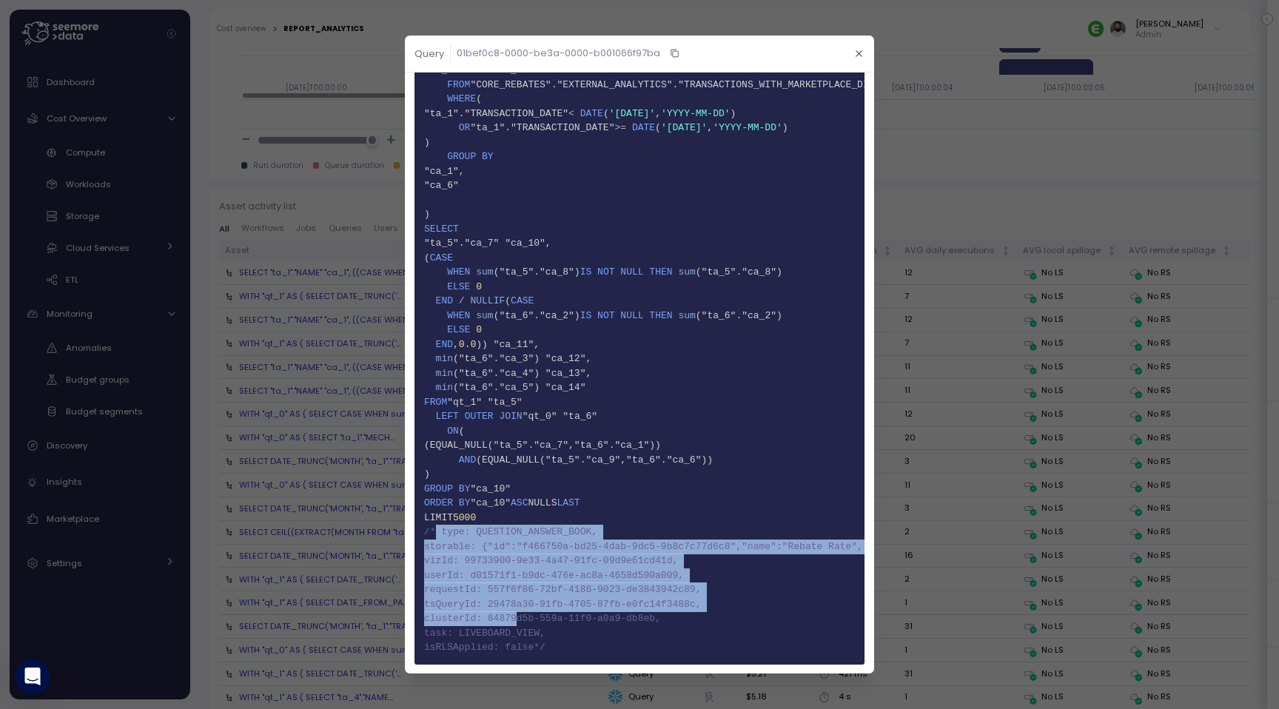
drag, startPoint x: 437, startPoint y: 528, endPoint x: 517, endPoint y: 626, distance: 126.3
click code "1 WITH 2 "qt_1" AS ( 3 SELECT 4 DATE_TRUNC( 'MONTH' , "ta_2"."TRANSACTION_DATE"…"
click span "78 task: LIVEBOARD_VIEW,"
drag, startPoint x: 557, startPoint y: 649, endPoint x: 420, endPoint y: 537, distance: 176.7
click pre "1 WITH 2 "qt_1" AS ( 3 SELECT 4 DATE_TRUNC( 'MONTH' , "ta_2"."TRANSACTION_DATE"…"
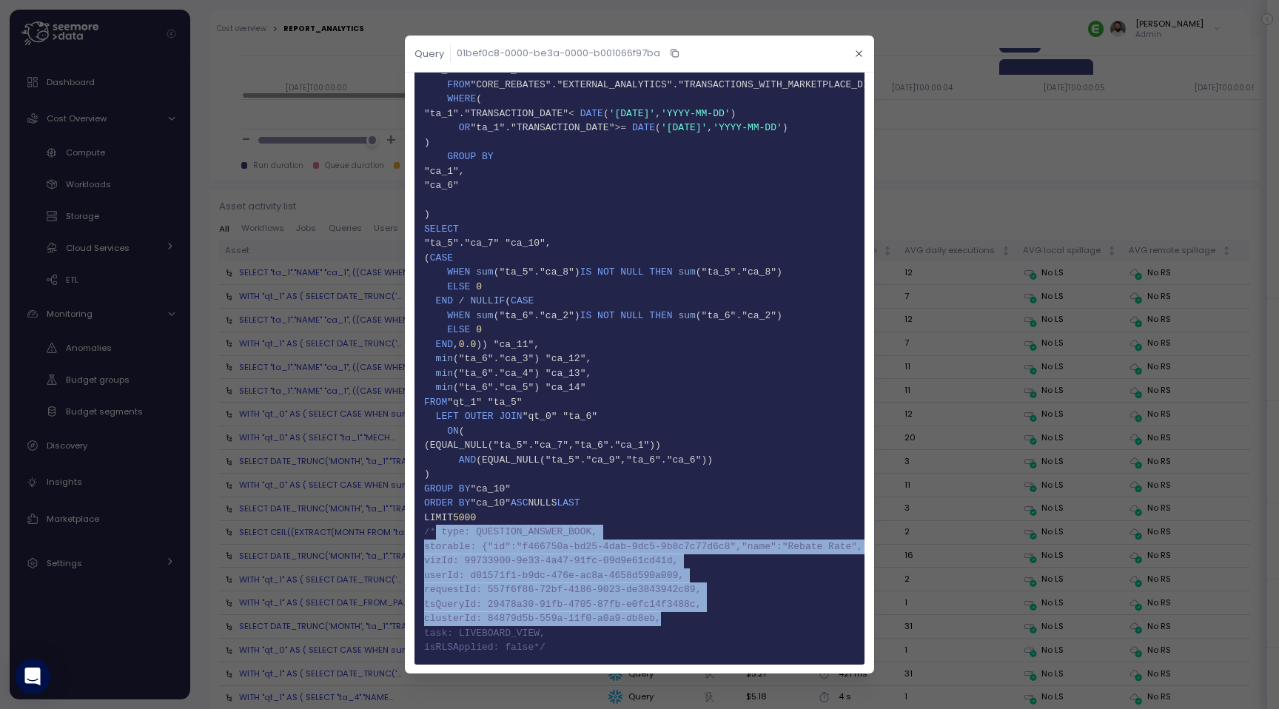
click span "74 userId: d01571f1-b9dc-476e-ac8a-4658d590a009,"
drag, startPoint x: 554, startPoint y: 651, endPoint x: 484, endPoint y: 547, distance: 125.2
click code "1 WITH 2 "qt_1" AS ( 3 SELECT 4 DATE_TRUNC( 'MONTH' , "ta_2"."TRANSACTION_DATE"…"
click span "73 vizId: 99733900-9e33-4a47-91fc-09d9e61cd41d,"
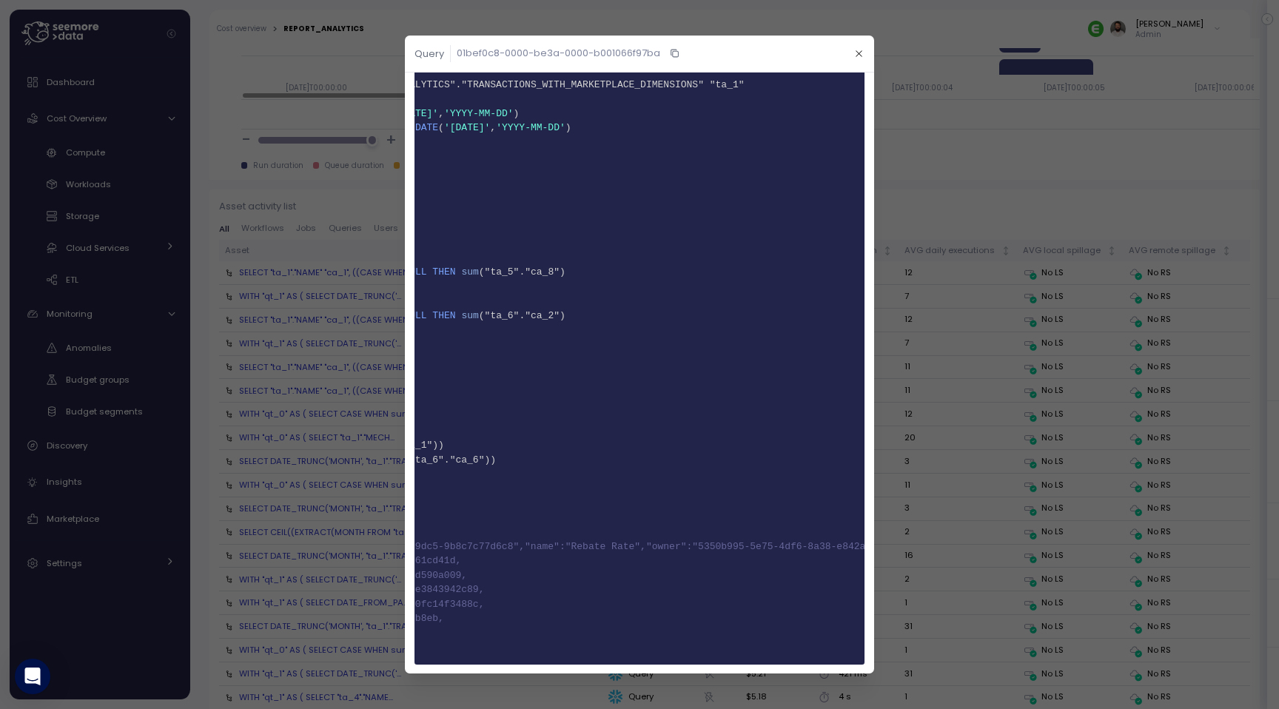
scroll to position [0, 0]
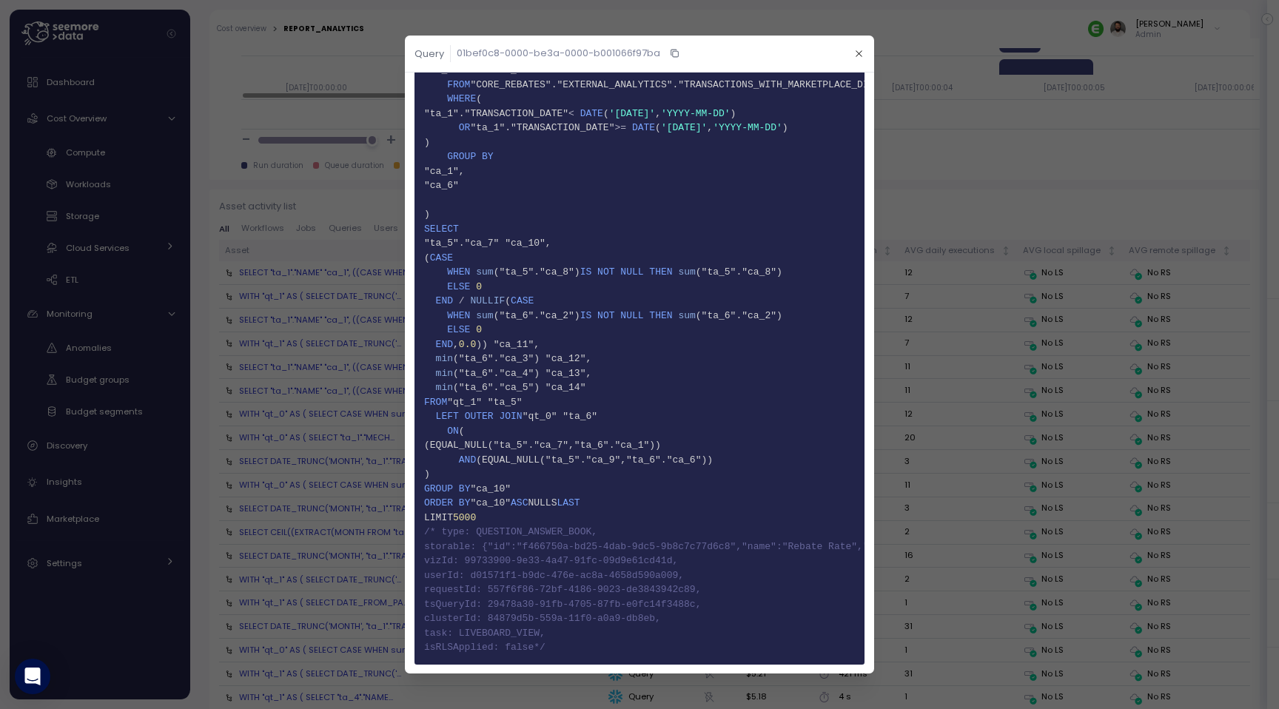
click span "76 tsQueryId: 29478a30-91fb-4705-87fb-e0fc14f3488c,"
click div
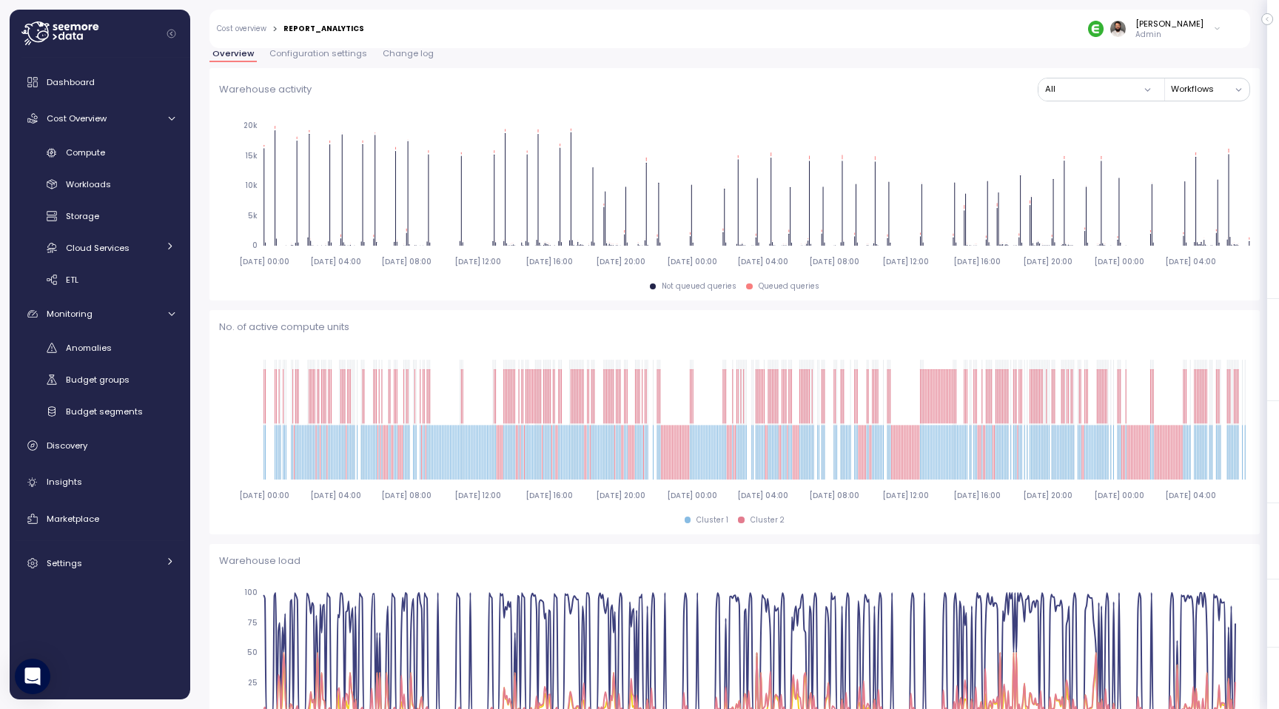
scroll to position [220, 0]
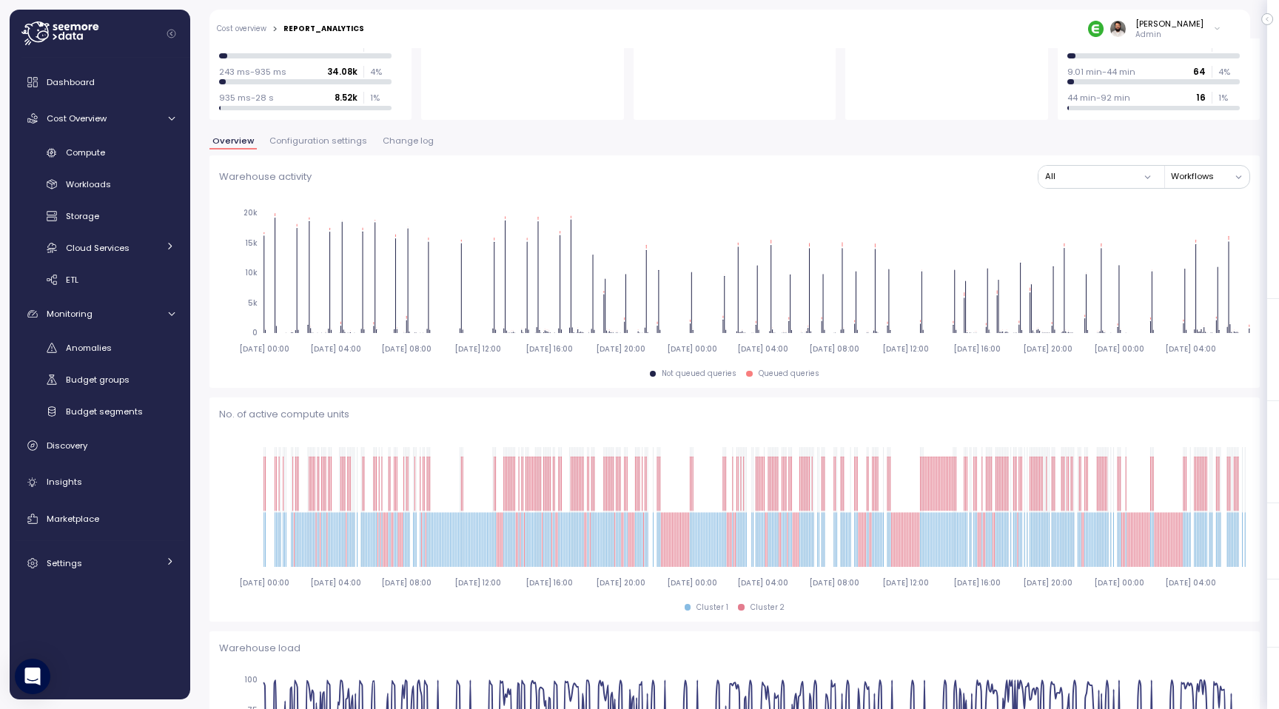
click span "Configuration settings"
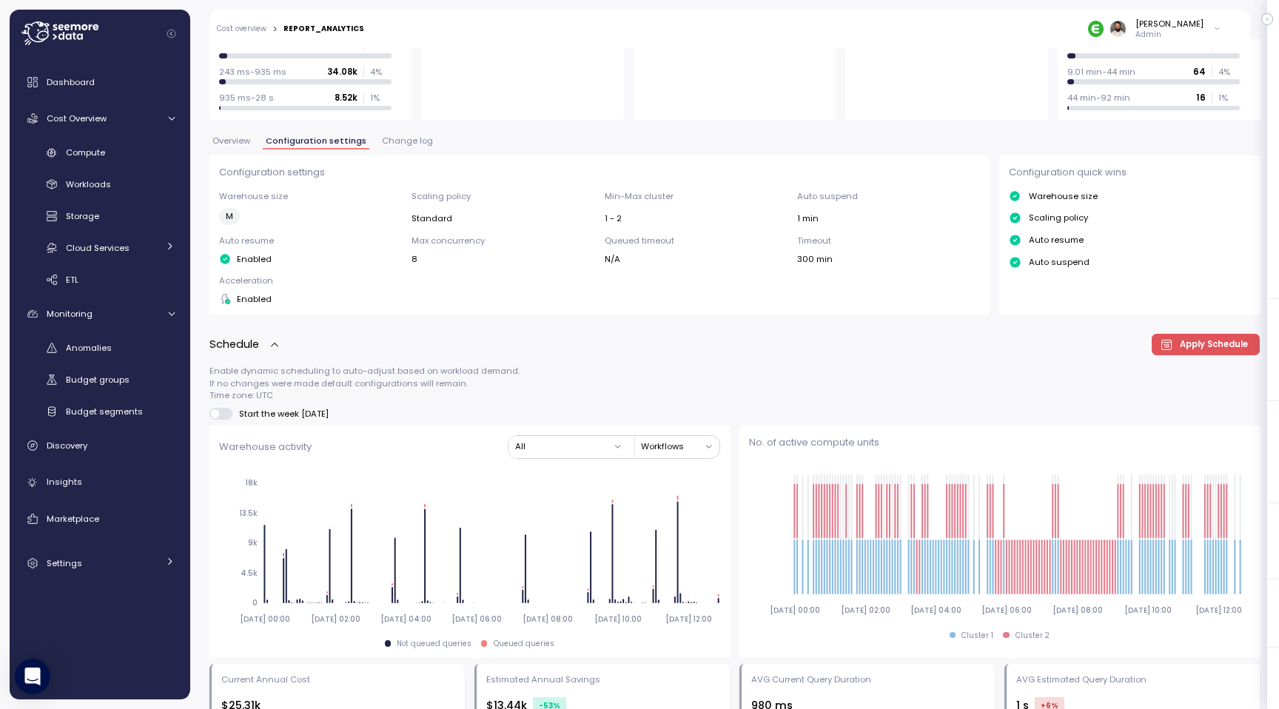
click span "Change log"
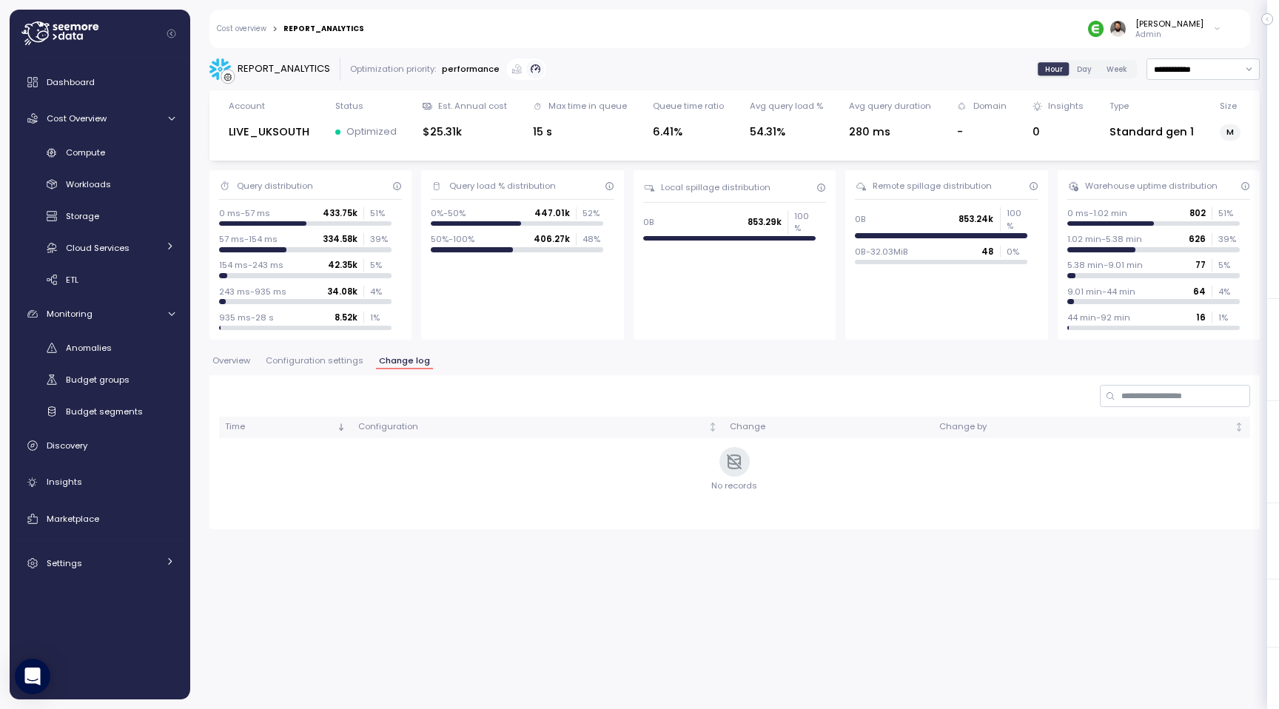
click div "**********"
click span "Configuration settings"
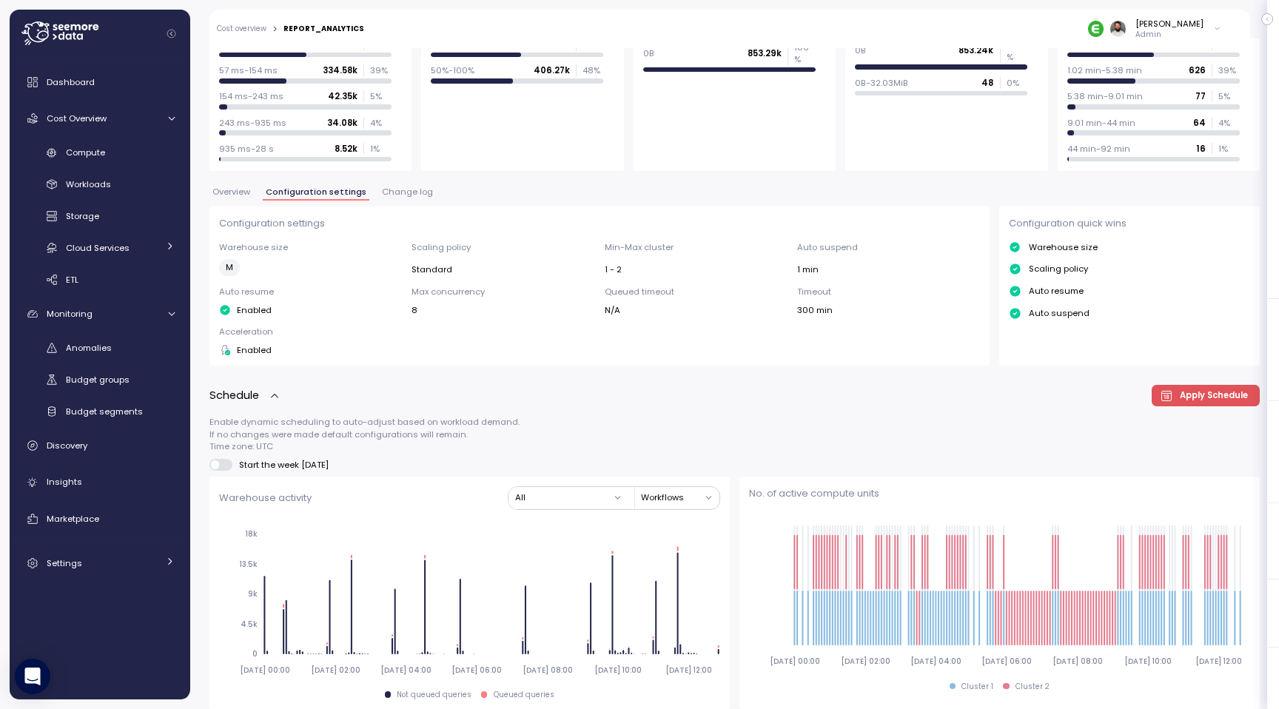
scroll to position [181, 0]
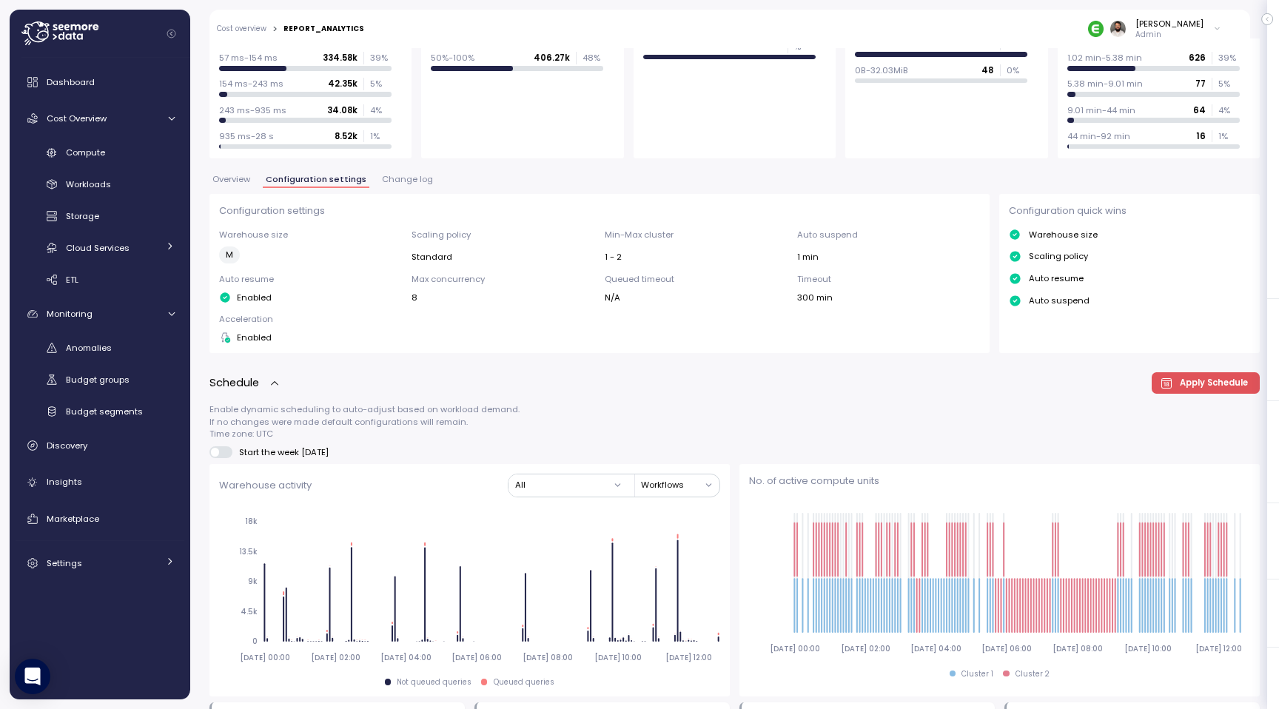
click button "Overview"
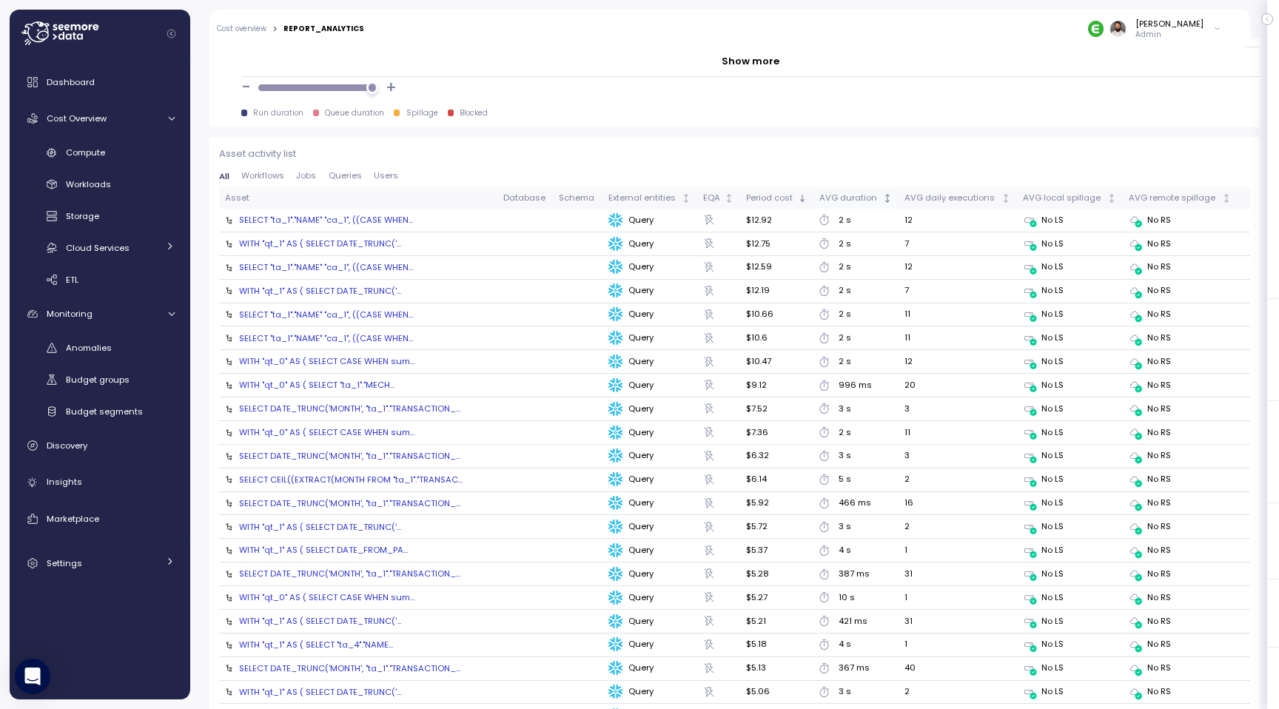
click div "AVG duration"
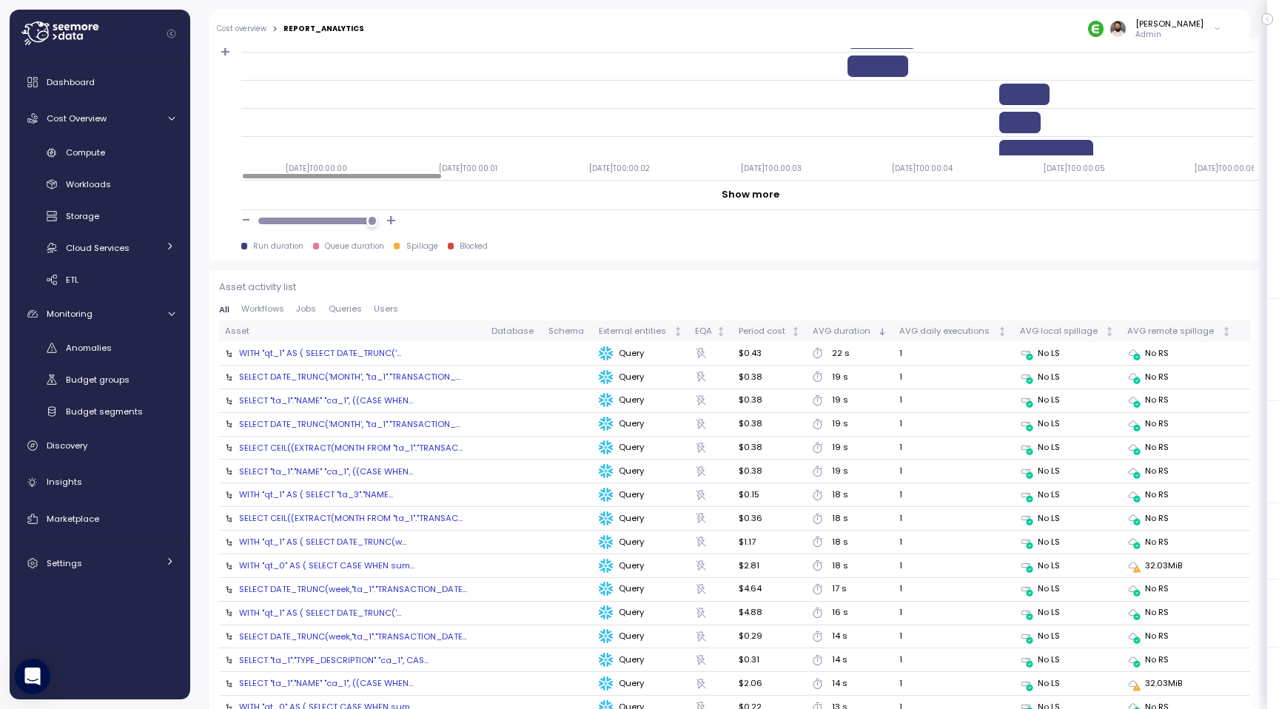
scroll to position [1290, 0]
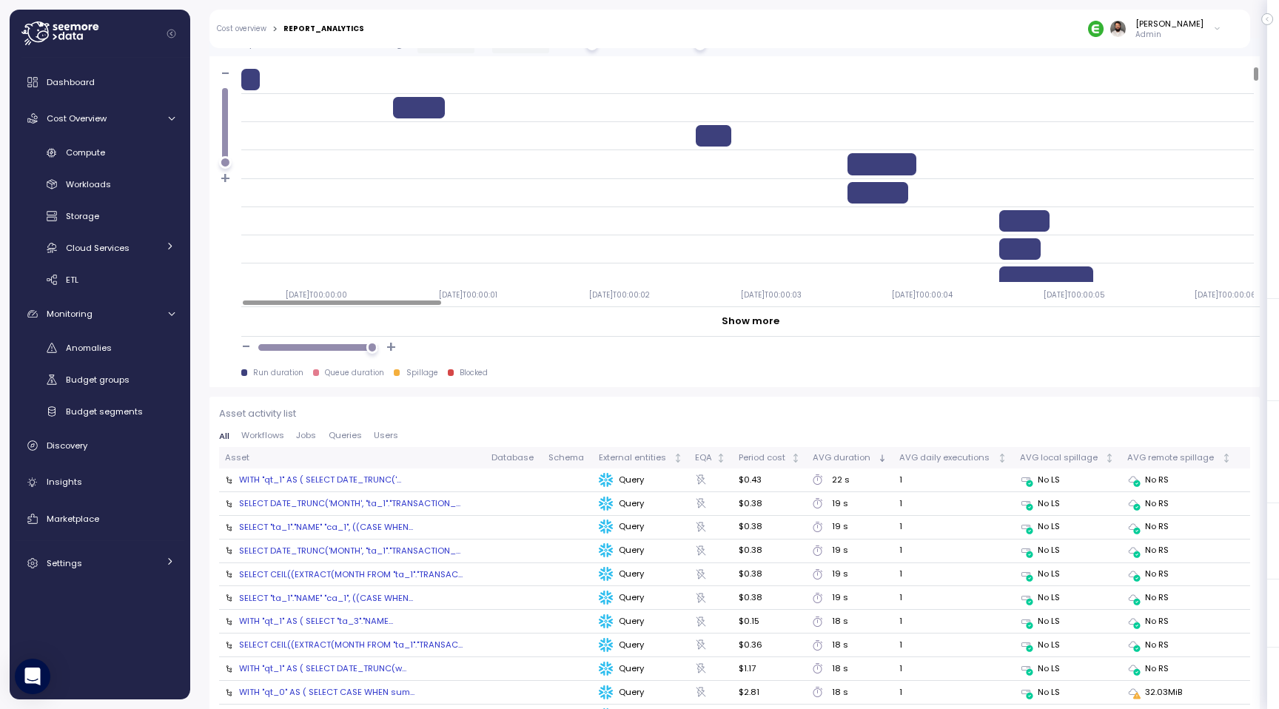
click div "WITH "qt_1" AS ( SELECT DATE_TRUNC('..."
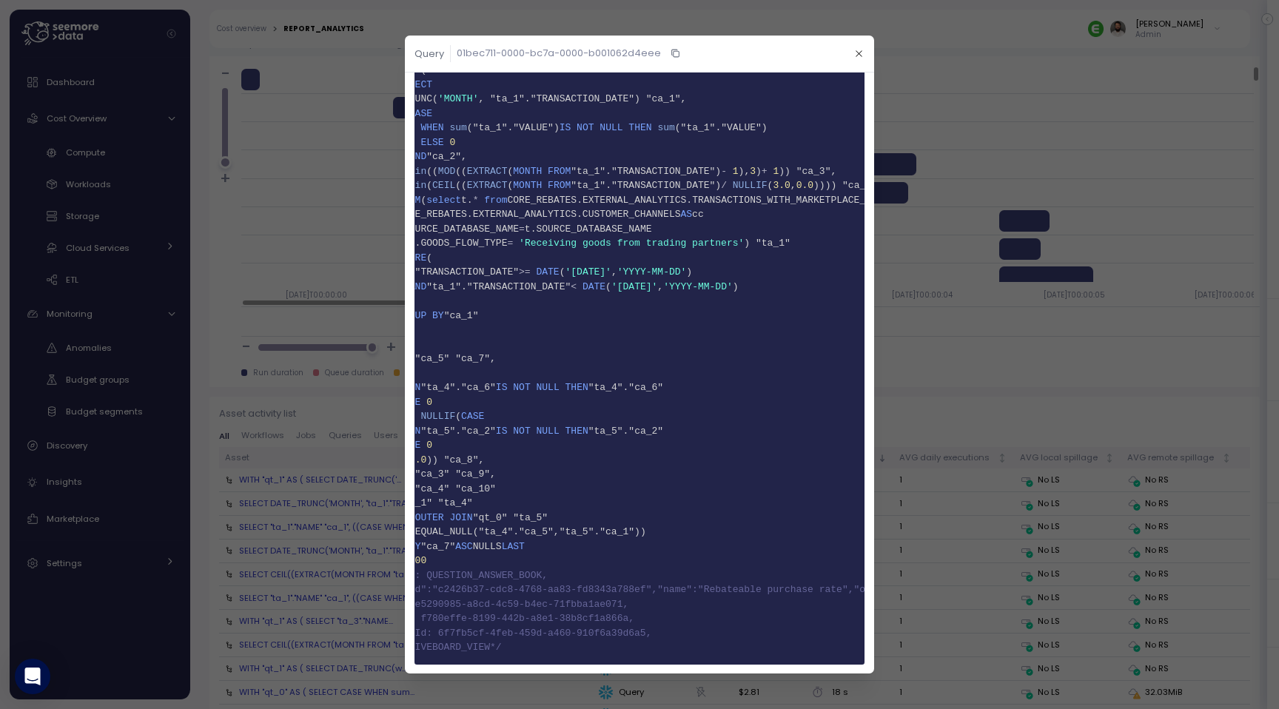
scroll to position [0, 0]
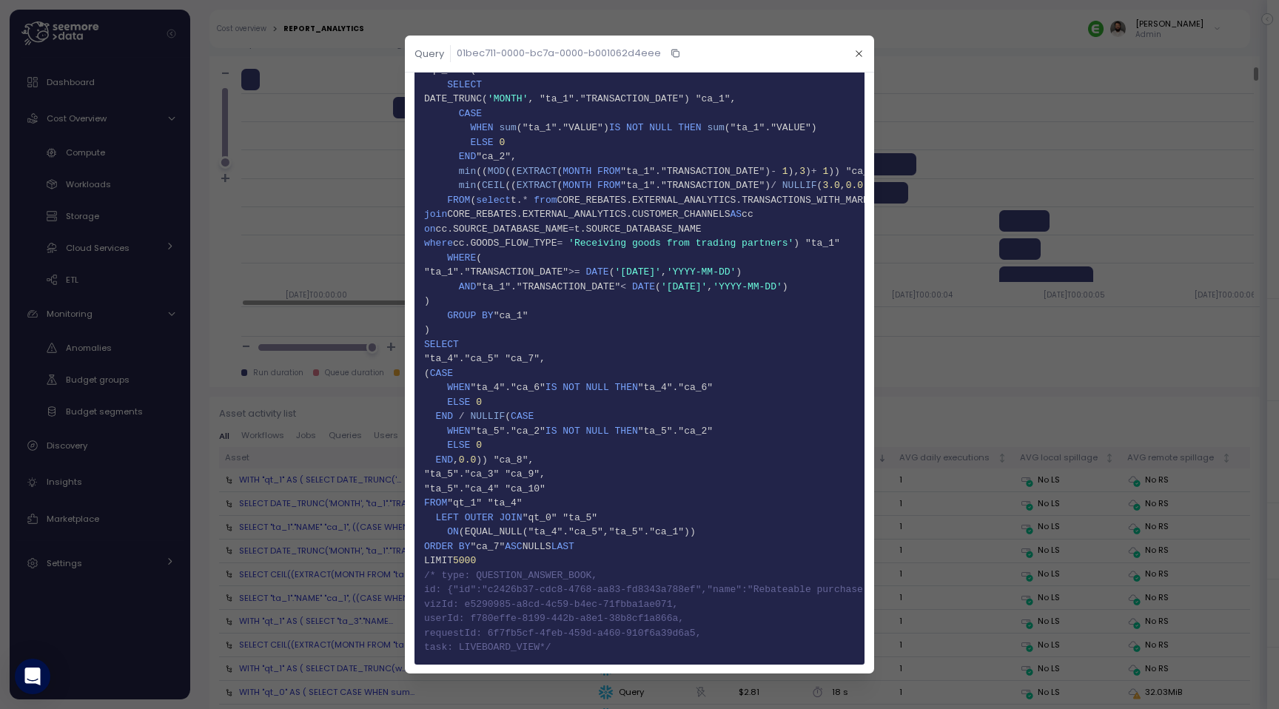
click span "65 userId: f780effe-8199-442b-a8e1-38b8cf1a866a,"
click span "66 requestId: 6f7fb5cf-4feb-459d-a460-910f6a39d6a5,"
click span "65 userId: f780effe-8199-442b-a8e1-38b8cf1a866a,"
drag, startPoint x: 545, startPoint y: 649, endPoint x: 537, endPoint y: 647, distance: 7.7
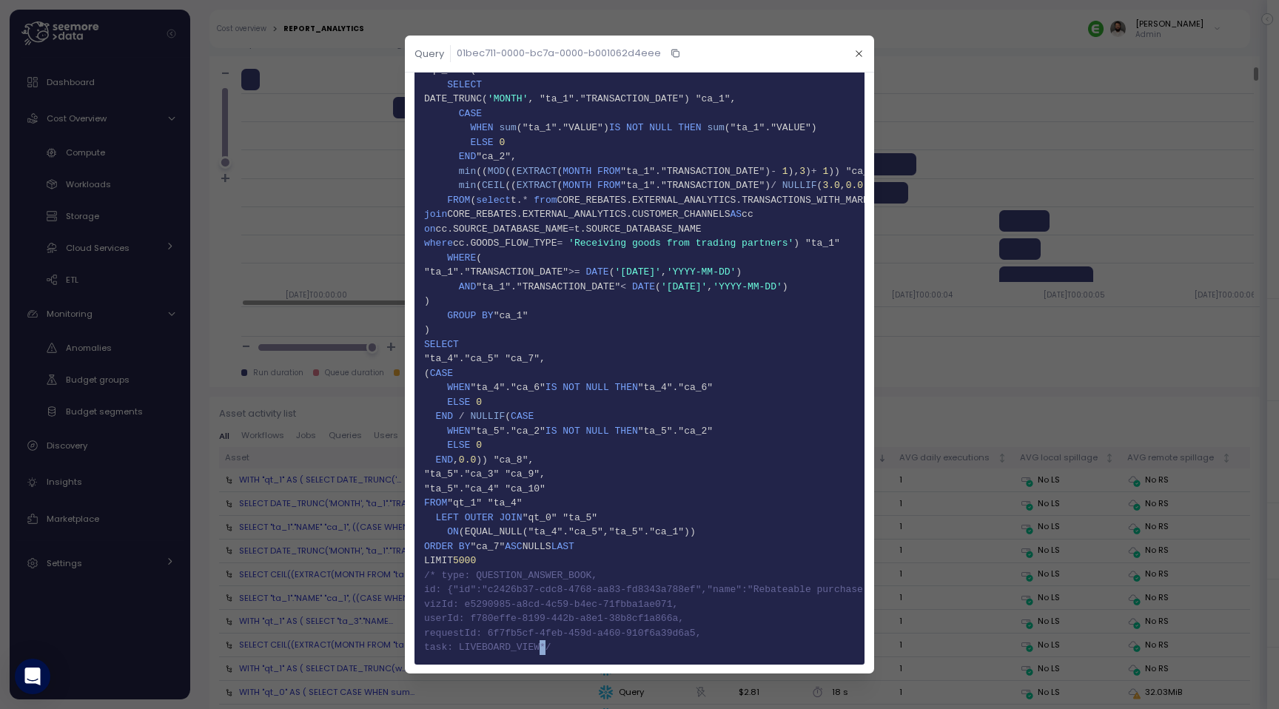
click span "67 task: LIVEBOARD_VIEW*/"
click icon "button"
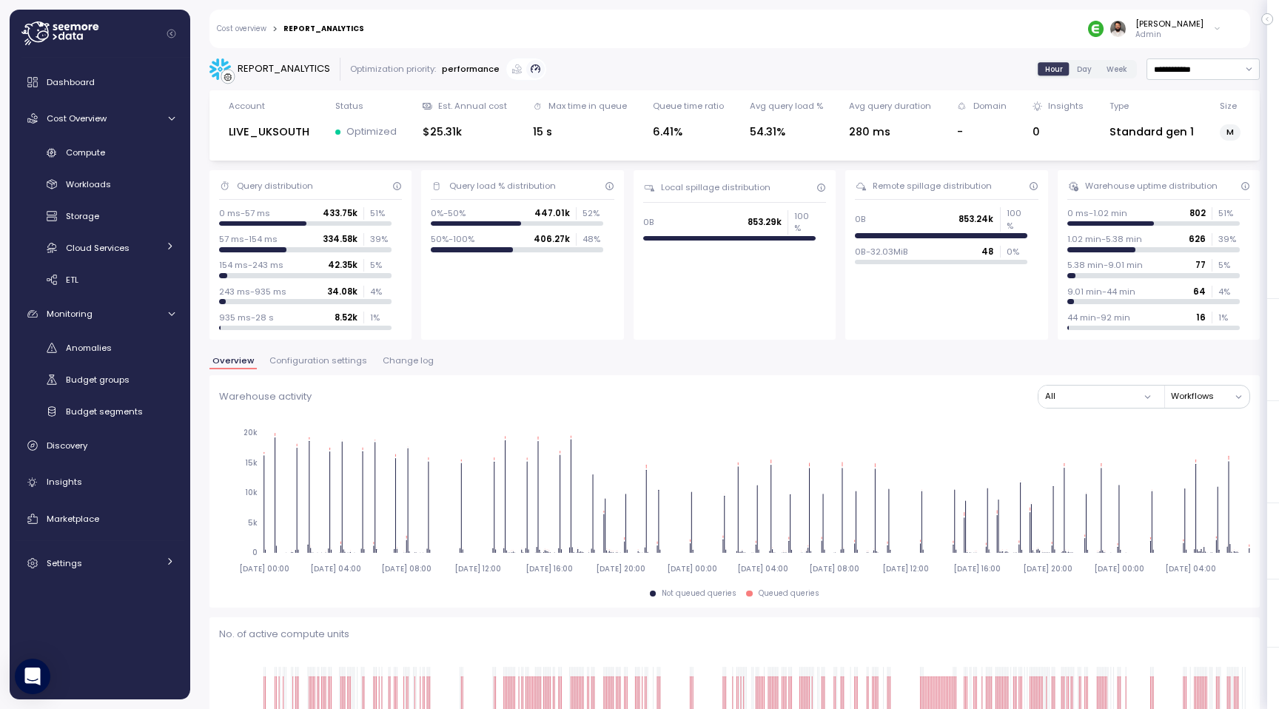
scroll to position [1290, 0]
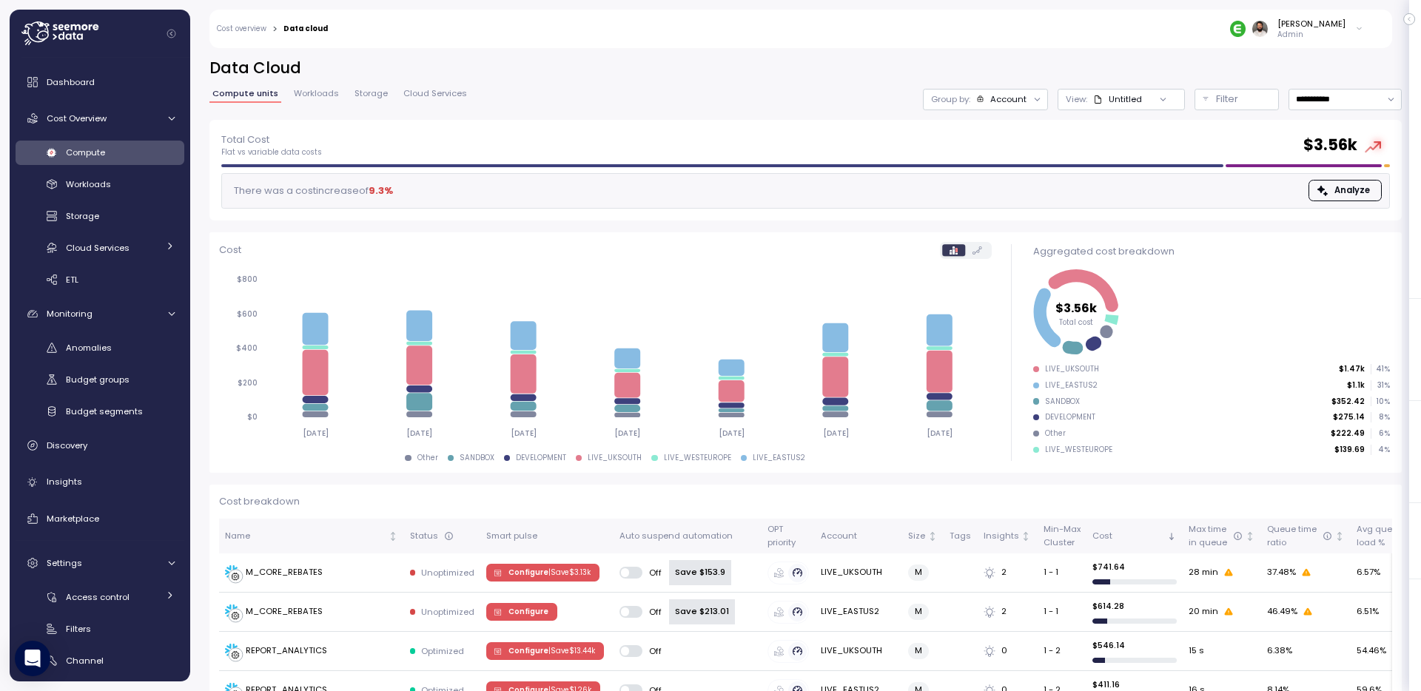
scroll to position [427, 0]
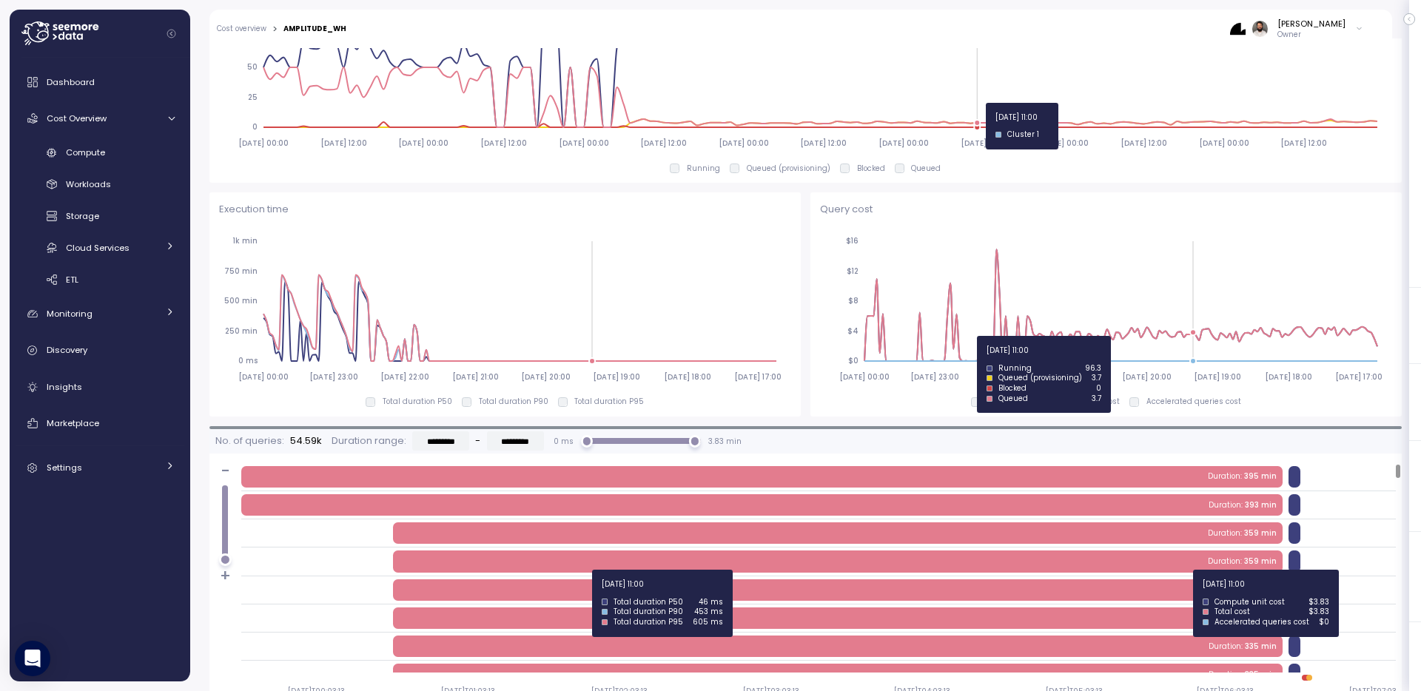
scroll to position [991, 0]
